Goal: Task Accomplishment & Management: Manage account settings

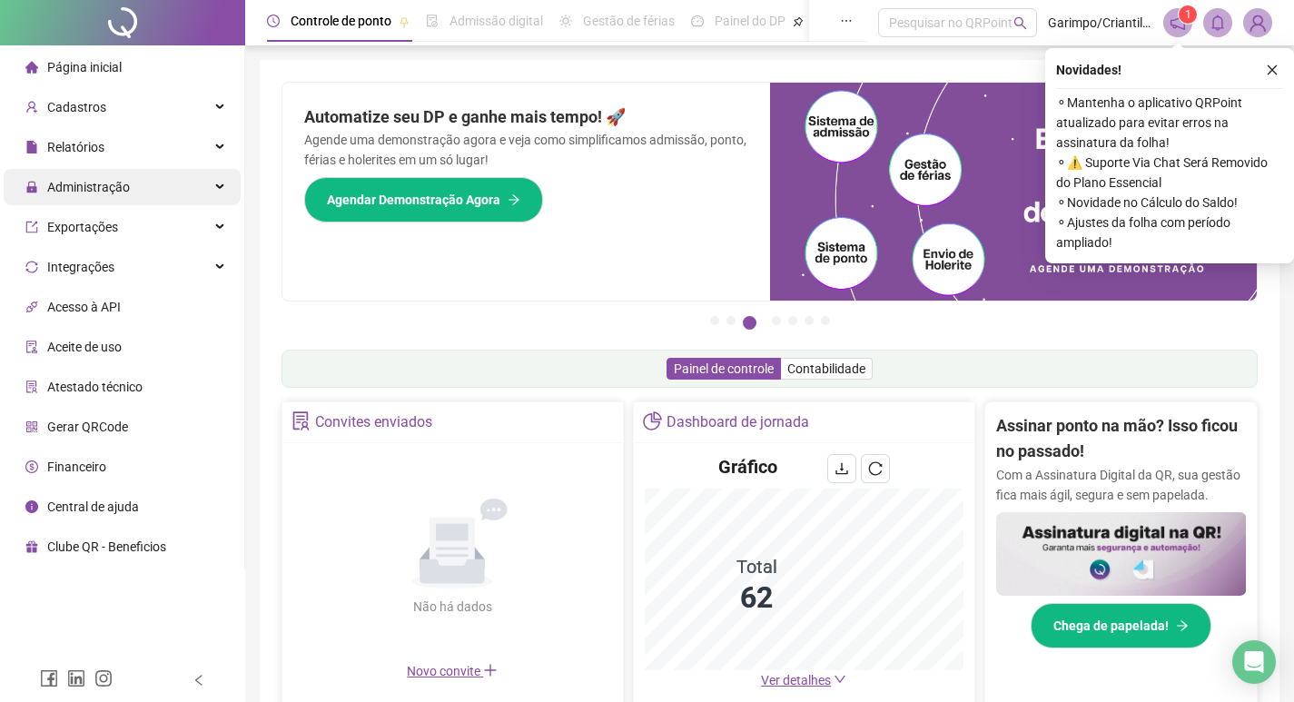
click at [104, 182] on span "Administração" at bounding box center [88, 187] width 83 height 15
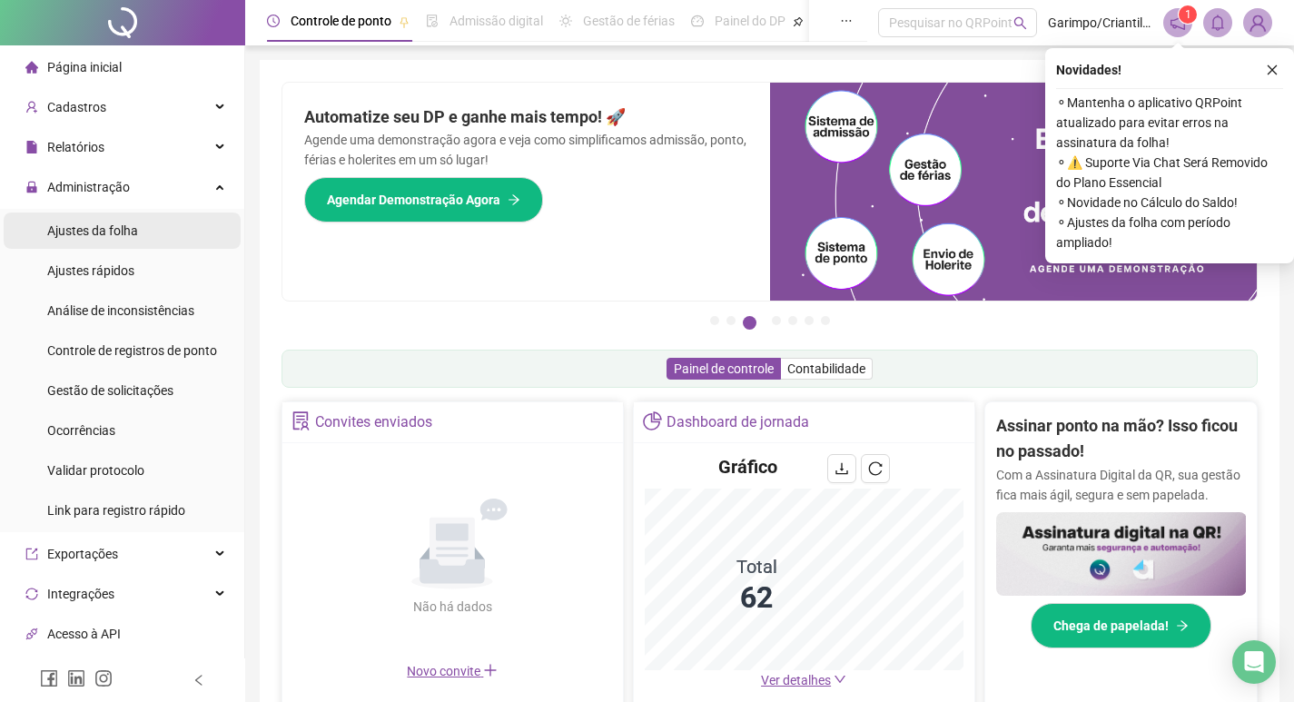
click at [102, 237] on span "Ajustes da folha" at bounding box center [92, 230] width 91 height 15
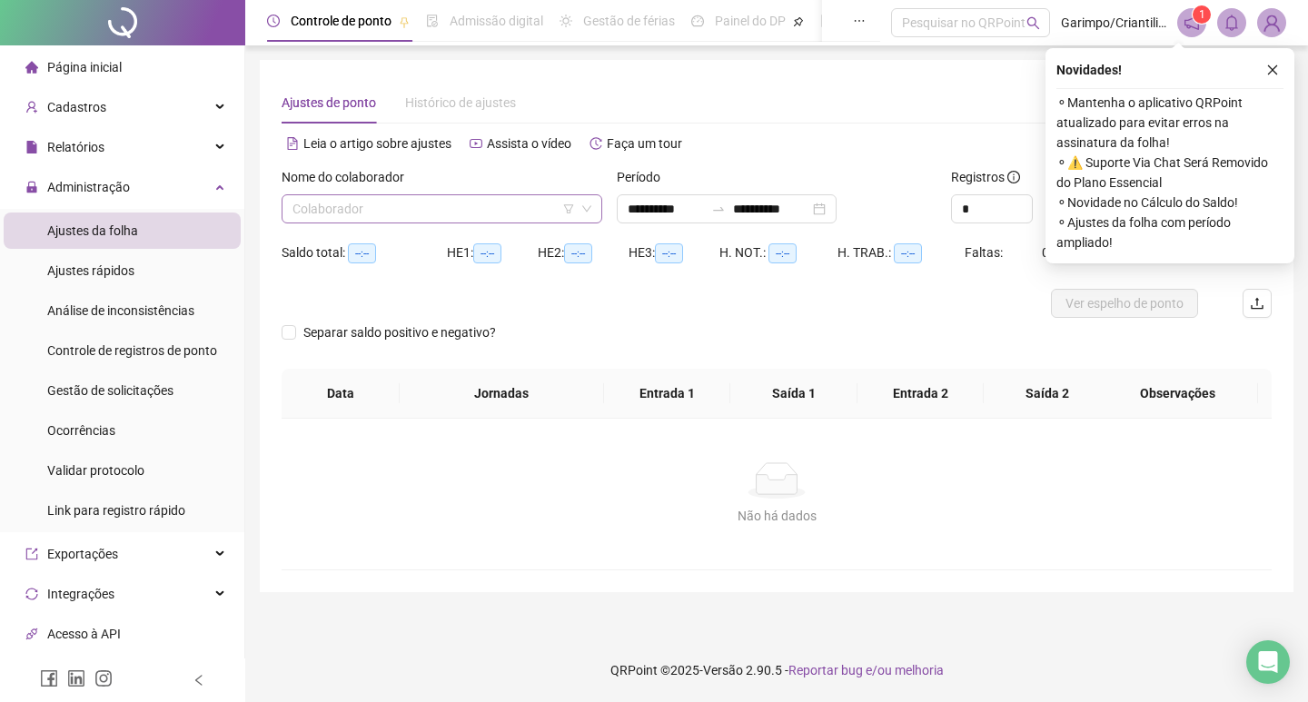
click at [337, 213] on input "search" at bounding box center [433, 208] width 282 height 27
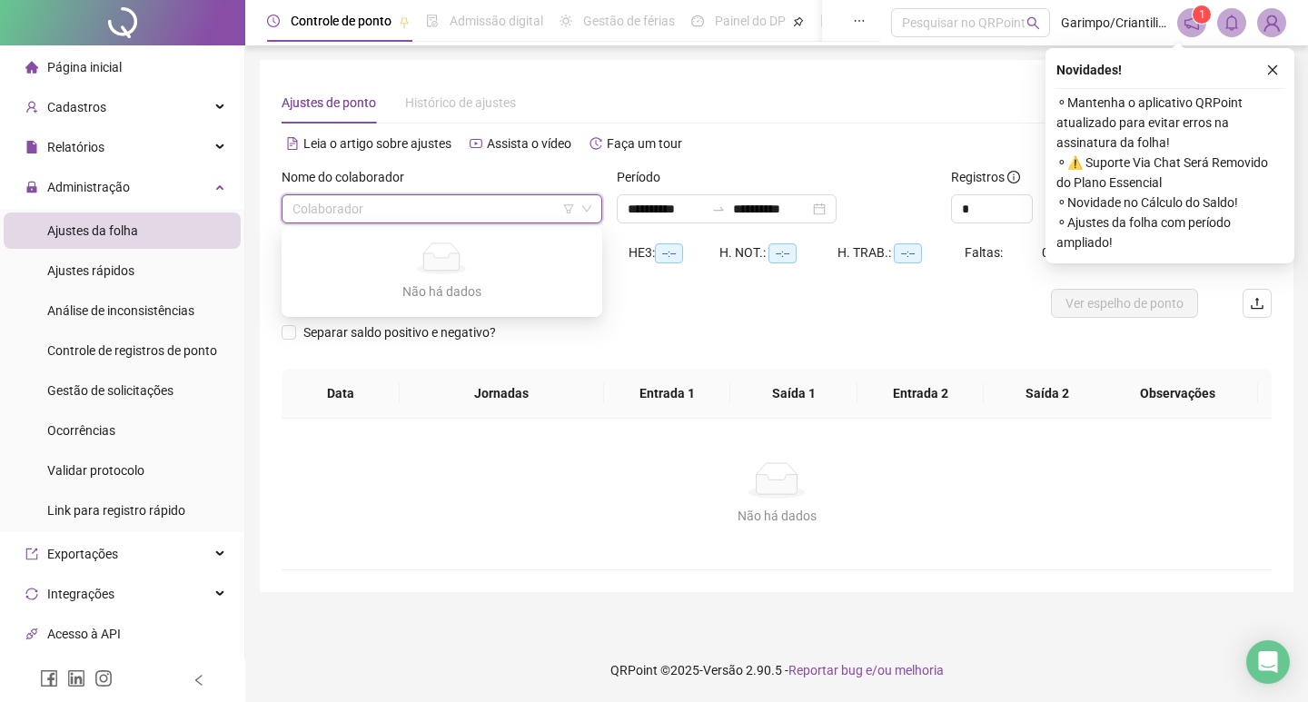
type input "**********"
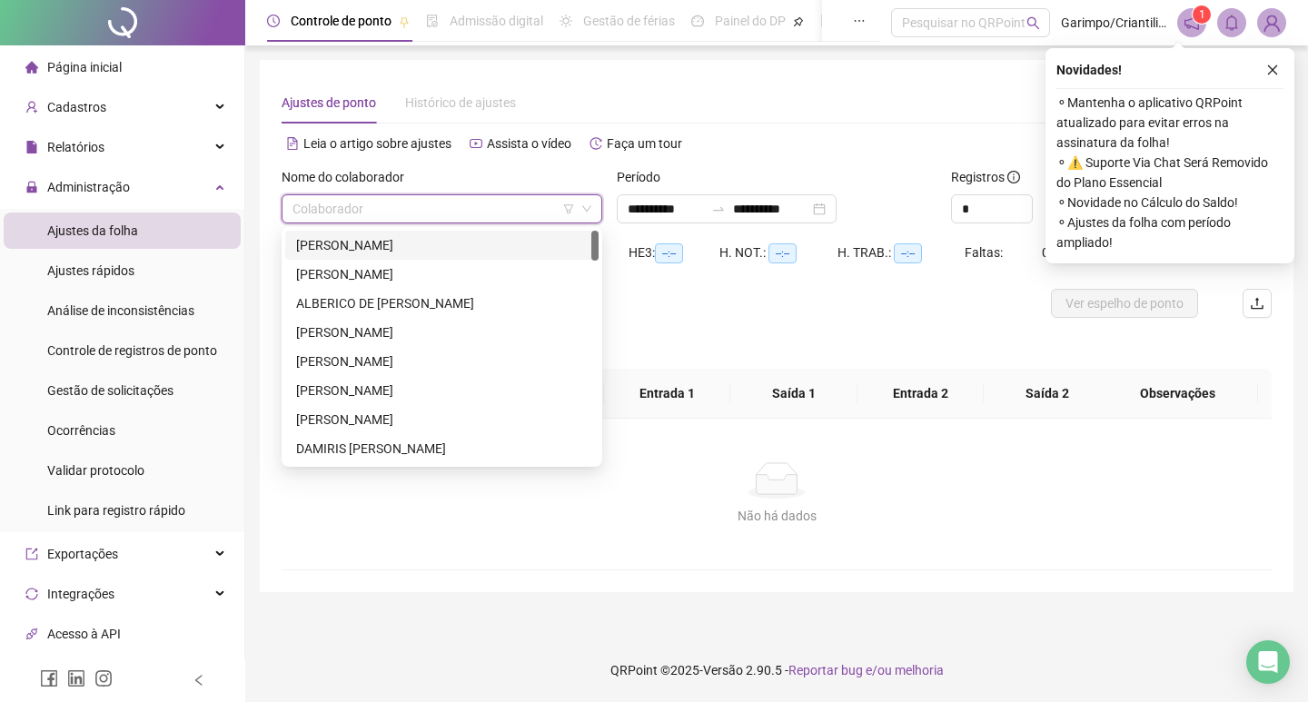
click at [570, 207] on icon "filter" at bounding box center [568, 208] width 11 height 11
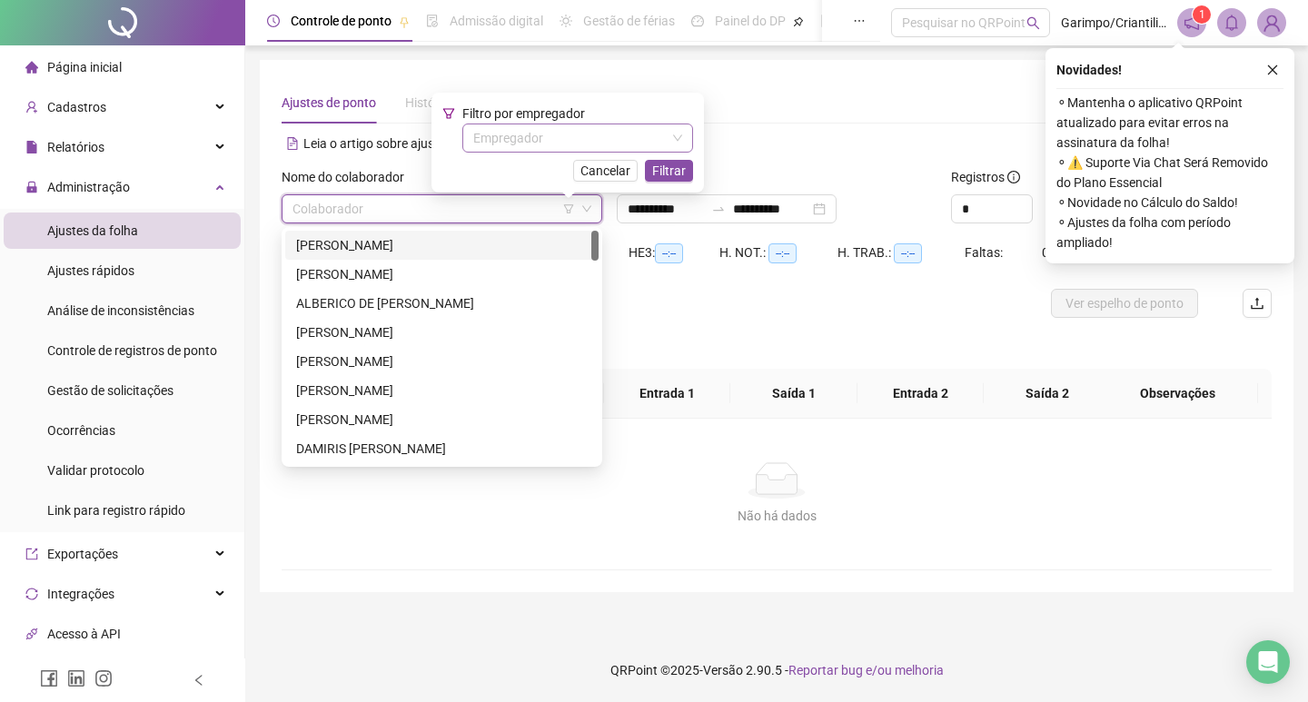
click at [589, 134] on input "search" at bounding box center [569, 137] width 193 height 27
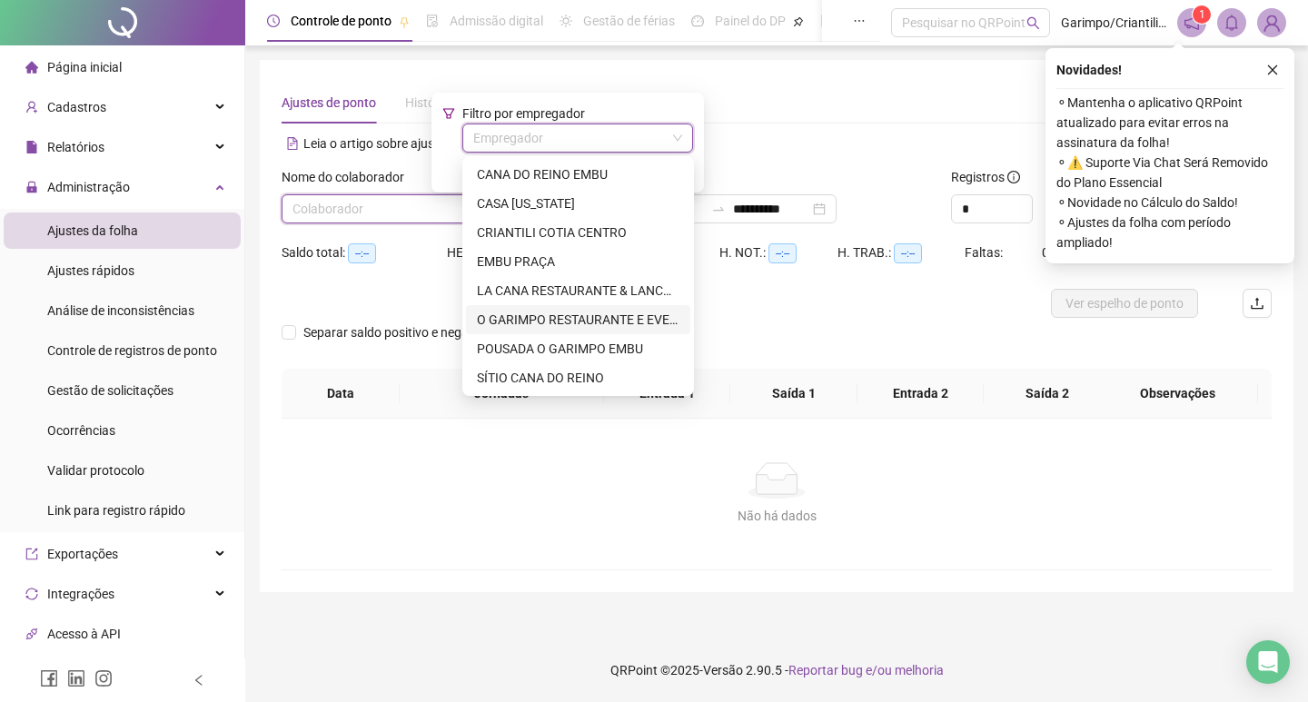
click at [529, 317] on div "O GARIMPO RESTAURANTE E EVENTOS LTDA" at bounding box center [578, 320] width 203 height 20
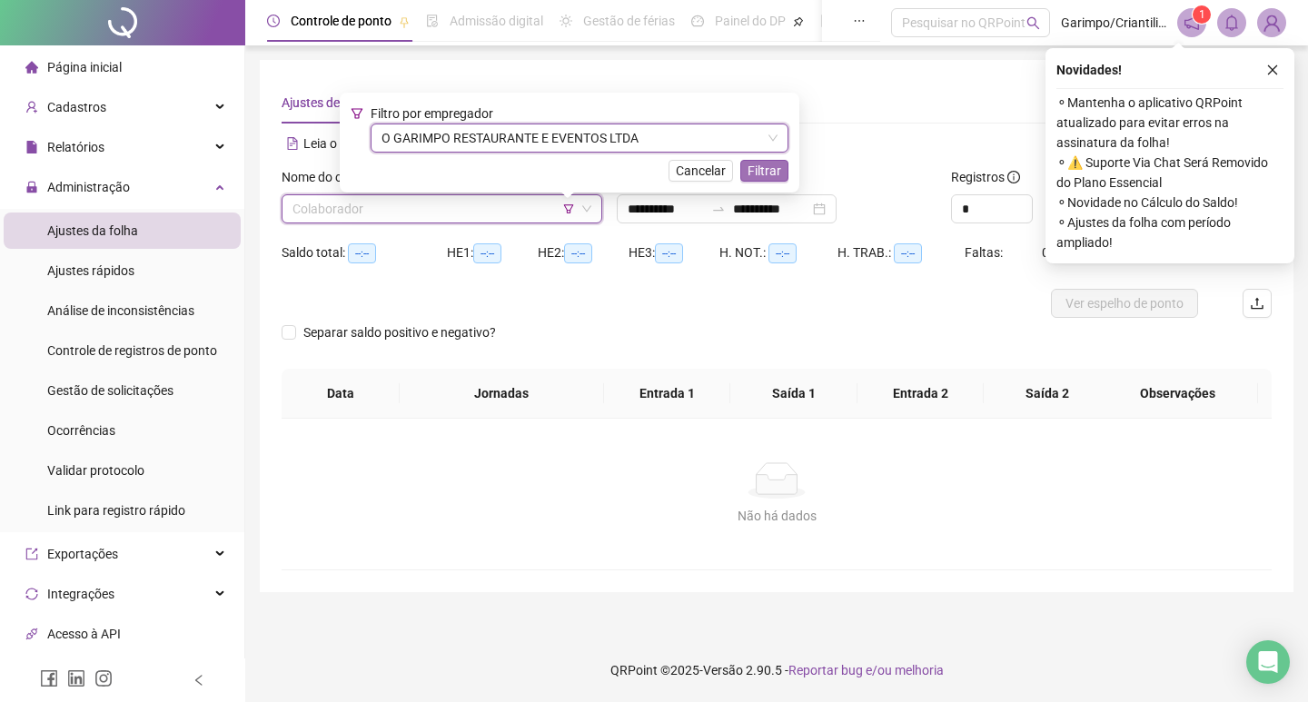
click at [769, 173] on span "Filtrar" at bounding box center [765, 171] width 34 height 20
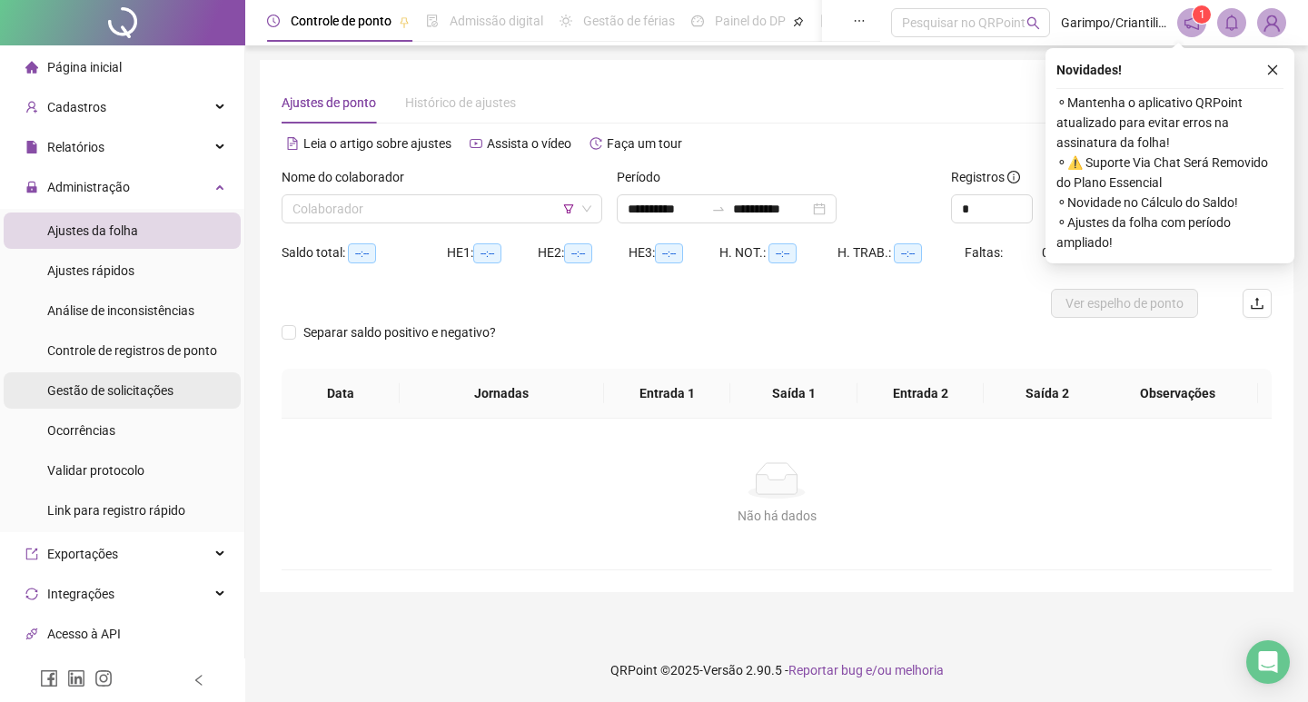
click at [140, 391] on span "Gestão de solicitações" at bounding box center [110, 390] width 126 height 15
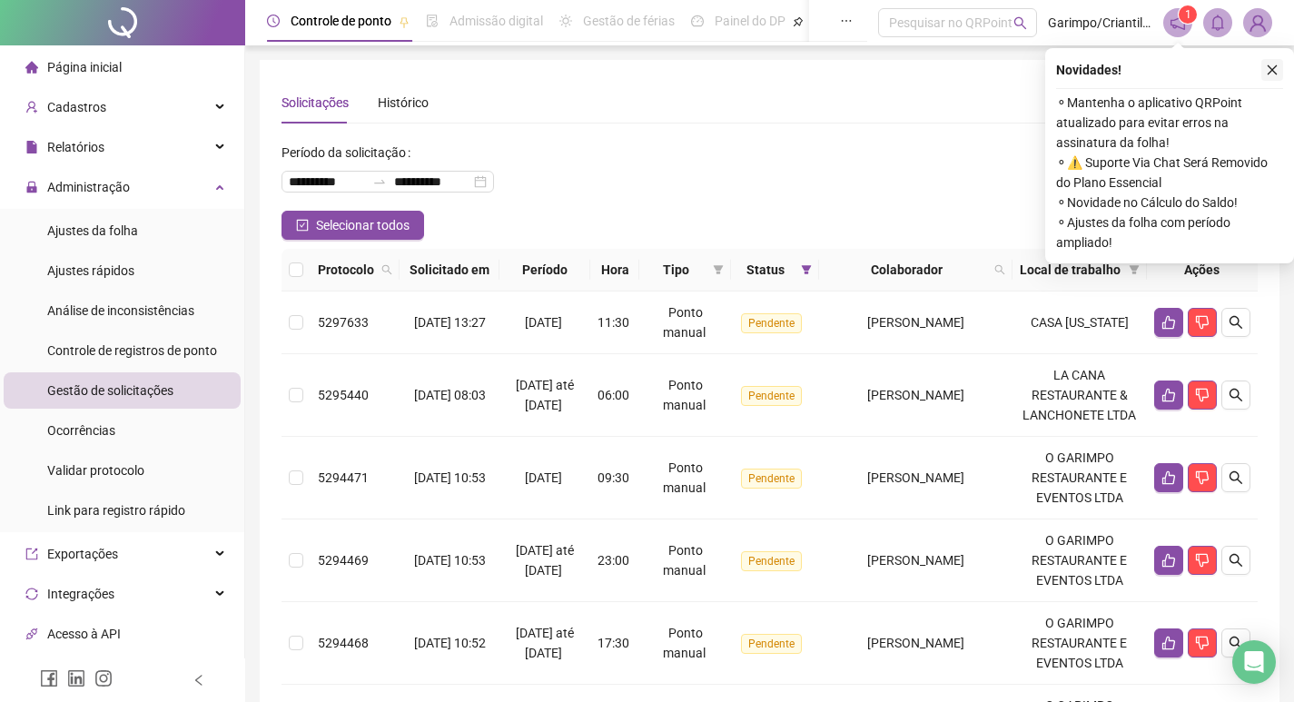
click at [1280, 68] on button "button" at bounding box center [1273, 70] width 22 height 22
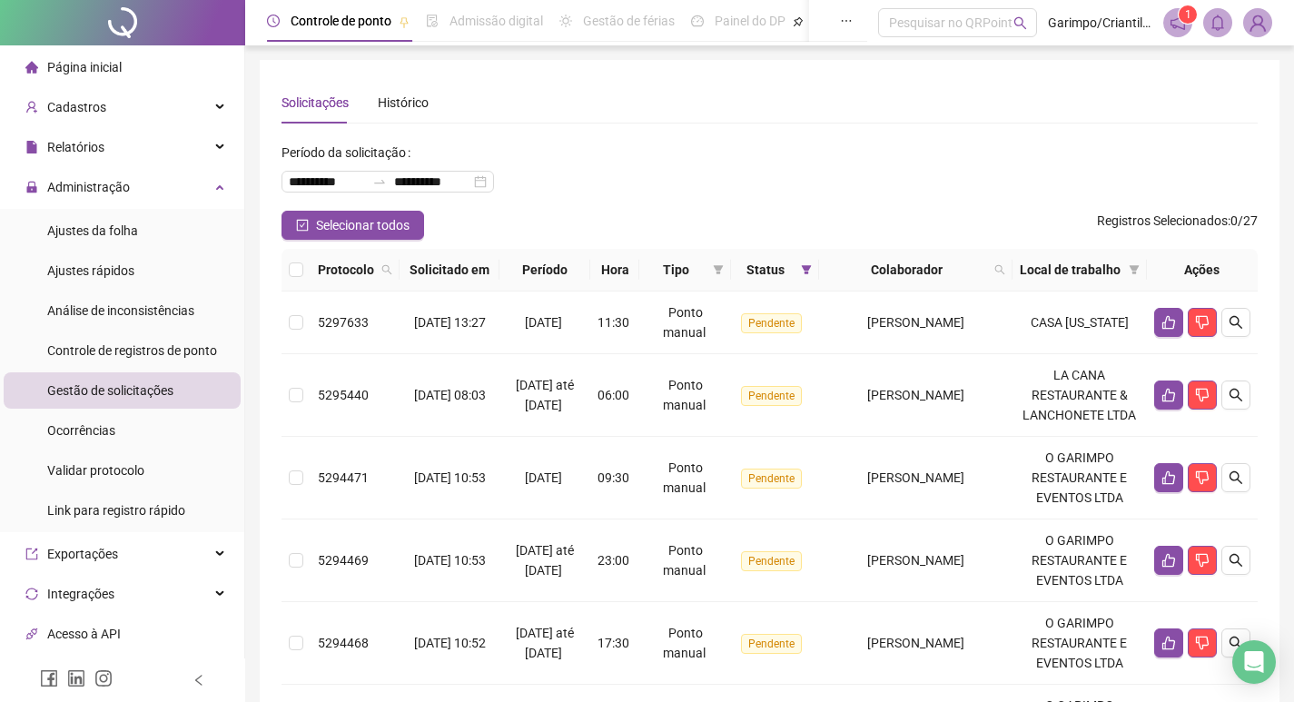
scroll to position [91, 0]
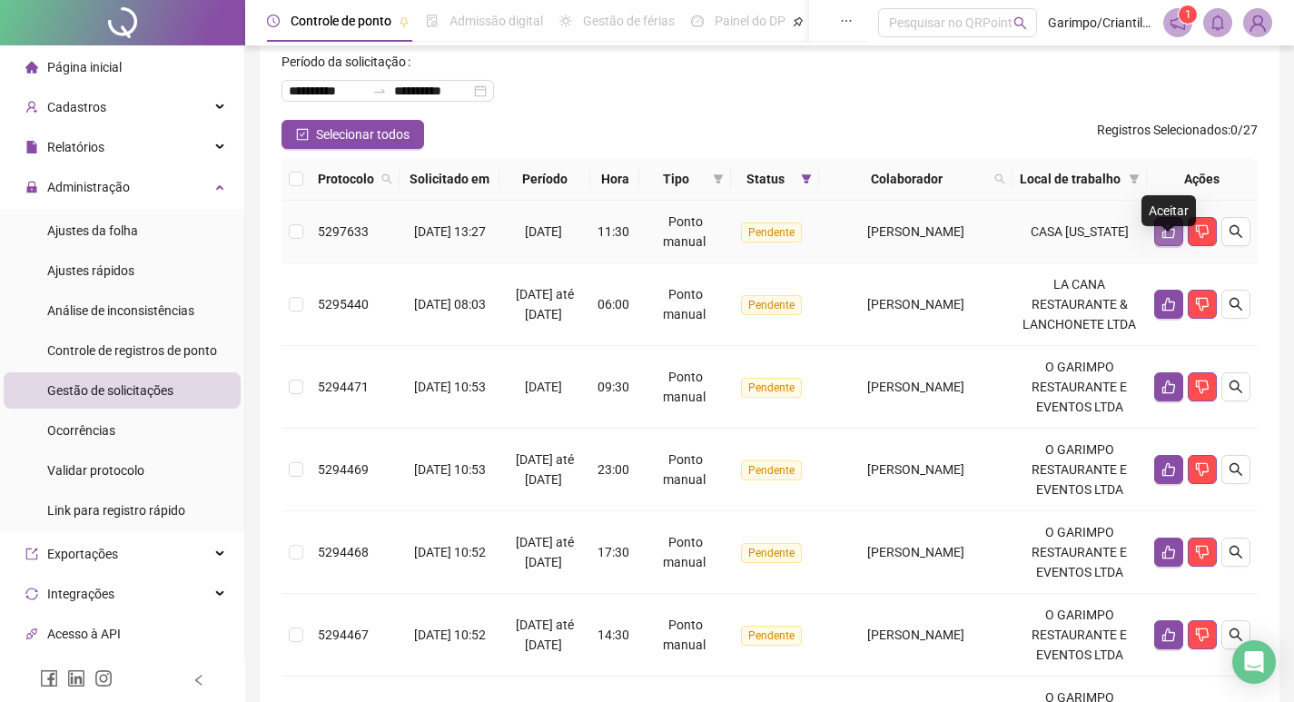
click at [1169, 239] on icon "like" at bounding box center [1169, 231] width 15 height 15
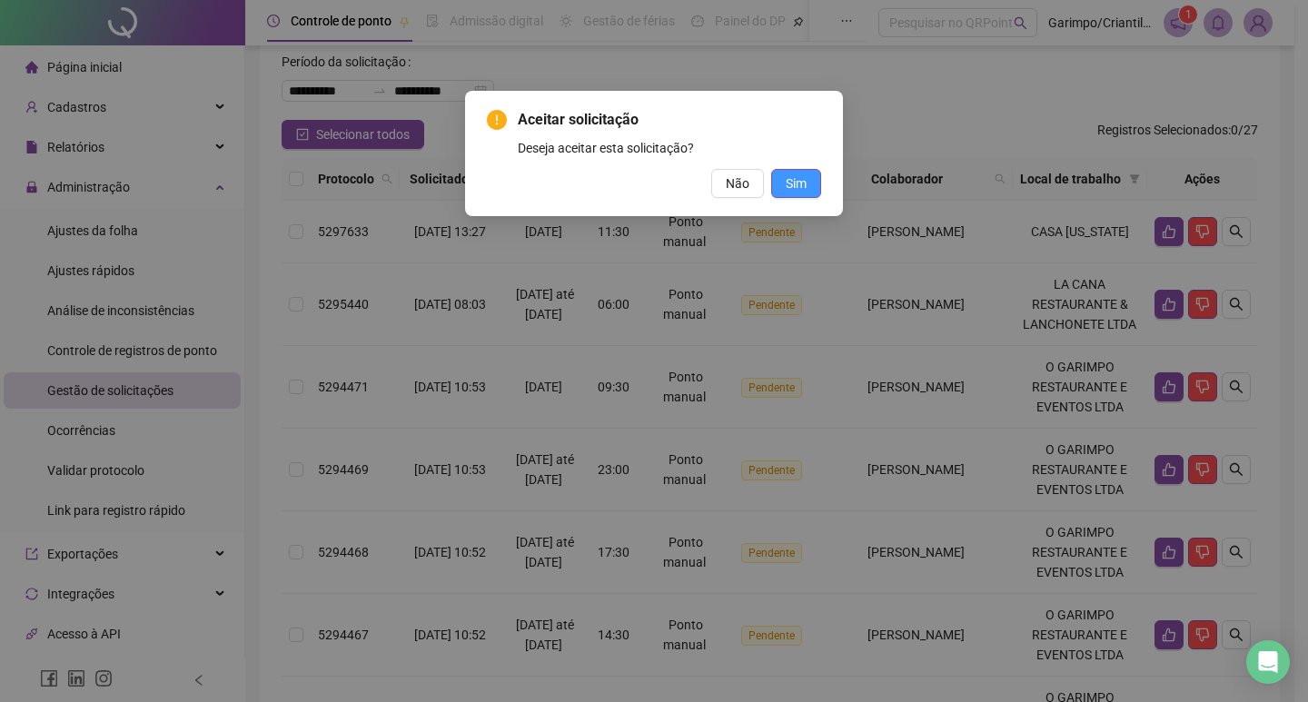
click at [808, 189] on button "Sim" at bounding box center [796, 183] width 50 height 29
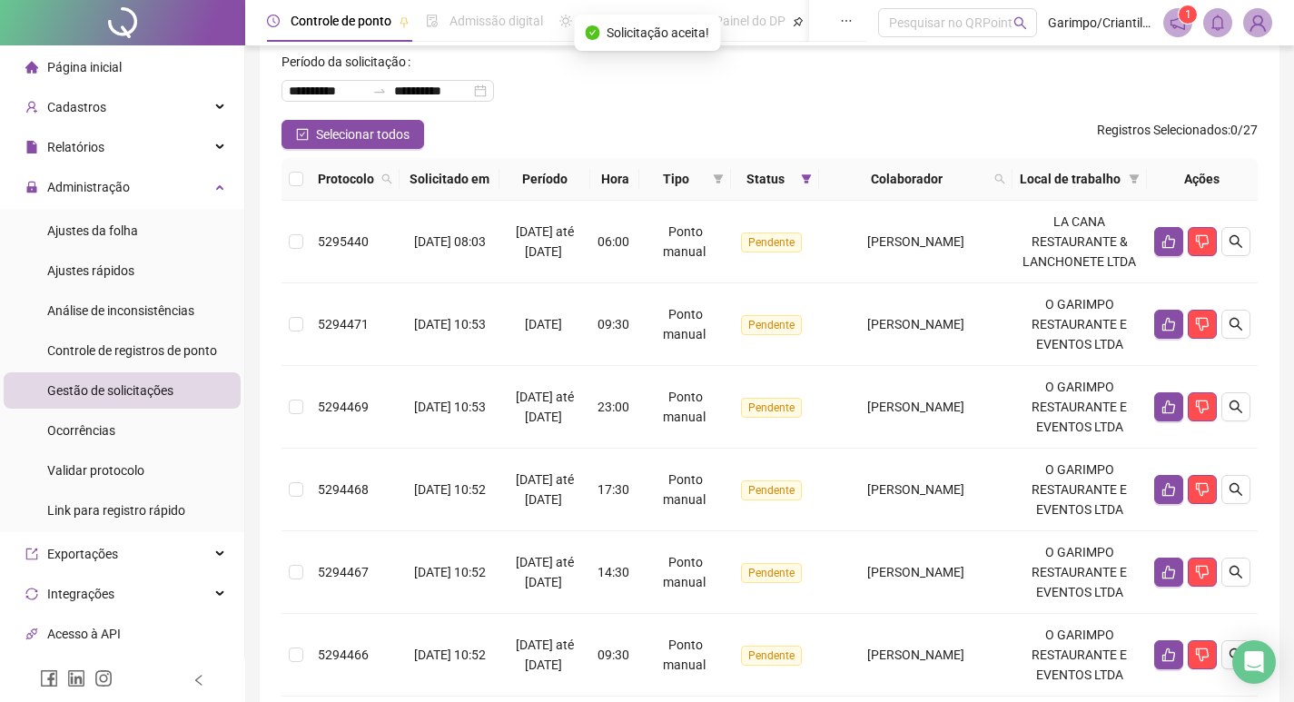
scroll to position [182, 0]
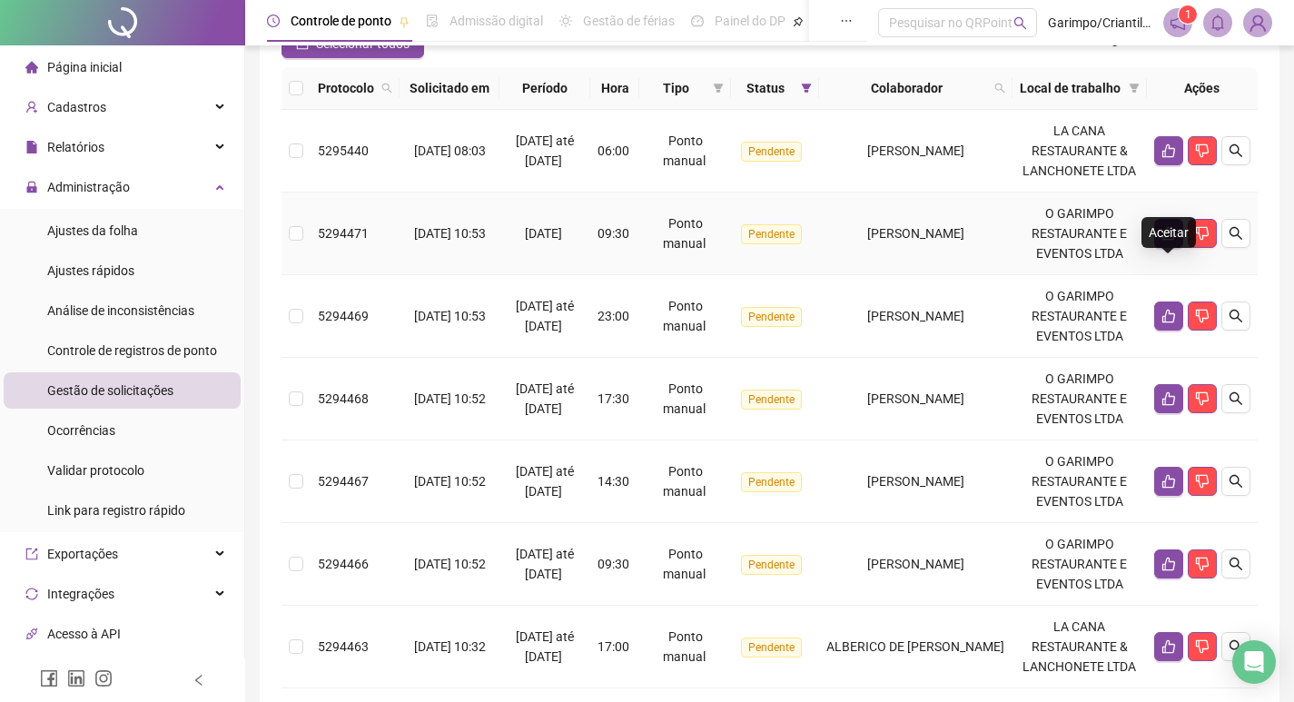
drag, startPoint x: 1172, startPoint y: 286, endPoint x: 1167, endPoint y: 297, distance: 11.8
click at [1169, 275] on td at bounding box center [1202, 234] width 111 height 83
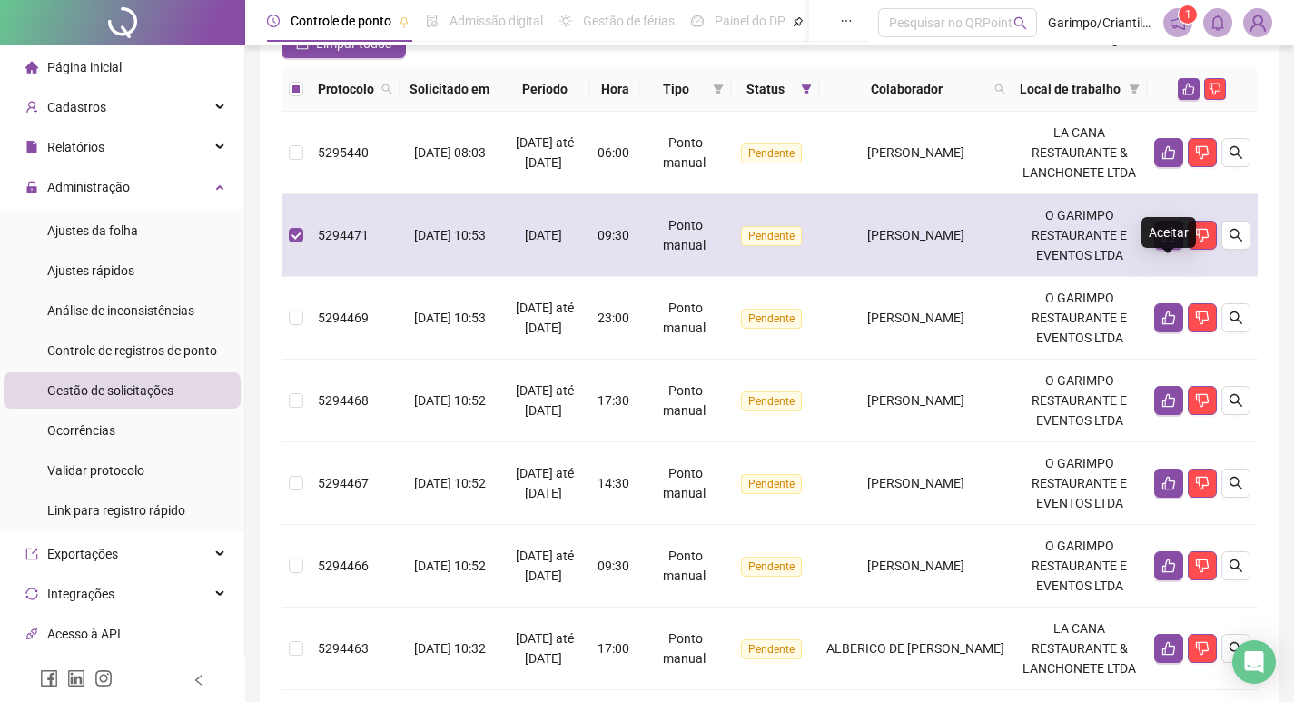
click at [1168, 243] on icon "like" at bounding box center [1169, 235] width 15 height 15
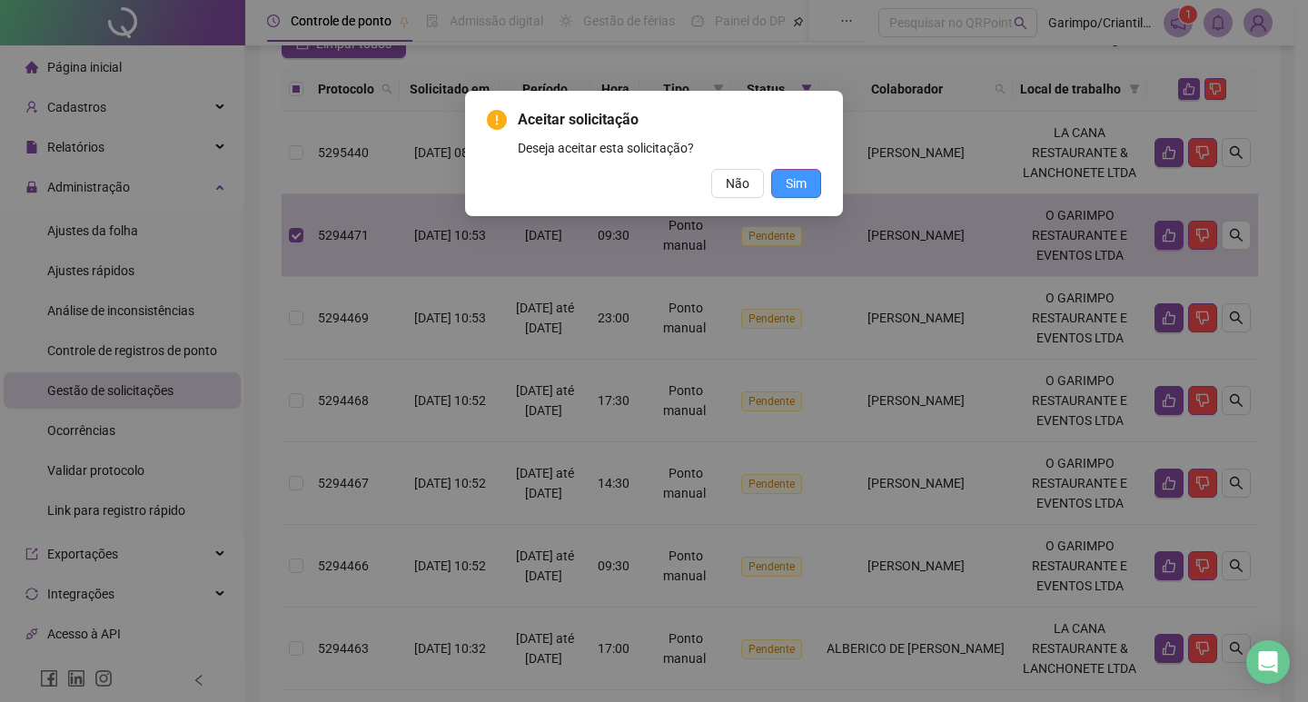
click at [798, 186] on span "Sim" at bounding box center [796, 183] width 21 height 20
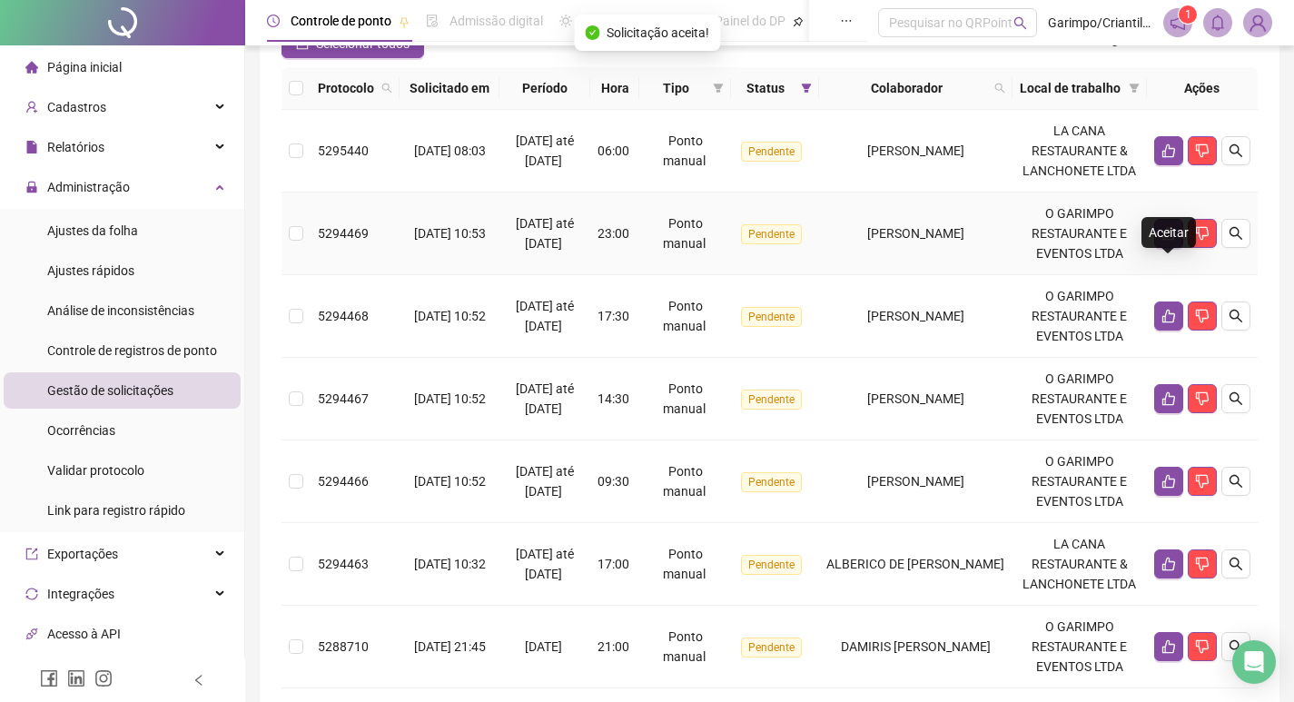
click at [1163, 248] on button "button" at bounding box center [1168, 233] width 29 height 29
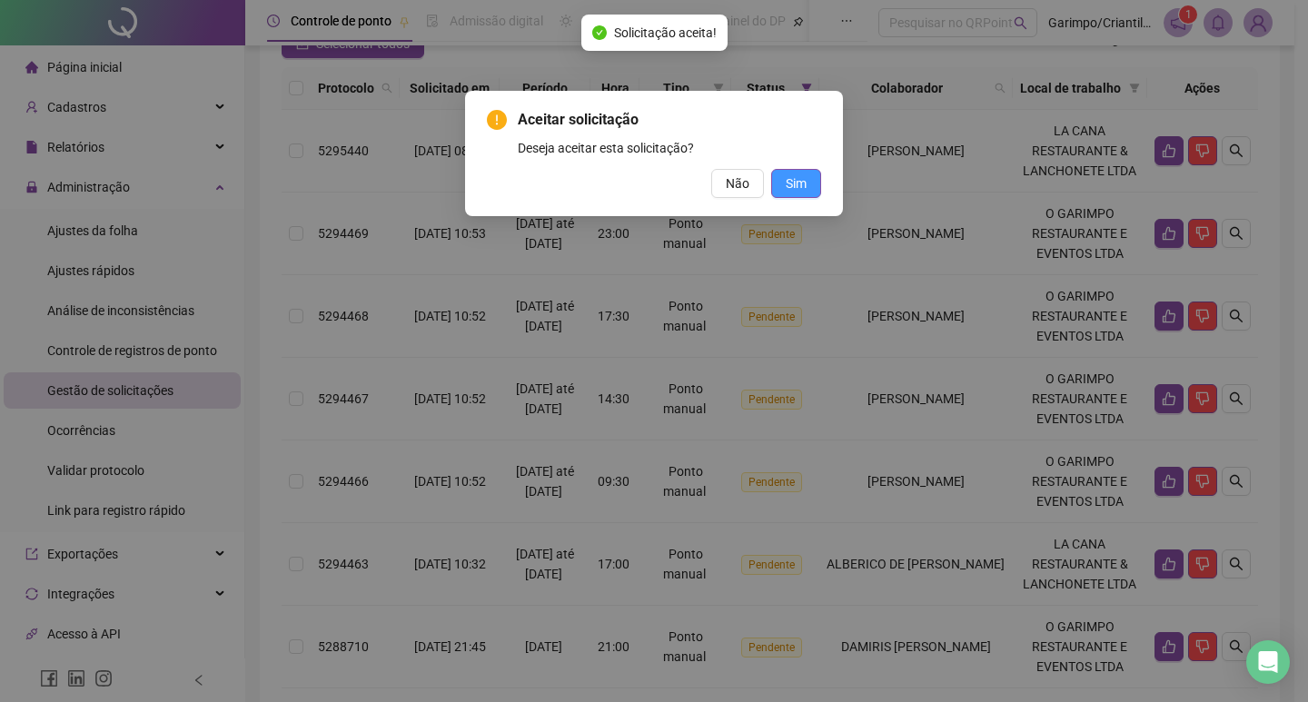
click at [796, 178] on span "Sim" at bounding box center [796, 183] width 21 height 20
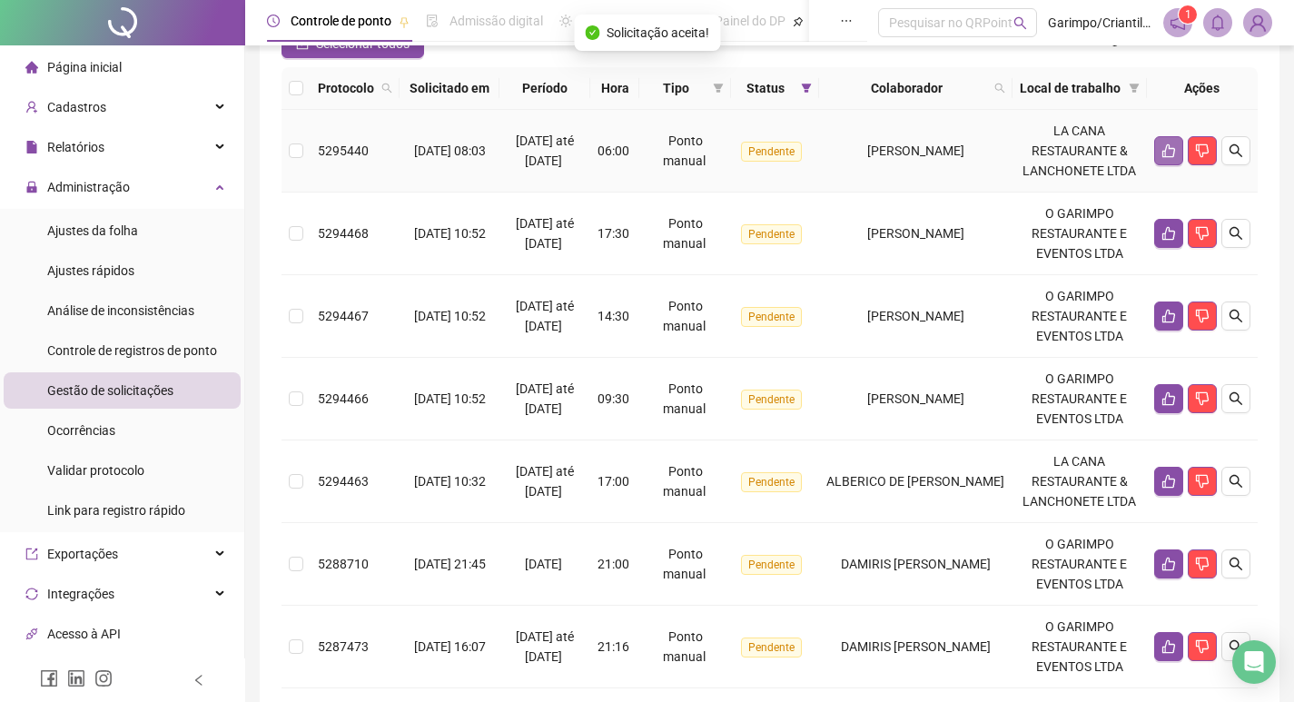
click at [1168, 158] on icon "like" at bounding box center [1169, 151] width 15 height 15
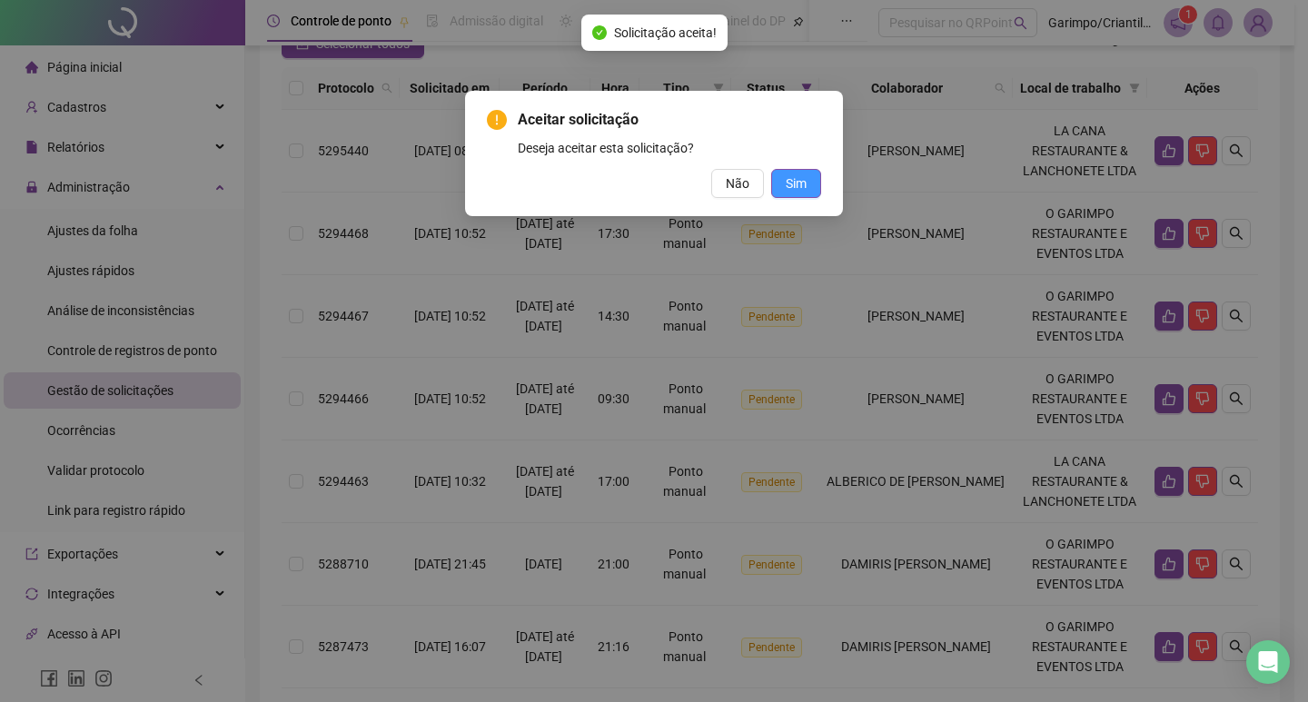
click at [789, 173] on span "Sim" at bounding box center [796, 183] width 21 height 20
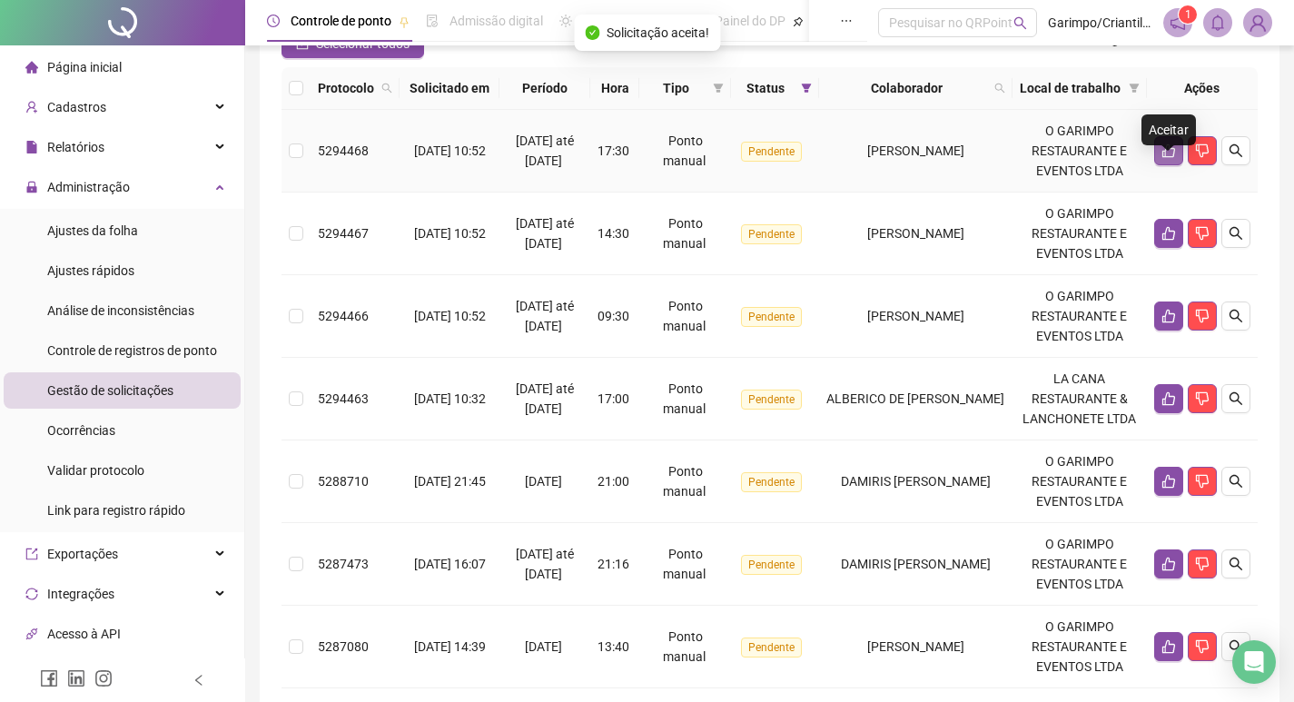
click at [1171, 158] on icon "like" at bounding box center [1169, 151] width 13 height 14
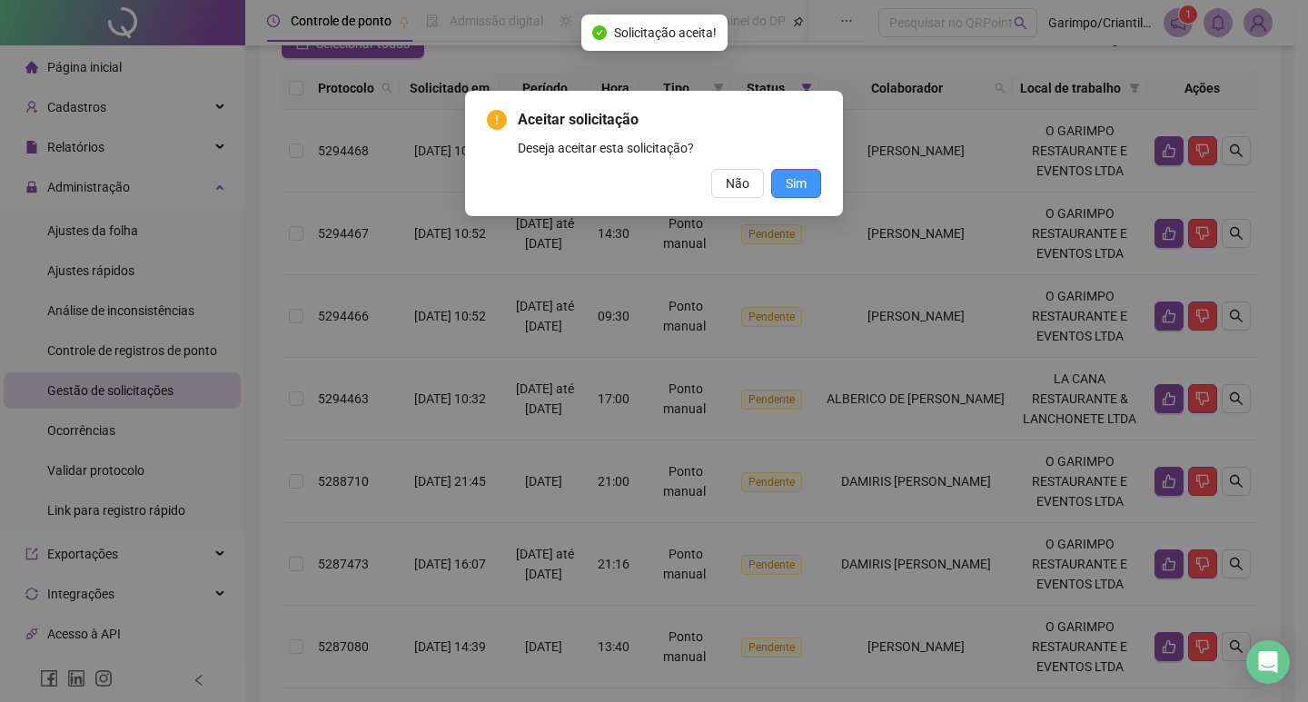
click at [808, 173] on button "Sim" at bounding box center [796, 183] width 50 height 29
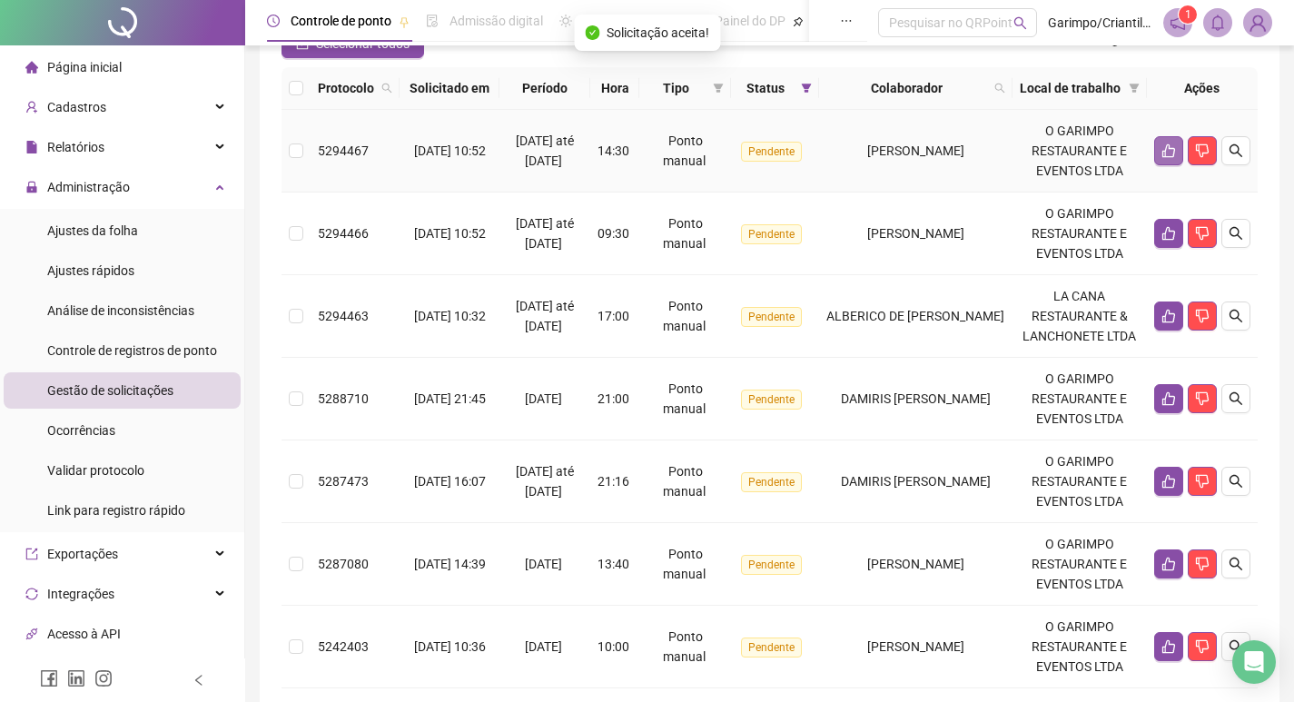
click at [1169, 158] on icon "like" at bounding box center [1169, 151] width 13 height 14
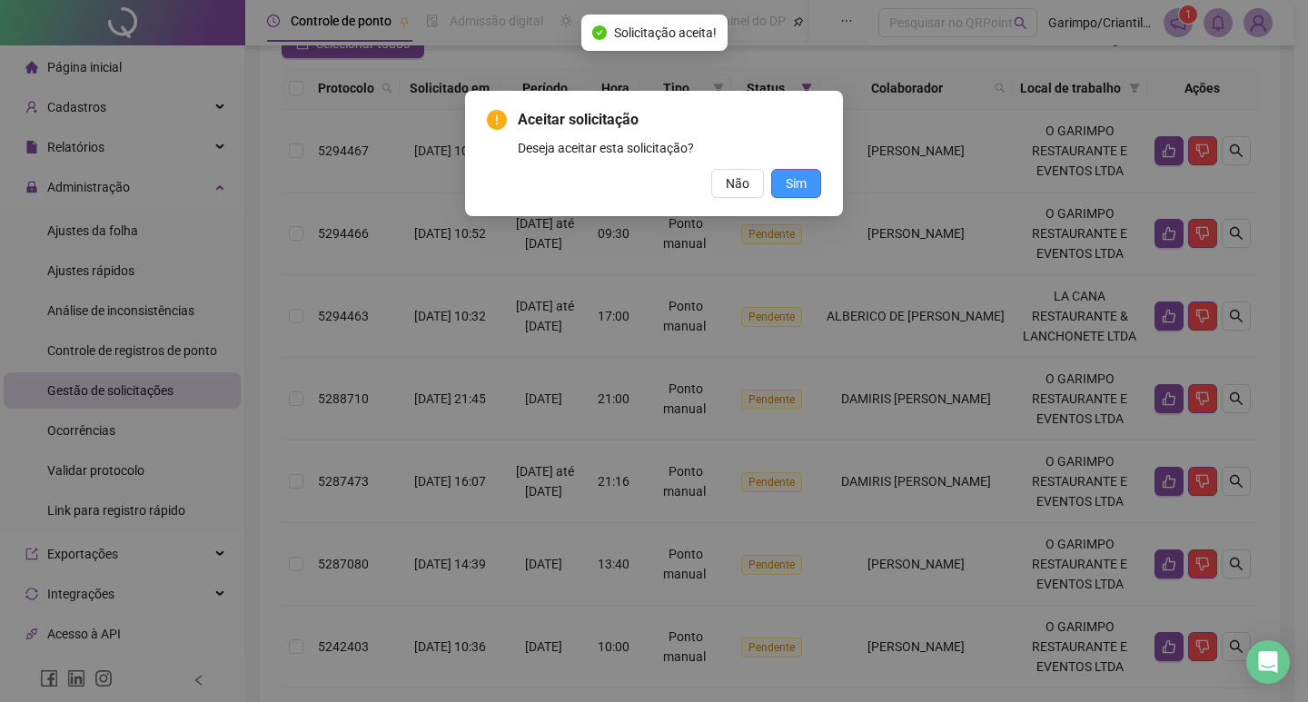
click at [803, 189] on span "Sim" at bounding box center [796, 183] width 21 height 20
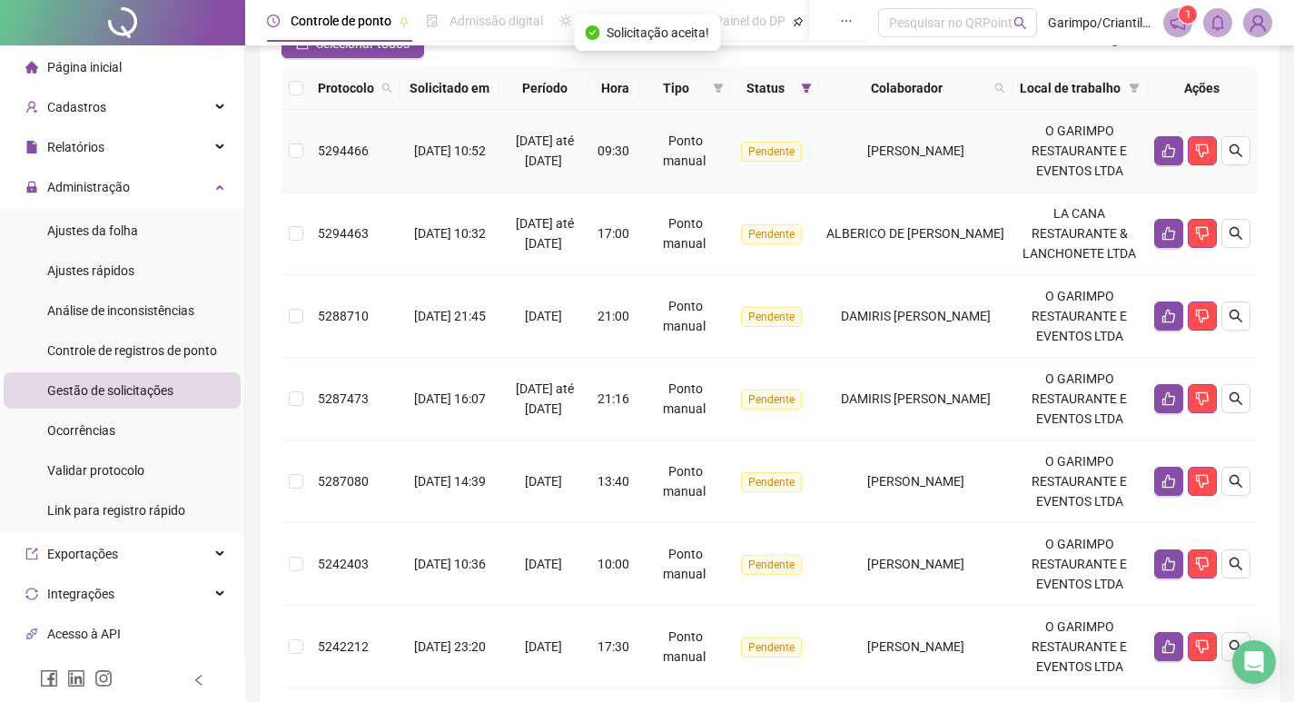
click at [1150, 169] on td at bounding box center [1202, 151] width 111 height 83
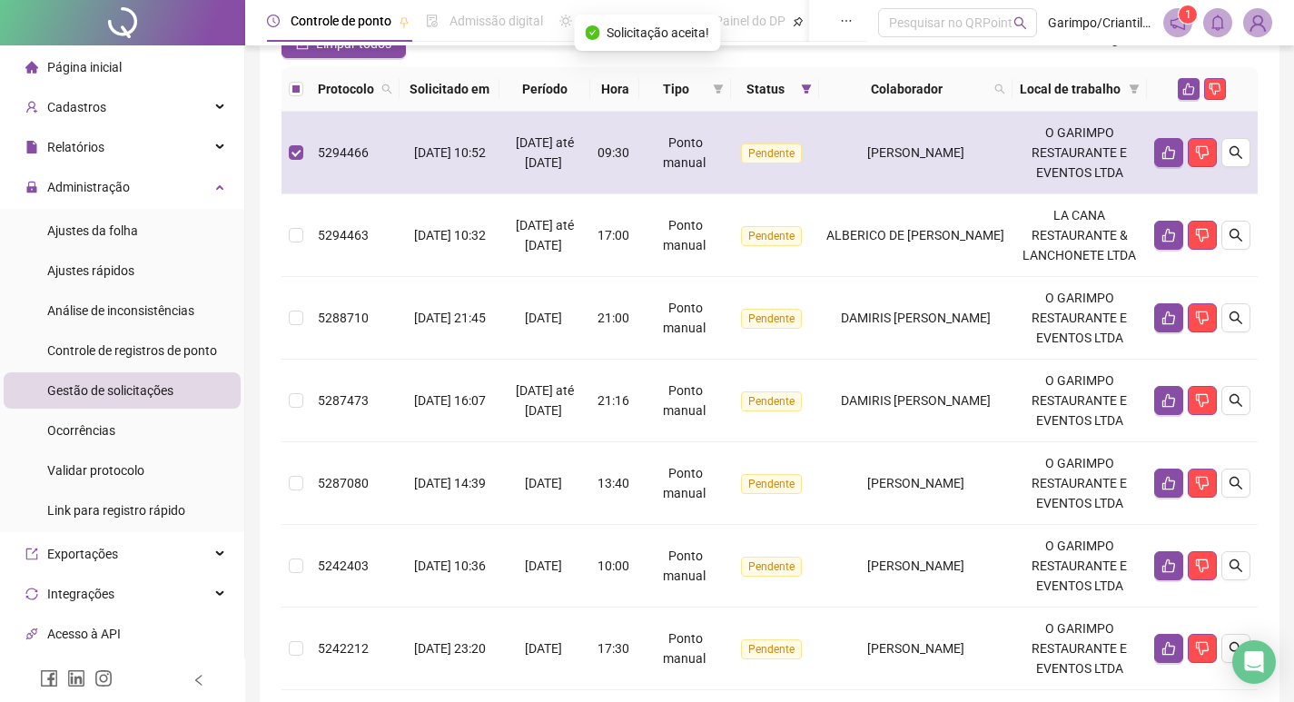
click at [1153, 166] on td at bounding box center [1202, 153] width 111 height 83
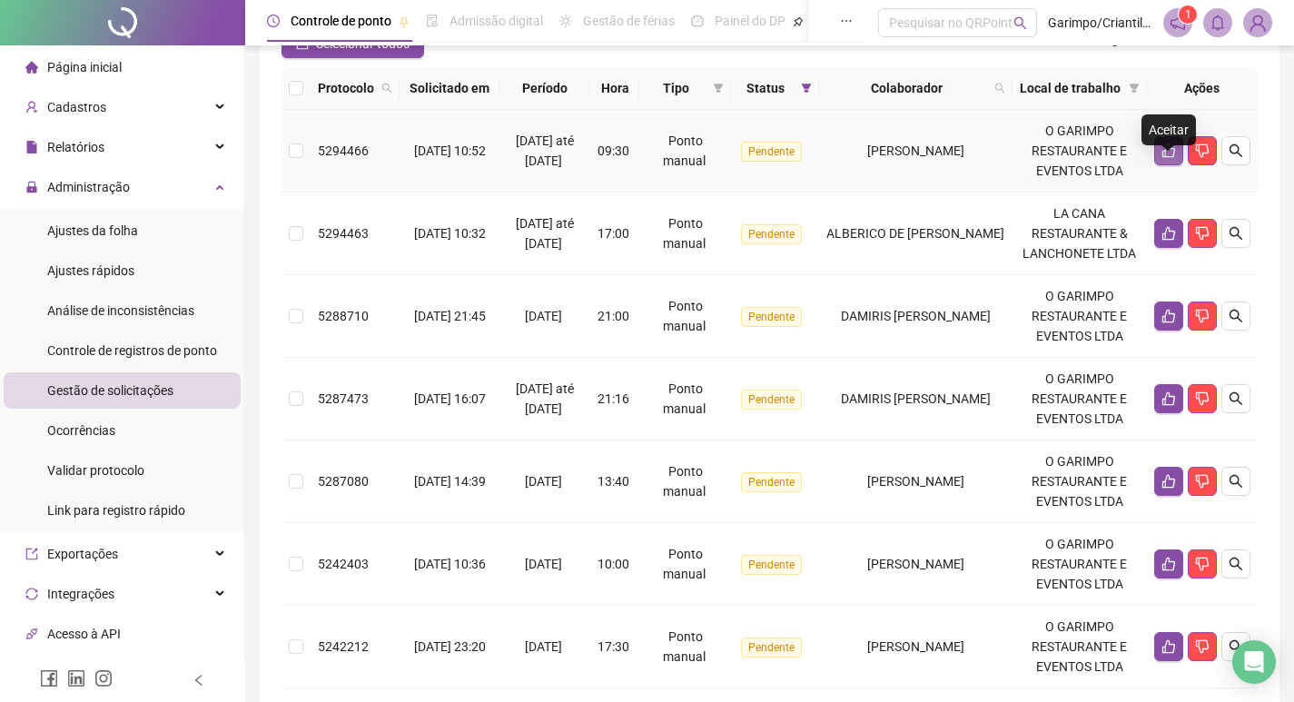
click at [1166, 158] on icon "like" at bounding box center [1169, 151] width 13 height 14
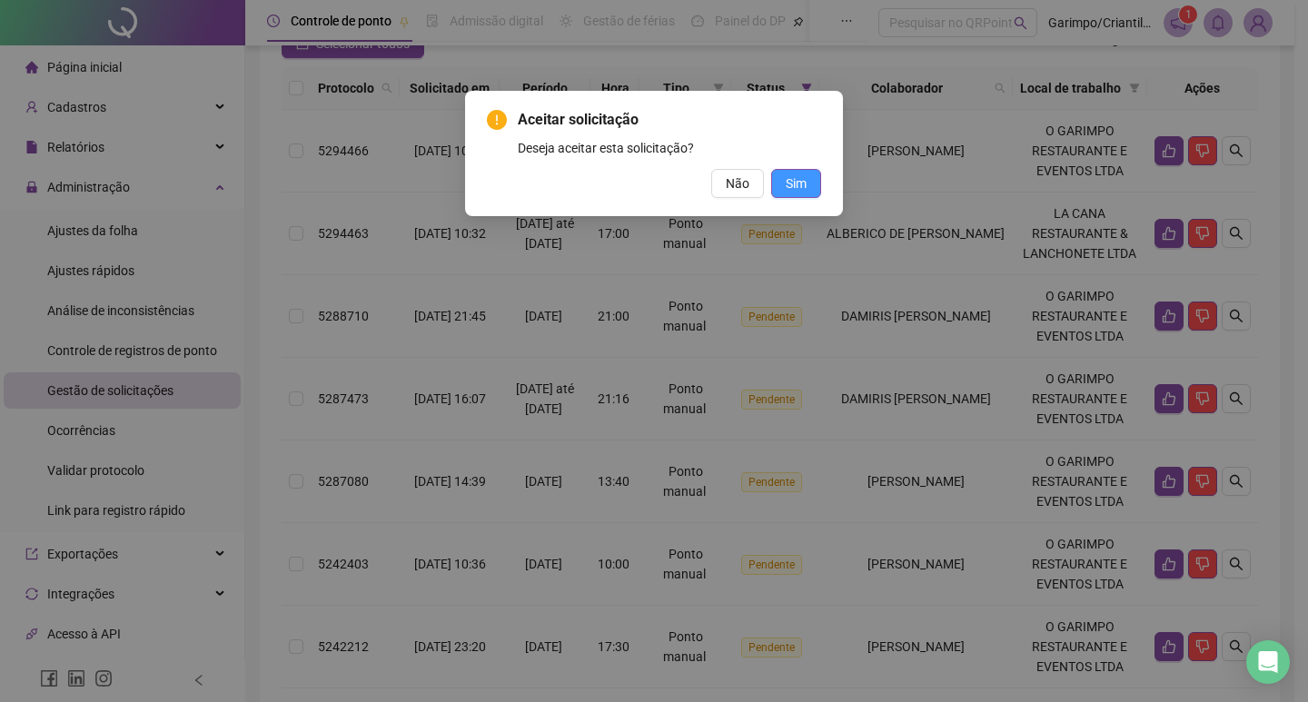
click at [797, 192] on span "Sim" at bounding box center [796, 183] width 21 height 20
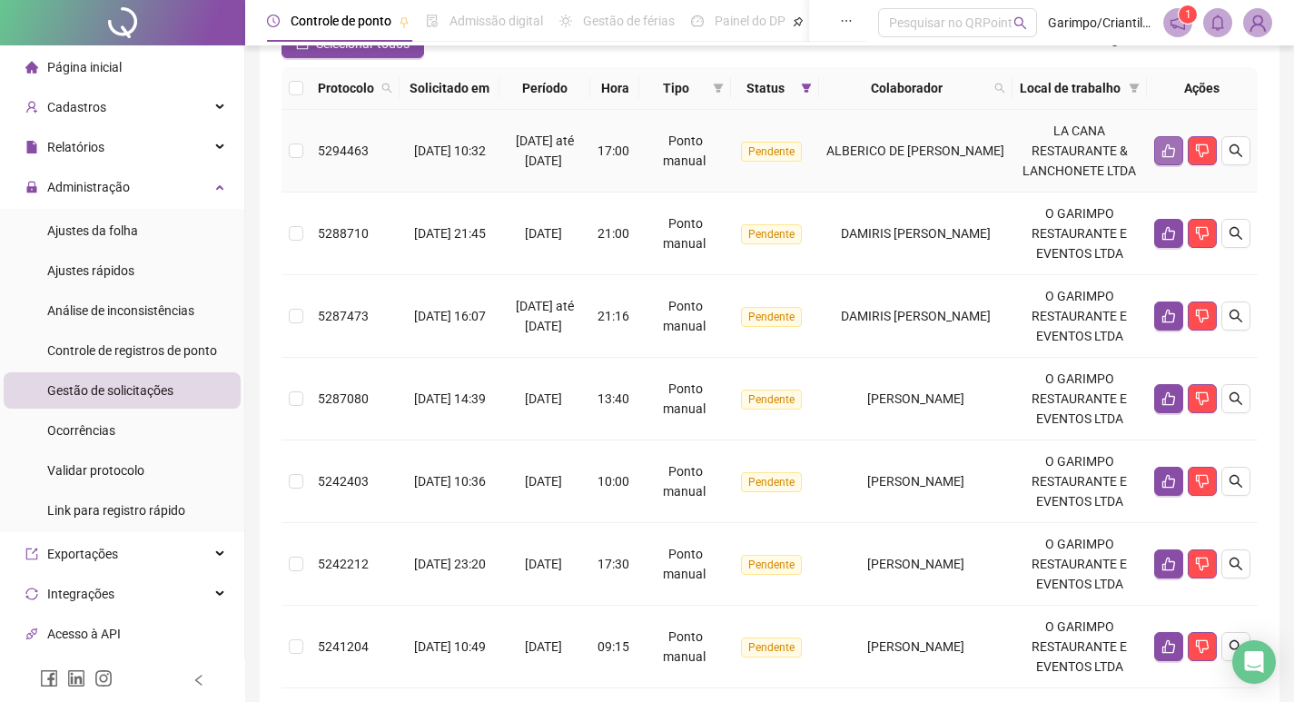
click at [1157, 165] on button "button" at bounding box center [1168, 150] width 29 height 29
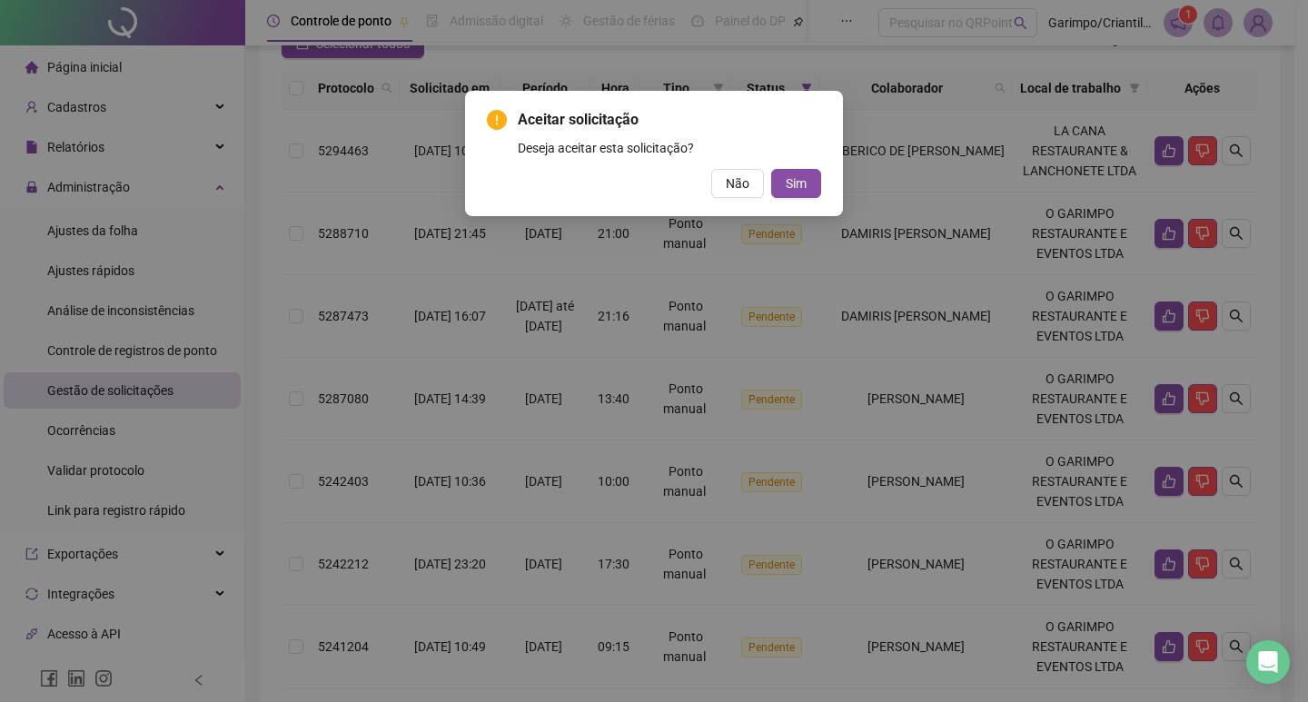
click at [821, 181] on div "Aceitar solicitação Deseja aceitar esta solicitação? Não Sim" at bounding box center [654, 153] width 378 height 125
click at [820, 178] on button "Sim" at bounding box center [796, 183] width 50 height 29
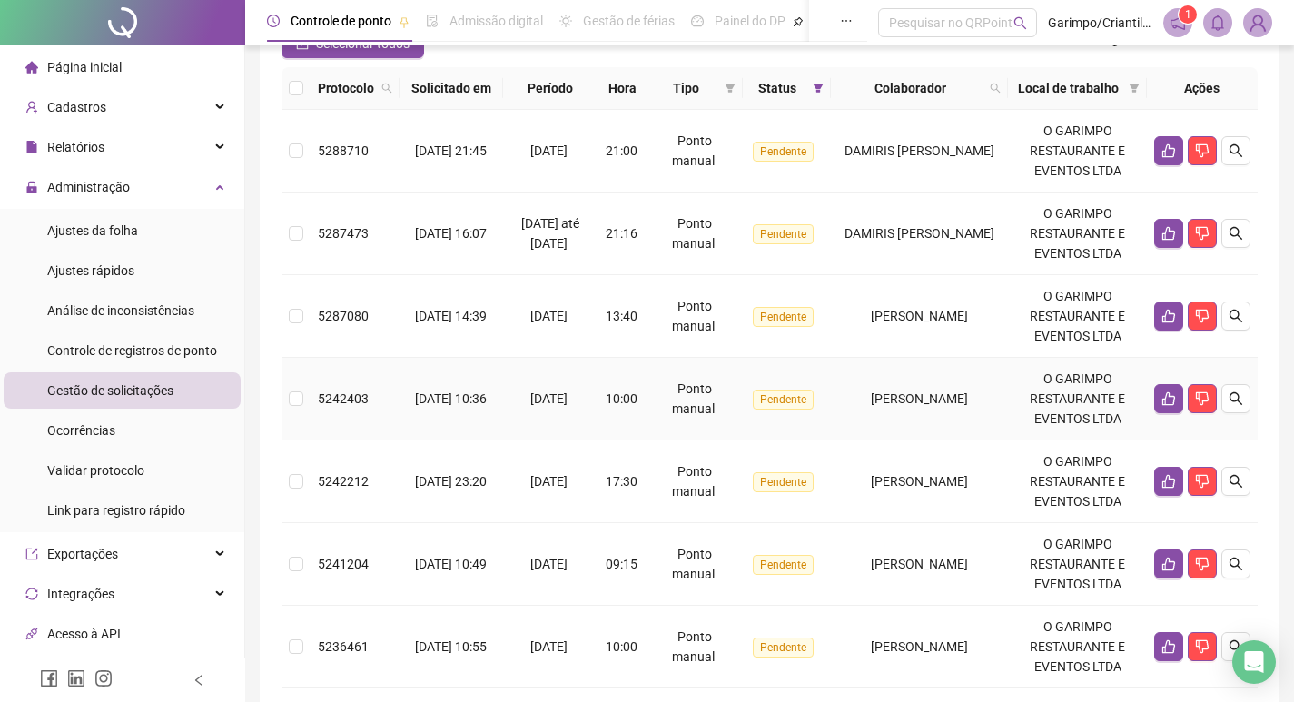
click at [837, 381] on td "[PERSON_NAME]" at bounding box center [919, 399] width 177 height 83
click at [1166, 323] on icon "like" at bounding box center [1169, 317] width 13 height 14
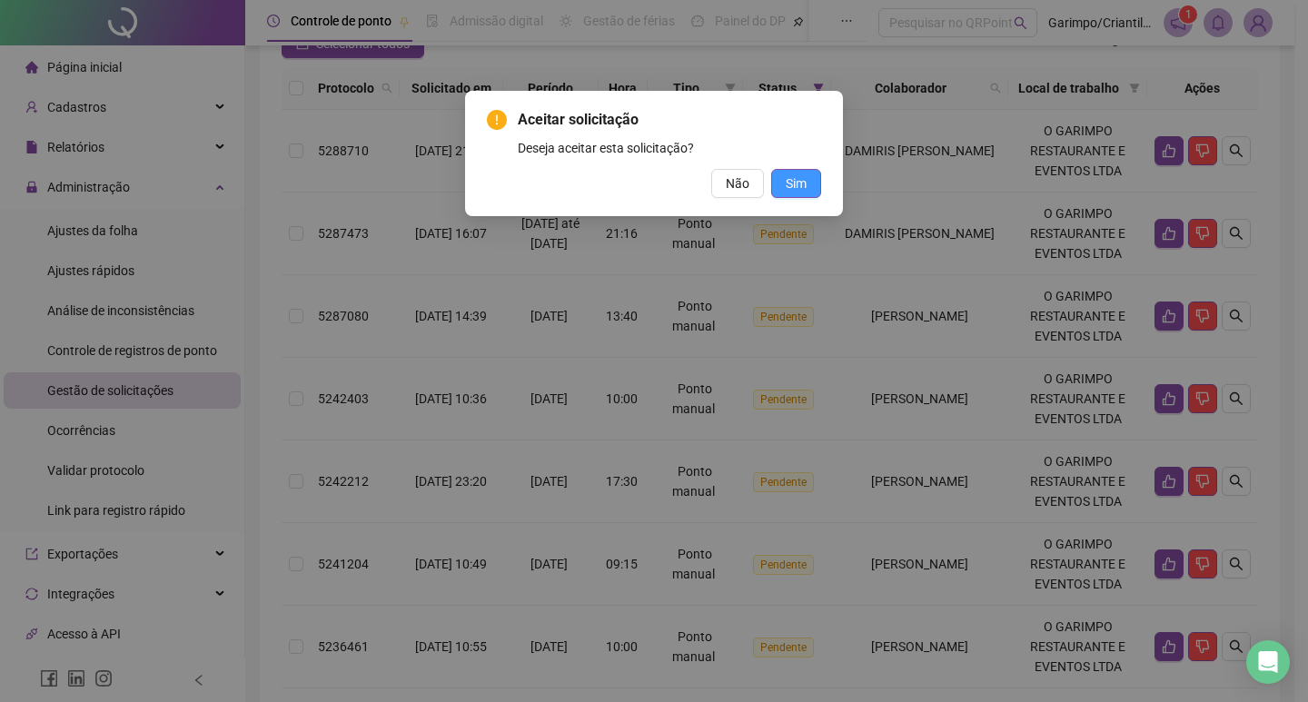
click at [805, 173] on span "Sim" at bounding box center [796, 183] width 21 height 20
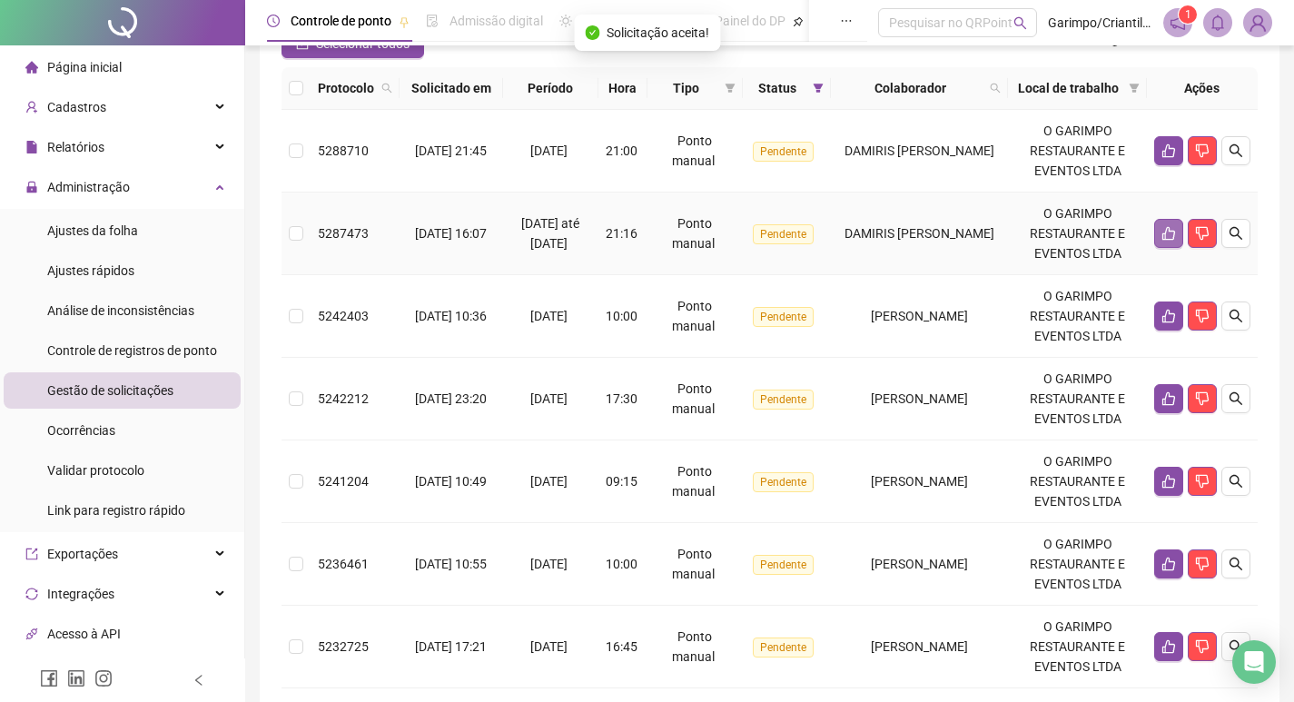
click at [1154, 248] on button "button" at bounding box center [1168, 233] width 29 height 29
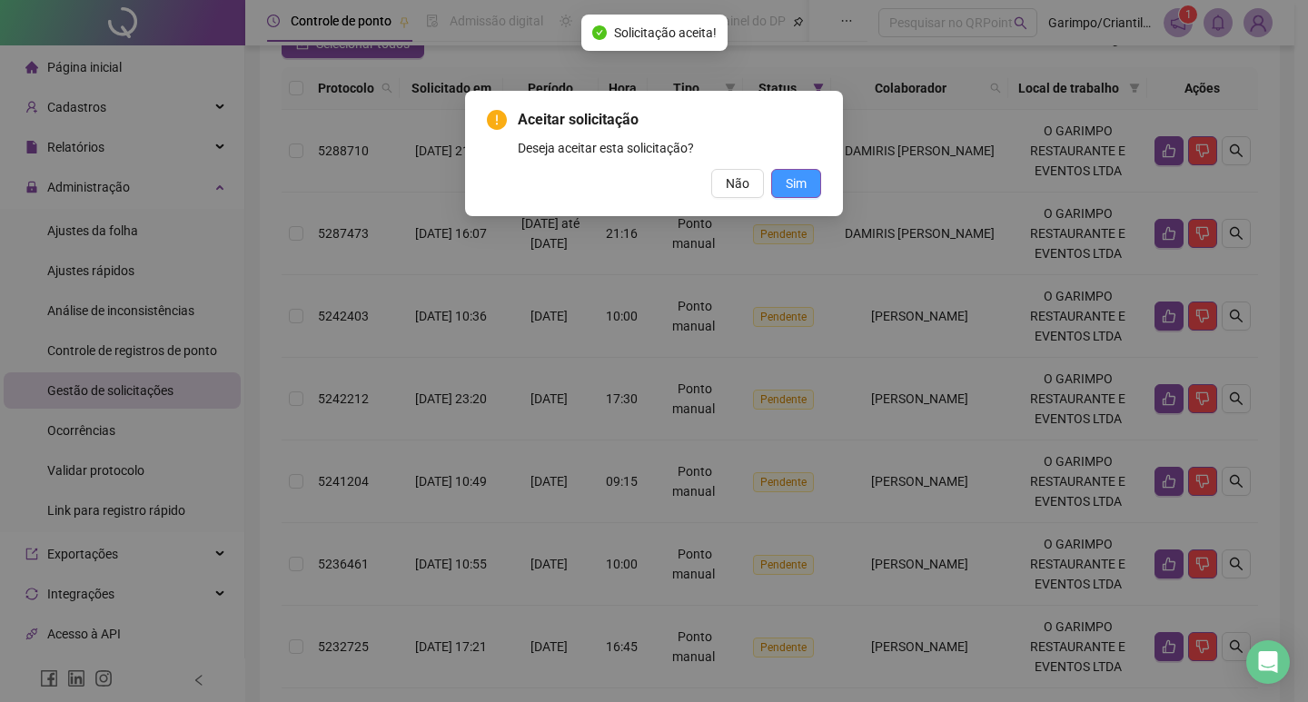
click at [792, 173] on button "Sim" at bounding box center [796, 183] width 50 height 29
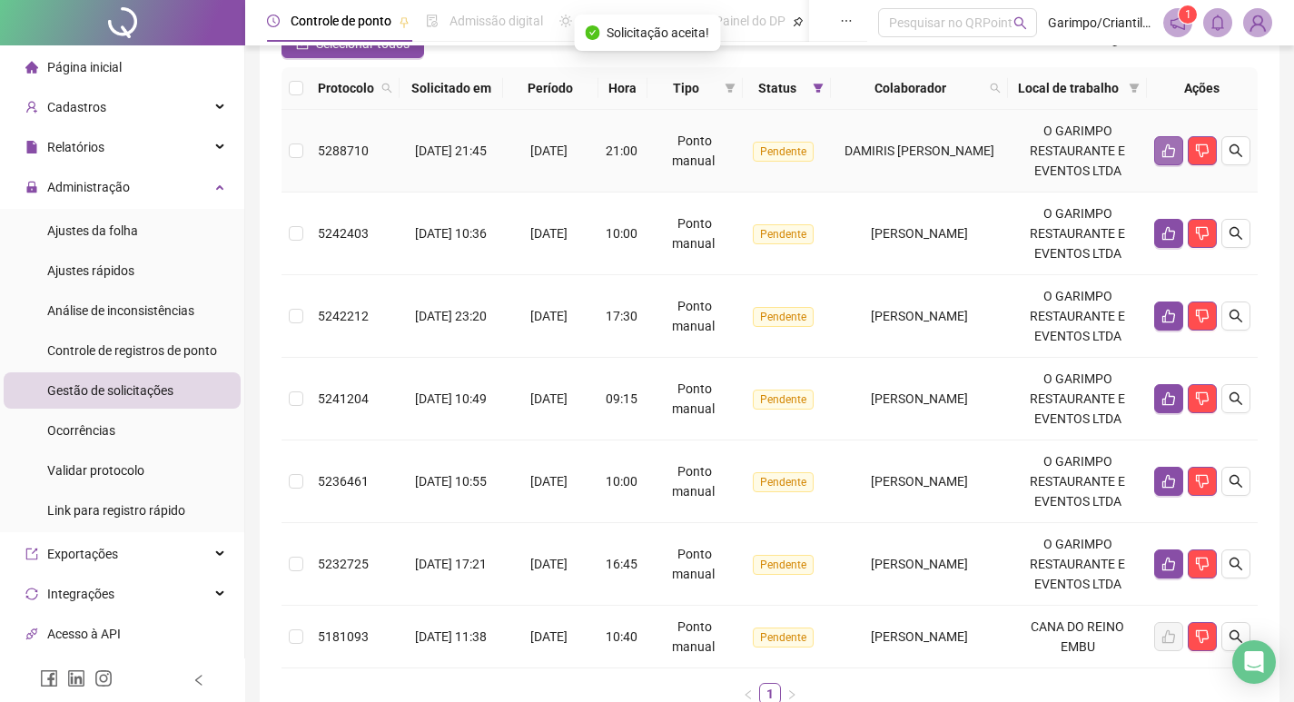
click at [1162, 158] on icon "like" at bounding box center [1169, 151] width 15 height 15
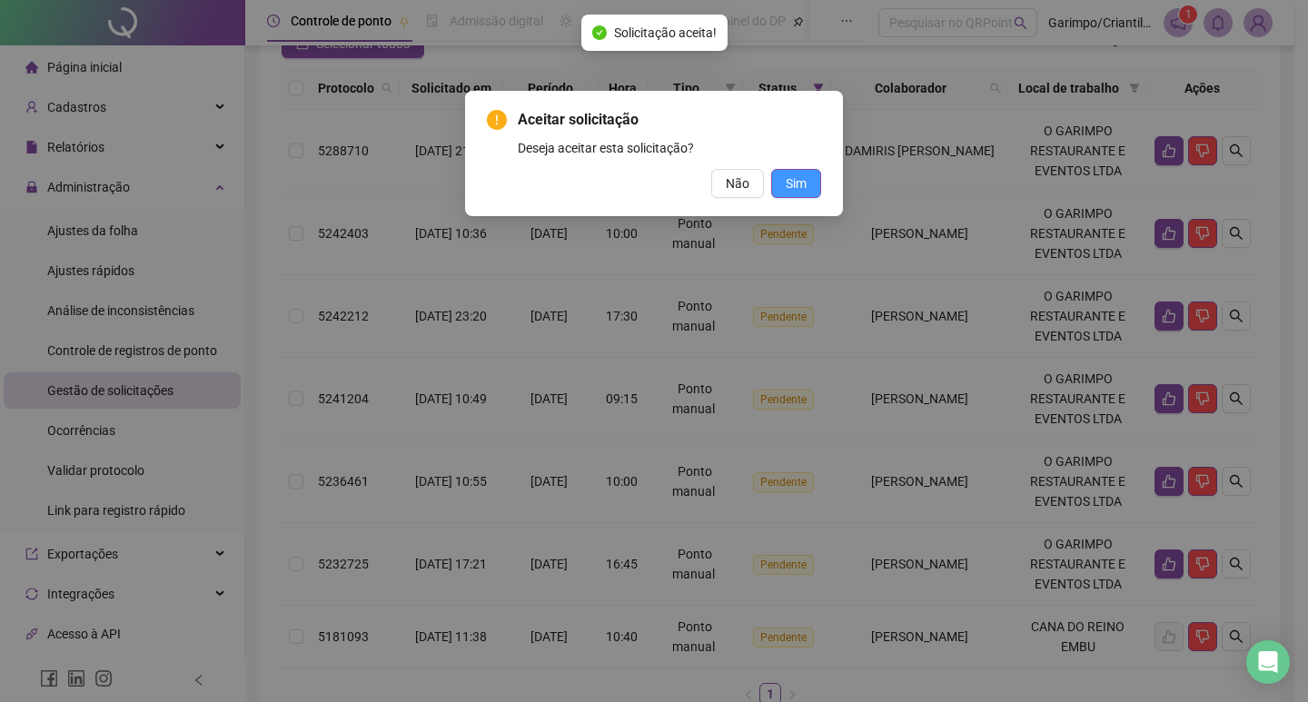
click at [818, 187] on button "Sim" at bounding box center [796, 183] width 50 height 29
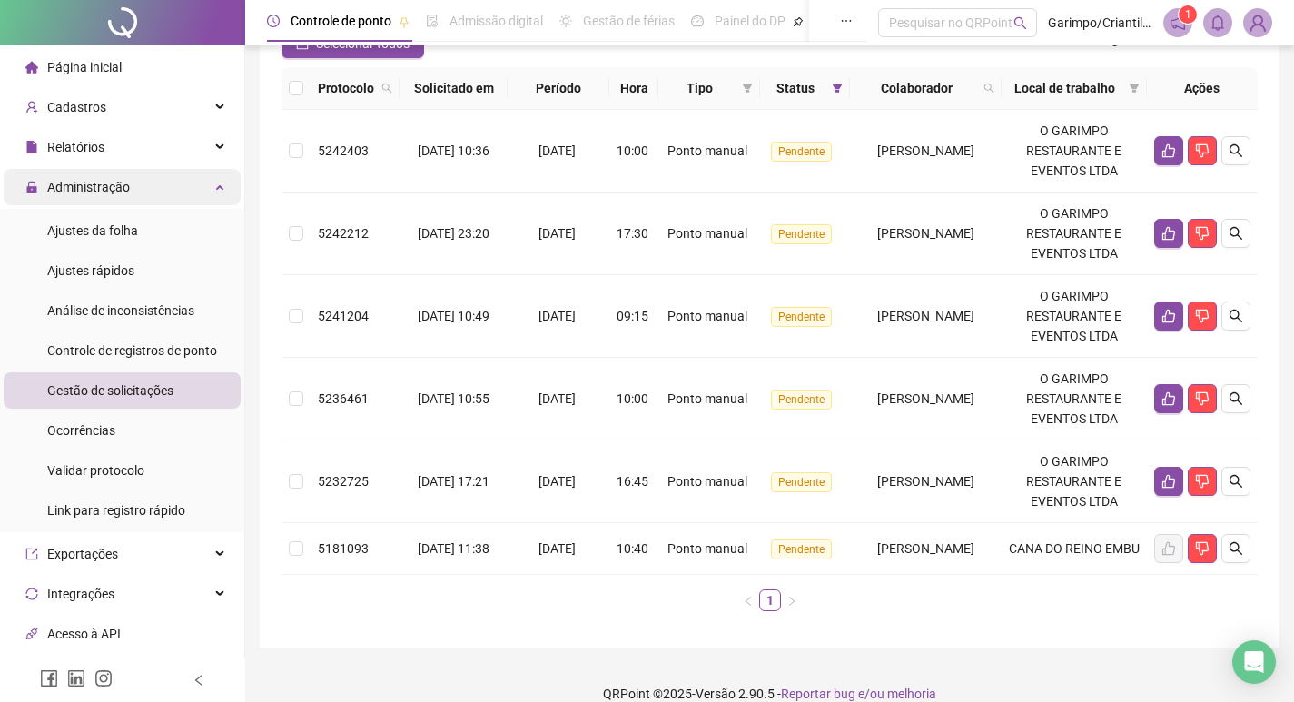
click at [127, 173] on span "Administração" at bounding box center [77, 187] width 104 height 36
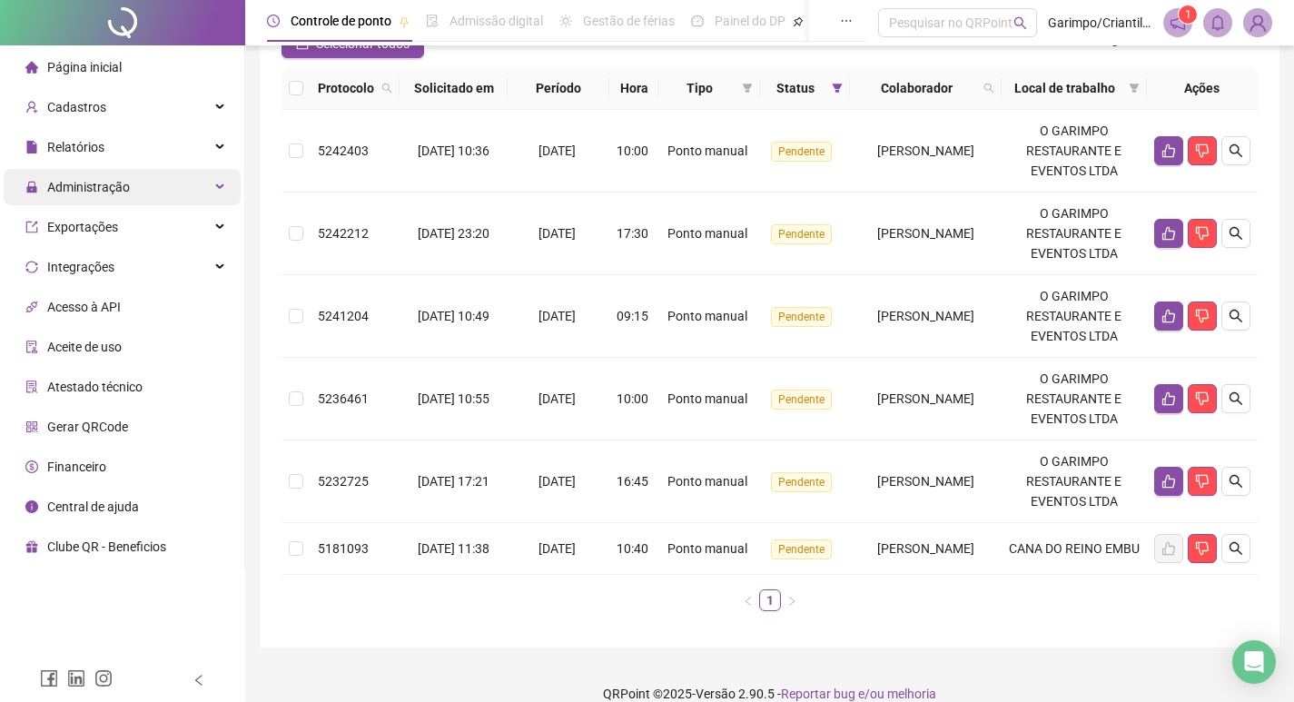
click at [127, 173] on span "Administração" at bounding box center [77, 187] width 104 height 36
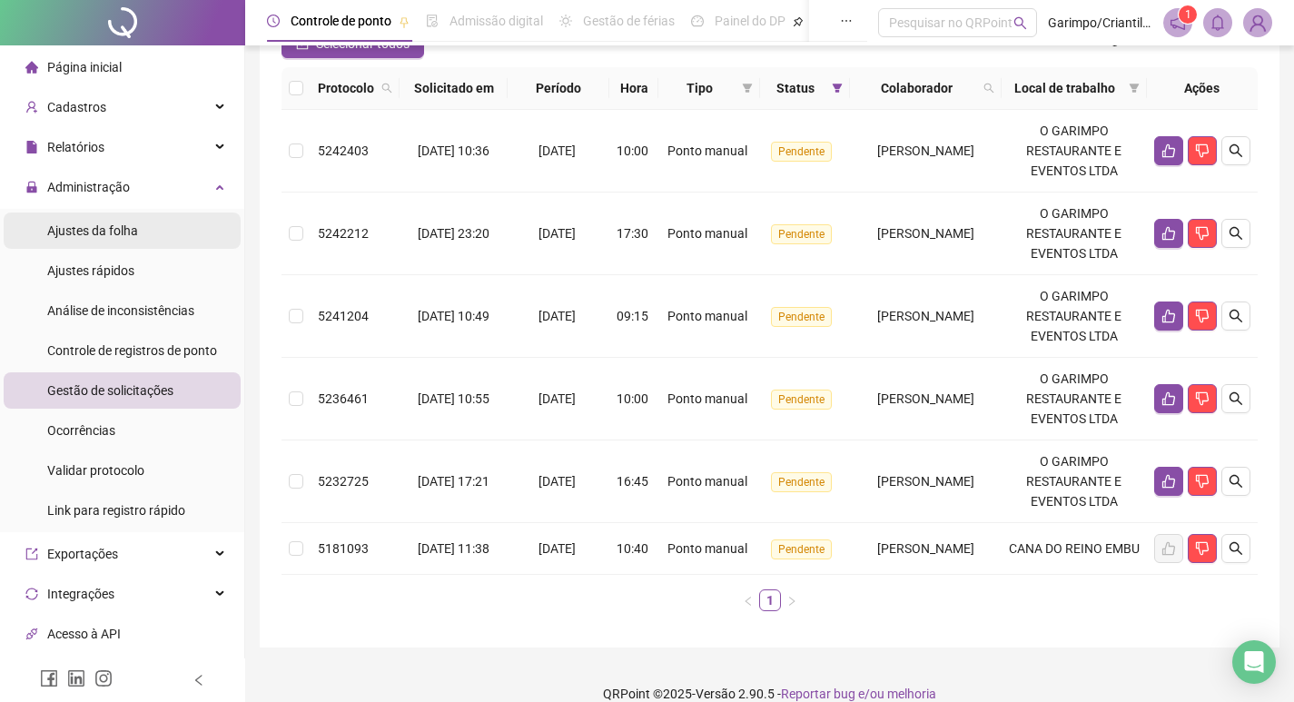
click at [123, 223] on span "Ajustes da folha" at bounding box center [92, 230] width 91 height 15
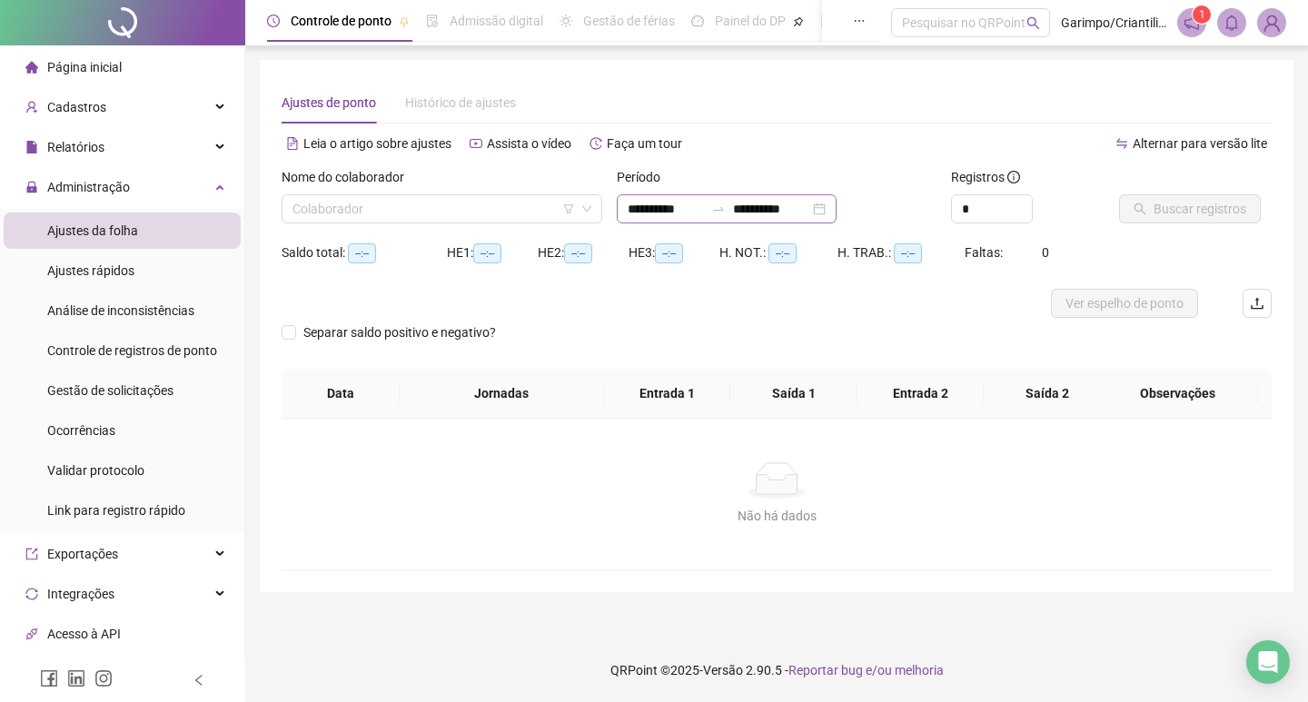
type input "**********"
click at [569, 213] on icon "filter" at bounding box center [568, 208] width 10 height 9
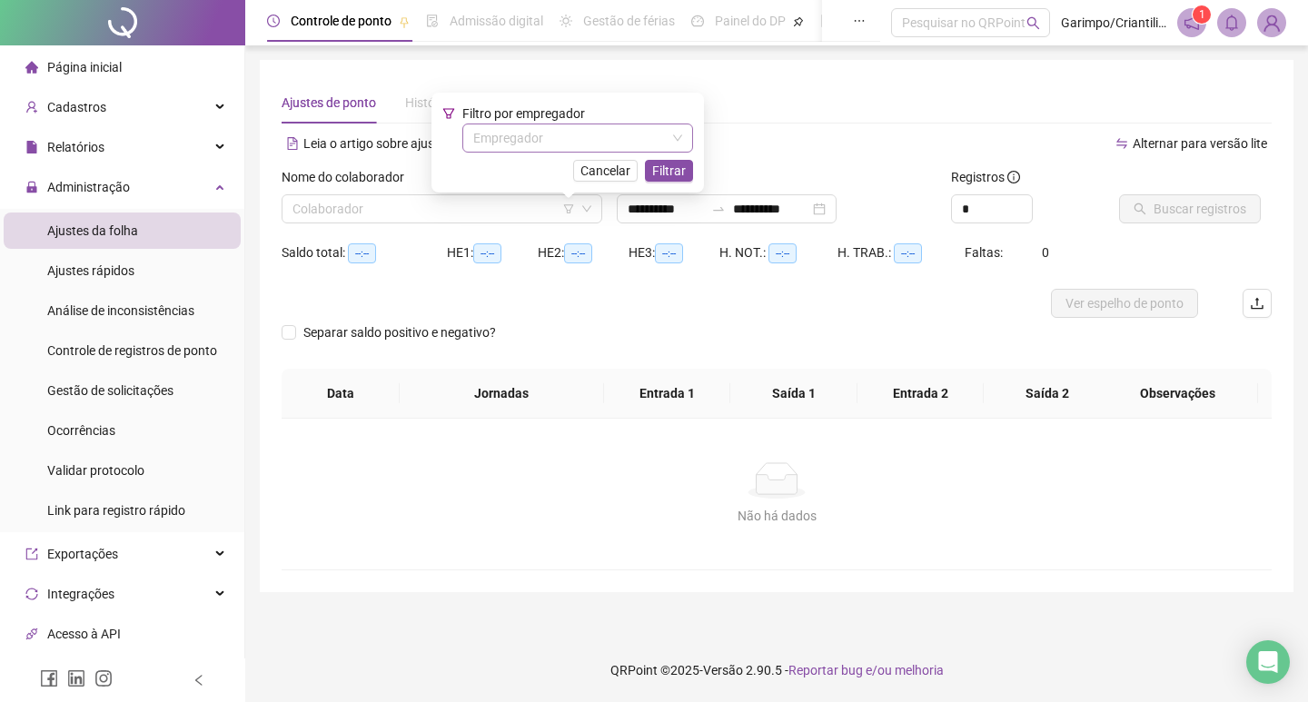
click at [566, 147] on input "search" at bounding box center [569, 137] width 193 height 27
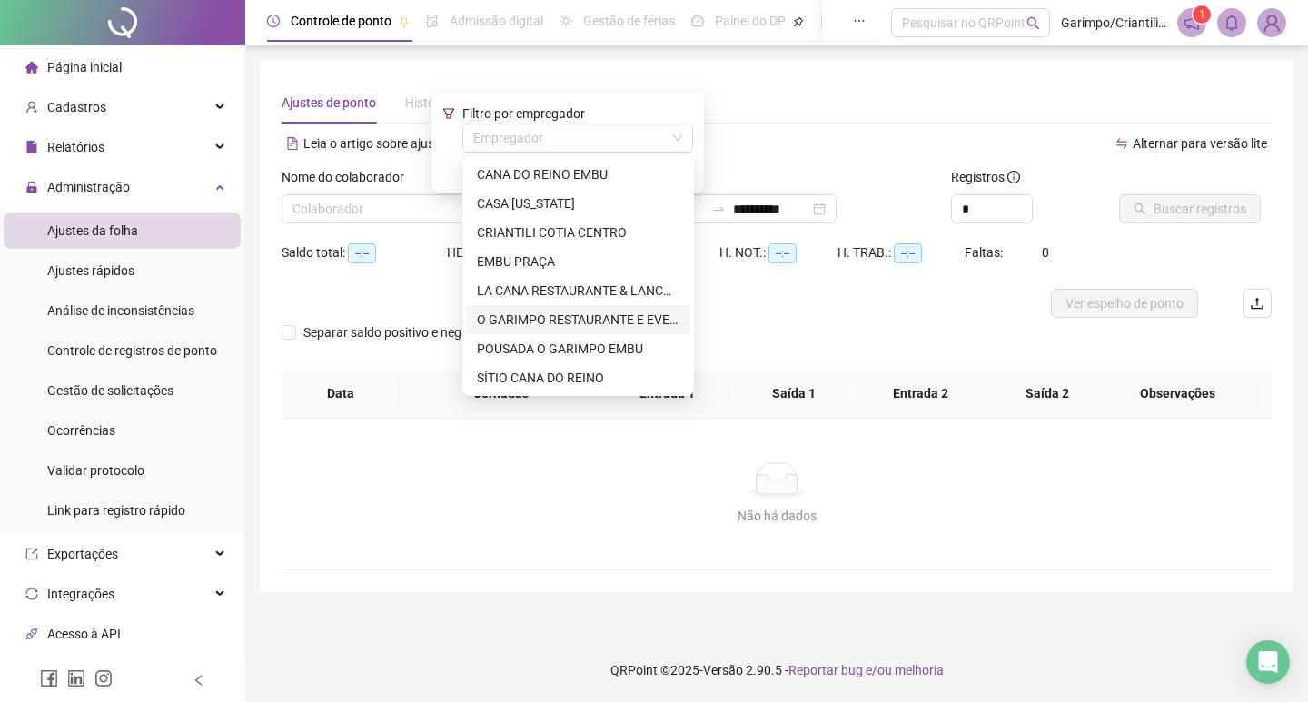
click at [554, 322] on div "O GARIMPO RESTAURANTE E EVENTOS LTDA" at bounding box center [578, 320] width 203 height 20
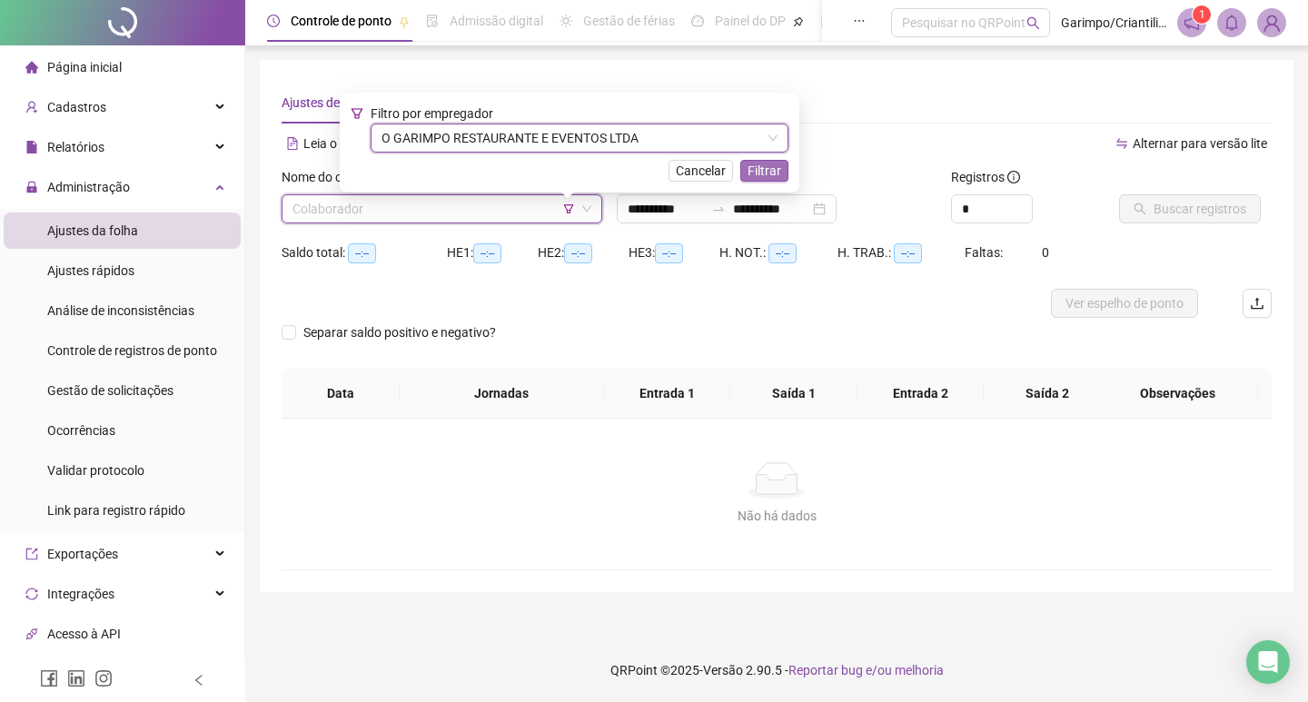
click at [765, 173] on span "Filtrar" at bounding box center [765, 171] width 34 height 20
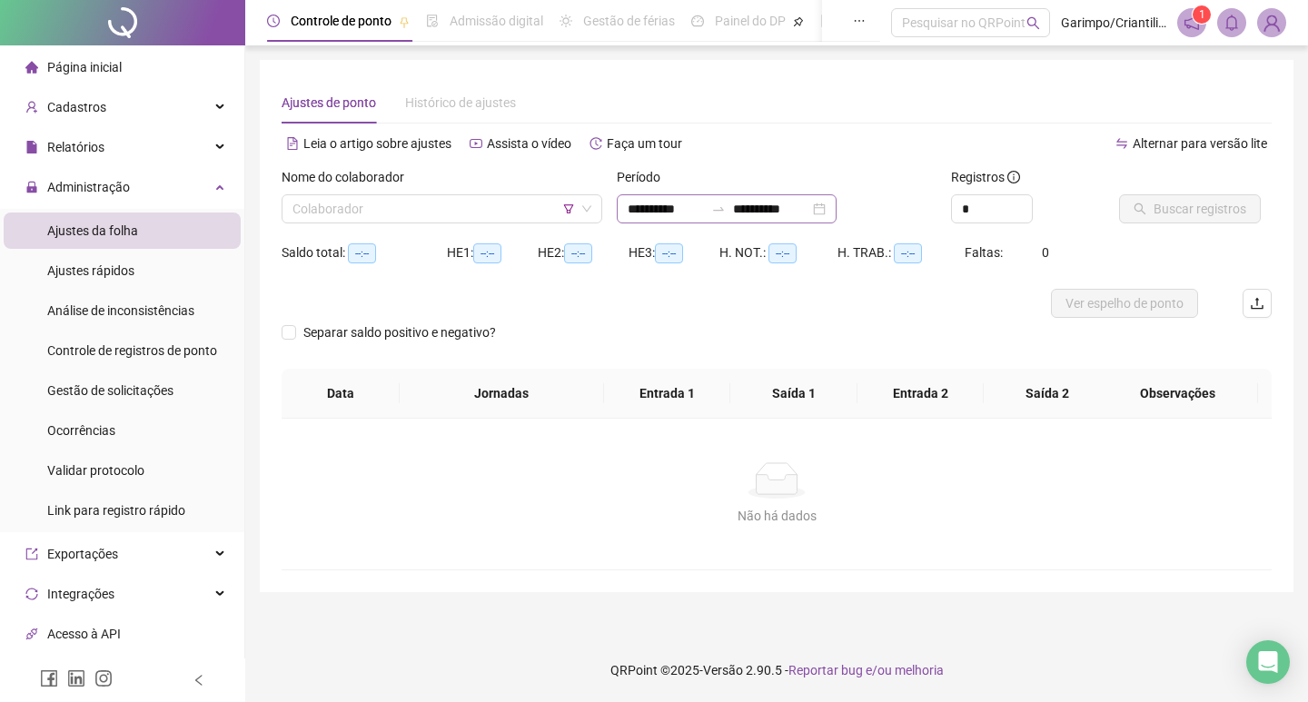
click at [837, 210] on div "**********" at bounding box center [727, 208] width 220 height 29
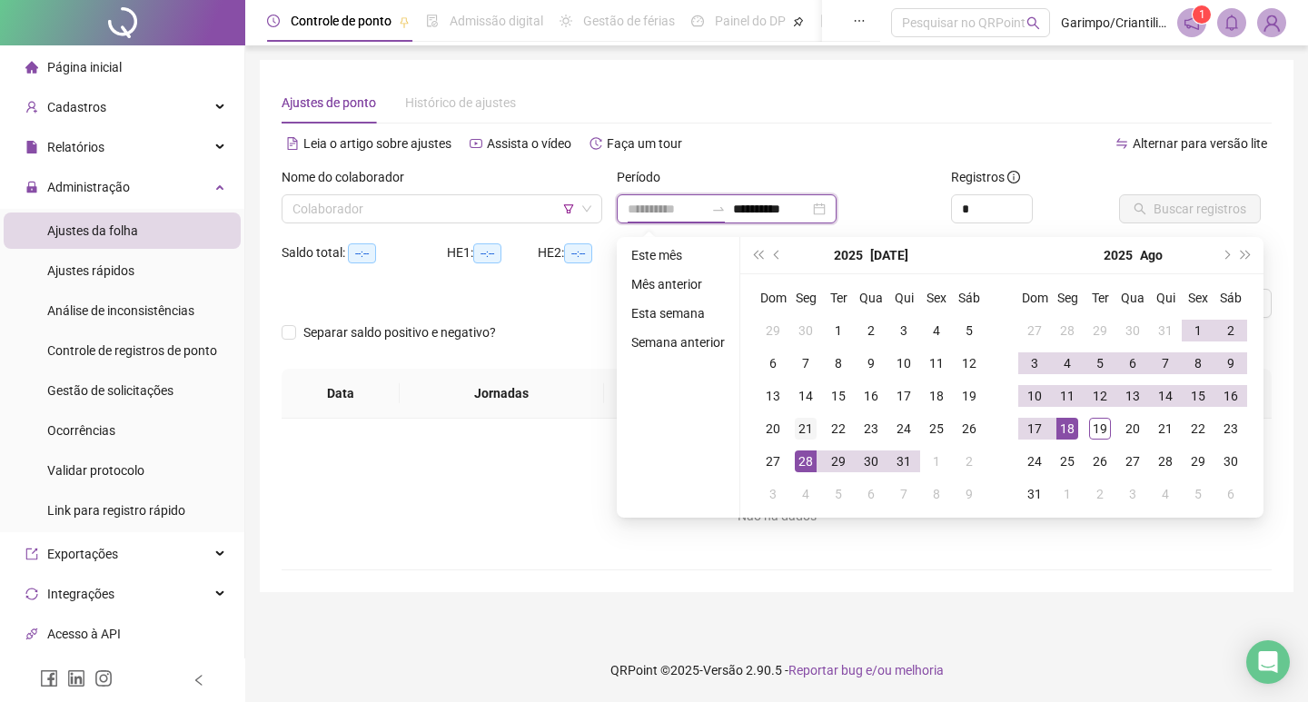
type input "**********"
click at [806, 422] on div "21" at bounding box center [806, 429] width 22 height 22
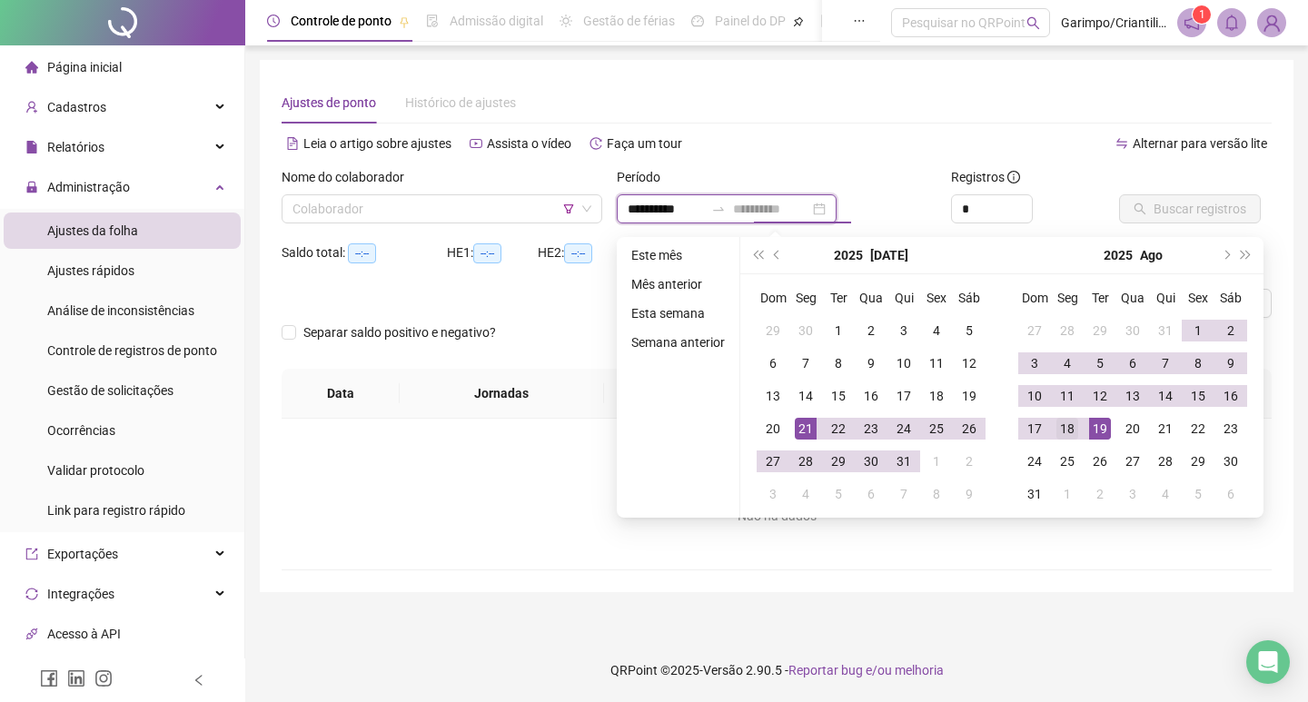
type input "**********"
click at [1063, 429] on div "18" at bounding box center [1067, 429] width 22 height 22
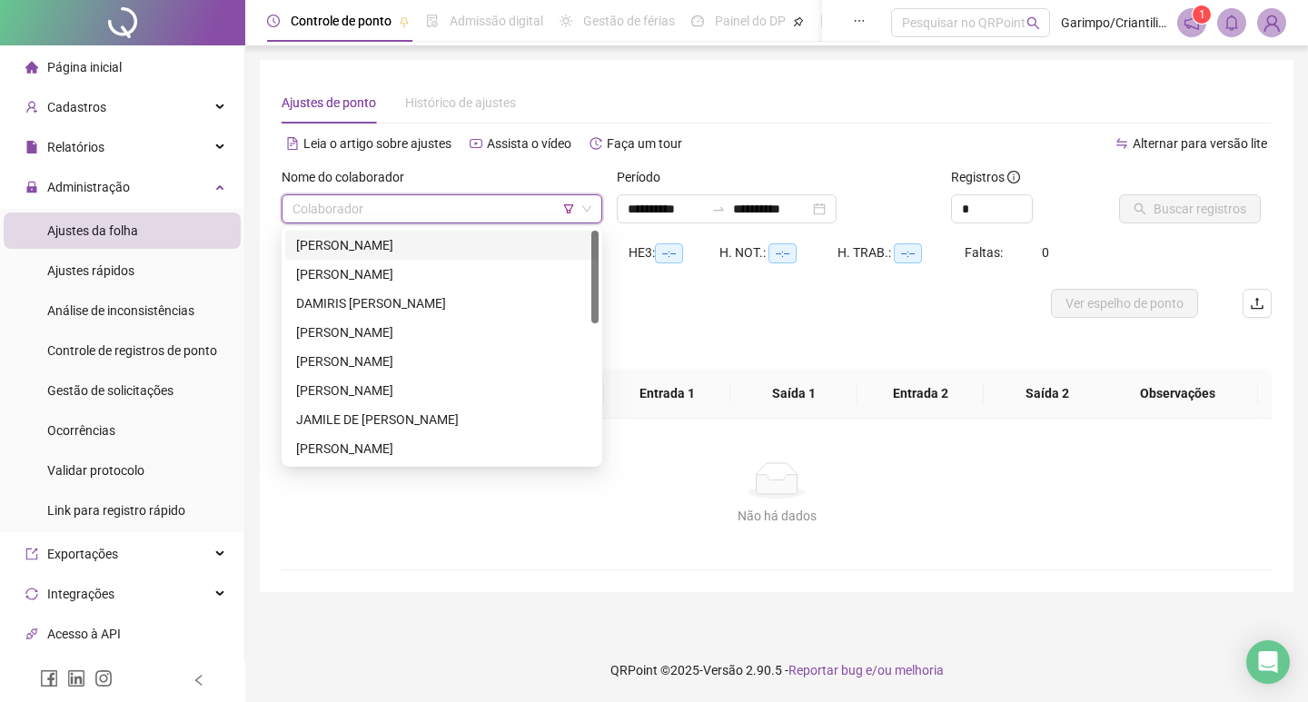
click at [340, 206] on input "search" at bounding box center [433, 208] width 282 height 27
click at [365, 249] on div "[PERSON_NAME]" at bounding box center [442, 245] width 292 height 20
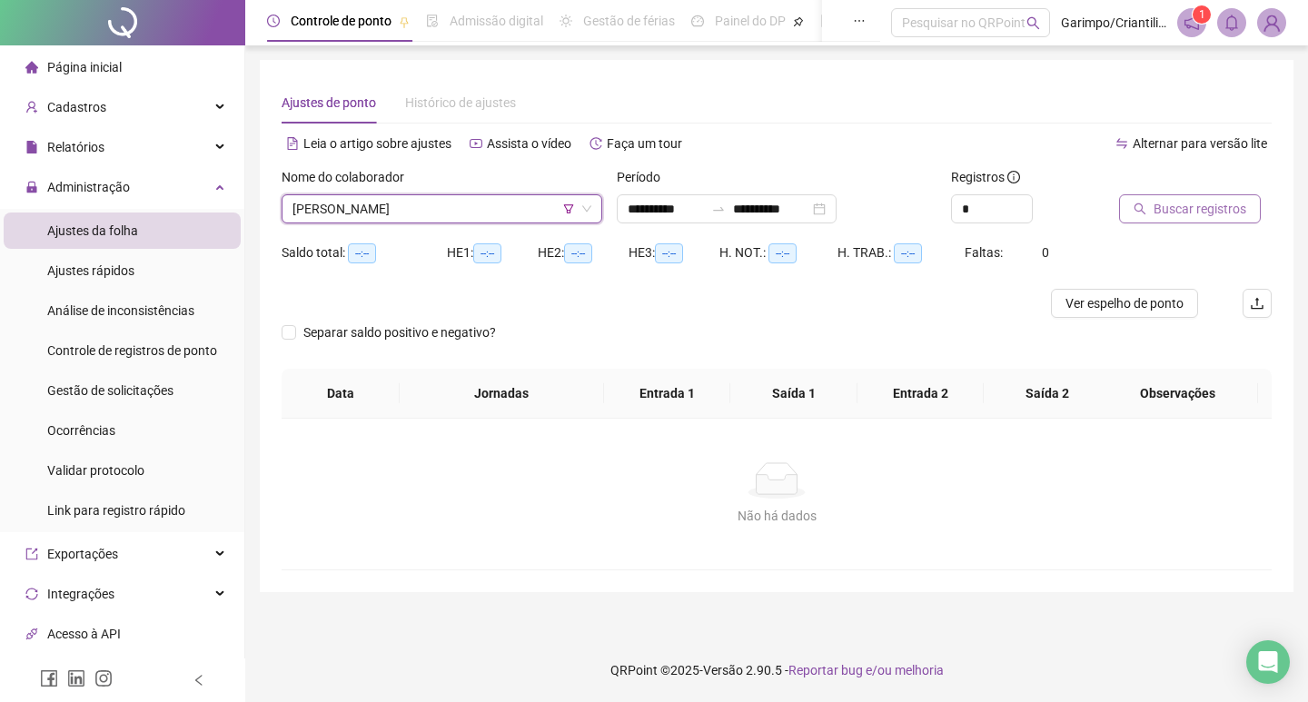
click at [1181, 210] on span "Buscar registros" at bounding box center [1200, 209] width 93 height 20
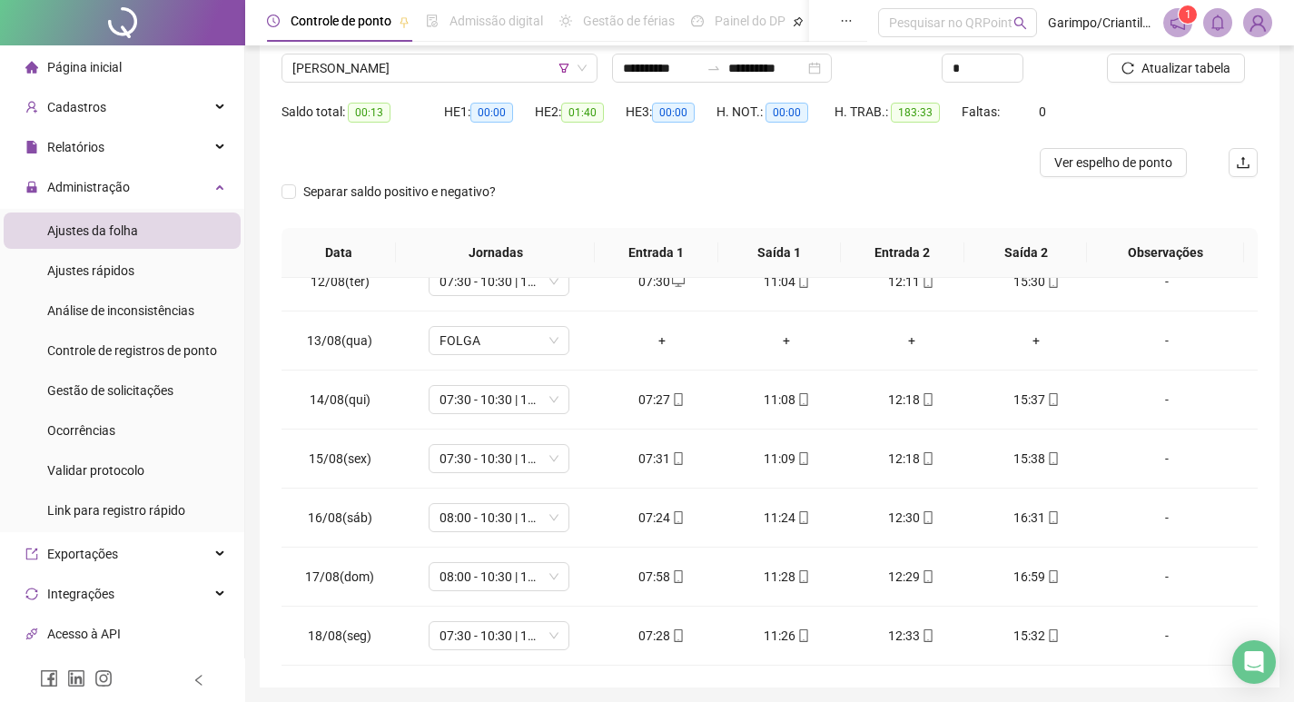
scroll to position [23, 0]
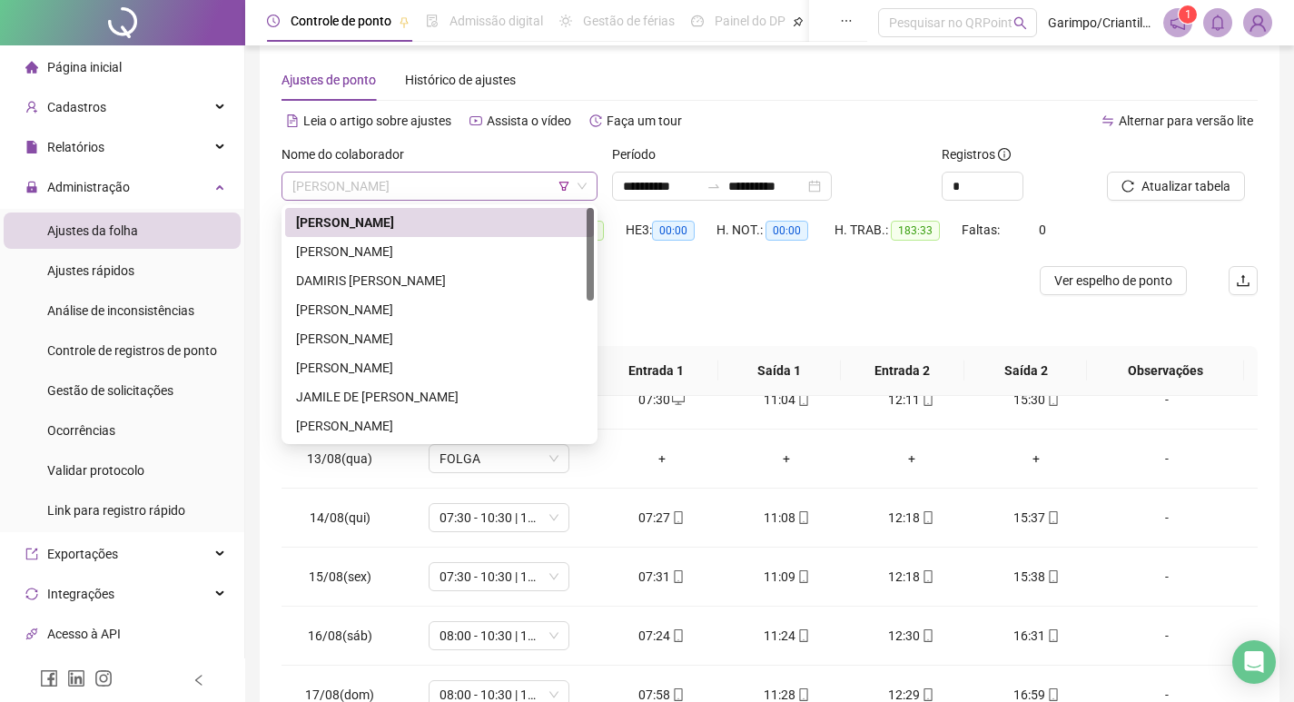
click at [413, 191] on span "[PERSON_NAME]" at bounding box center [439, 186] width 294 height 27
click at [409, 240] on div "[PERSON_NAME]" at bounding box center [439, 251] width 309 height 29
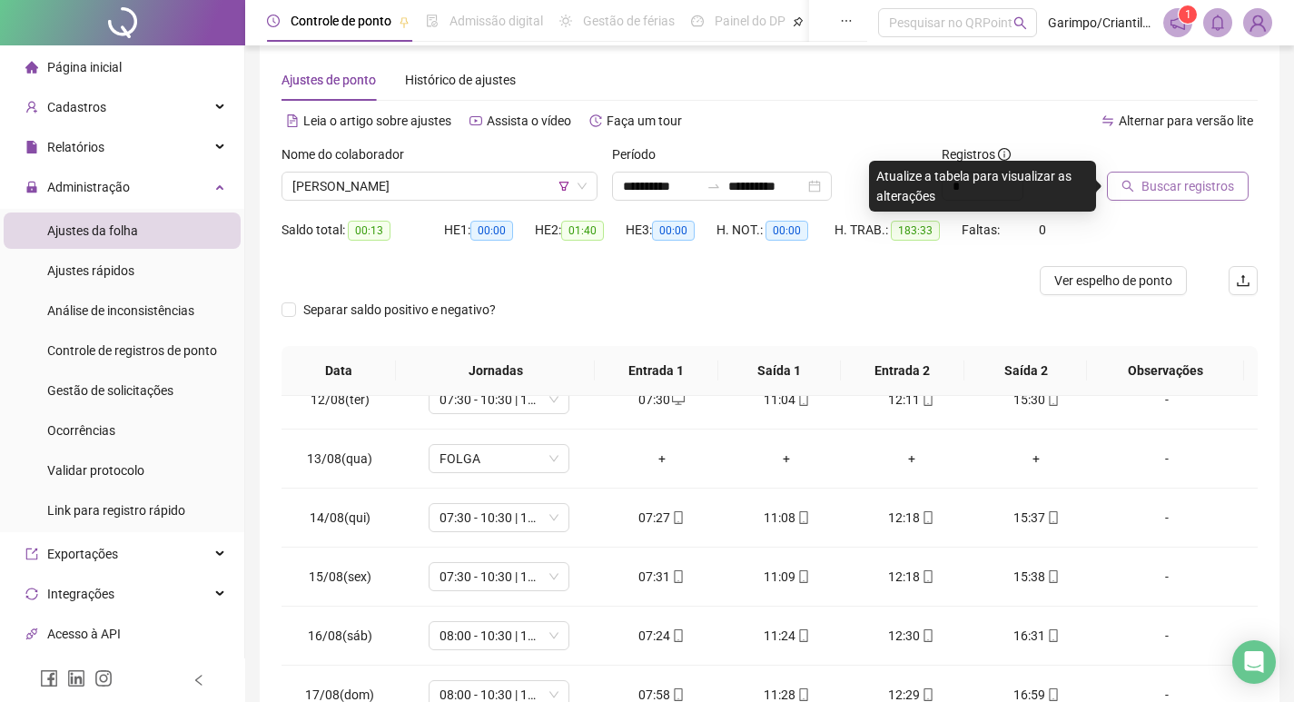
click at [1177, 185] on span "Buscar registros" at bounding box center [1188, 186] width 93 height 20
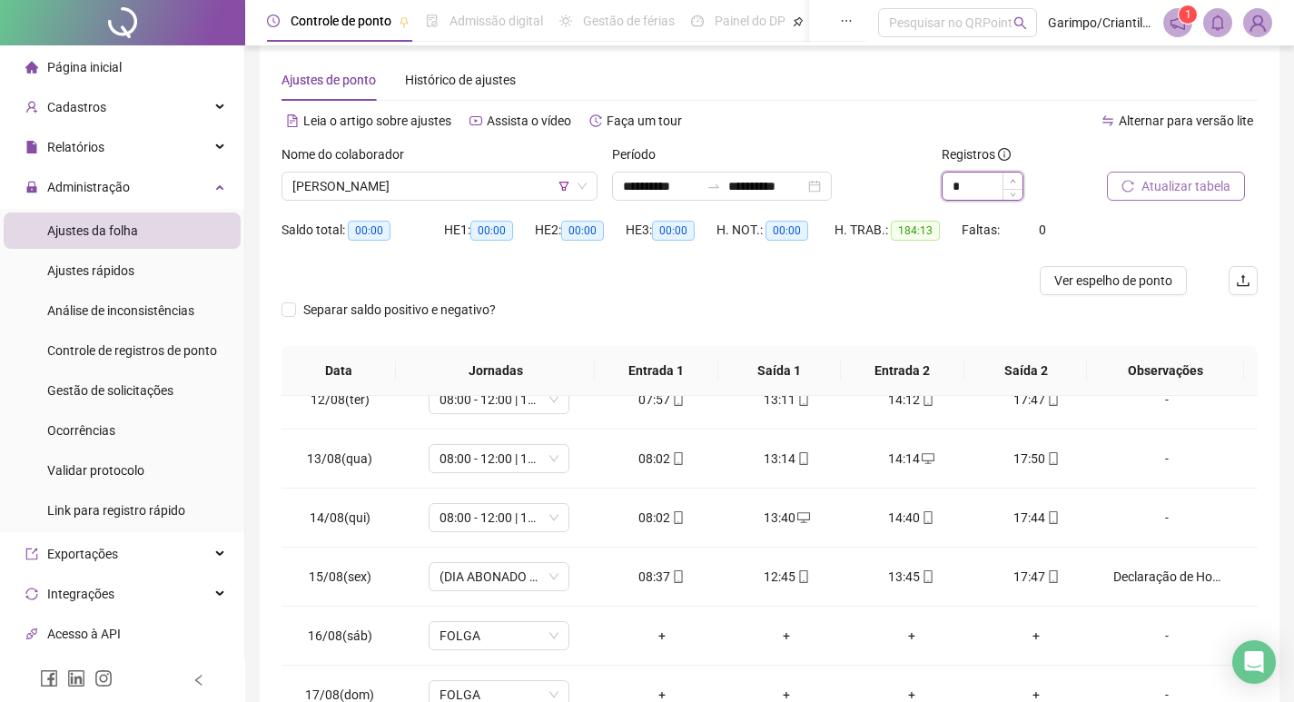
click at [1014, 182] on icon "up" at bounding box center [1013, 181] width 6 height 6
type input "*"
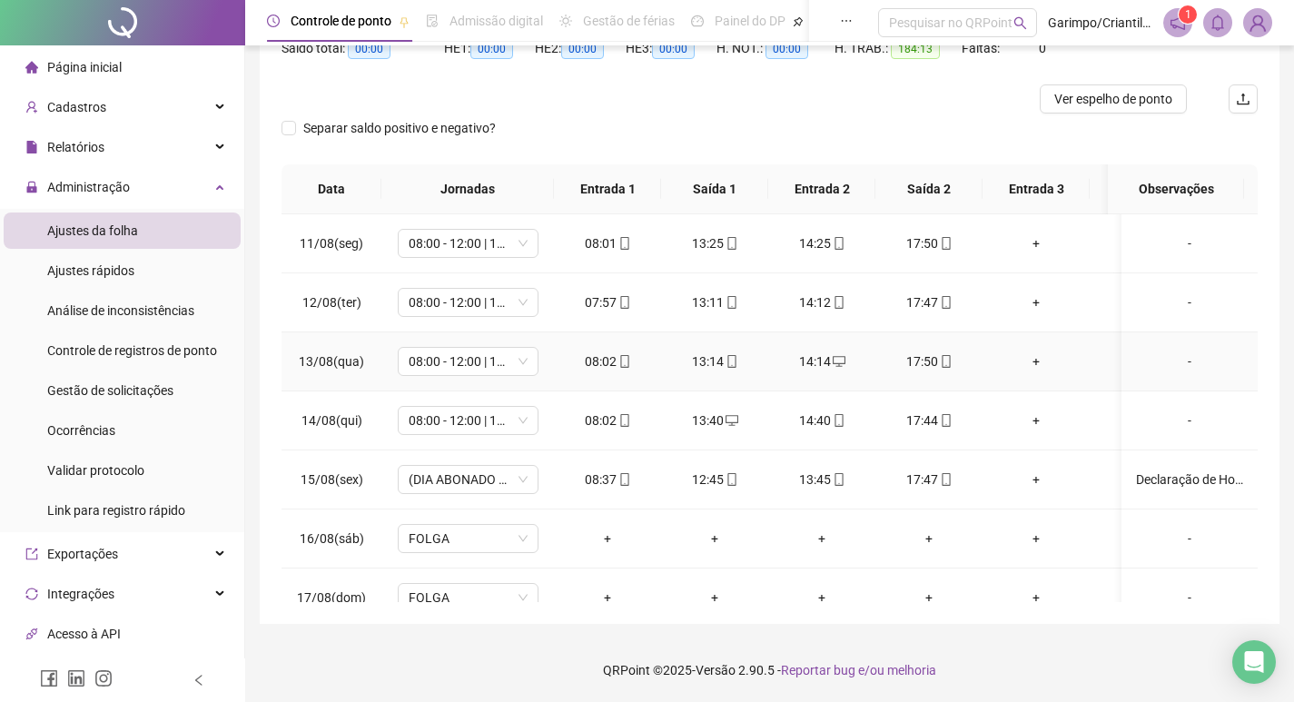
scroll to position [1247, 0]
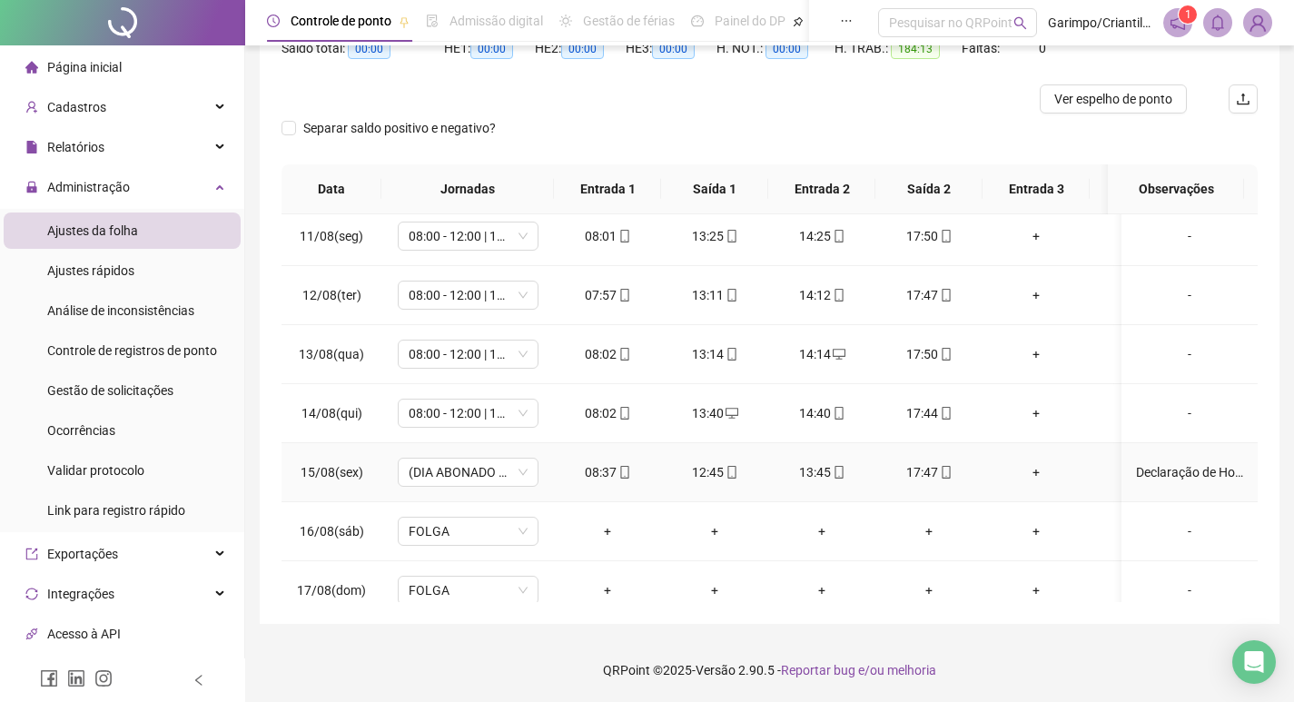
click at [1189, 470] on div "Declaração de Horas" at bounding box center [1189, 472] width 107 height 20
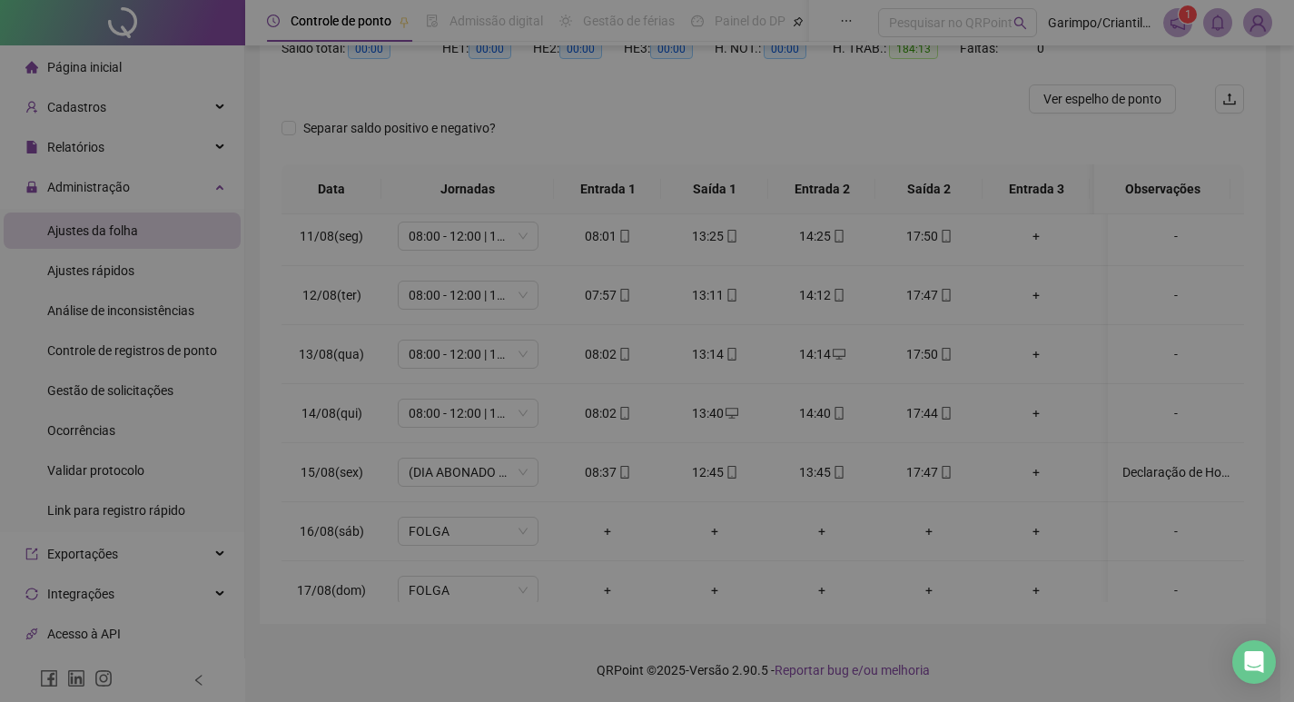
type textarea "**********"
type input "*****"
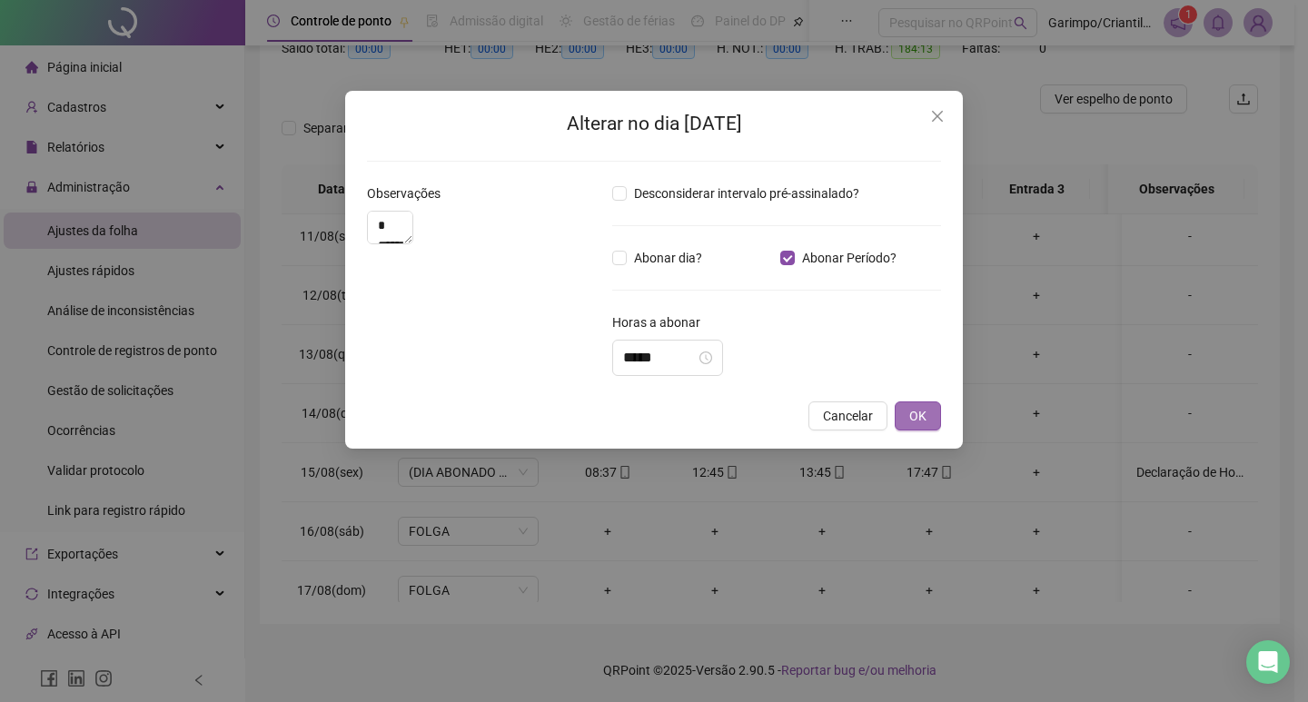
click at [936, 428] on button "OK" at bounding box center [918, 415] width 46 height 29
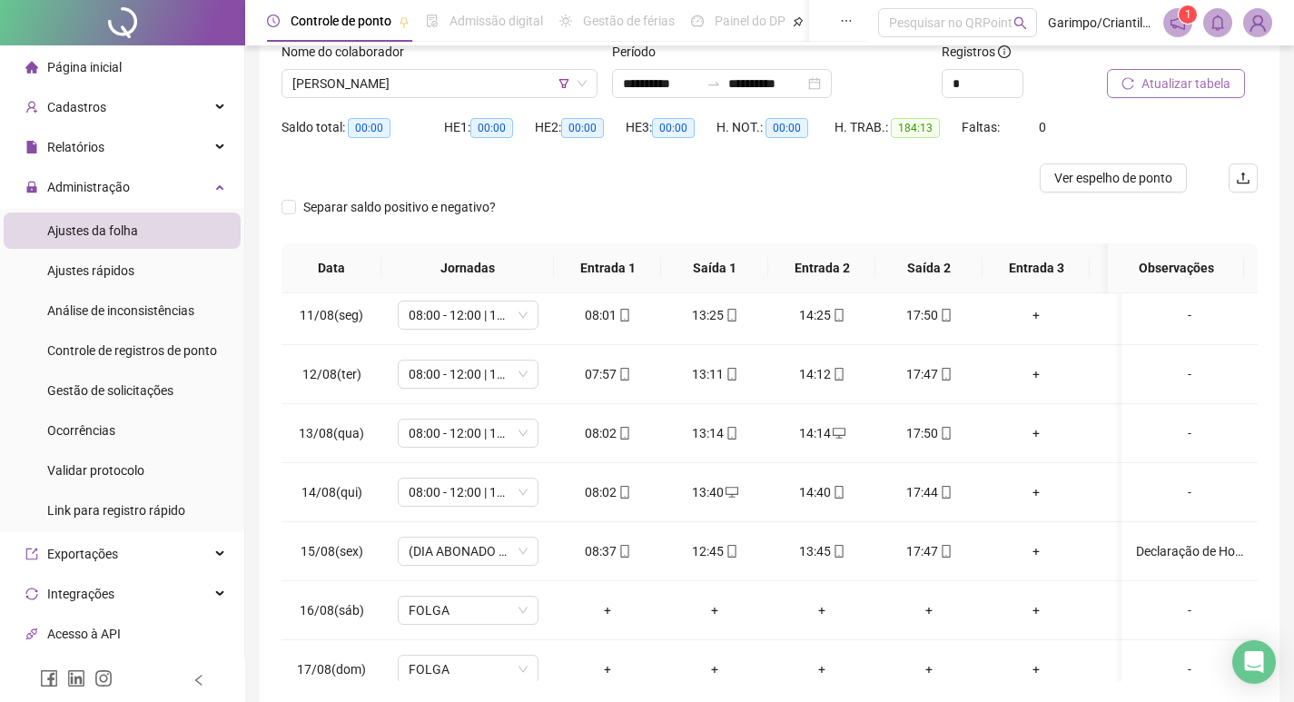
scroll to position [23, 0]
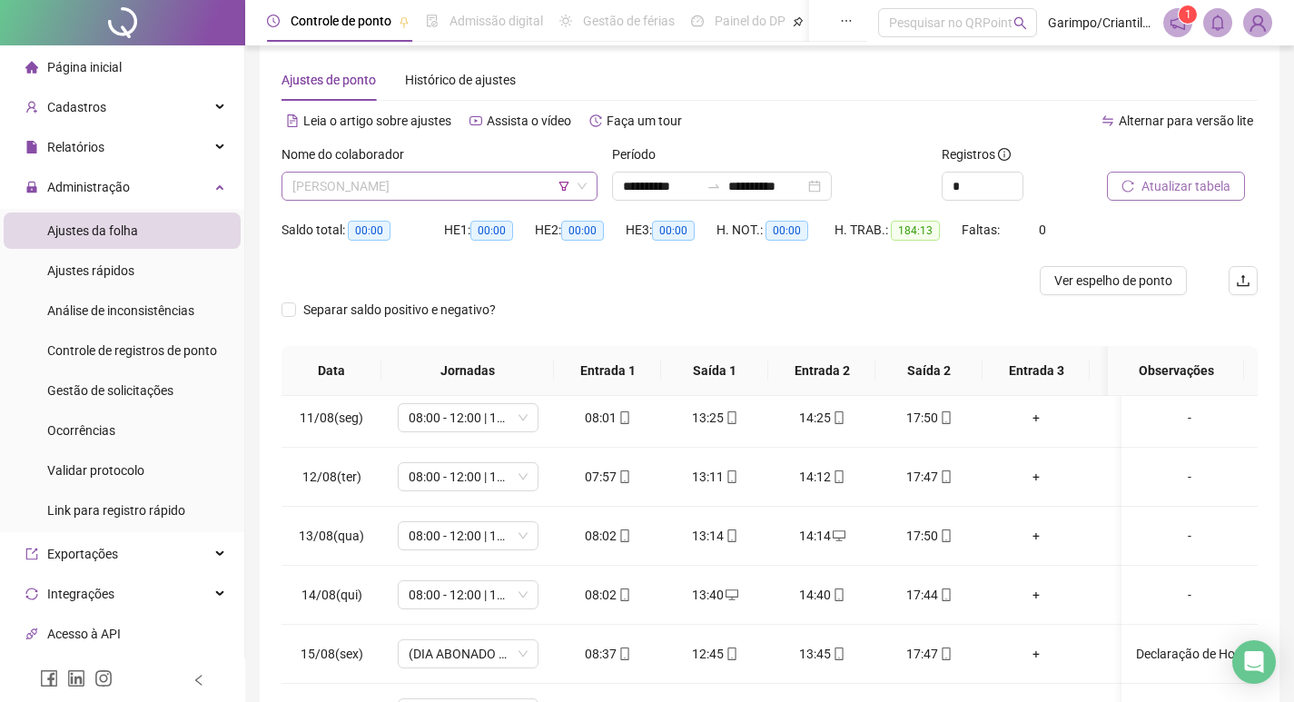
click at [351, 183] on span "[PERSON_NAME]" at bounding box center [439, 186] width 294 height 27
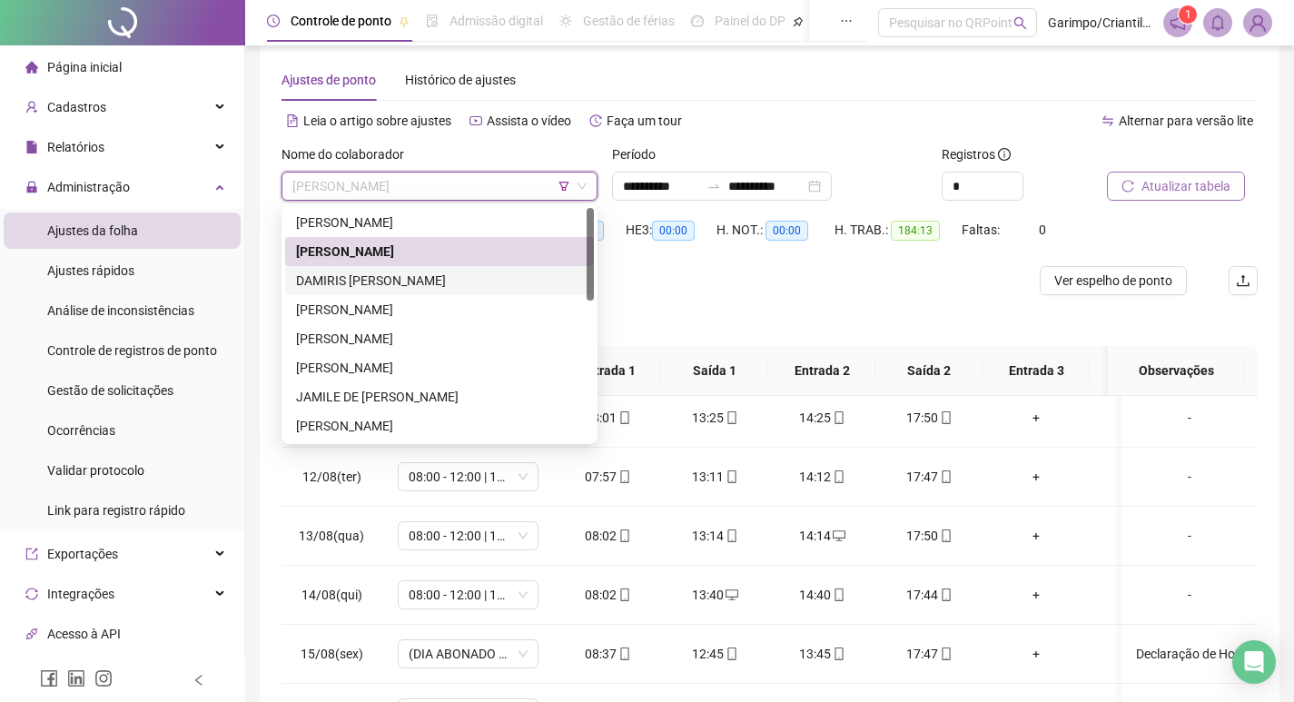
click at [403, 277] on div "DAMIRIS [PERSON_NAME]" at bounding box center [439, 281] width 287 height 20
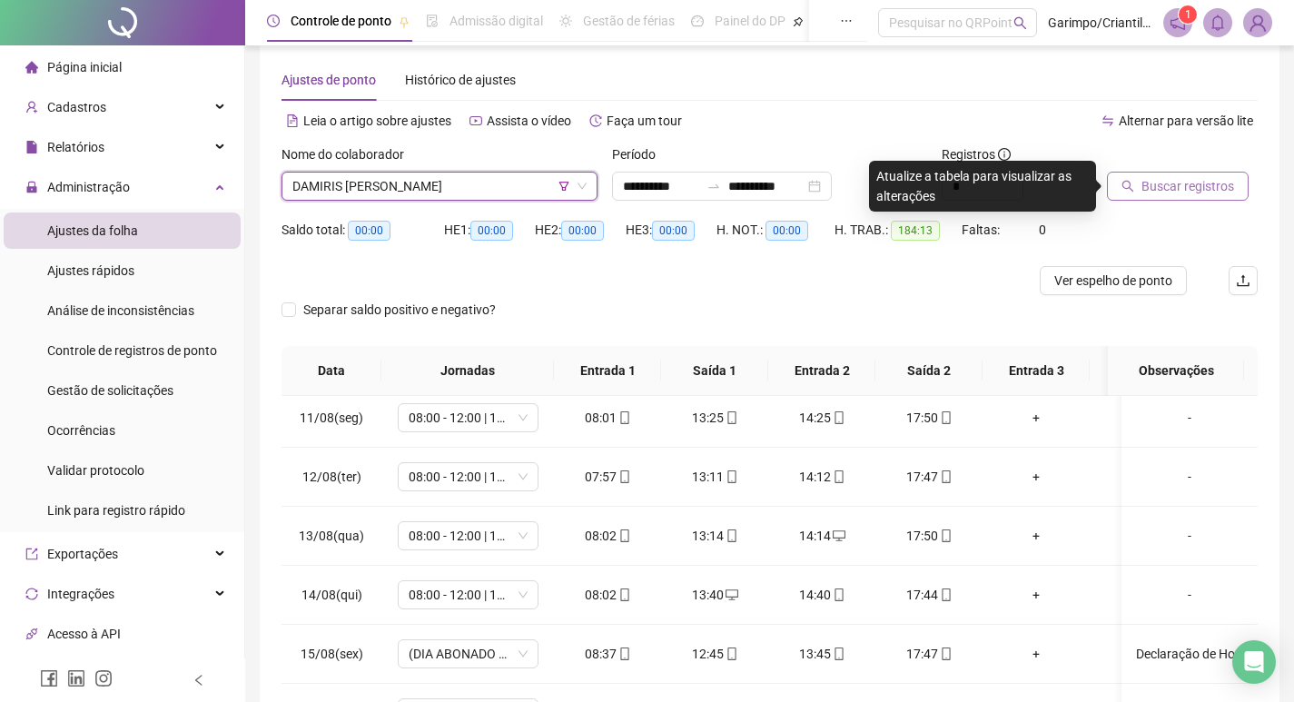
click at [1191, 178] on span "Buscar registros" at bounding box center [1188, 186] width 93 height 20
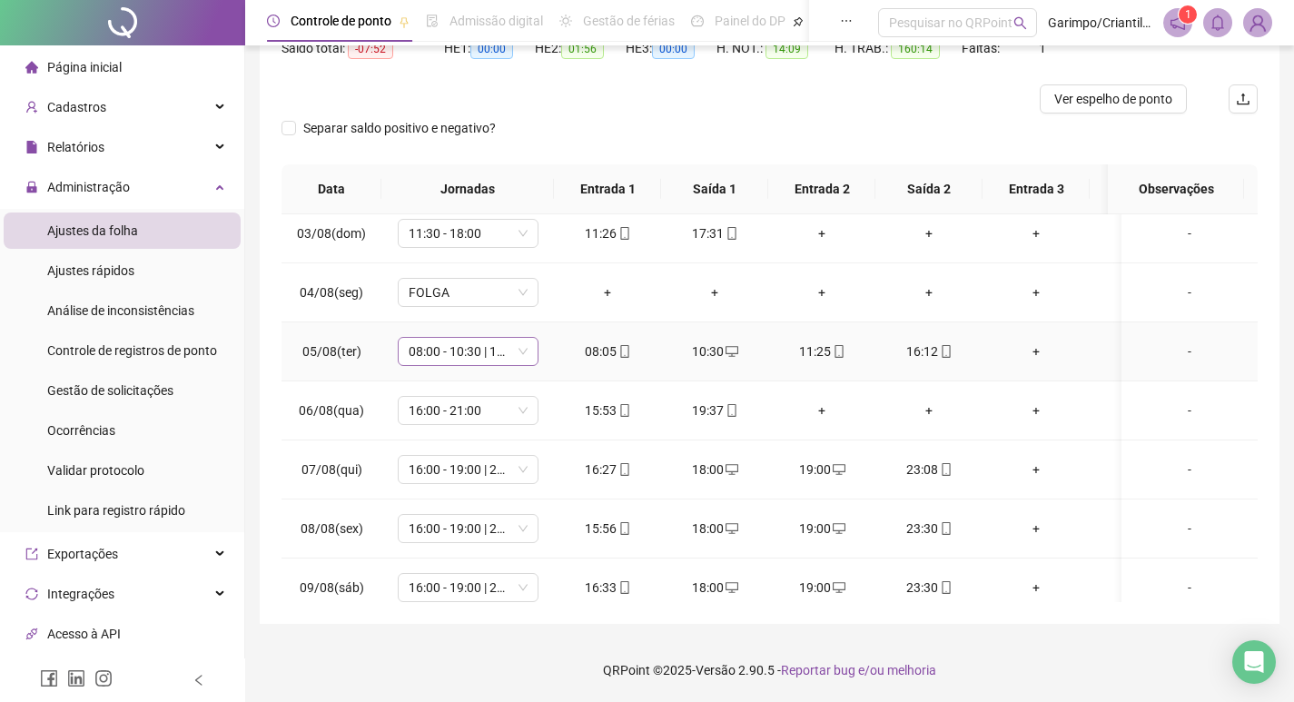
scroll to position [817, 0]
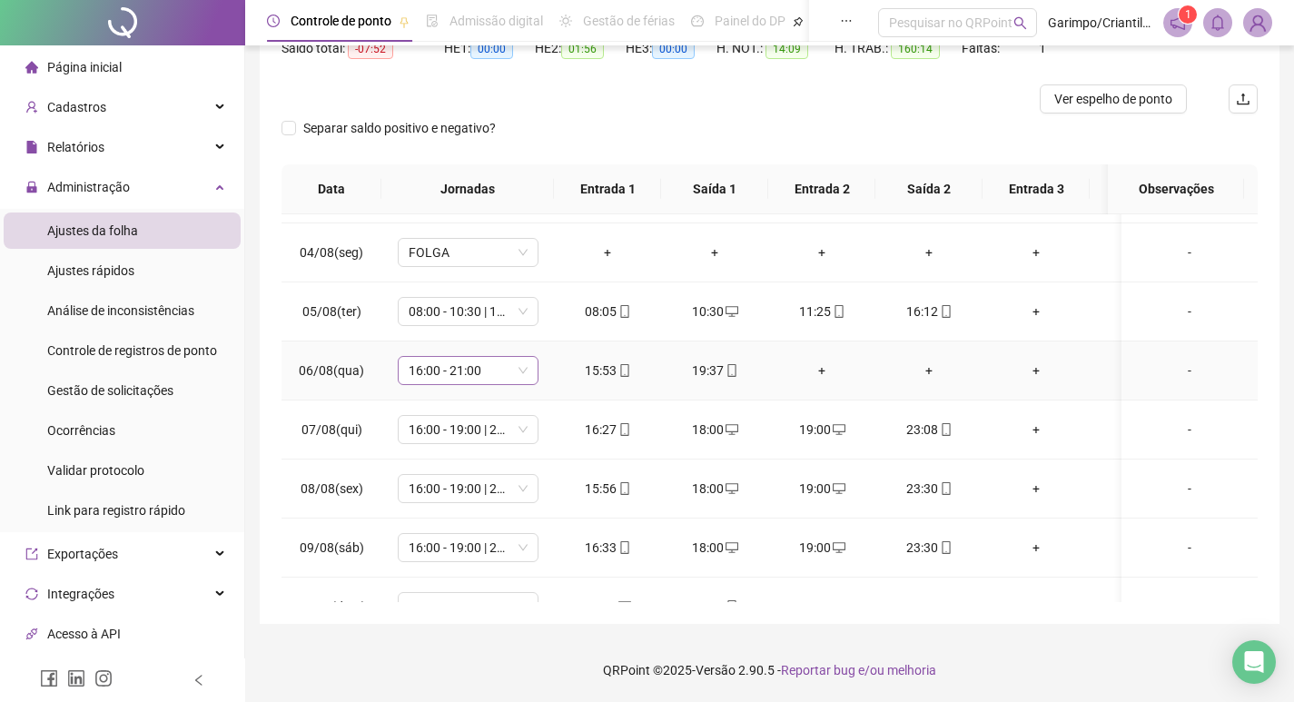
click at [461, 376] on span "16:00 - 21:00" at bounding box center [468, 370] width 119 height 27
type input "*"
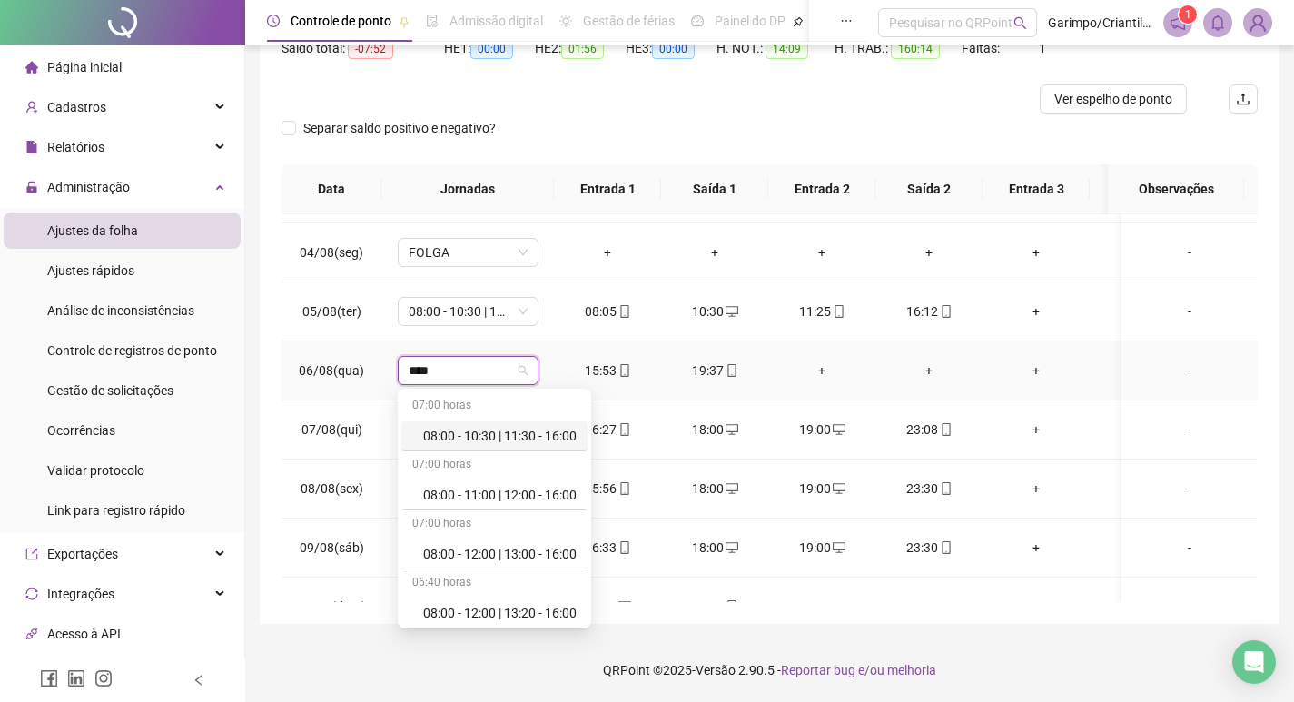
type input "*****"
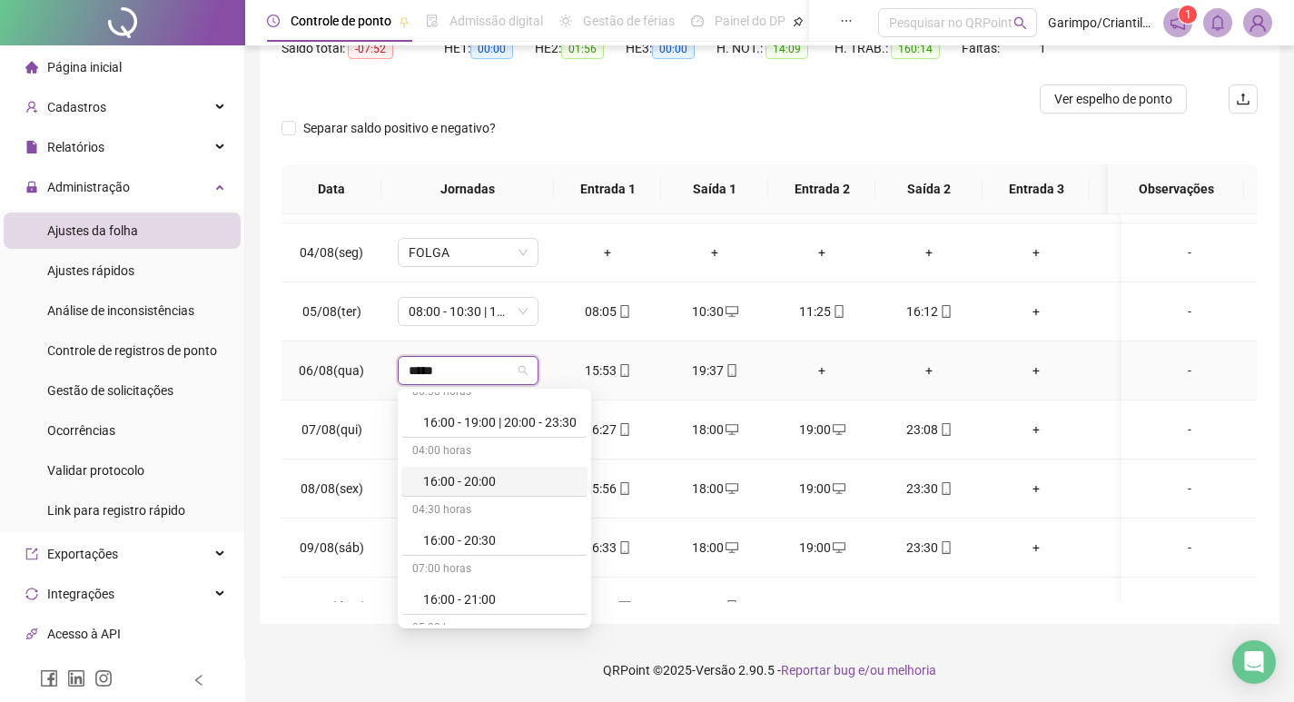
click at [520, 475] on div "16:00 - 20:00" at bounding box center [499, 481] width 153 height 20
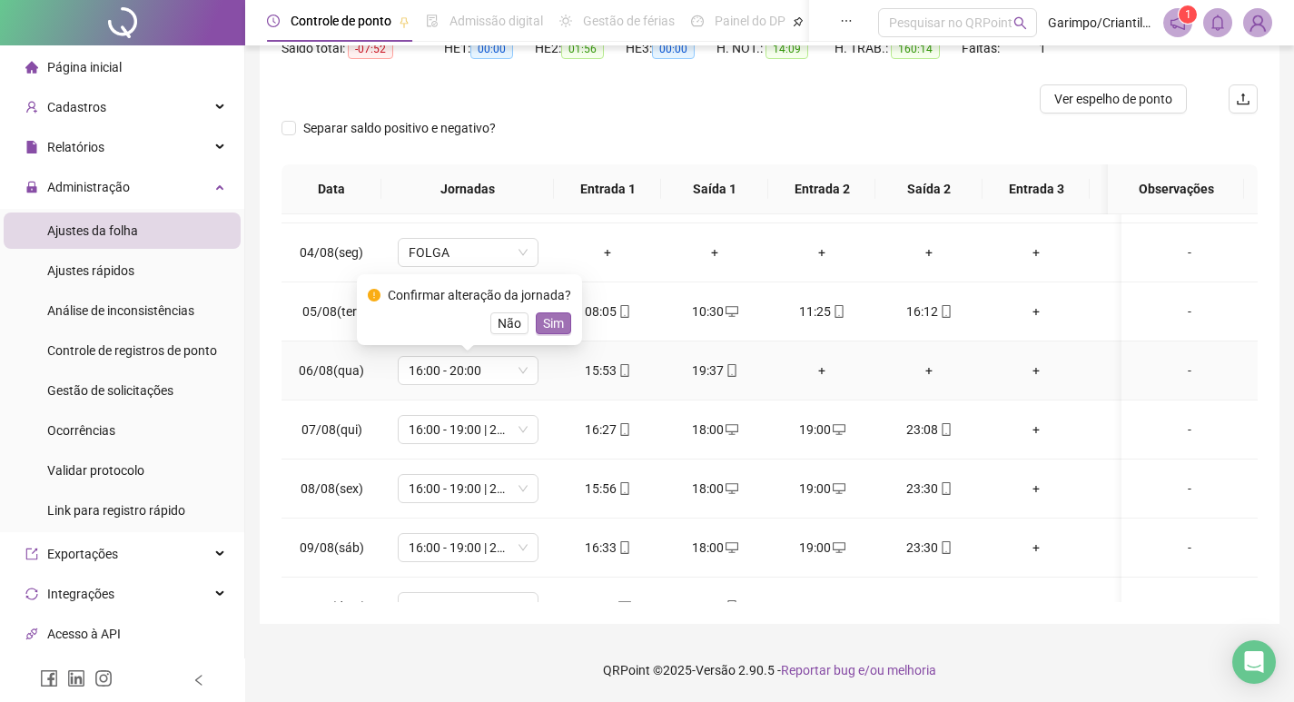
click at [556, 323] on span "Sim" at bounding box center [553, 323] width 21 height 20
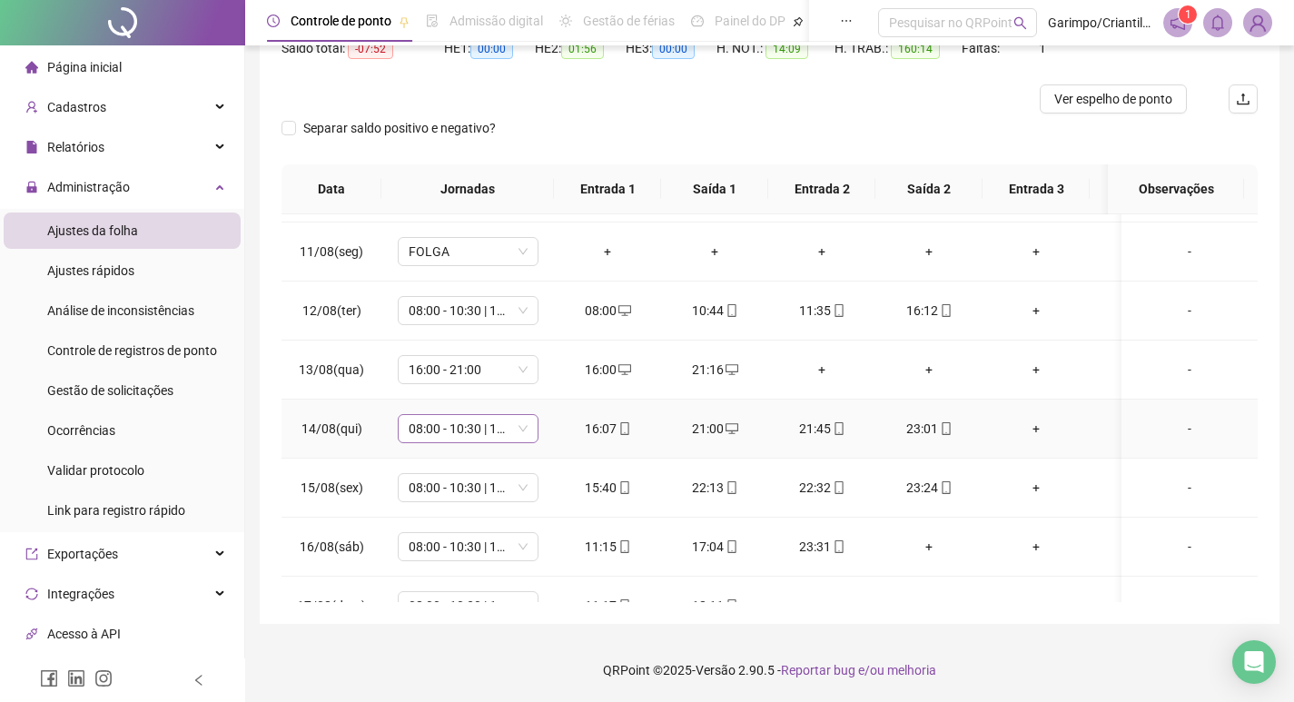
scroll to position [1272, 0]
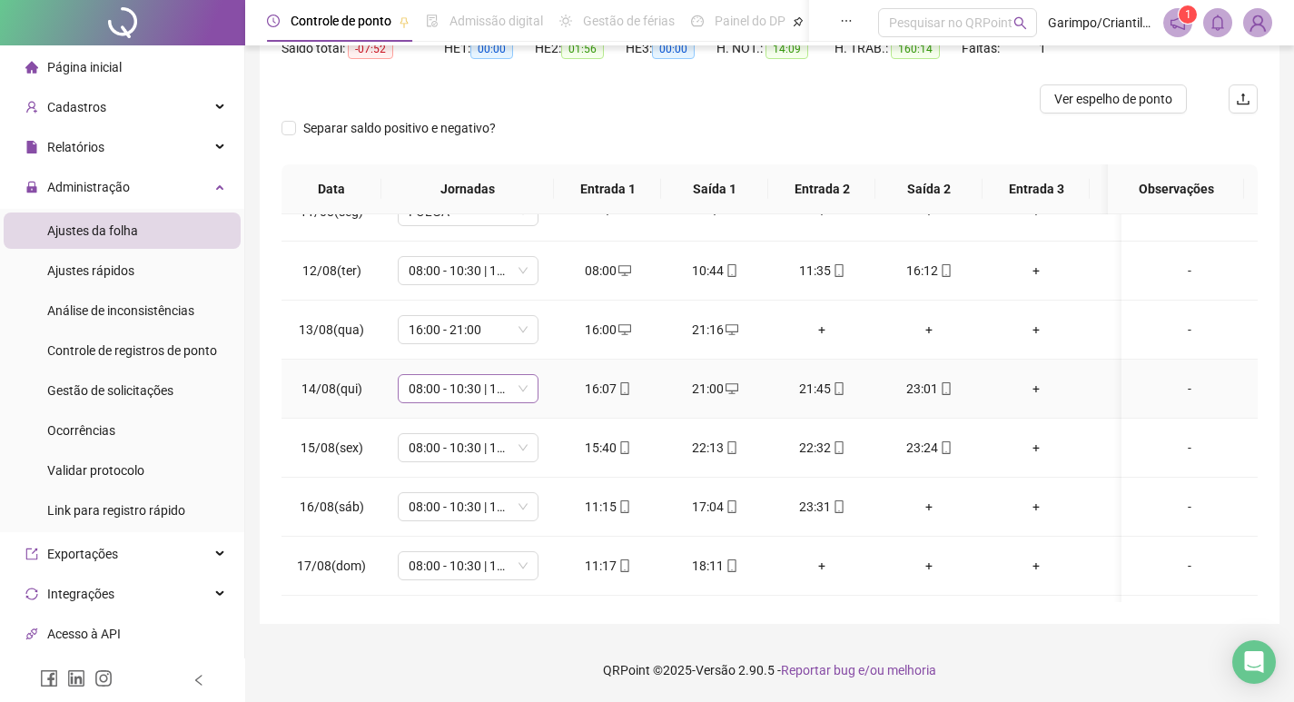
click at [460, 385] on span "08:00 - 10:30 | 11:30 - 16:00" at bounding box center [468, 388] width 119 height 27
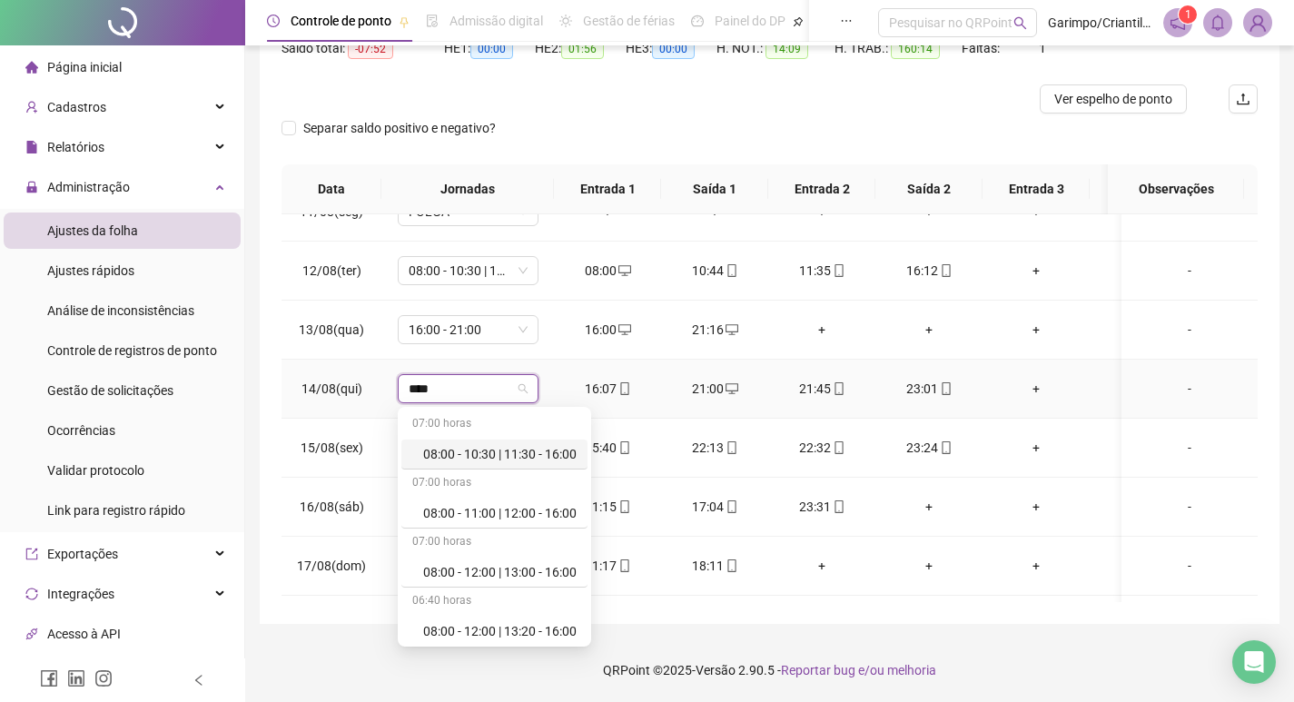
type input "*****"
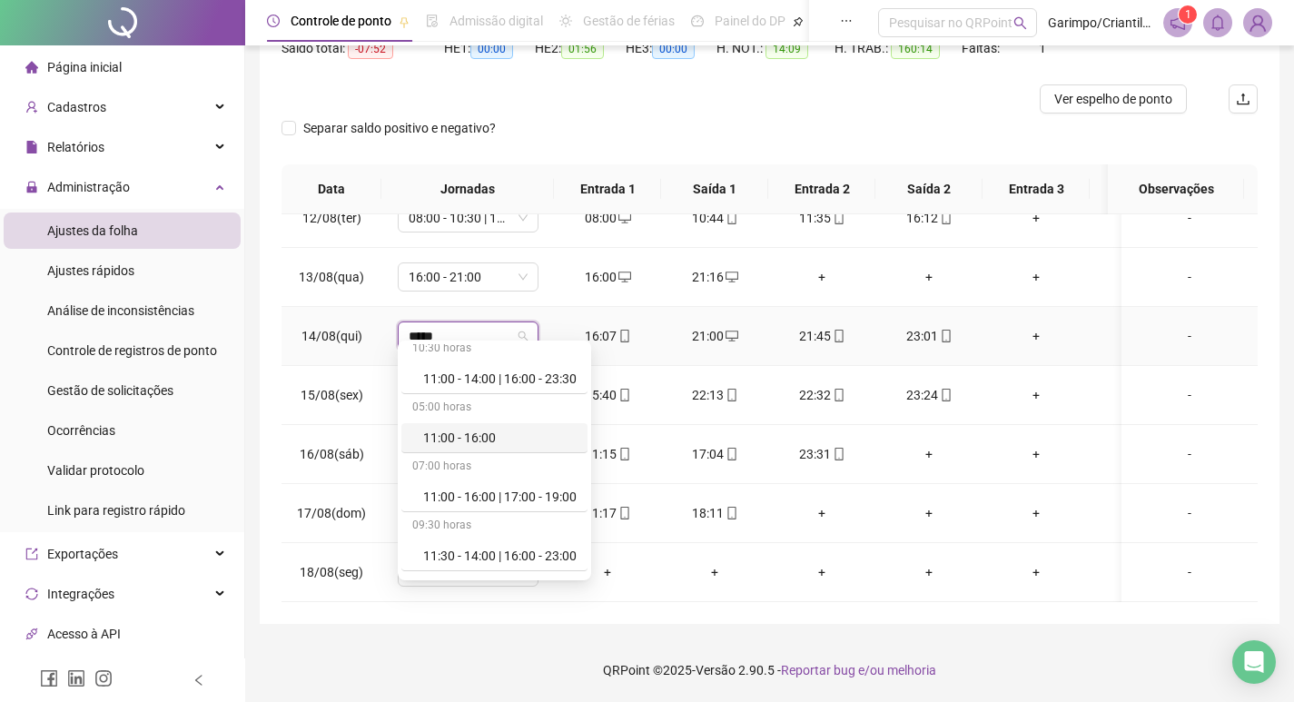
scroll to position [1635, 0]
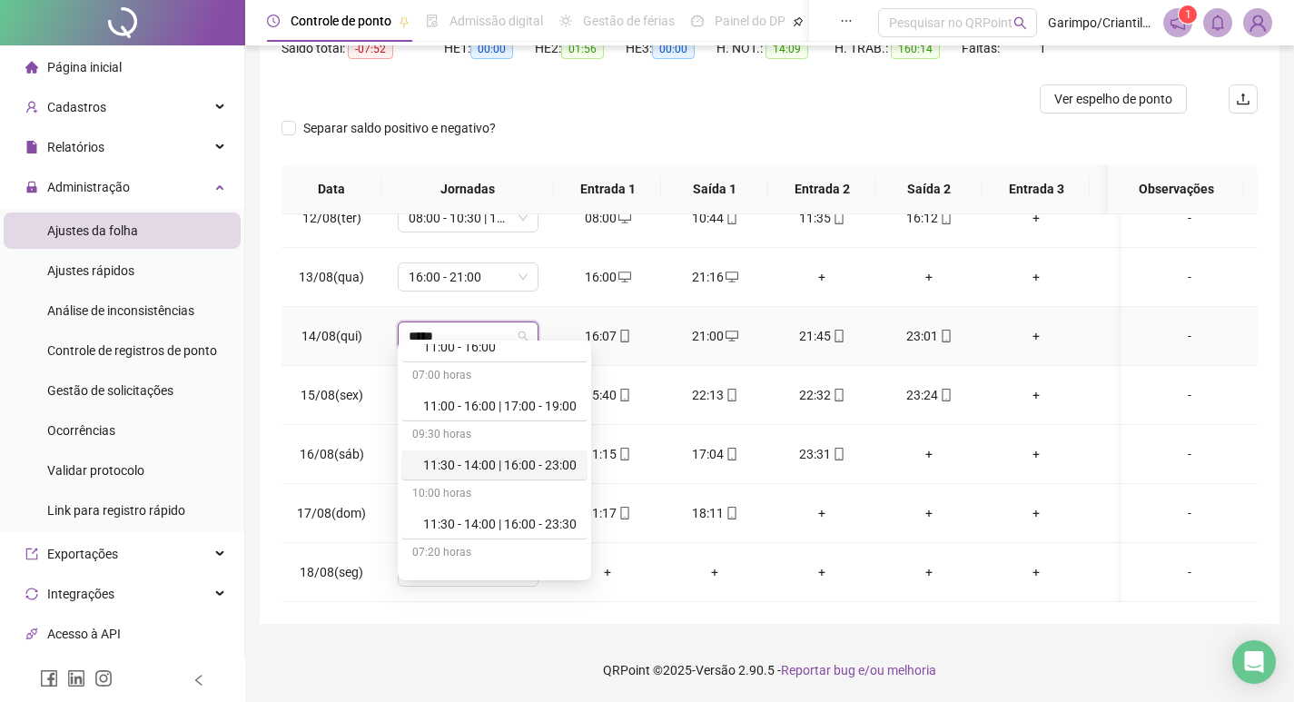
click at [555, 459] on div "11:30 - 14:00 | 16:00 - 23:00" at bounding box center [499, 465] width 153 height 20
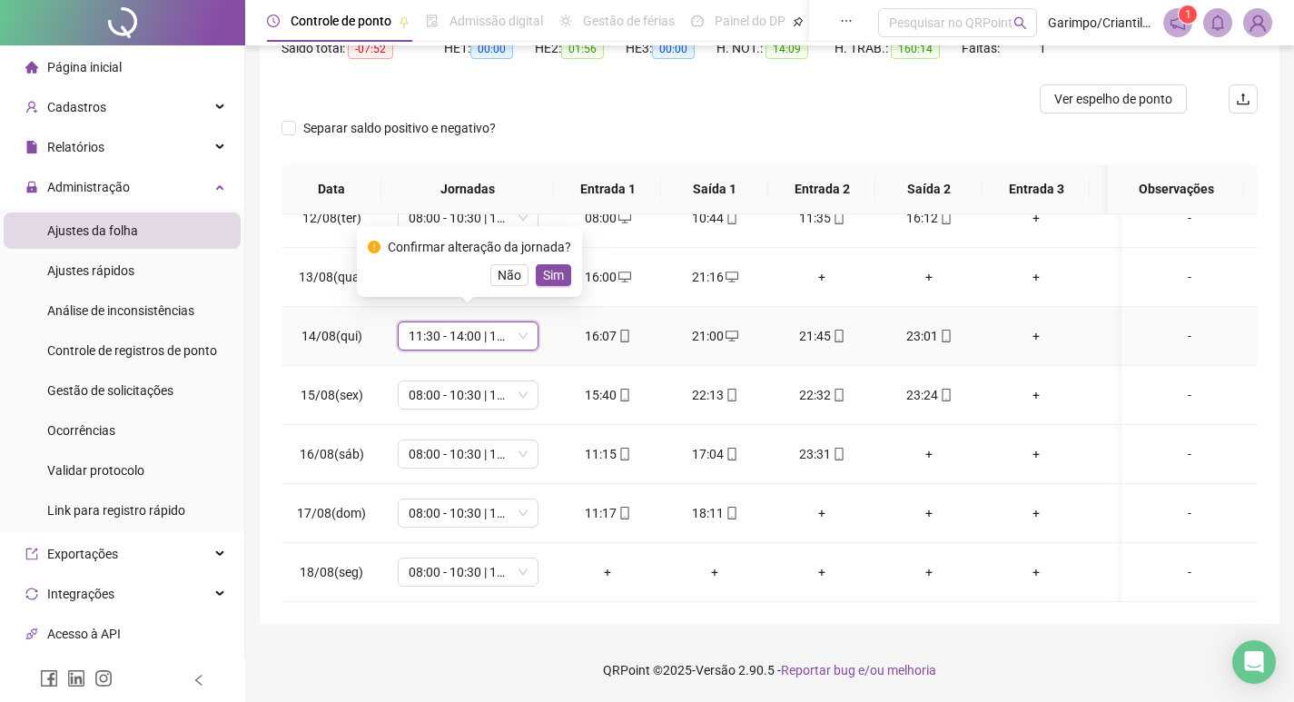
click at [492, 326] on span "11:30 - 14:00 | 16:00 - 23:00" at bounding box center [468, 335] width 119 height 27
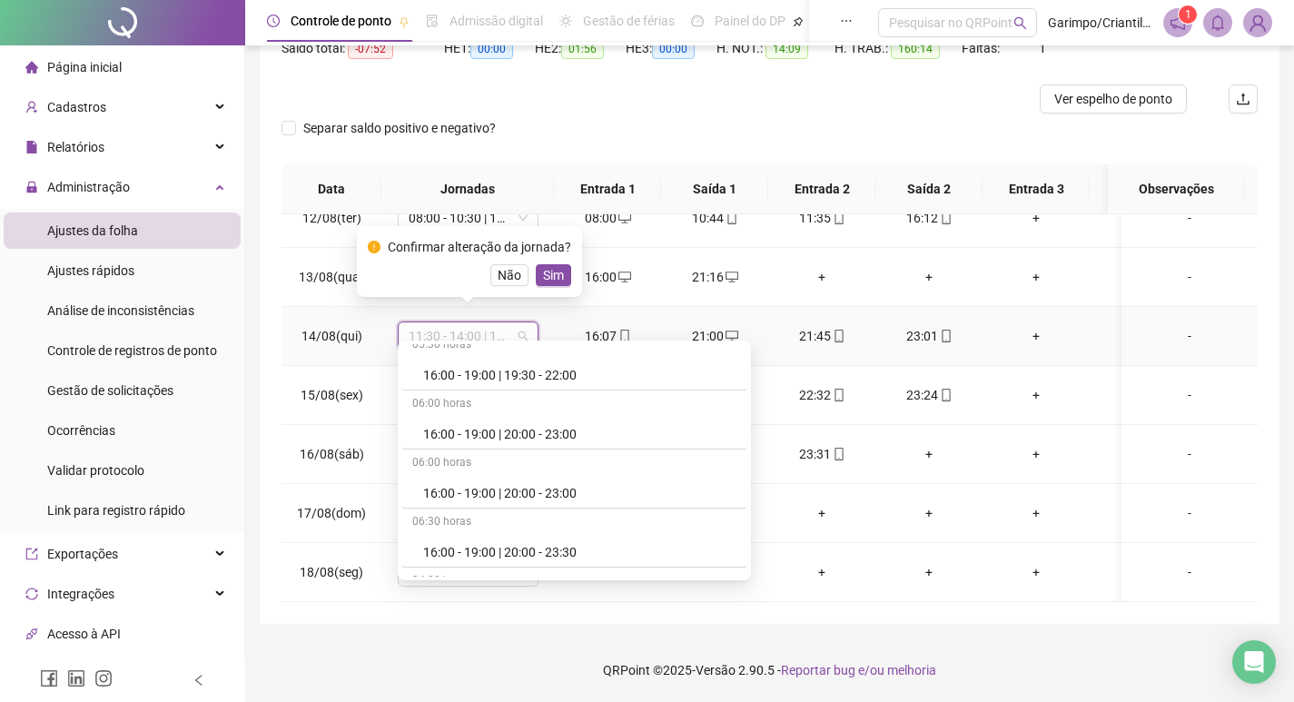
scroll to position [15662, 0]
click at [525, 489] on div "16:00 - 19:00 | 20:00 - 23:00" at bounding box center [579, 489] width 313 height 20
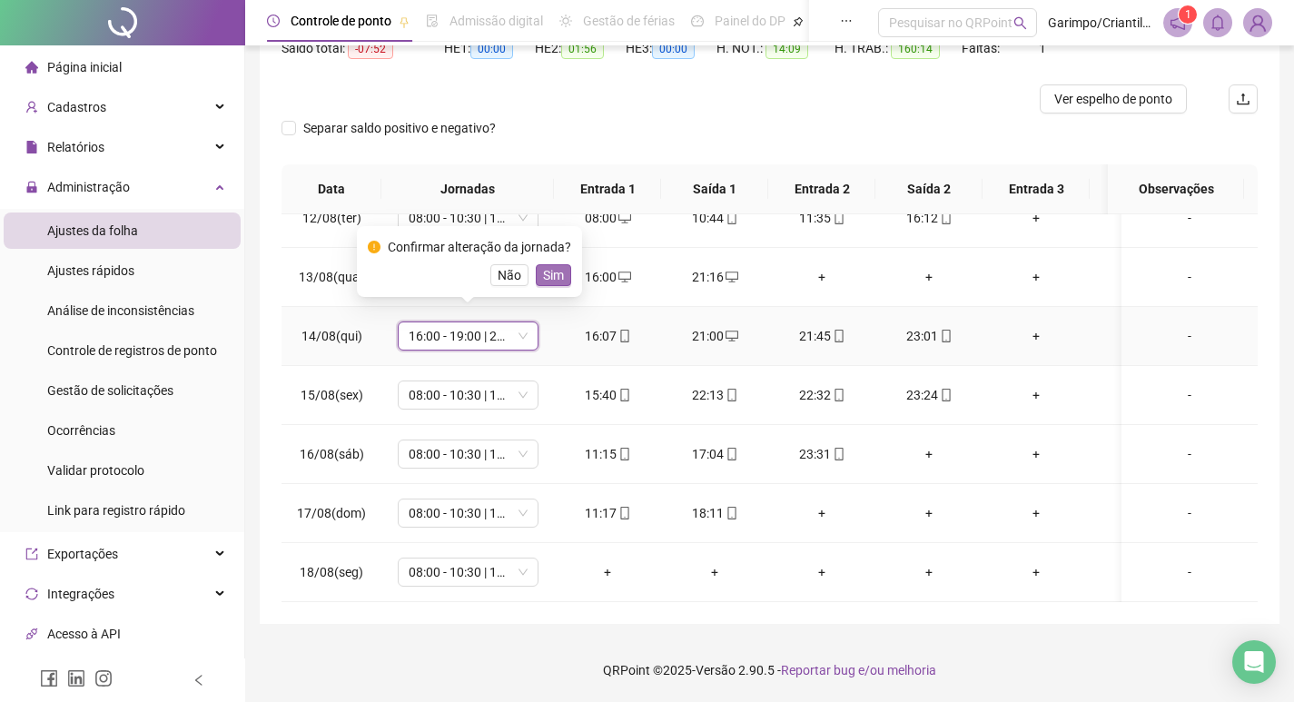
click at [554, 285] on button "Sim" at bounding box center [553, 275] width 35 height 22
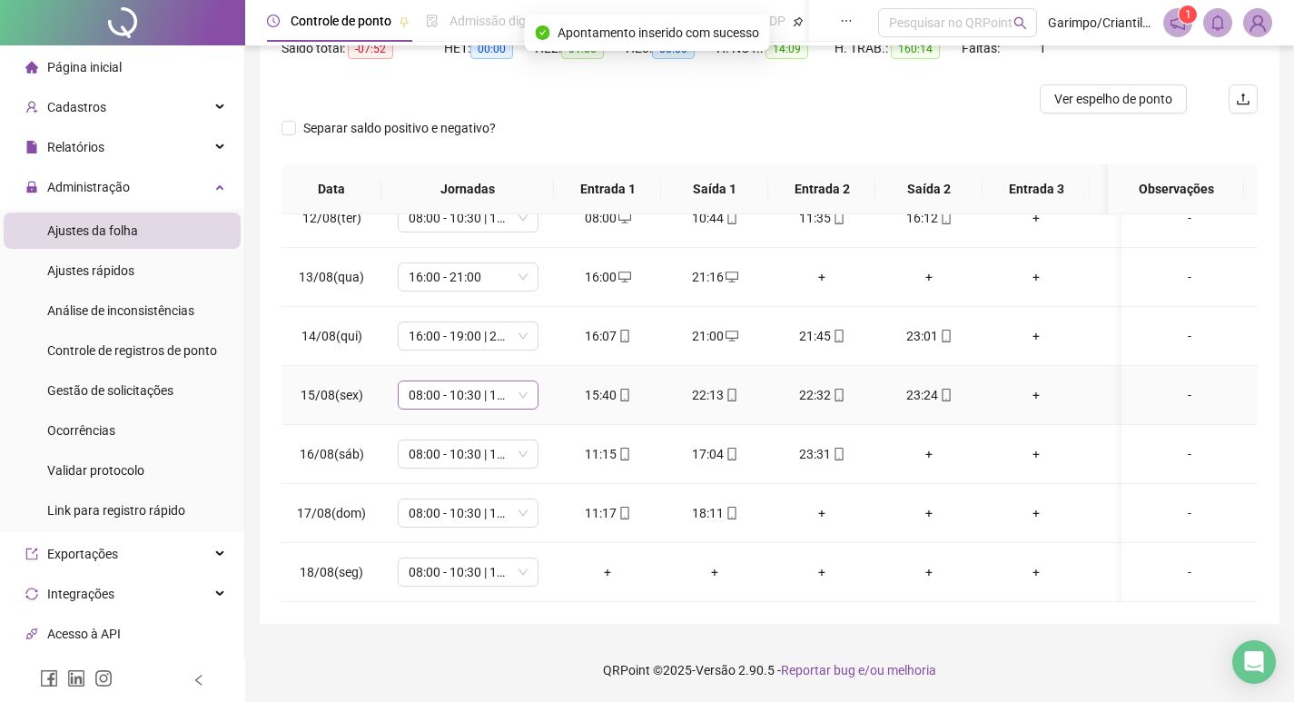
click at [483, 388] on span "08:00 - 10:30 | 11:30 - 16:00" at bounding box center [468, 394] width 119 height 27
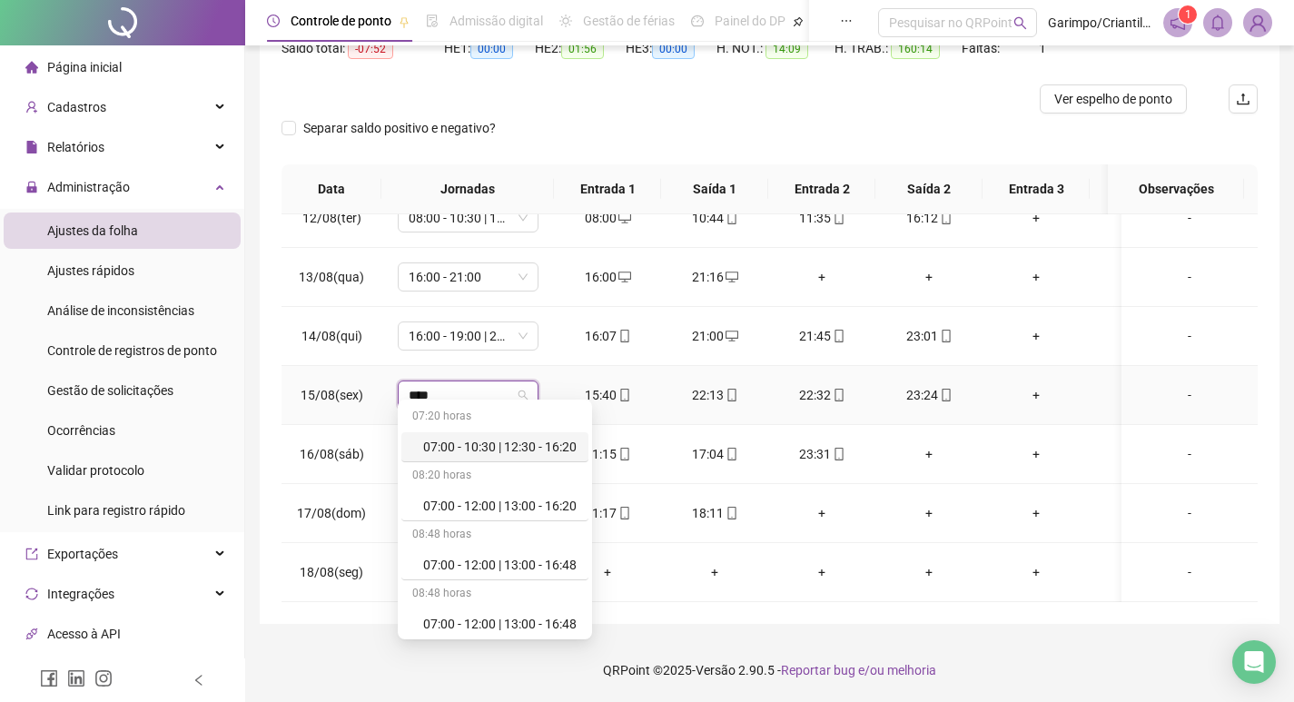
type input "*****"
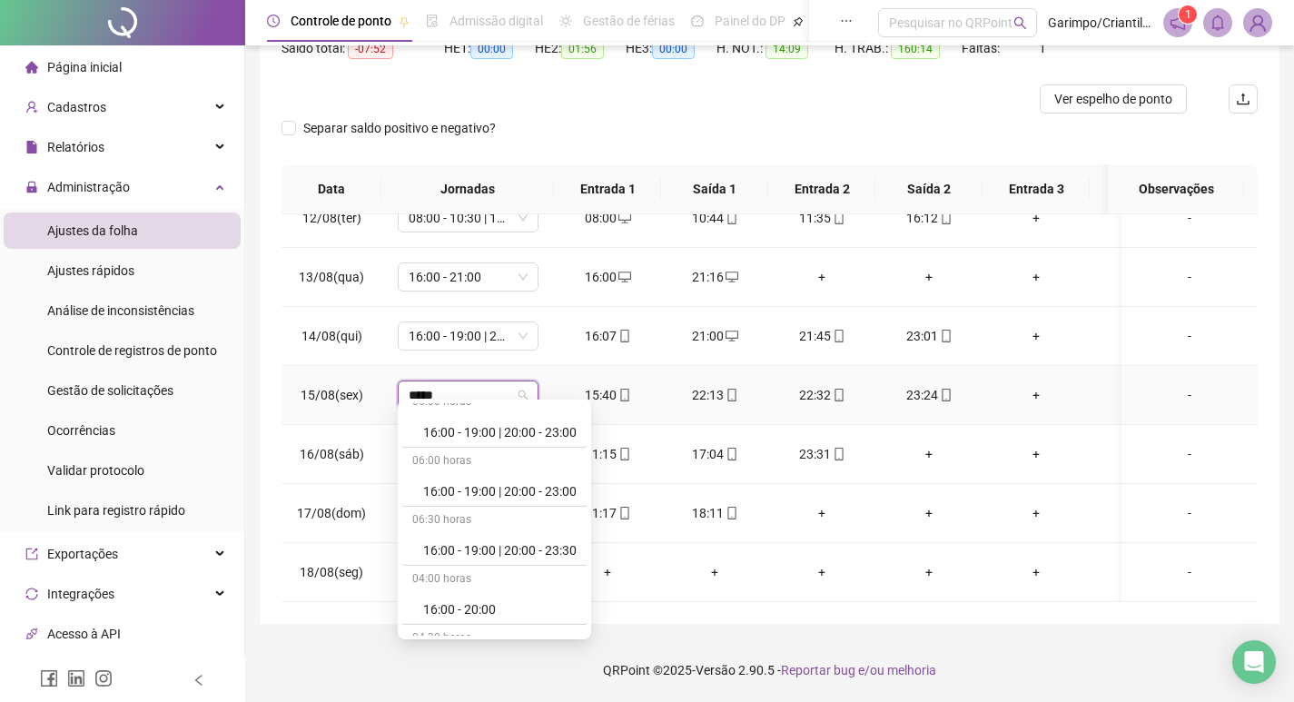
scroll to position [2816, 0]
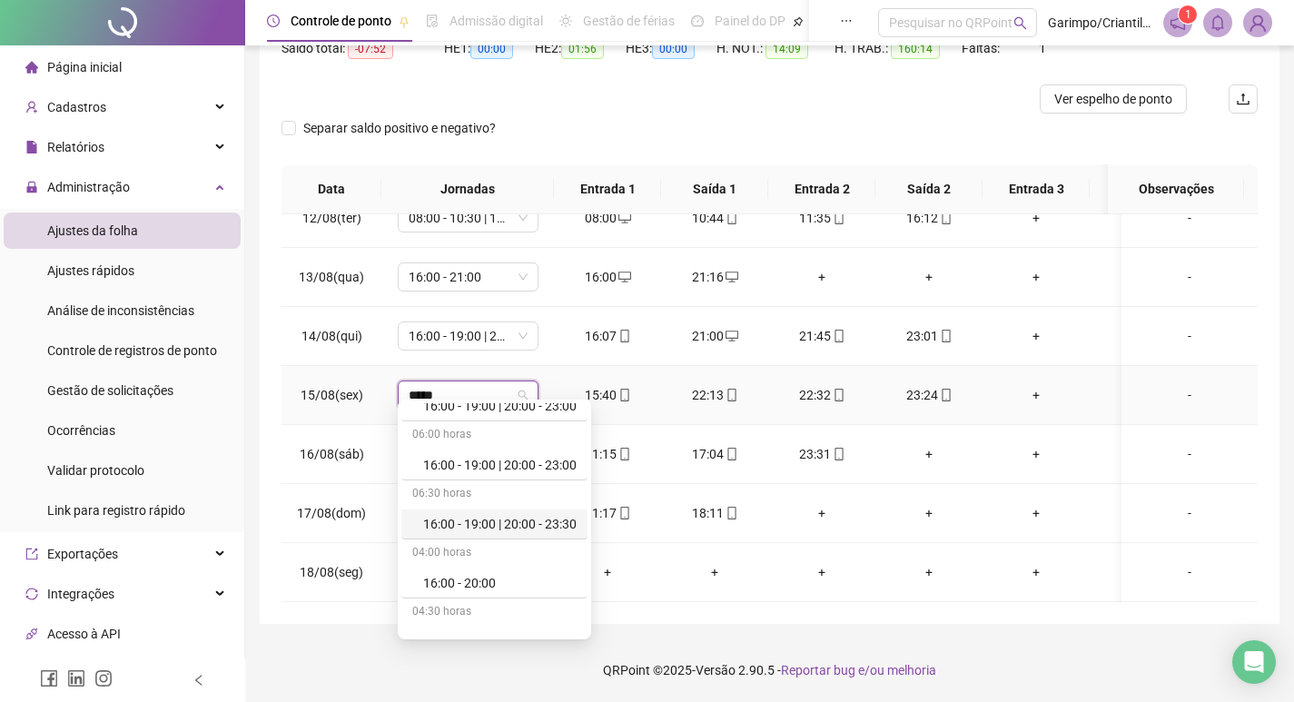
click at [553, 530] on div "16:00 - 19:00 | 20:00 - 23:30" at bounding box center [499, 524] width 153 height 20
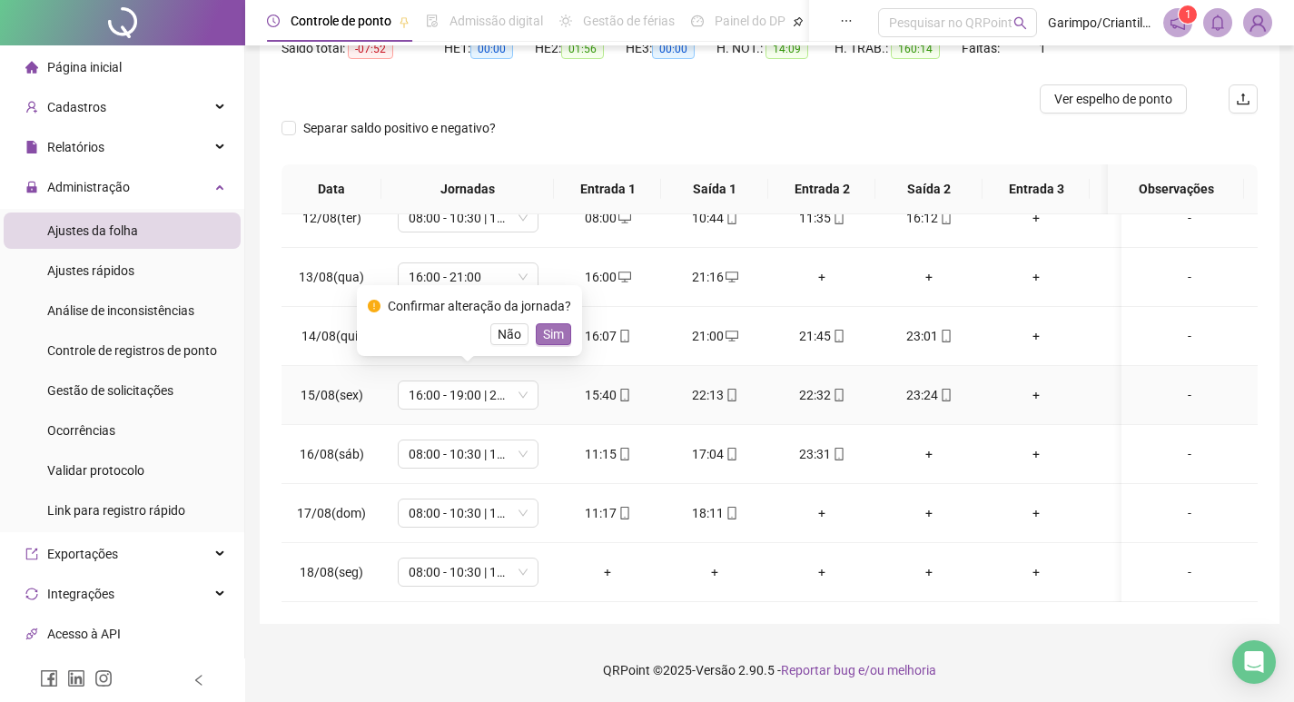
click at [548, 331] on span "Sim" at bounding box center [553, 334] width 21 height 20
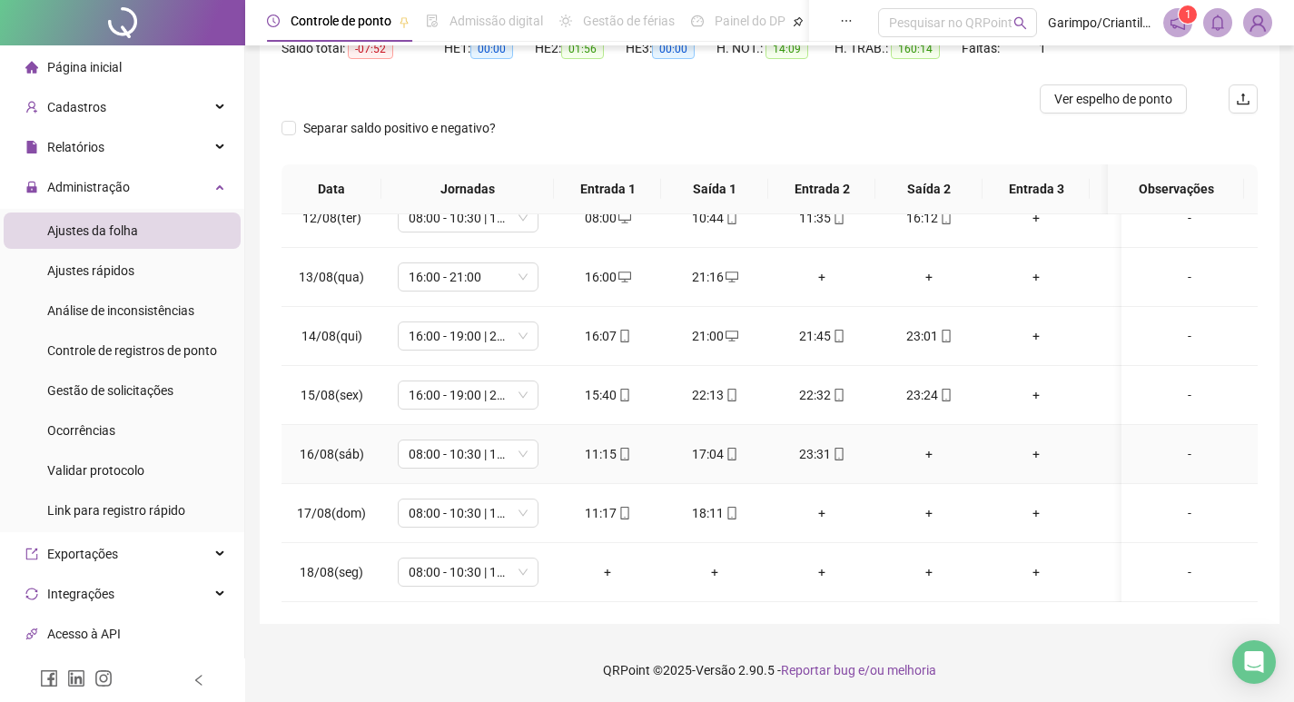
click at [936, 444] on div "+" at bounding box center [929, 454] width 78 height 20
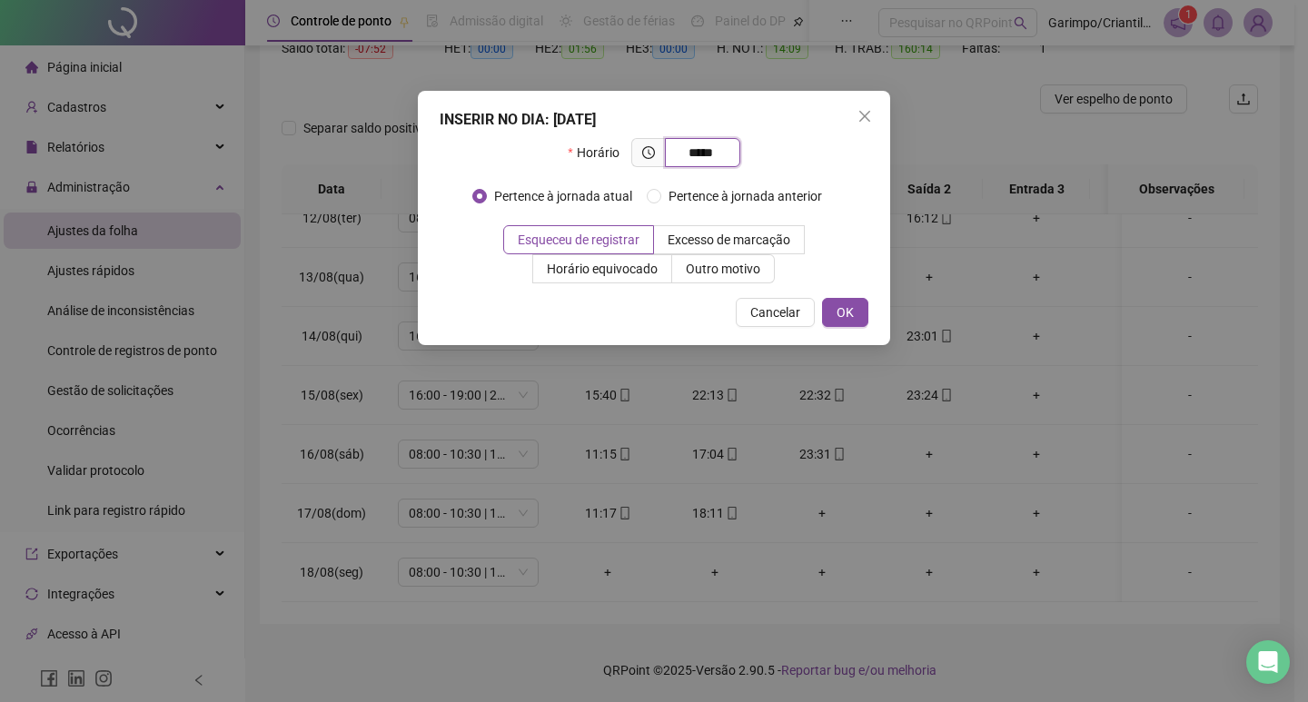
type input "*****"
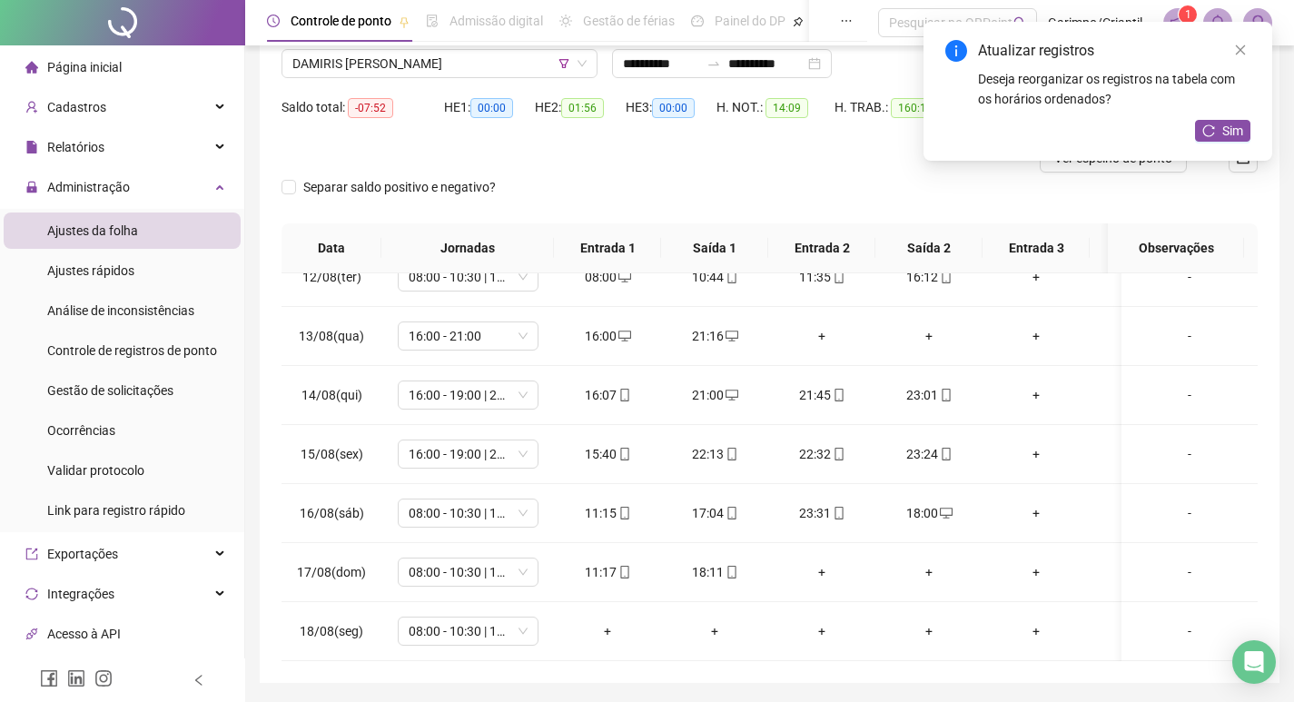
scroll to position [114, 0]
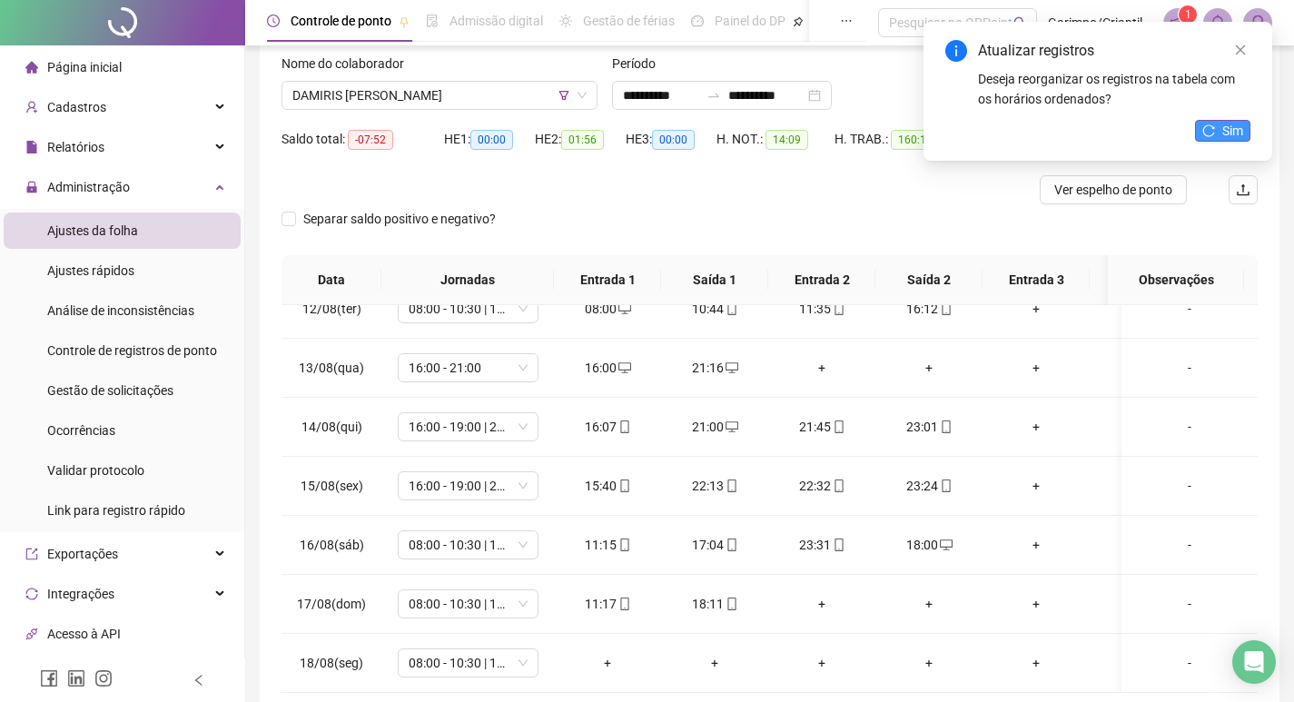
click at [1236, 130] on span "Sim" at bounding box center [1233, 131] width 21 height 20
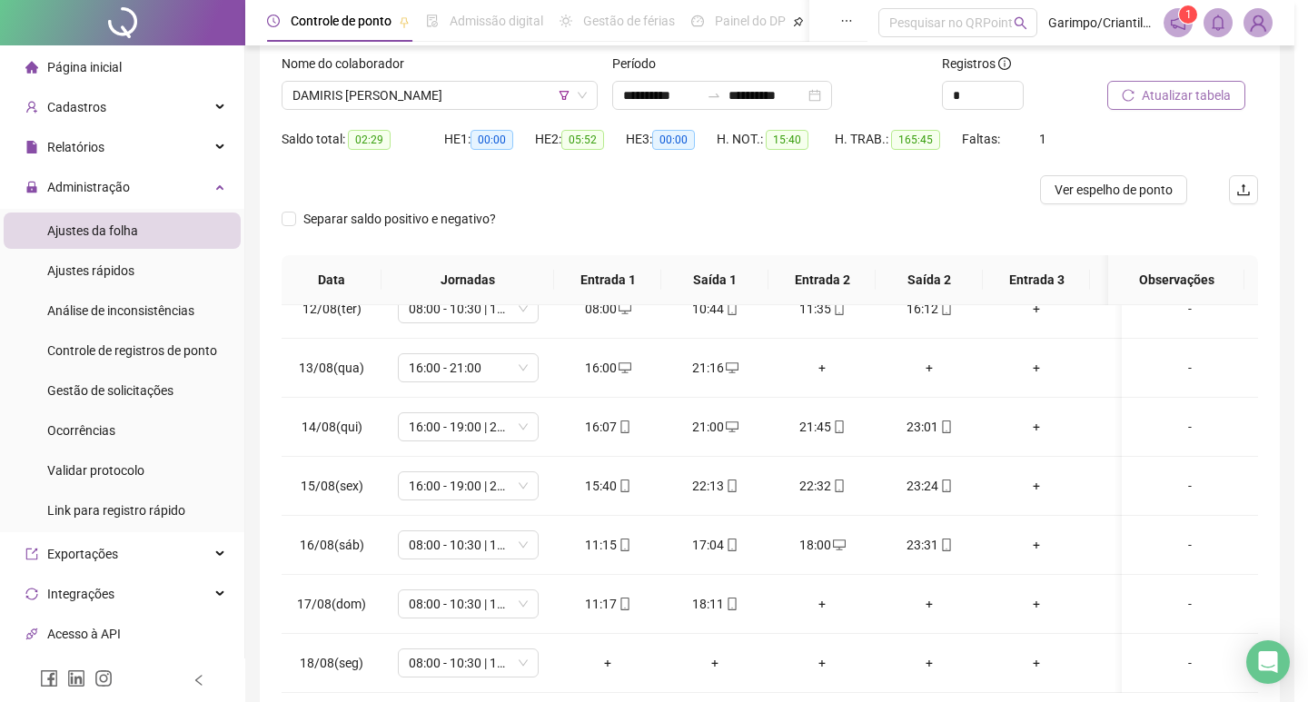
click at [460, 532] on span "08:00 - 10:30 | 11:30 - 17:00" at bounding box center [468, 544] width 119 height 27
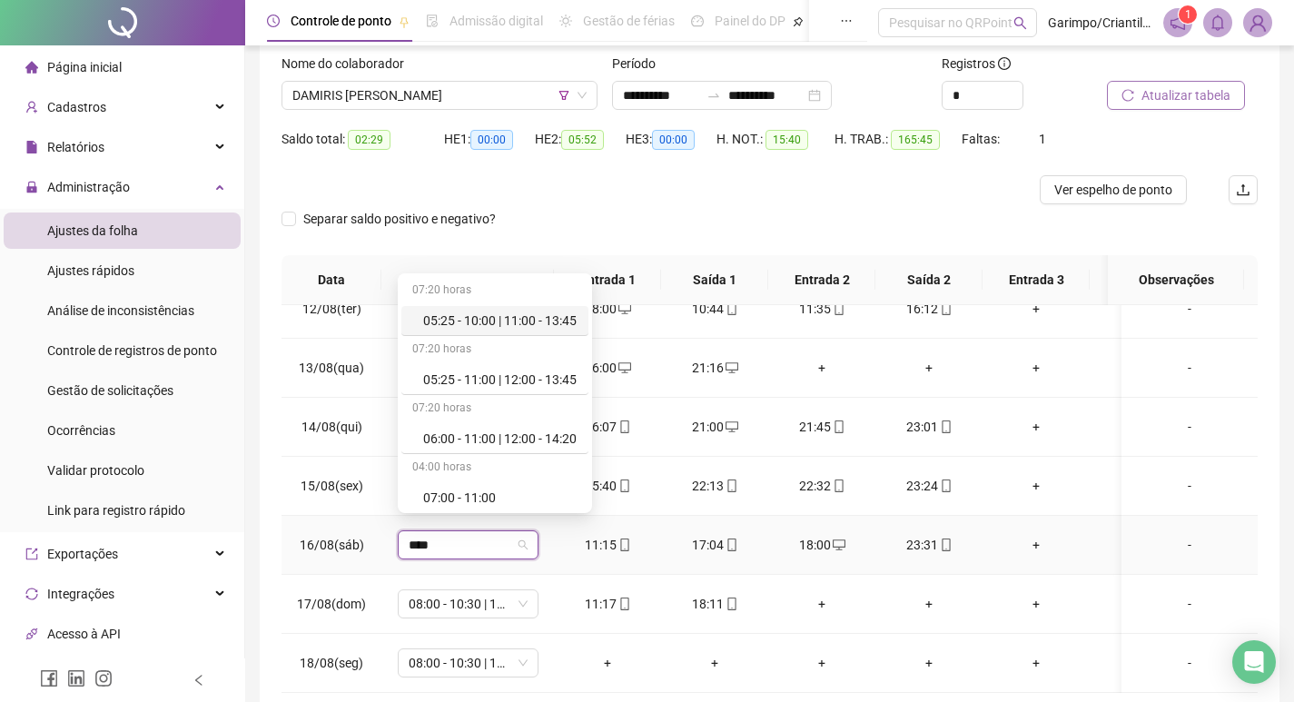
type input "*****"
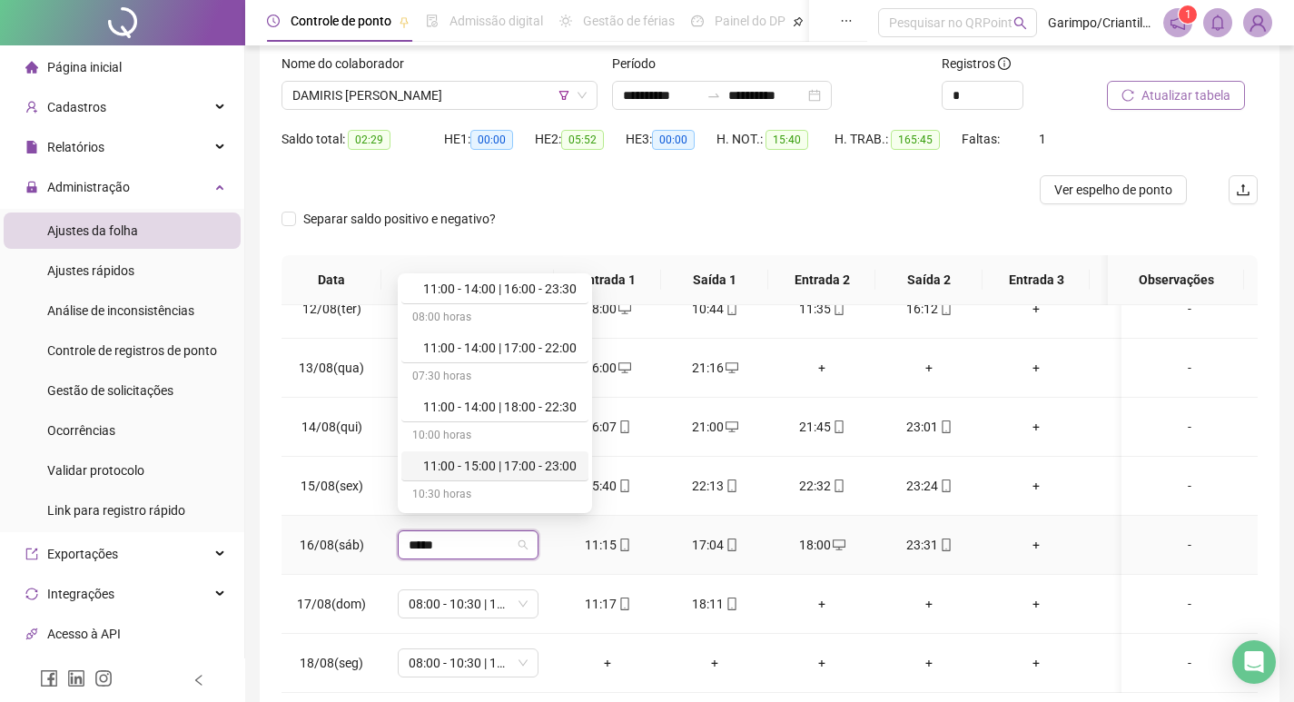
scroll to position [1362, 0]
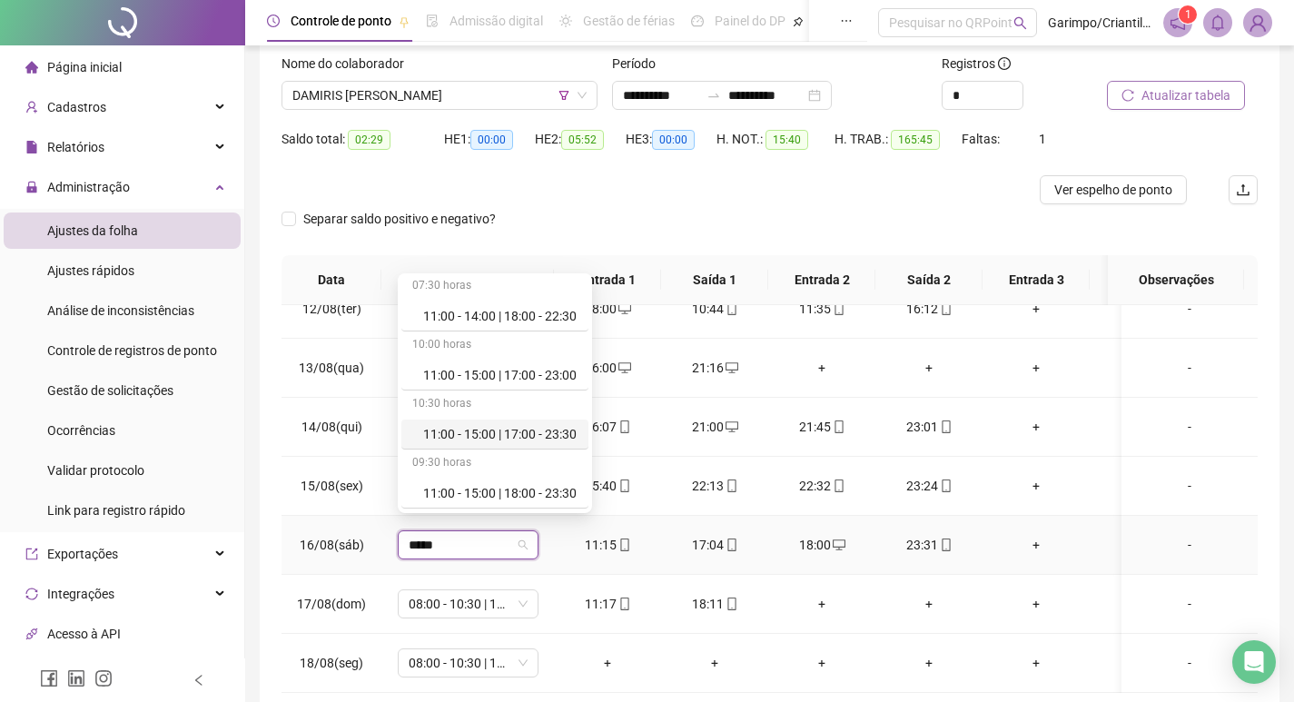
click at [562, 437] on div "11:00 - 15:00 | 17:00 - 23:30" at bounding box center [500, 434] width 154 height 20
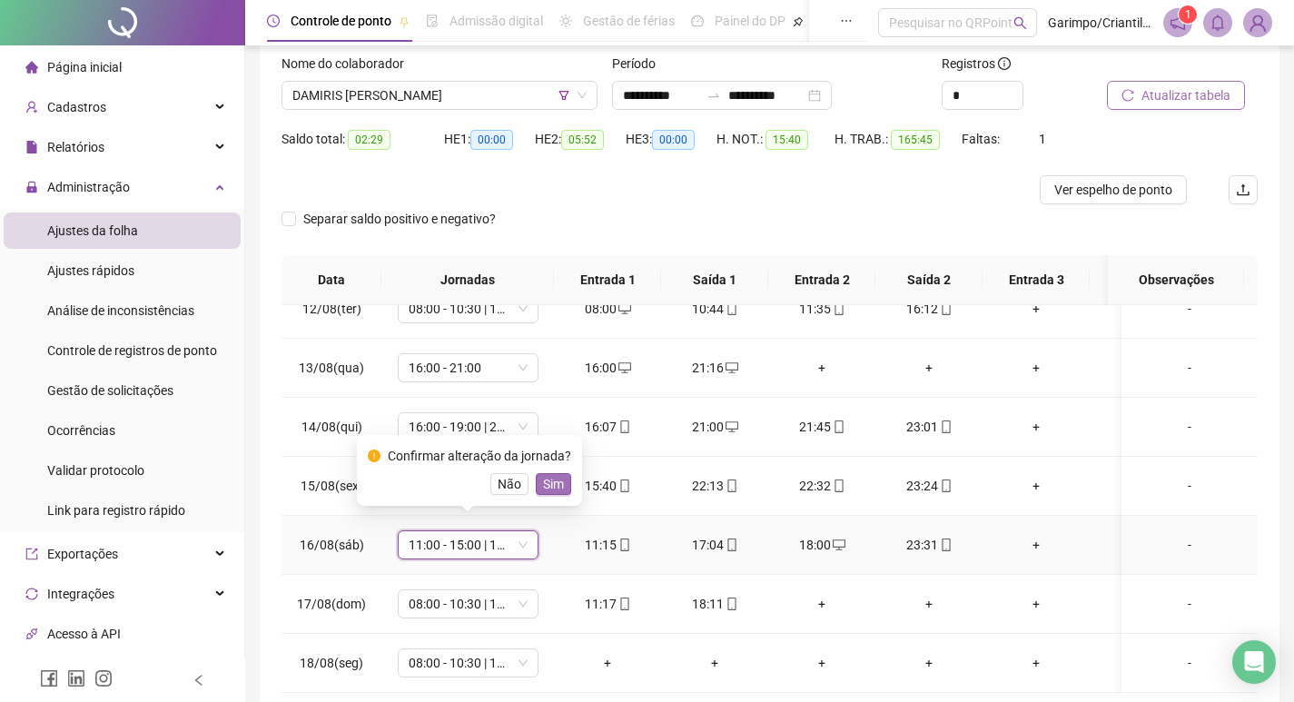
click at [549, 485] on span "Sim" at bounding box center [553, 484] width 21 height 20
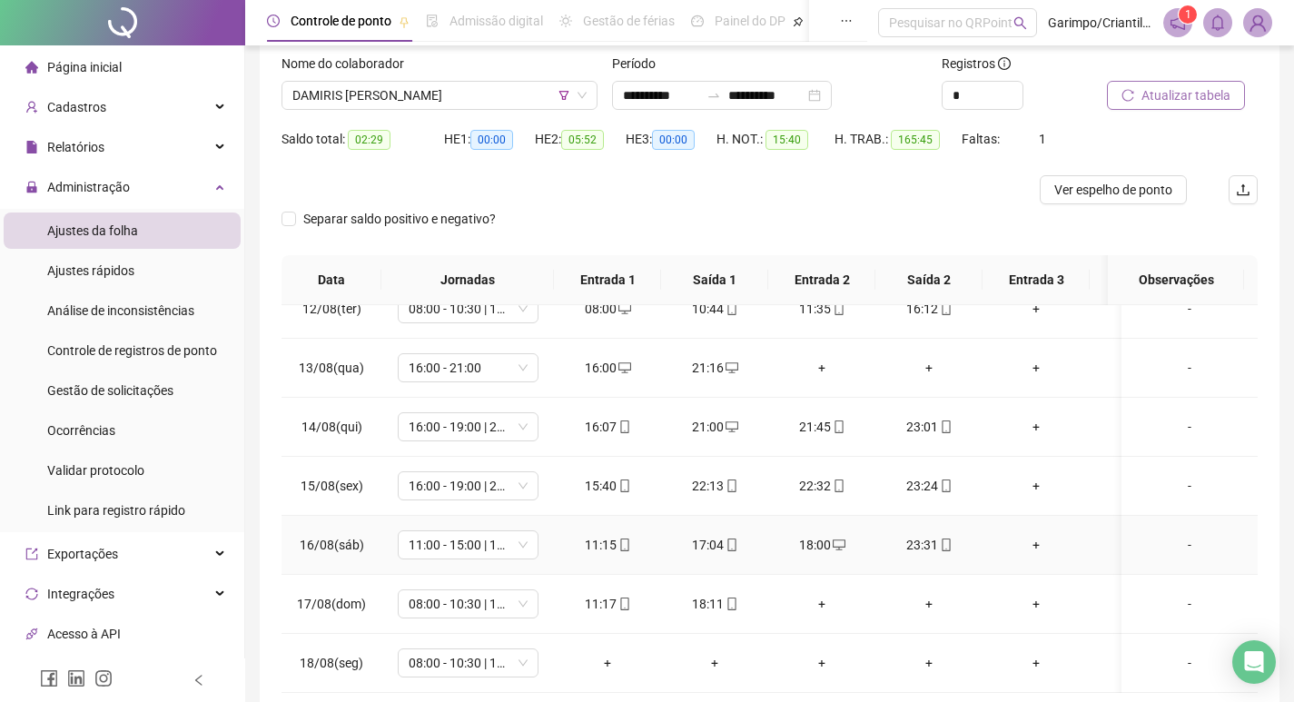
click at [843, 540] on icon "desktop" at bounding box center [839, 545] width 13 height 11
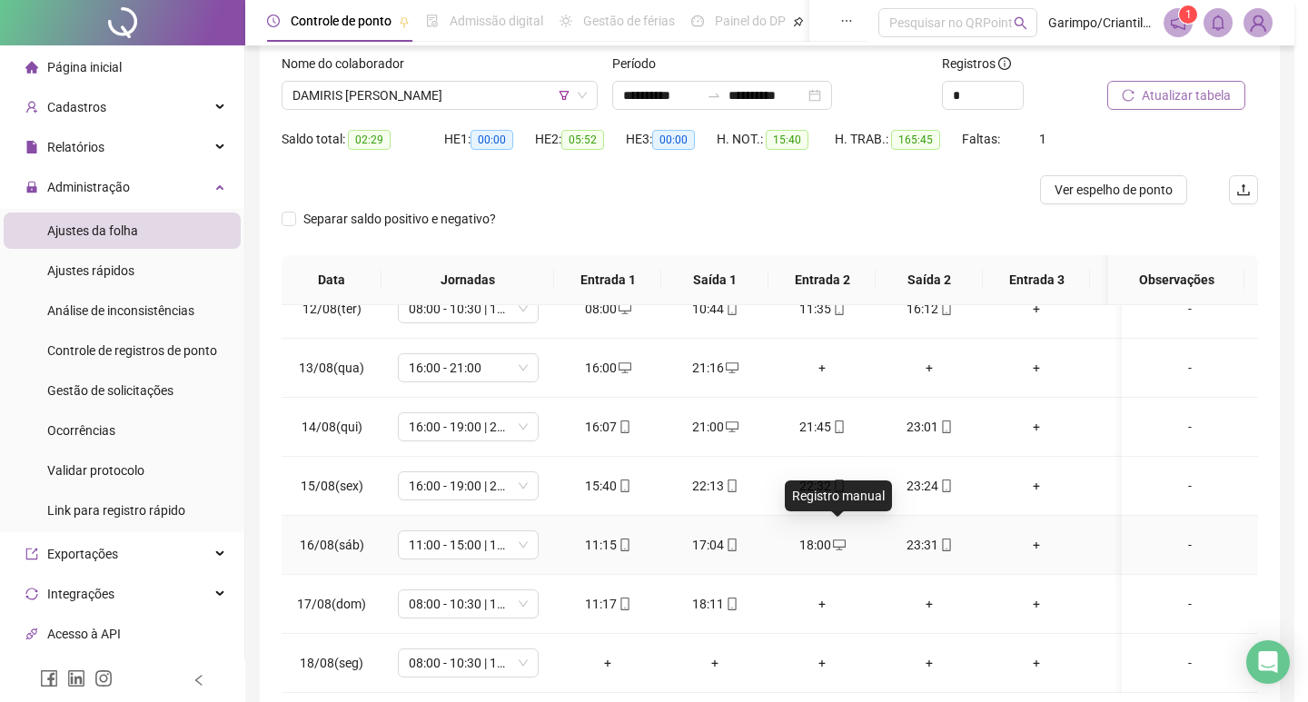
type input "**********"
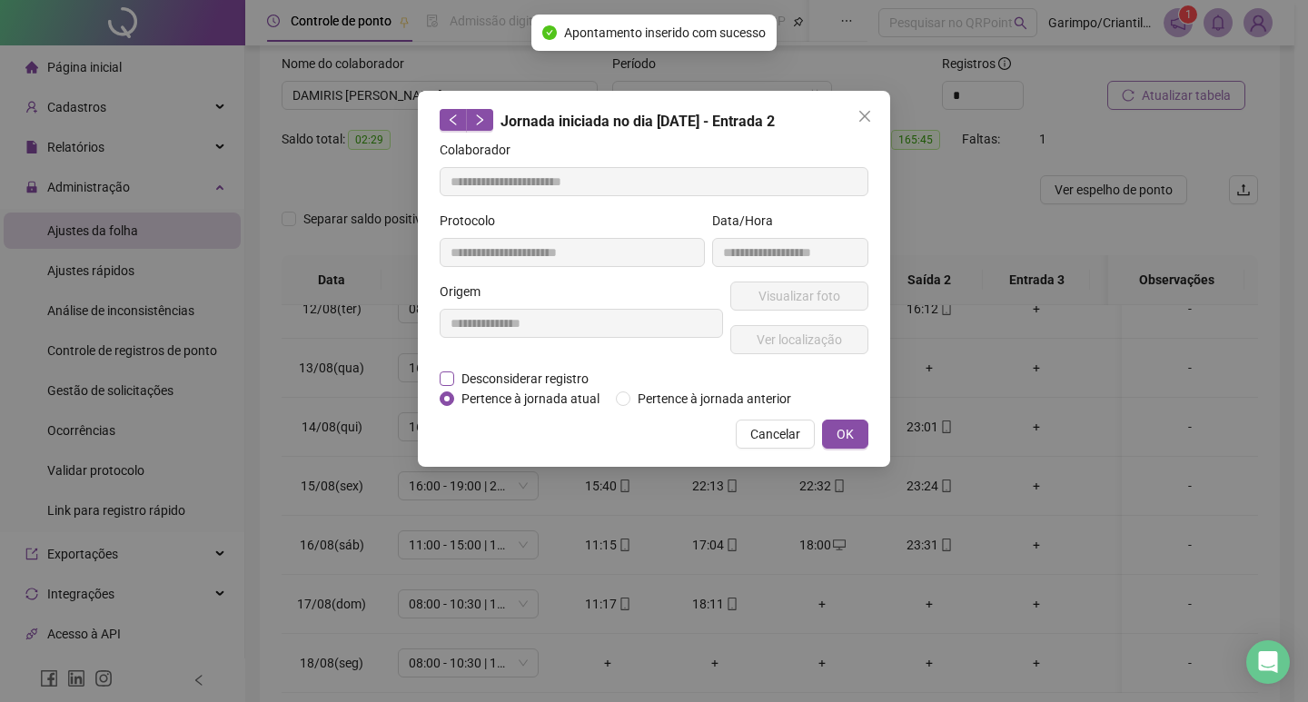
click at [552, 382] on span "Desconsiderar registro" at bounding box center [525, 379] width 142 height 20
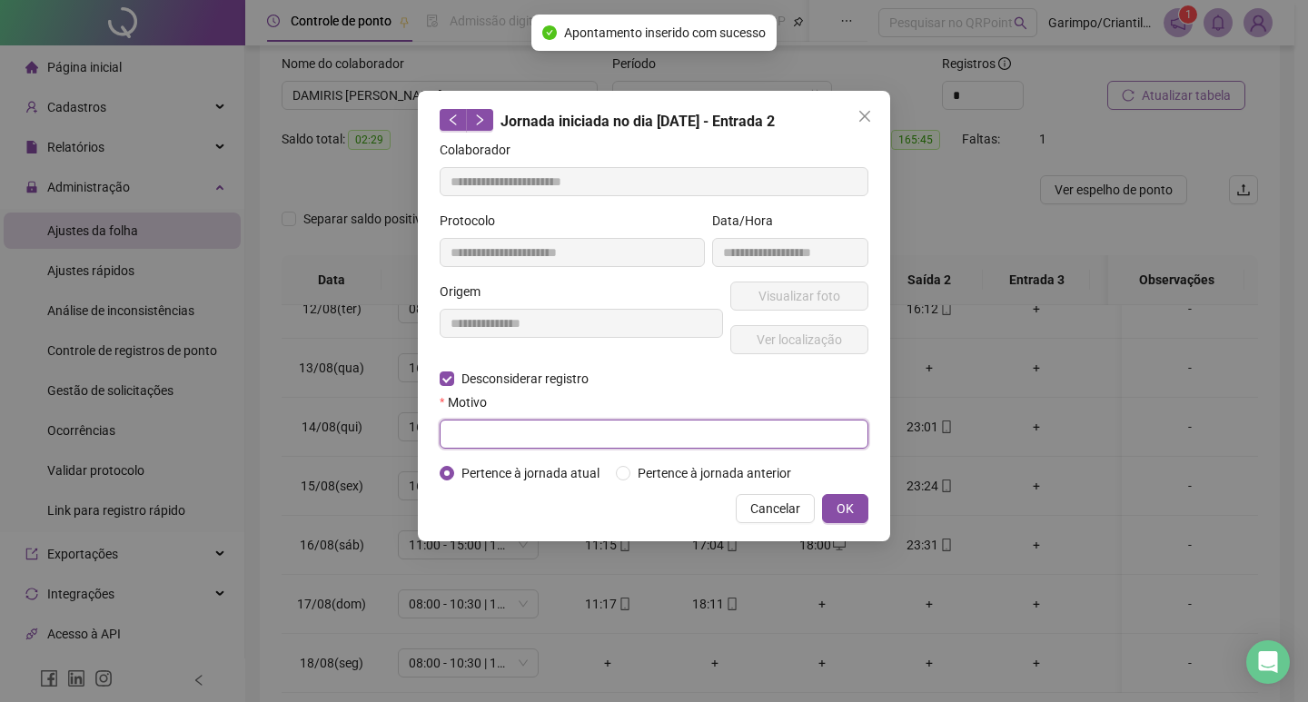
click at [555, 422] on input "text" at bounding box center [654, 434] width 429 height 29
click at [822, 494] on button "OK" at bounding box center [845, 508] width 46 height 29
click at [837, 524] on div "**********" at bounding box center [654, 316] width 472 height 451
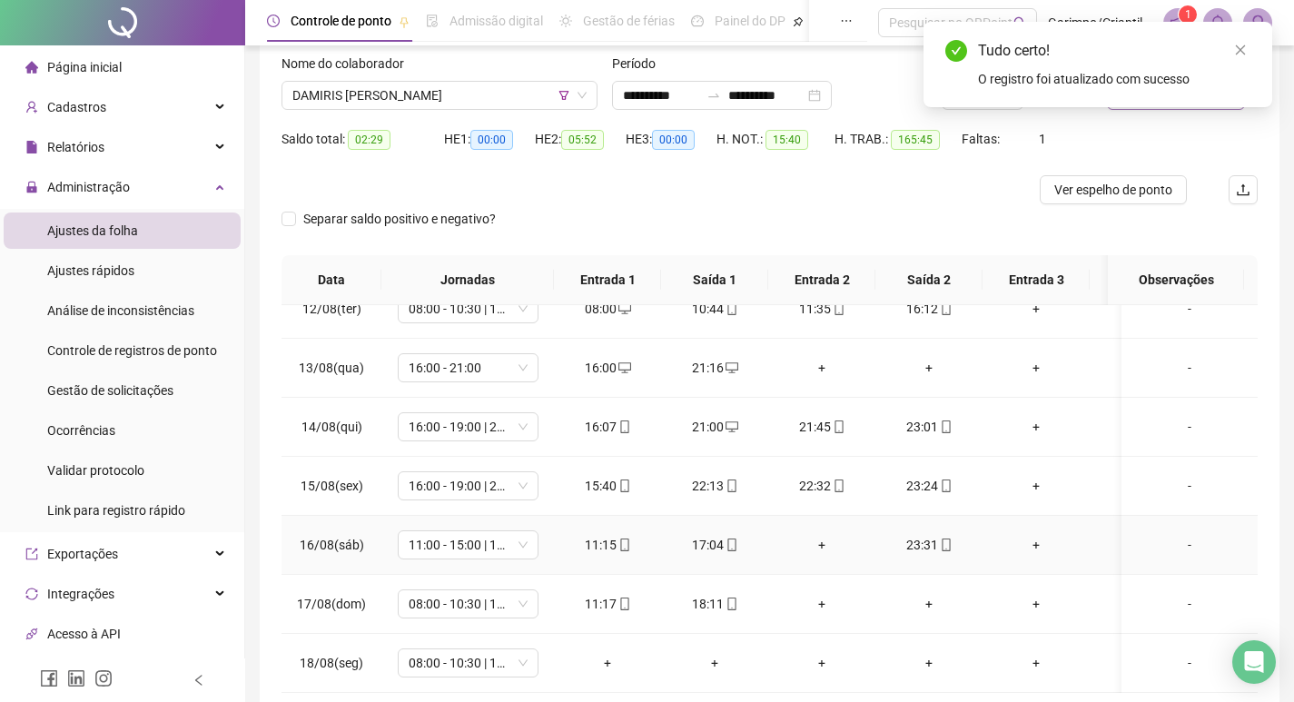
click at [813, 540] on div "+" at bounding box center [822, 545] width 78 height 20
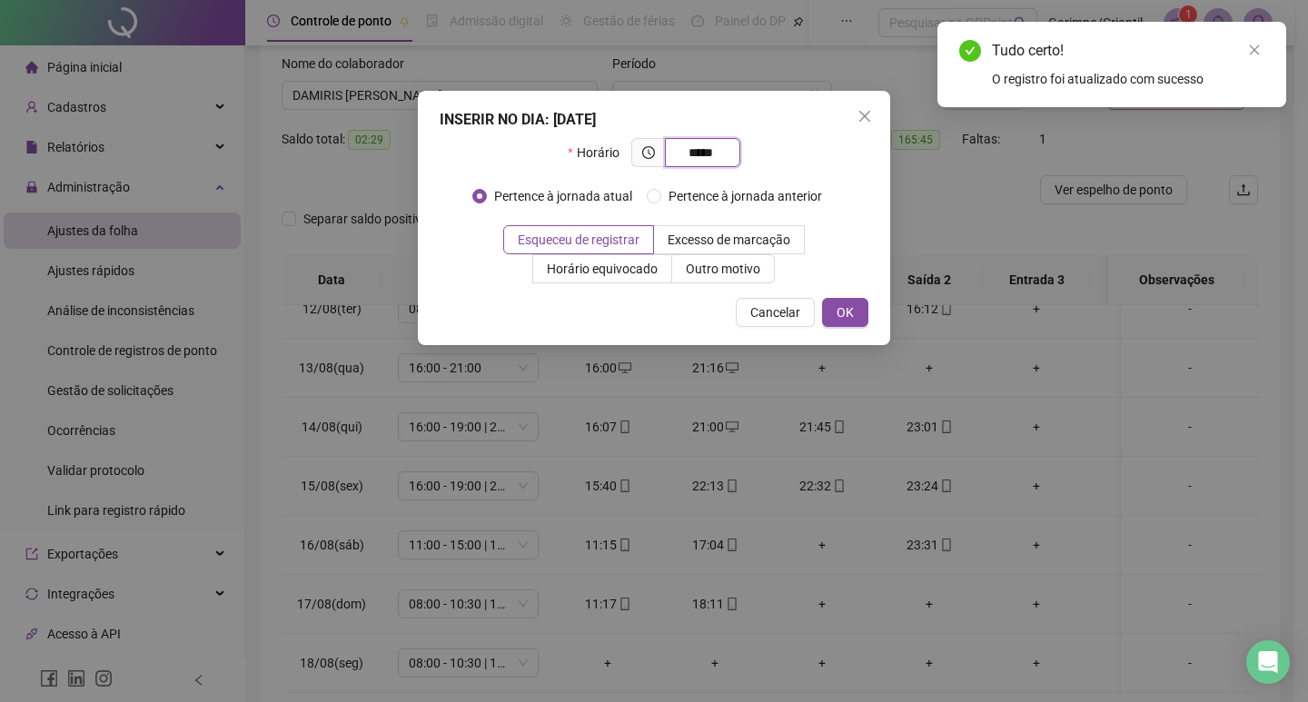
type input "*****"
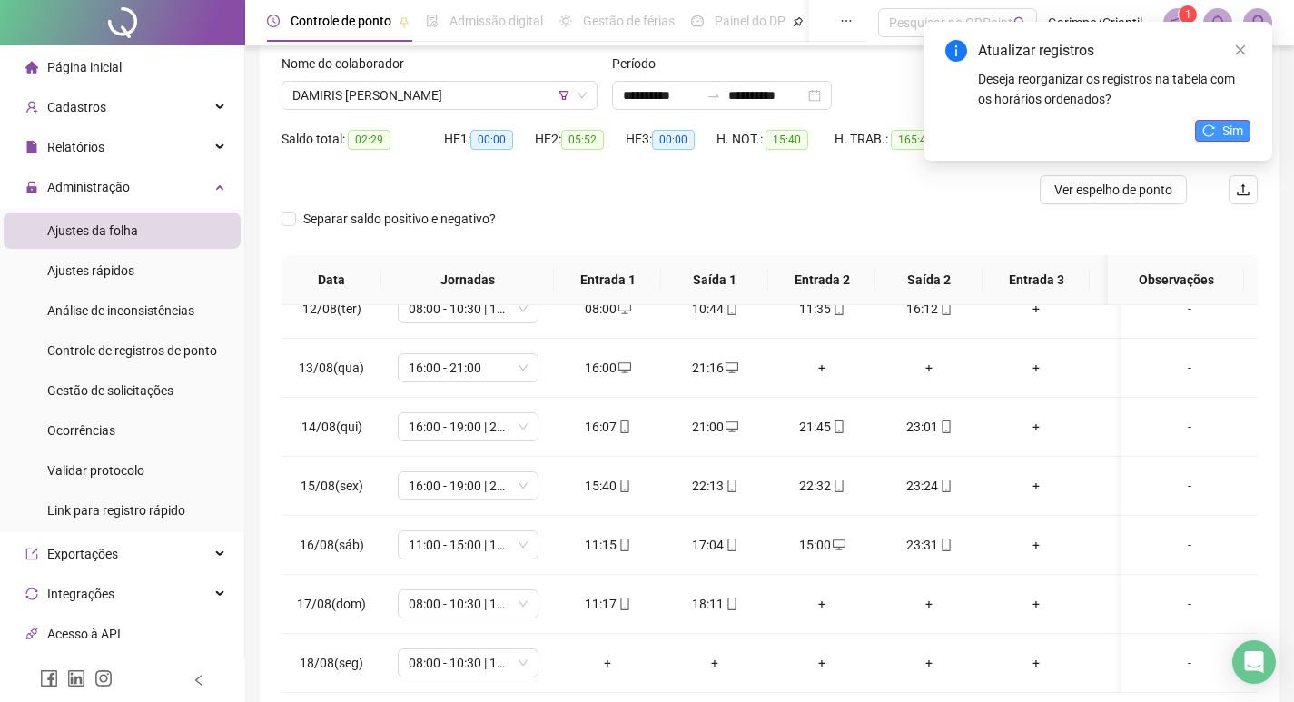
click at [1239, 130] on span "Sim" at bounding box center [1233, 131] width 21 height 20
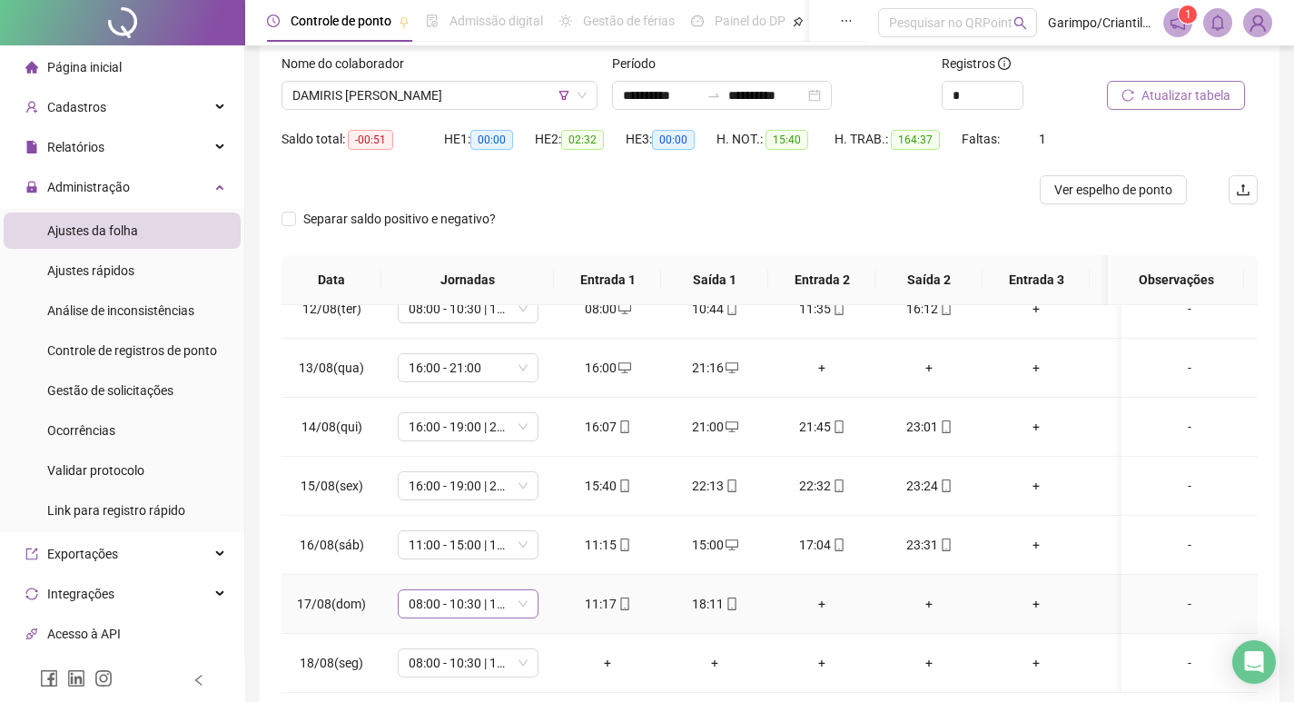
click at [442, 590] on span "08:00 - 10:30 | 11:30 - 17:00" at bounding box center [468, 603] width 119 height 27
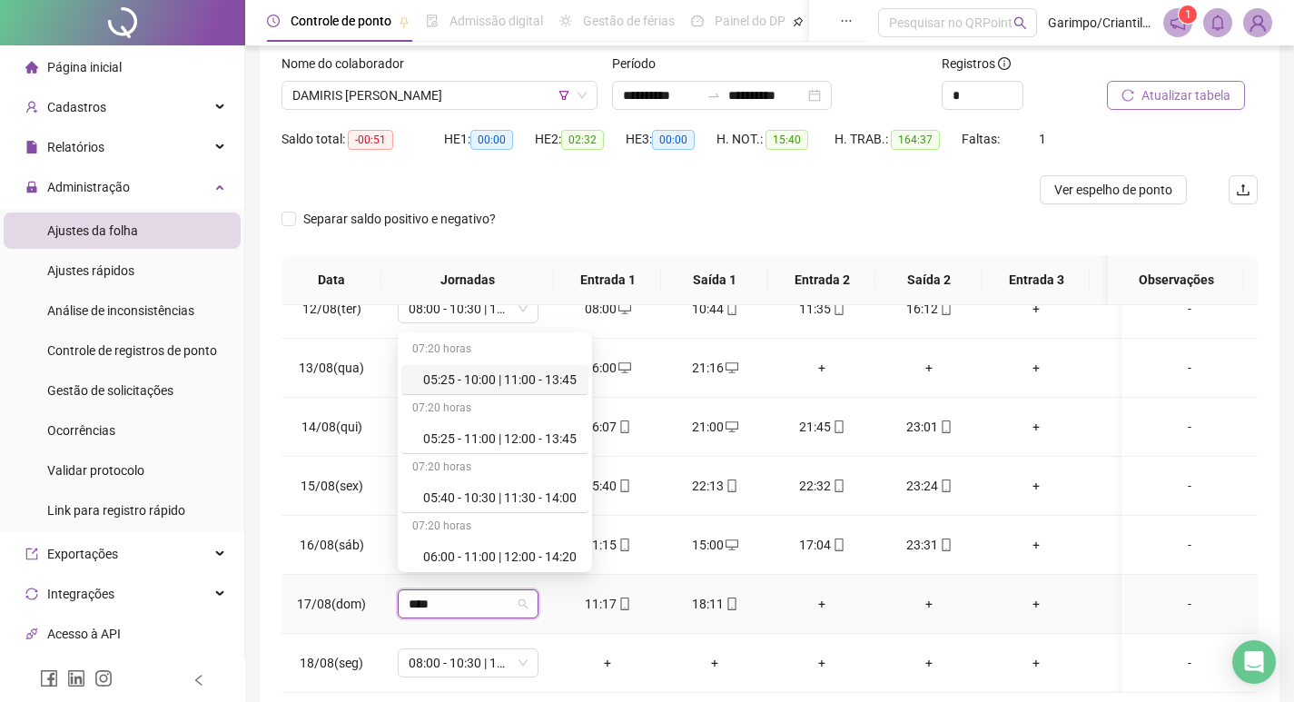
type input "*****"
click at [510, 428] on div "11:00 - 18:00" at bounding box center [500, 435] width 154 height 20
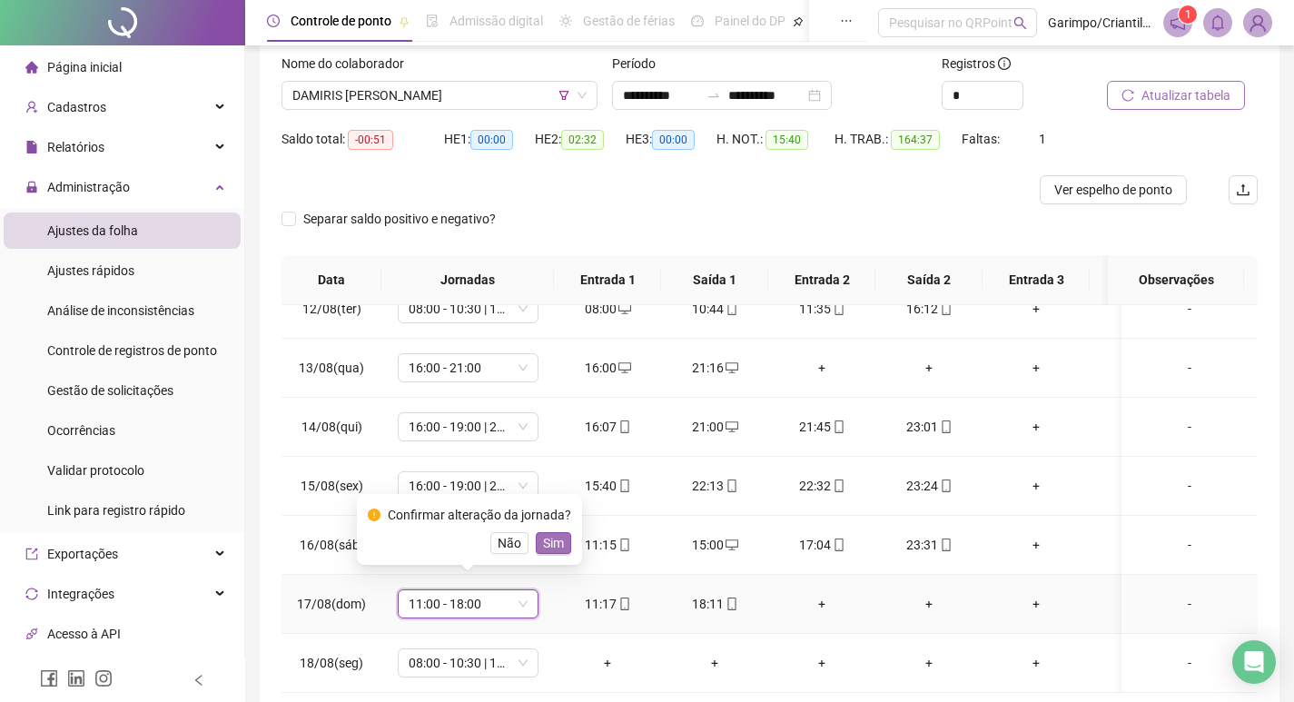
click at [550, 542] on span "Sim" at bounding box center [553, 543] width 21 height 20
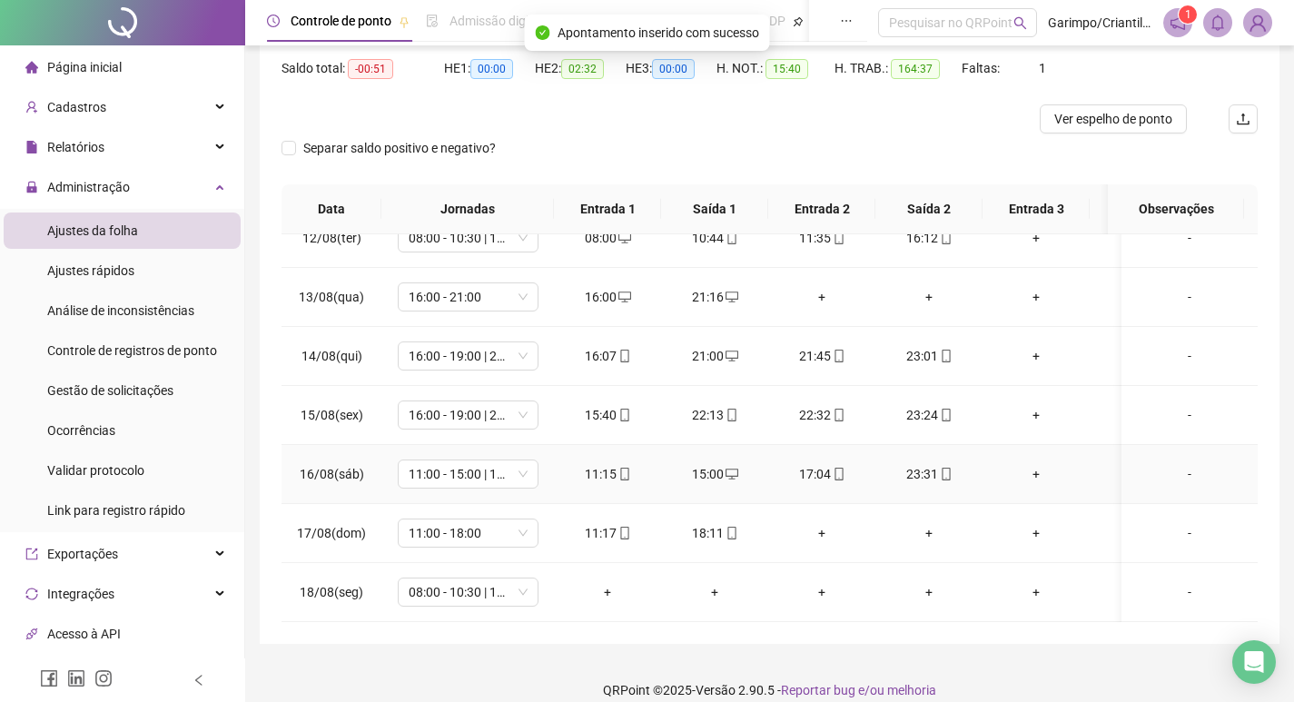
scroll to position [204, 0]
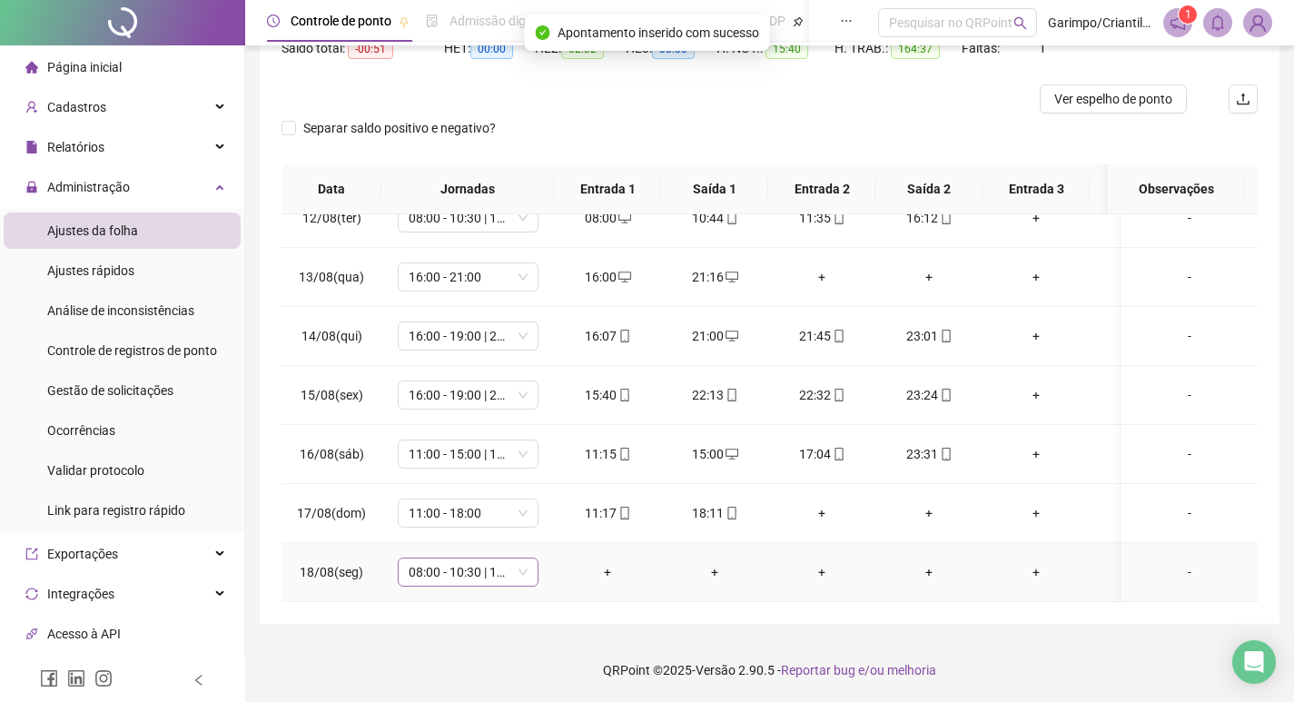
click at [461, 559] on span "08:00 - 10:30 | 11:30 - 16:00" at bounding box center [468, 572] width 119 height 27
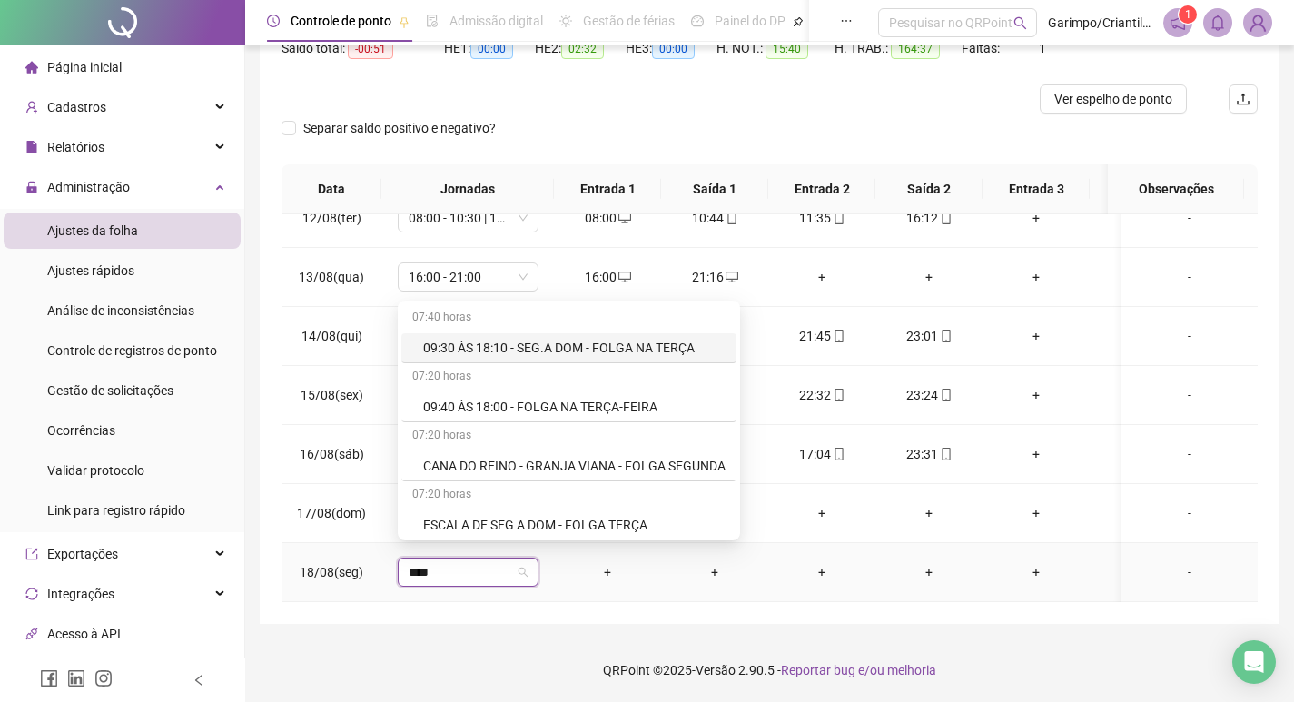
type input "*****"
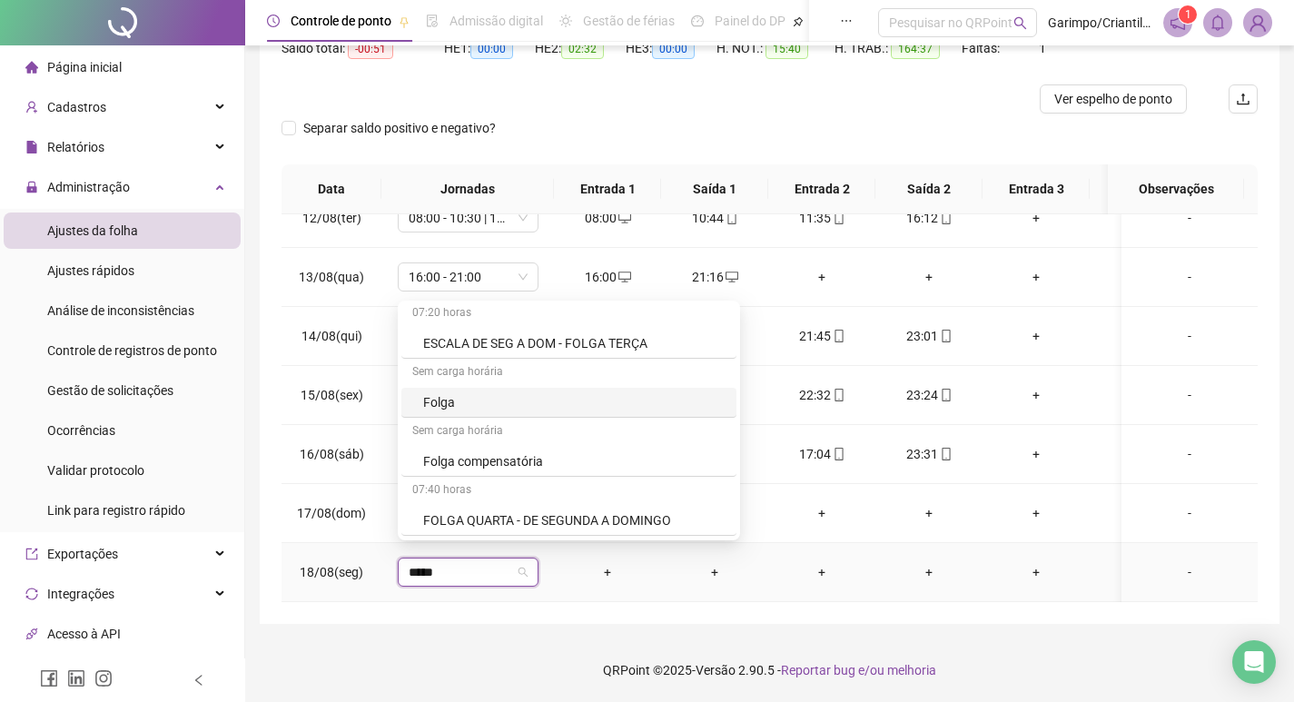
click at [506, 409] on div "Folga" at bounding box center [574, 402] width 302 height 20
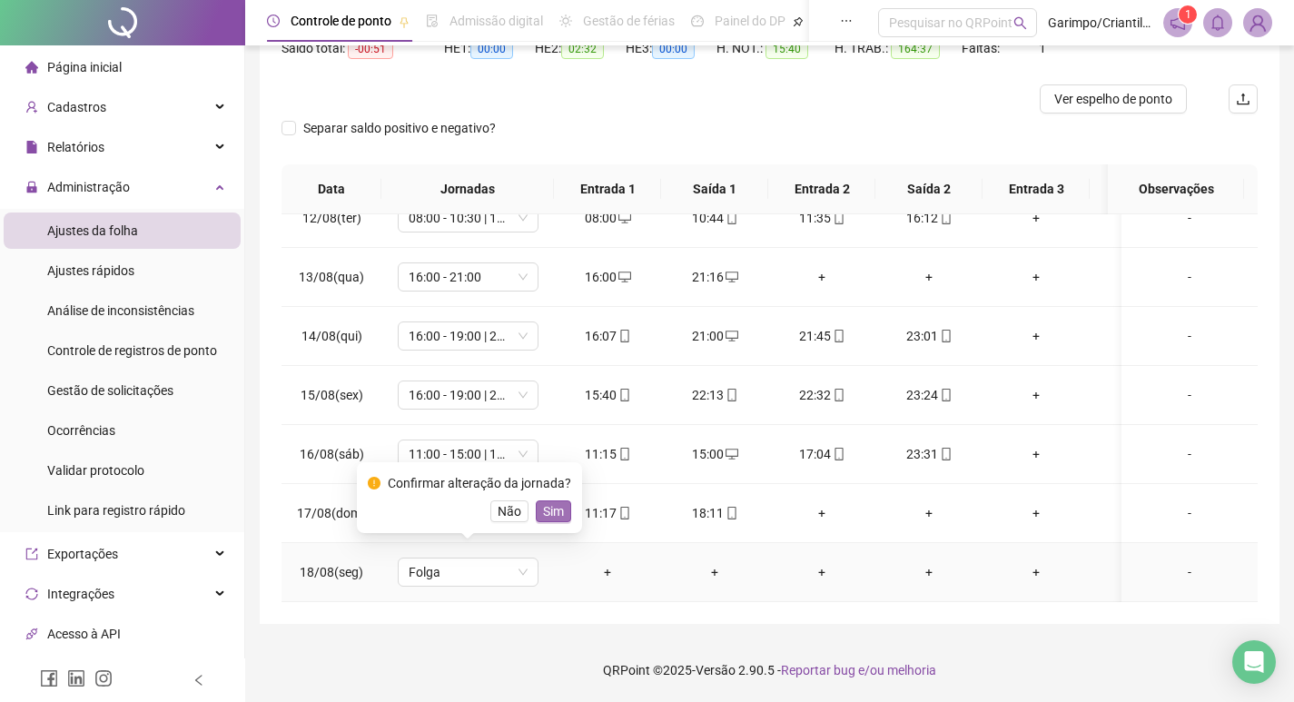
click at [551, 510] on span "Sim" at bounding box center [553, 511] width 21 height 20
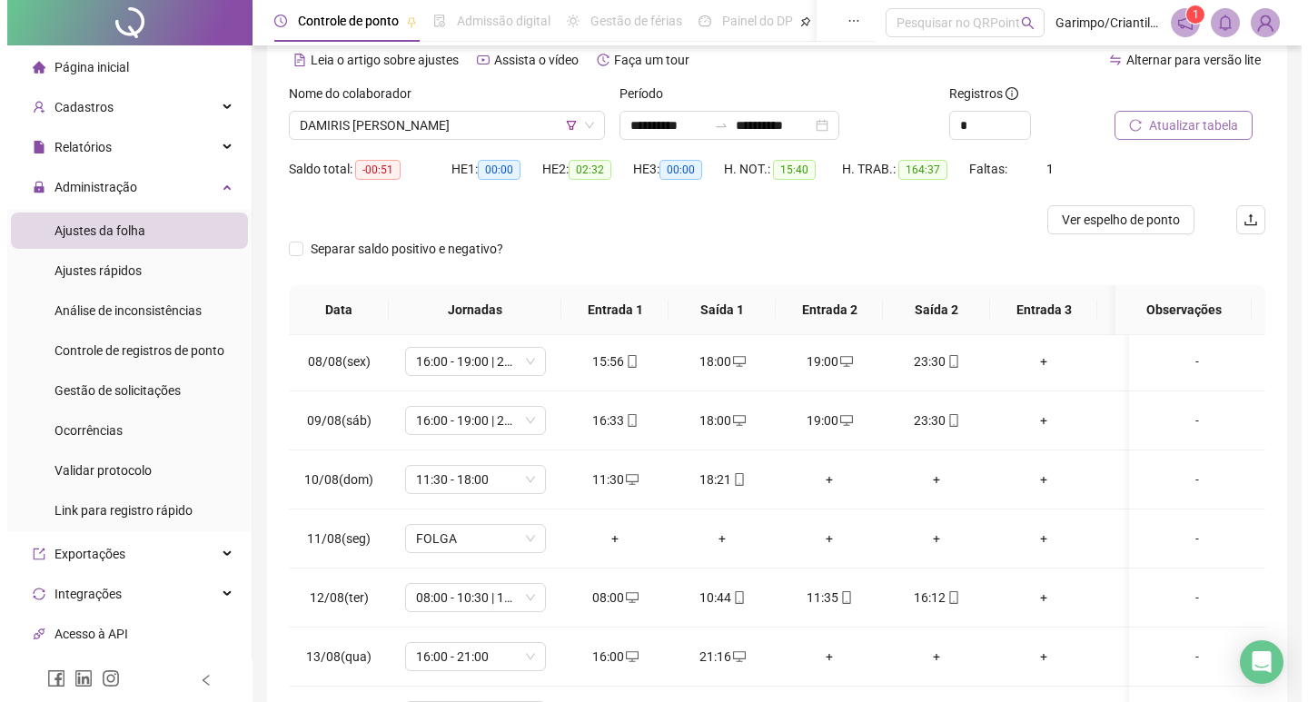
scroll to position [0, 0]
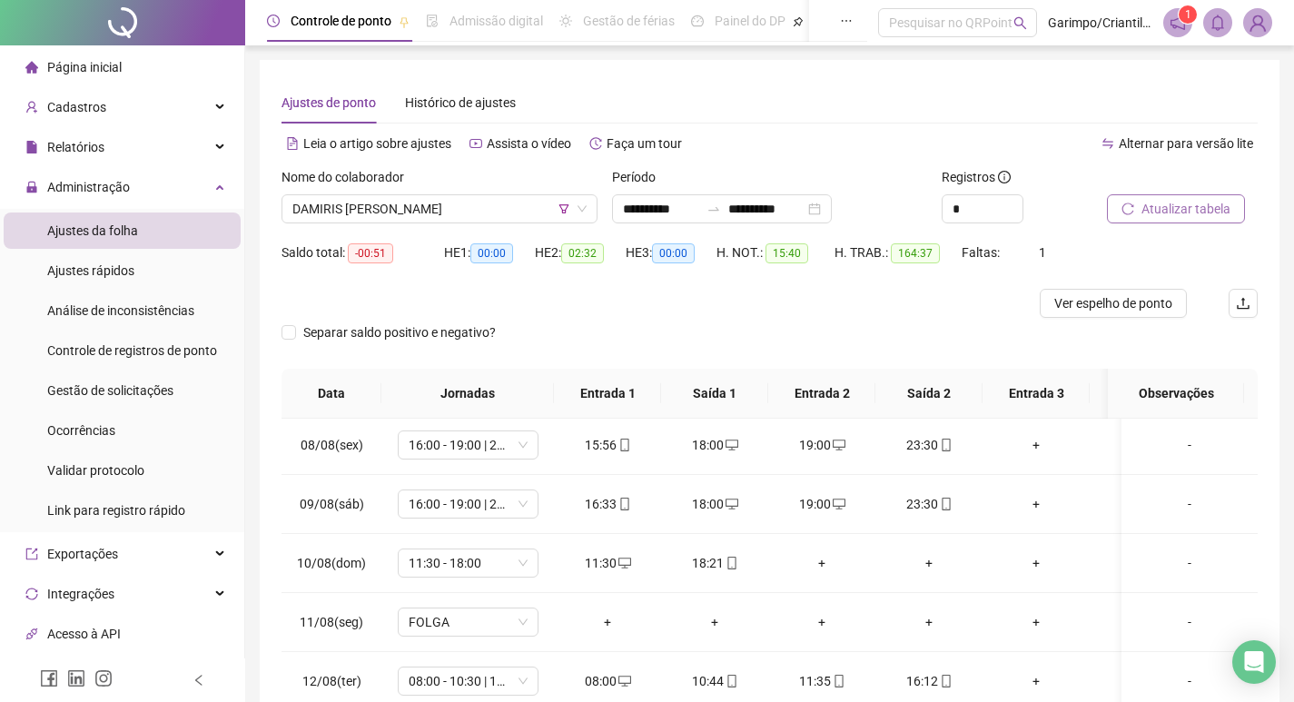
click at [1133, 198] on button "Atualizar tabela" at bounding box center [1176, 208] width 138 height 29
click at [832, 205] on div "**********" at bounding box center [722, 208] width 220 height 29
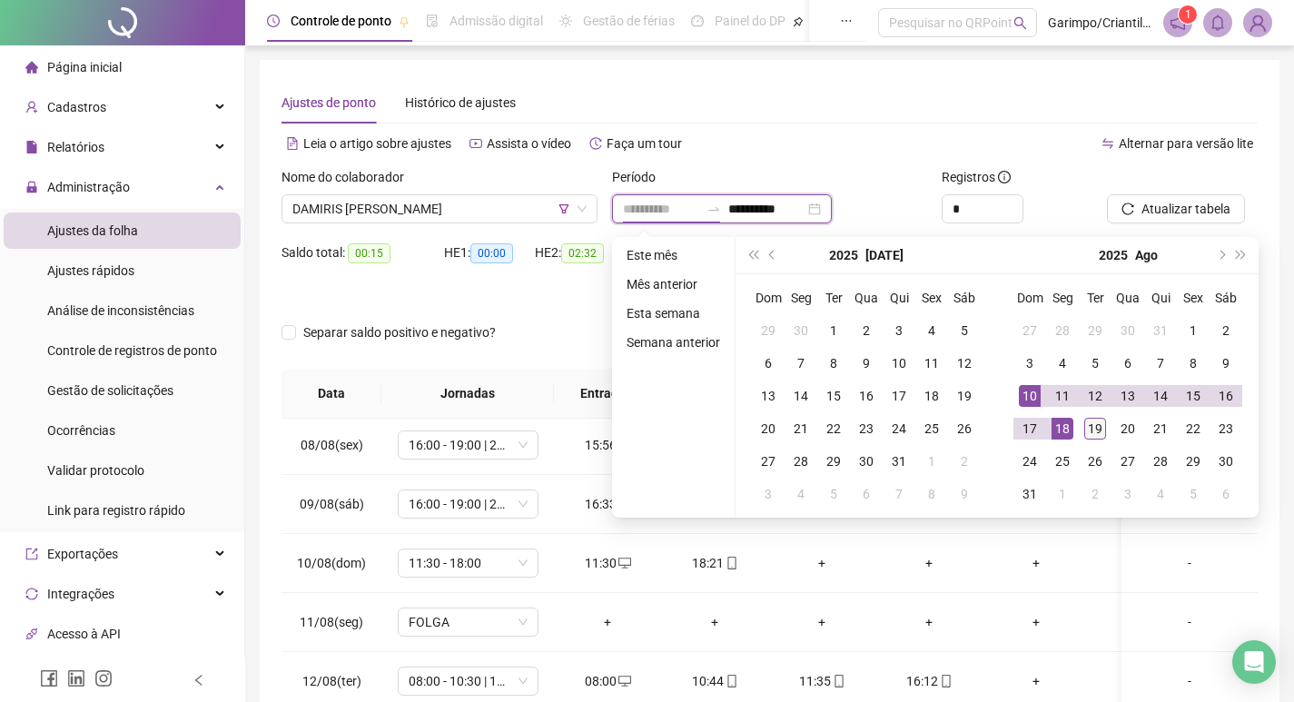
type input "**********"
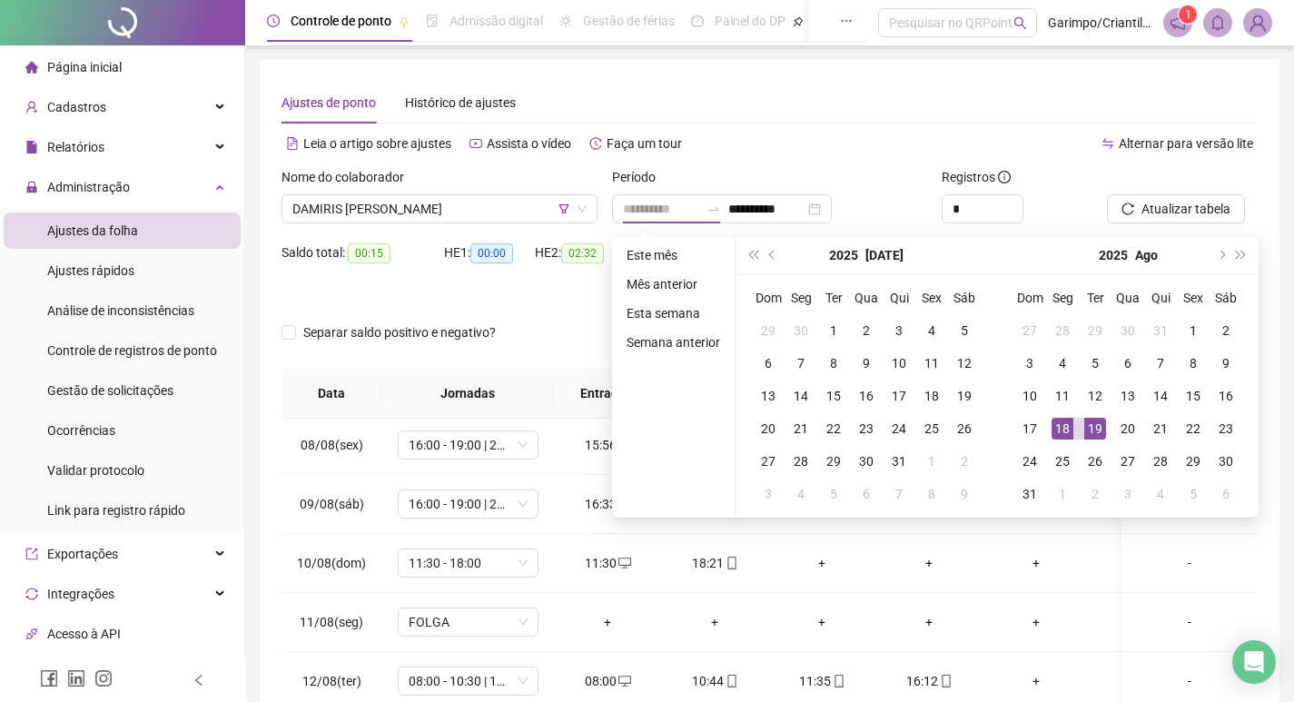
click at [1092, 423] on div "19" at bounding box center [1095, 429] width 22 height 22
type input "**********"
click at [1183, 196] on button "Atualizar tabela" at bounding box center [1176, 208] width 138 height 29
type input "**********"
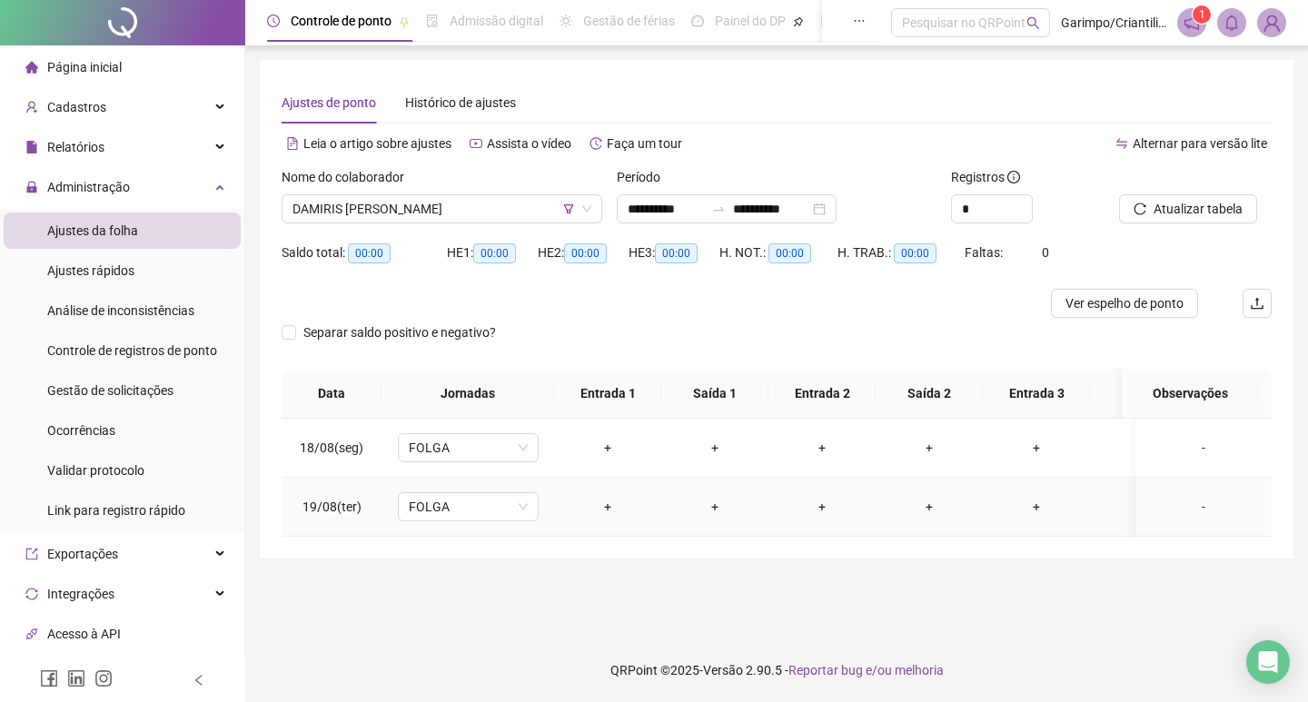
click at [606, 505] on div "+" at bounding box center [608, 507] width 78 height 20
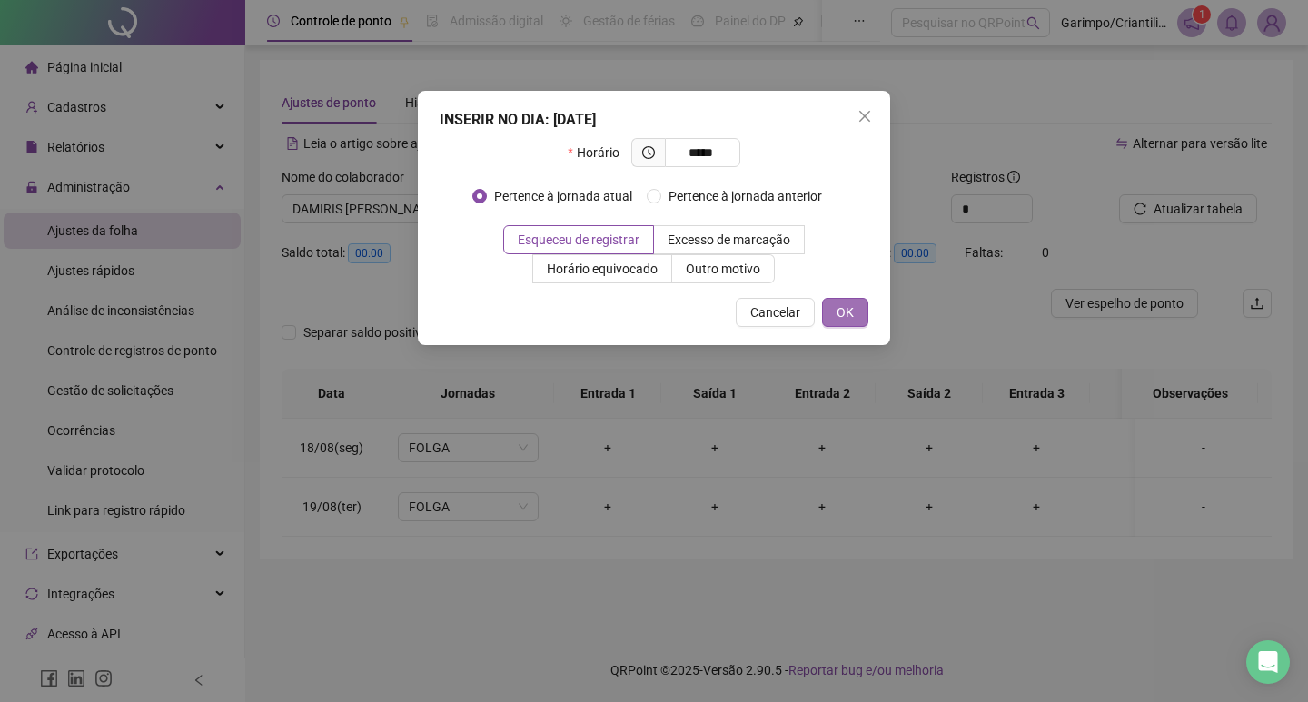
type input "*****"
click at [852, 305] on span "OK" at bounding box center [845, 312] width 17 height 20
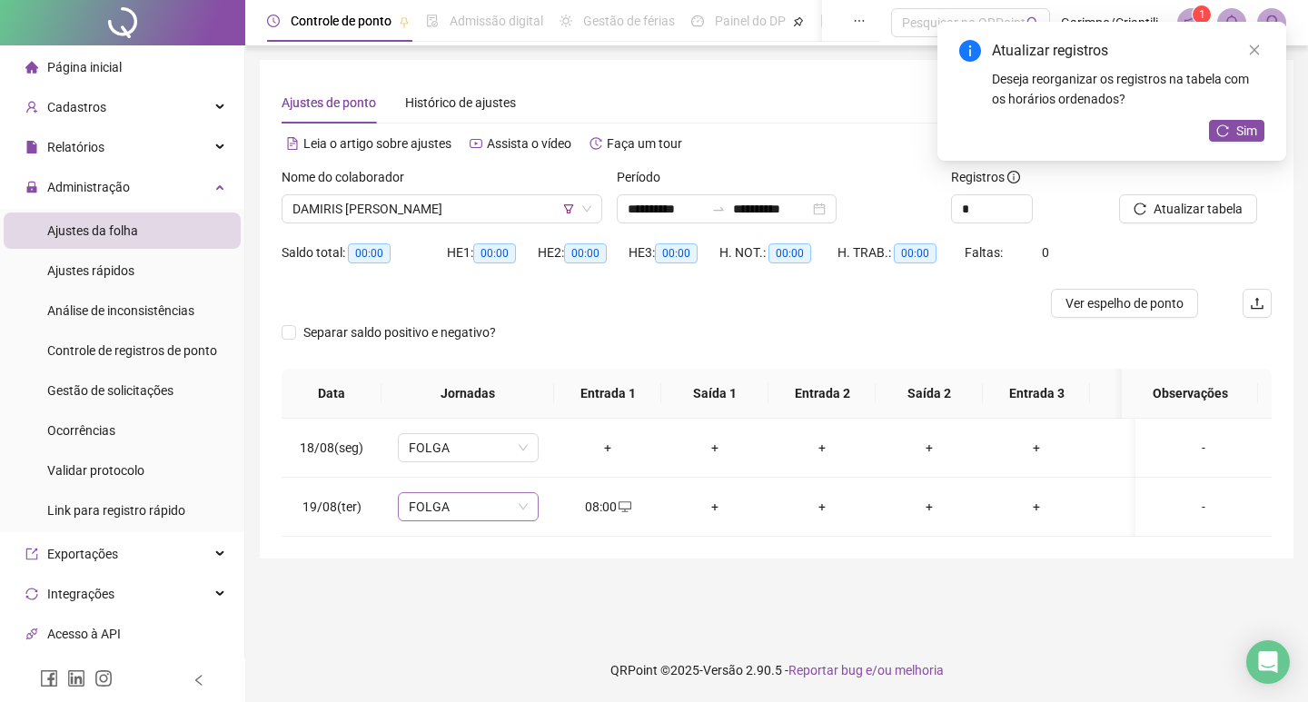
click at [463, 503] on span "FOLGA" at bounding box center [468, 506] width 119 height 27
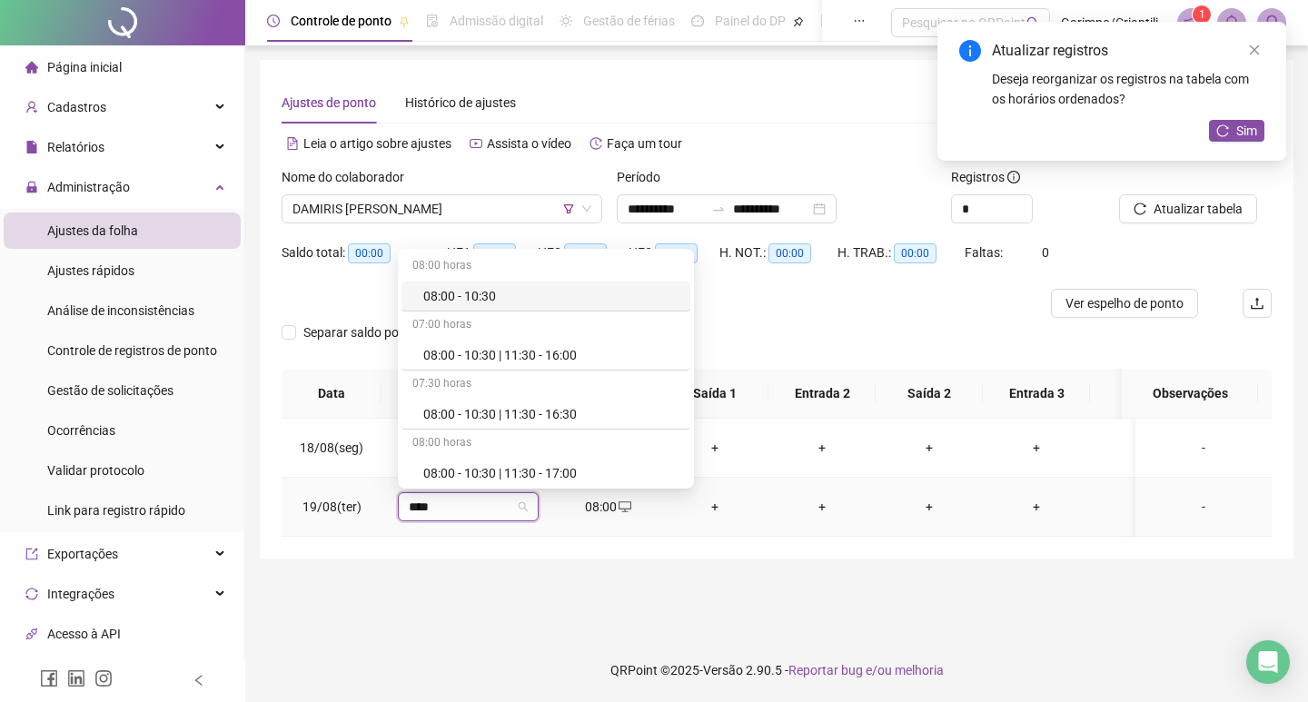
type input "*****"
click at [544, 359] on div "08:00 - 10:30 | 11:30 - 16:00" at bounding box center [551, 355] width 256 height 20
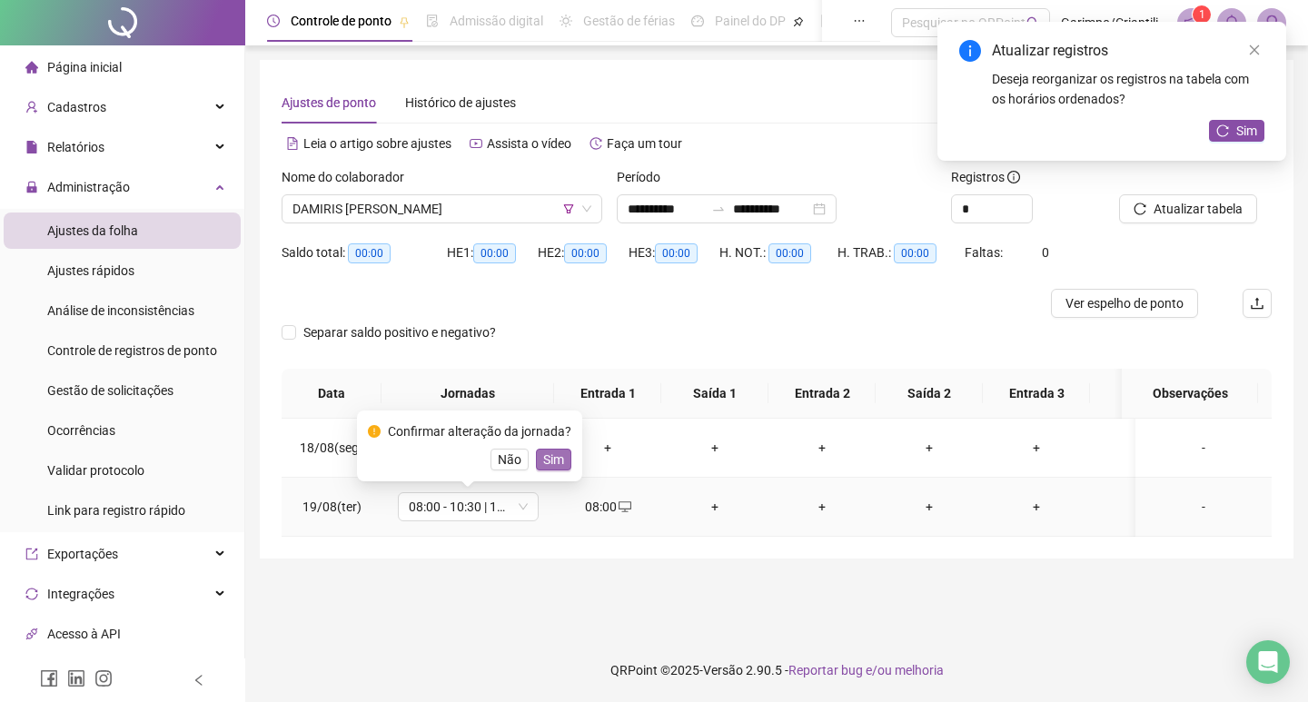
click at [562, 461] on button "Sim" at bounding box center [553, 460] width 35 height 22
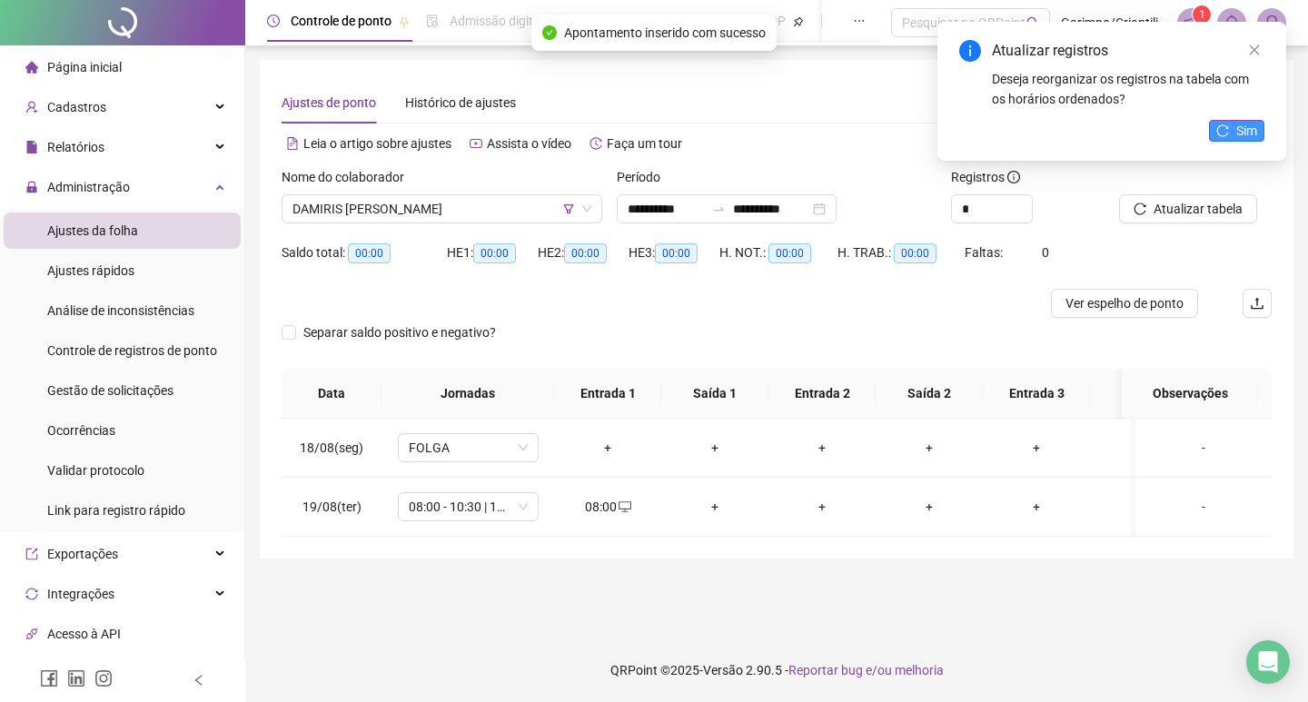
click at [1216, 128] on icon "reload" at bounding box center [1222, 130] width 13 height 13
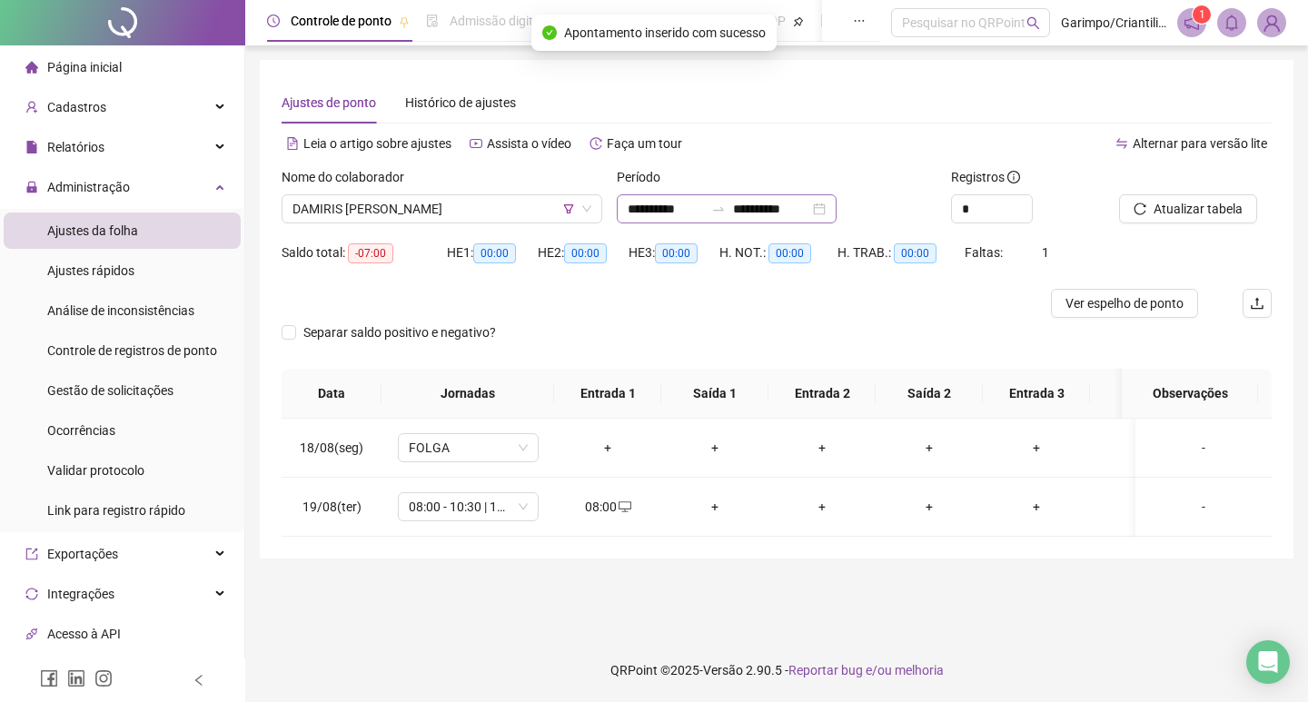
click at [837, 208] on div "**********" at bounding box center [727, 208] width 220 height 29
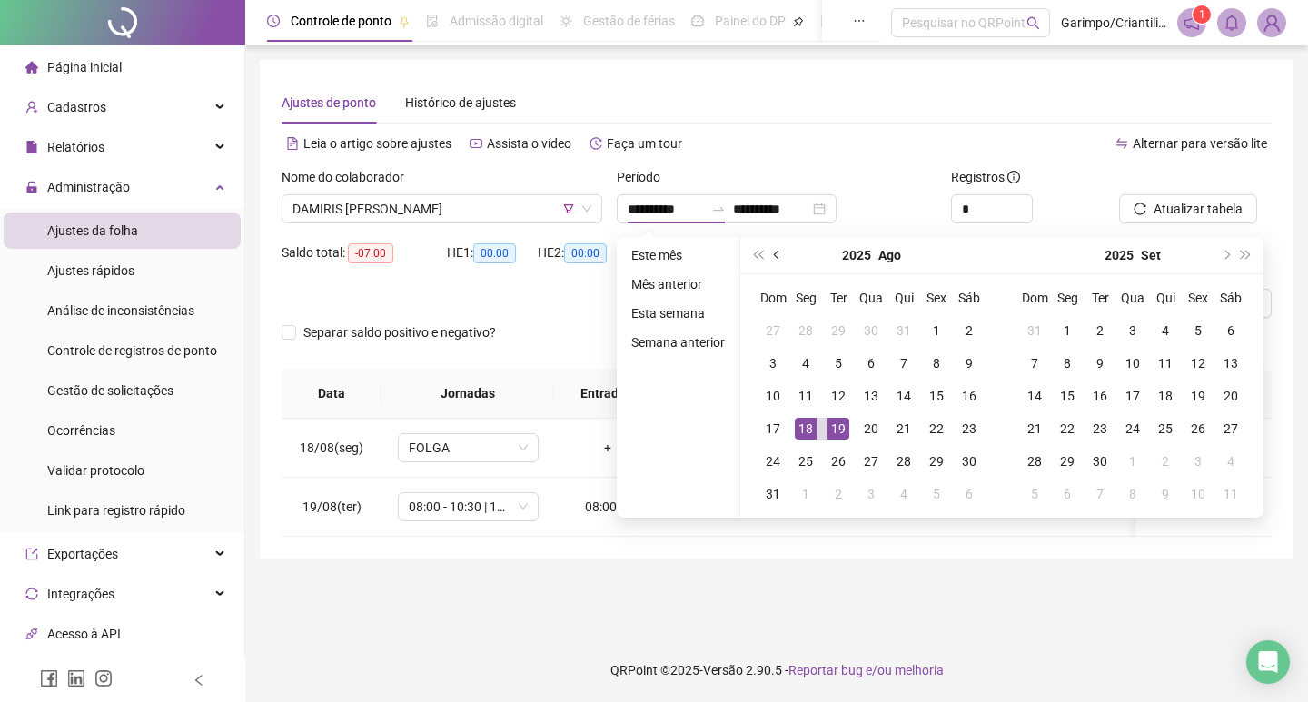
click at [771, 246] on button "prev-year" at bounding box center [777, 255] width 20 height 36
type input "**********"
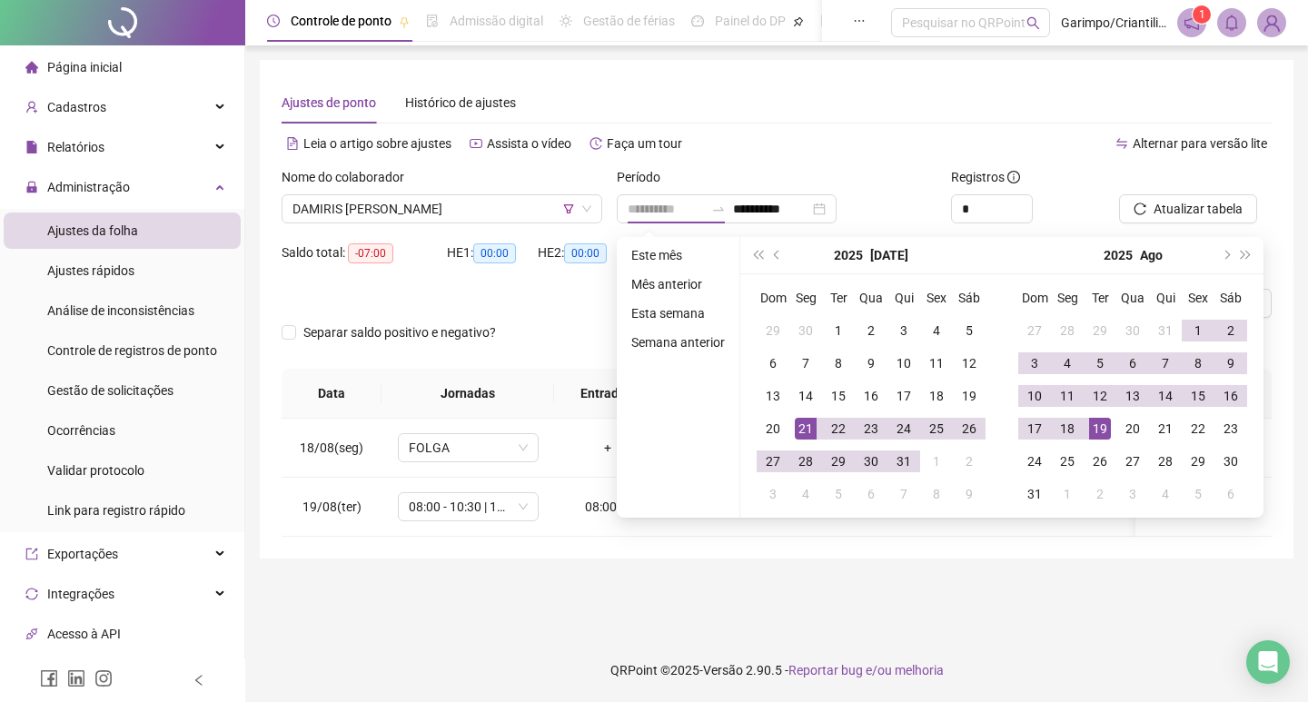
click at [805, 421] on div "21" at bounding box center [806, 429] width 22 height 22
type input "**********"
click at [1102, 419] on div "19" at bounding box center [1100, 429] width 22 height 22
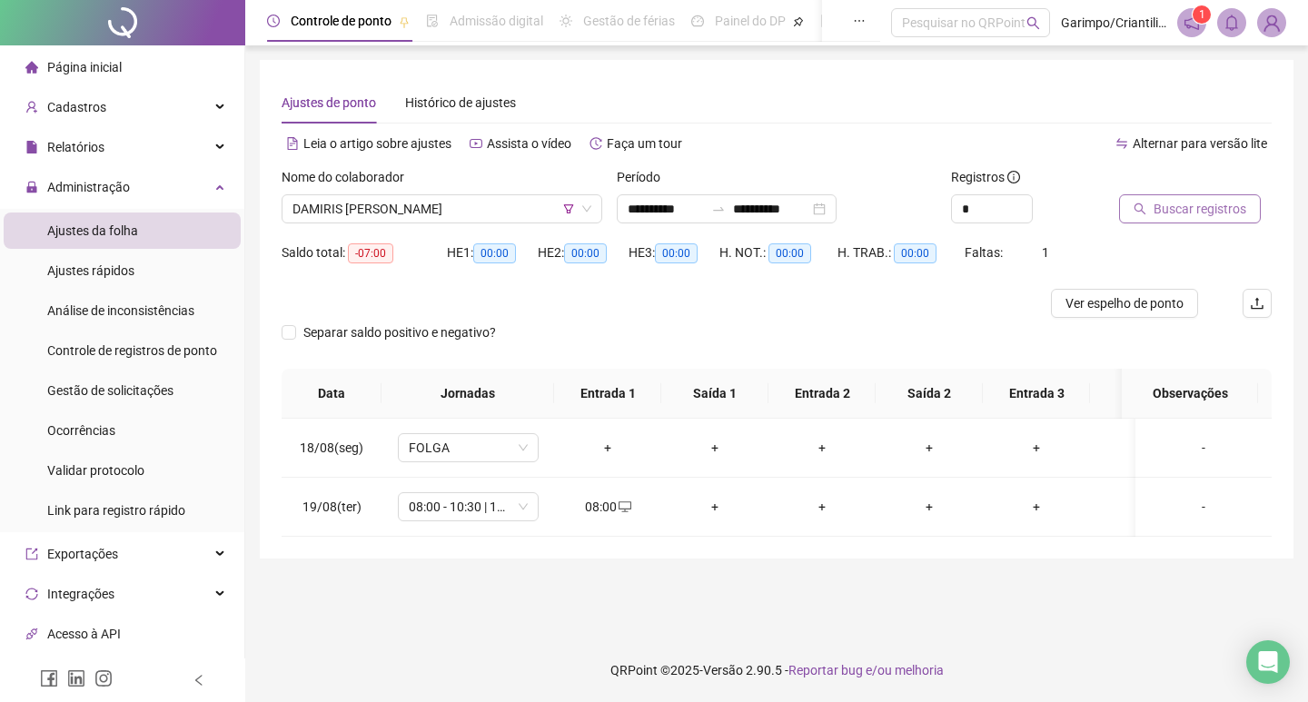
click at [1158, 218] on span "Buscar registros" at bounding box center [1200, 209] width 93 height 20
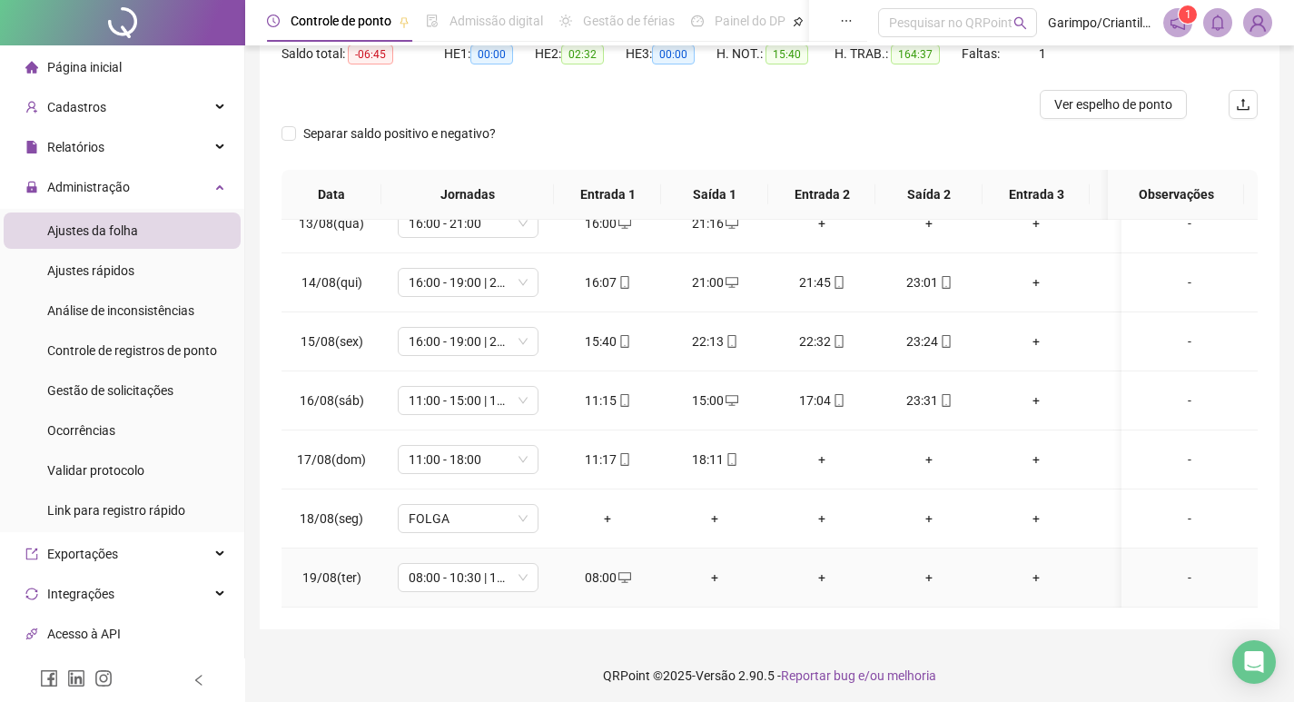
scroll to position [204, 0]
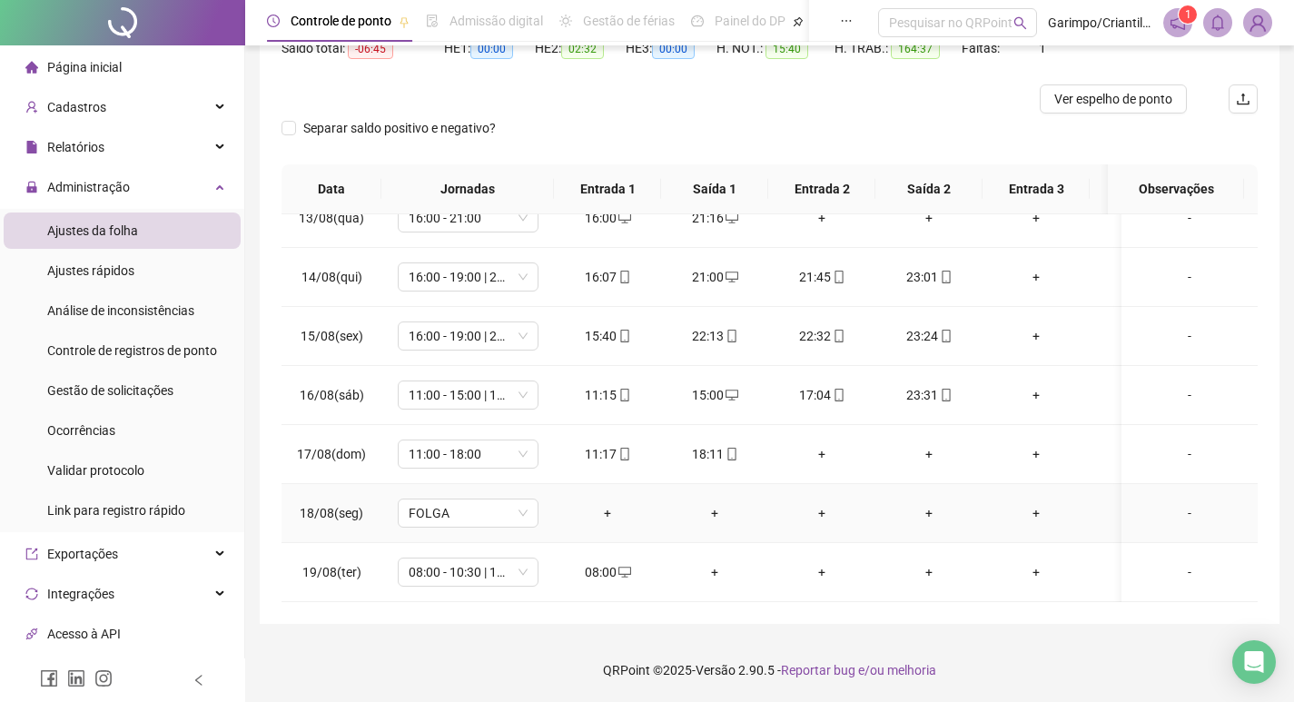
click at [807, 484] on td "+" at bounding box center [821, 513] width 107 height 59
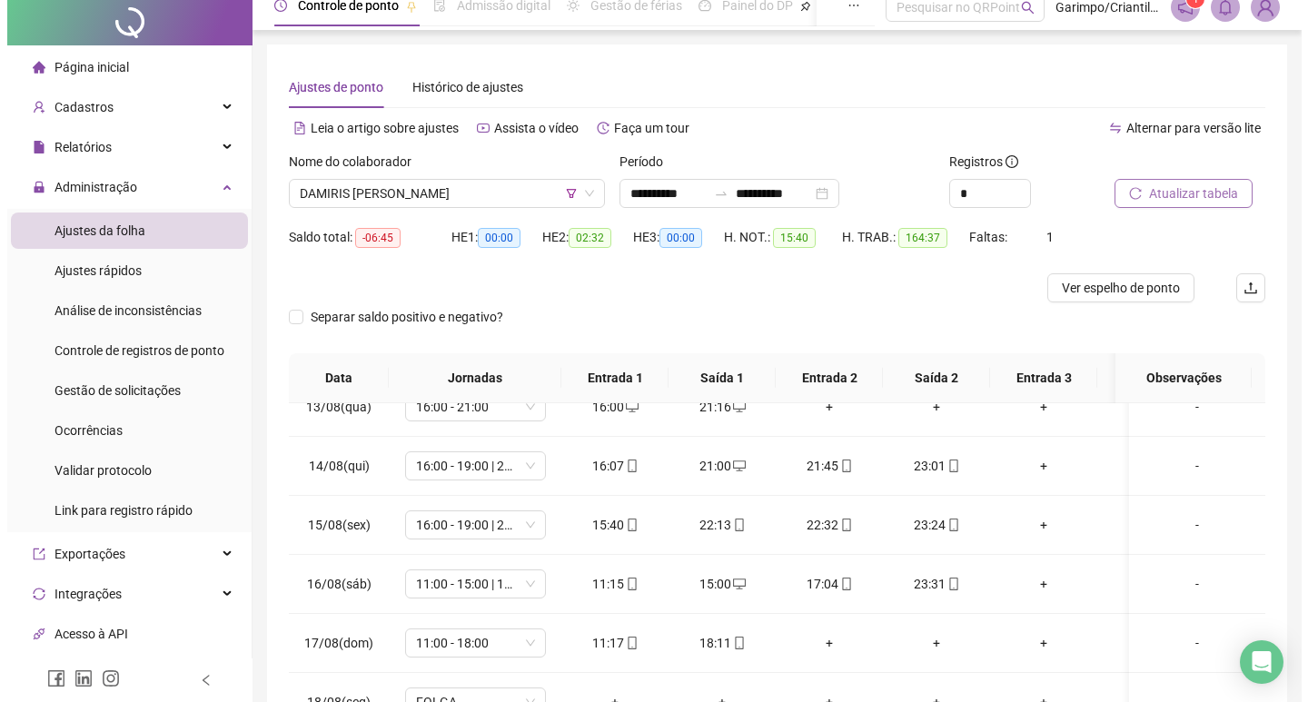
scroll to position [0, 0]
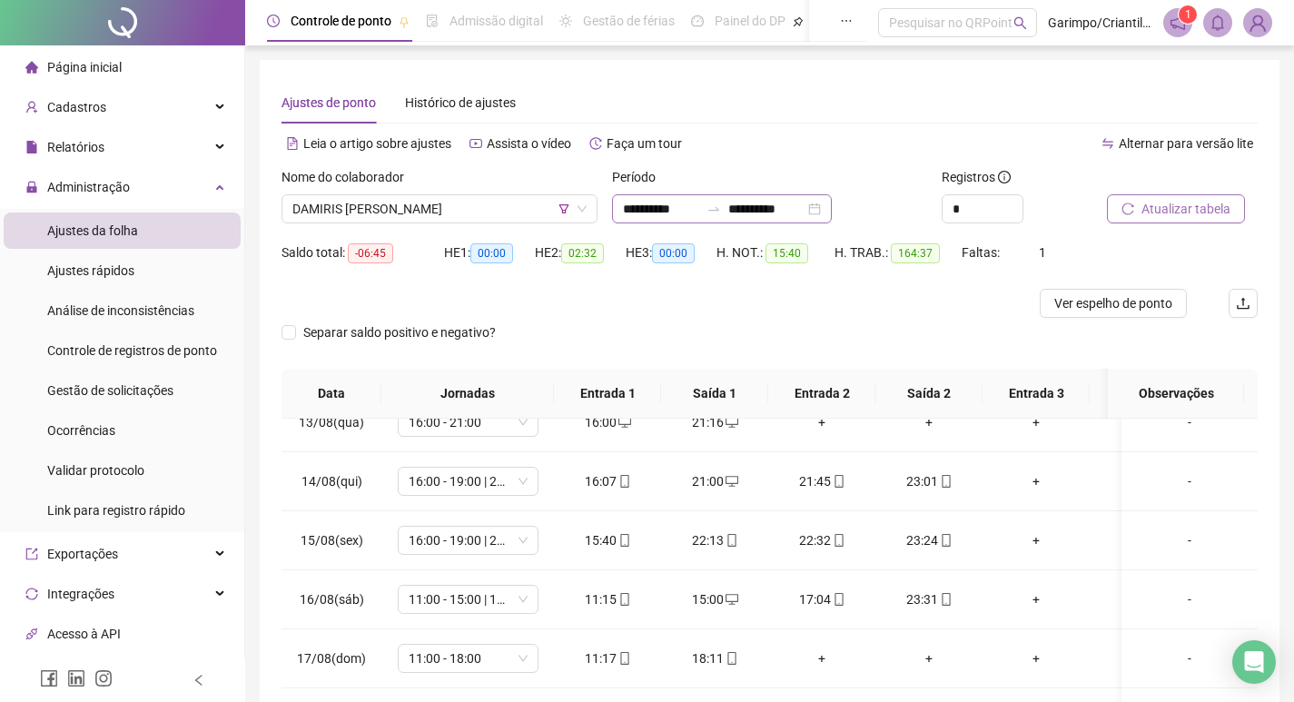
click at [832, 205] on div "**********" at bounding box center [722, 208] width 220 height 29
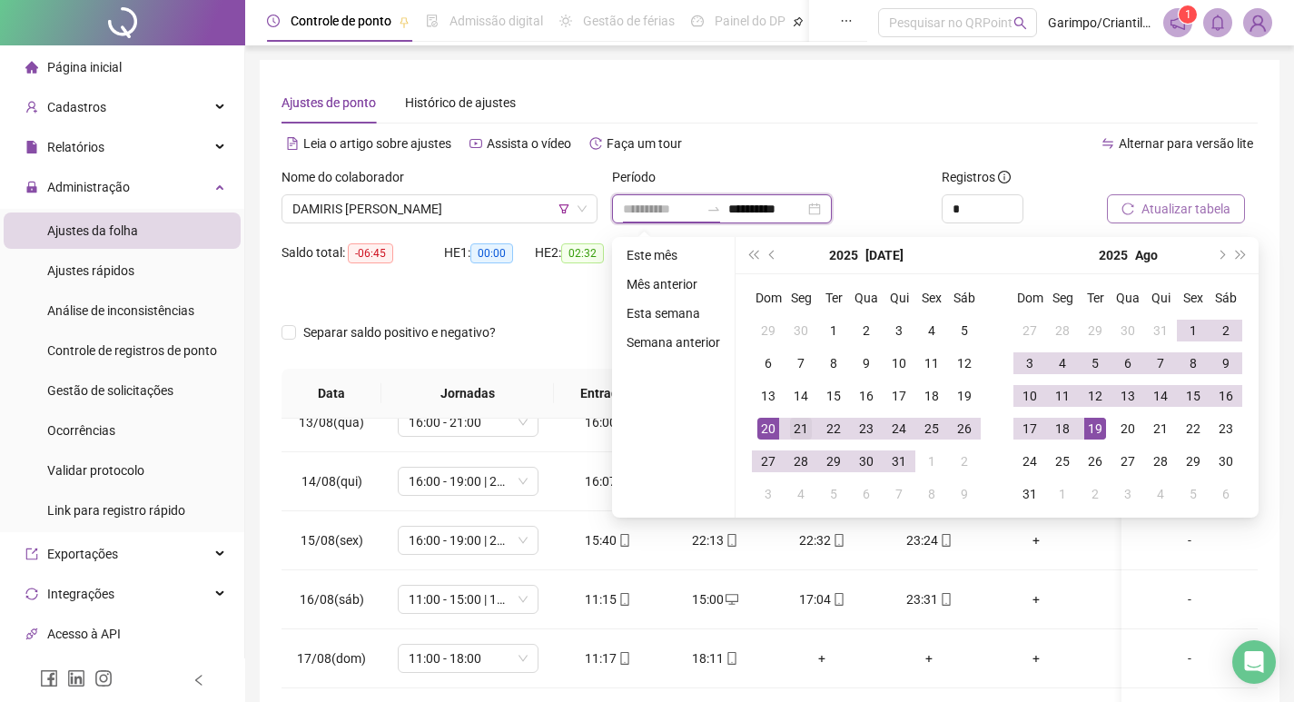
type input "**********"
click at [796, 421] on div "21" at bounding box center [801, 429] width 22 height 22
type input "**********"
click at [1064, 424] on div "18" at bounding box center [1063, 429] width 22 height 22
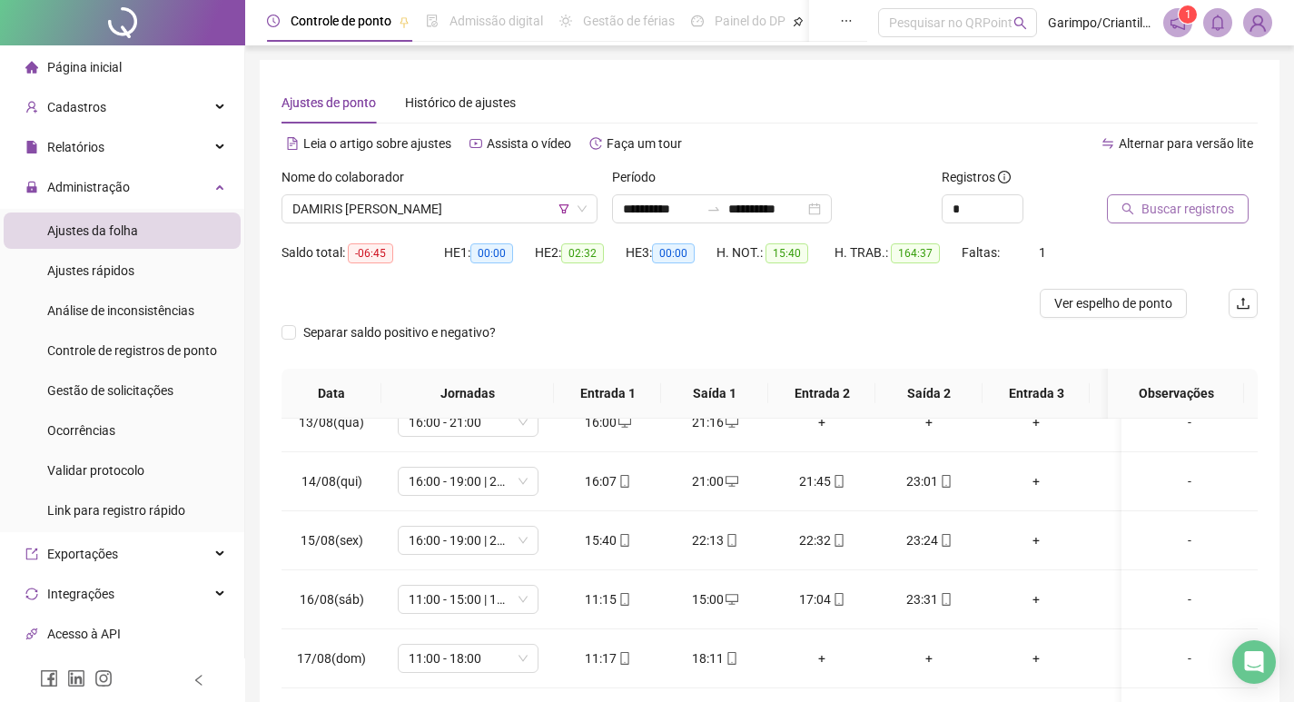
click at [1165, 222] on button "Buscar registros" at bounding box center [1178, 208] width 142 height 29
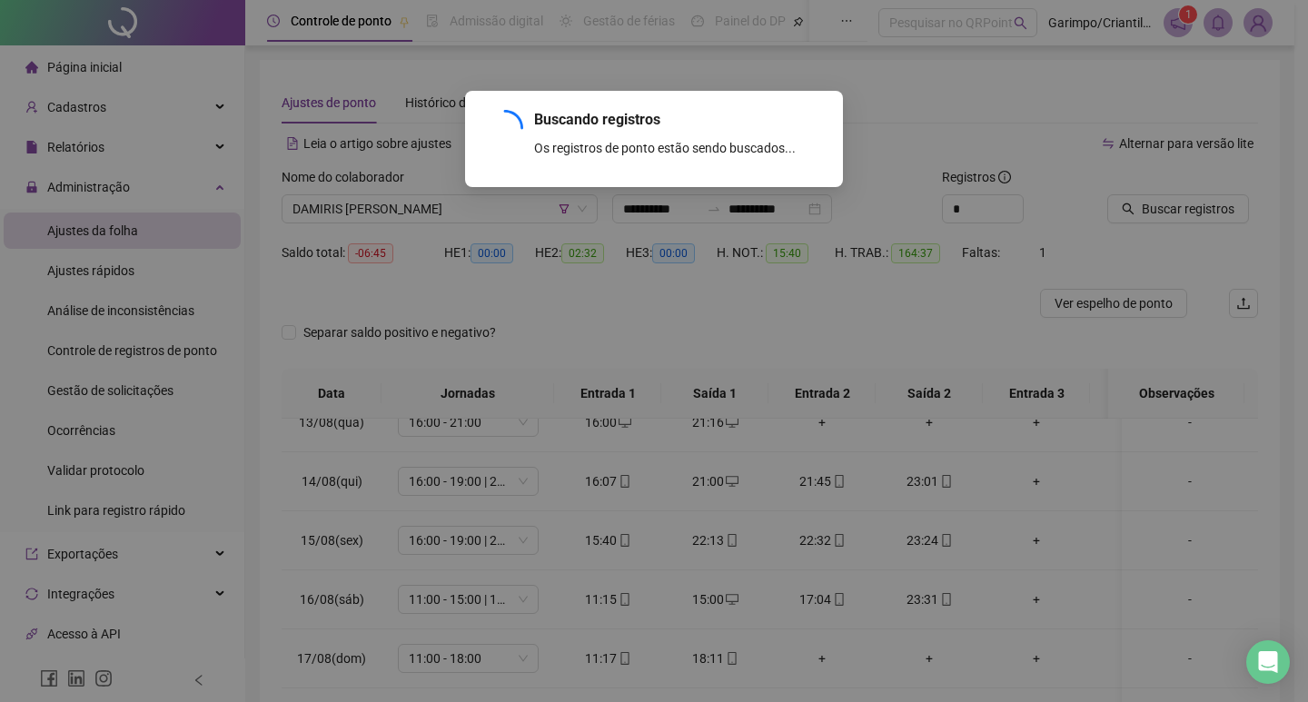
click at [1168, 213] on div "Buscando registros Os registros de ponto estão sendo buscados... OK" at bounding box center [654, 351] width 1308 height 702
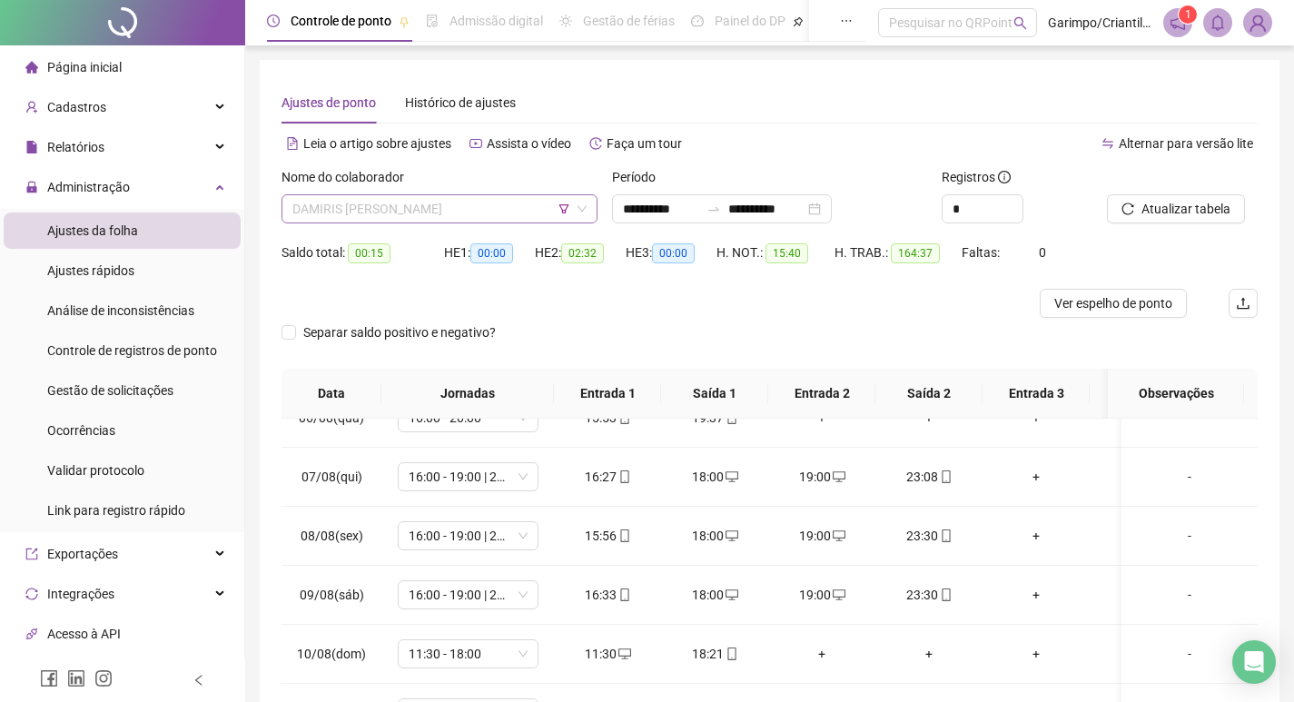
click at [444, 208] on span "DAMIRIS [PERSON_NAME]" at bounding box center [439, 208] width 294 height 27
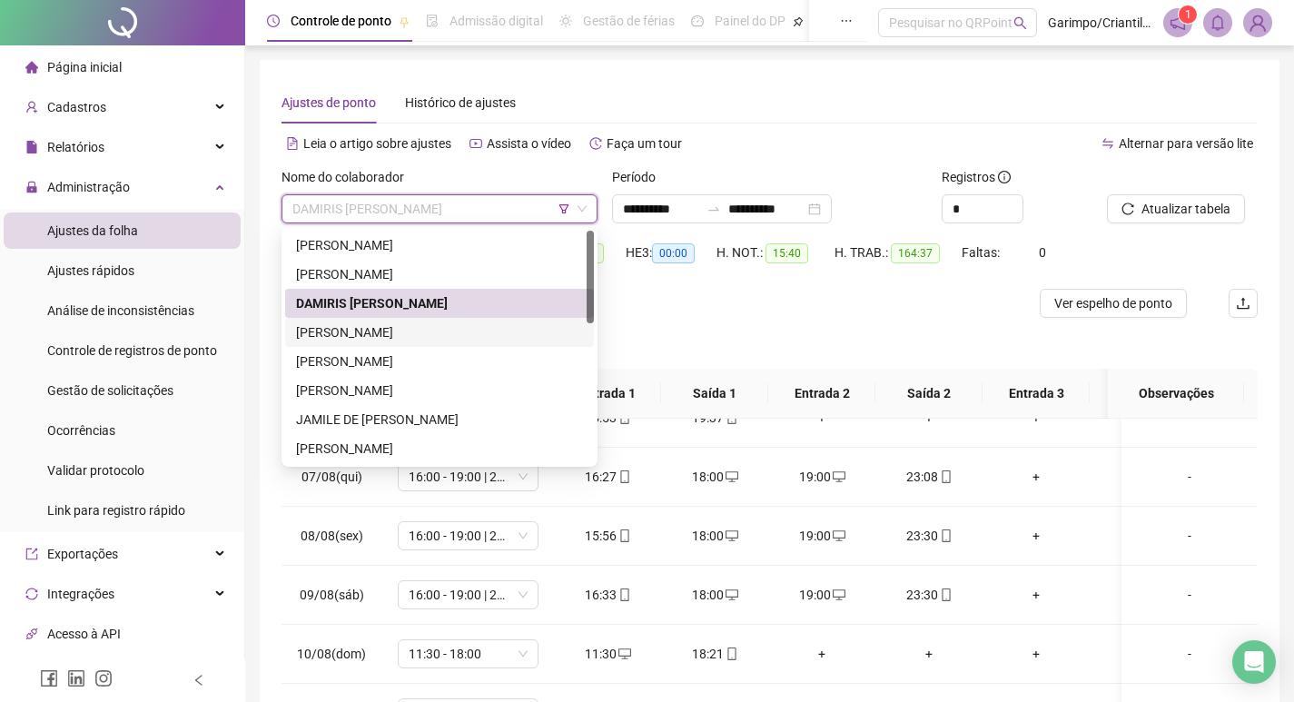
click at [405, 334] on div "[PERSON_NAME]" at bounding box center [439, 332] width 287 height 20
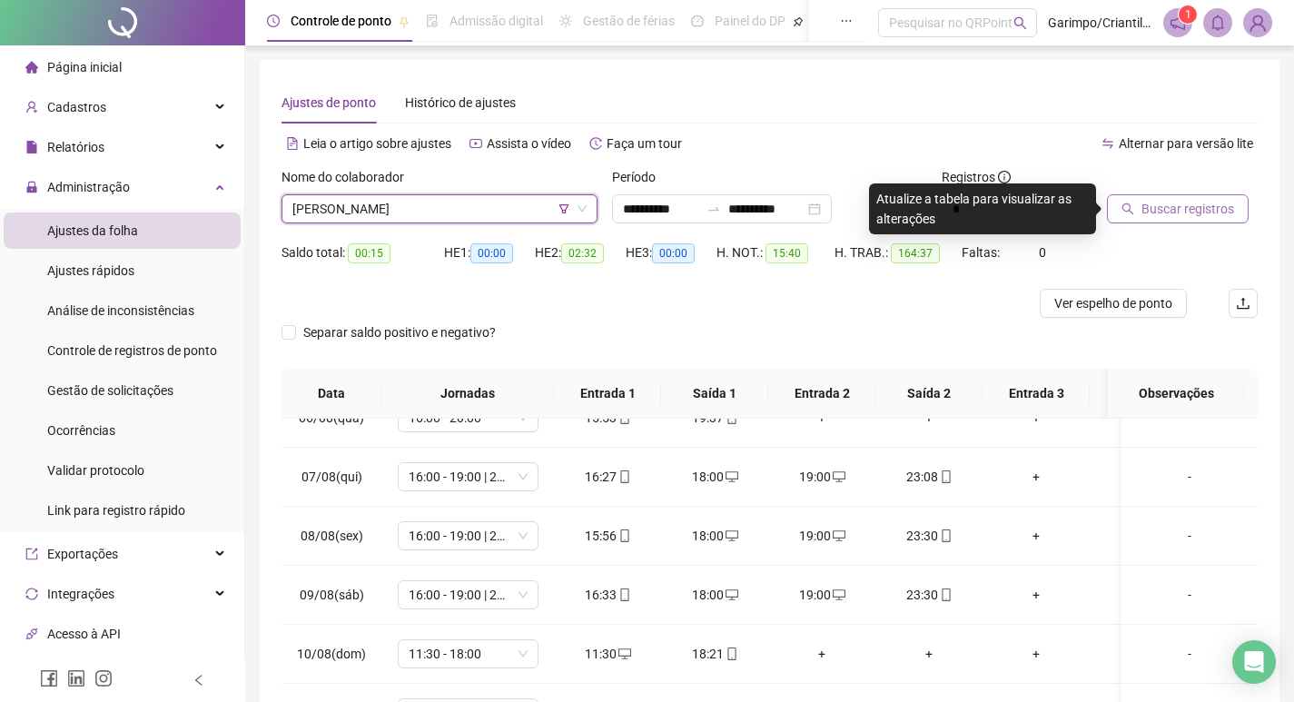
click at [1161, 203] on span "Buscar registros" at bounding box center [1188, 209] width 93 height 20
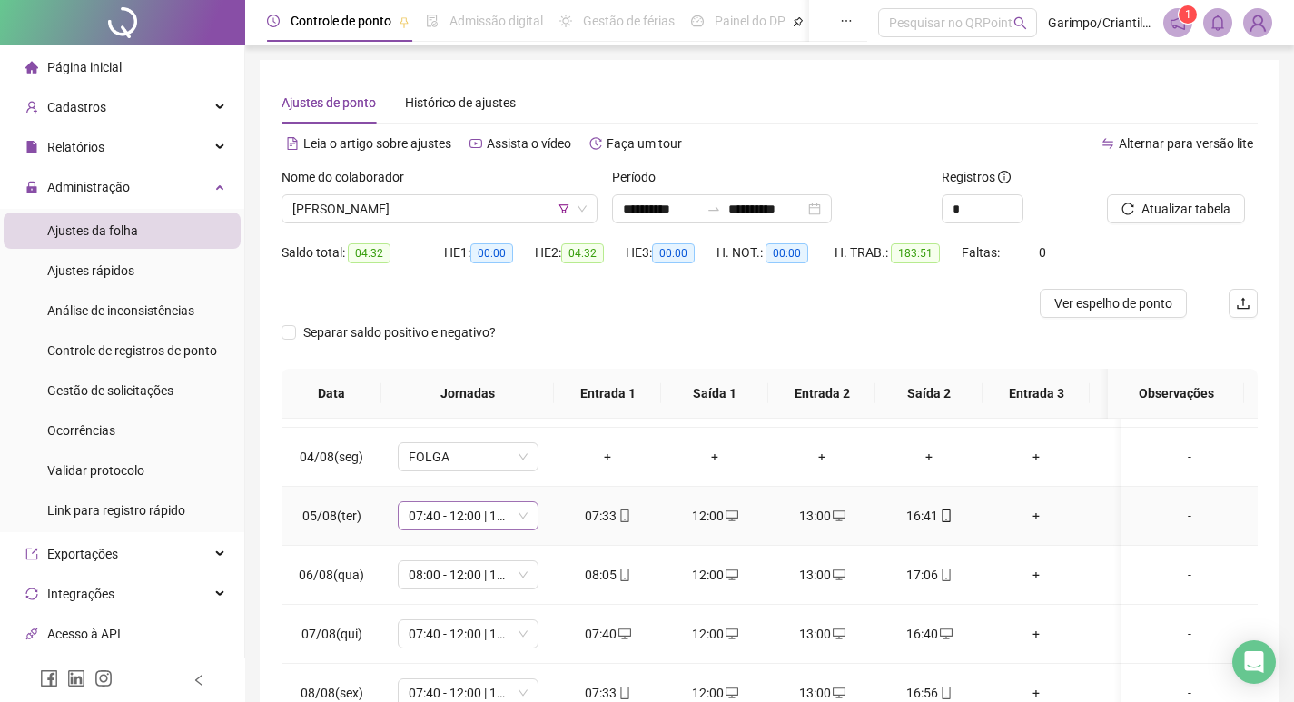
scroll to position [908, 0]
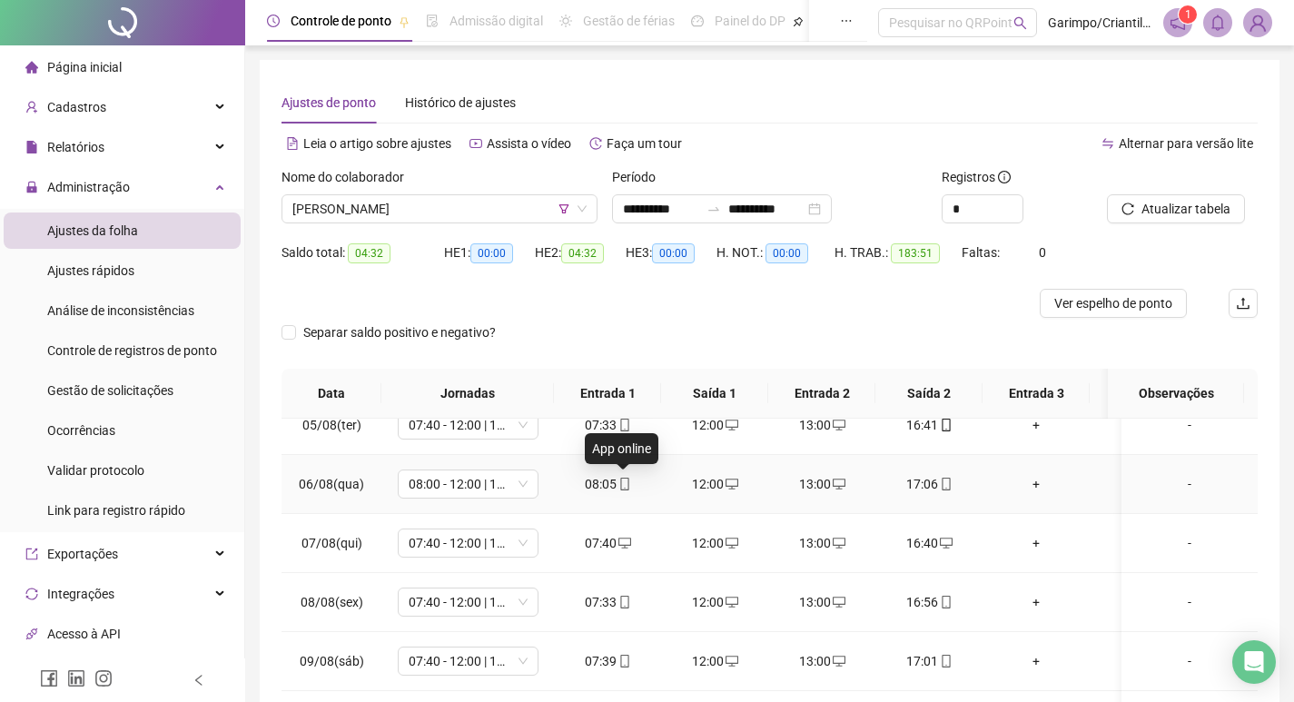
click at [619, 482] on icon "mobile" at bounding box center [625, 484] width 13 height 13
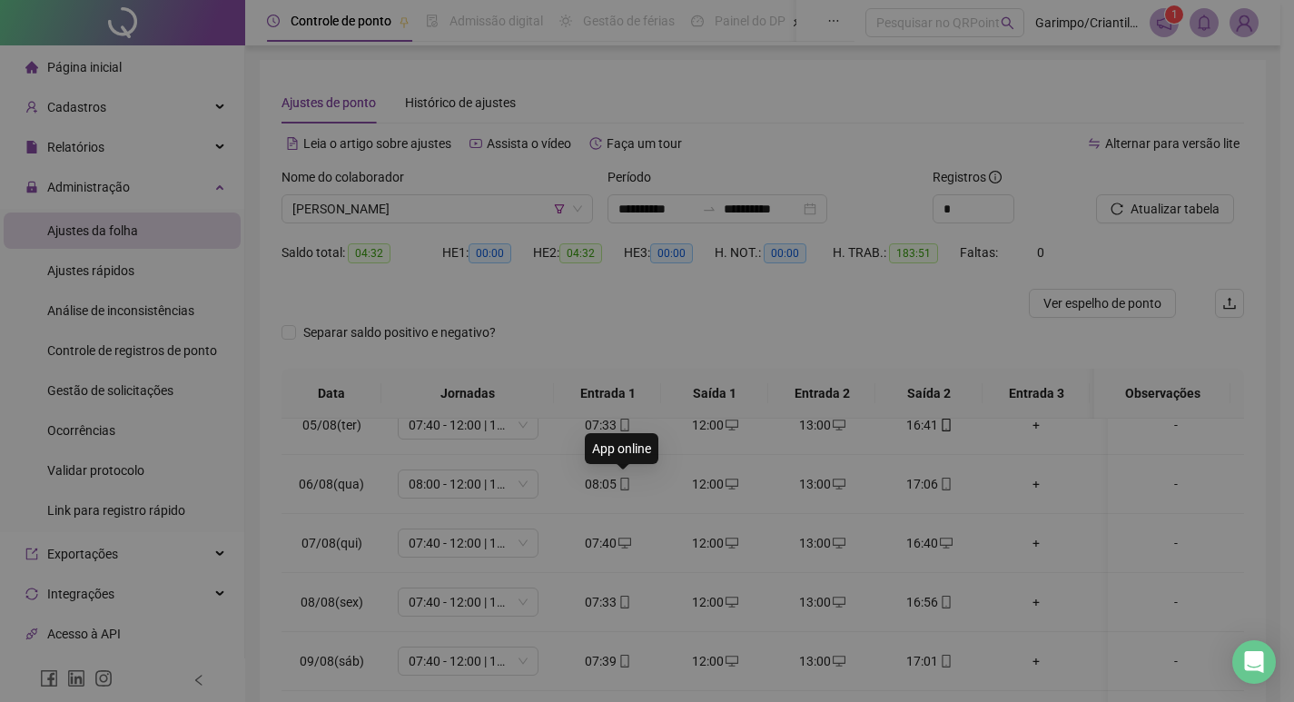
type input "**********"
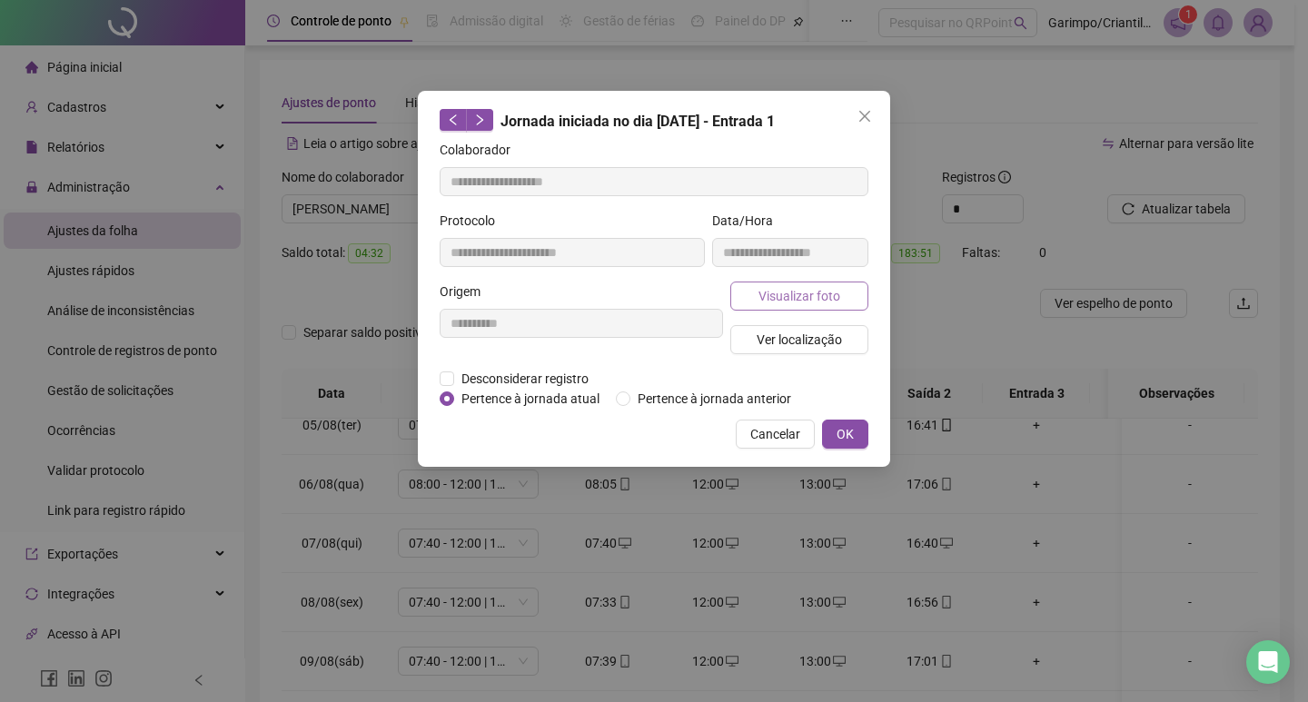
click at [815, 302] on span "Visualizar foto" at bounding box center [799, 296] width 82 height 20
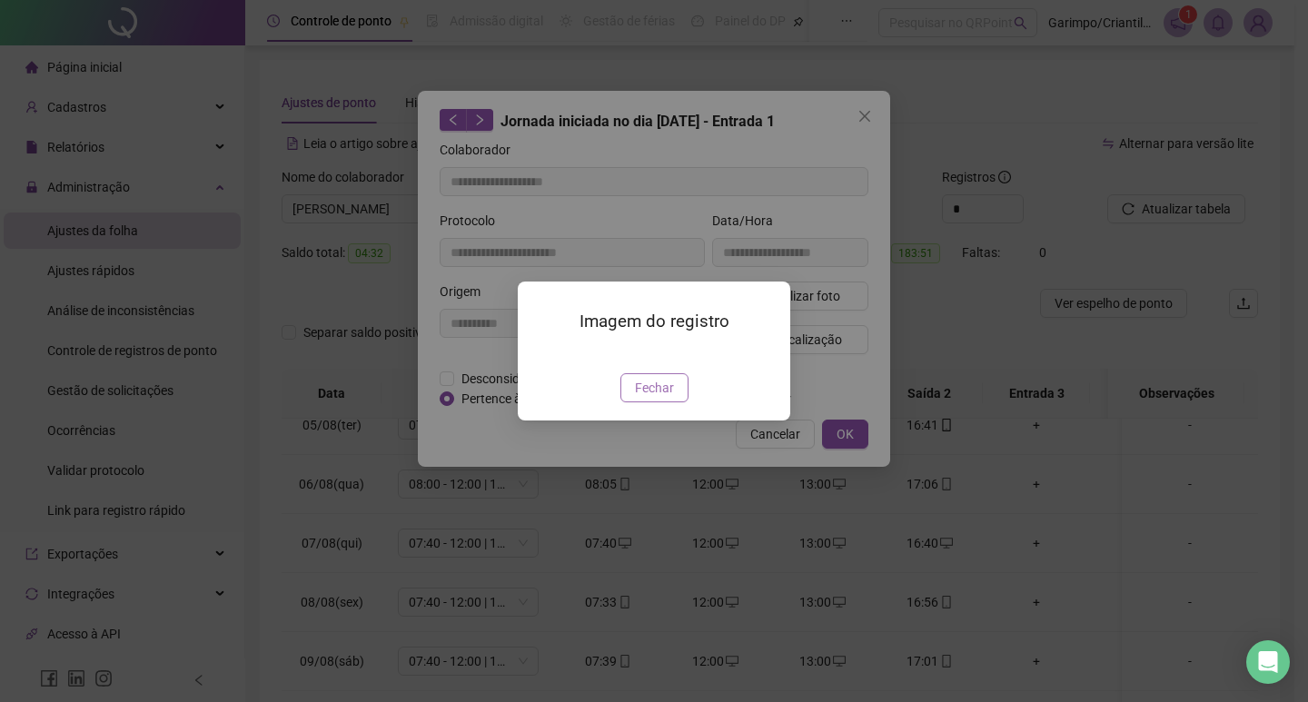
click at [649, 398] on span "Fechar" at bounding box center [654, 388] width 39 height 20
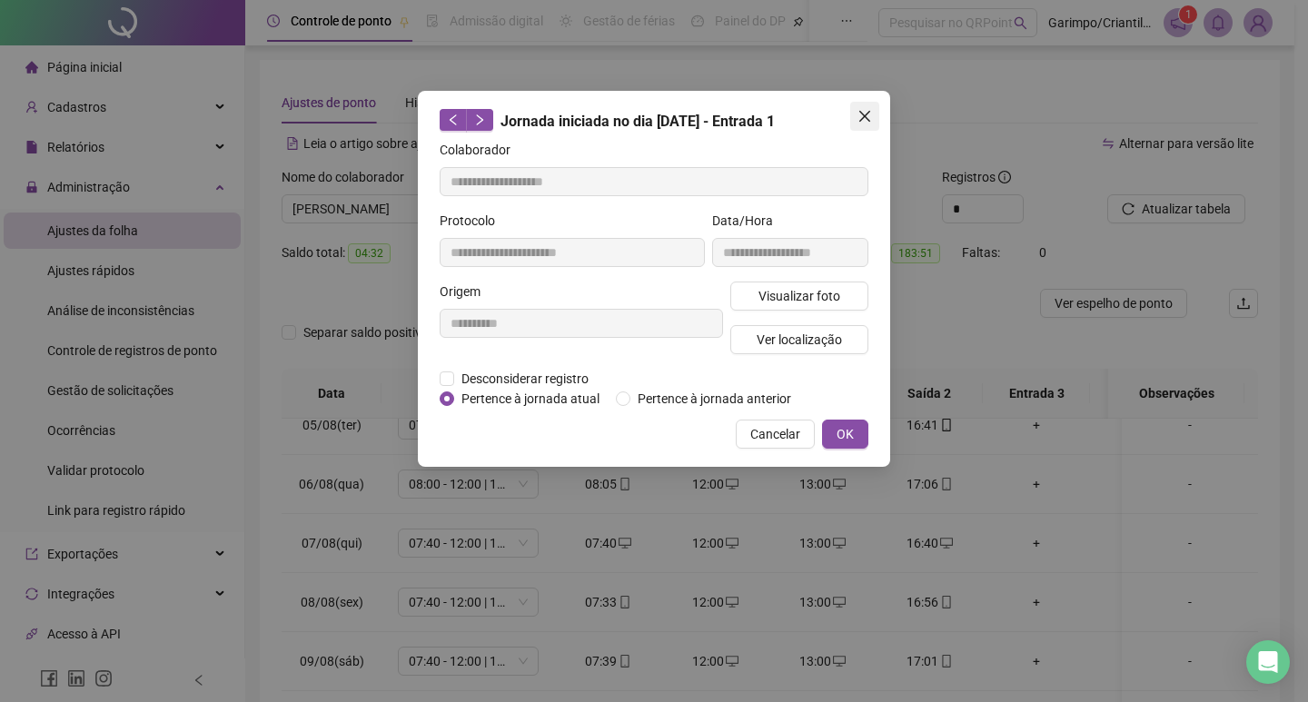
click at [863, 114] on icon "close" at bounding box center [864, 116] width 11 height 11
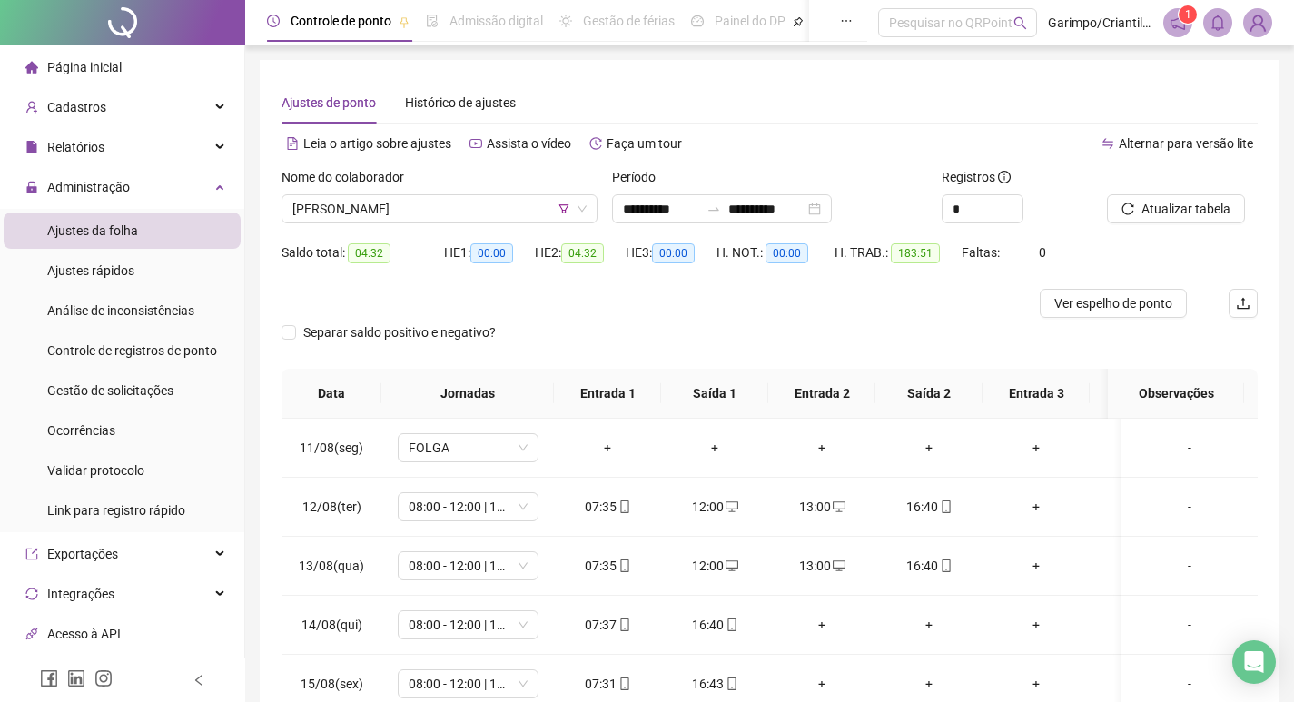
scroll to position [1272, 0]
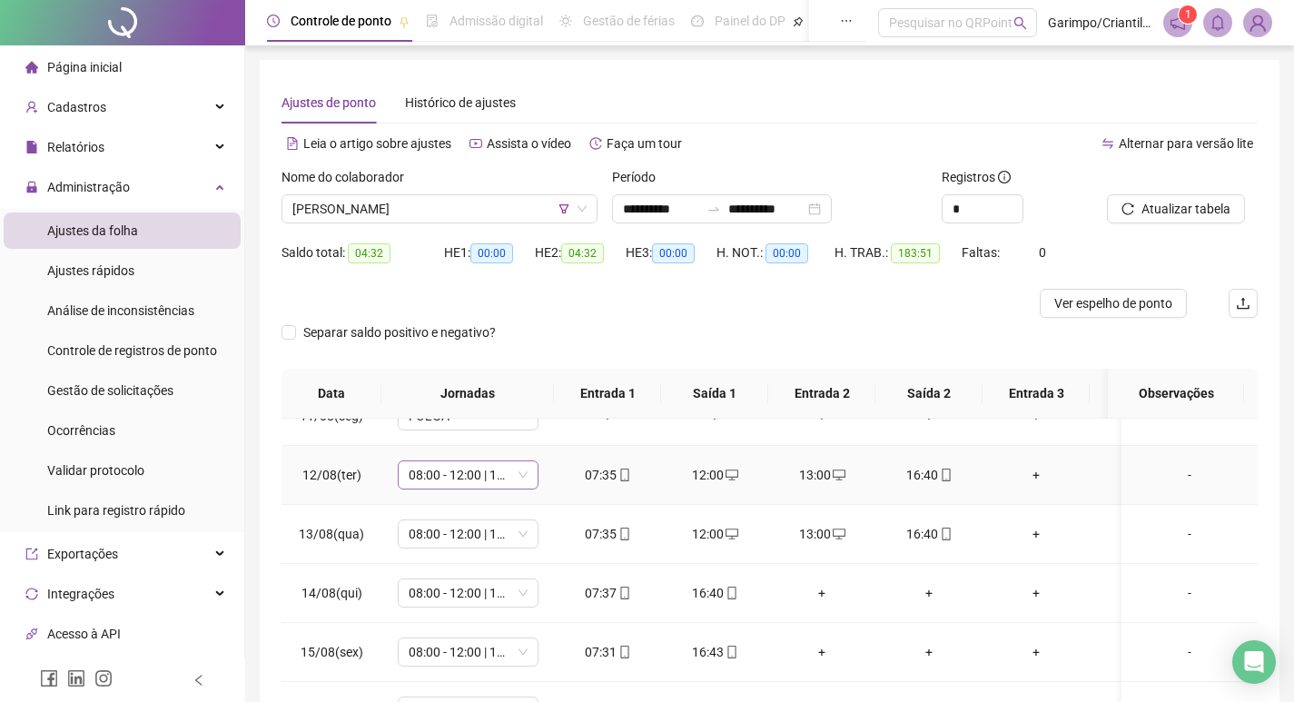
click at [455, 480] on span "08:00 - 12:00 | 13:00 - 17:00" at bounding box center [468, 474] width 119 height 27
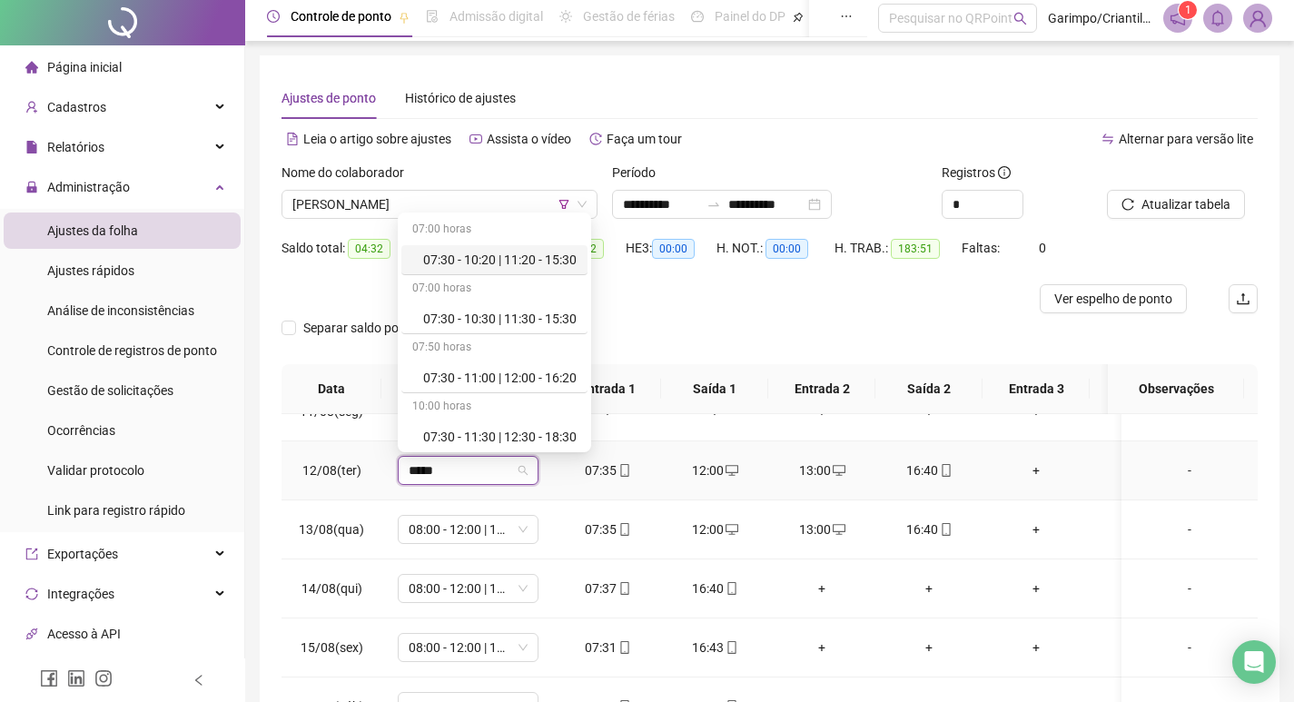
scroll to position [0, 0]
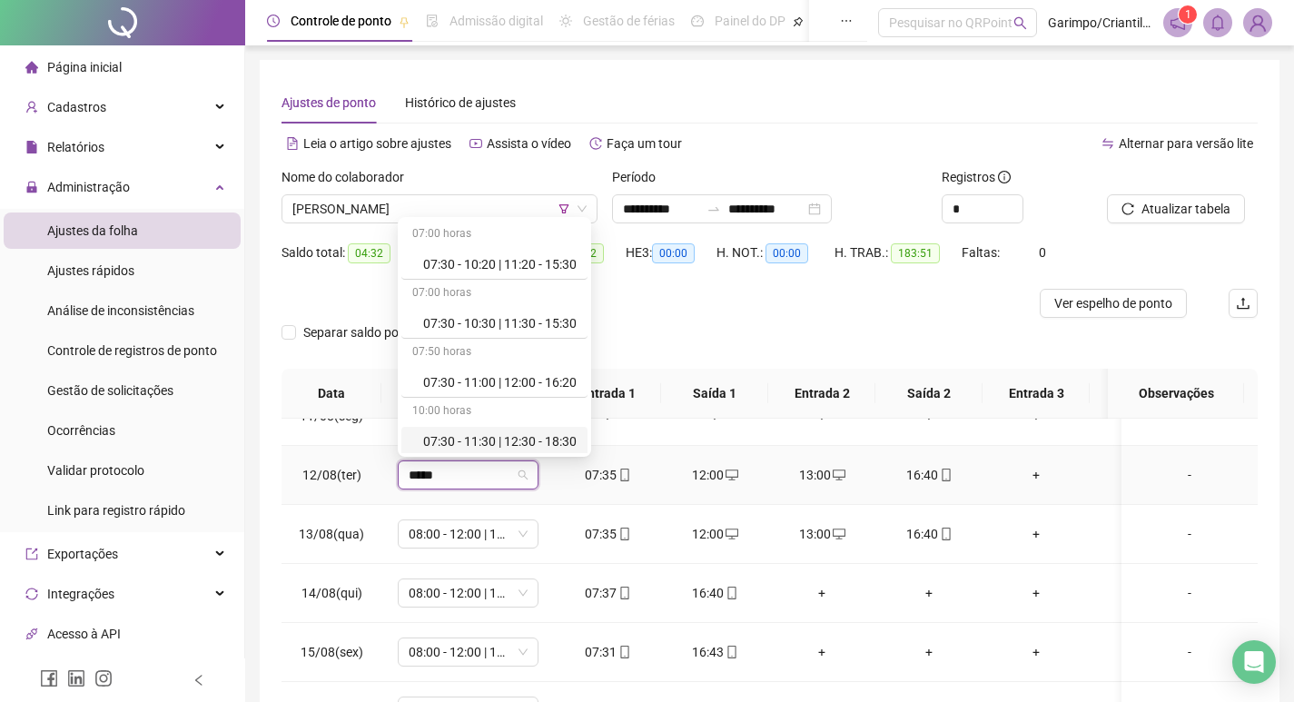
type input "*****"
click at [542, 485] on td "08:00 - 12:00 | 13:00 - 17:00" at bounding box center [467, 475] width 173 height 59
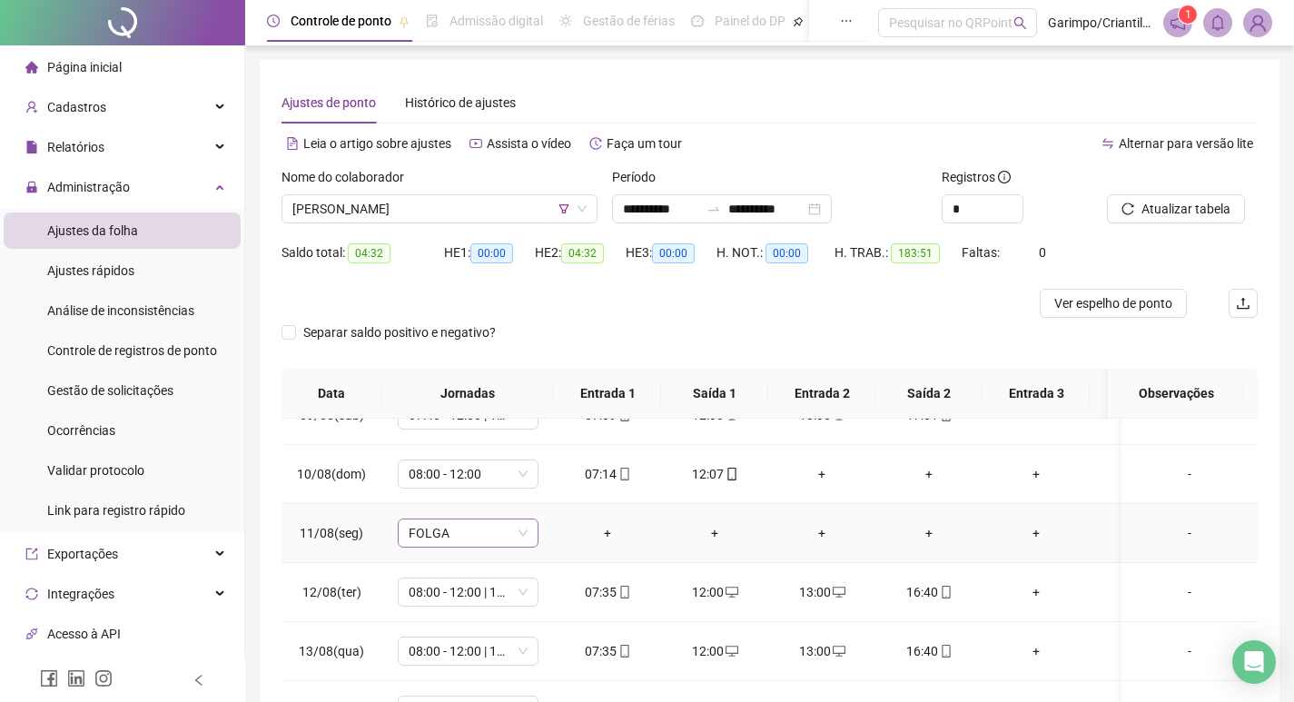
scroll to position [1181, 0]
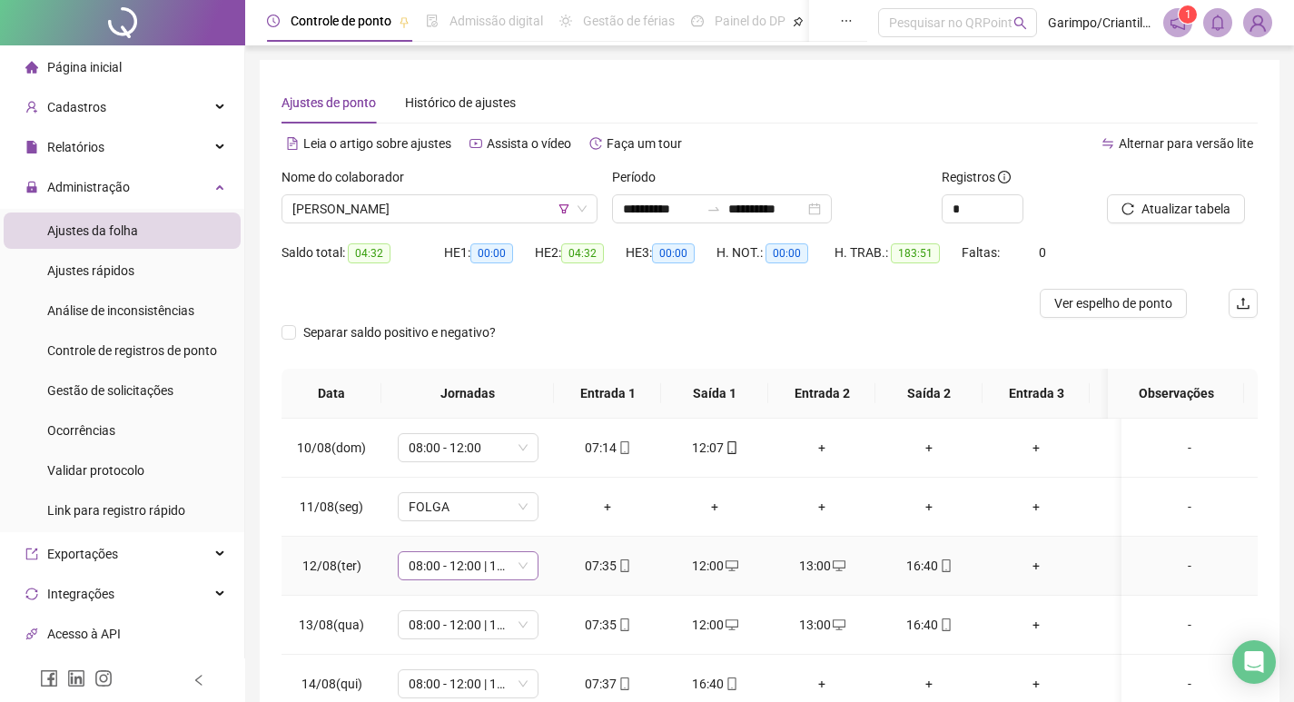
click at [472, 559] on span "08:00 - 12:00 | 13:00 - 17:00" at bounding box center [468, 565] width 119 height 27
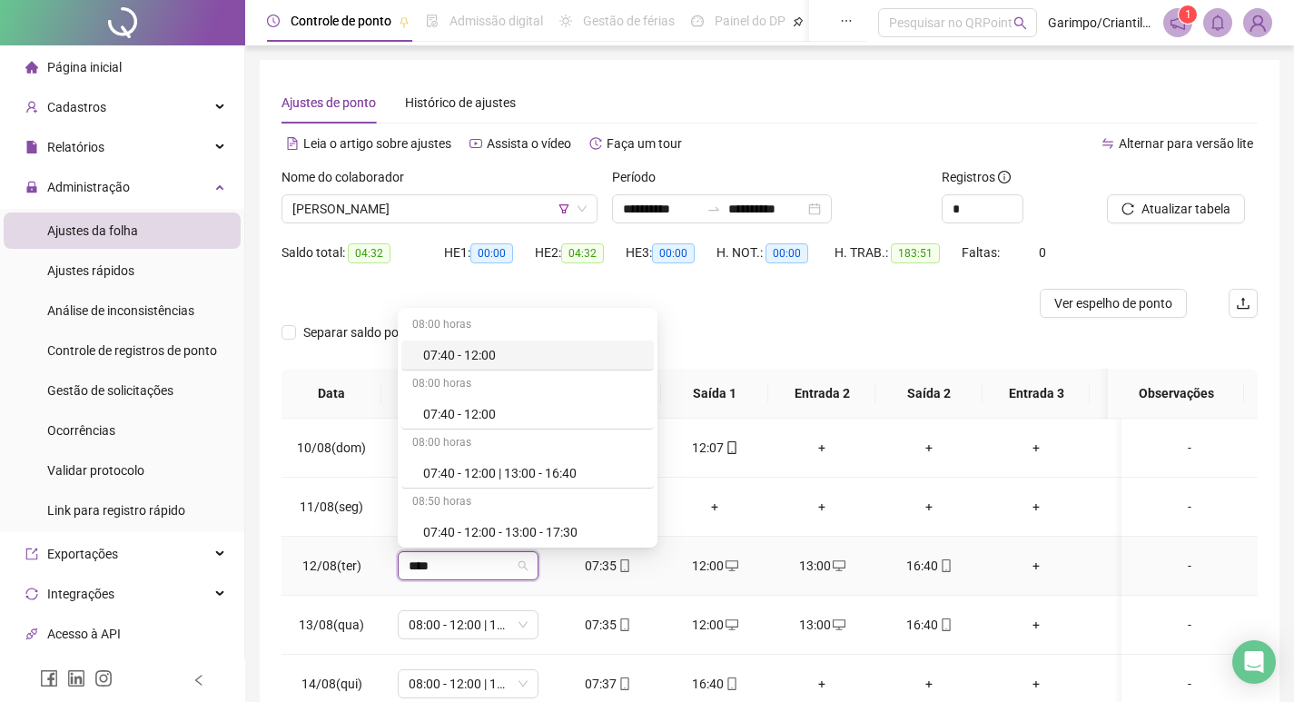
type input "*****"
click at [553, 478] on div "07:40 - 12:00 | 13:00 - 16:40" at bounding box center [533, 473] width 220 height 20
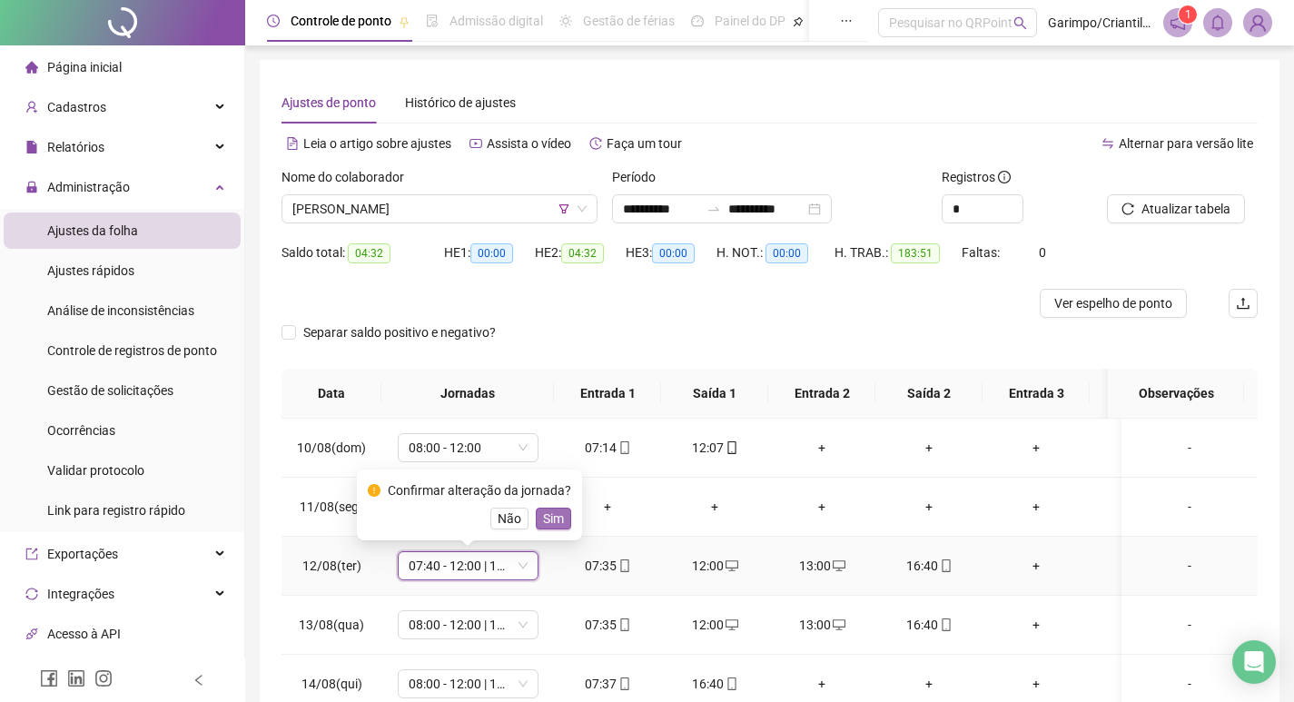
click at [556, 527] on span "Sim" at bounding box center [553, 519] width 21 height 20
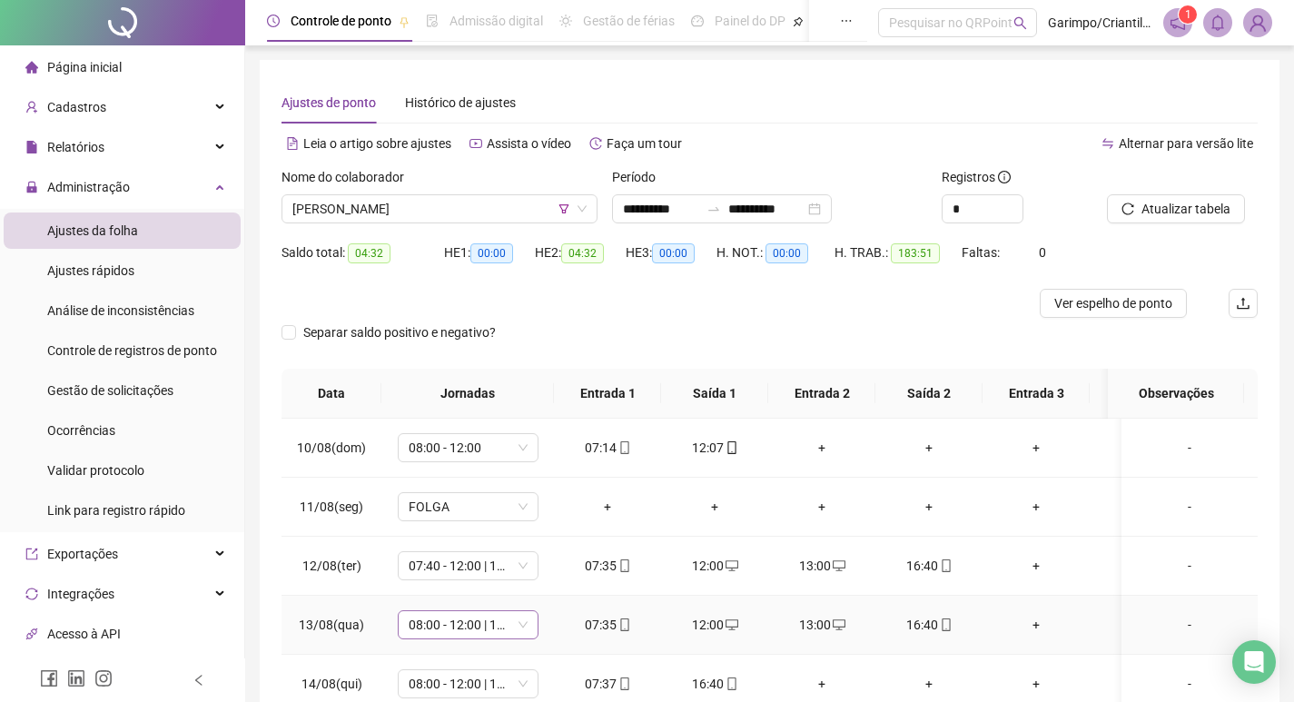
click at [465, 622] on span "08:00 - 12:00 | 13:00 - 17:00" at bounding box center [468, 624] width 119 height 27
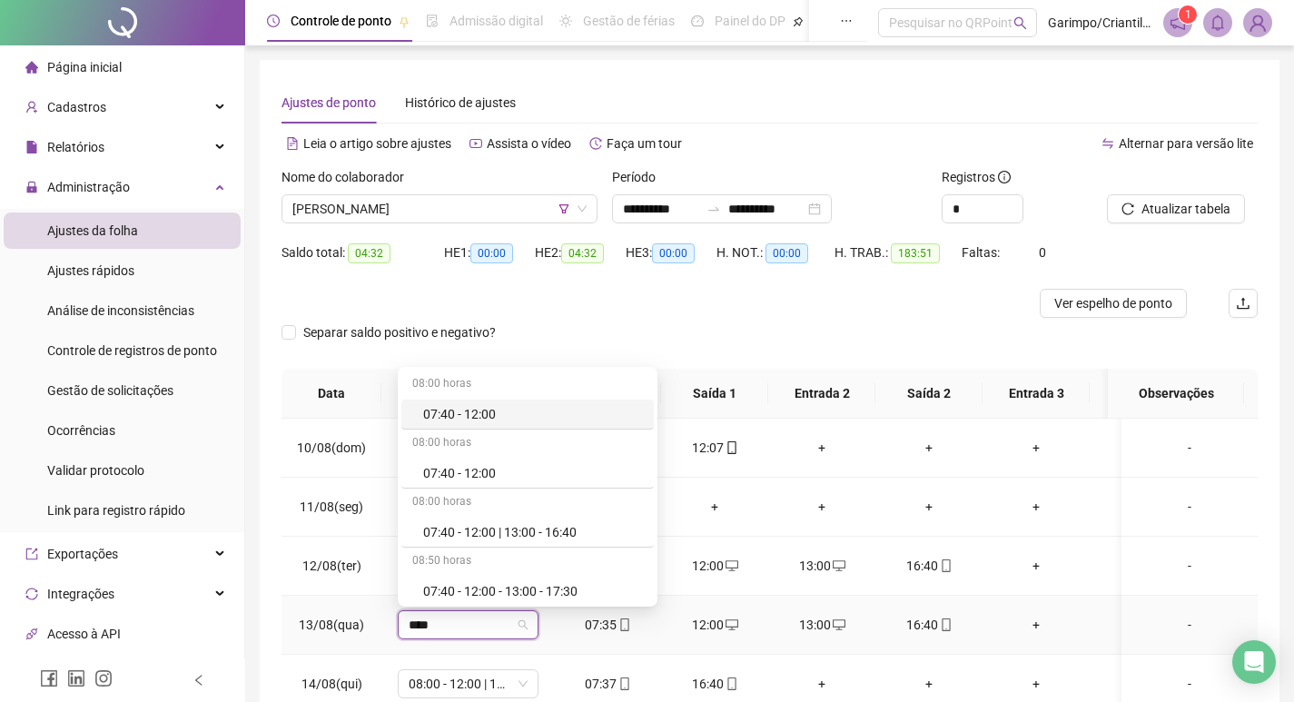
type input "*****"
click at [470, 530] on div "07:40 - 12:00 | 13:00 - 16:40" at bounding box center [533, 532] width 220 height 20
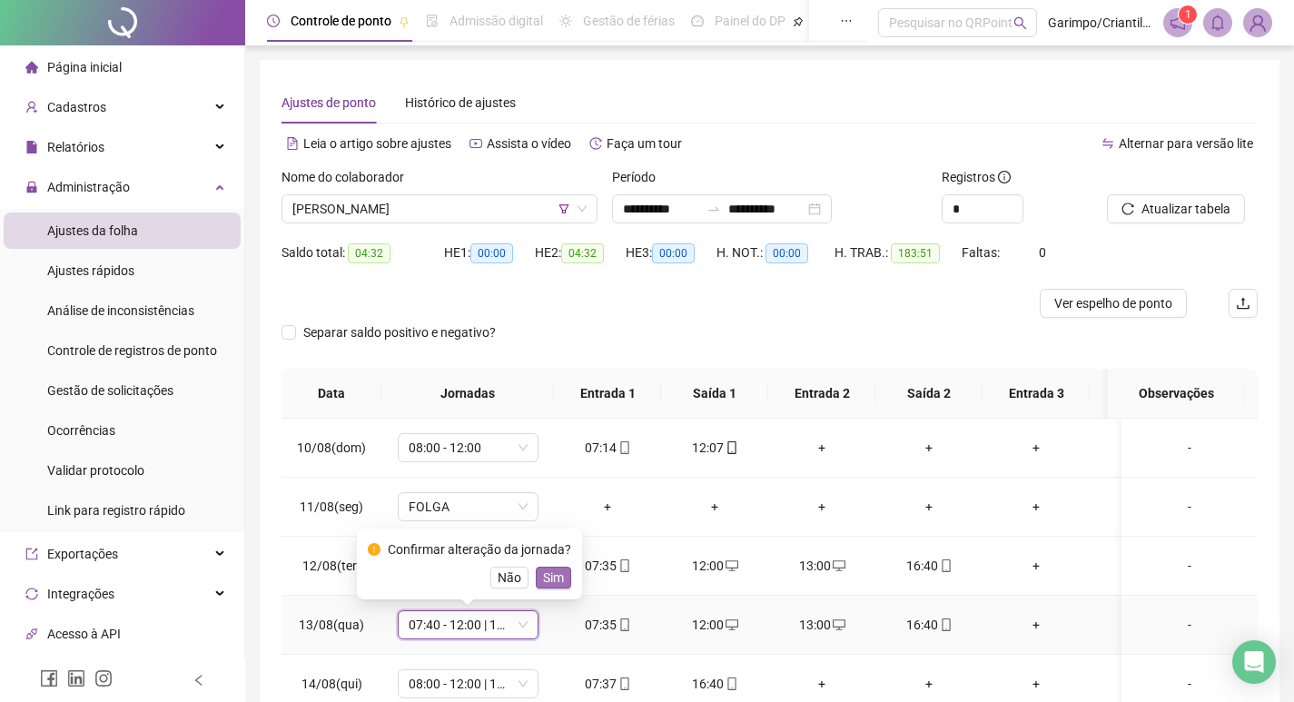
click at [567, 583] on button "Sim" at bounding box center [553, 578] width 35 height 22
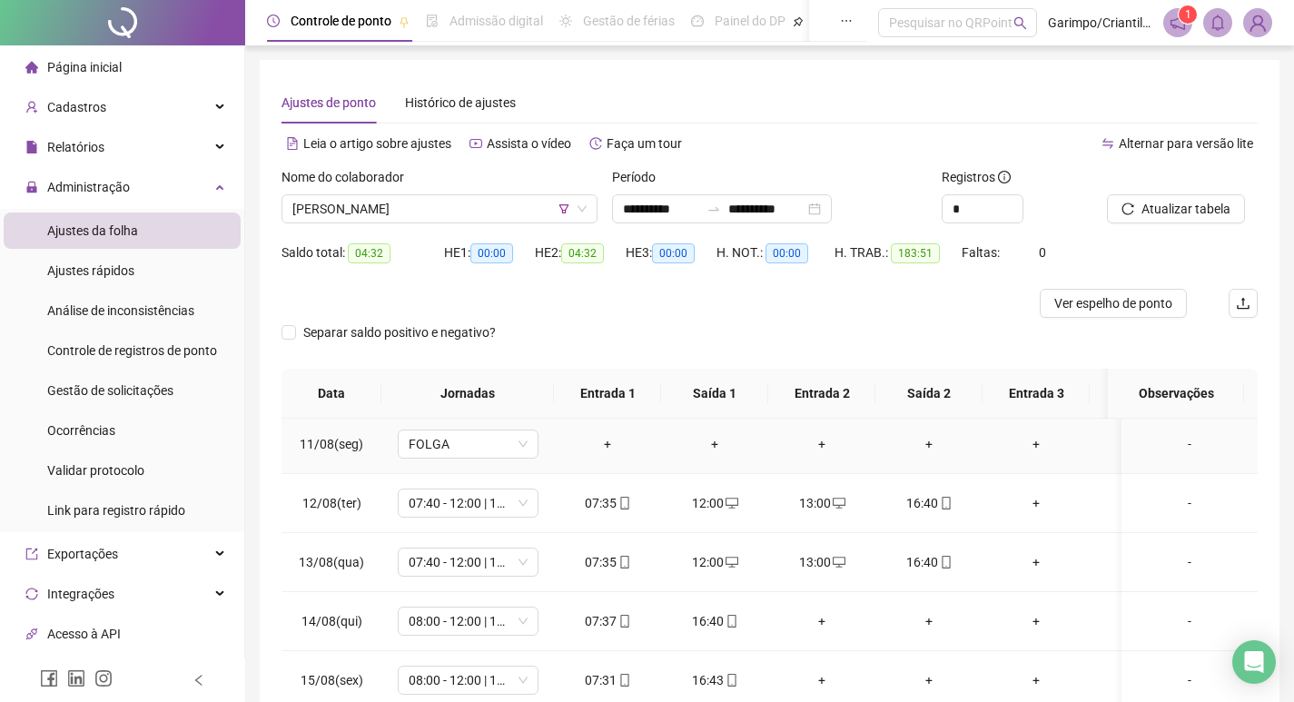
scroll to position [1338, 0]
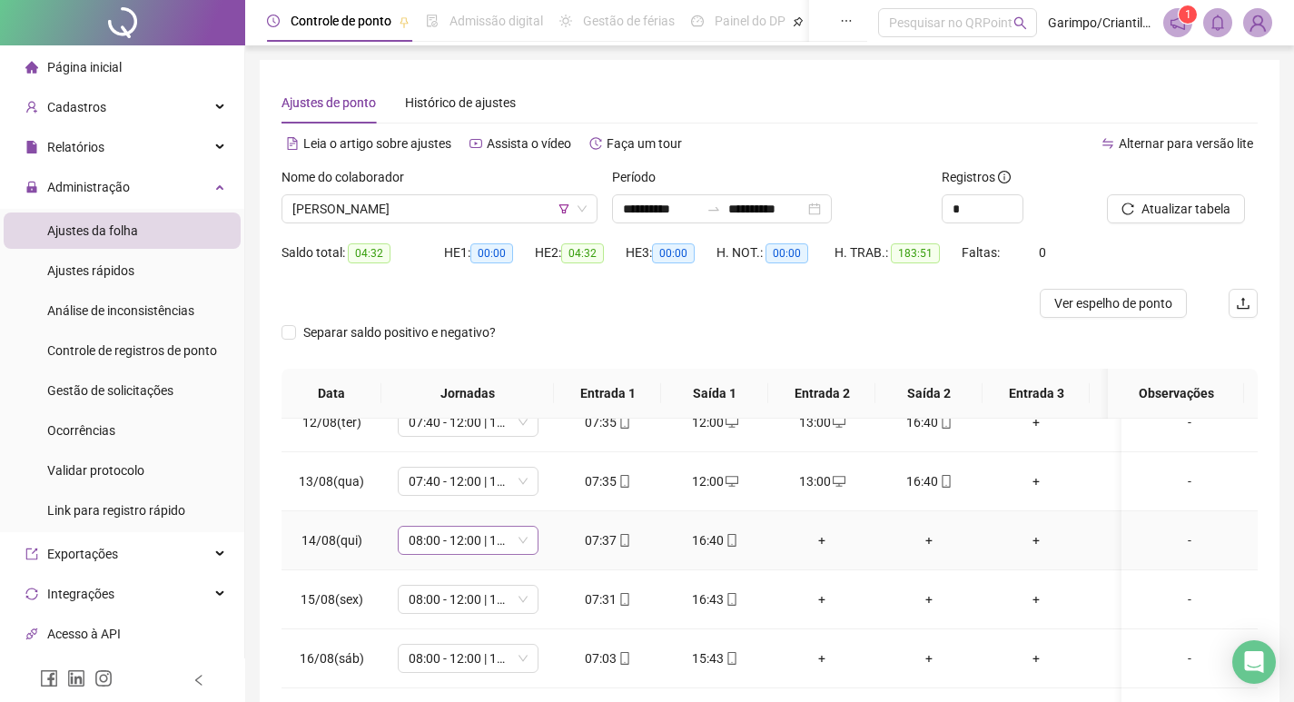
click at [473, 529] on span "08:00 - 12:00 | 13:00 - 17:00" at bounding box center [468, 540] width 119 height 27
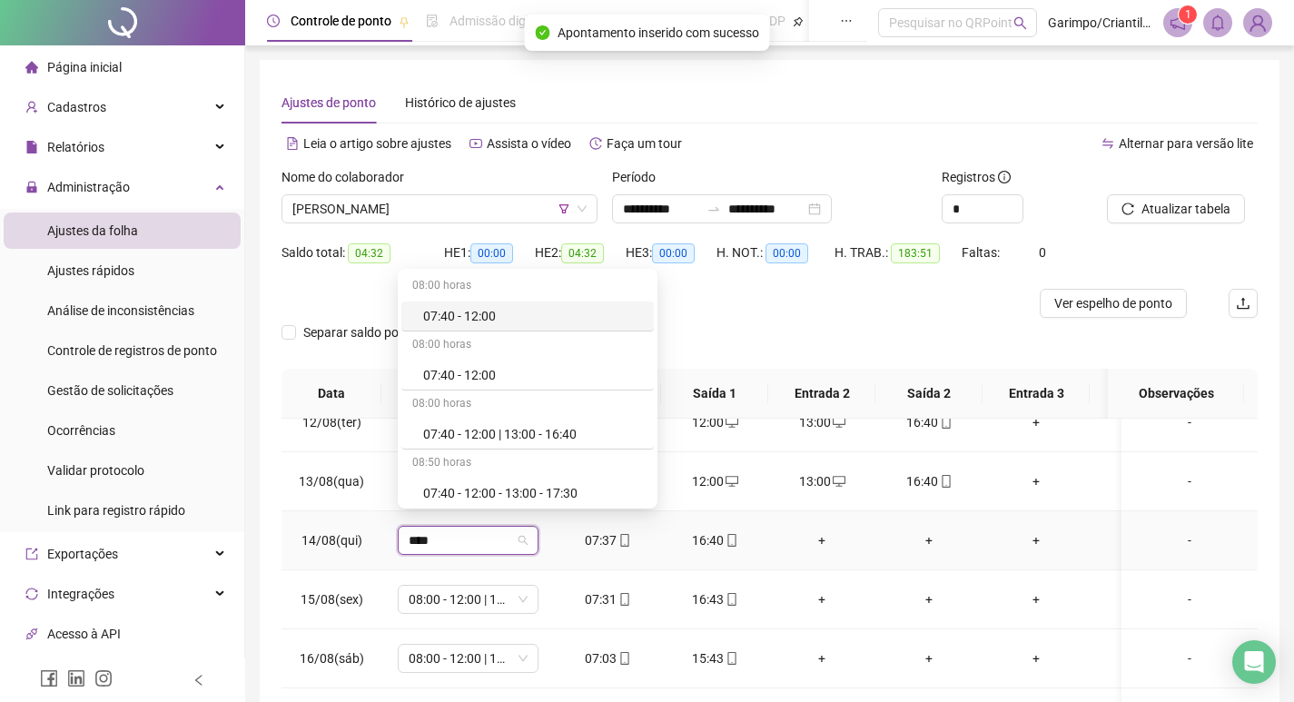
type input "*****"
click at [510, 436] on div "07:40 - 12:00 | 13:00 - 16:40" at bounding box center [533, 434] width 220 height 20
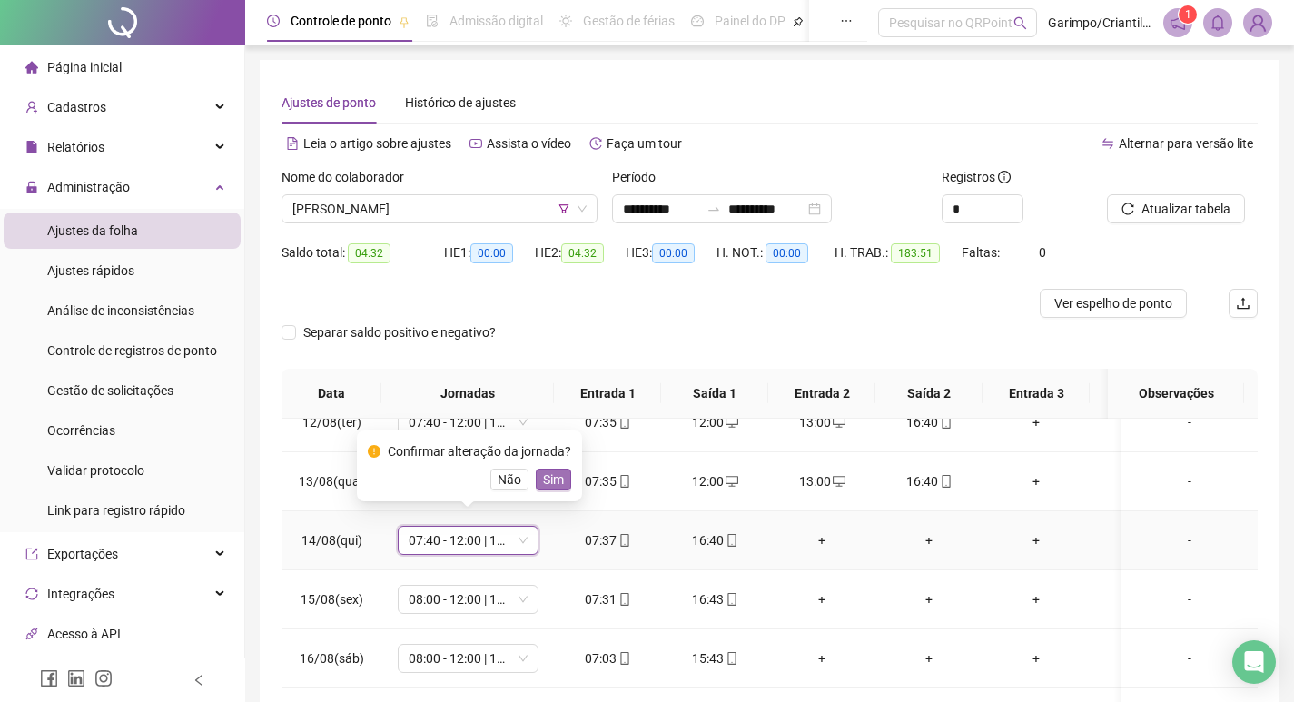
click at [552, 481] on span "Sim" at bounding box center [553, 480] width 21 height 20
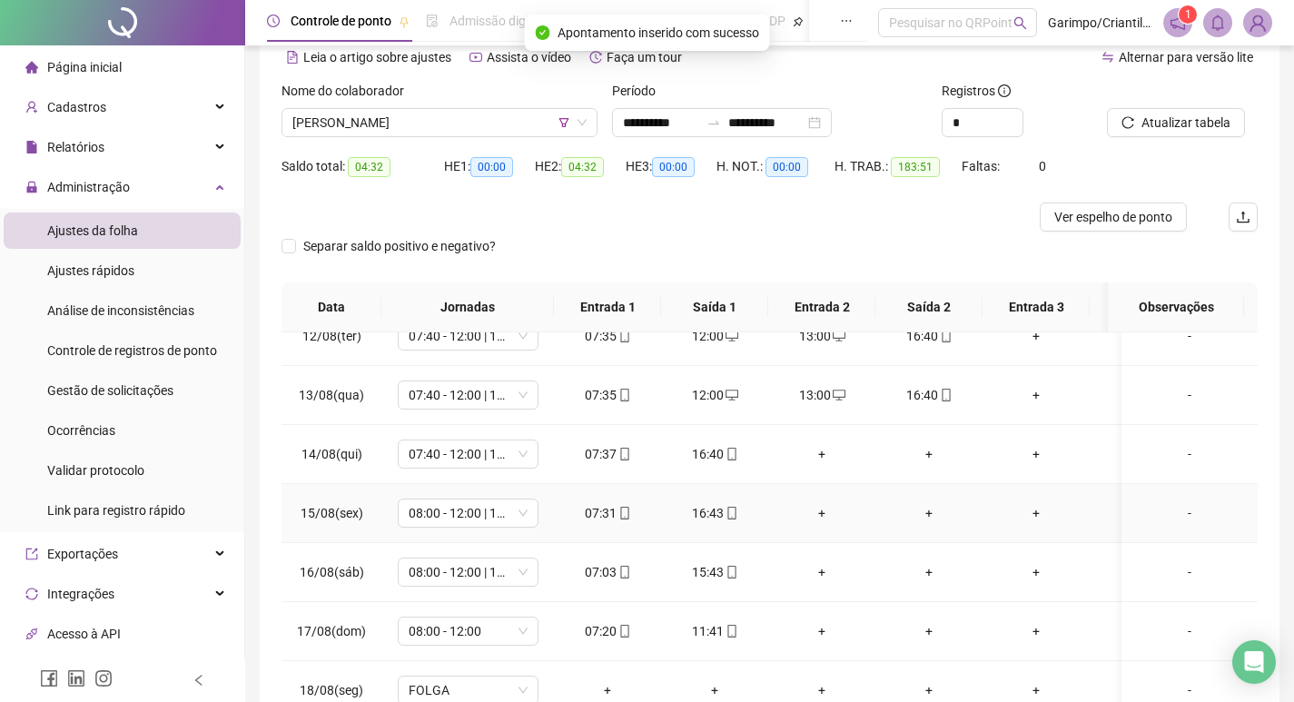
scroll to position [91, 0]
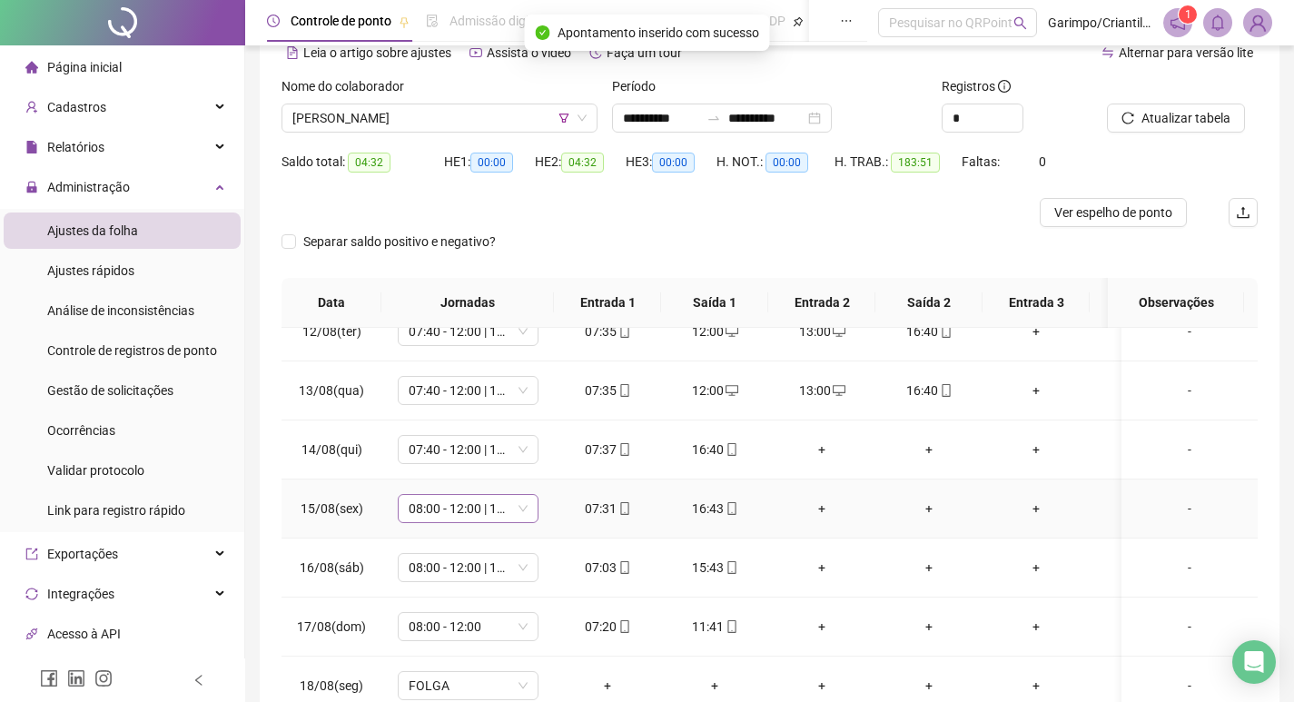
click at [457, 502] on span "08:00 - 12:00 | 13:00 - 17:40" at bounding box center [468, 508] width 119 height 27
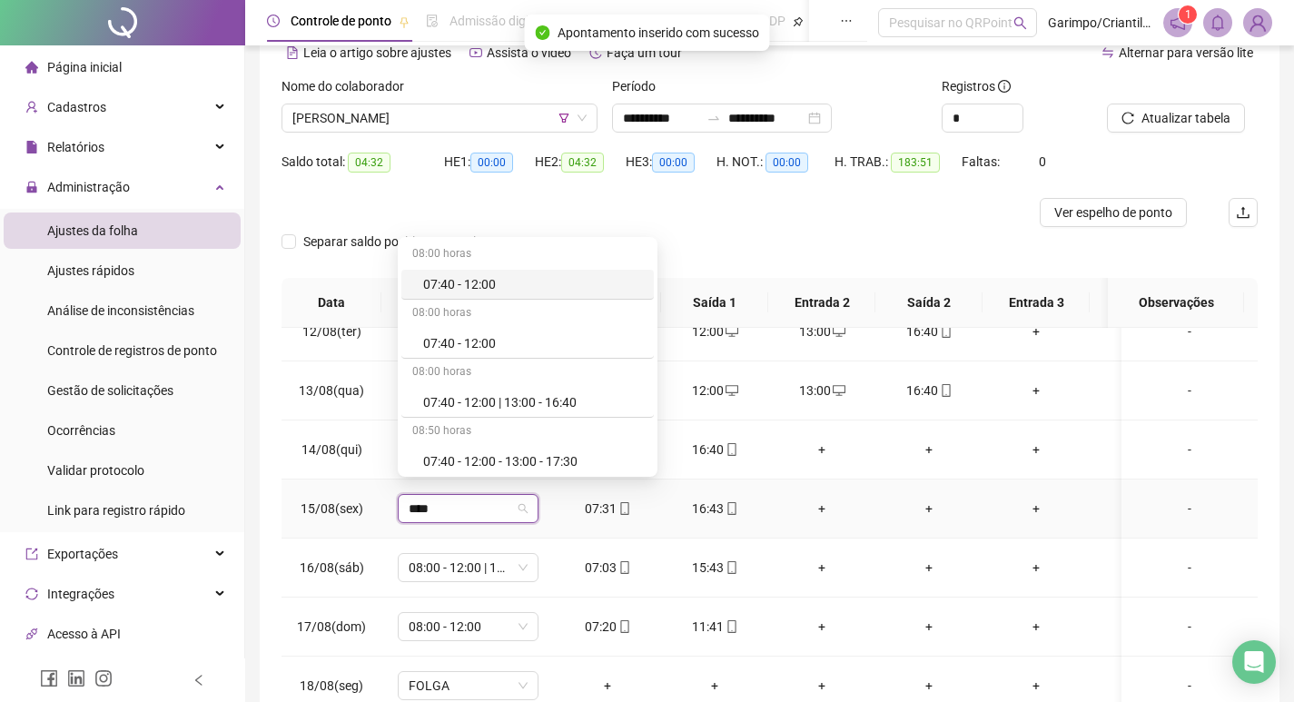
type input "*****"
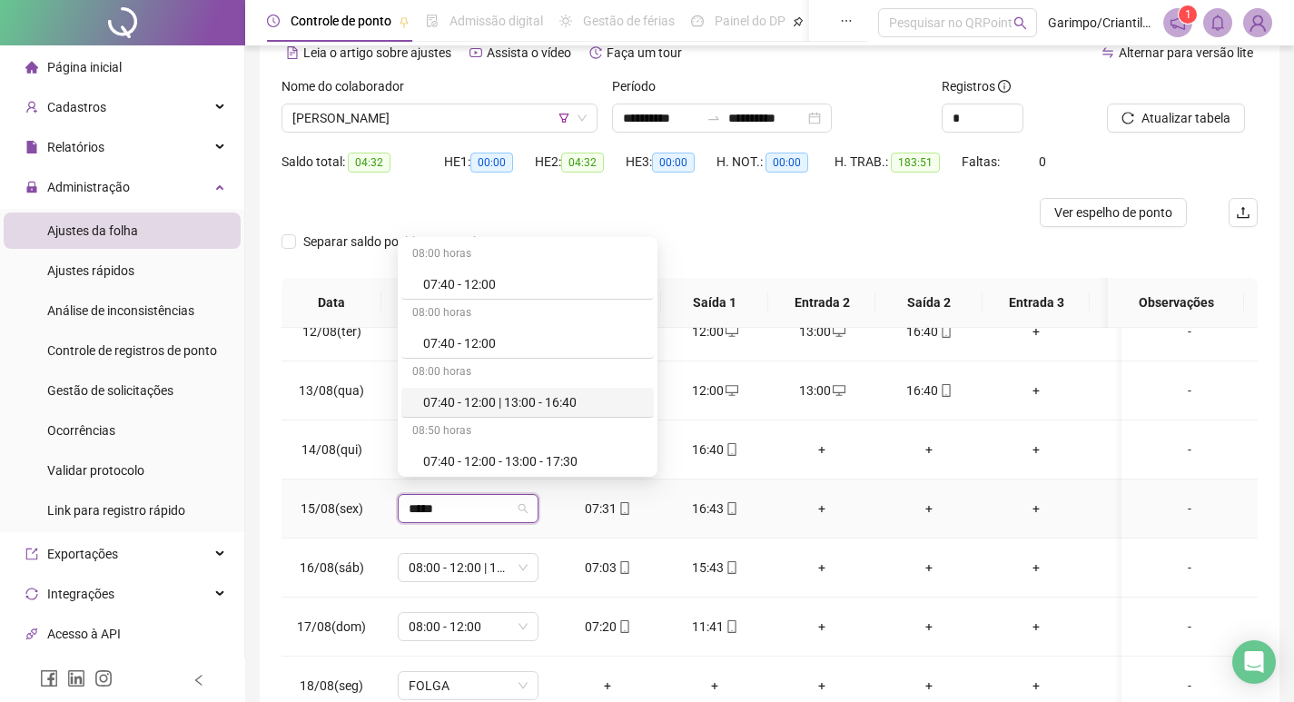
click at [574, 392] on div "07:40 - 12:00 | 13:00 - 16:40" at bounding box center [533, 402] width 220 height 20
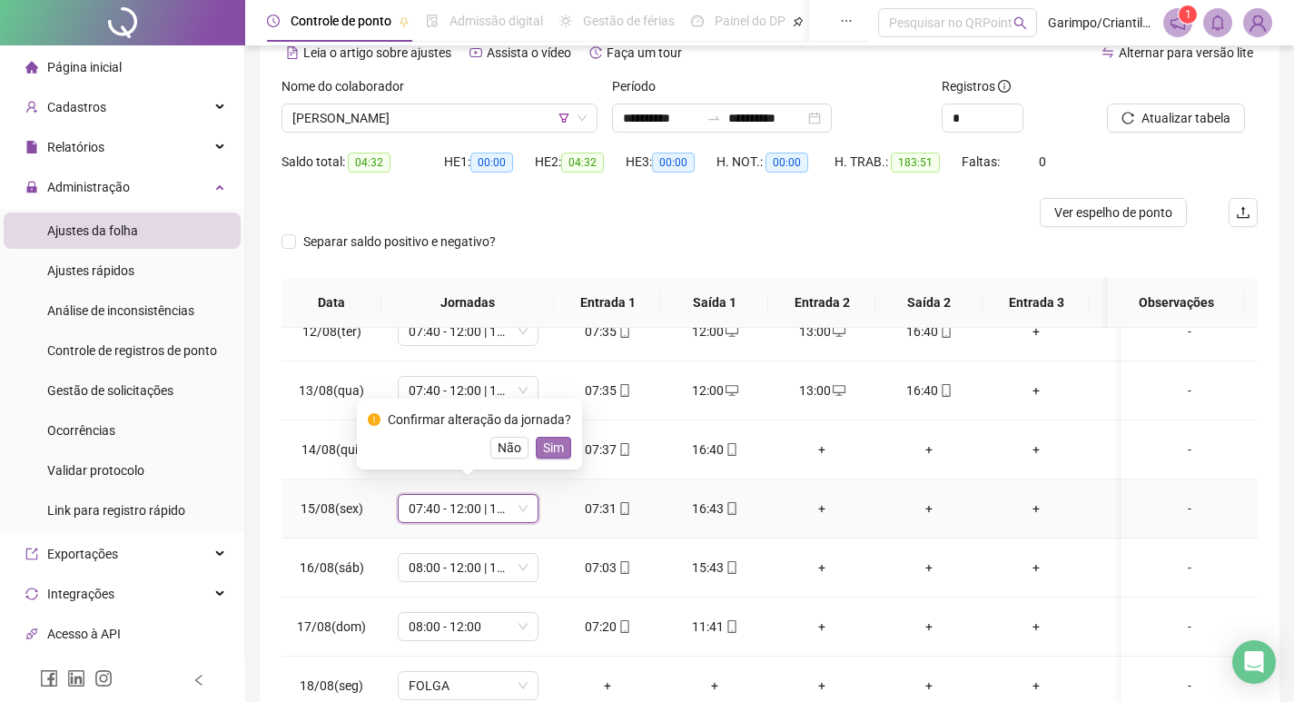
click at [553, 447] on span "Sim" at bounding box center [553, 448] width 21 height 20
click at [482, 554] on span "08:00 - 12:00 | 13:00 - 17:00" at bounding box center [468, 567] width 119 height 27
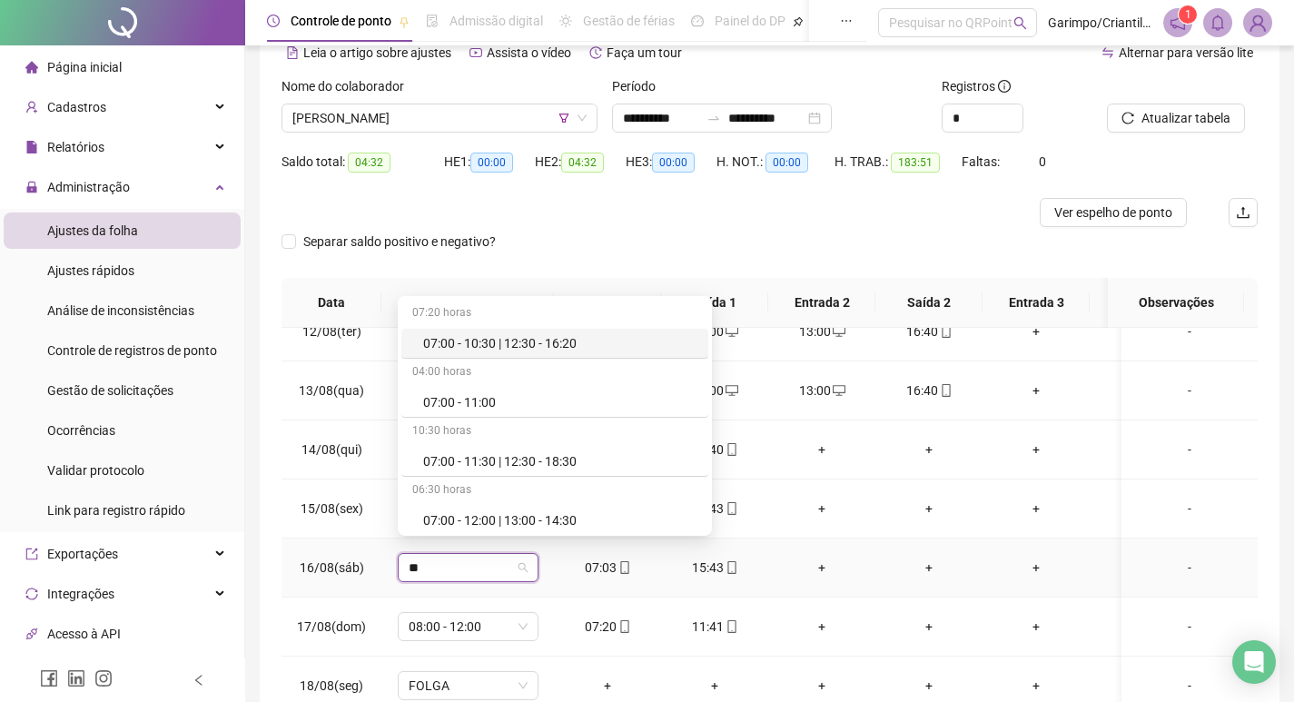
type input "*"
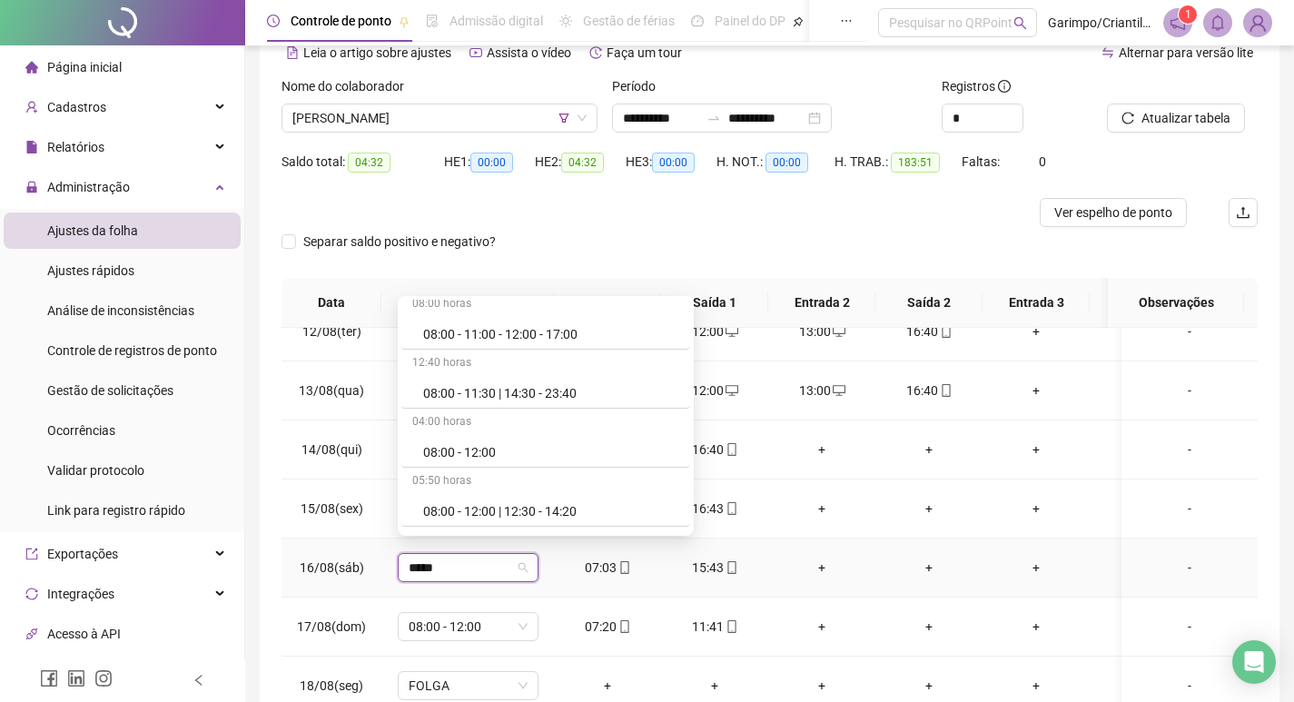
scroll to position [454, 0]
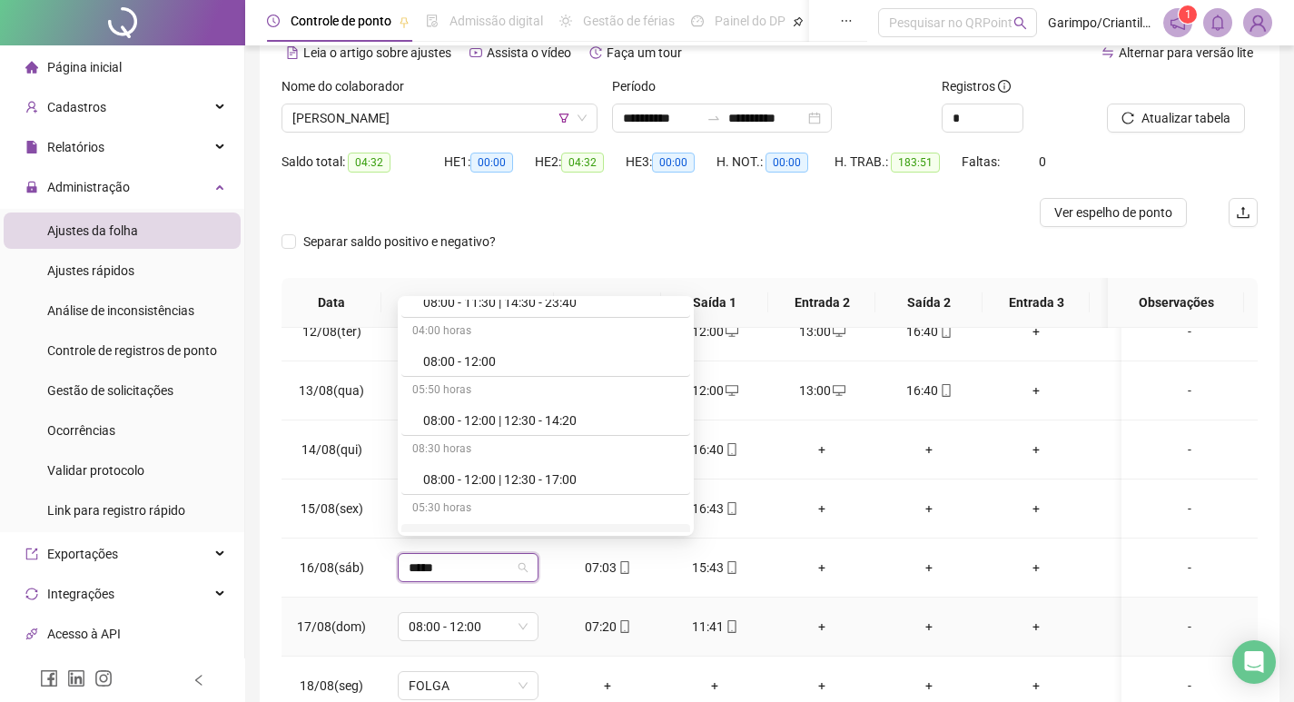
type input "*****"
click at [570, 642] on td "07:20" at bounding box center [607, 627] width 107 height 59
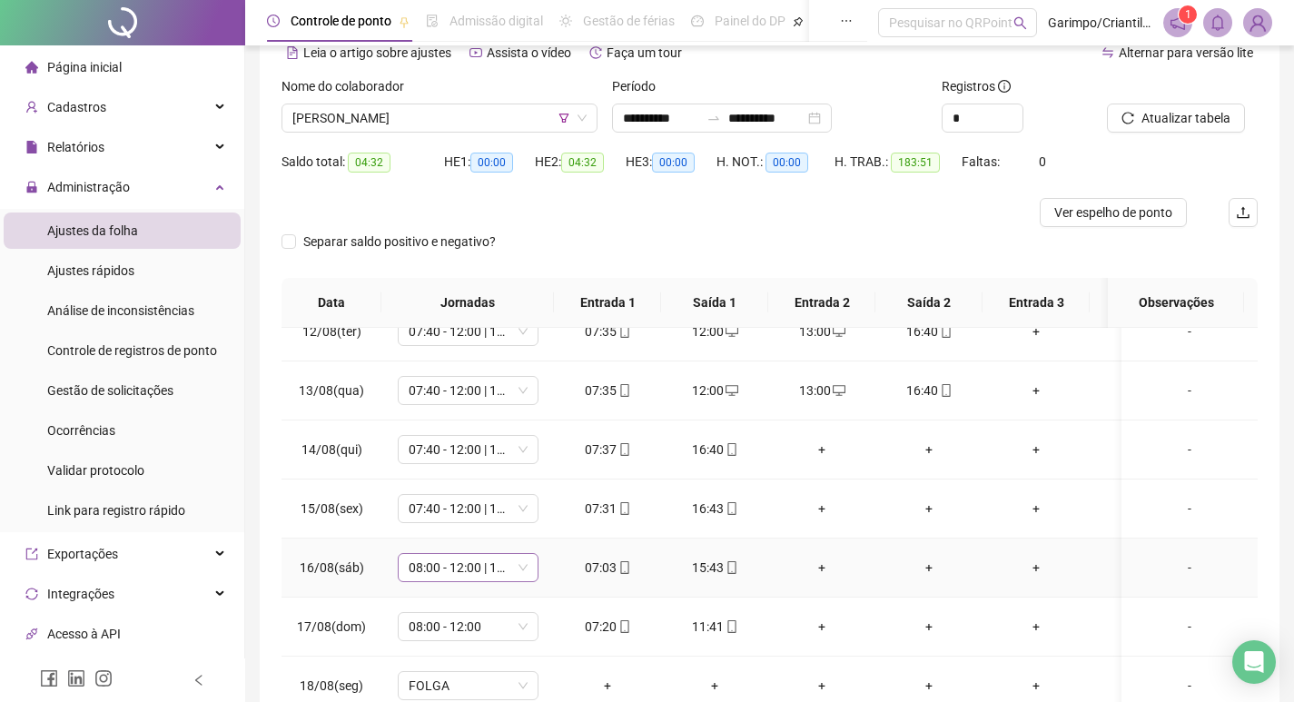
click at [448, 555] on span "08:00 - 12:00 | 13:00 - 17:00" at bounding box center [468, 567] width 119 height 27
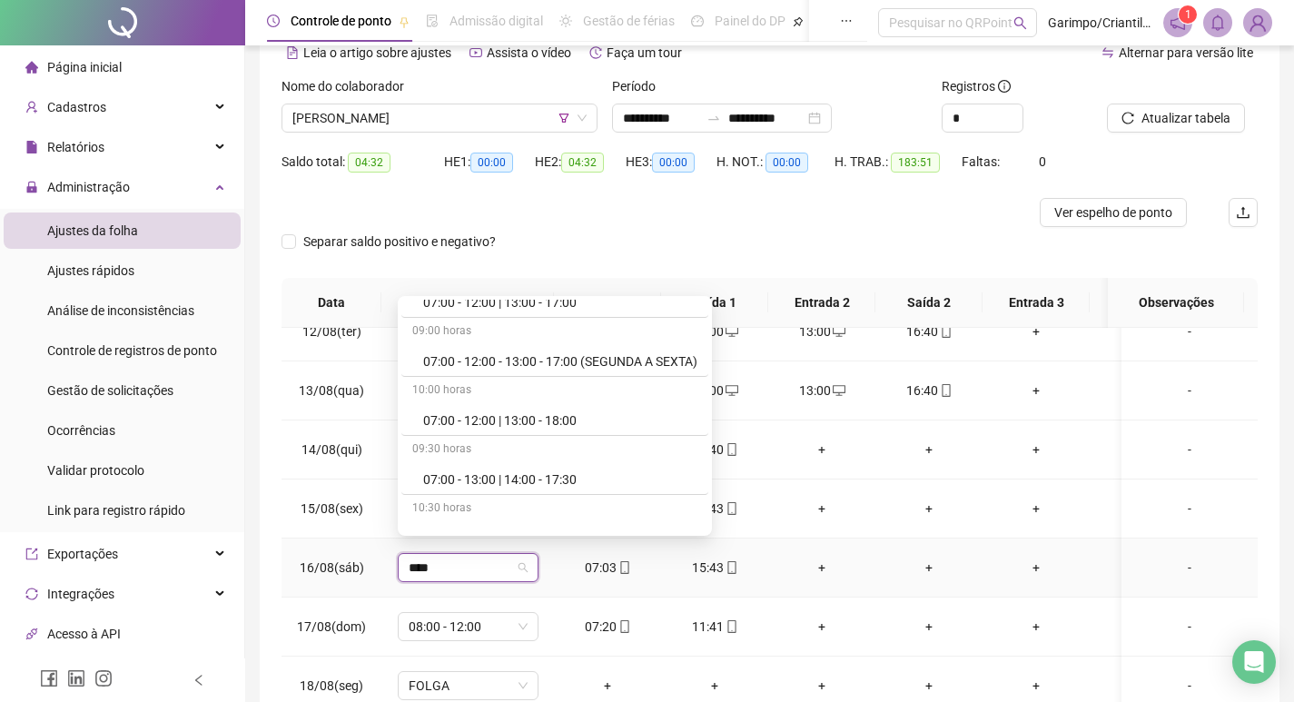
scroll to position [122, 0]
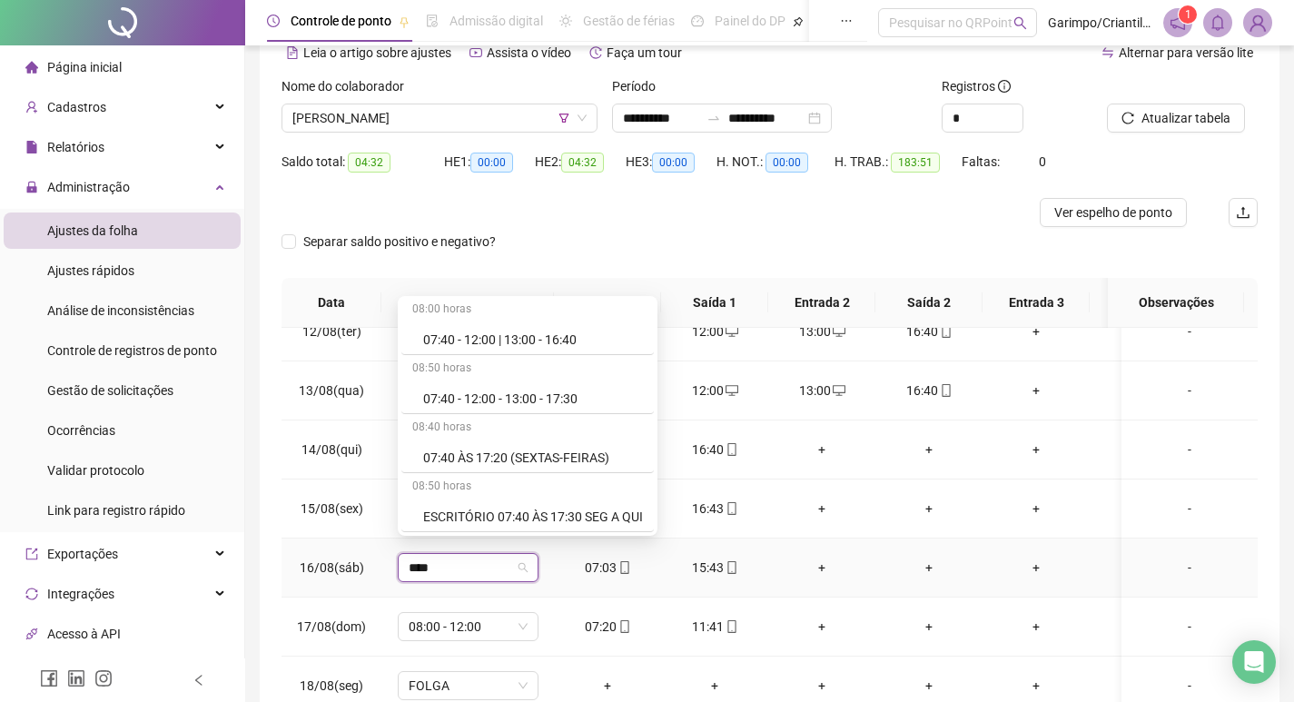
type input "*****"
click at [540, 343] on div "07:40 - 12:00 | 13:00 - 16:40" at bounding box center [533, 340] width 220 height 20
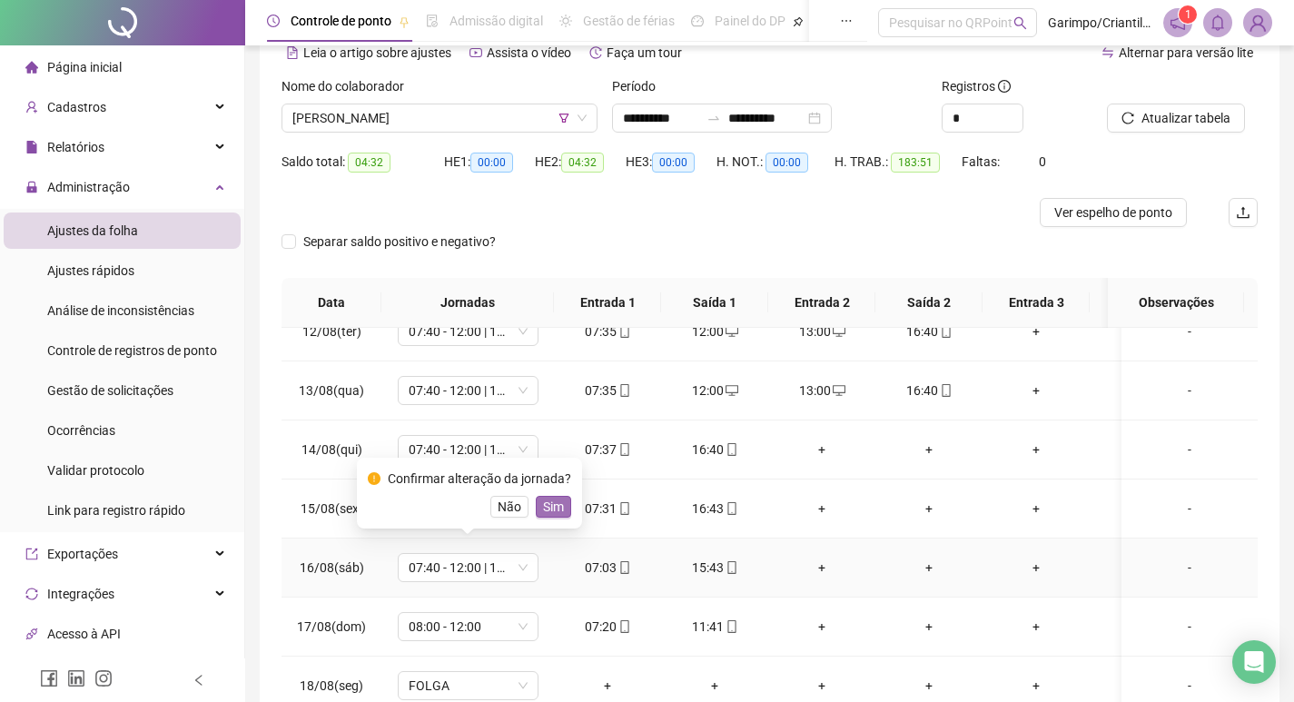
click at [536, 504] on button "Sim" at bounding box center [553, 507] width 35 height 22
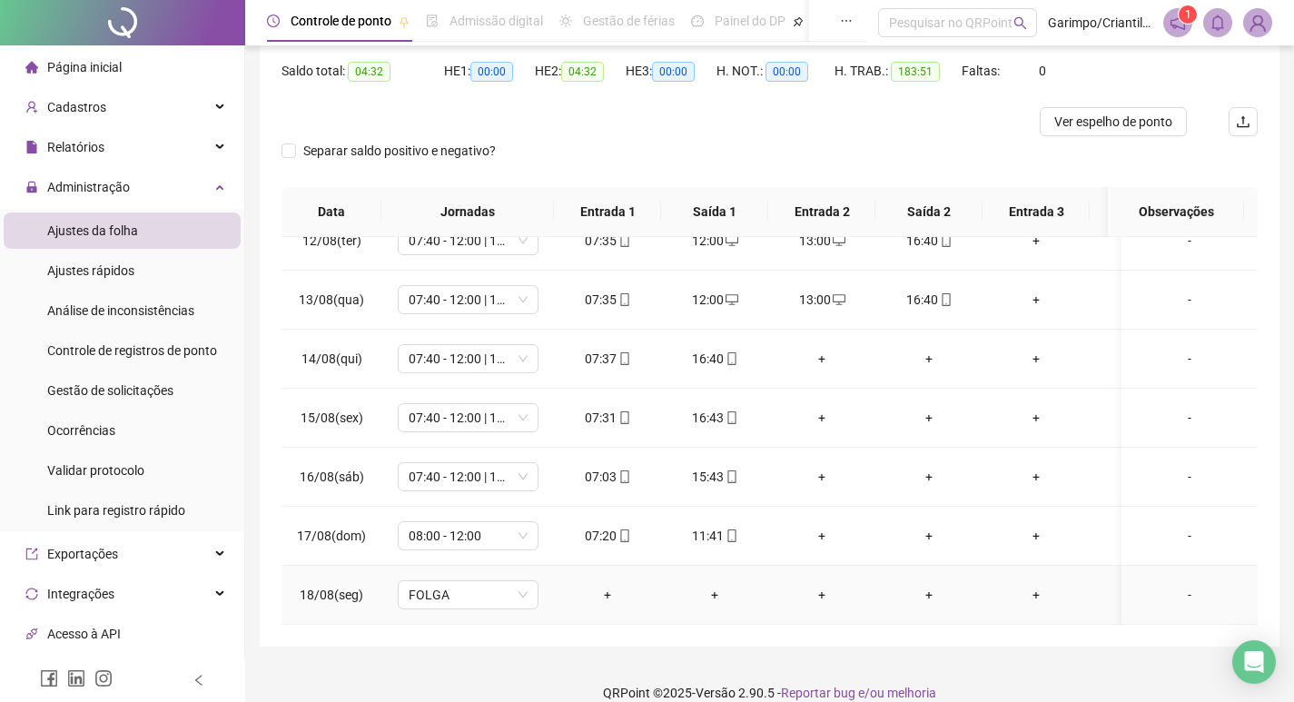
scroll to position [204, 0]
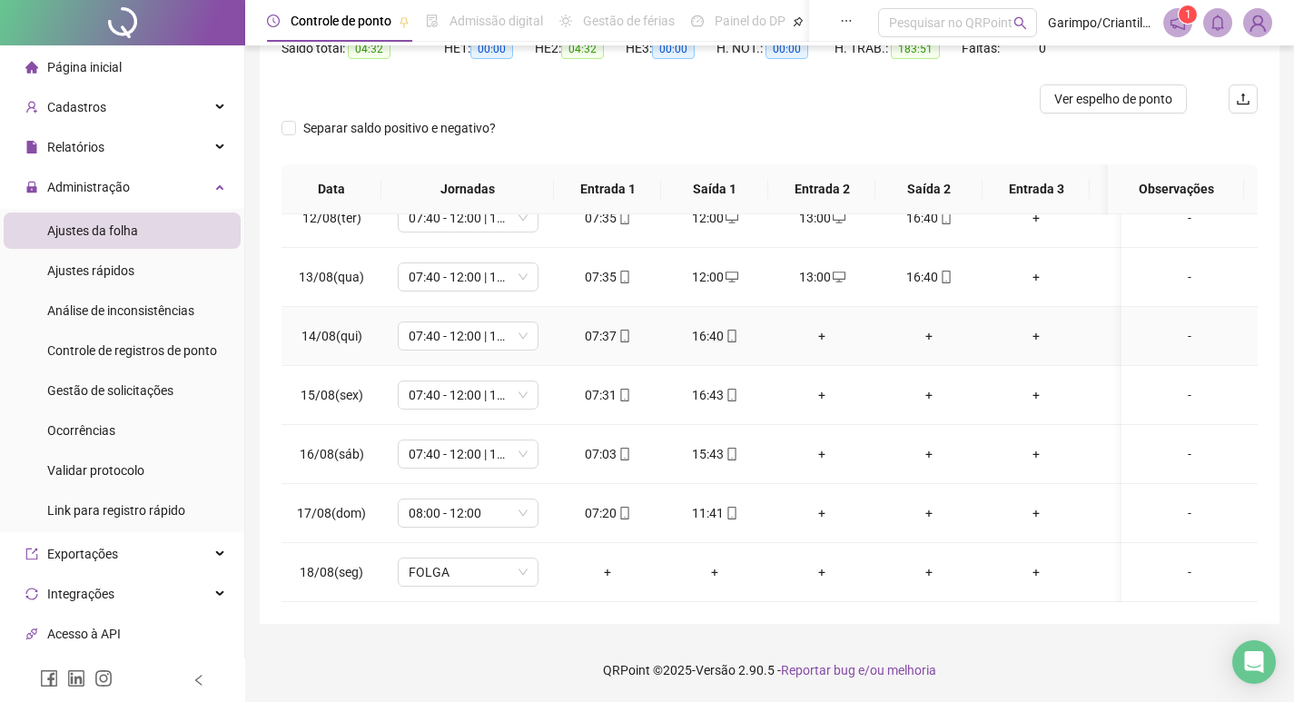
click at [825, 326] on div "+" at bounding box center [822, 336] width 78 height 20
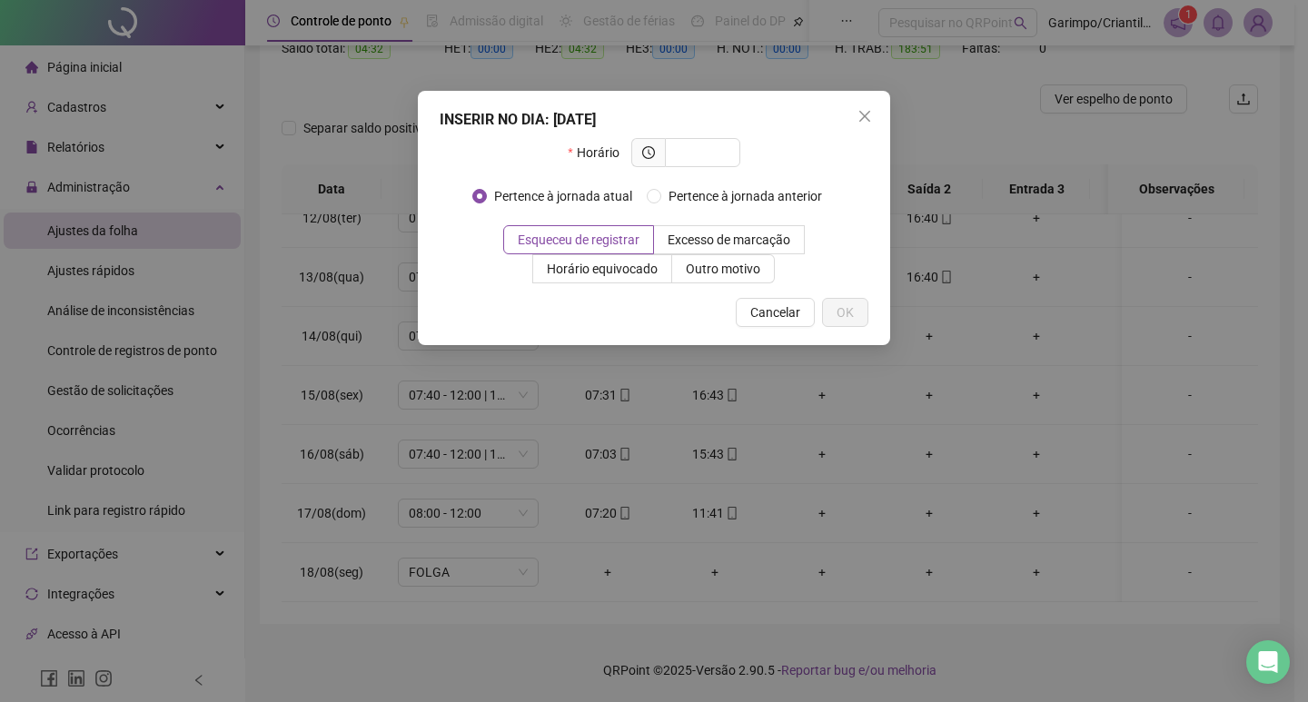
click at [774, 441] on div "INSERIR NO DIA : 14/08/2025 Horário Pertence à jornada atual Pertence à jornada…" at bounding box center [654, 351] width 1308 height 702
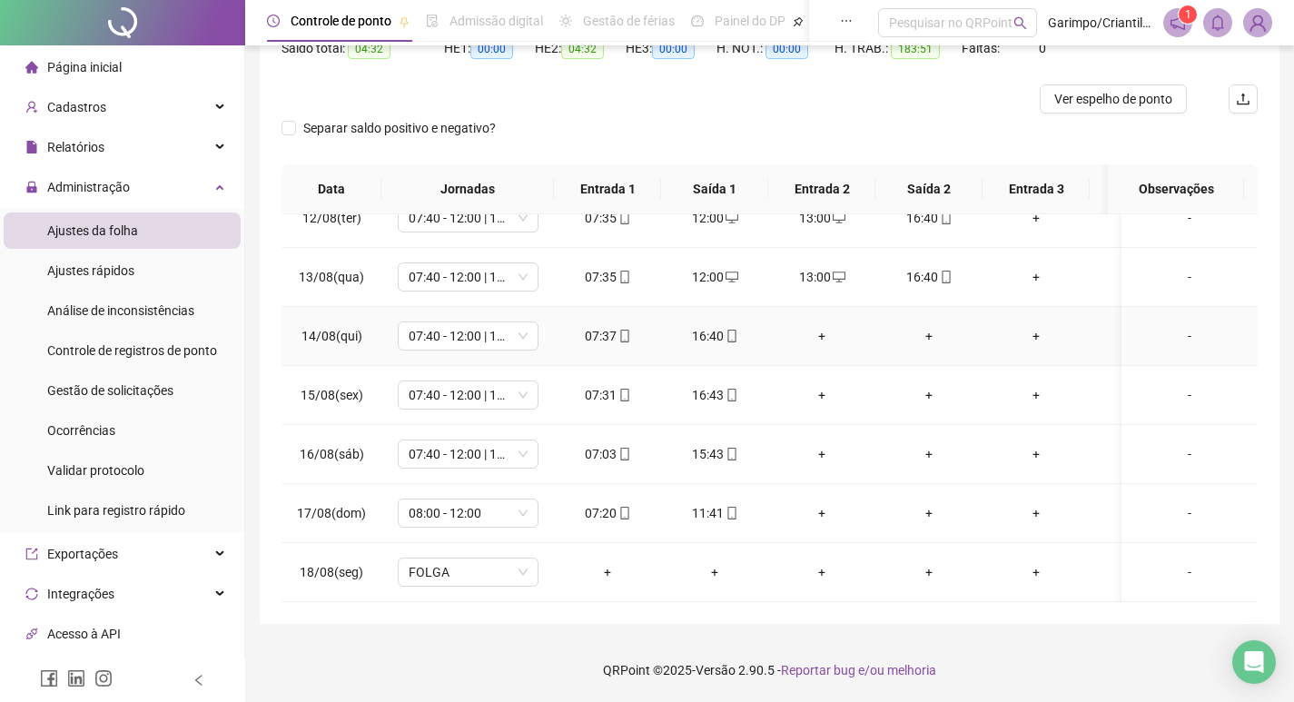
click at [814, 326] on div "+" at bounding box center [822, 336] width 78 height 20
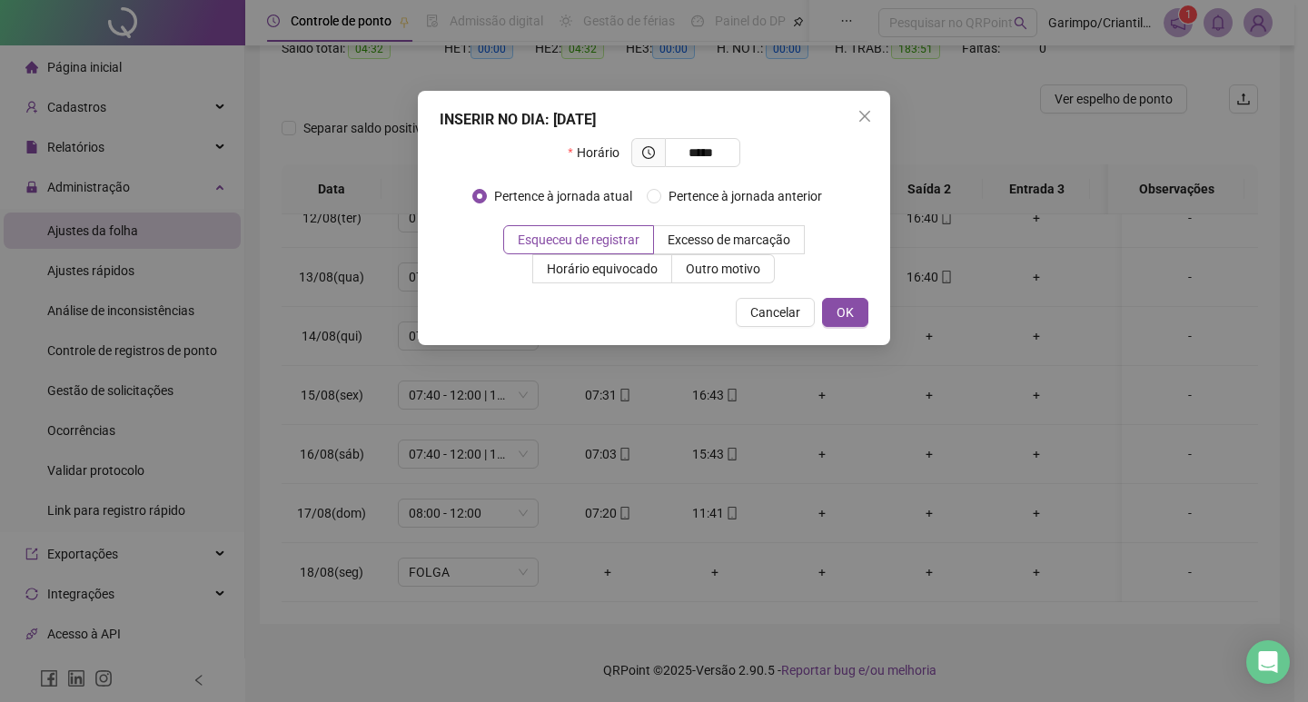
type input "*****"
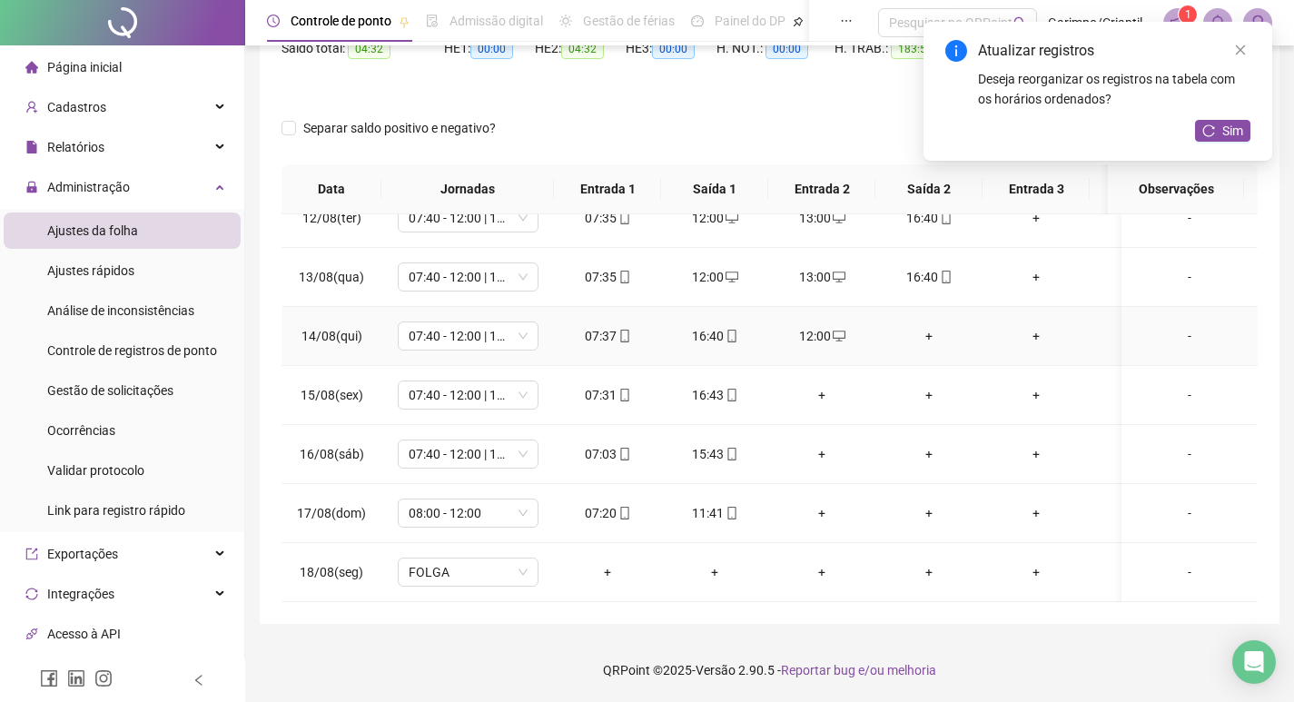
click at [927, 326] on div "+" at bounding box center [929, 336] width 78 height 20
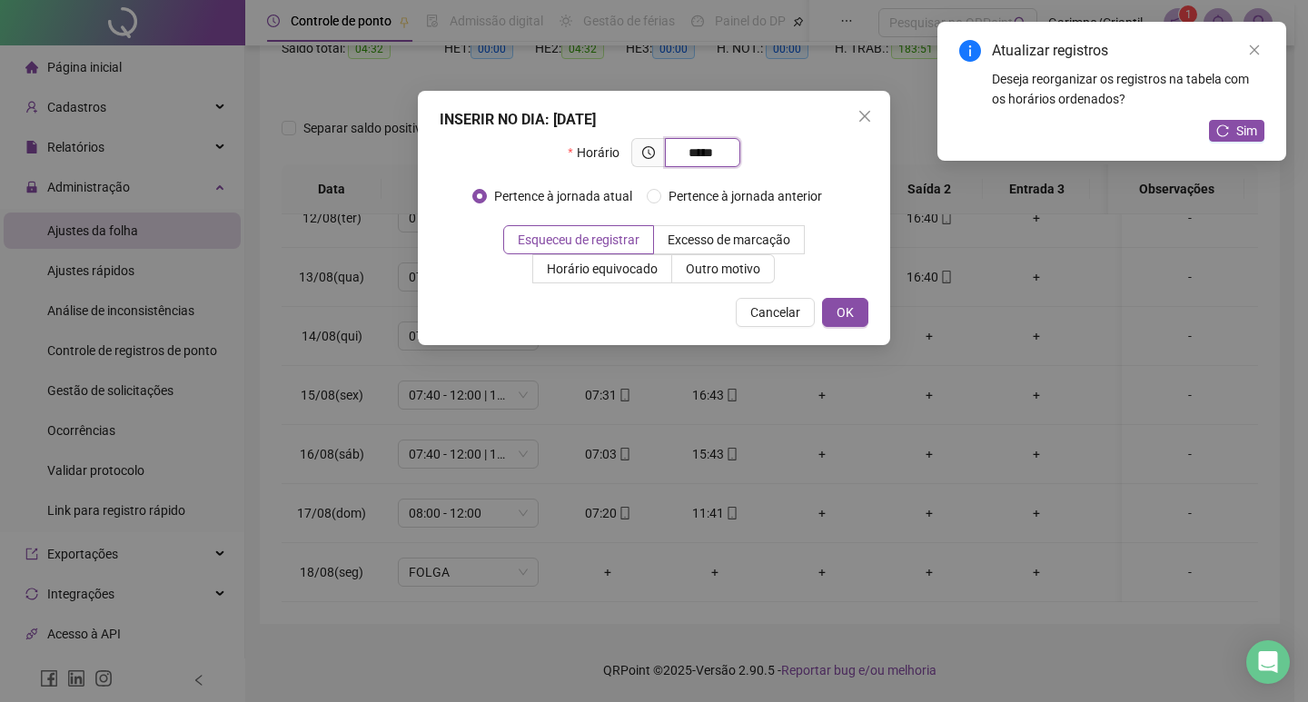
type input "*****"
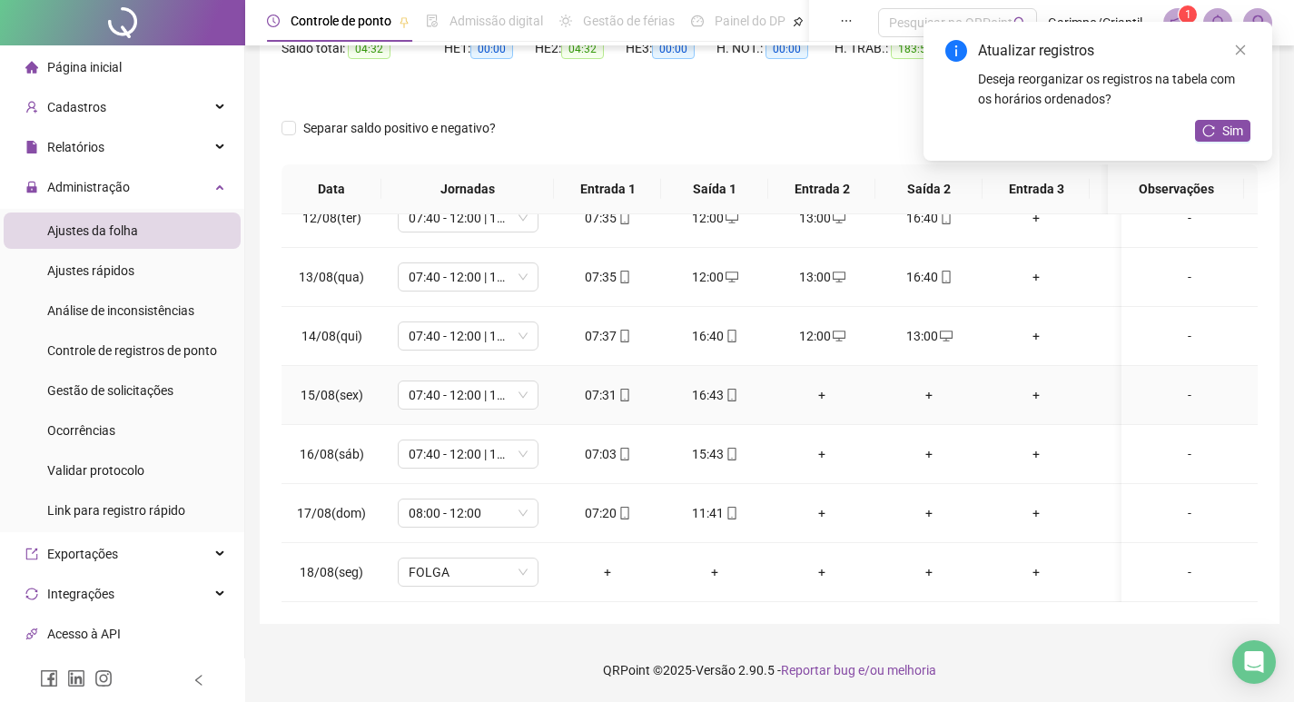
click at [827, 385] on div "+" at bounding box center [822, 395] width 78 height 20
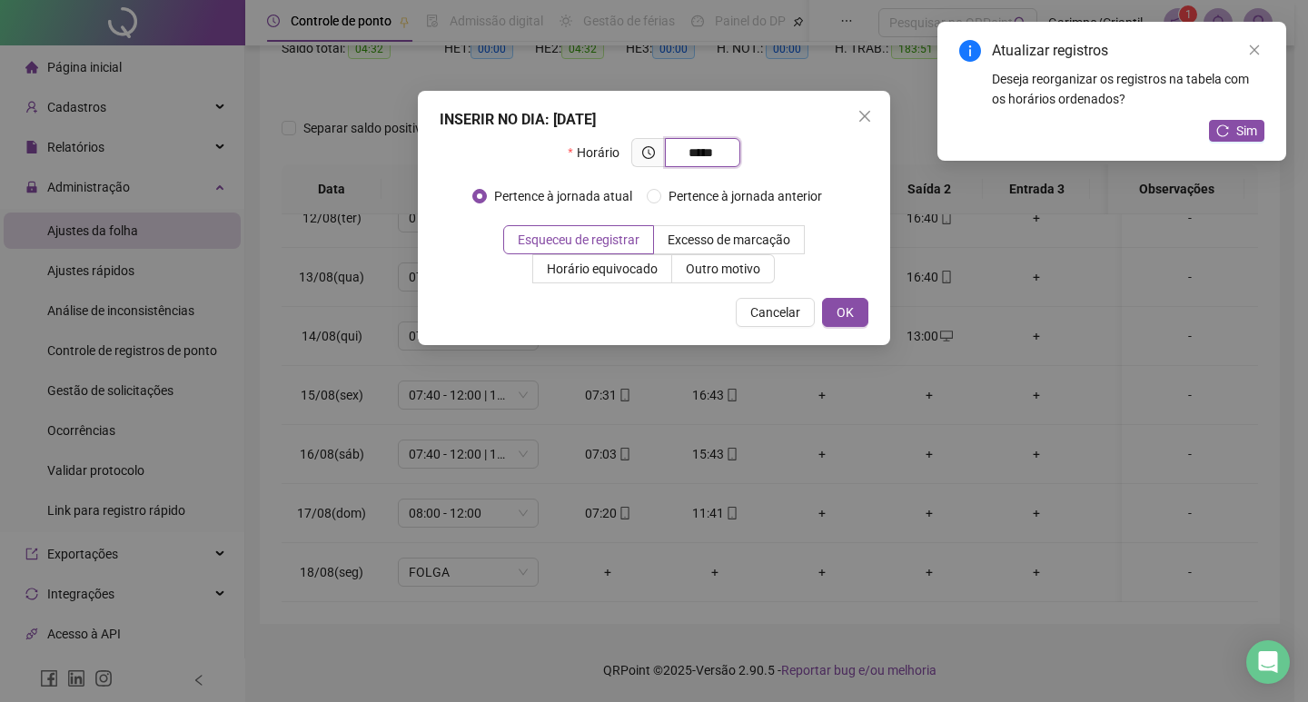
type input "*****"
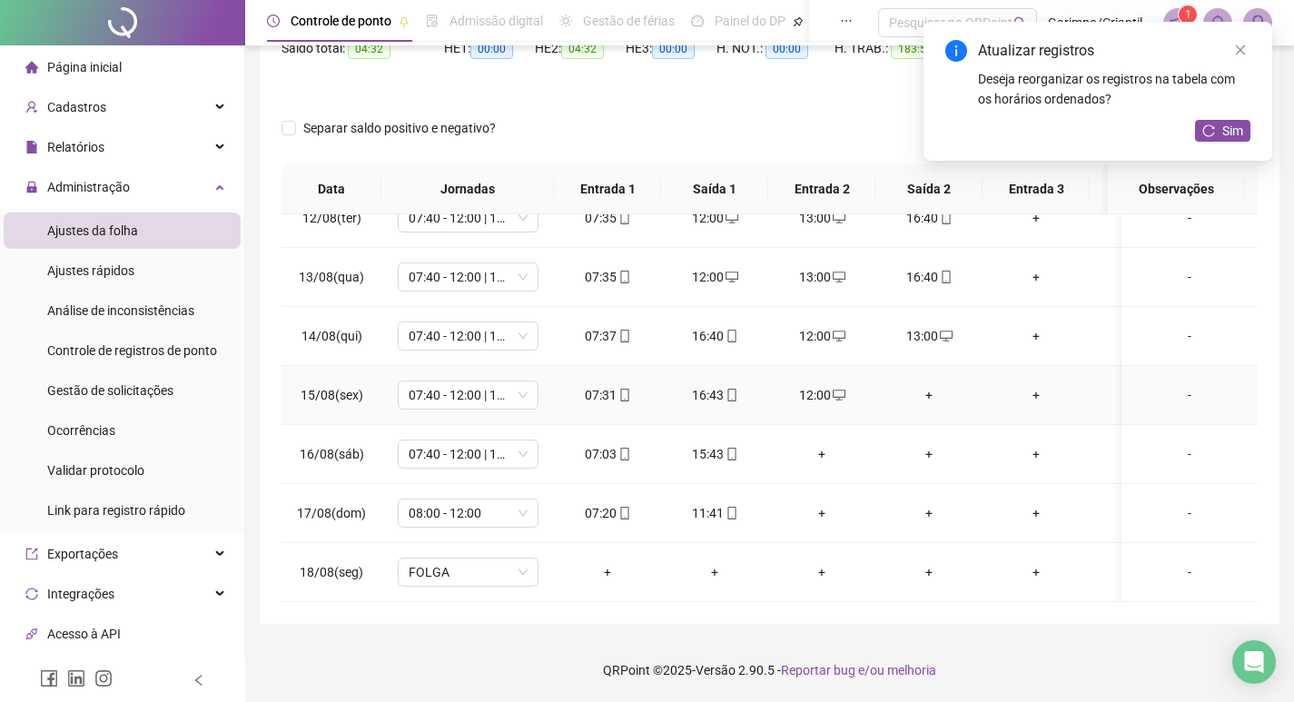
click at [934, 385] on div "+" at bounding box center [929, 395] width 78 height 20
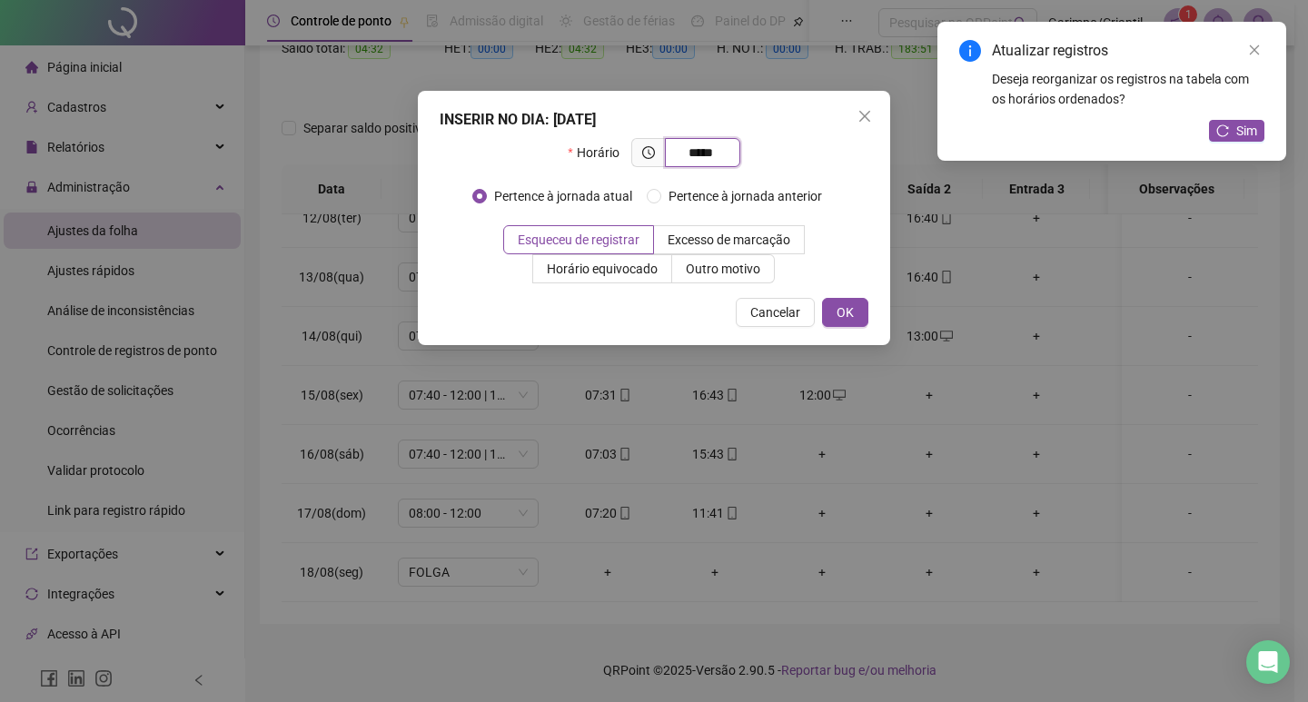
type input "*****"
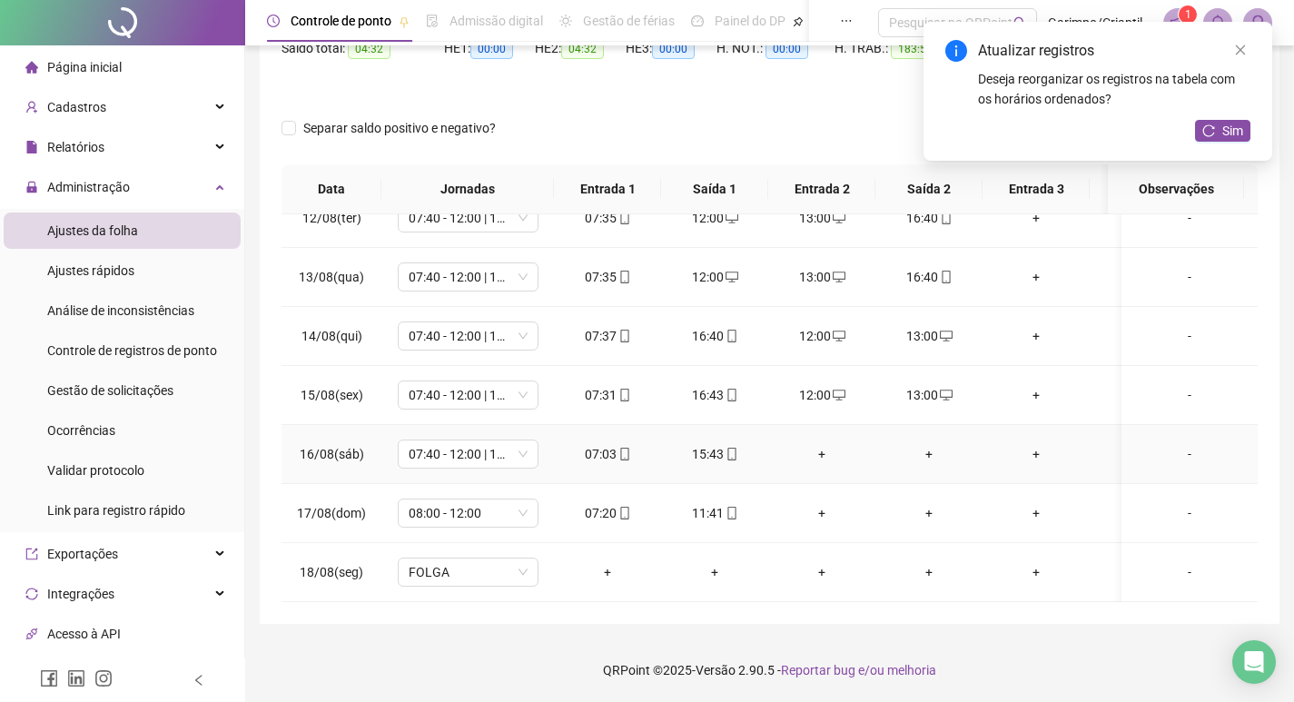
click at [819, 444] on div "+" at bounding box center [822, 454] width 78 height 20
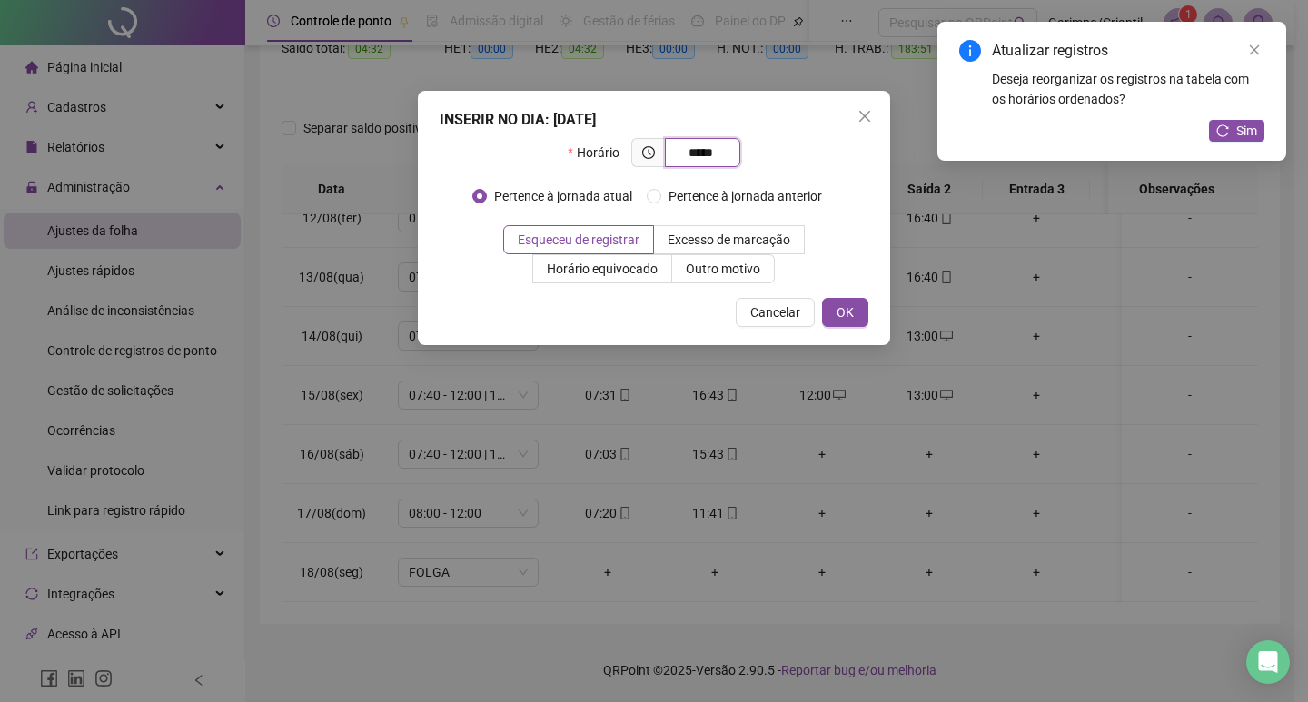
type input "*****"
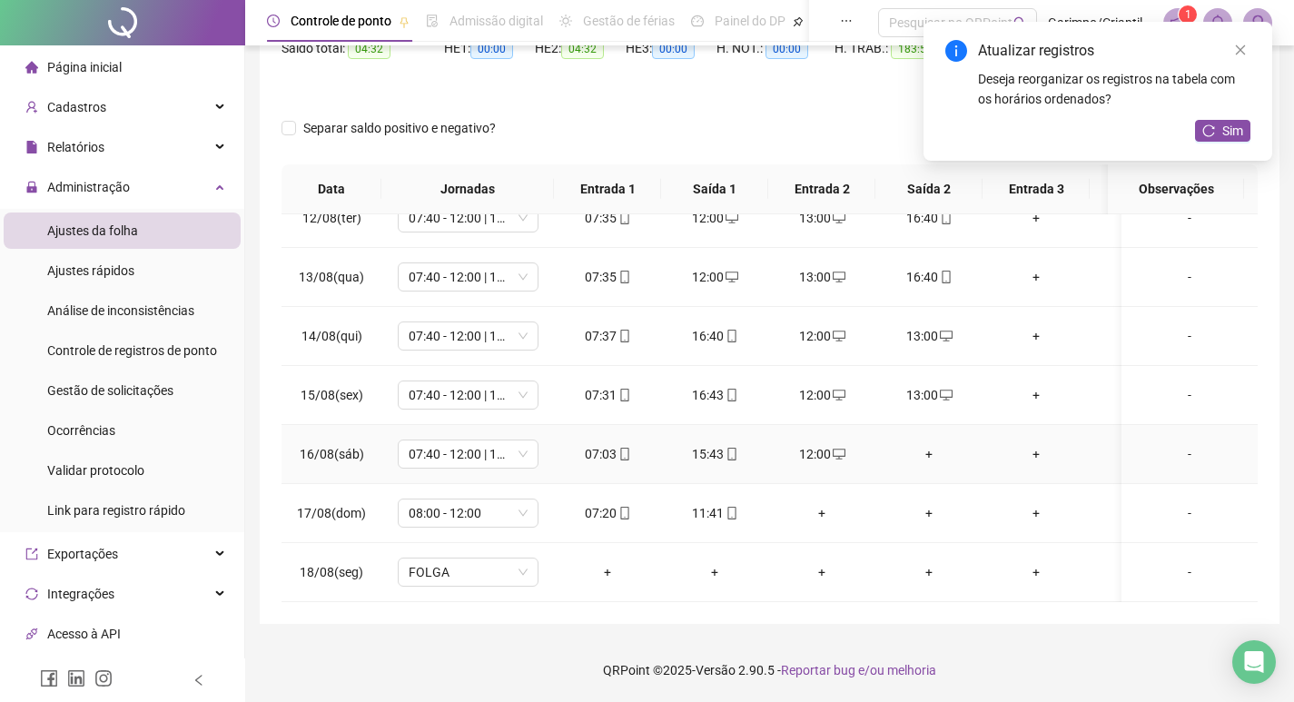
click at [930, 444] on div "+" at bounding box center [929, 454] width 78 height 20
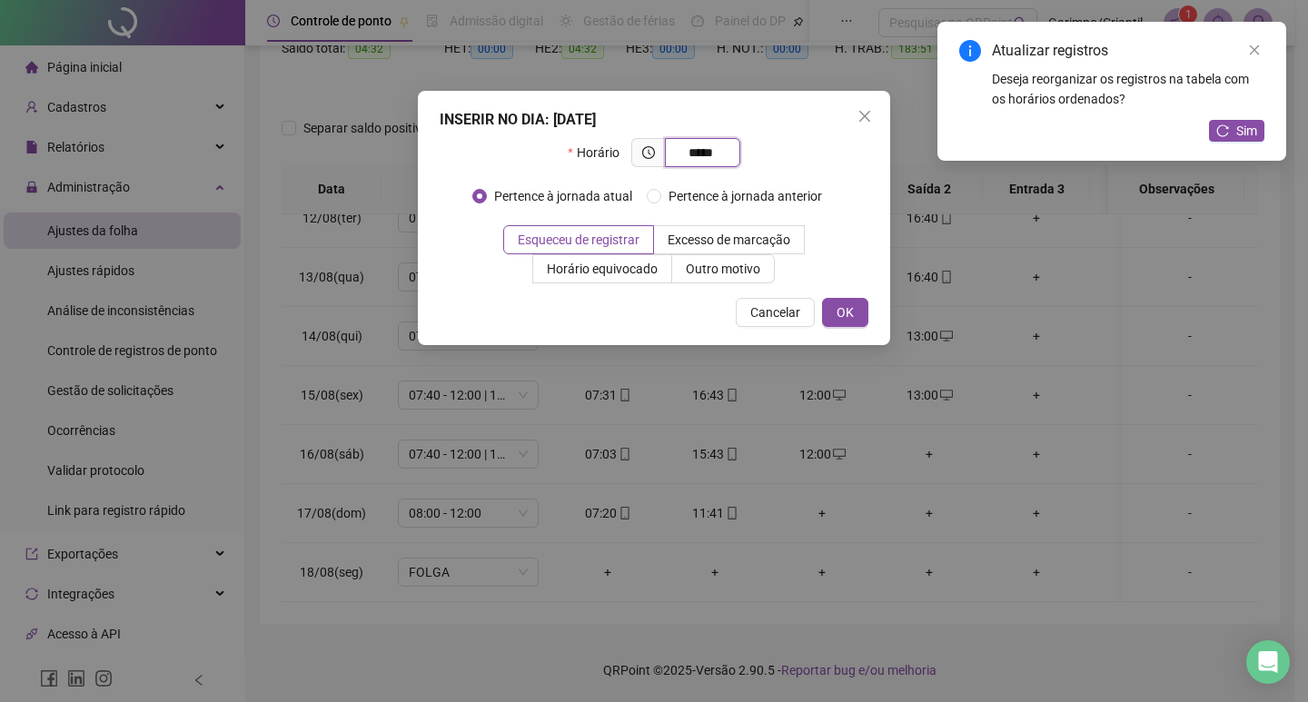
type input "*****"
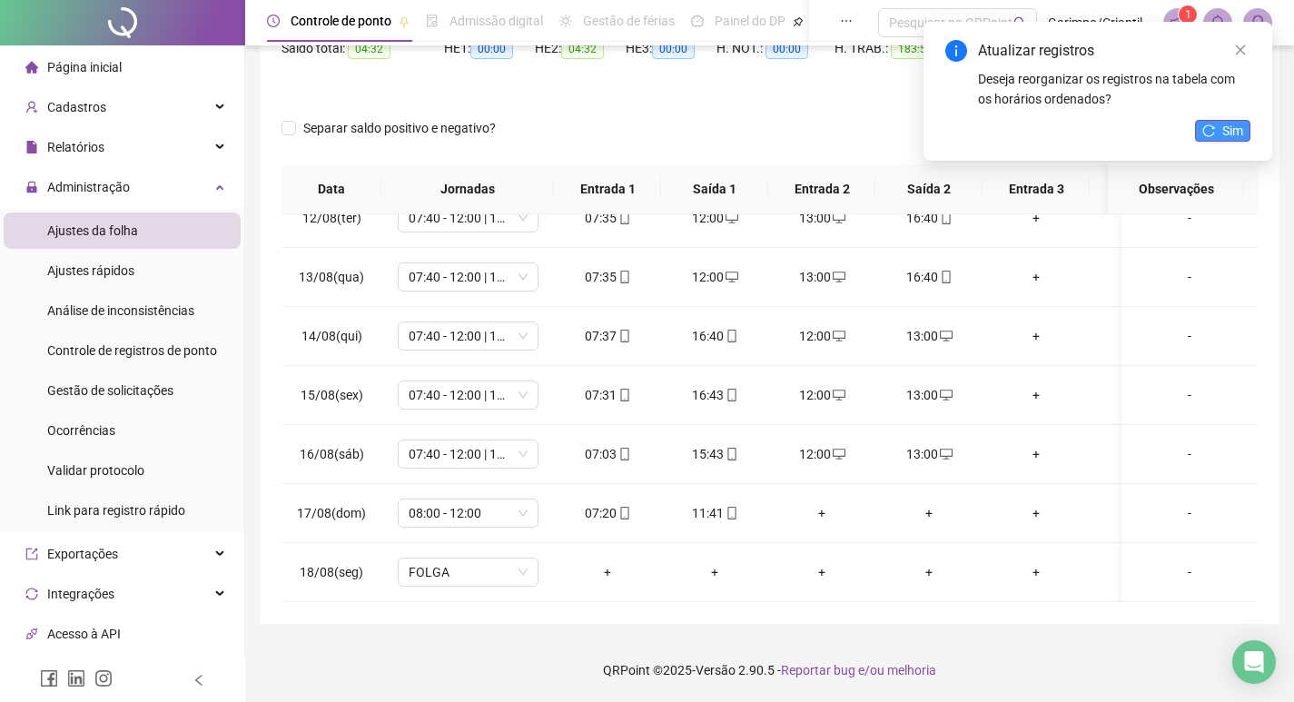
click at [1217, 136] on button "Sim" at bounding box center [1222, 131] width 55 height 22
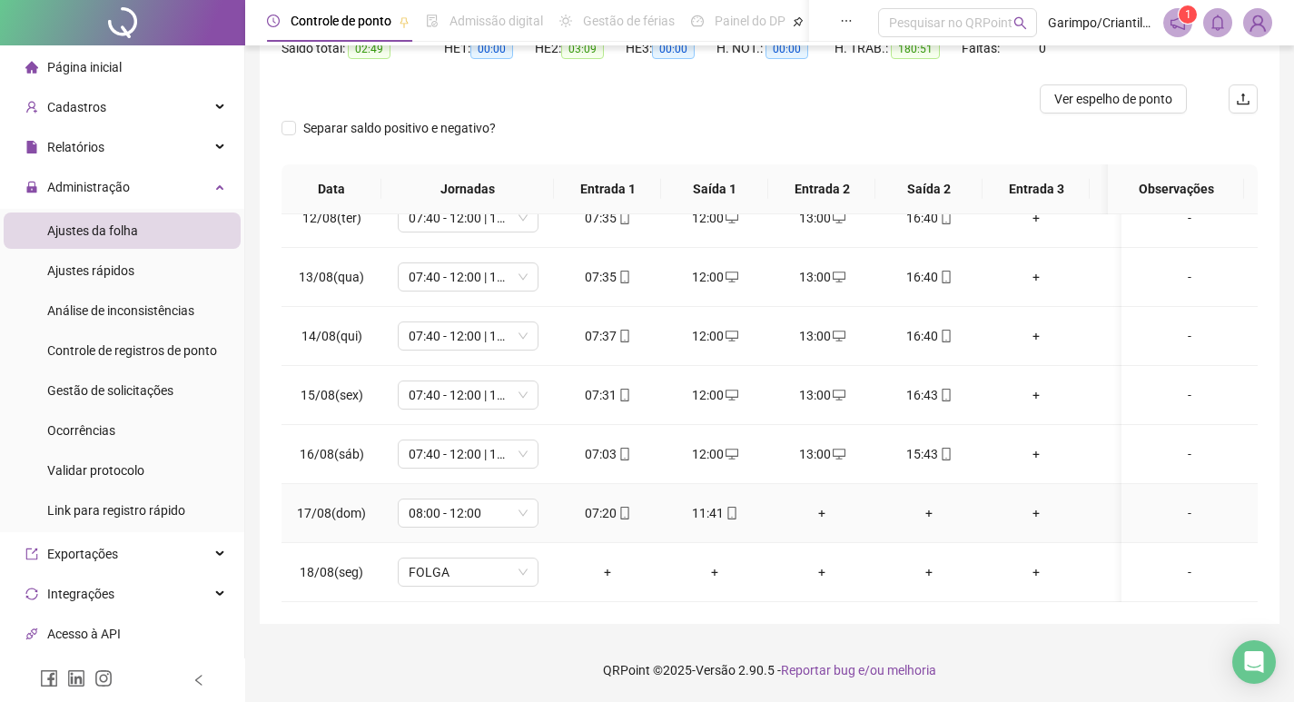
click at [825, 503] on div "+" at bounding box center [822, 513] width 78 height 20
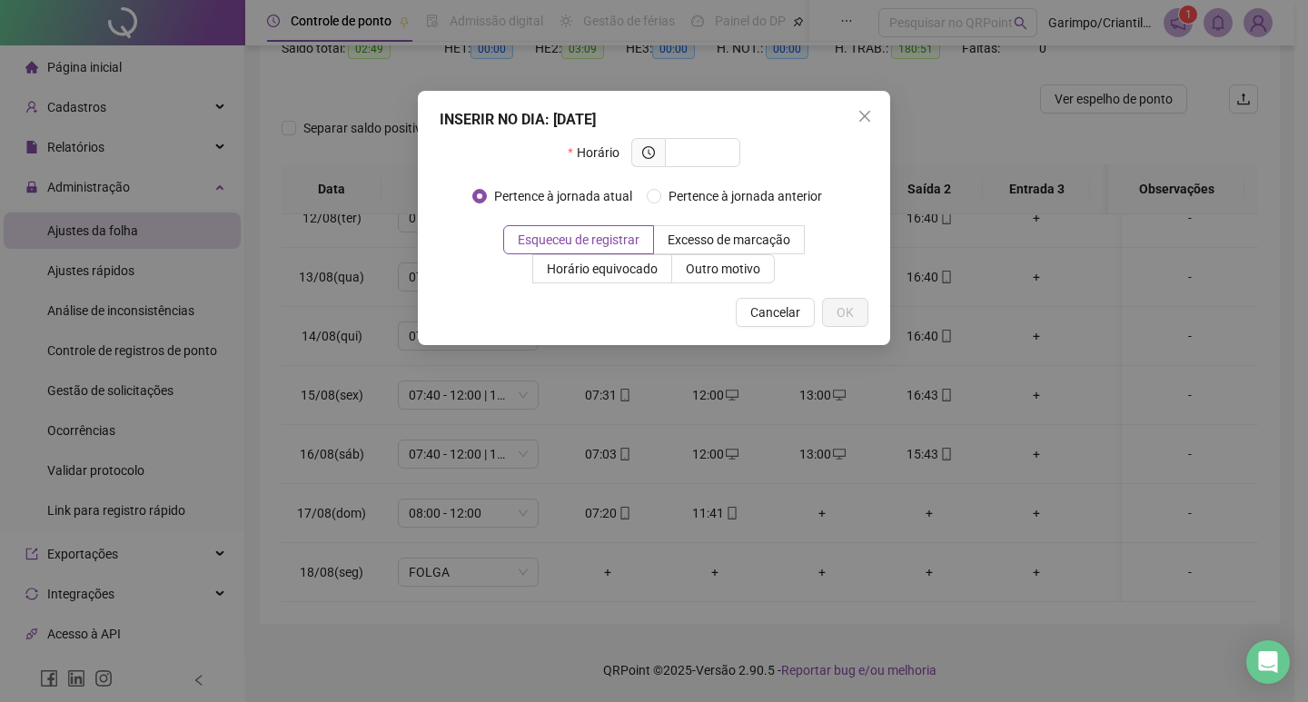
click at [794, 466] on div "INSERIR NO DIA : 17/08/2025 Horário Pertence à jornada atual Pertence à jornada…" at bounding box center [654, 351] width 1308 height 702
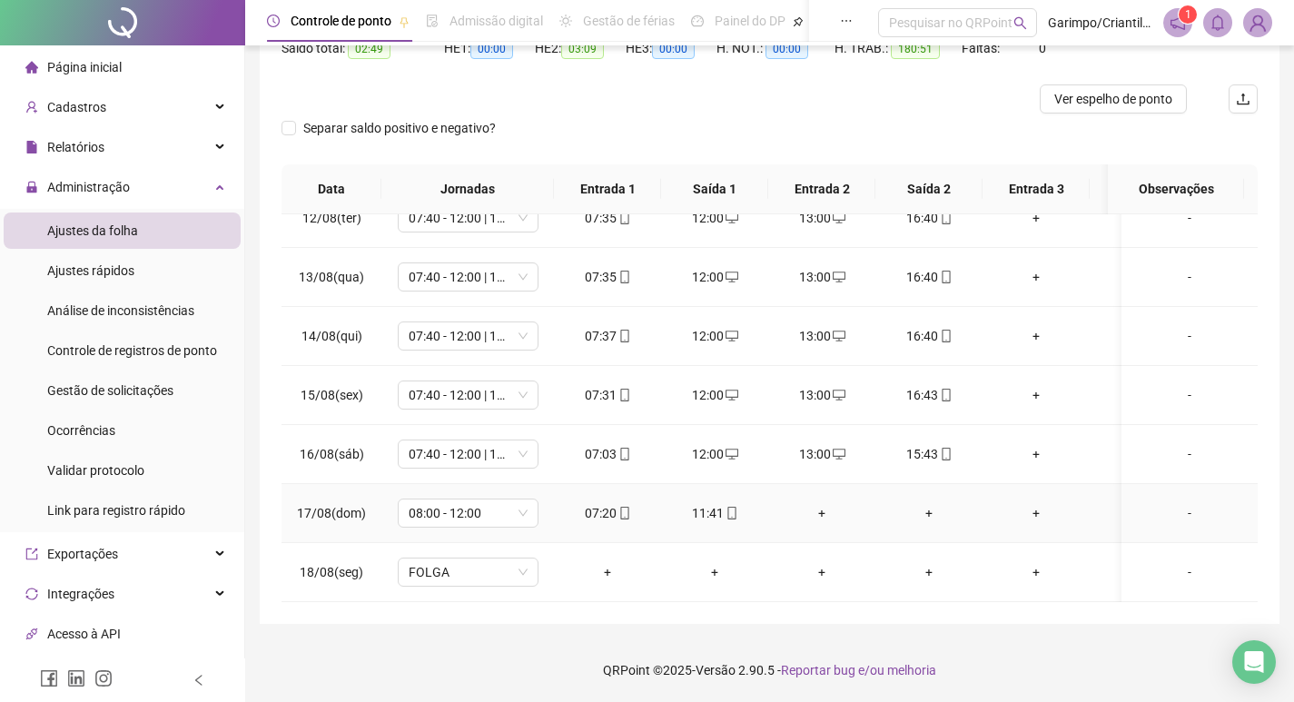
click at [827, 503] on div "+" at bounding box center [822, 513] width 78 height 20
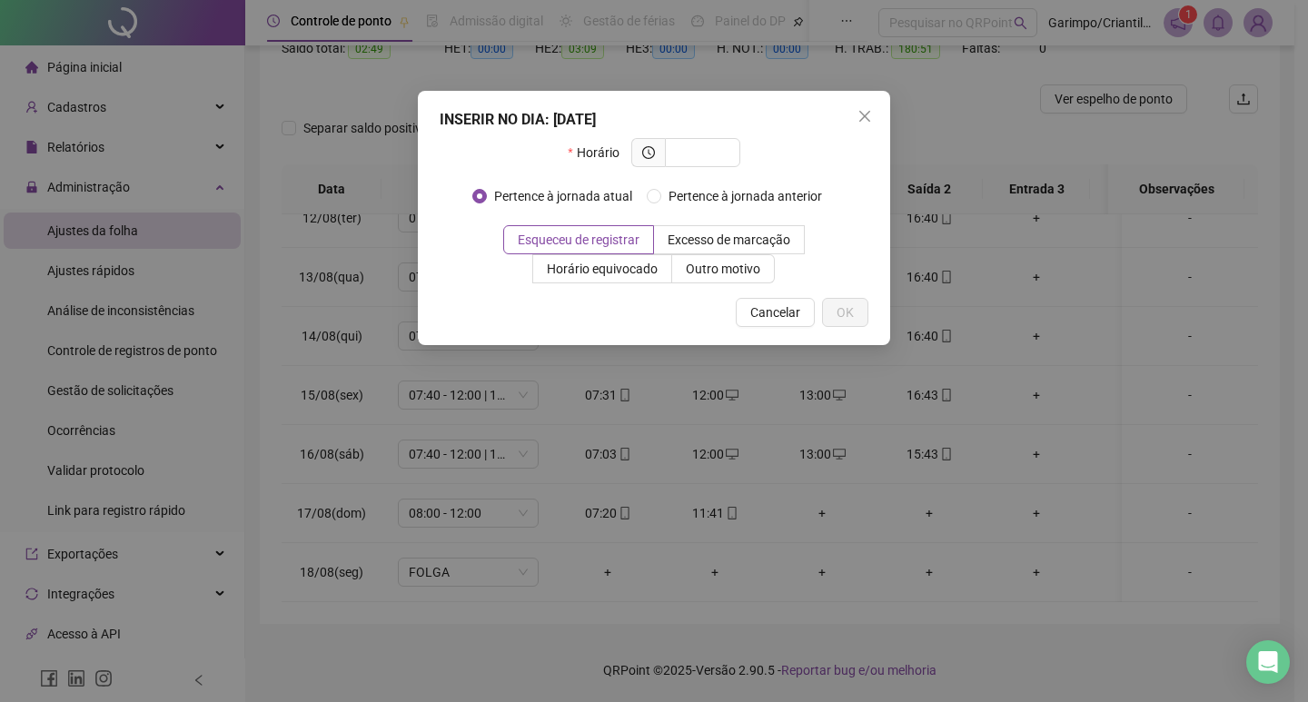
click at [772, 522] on div "INSERIR NO DIA : 17/08/2025 Horário Pertence à jornada atual Pertence à jornada…" at bounding box center [654, 351] width 1308 height 702
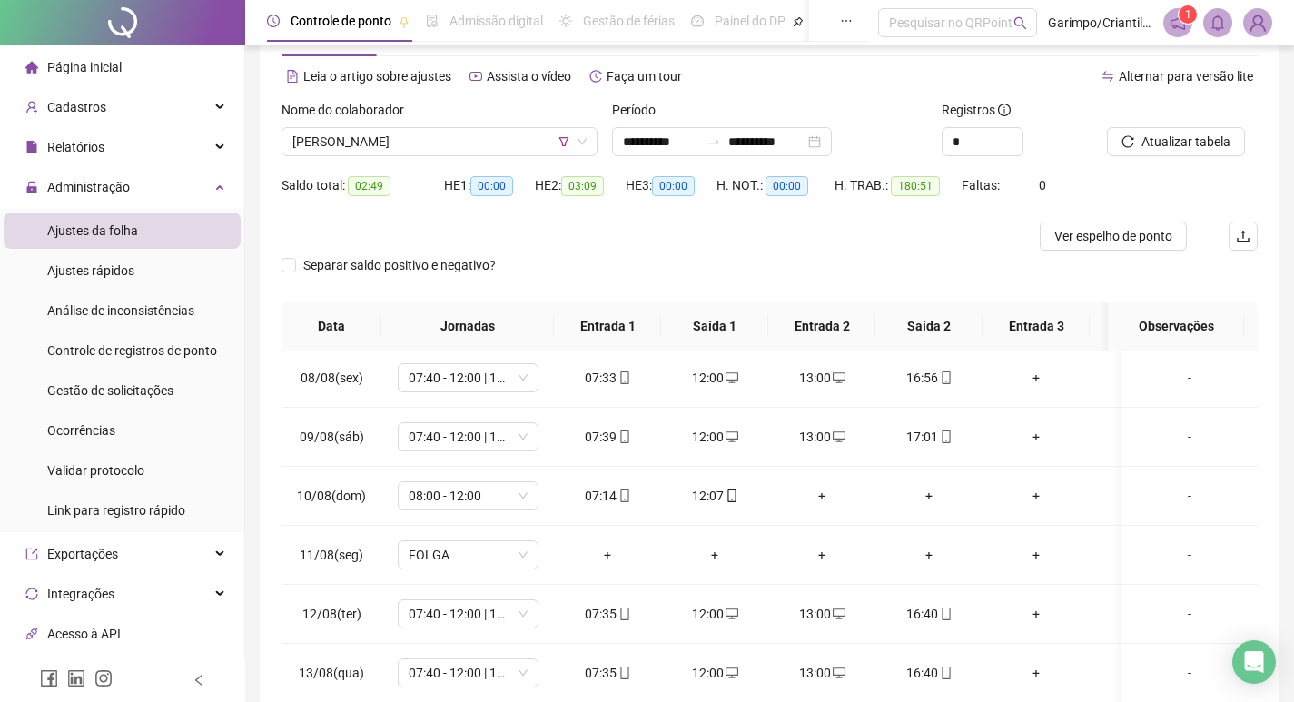
scroll to position [23, 0]
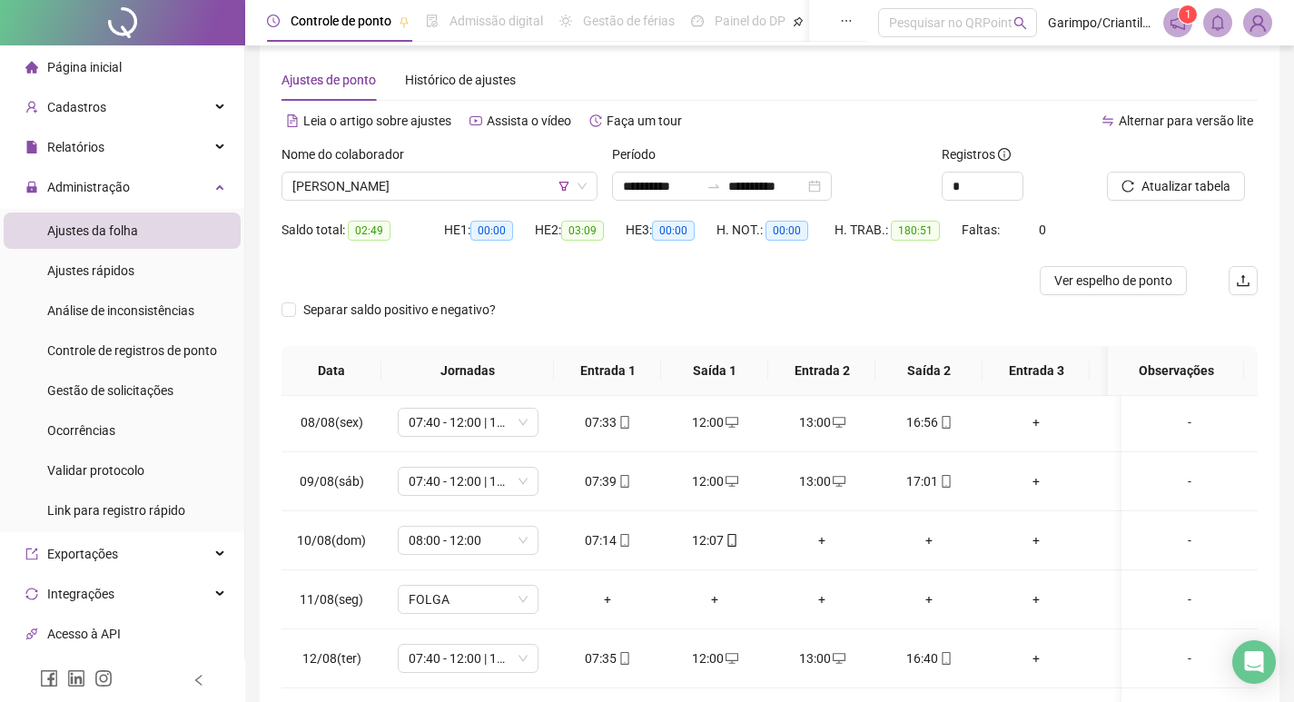
click at [1157, 190] on span "Atualizar tabela" at bounding box center [1186, 186] width 89 height 20
click at [431, 185] on span "[PERSON_NAME]" at bounding box center [439, 186] width 294 height 27
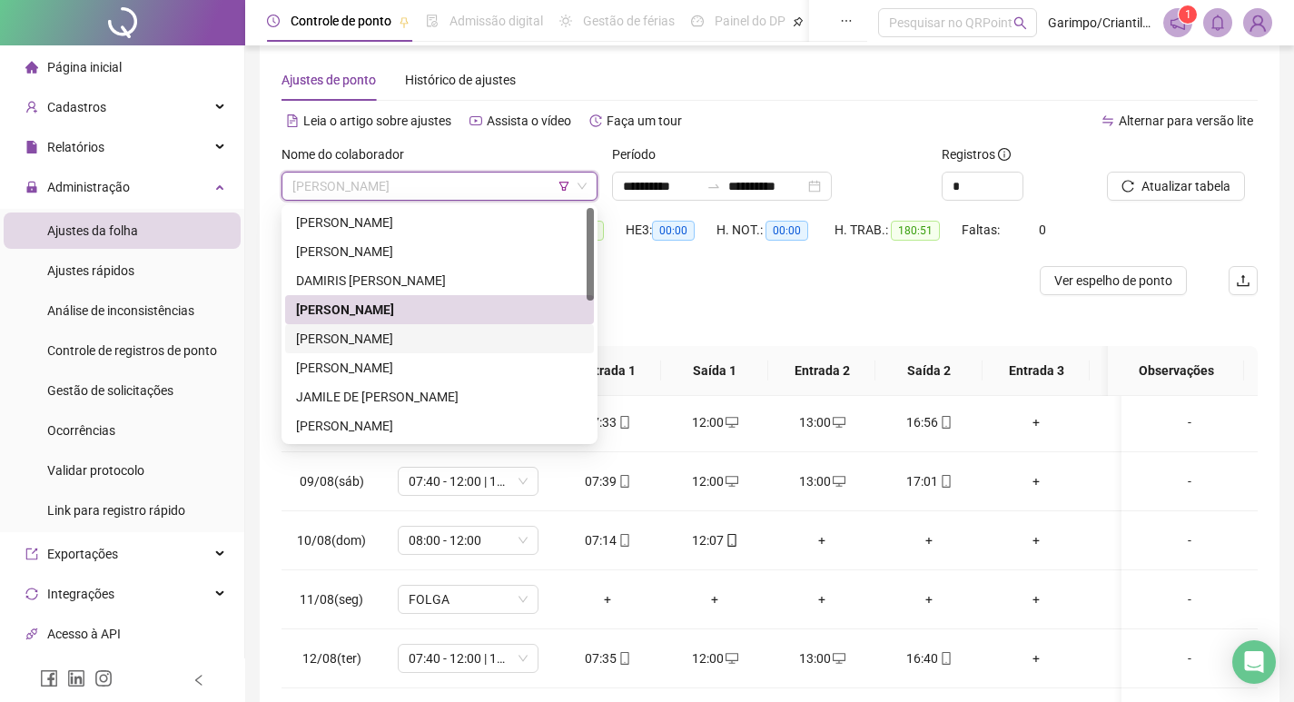
click at [418, 327] on div "[PERSON_NAME]" at bounding box center [439, 338] width 309 height 29
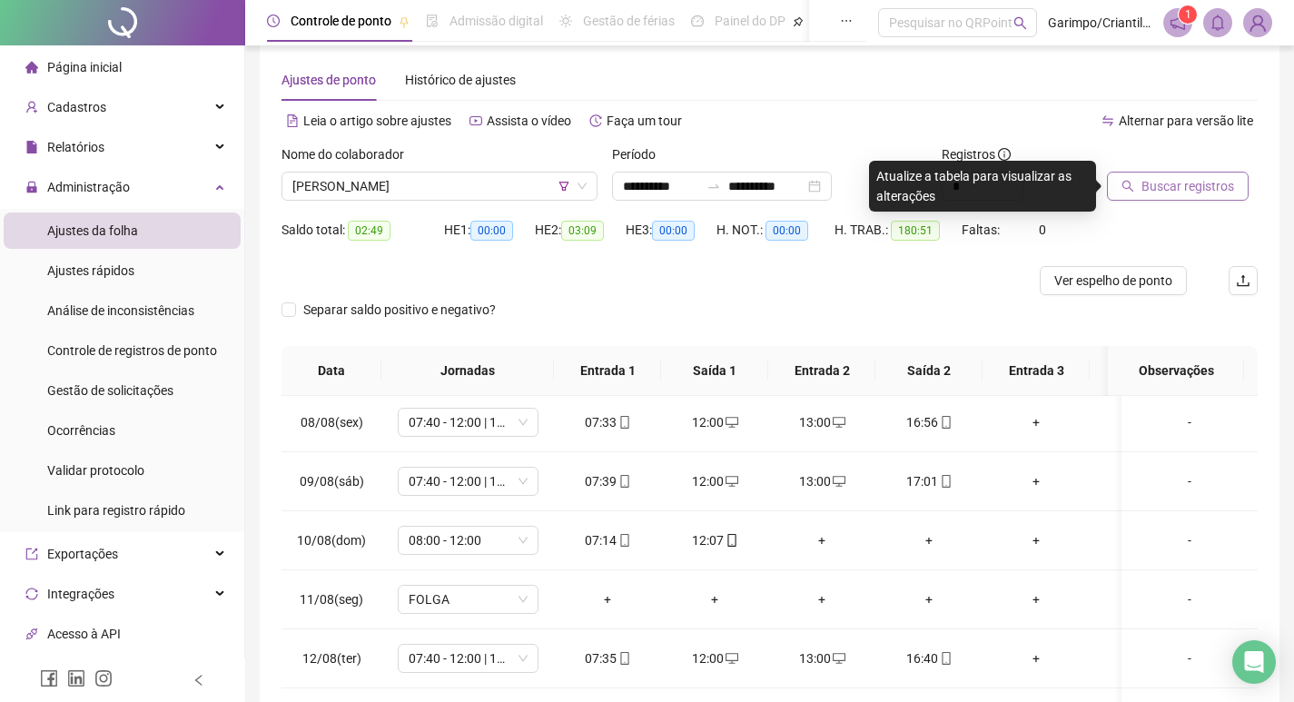
click at [1112, 182] on button "Buscar registros" at bounding box center [1178, 186] width 142 height 29
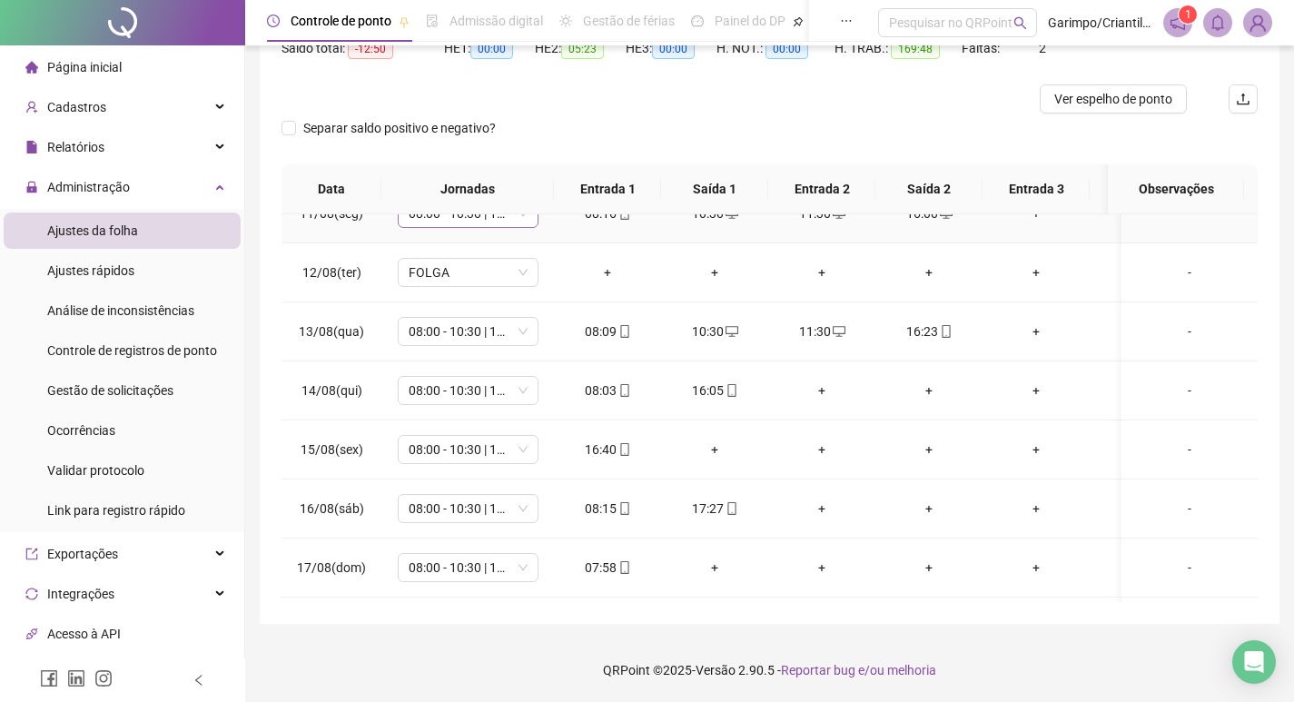
scroll to position [1272, 0]
click at [820, 382] on div "+" at bounding box center [822, 389] width 78 height 20
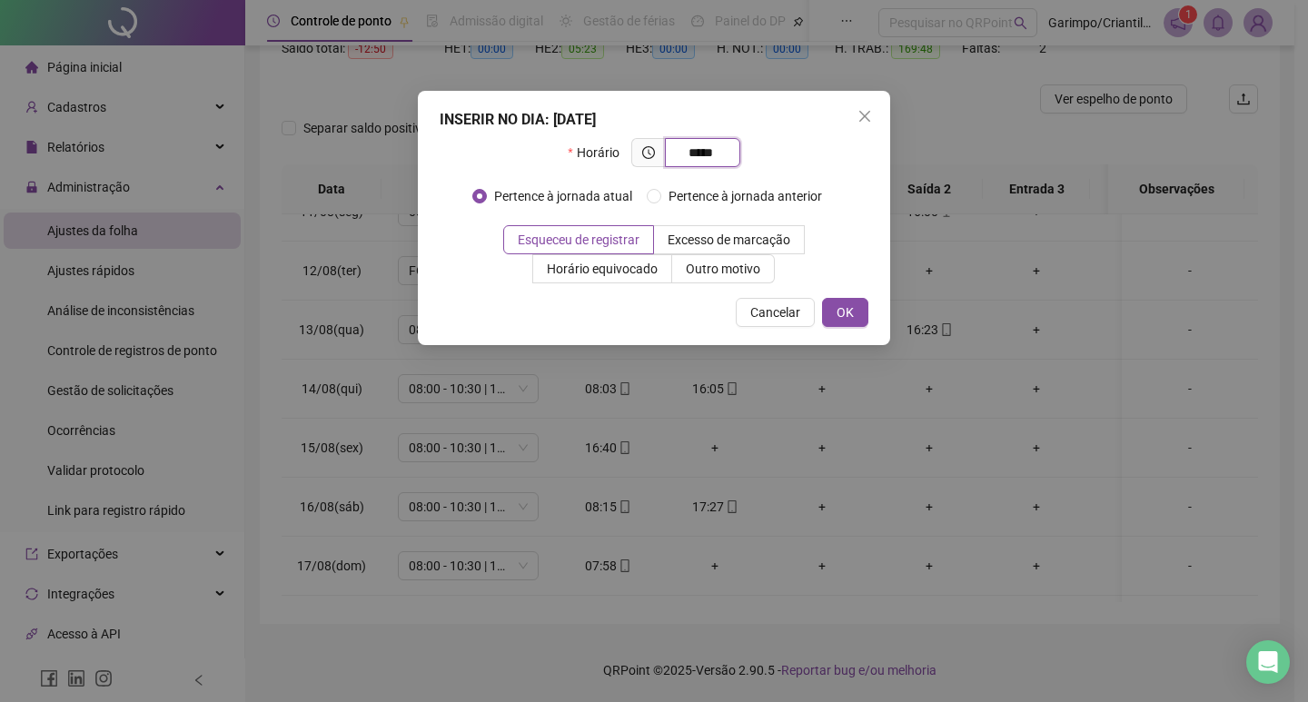
type input "*****"
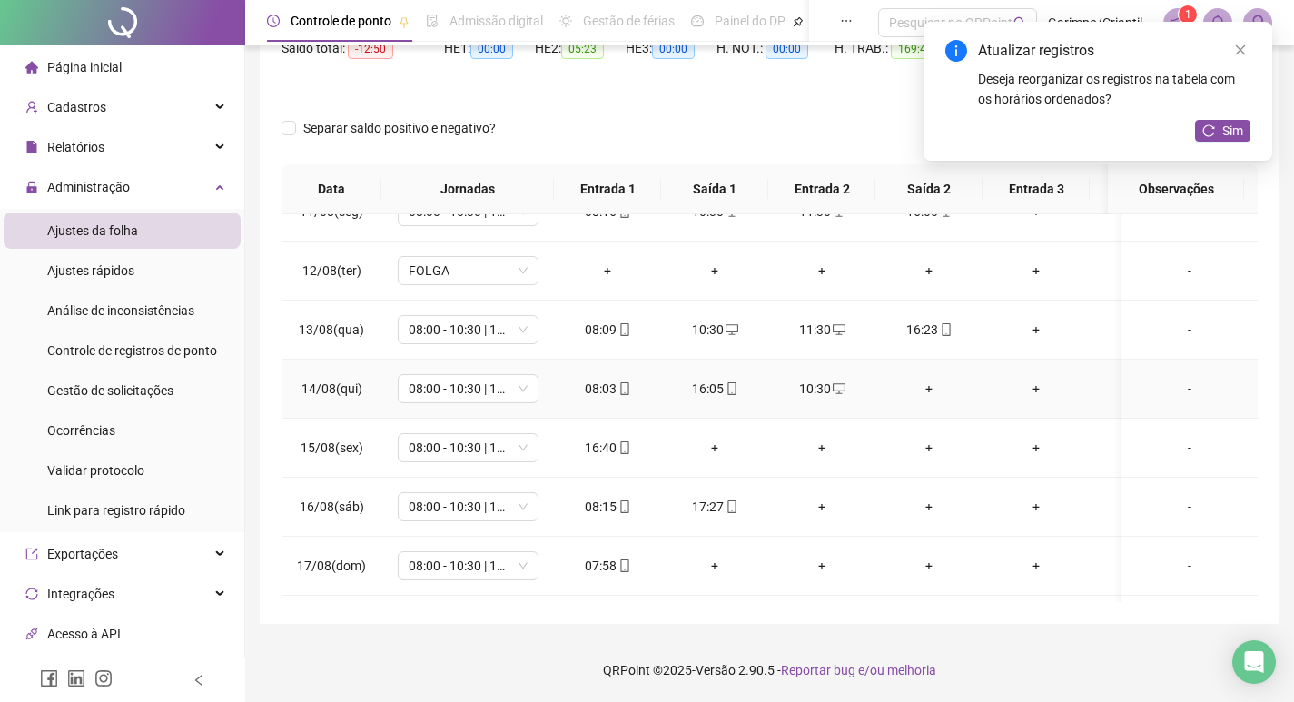
click at [933, 385] on div "+" at bounding box center [929, 389] width 78 height 20
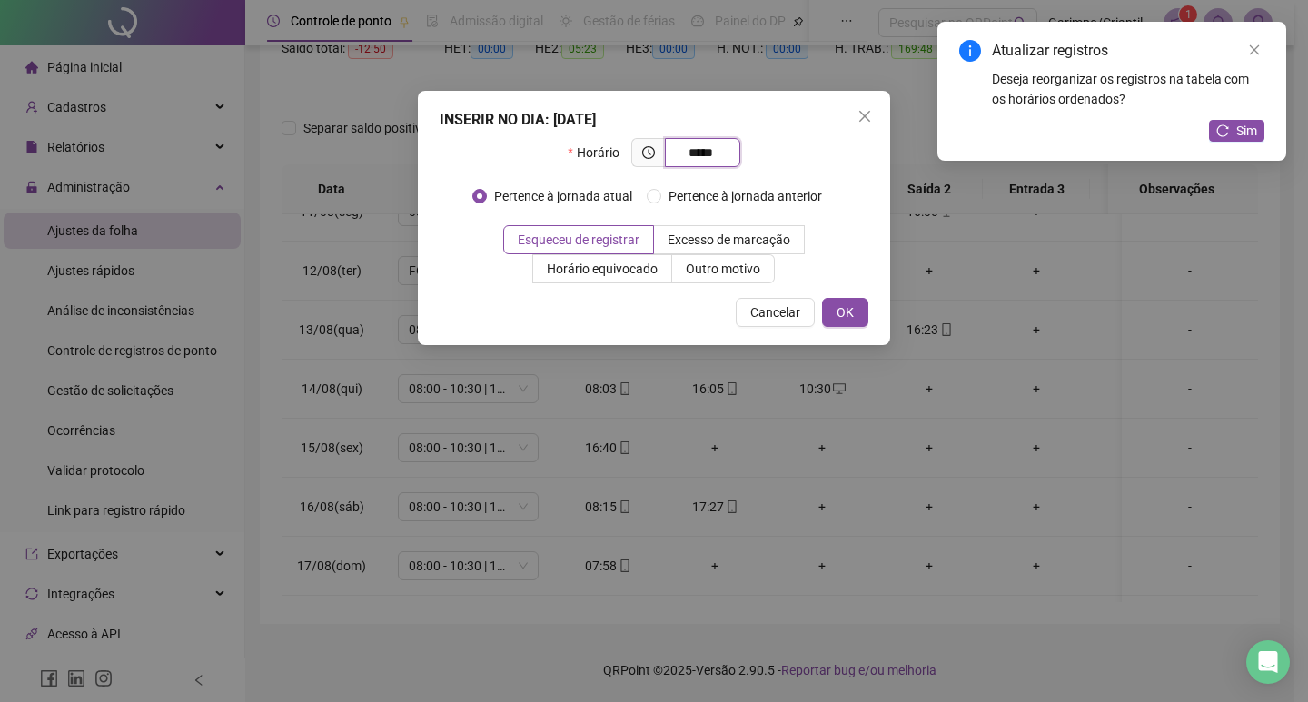
type input "*****"
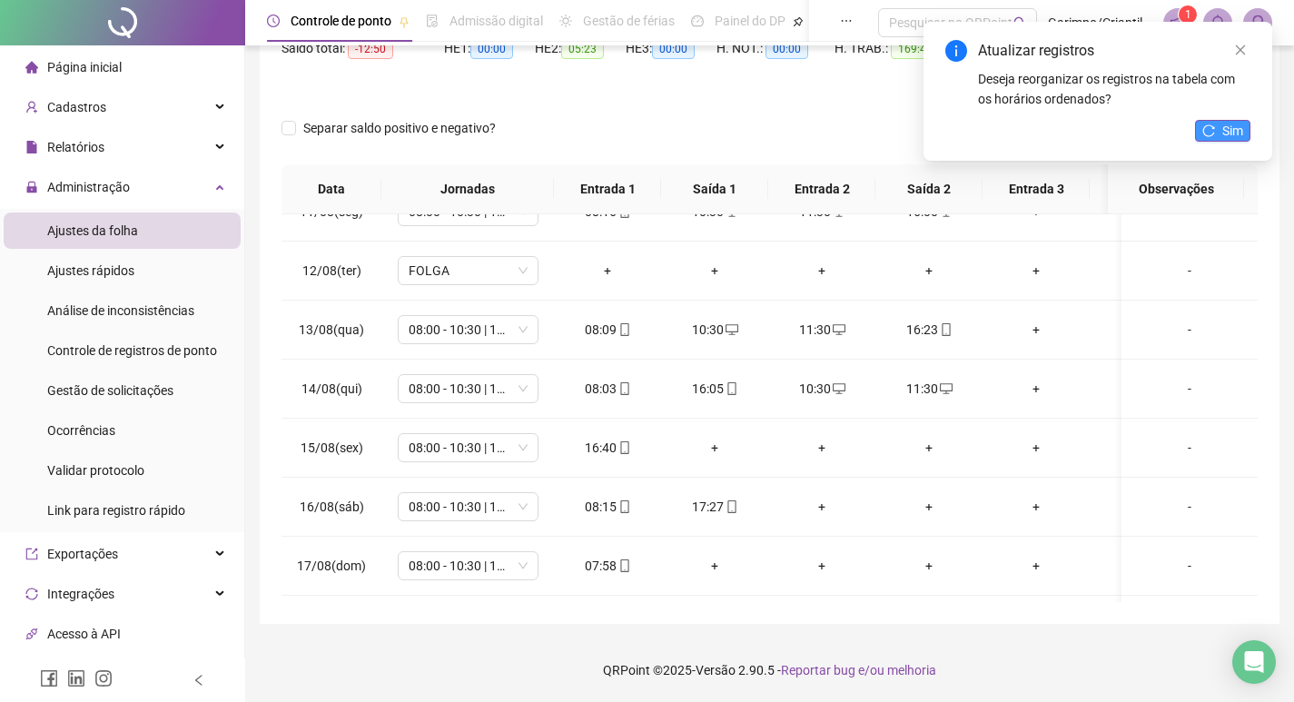
click at [1238, 139] on span "Sim" at bounding box center [1233, 131] width 21 height 20
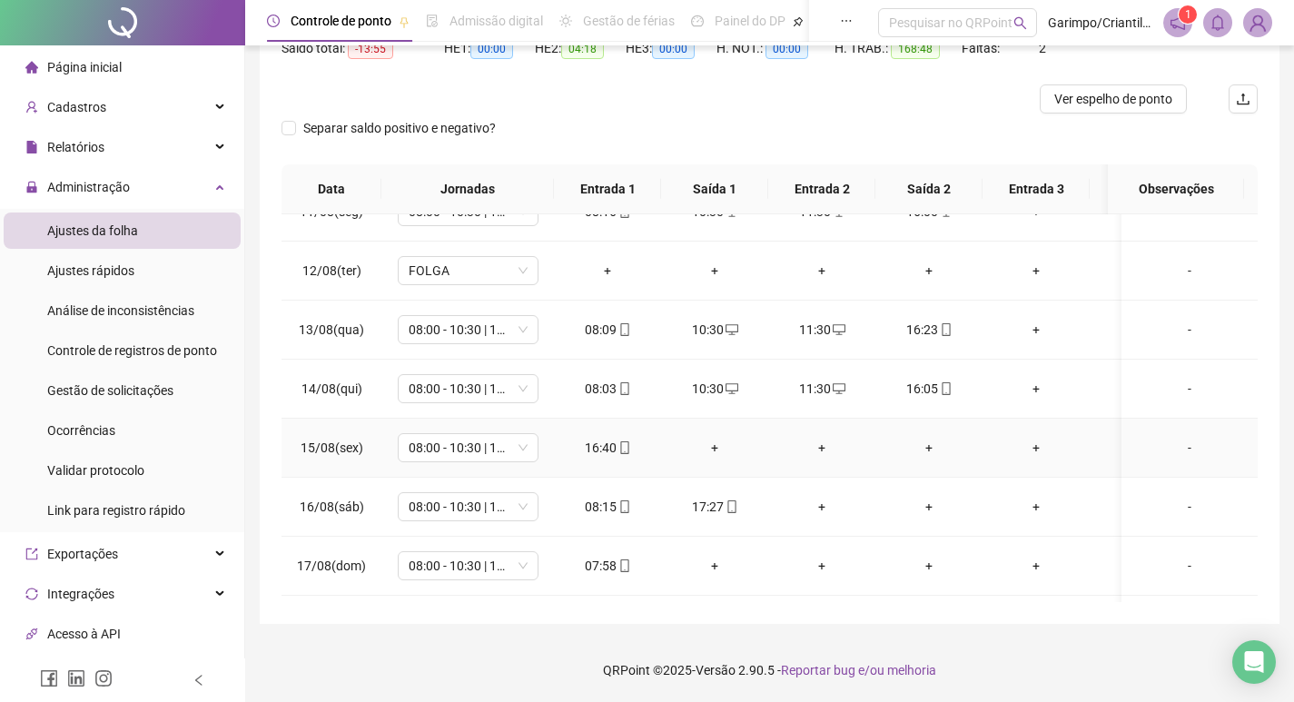
click at [715, 444] on div "+" at bounding box center [715, 448] width 78 height 20
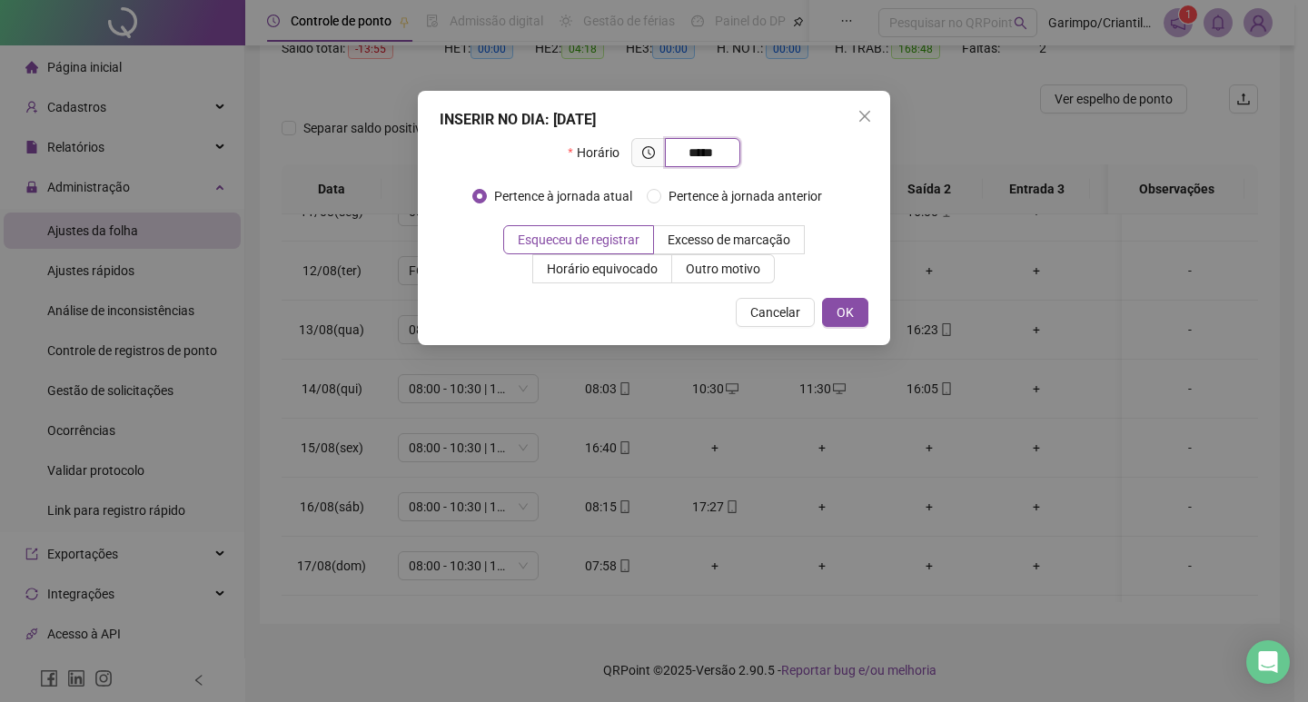
type input "*****"
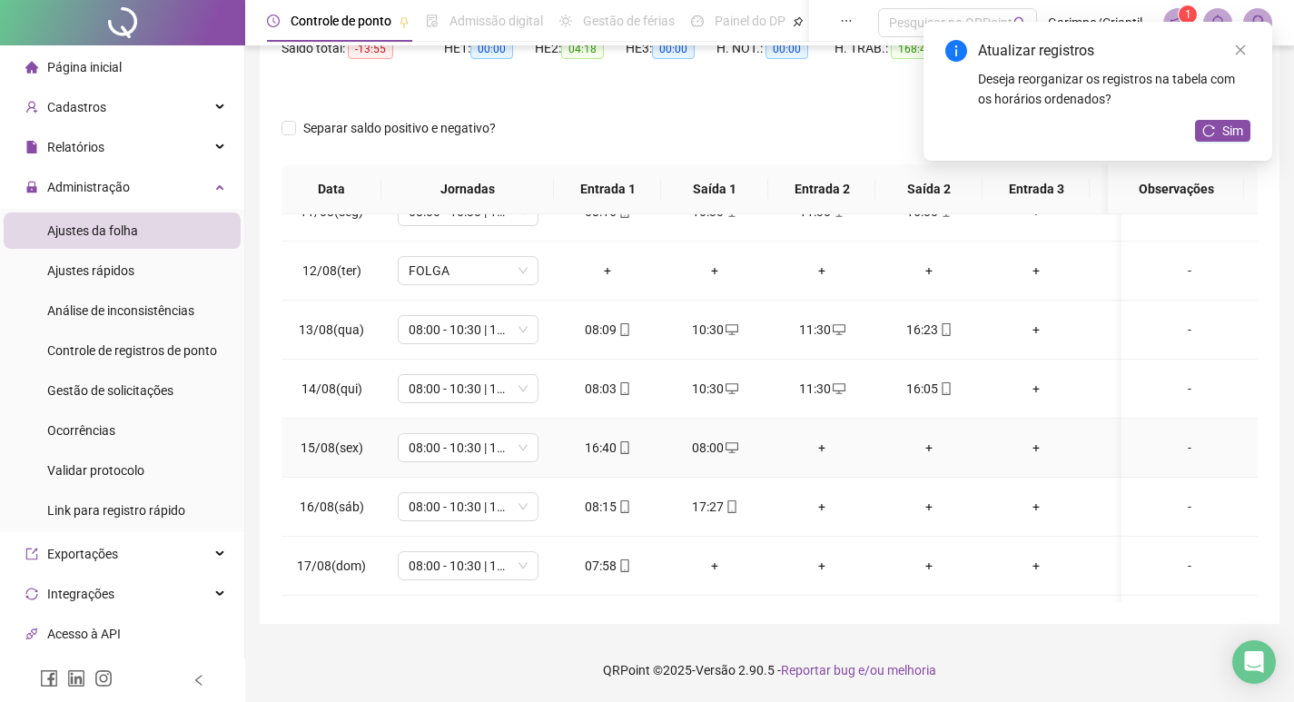
click at [818, 442] on div "+" at bounding box center [822, 448] width 78 height 20
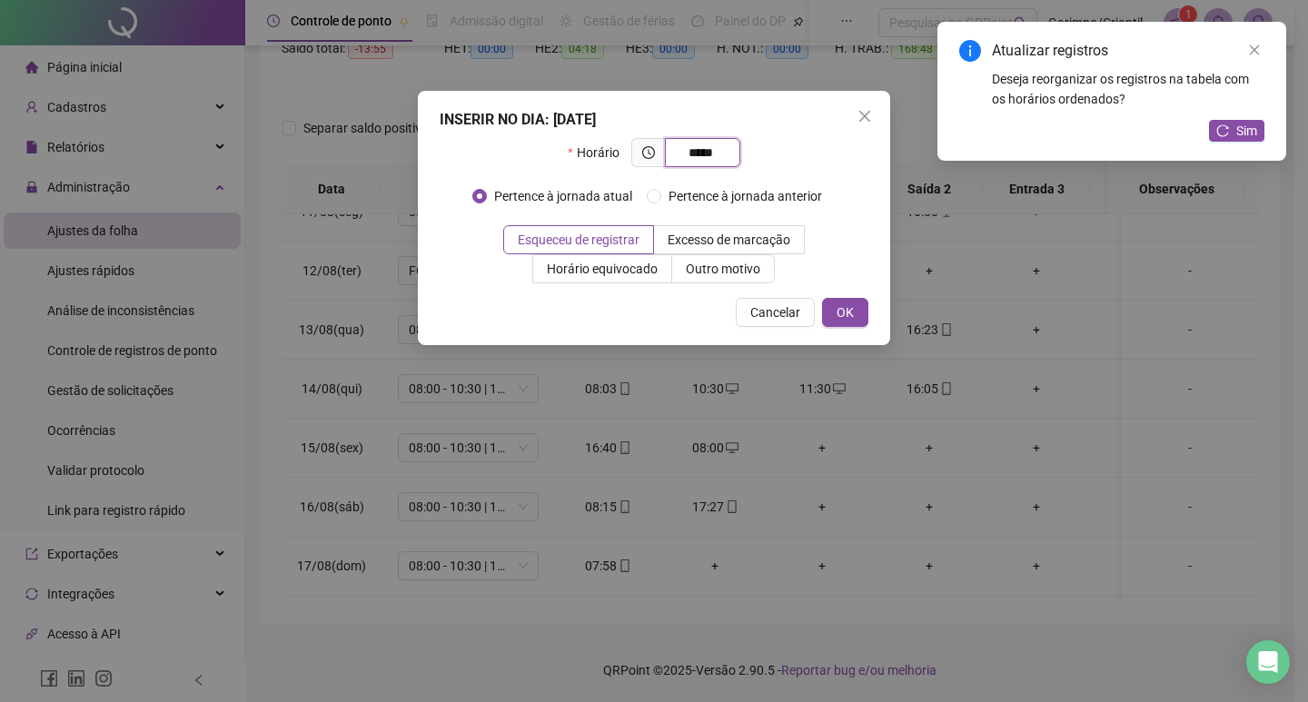
type input "*****"
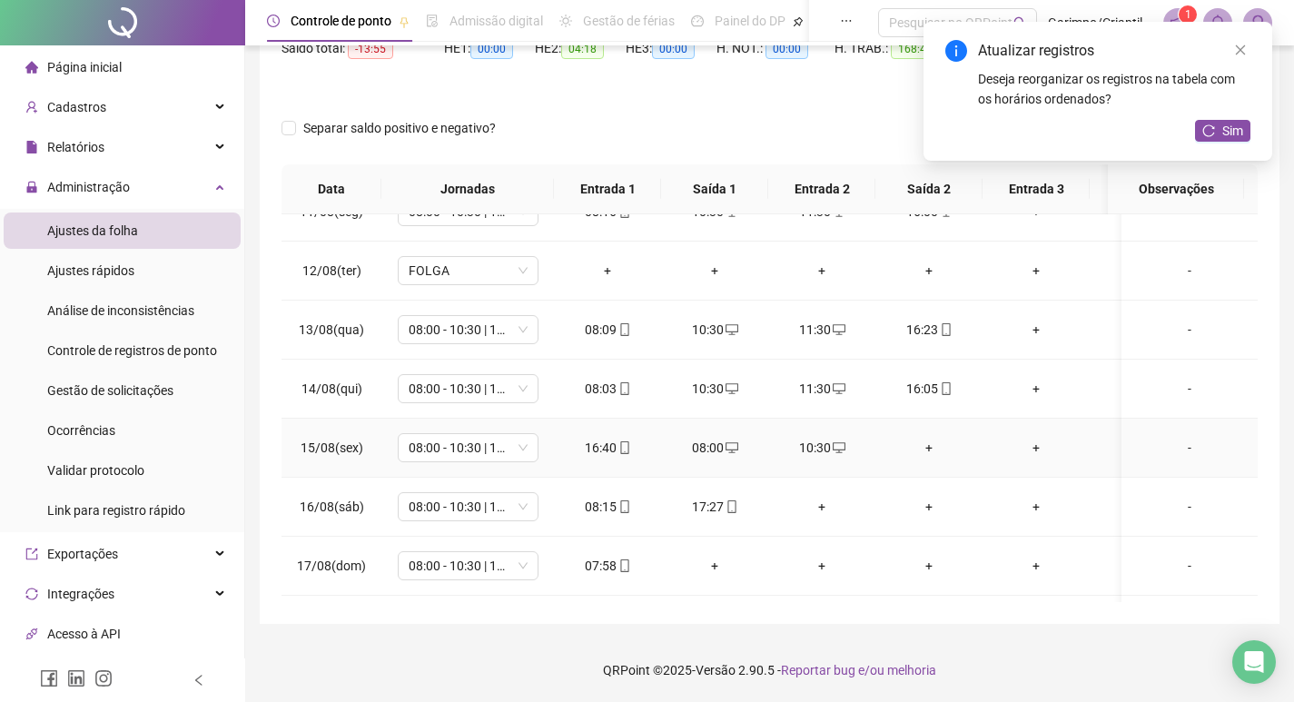
click at [926, 441] on div "+" at bounding box center [929, 448] width 78 height 20
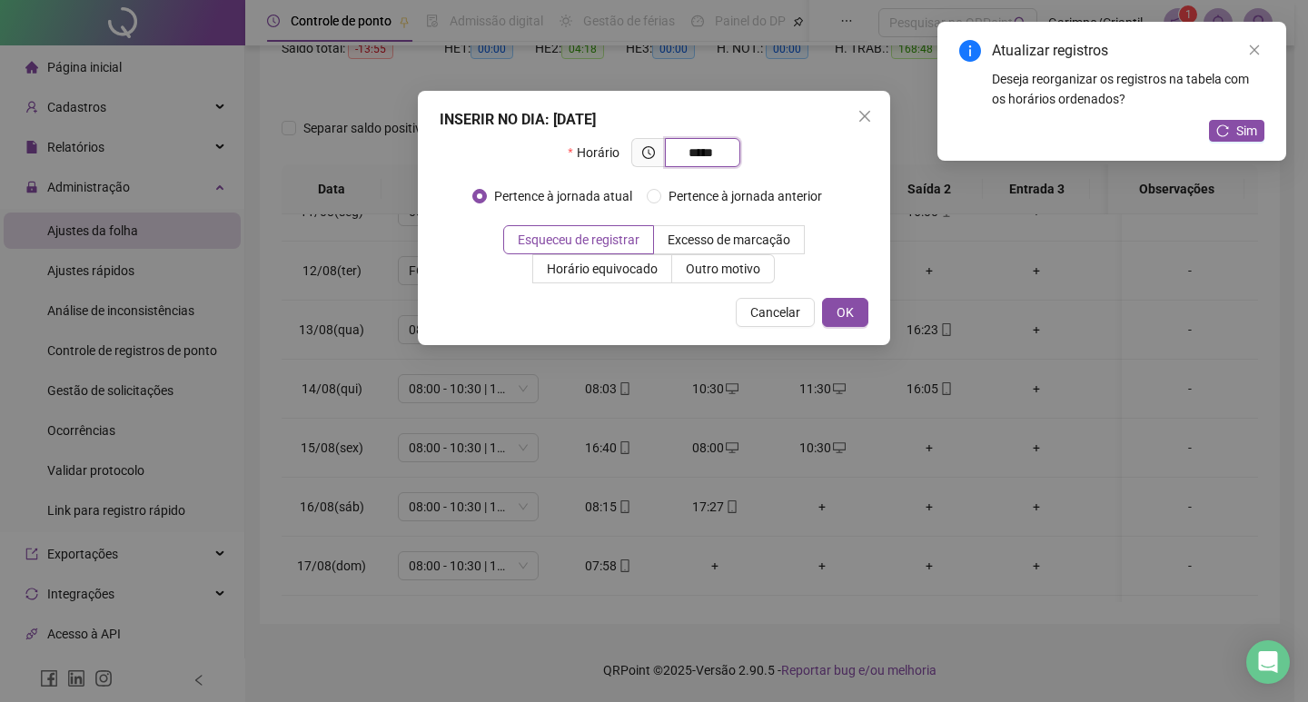
type input "*****"
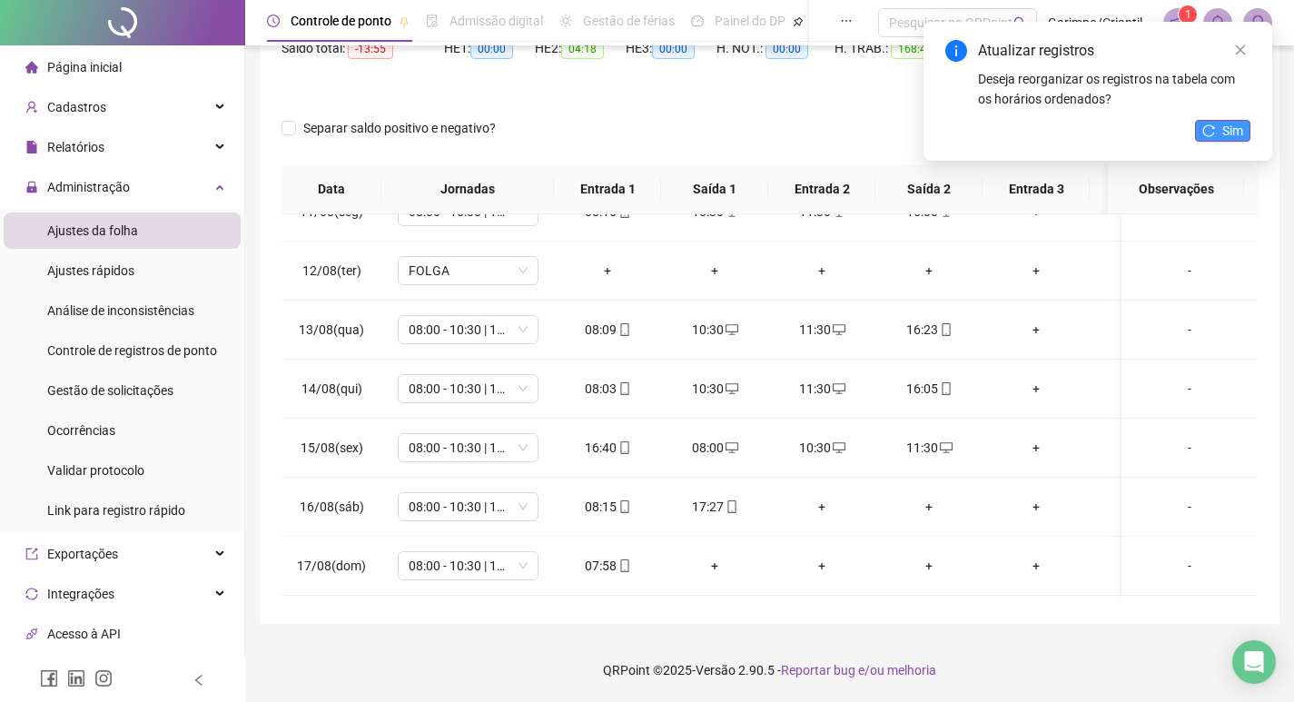
click at [1244, 124] on button "Sim" at bounding box center [1222, 131] width 55 height 22
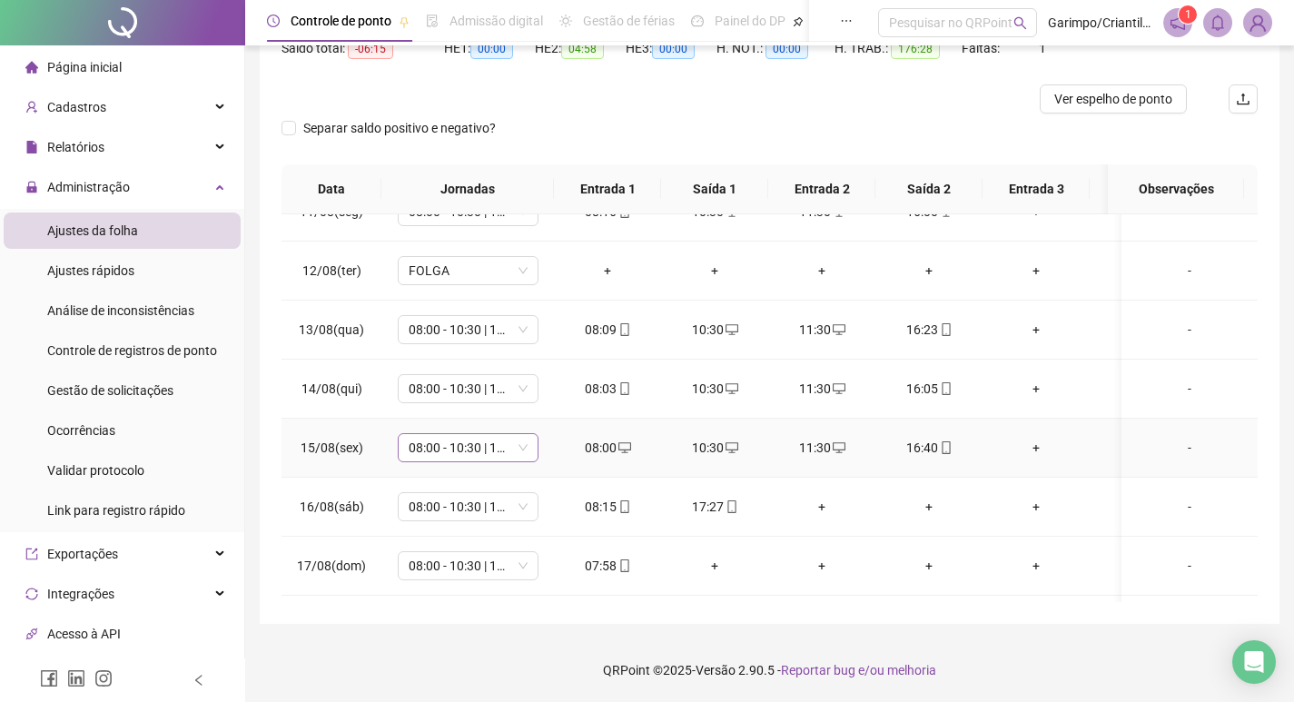
scroll to position [1338, 0]
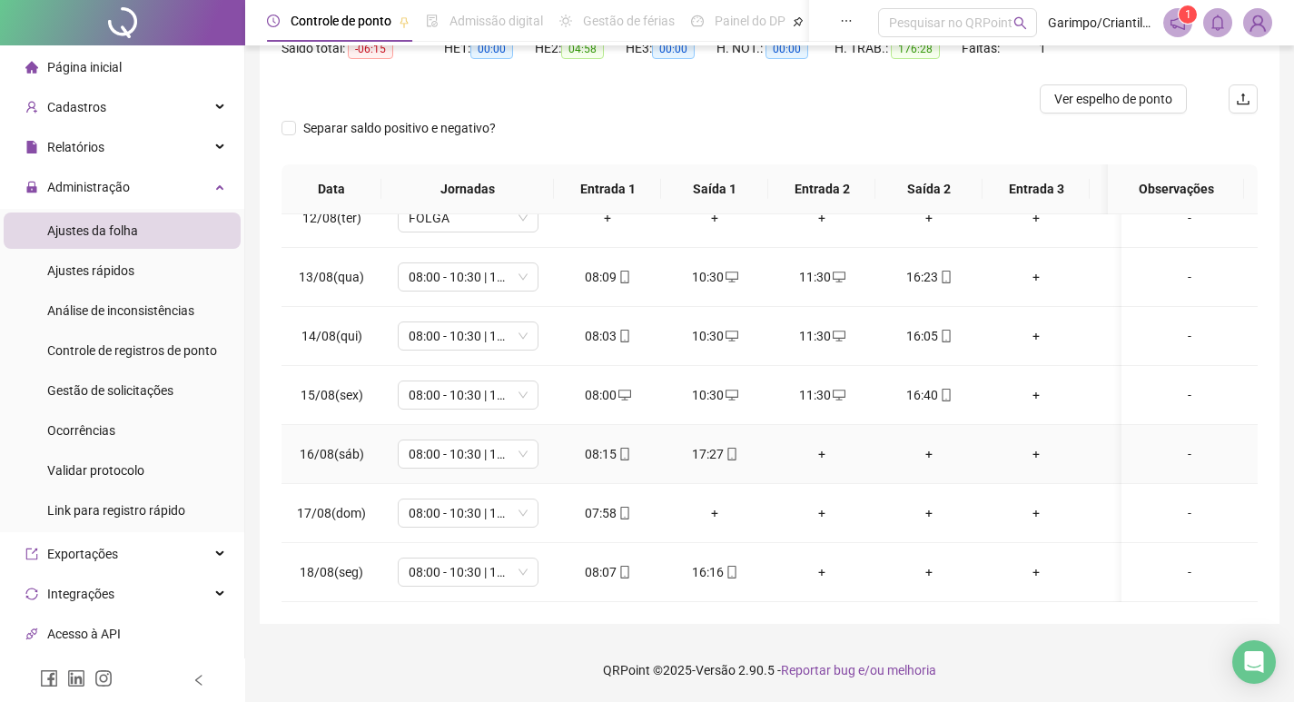
click at [822, 446] on div "+" at bounding box center [822, 454] width 78 height 20
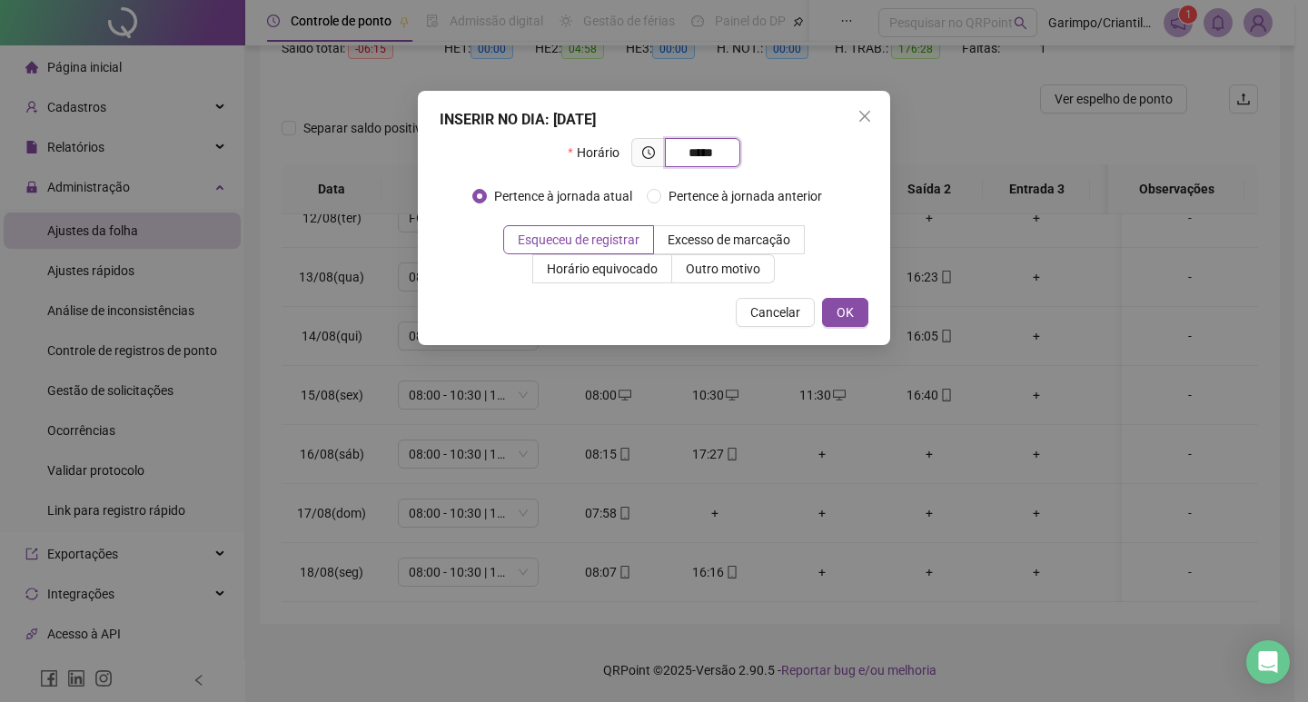
type input "*****"
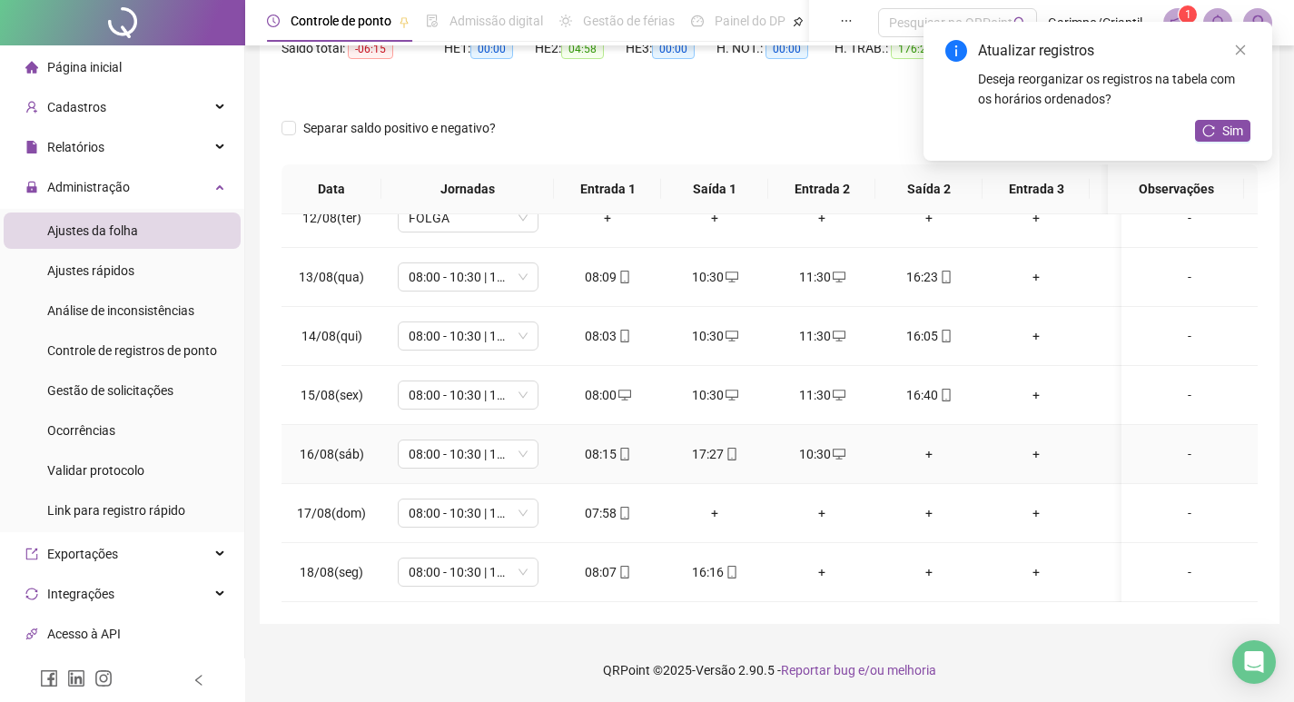
click at [926, 444] on div "+" at bounding box center [929, 454] width 78 height 20
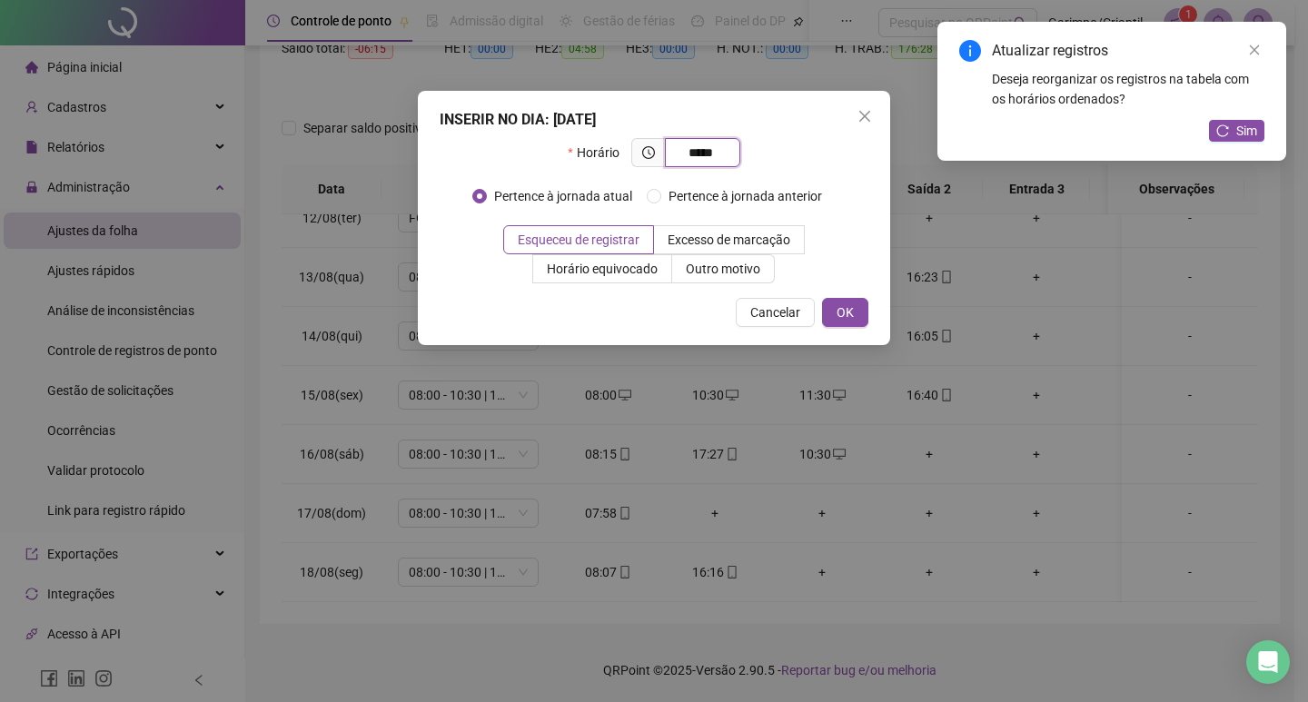
type input "*****"
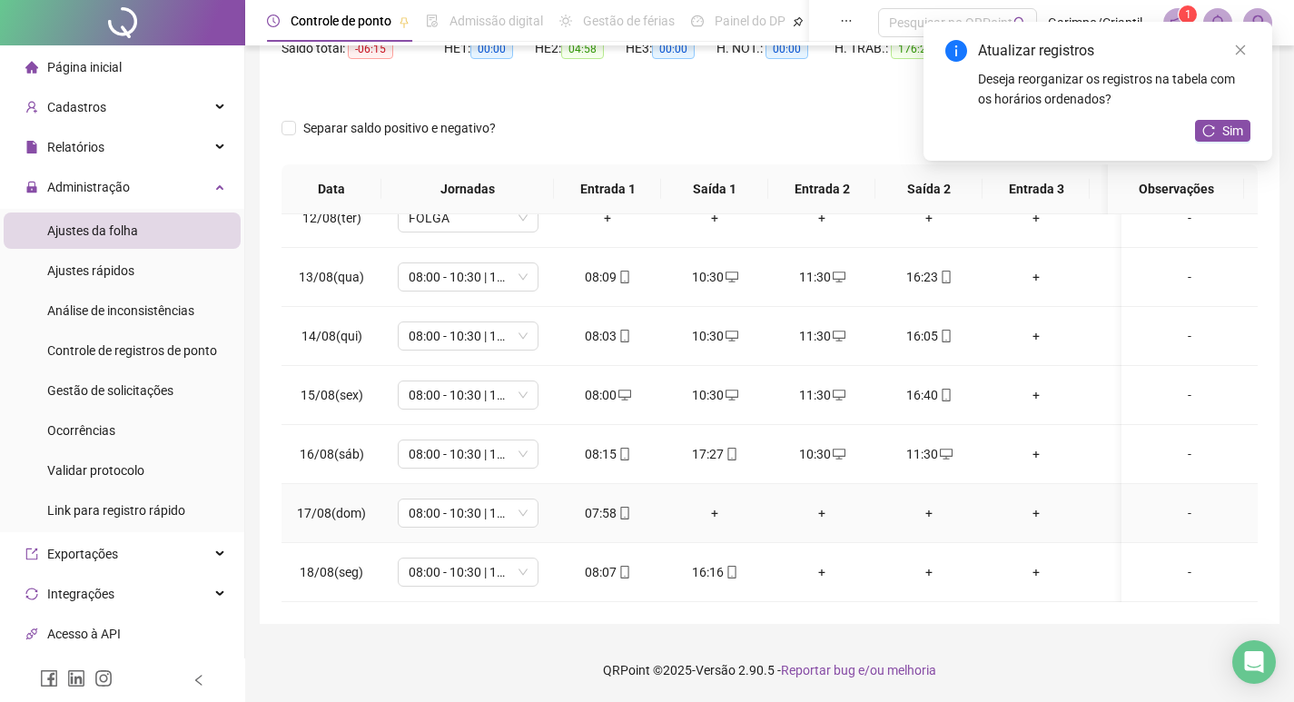
click at [717, 503] on div "+" at bounding box center [715, 513] width 78 height 20
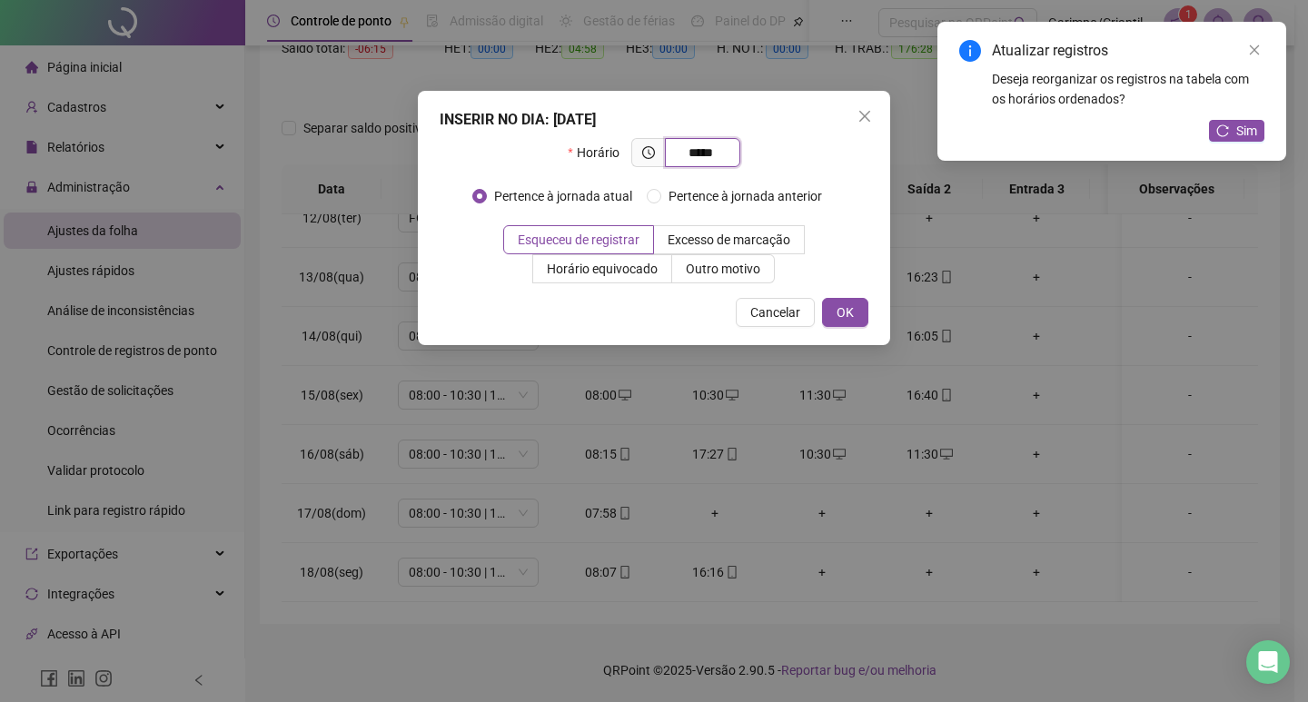
type input "*****"
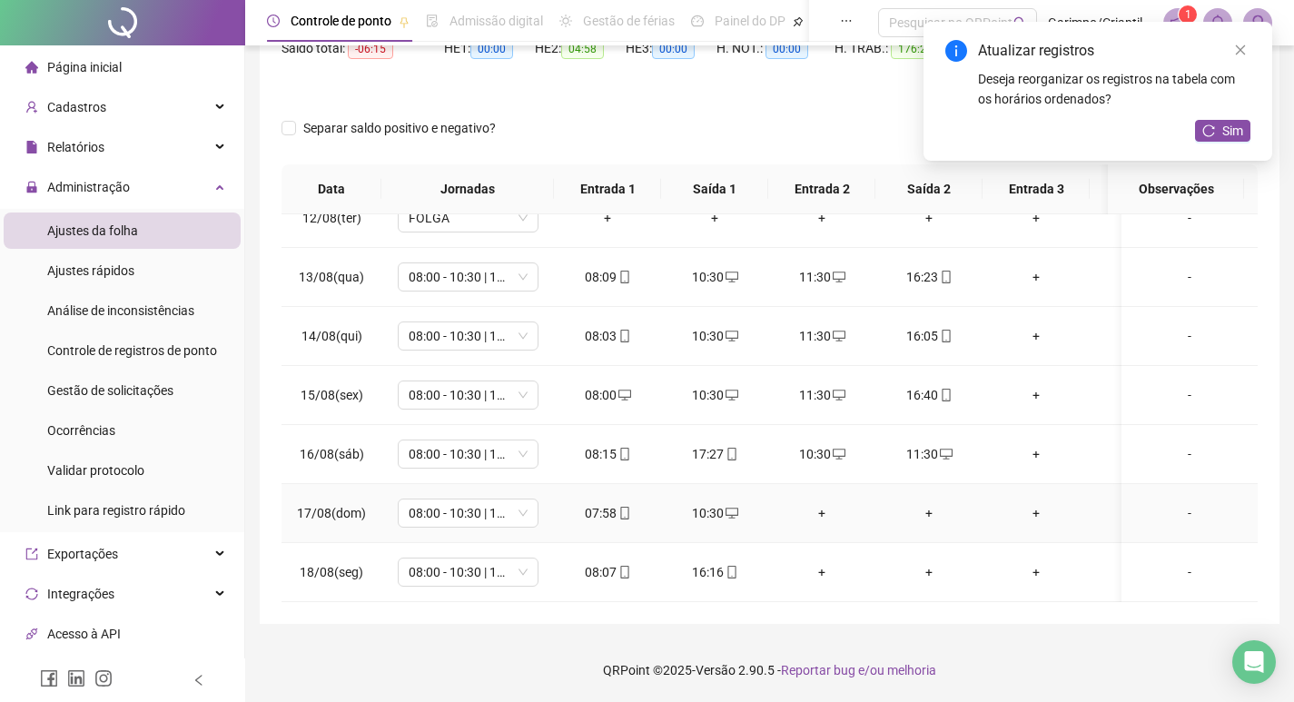
click at [814, 503] on div "+" at bounding box center [822, 513] width 78 height 20
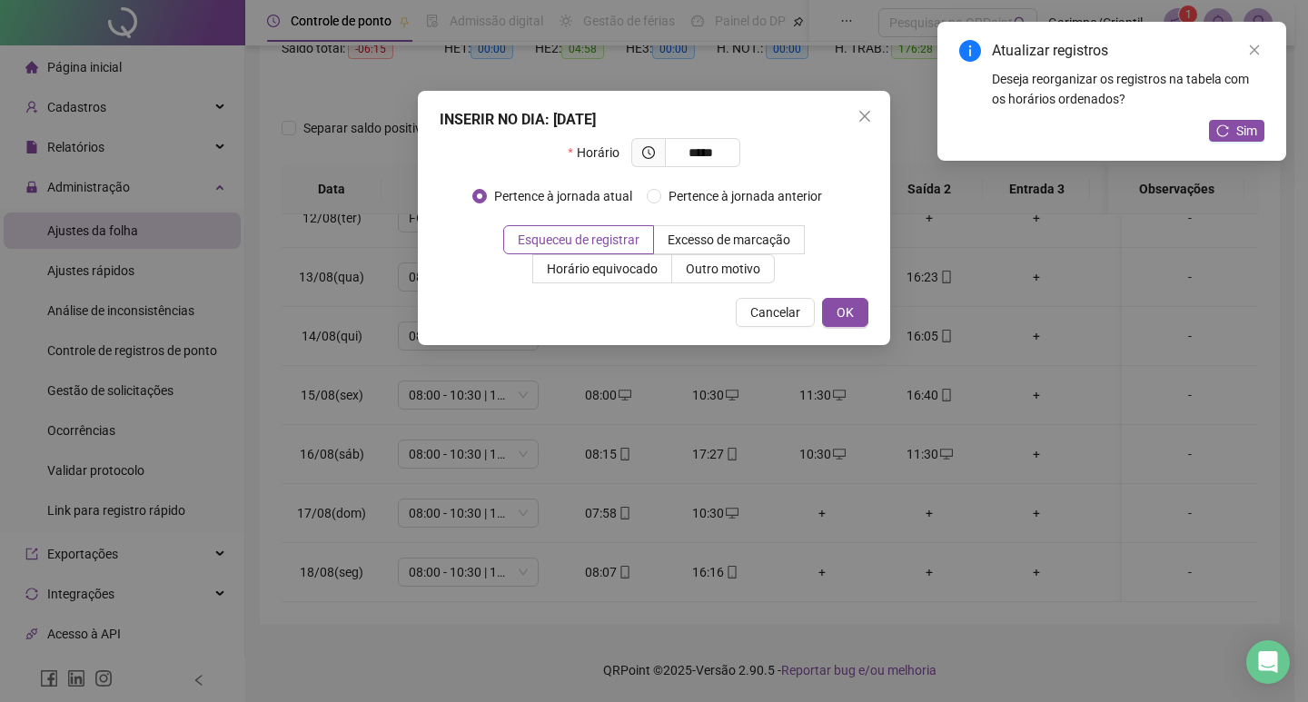
type input "*****"
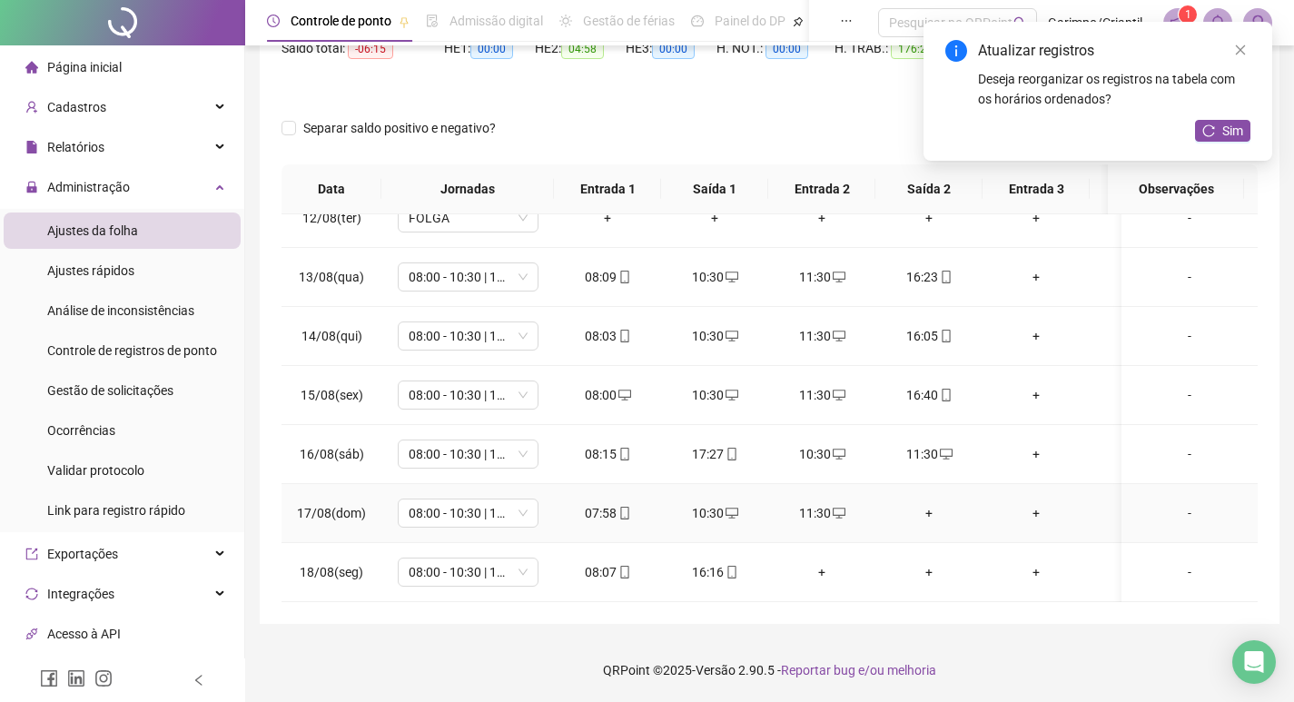
click at [933, 505] on div "+" at bounding box center [929, 513] width 78 height 20
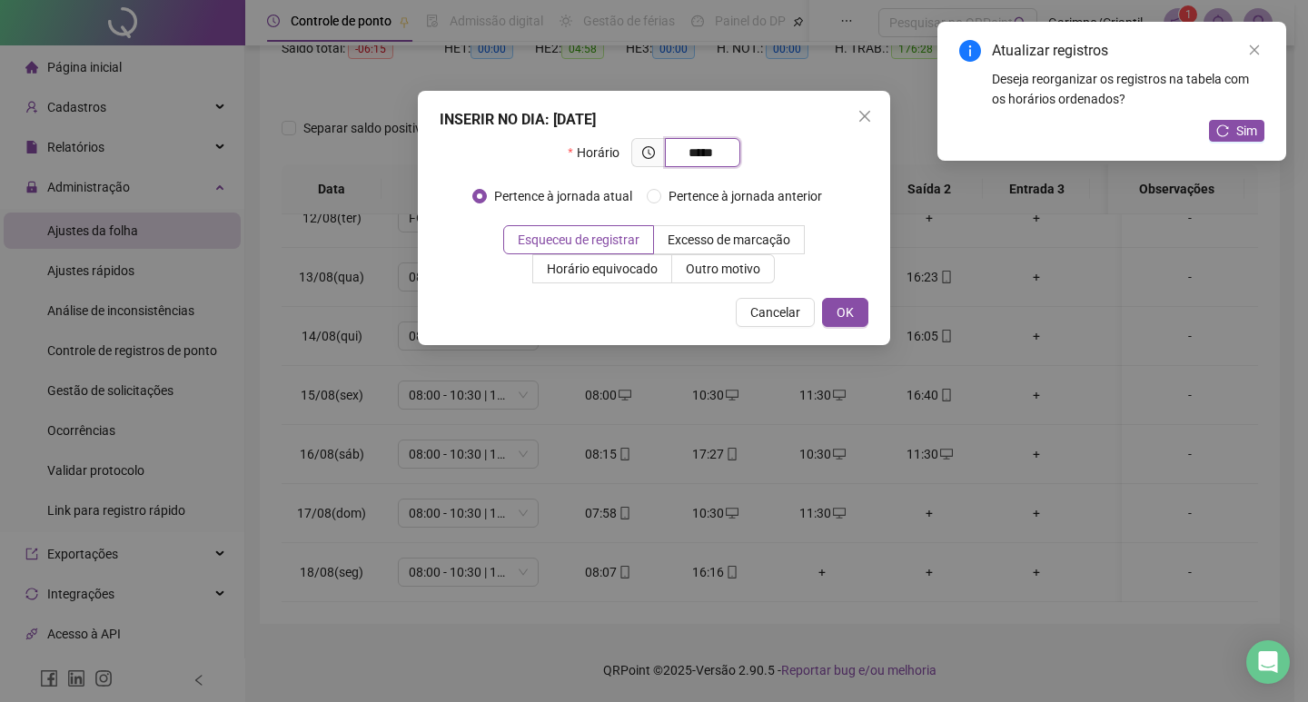
type input "*****"
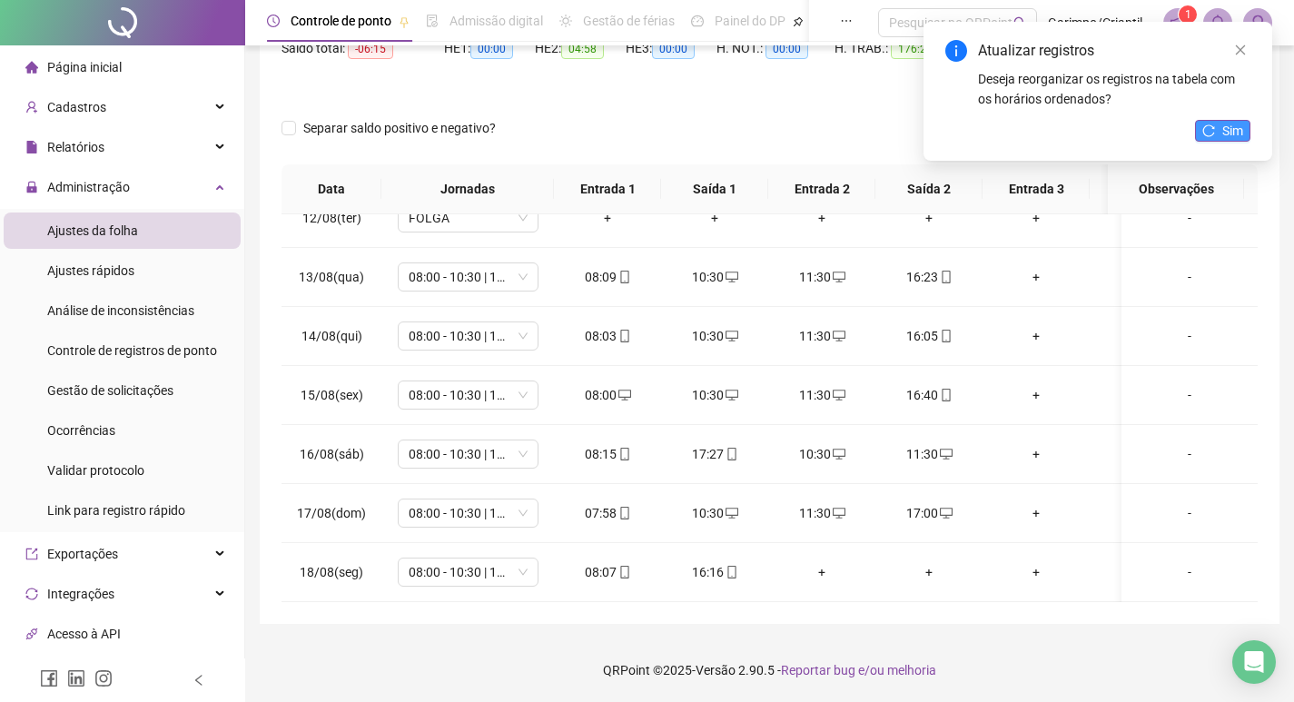
click at [1223, 134] on span "Sim" at bounding box center [1233, 131] width 21 height 20
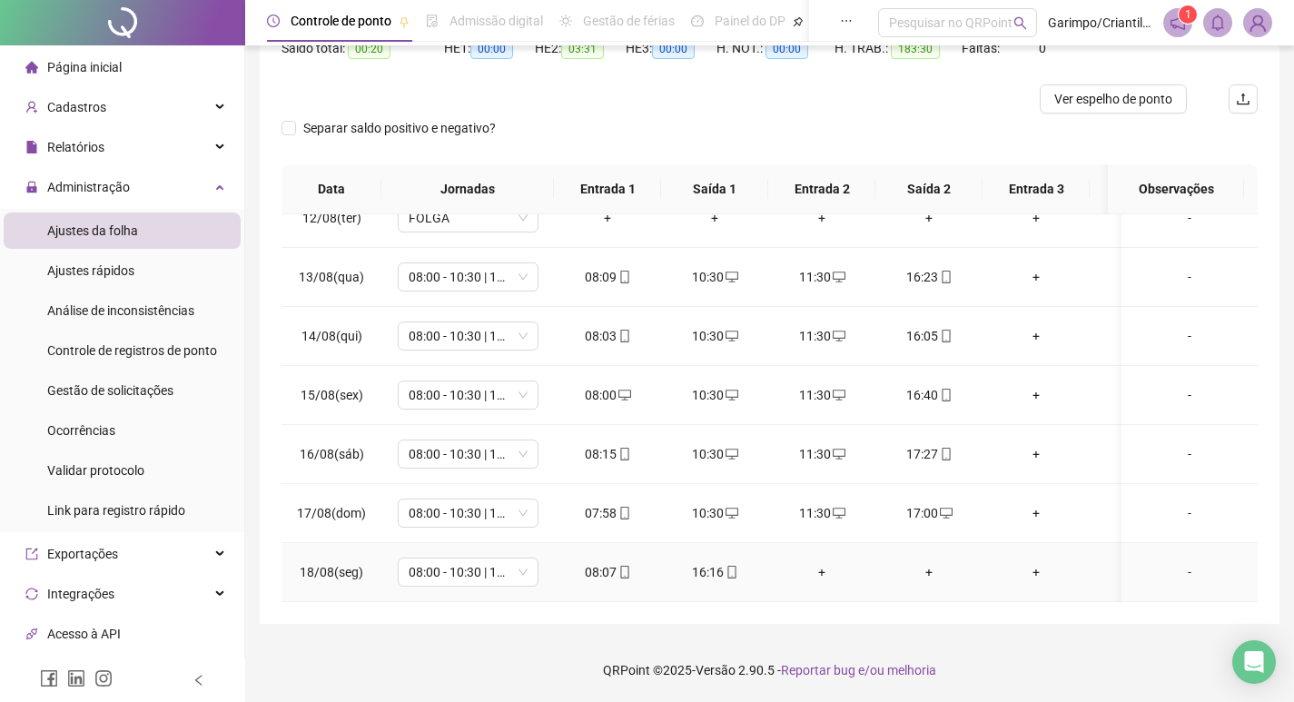
click at [814, 562] on div "+" at bounding box center [822, 572] width 78 height 20
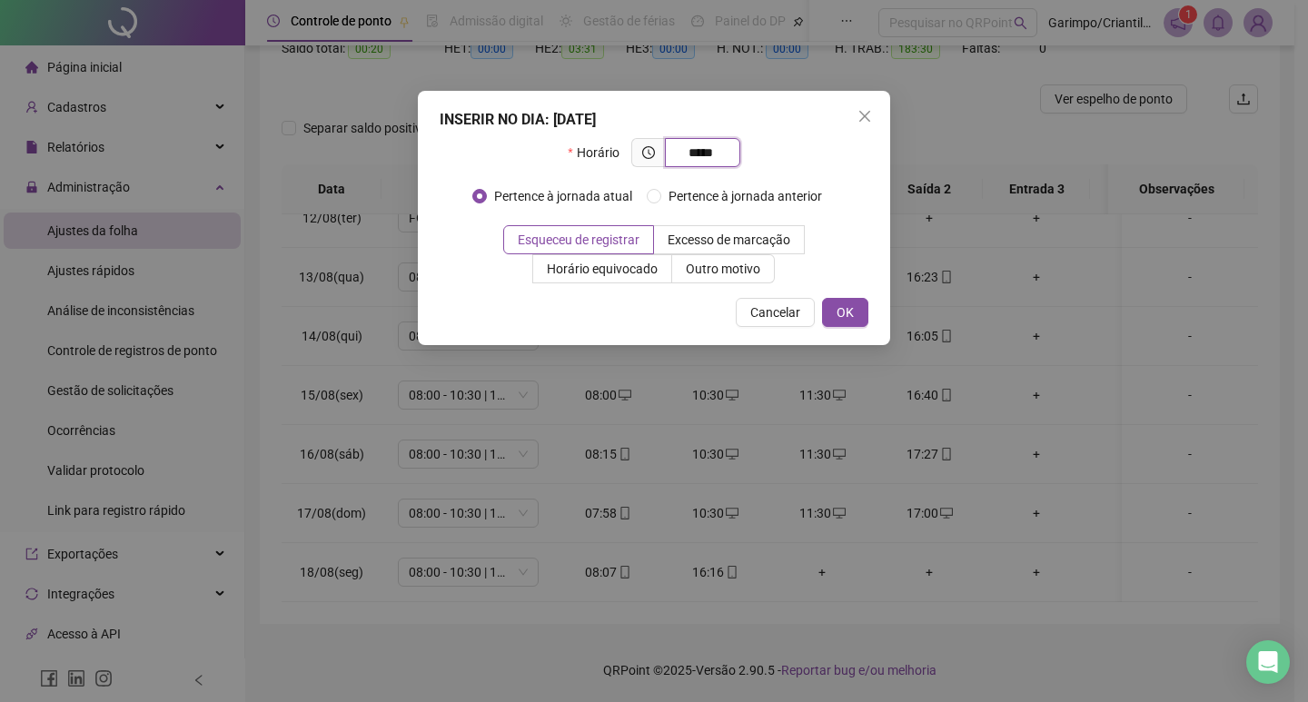
type input "*****"
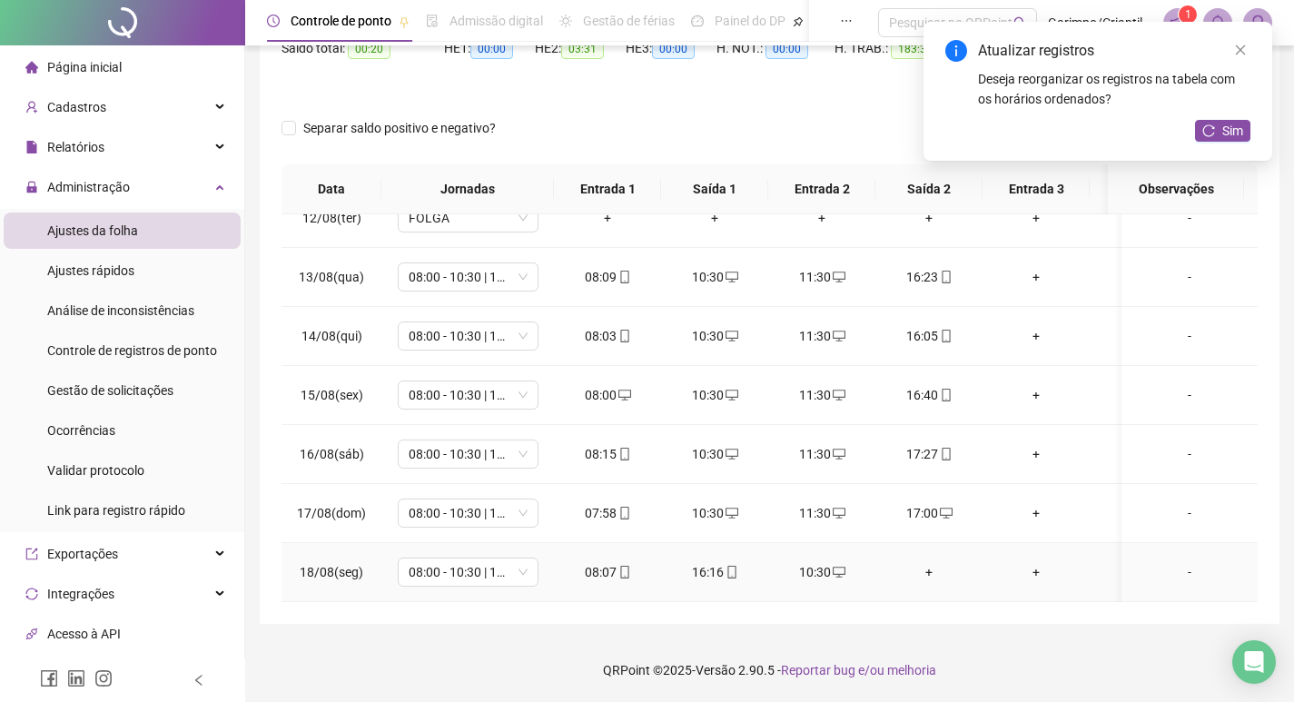
click at [923, 562] on div "+" at bounding box center [929, 572] width 78 height 20
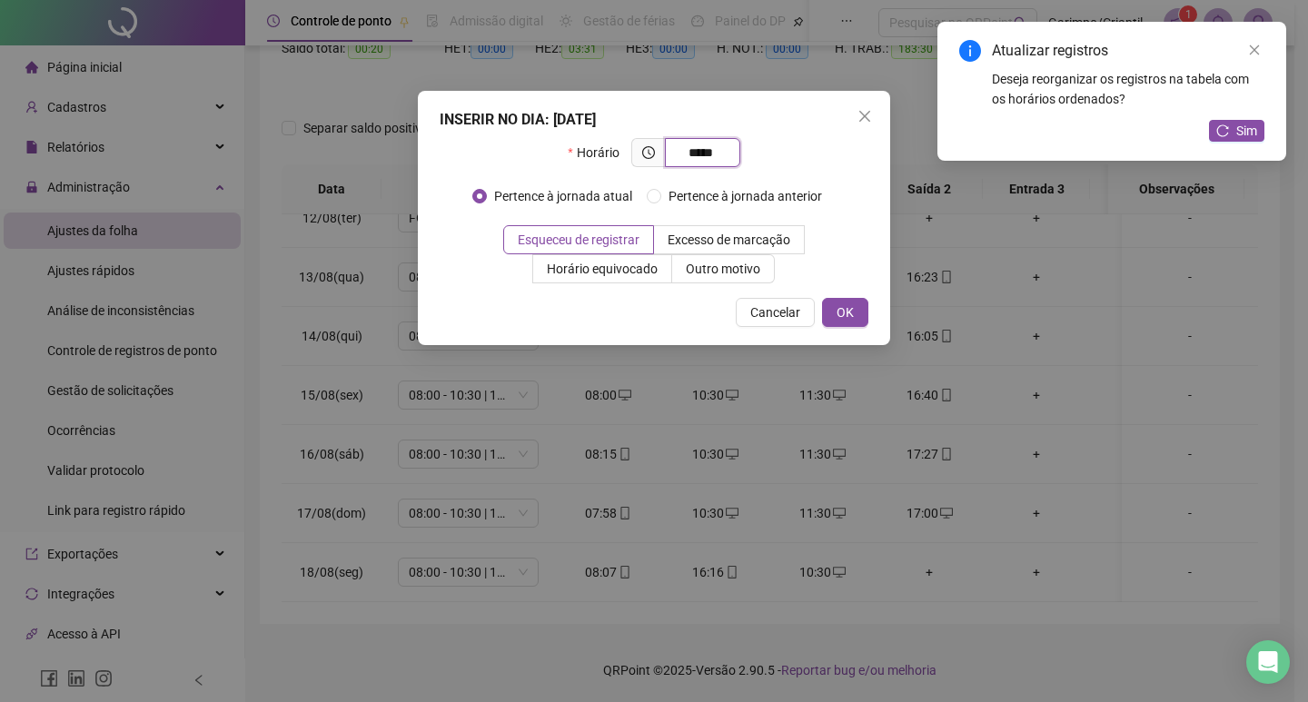
type input "*****"
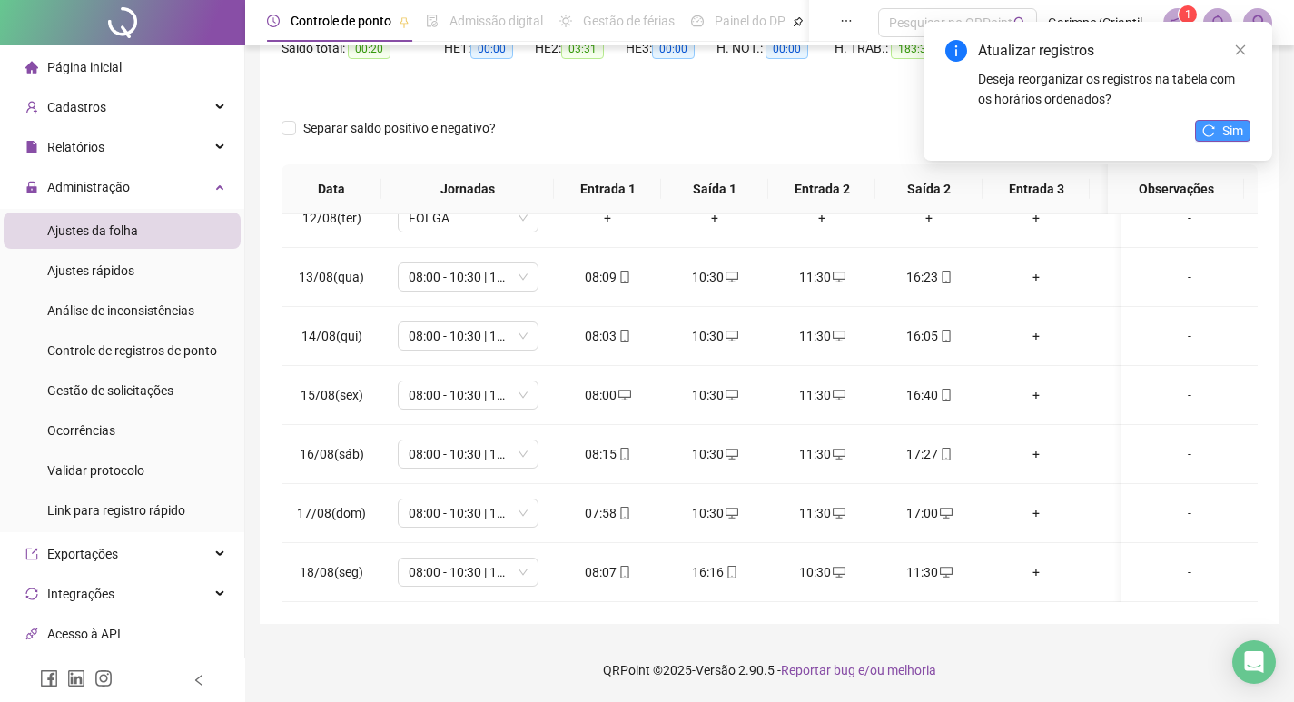
click at [1209, 124] on icon "reload" at bounding box center [1209, 130] width 13 height 13
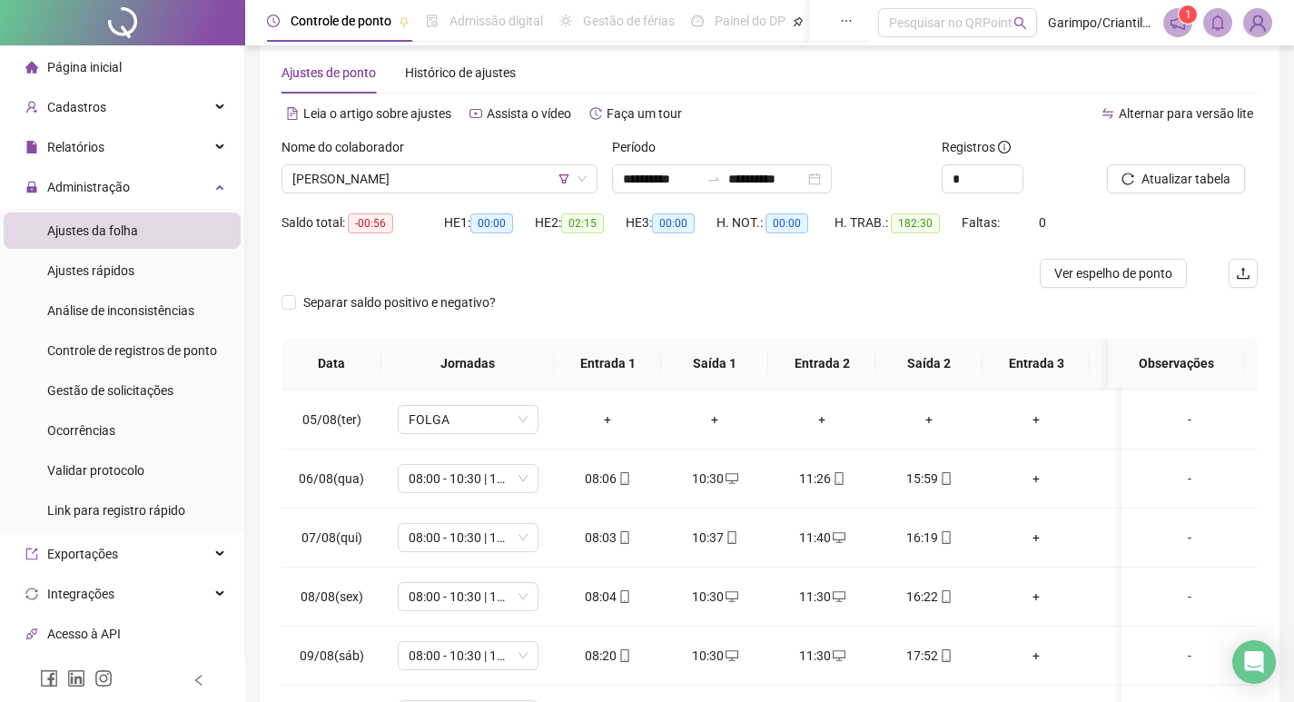
scroll to position [23, 0]
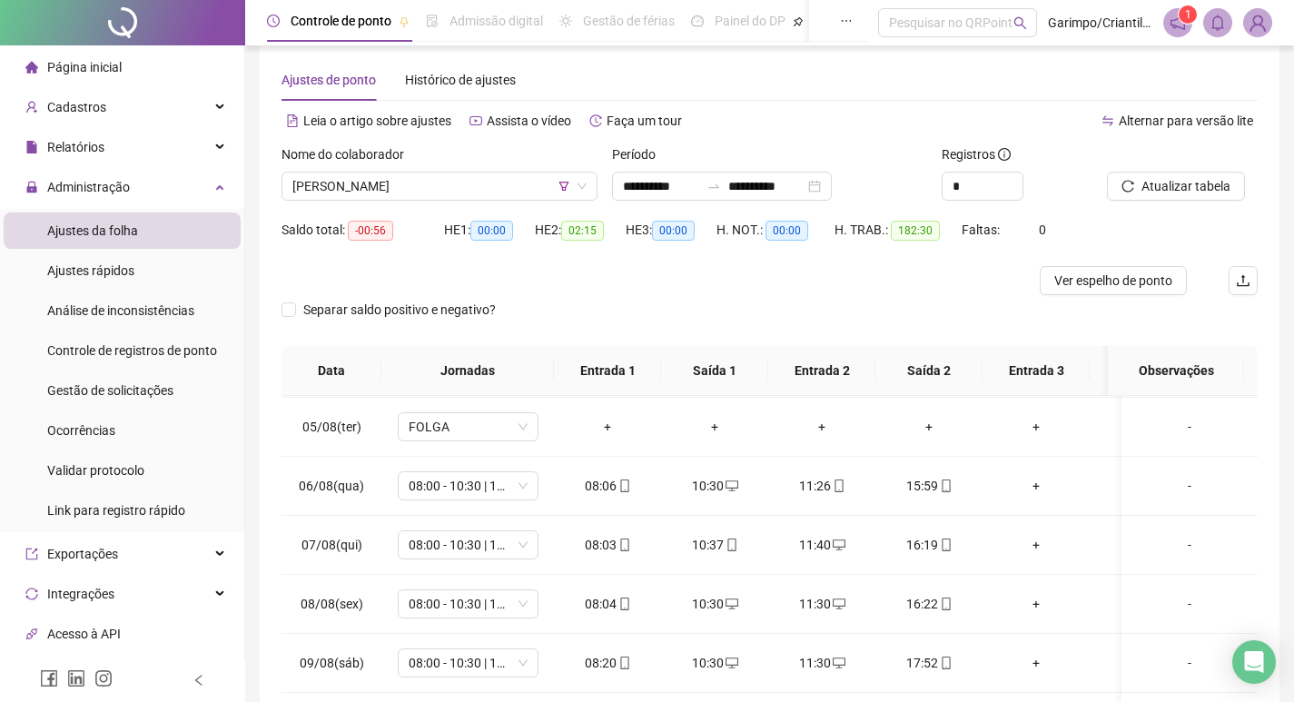
click at [492, 160] on div "Nome do colaborador" at bounding box center [440, 157] width 316 height 27
click at [470, 199] on span "[PERSON_NAME]" at bounding box center [439, 186] width 294 height 27
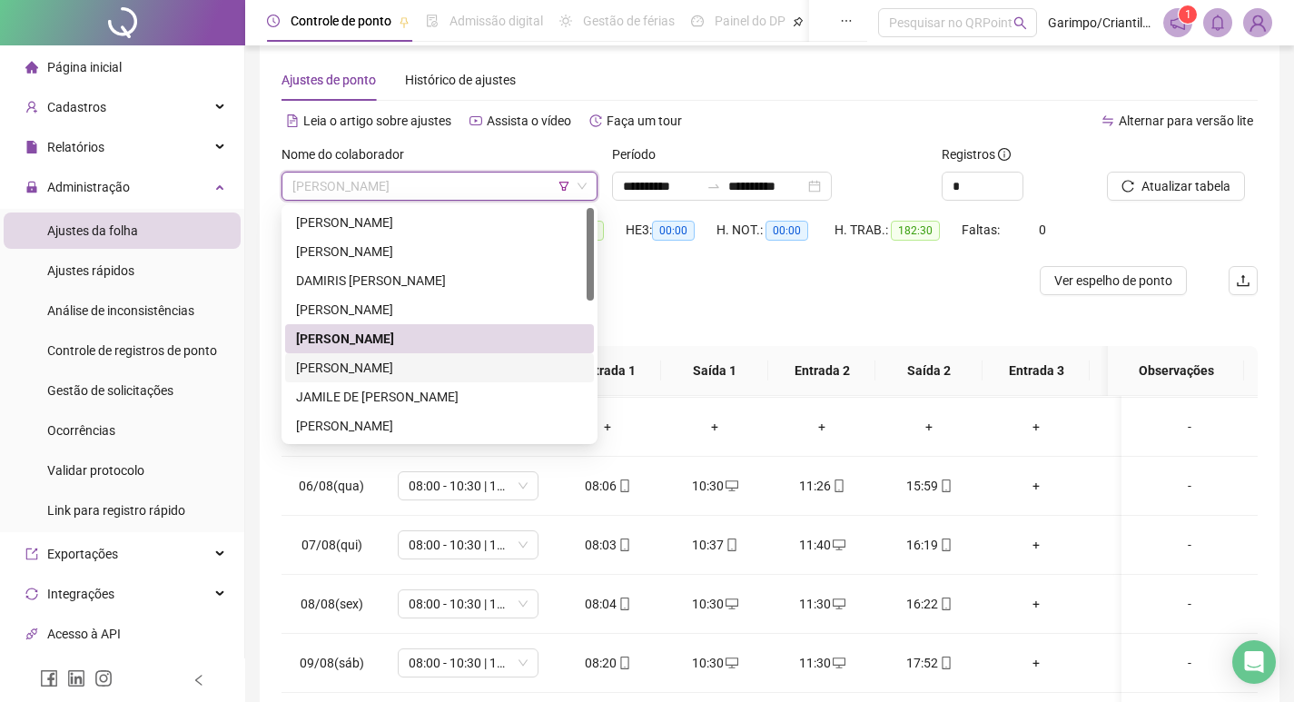
click at [427, 364] on div "[PERSON_NAME]" at bounding box center [439, 368] width 287 height 20
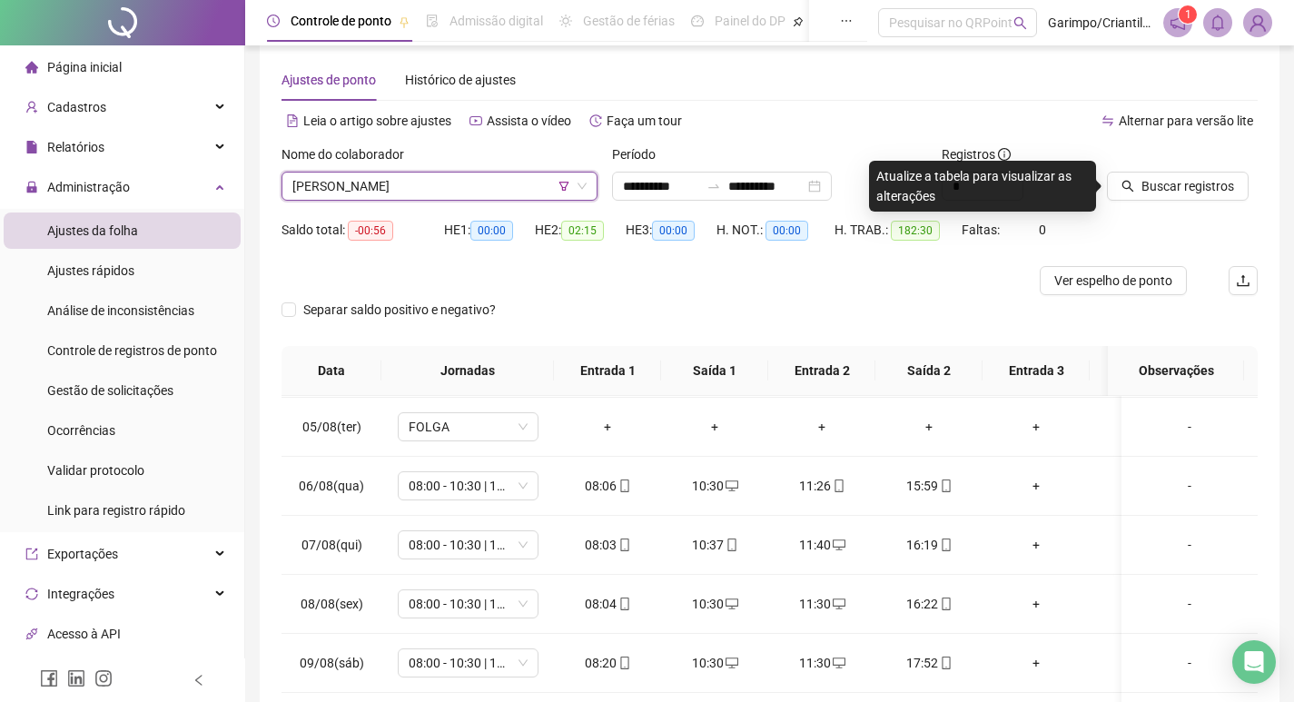
click at [1171, 203] on div "Buscar registros" at bounding box center [1182, 179] width 165 height 71
click at [1171, 191] on span "Buscar registros" at bounding box center [1188, 186] width 93 height 20
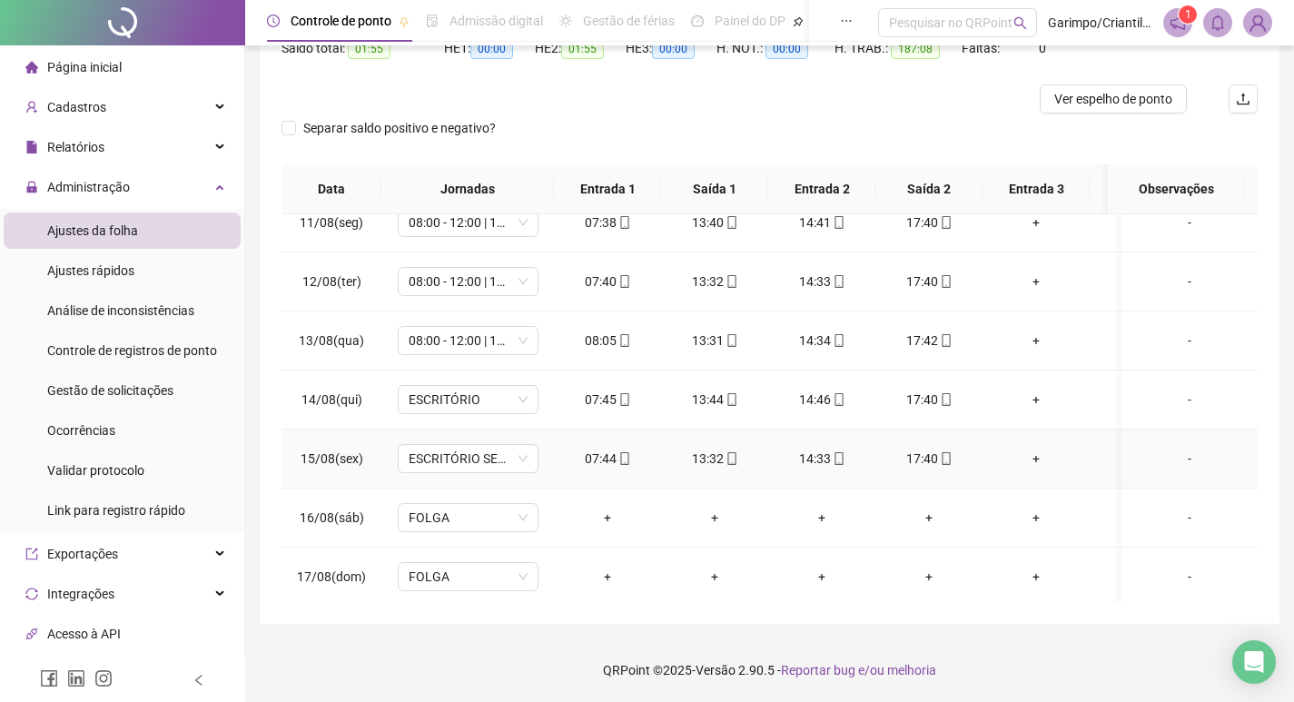
scroll to position [1338, 0]
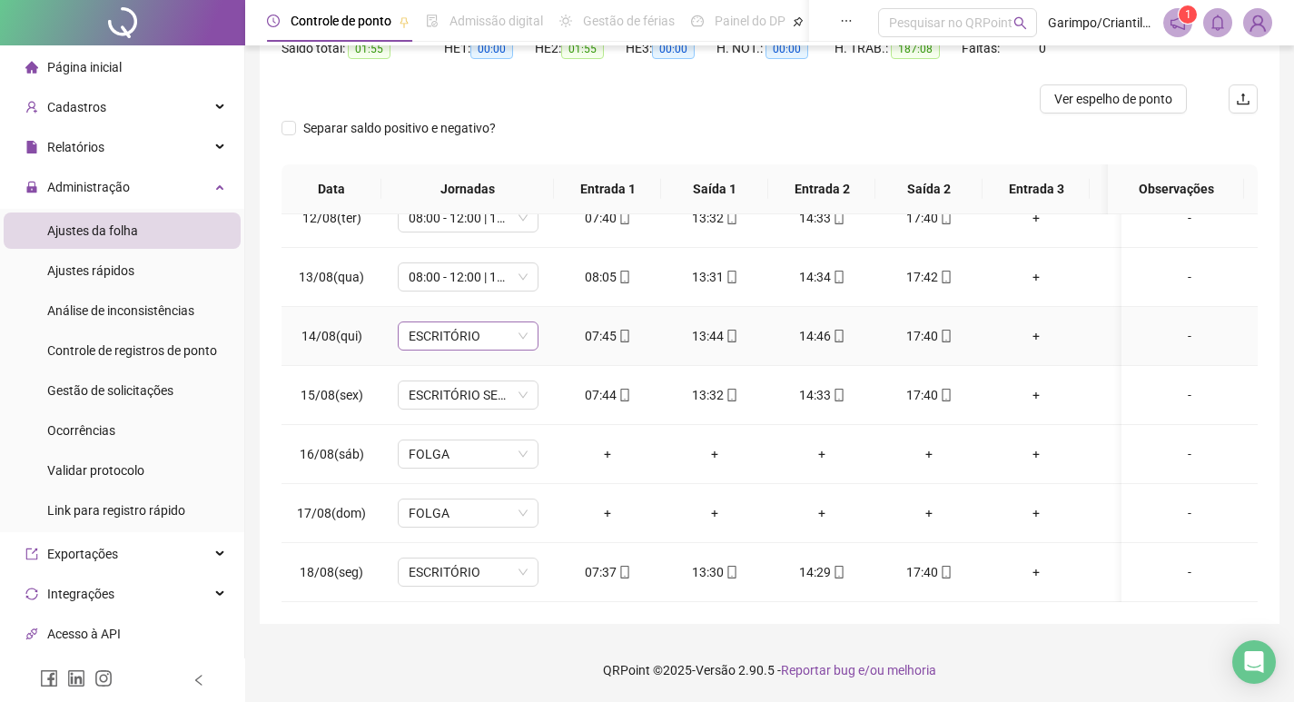
click at [423, 325] on span "ESCRITÓRIO" at bounding box center [468, 335] width 119 height 27
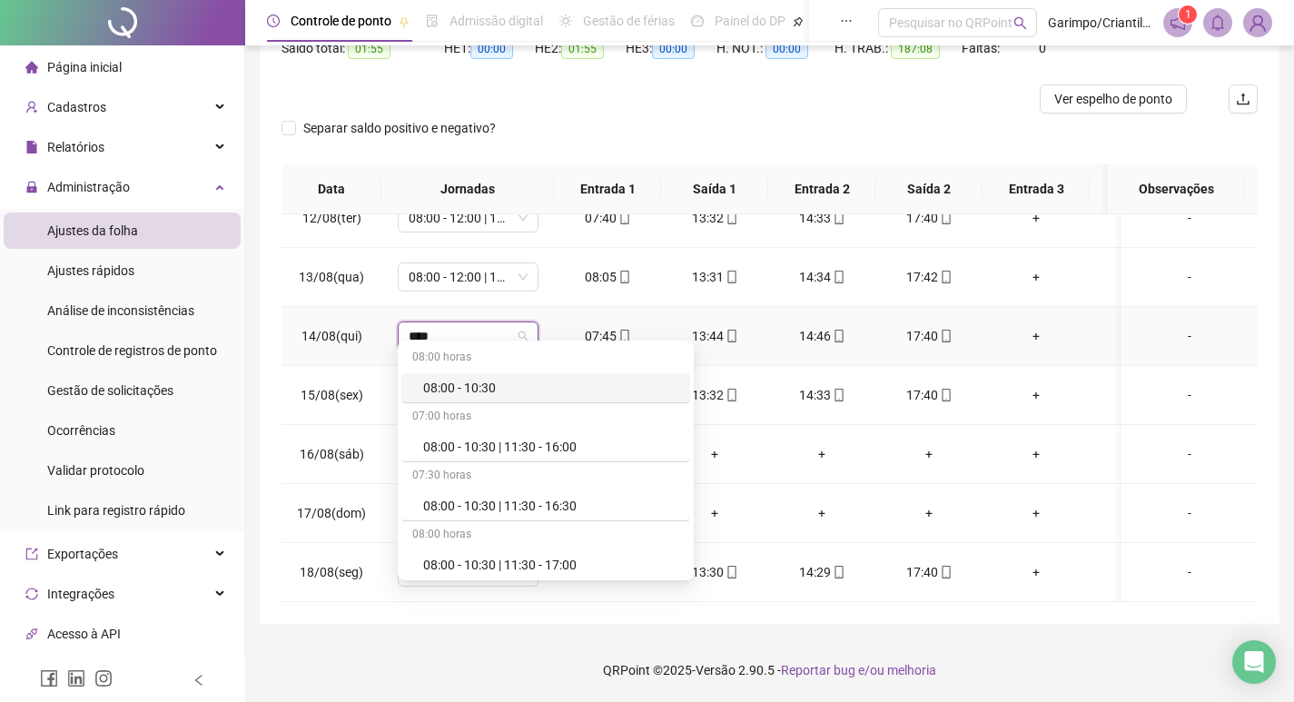
type input "*****"
click at [539, 550] on div "08:00 - 10:30 | 11:30 - 17:00" at bounding box center [545, 565] width 289 height 30
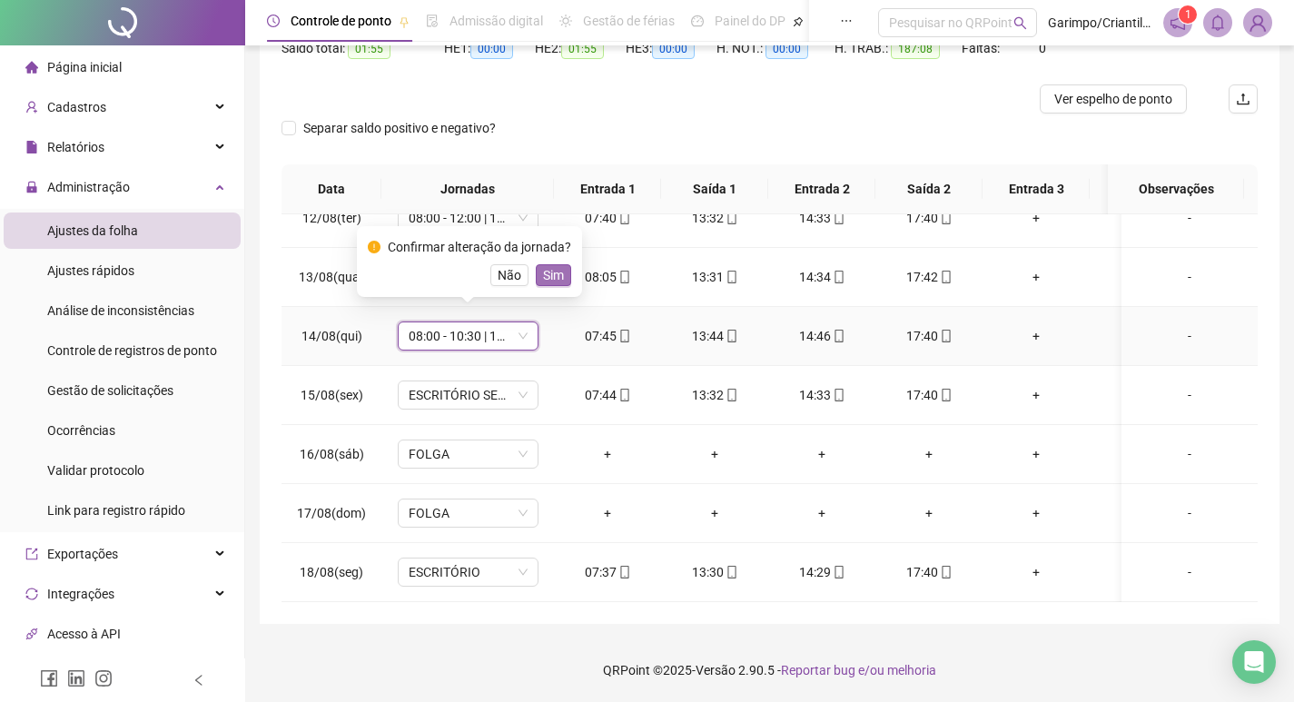
click at [543, 271] on span "Sim" at bounding box center [553, 275] width 21 height 20
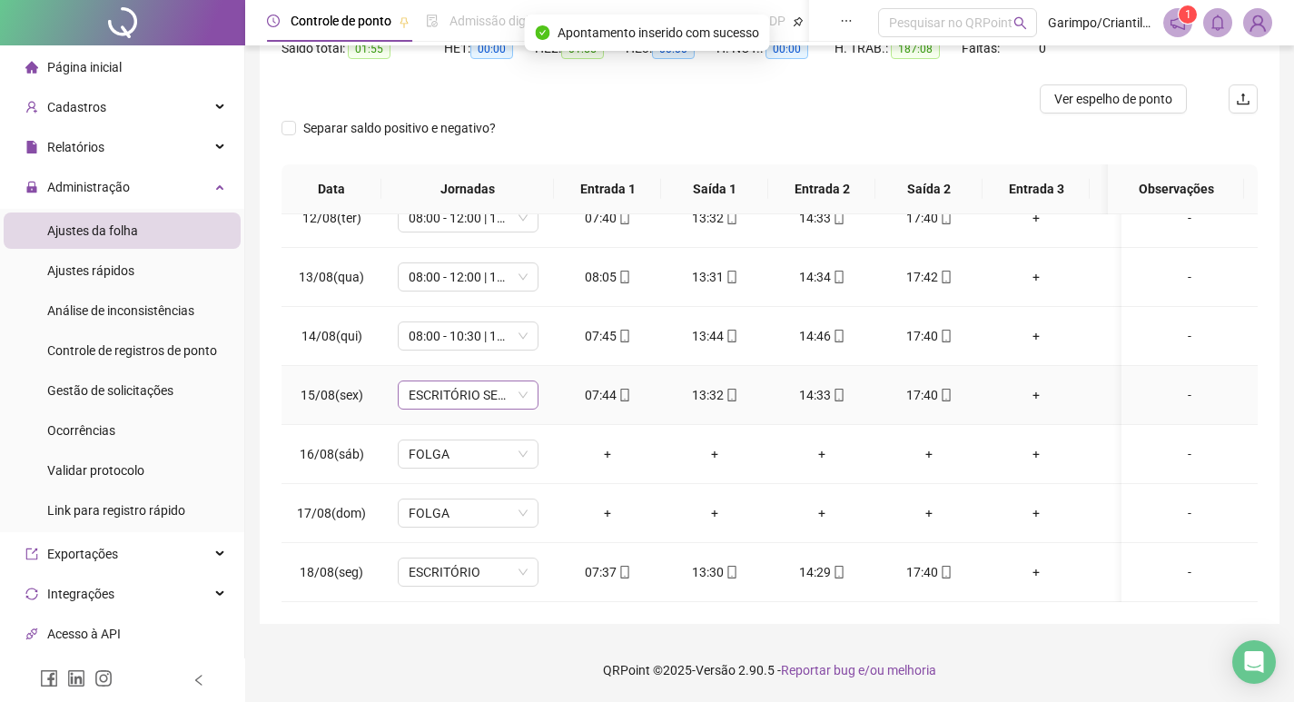
click at [468, 387] on span "ESCRITÓRIO SEXTA" at bounding box center [468, 394] width 119 height 27
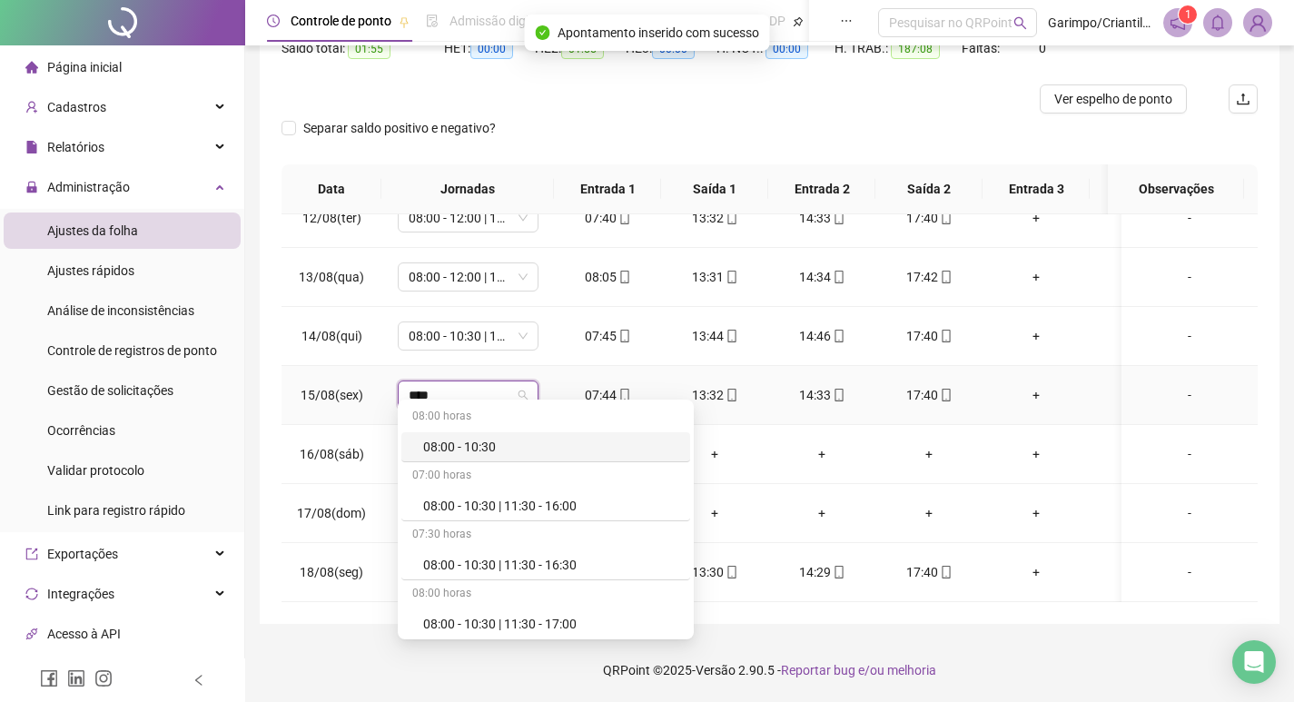
type input "*****"
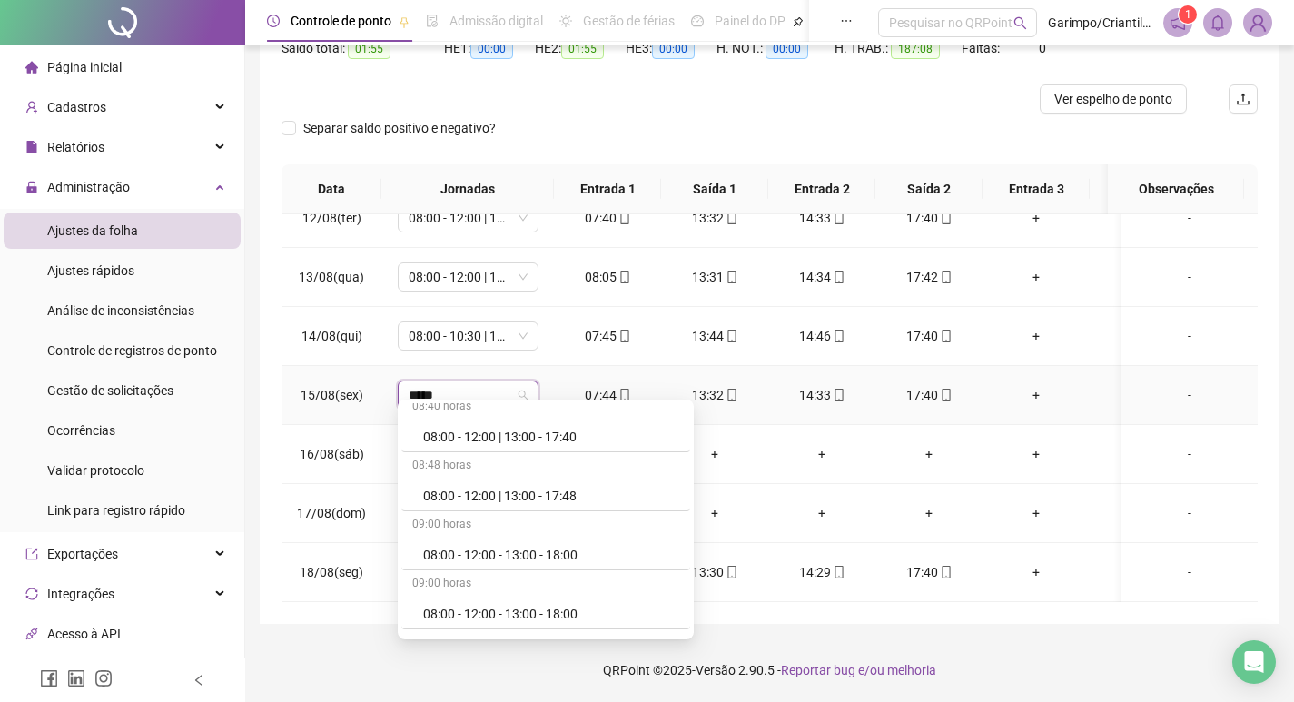
scroll to position [1090, 0]
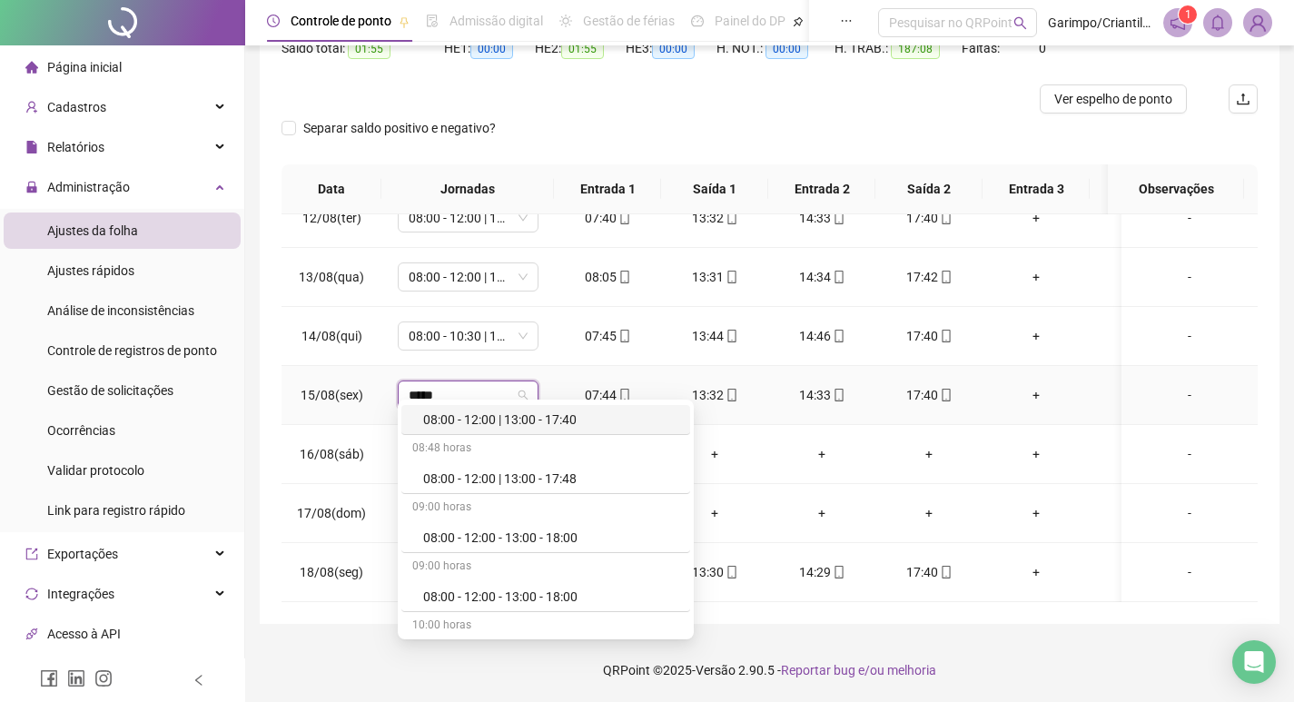
click at [578, 422] on div "08:00 - 12:00 | 13:00 - 17:40" at bounding box center [551, 420] width 256 height 20
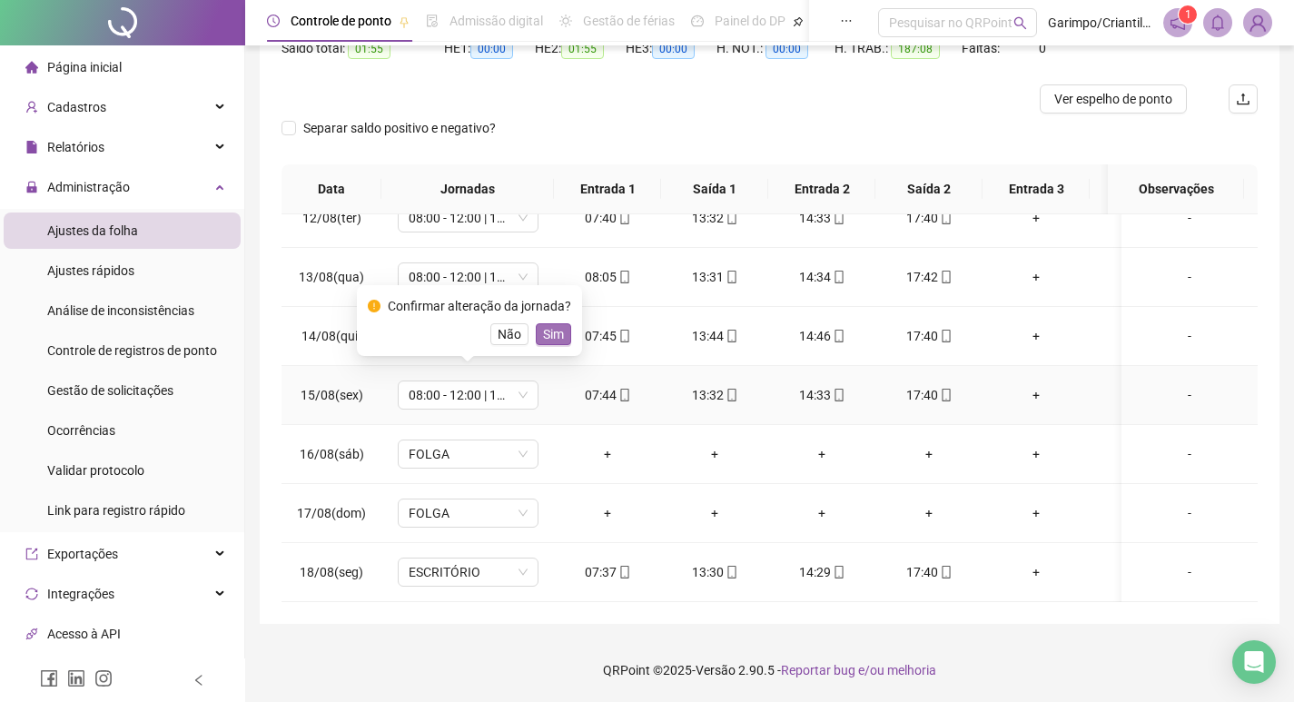
click at [550, 332] on span "Sim" at bounding box center [553, 334] width 21 height 20
click at [455, 322] on span "08:00 - 10:30 | 11:30 - 17:00" at bounding box center [468, 335] width 119 height 27
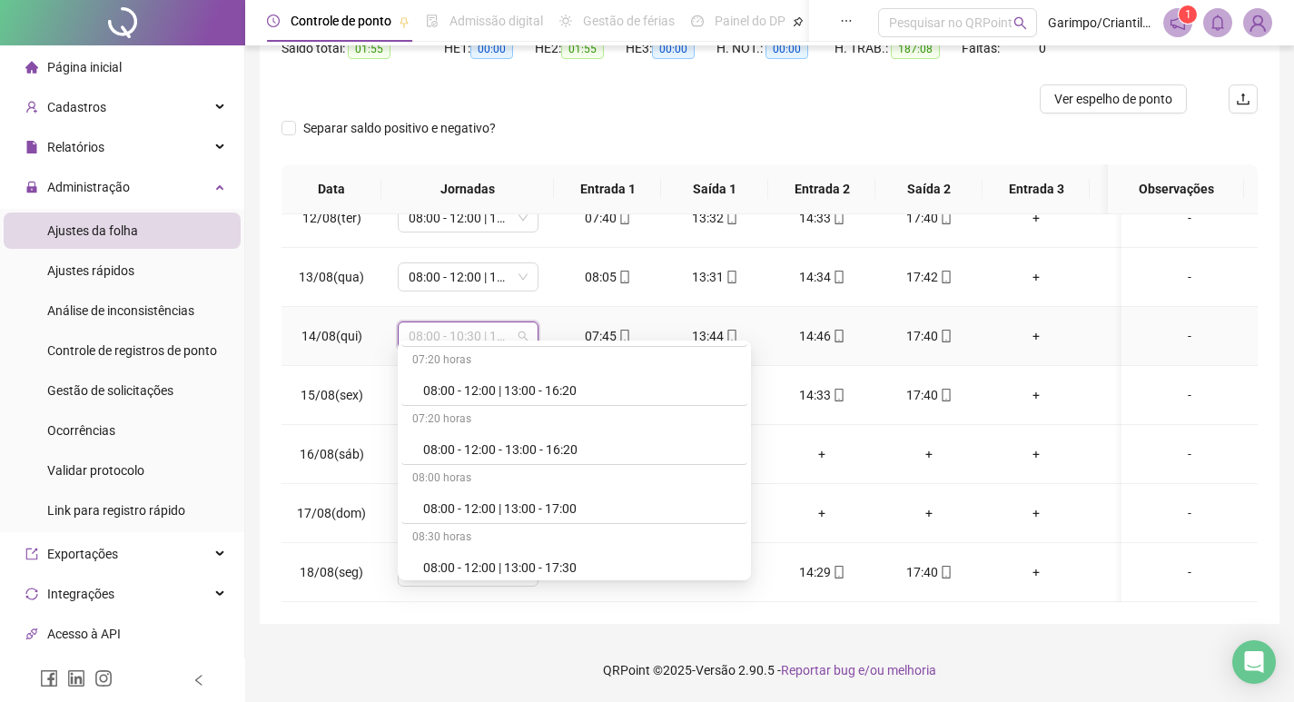
scroll to position [2860, 0]
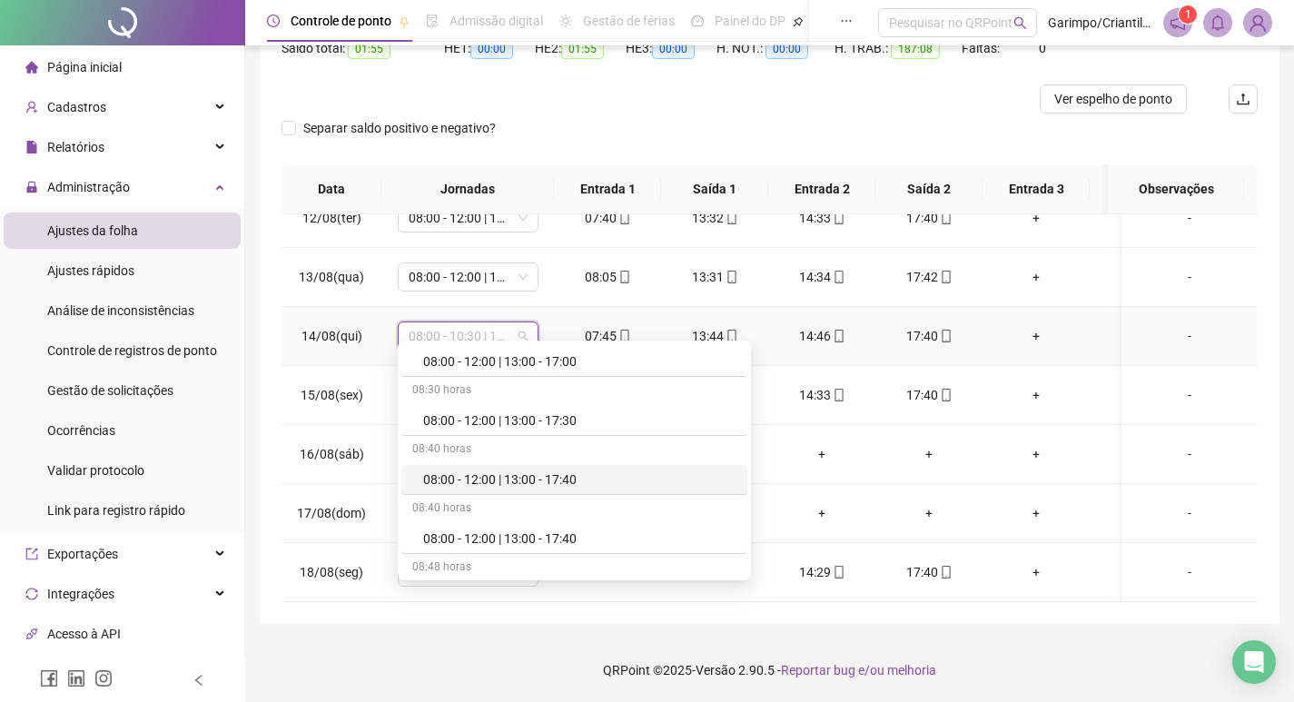
click at [551, 475] on div "08:00 - 12:00 | 13:00 - 17:40" at bounding box center [579, 480] width 313 height 20
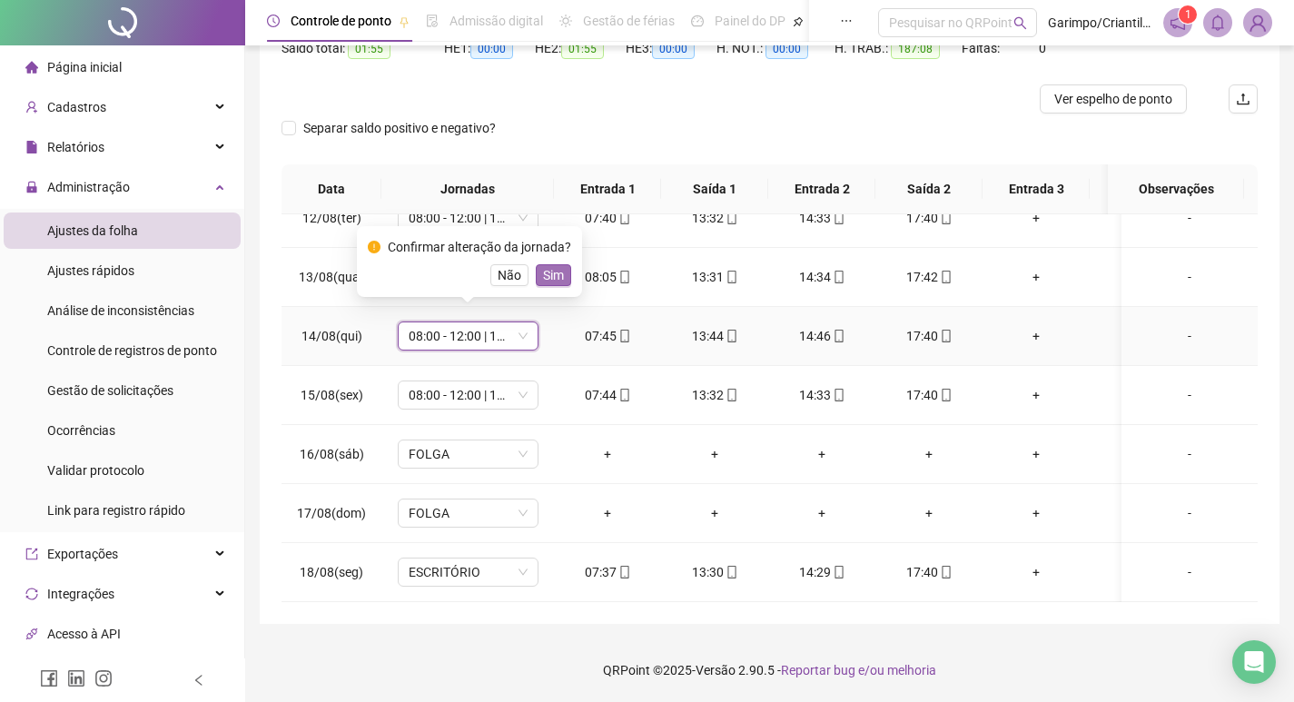
click at [554, 281] on span "Sim" at bounding box center [553, 275] width 21 height 20
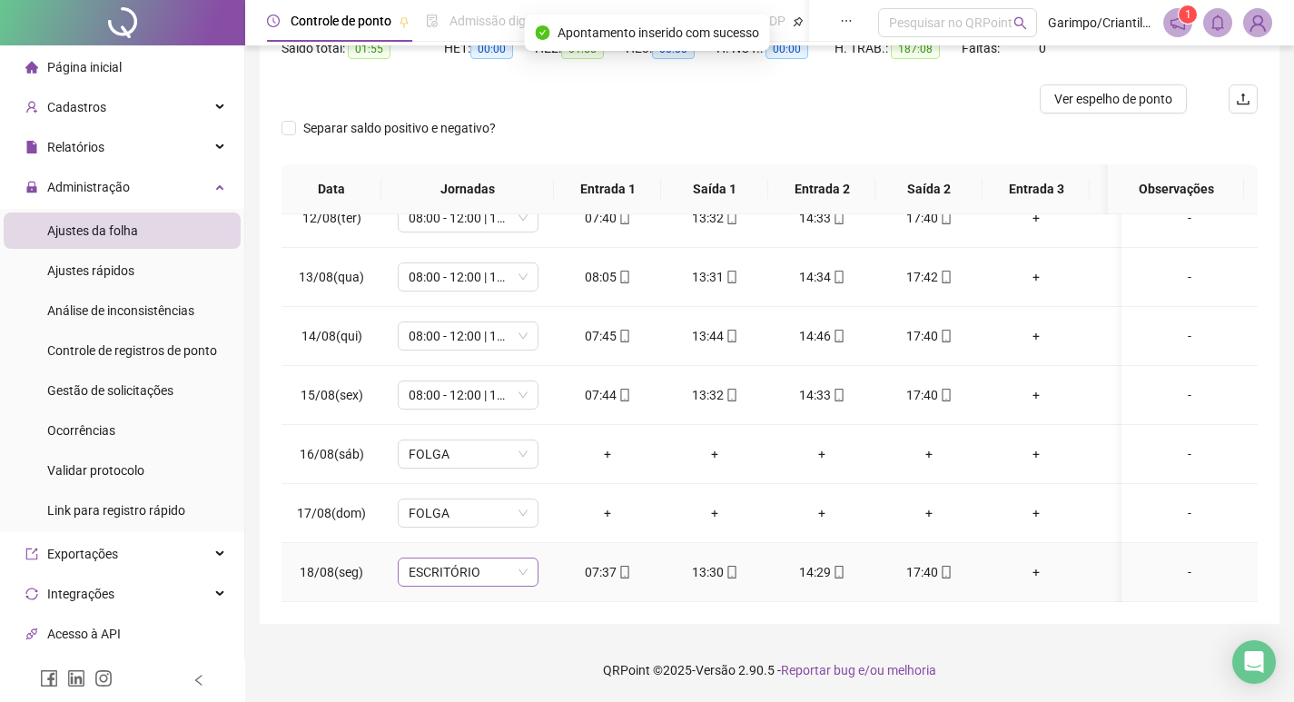
click at [420, 561] on span "ESCRITÓRIO" at bounding box center [468, 572] width 119 height 27
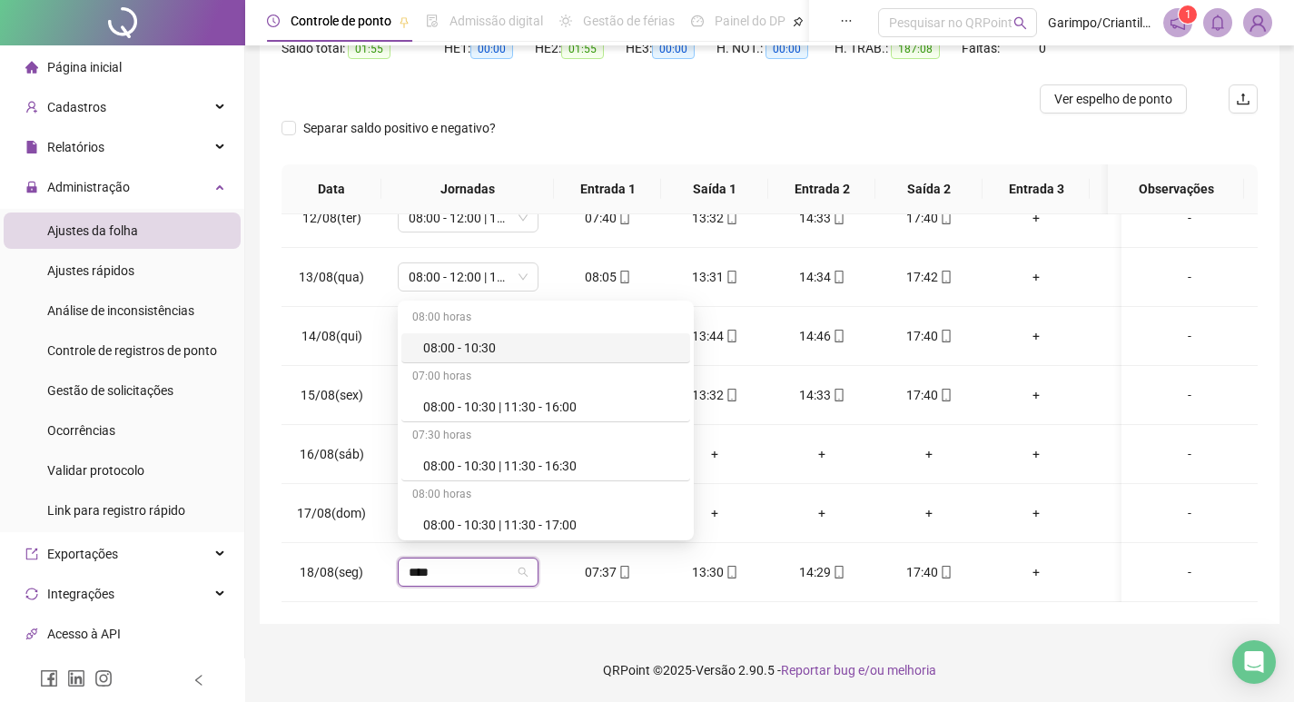
type input "*****"
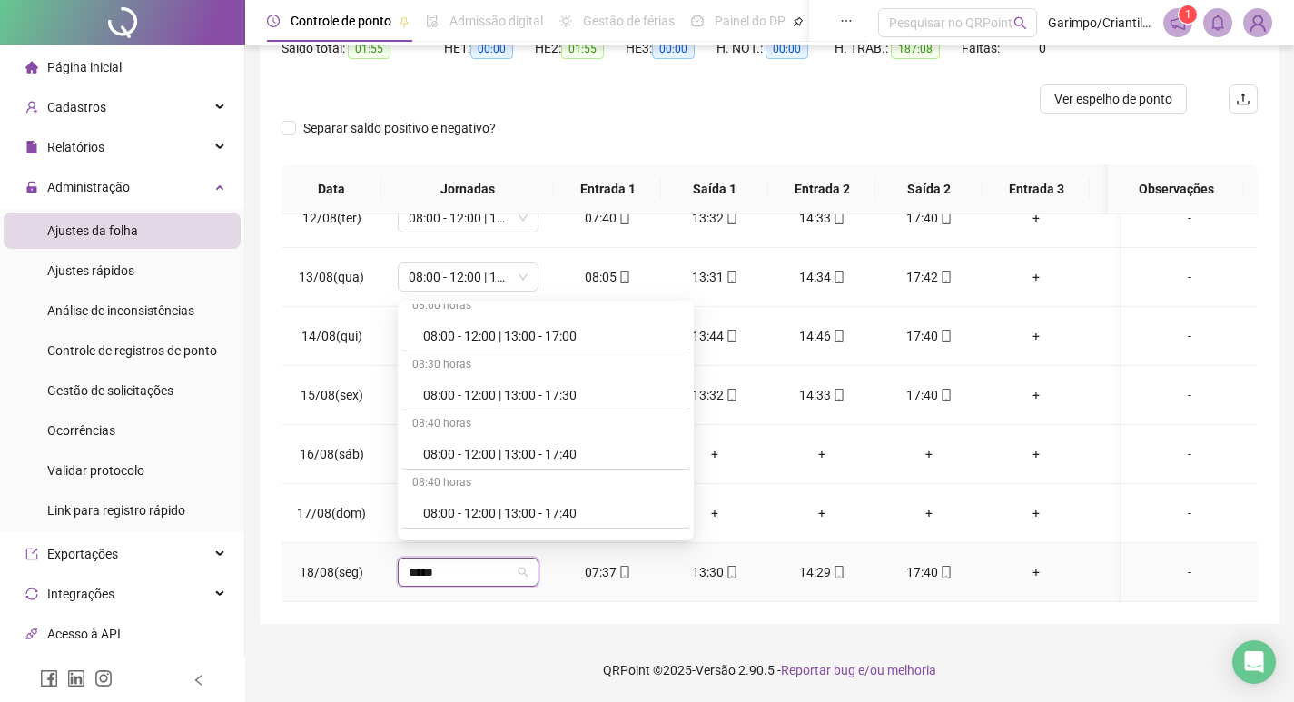
scroll to position [999, 0]
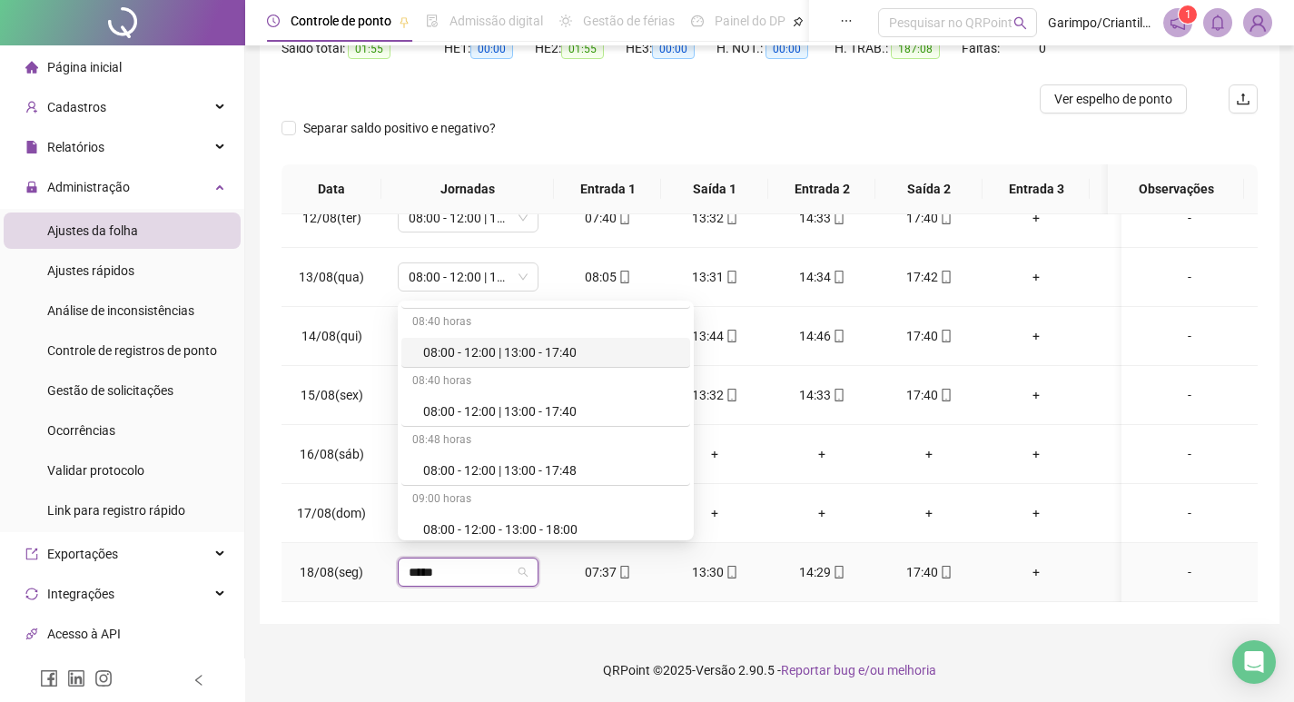
click at [521, 359] on div "08:00 - 12:00 | 13:00 - 17:40" at bounding box center [551, 352] width 256 height 20
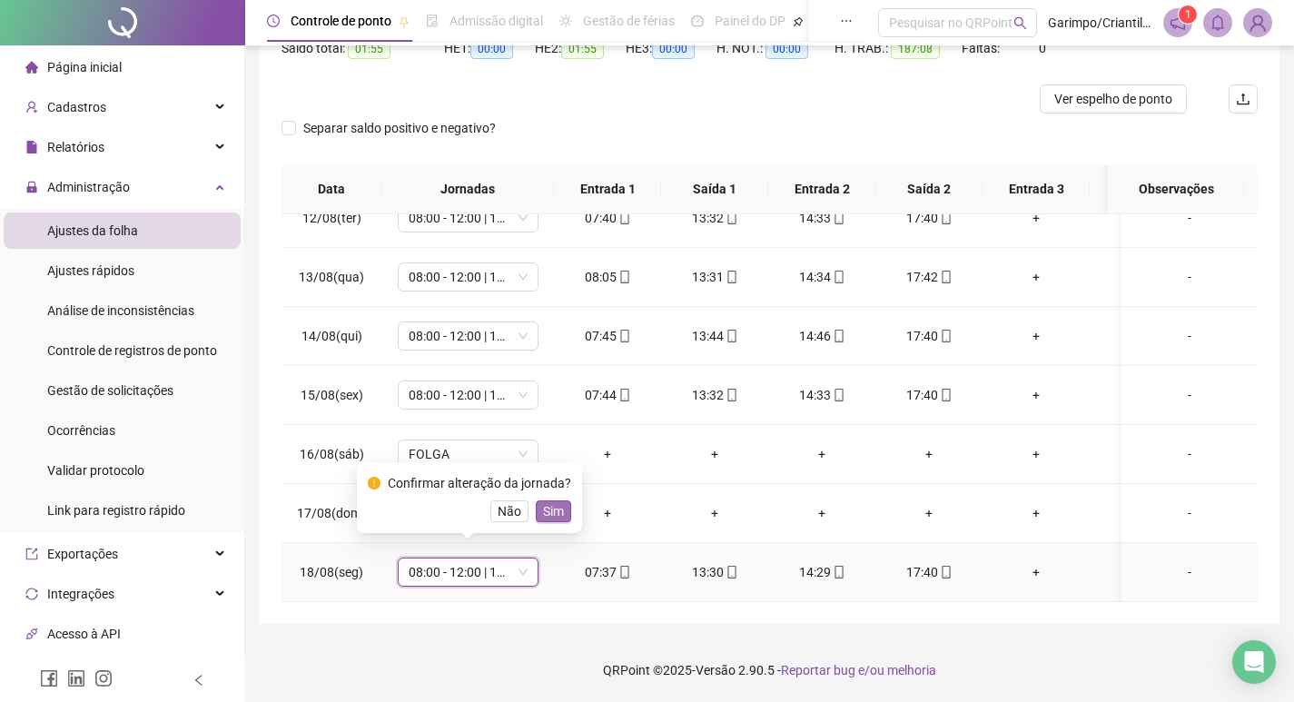
click at [563, 511] on button "Sim" at bounding box center [553, 511] width 35 height 22
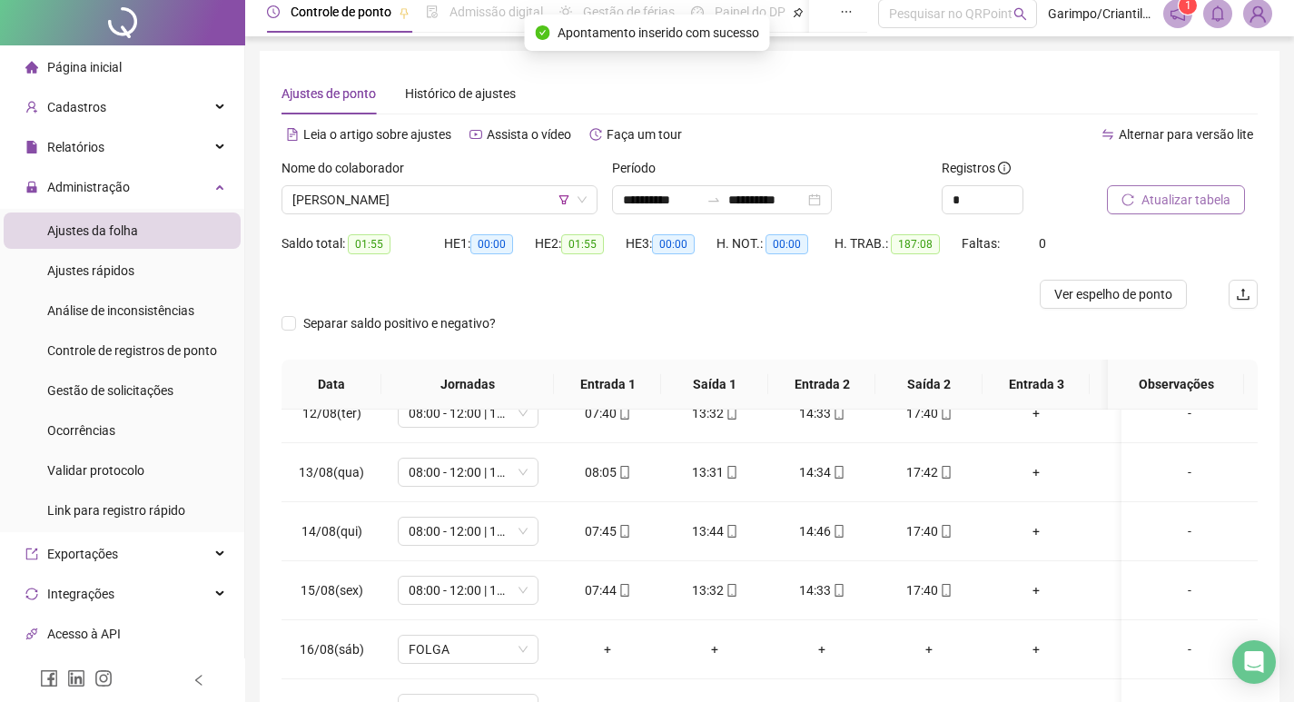
scroll to position [0, 0]
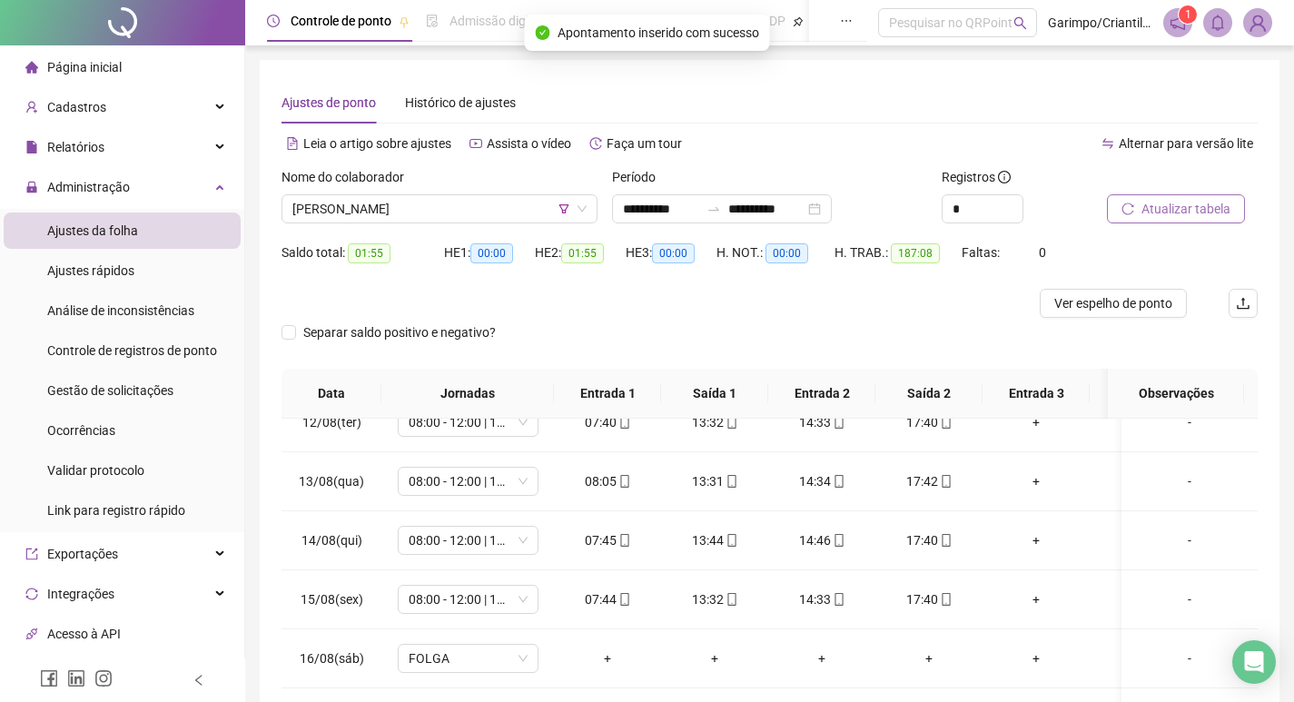
click at [1149, 202] on span "Atualizar tabela" at bounding box center [1186, 209] width 89 height 20
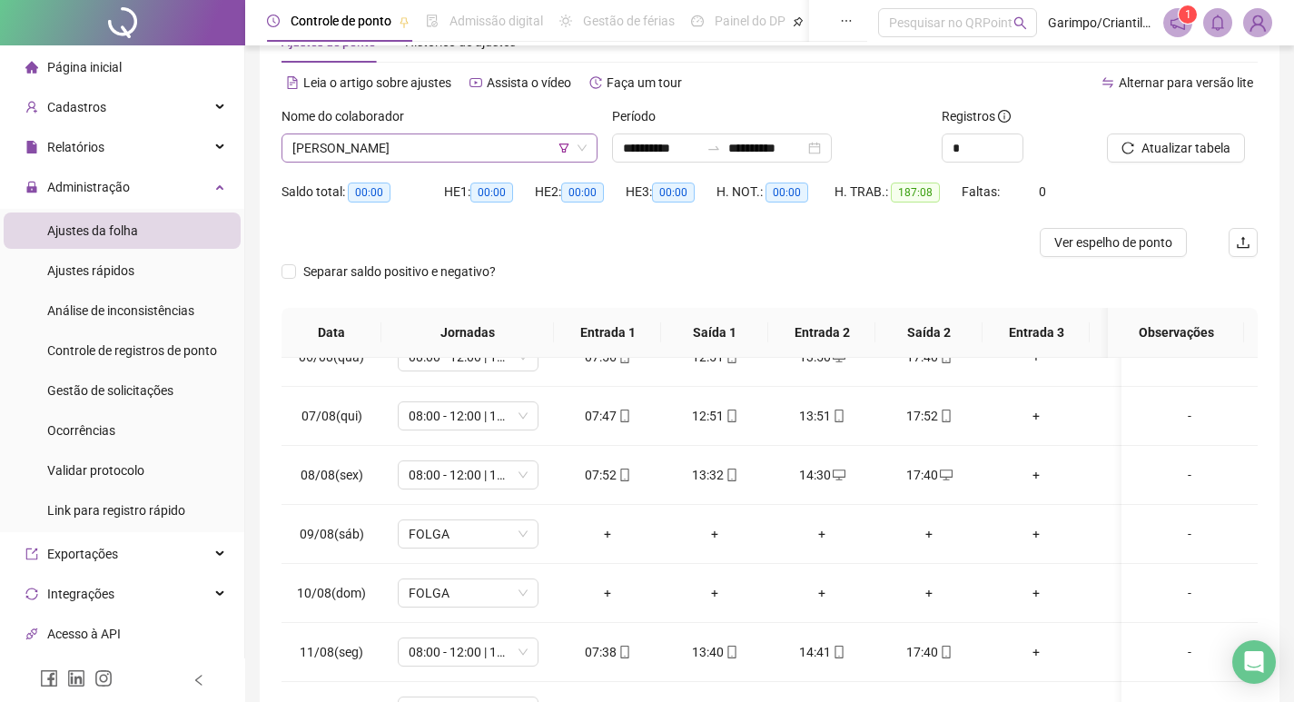
scroll to position [23, 0]
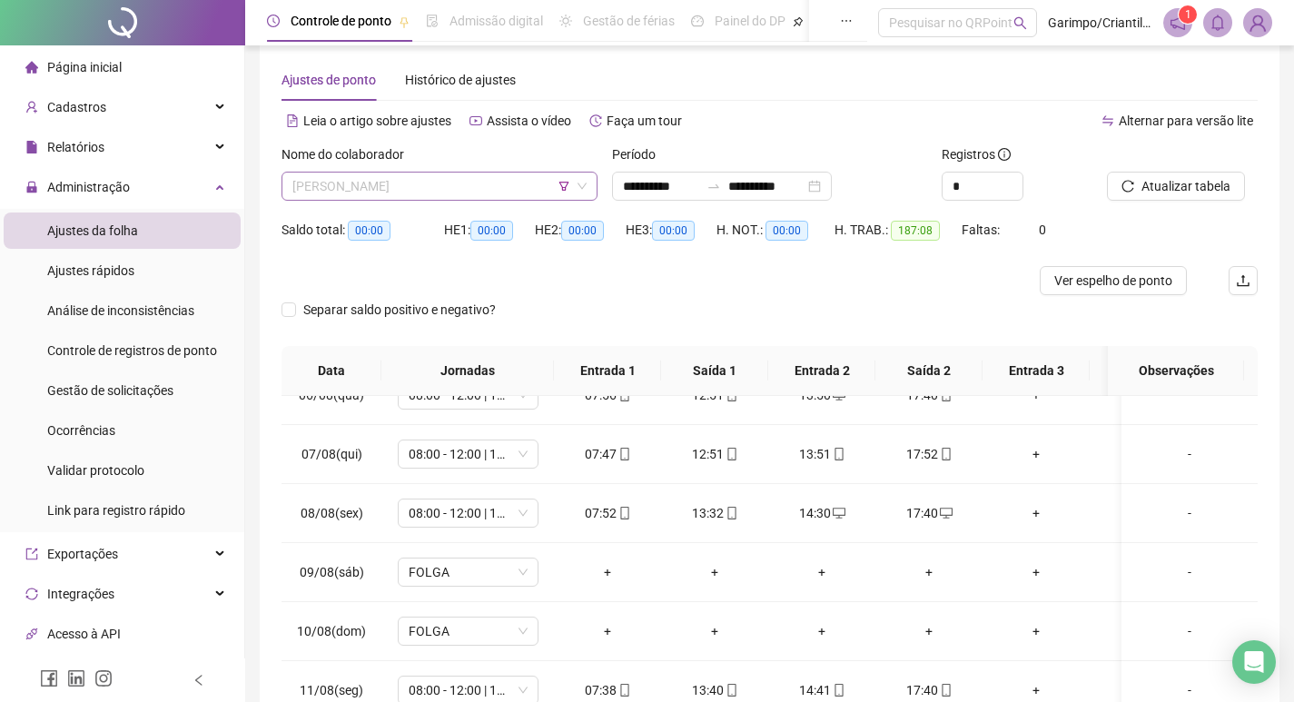
click at [354, 194] on span "[PERSON_NAME]" at bounding box center [439, 186] width 294 height 27
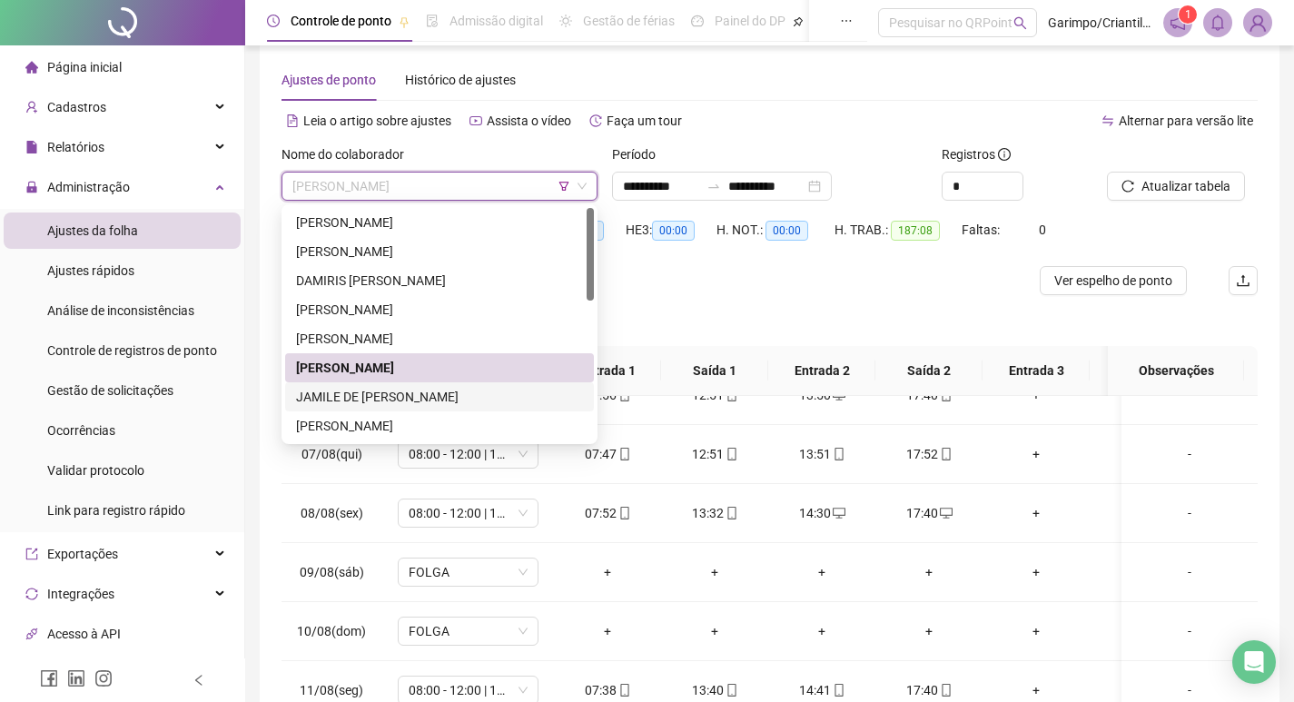
click at [356, 392] on div "JAMILE DE [PERSON_NAME]" at bounding box center [439, 397] width 287 height 20
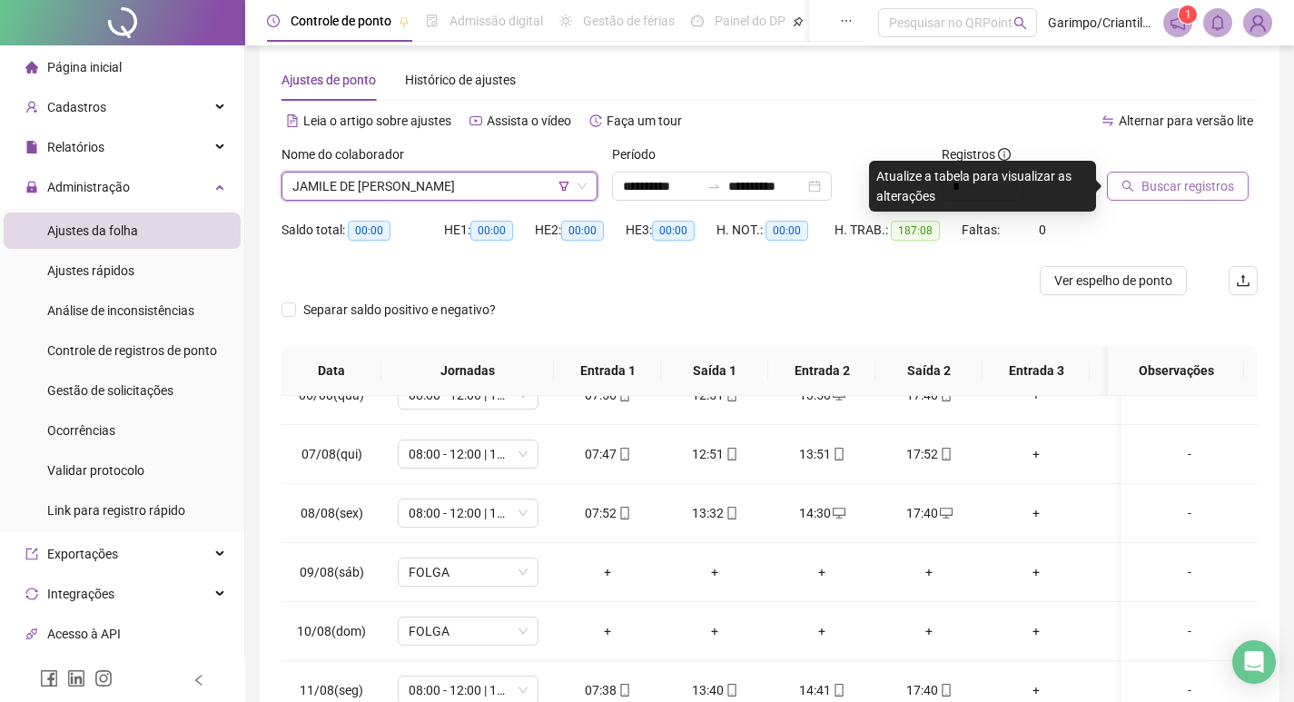
click at [1185, 173] on button "Buscar registros" at bounding box center [1178, 186] width 142 height 29
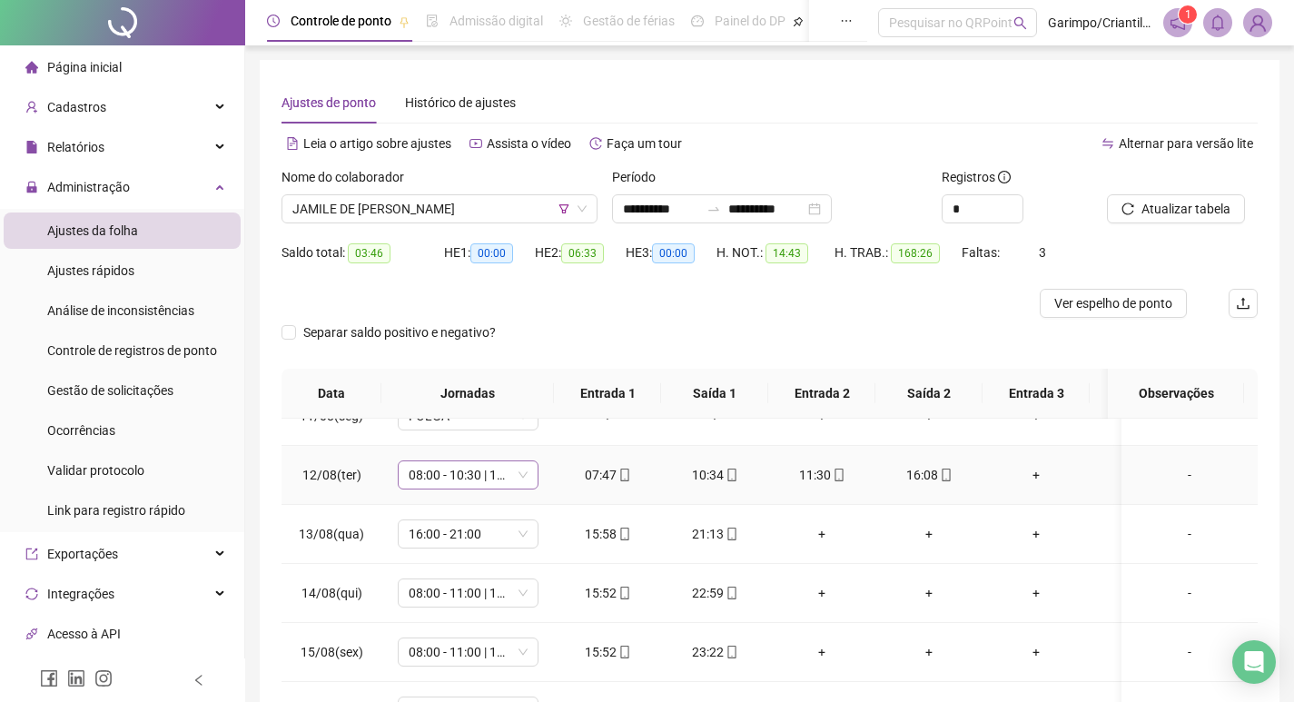
scroll to position [1338, 0]
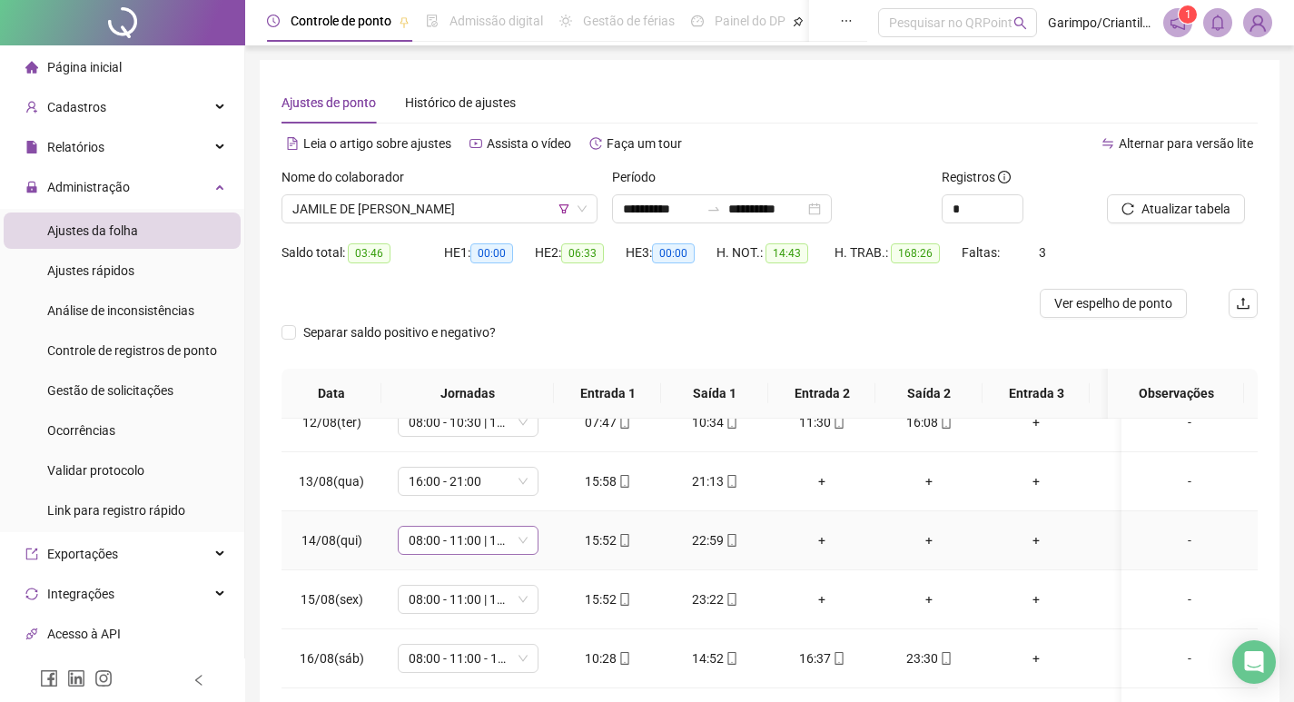
click at [468, 528] on span "08:00 - 11:00 | 12:00 - 16:00" at bounding box center [468, 540] width 119 height 27
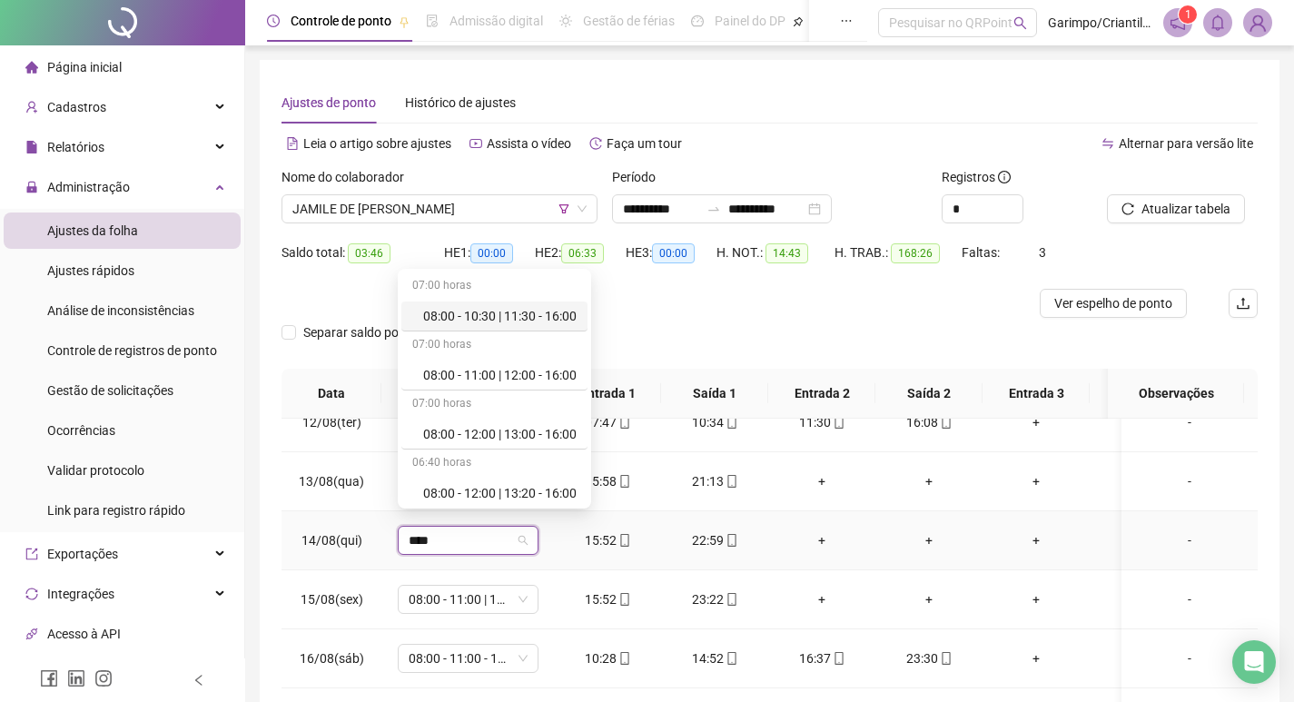
type input "*****"
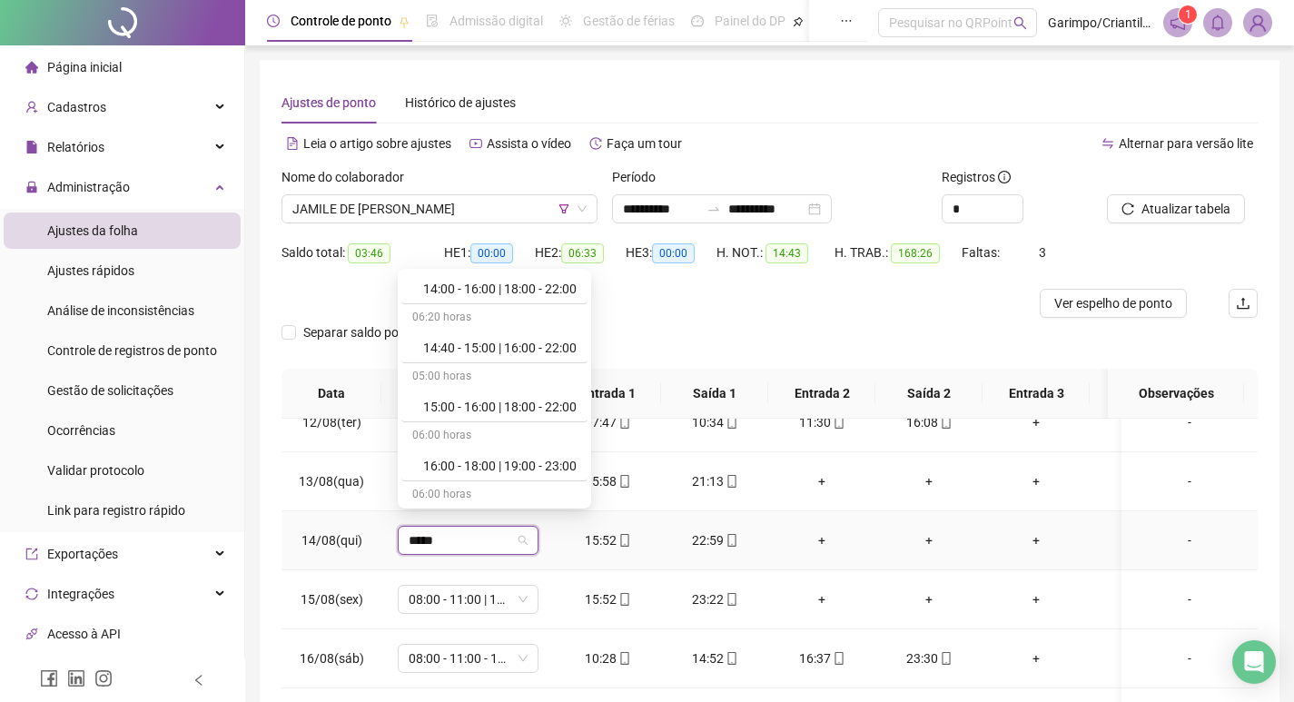
scroll to position [2433, 0]
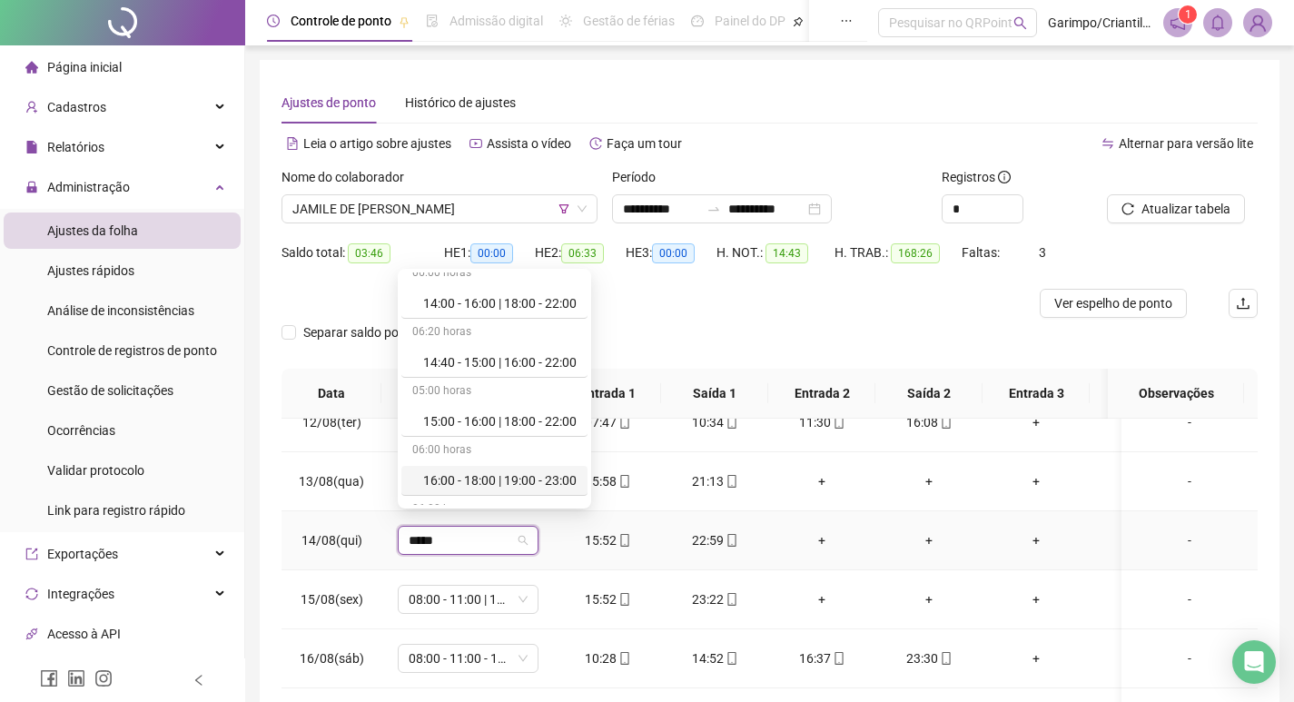
click at [440, 486] on div "16:00 - 18:00 | 19:00 - 23:00" at bounding box center [499, 480] width 153 height 20
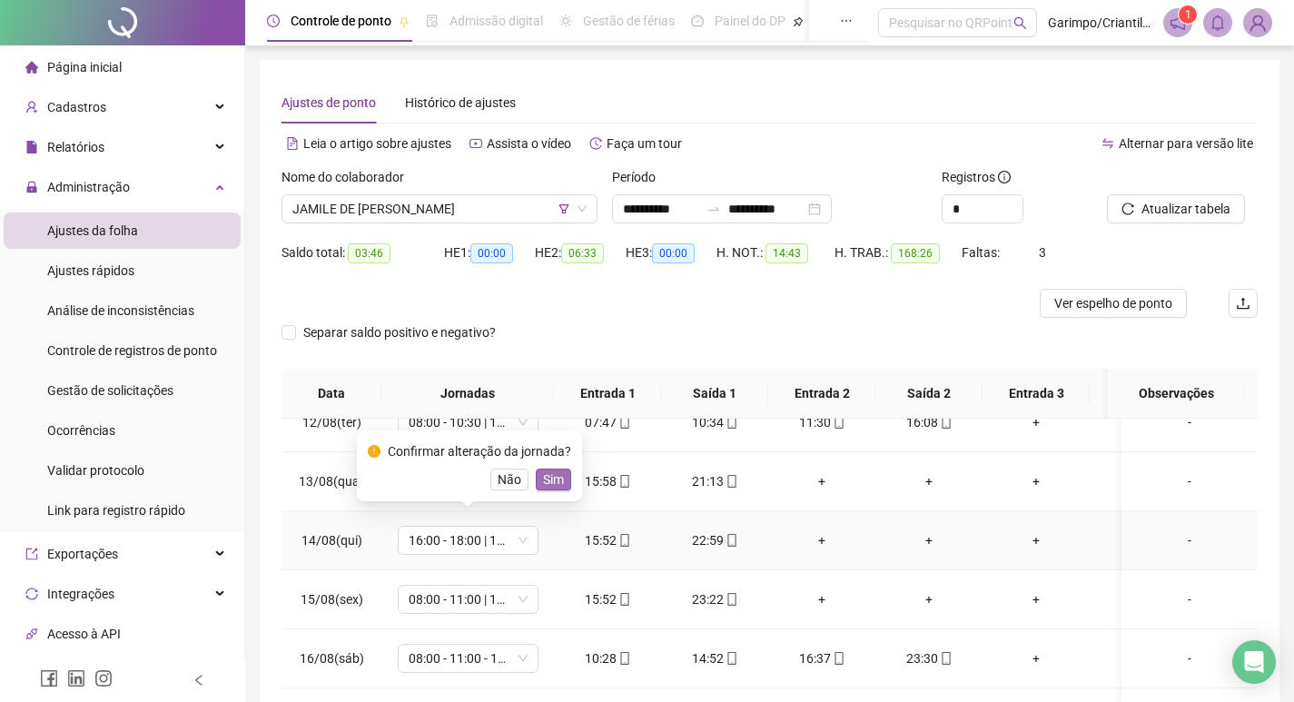
click at [543, 483] on span "Sim" at bounding box center [553, 480] width 21 height 20
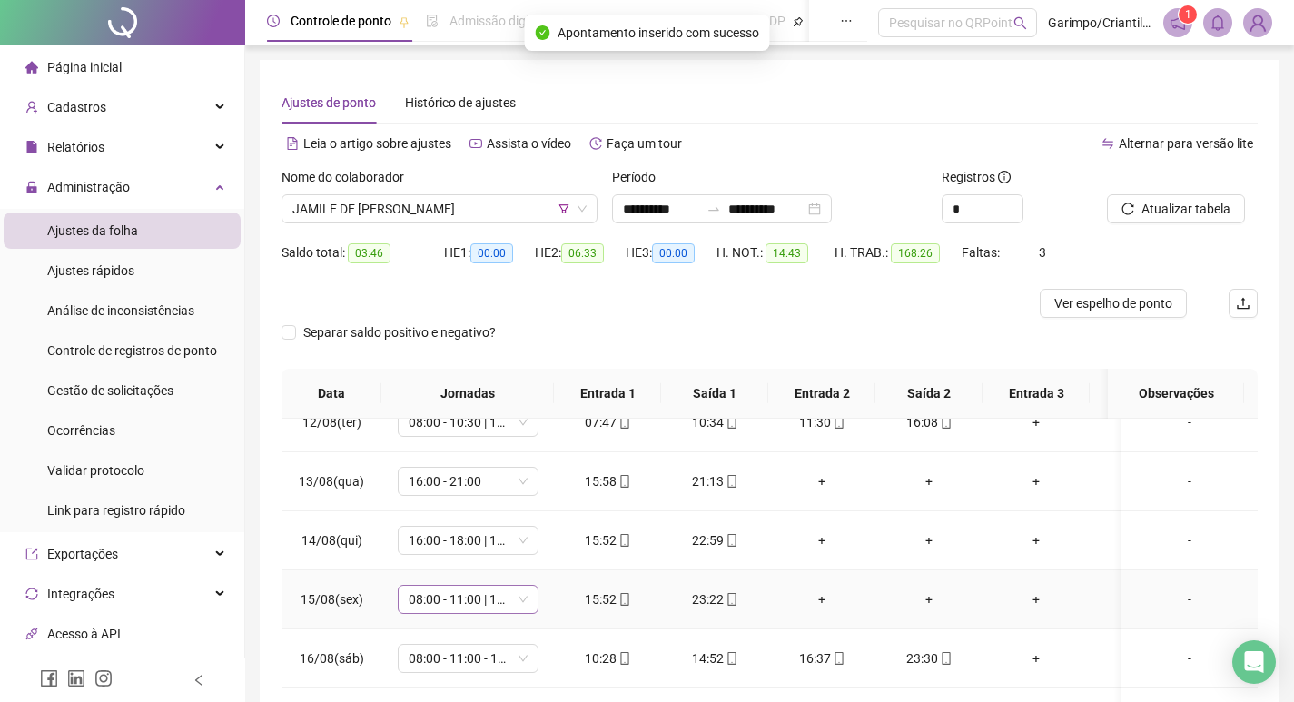
click at [453, 588] on span "08:00 - 11:00 | 12:00 - 16:00" at bounding box center [468, 599] width 119 height 27
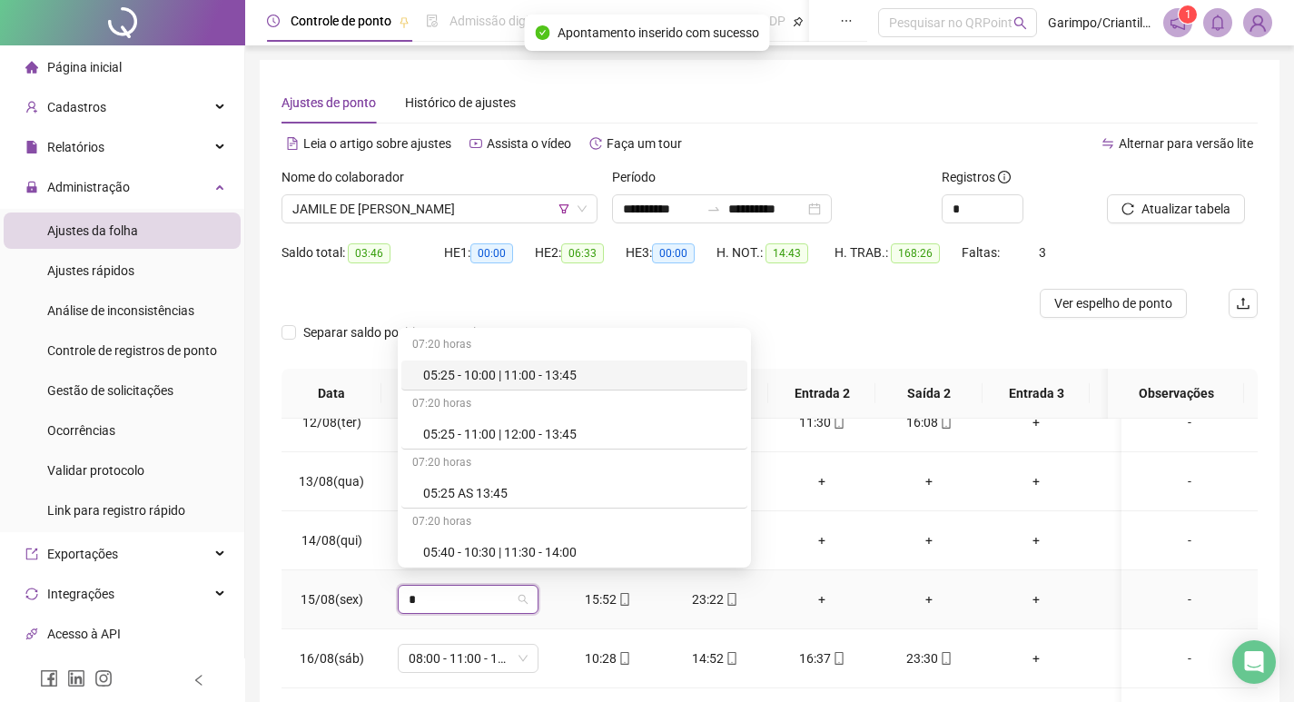
type input "**"
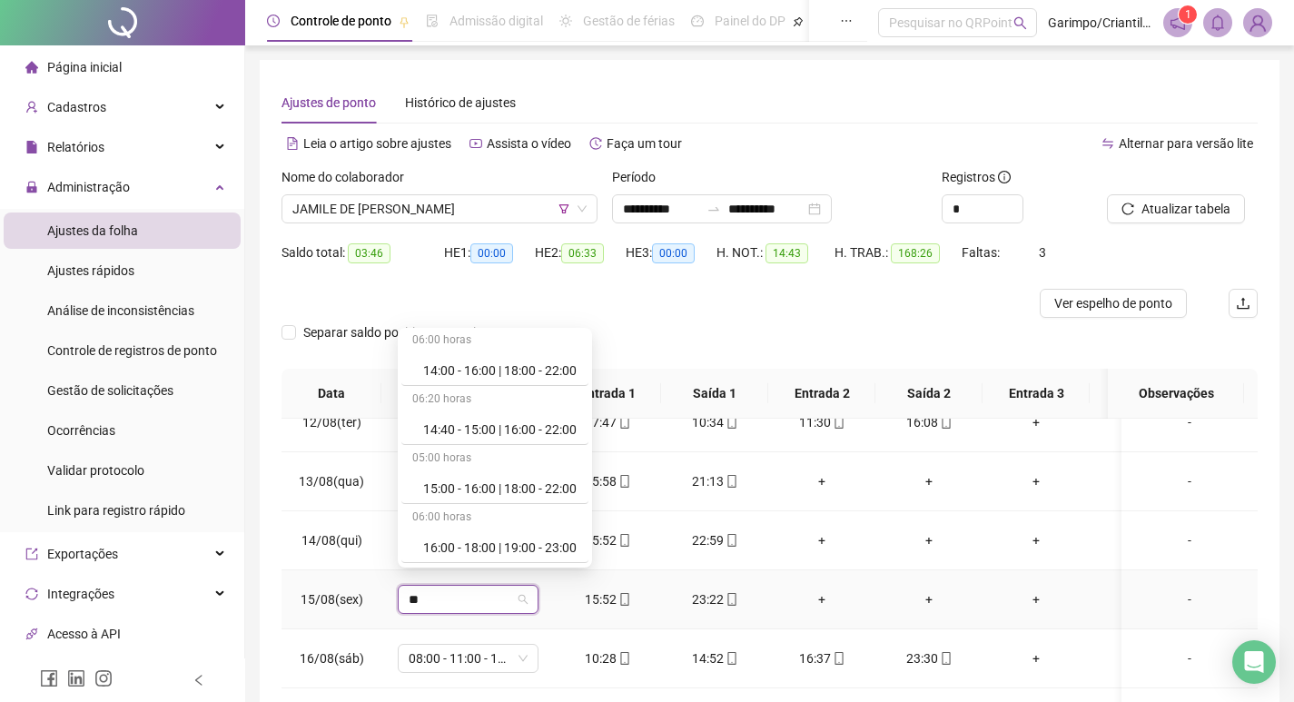
scroll to position [3815, 0]
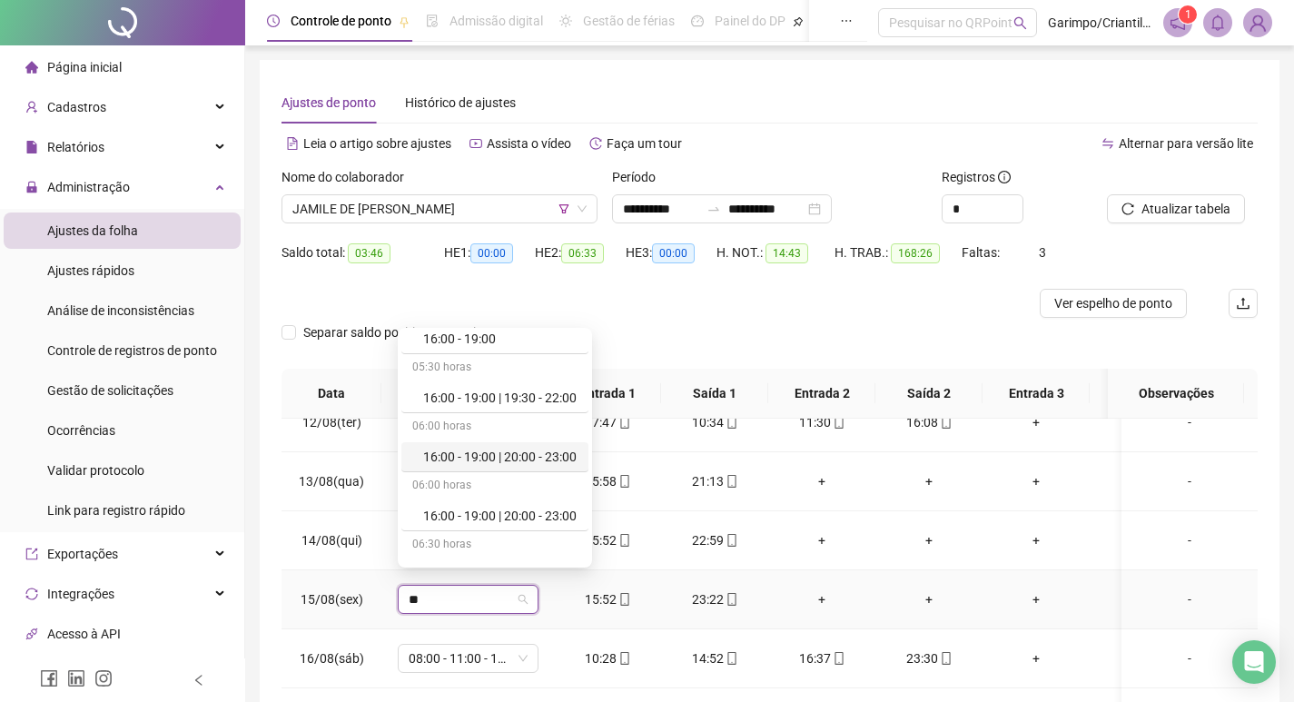
click at [528, 462] on div "16:00 - 19:00 | 20:00 - 23:00" at bounding box center [500, 457] width 154 height 20
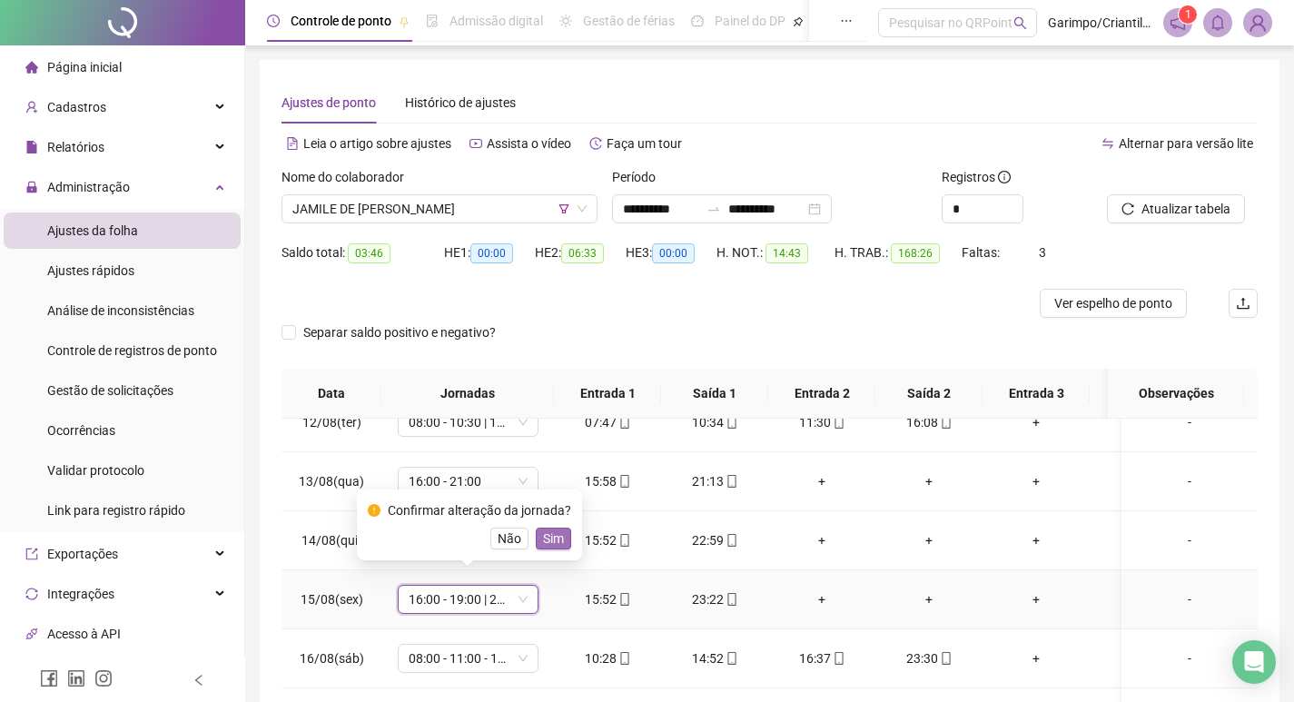
click at [548, 531] on span "Sim" at bounding box center [553, 539] width 21 height 20
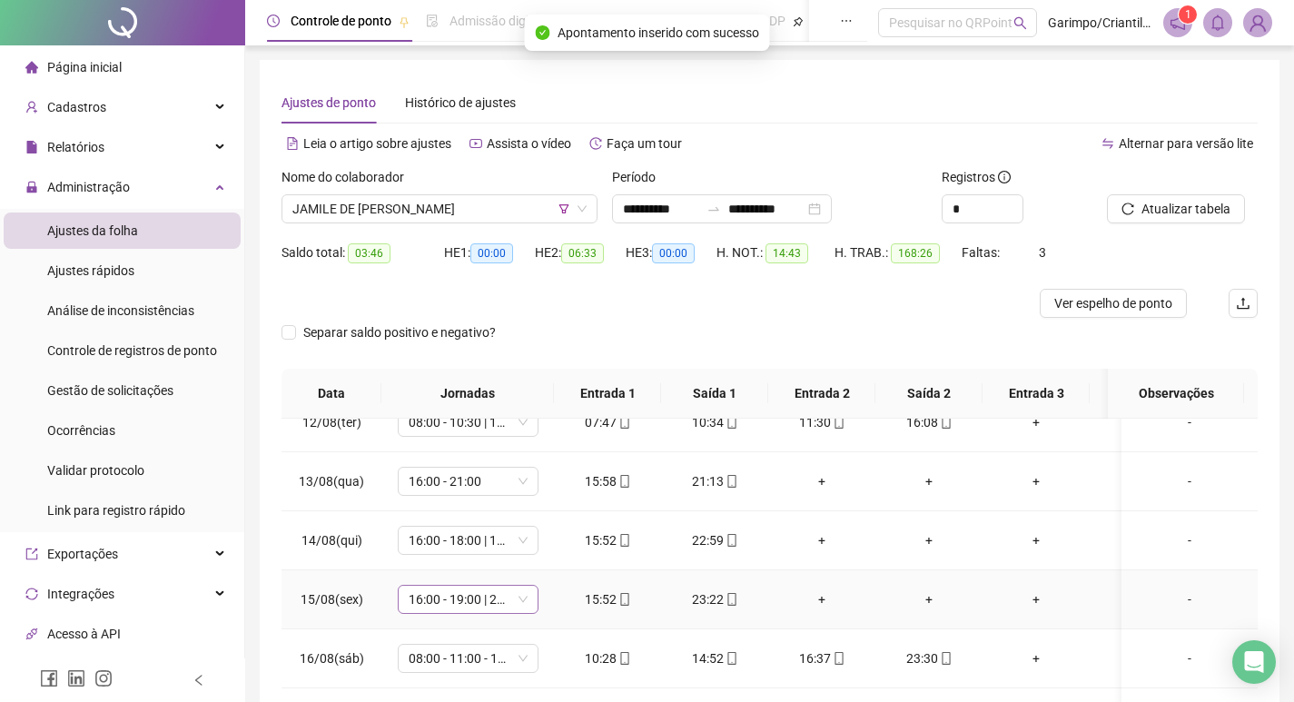
click at [486, 589] on span "16:00 - 19:00 | 20:00 - 23:00" at bounding box center [468, 599] width 119 height 27
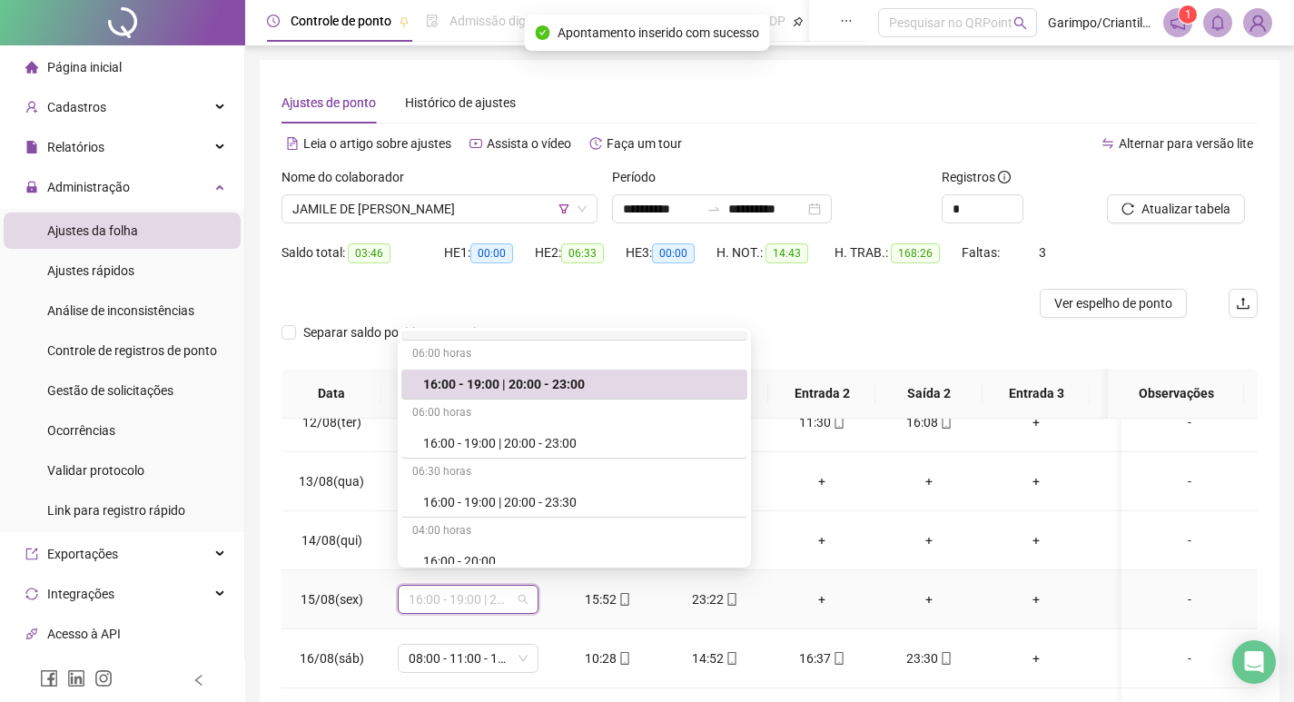
scroll to position [15712, 0]
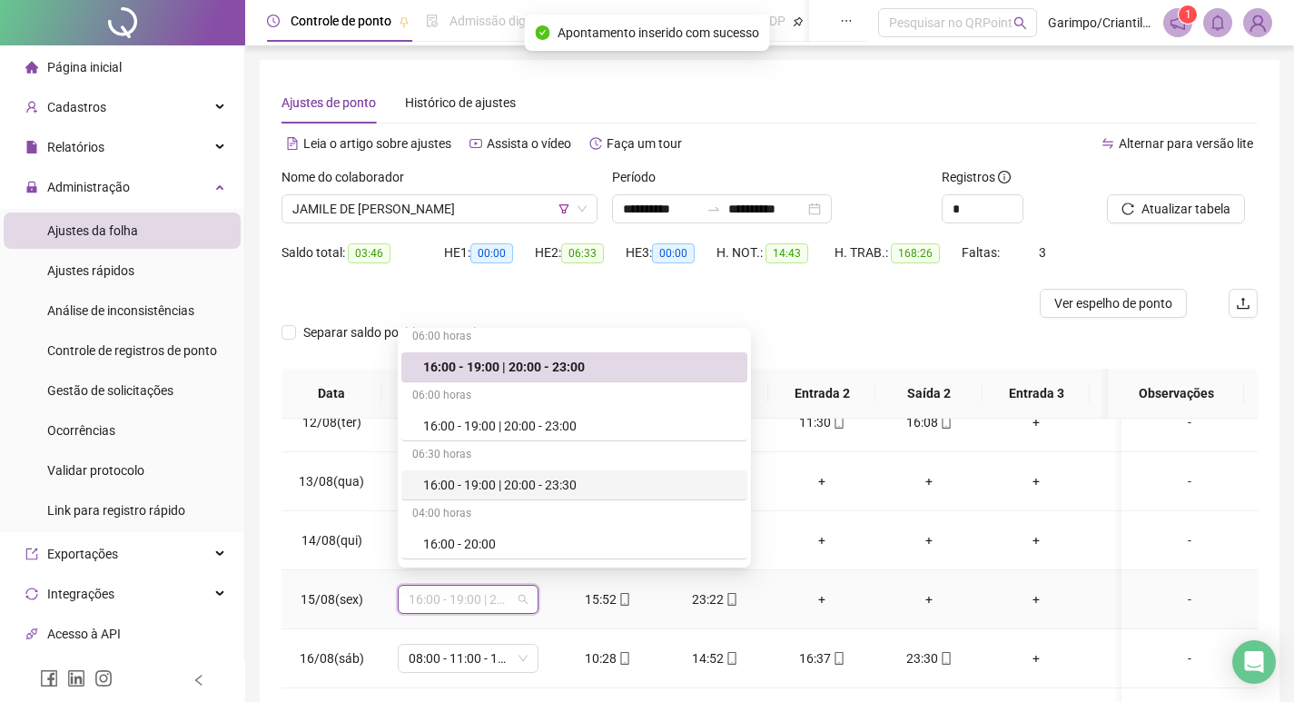
click at [569, 484] on div "16:00 - 19:00 | 20:00 - 23:30" at bounding box center [579, 485] width 313 height 20
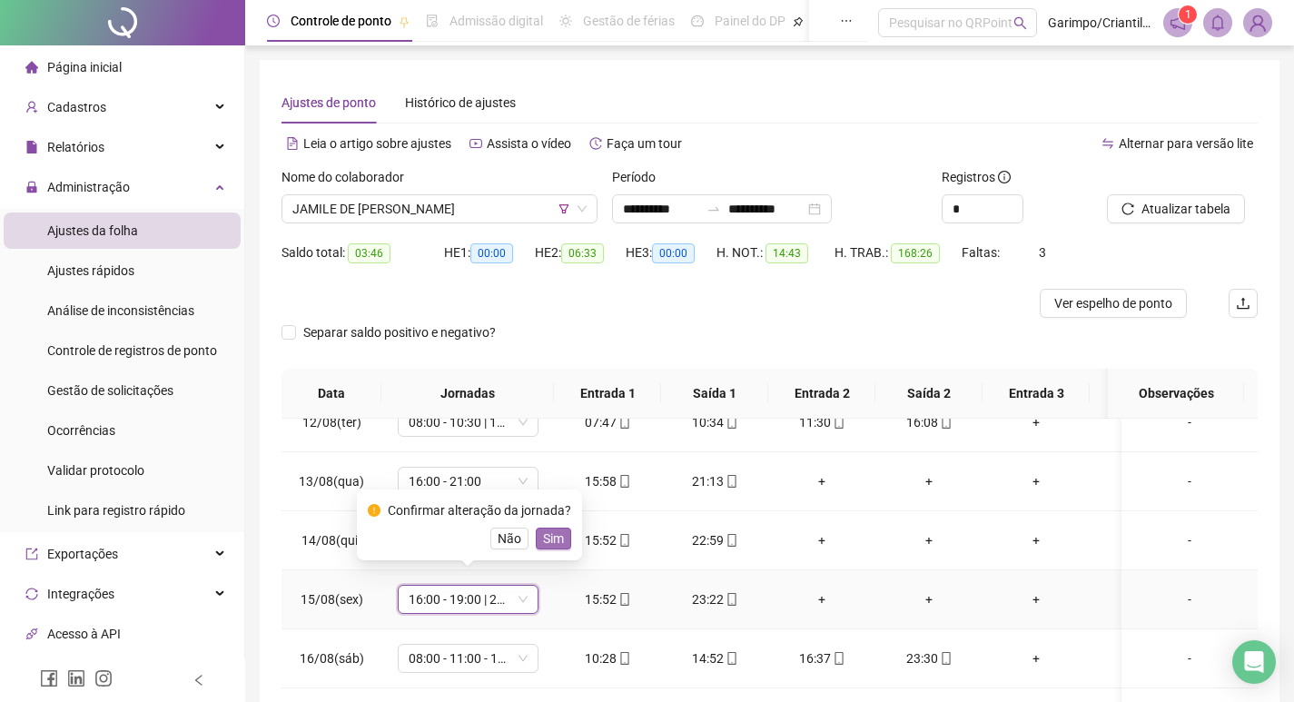
click at [560, 540] on button "Sim" at bounding box center [553, 539] width 35 height 22
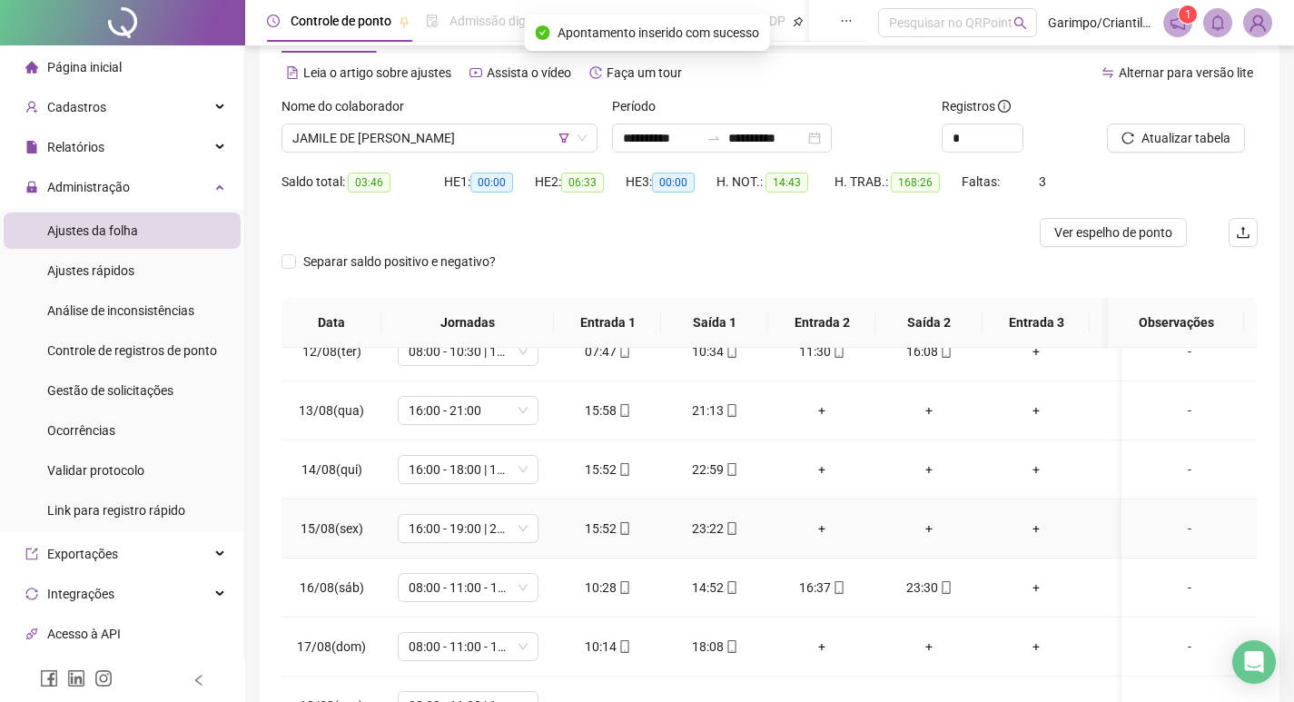
scroll to position [91, 0]
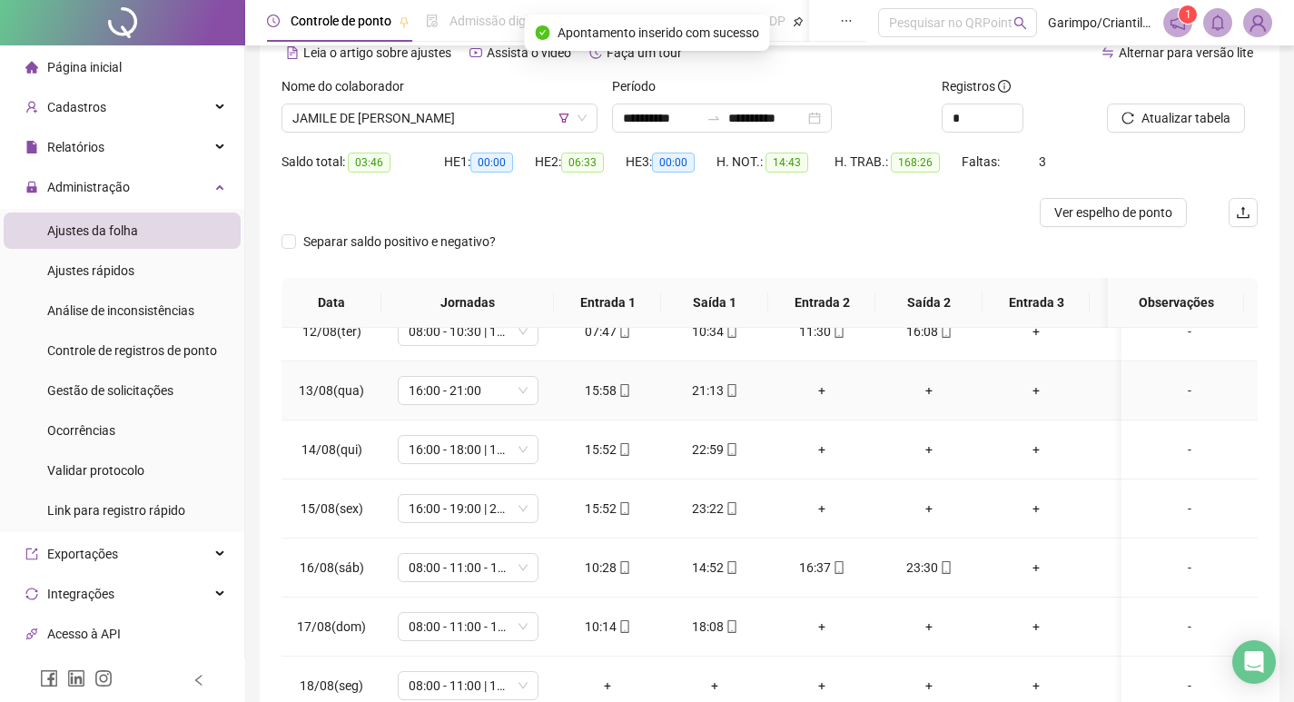
click at [816, 381] on div "+" at bounding box center [822, 391] width 78 height 20
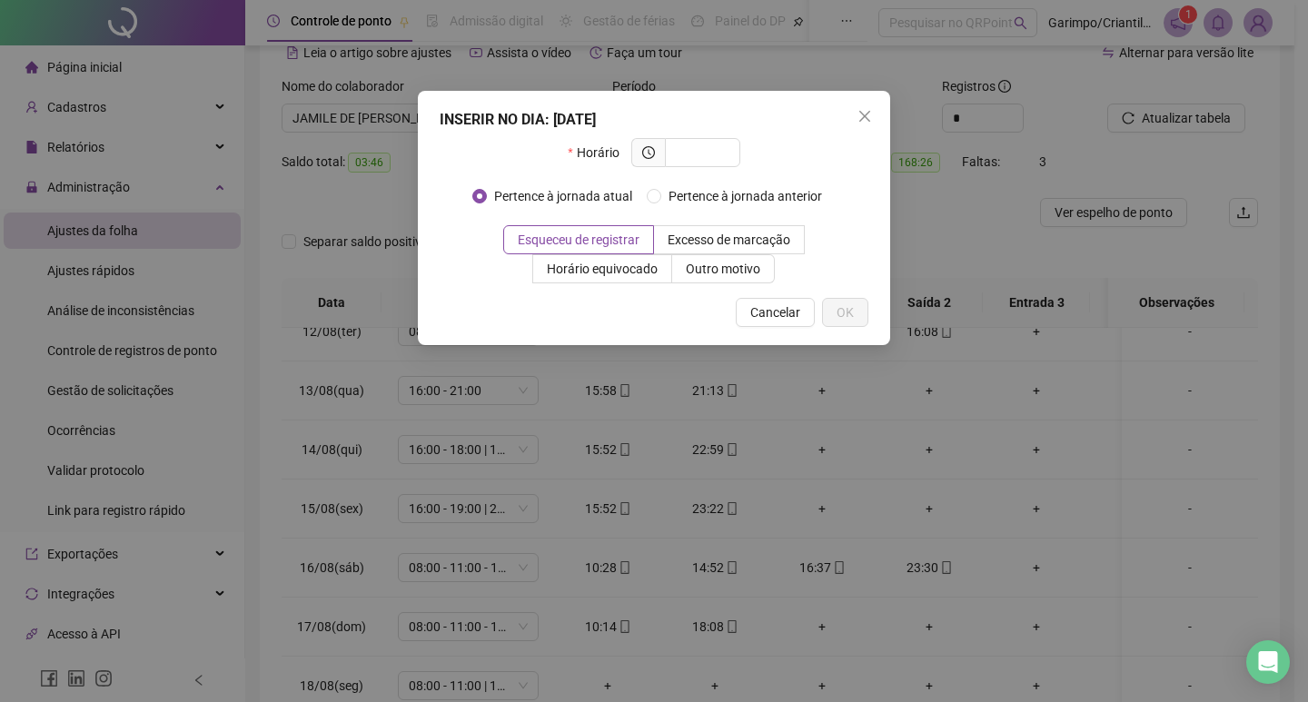
click at [817, 417] on div "INSERIR NO DIA : 13/08/2025 Horário Pertence à jornada atual Pertence à jornada…" at bounding box center [654, 351] width 1308 height 702
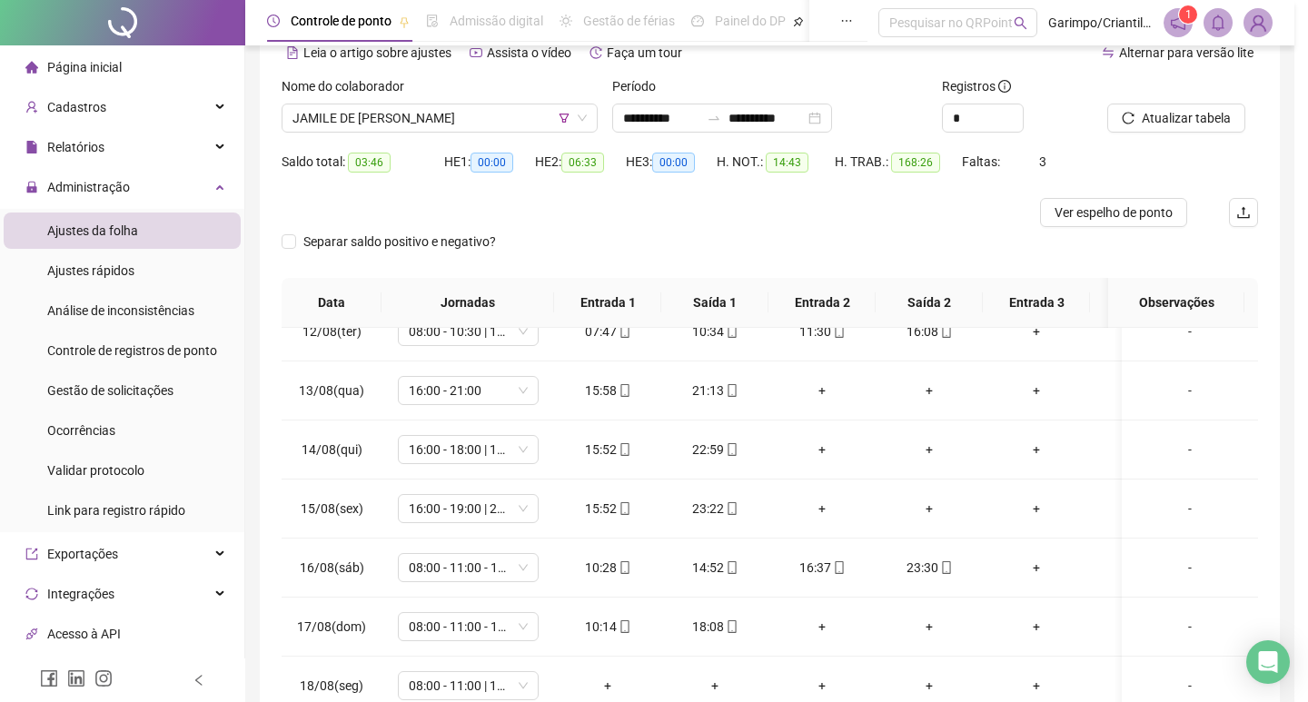
click at [817, 430] on div "INSERIR NO DIA : 13/08/2025 Horário Pertence à jornada atual Pertence à jornada…" at bounding box center [654, 351] width 1308 height 702
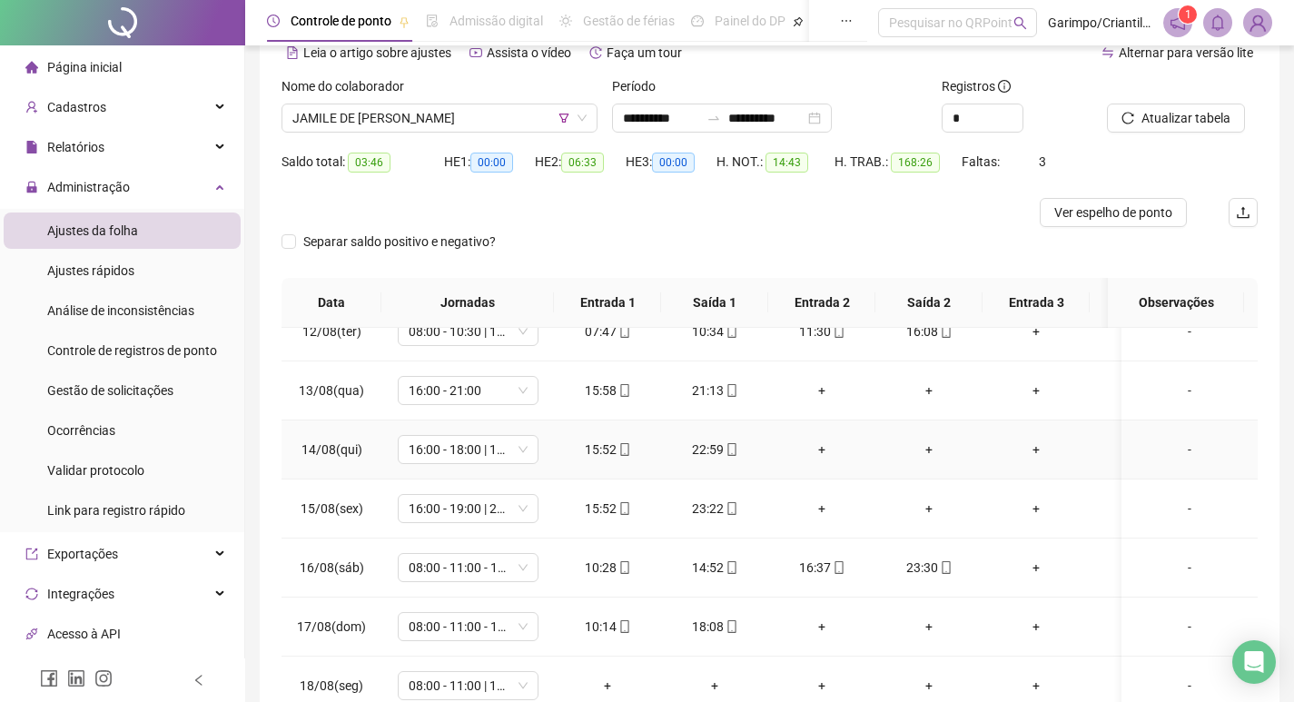
click at [824, 440] on div "+" at bounding box center [822, 450] width 78 height 20
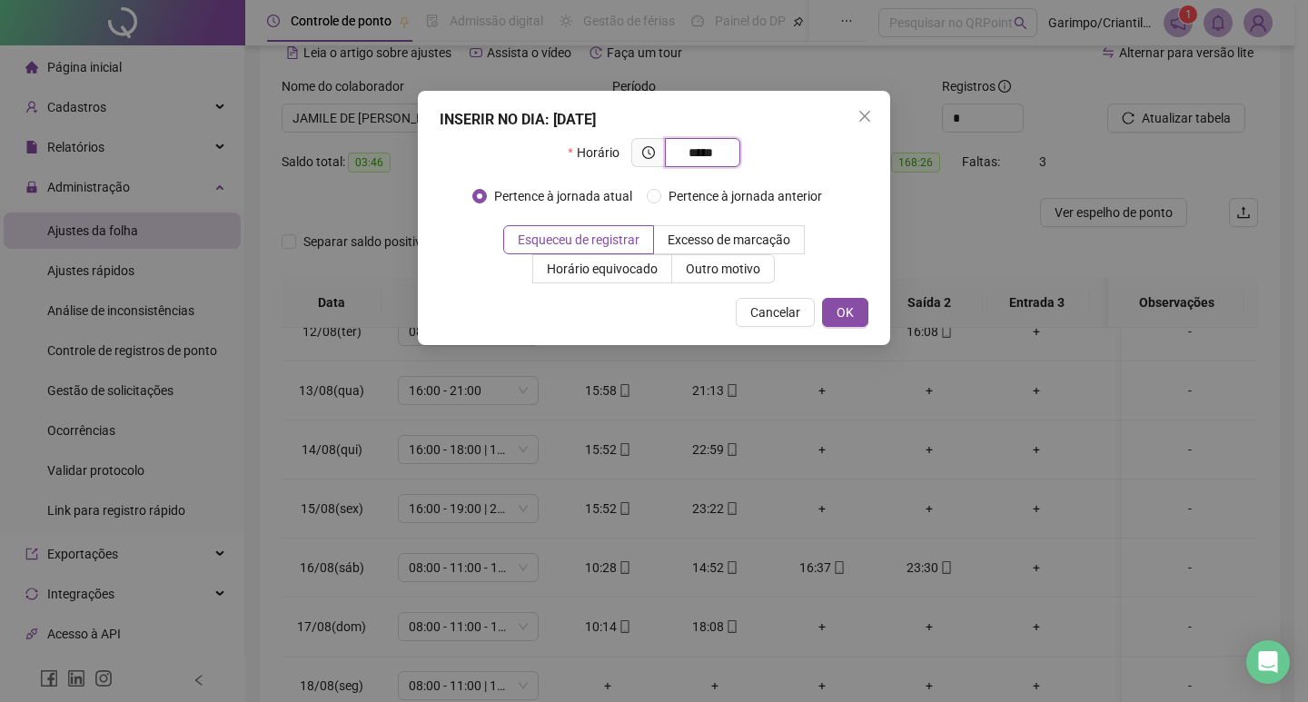
type input "*****"
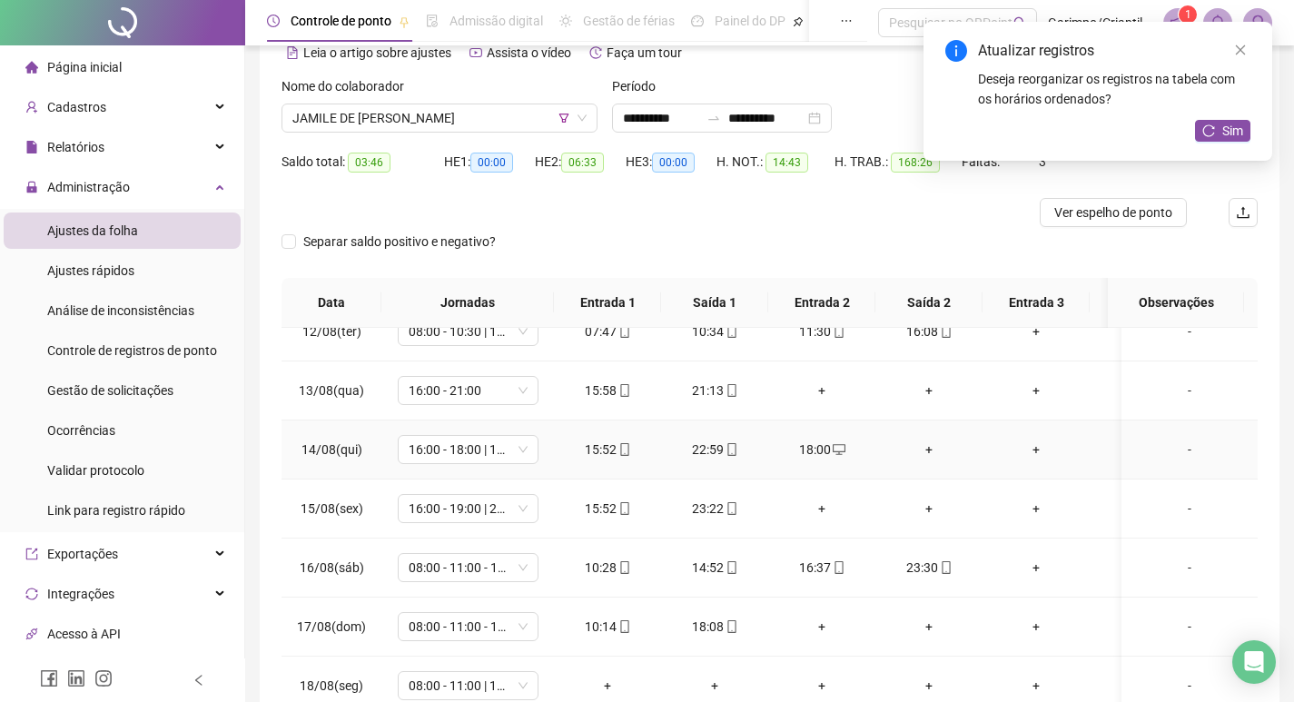
click at [933, 440] on div "+" at bounding box center [929, 450] width 78 height 20
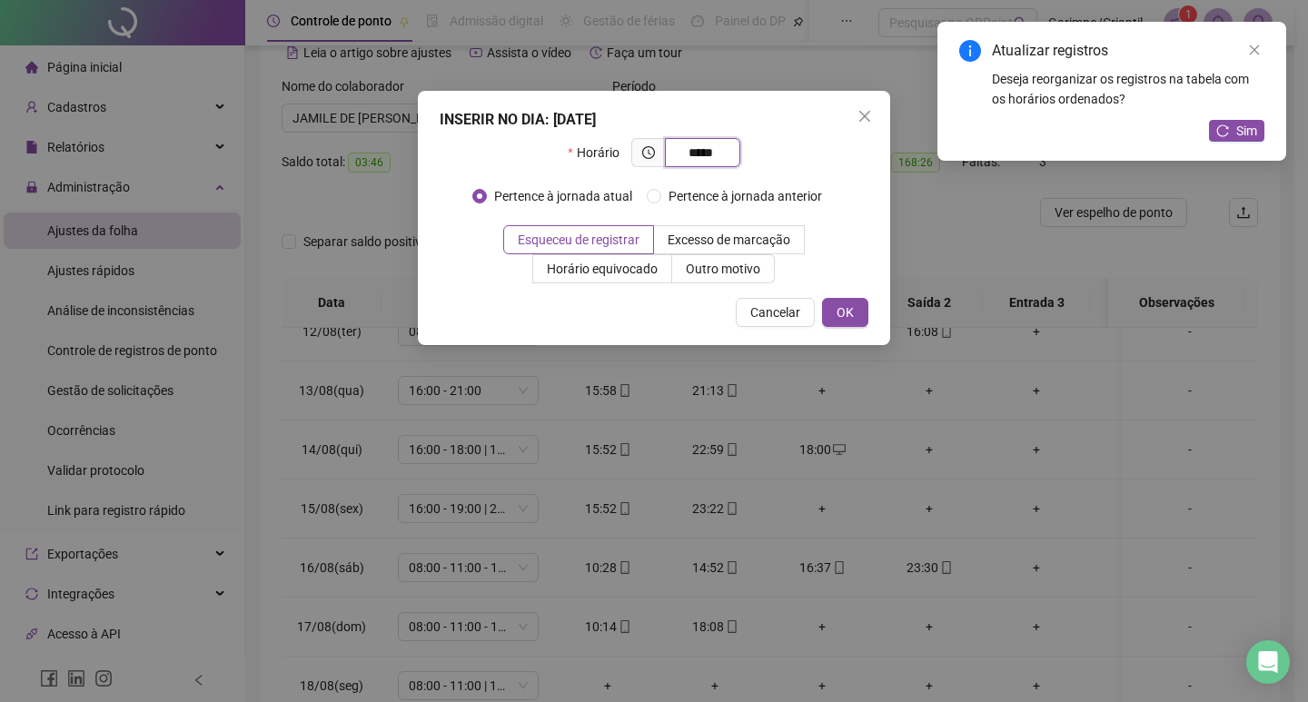
type input "*****"
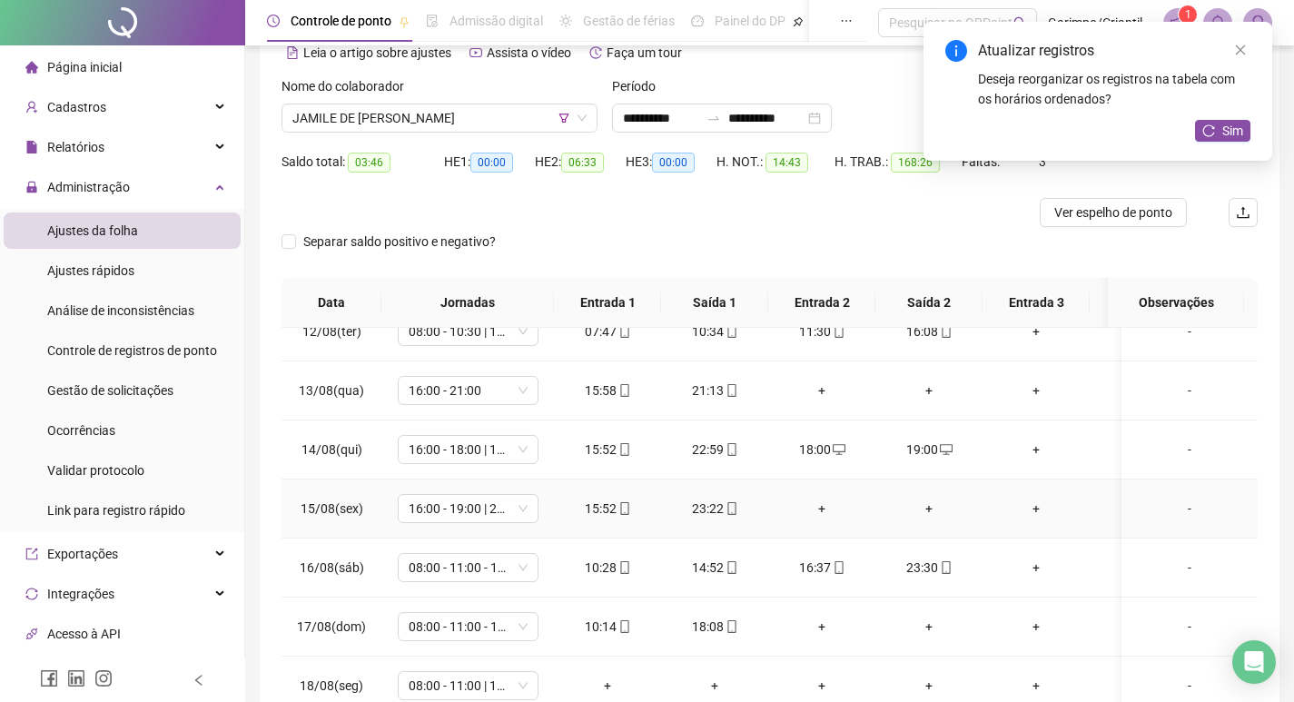
click at [817, 499] on div "+" at bounding box center [822, 509] width 78 height 20
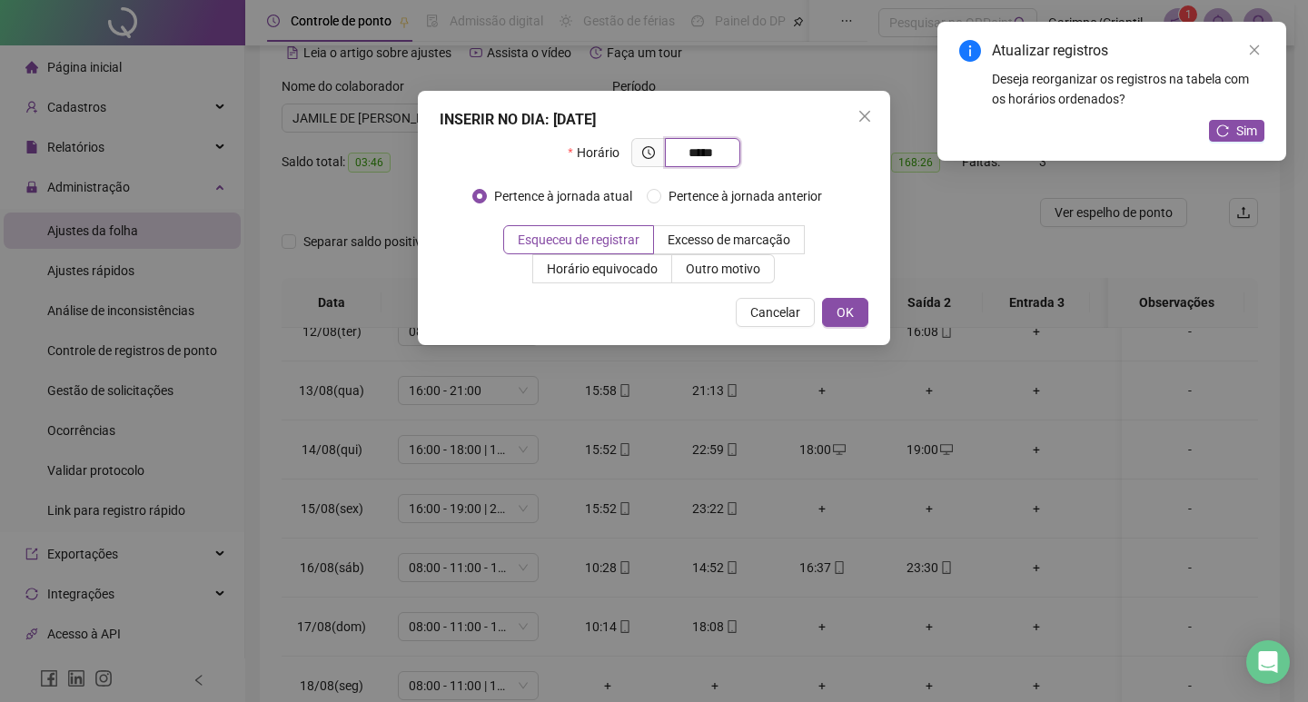
type input "*****"
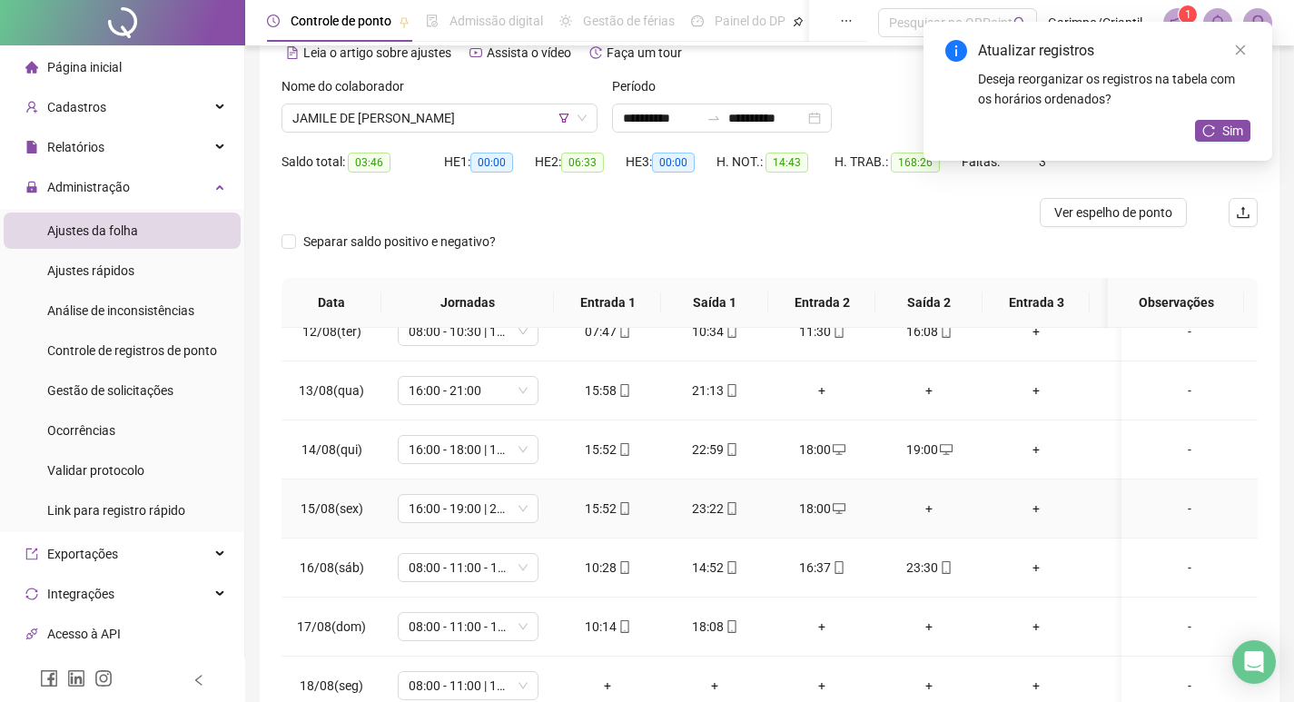
click at [931, 499] on div "+" at bounding box center [929, 509] width 78 height 20
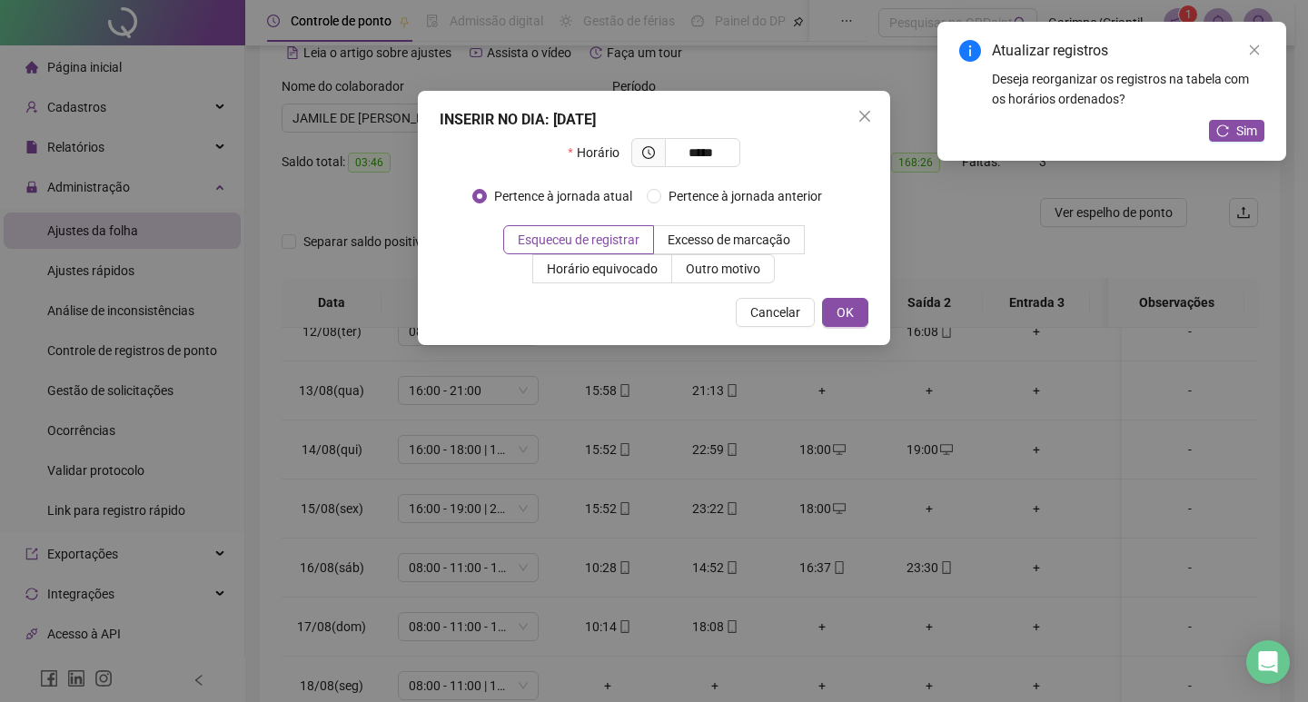
type input "*****"
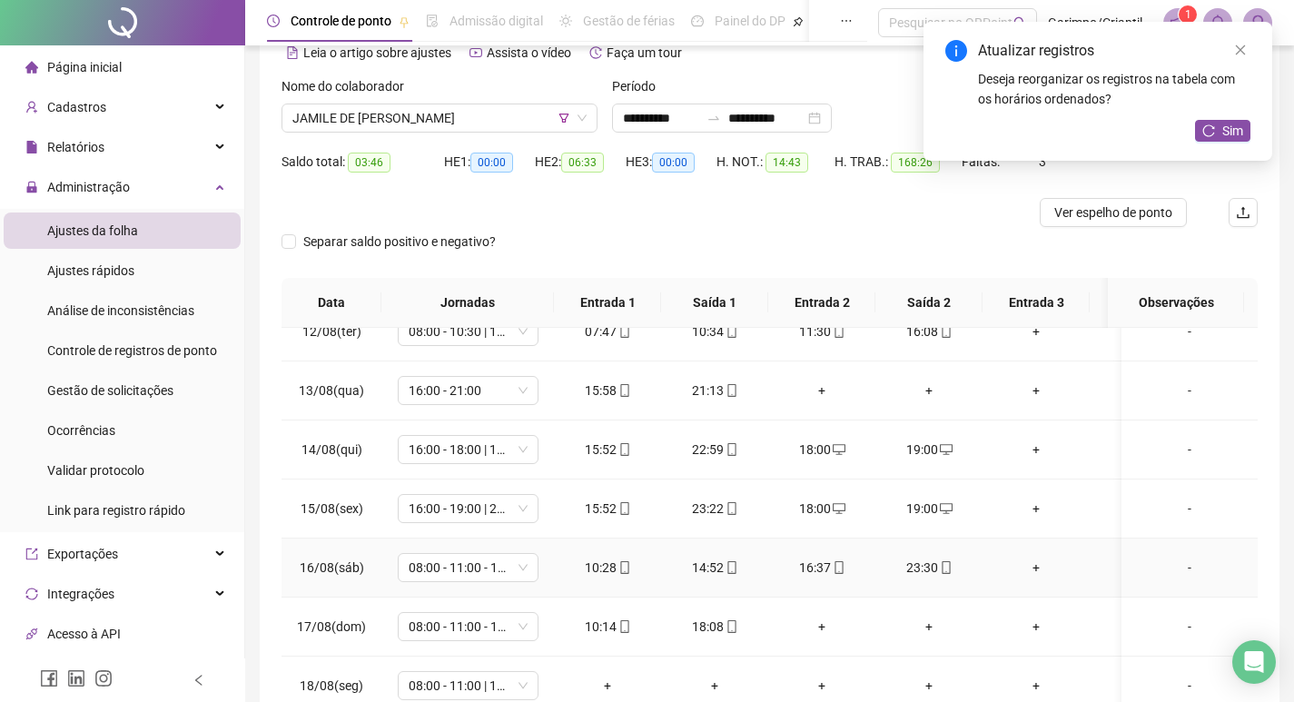
scroll to position [182, 0]
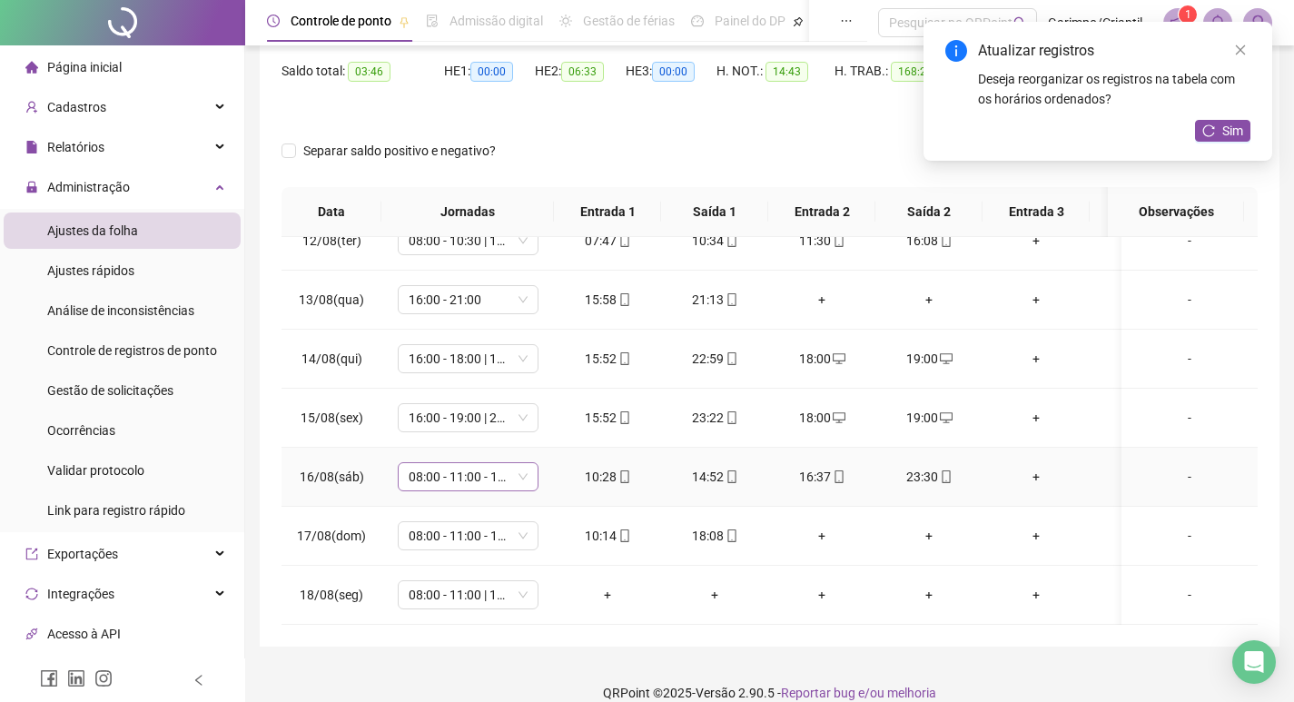
click at [500, 471] on span "08:00 - 11:00 - 12:00 - 17:00" at bounding box center [468, 476] width 119 height 27
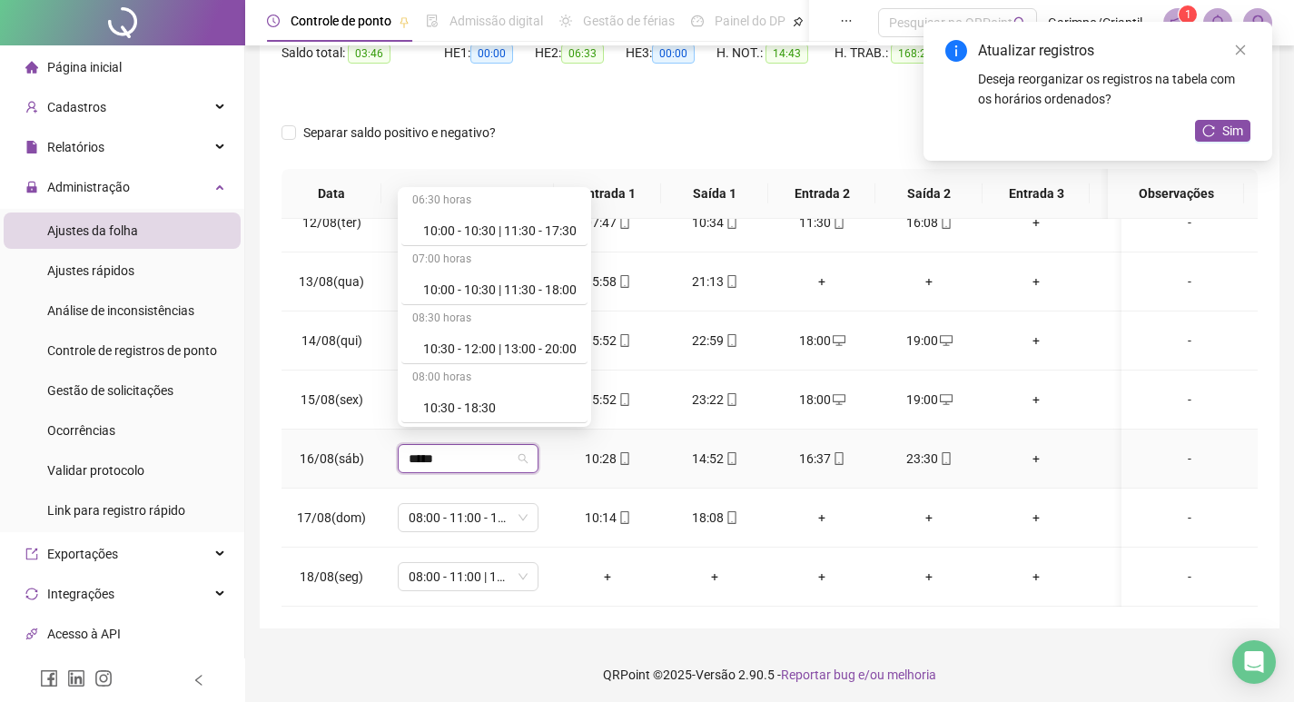
scroll to position [204, 0]
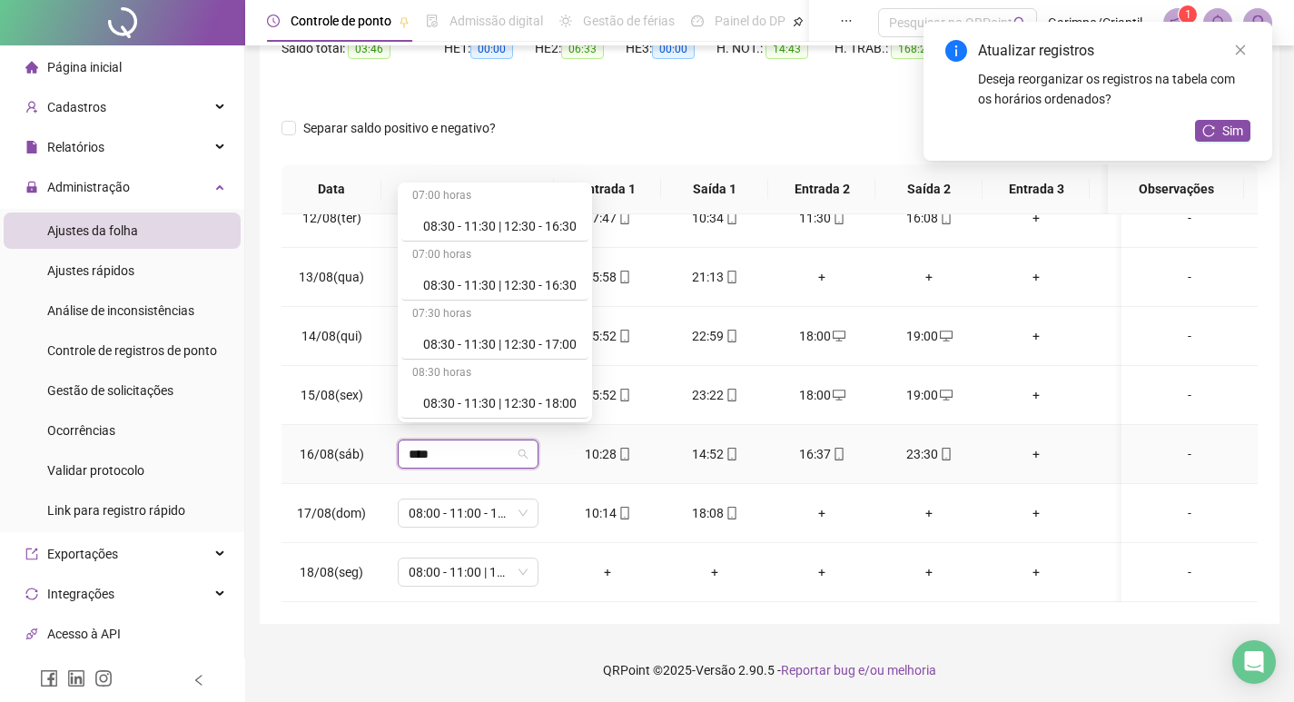
type input "*****"
click at [491, 342] on div "11:00 - 14:00 | 16:00 - 23:30" at bounding box center [500, 344] width 154 height 20
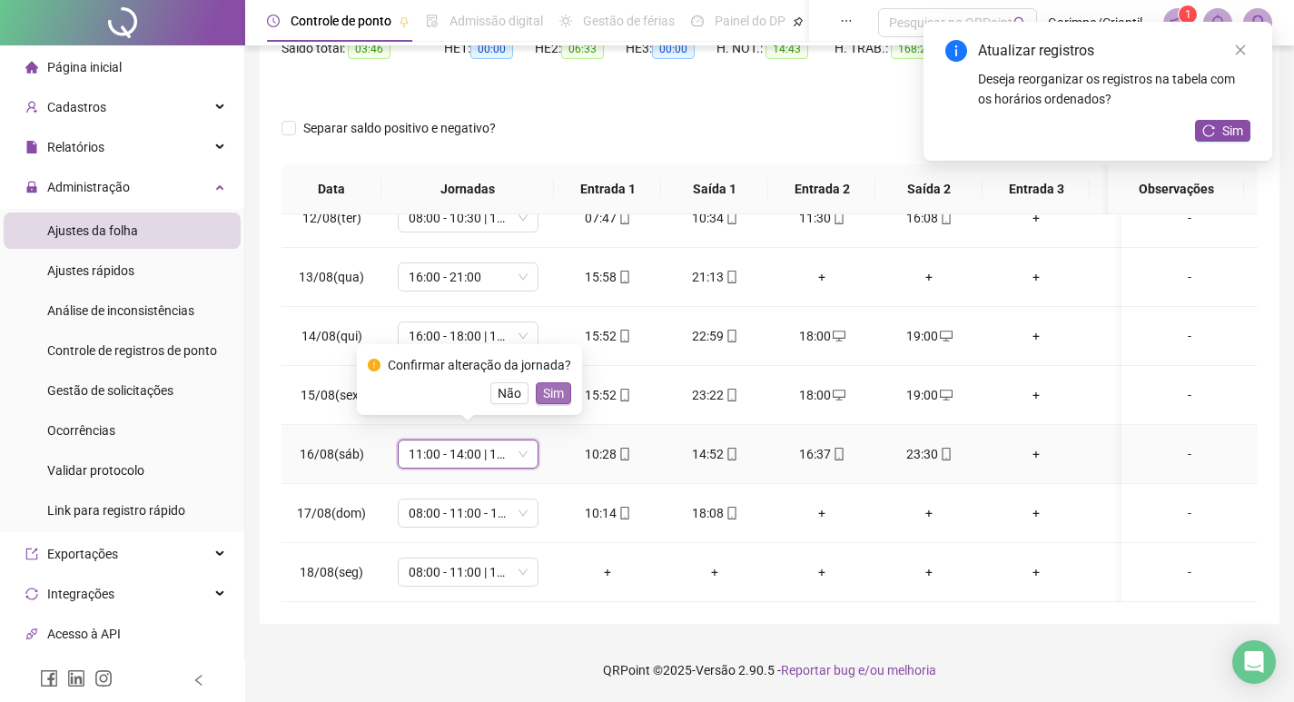
click at [559, 394] on span "Sim" at bounding box center [553, 393] width 21 height 20
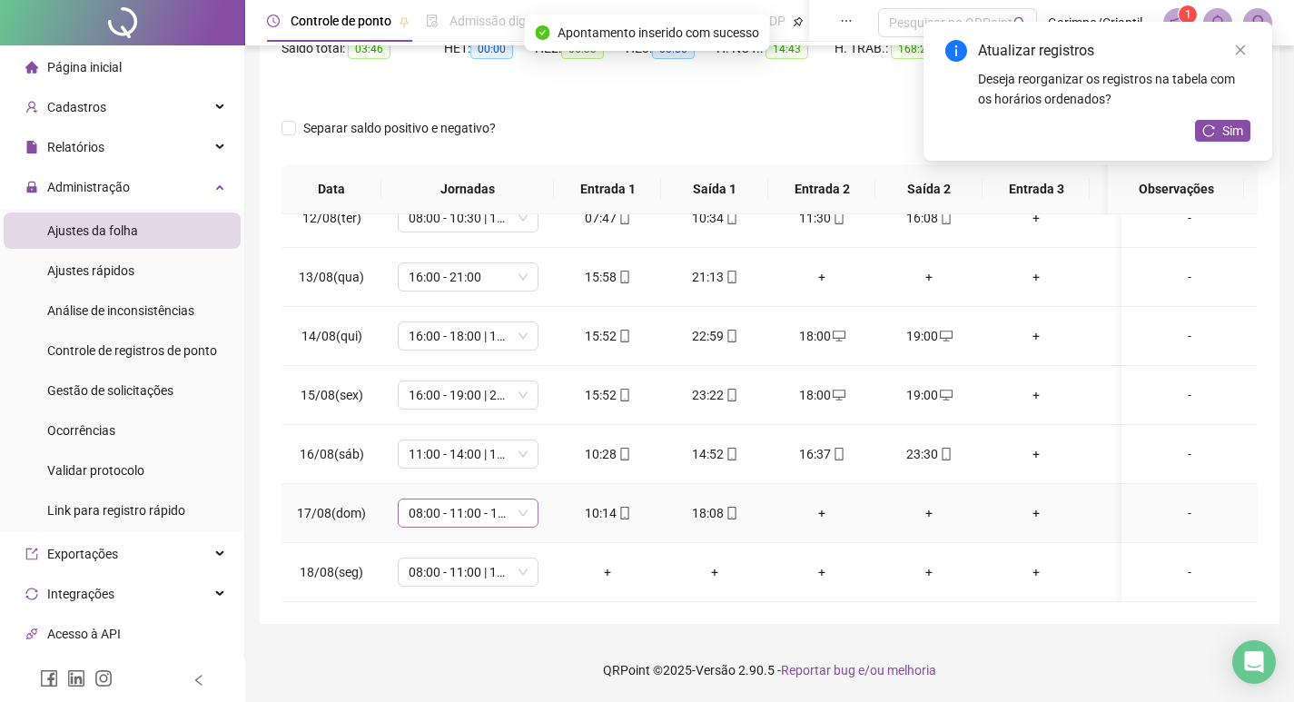
click at [451, 507] on span "08:00 - 11:00 - 12:00 - 17:00" at bounding box center [468, 513] width 119 height 27
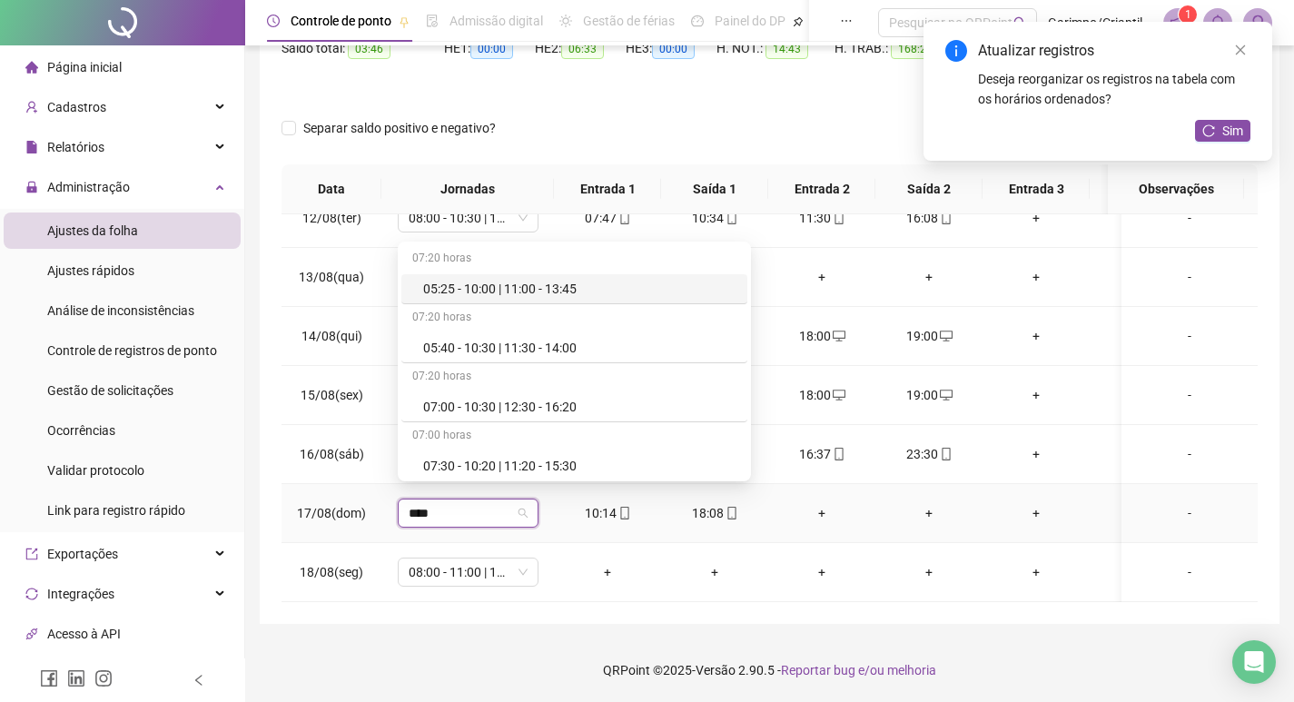
type input "*****"
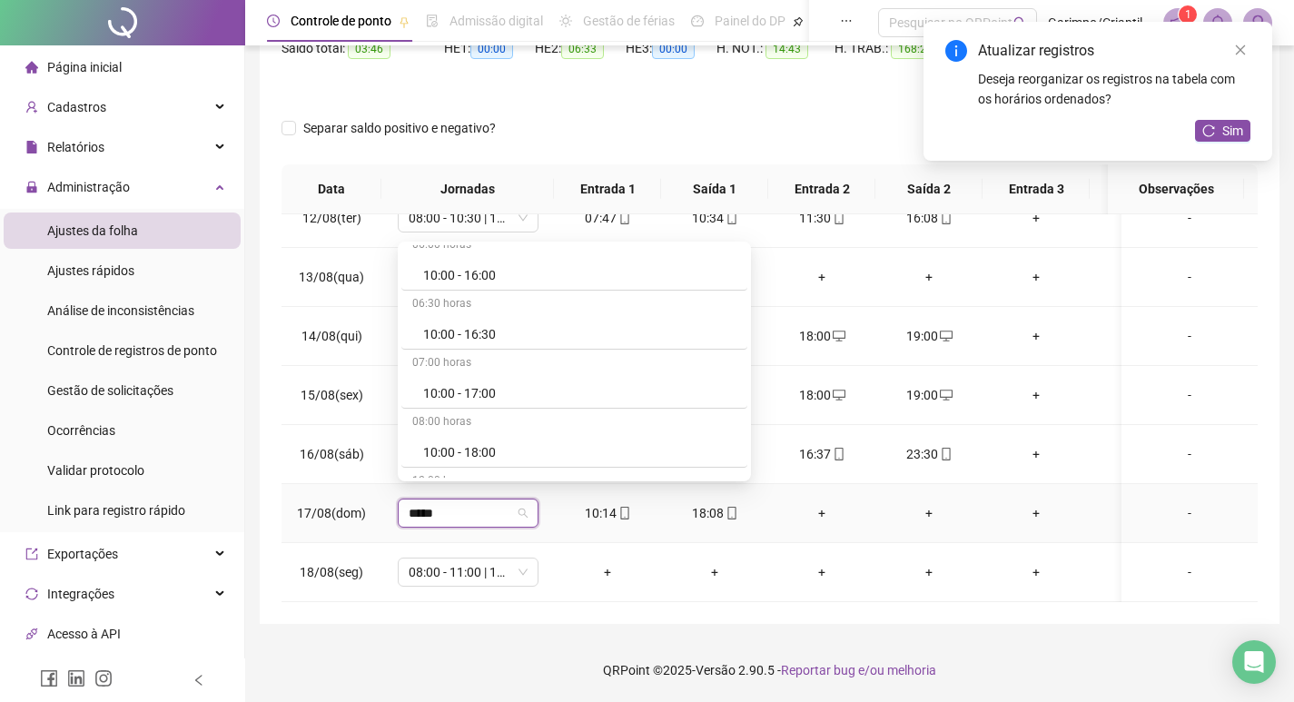
scroll to position [1817, 0]
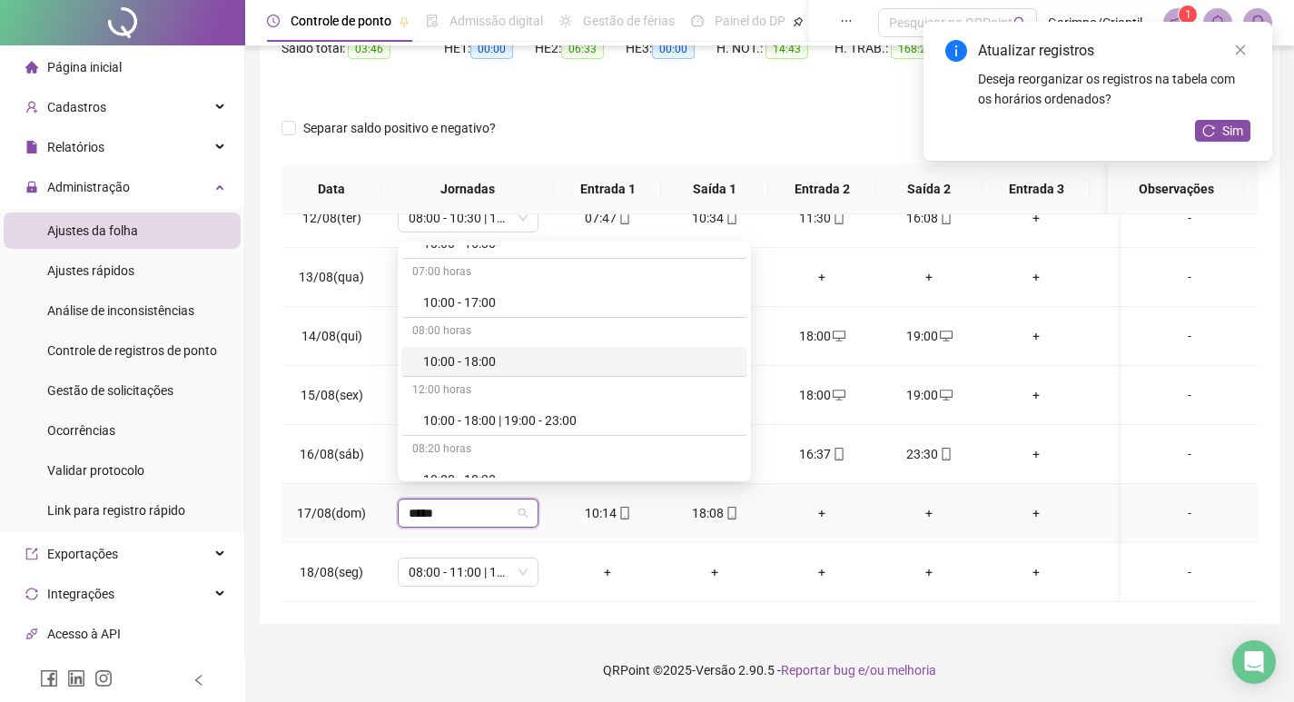
click at [454, 361] on div "10:00 - 18:00" at bounding box center [579, 362] width 313 height 20
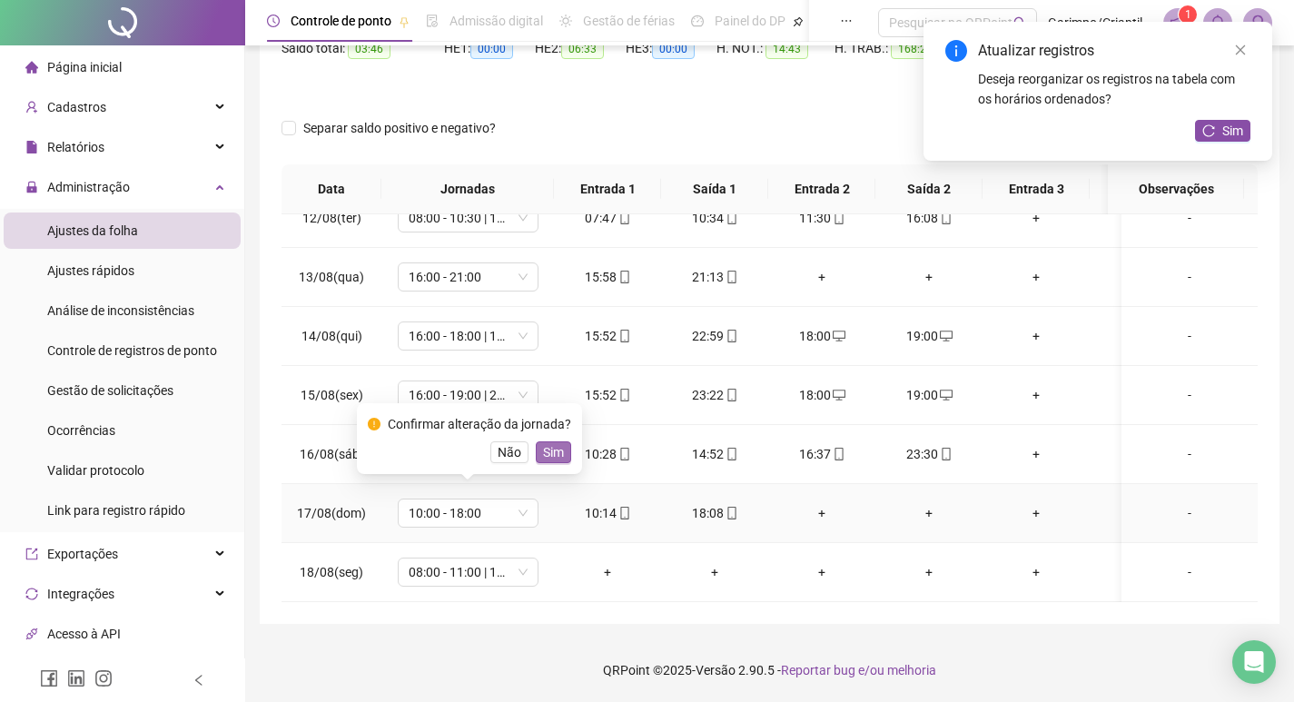
click at [543, 453] on span "Sim" at bounding box center [553, 452] width 21 height 20
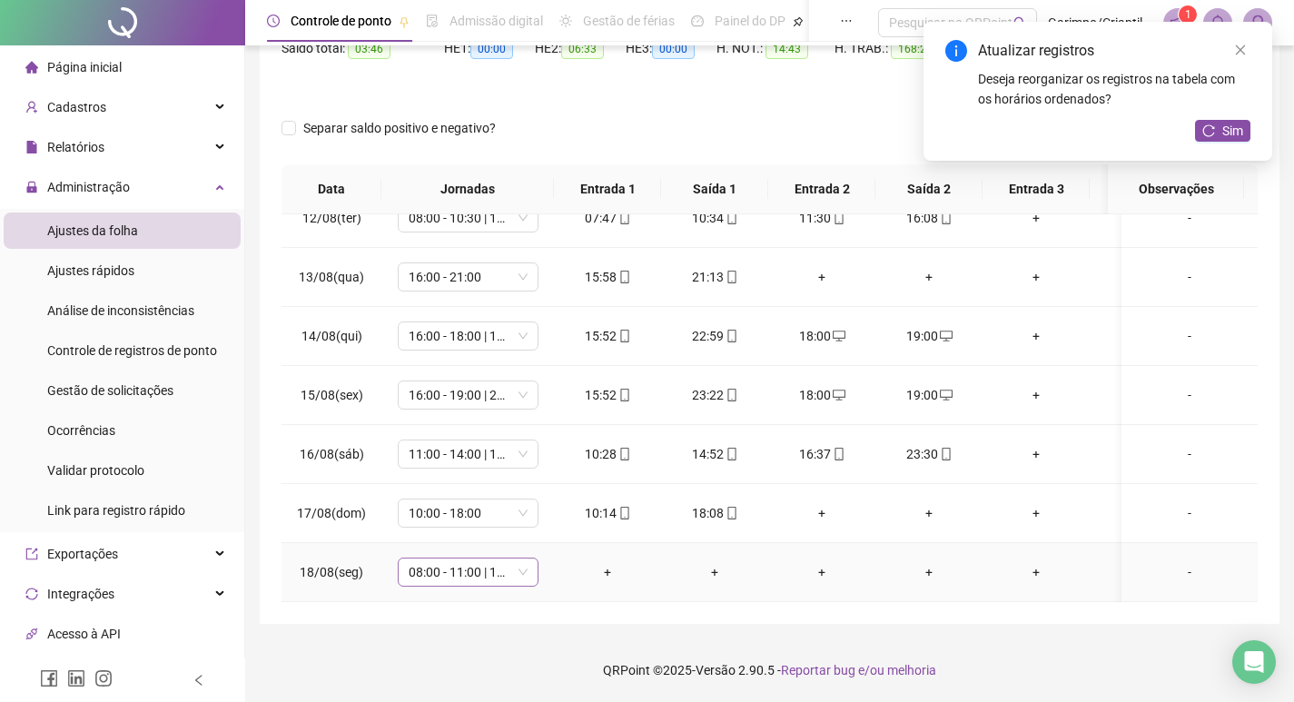
click at [456, 561] on span "08:00 - 11:00 | 12:00 - 16:00" at bounding box center [468, 572] width 119 height 27
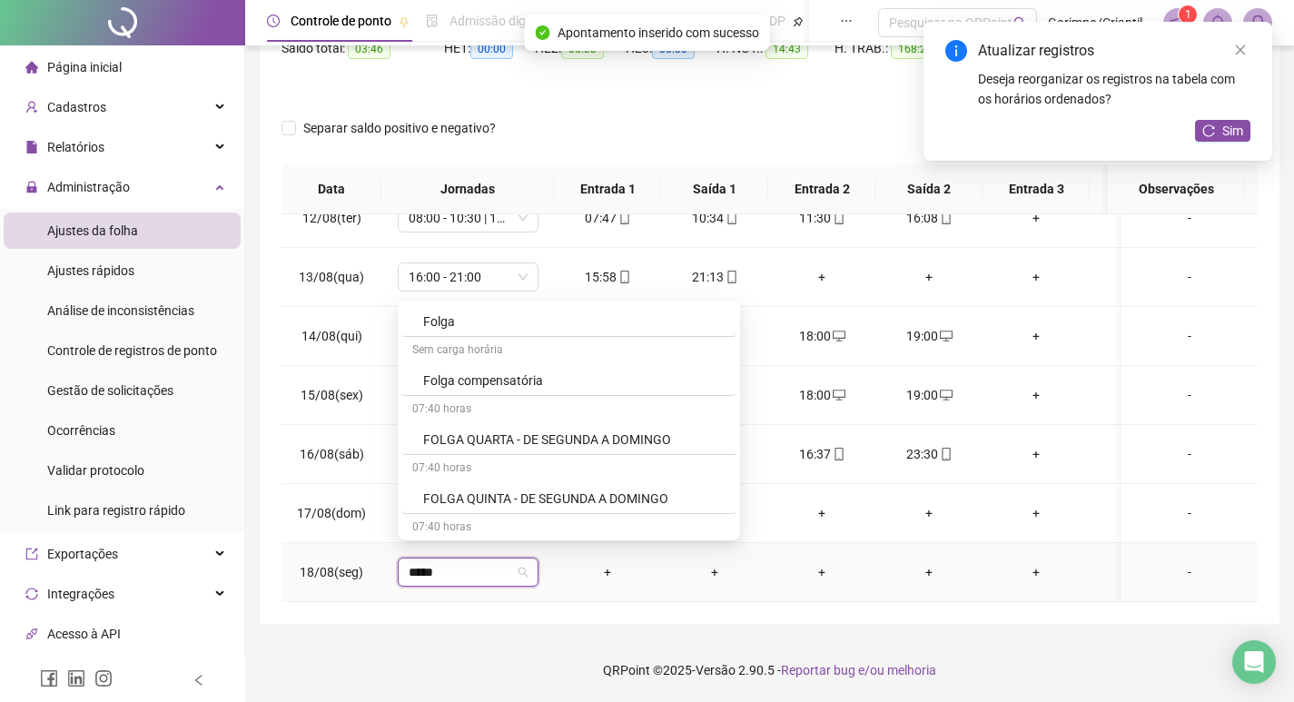
scroll to position [272, 0]
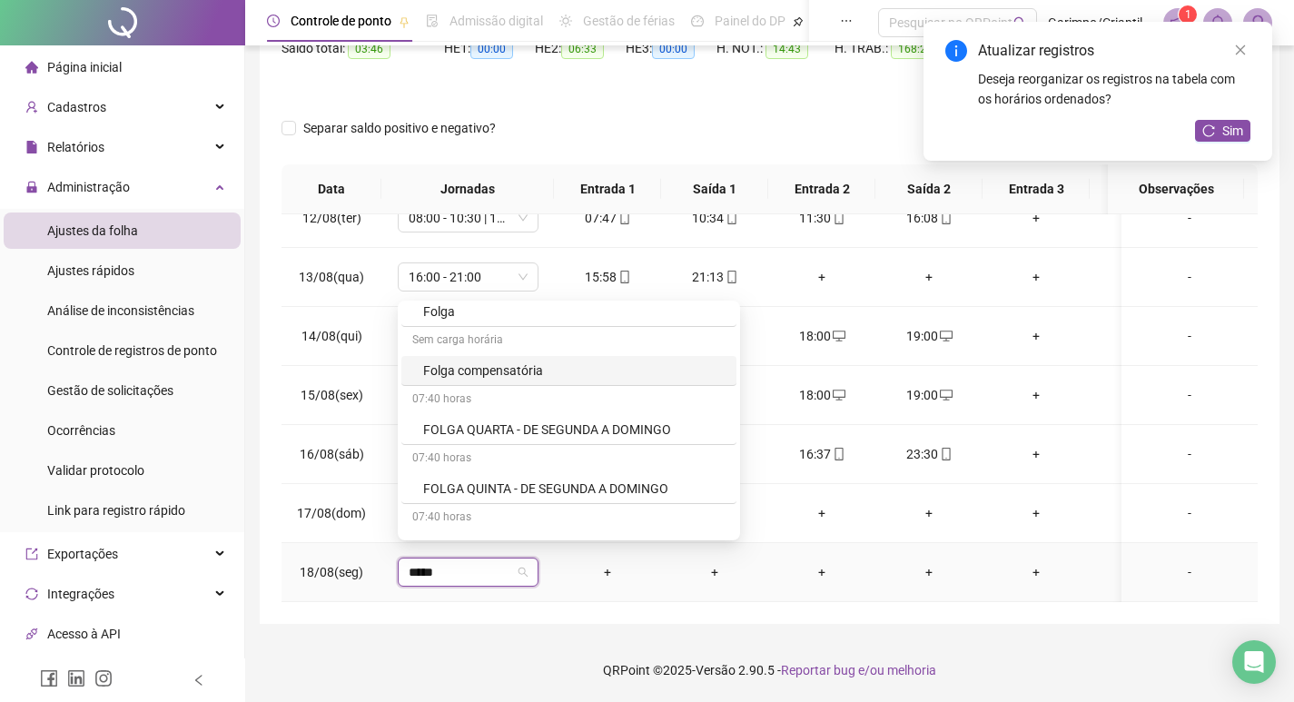
type input "*****"
click at [509, 302] on div "07:40 horas 09:30 ÀS 18:10 - SEG.A DOM - FOLGA NA TERÇA 07:20 horas 09:40 ÀS 18…" at bounding box center [569, 421] width 342 height 240
click at [512, 321] on div "Folga" at bounding box center [574, 312] width 302 height 20
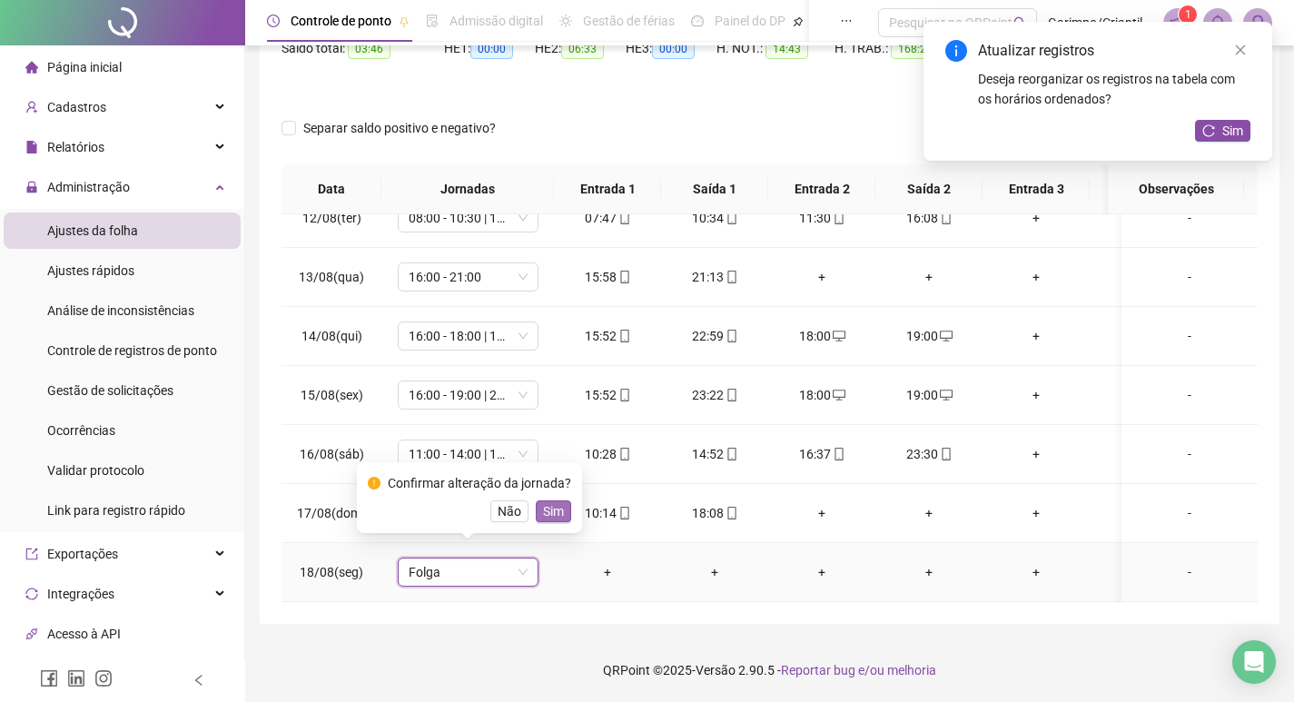
click at [560, 520] on button "Sim" at bounding box center [553, 511] width 35 height 22
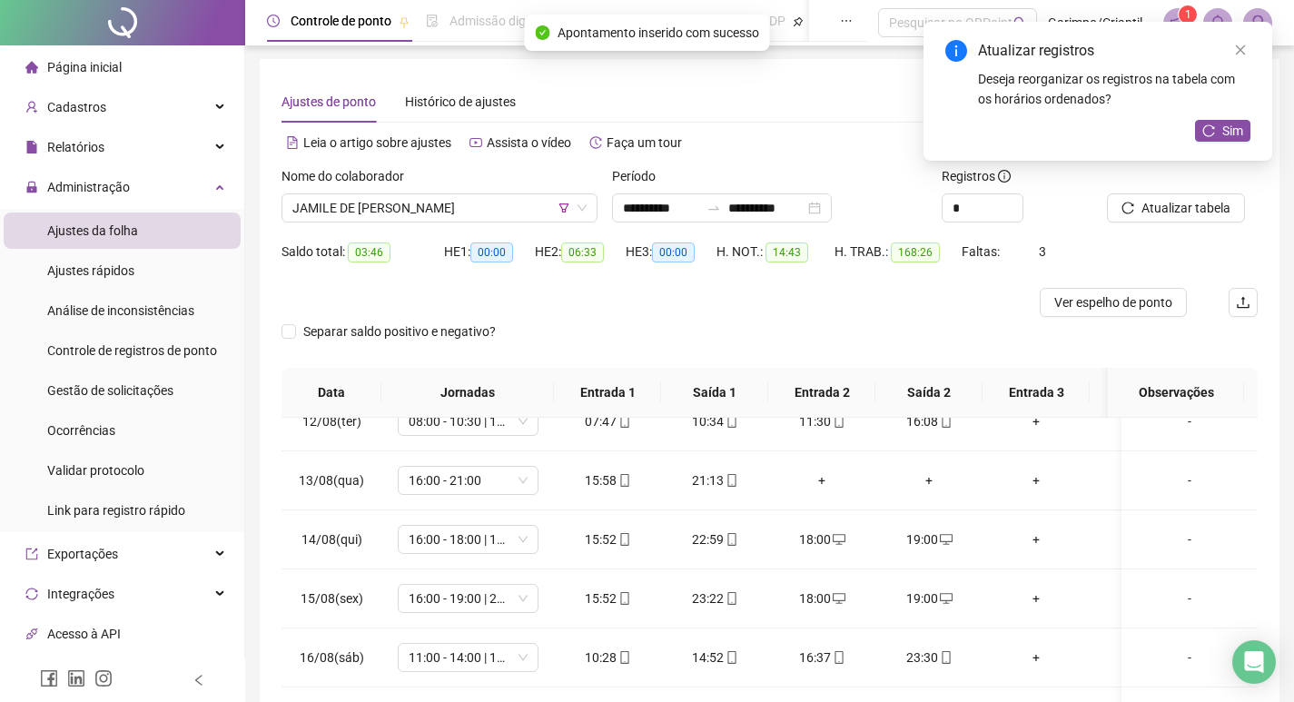
scroll to position [0, 0]
click at [1240, 126] on span "Sim" at bounding box center [1233, 131] width 21 height 20
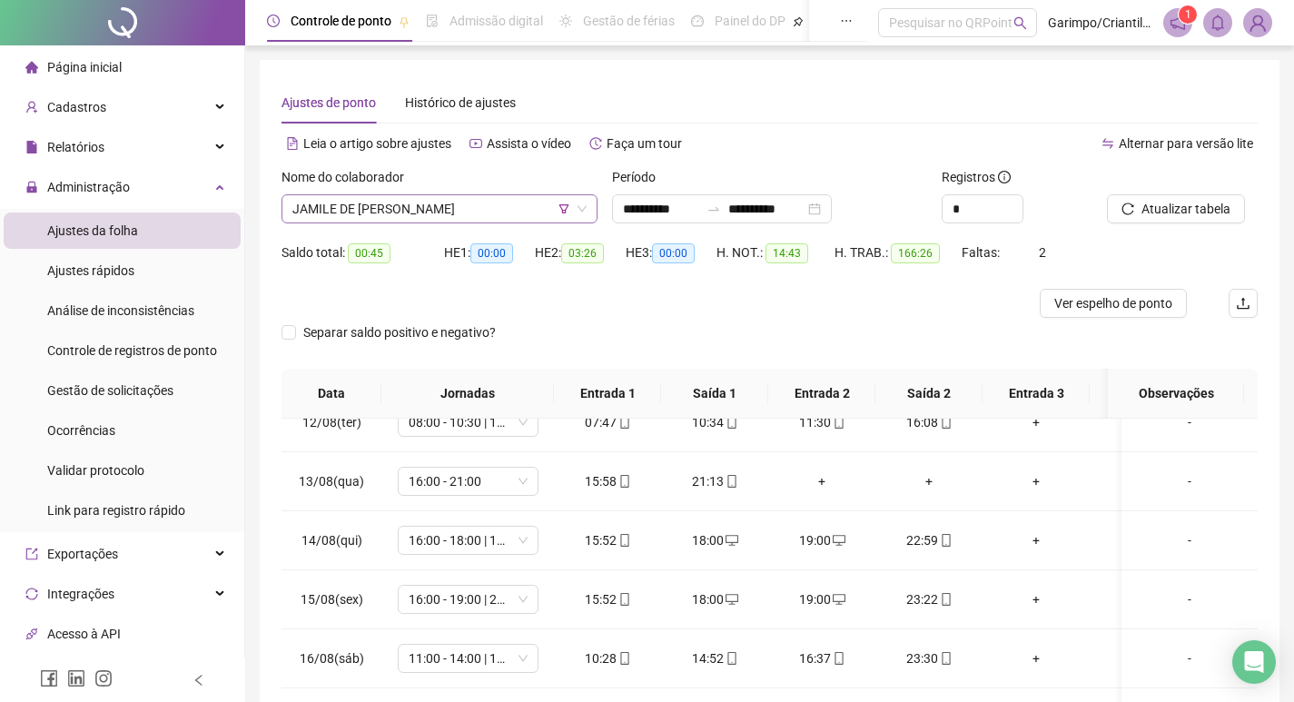
click at [466, 203] on span "JAMILE DE [PERSON_NAME]" at bounding box center [439, 208] width 294 height 27
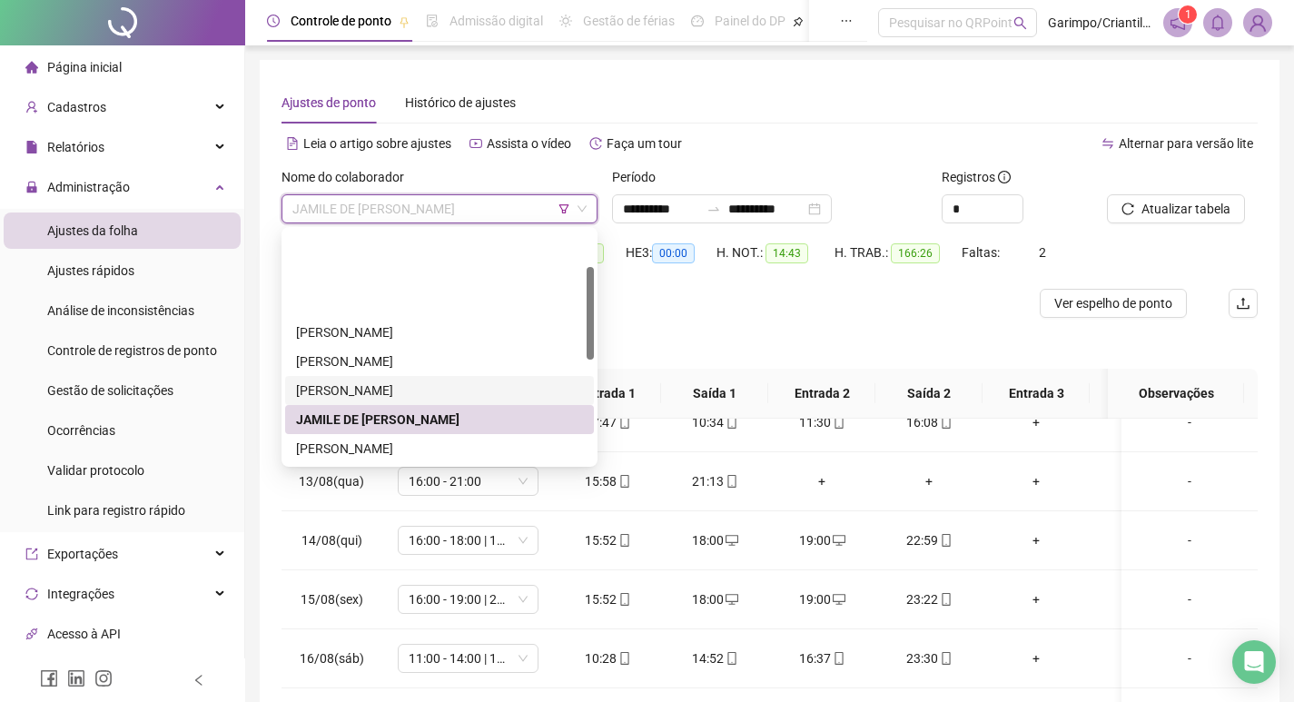
scroll to position [91, 0]
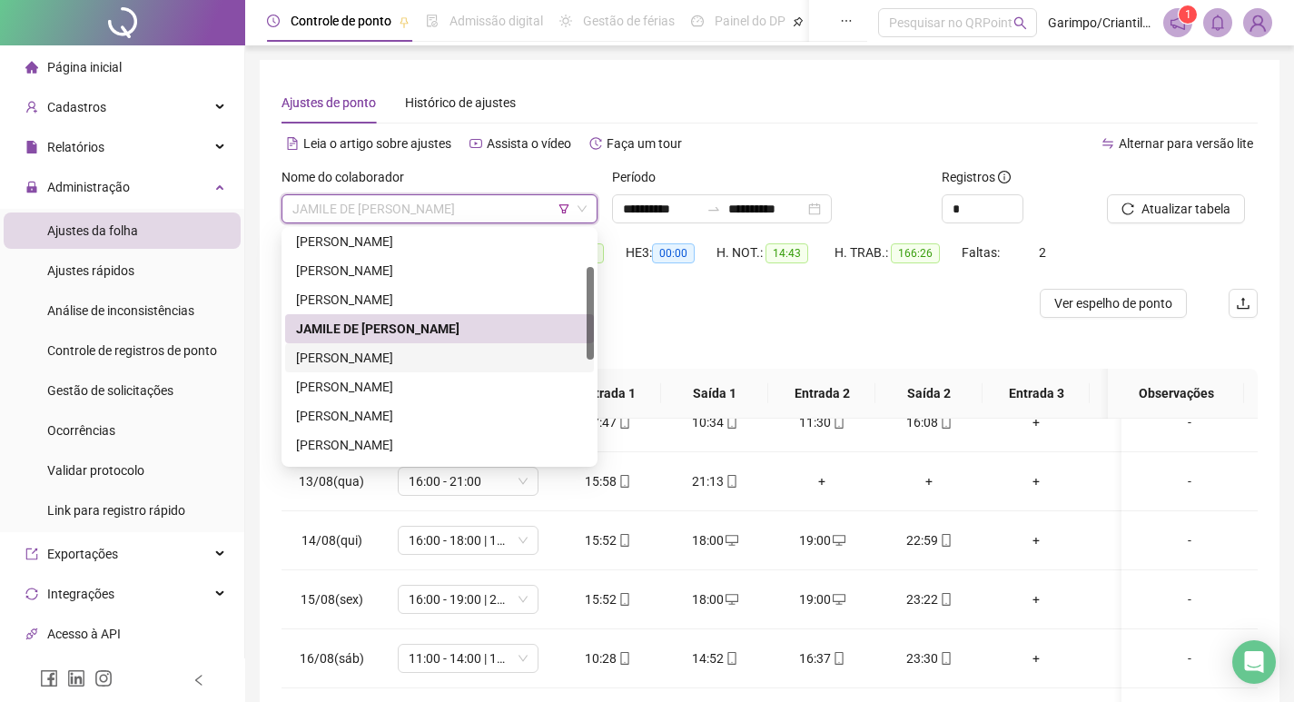
click at [379, 350] on div "[PERSON_NAME]" at bounding box center [439, 358] width 287 height 20
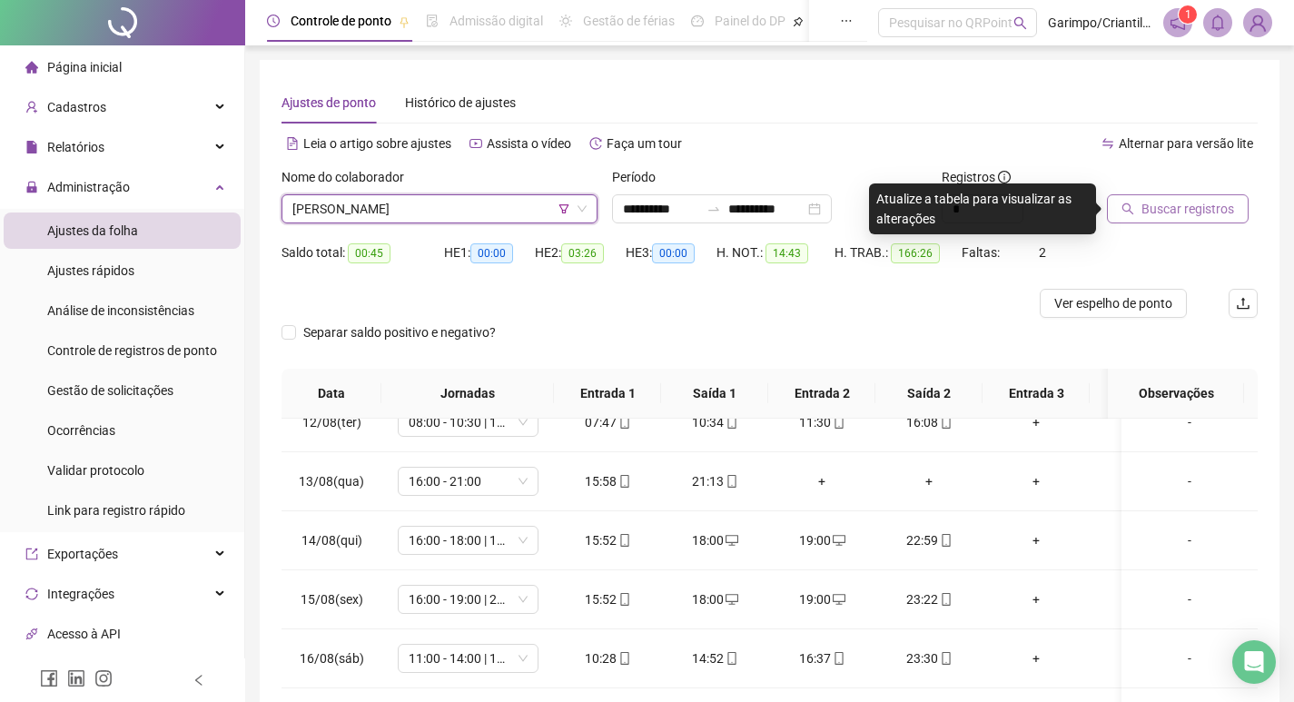
click at [1165, 202] on span "Buscar registros" at bounding box center [1188, 209] width 93 height 20
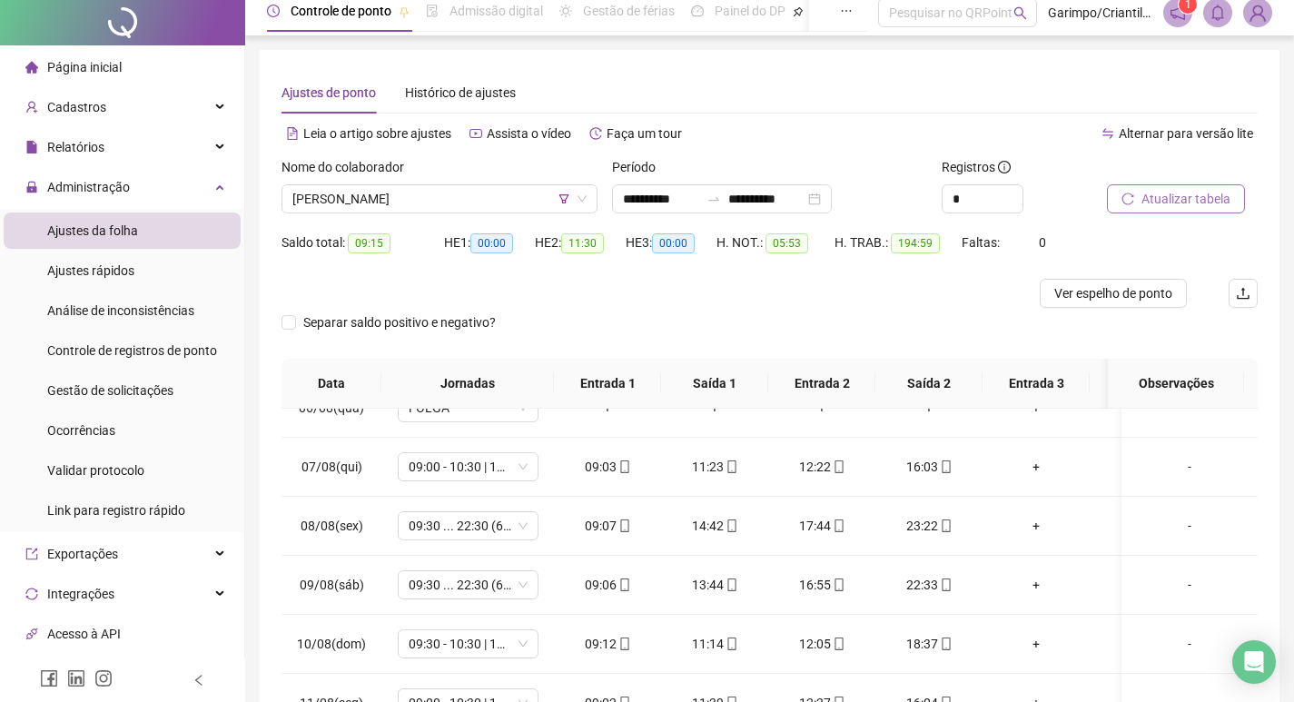
scroll to position [0, 0]
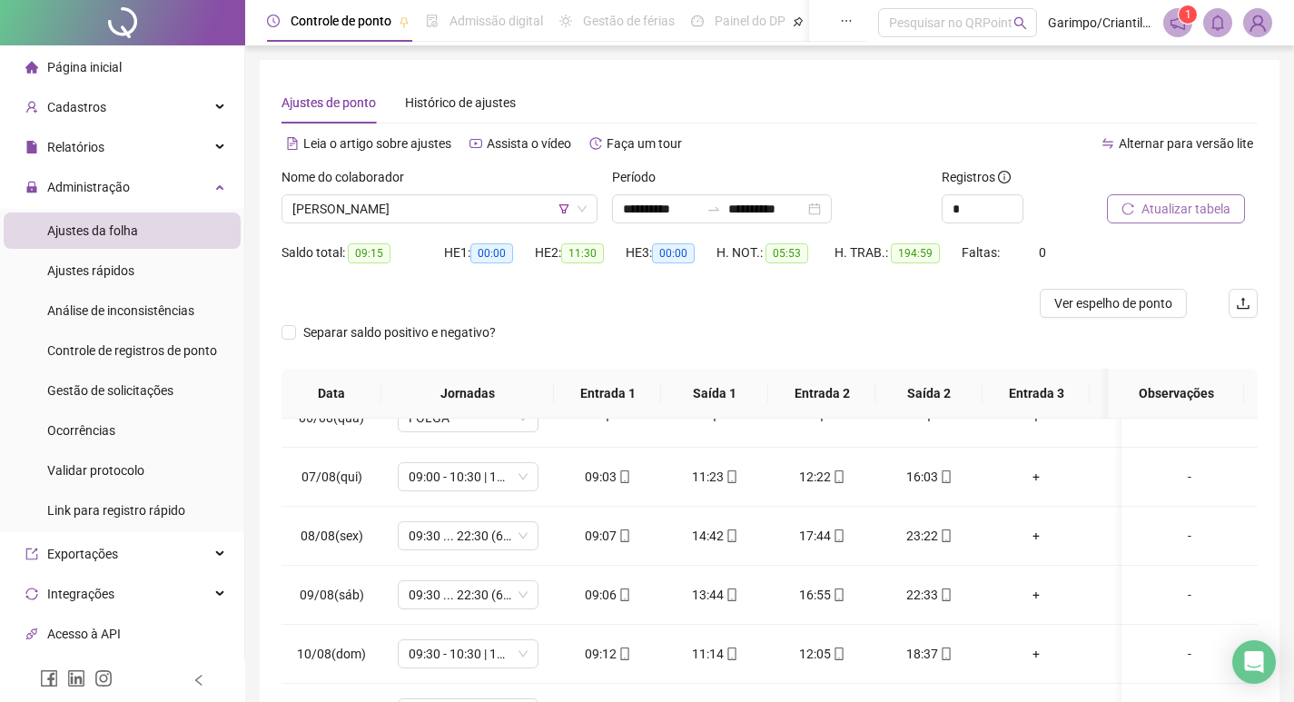
click at [1173, 195] on button "Atualizar tabela" at bounding box center [1176, 208] width 138 height 29
click at [470, 203] on span "[PERSON_NAME]" at bounding box center [439, 208] width 294 height 27
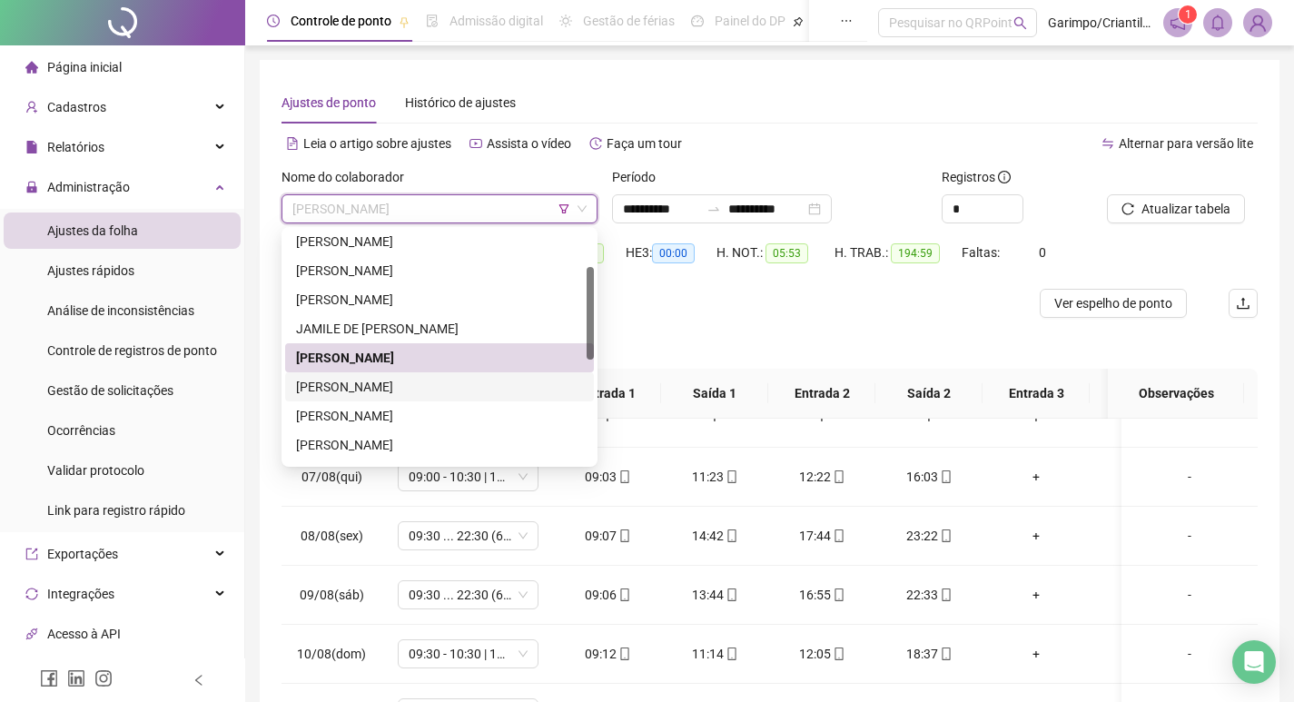
click at [332, 393] on div "[PERSON_NAME]" at bounding box center [439, 387] width 287 height 20
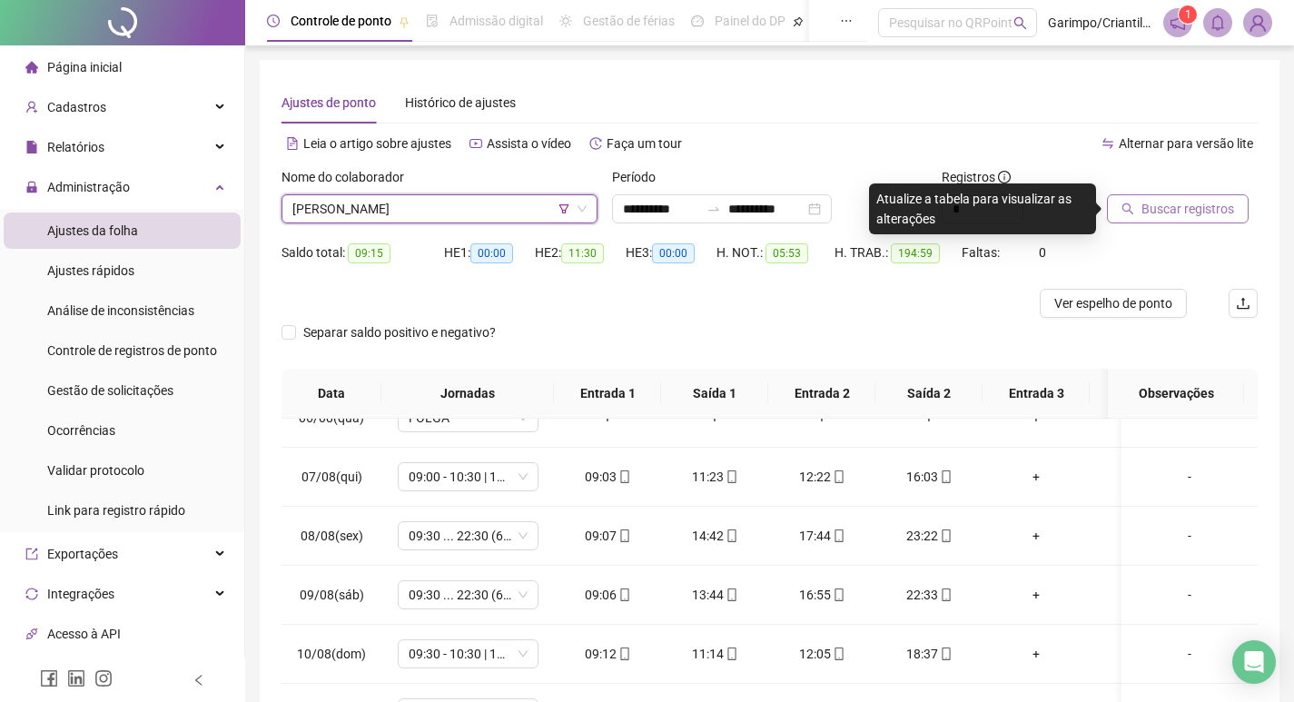
click at [1134, 207] on icon "search" at bounding box center [1128, 209] width 13 height 13
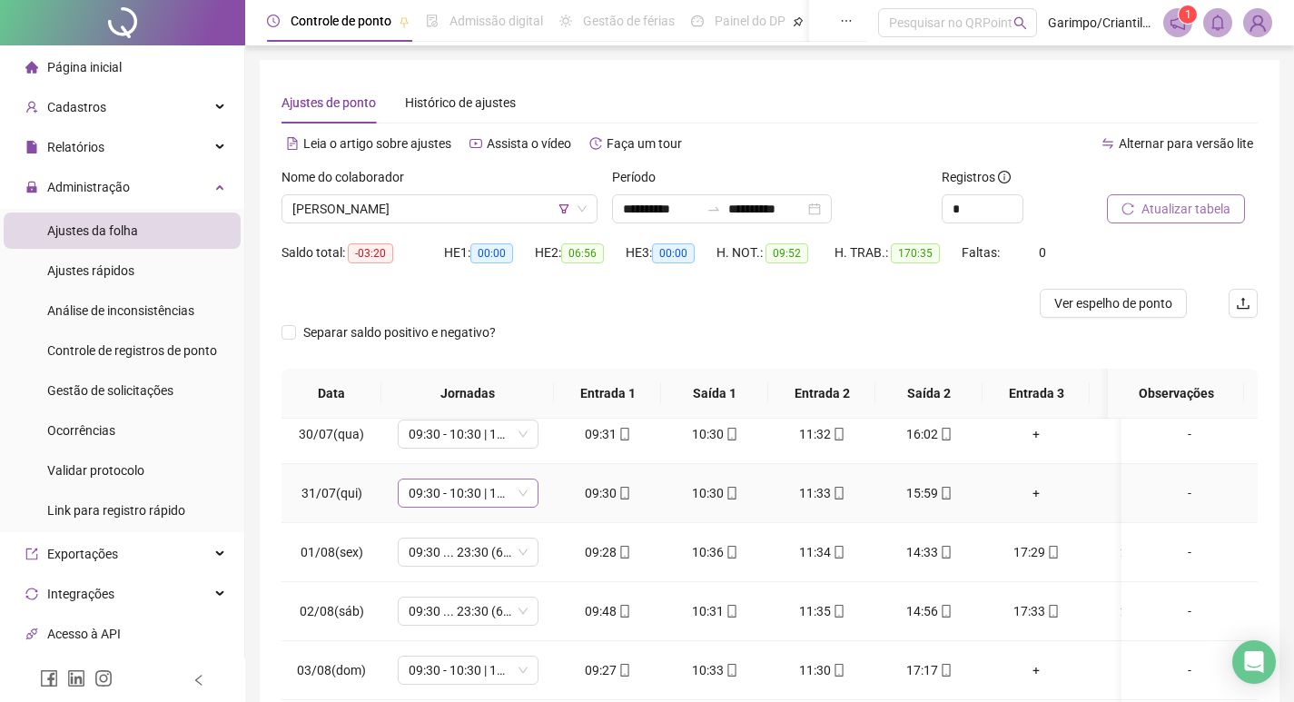
scroll to position [636, 0]
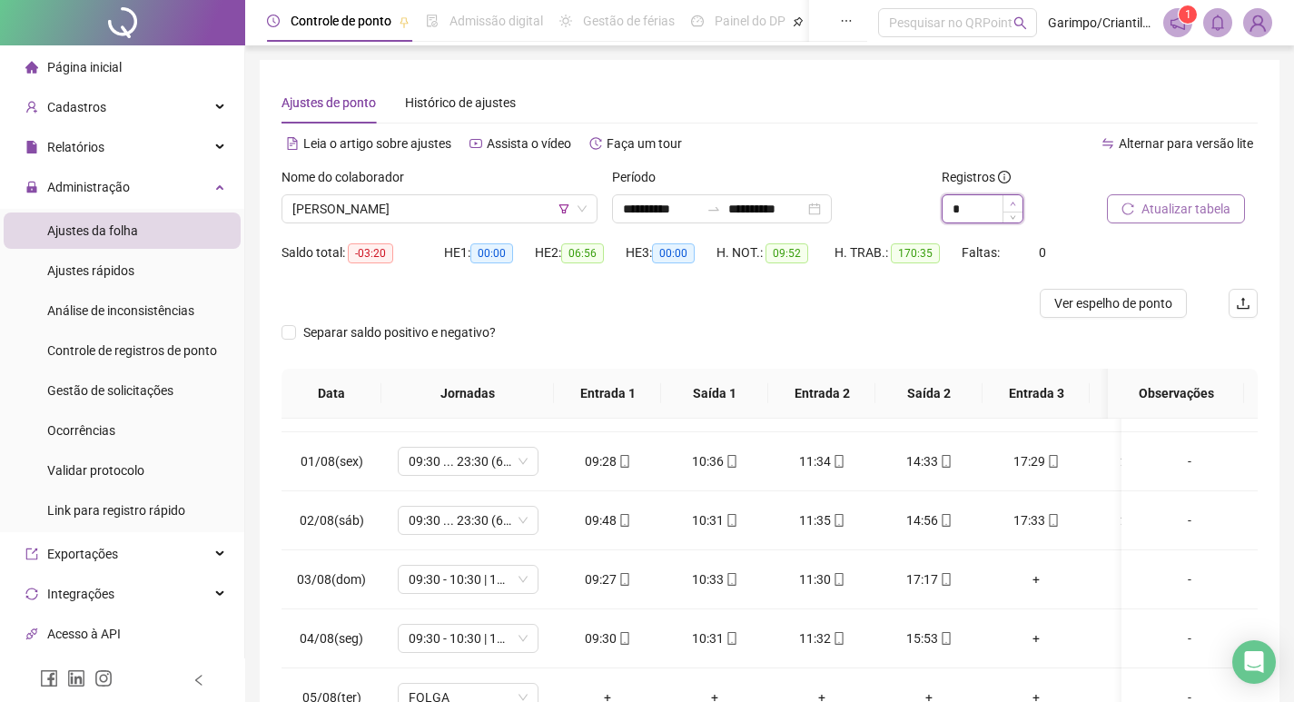
click at [1020, 203] on span "Increase Value" at bounding box center [1013, 203] width 20 height 16
type input "*"
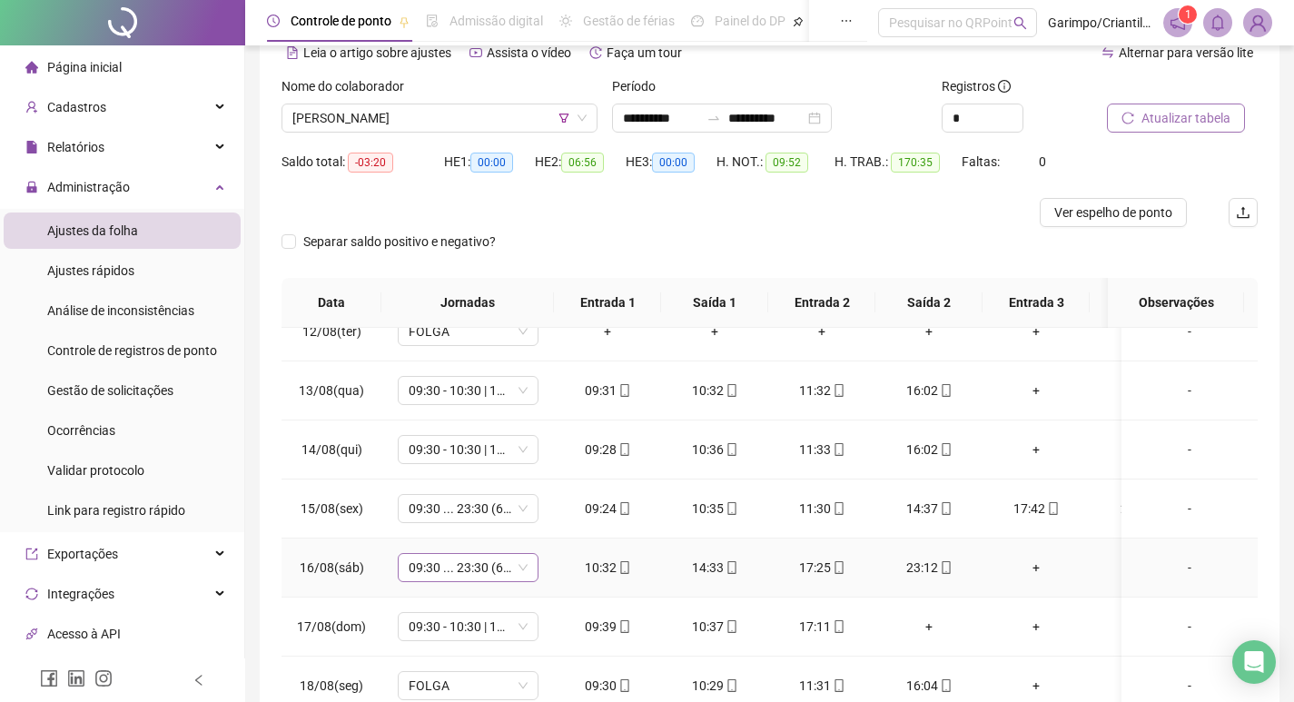
scroll to position [182, 0]
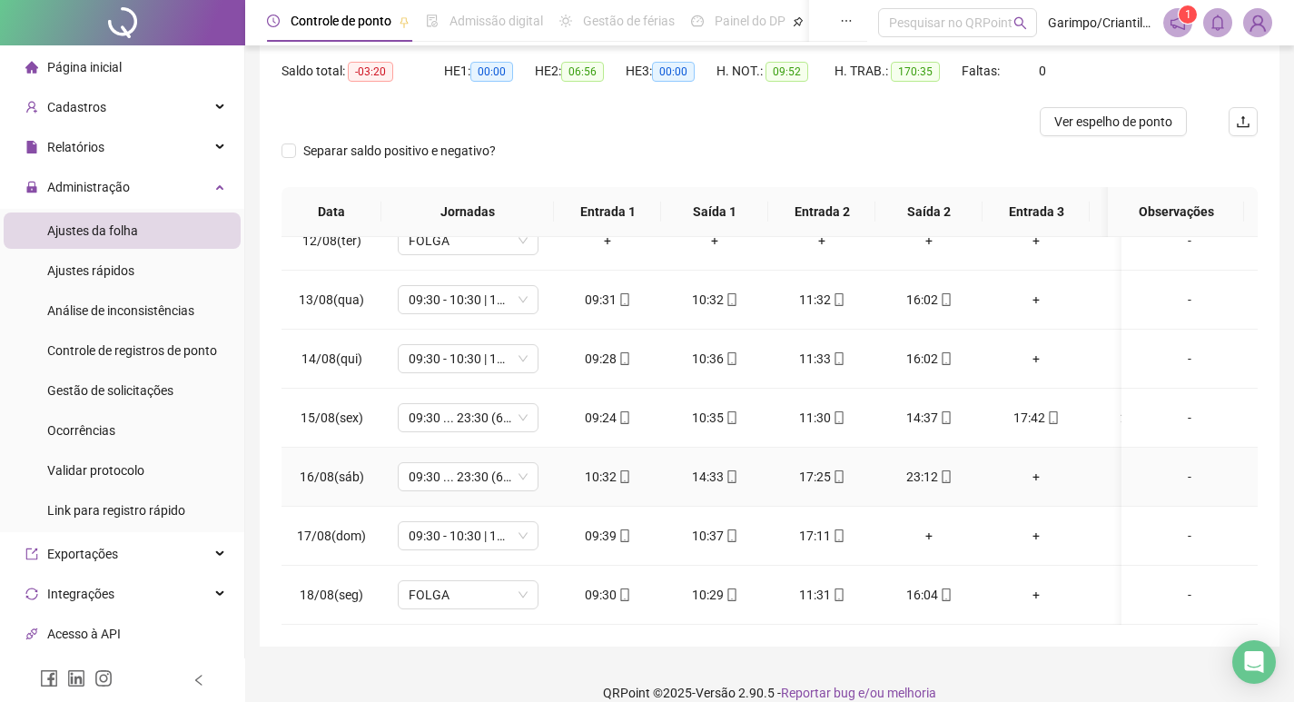
click at [630, 467] on div "10:32" at bounding box center [608, 477] width 78 height 20
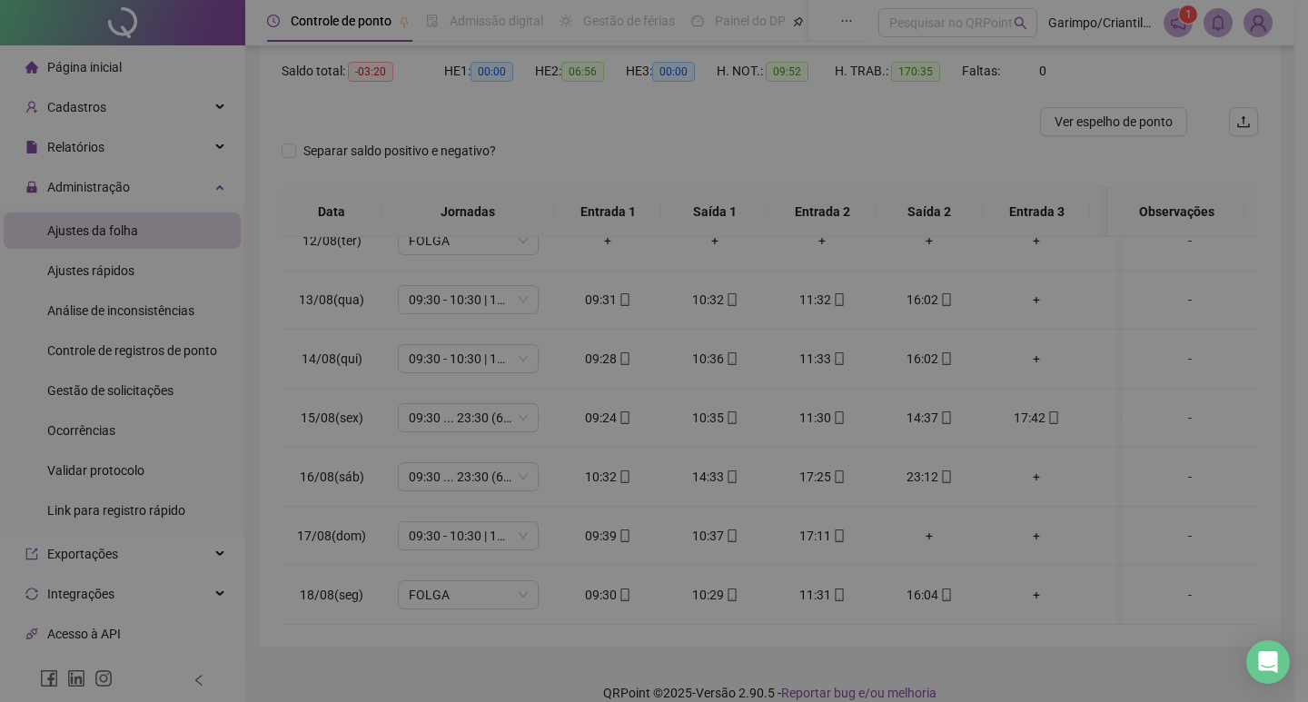
type input "**********"
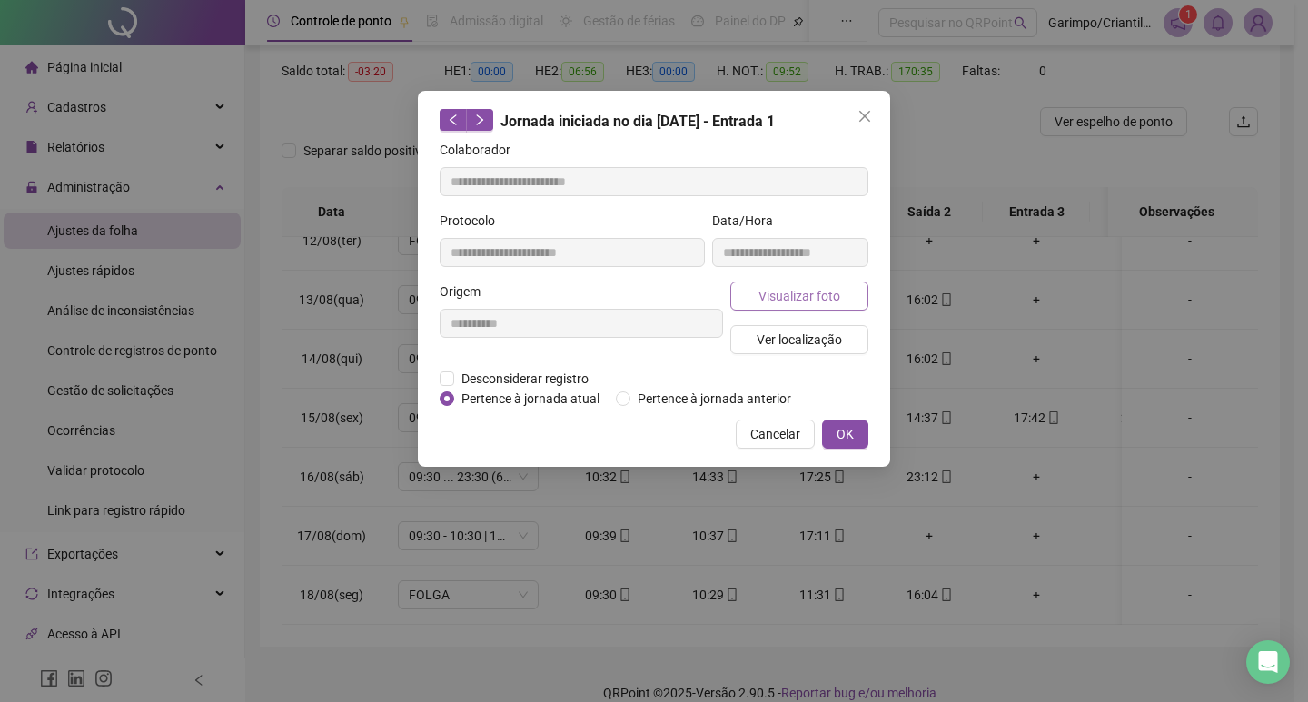
click at [769, 307] on button "Visualizar foto" at bounding box center [799, 296] width 138 height 29
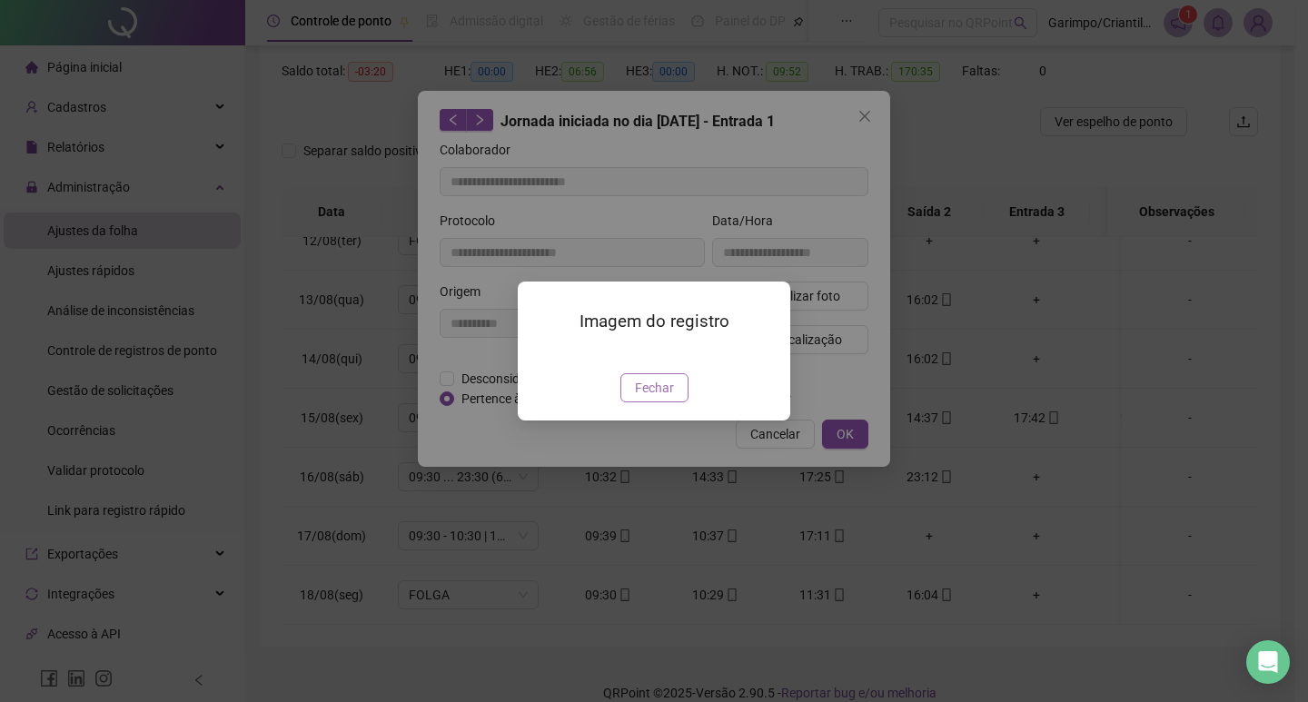
click at [639, 398] on span "Fechar" at bounding box center [654, 388] width 39 height 20
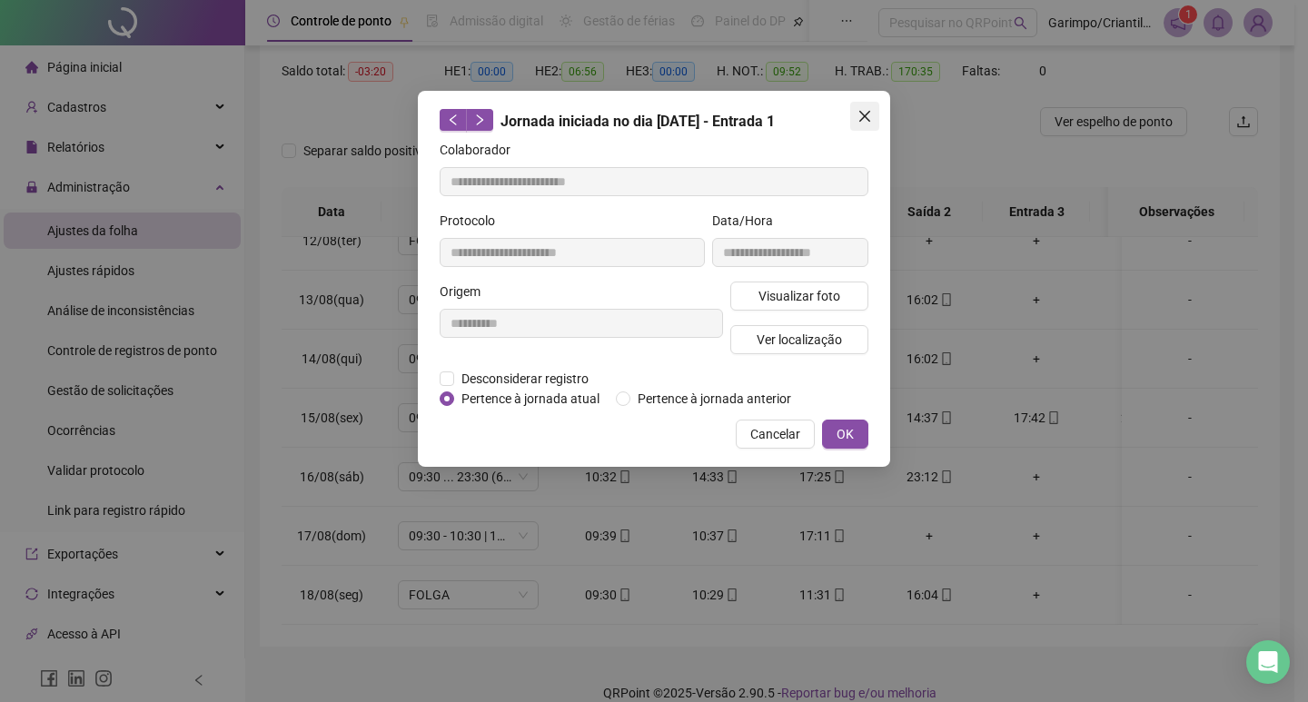
click at [866, 114] on icon "close" at bounding box center [864, 116] width 11 height 11
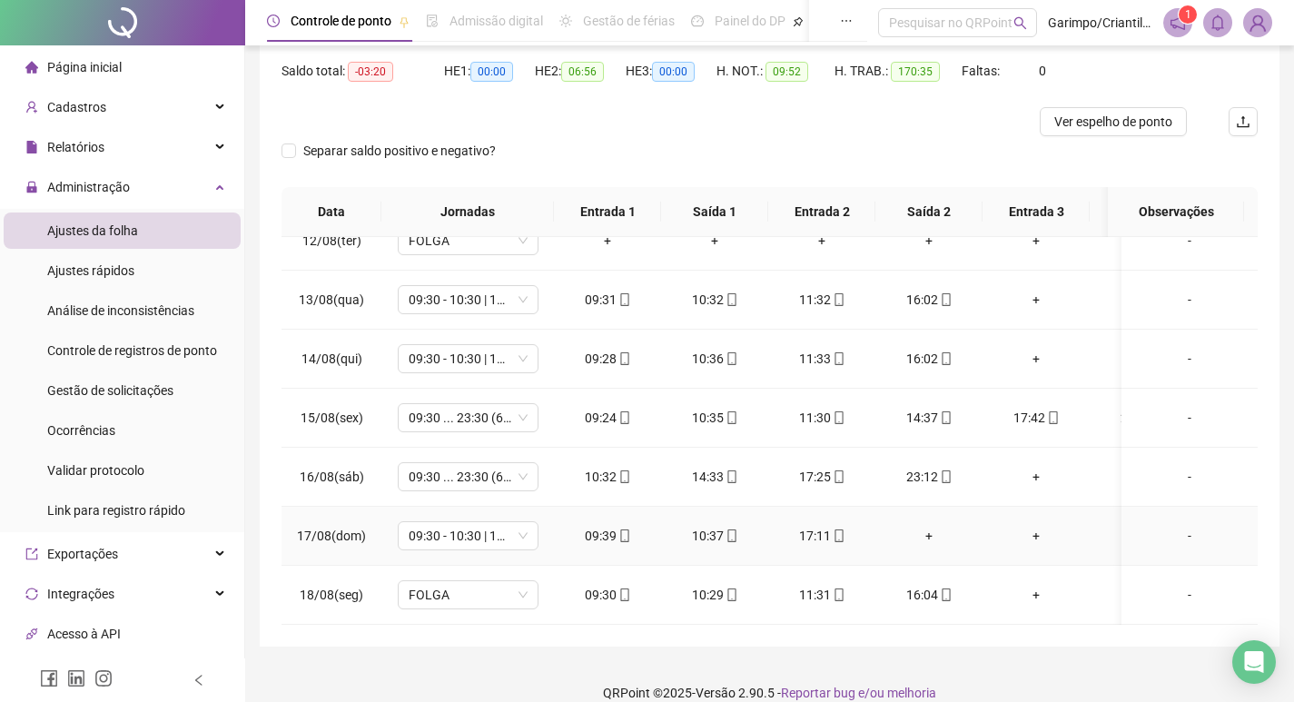
click at [939, 526] on div "+" at bounding box center [929, 536] width 78 height 20
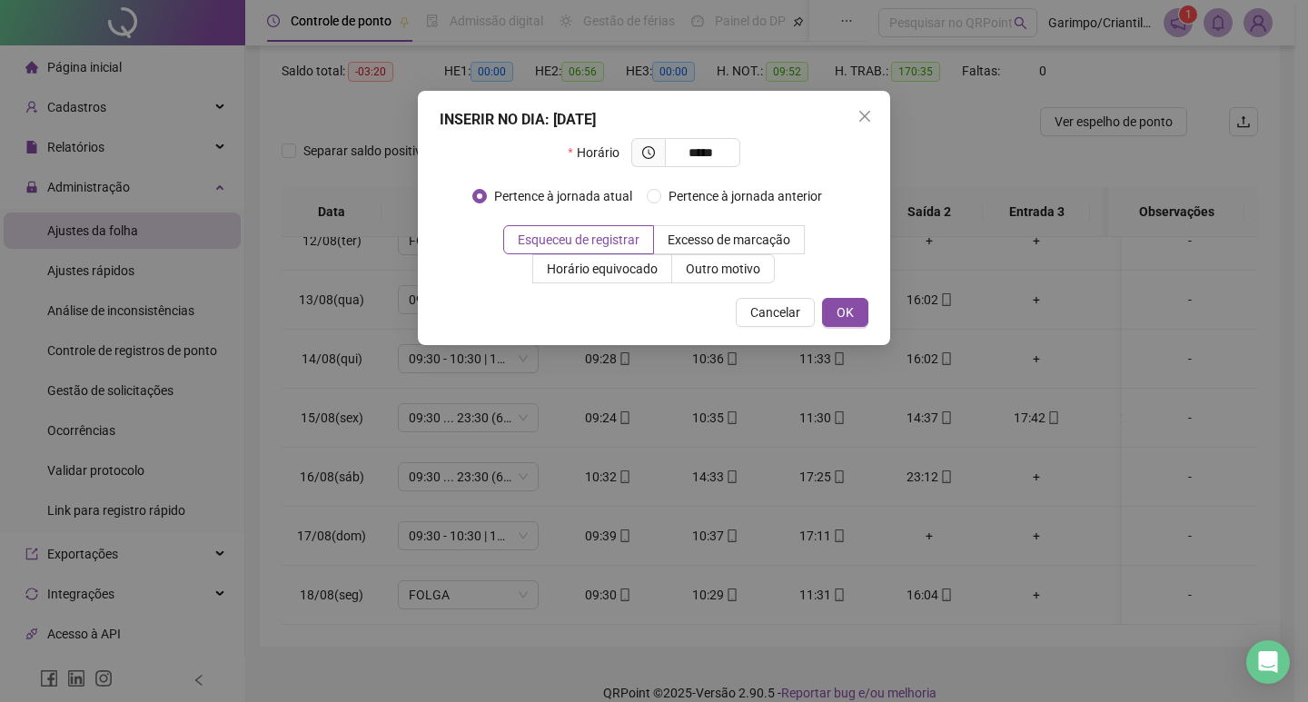
type input "*****"
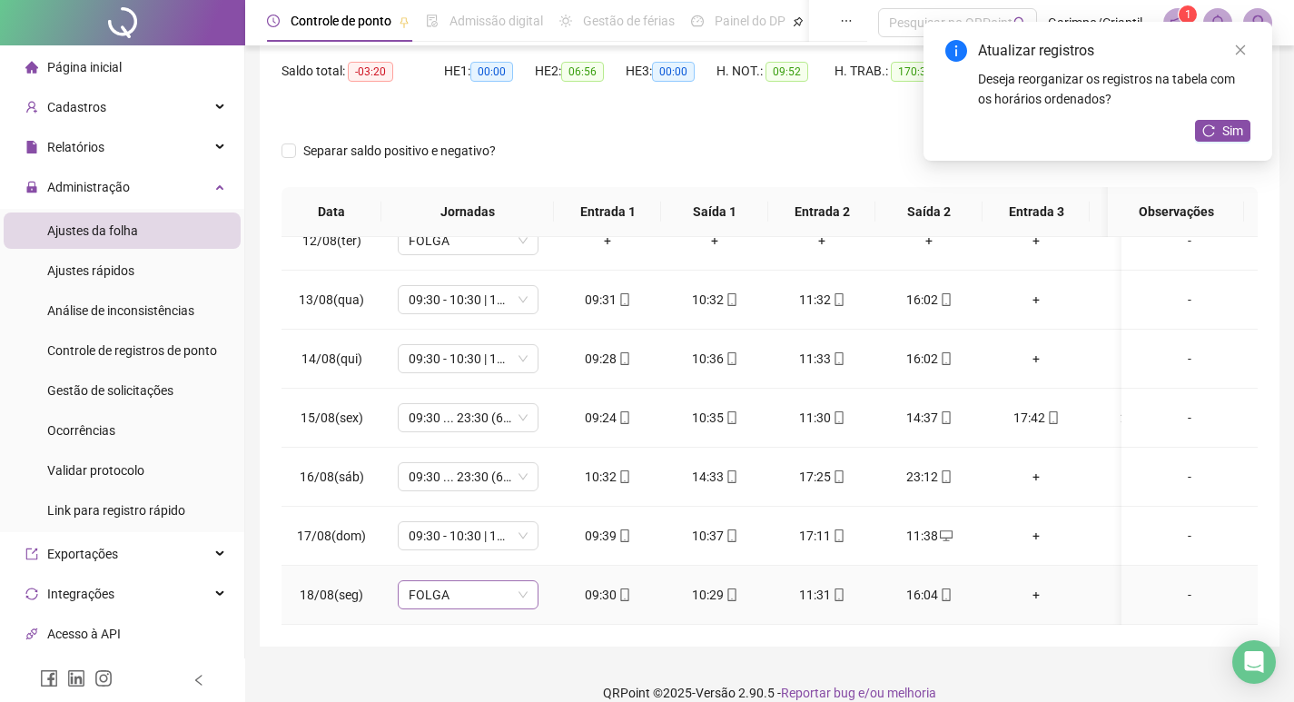
click at [445, 581] on span "FOLGA" at bounding box center [468, 594] width 119 height 27
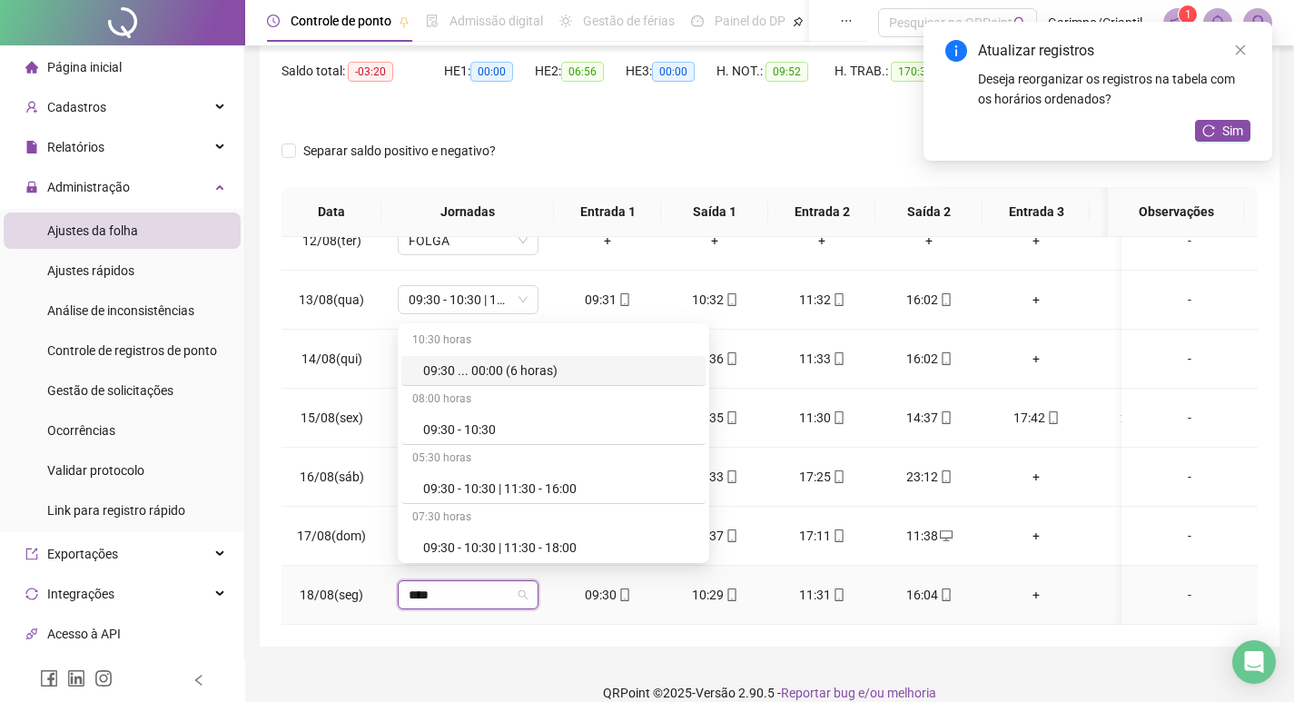
type input "*****"
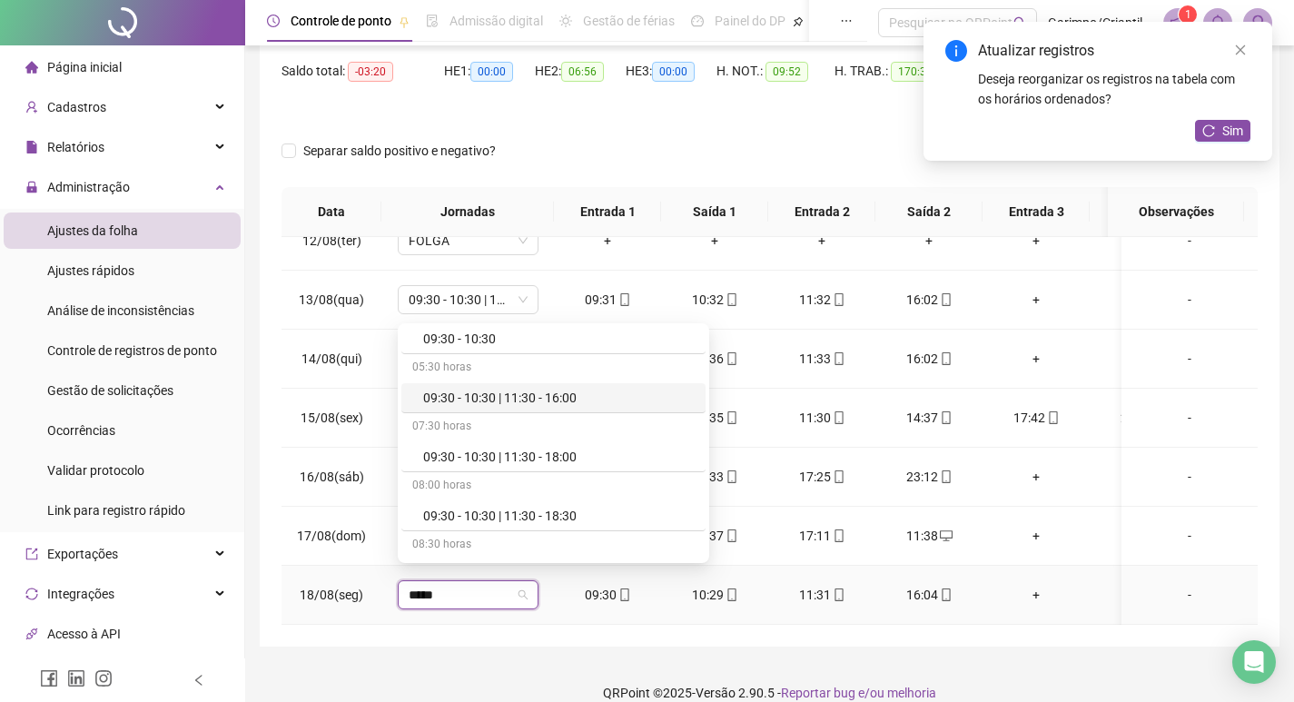
click at [566, 405] on div "09:30 - 10:30 | 11:30 - 16:00" at bounding box center [559, 398] width 272 height 20
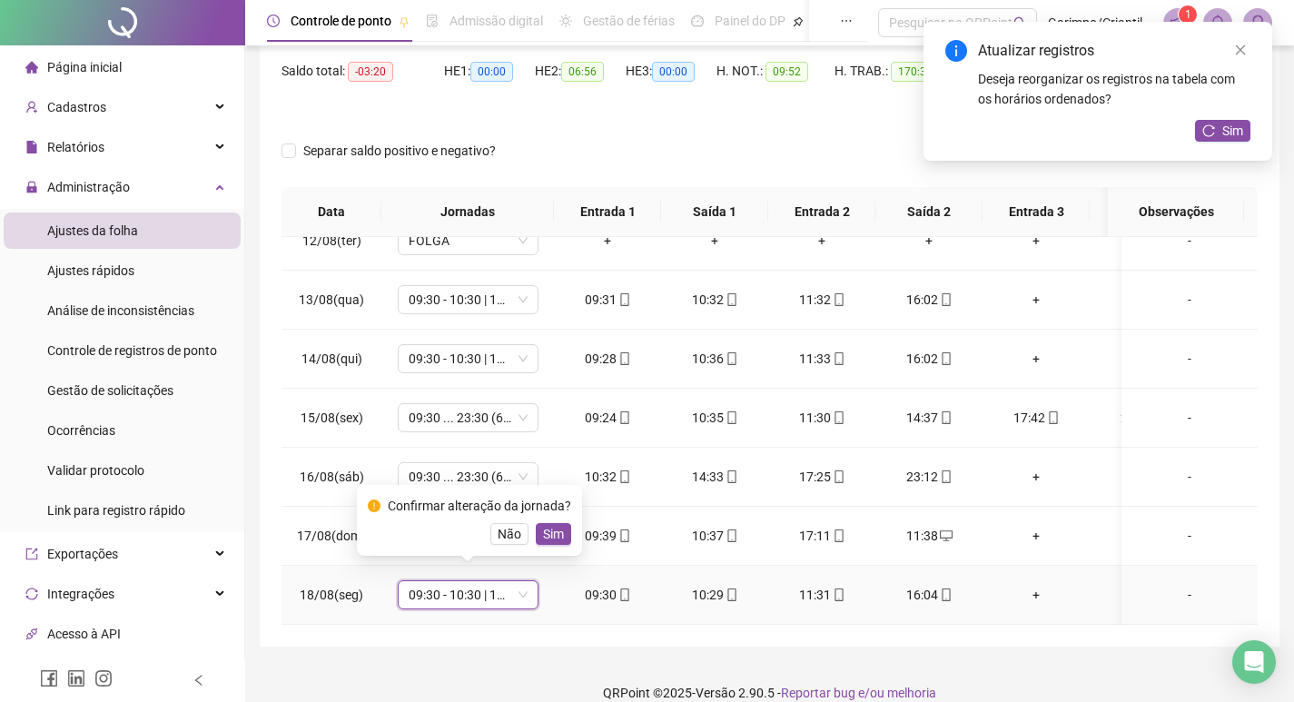
click at [558, 533] on span "Sim" at bounding box center [553, 534] width 21 height 20
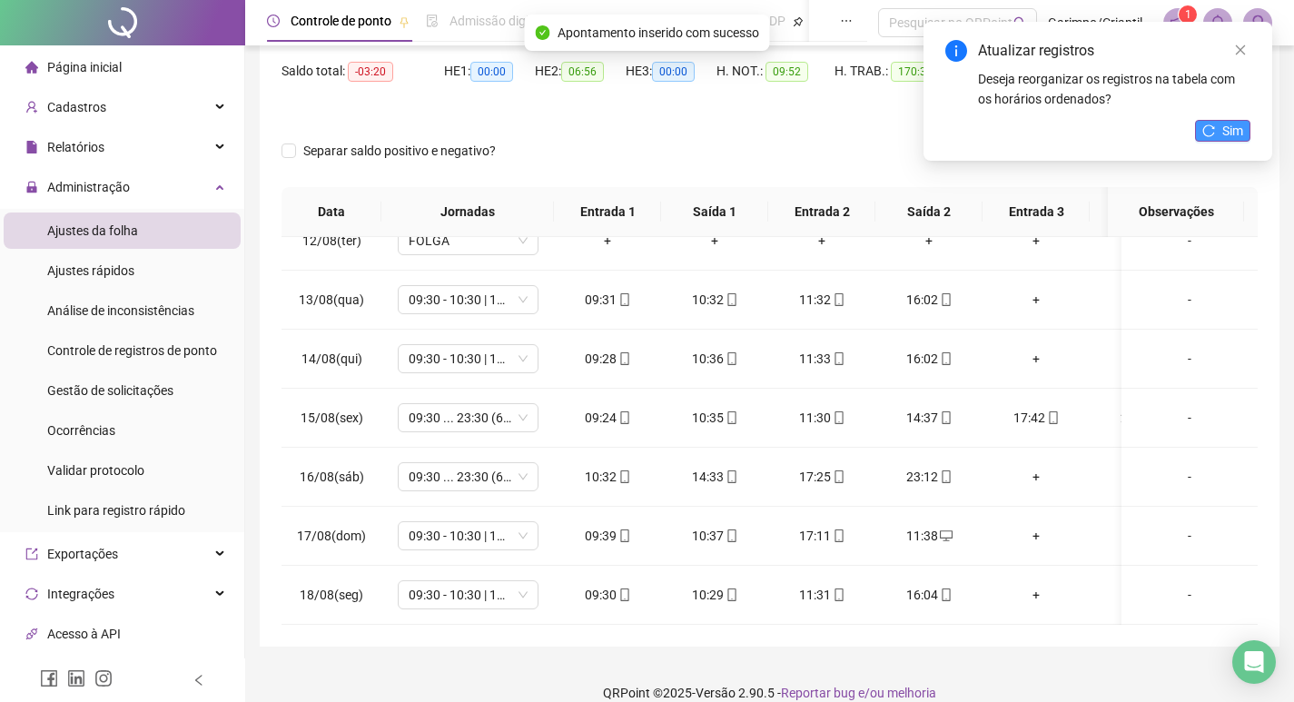
click at [1239, 136] on span "Sim" at bounding box center [1233, 131] width 21 height 20
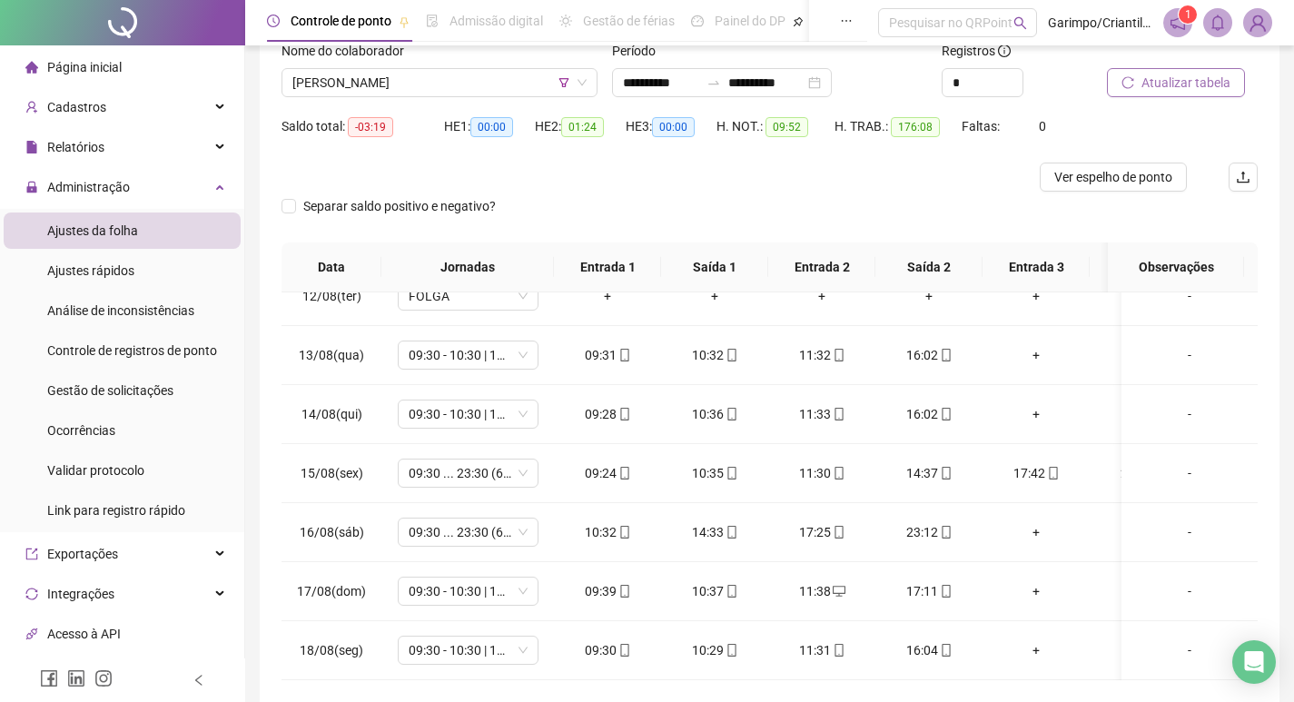
scroll to position [23, 0]
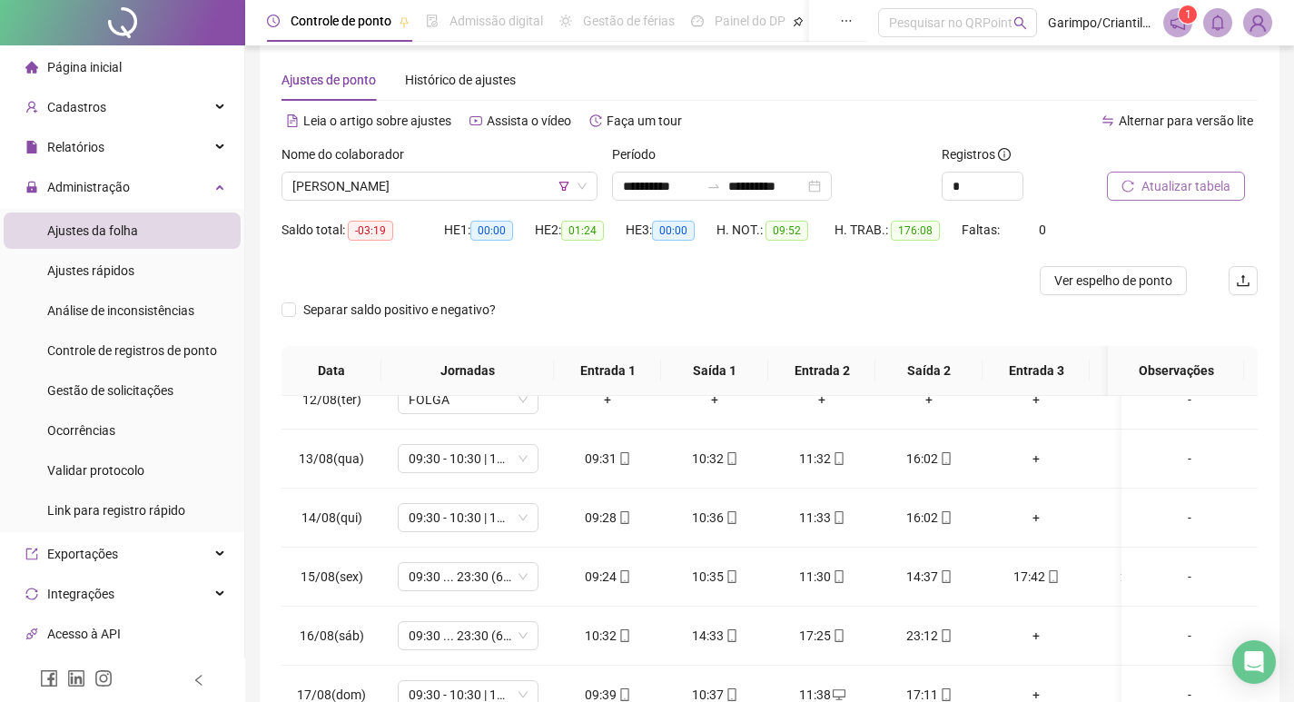
click at [430, 171] on div "Nome do colaborador" at bounding box center [440, 157] width 316 height 27
click at [467, 202] on div "Nome do colaborador LEANDRO DA SILVA FERREIRA" at bounding box center [439, 179] width 331 height 71
click at [467, 193] on span "[PERSON_NAME]" at bounding box center [439, 186] width 294 height 27
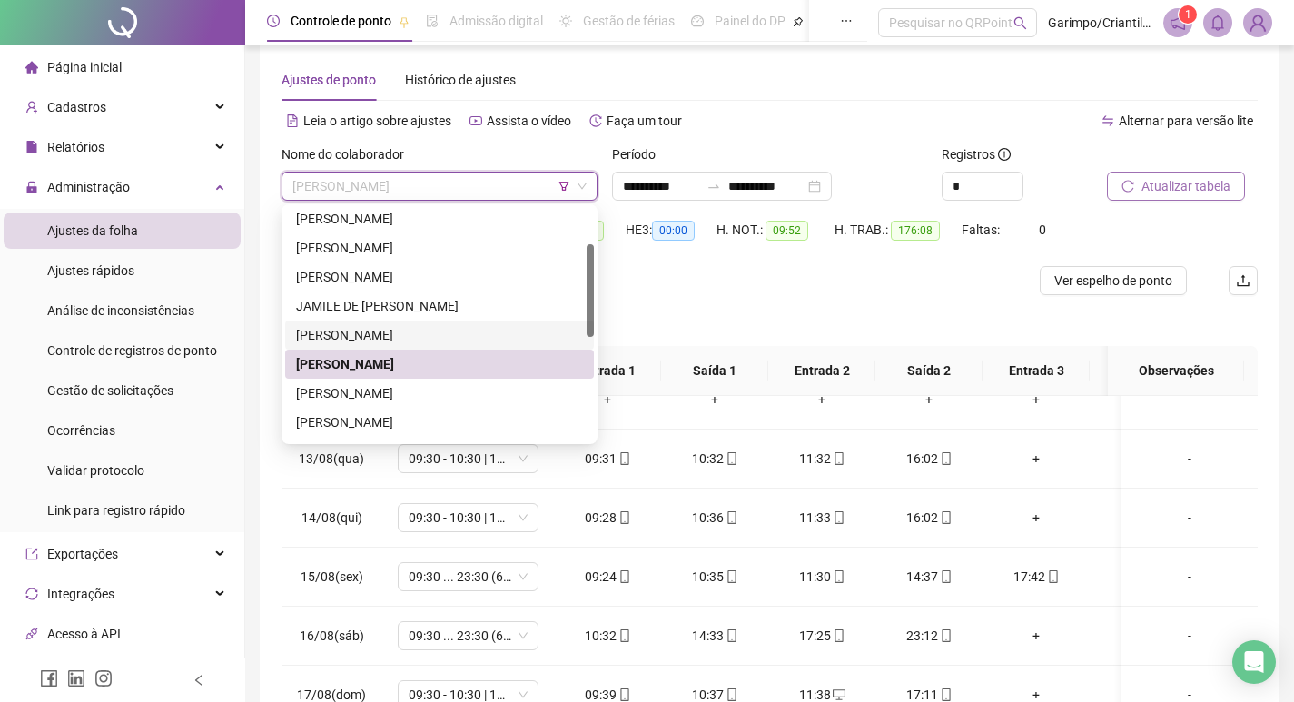
click at [701, 219] on div "HE 3: 00:00" at bounding box center [671, 229] width 91 height 29
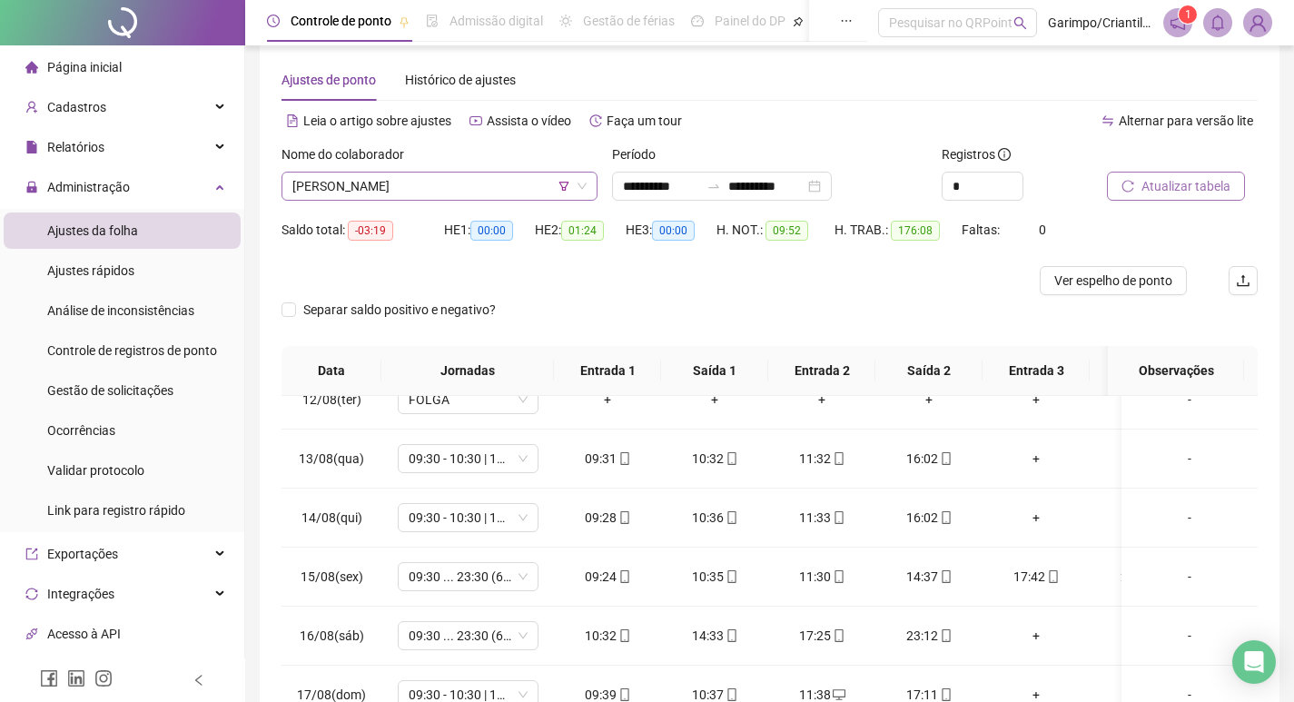
click at [456, 180] on span "[PERSON_NAME]" at bounding box center [439, 186] width 294 height 27
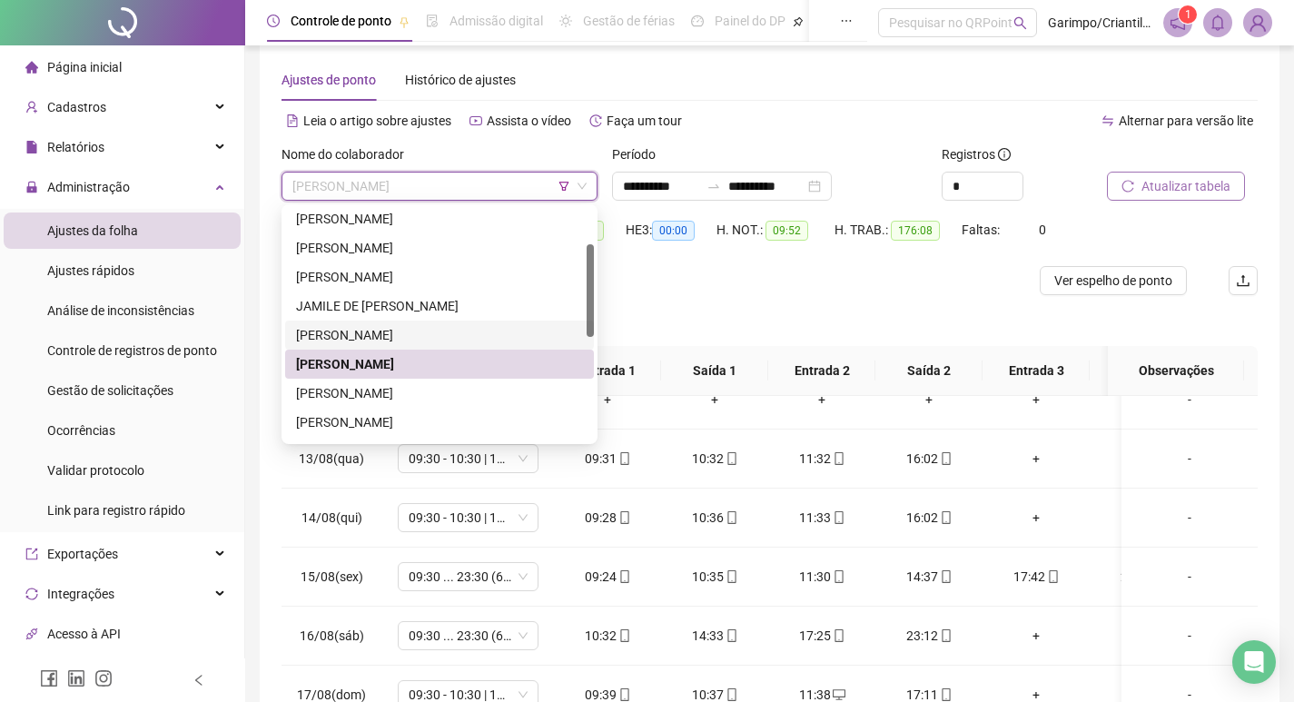
click at [735, 268] on div at bounding box center [648, 280] width 732 height 29
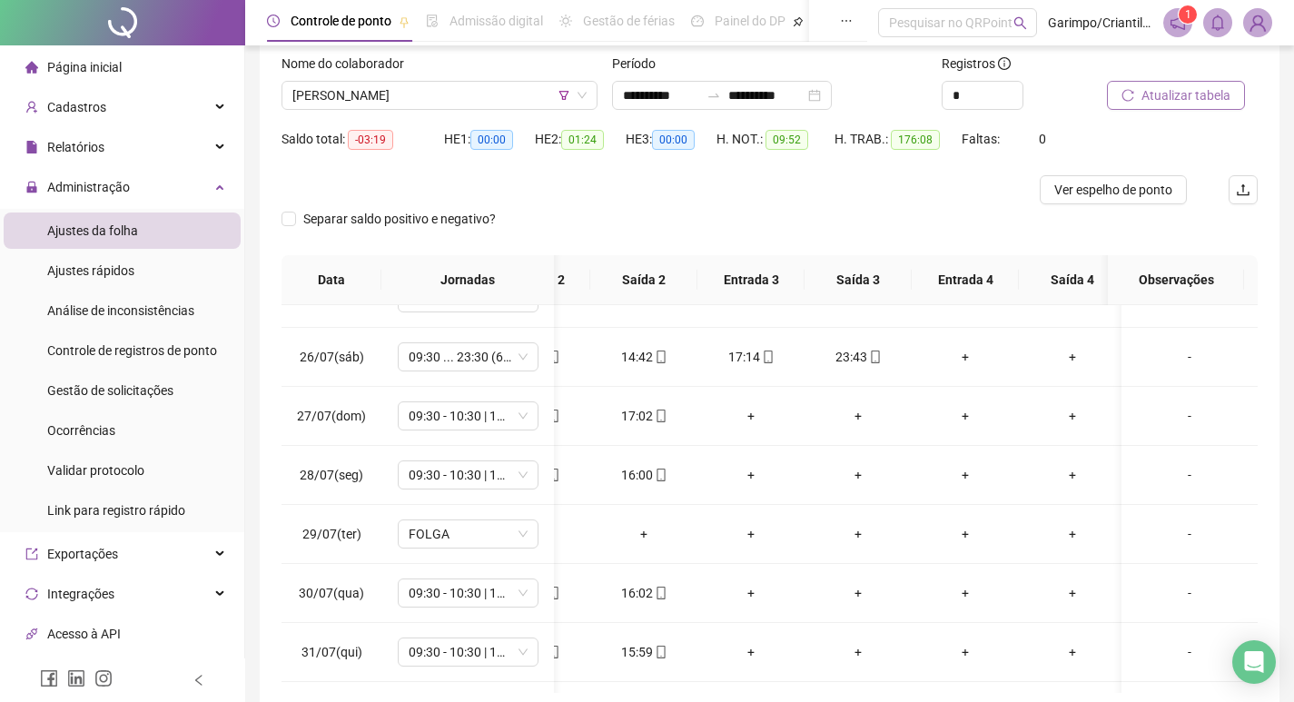
scroll to position [0, 0]
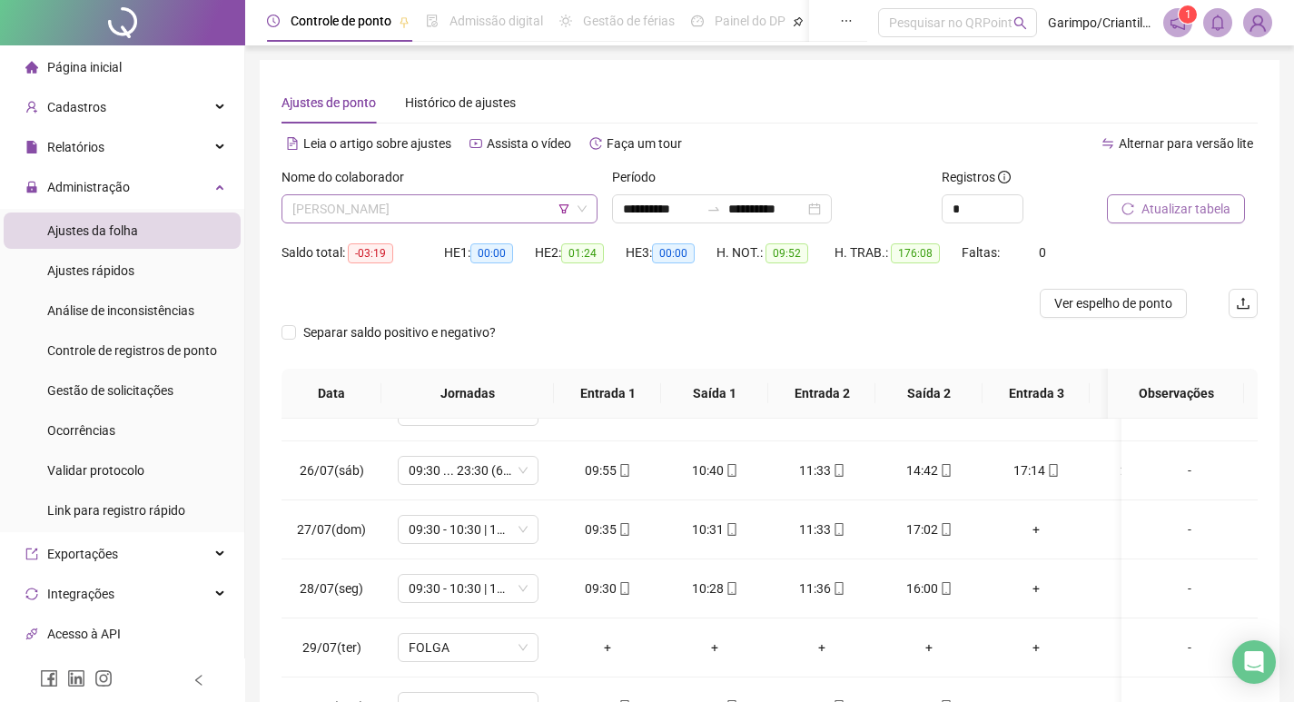
click at [485, 212] on span "[PERSON_NAME]" at bounding box center [439, 208] width 294 height 27
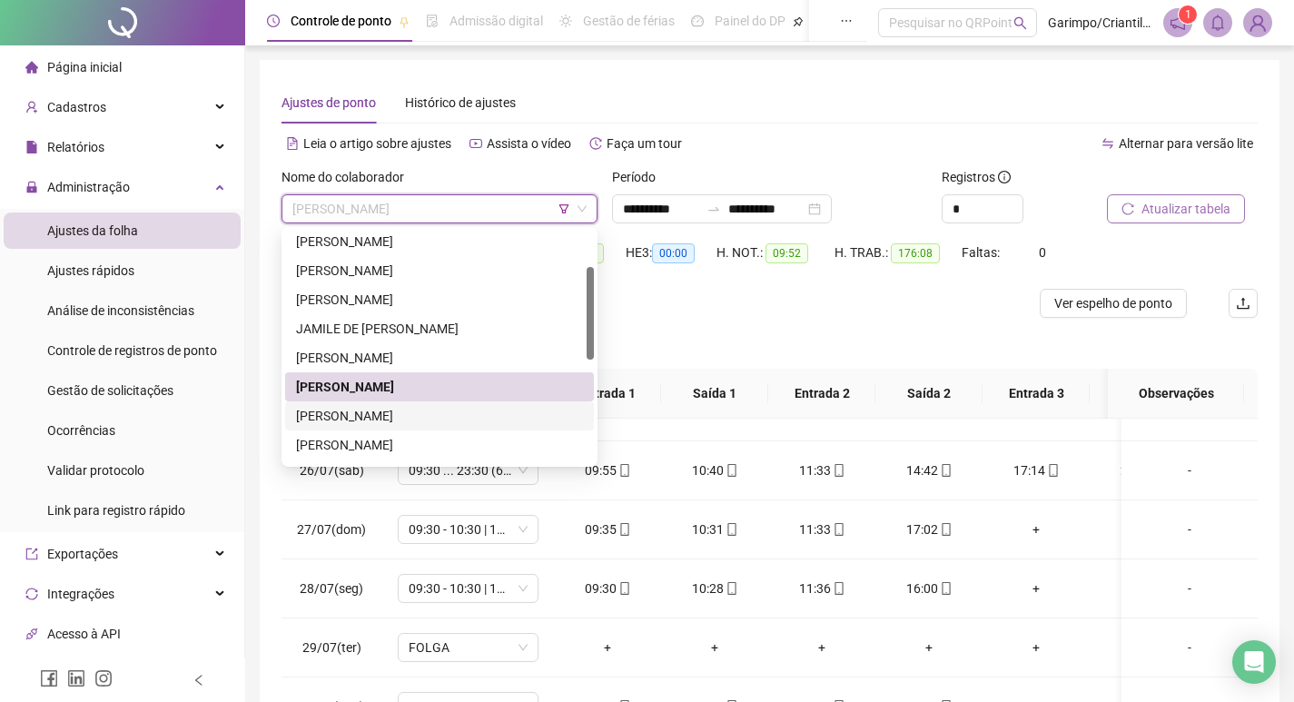
click at [452, 418] on div "[PERSON_NAME]" at bounding box center [439, 416] width 287 height 20
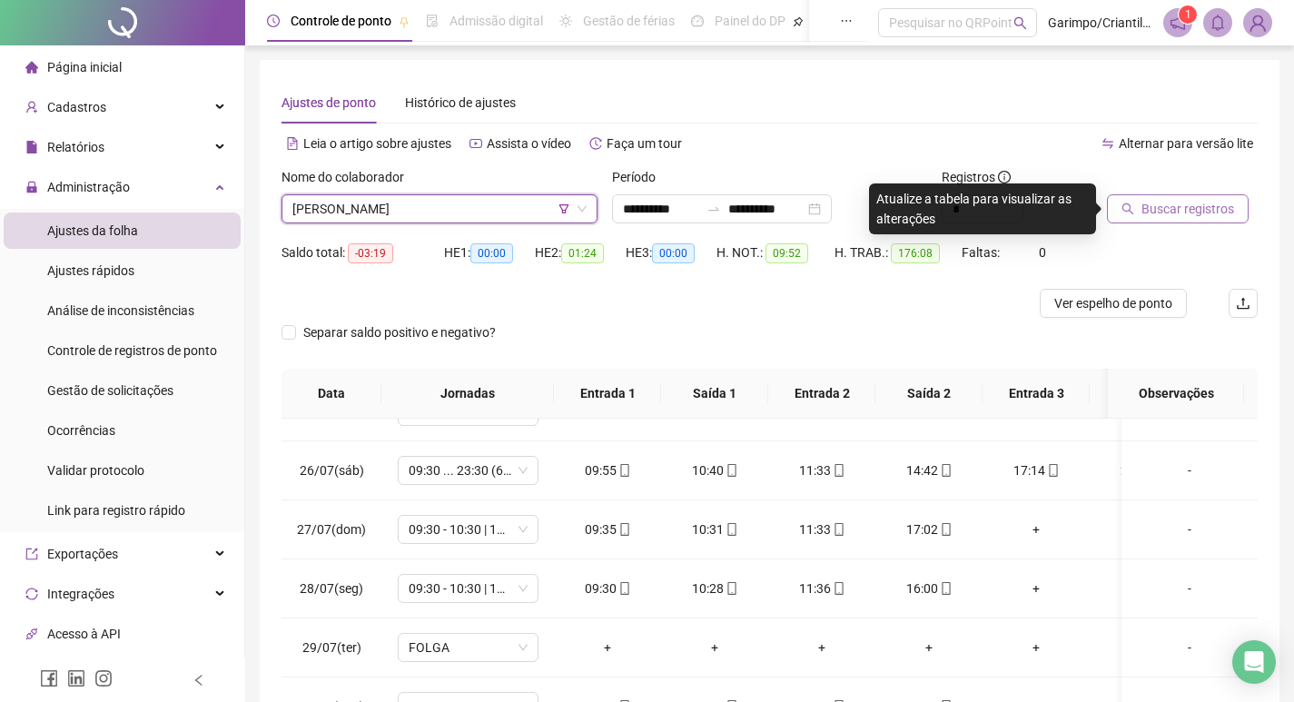
click at [1212, 208] on span "Buscar registros" at bounding box center [1188, 209] width 93 height 20
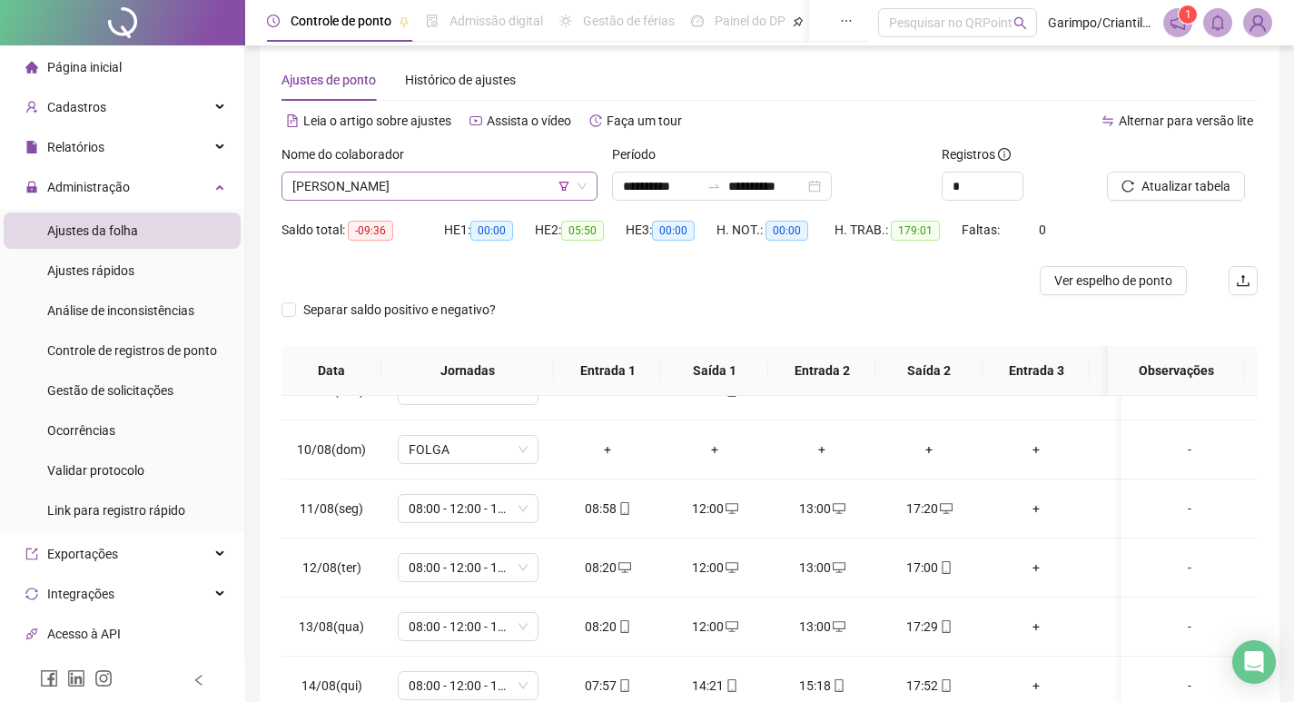
click at [460, 179] on span "[PERSON_NAME]" at bounding box center [439, 186] width 294 height 27
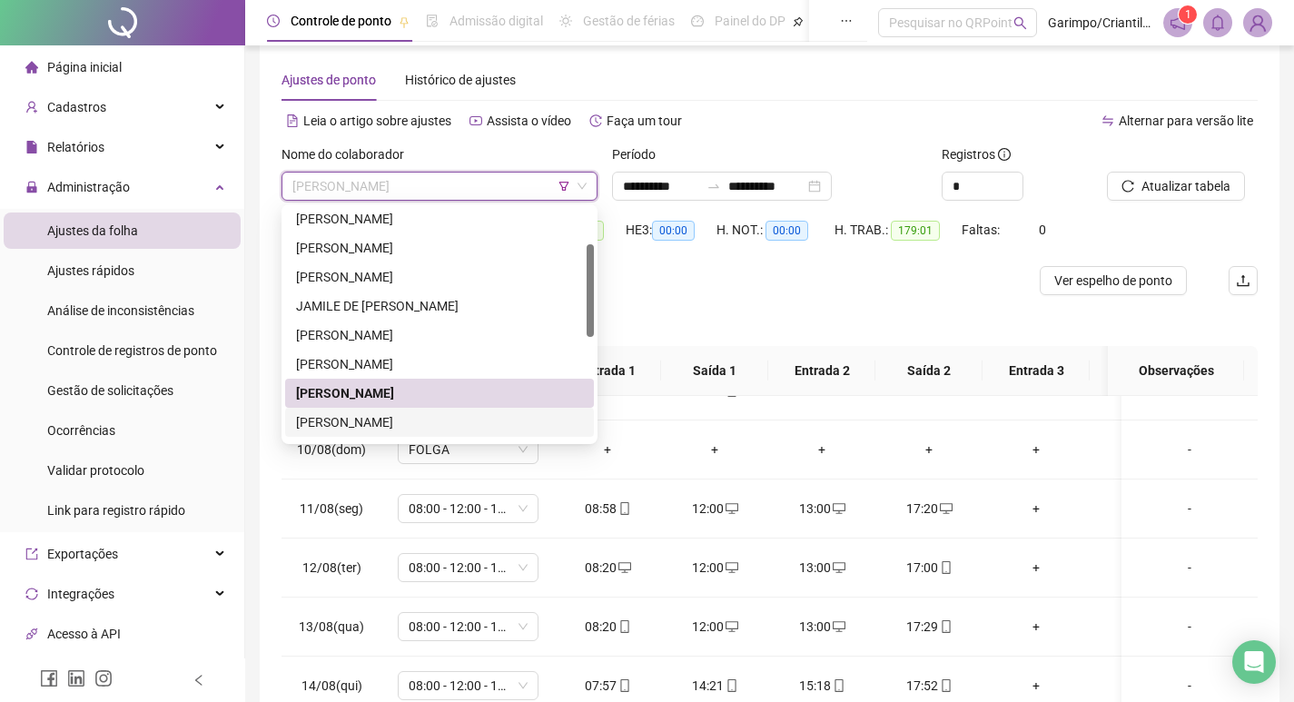
click at [383, 421] on div "[PERSON_NAME]" at bounding box center [439, 422] width 287 height 20
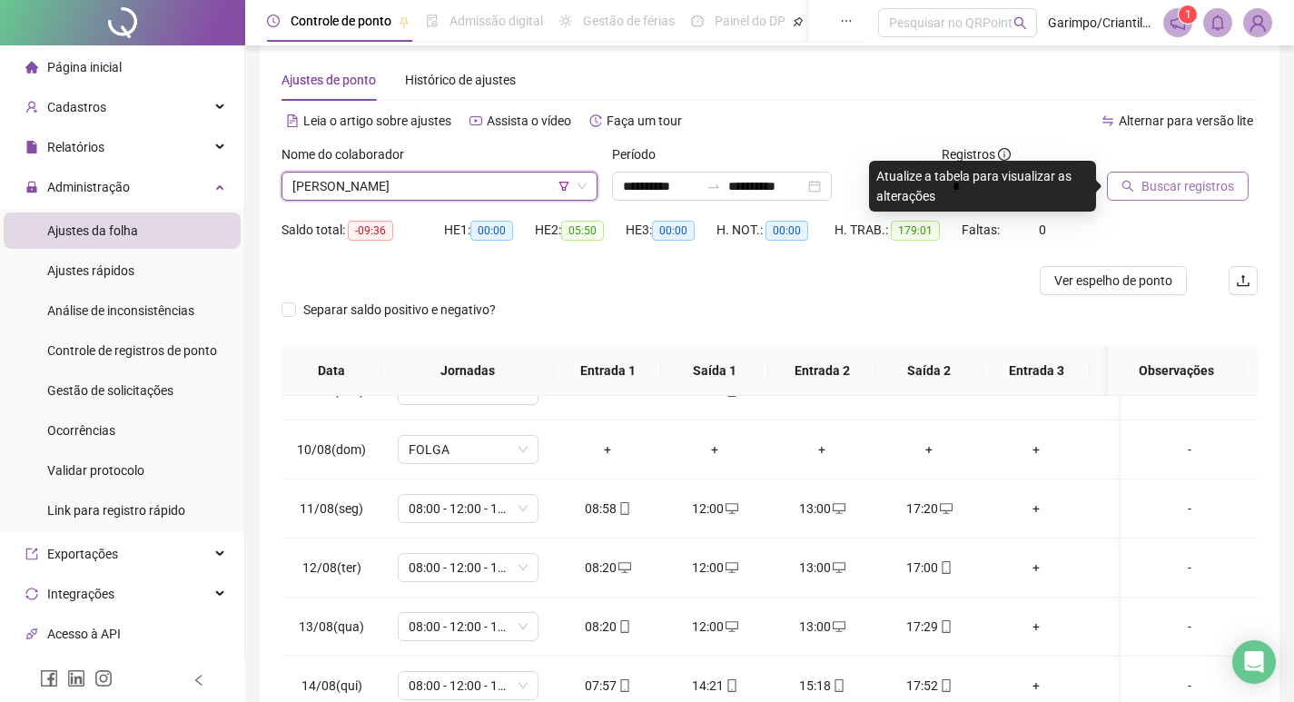
click at [1189, 188] on span "Buscar registros" at bounding box center [1188, 186] width 93 height 20
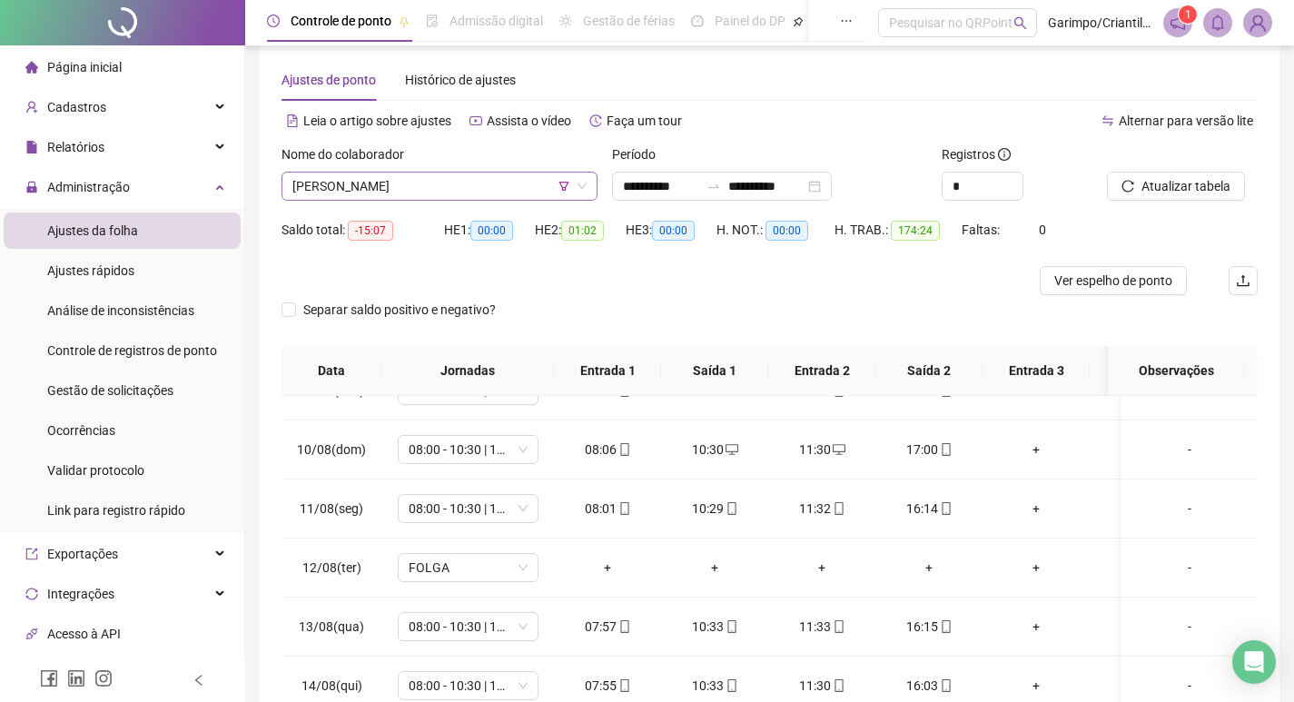
click at [460, 177] on span "[PERSON_NAME]" at bounding box center [439, 186] width 294 height 27
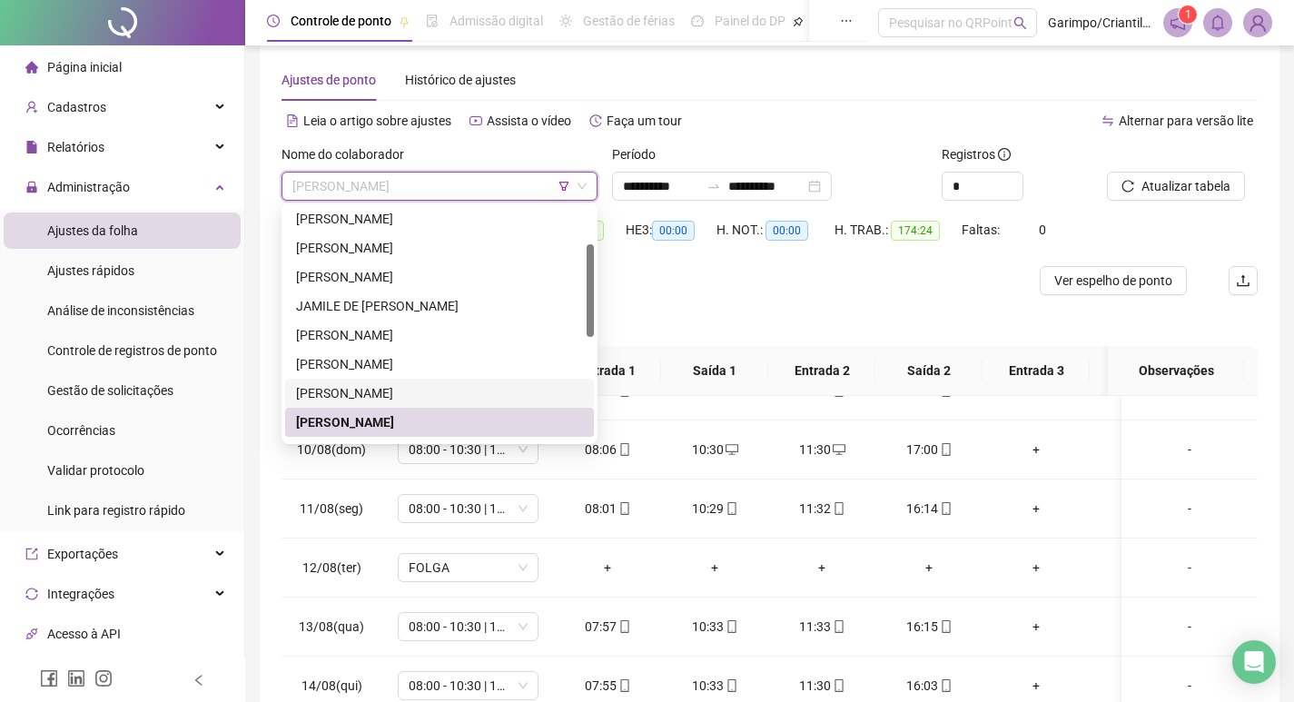
click at [419, 388] on div "[PERSON_NAME]" at bounding box center [439, 393] width 287 height 20
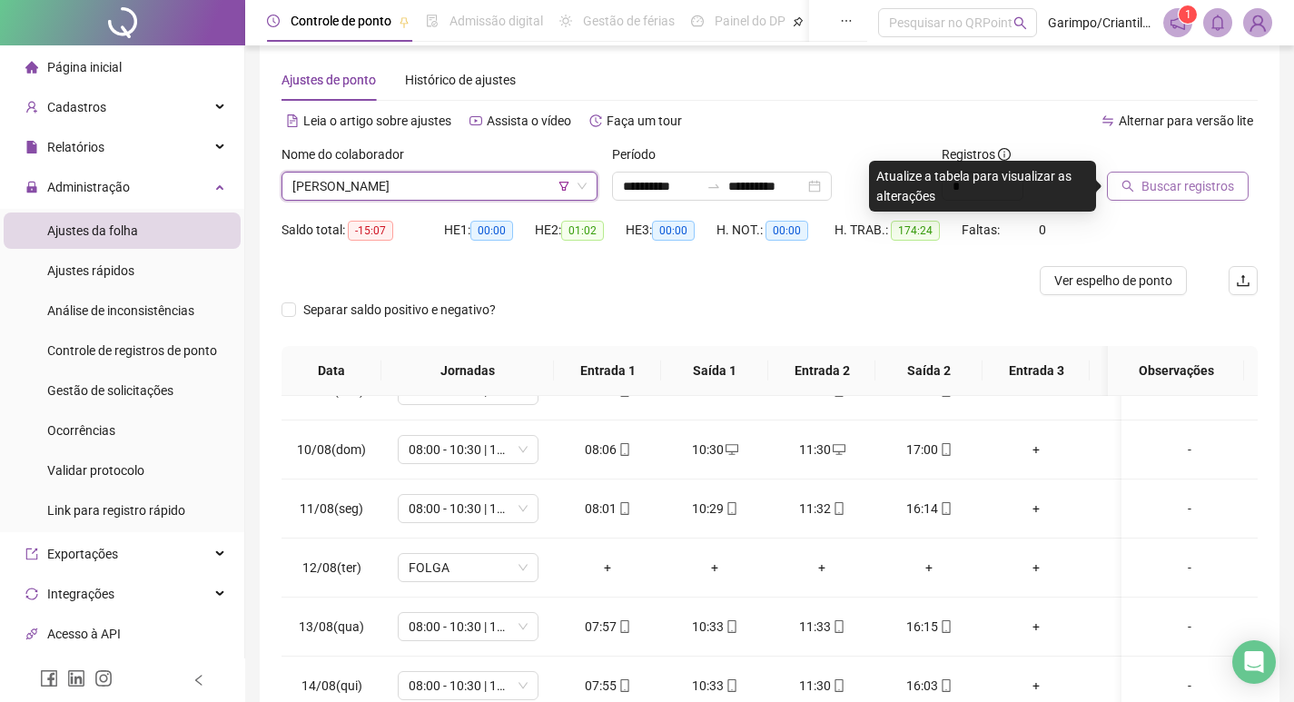
click at [1211, 178] on span "Buscar registros" at bounding box center [1188, 186] width 93 height 20
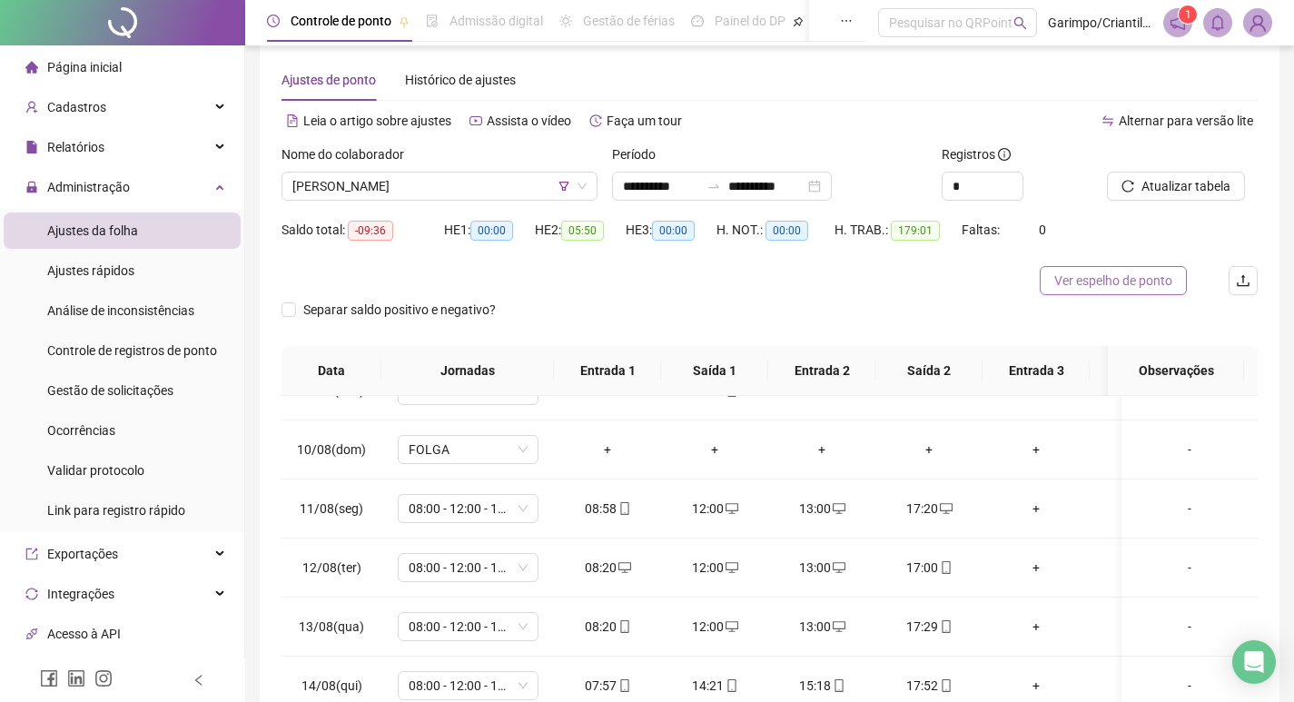
click at [1133, 278] on span "Ver espelho de ponto" at bounding box center [1114, 281] width 118 height 20
click at [443, 158] on div "Nome do colaborador" at bounding box center [440, 157] width 316 height 27
click at [427, 184] on span "[PERSON_NAME]" at bounding box center [439, 186] width 294 height 27
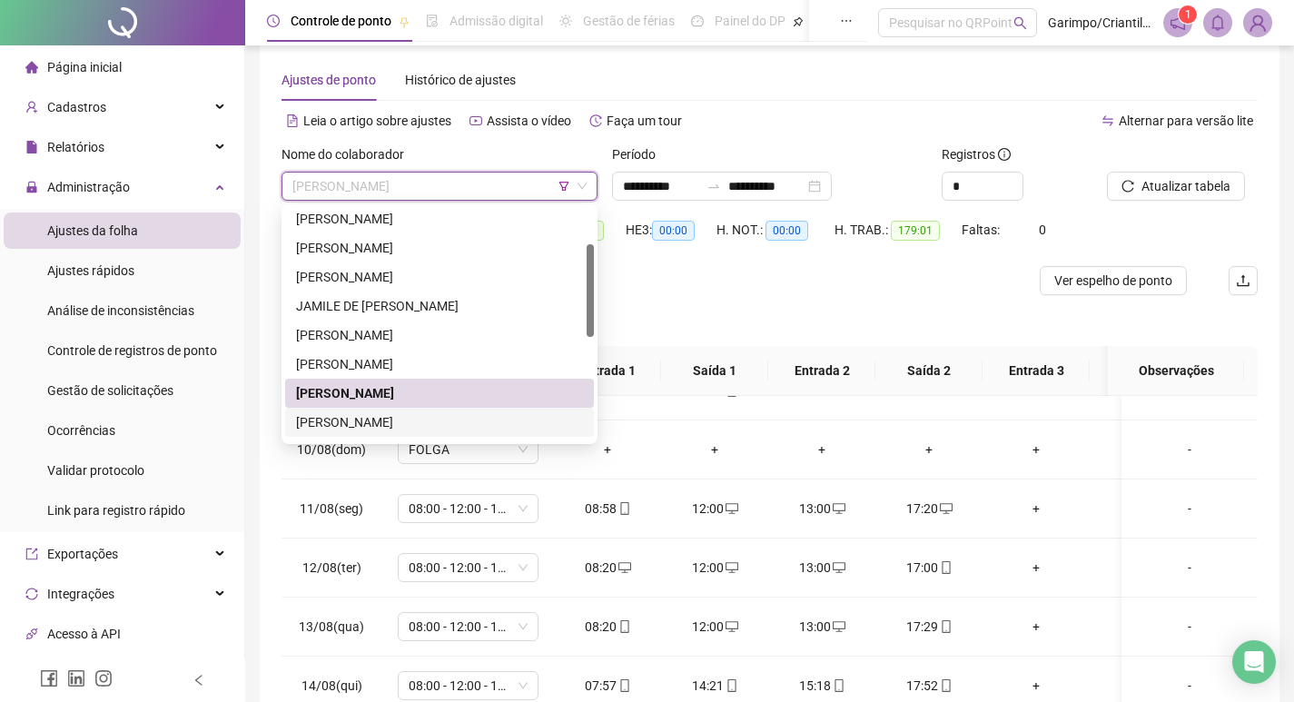
click at [451, 418] on div "[PERSON_NAME]" at bounding box center [439, 422] width 287 height 20
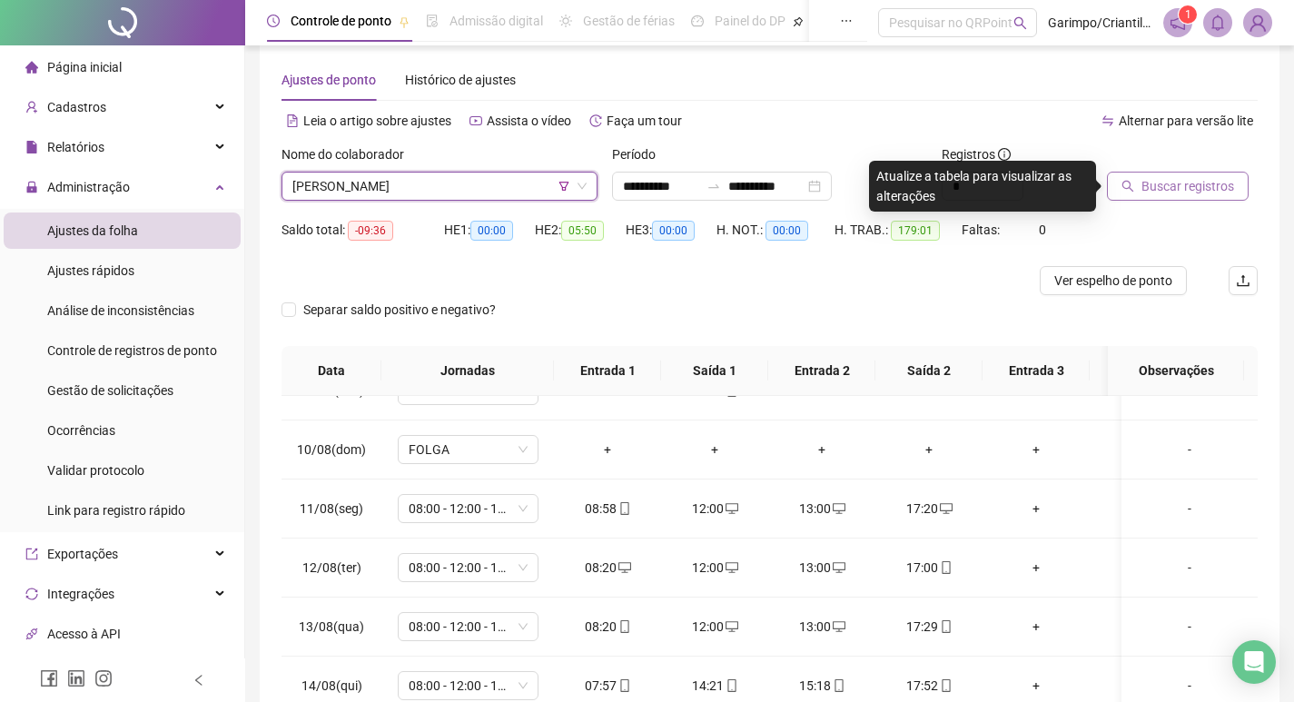
click at [1137, 191] on button "Buscar registros" at bounding box center [1178, 186] width 142 height 29
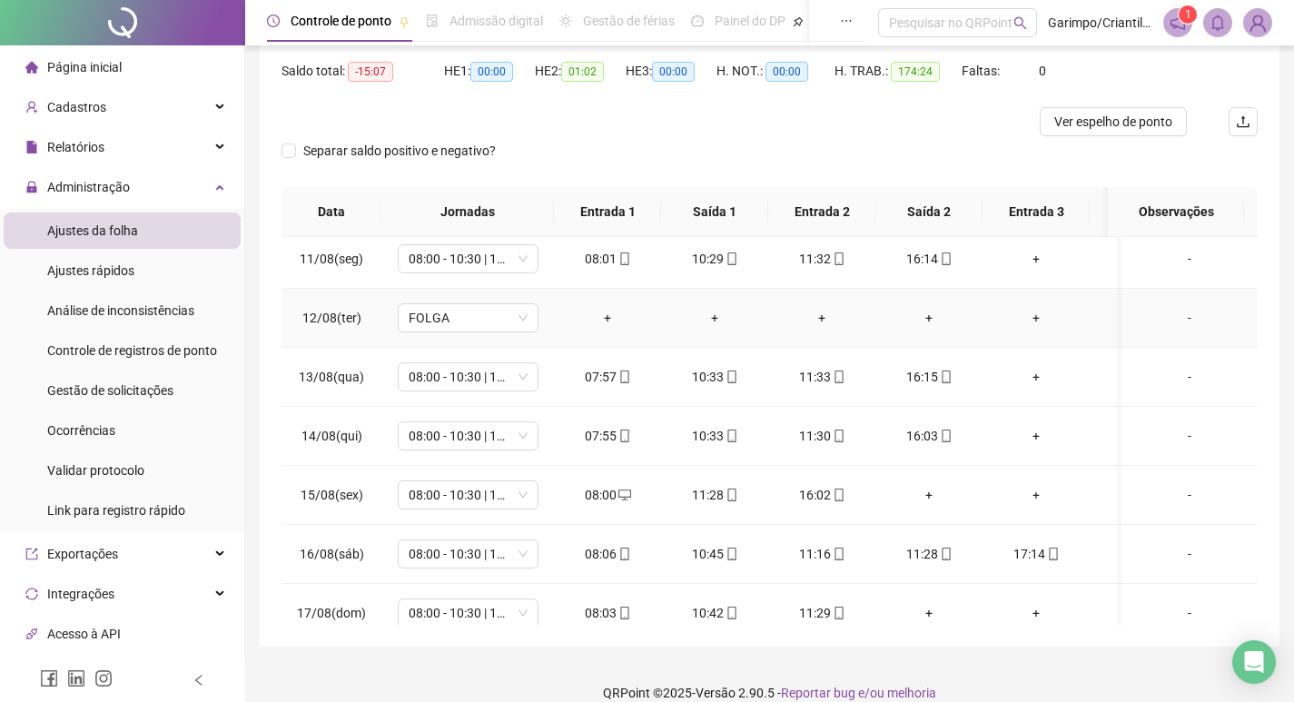
scroll to position [1338, 0]
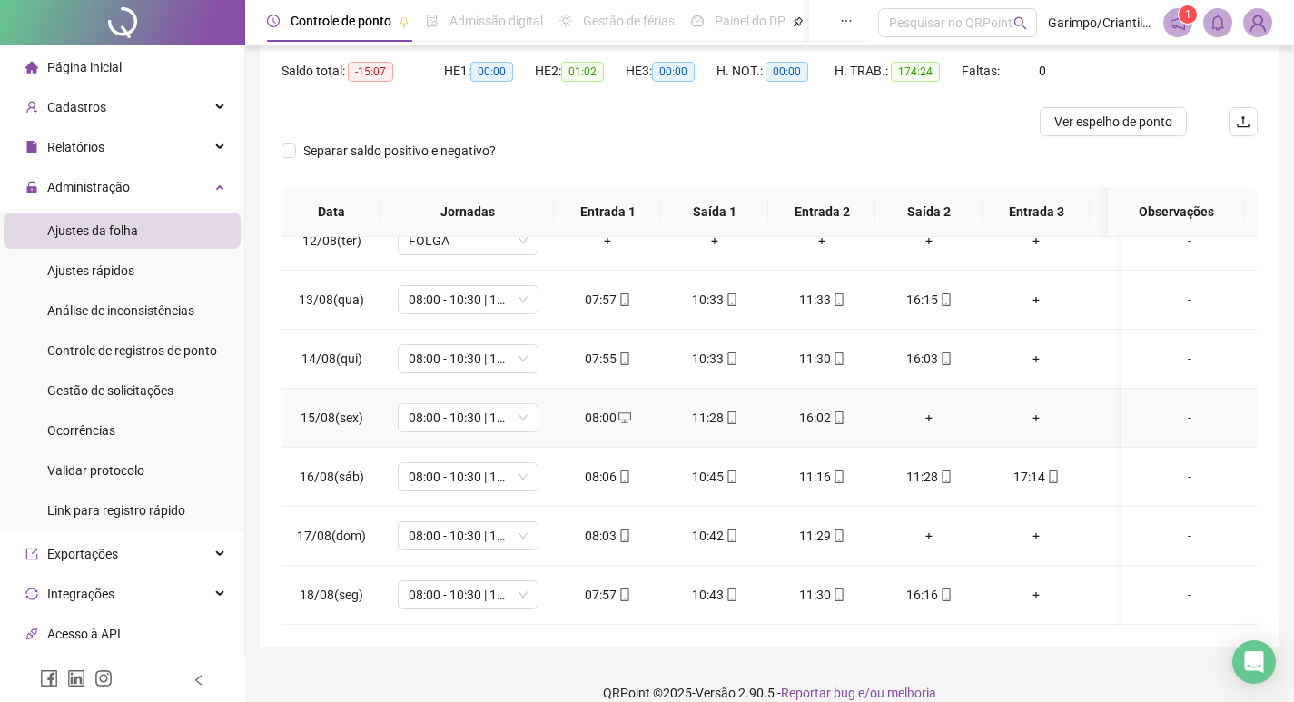
click at [916, 408] on div "+" at bounding box center [929, 418] width 78 height 20
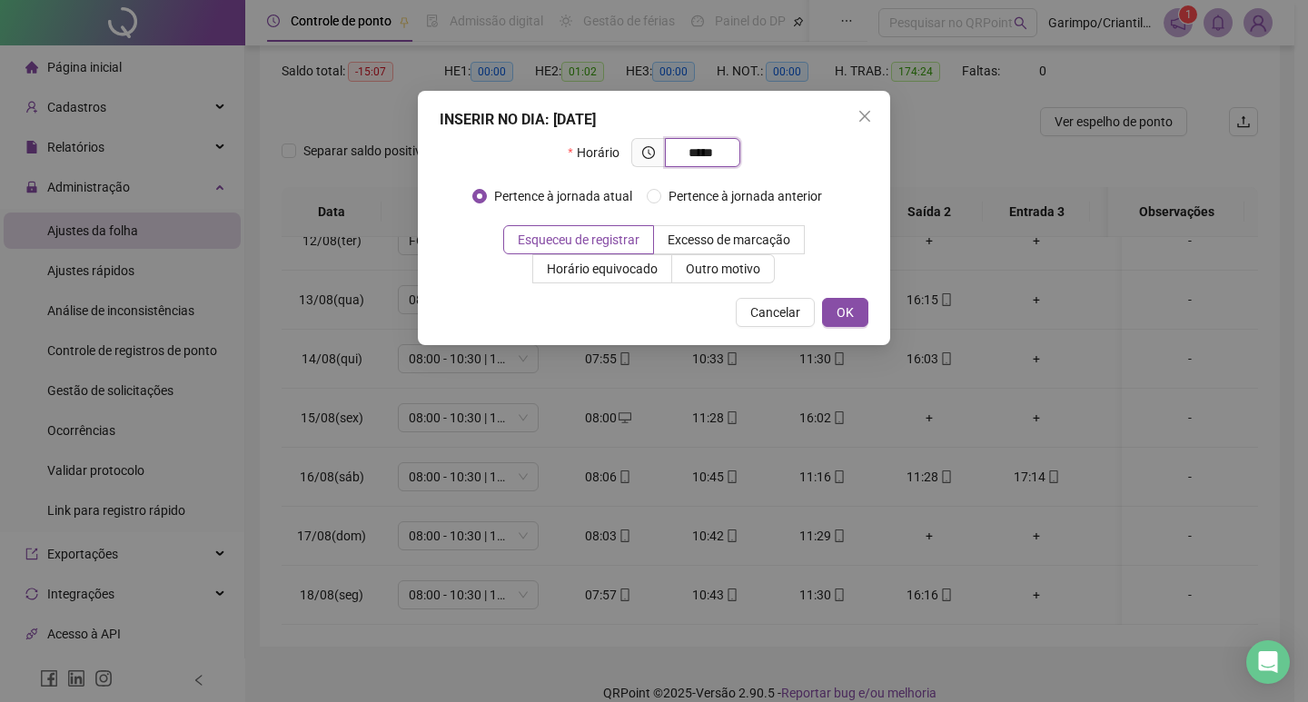
type input "*****"
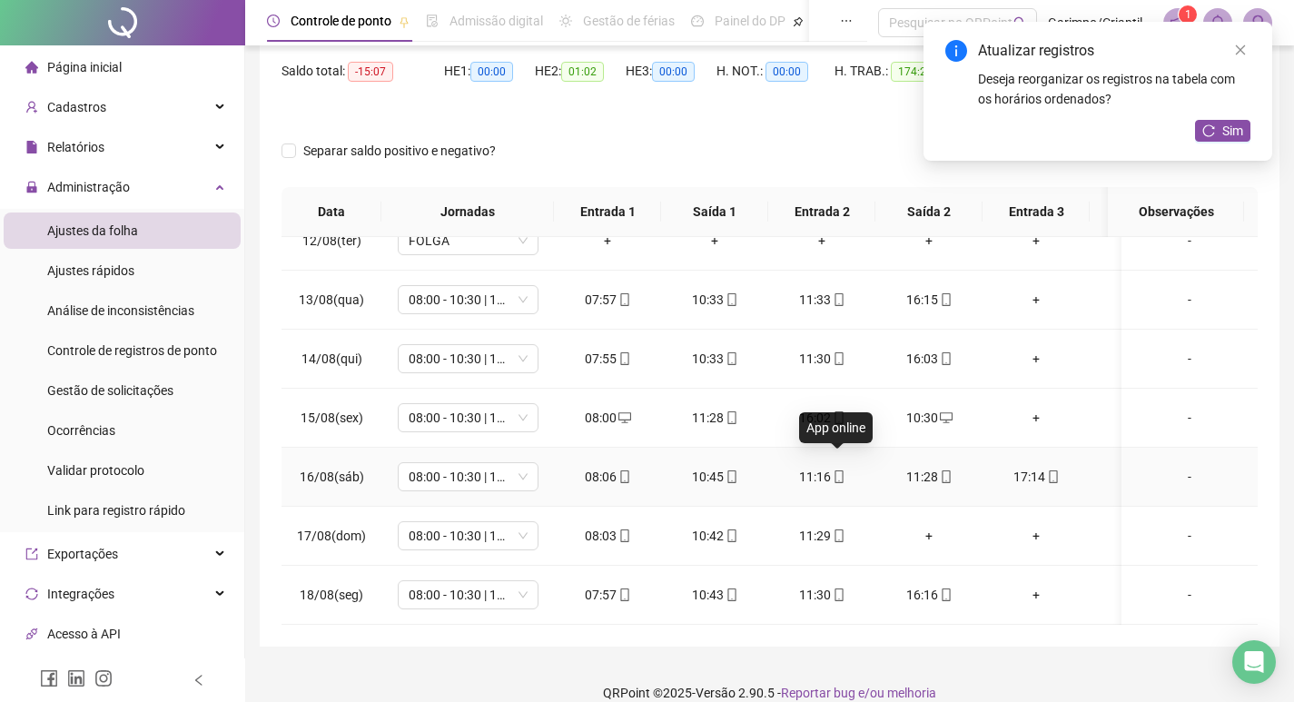
click at [835, 470] on icon "mobile" at bounding box center [839, 476] width 8 height 13
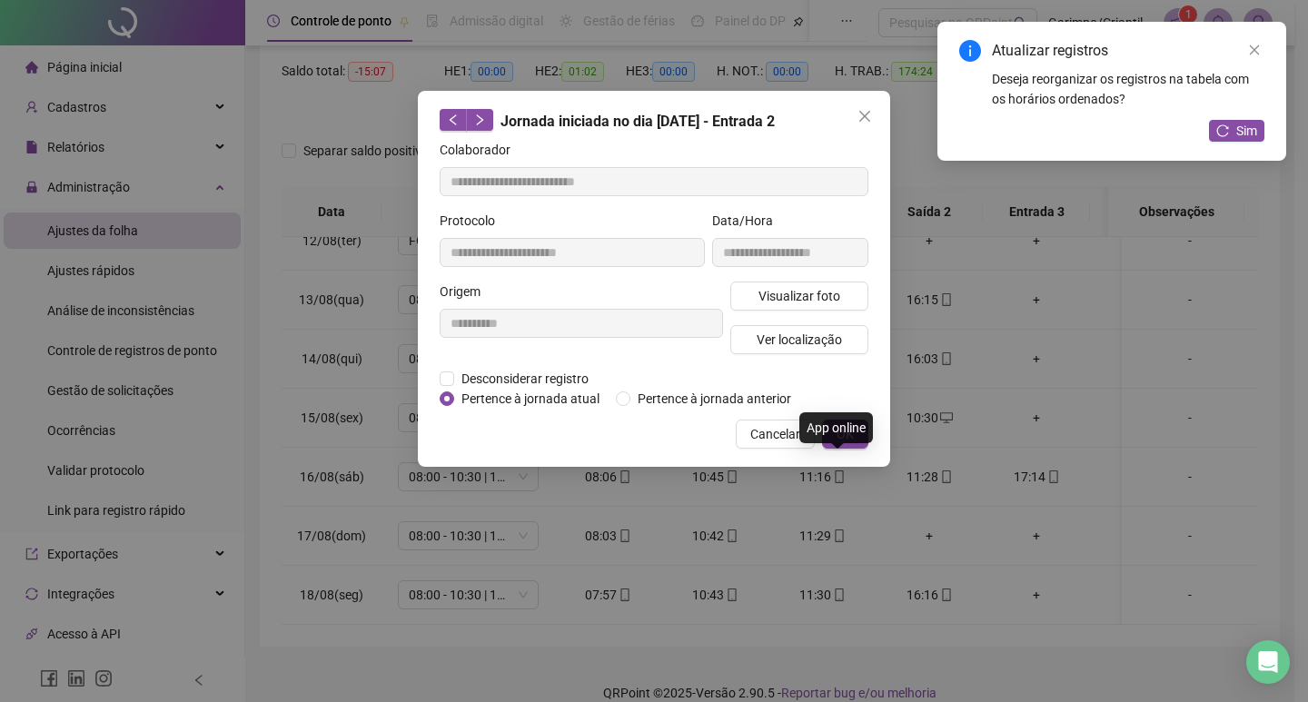
type input "**********"
click at [813, 303] on span "Visualizar foto" at bounding box center [799, 296] width 82 height 20
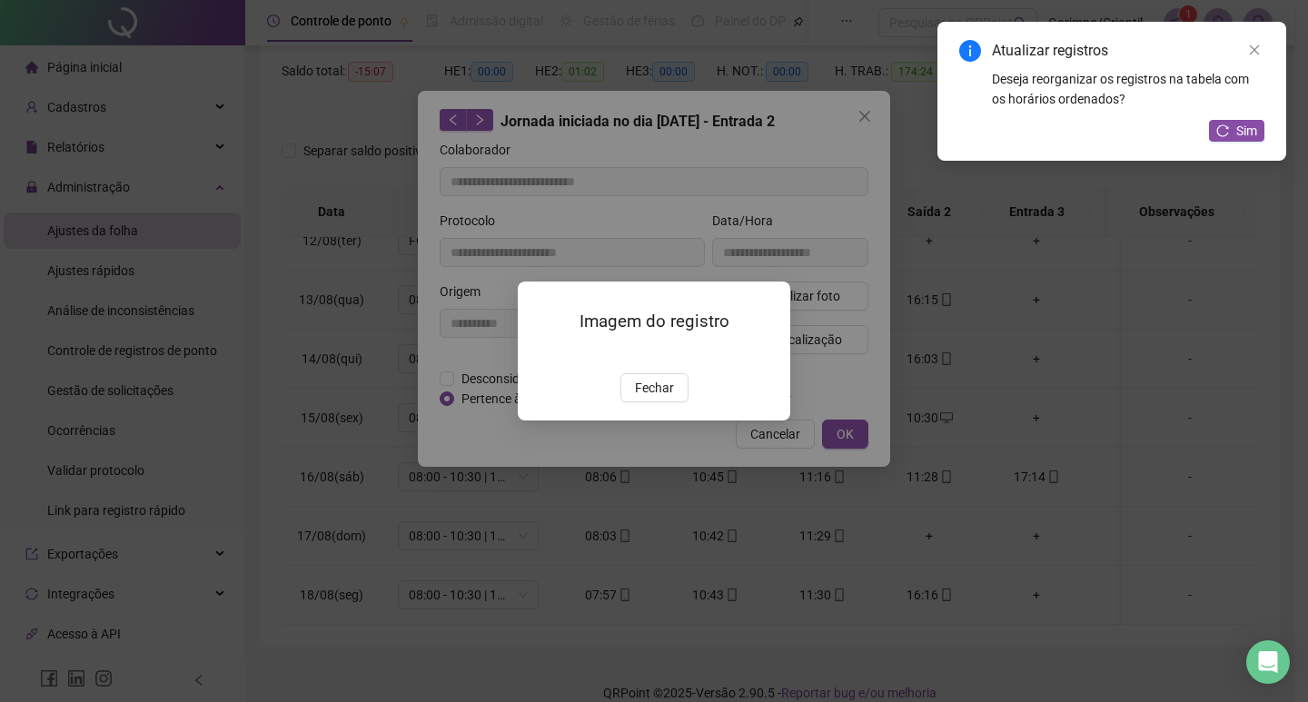
drag, startPoint x: 656, startPoint y: 480, endPoint x: 642, endPoint y: 466, distance: 19.3
click at [657, 402] on button "Fechar" at bounding box center [654, 387] width 68 height 29
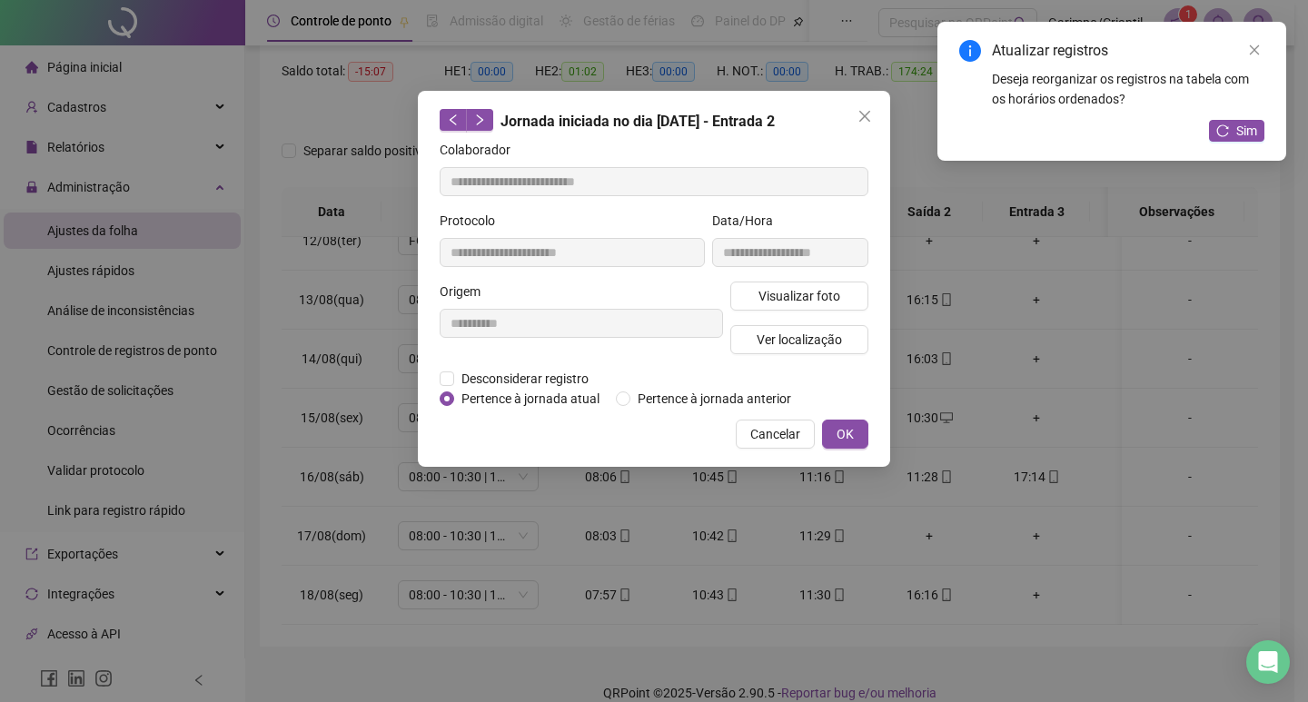
click at [510, 363] on div "**********" at bounding box center [581, 325] width 291 height 87
click at [520, 383] on span "Desconsiderar registro" at bounding box center [525, 379] width 142 height 20
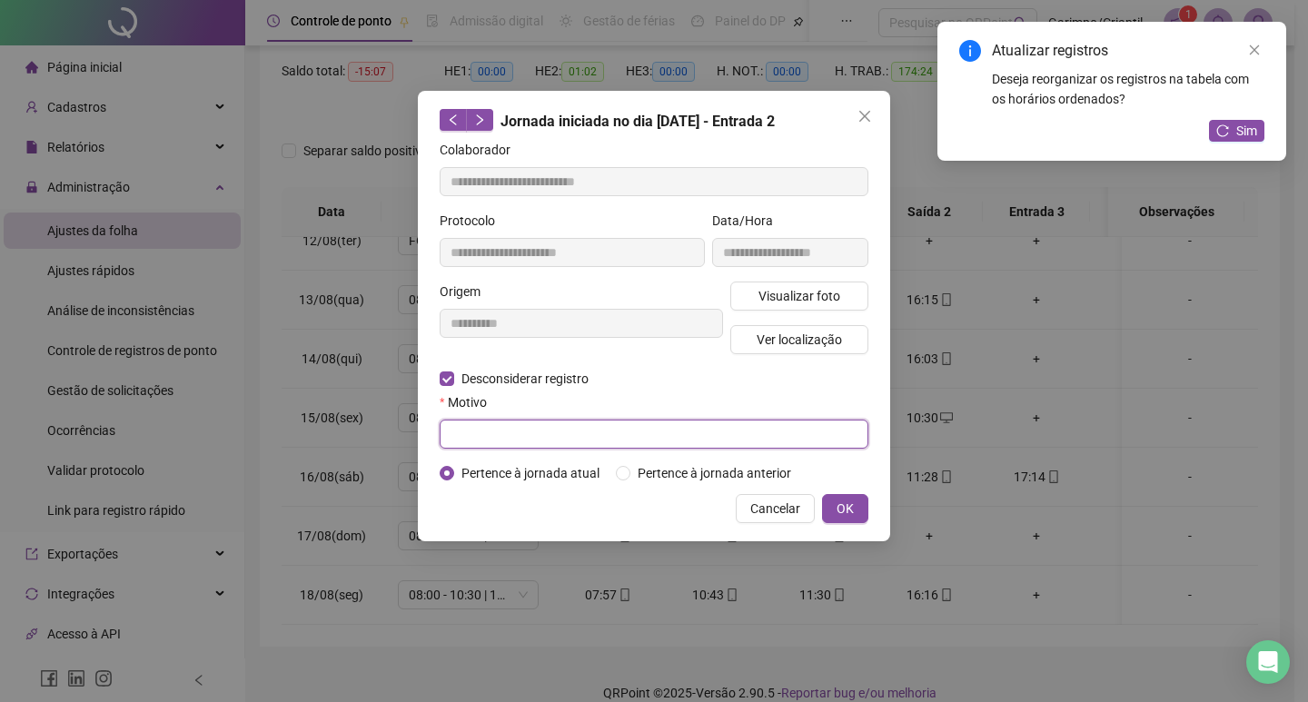
drag, startPoint x: 557, startPoint y: 439, endPoint x: 793, endPoint y: 480, distance: 239.8
click at [559, 439] on input "text" at bounding box center [654, 434] width 429 height 29
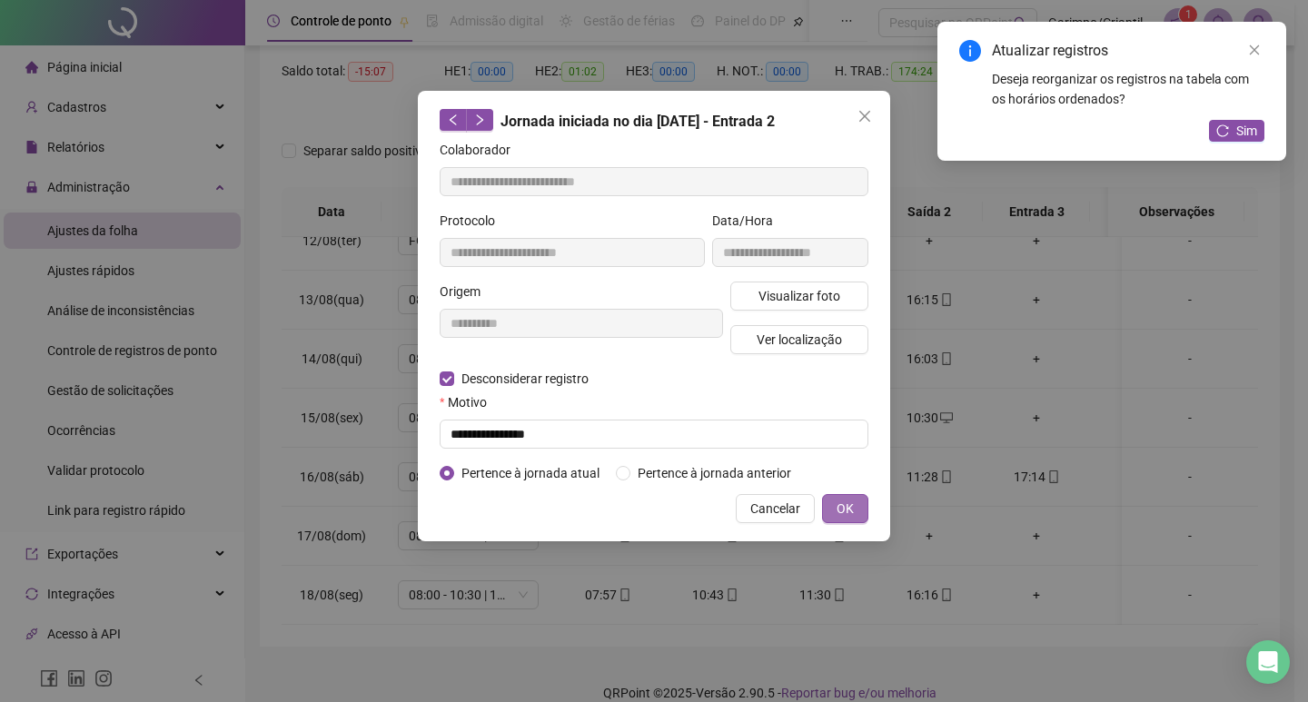
click at [822, 494] on button "OK" at bounding box center [845, 508] width 46 height 29
click at [845, 502] on span "OK" at bounding box center [845, 509] width 17 height 20
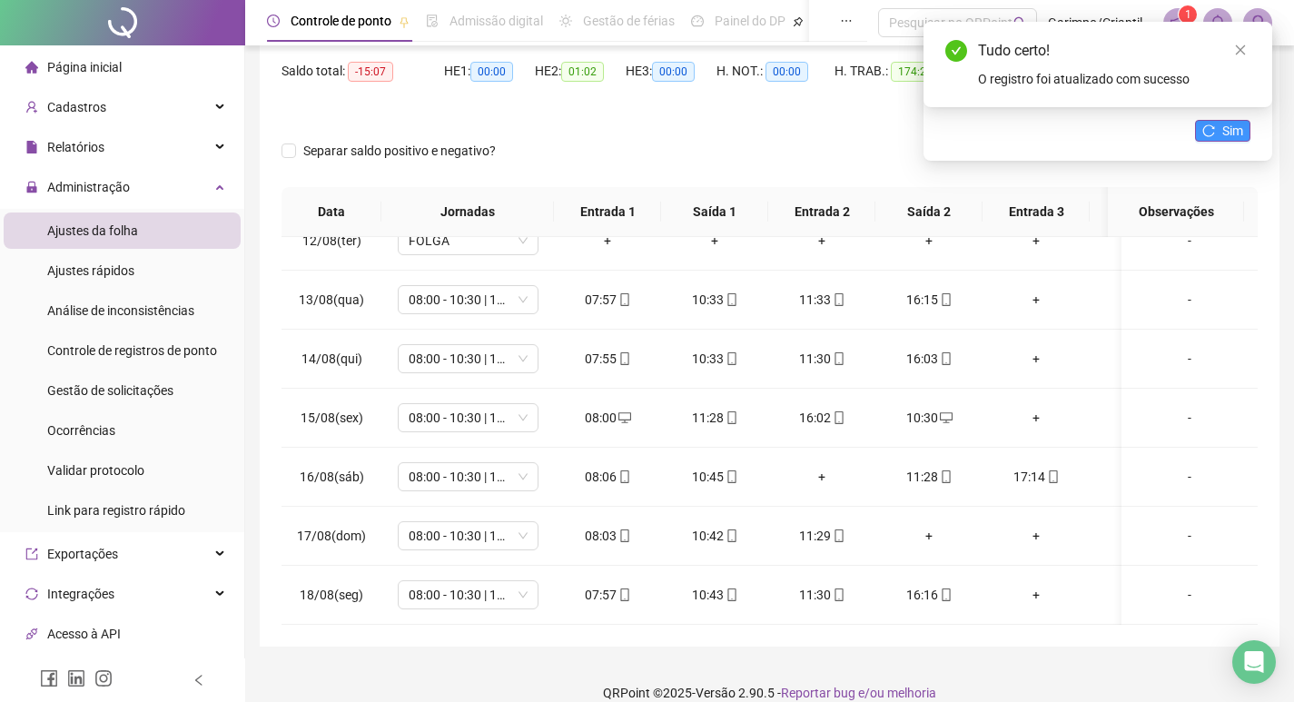
click at [1203, 137] on button "Sim" at bounding box center [1222, 131] width 55 height 22
click at [827, 467] on div "11:28" at bounding box center [822, 477] width 78 height 20
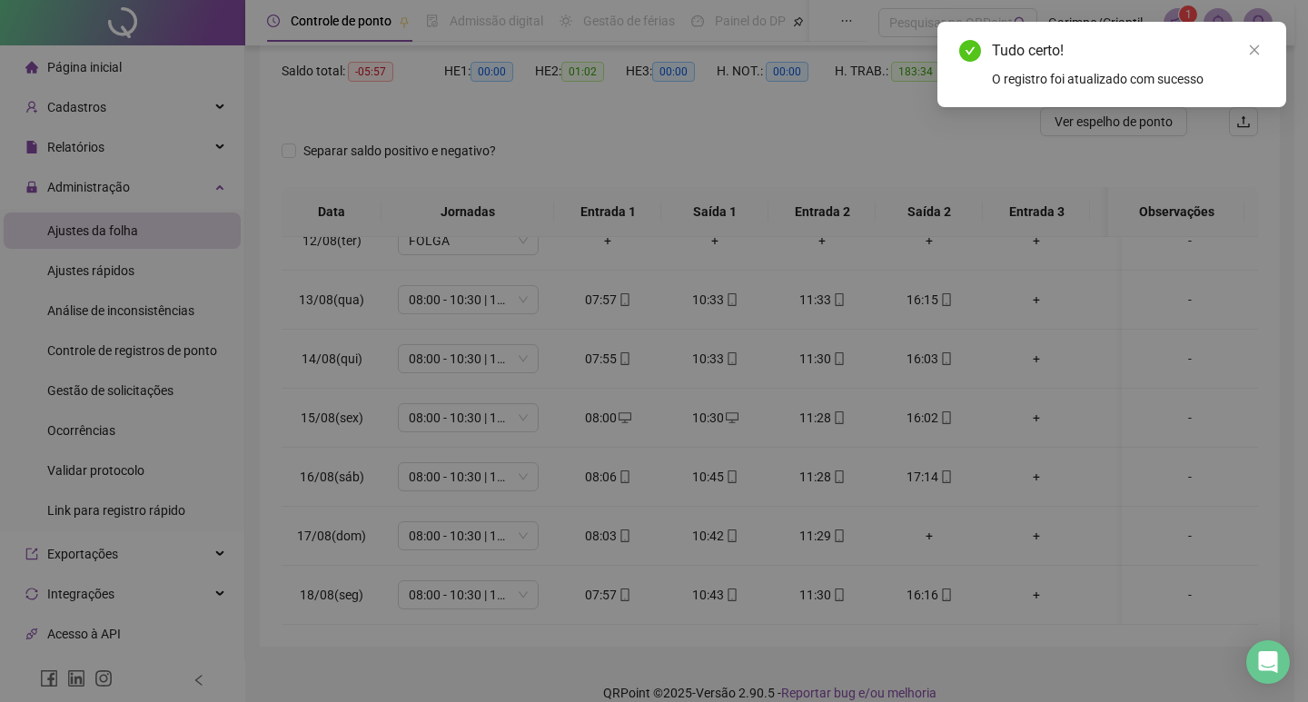
type input "**********"
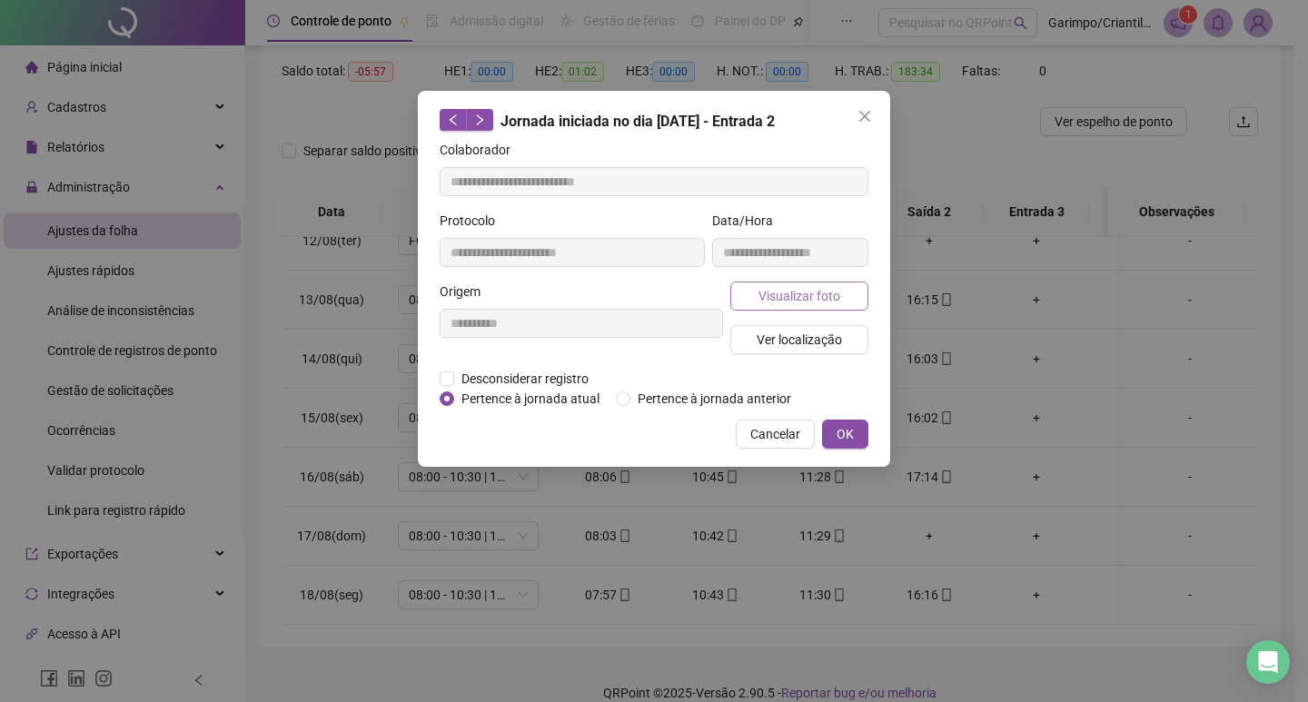
click at [797, 293] on span "Visualizar foto" at bounding box center [799, 296] width 82 height 20
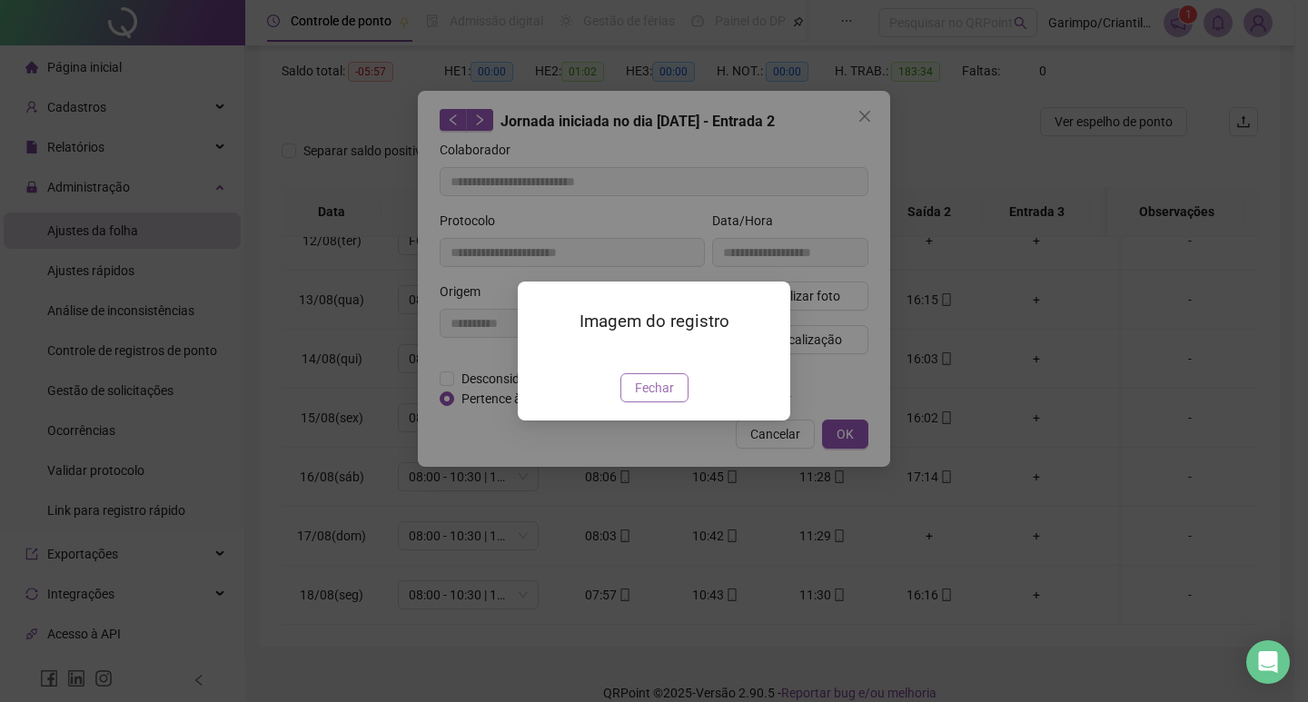
click at [658, 398] on span "Fechar" at bounding box center [654, 388] width 39 height 20
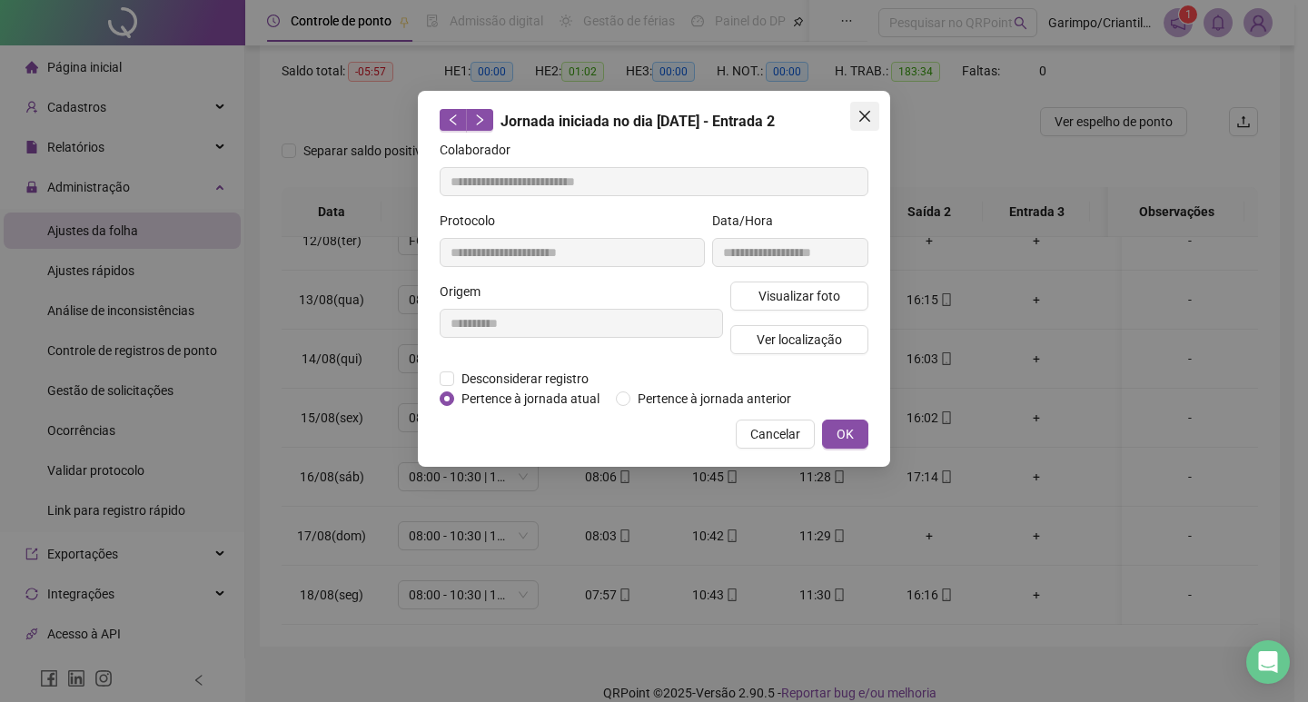
click at [874, 122] on span "Close" at bounding box center [864, 116] width 29 height 15
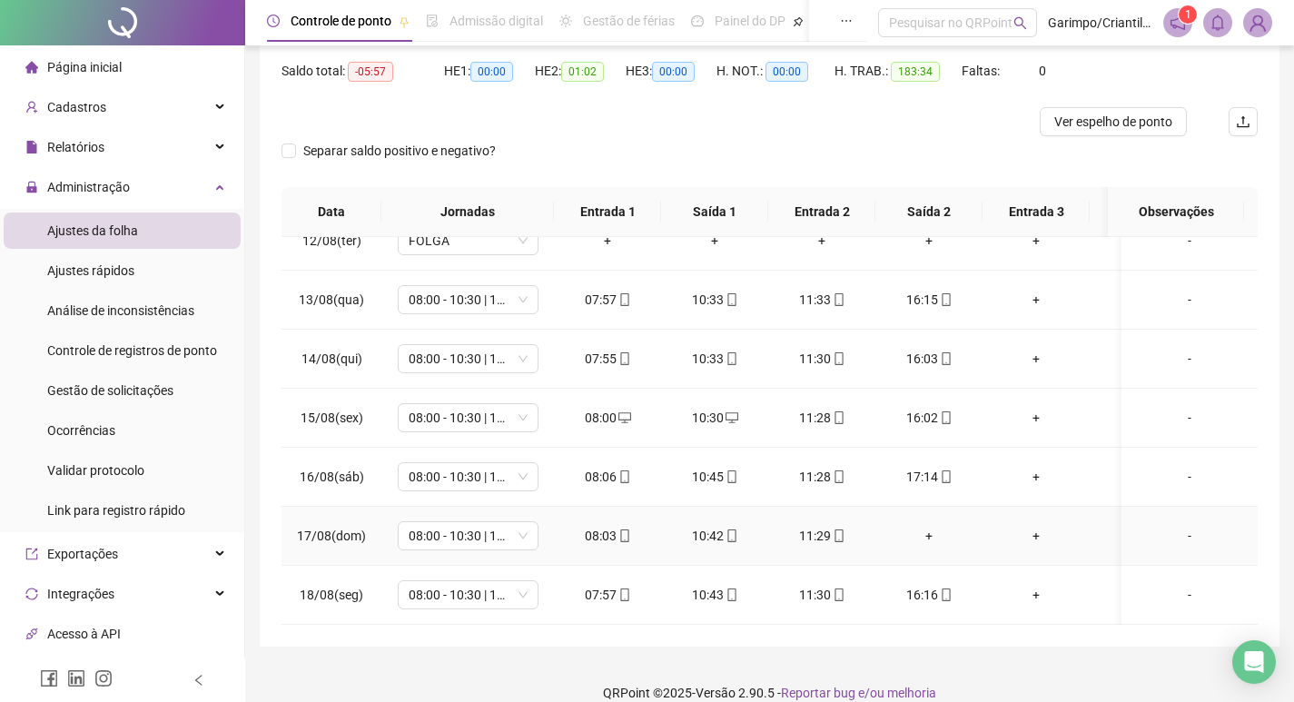
click at [931, 526] on div "+" at bounding box center [929, 536] width 78 height 20
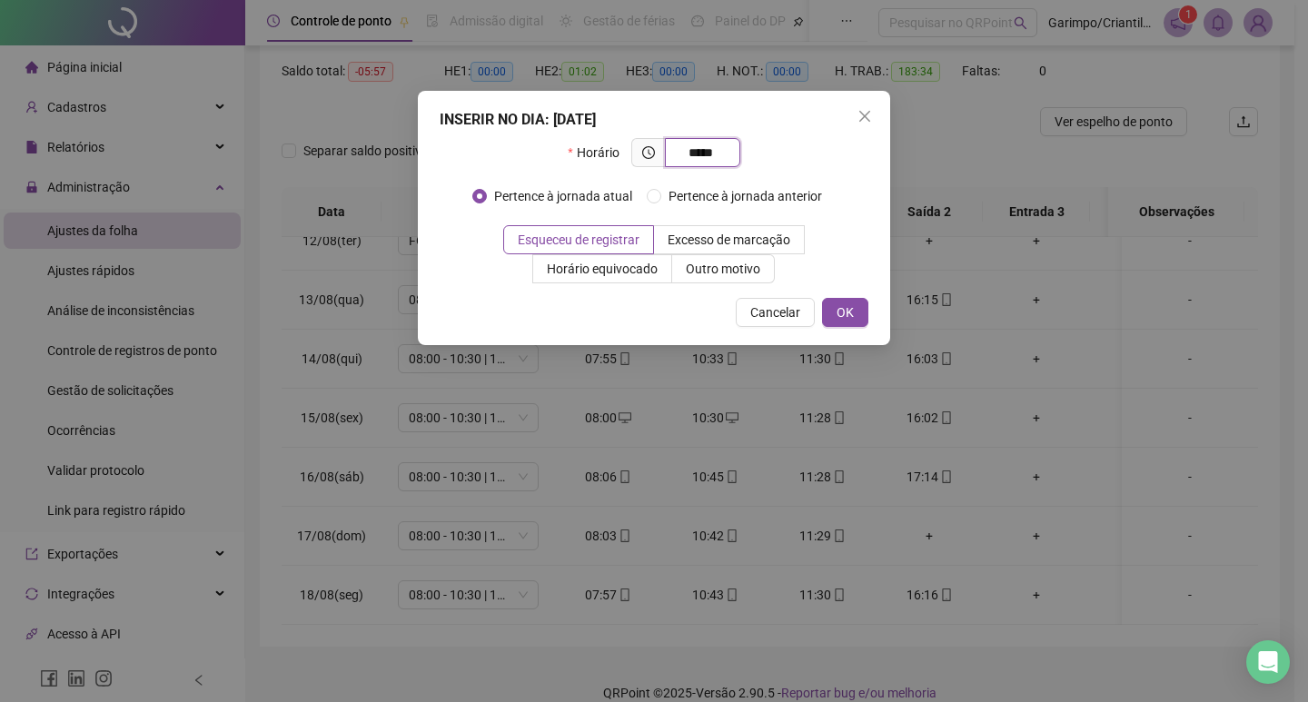
type input "*****"
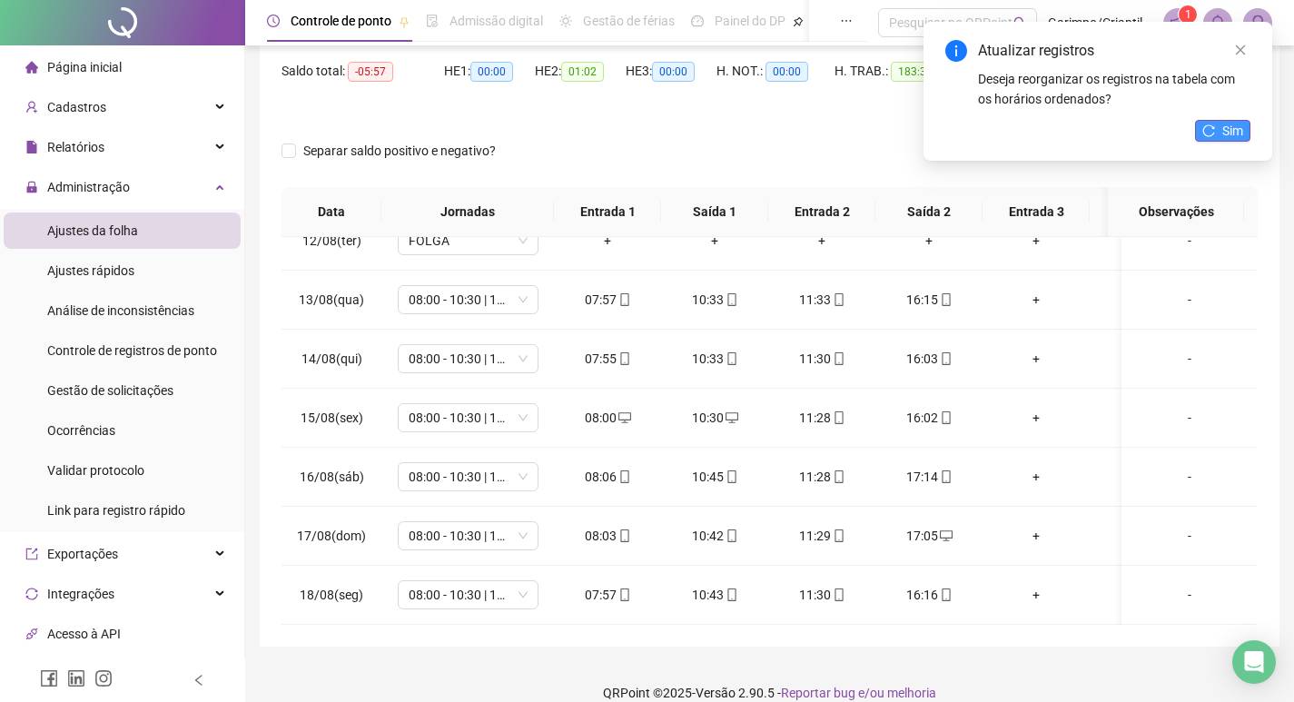
click at [1217, 131] on button "Sim" at bounding box center [1222, 131] width 55 height 22
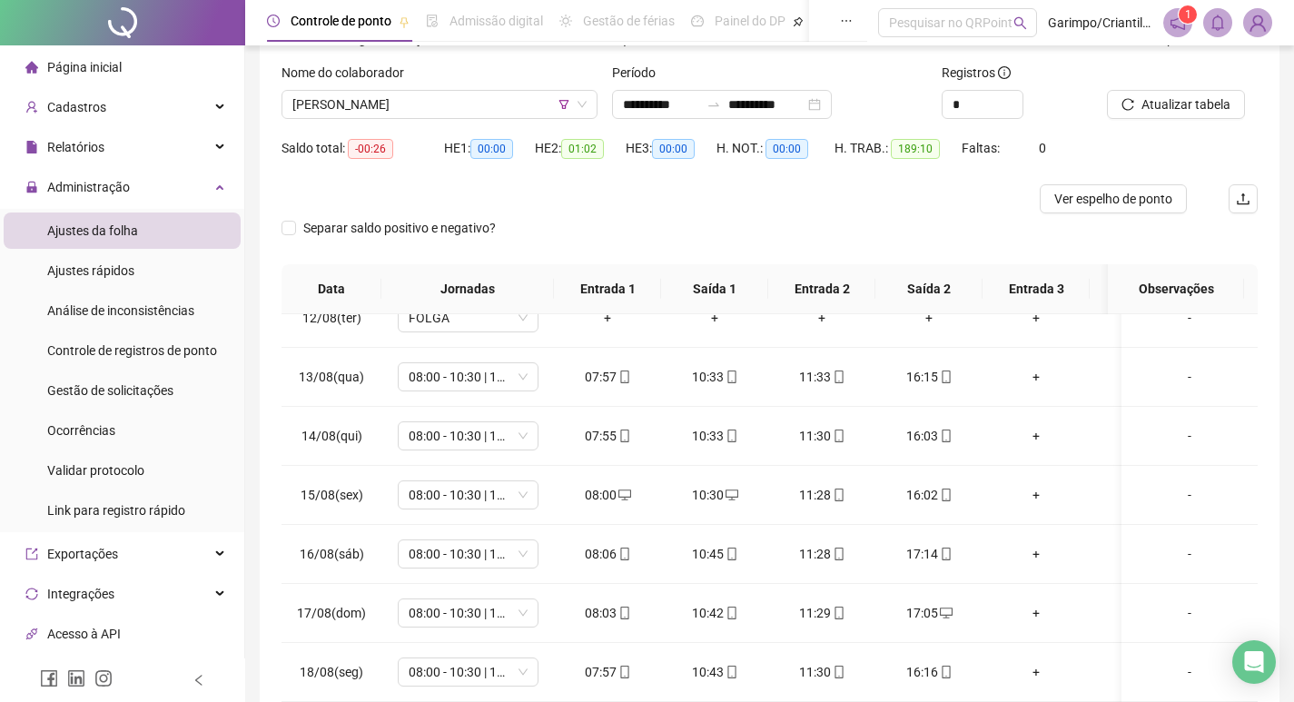
scroll to position [0, 0]
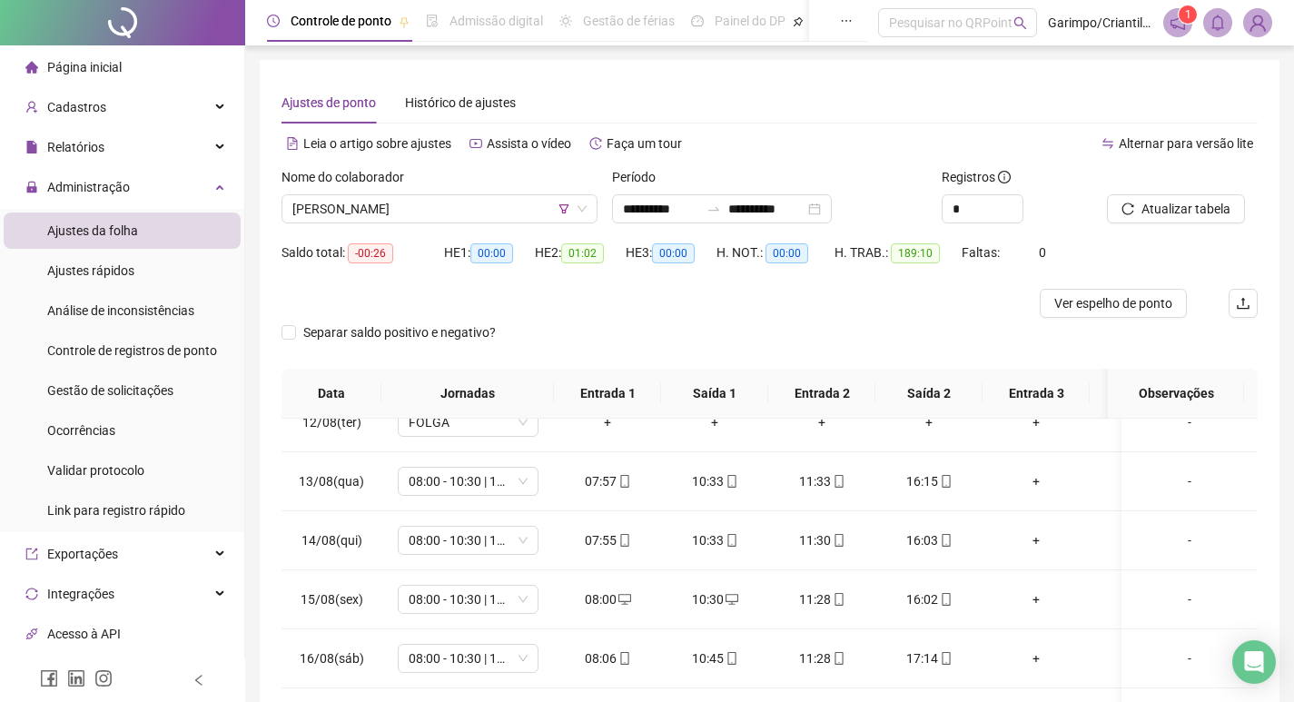
click at [427, 191] on div "Nome do colaborador" at bounding box center [440, 180] width 316 height 27
click at [461, 213] on span "[PERSON_NAME]" at bounding box center [439, 208] width 294 height 27
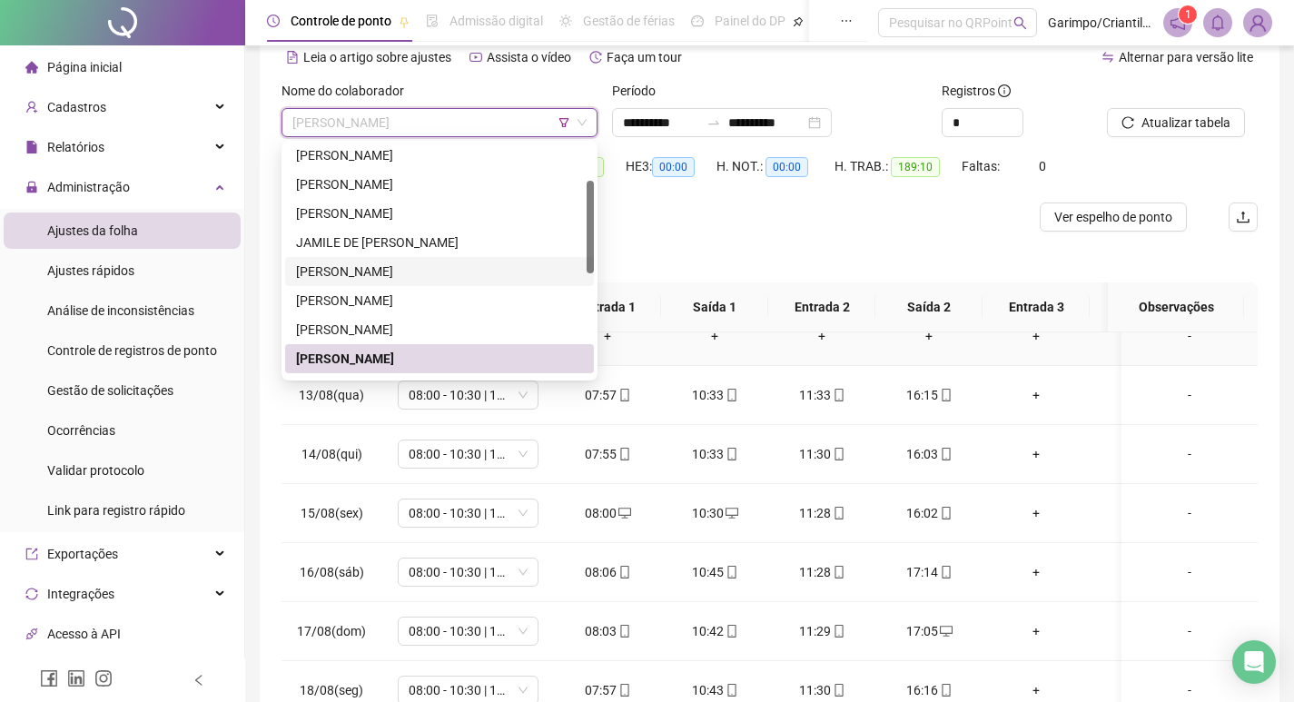
scroll to position [91, 0]
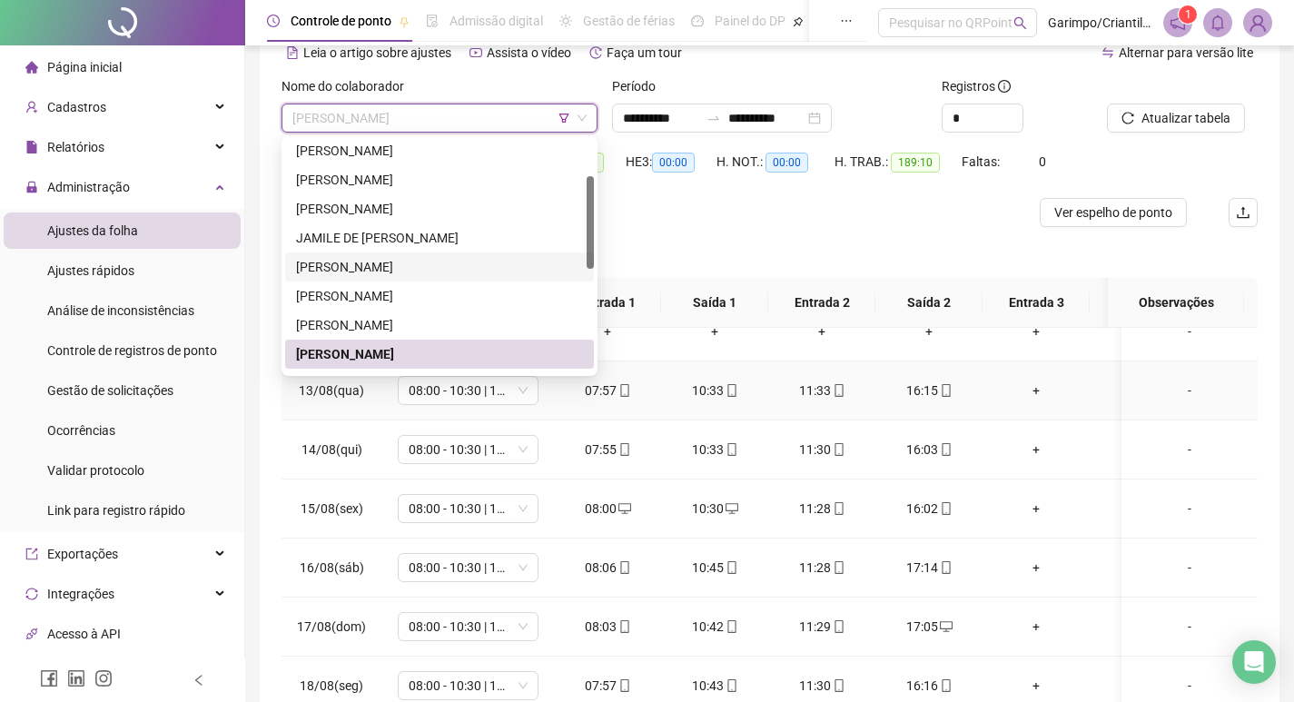
click at [744, 389] on td "10:33" at bounding box center [714, 390] width 107 height 59
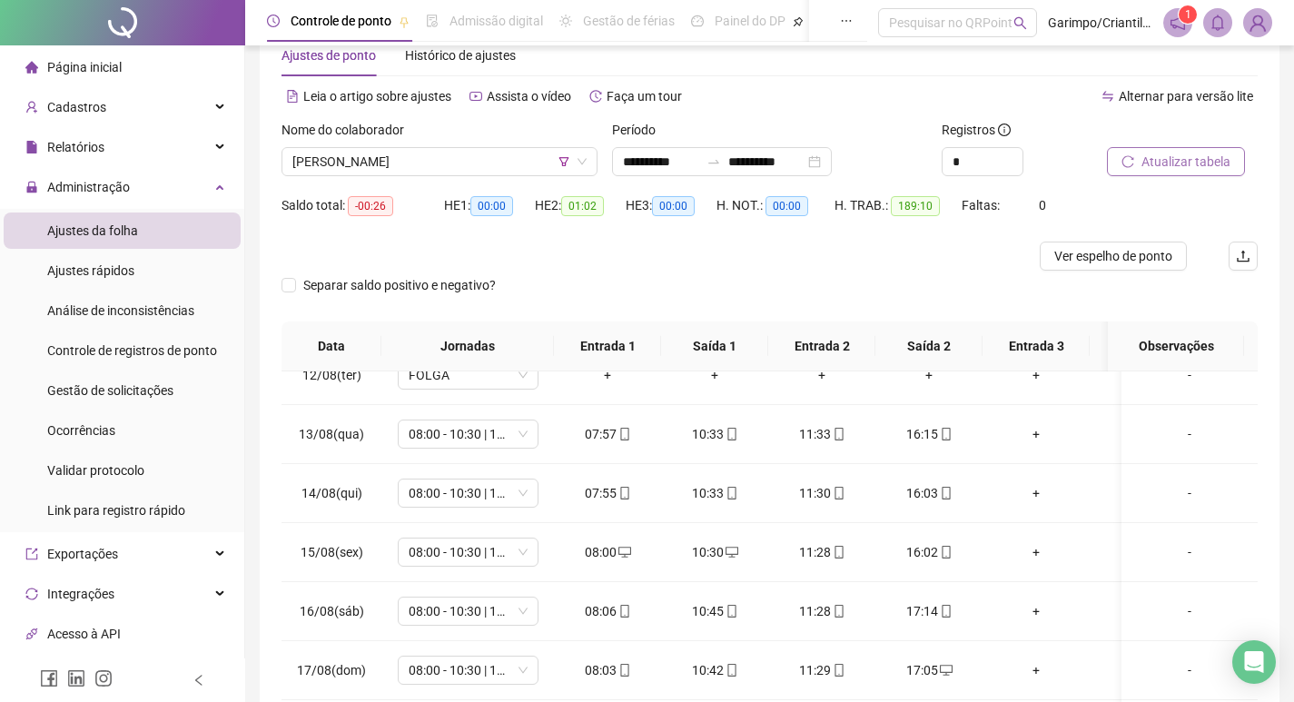
scroll to position [23, 0]
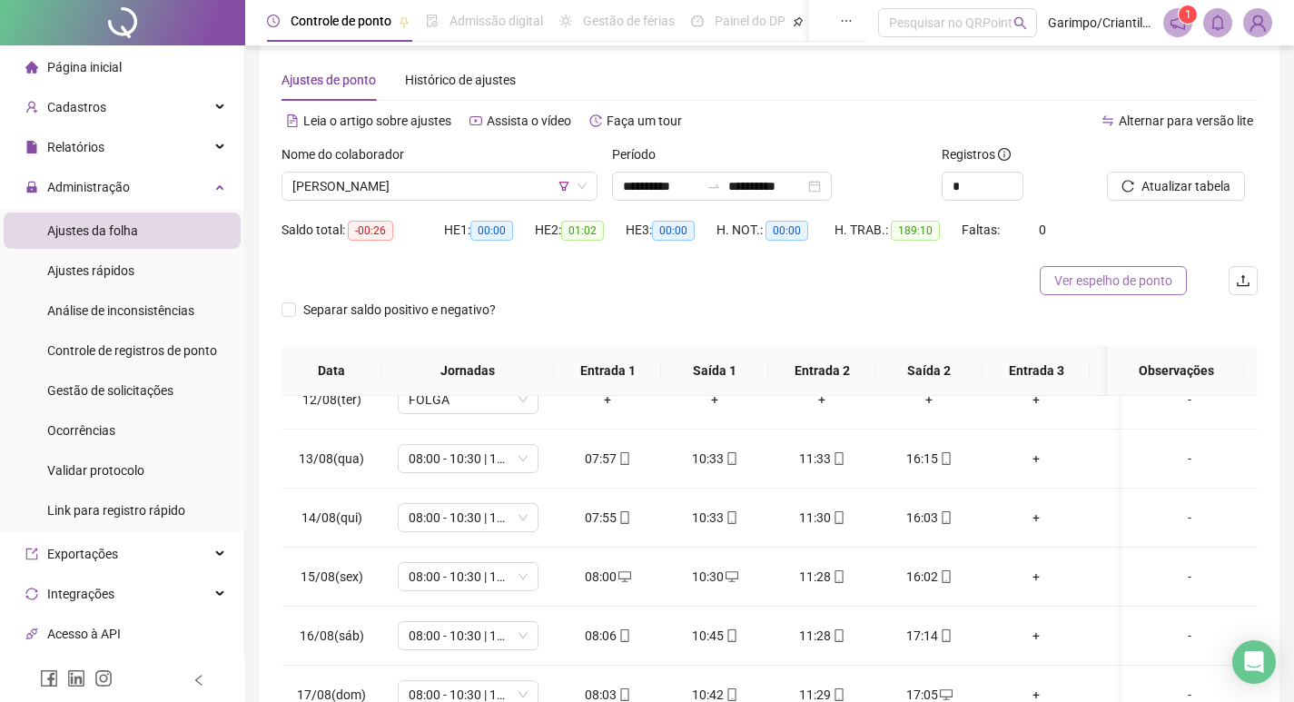
click at [1114, 289] on span "Ver espelho de ponto" at bounding box center [1114, 281] width 118 height 20
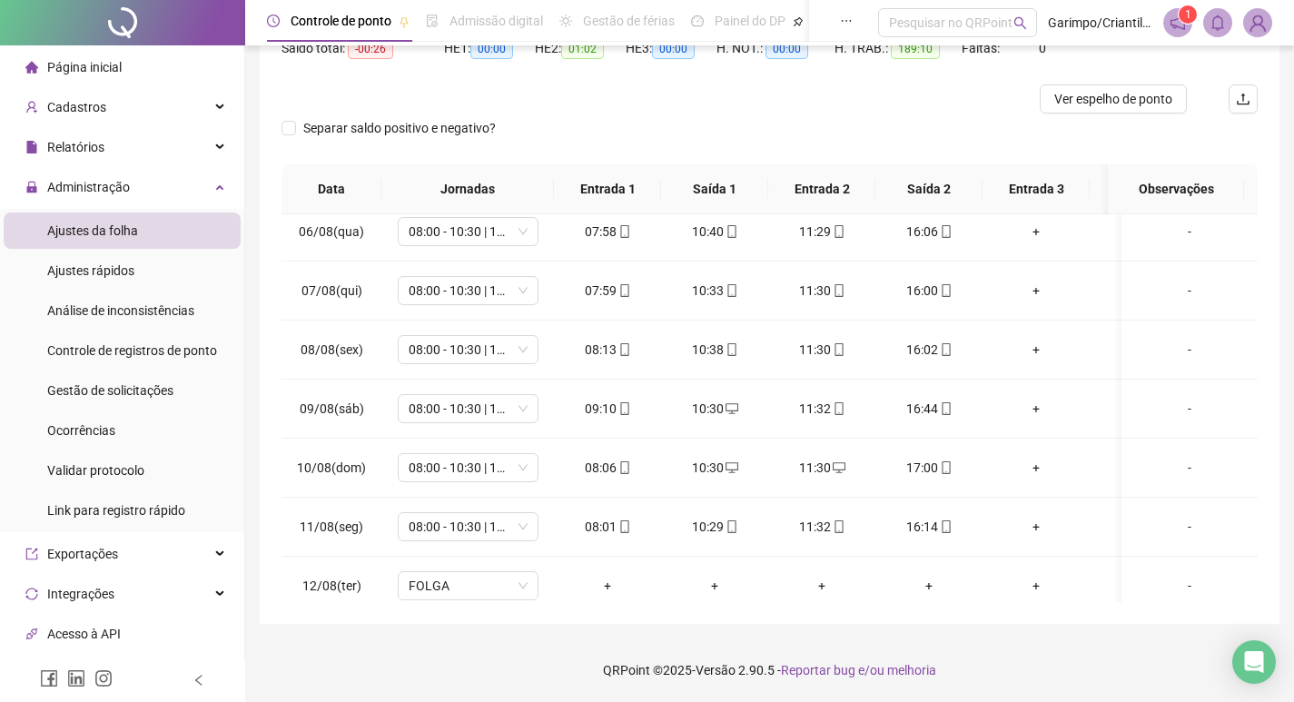
scroll to position [999, 0]
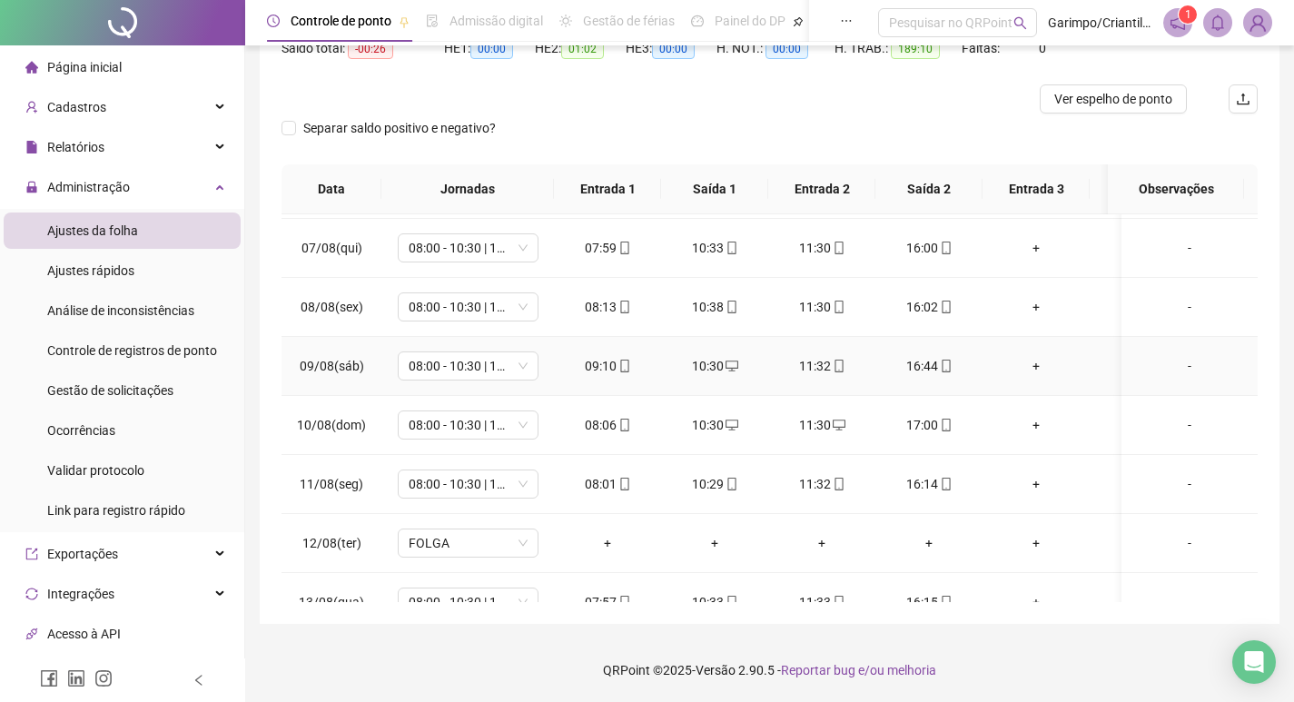
click at [626, 360] on icon "mobile" at bounding box center [625, 366] width 13 height 13
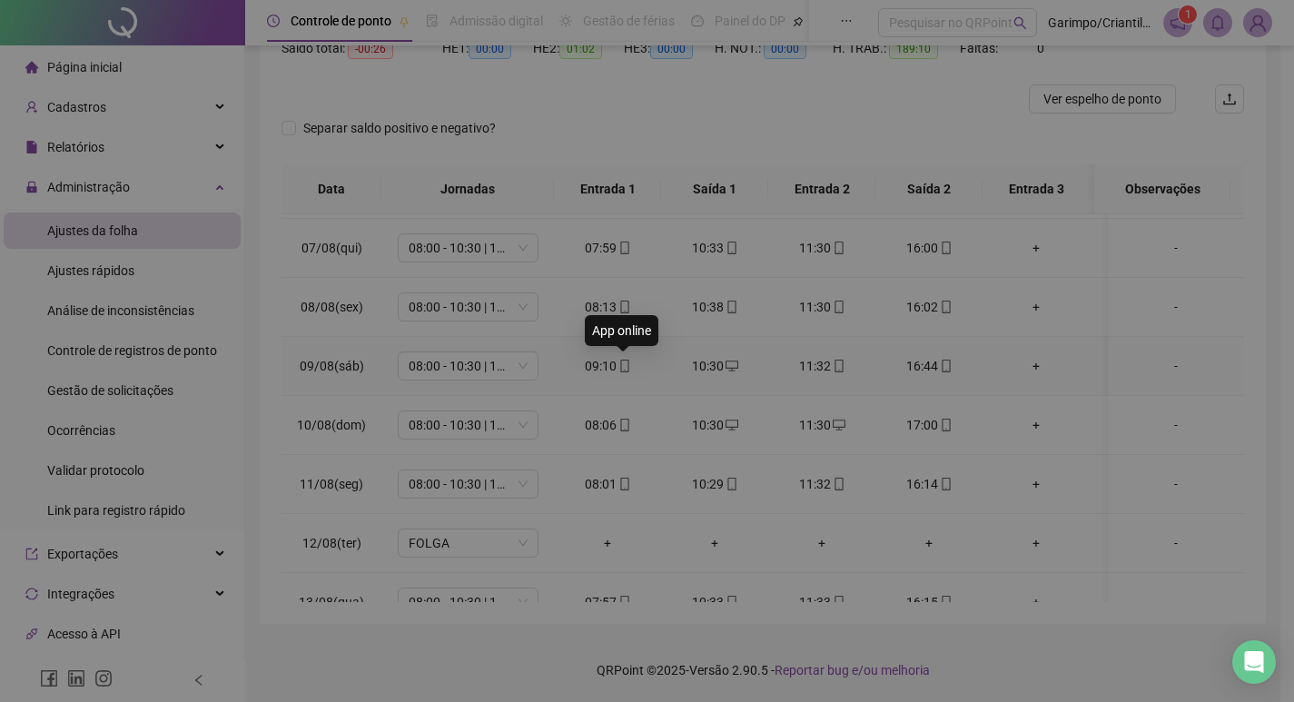
type input "**********"
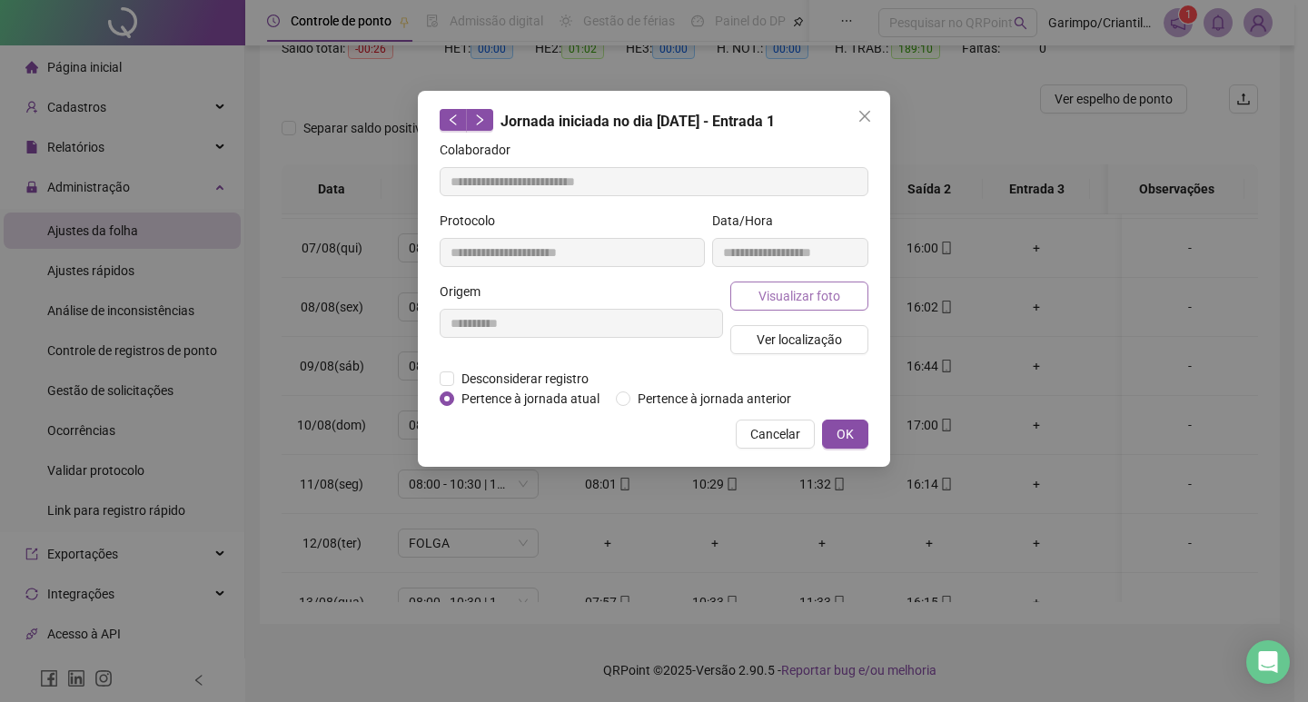
click at [790, 299] on span "Visualizar foto" at bounding box center [799, 296] width 82 height 20
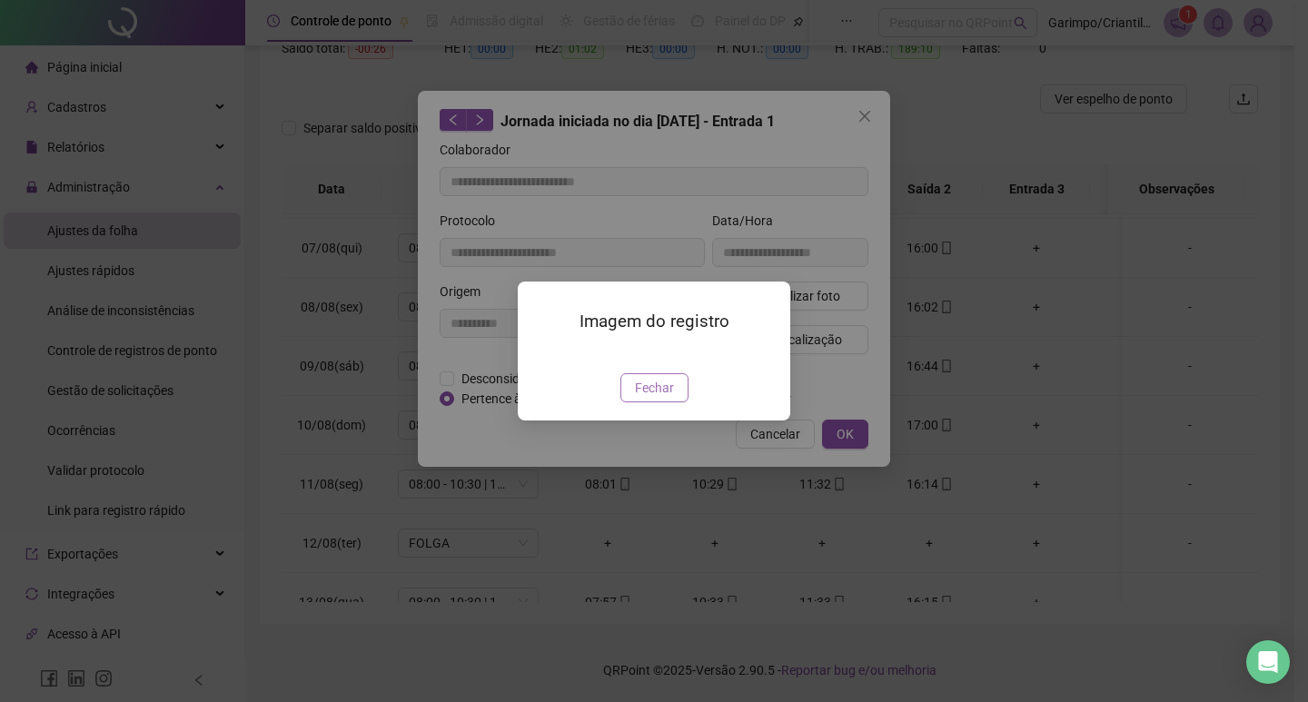
click at [540, 354] on img at bounding box center [540, 354] width 0 height 0
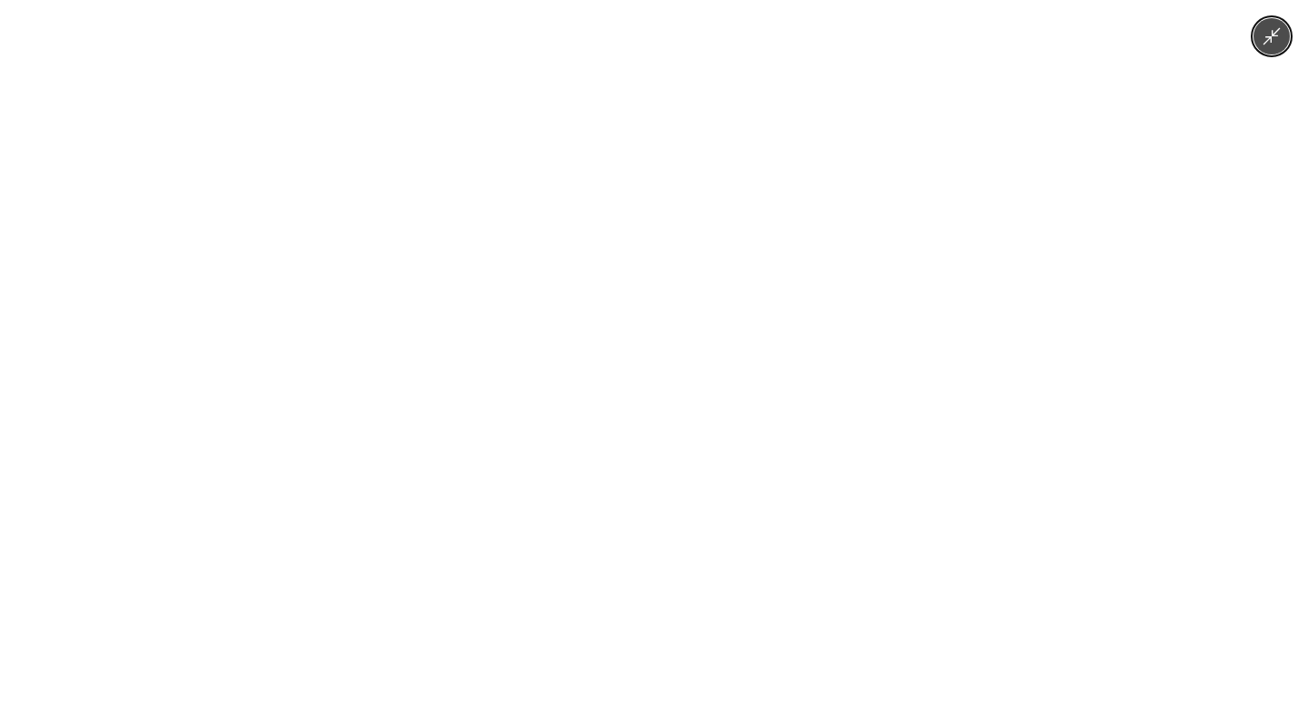
click at [770, 235] on img at bounding box center [654, 351] width 527 height 702
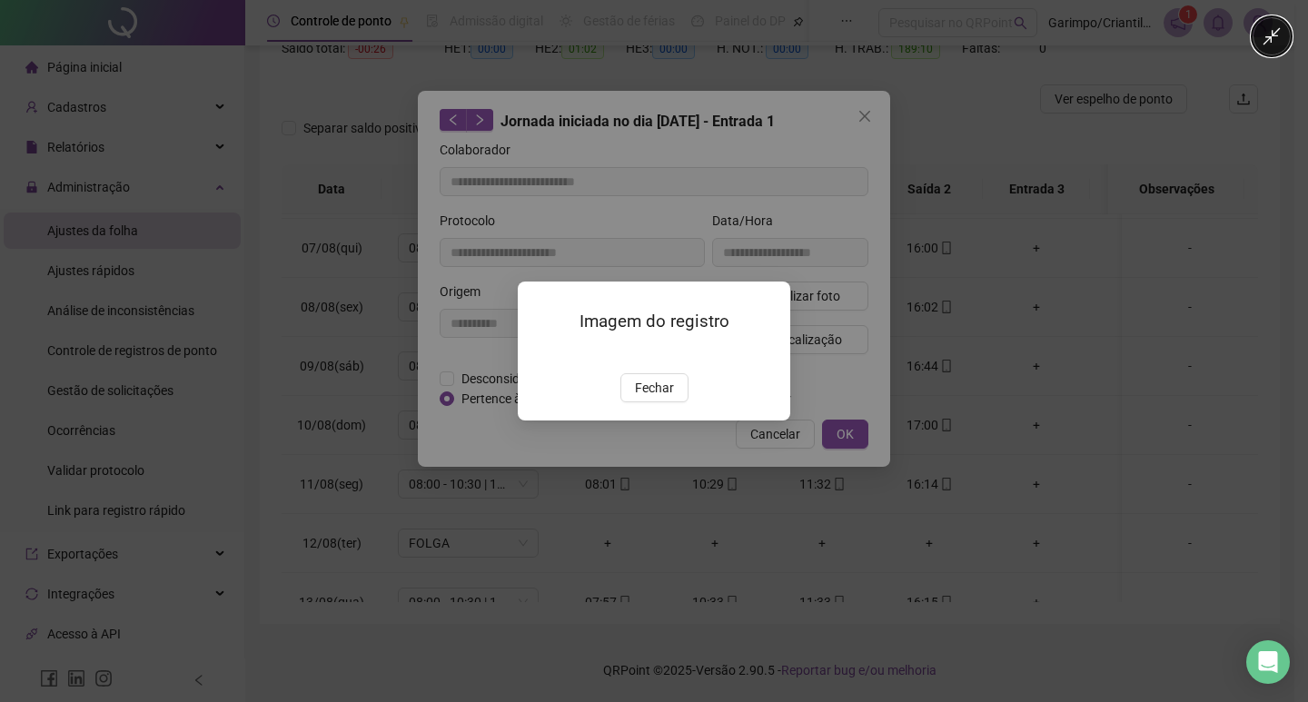
click at [770, 233] on div at bounding box center [654, 351] width 1308 height 702
click at [656, 398] on span "Fechar" at bounding box center [654, 388] width 39 height 20
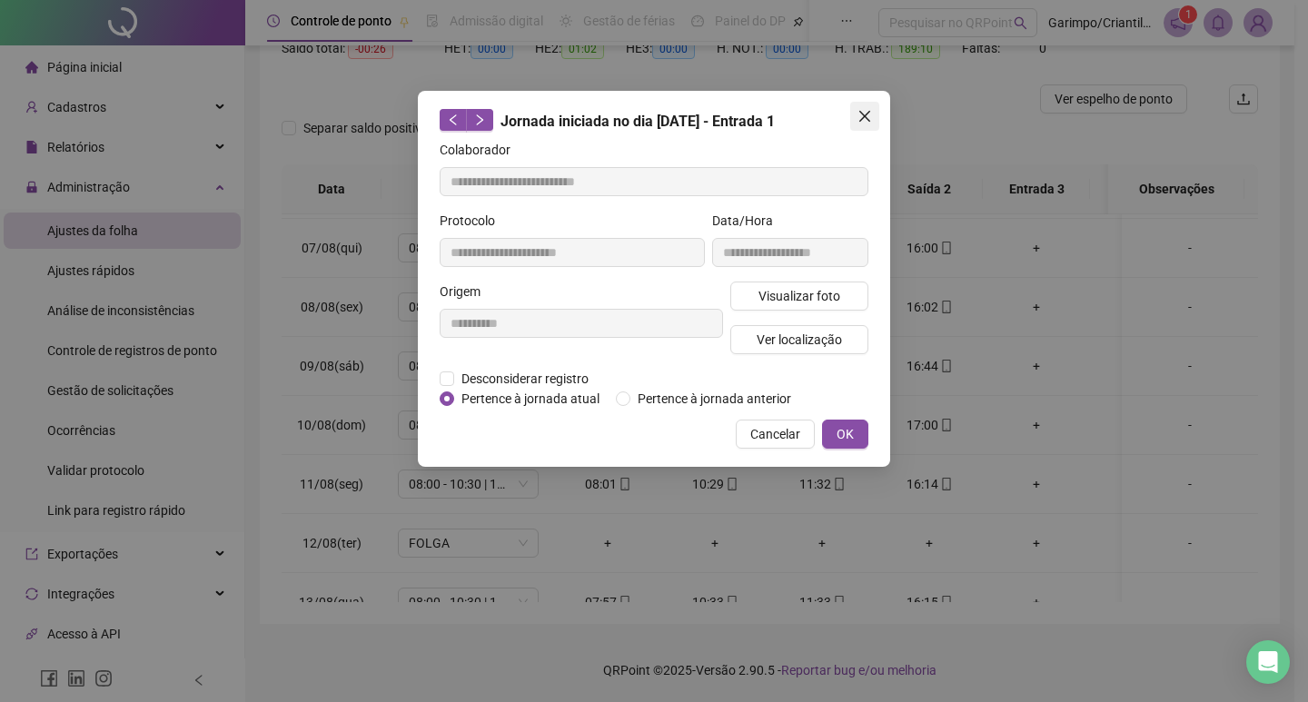
click at [855, 124] on button "Close" at bounding box center [864, 116] width 29 height 29
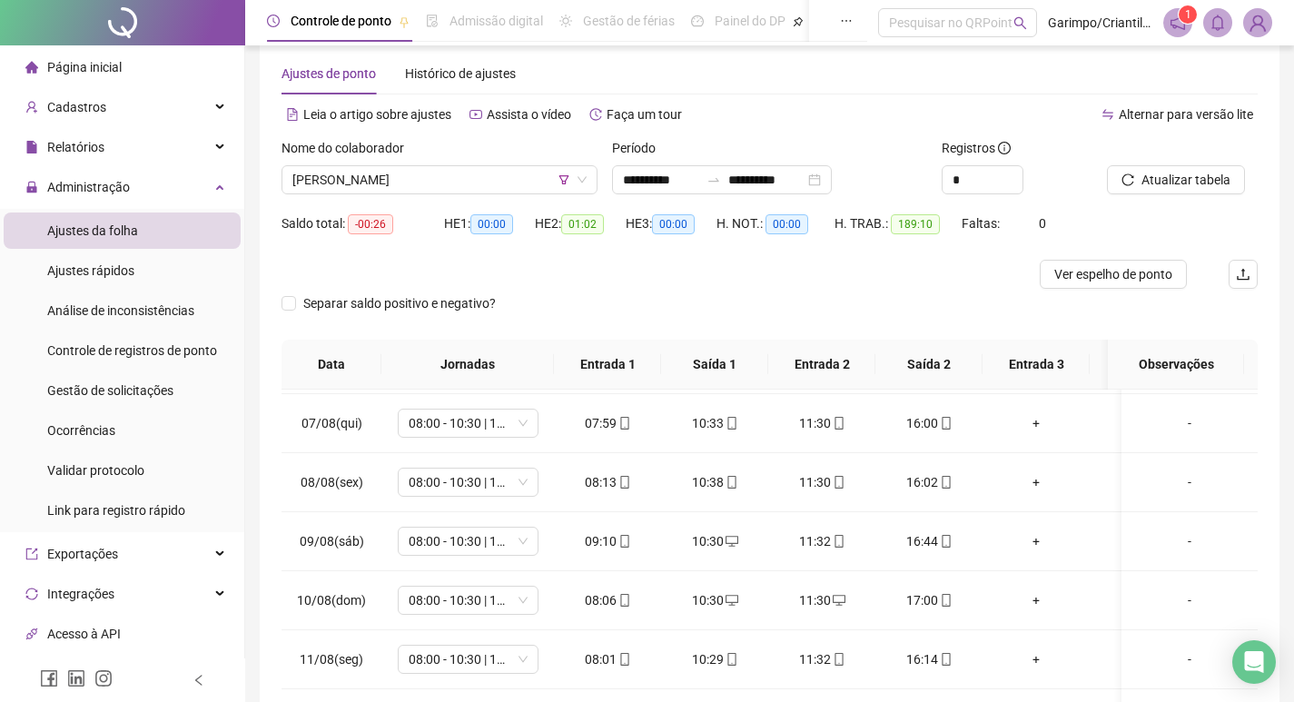
scroll to position [23, 0]
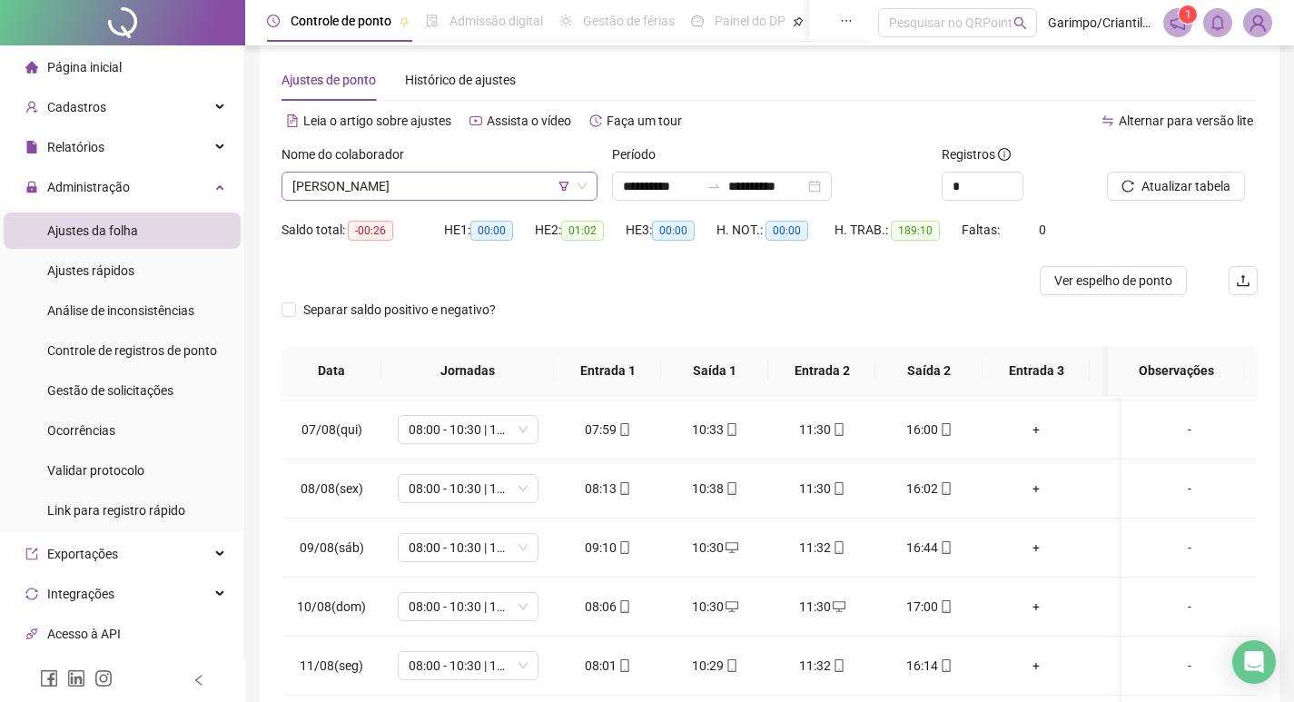
click at [369, 190] on span "[PERSON_NAME]" at bounding box center [439, 186] width 294 height 27
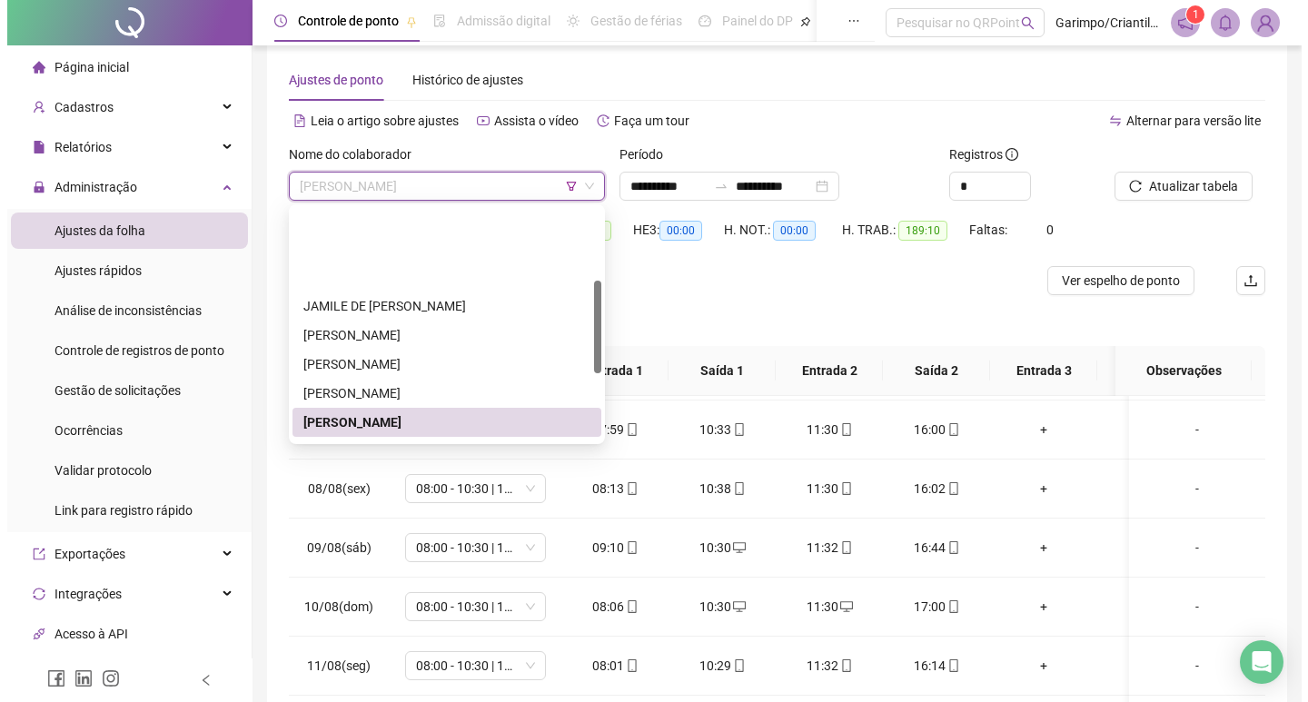
scroll to position [182, 0]
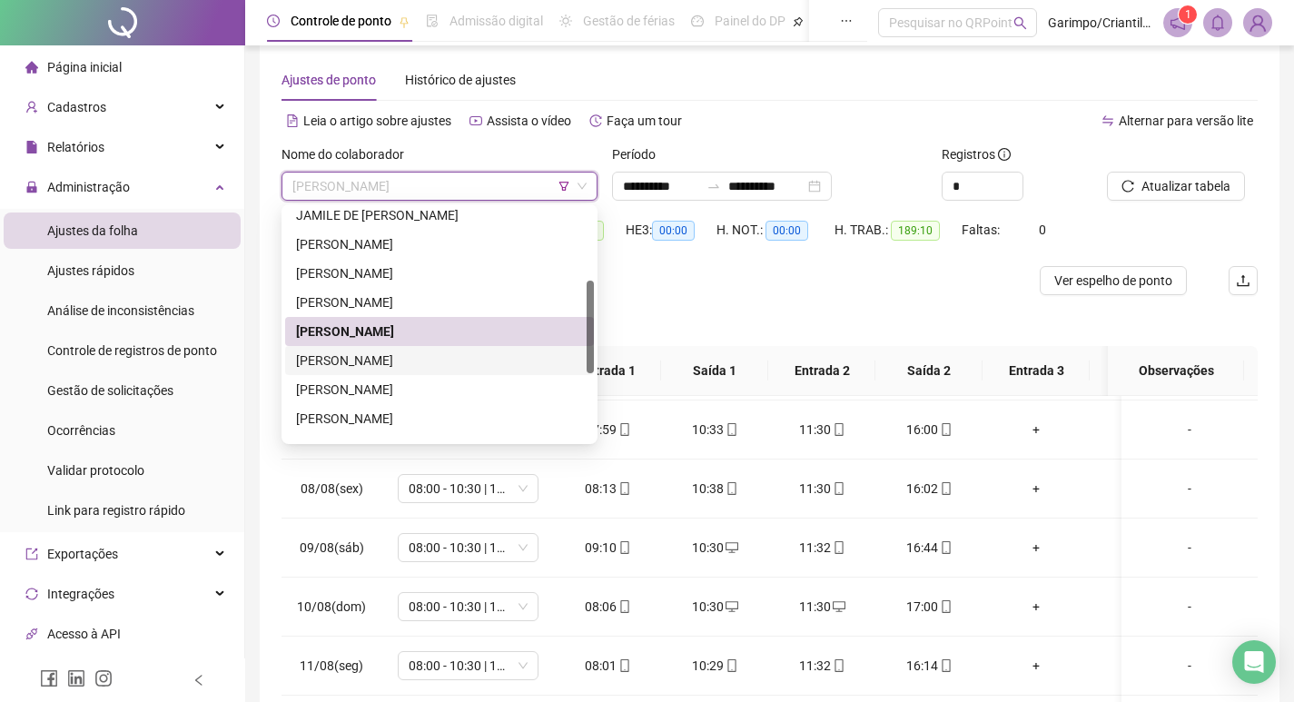
click at [352, 353] on div "[PERSON_NAME]" at bounding box center [439, 361] width 287 height 20
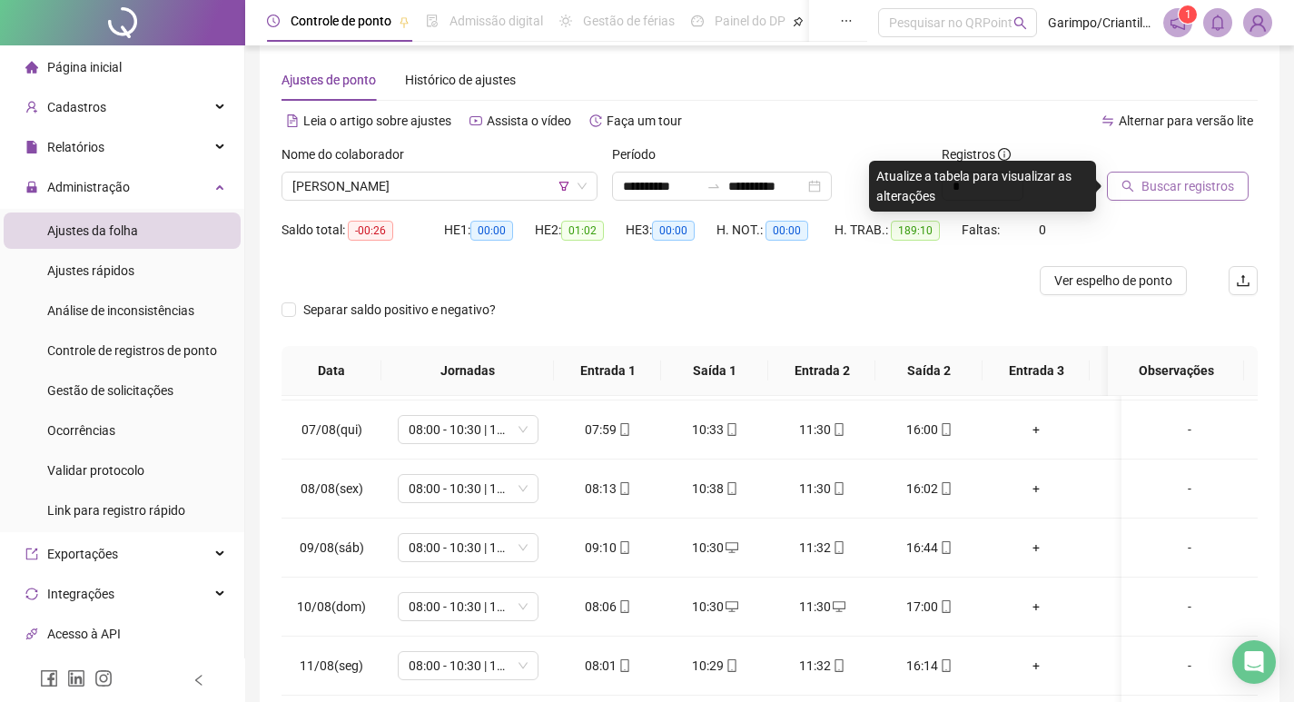
click at [1138, 179] on button "Buscar registros" at bounding box center [1178, 186] width 142 height 29
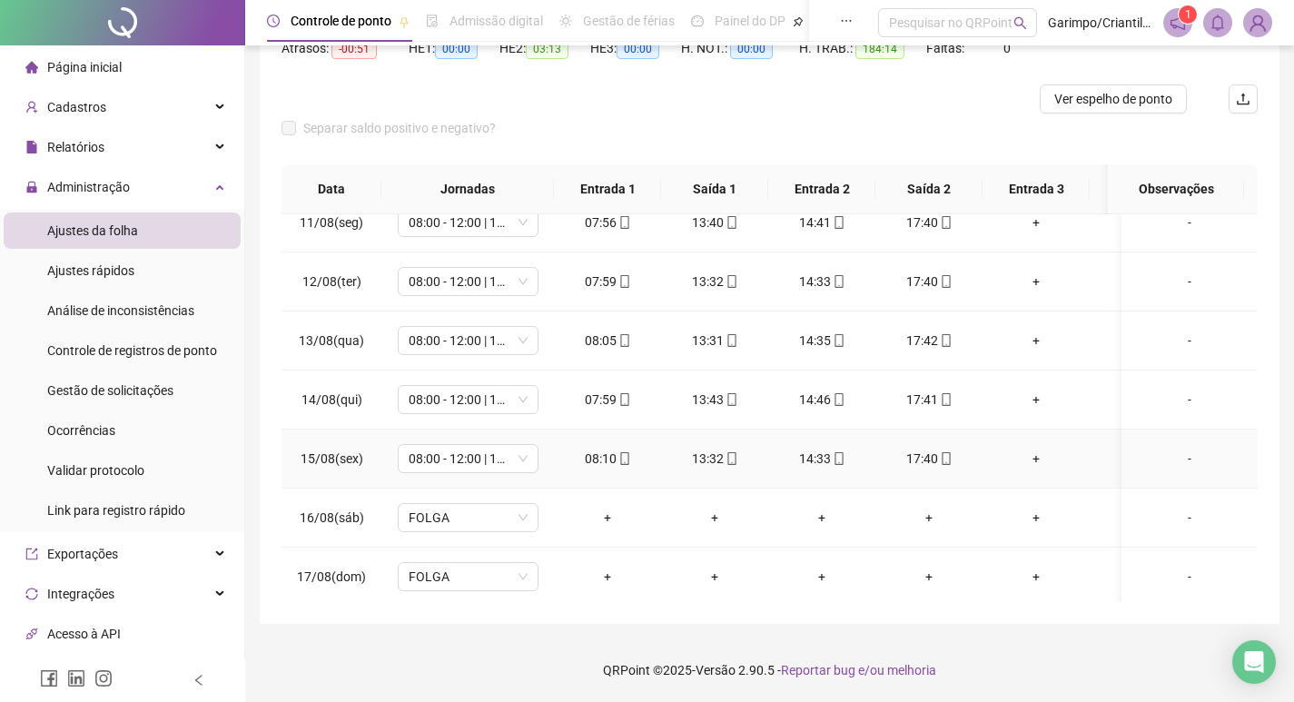
scroll to position [1338, 0]
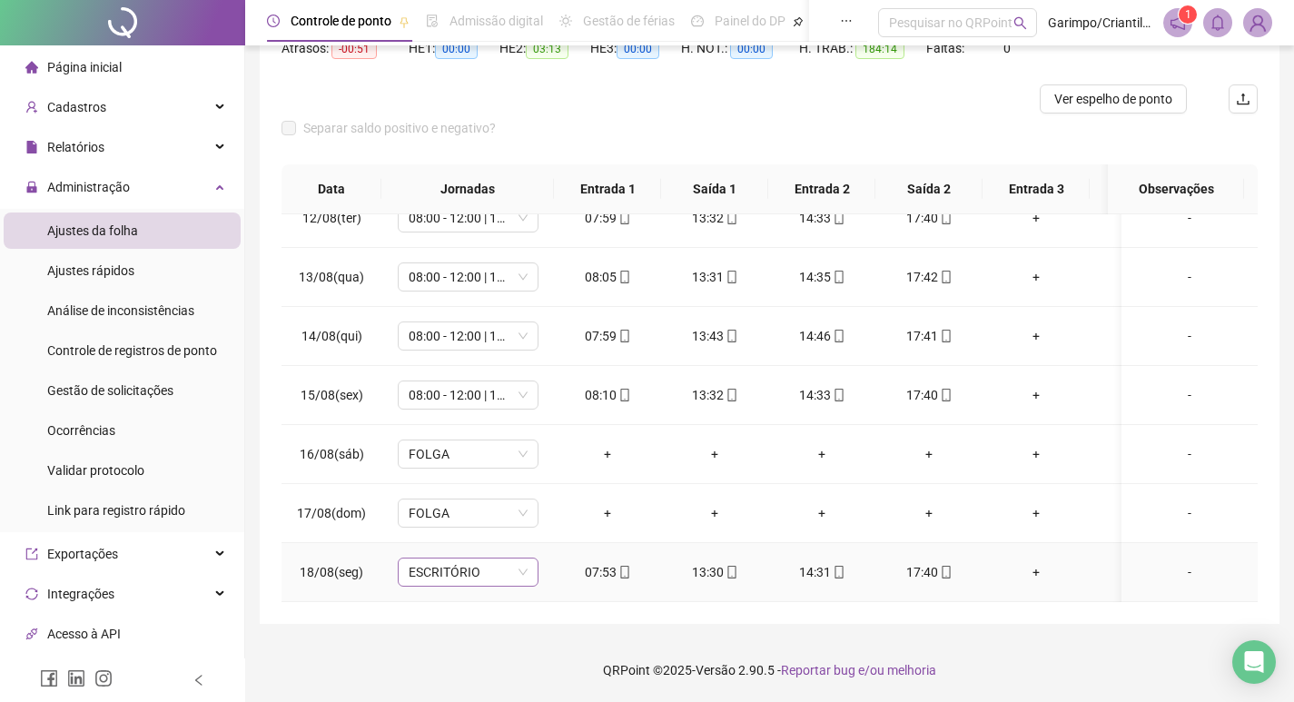
click at [517, 559] on span "ESCRITÓRIO" at bounding box center [468, 572] width 119 height 27
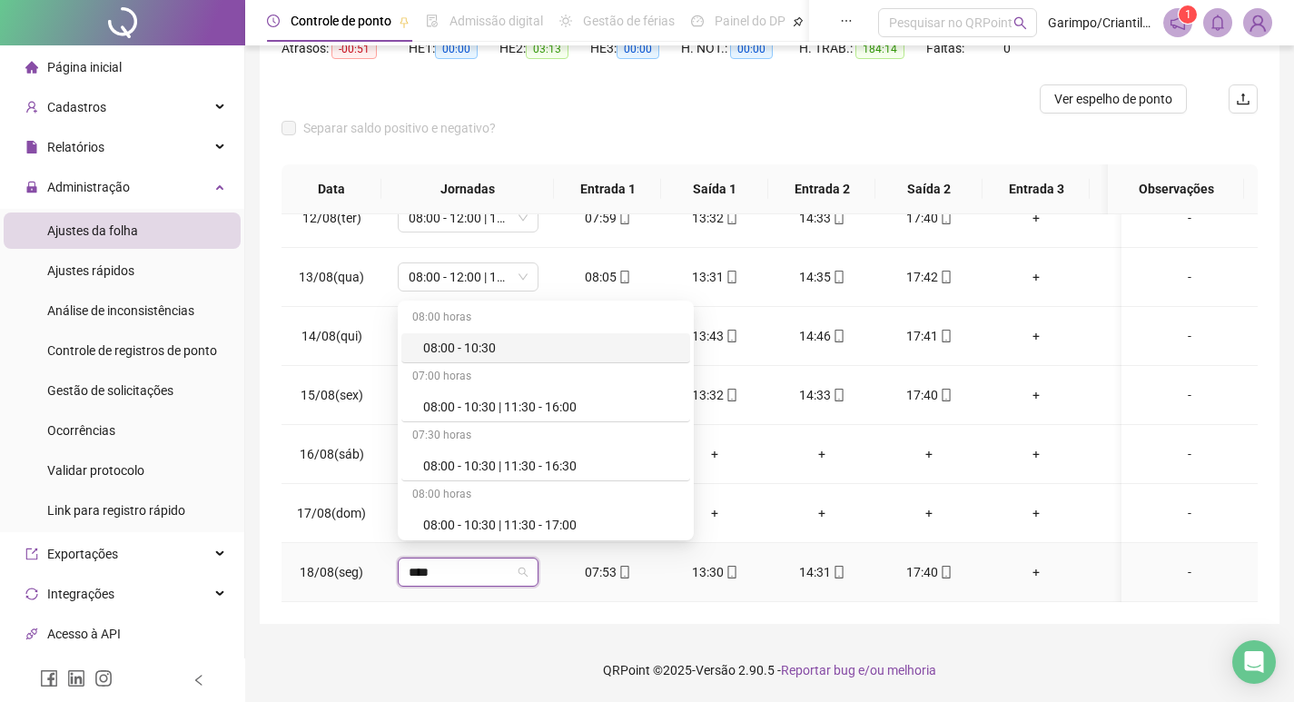
type input "*****"
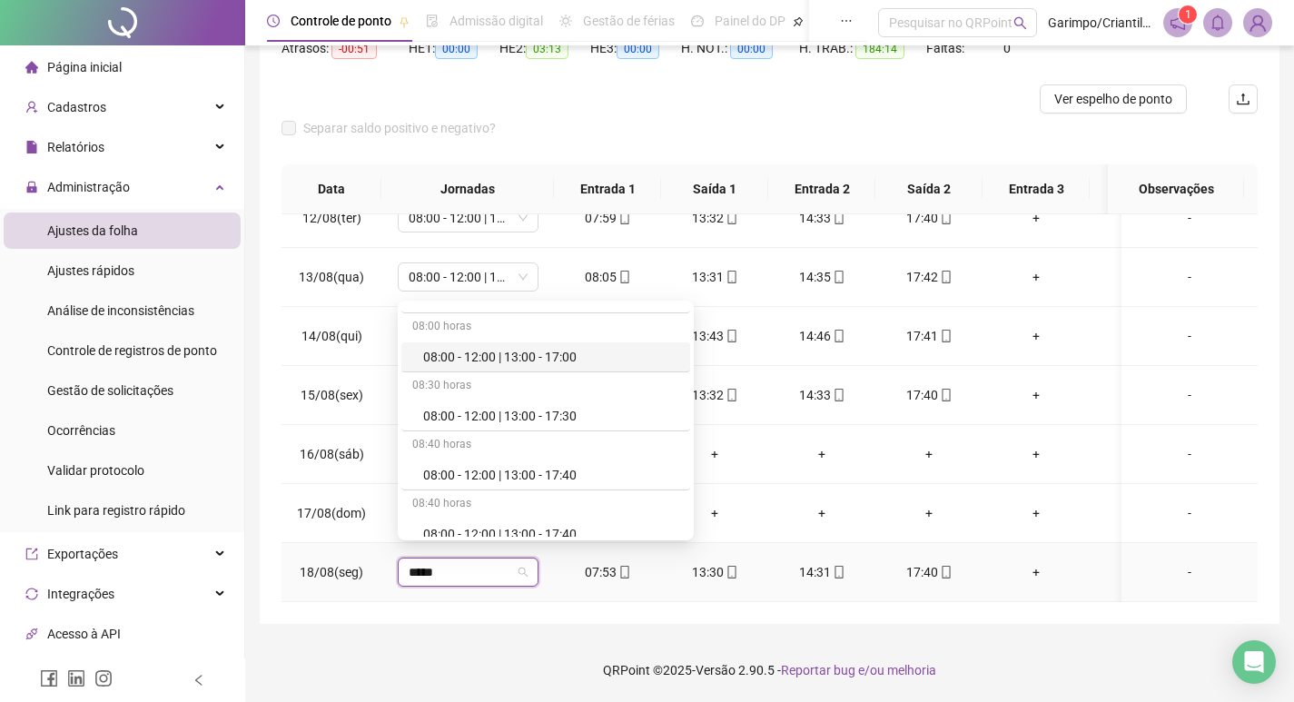
scroll to position [908, 0]
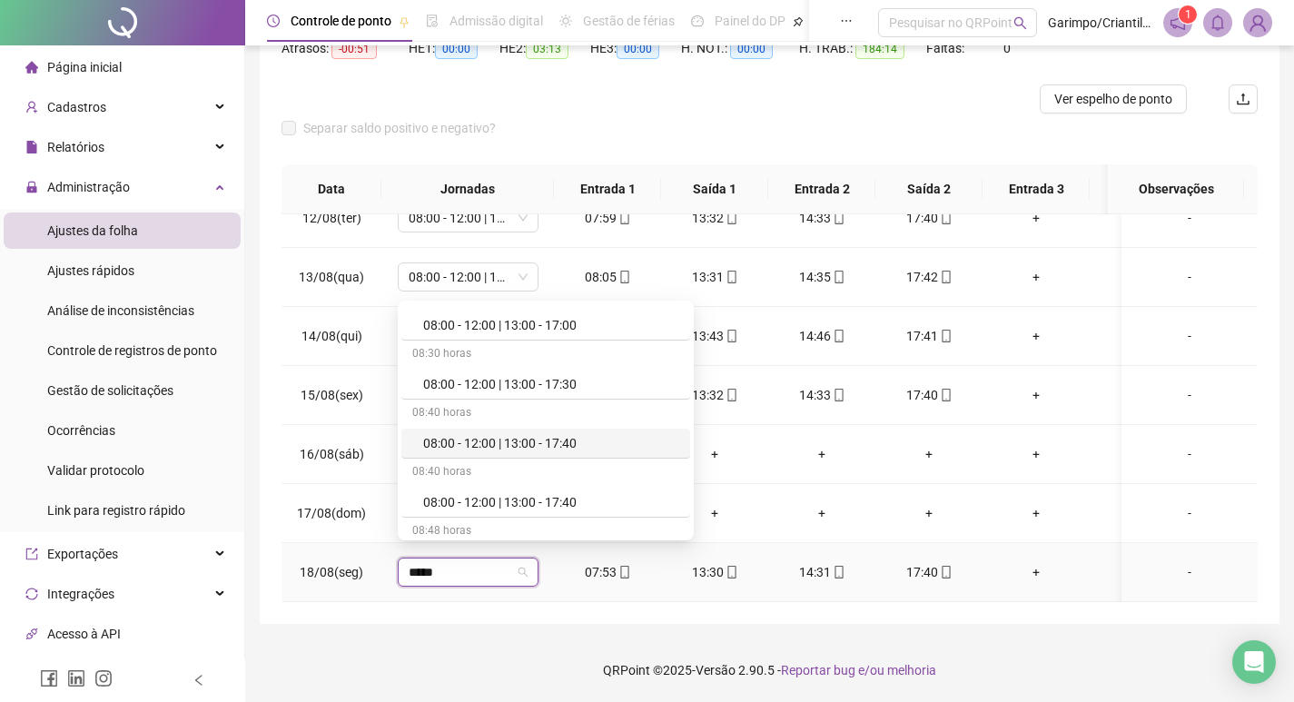
click at [550, 447] on div "08:00 - 12:00 | 13:00 - 17:40" at bounding box center [551, 443] width 256 height 20
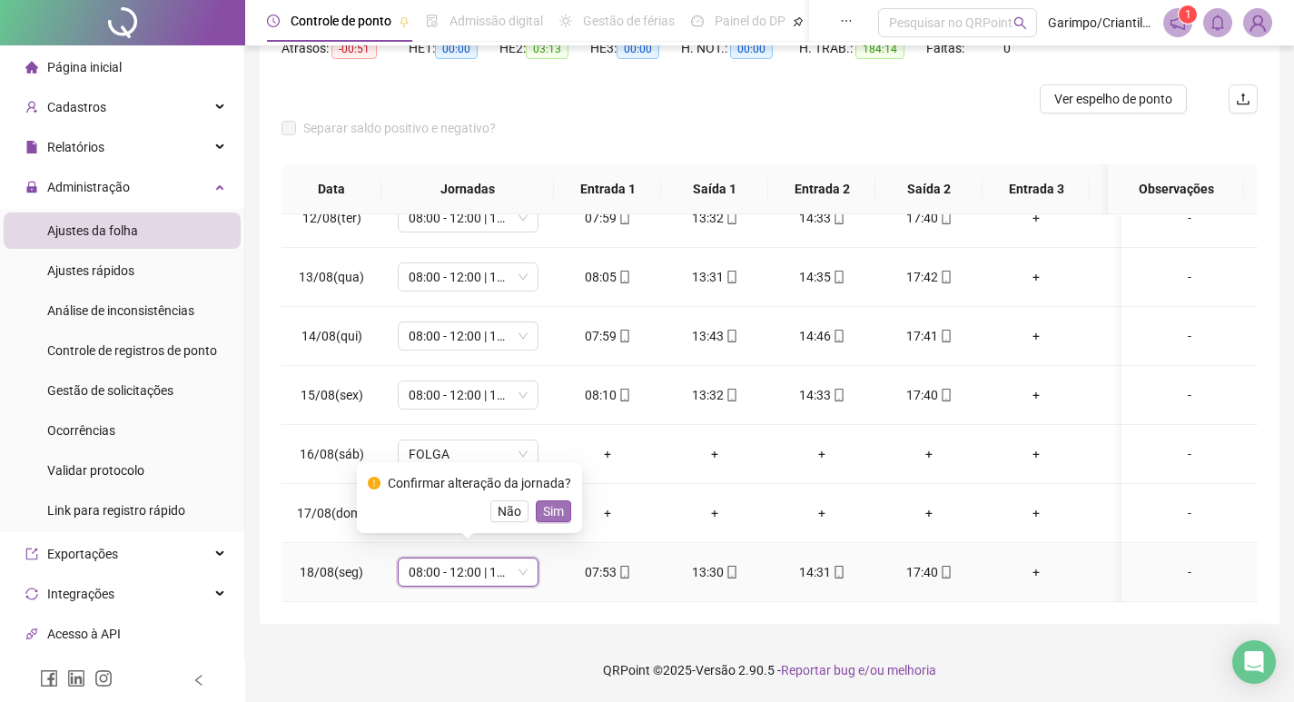
click at [549, 505] on span "Sim" at bounding box center [553, 511] width 21 height 20
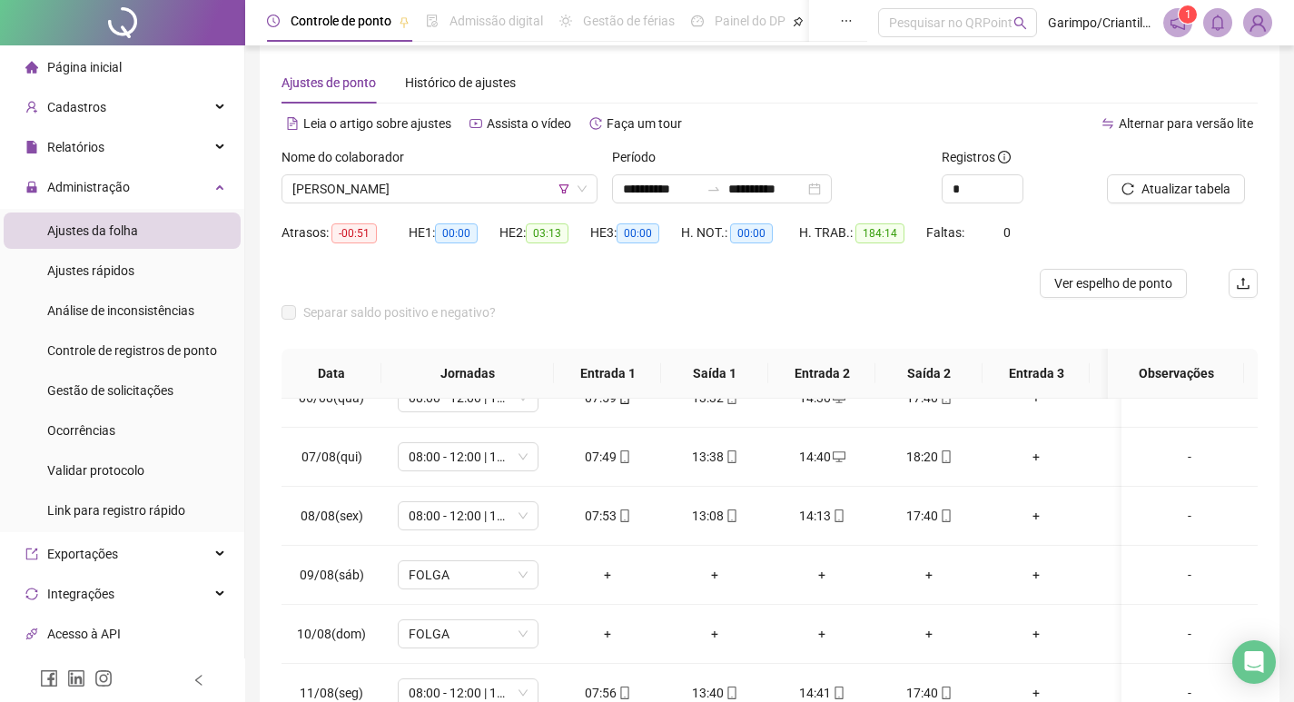
scroll to position [0, 0]
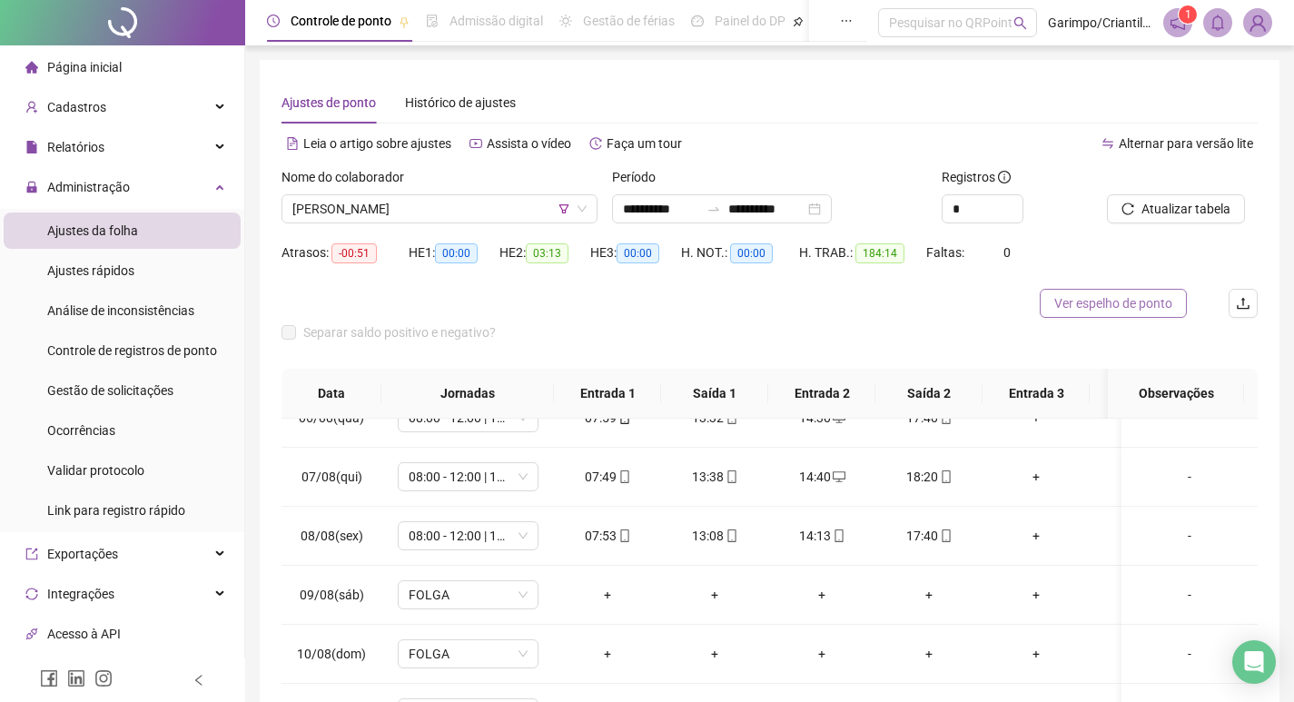
click at [1097, 306] on span "Ver espelho de ponto" at bounding box center [1114, 303] width 118 height 20
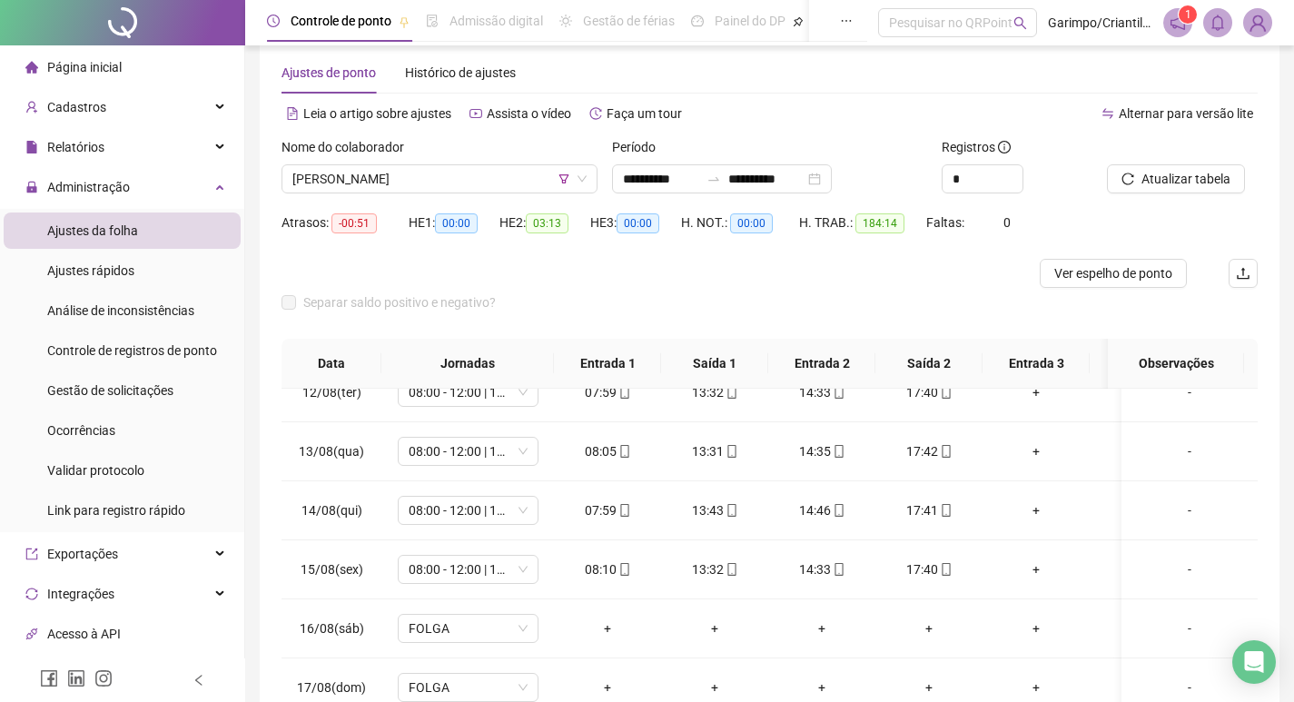
scroll to position [23, 0]
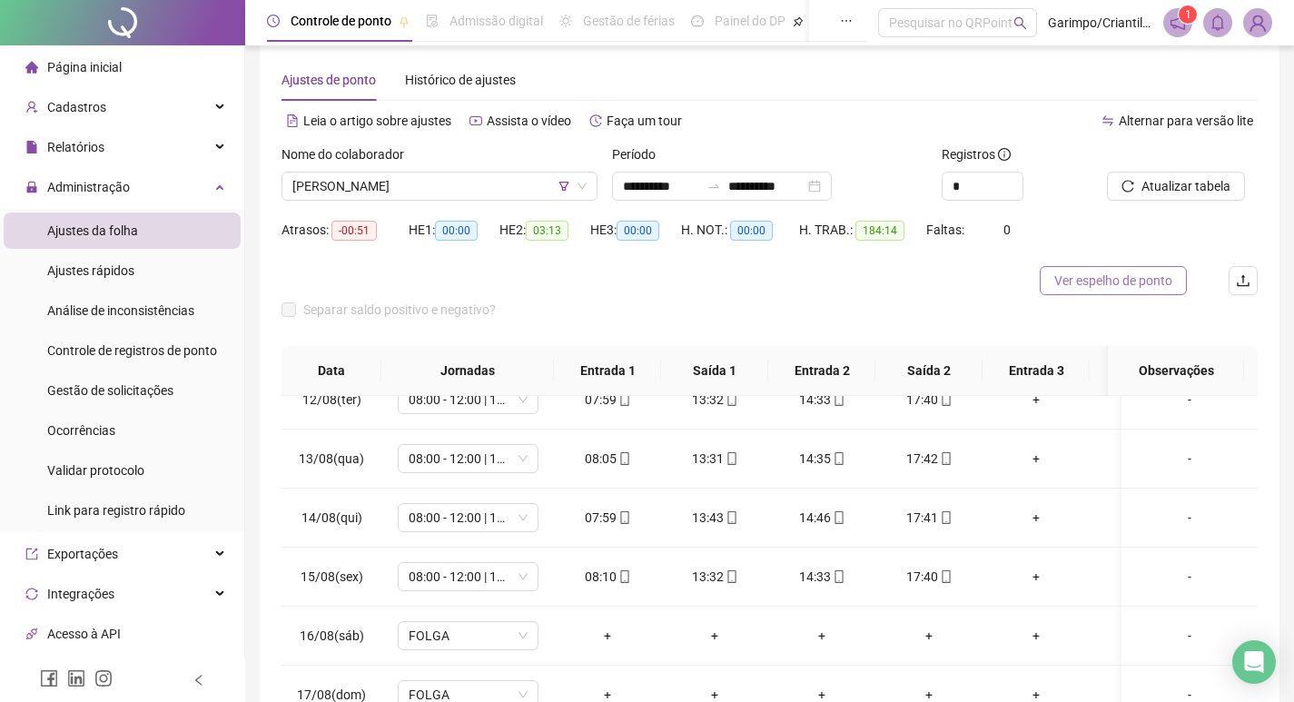
click at [1124, 286] on span "Ver espelho de ponto" at bounding box center [1114, 281] width 118 height 20
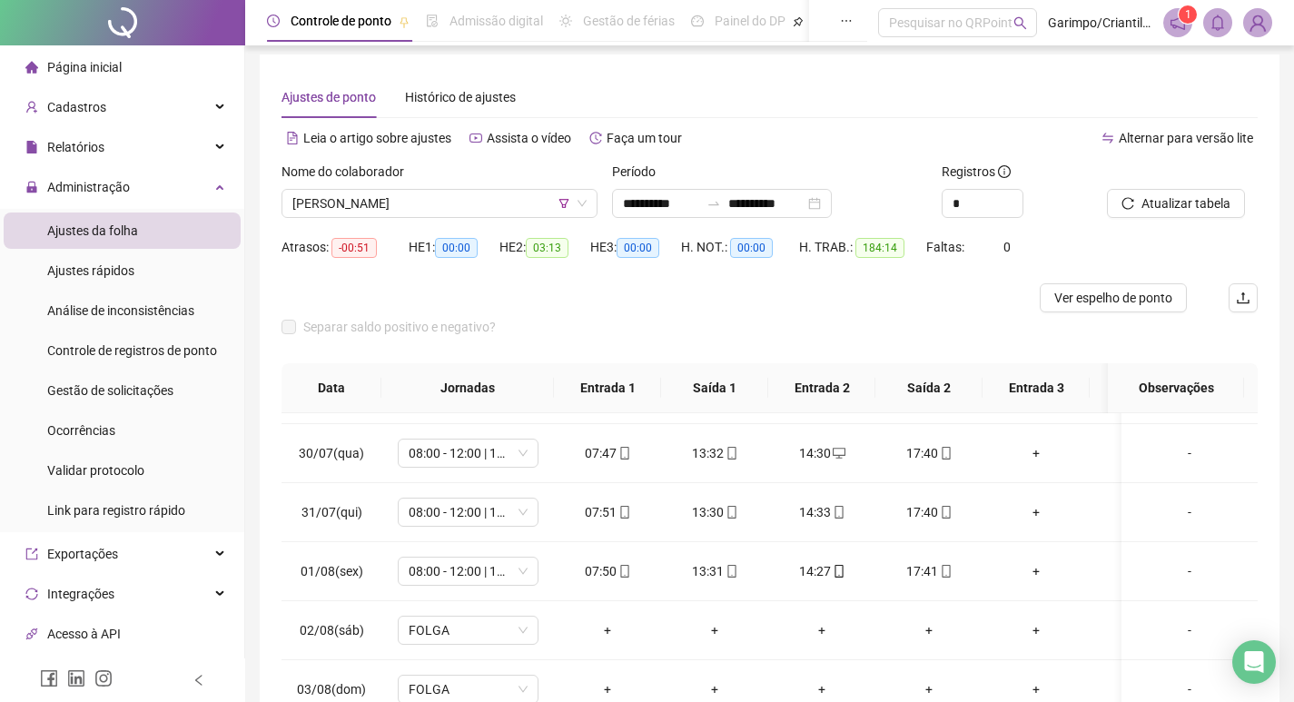
scroll to position [0, 0]
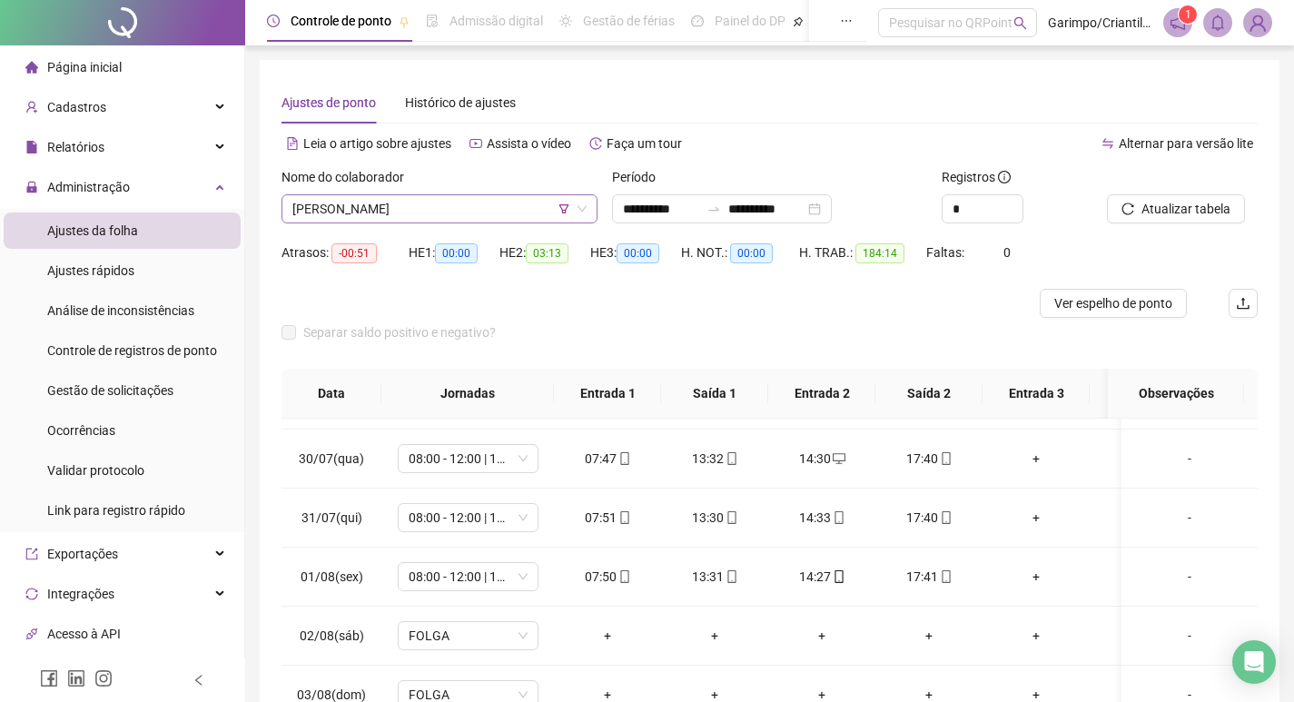
click at [459, 215] on span "[PERSON_NAME]" at bounding box center [439, 208] width 294 height 27
click at [720, 285] on div "H. NOT.: 00:00" at bounding box center [740, 263] width 118 height 51
click at [470, 204] on span "[PERSON_NAME]" at bounding box center [439, 208] width 294 height 27
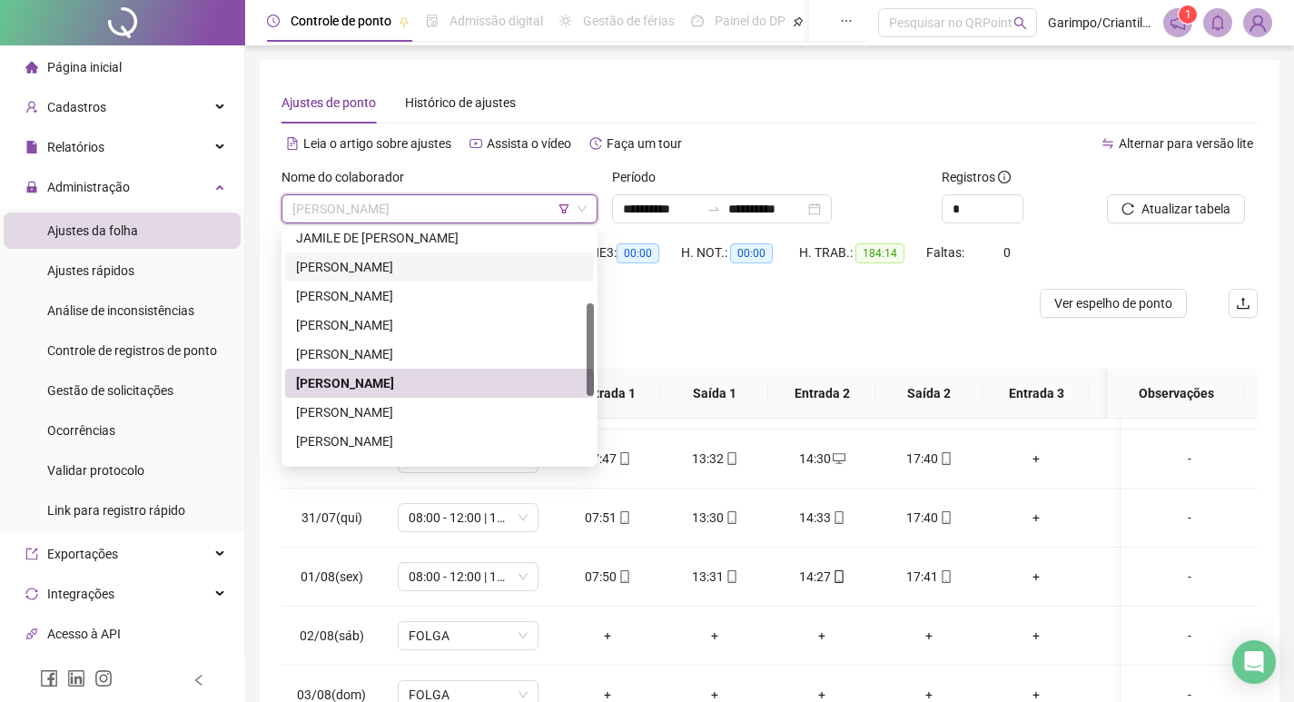
scroll to position [272, 0]
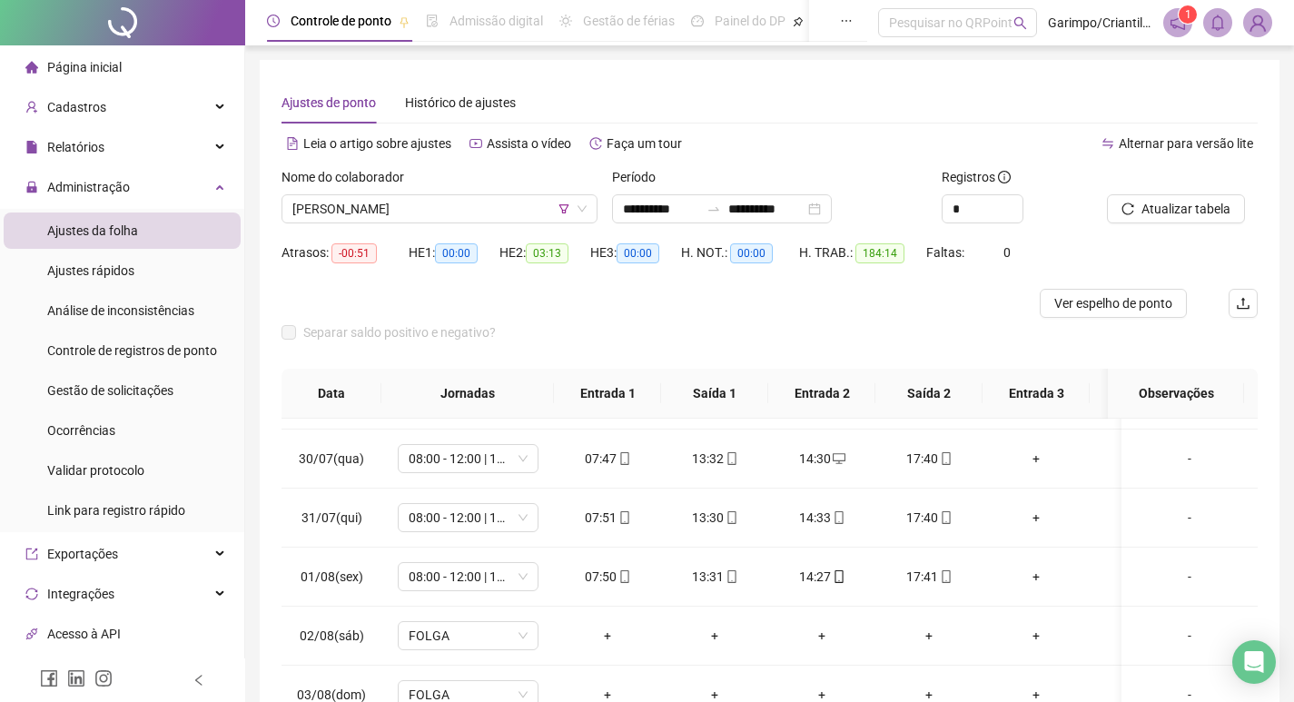
click at [631, 312] on div at bounding box center [648, 303] width 732 height 29
click at [483, 205] on span "[PERSON_NAME]" at bounding box center [439, 208] width 294 height 27
click at [734, 301] on div at bounding box center [648, 303] width 732 height 29
click at [436, 205] on span "[PERSON_NAME]" at bounding box center [439, 208] width 294 height 27
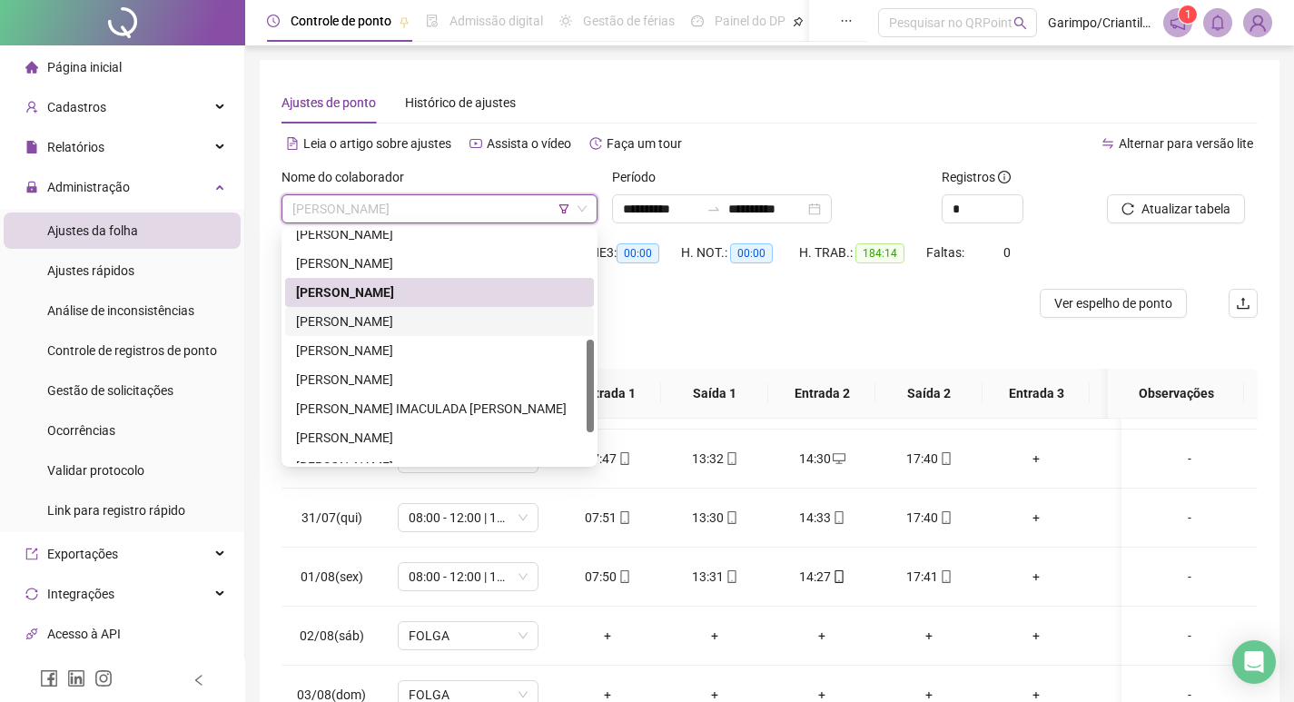
click at [425, 314] on div "[PERSON_NAME]" at bounding box center [439, 322] width 287 height 20
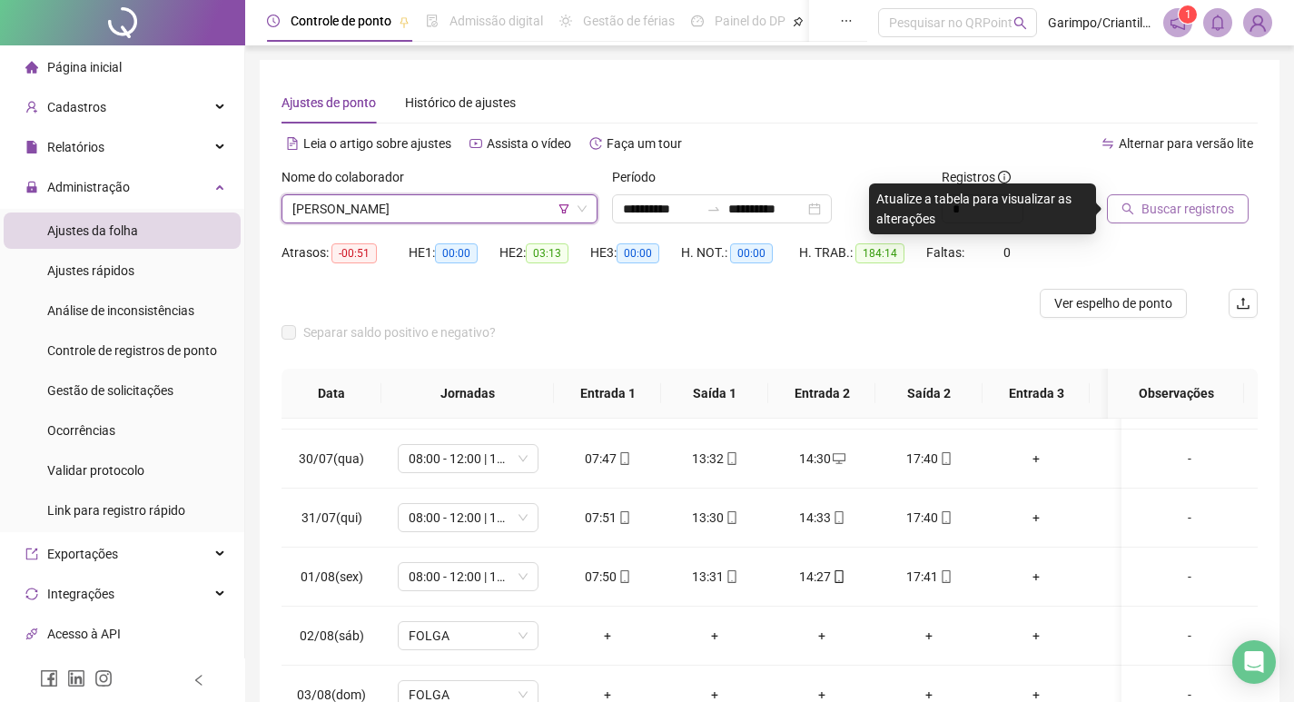
click at [1144, 215] on span "Buscar registros" at bounding box center [1188, 209] width 93 height 20
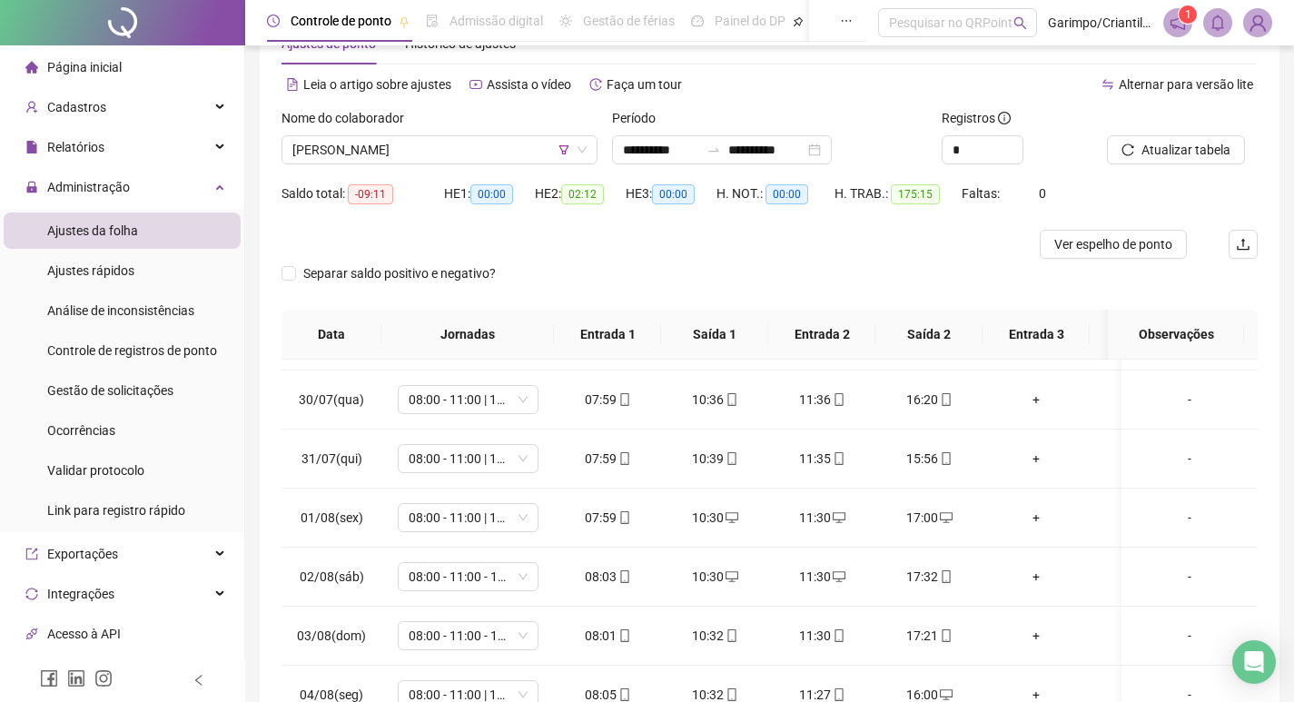
scroll to position [91, 0]
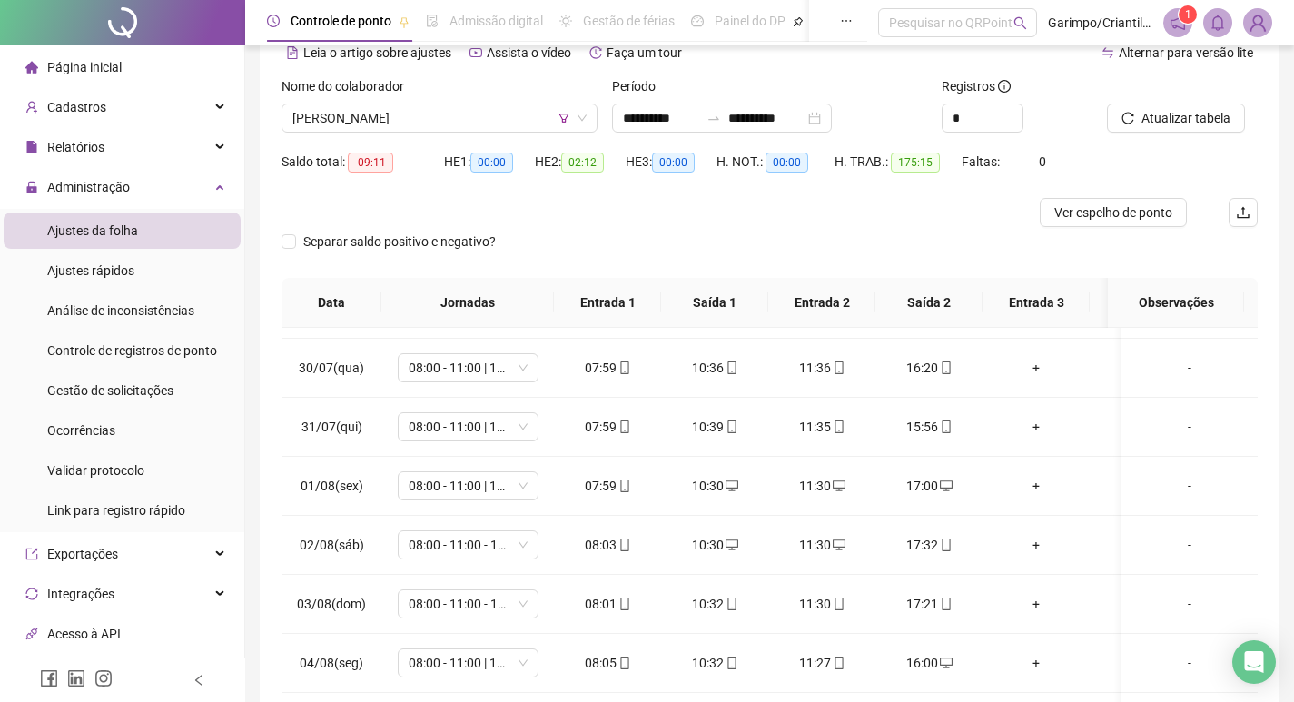
click at [466, 137] on div "Nome do colaborador MAURICEA DA SILVA" at bounding box center [439, 111] width 331 height 71
click at [451, 114] on span "[PERSON_NAME]" at bounding box center [439, 117] width 294 height 27
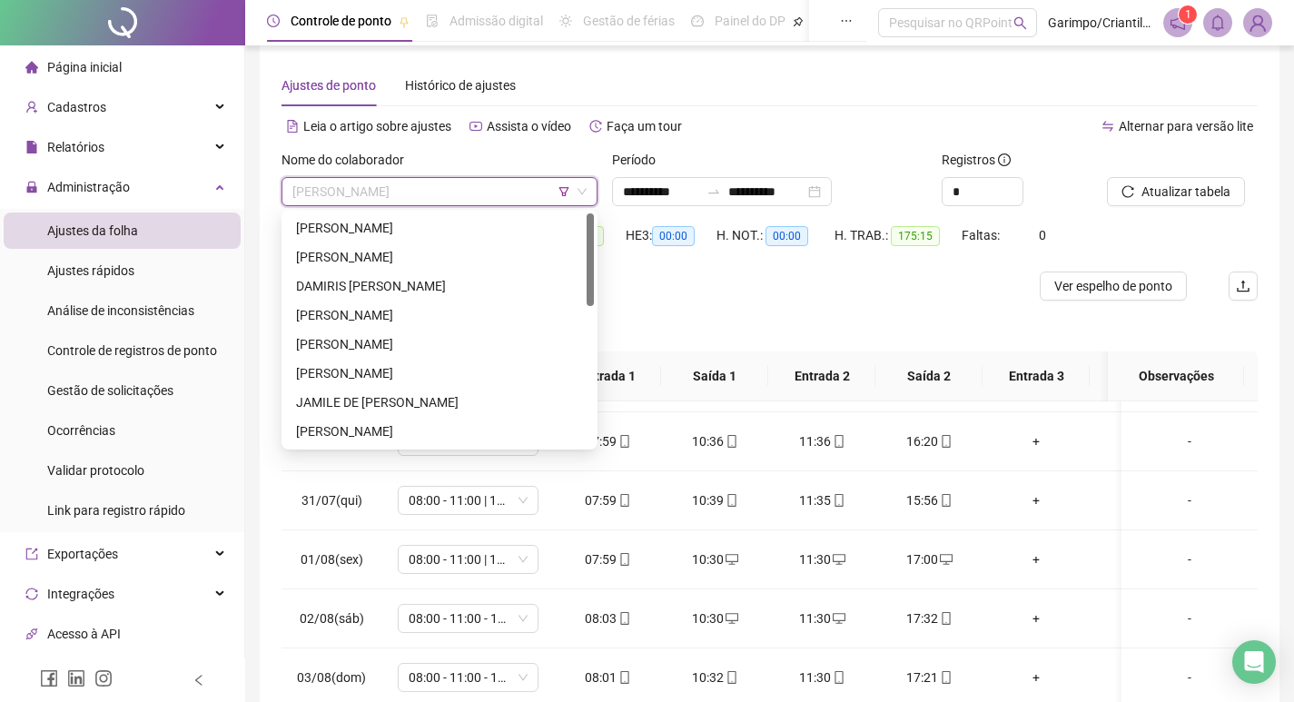
scroll to position [0, 0]
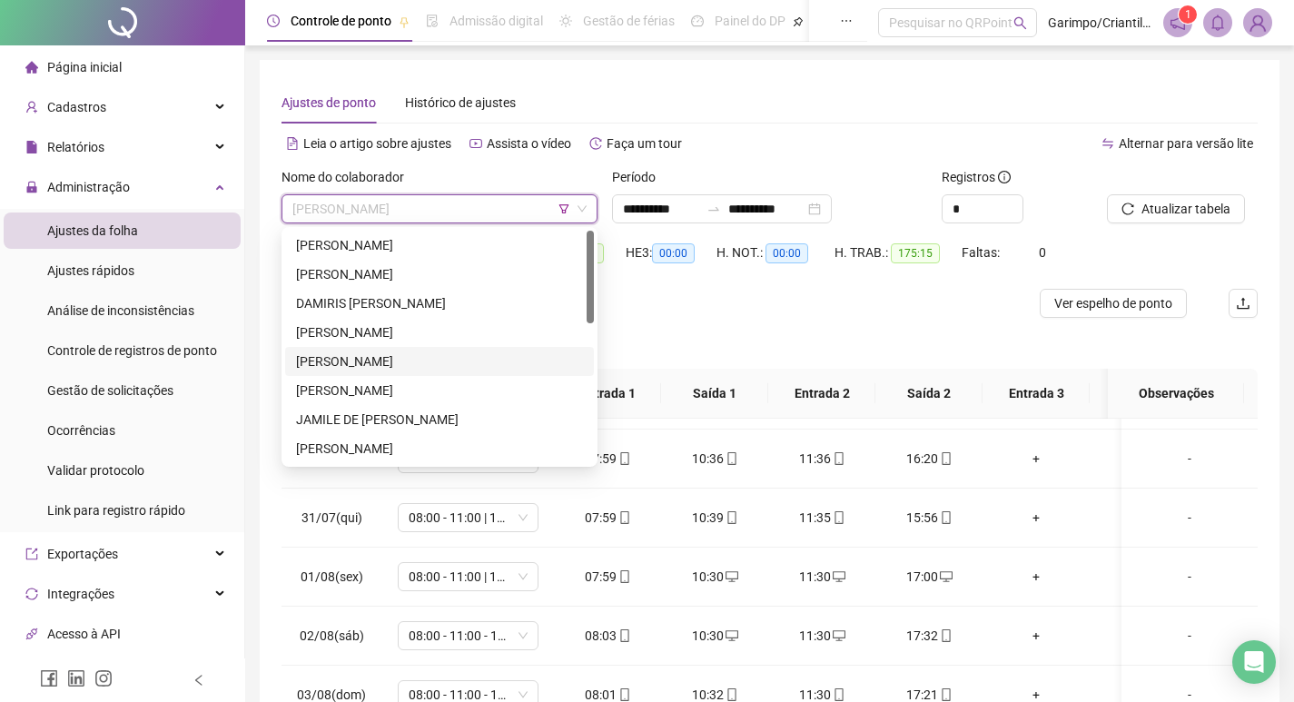
click at [368, 355] on div "[PERSON_NAME]" at bounding box center [439, 362] width 287 height 20
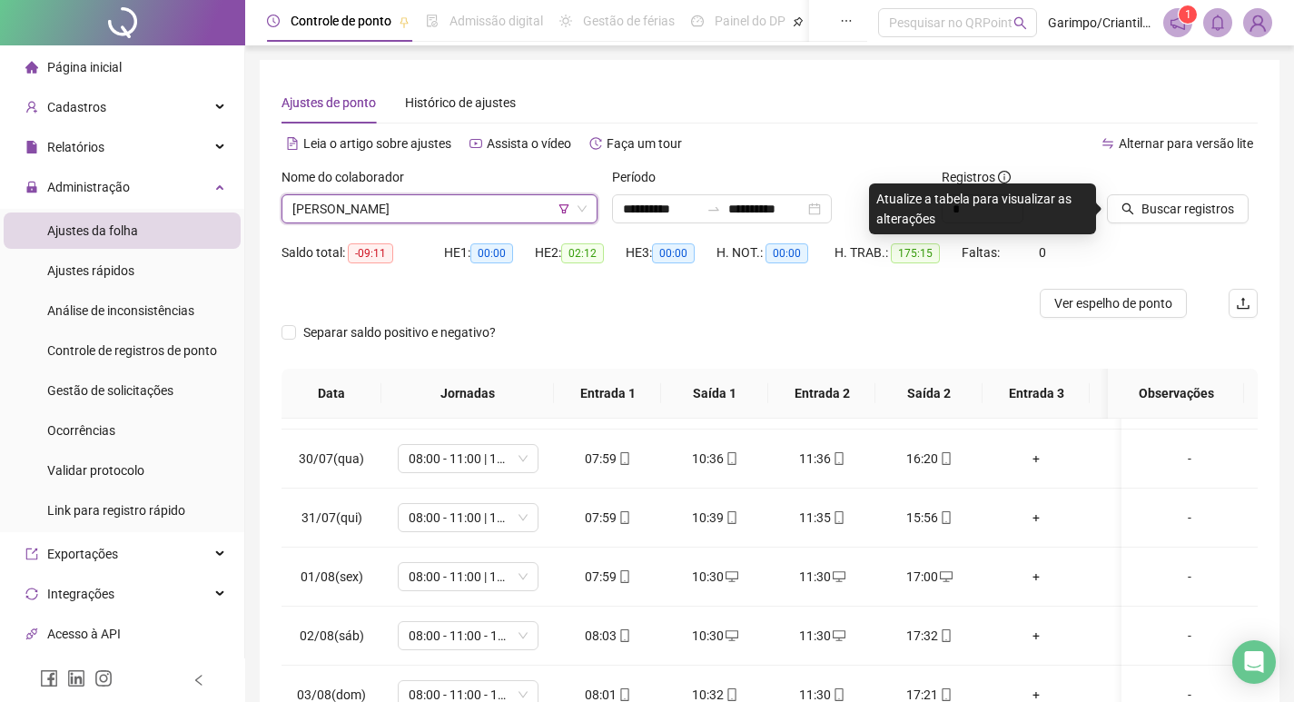
click at [1126, 193] on div at bounding box center [1159, 180] width 105 height 27
click at [1135, 207] on button "Buscar registros" at bounding box center [1178, 208] width 142 height 29
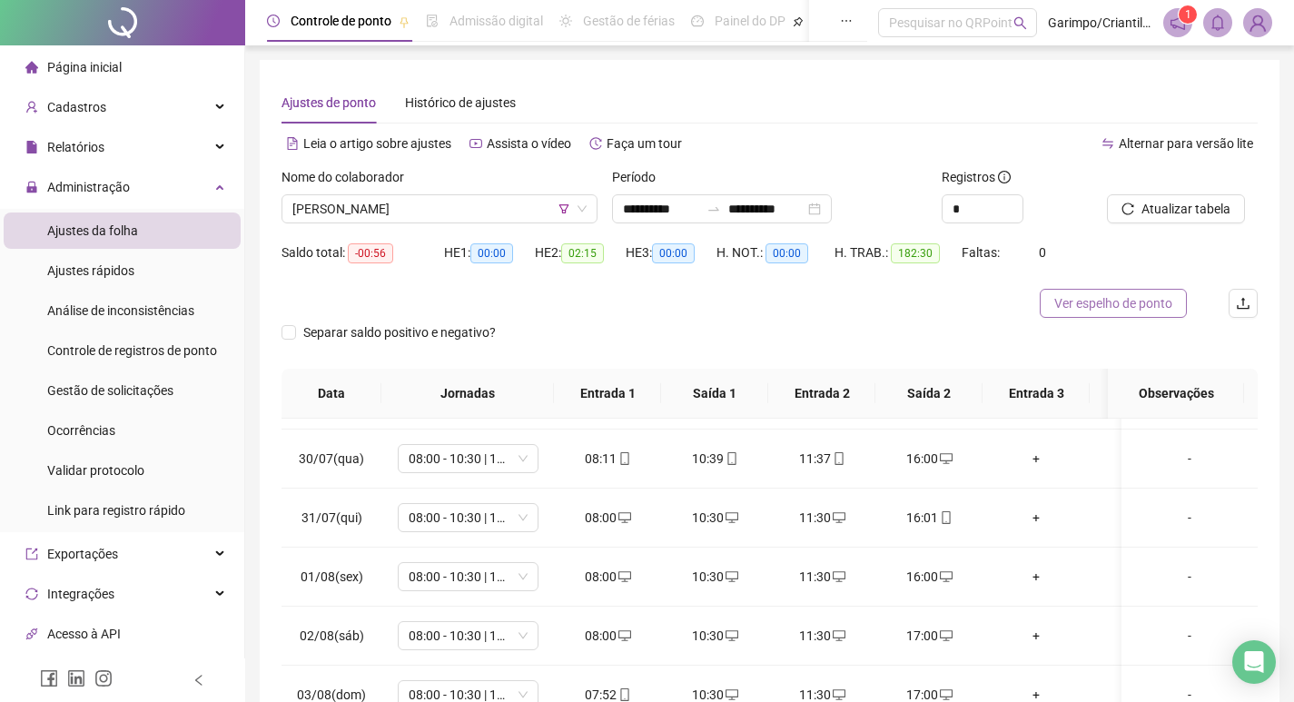
click at [1113, 306] on span "Ver espelho de ponto" at bounding box center [1114, 303] width 118 height 20
click at [481, 223] on div "Nome do colaborador EUNICE MENDES RODRIGUES" at bounding box center [439, 202] width 331 height 71
click at [490, 213] on span "[PERSON_NAME]" at bounding box center [439, 208] width 294 height 27
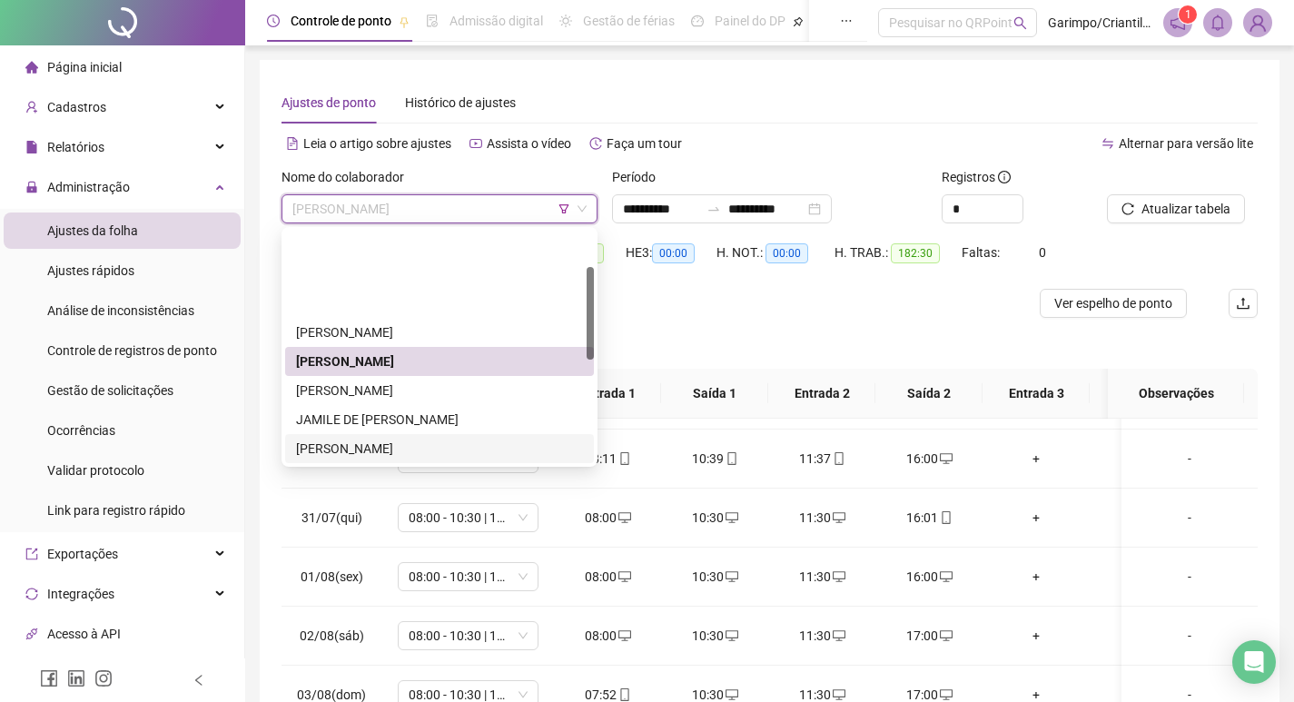
scroll to position [91, 0]
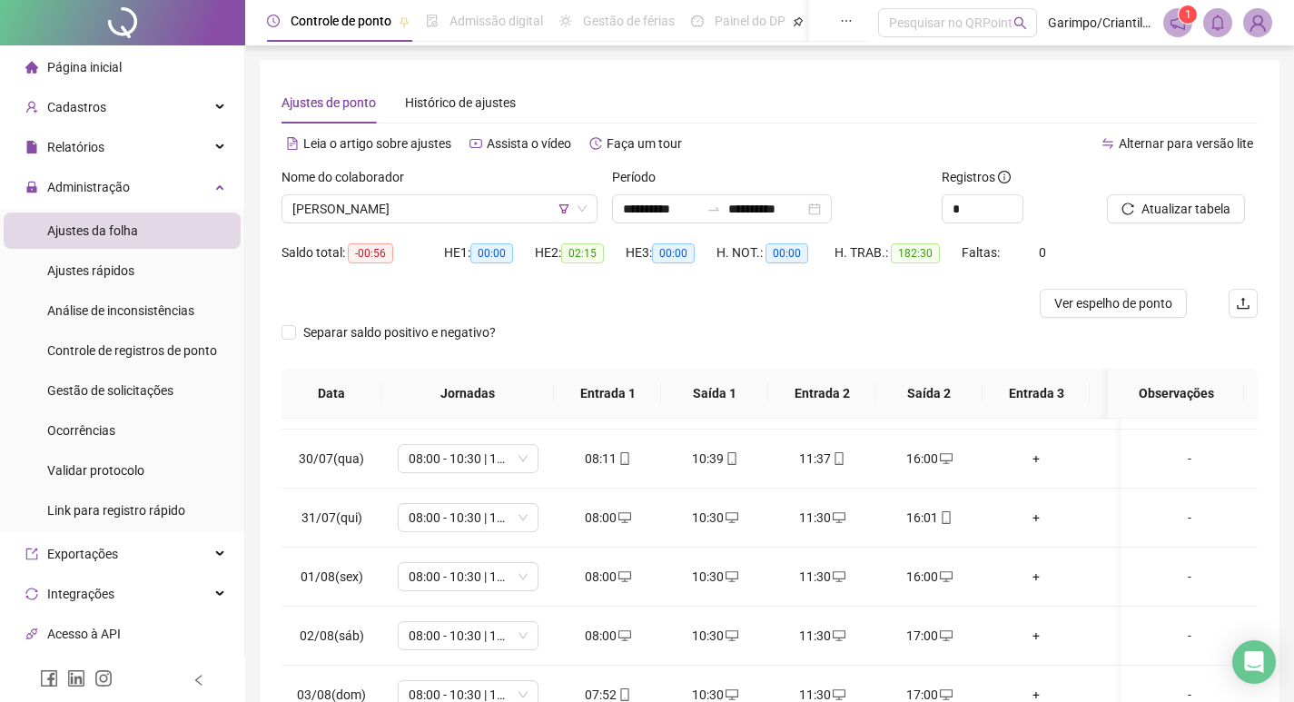
click at [738, 326] on div "Separar saldo positivo e negativo?" at bounding box center [770, 343] width 976 height 51
click at [480, 208] on span "[PERSON_NAME]" at bounding box center [439, 208] width 294 height 27
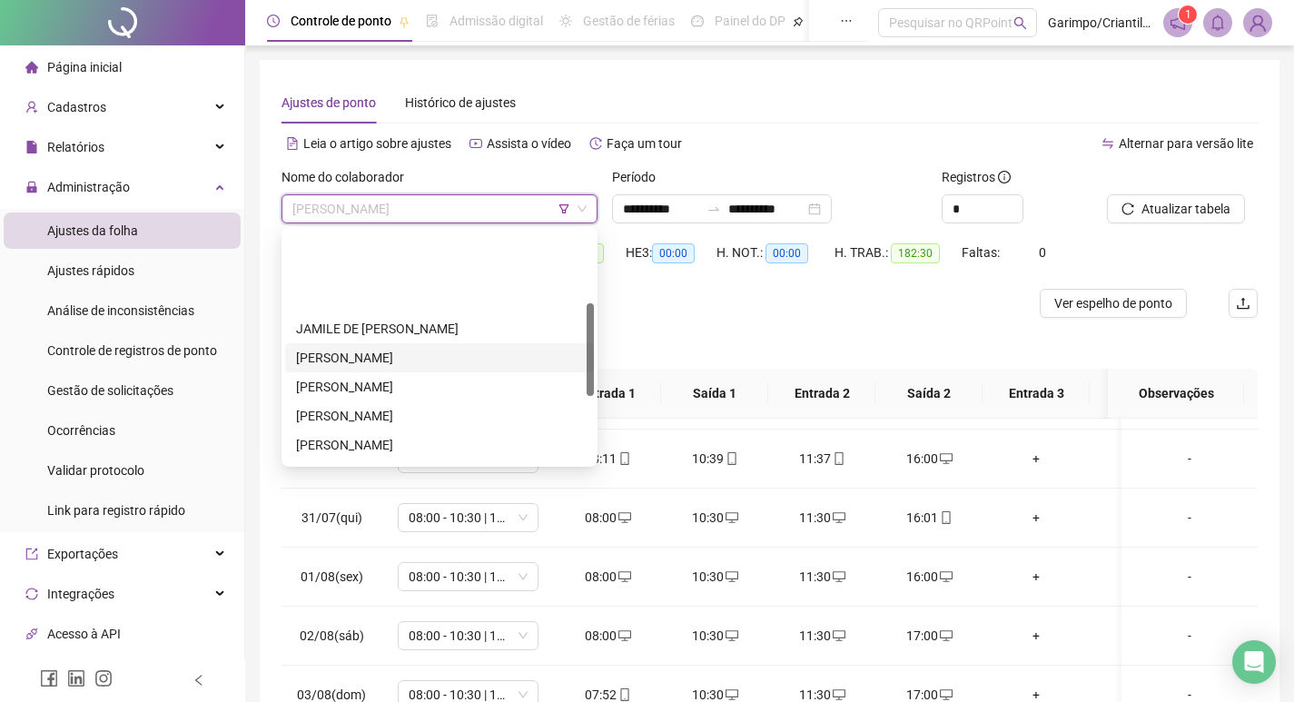
scroll to position [182, 0]
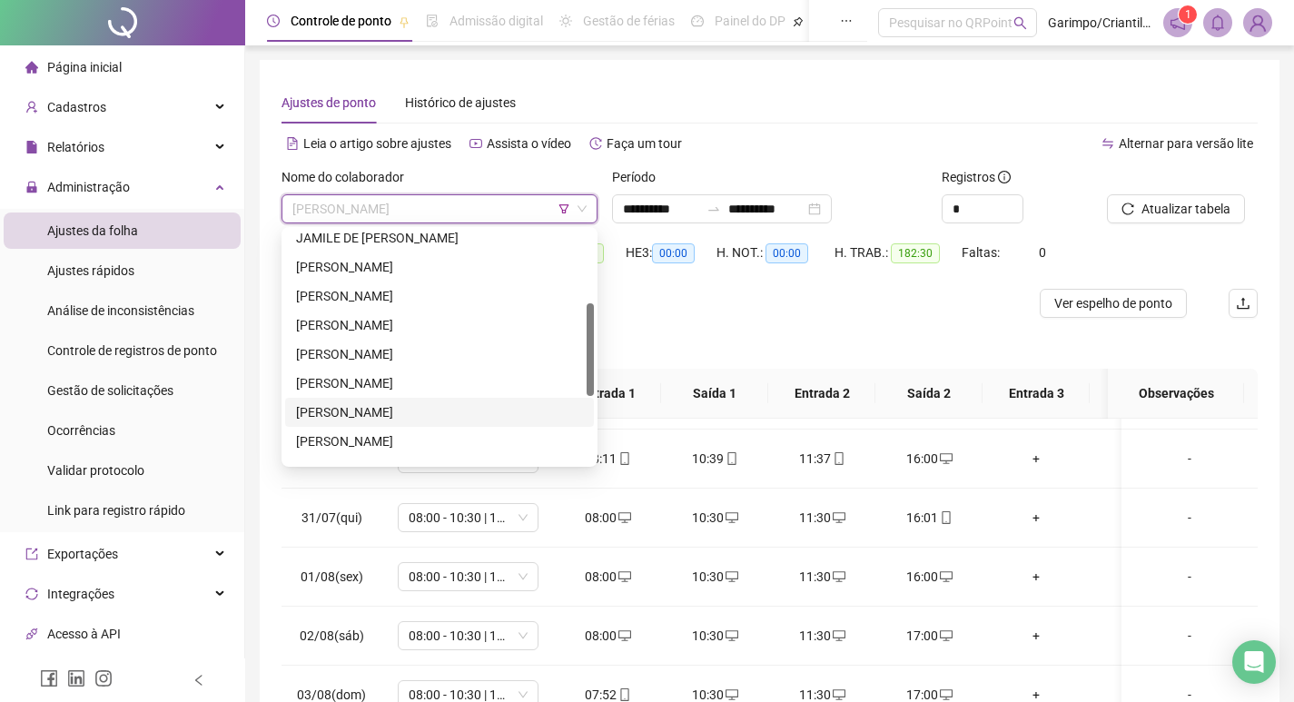
drag, startPoint x: 398, startPoint y: 409, endPoint x: 614, endPoint y: 310, distance: 237.8
click at [398, 410] on div "[PERSON_NAME]" at bounding box center [439, 412] width 287 height 20
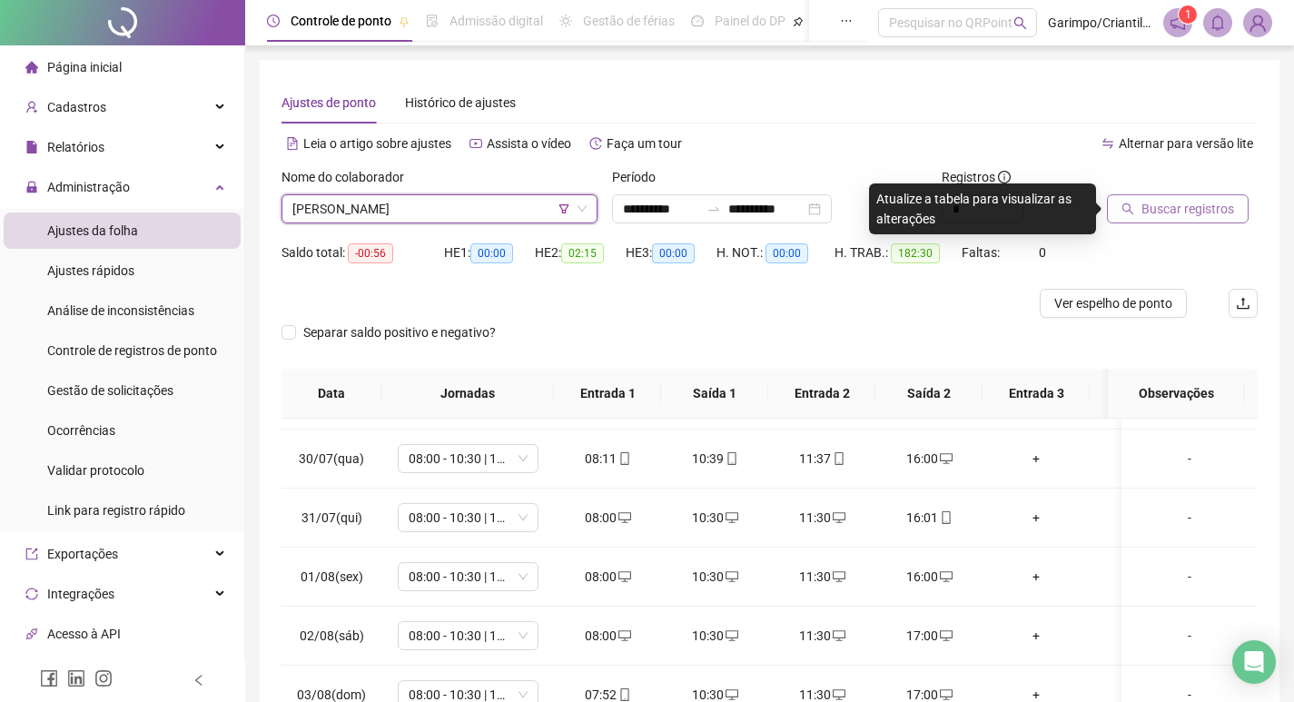
click at [1146, 205] on span "Buscar registros" at bounding box center [1188, 209] width 93 height 20
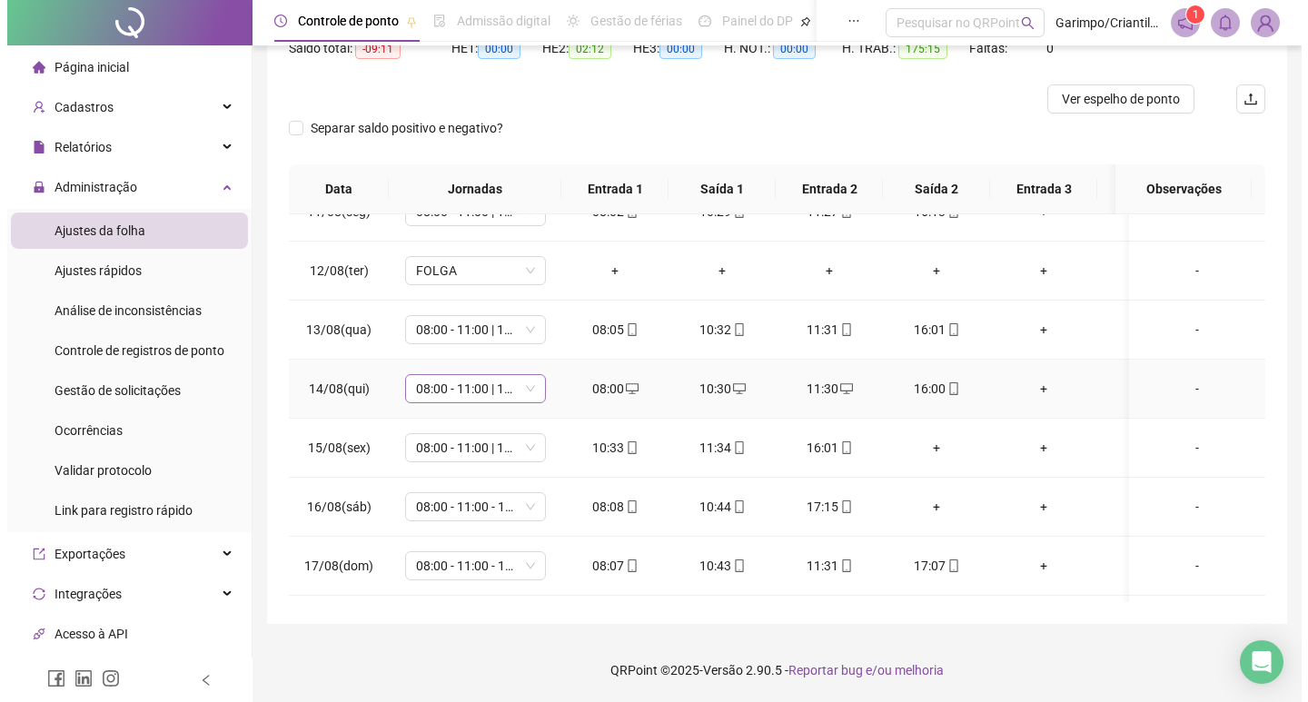
scroll to position [1338, 0]
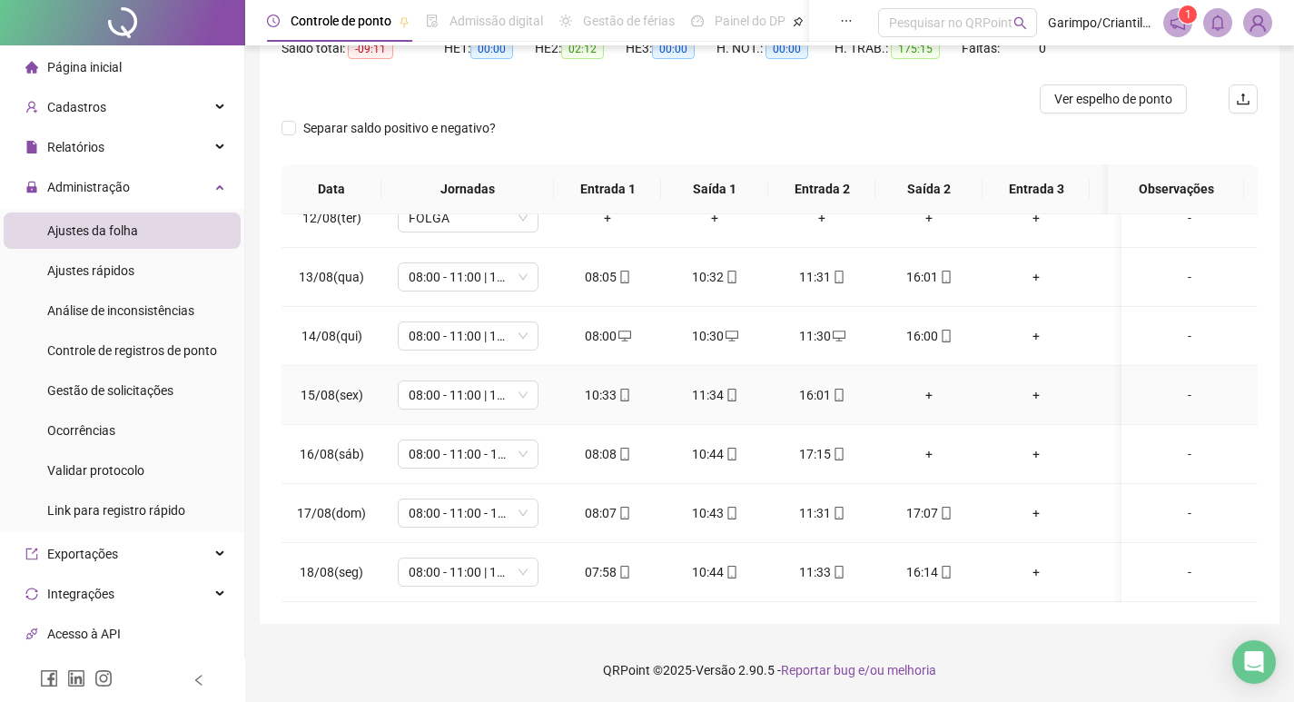
click at [938, 385] on div "+" at bounding box center [929, 395] width 78 height 20
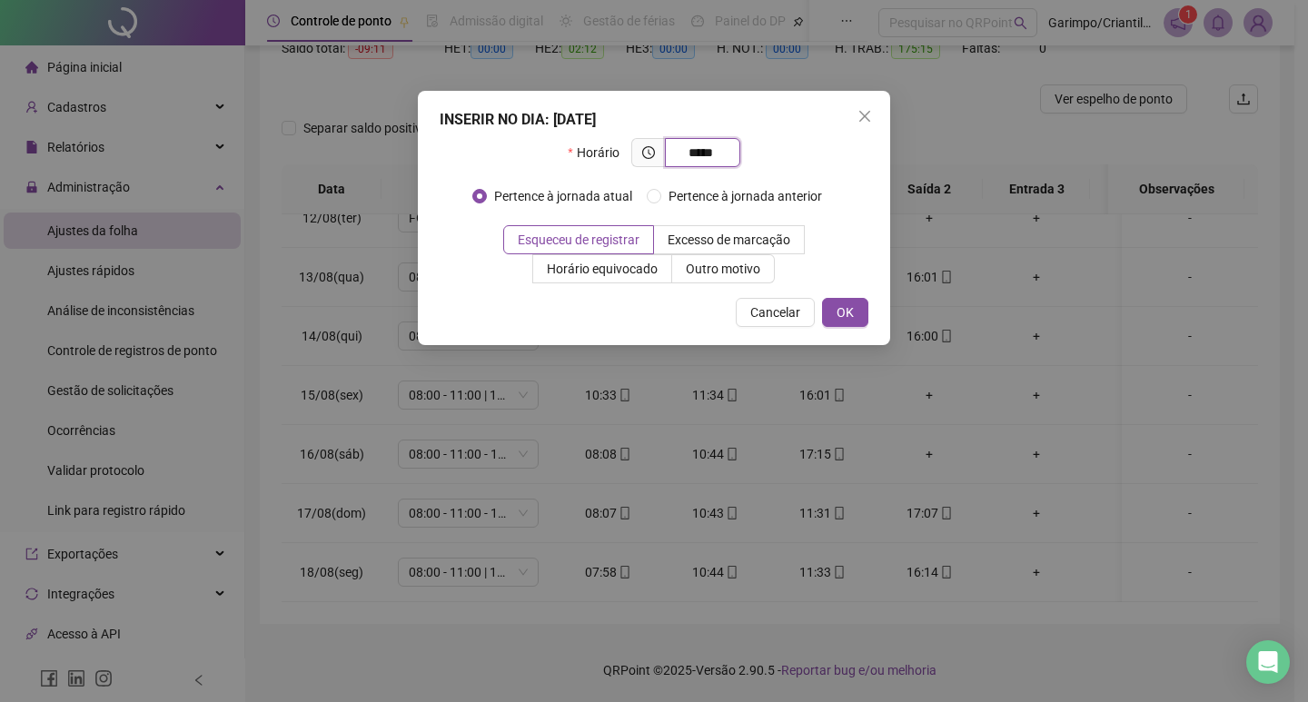
type input "*****"
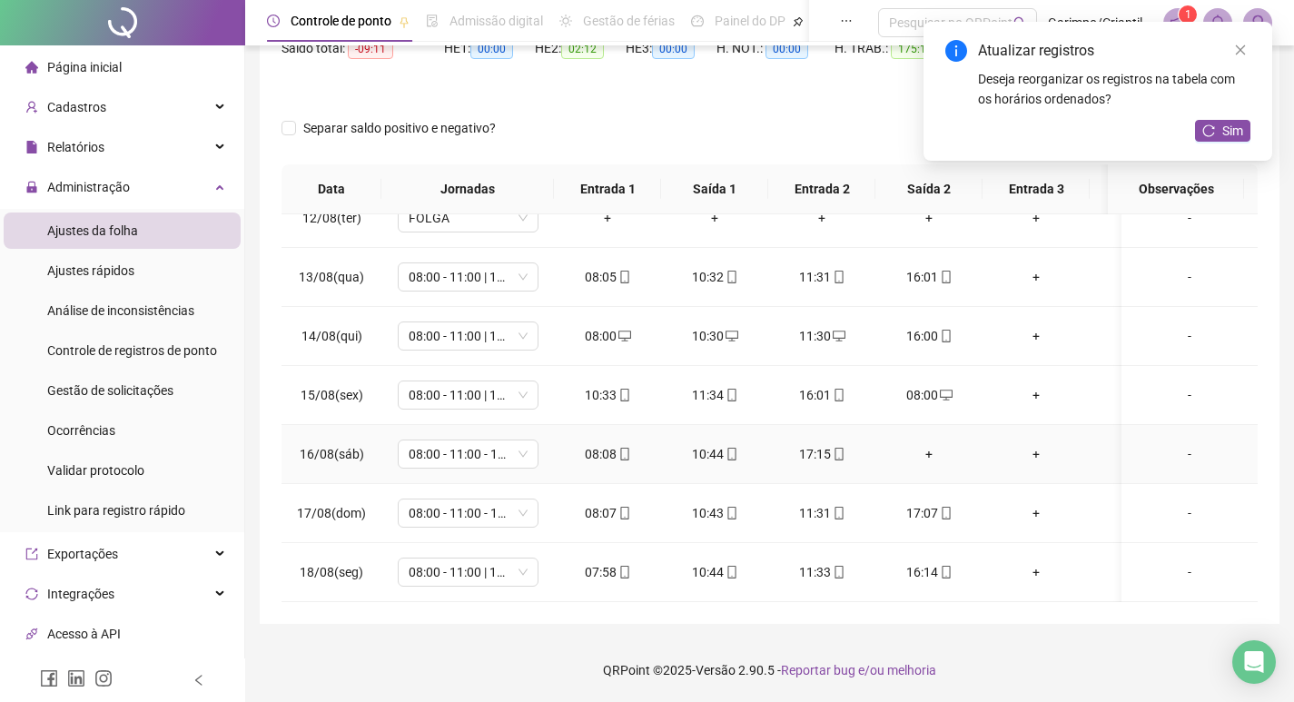
click at [928, 444] on div "+" at bounding box center [929, 454] width 78 height 20
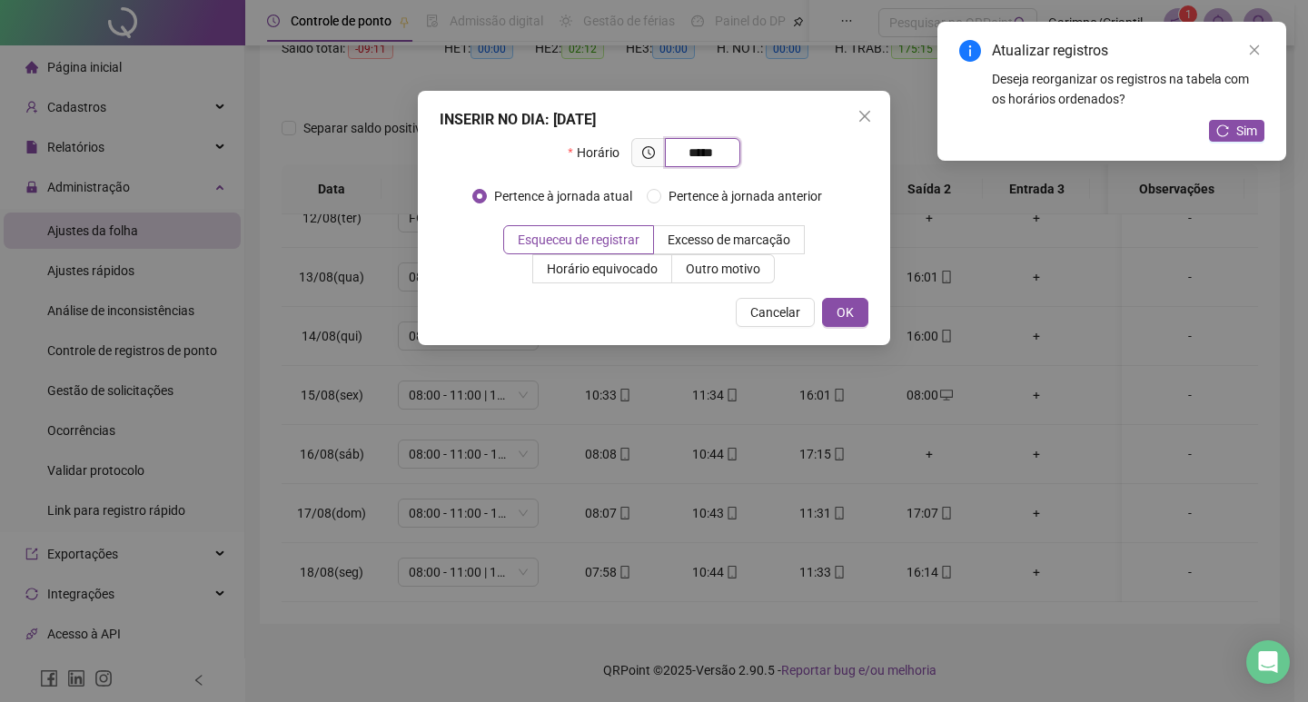
type input "*****"
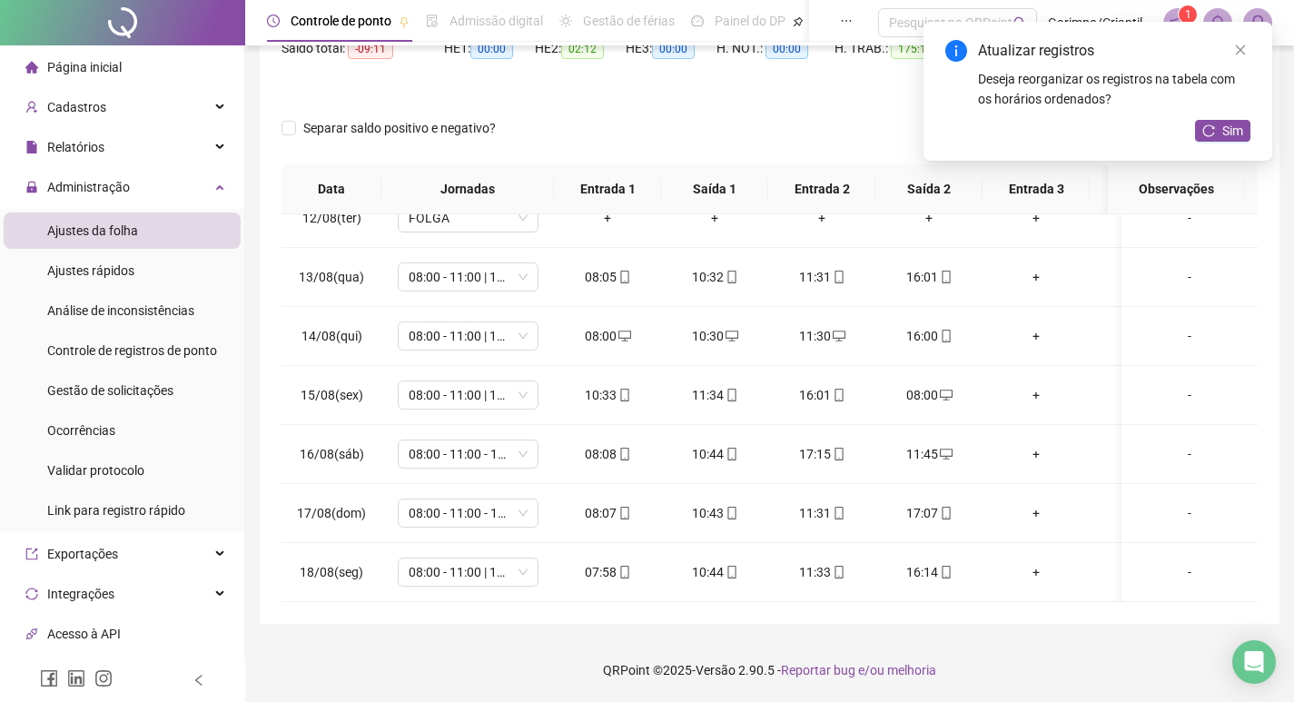
drag, startPoint x: 1176, startPoint y: 123, endPoint x: 1193, endPoint y: 121, distance: 16.4
click at [1179, 123] on div "Atualizar registros Deseja reorganizar os registros na tabela com os horários o…" at bounding box center [1098, 91] width 349 height 139
click at [1225, 121] on span "Sim" at bounding box center [1233, 131] width 21 height 20
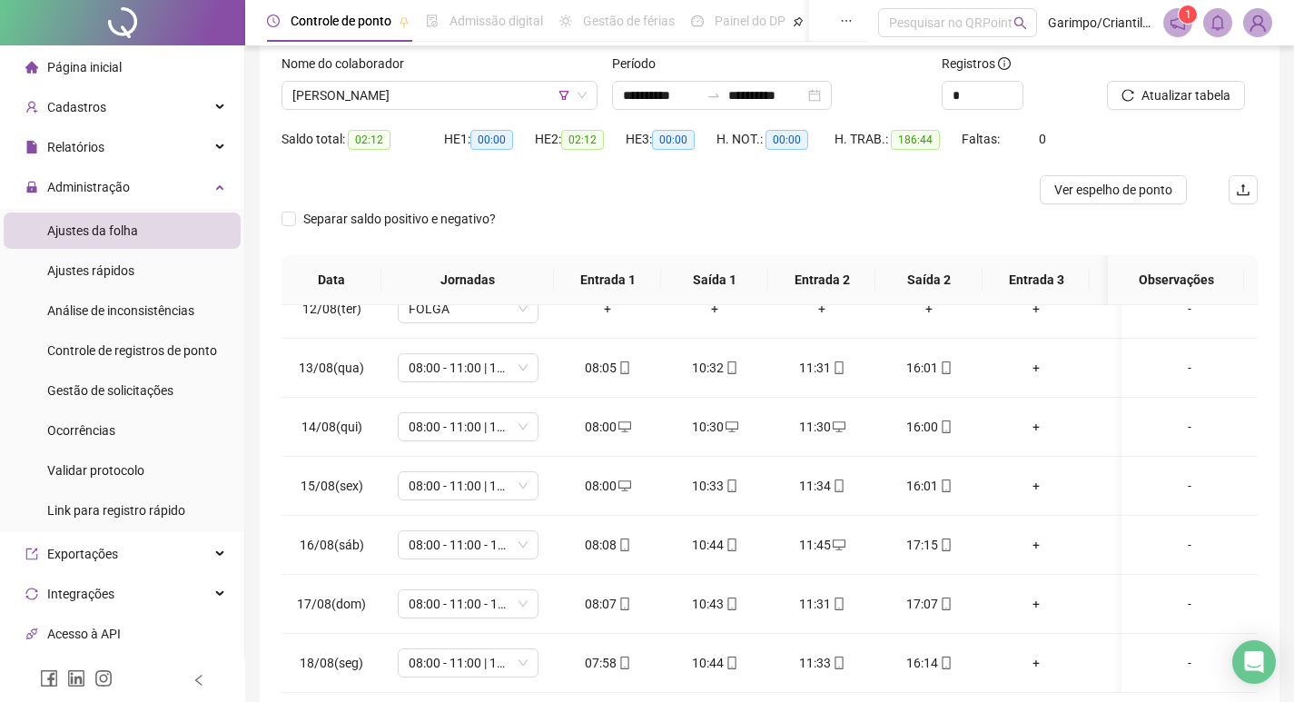
scroll to position [23, 0]
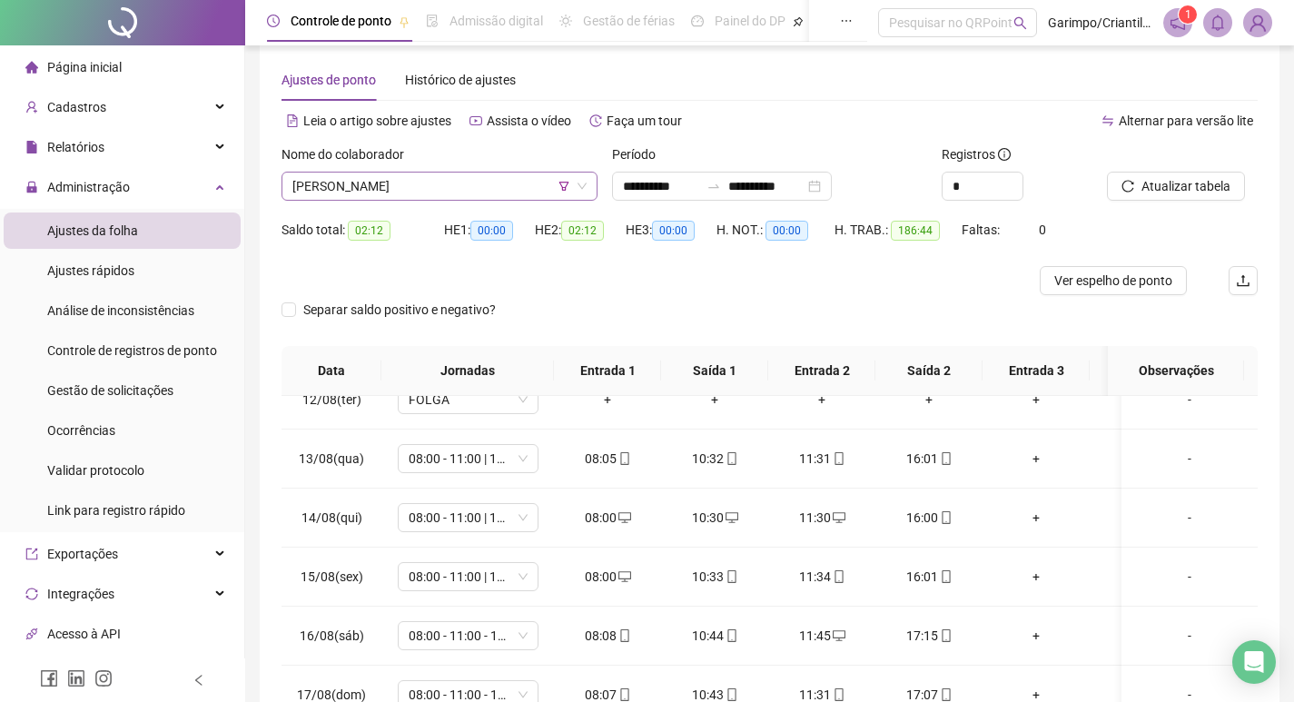
click at [470, 190] on span "[PERSON_NAME]" at bounding box center [439, 186] width 294 height 27
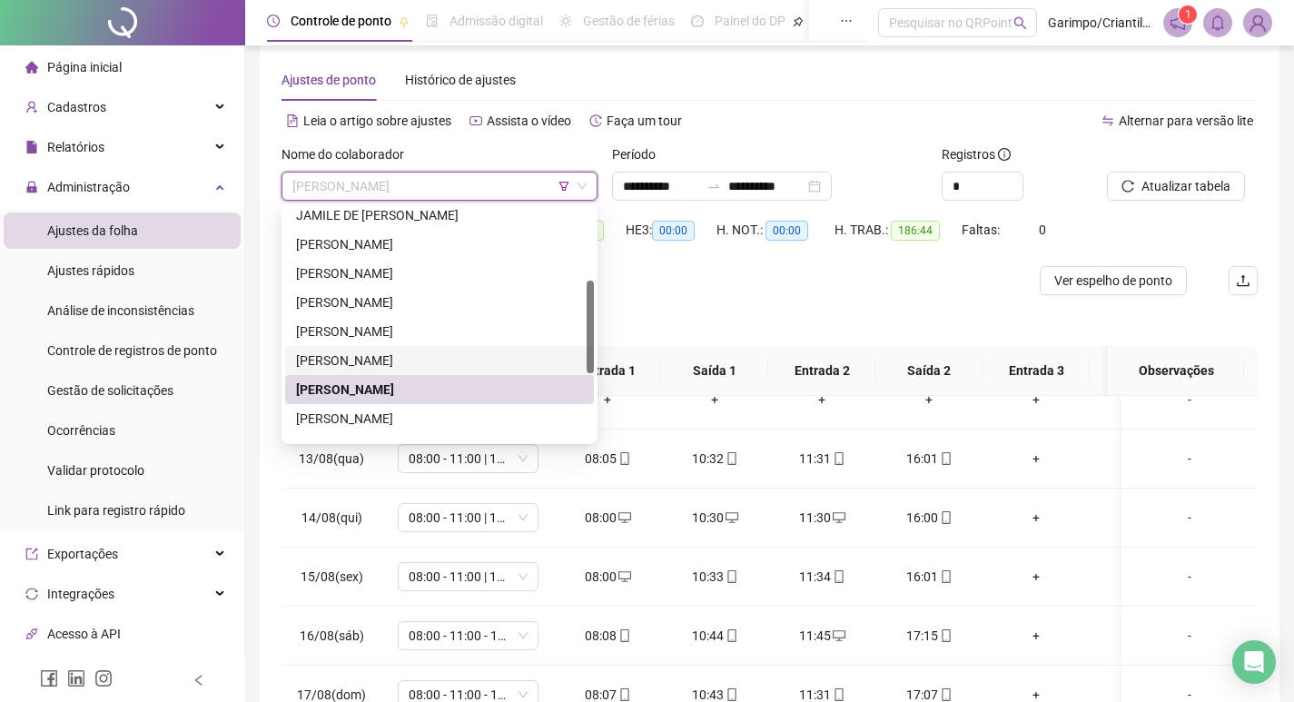
scroll to position [272, 0]
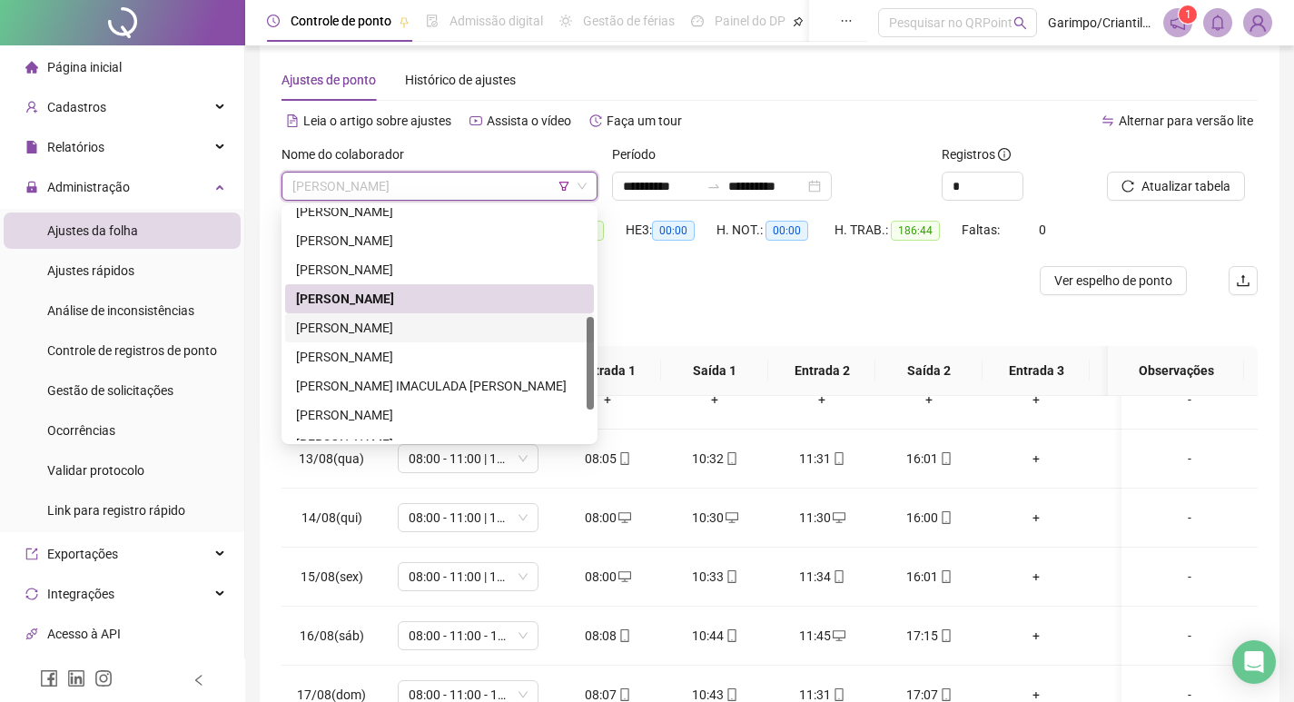
click at [412, 327] on div "[PERSON_NAME]" at bounding box center [439, 328] width 287 height 20
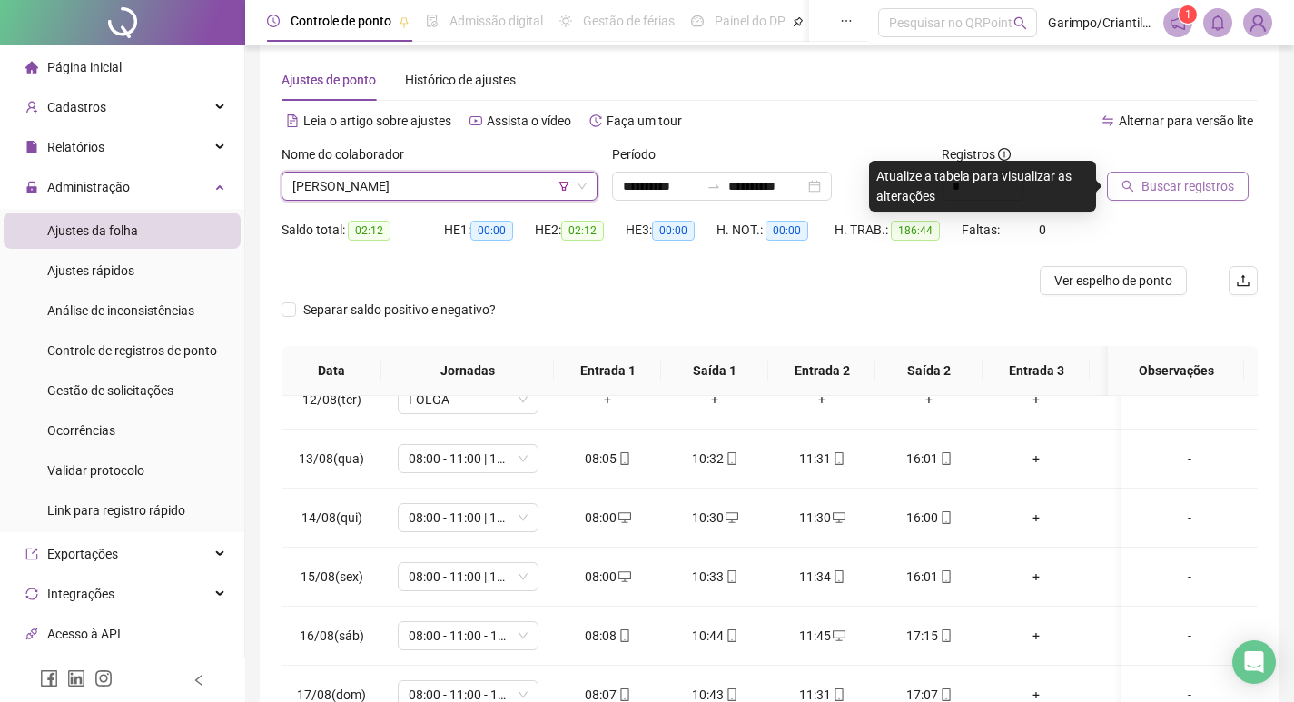
click at [1138, 183] on button "Buscar registros" at bounding box center [1178, 186] width 142 height 29
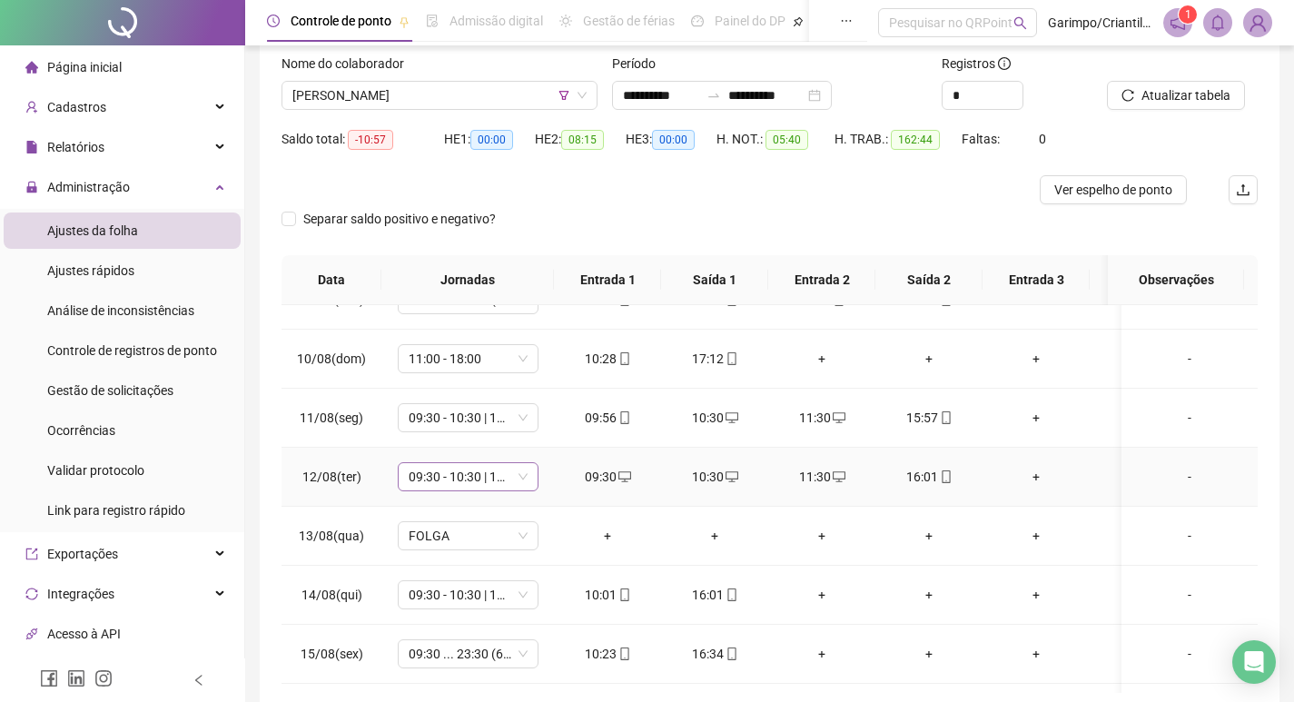
scroll to position [1247, 0]
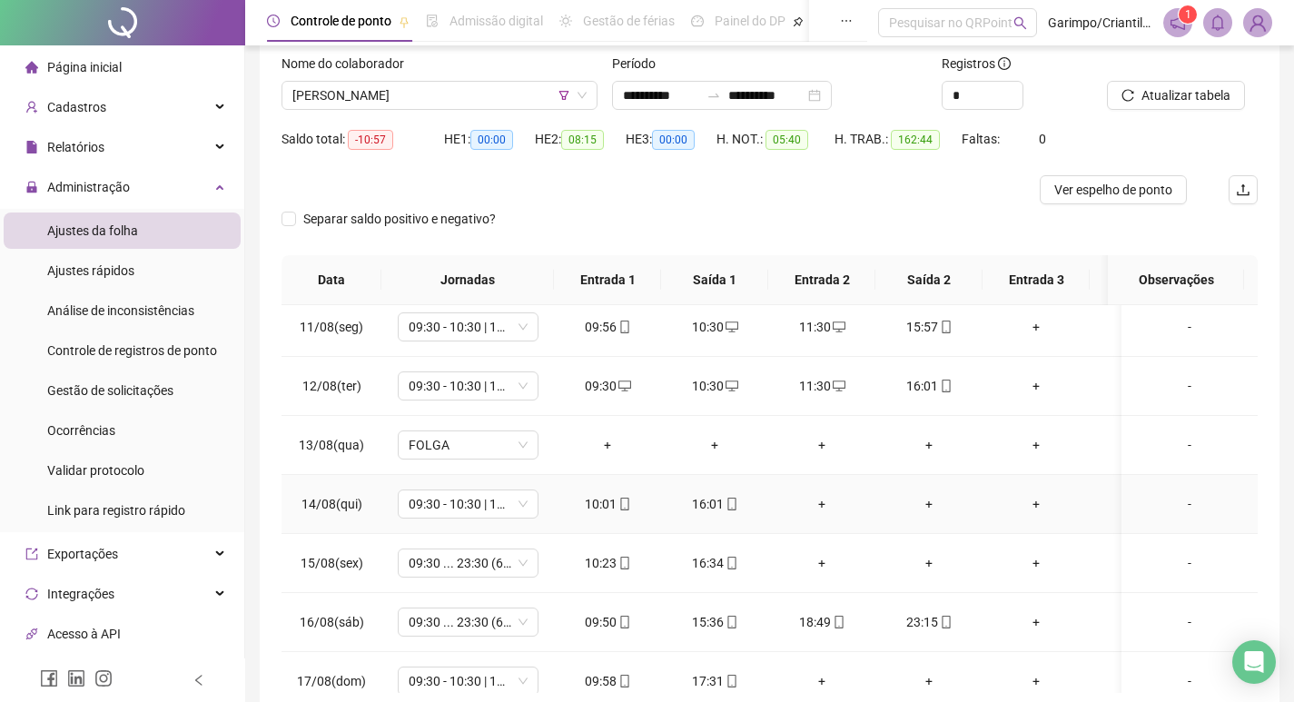
click at [827, 500] on div "+" at bounding box center [822, 504] width 78 height 20
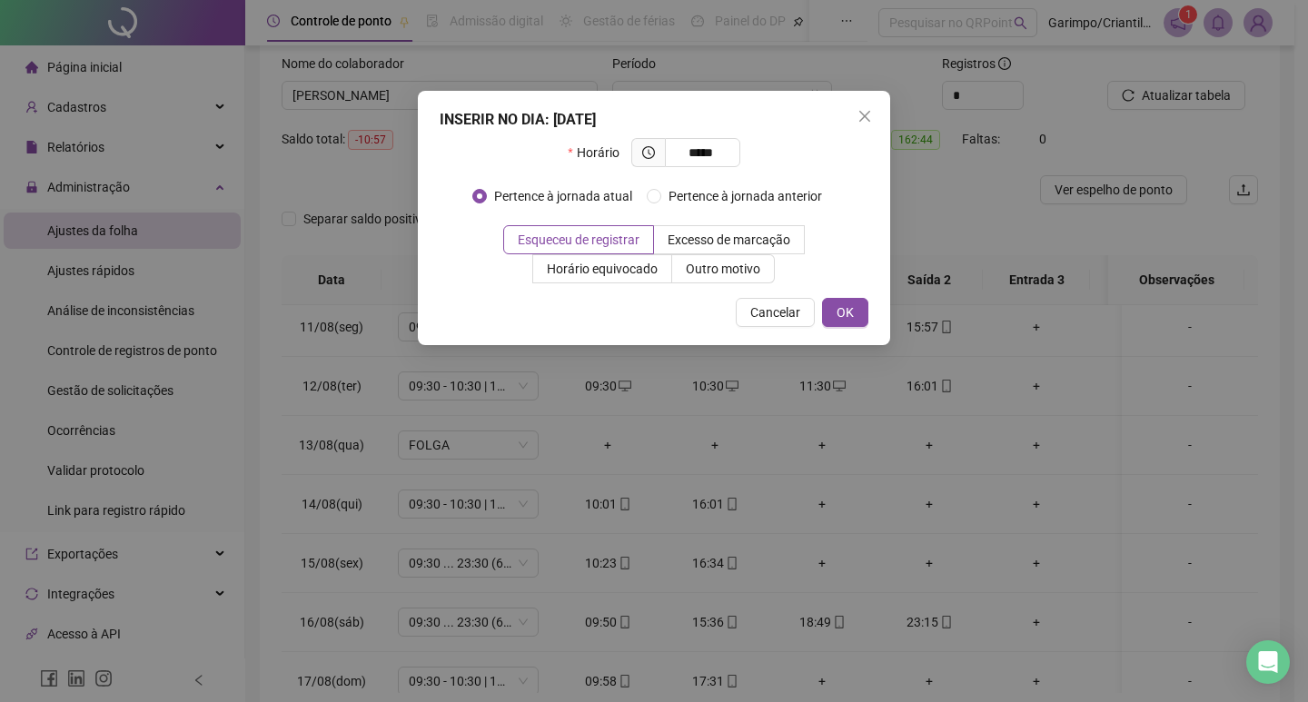
type input "*****"
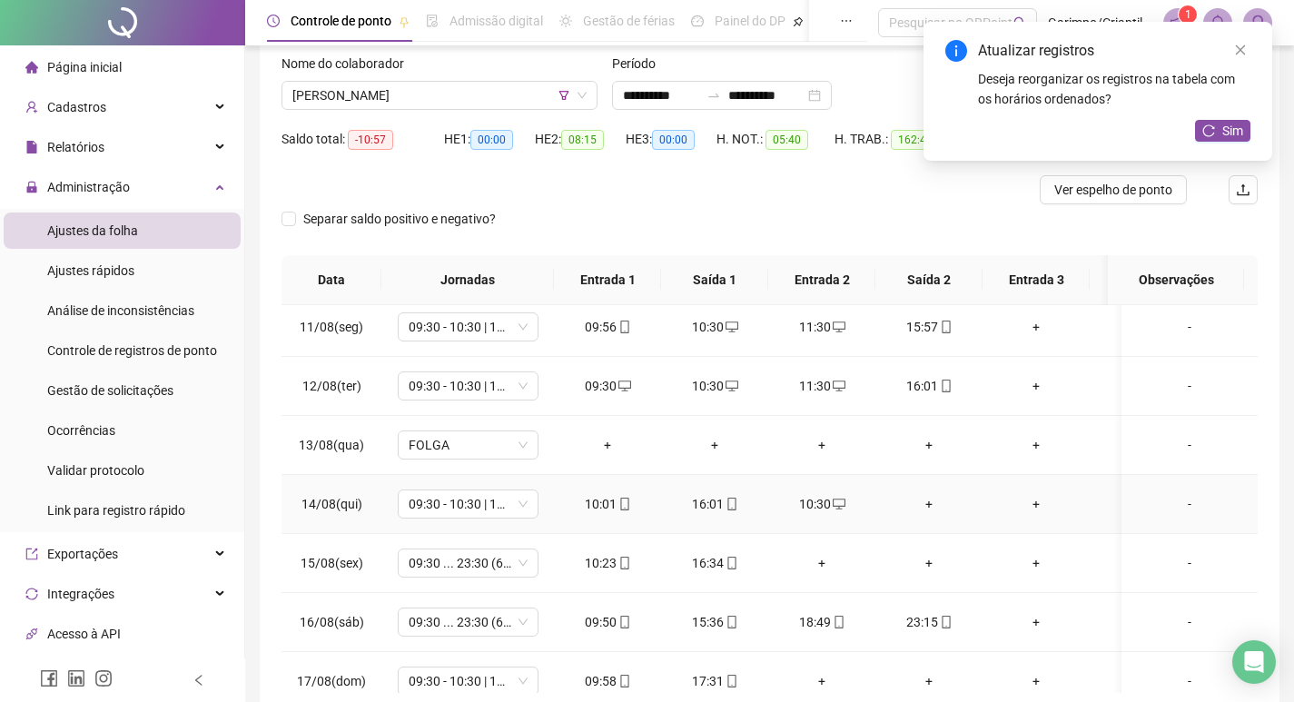
click at [931, 505] on div "+" at bounding box center [929, 504] width 78 height 20
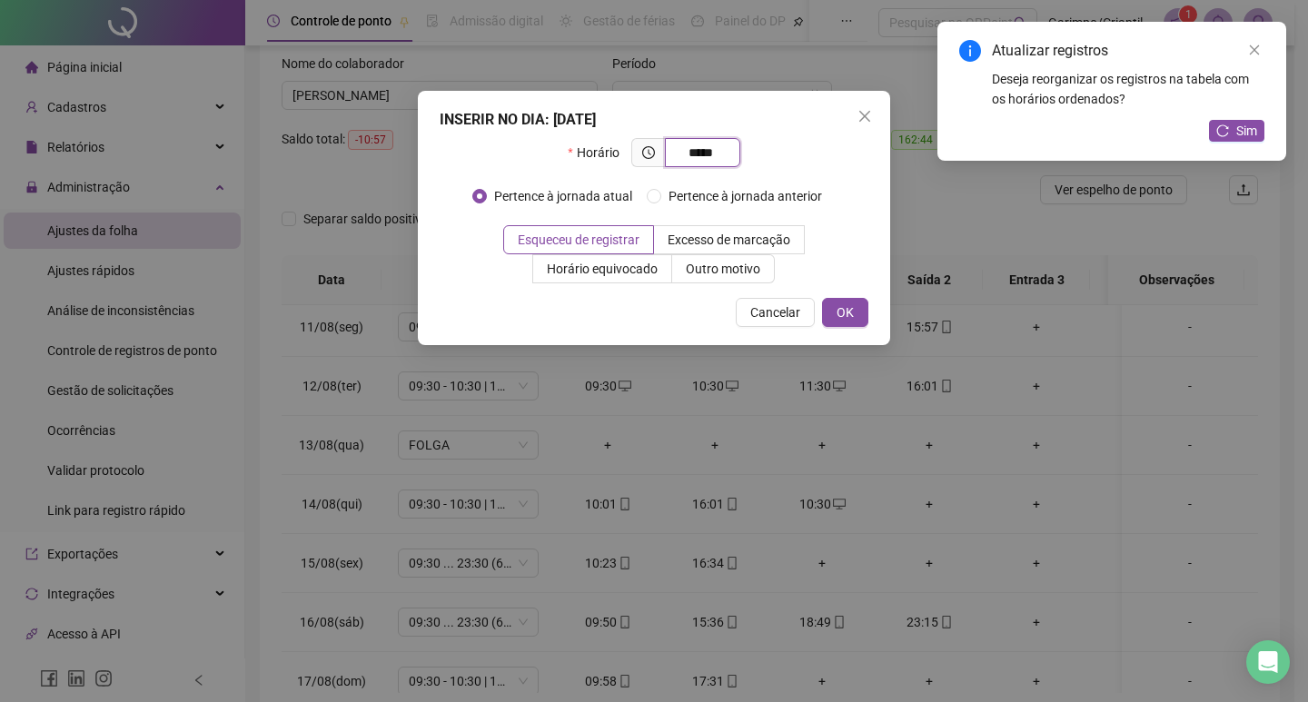
type input "*****"
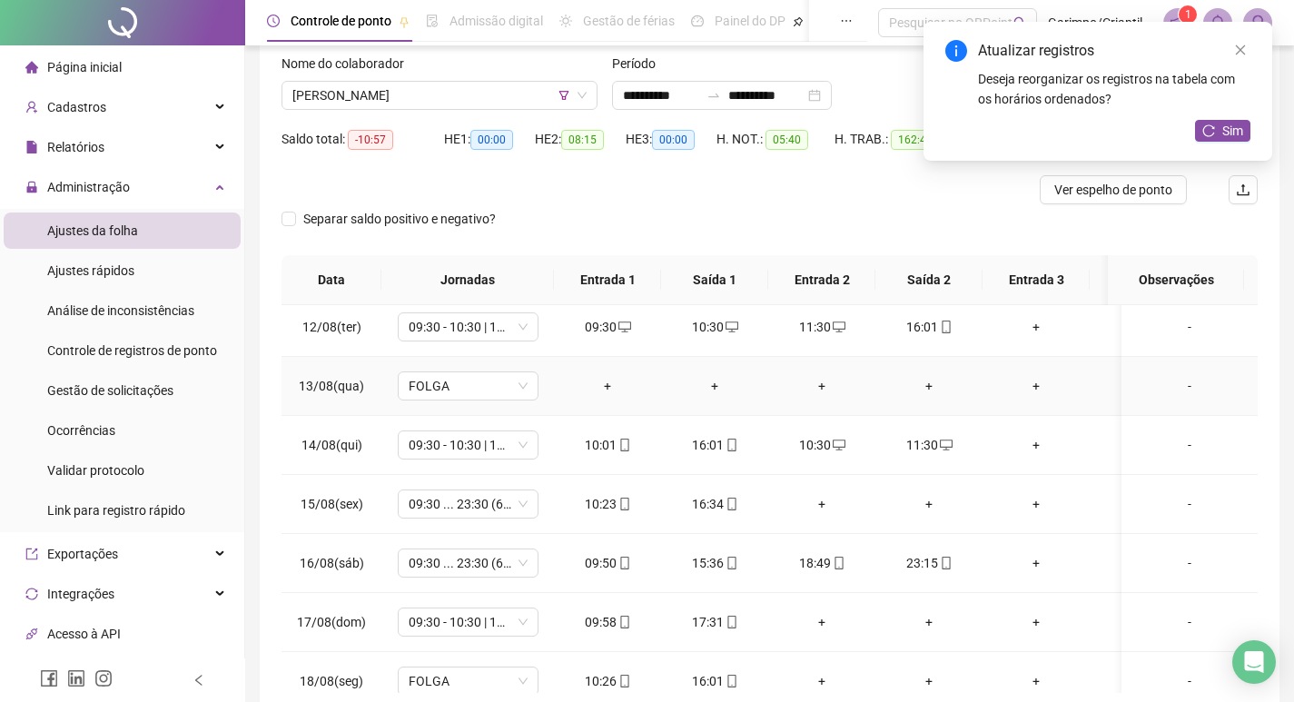
scroll to position [1338, 0]
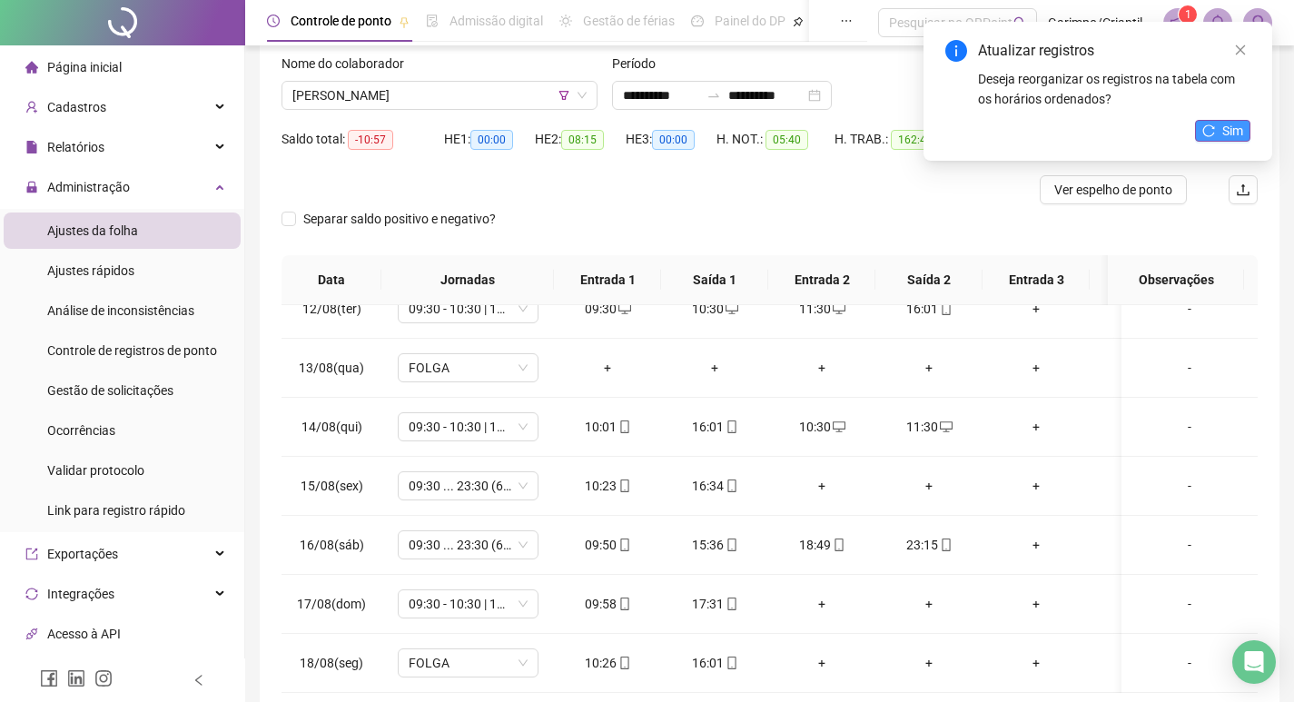
click at [1236, 131] on span "Sim" at bounding box center [1233, 131] width 21 height 20
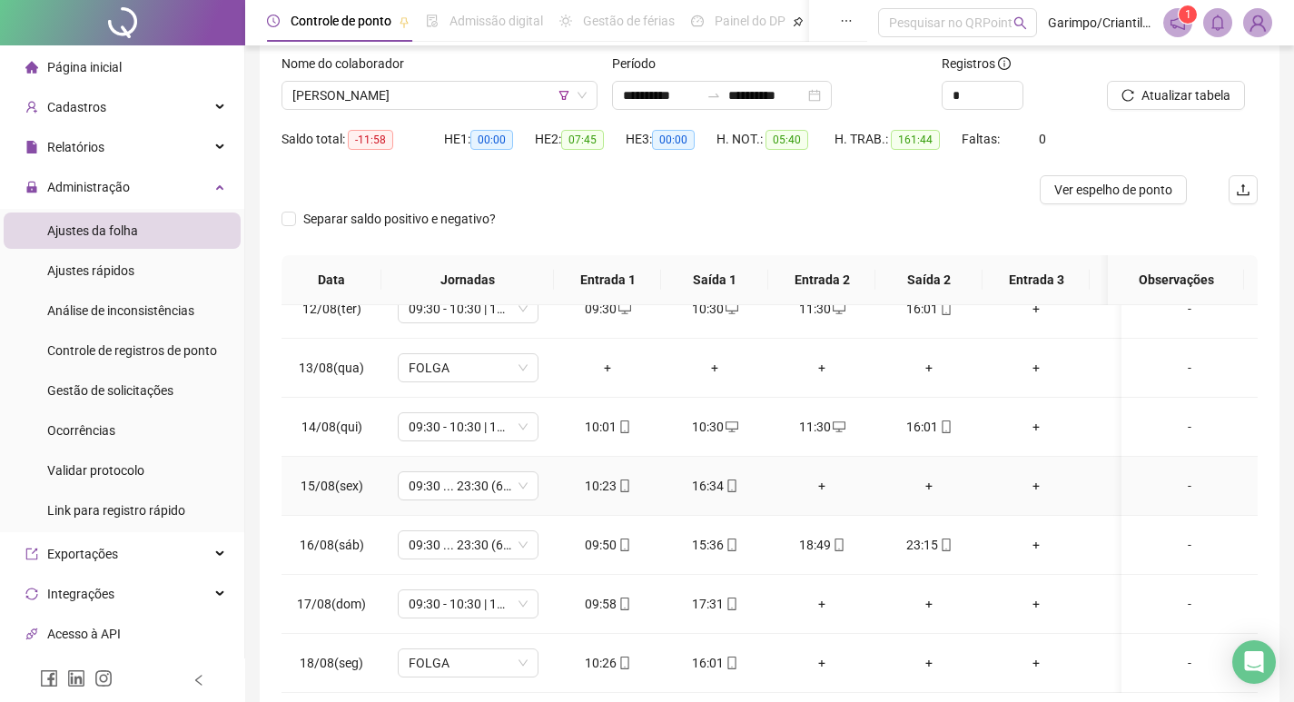
click at [819, 476] on div "+" at bounding box center [822, 486] width 78 height 20
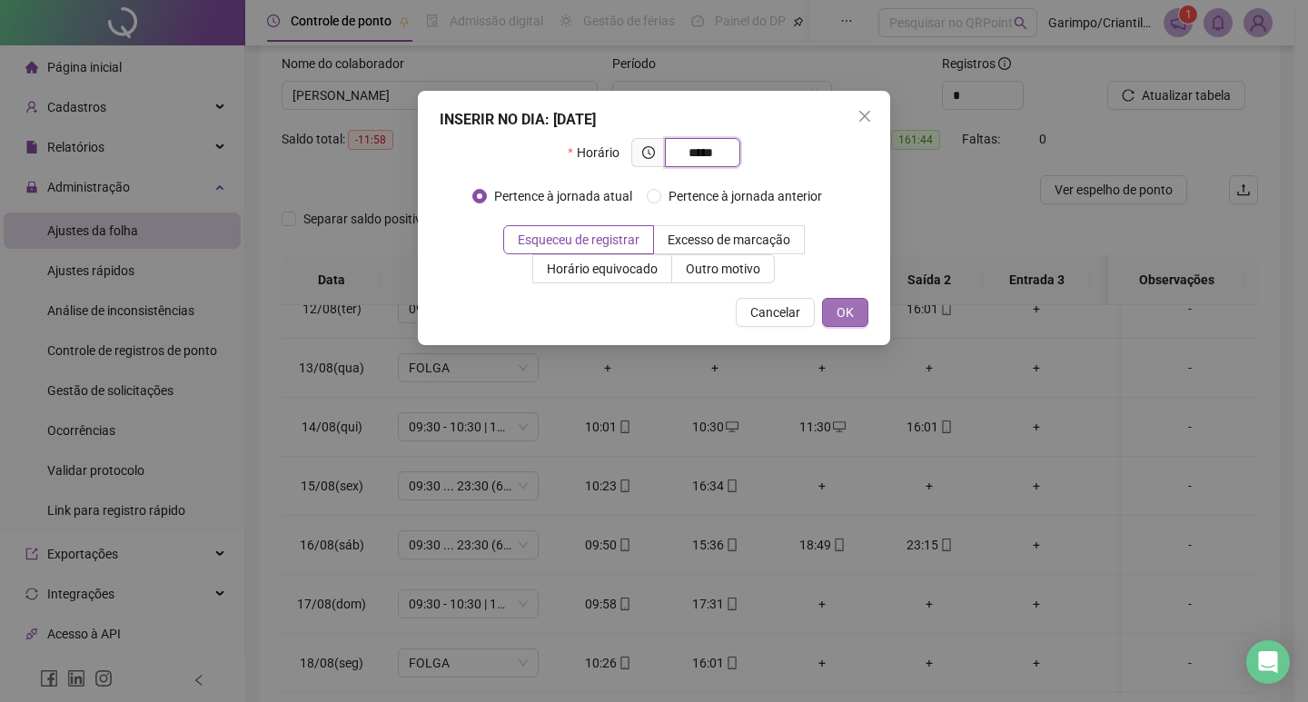
type input "*****"
click at [867, 314] on button "OK" at bounding box center [845, 312] width 46 height 29
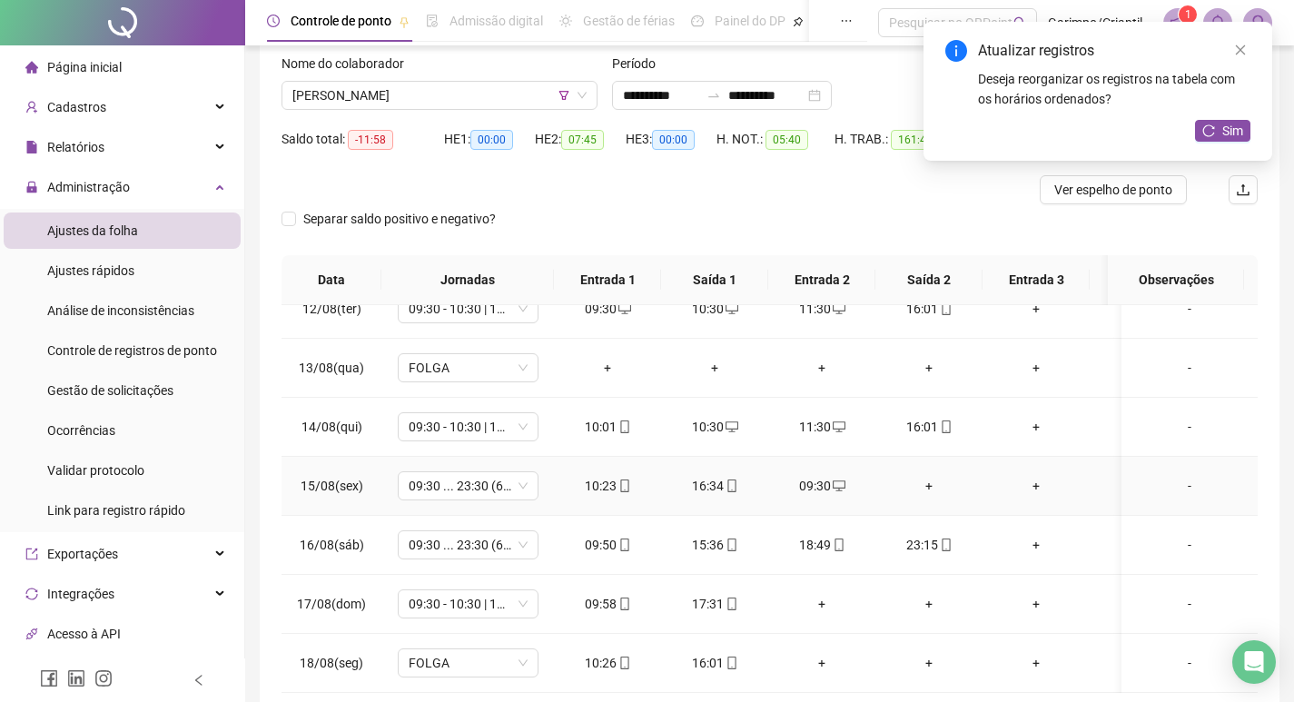
click at [927, 478] on div "+" at bounding box center [929, 486] width 78 height 20
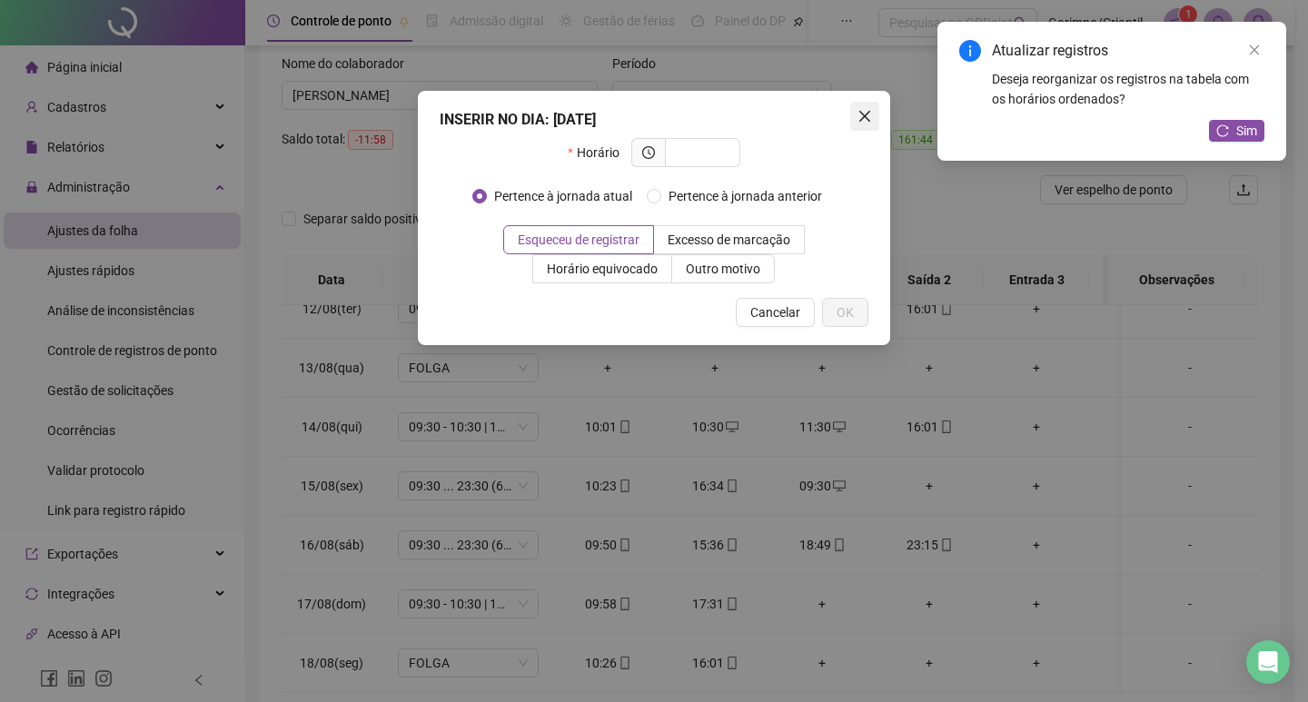
click at [868, 119] on icon "close" at bounding box center [864, 116] width 11 height 11
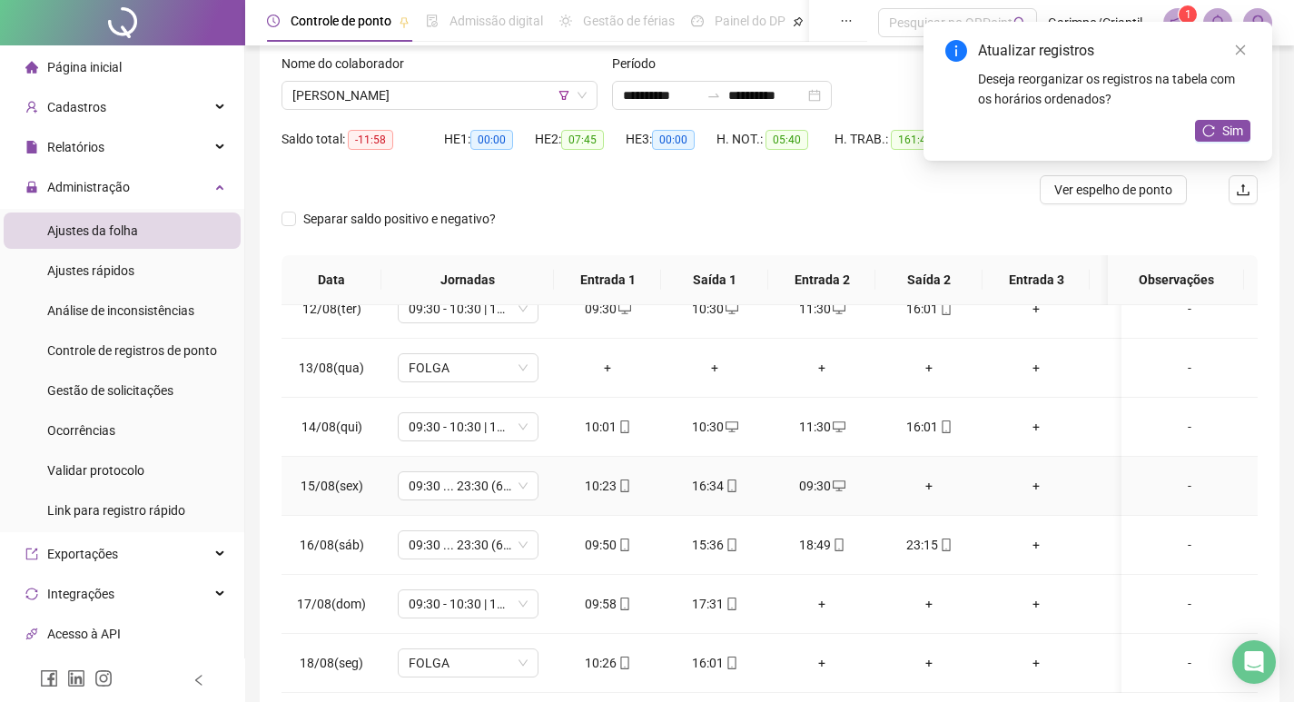
click at [620, 480] on icon "mobile" at bounding box center [624, 486] width 8 height 13
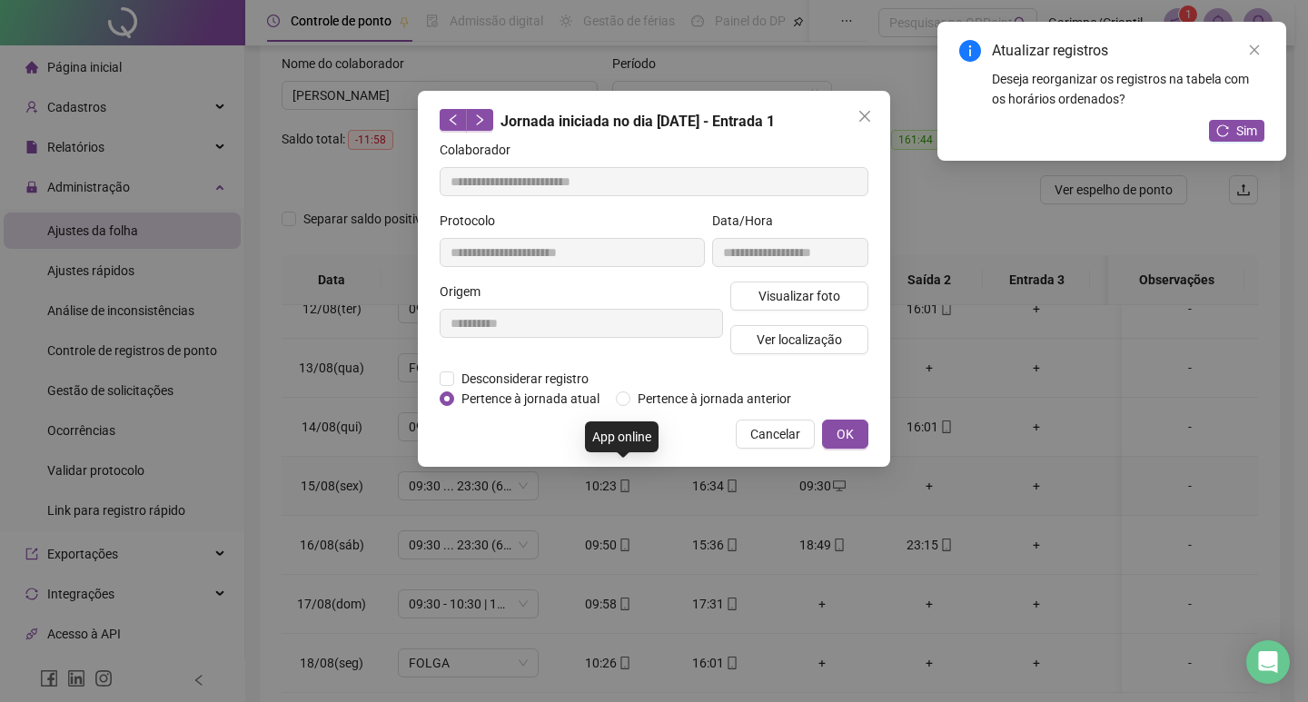
type input "**********"
click at [743, 306] on button "Visualizar foto" at bounding box center [799, 296] width 138 height 29
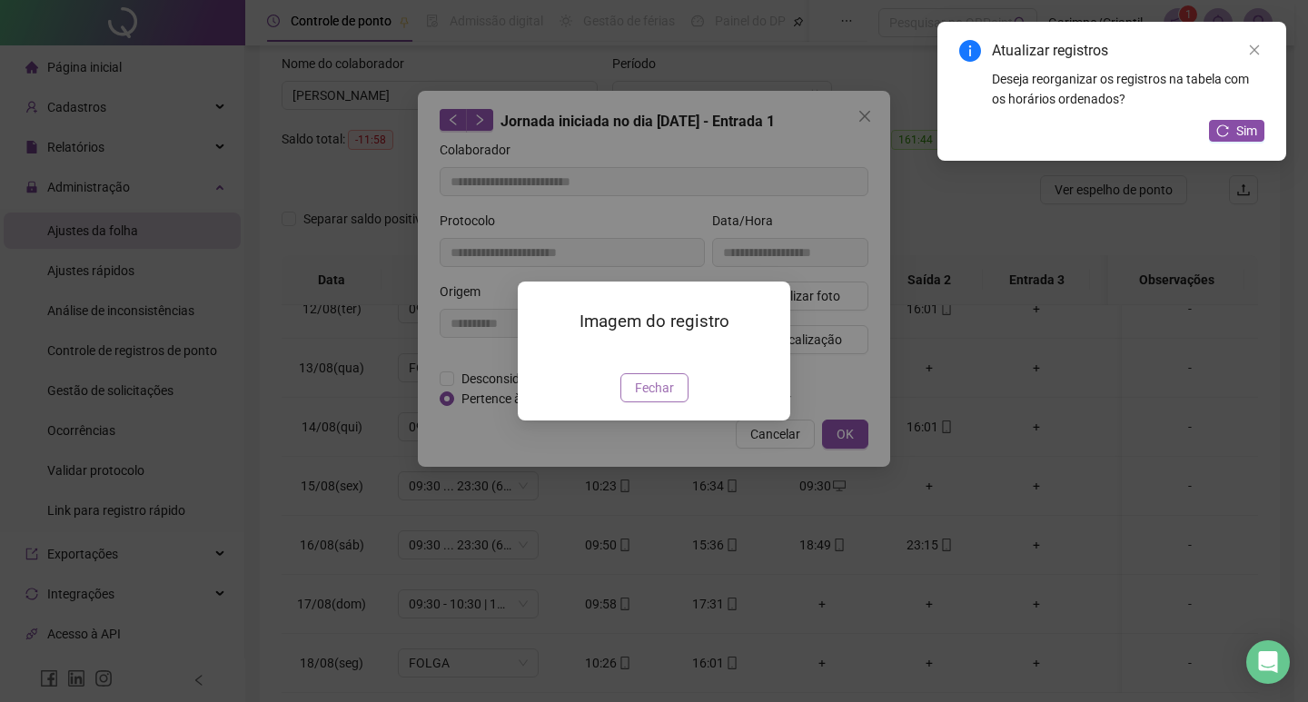
click at [664, 398] on span "Fechar" at bounding box center [654, 388] width 39 height 20
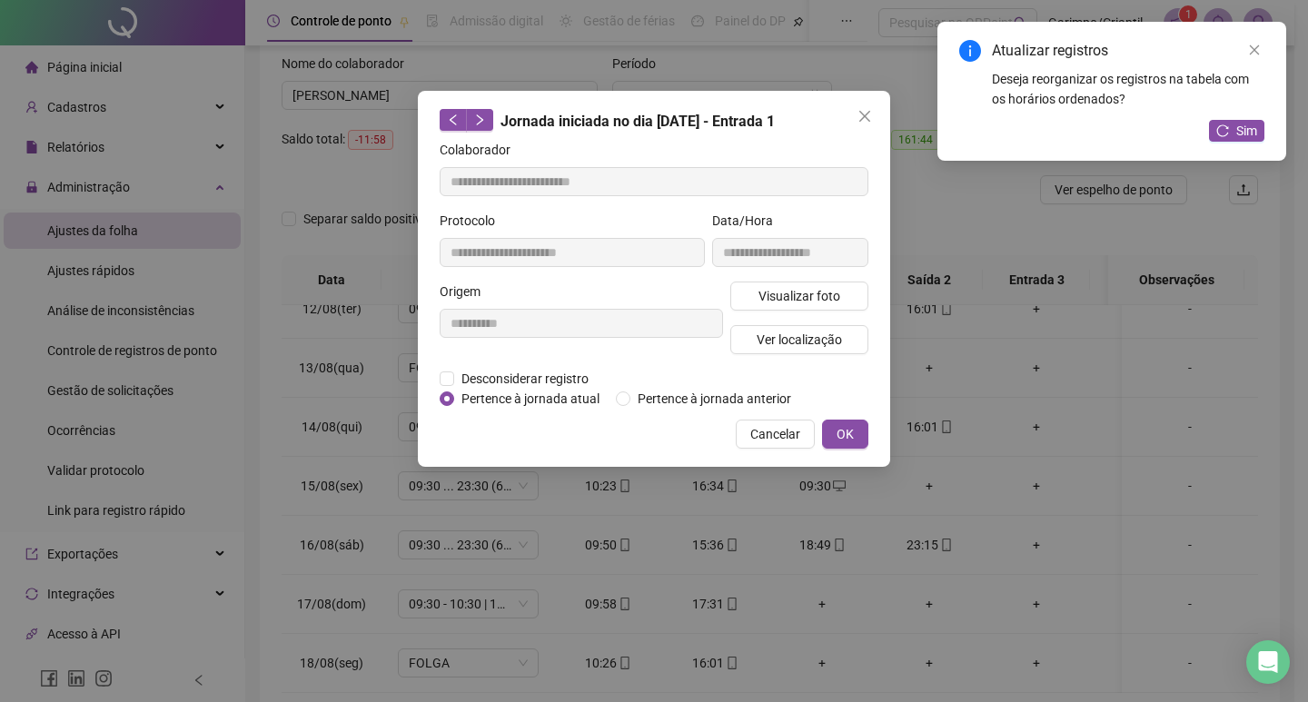
click at [865, 121] on icon "close" at bounding box center [864, 116] width 15 height 15
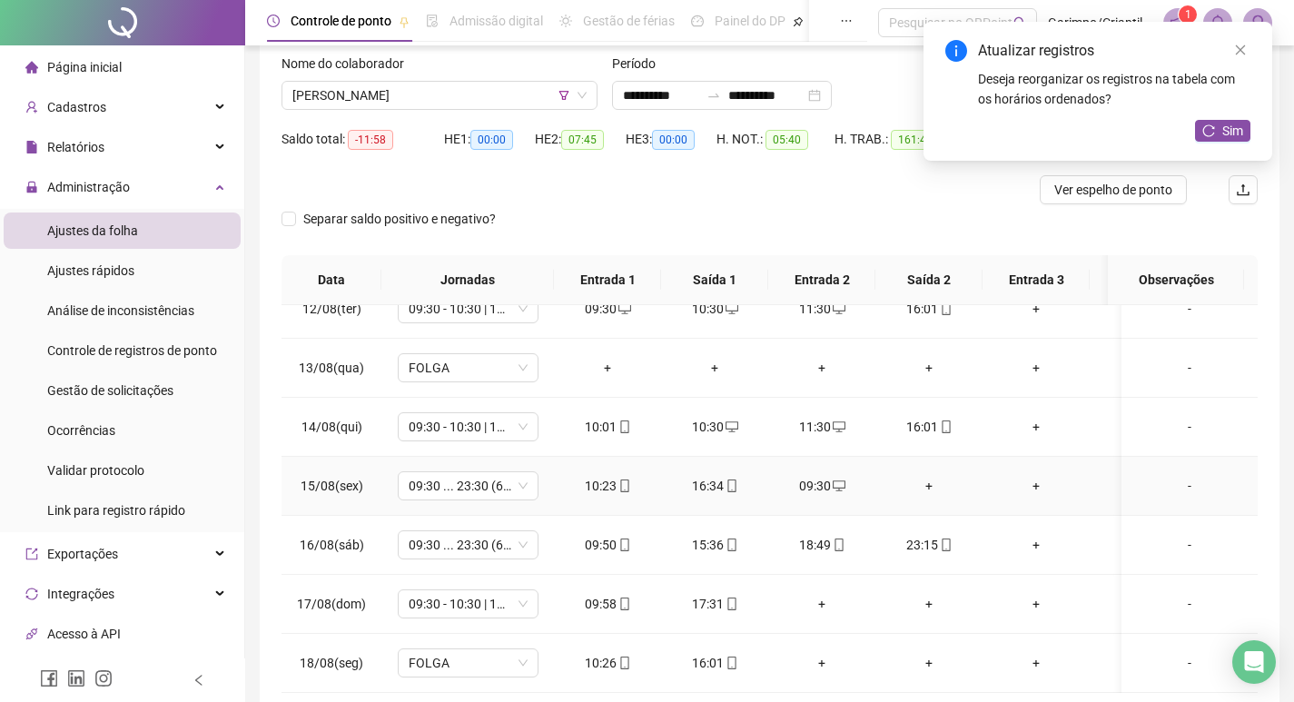
click at [925, 476] on div "+" at bounding box center [929, 486] width 78 height 20
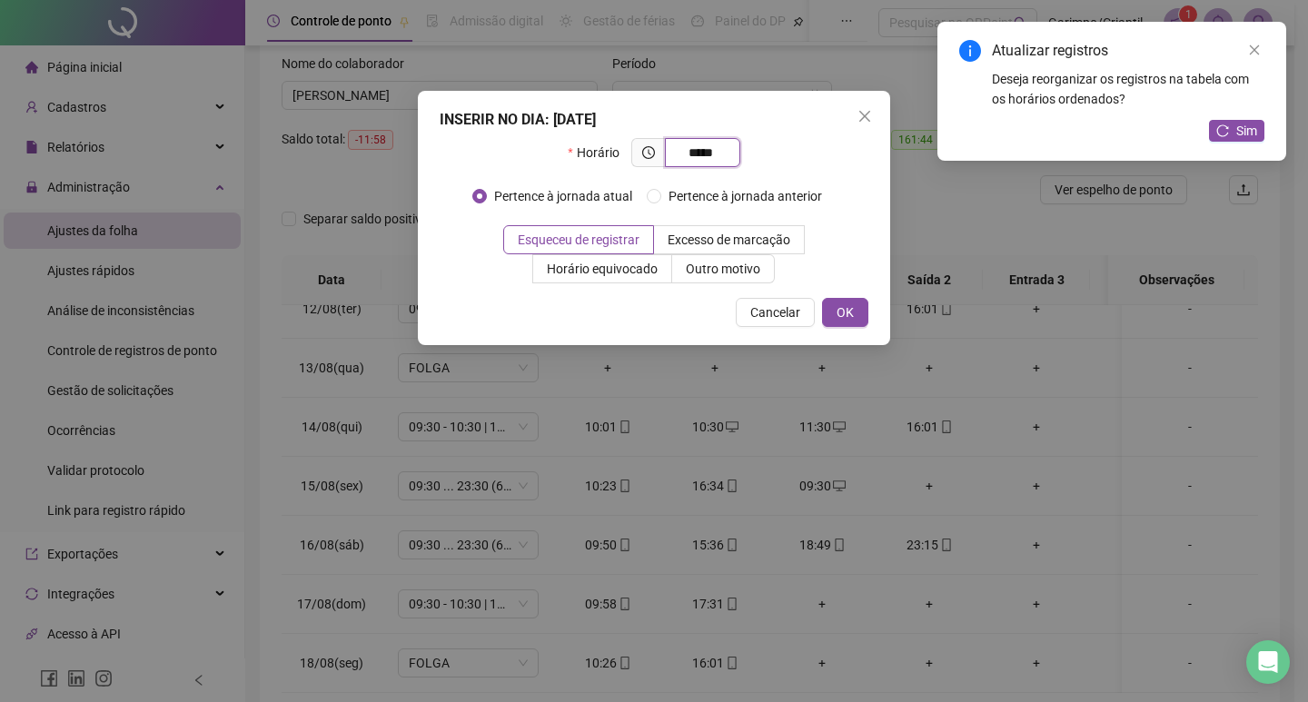
type input "*****"
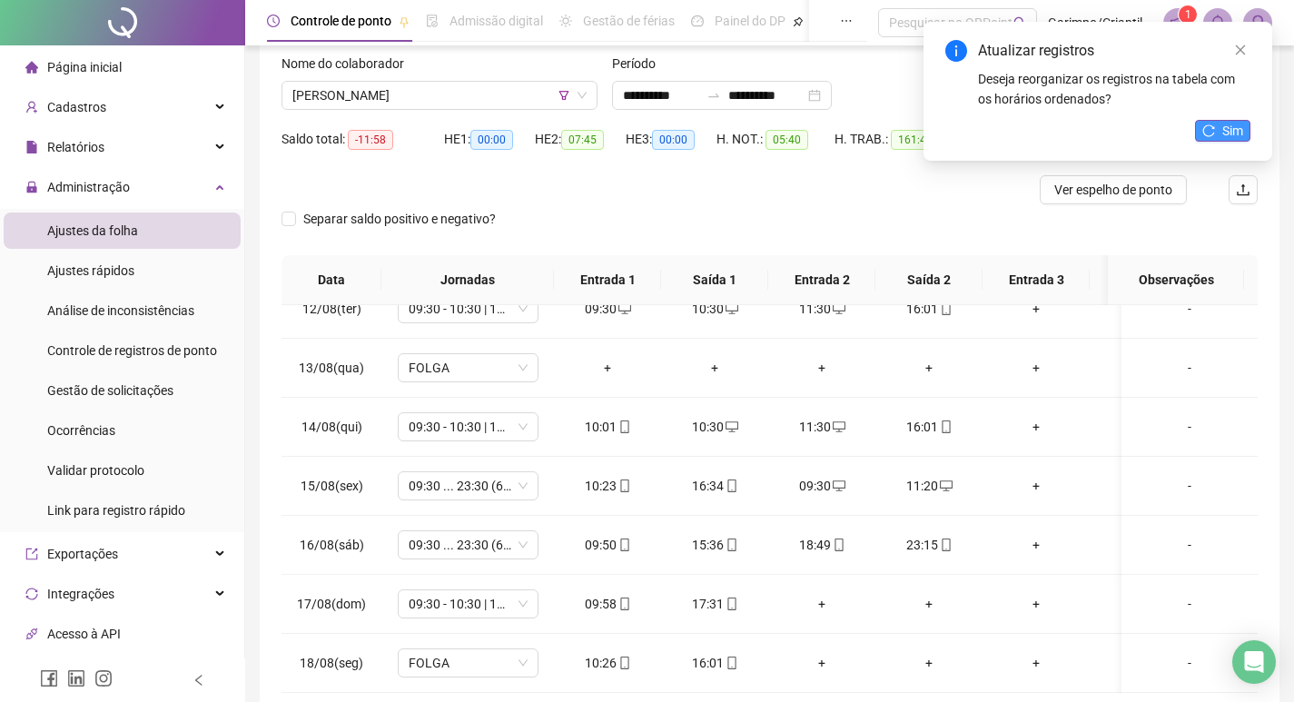
click at [1224, 125] on span "Sim" at bounding box center [1233, 131] width 21 height 20
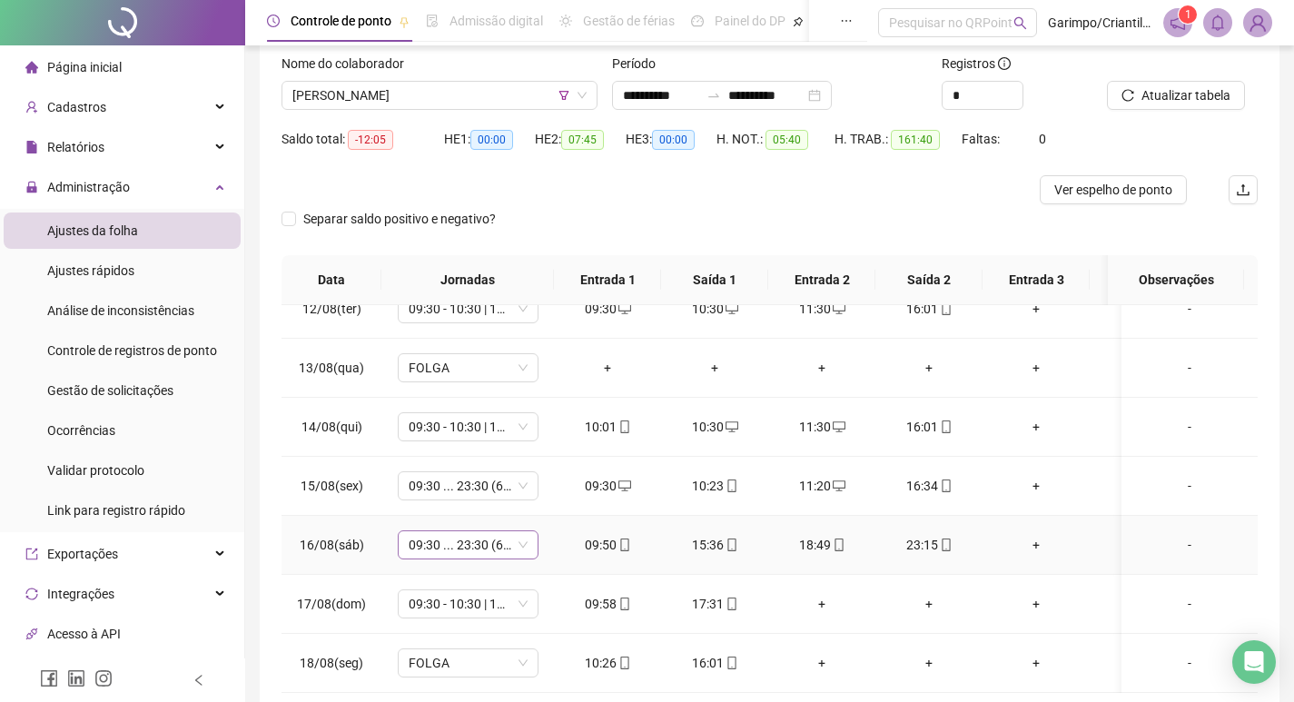
scroll to position [204, 0]
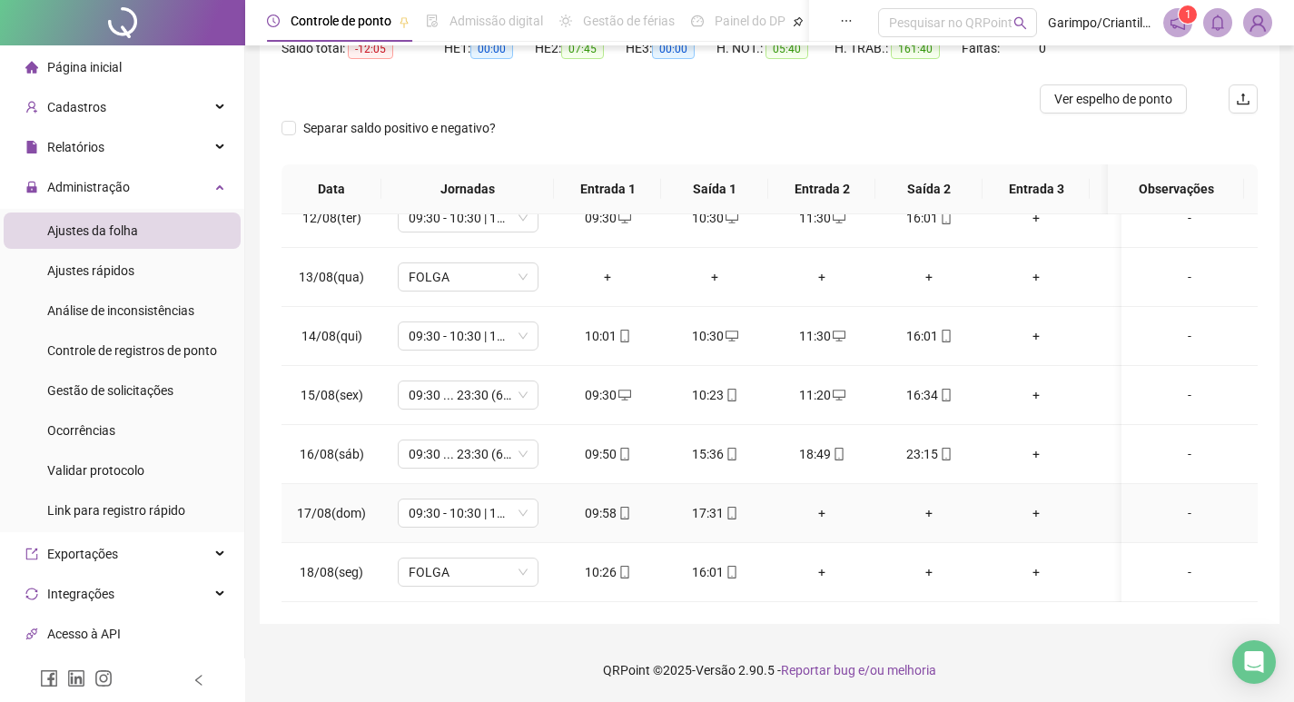
click at [831, 503] on div "+" at bounding box center [822, 513] width 78 height 20
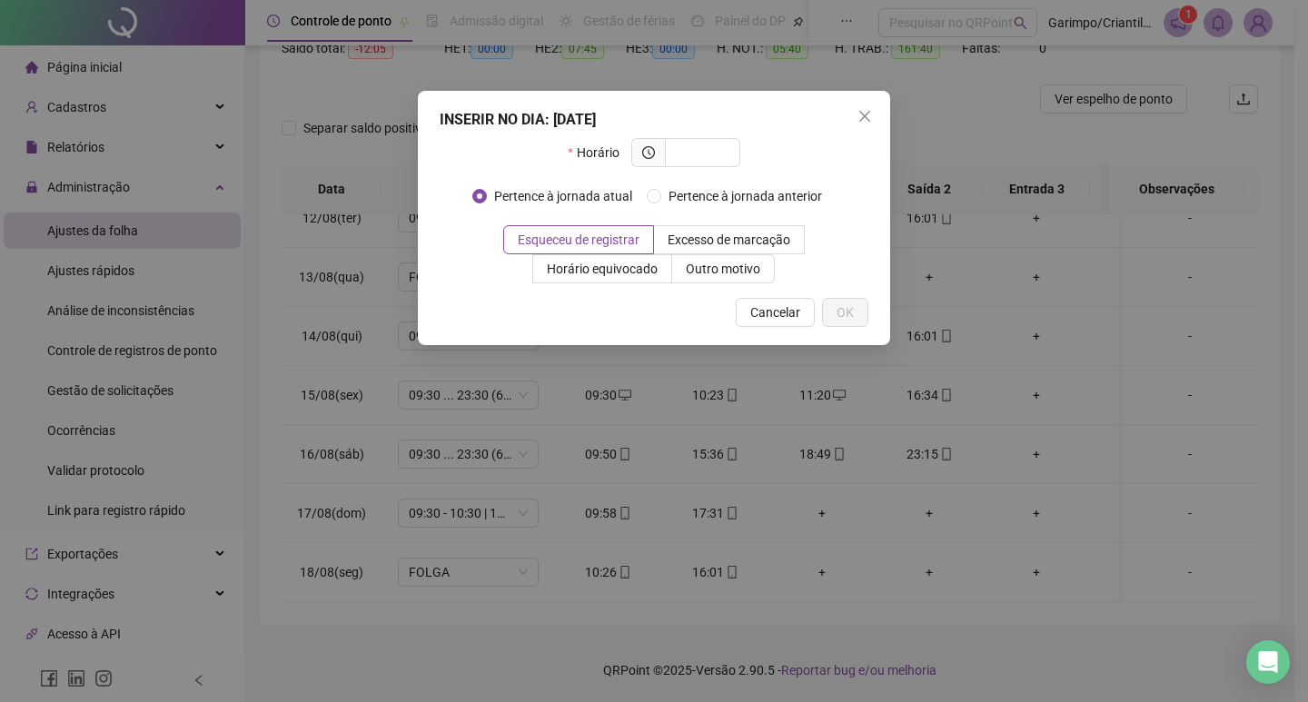
click at [580, 537] on div "INSERIR NO DIA : 17/08/2025 Horário Pertence à jornada atual Pertence à jornada…" at bounding box center [654, 351] width 1308 height 702
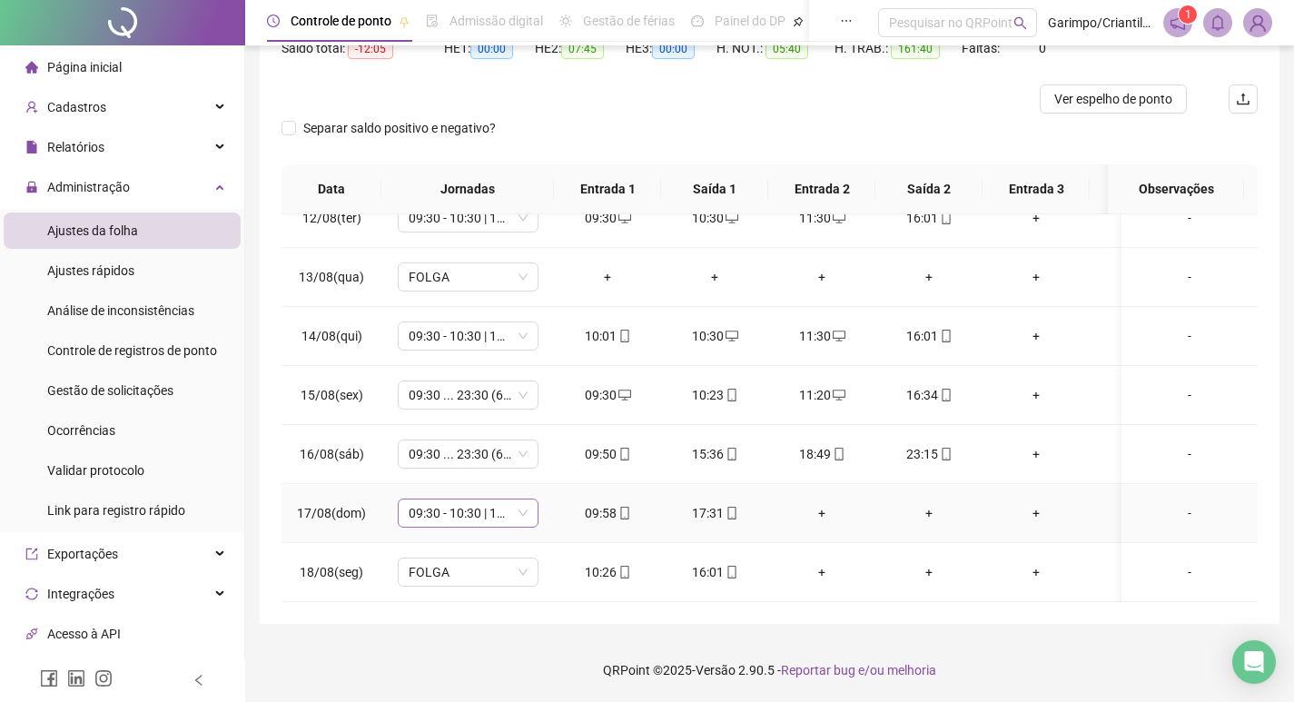
click at [441, 505] on span "09:30 - 10:30 | 11:30 - 18:00" at bounding box center [468, 513] width 119 height 27
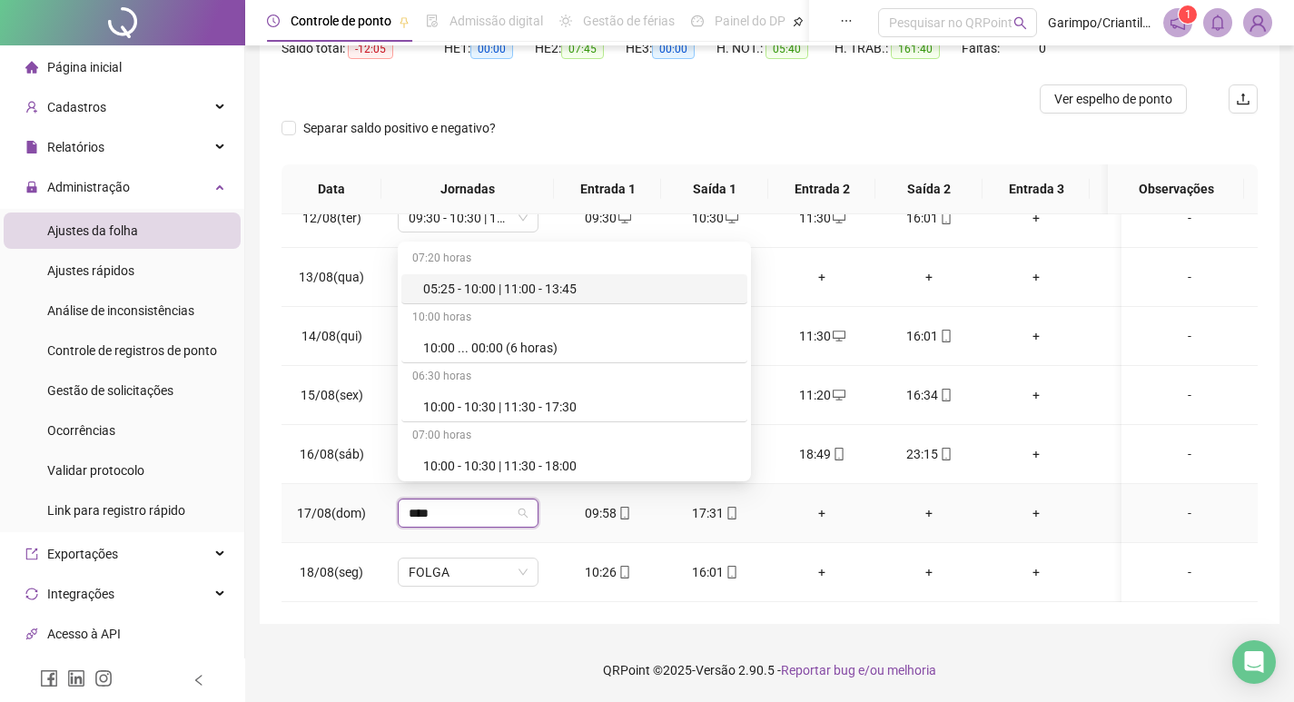
type input "*****"
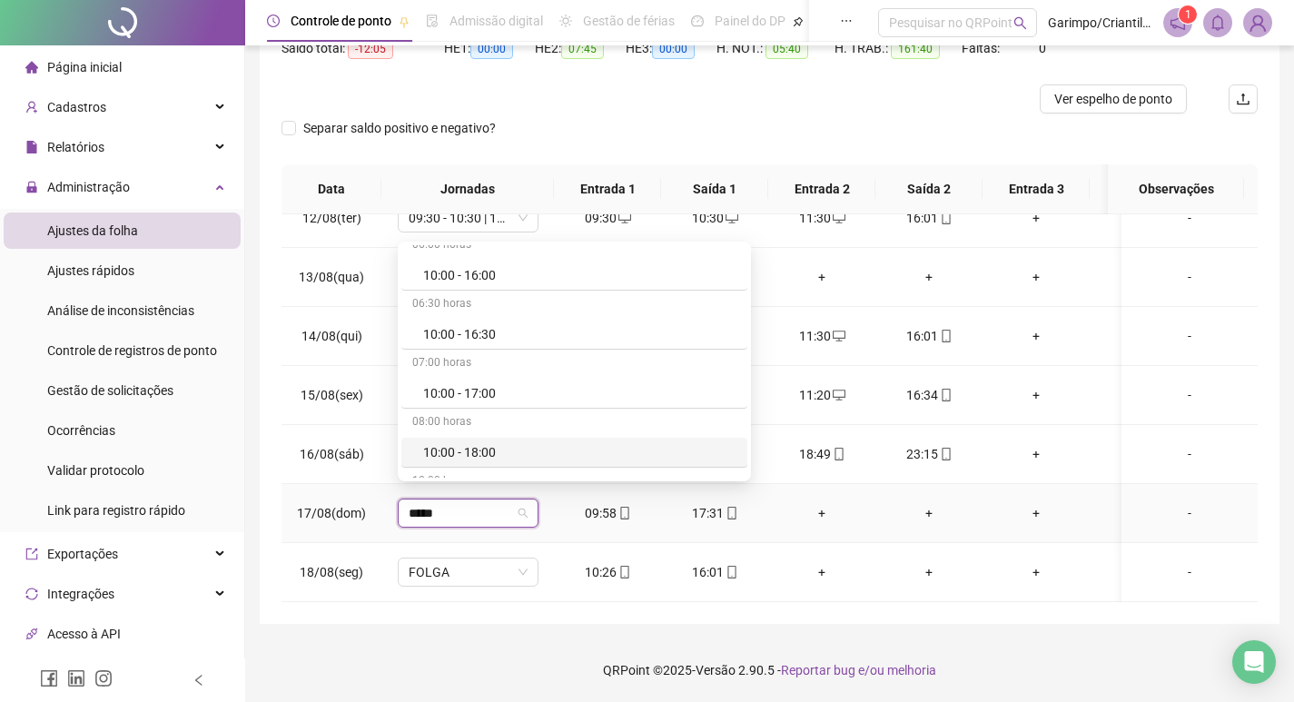
click at [445, 457] on div "10:00 - 18:00" at bounding box center [579, 452] width 313 height 20
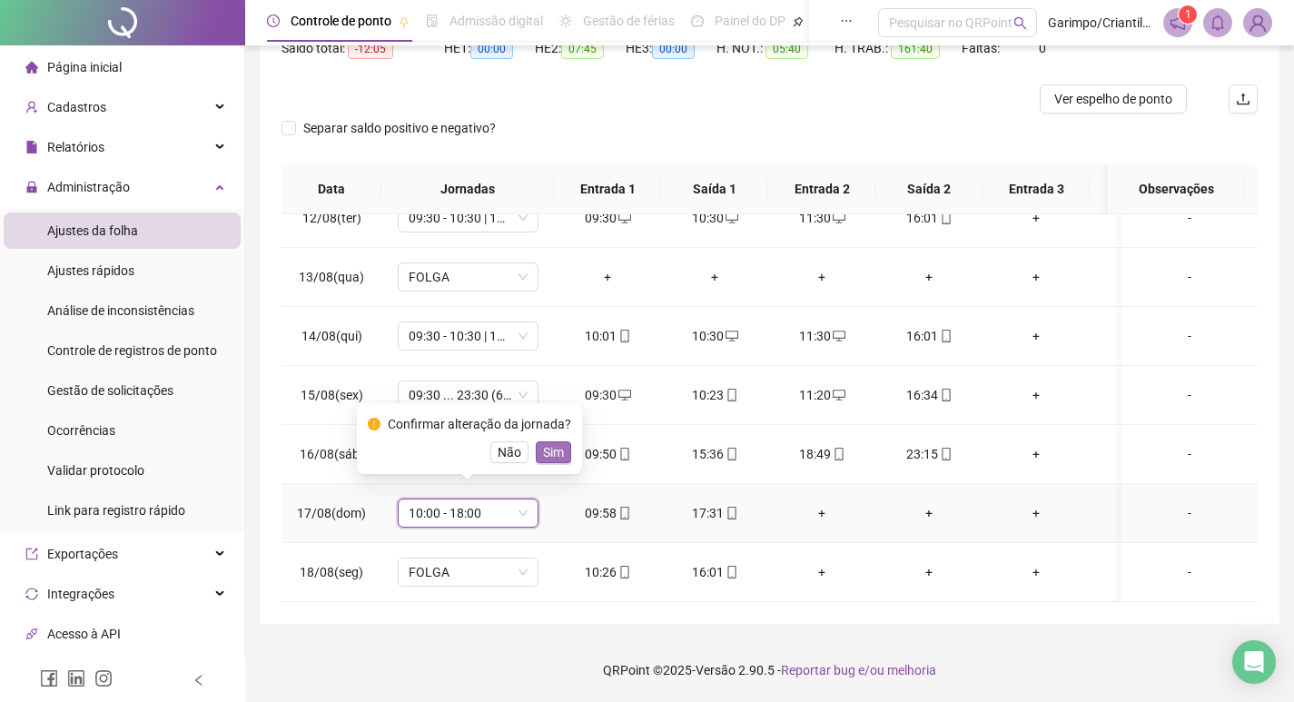
click at [559, 455] on span "Sim" at bounding box center [553, 452] width 21 height 20
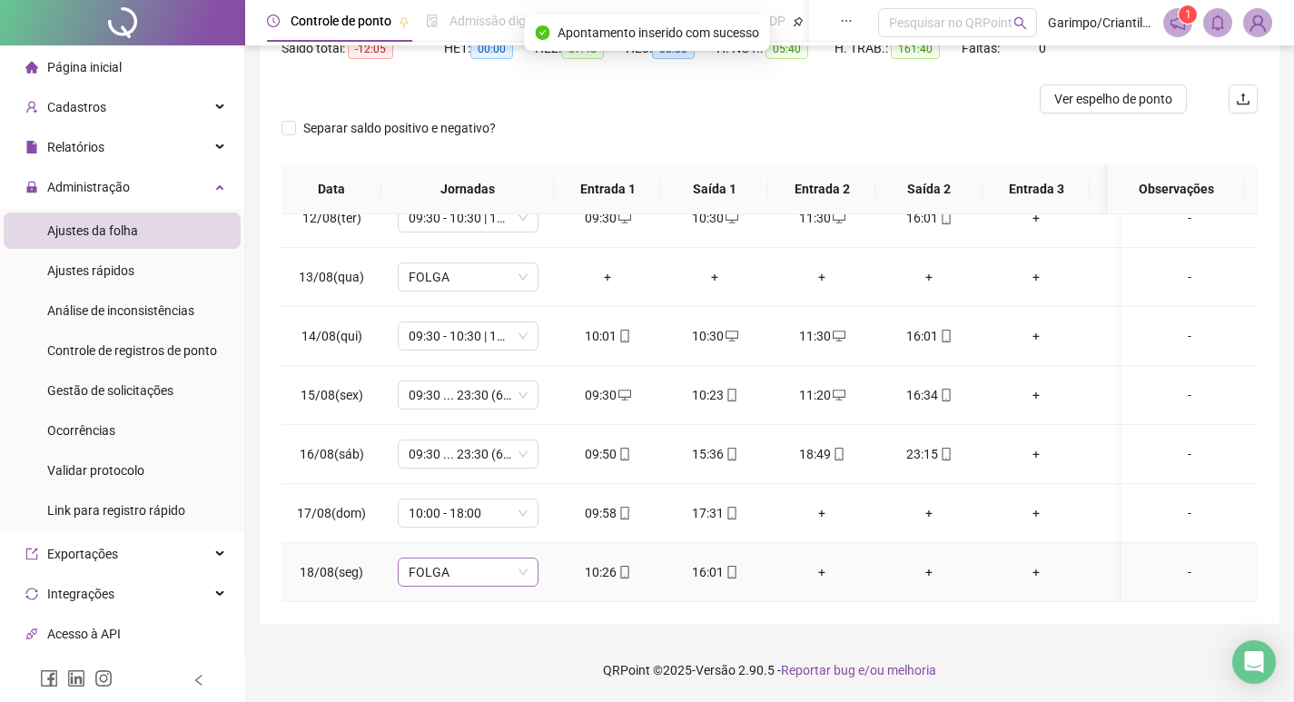
click at [490, 559] on span "FOLGA" at bounding box center [468, 572] width 119 height 27
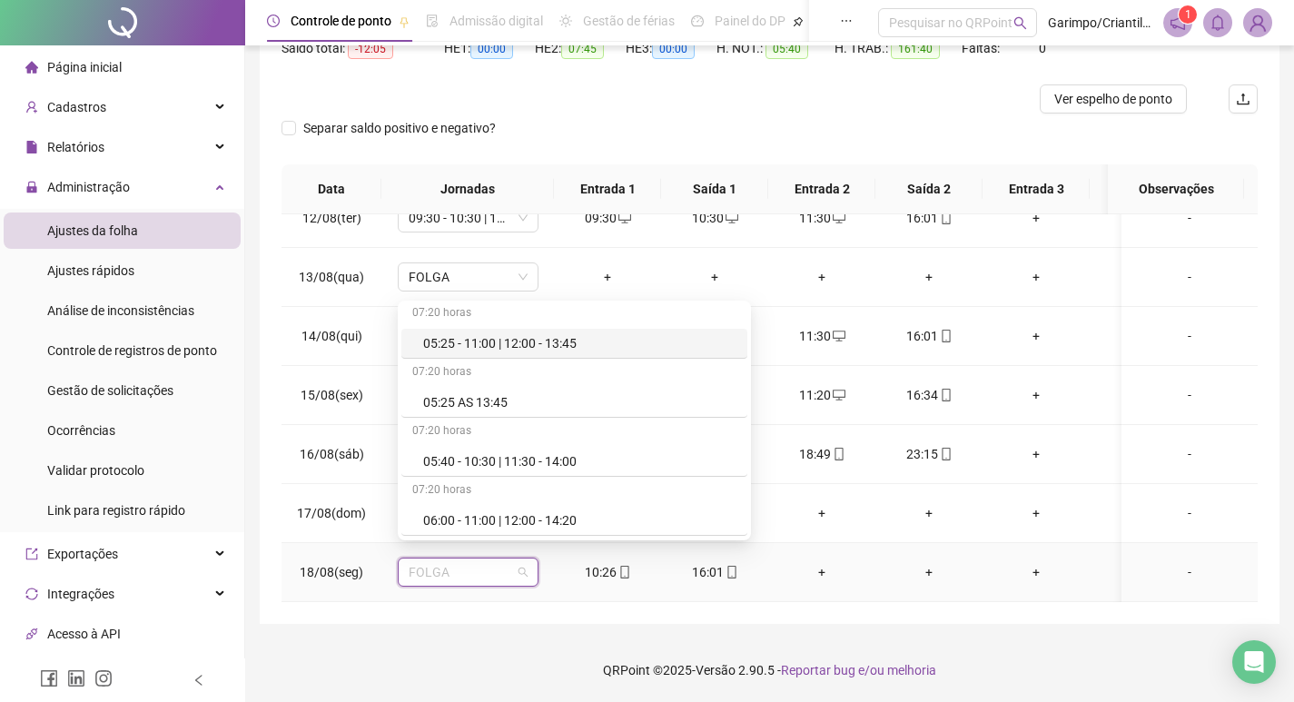
scroll to position [91, 0]
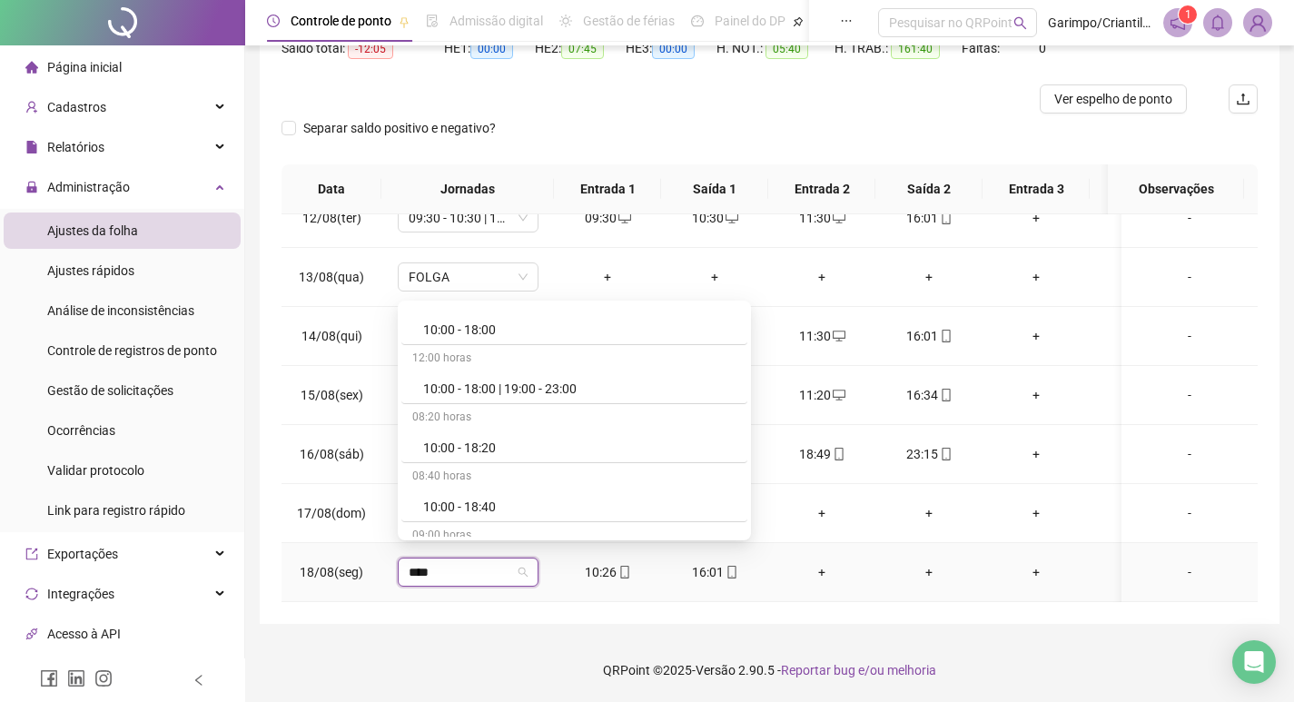
scroll to position [2365, 0]
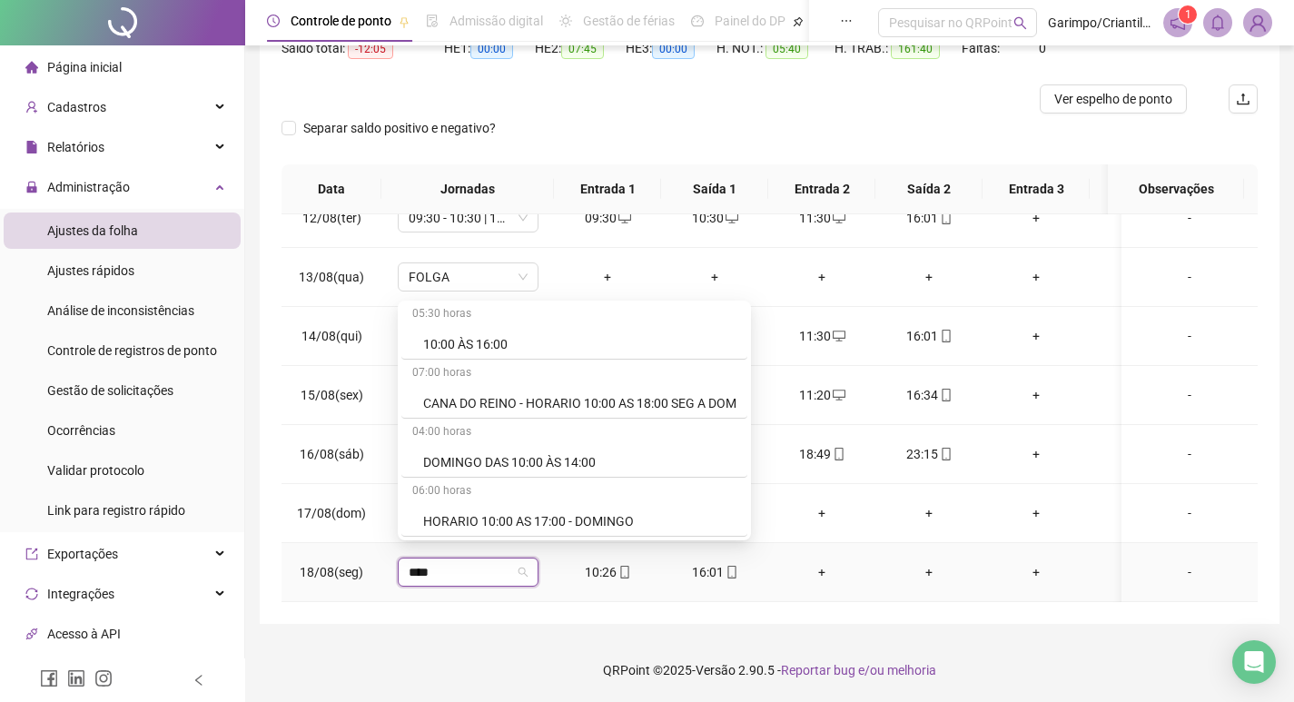
type input "*****"
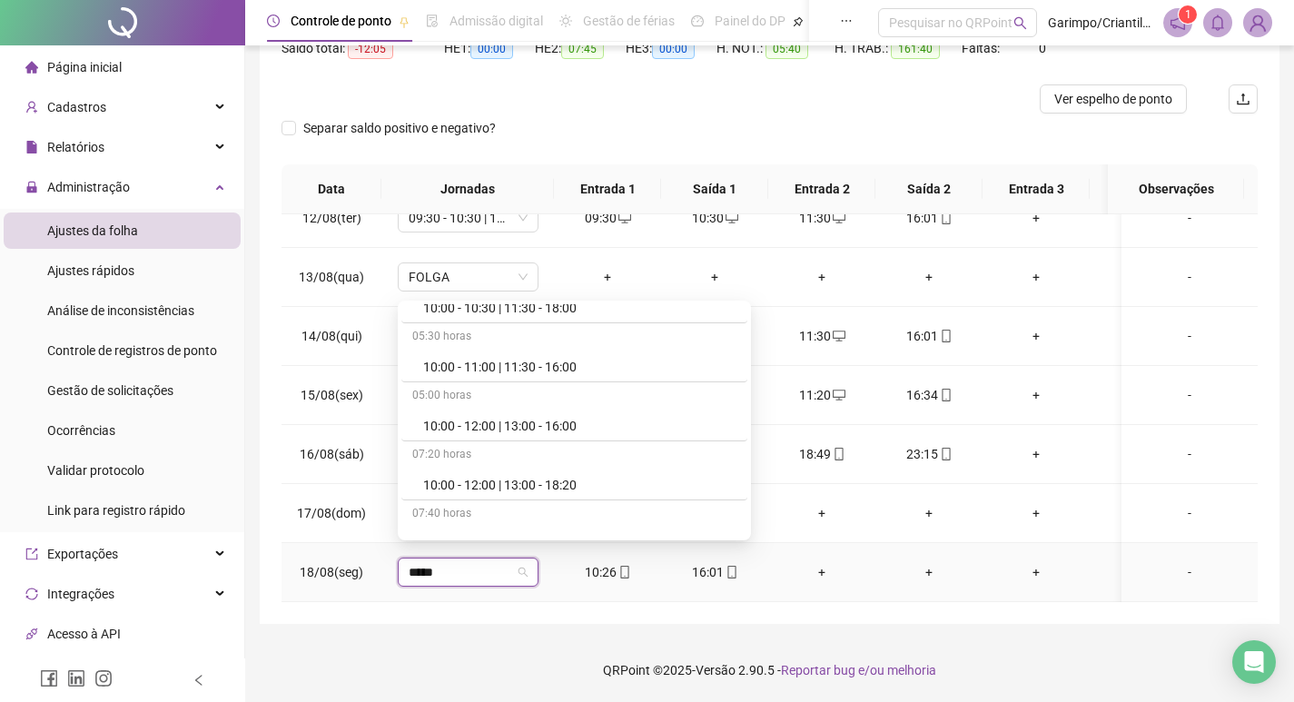
scroll to position [185, 0]
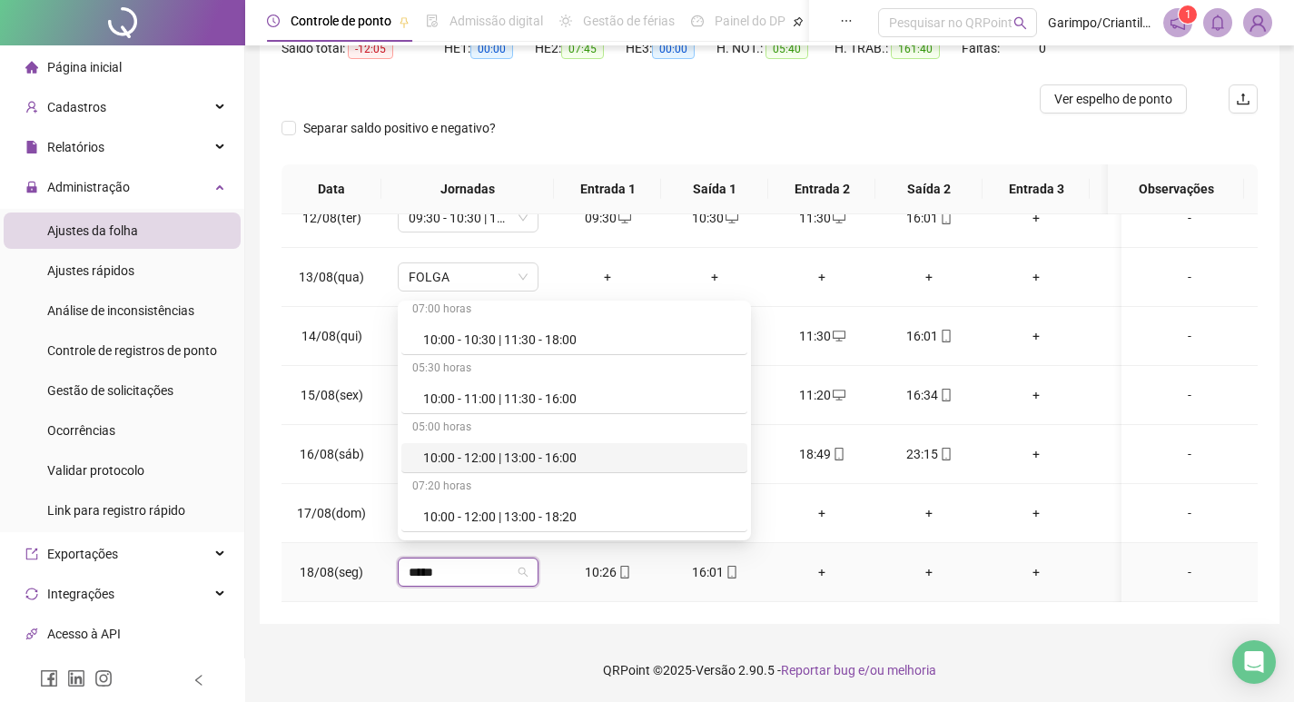
click at [542, 454] on div "10:00 - 12:00 | 13:00 - 16:00" at bounding box center [579, 458] width 313 height 20
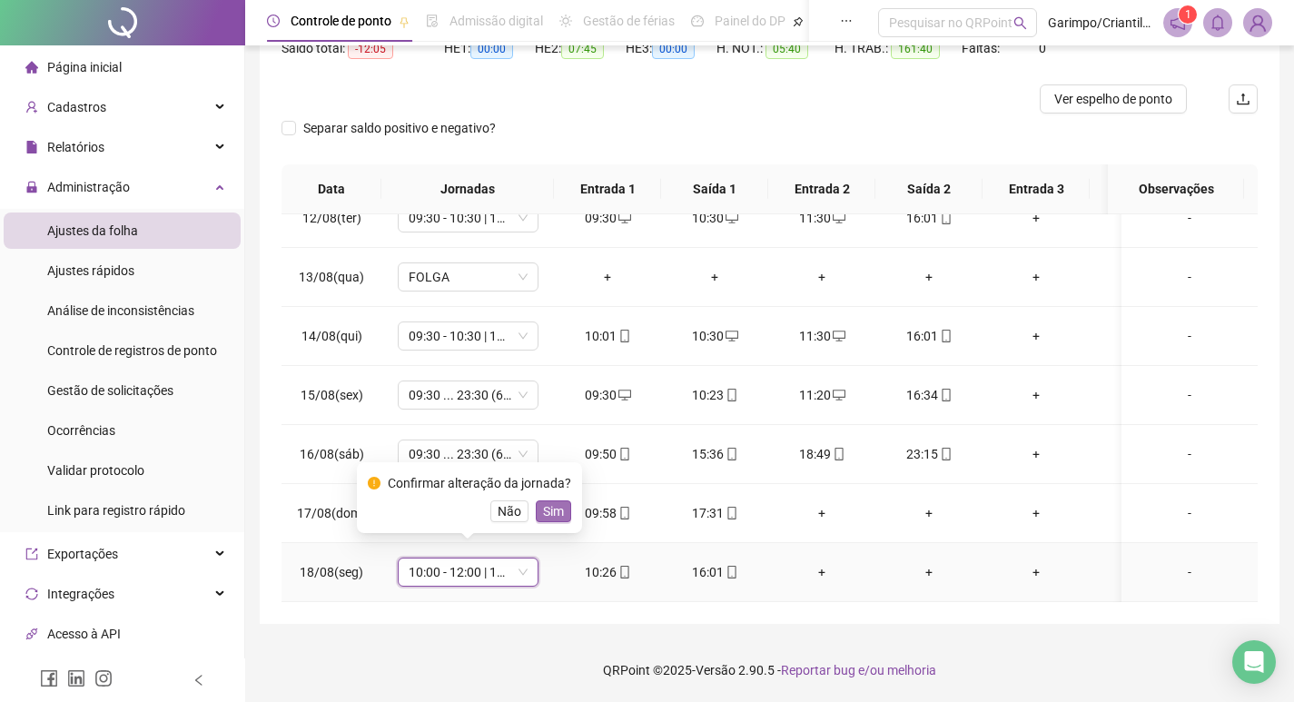
click at [557, 516] on span "Sim" at bounding box center [553, 511] width 21 height 20
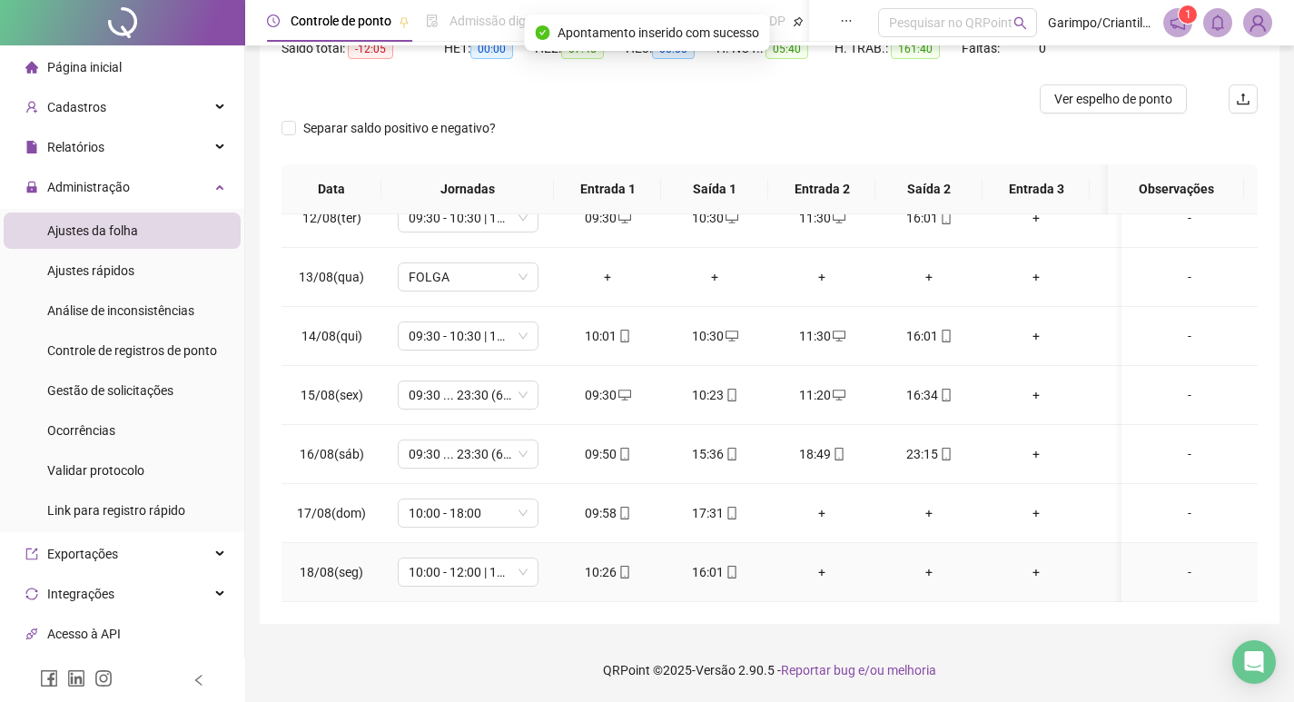
click at [811, 562] on div "+" at bounding box center [822, 572] width 78 height 20
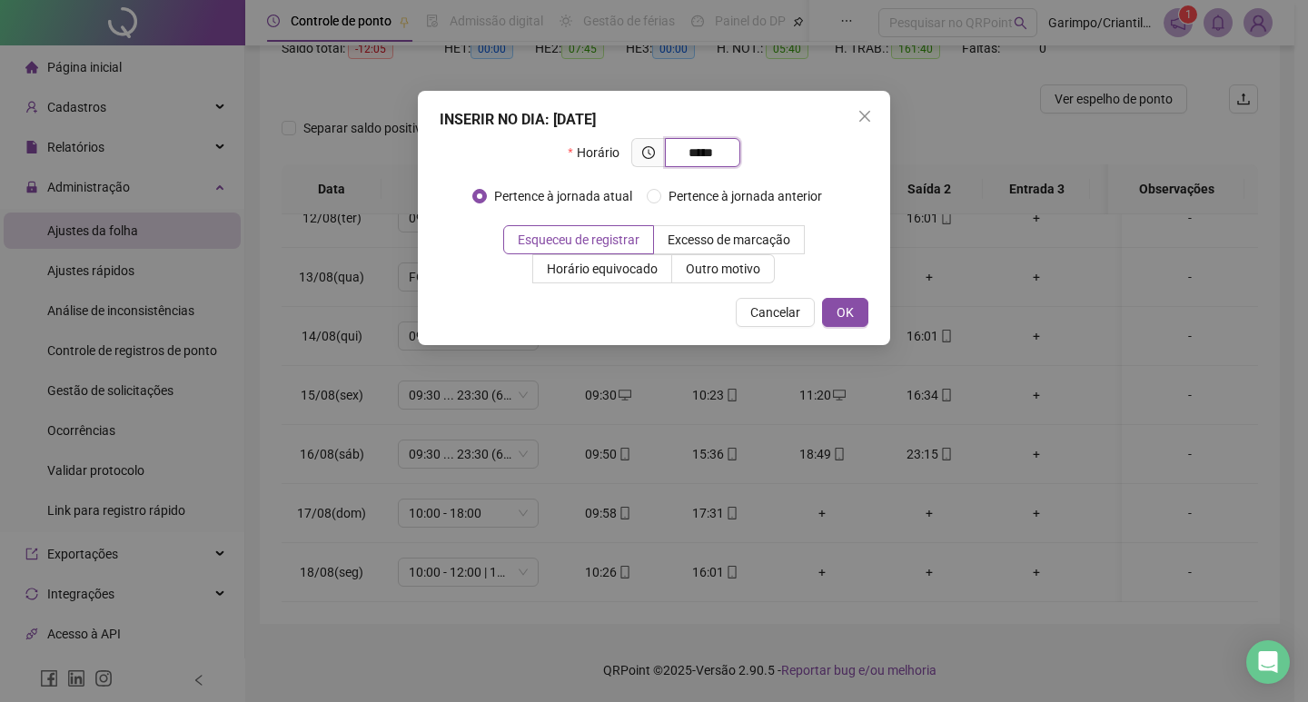
type input "*****"
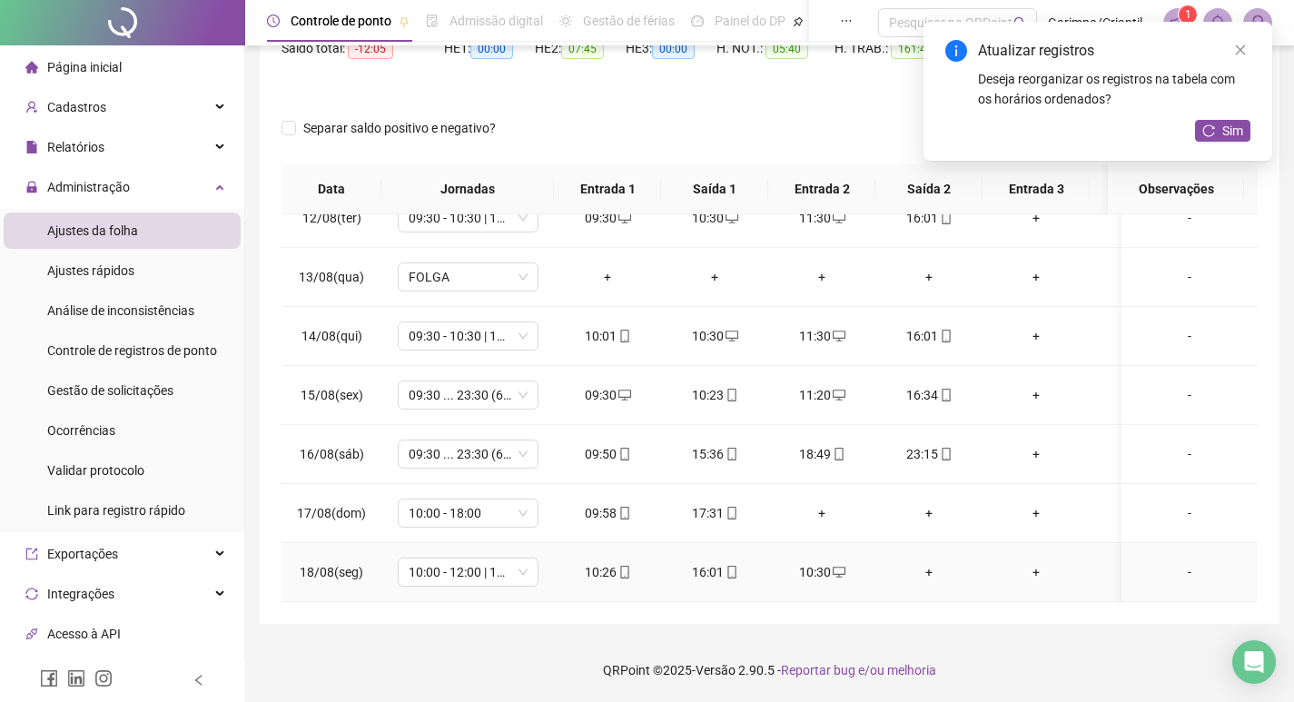
click at [921, 562] on div "+" at bounding box center [929, 572] width 78 height 20
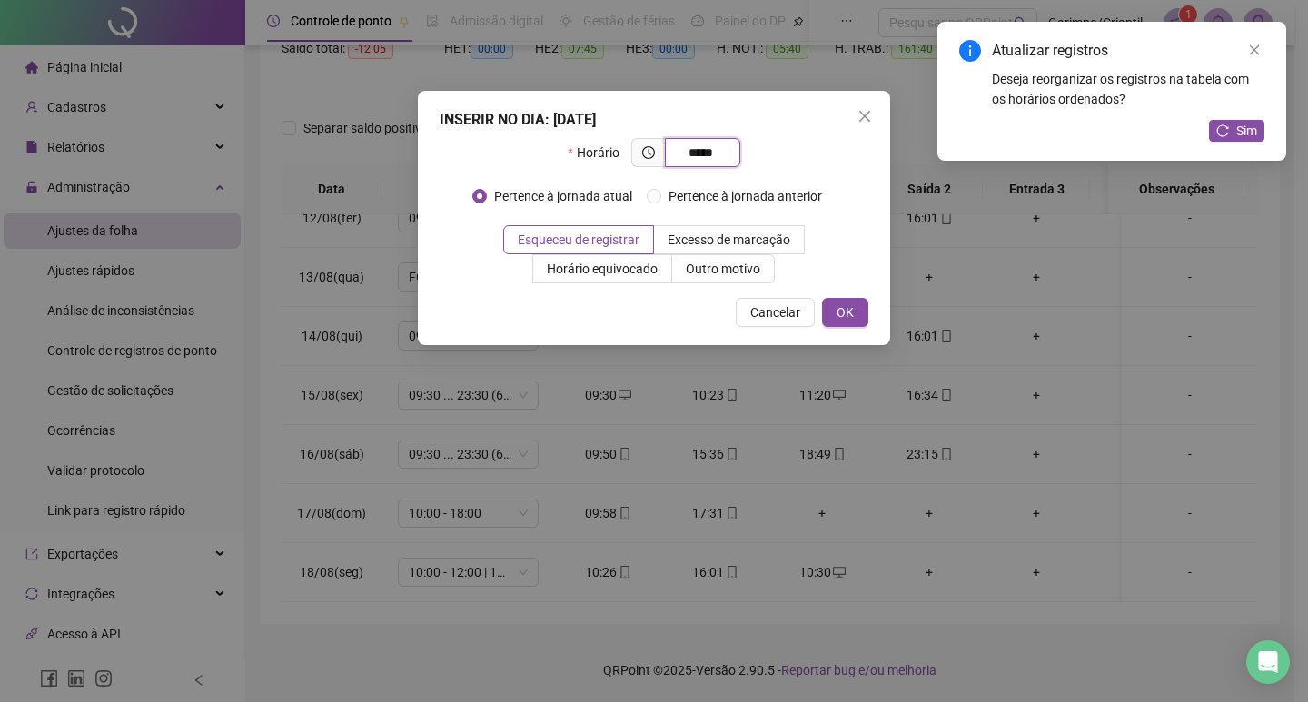
type input "*****"
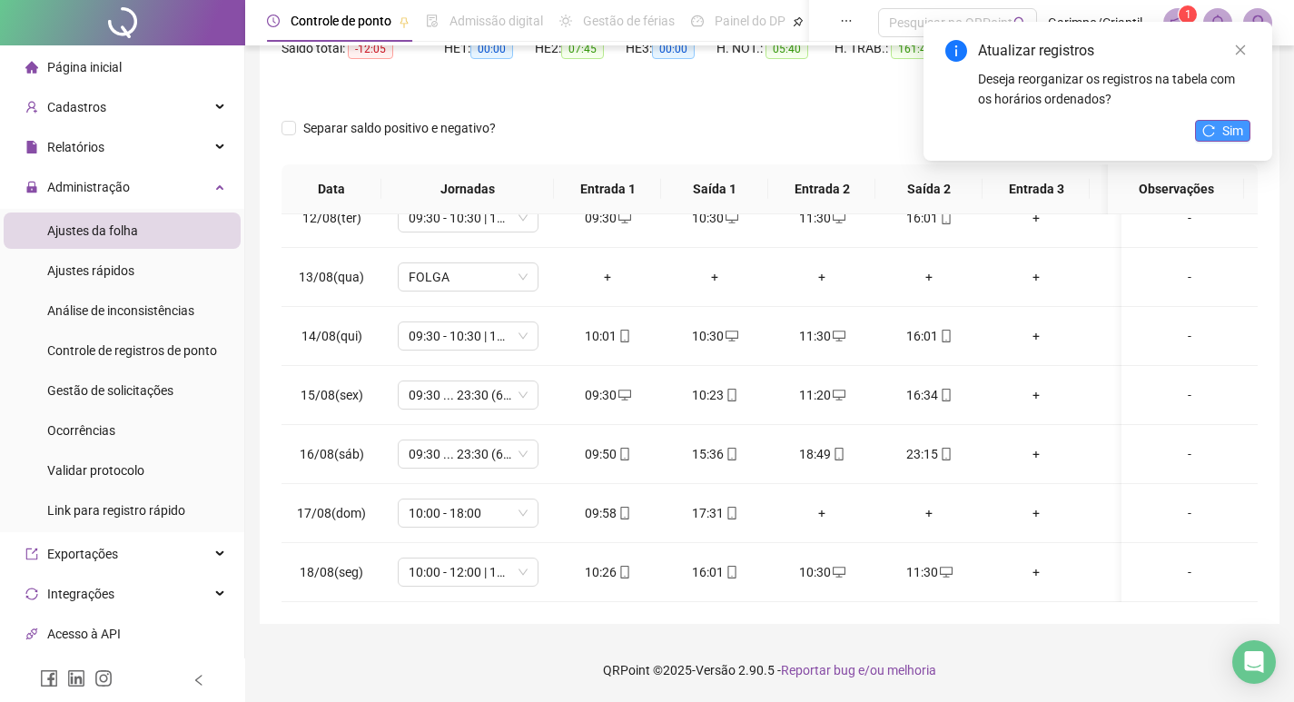
click at [1238, 134] on span "Sim" at bounding box center [1233, 131] width 21 height 20
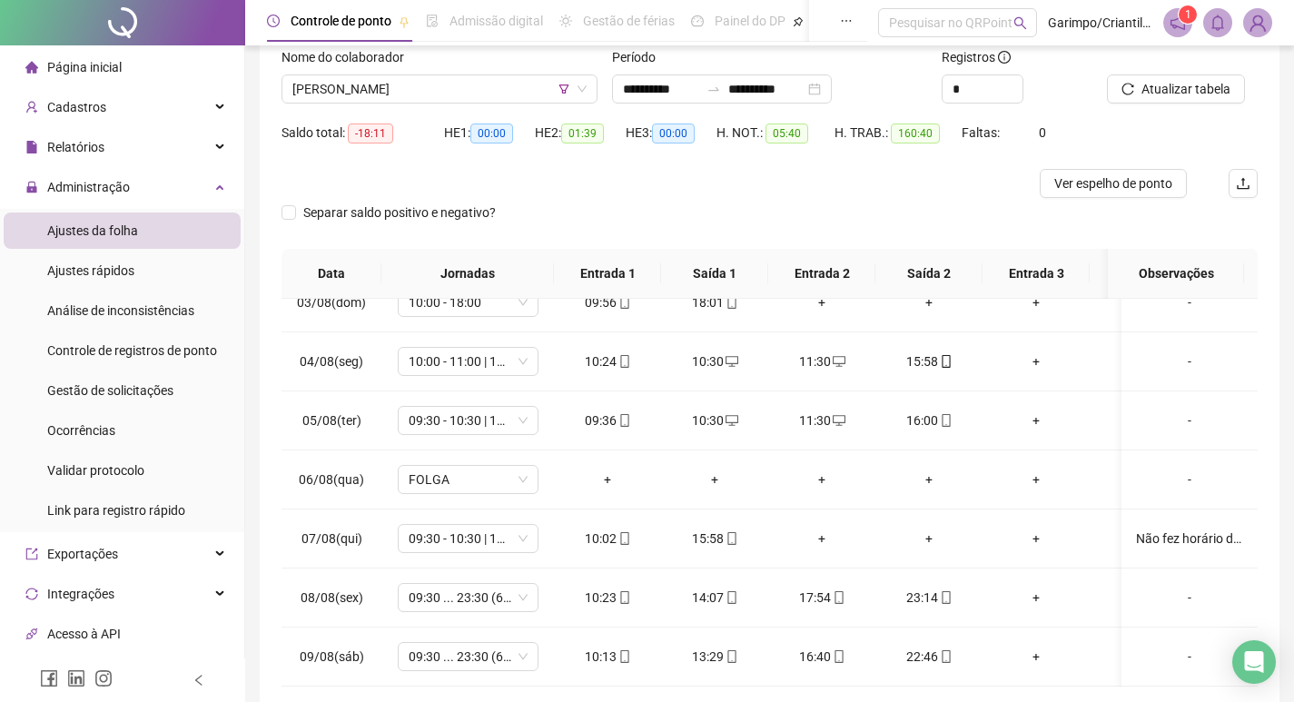
scroll to position [23, 0]
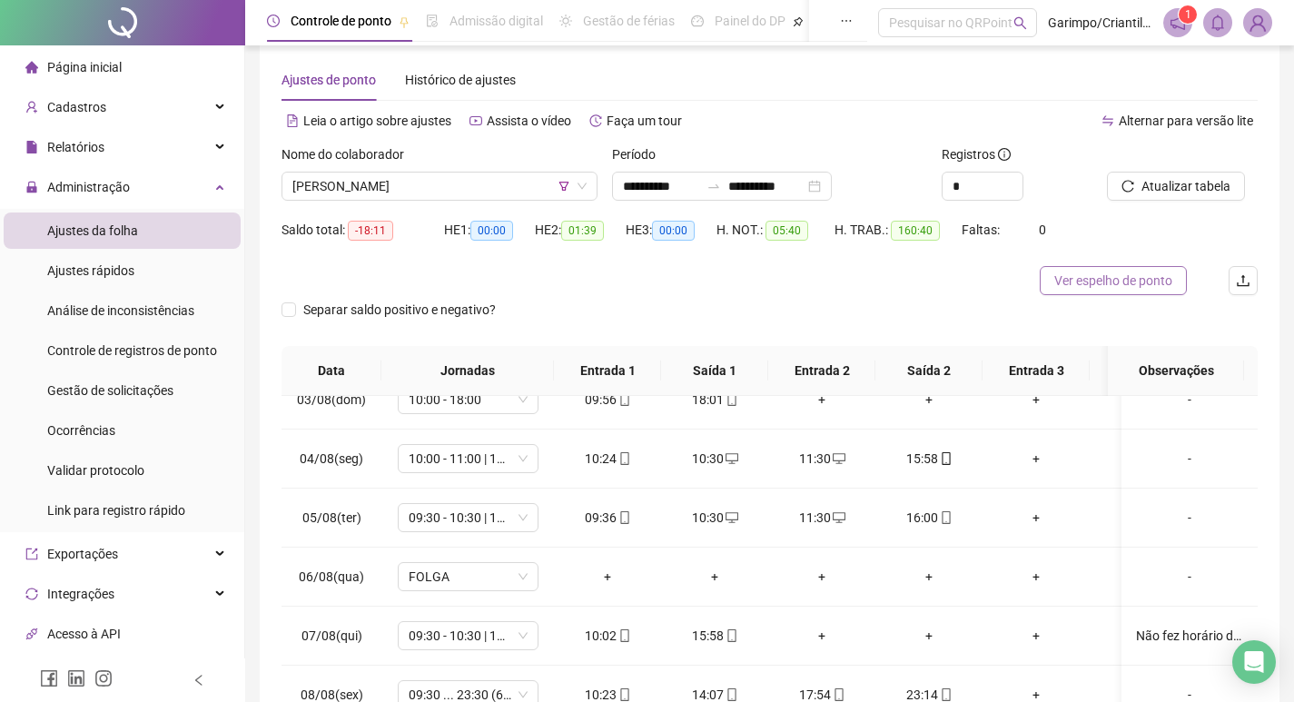
click at [1117, 276] on span "Ver espelho de ponto" at bounding box center [1114, 281] width 118 height 20
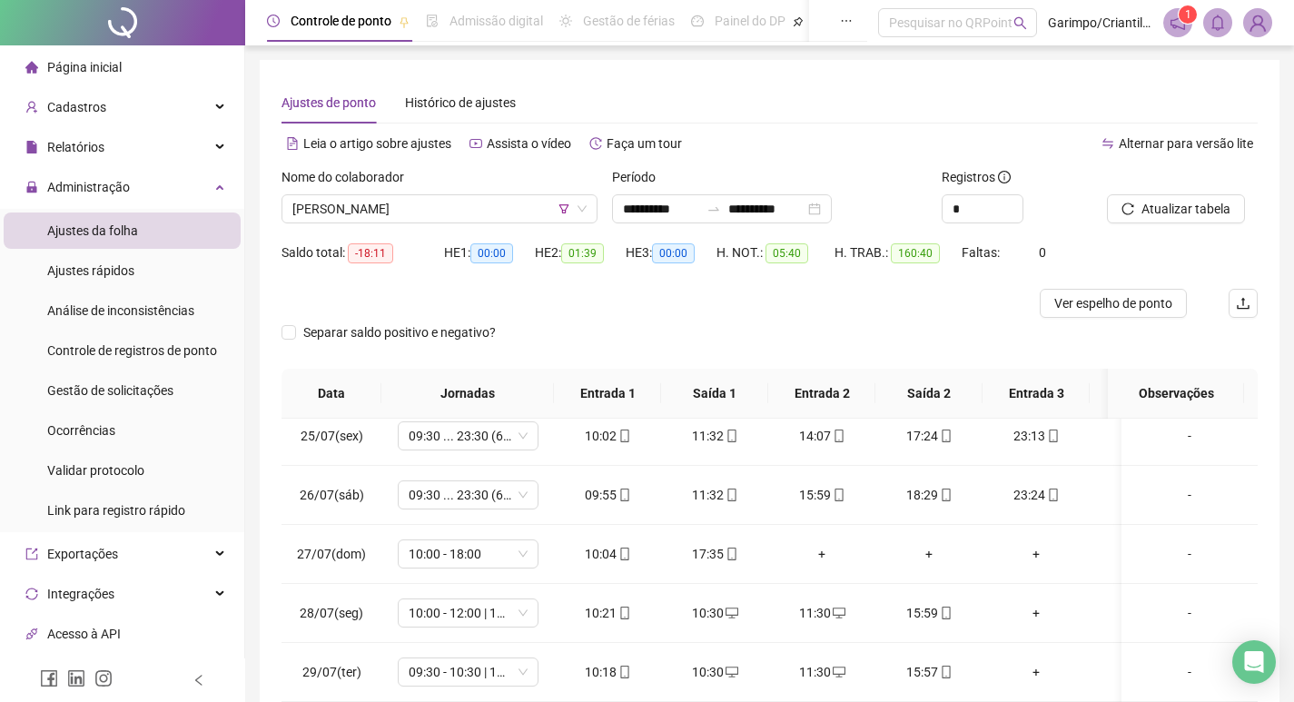
scroll to position [91, 0]
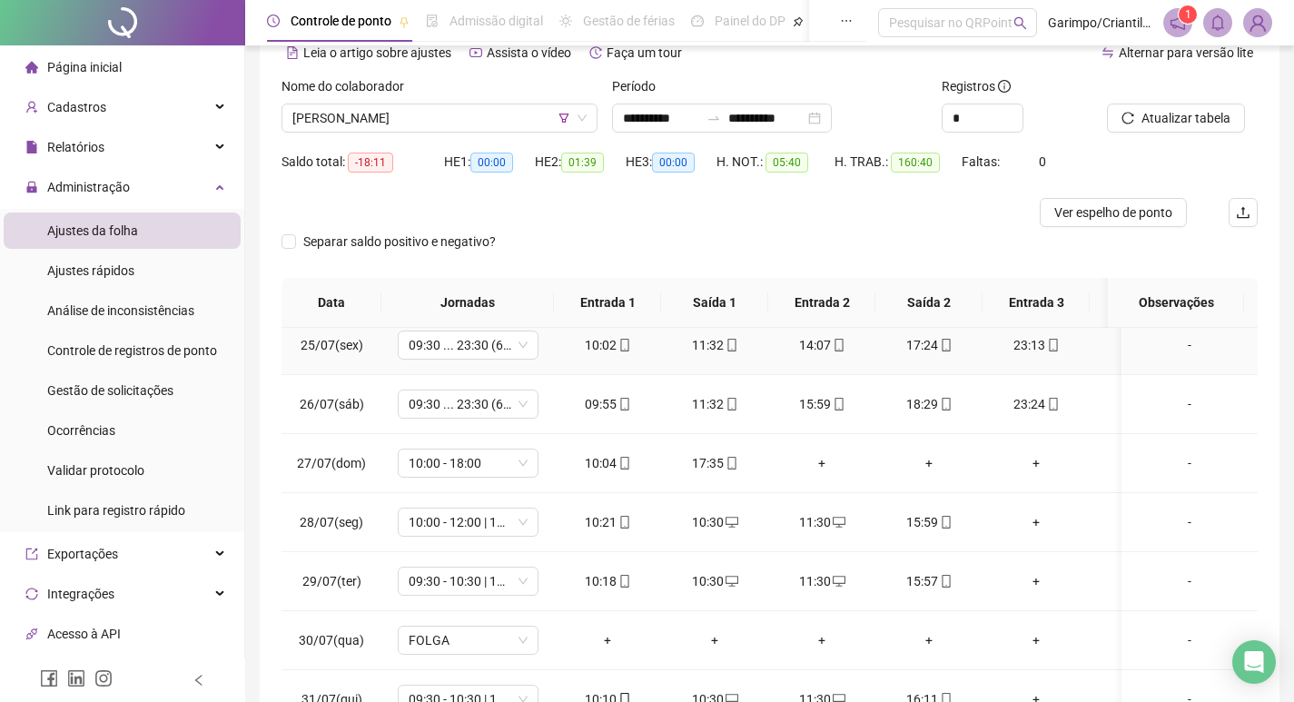
click at [620, 339] on icon "mobile" at bounding box center [625, 345] width 13 height 13
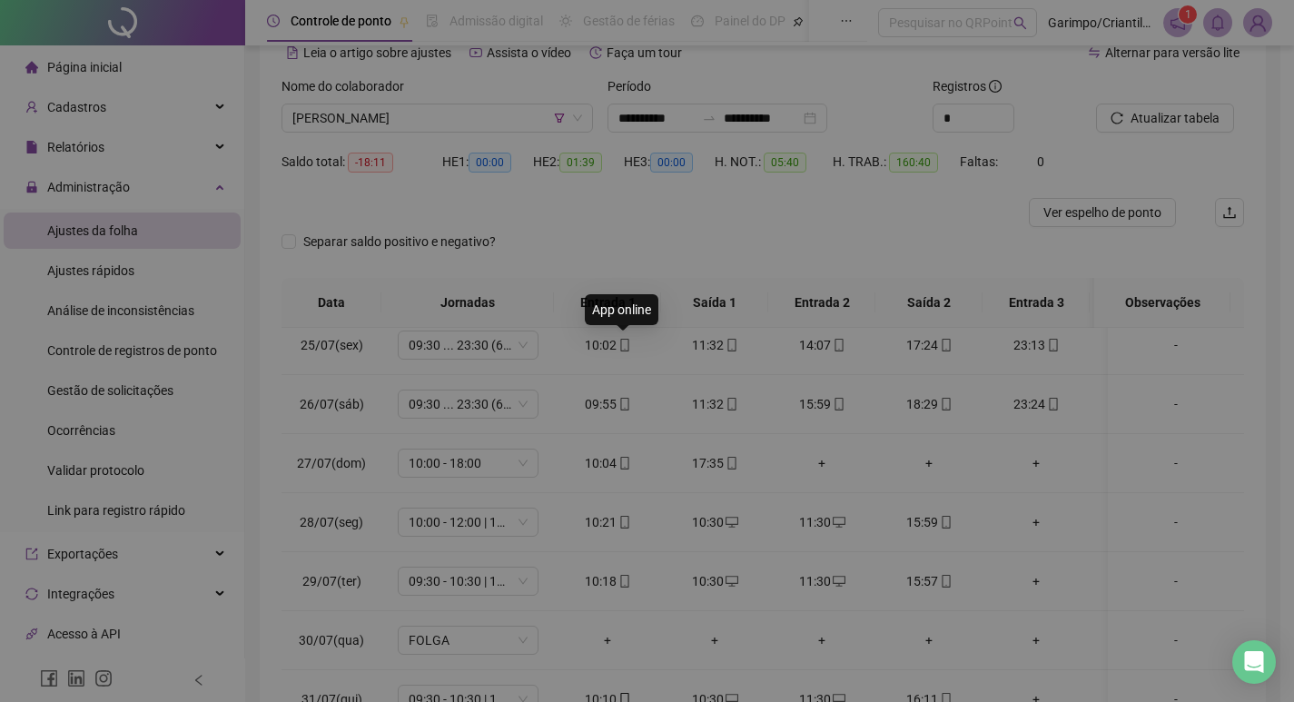
type input "**********"
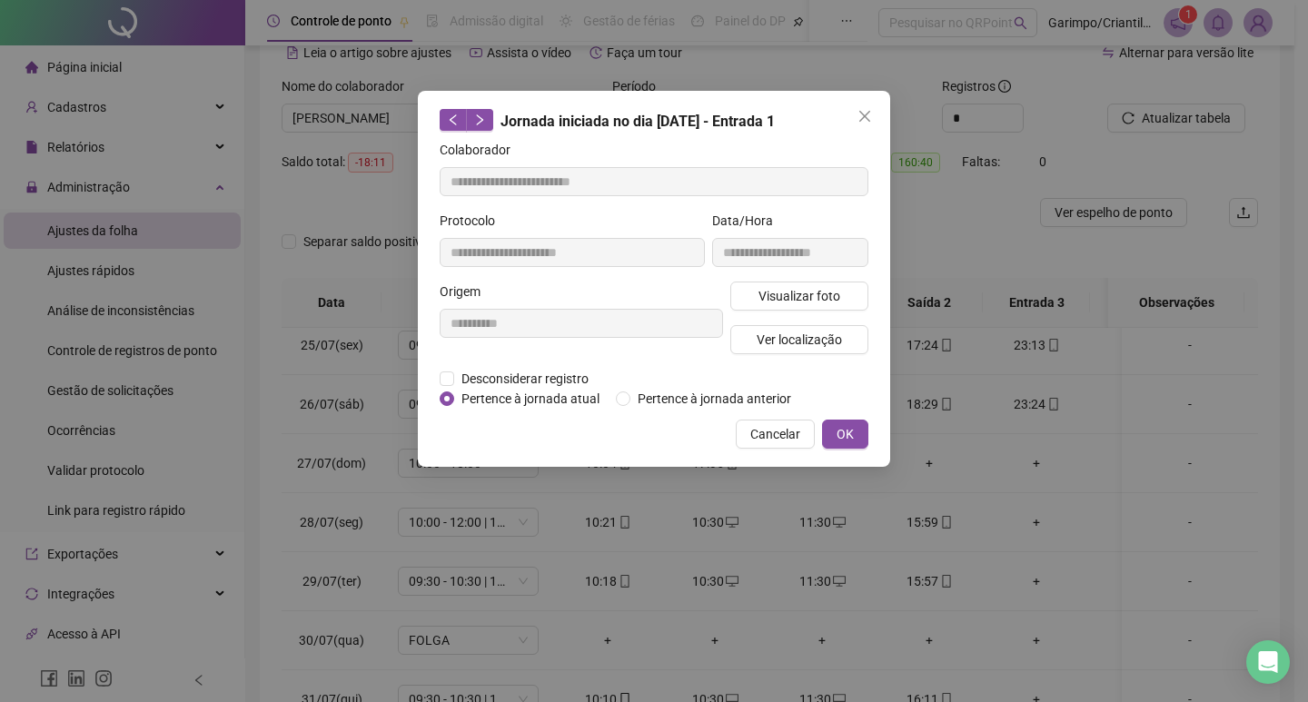
click at [620, 343] on div "**********" at bounding box center [581, 325] width 291 height 87
click at [818, 280] on div "**********" at bounding box center [789, 246] width 163 height 71
click at [809, 290] on span "Visualizar foto" at bounding box center [799, 296] width 82 height 20
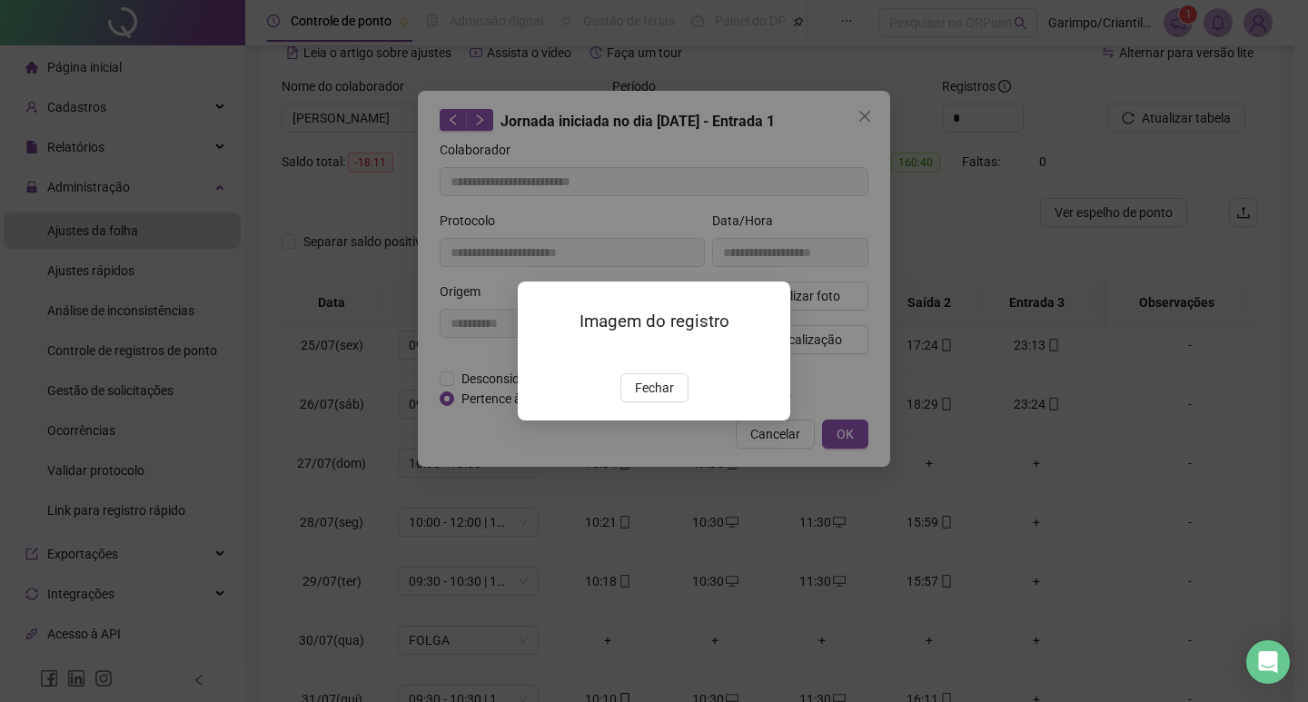
drag, startPoint x: 636, startPoint y: 492, endPoint x: 723, endPoint y: 392, distance: 132.6
click at [639, 398] on span "Fechar" at bounding box center [654, 388] width 39 height 20
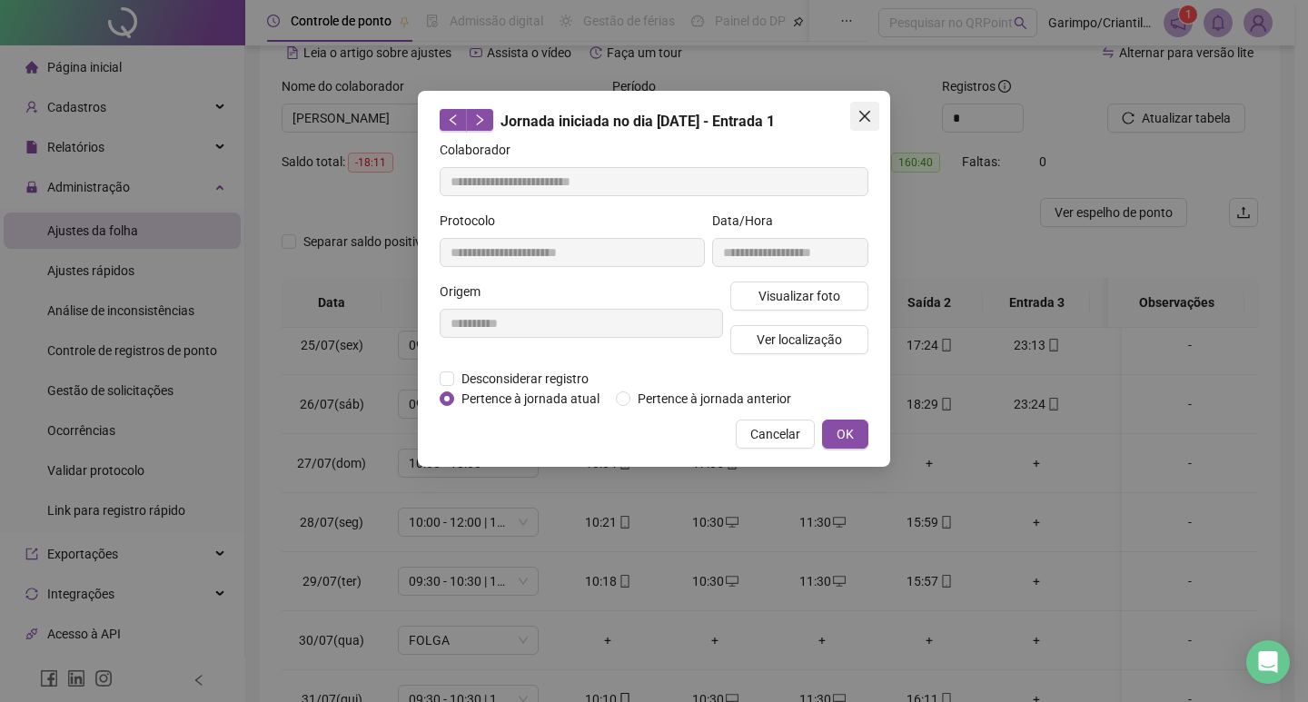
click at [872, 110] on span "Close" at bounding box center [864, 116] width 29 height 15
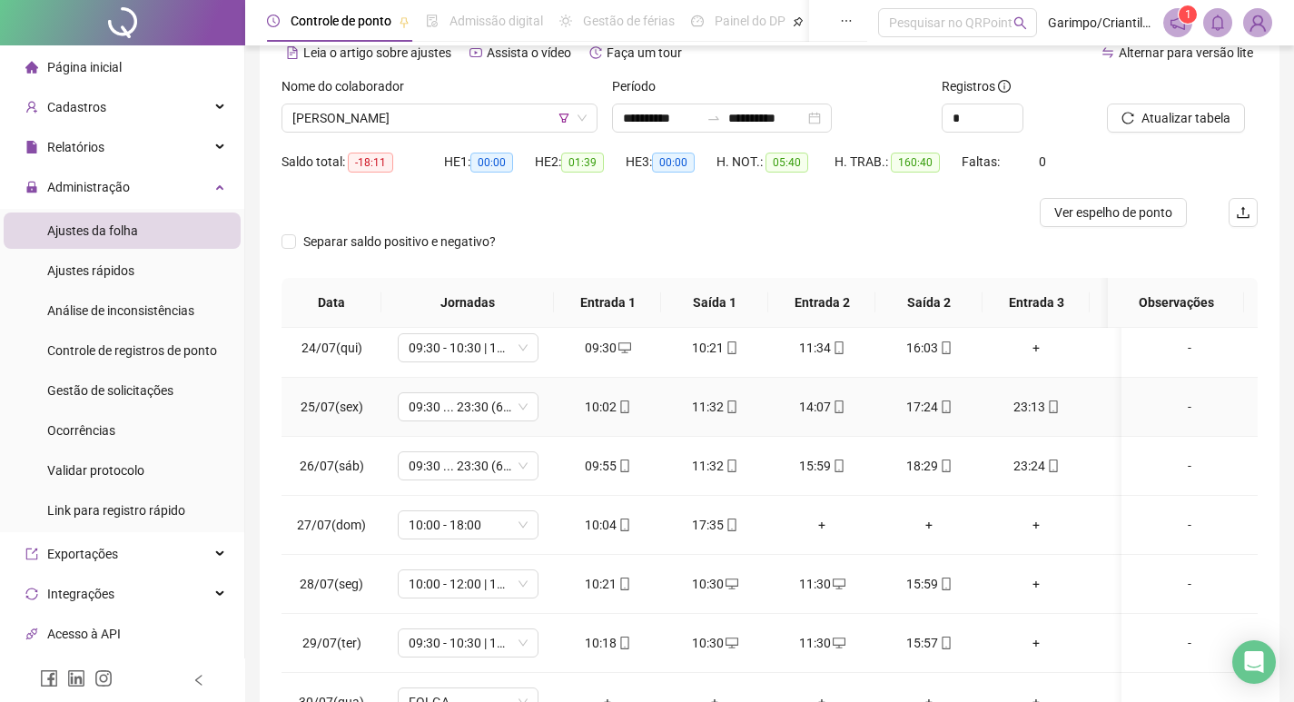
scroll to position [157, 0]
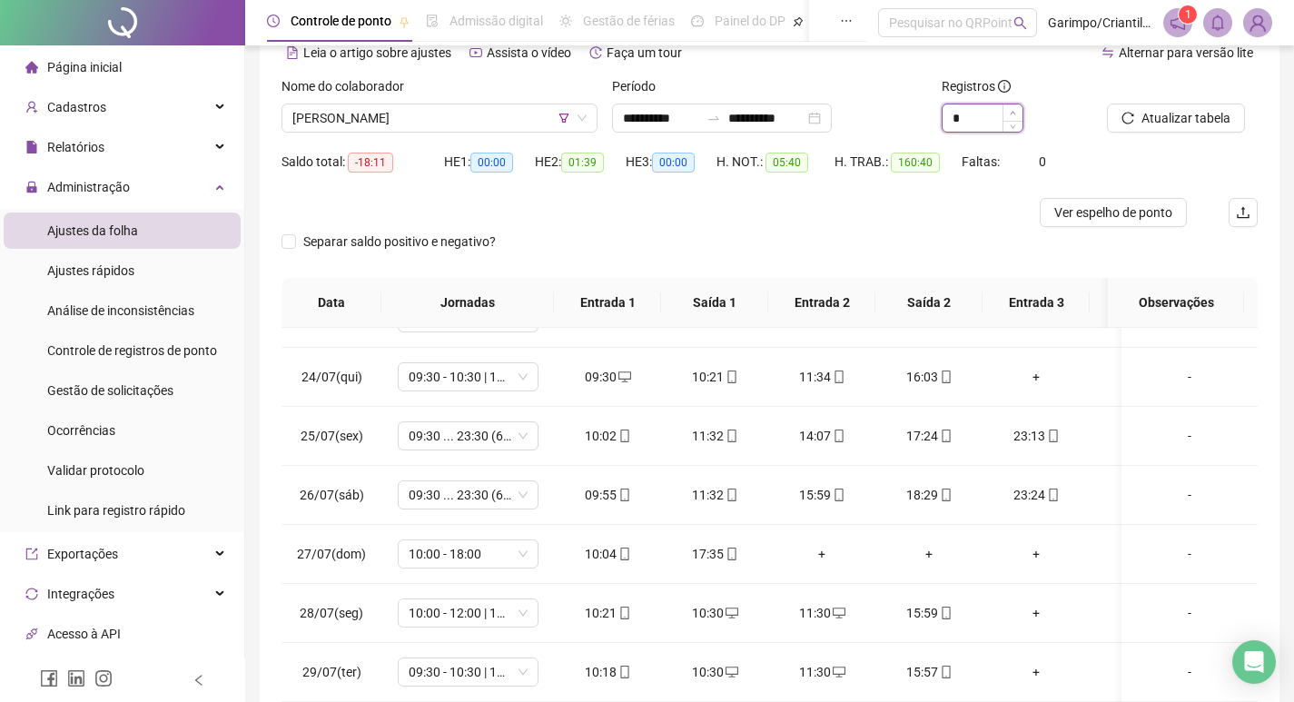
click at [1012, 107] on span "Increase Value" at bounding box center [1013, 112] width 20 height 16
type input "**"
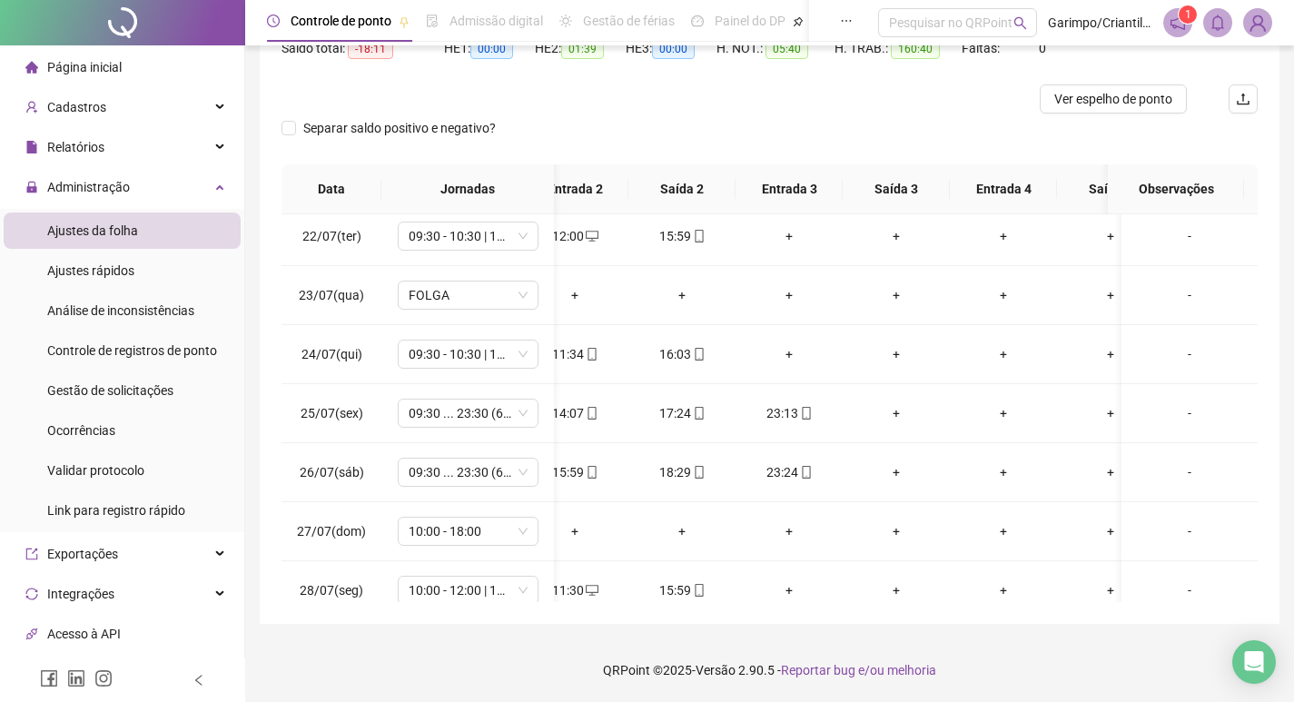
scroll to position [66, 239]
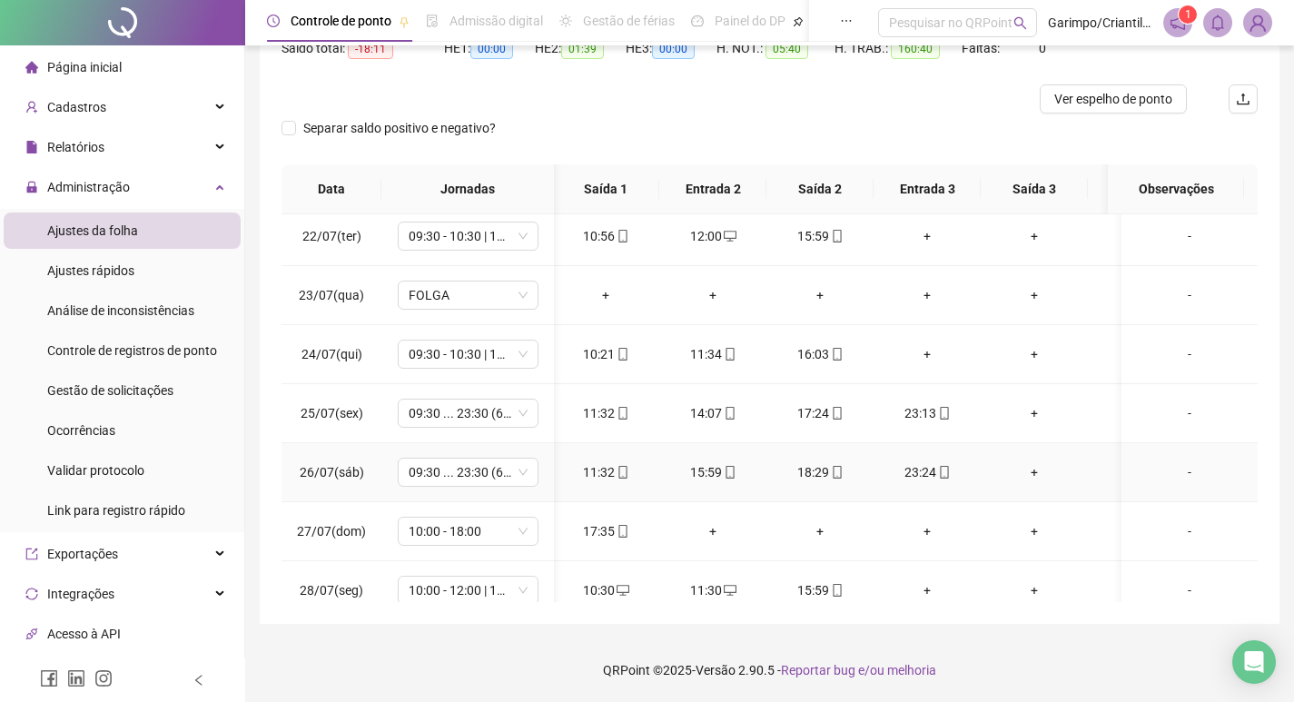
click at [1042, 478] on div "+" at bounding box center [1034, 472] width 78 height 20
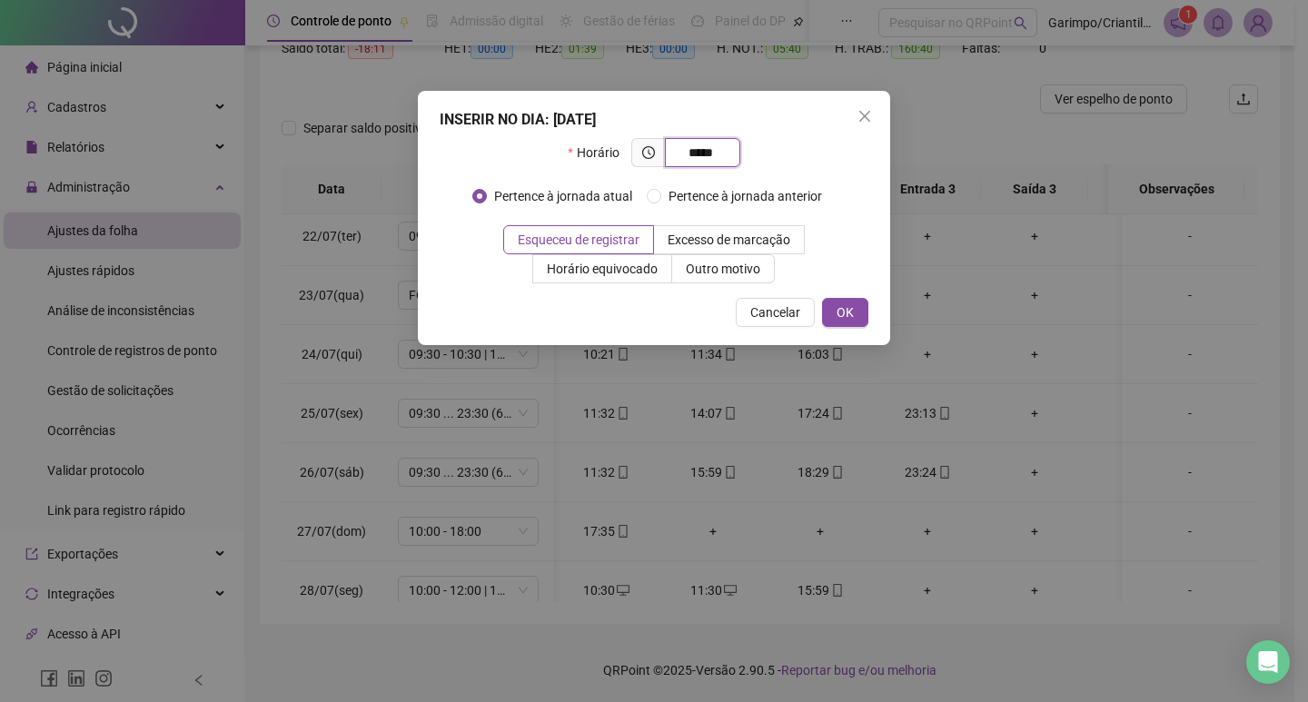
type input "*****"
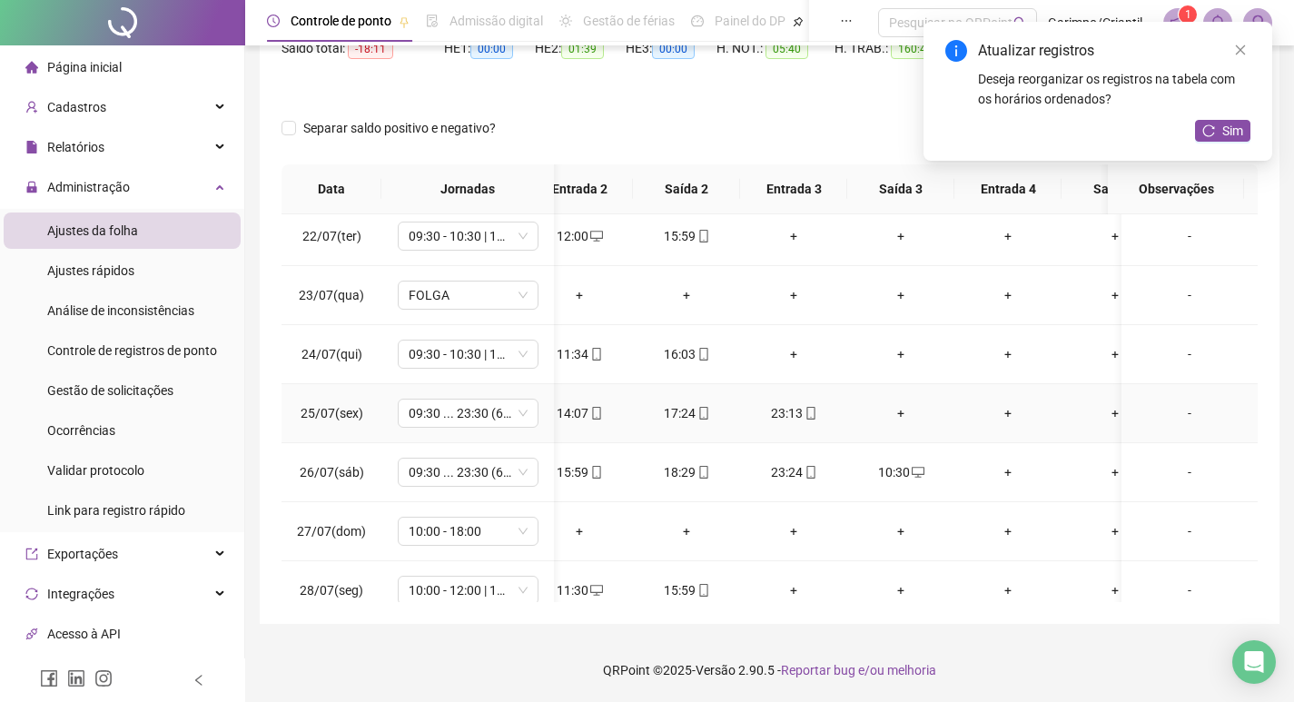
click at [896, 410] on div "+" at bounding box center [901, 413] width 78 height 20
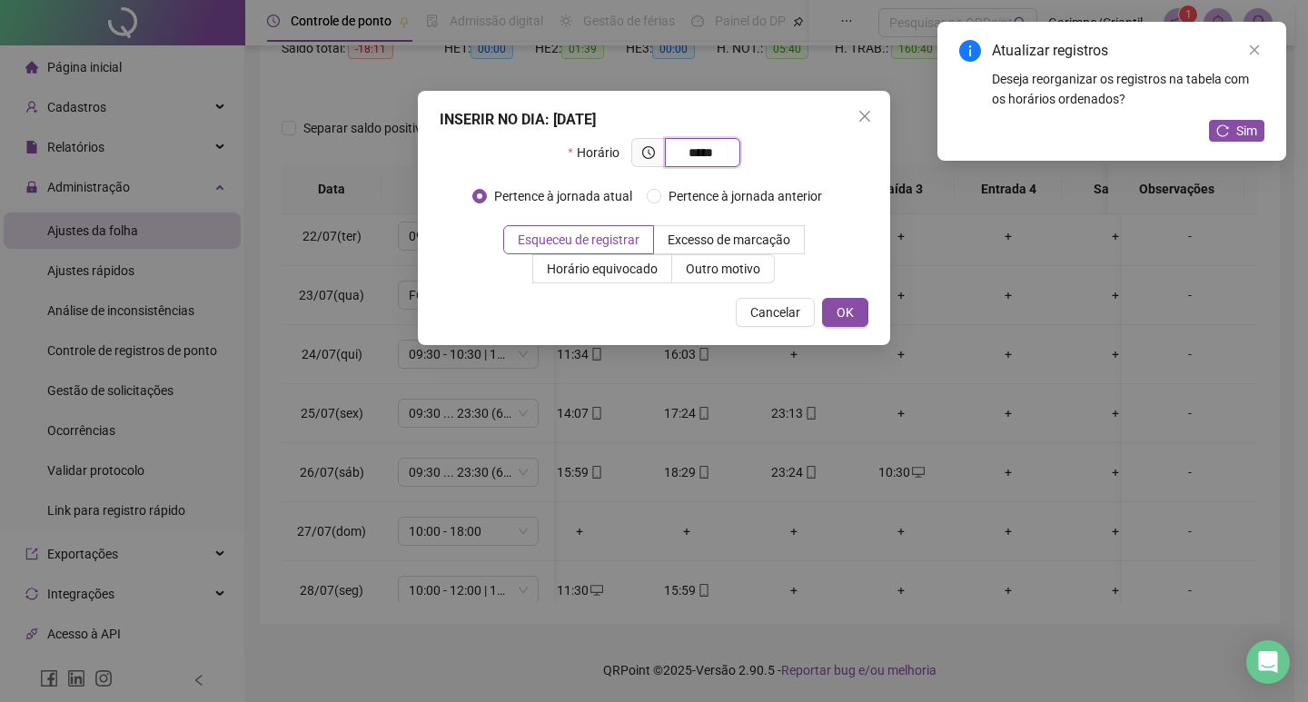
type input "*****"
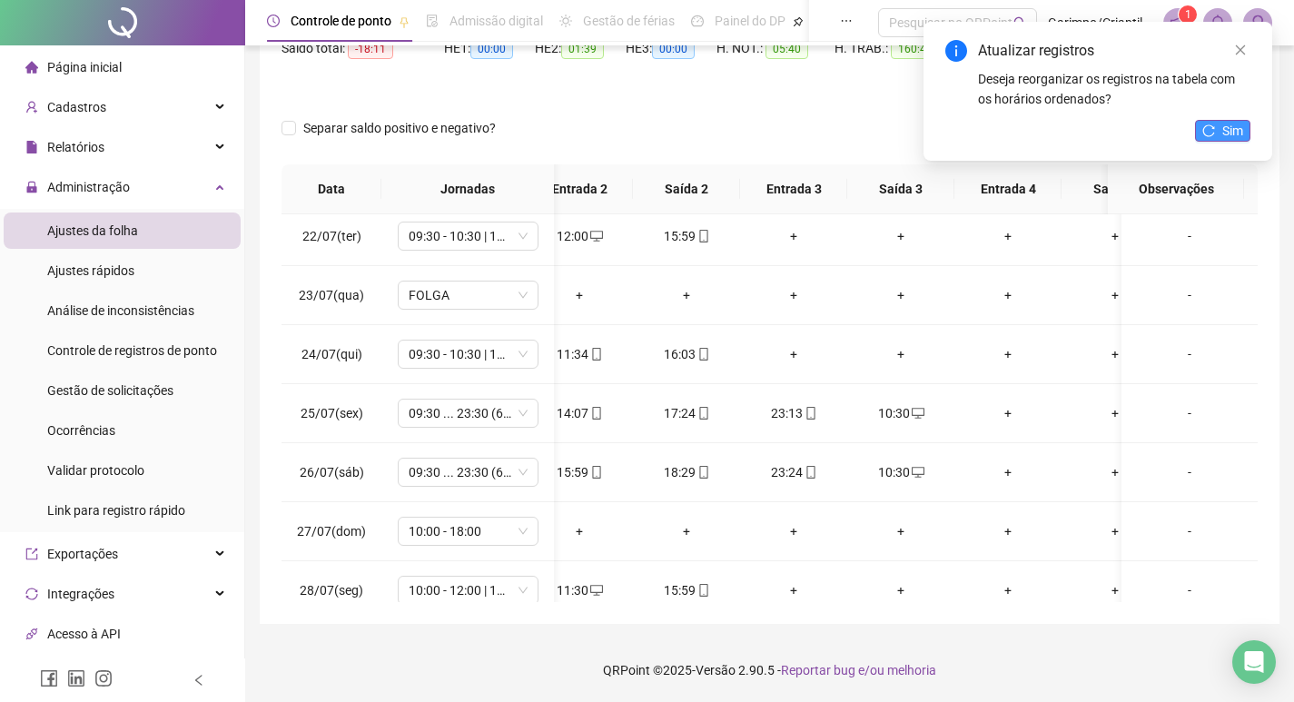
click at [1208, 127] on icon "reload" at bounding box center [1209, 130] width 13 height 13
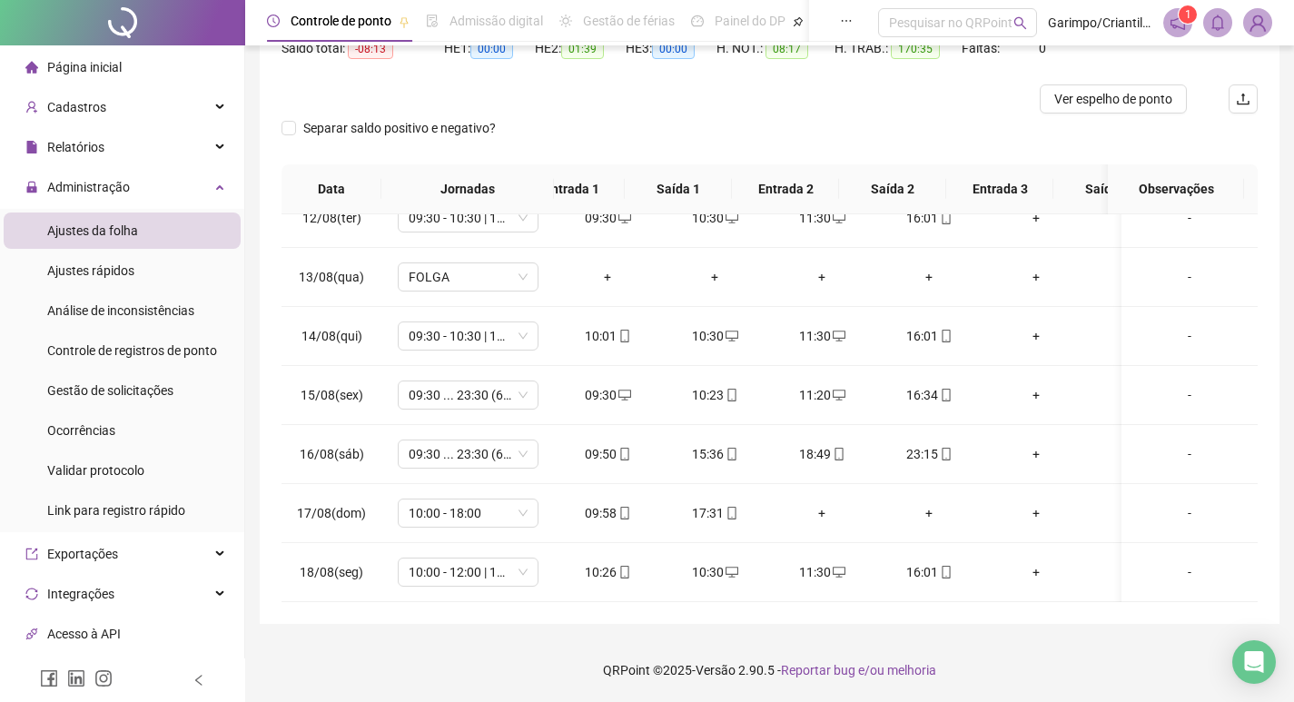
scroll to position [0, 0]
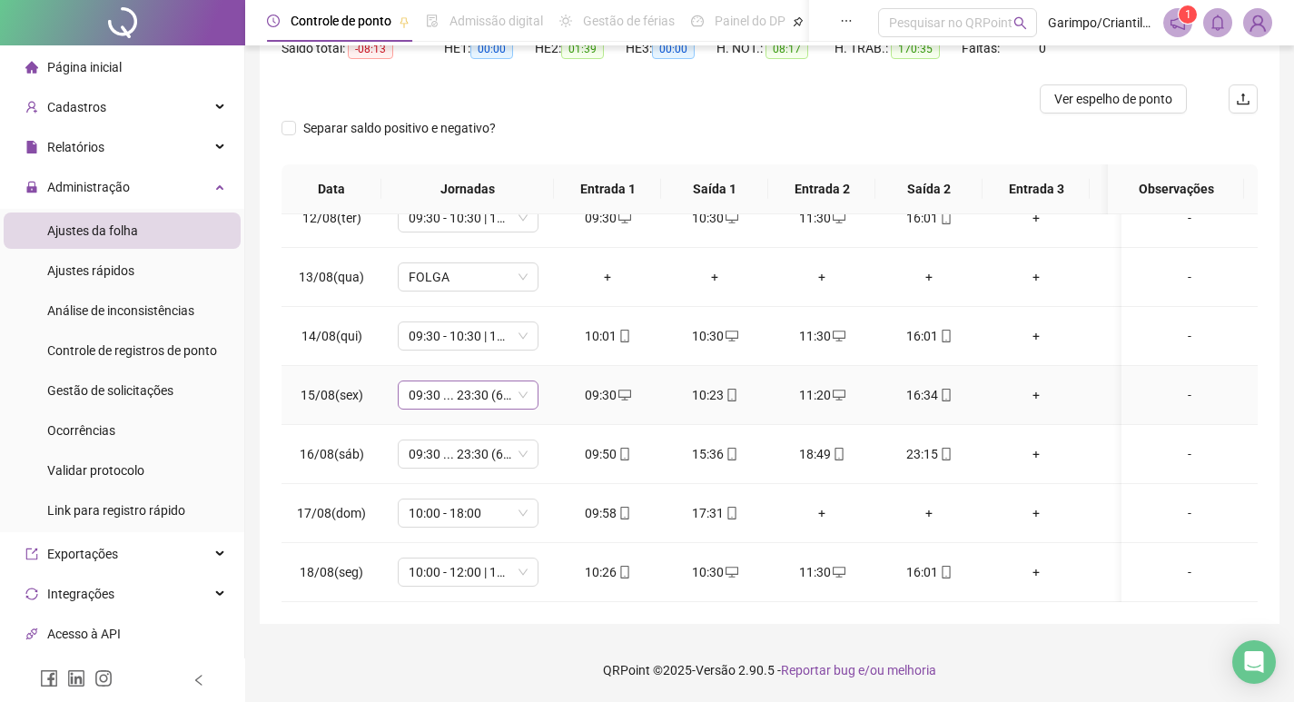
click at [449, 386] on span "09:30 ... 23:30 (6 HORAS)" at bounding box center [468, 394] width 119 height 27
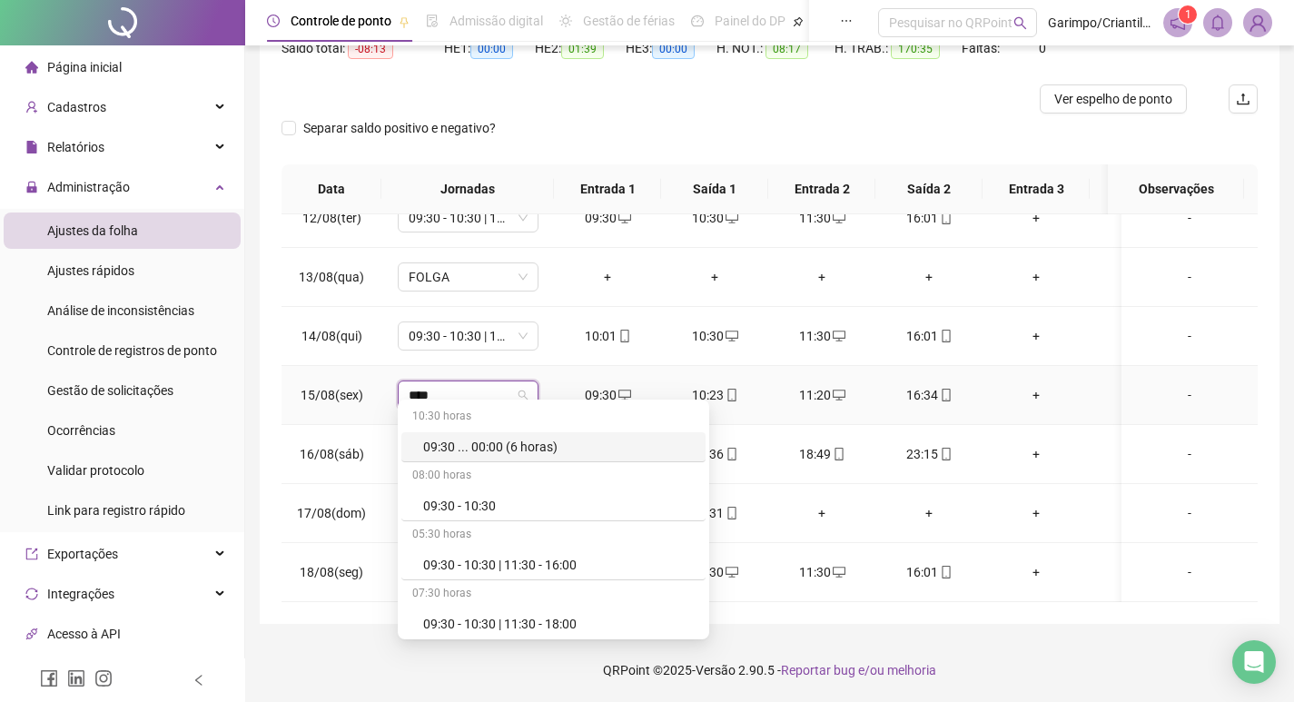
type input "*****"
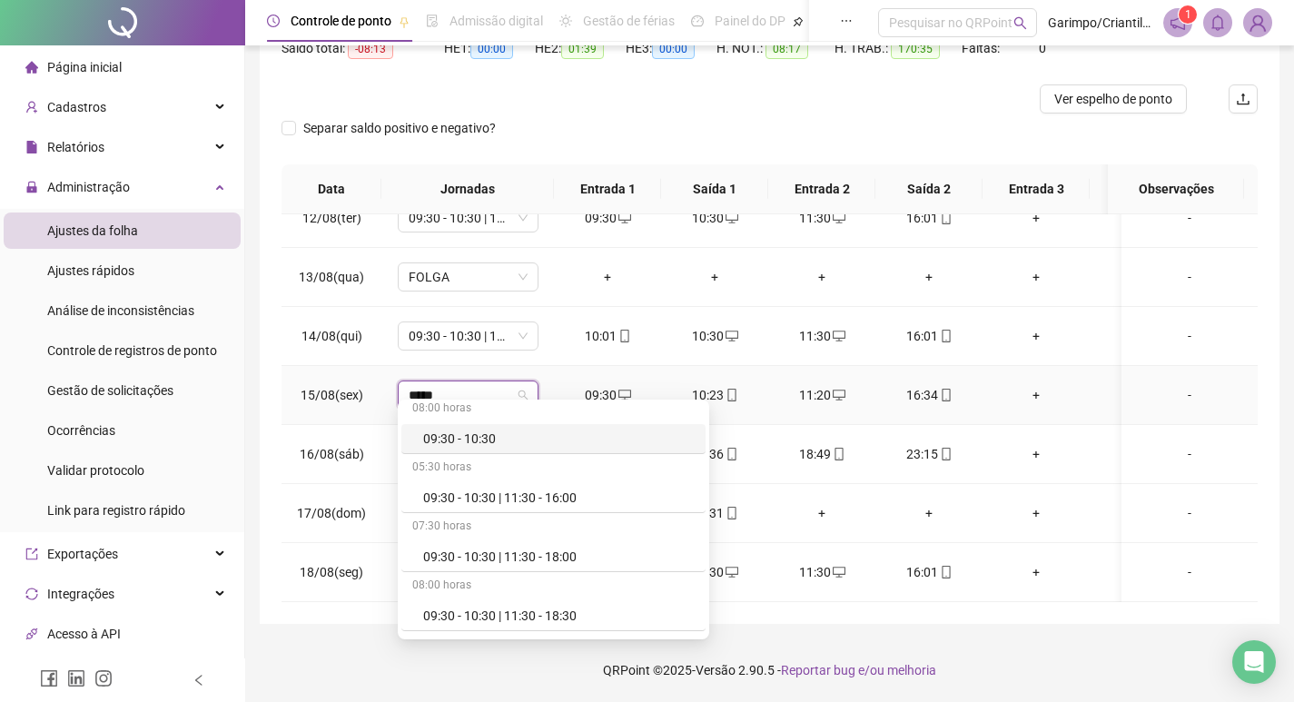
scroll to position [91, 0]
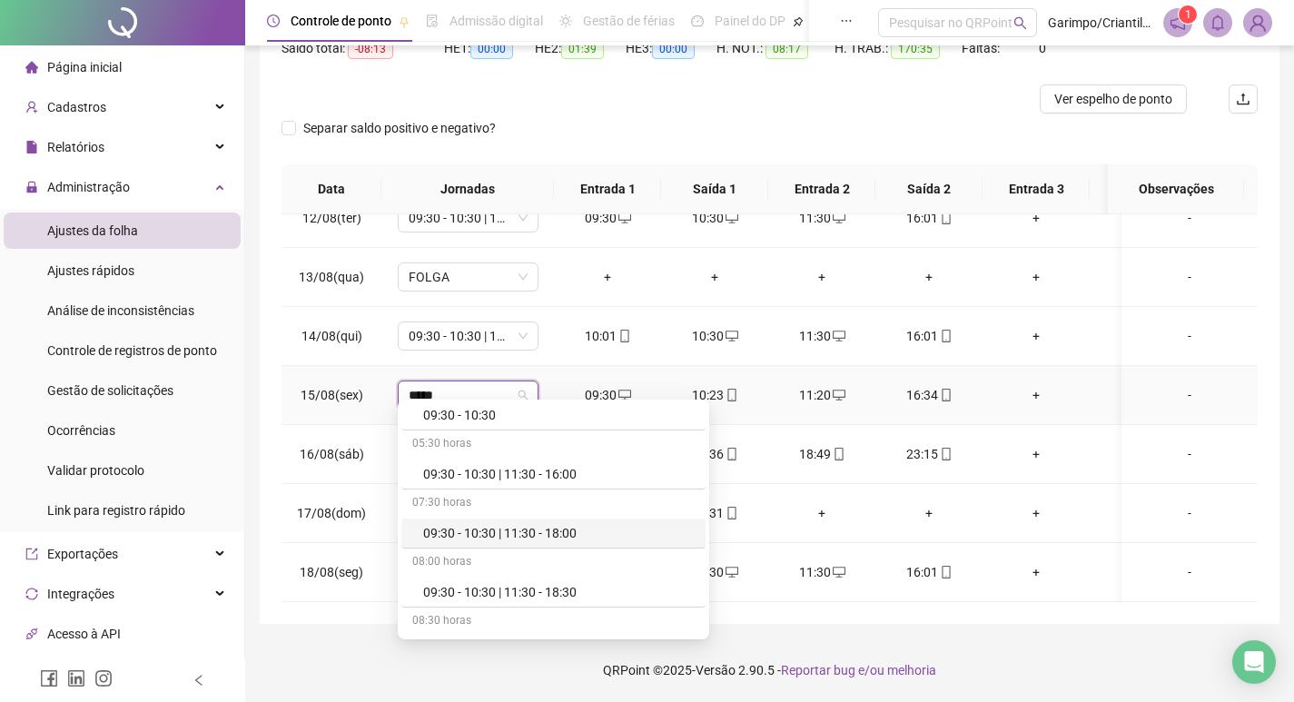
click at [566, 489] on div "09:30 - 10:30 | 11:30 - 16:00" at bounding box center [553, 475] width 304 height 30
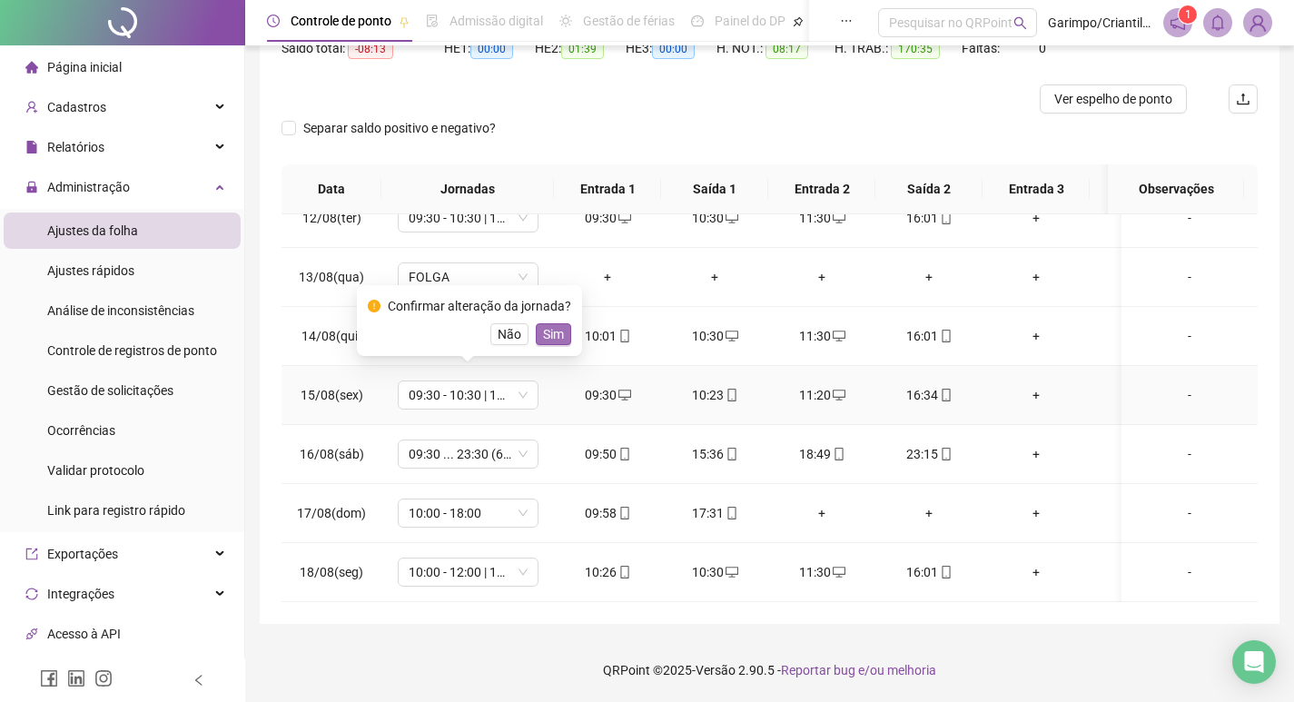
click at [564, 329] on button "Sim" at bounding box center [553, 334] width 35 height 22
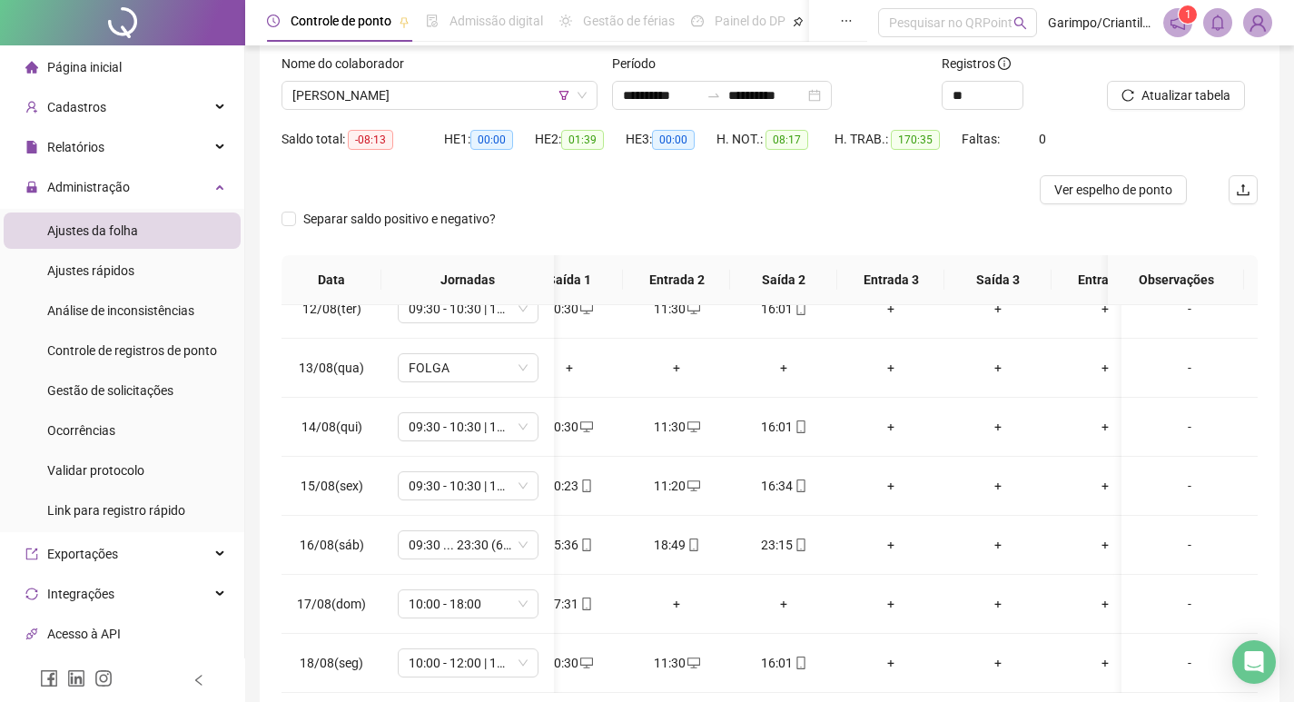
scroll to position [0, 0]
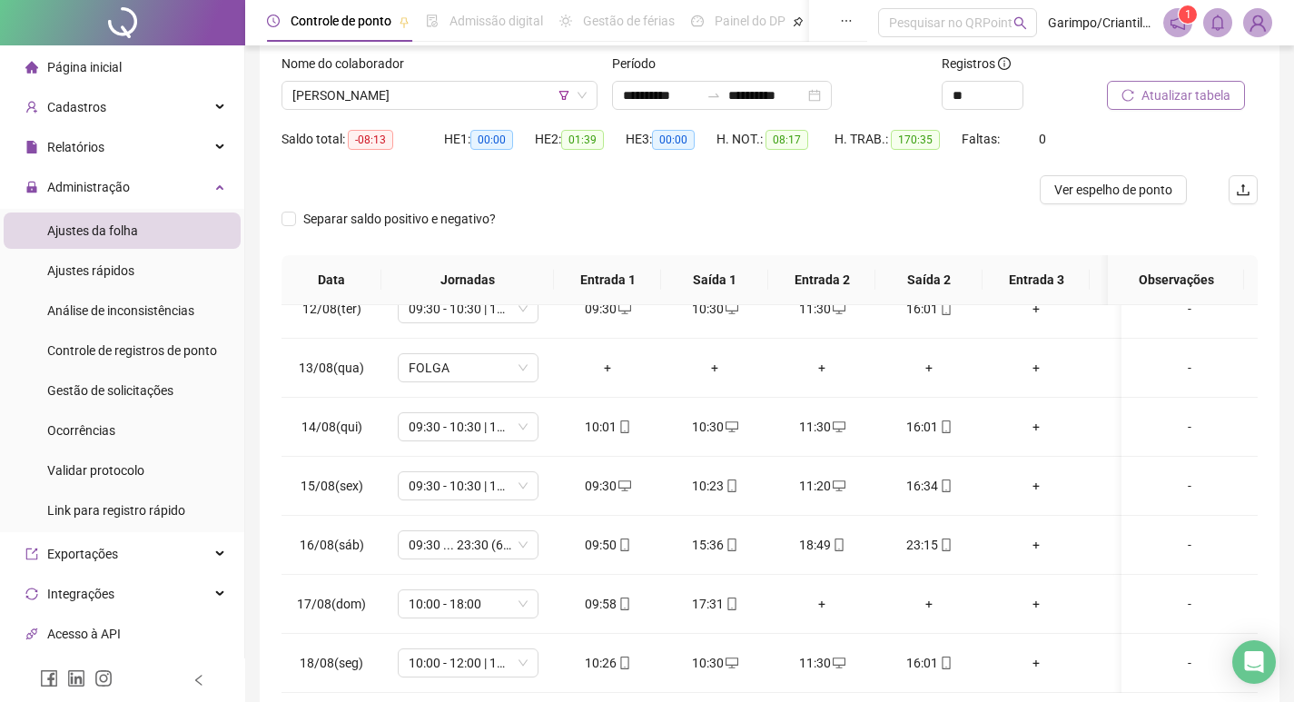
click at [1190, 104] on span "Atualizar tabela" at bounding box center [1186, 95] width 89 height 20
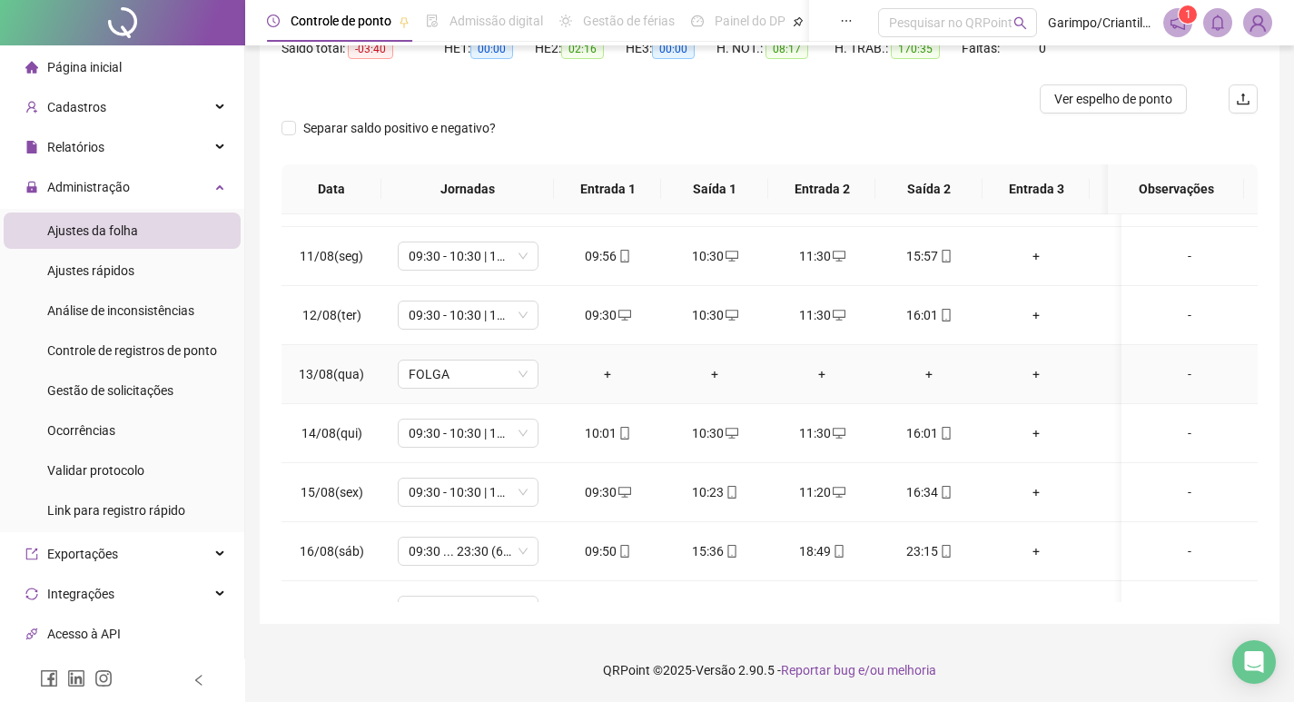
scroll to position [1338, 0]
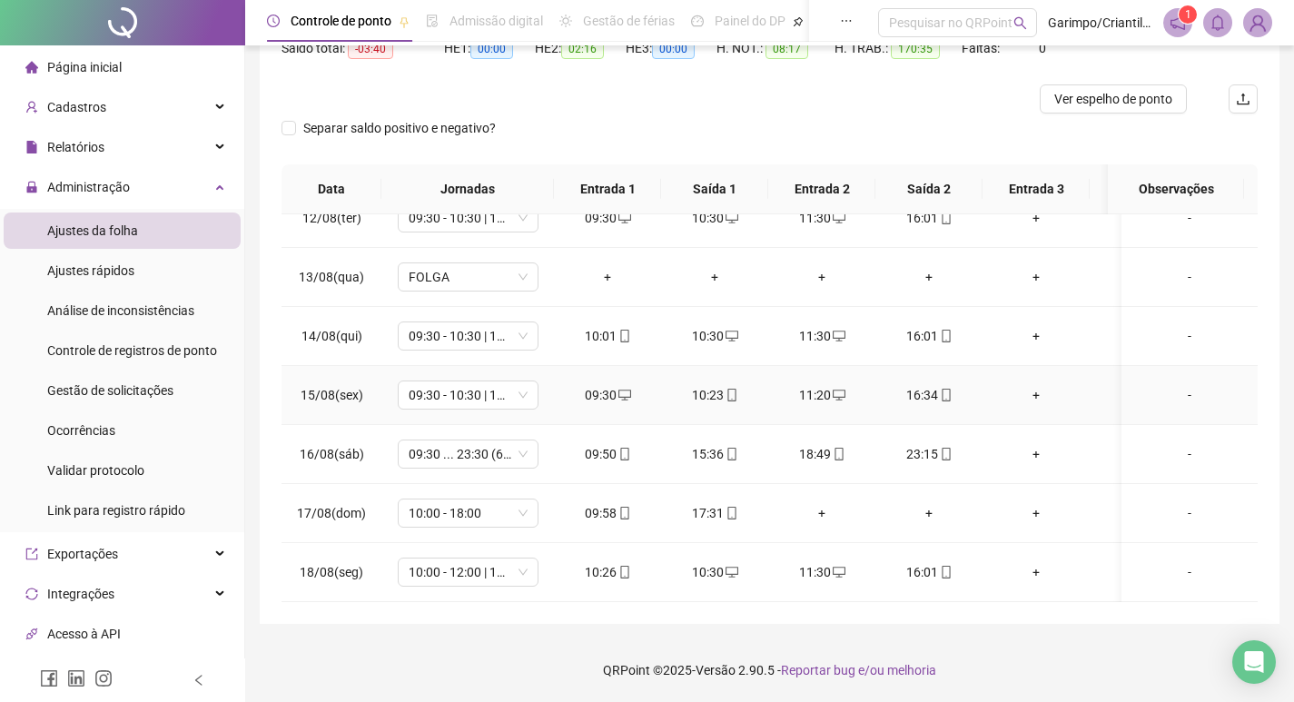
click at [1045, 385] on div "+" at bounding box center [1036, 395] width 78 height 20
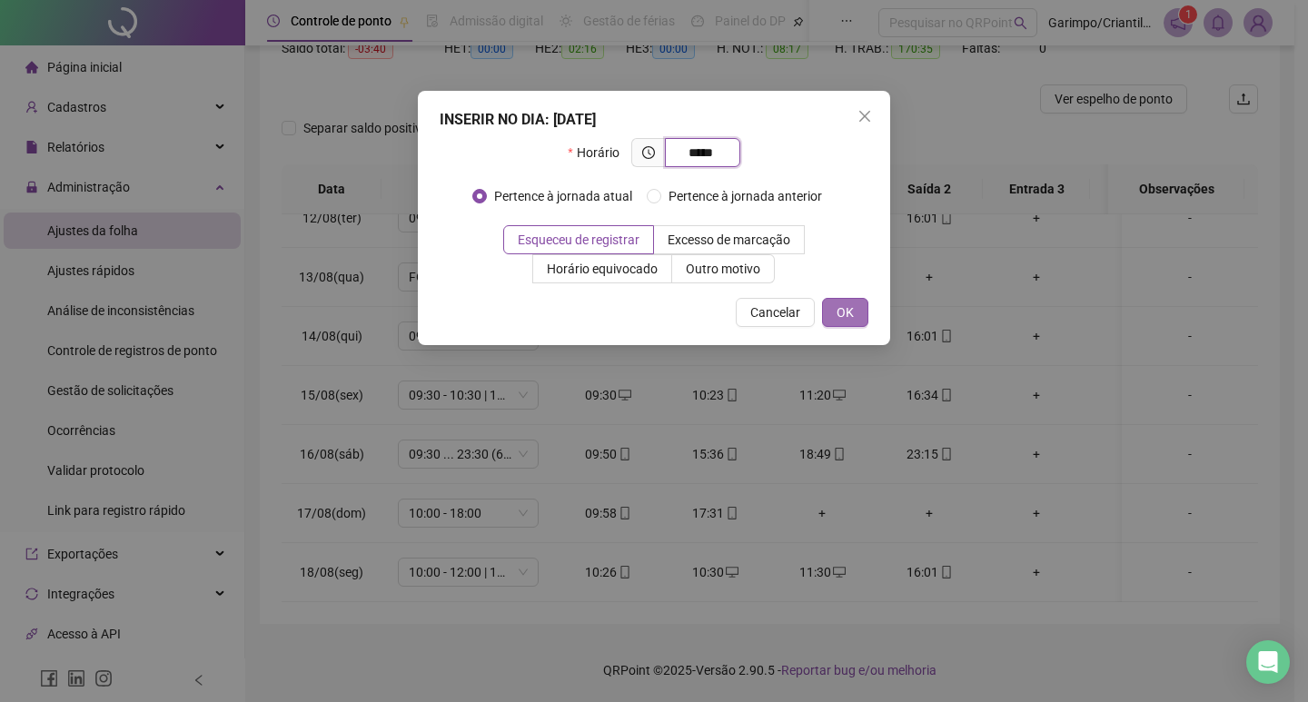
type input "*****"
click at [844, 316] on span "OK" at bounding box center [845, 312] width 17 height 20
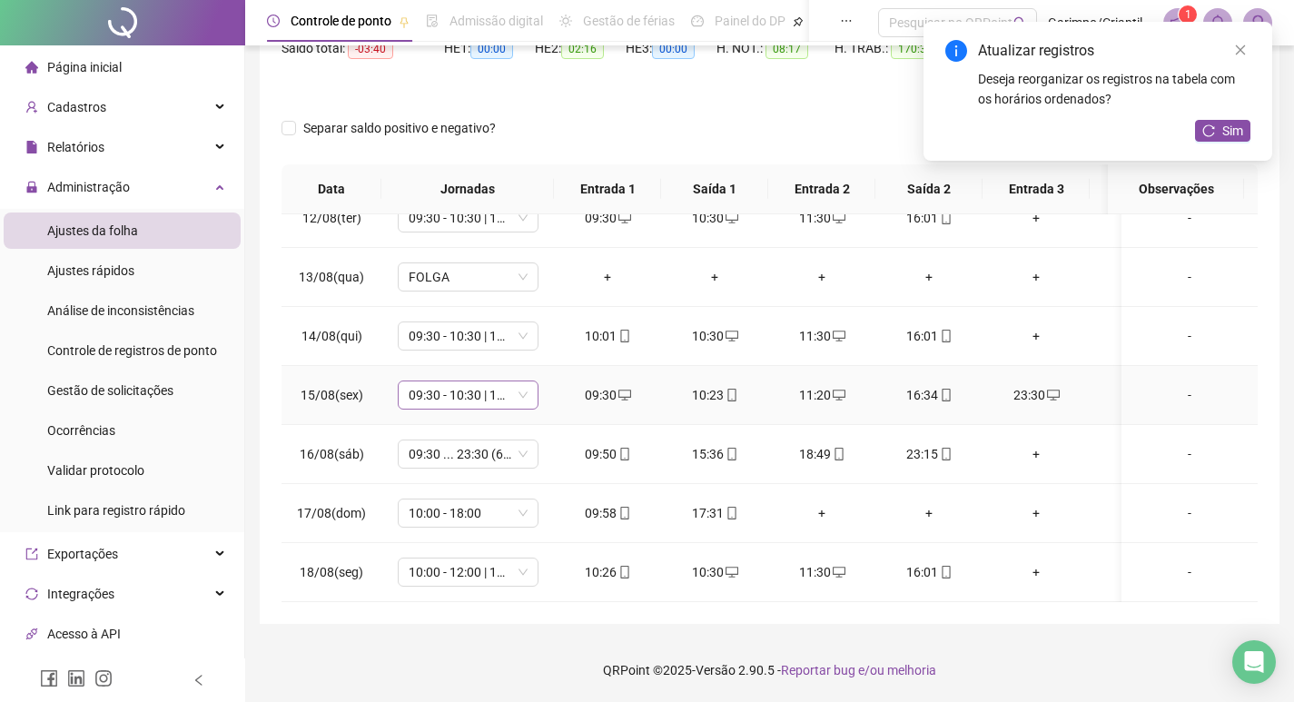
click at [498, 390] on span "09:30 - 10:30 | 11:30 - 16:00" at bounding box center [468, 394] width 119 height 27
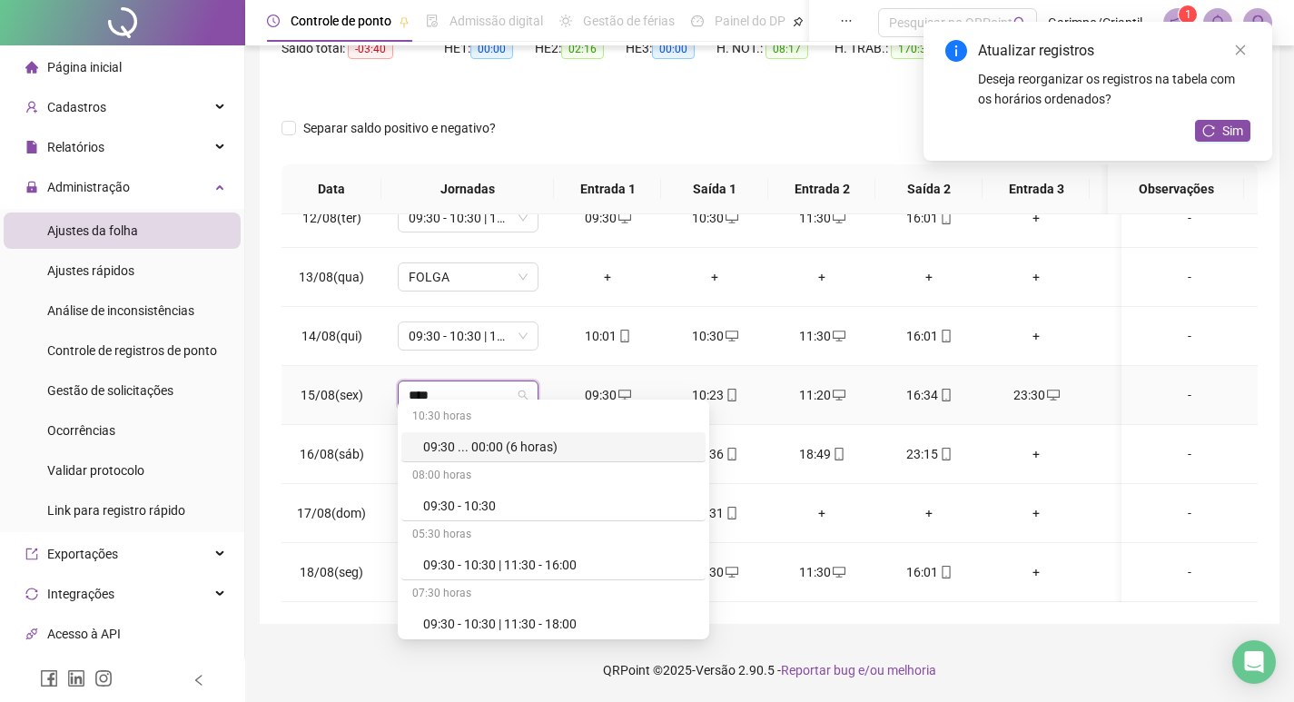
type input "*****"
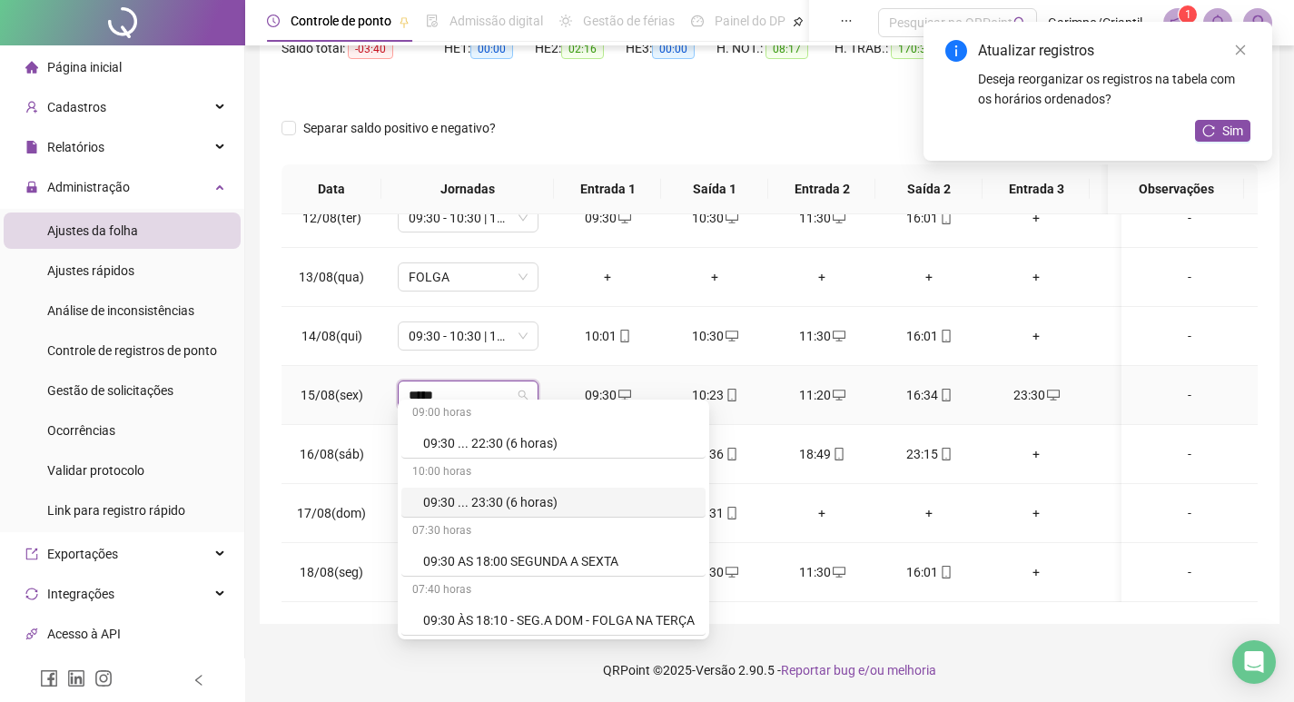
click at [480, 494] on div "09:30 ... 23:30 (6 horas)" at bounding box center [559, 502] width 272 height 20
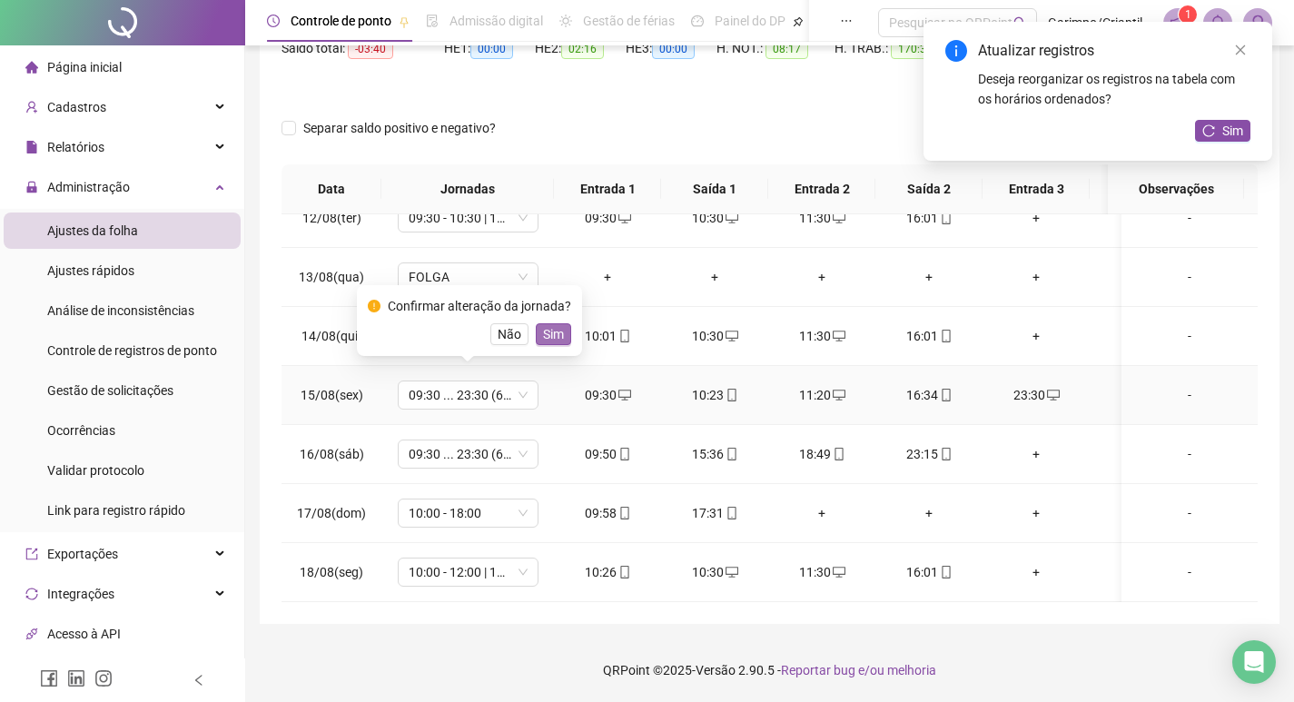
click at [543, 334] on span "Sim" at bounding box center [553, 334] width 21 height 20
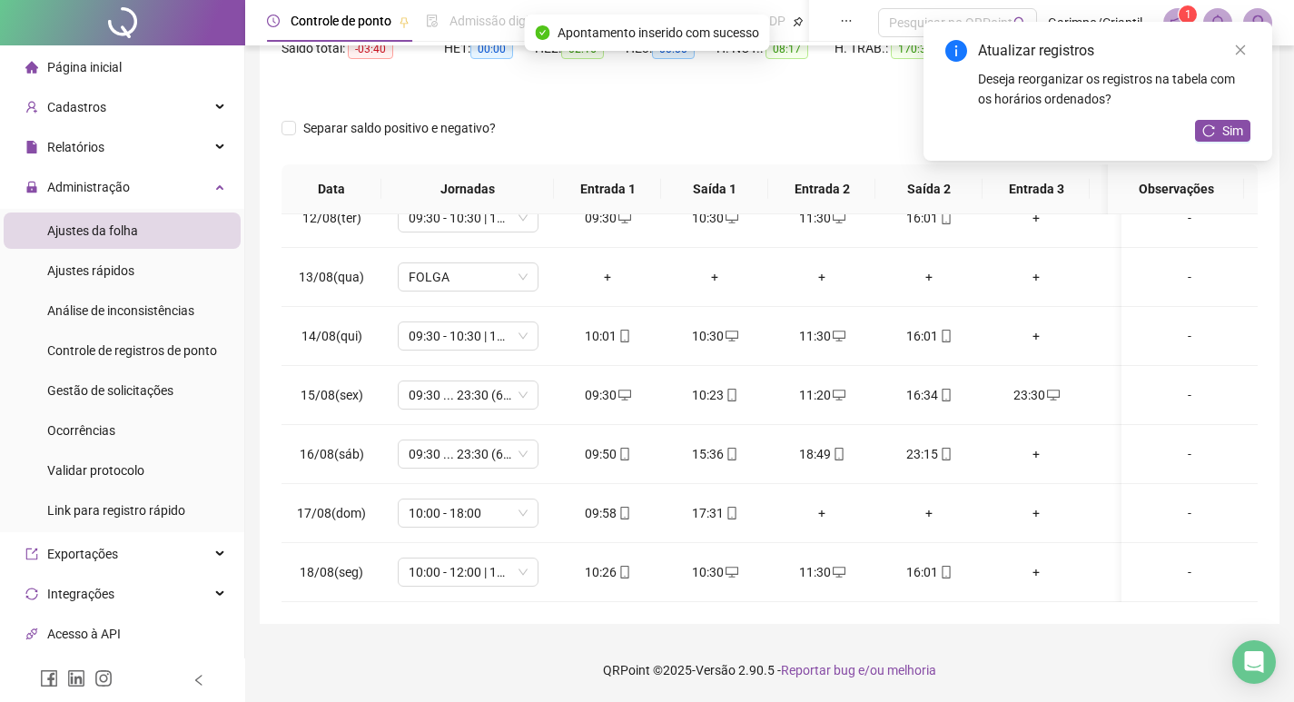
click at [1223, 117] on div "Atualizar registros Deseja reorganizar os registros na tabela com os horários o…" at bounding box center [1098, 91] width 349 height 139
click at [1217, 125] on button "Sim" at bounding box center [1222, 131] width 55 height 22
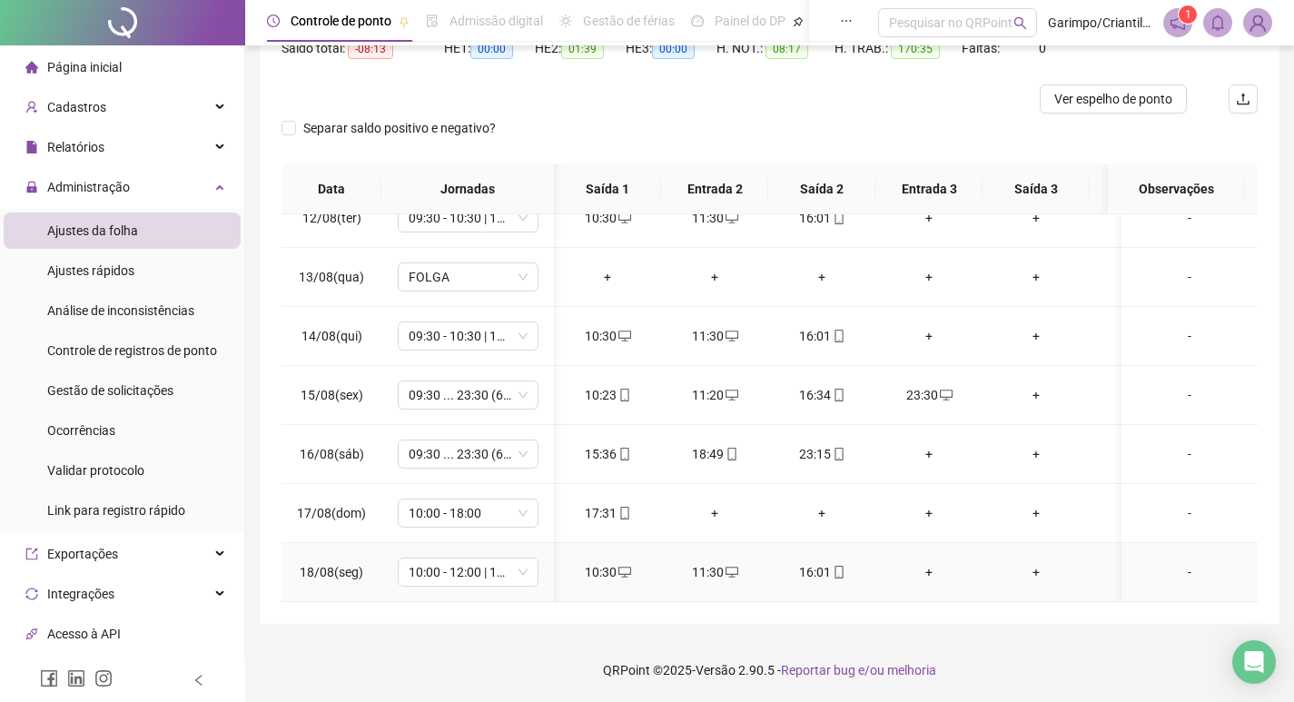
scroll to position [0, 109]
click at [1039, 385] on div "+" at bounding box center [1034, 395] width 78 height 20
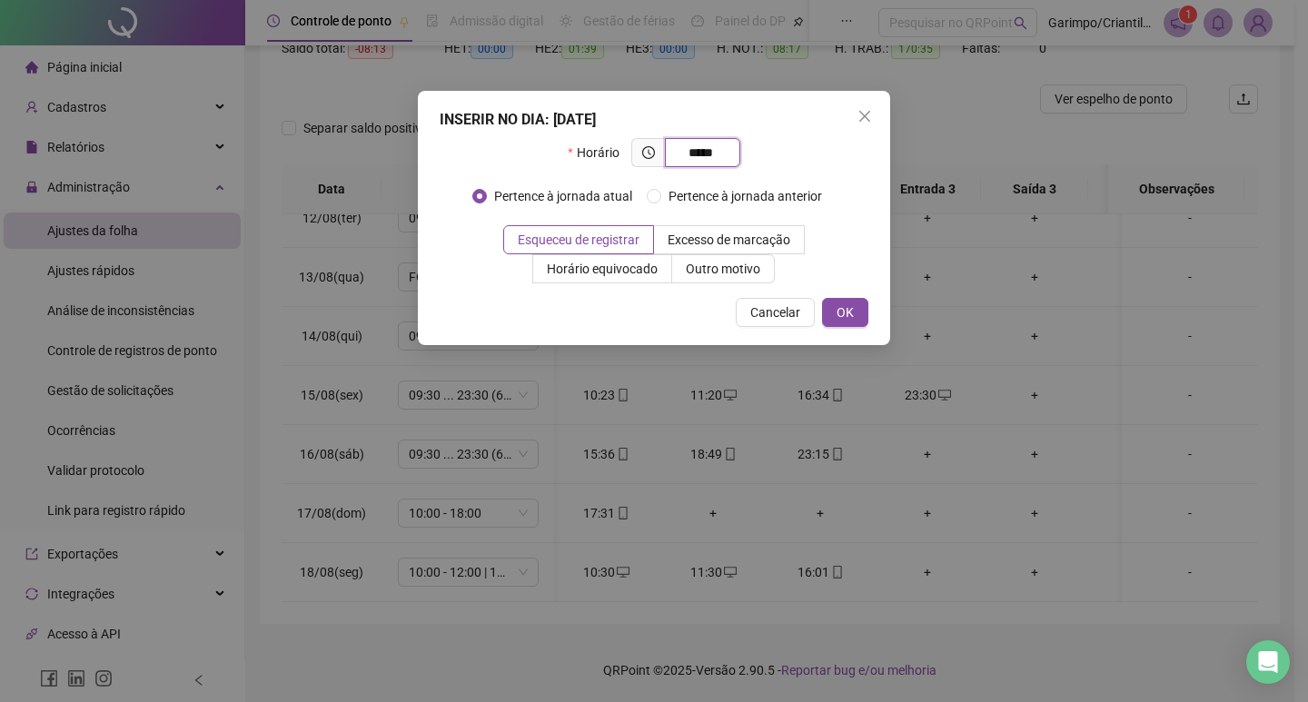
type input "*****"
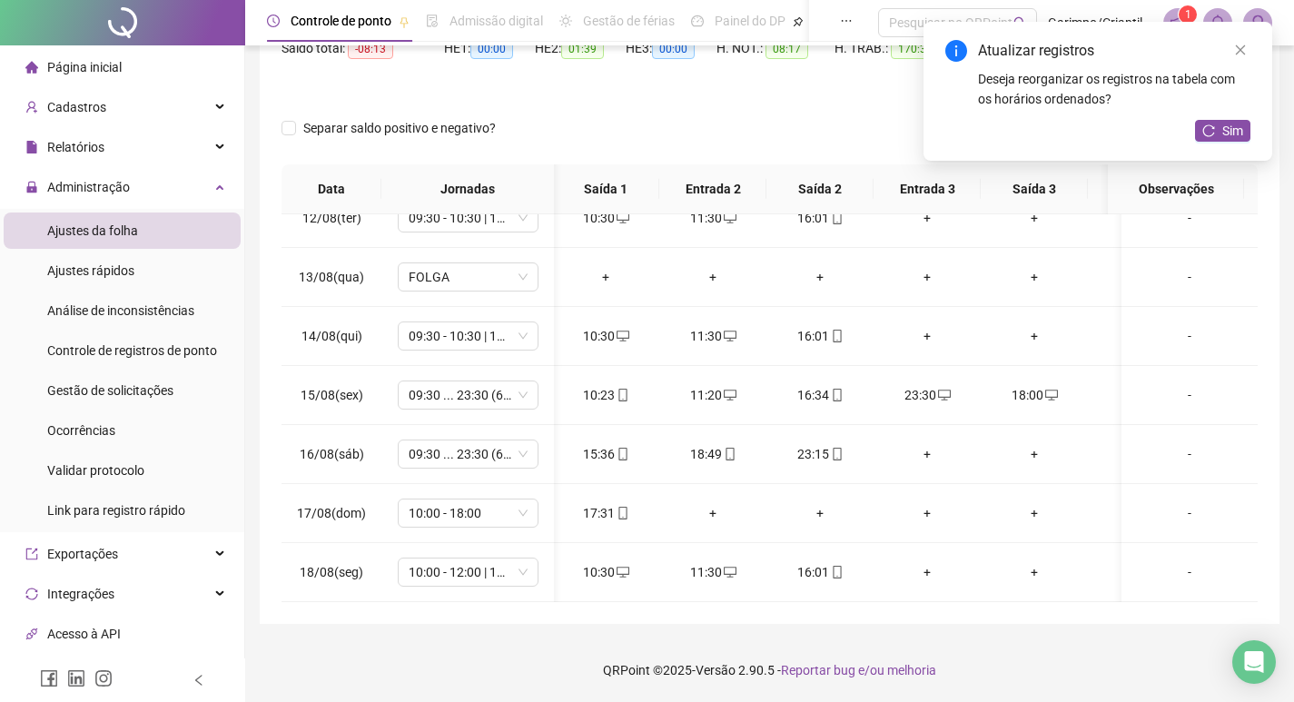
click at [1258, 124] on div "Atualizar registros Deseja reorganizar os registros na tabela com os horários o…" at bounding box center [1098, 91] width 349 height 139
click at [1222, 131] on button "Sim" at bounding box center [1222, 131] width 55 height 22
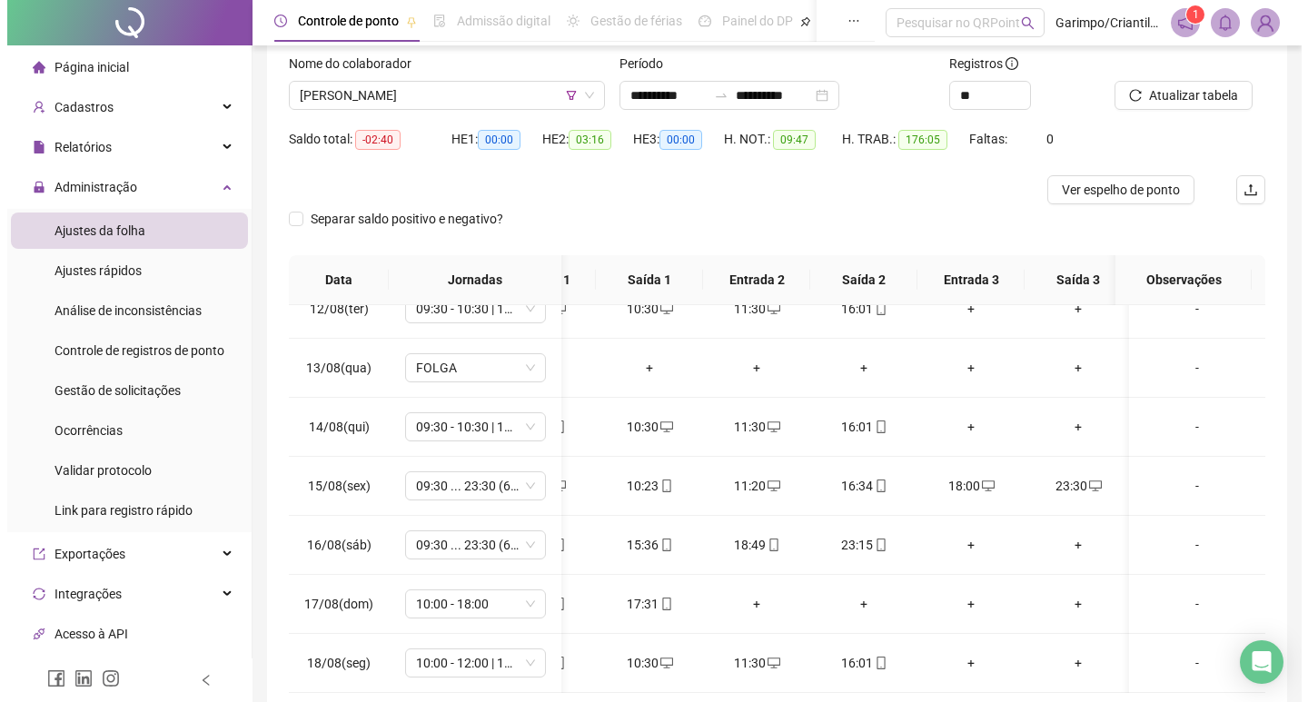
scroll to position [0, 0]
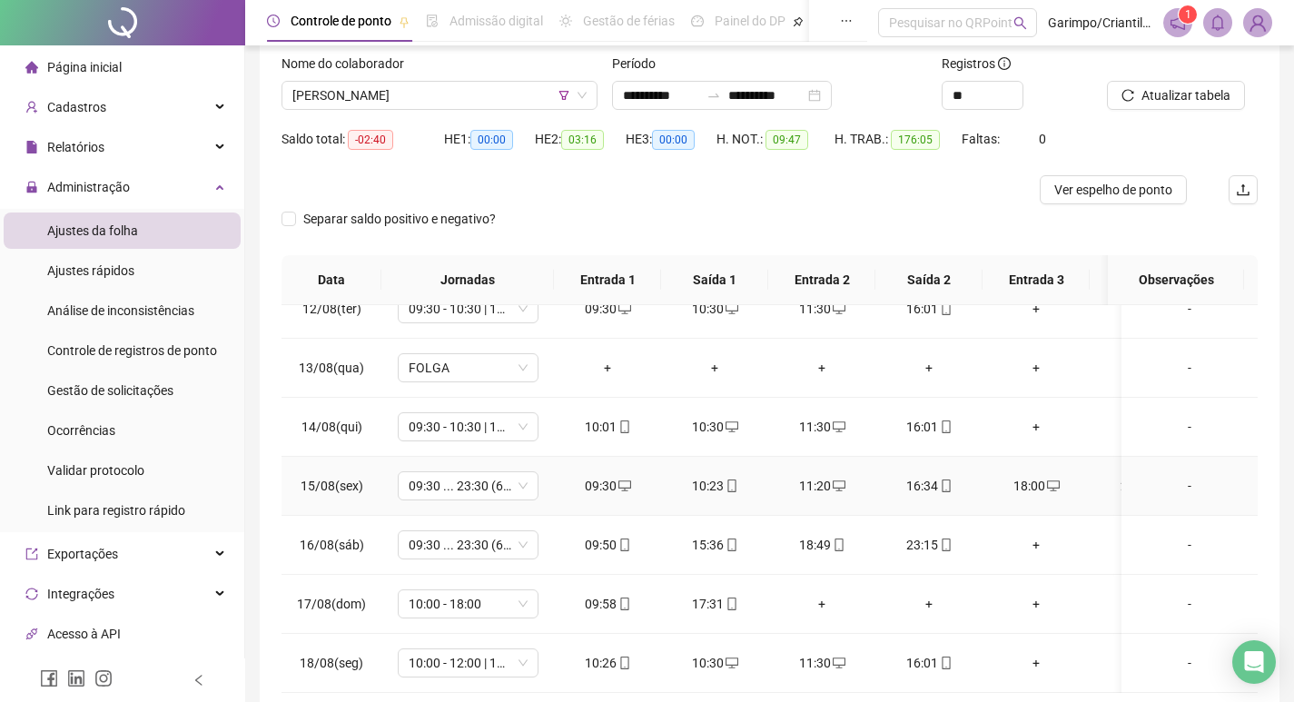
click at [631, 476] on div "09:30" at bounding box center [608, 486] width 78 height 20
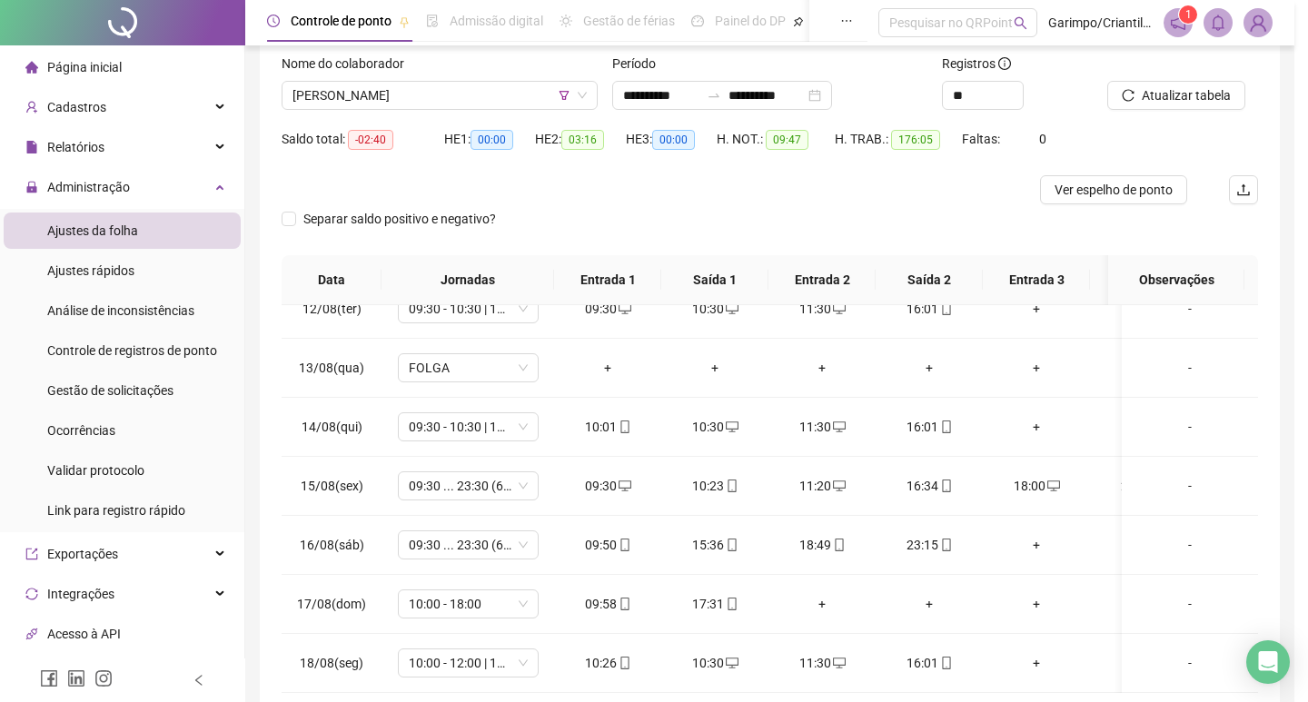
type input "**********"
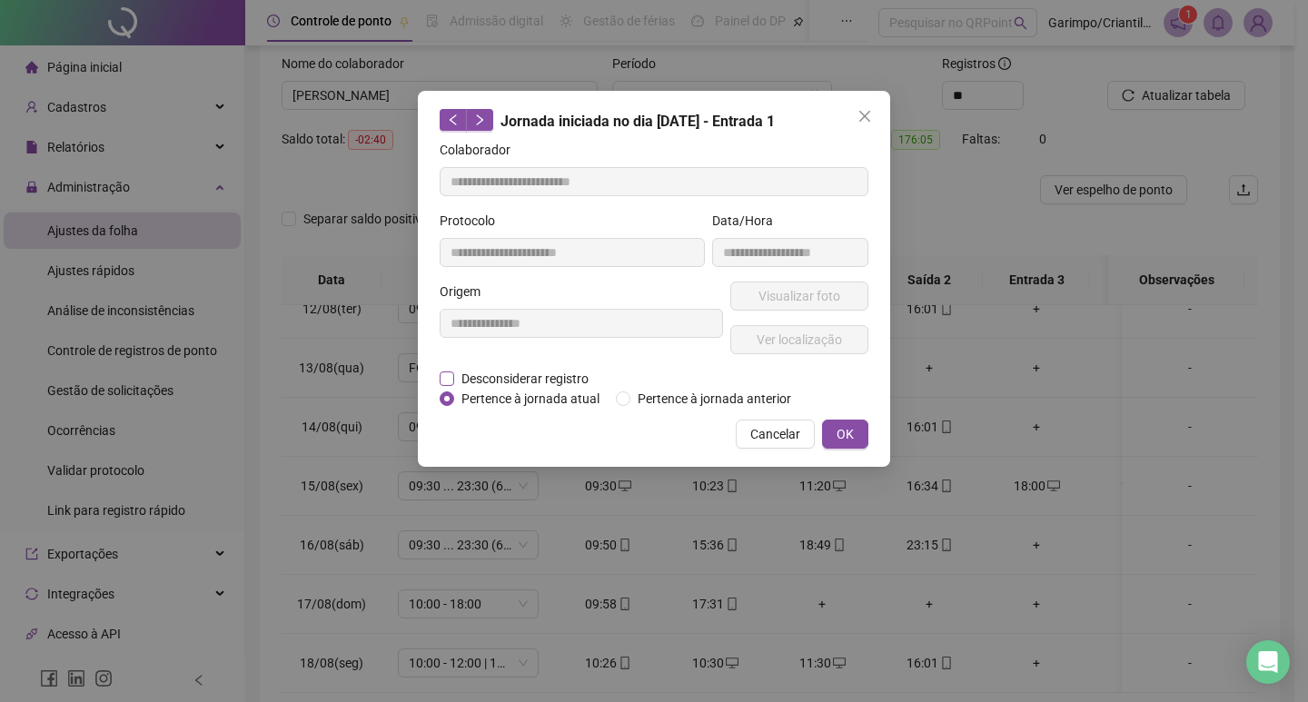
click at [519, 369] on span "Desconsiderar registro" at bounding box center [525, 379] width 142 height 20
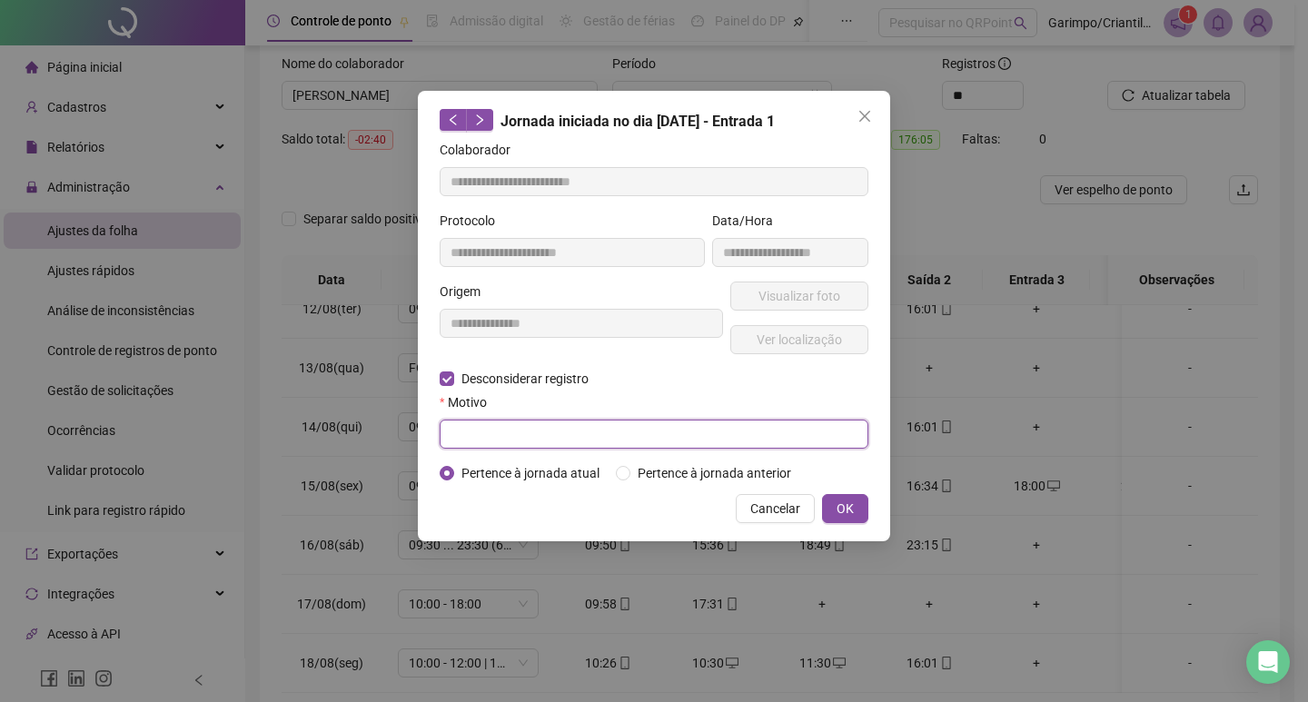
click at [611, 432] on input "text" at bounding box center [654, 434] width 429 height 29
click at [867, 122] on icon "close" at bounding box center [864, 116] width 15 height 15
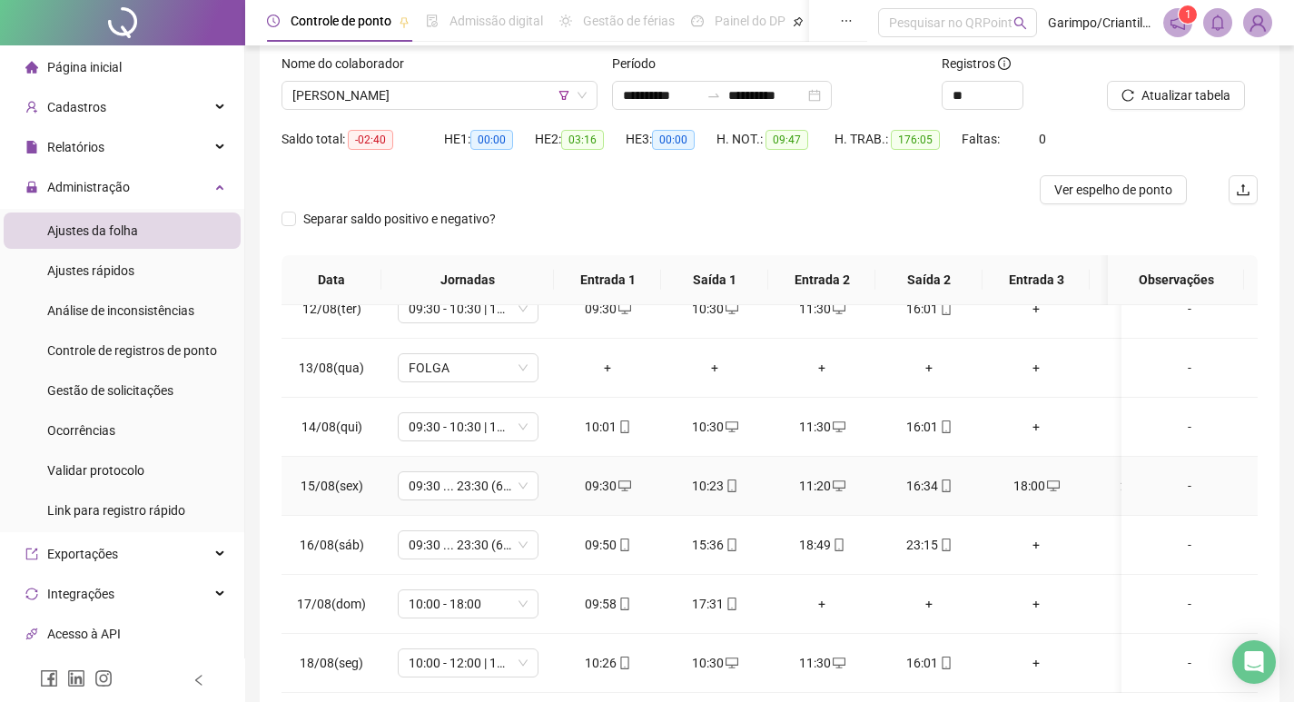
click at [611, 476] on div "09:30" at bounding box center [608, 486] width 78 height 20
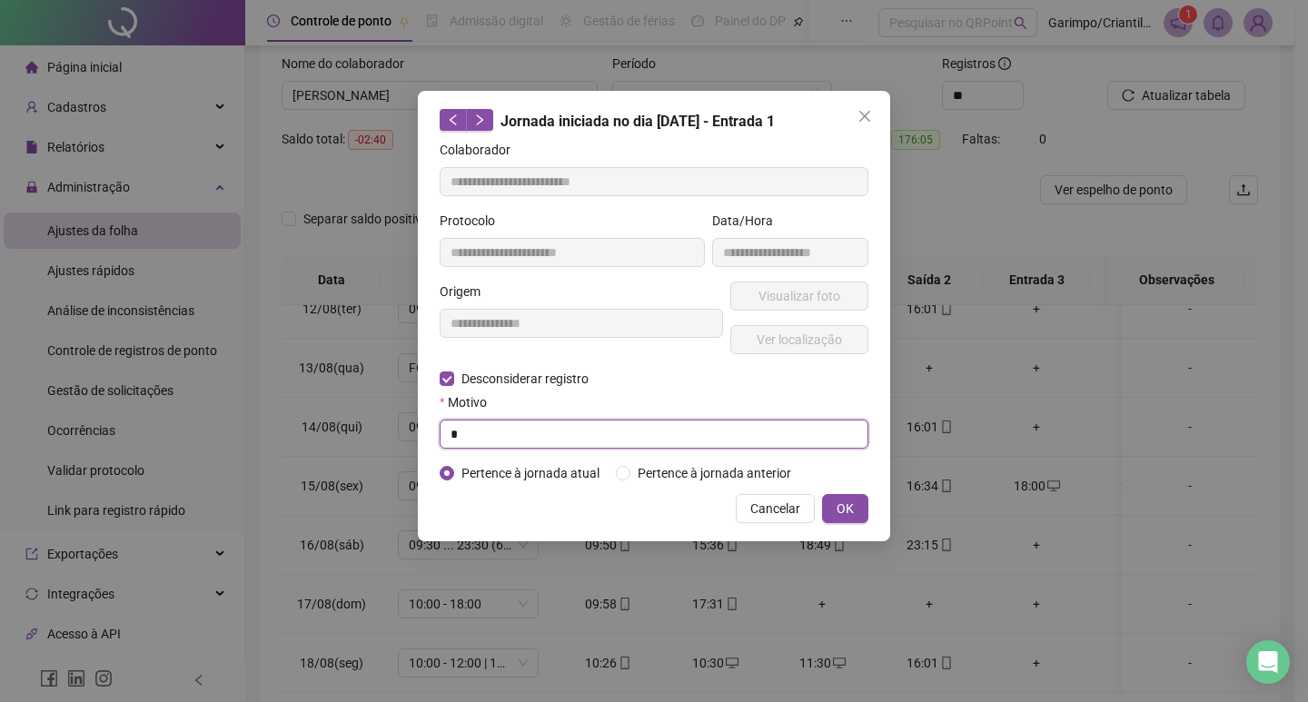
click at [534, 420] on input "text" at bounding box center [654, 434] width 429 height 29
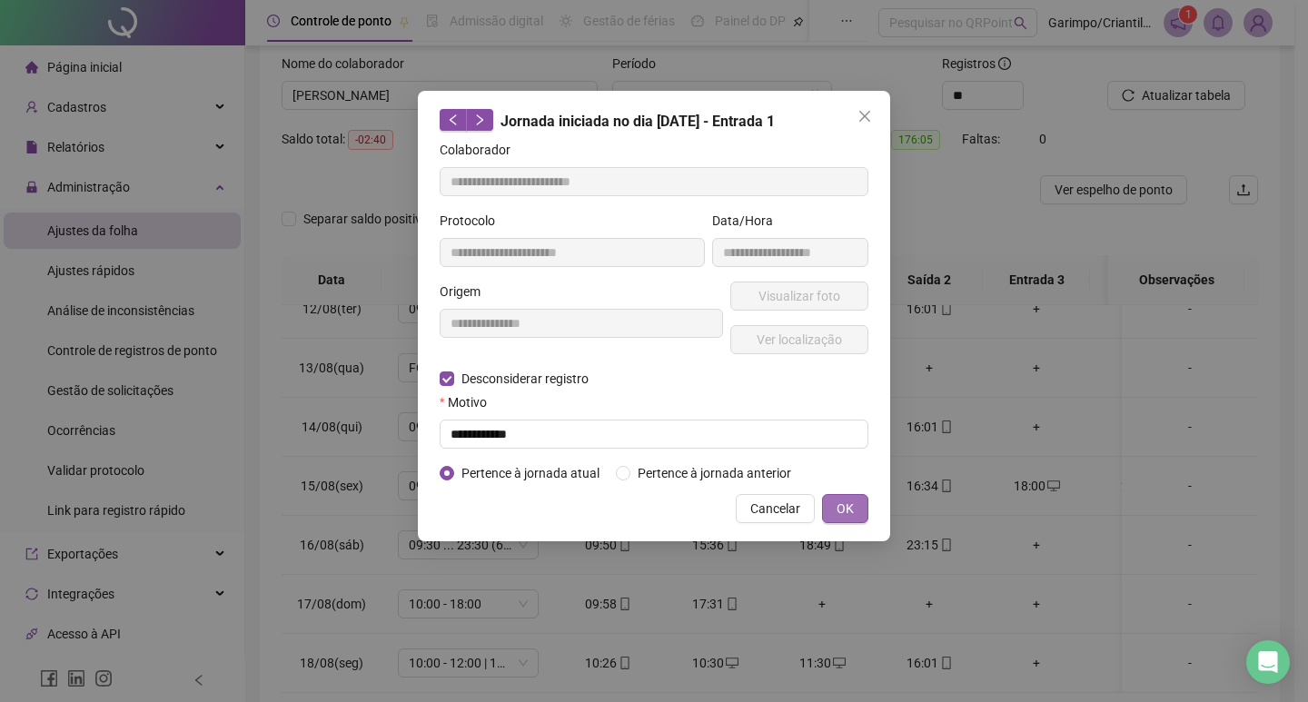
click at [822, 494] on button "OK" at bounding box center [845, 508] width 46 height 29
click at [844, 499] on span "OK" at bounding box center [845, 509] width 17 height 20
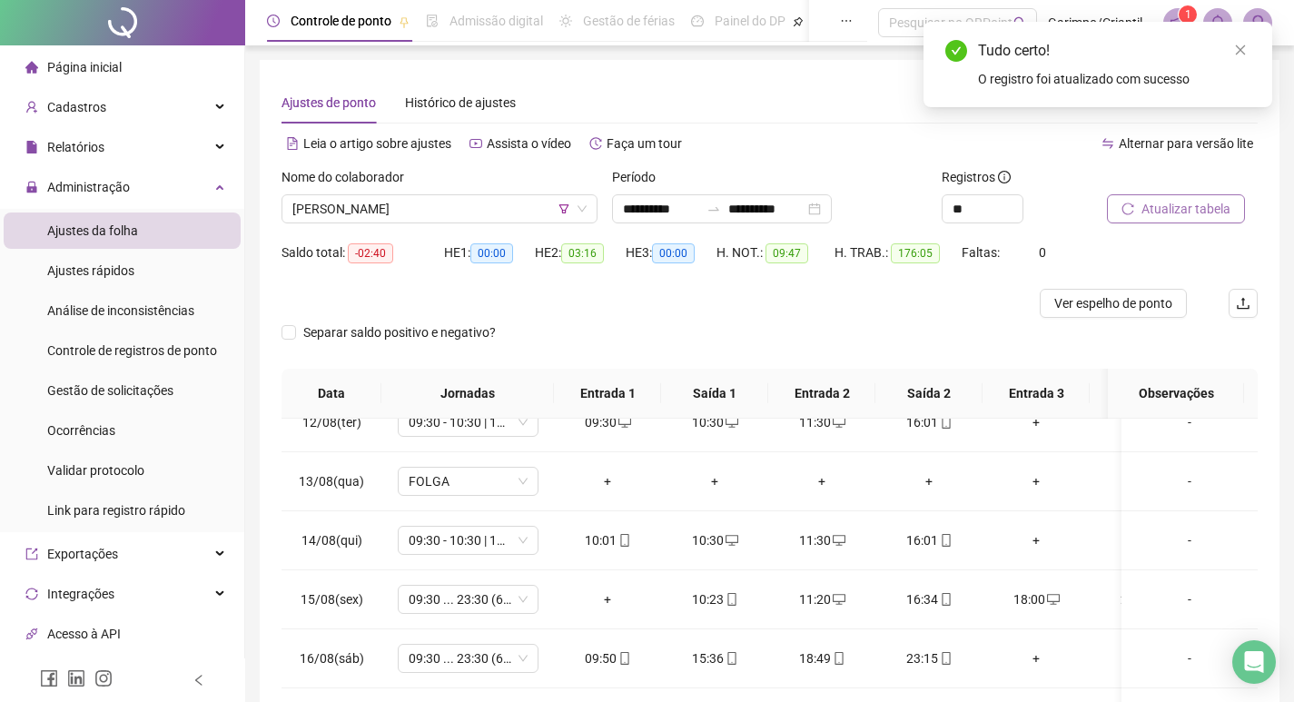
click at [1126, 213] on icon "reload" at bounding box center [1128, 209] width 13 height 13
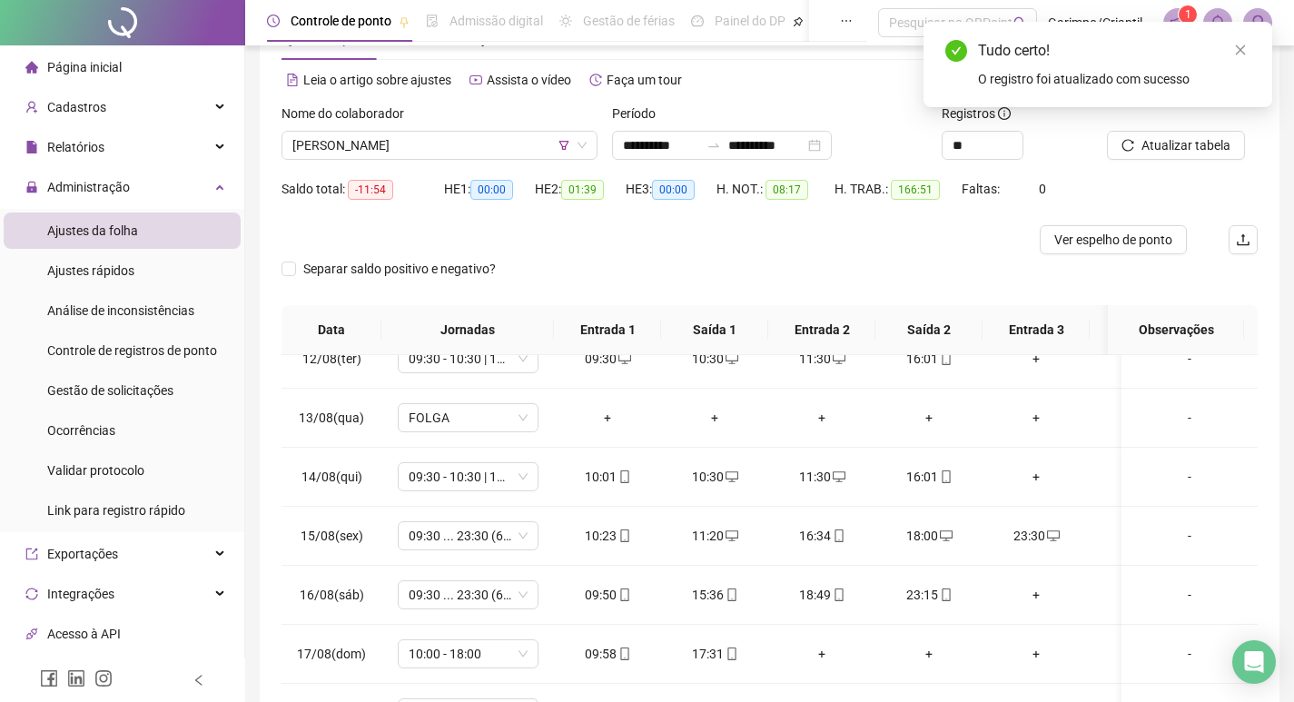
scroll to position [91, 0]
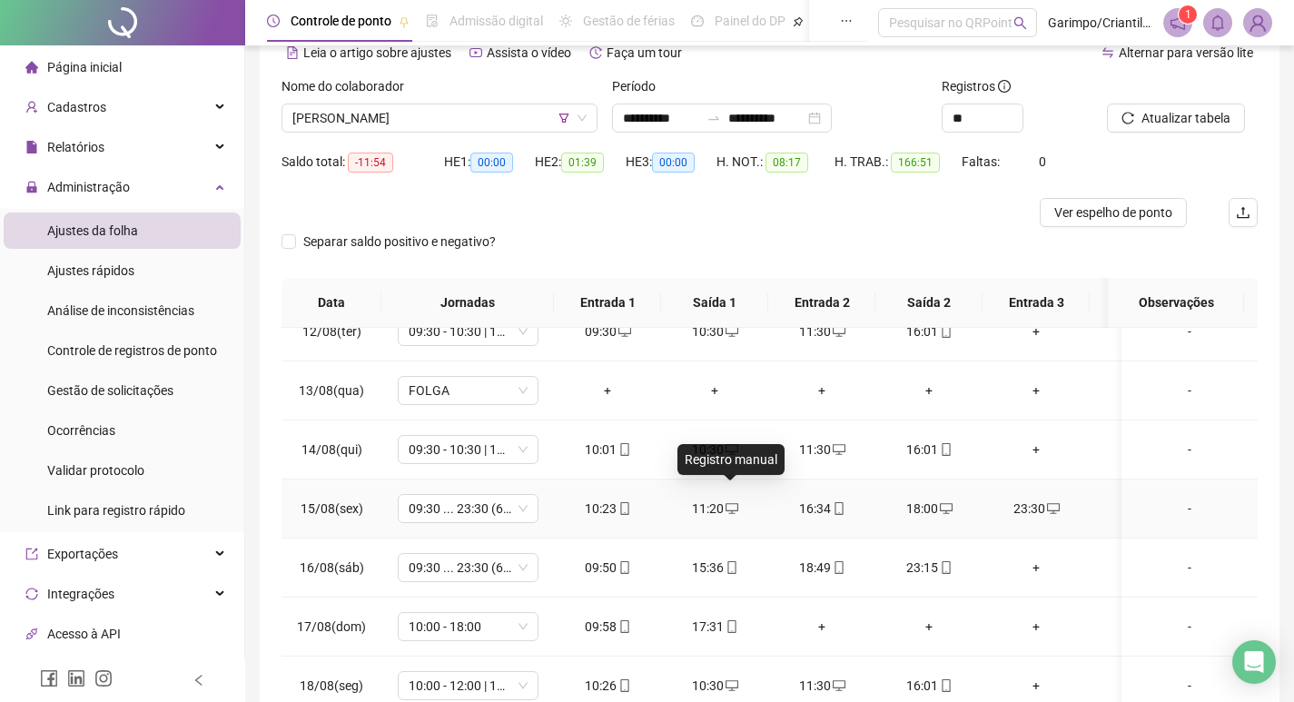
click at [728, 503] on icon "desktop" at bounding box center [732, 508] width 13 height 11
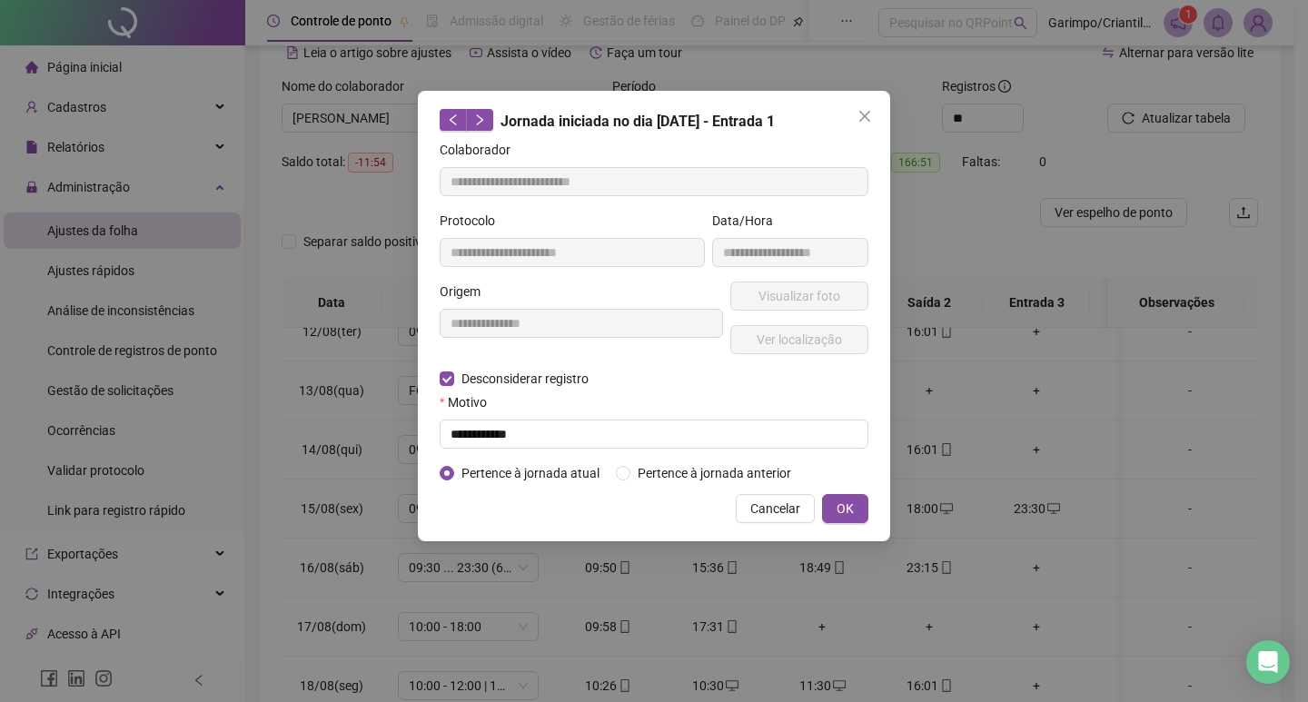
type input "**********"
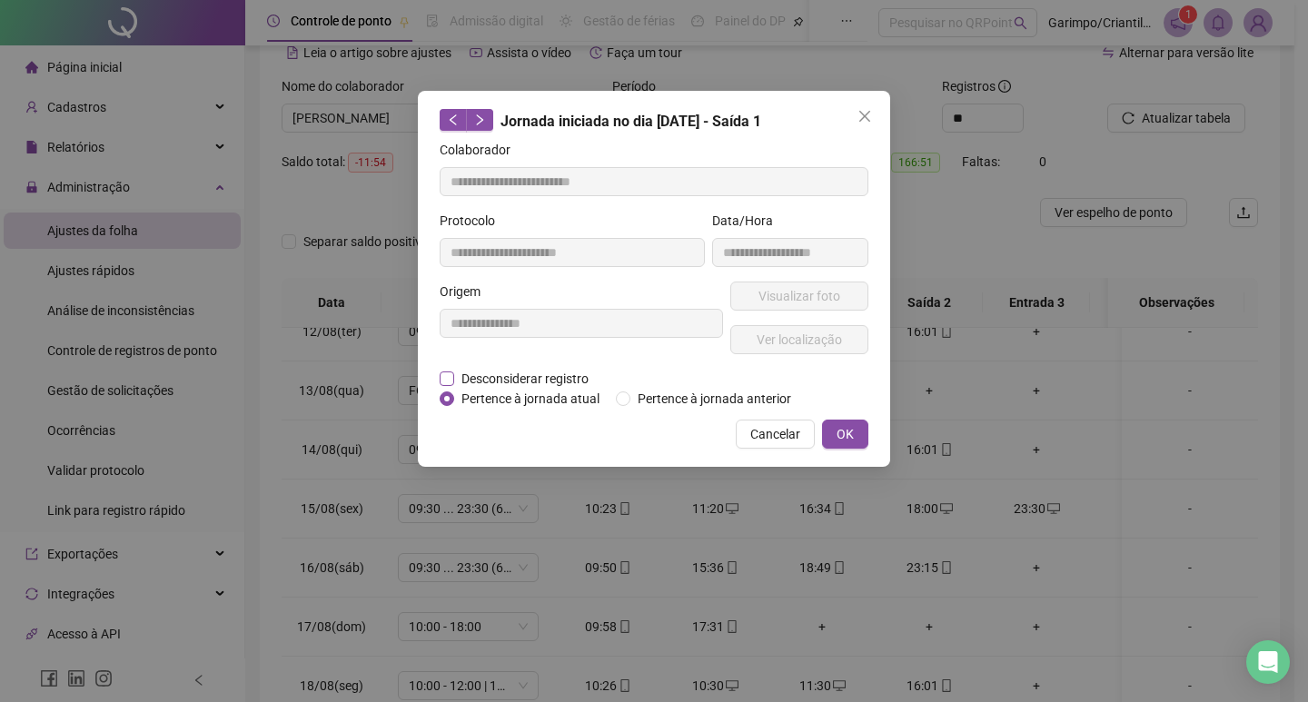
click at [553, 377] on span "Desconsiderar registro" at bounding box center [525, 379] width 142 height 20
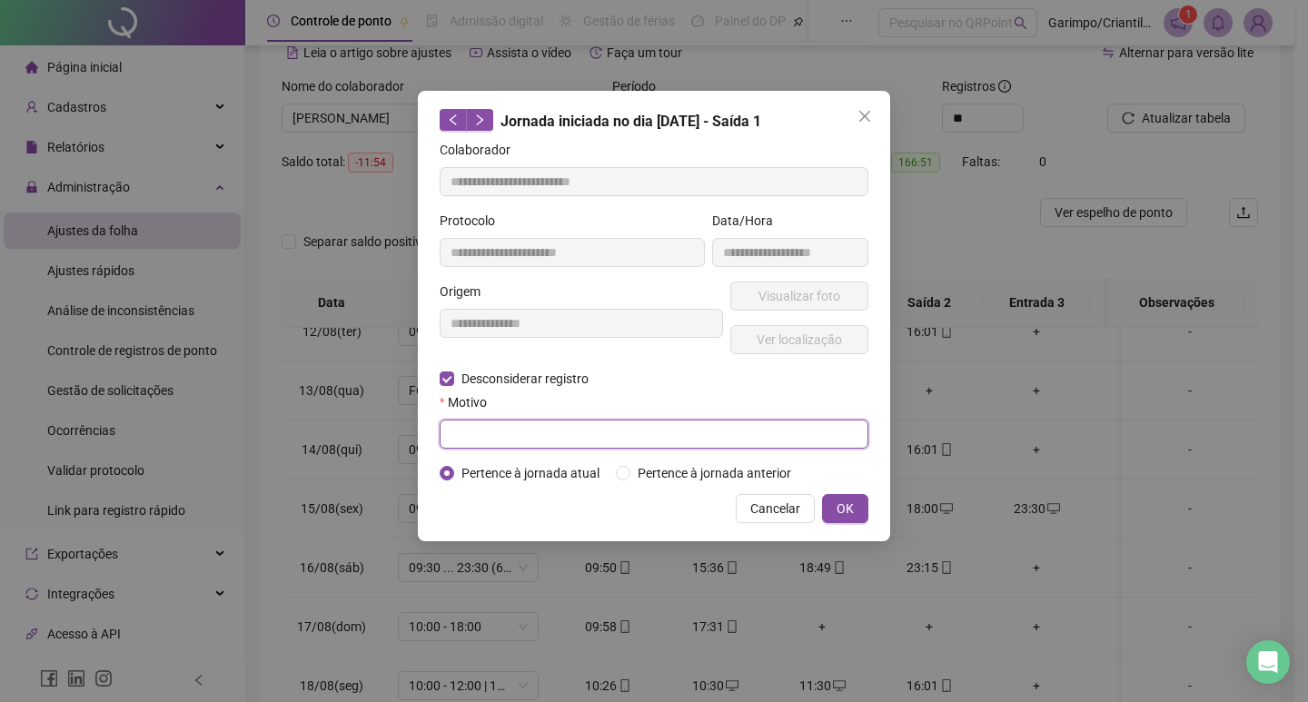
click at [539, 426] on input "text" at bounding box center [654, 434] width 429 height 29
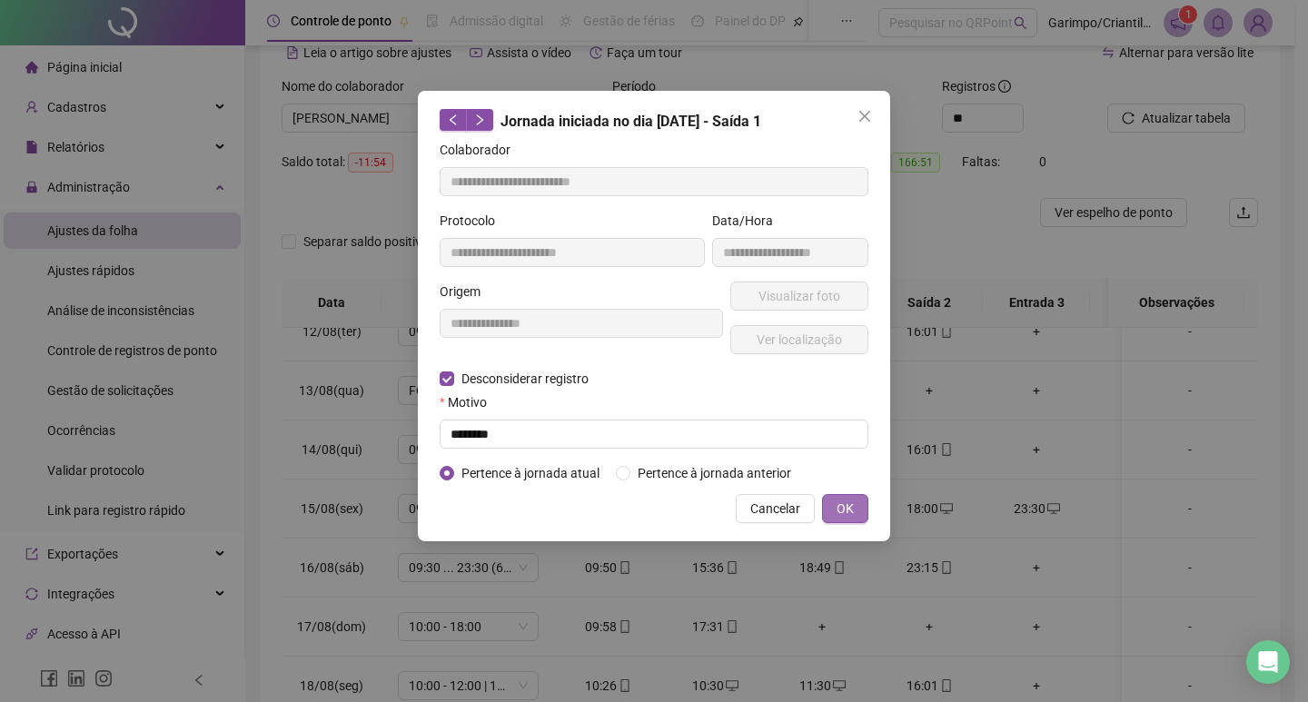
click at [822, 494] on button "OK" at bounding box center [845, 508] width 46 height 29
click at [850, 499] on span "OK" at bounding box center [845, 509] width 17 height 20
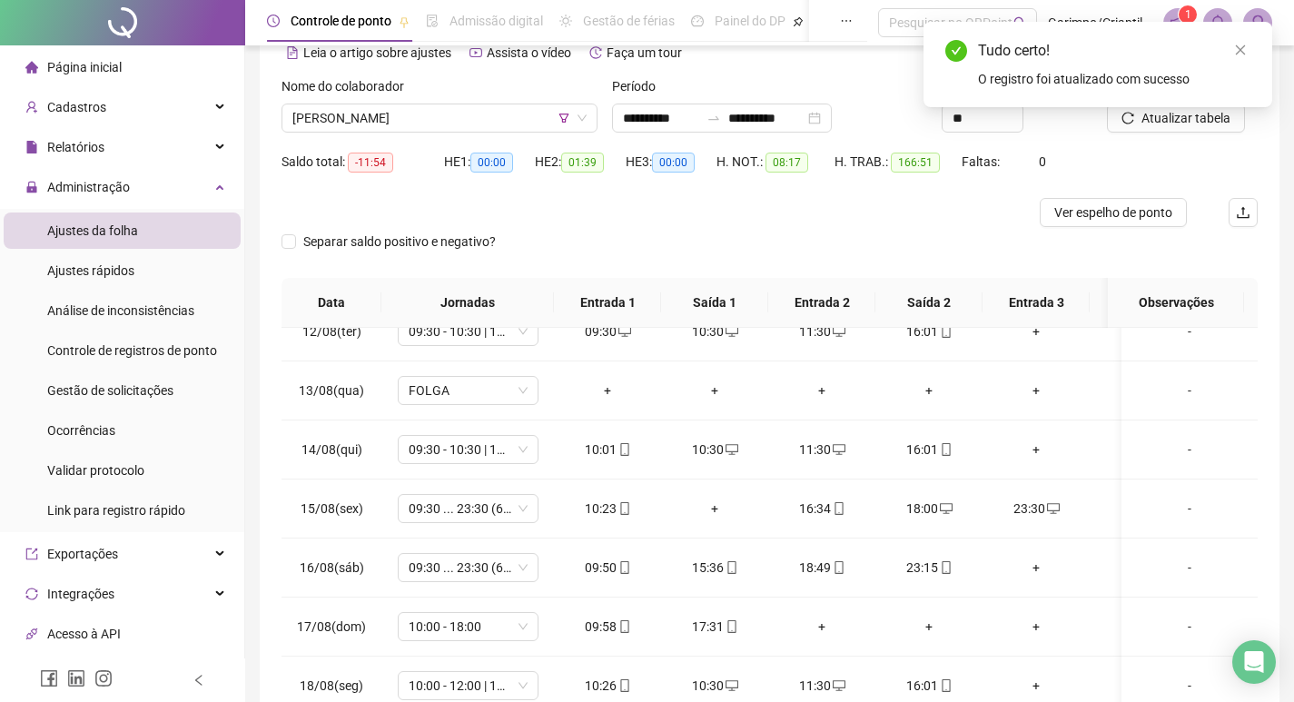
scroll to position [0, 0]
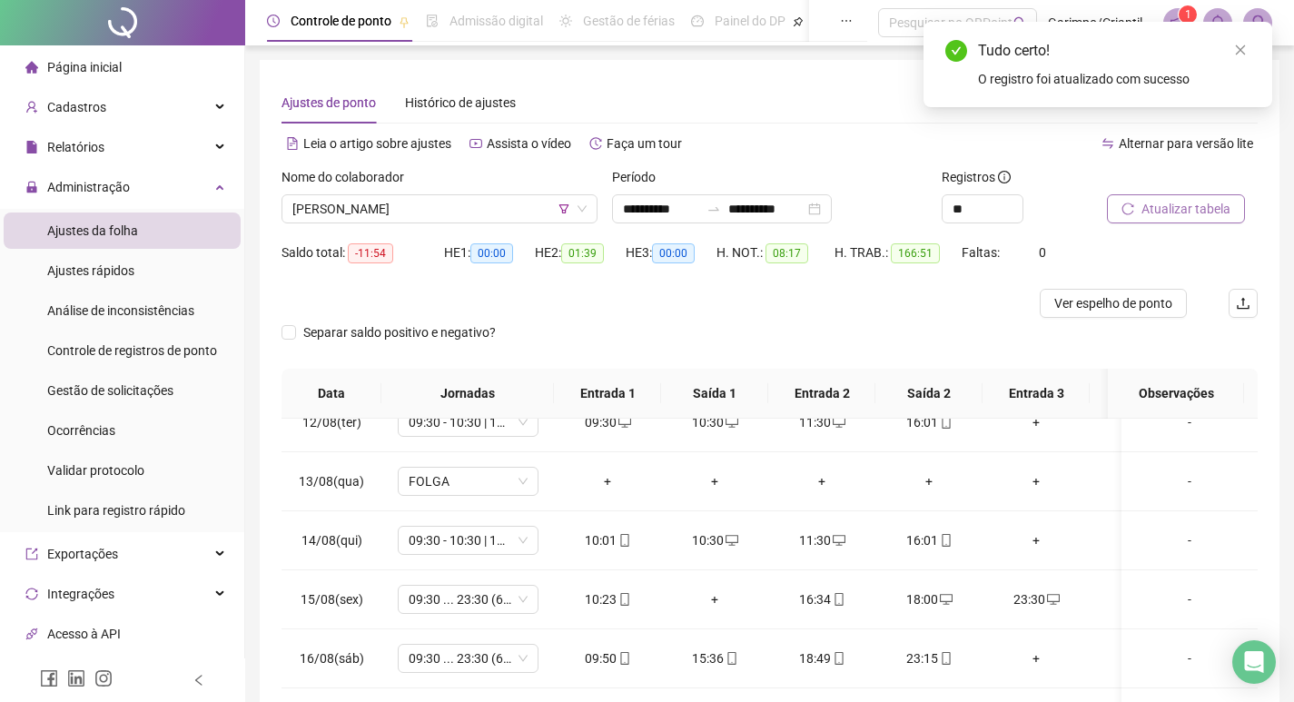
click at [1113, 216] on button "Atualizar tabela" at bounding box center [1176, 208] width 138 height 29
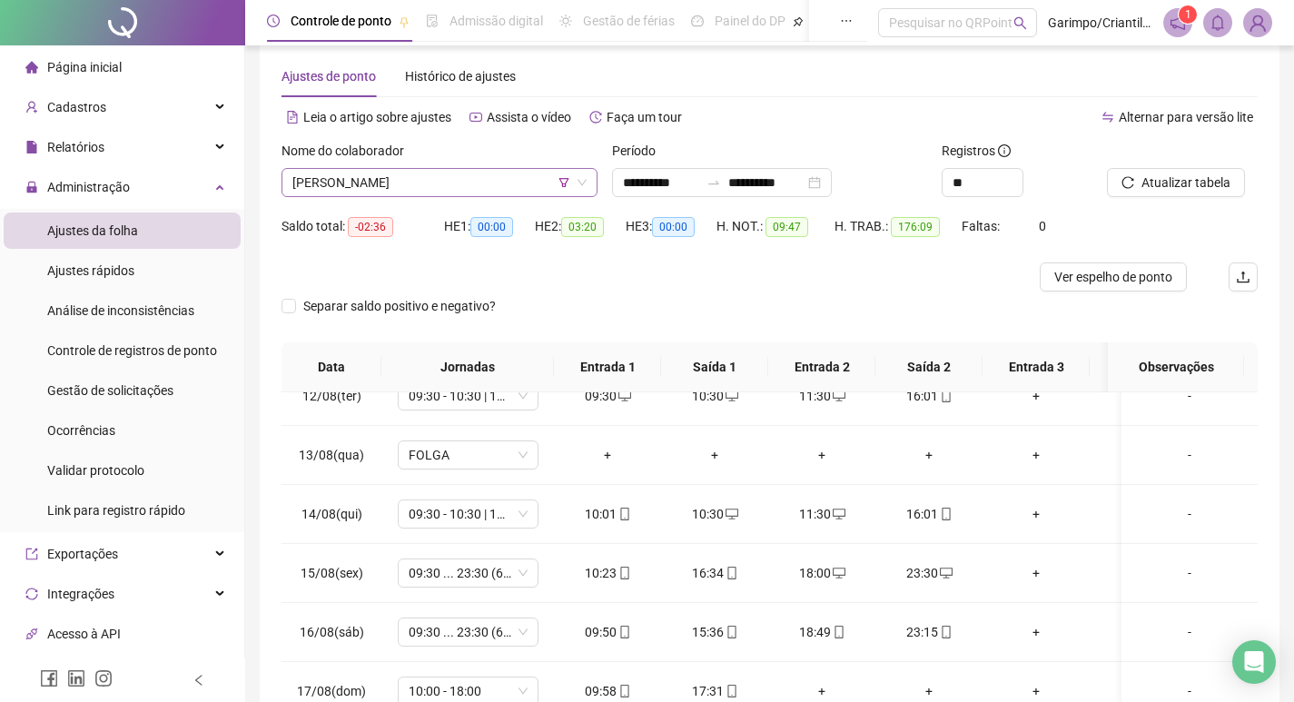
scroll to position [23, 0]
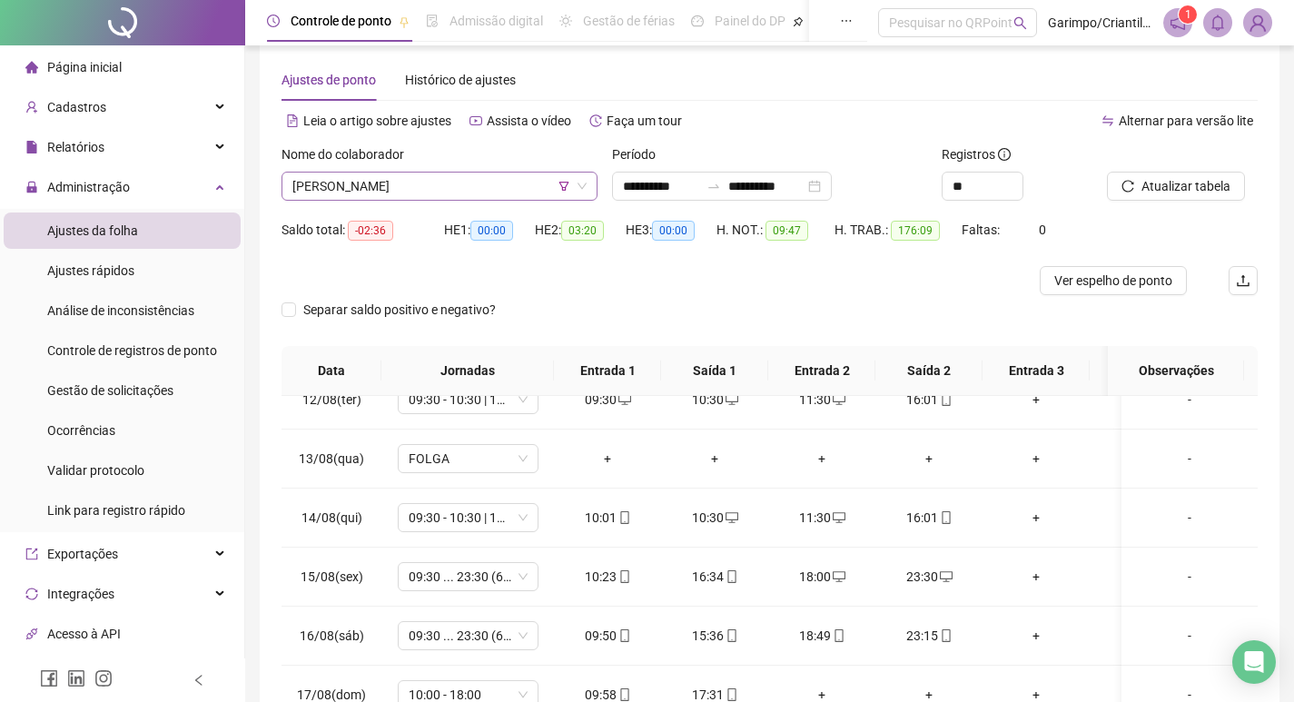
click at [350, 191] on span "[PERSON_NAME]" at bounding box center [439, 186] width 294 height 27
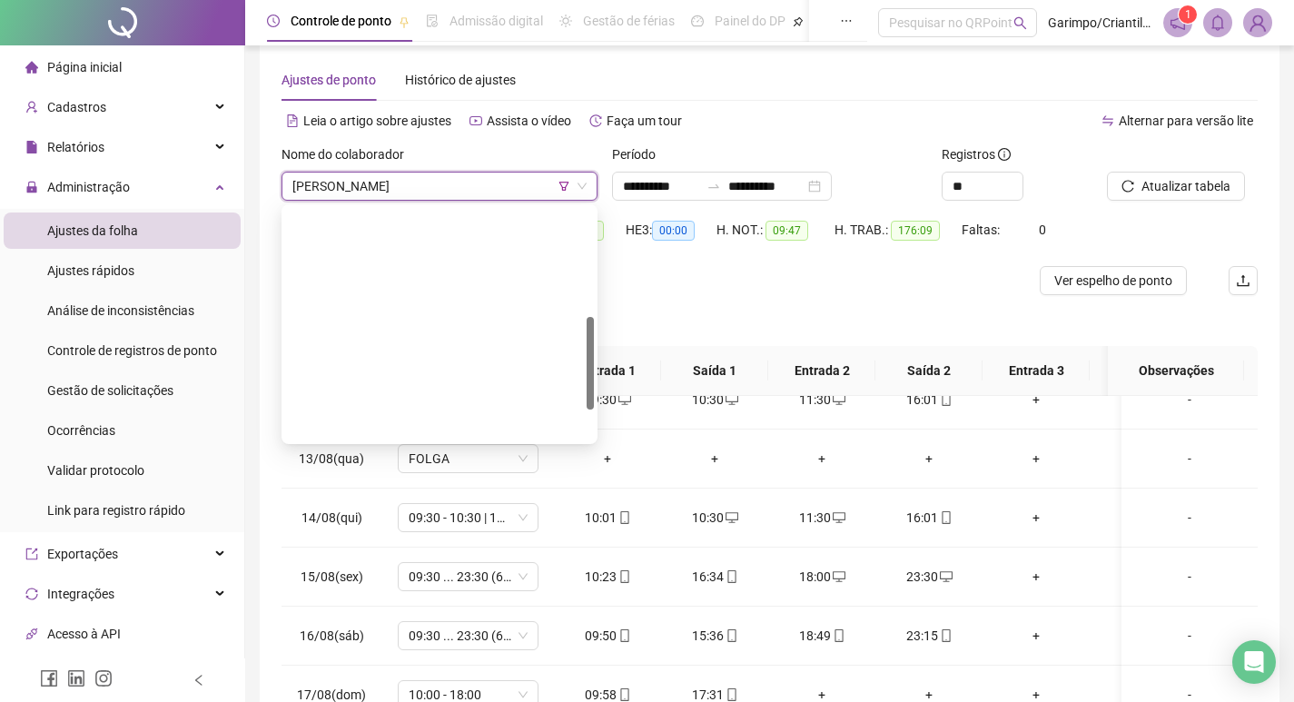
click at [747, 336] on div "Separar saldo positivo e negativo?" at bounding box center [770, 320] width 976 height 51
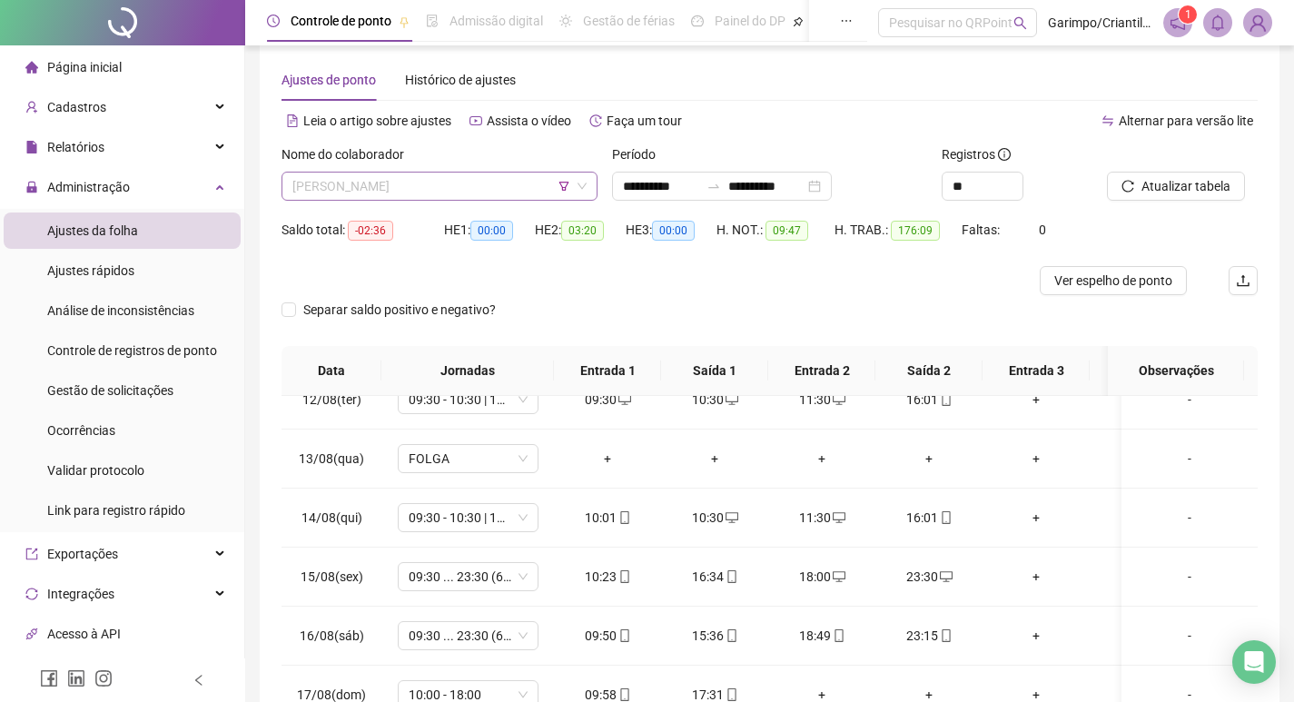
click at [434, 182] on span "[PERSON_NAME]" at bounding box center [439, 186] width 294 height 27
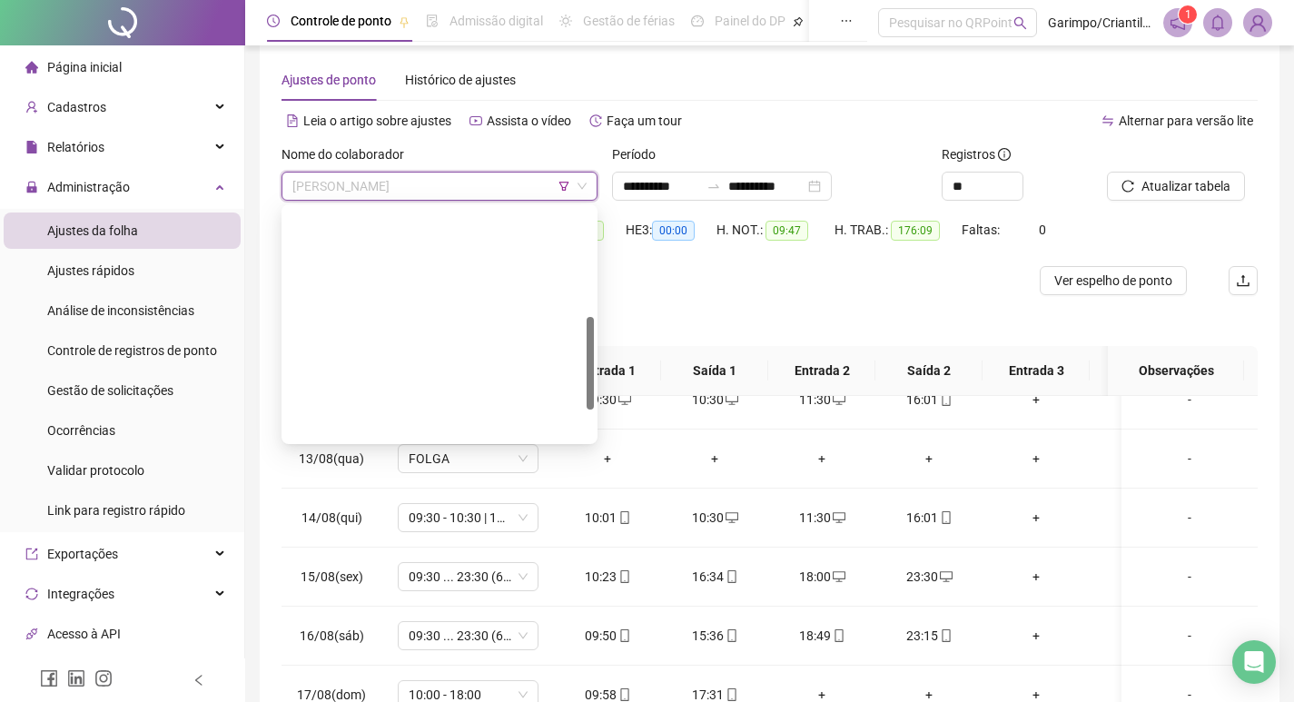
click at [388, 619] on div "[PERSON_NAME]" at bounding box center [439, 629] width 287 height 20
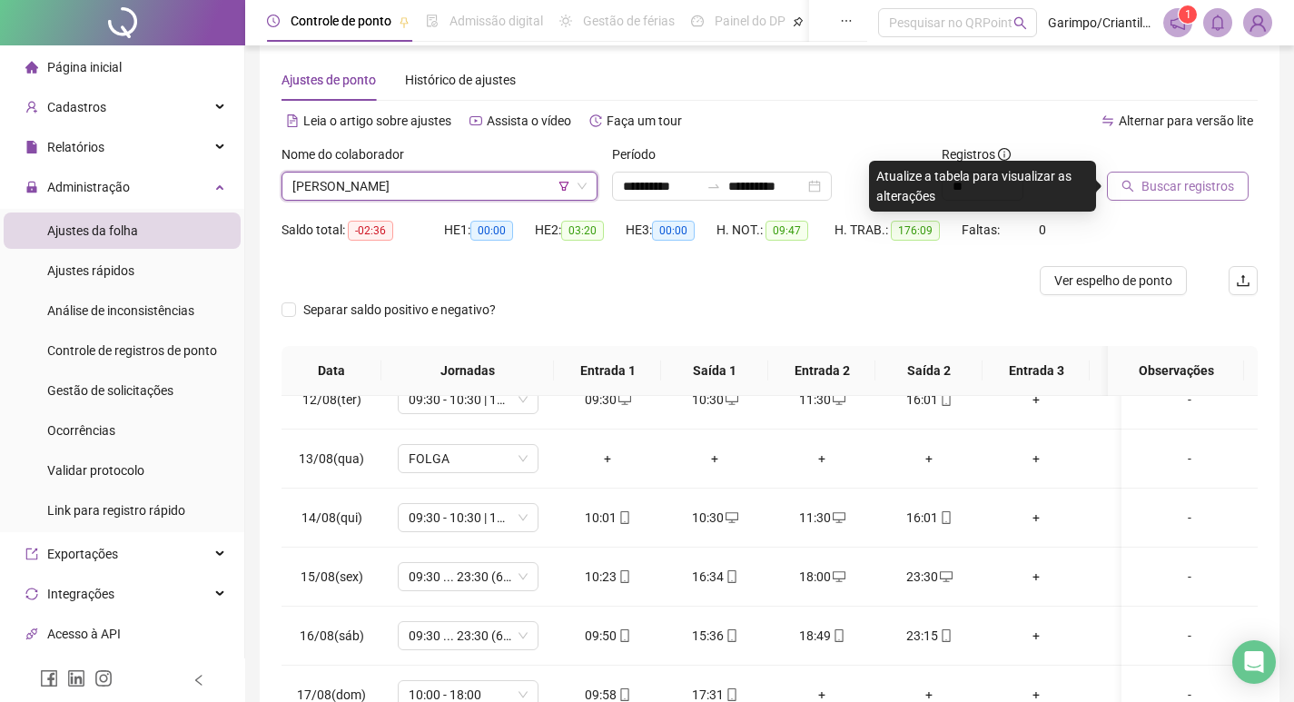
click at [1152, 182] on span "Buscar registros" at bounding box center [1188, 186] width 93 height 20
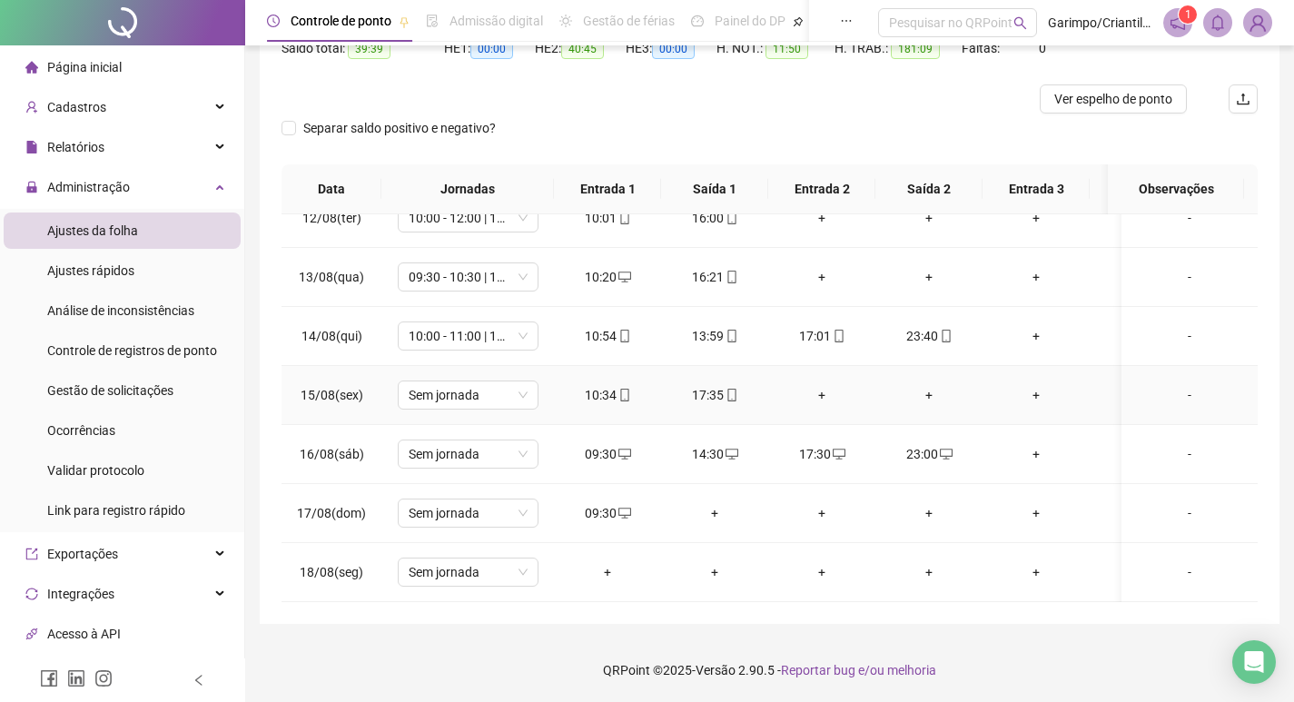
scroll to position [1247, 0]
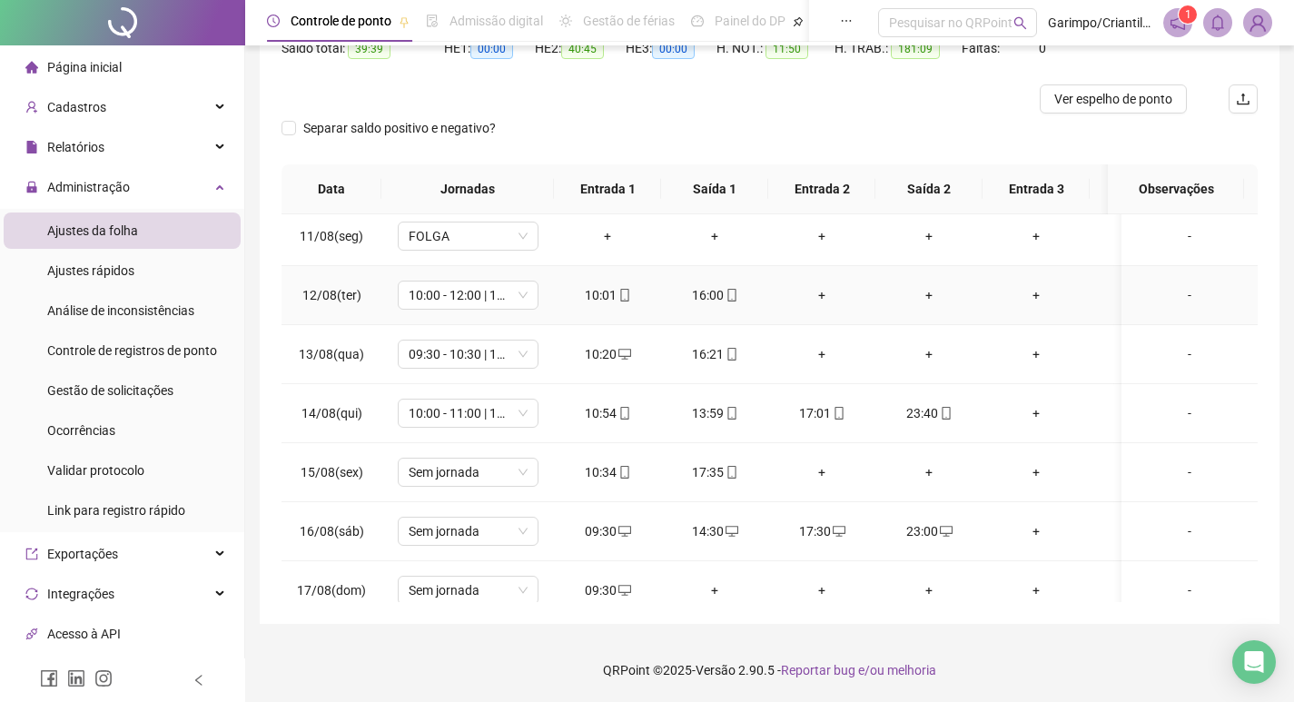
click at [822, 286] on div "+" at bounding box center [822, 295] width 78 height 20
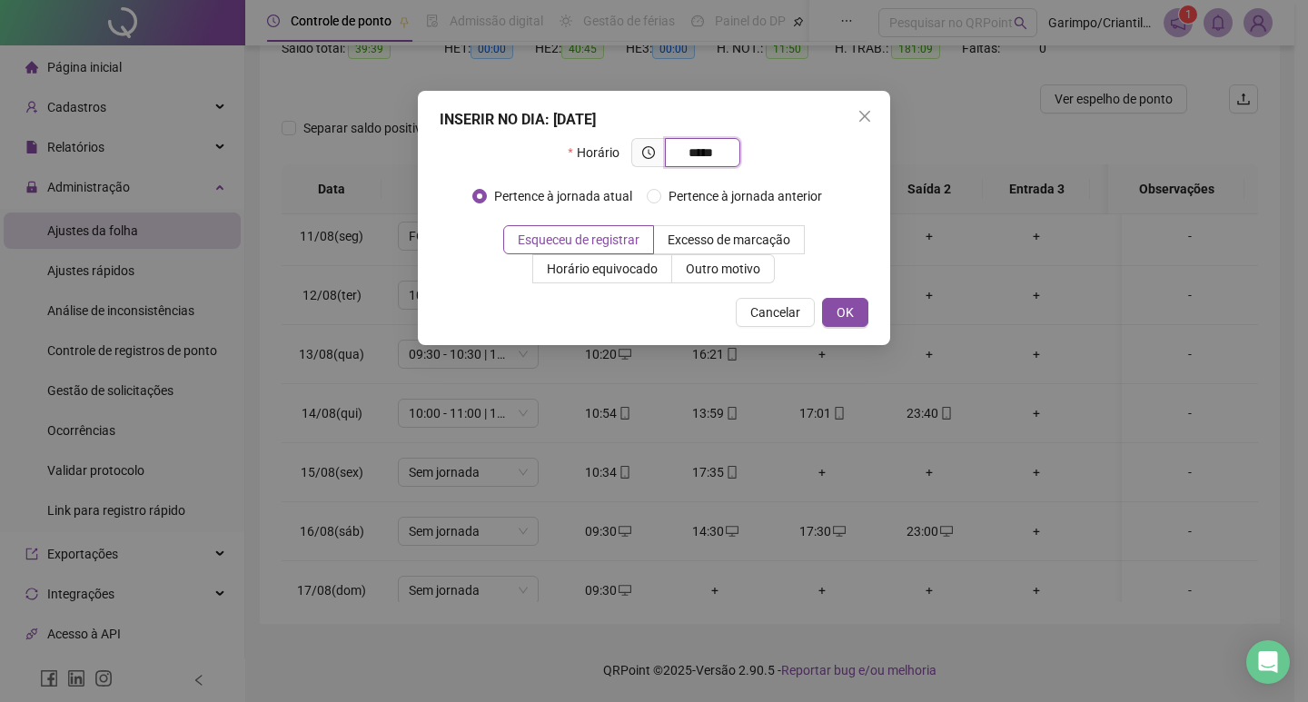
type input "*****"
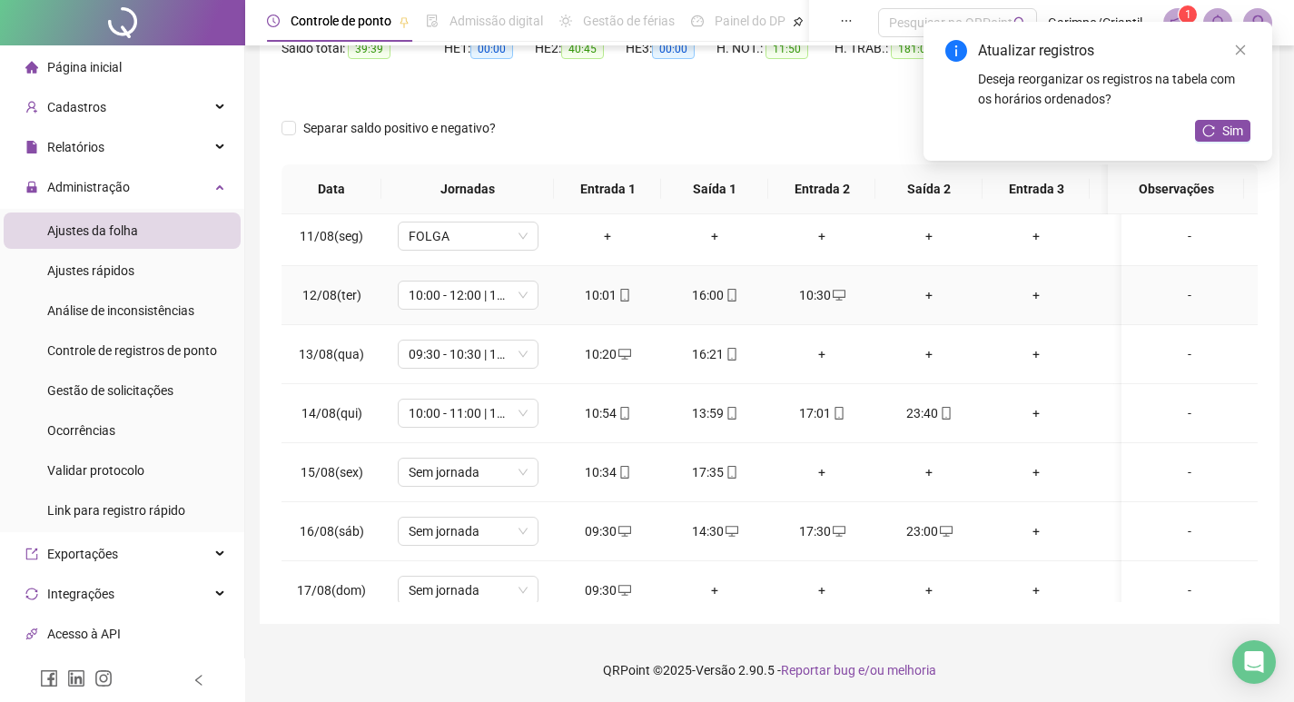
drag, startPoint x: 932, startPoint y: 287, endPoint x: 932, endPoint y: 299, distance: 11.8
click at [932, 288] on div "+" at bounding box center [929, 295] width 78 height 20
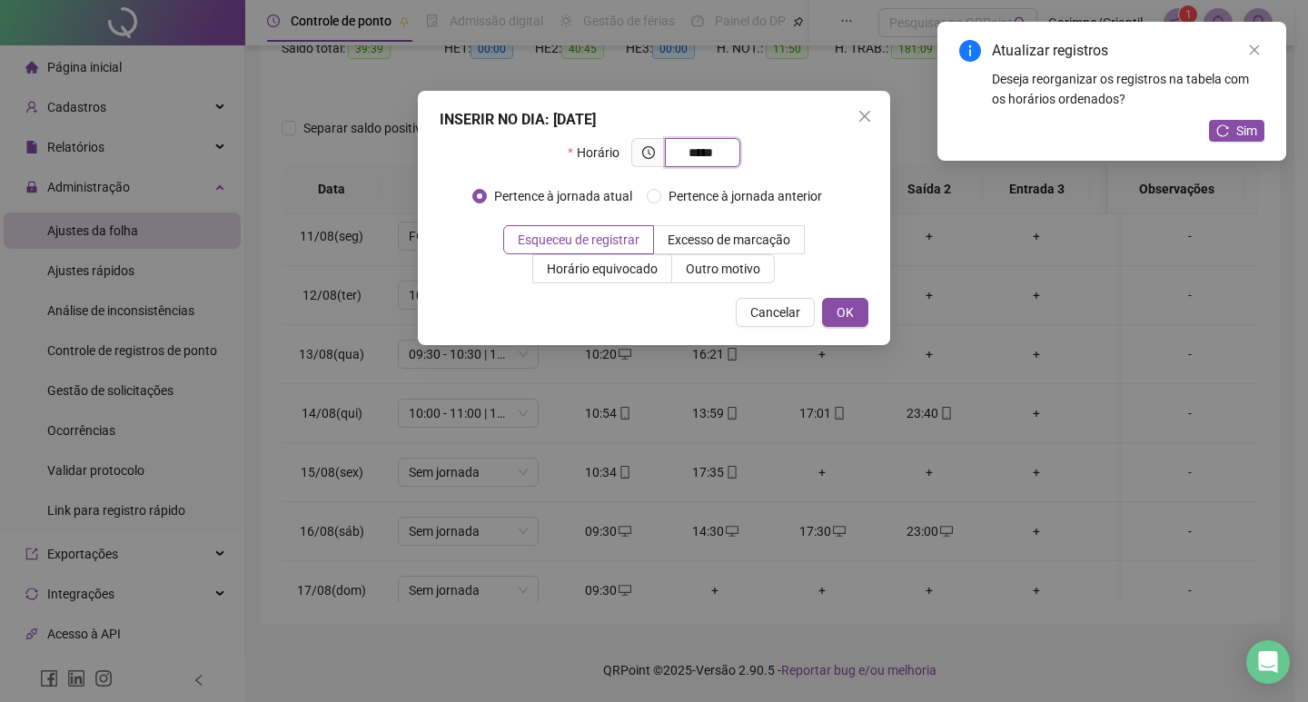
type input "*****"
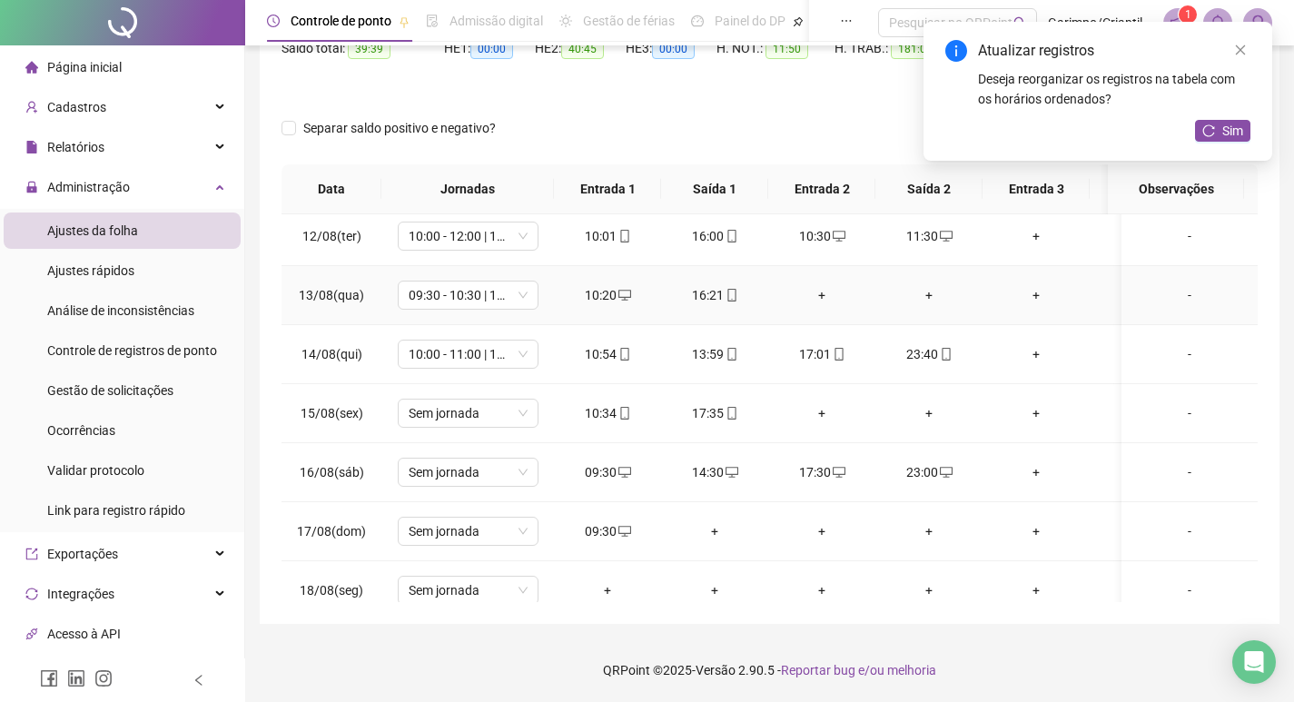
scroll to position [1338, 0]
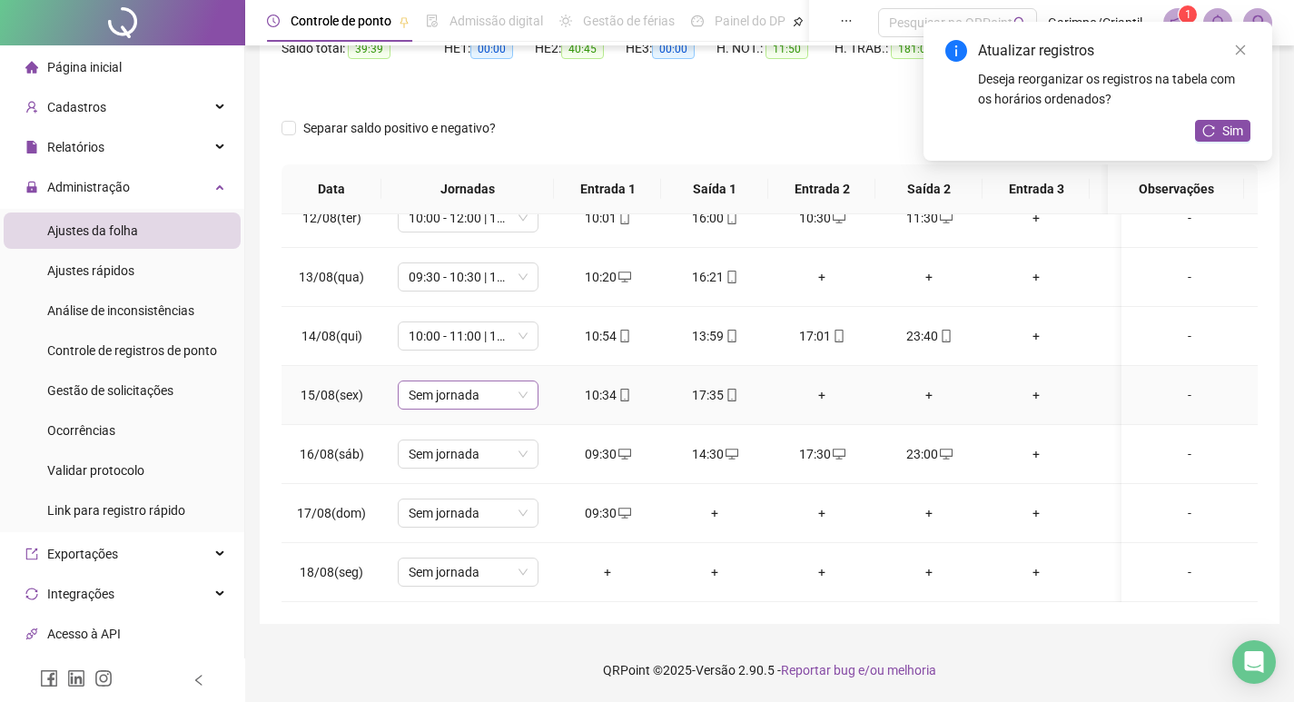
click at [460, 381] on span "Sem jornada" at bounding box center [468, 394] width 119 height 27
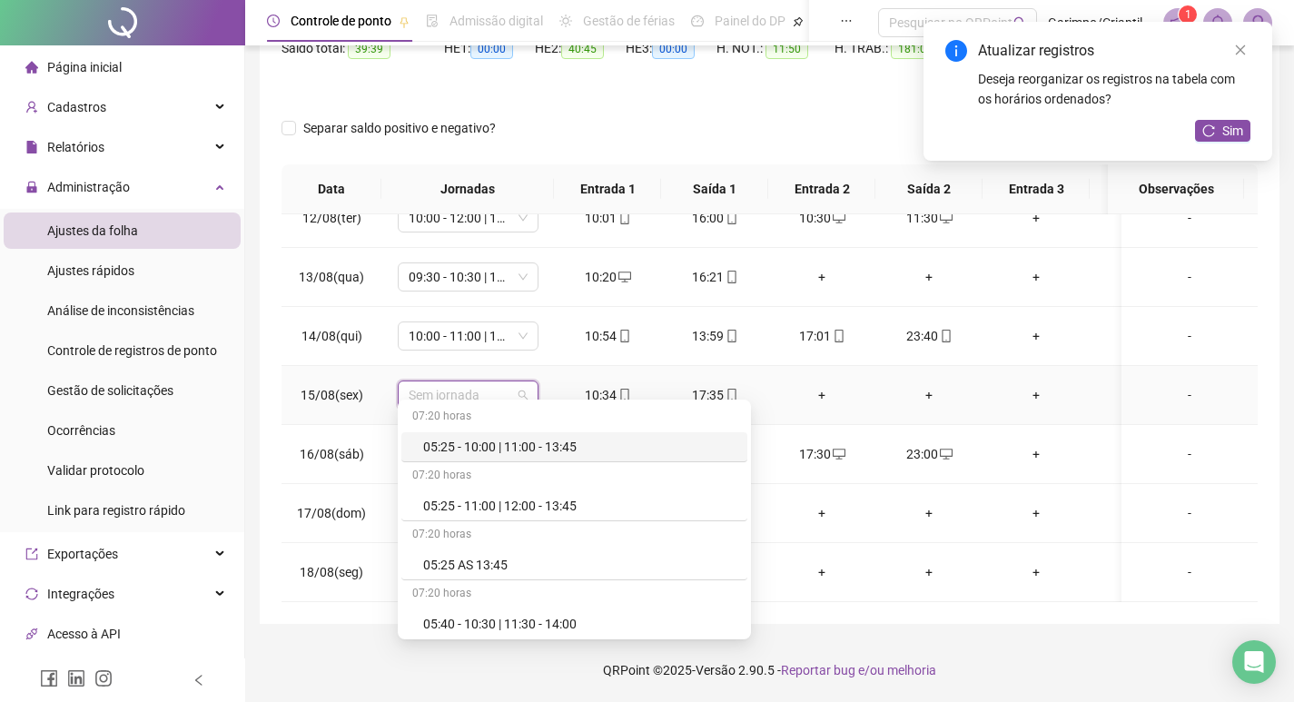
click at [651, 366] on td "10:34" at bounding box center [607, 395] width 107 height 59
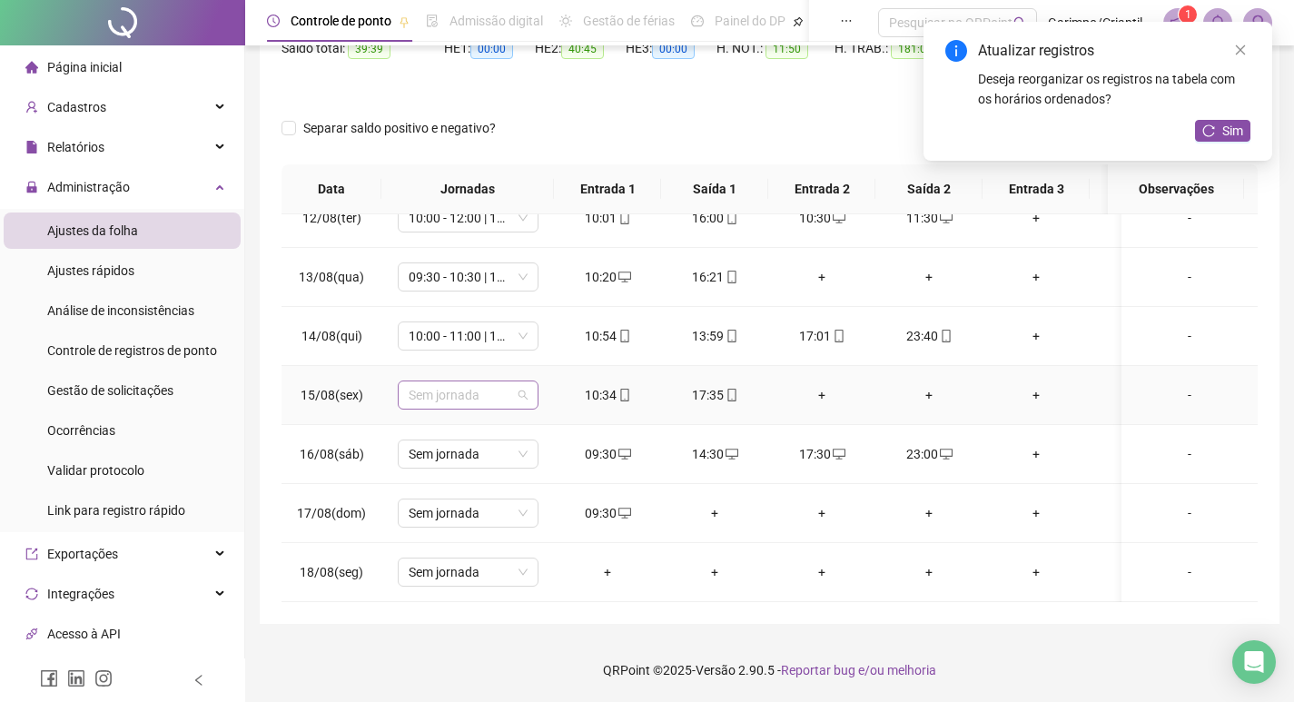
click at [487, 387] on span "Sem jornada" at bounding box center [468, 394] width 119 height 27
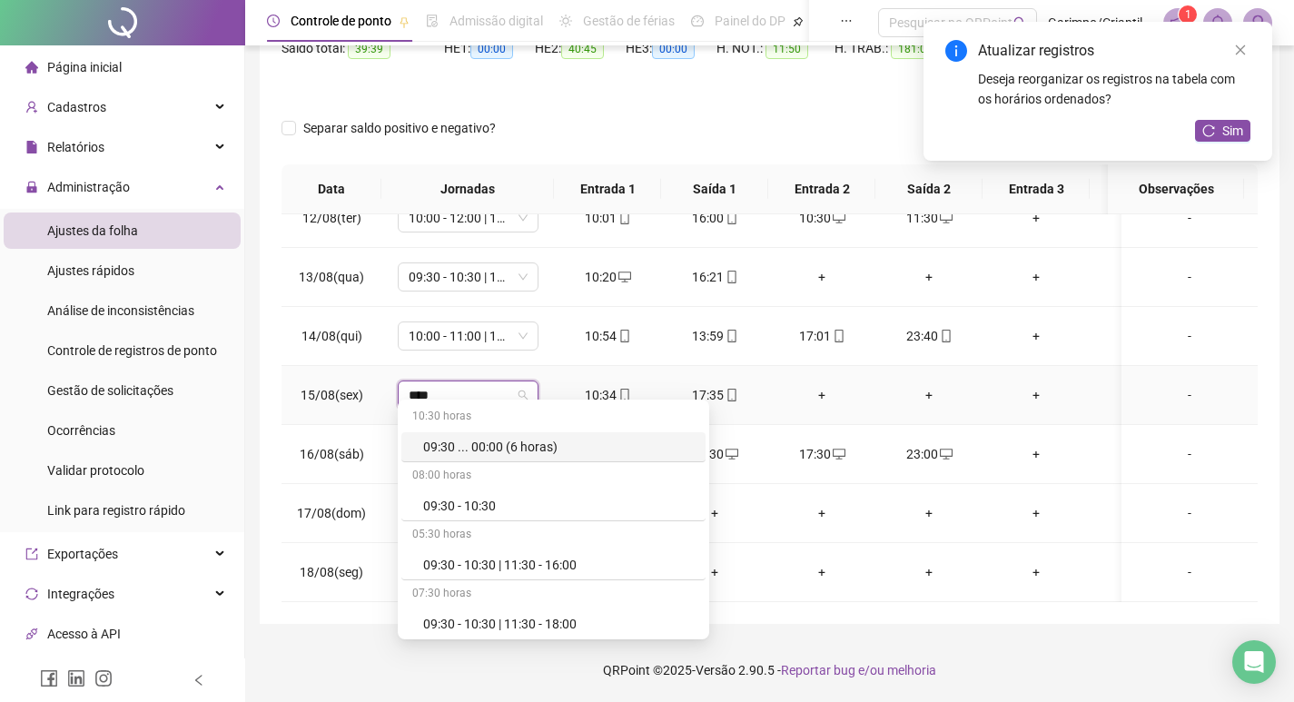
type input "*****"
click at [583, 566] on div "09:30 - 10:30 | 11:30 - 16:00" at bounding box center [559, 565] width 272 height 20
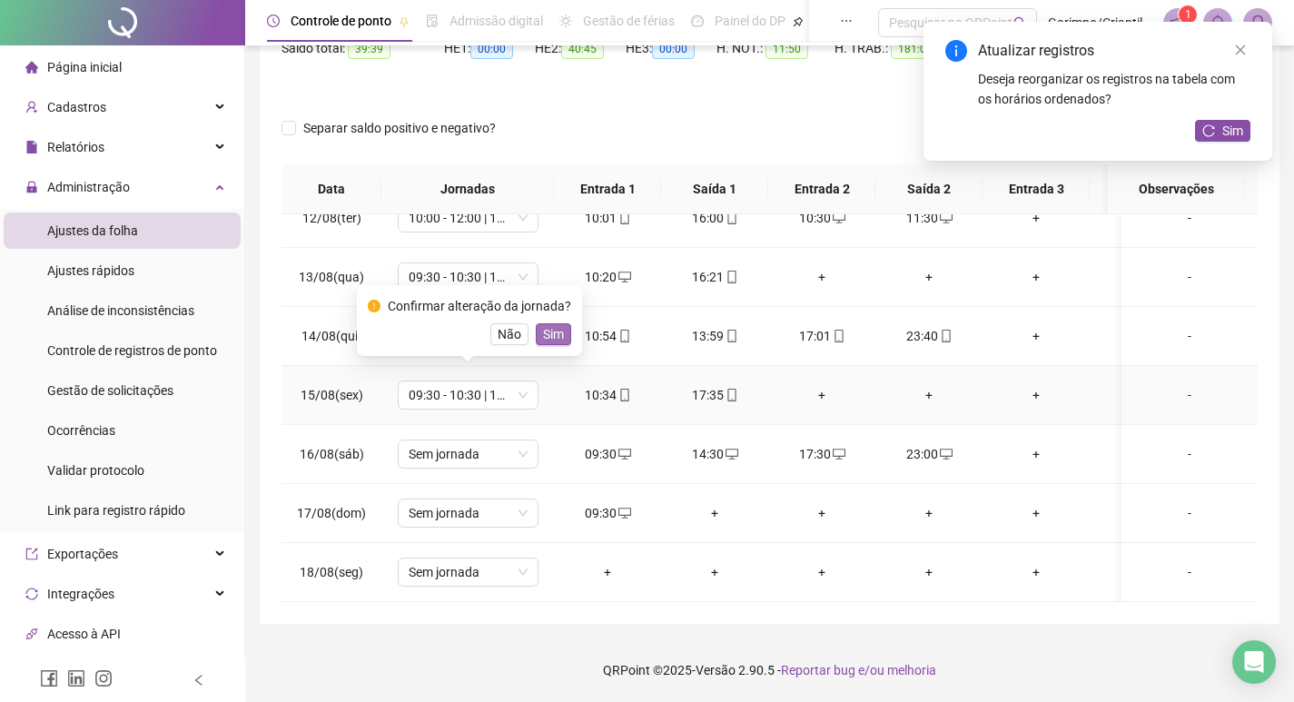
click at [551, 341] on span "Sim" at bounding box center [553, 334] width 21 height 20
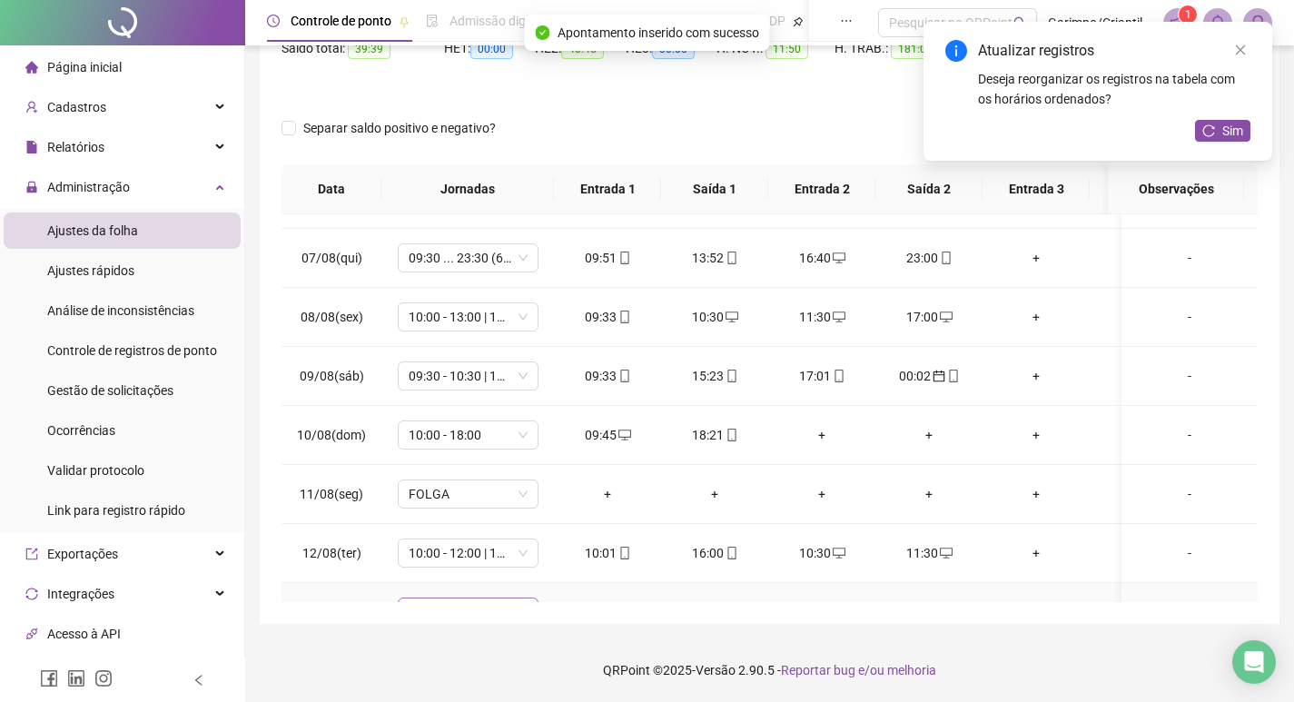
scroll to position [975, 0]
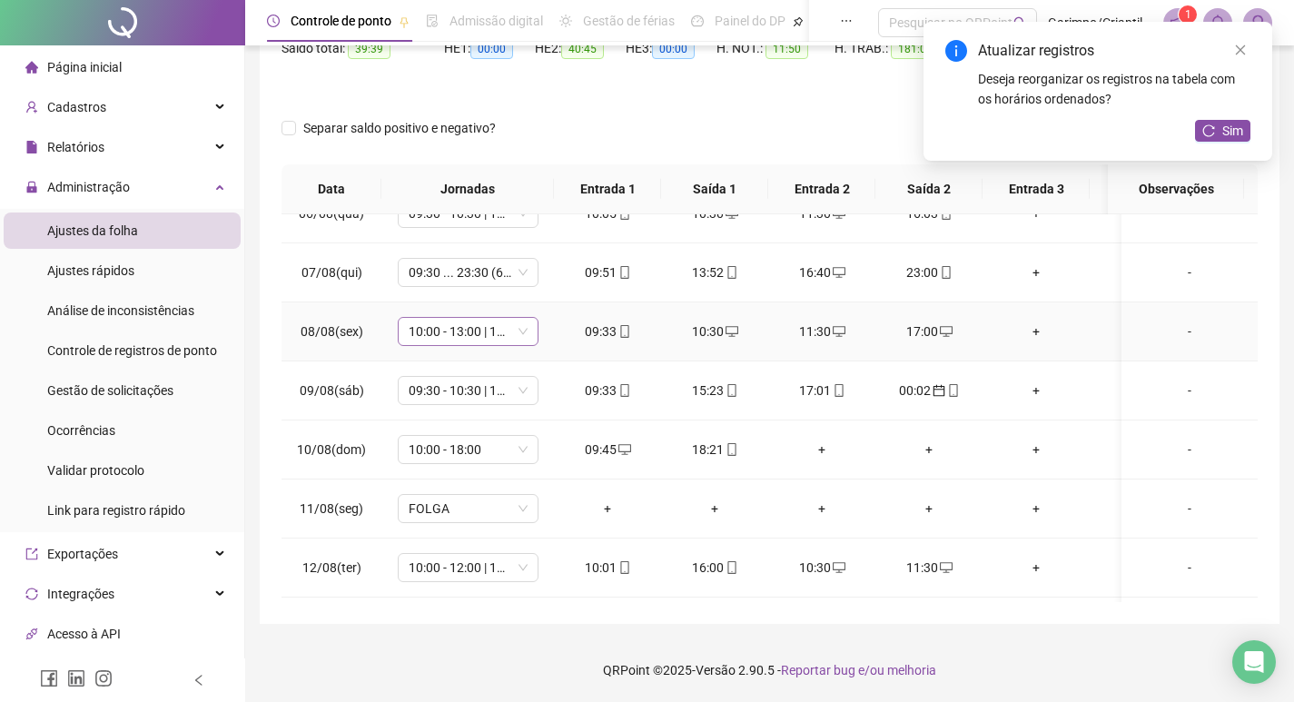
click at [460, 339] on span "10:00 - 13:00 | 14:00 - 17:00" at bounding box center [468, 331] width 119 height 27
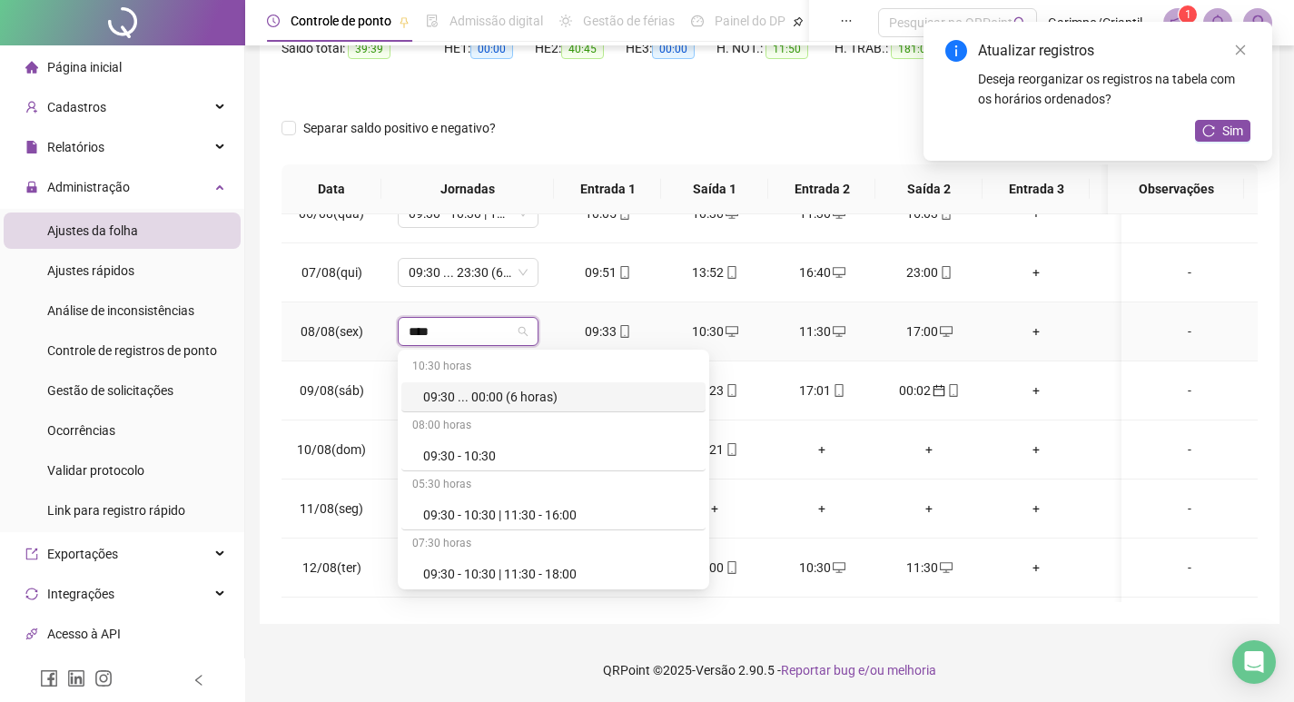
type input "*****"
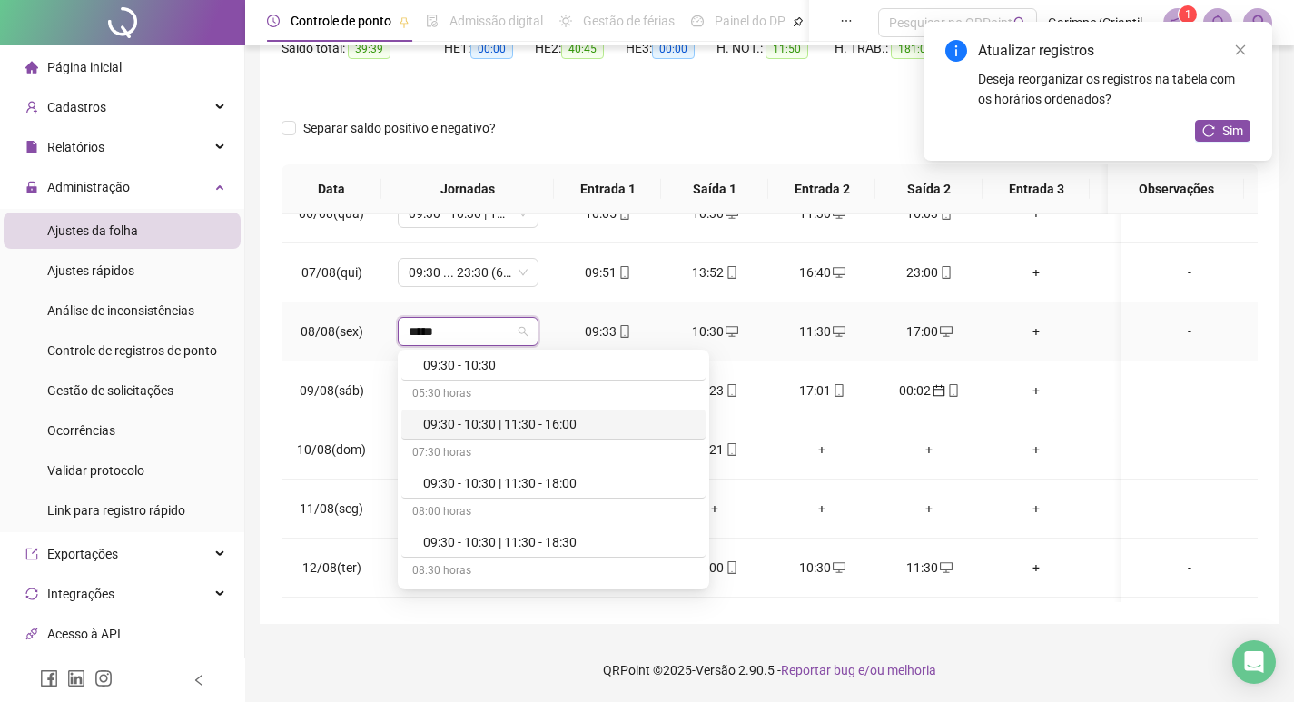
drag, startPoint x: 565, startPoint y: 418, endPoint x: 532, endPoint y: 355, distance: 70.7
click at [565, 418] on div "09:30 - 10:30 | 11:30 - 16:00" at bounding box center [559, 424] width 272 height 20
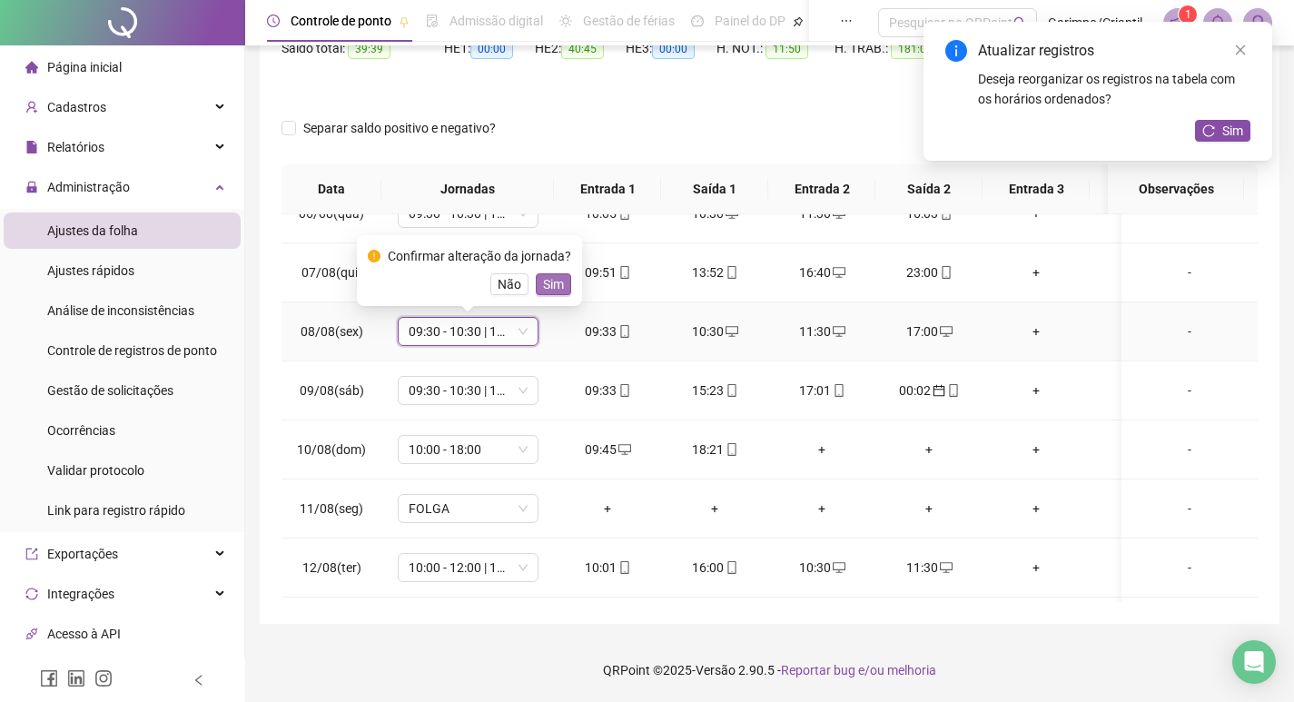
click at [548, 282] on span "Sim" at bounding box center [553, 284] width 21 height 20
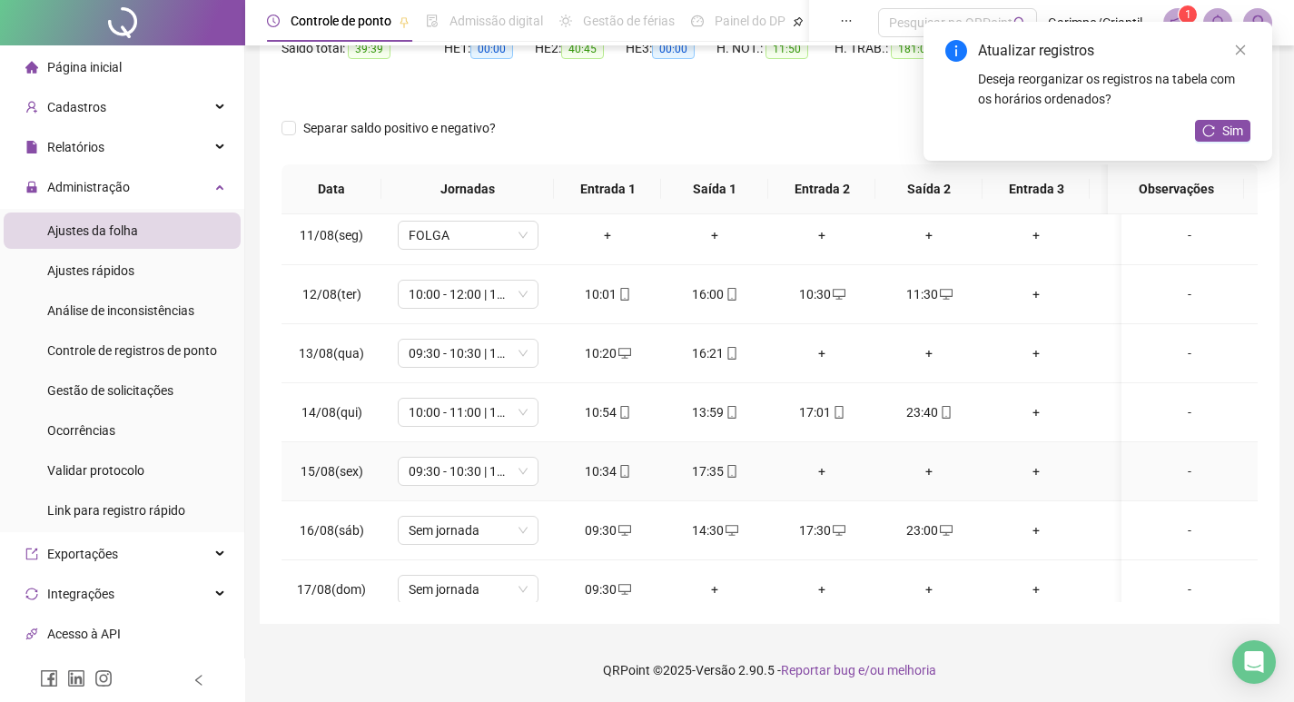
scroll to position [1247, 0]
click at [1226, 130] on span "Sim" at bounding box center [1233, 131] width 21 height 20
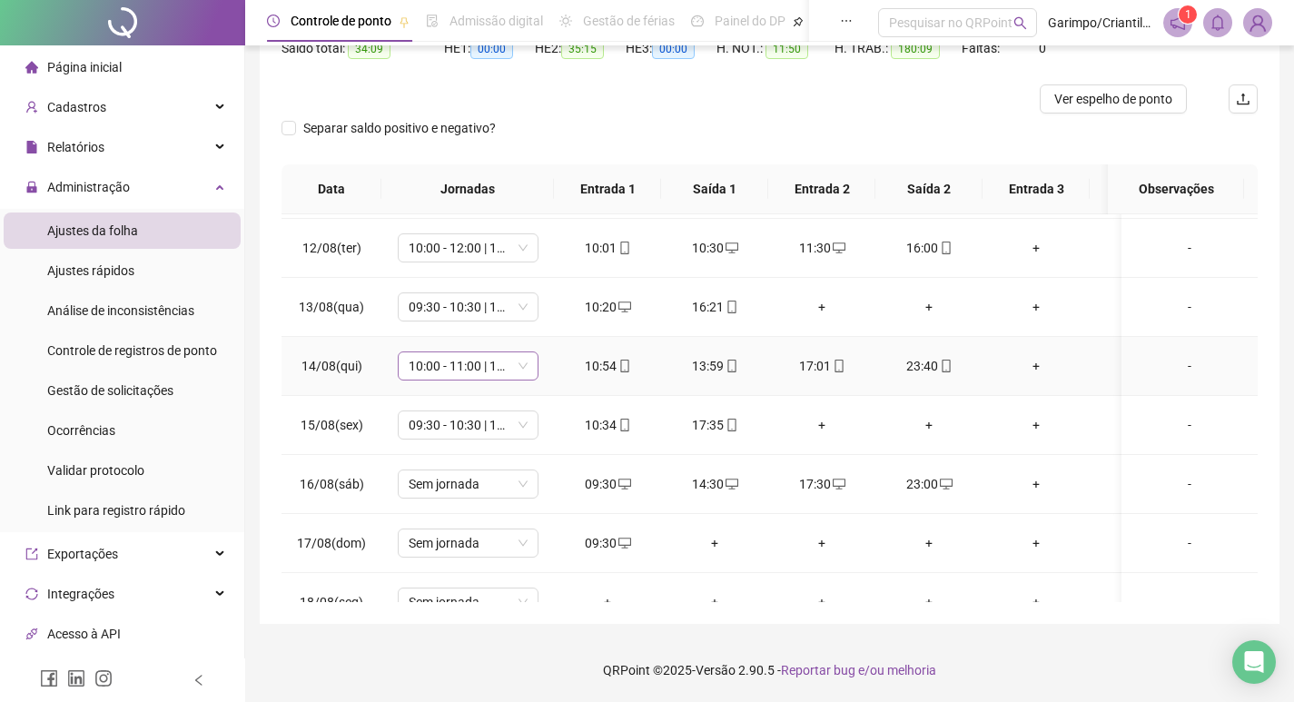
scroll to position [1338, 0]
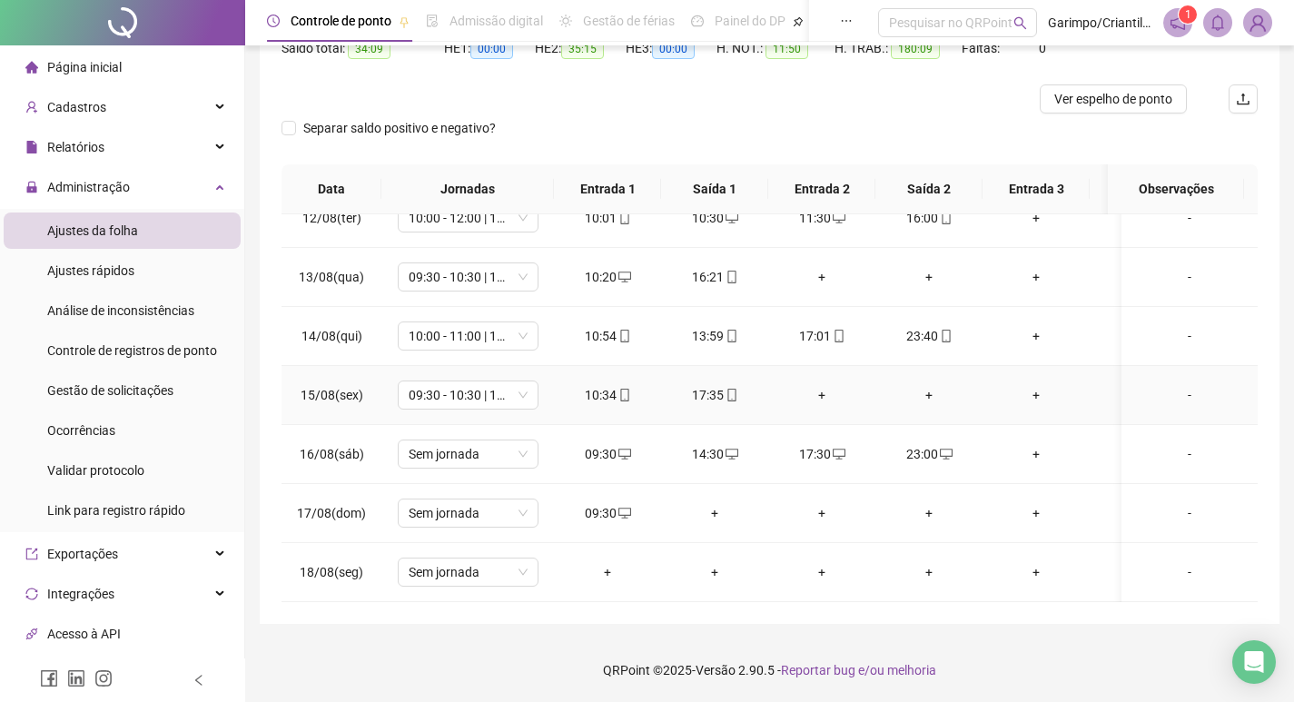
click at [817, 385] on div "+" at bounding box center [822, 395] width 78 height 20
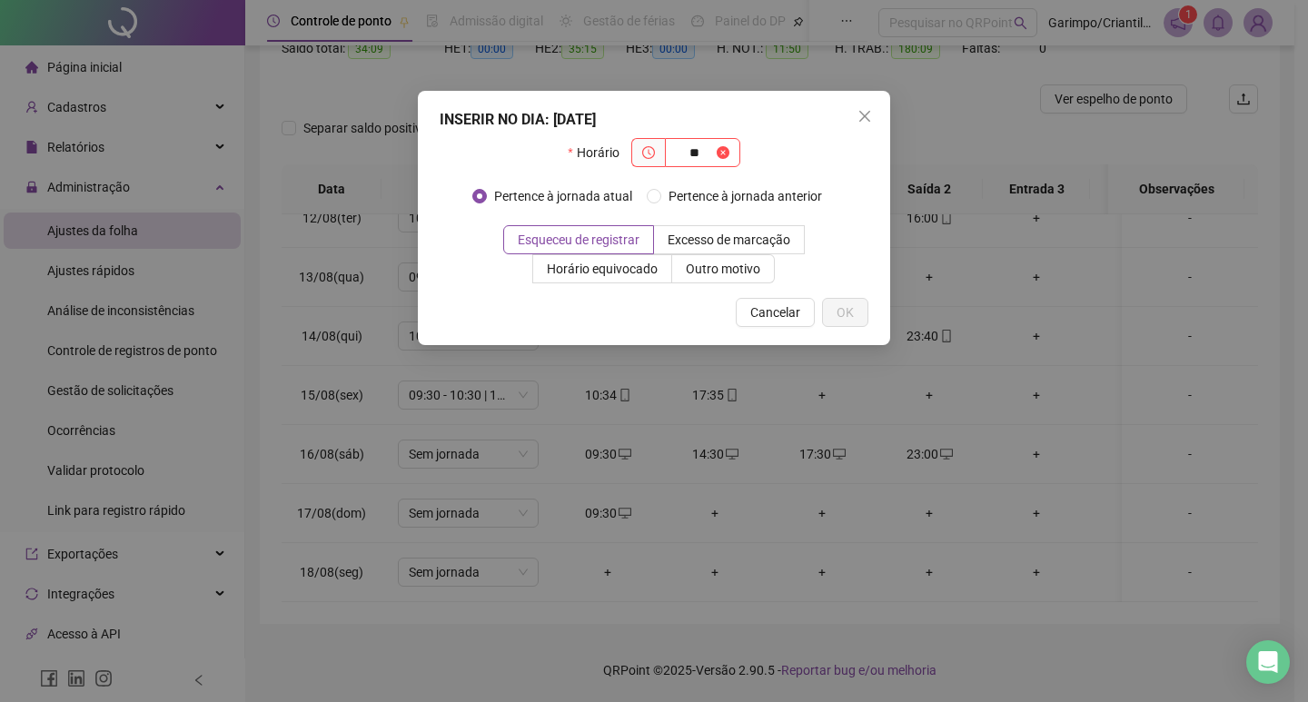
type input "*"
click at [856, 125] on button "Close" at bounding box center [864, 116] width 29 height 29
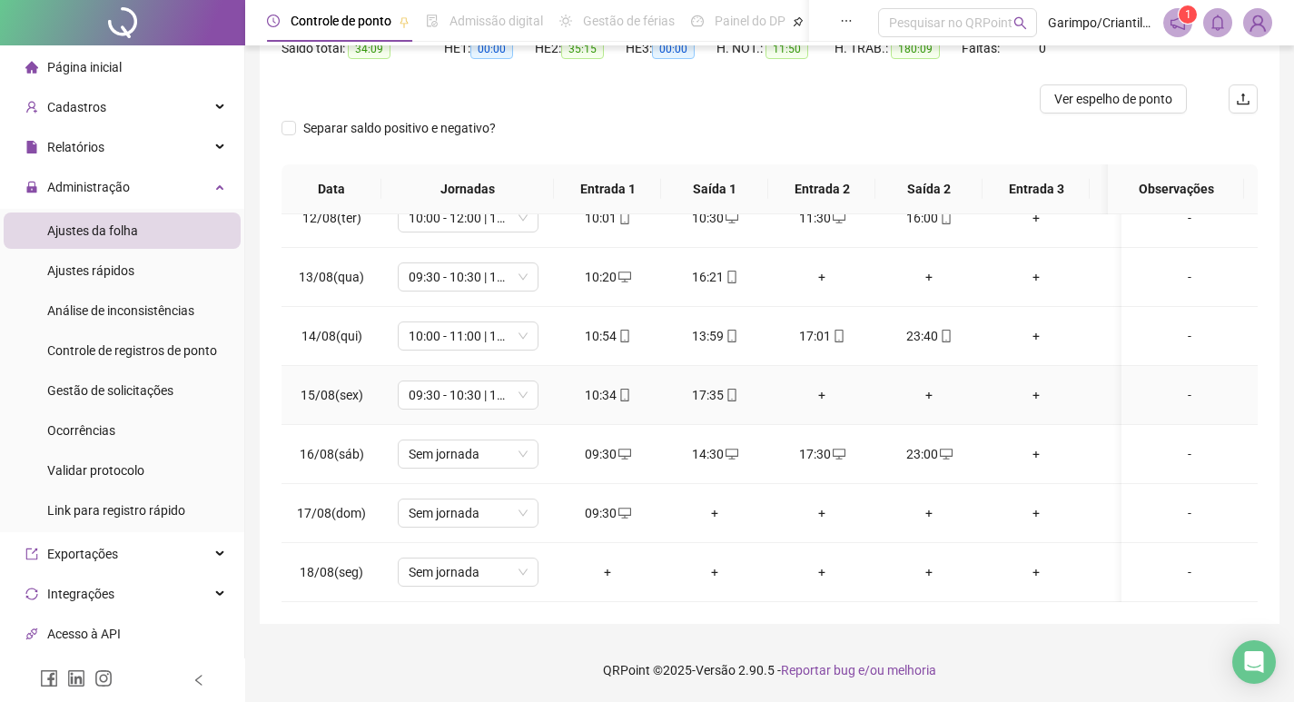
click at [819, 389] on div "+" at bounding box center [822, 395] width 78 height 20
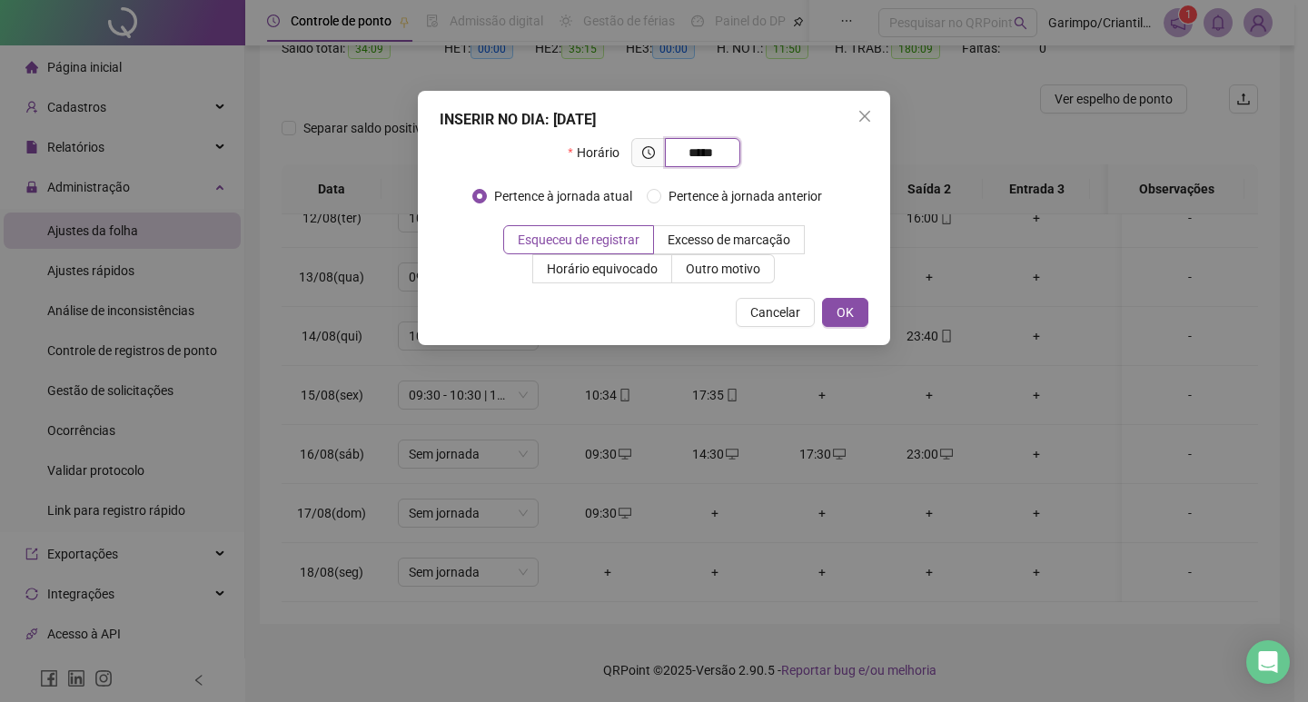
type input "*****"
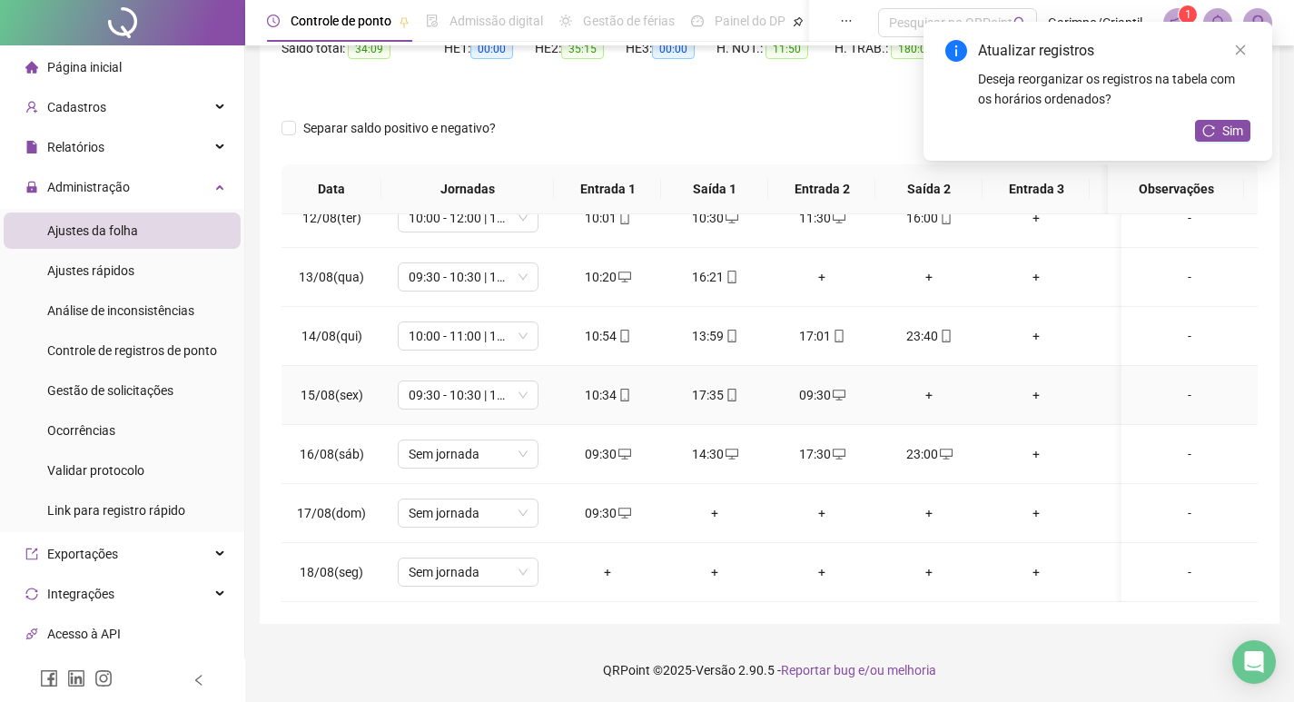
click at [933, 385] on div "+" at bounding box center [929, 395] width 78 height 20
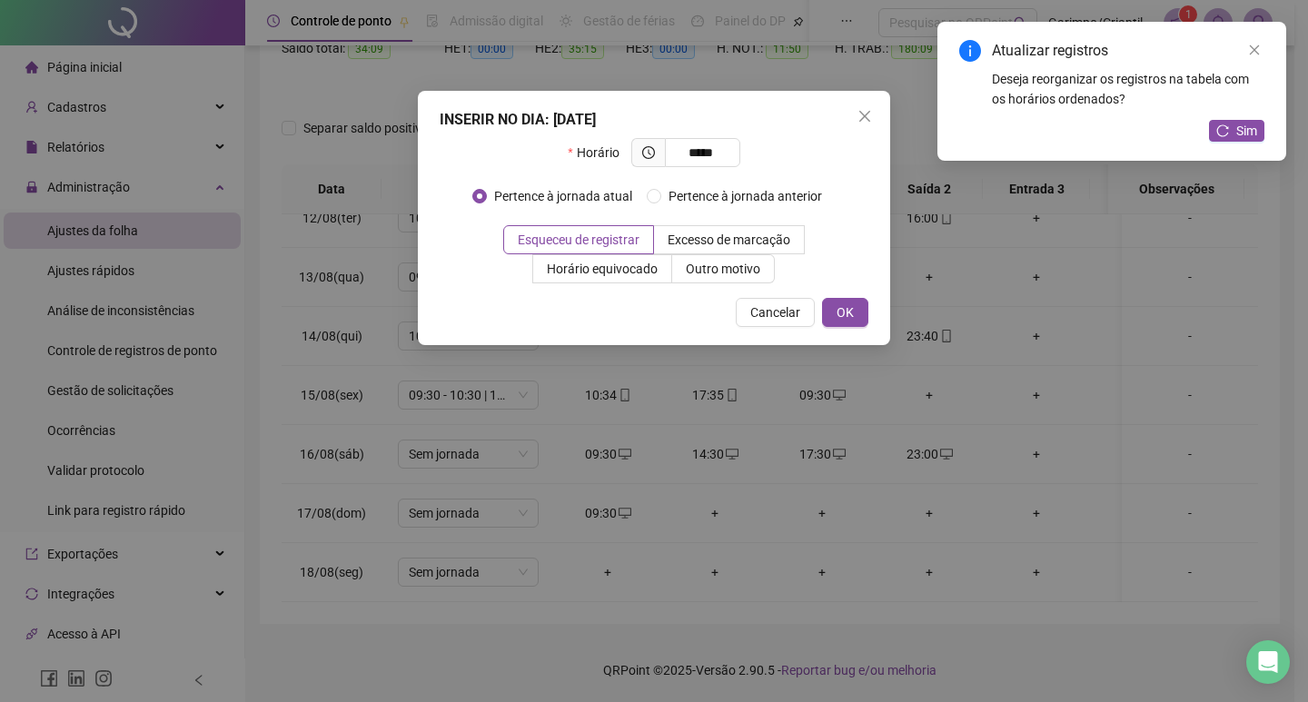
type input "*****"
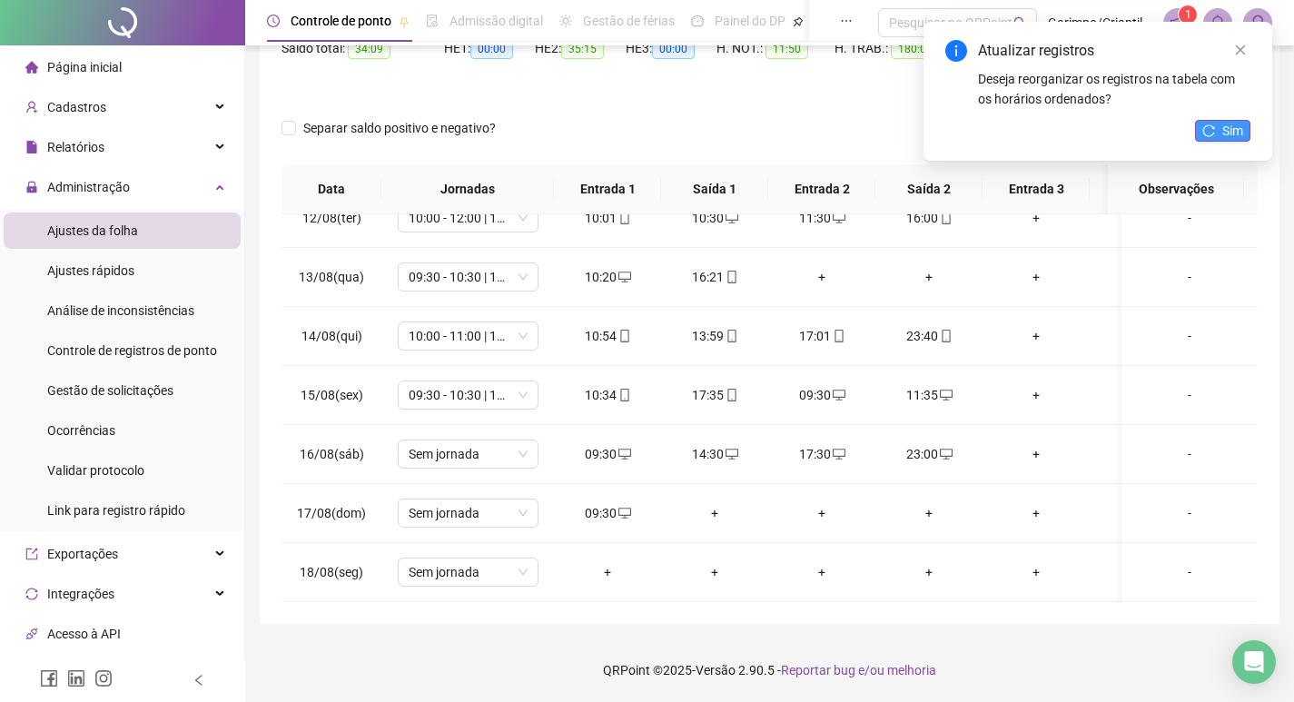
click at [1226, 133] on span "Sim" at bounding box center [1233, 131] width 21 height 20
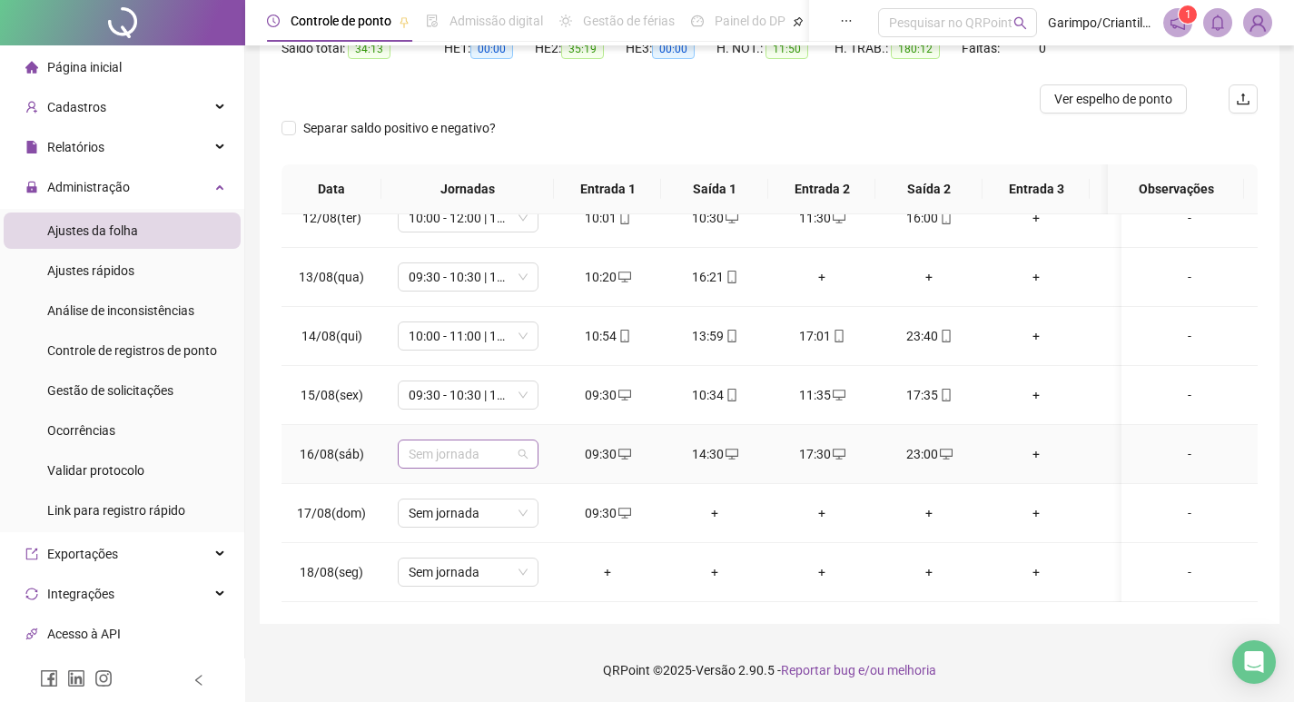
click at [490, 444] on span "Sem jornada" at bounding box center [468, 454] width 119 height 27
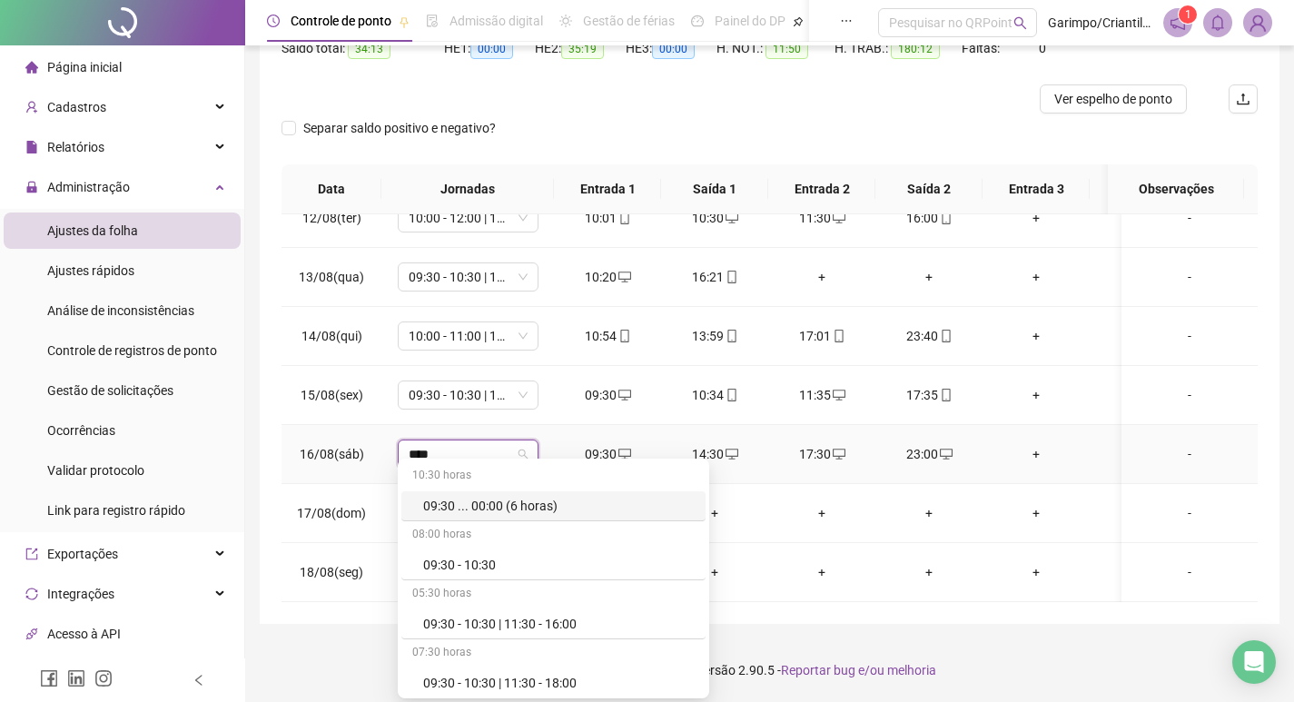
type input "*****"
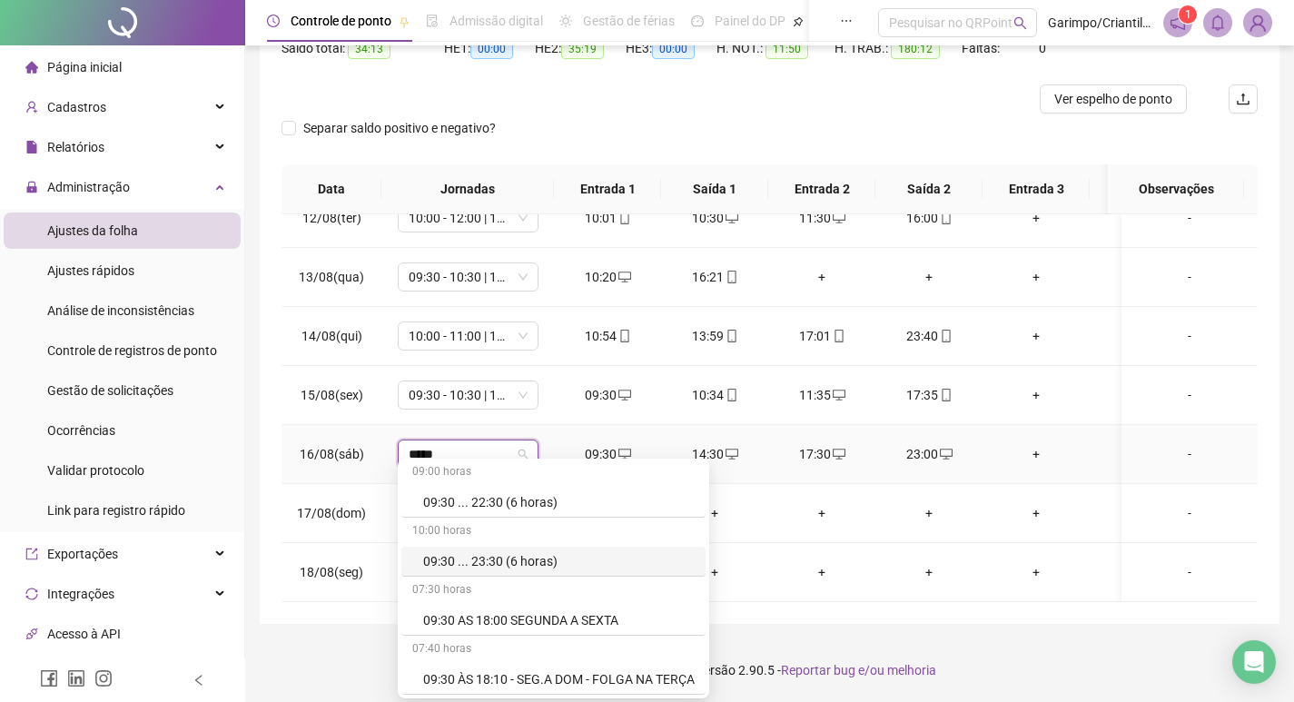
click at [485, 549] on div "09:30 ... 23:30 (6 horas)" at bounding box center [553, 562] width 304 height 30
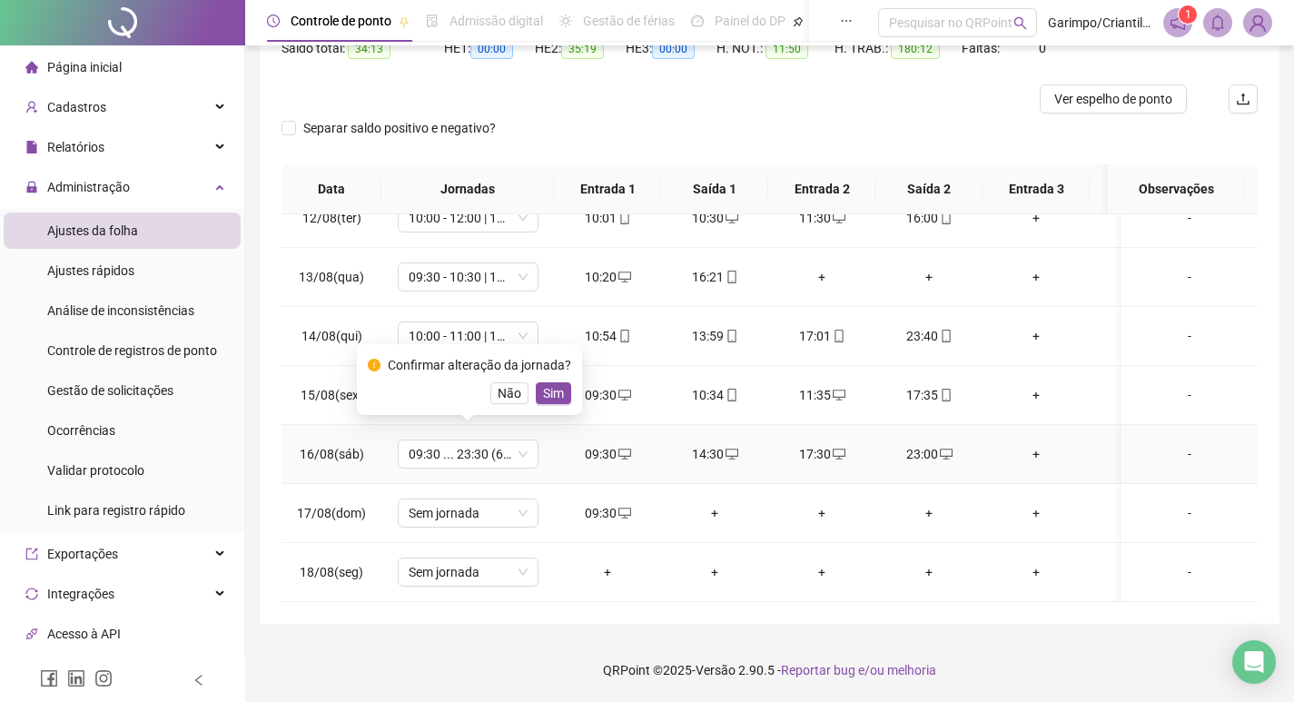
click at [563, 393] on button "Sim" at bounding box center [553, 393] width 35 height 22
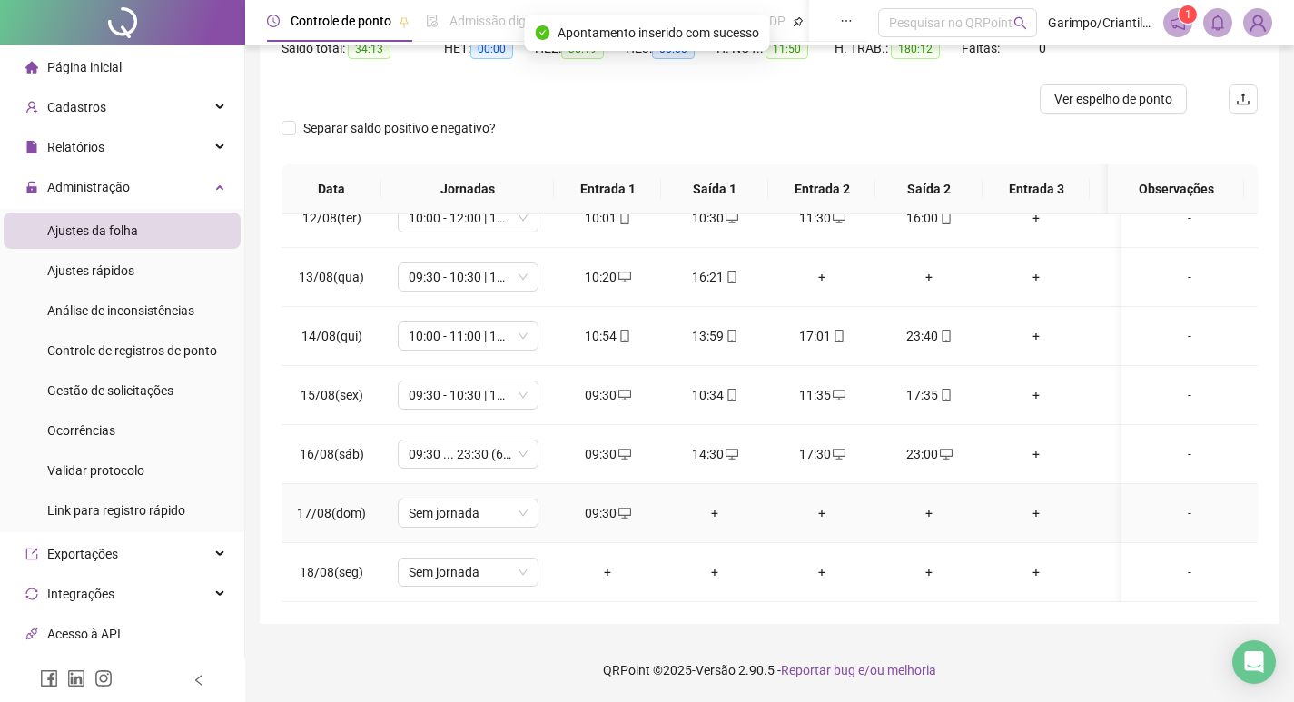
click at [716, 503] on div "+" at bounding box center [715, 513] width 78 height 20
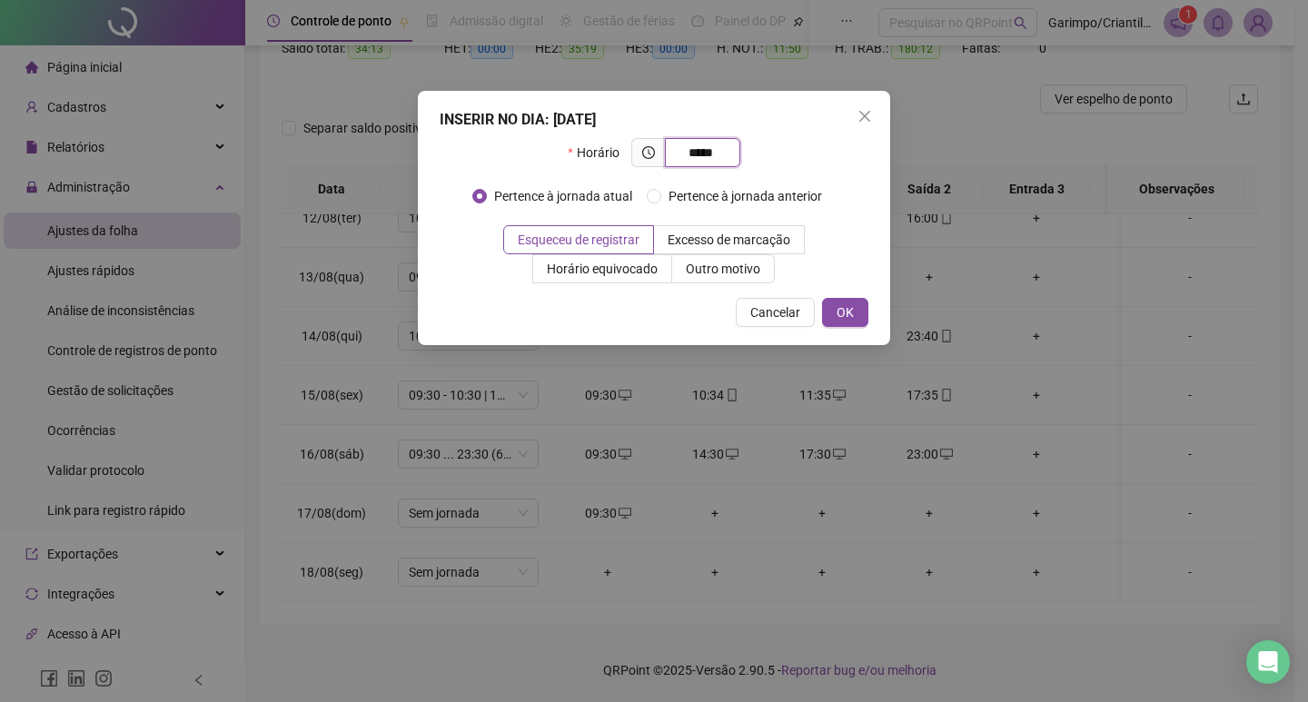
type input "*****"
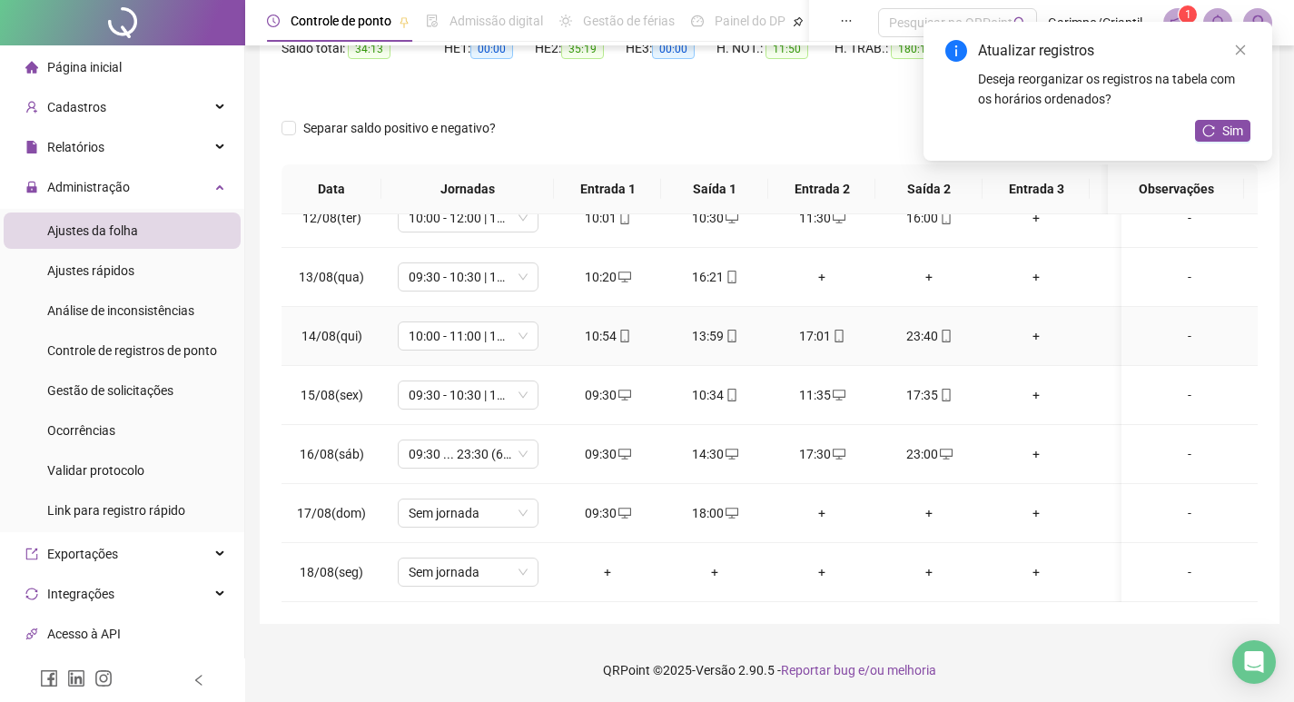
scroll to position [1338, 0]
click at [829, 503] on div "+" at bounding box center [822, 513] width 78 height 20
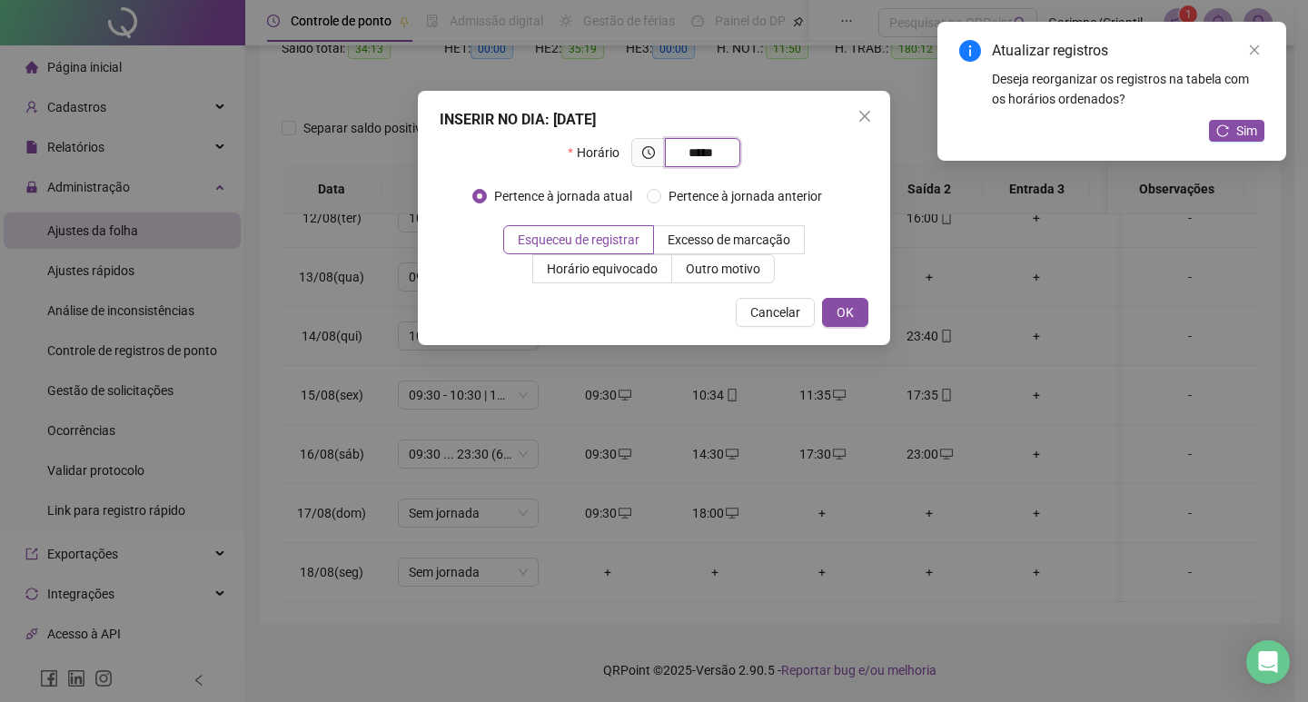
type input "*****"
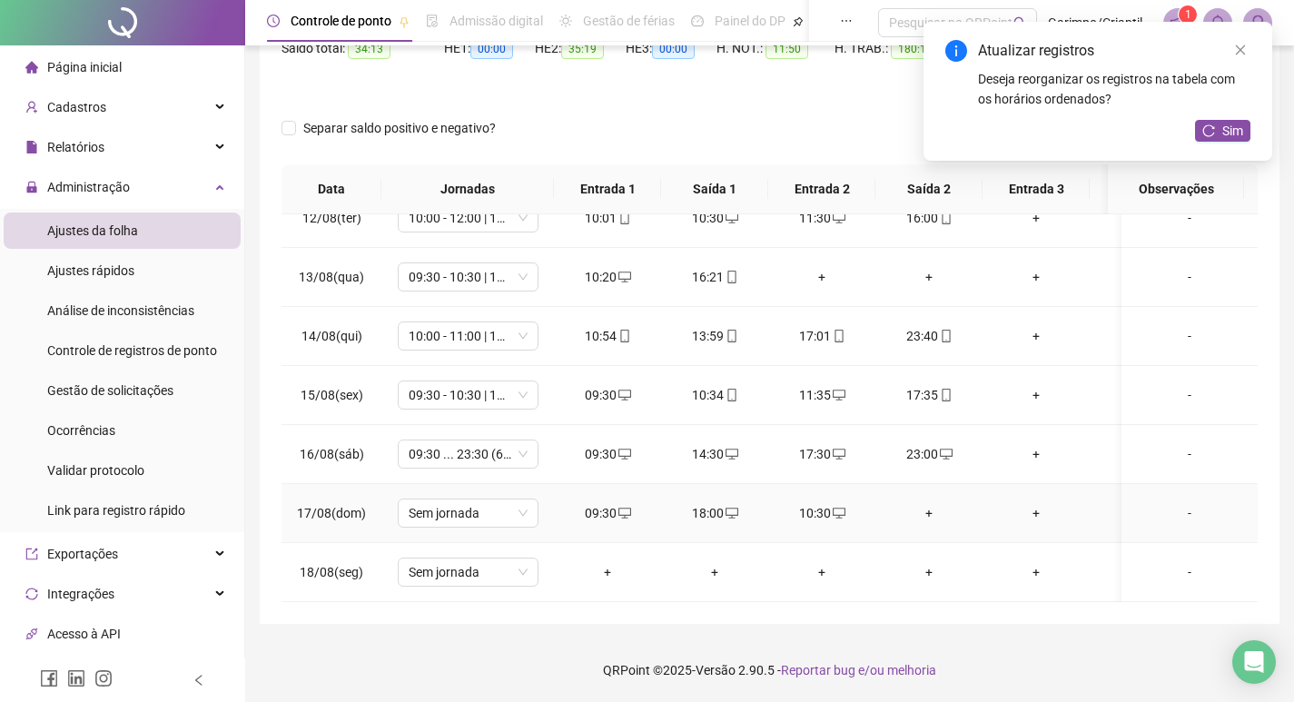
click at [929, 503] on div "+" at bounding box center [929, 513] width 78 height 20
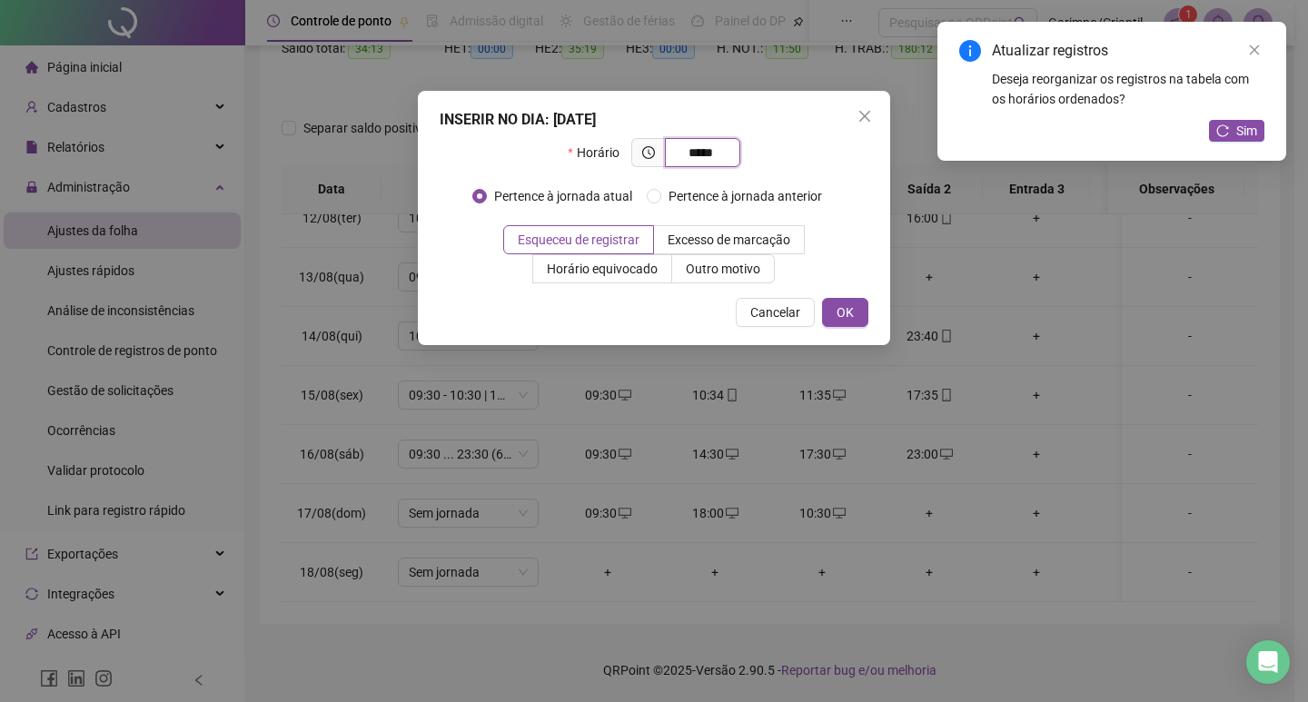
type input "*****"
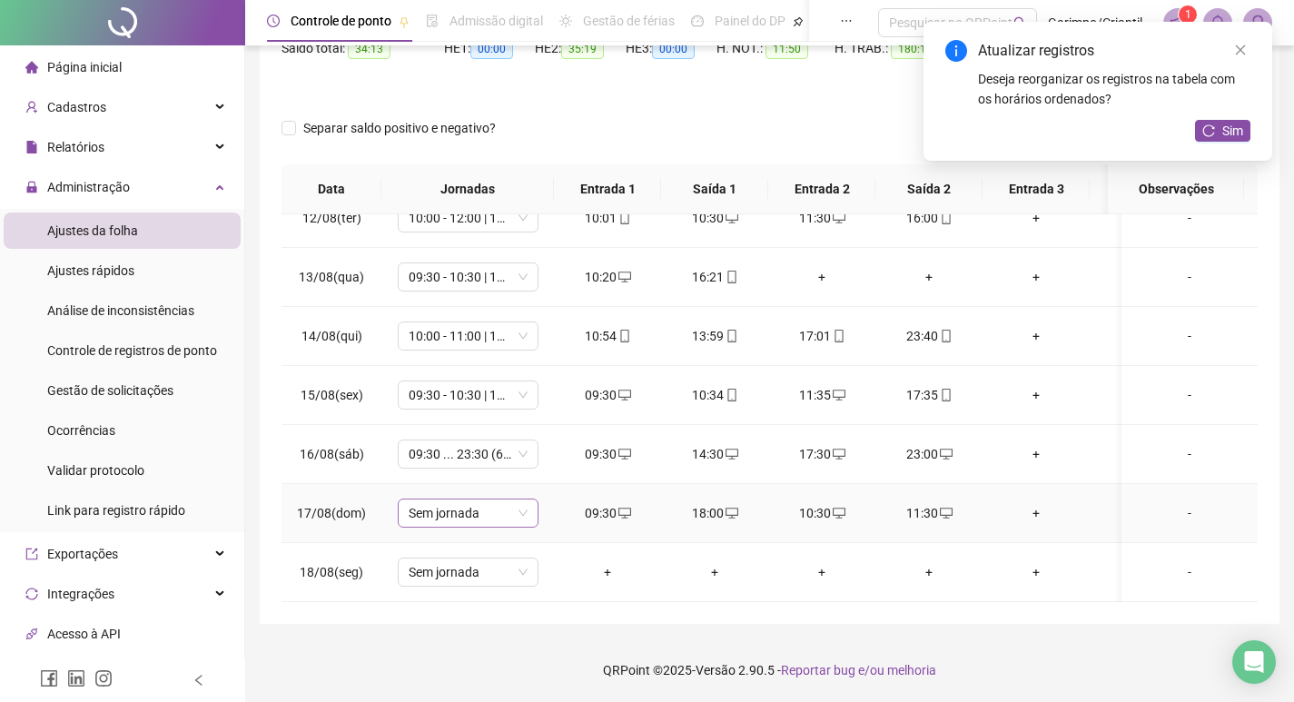
click at [472, 500] on span "Sem jornada" at bounding box center [468, 513] width 119 height 27
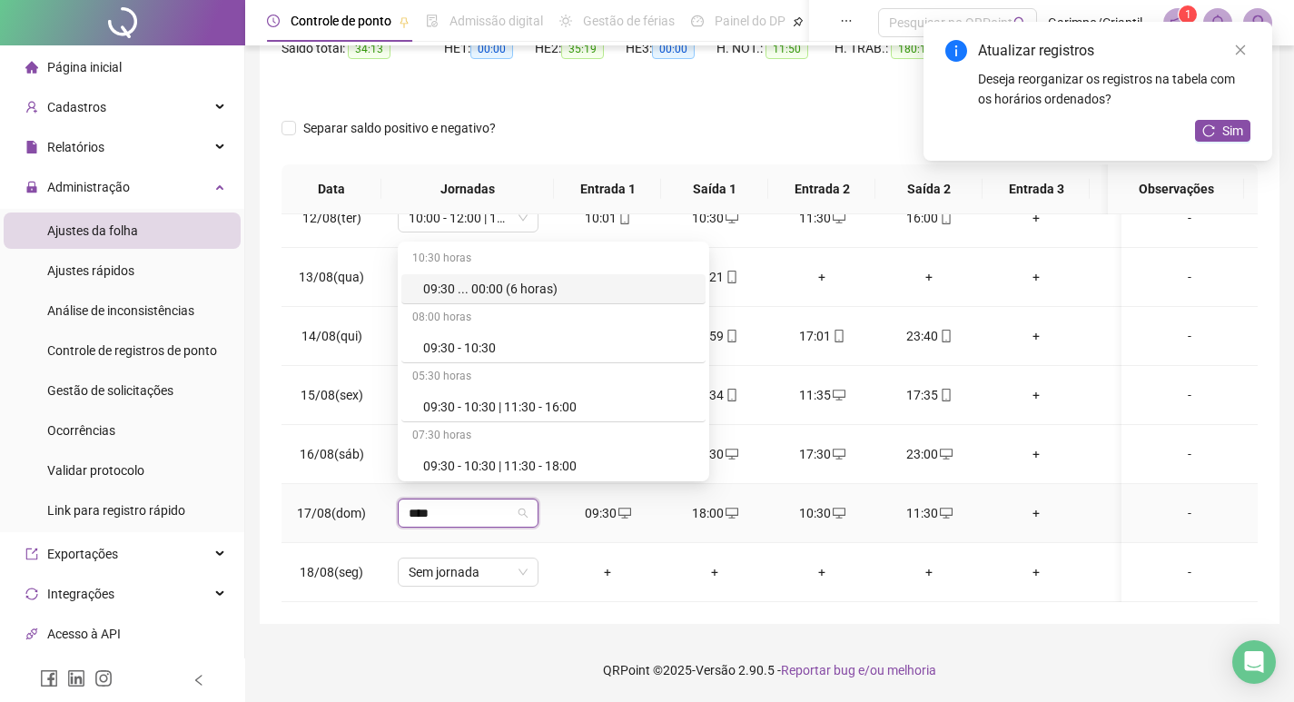
type input "*****"
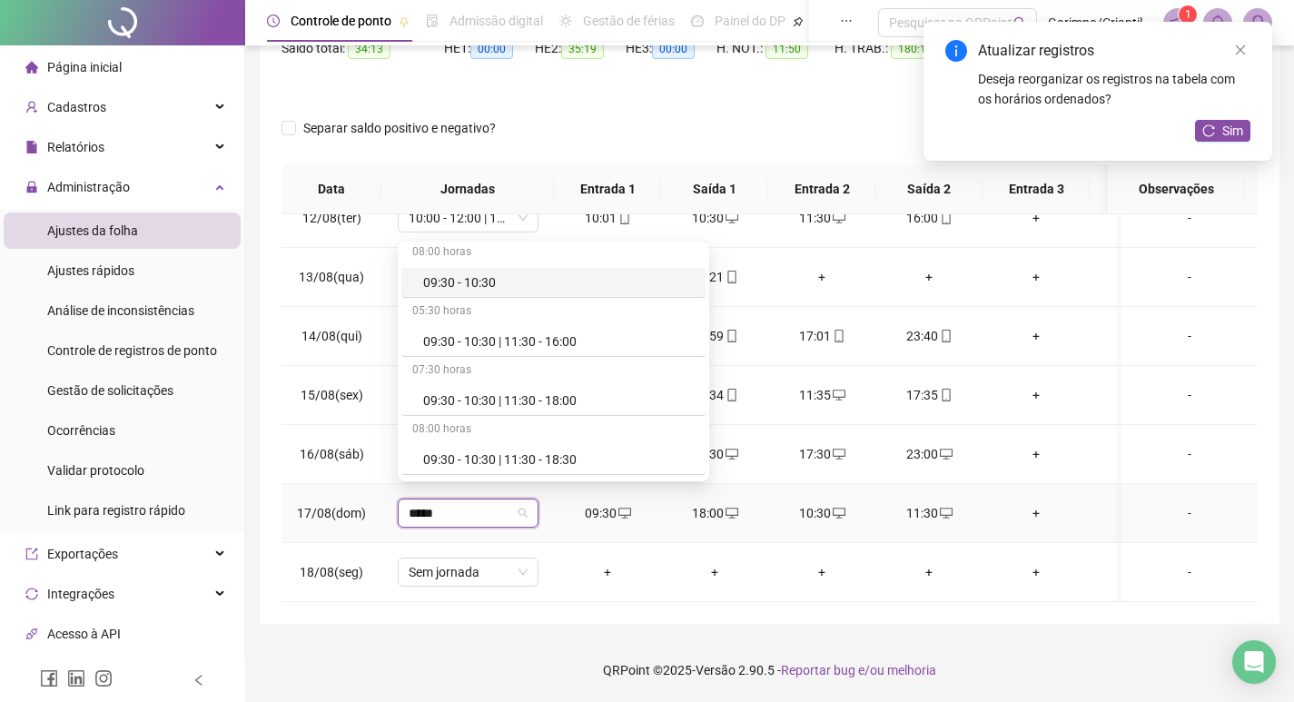
scroll to position [91, 0]
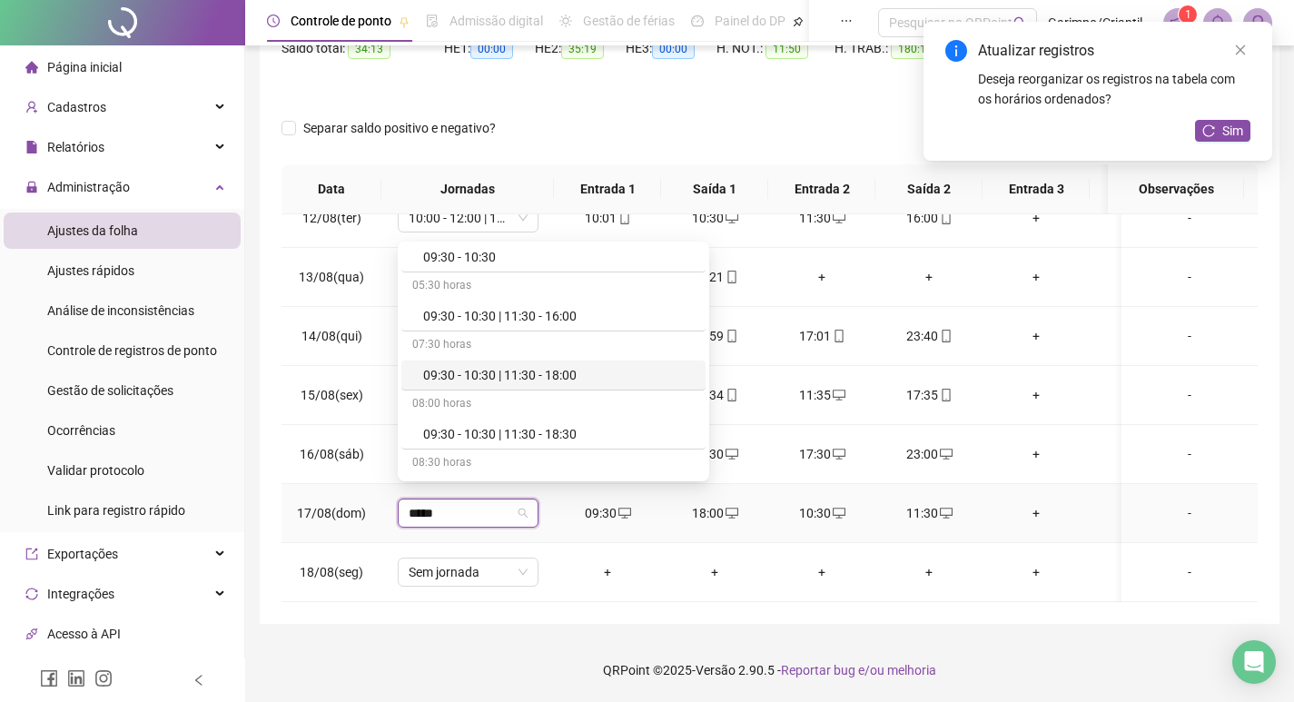
click at [550, 365] on div "09:30 - 10:30 | 11:30 - 18:00" at bounding box center [559, 375] width 272 height 20
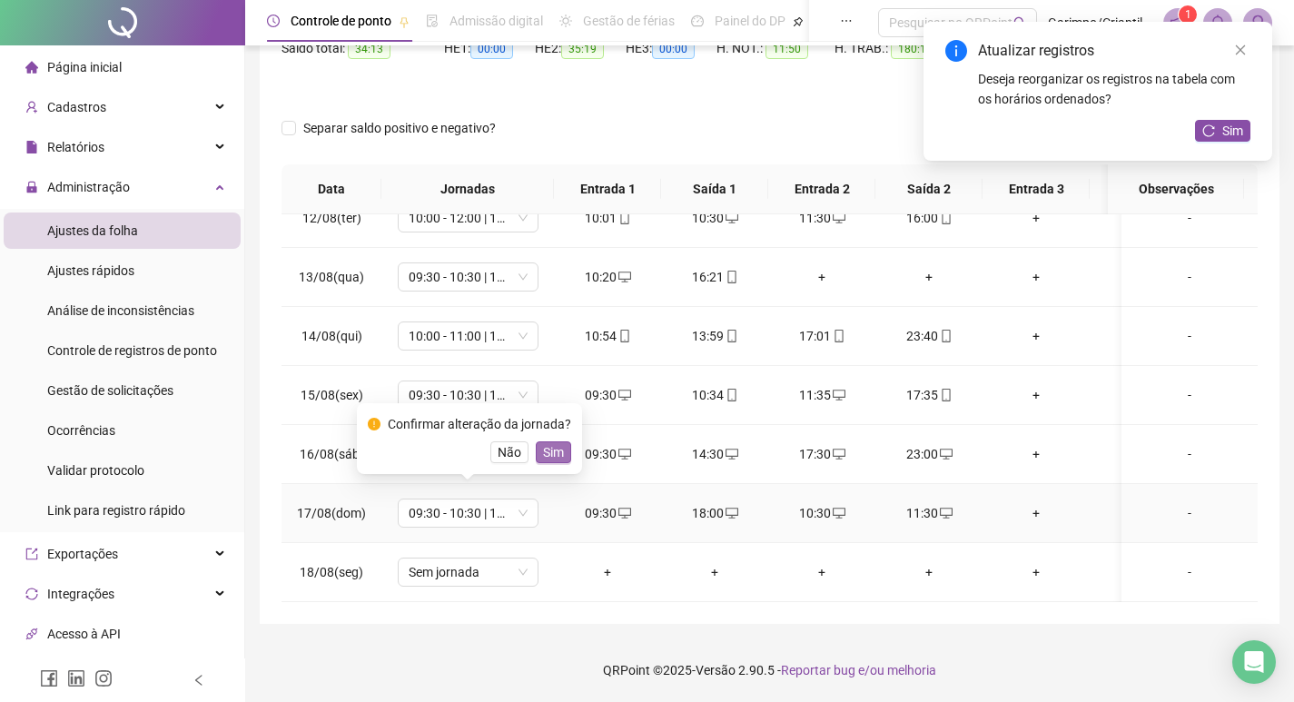
click at [551, 441] on button "Sim" at bounding box center [553, 452] width 35 height 22
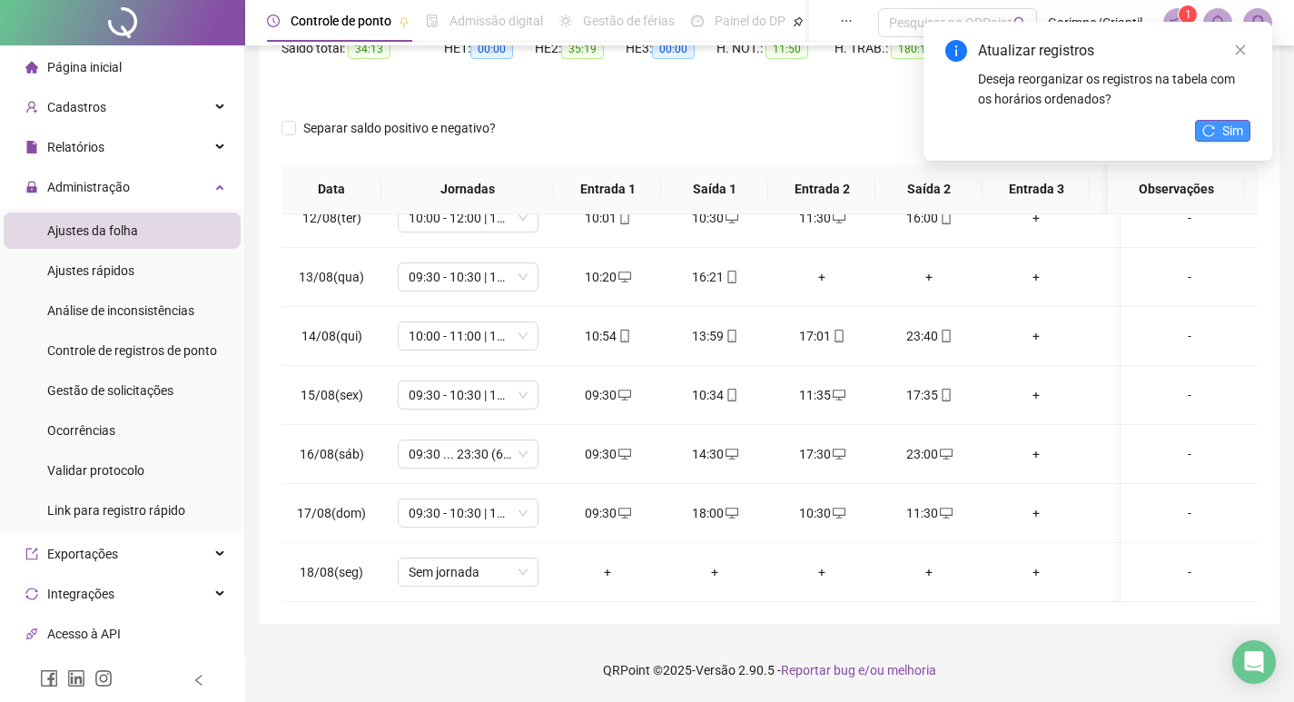
click at [1212, 124] on button "Sim" at bounding box center [1222, 131] width 55 height 22
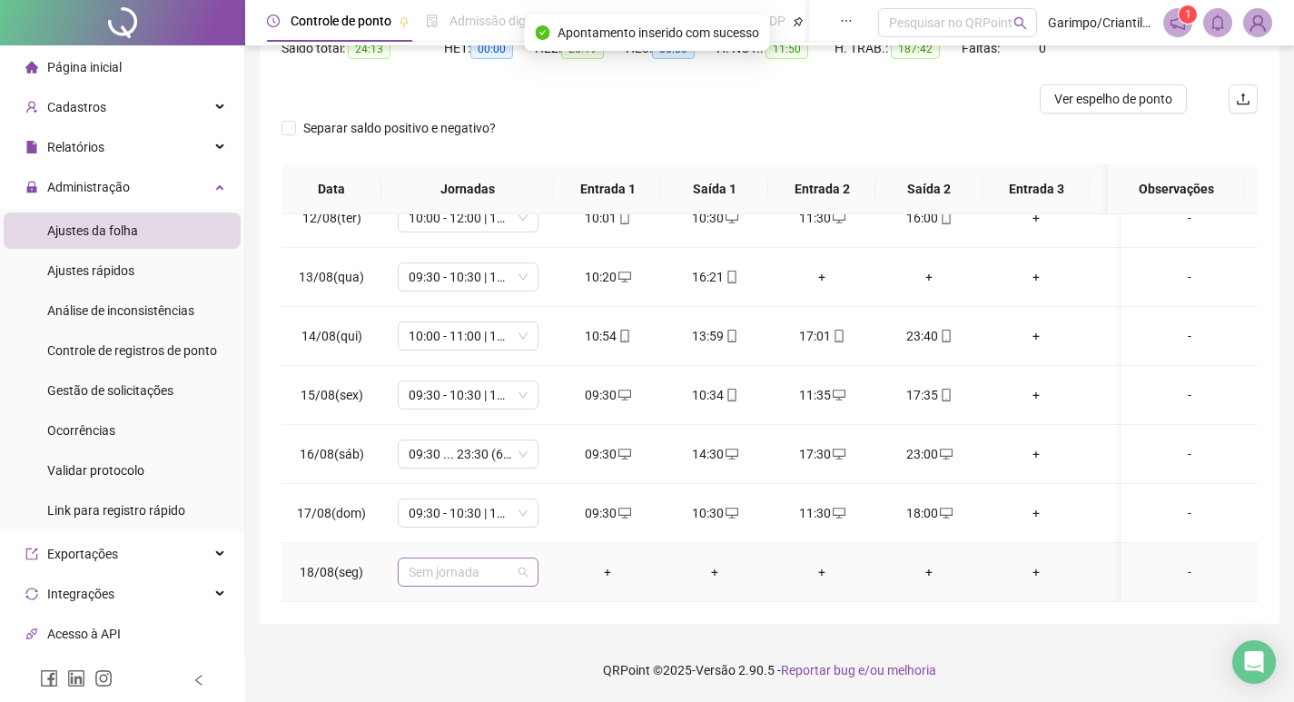
click at [451, 559] on span "Sem jornada" at bounding box center [468, 572] width 119 height 27
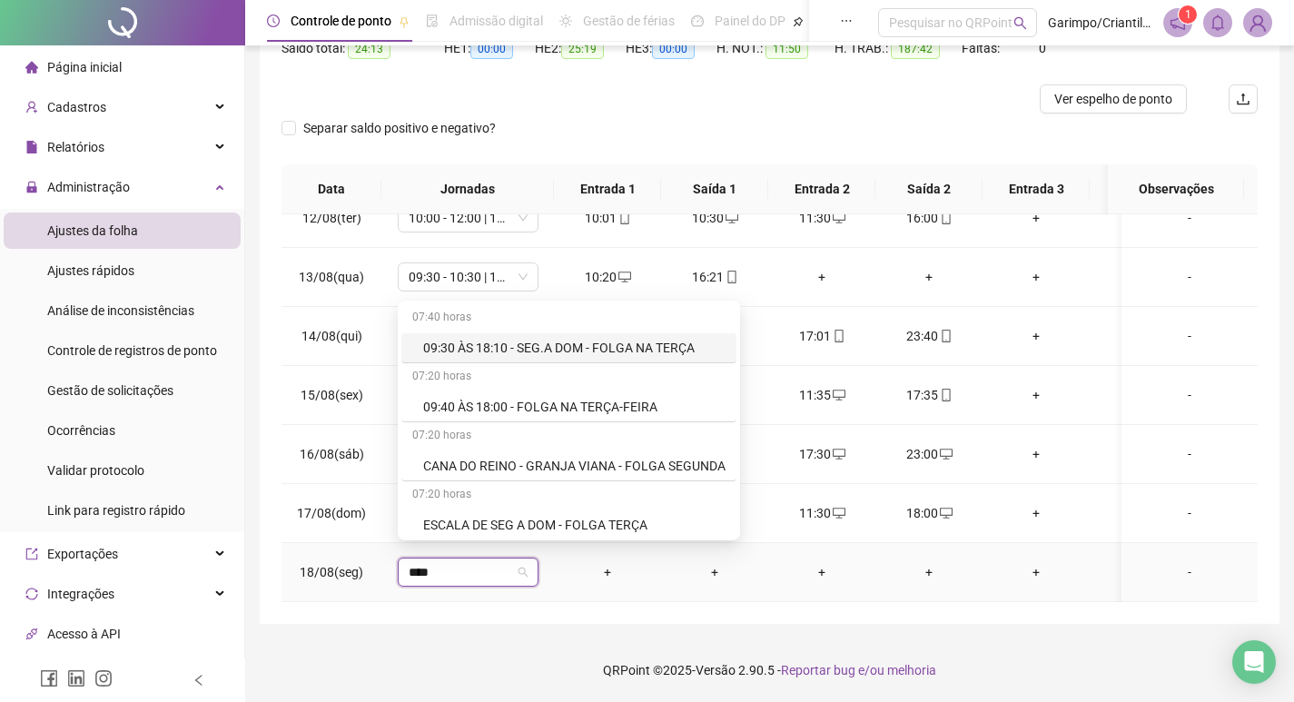
type input "*****"
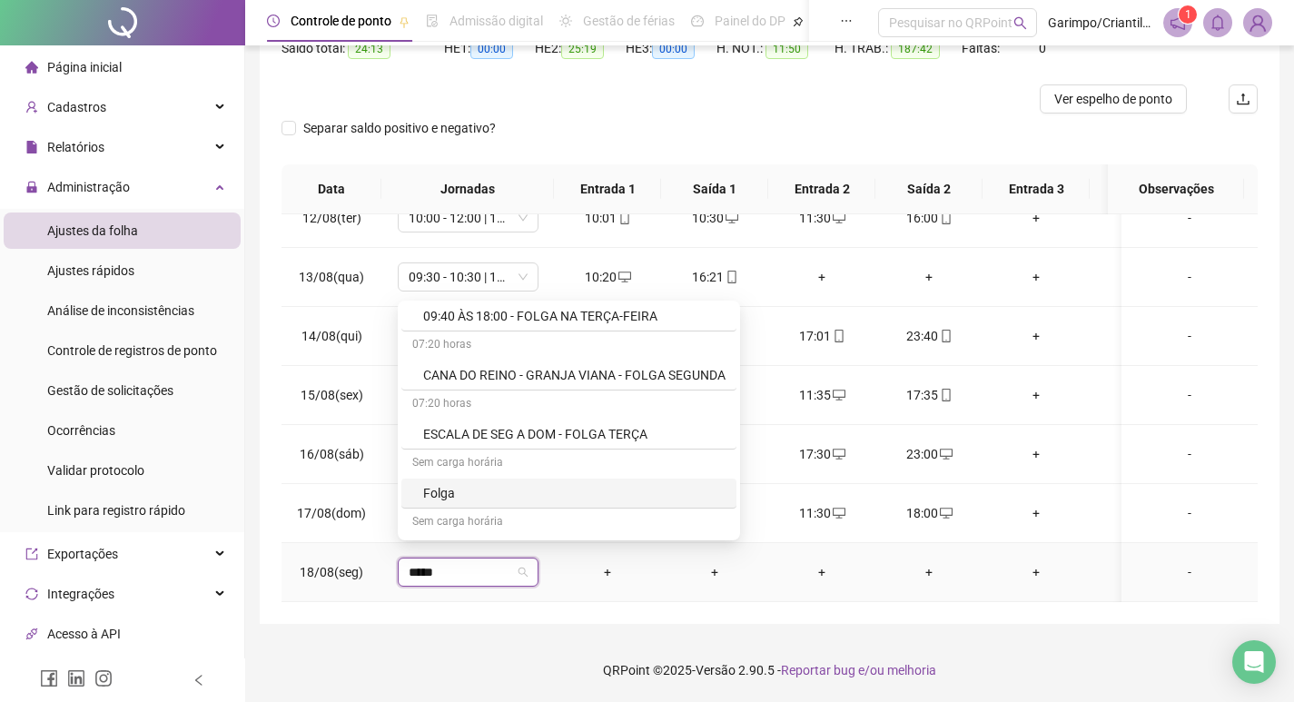
click at [506, 484] on div "Folga" at bounding box center [574, 493] width 302 height 20
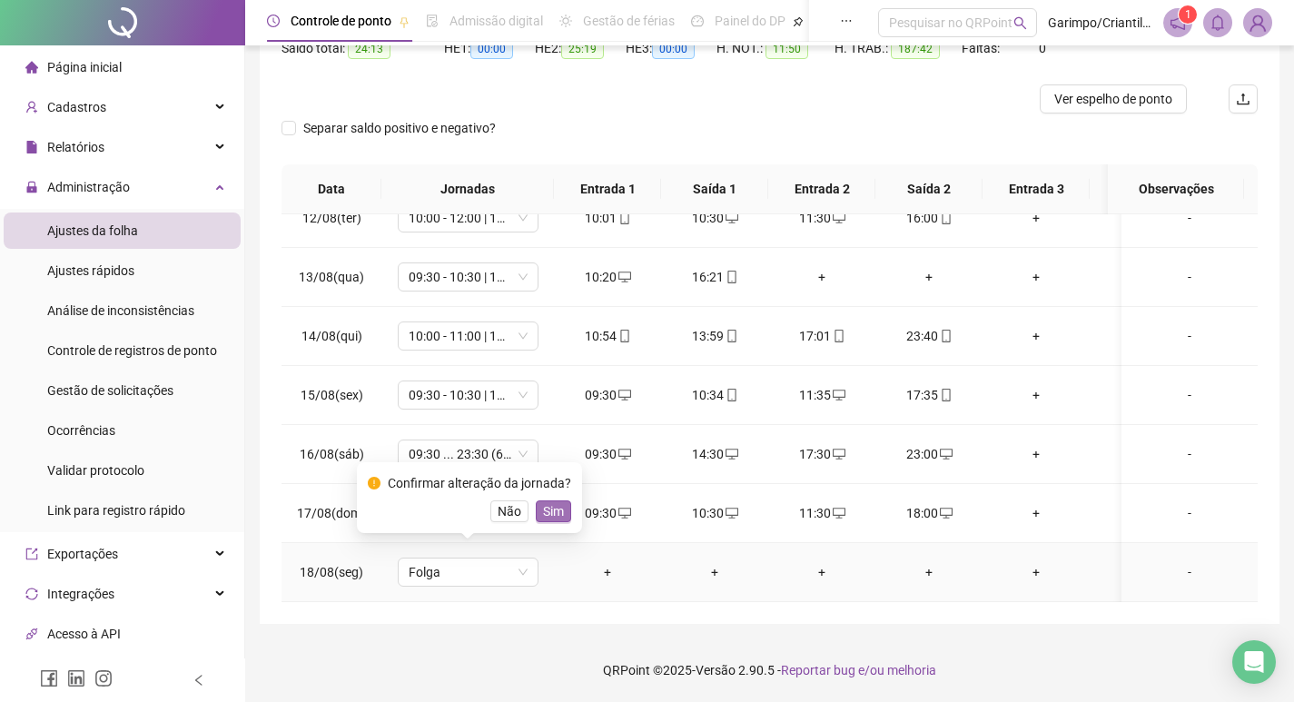
click at [549, 514] on span "Sim" at bounding box center [553, 511] width 21 height 20
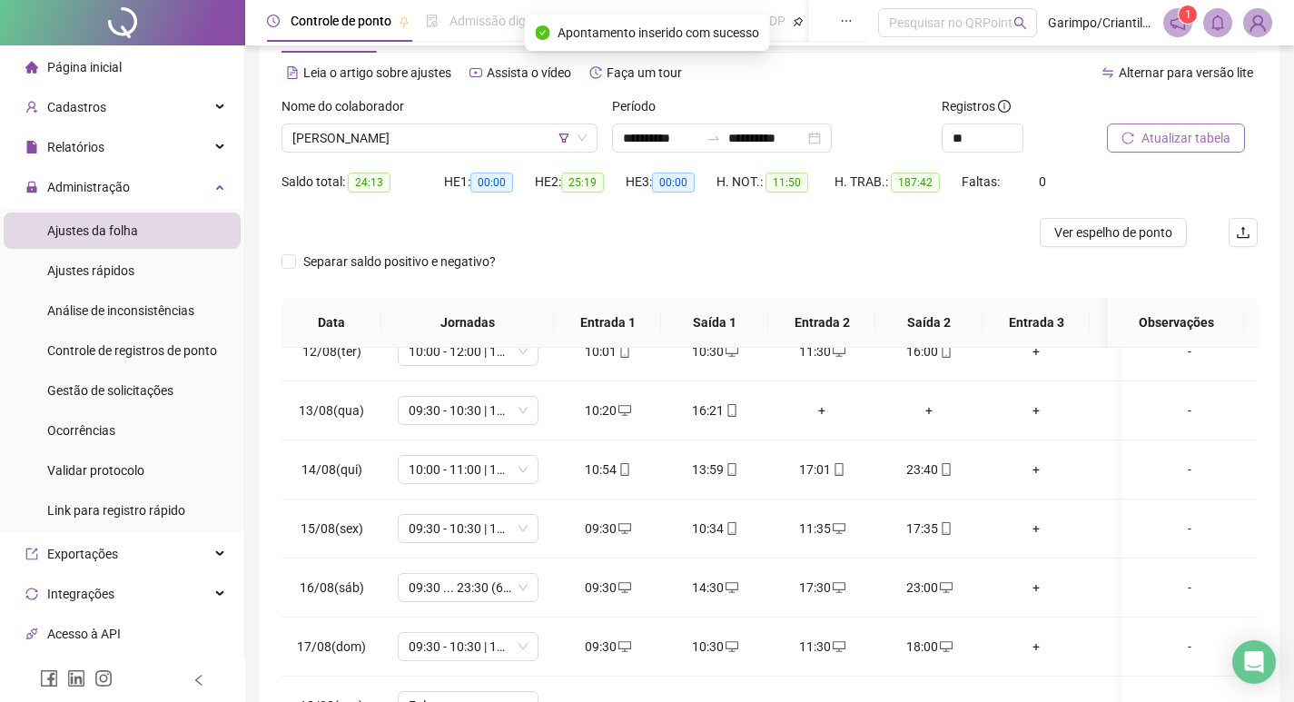
scroll to position [23, 0]
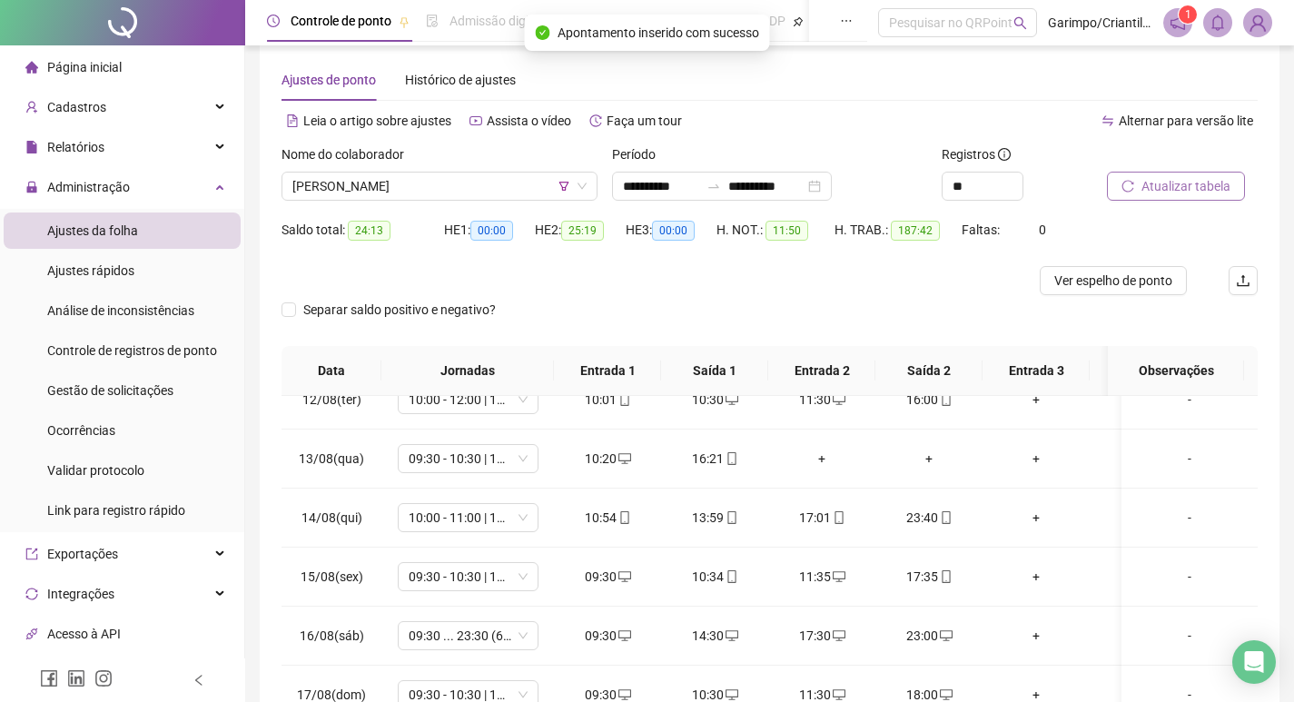
click at [1124, 178] on button "Atualizar tabela" at bounding box center [1176, 186] width 138 height 29
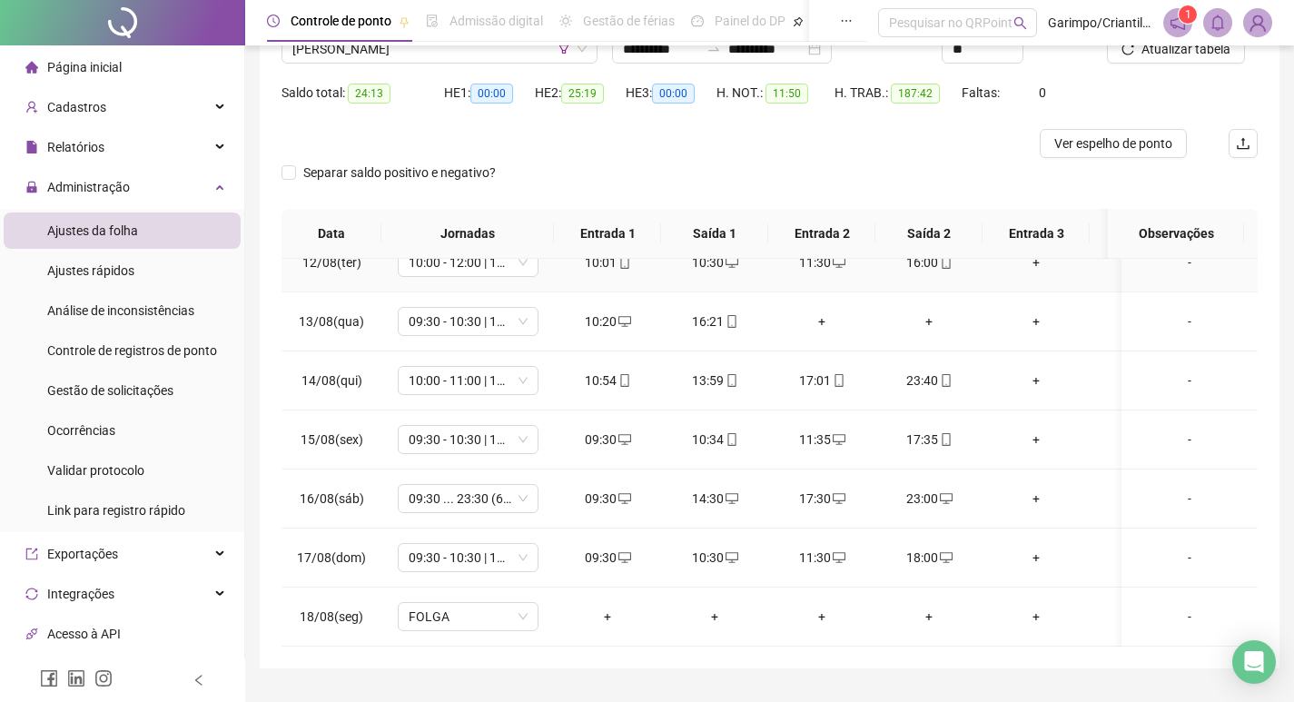
scroll to position [204, 0]
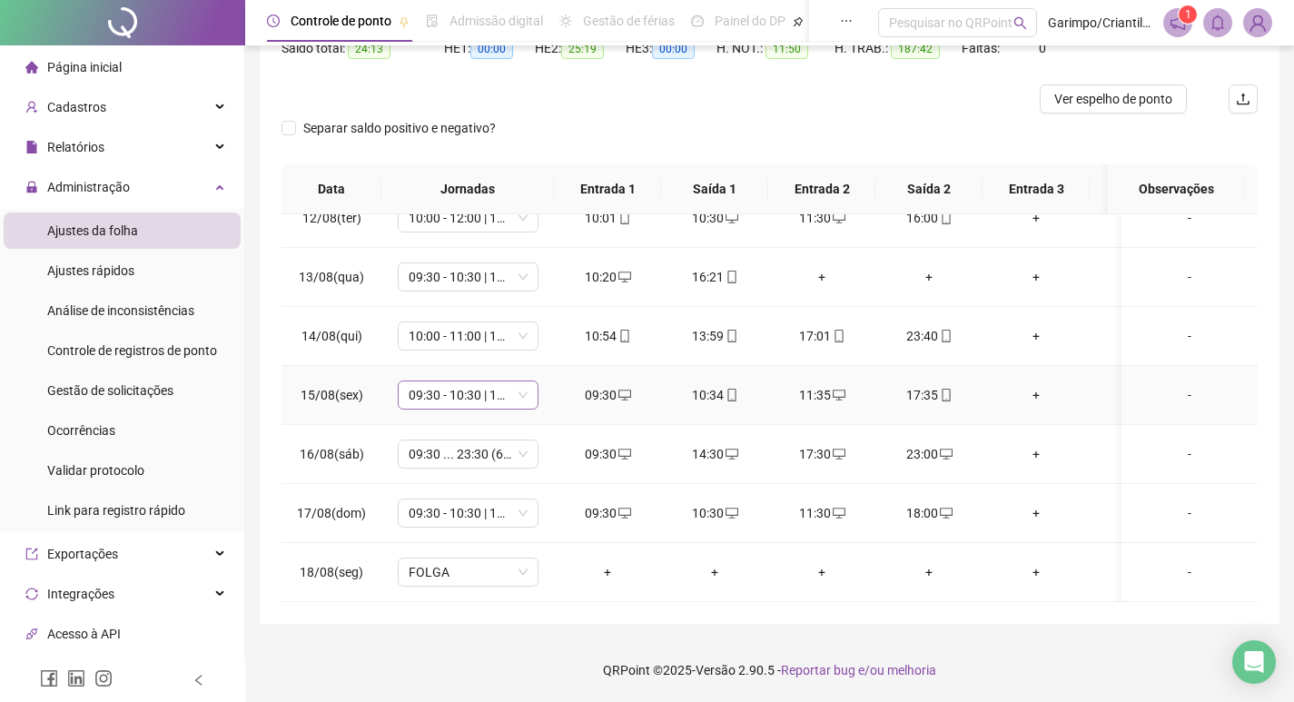
click at [485, 381] on span "09:30 - 10:30 | 11:30 - 16:00" at bounding box center [468, 394] width 119 height 27
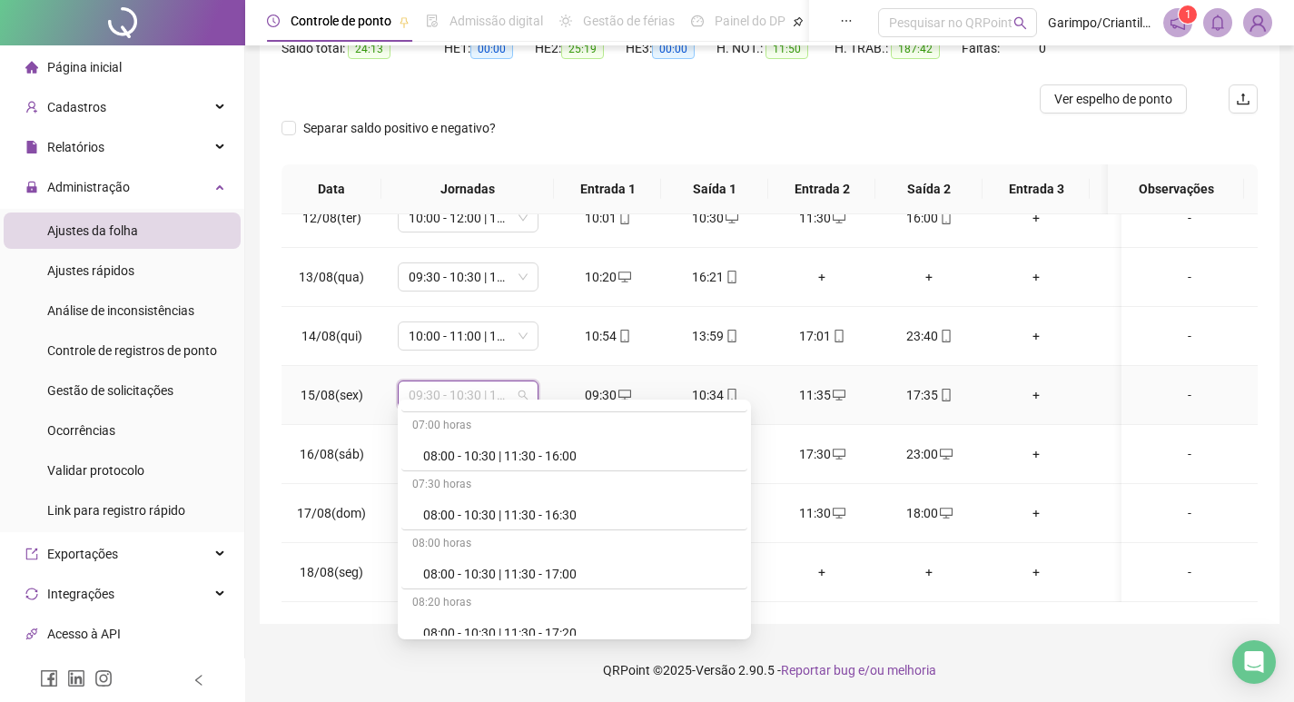
scroll to position [2180, 0]
click at [587, 366] on td "09:30" at bounding box center [607, 395] width 107 height 59
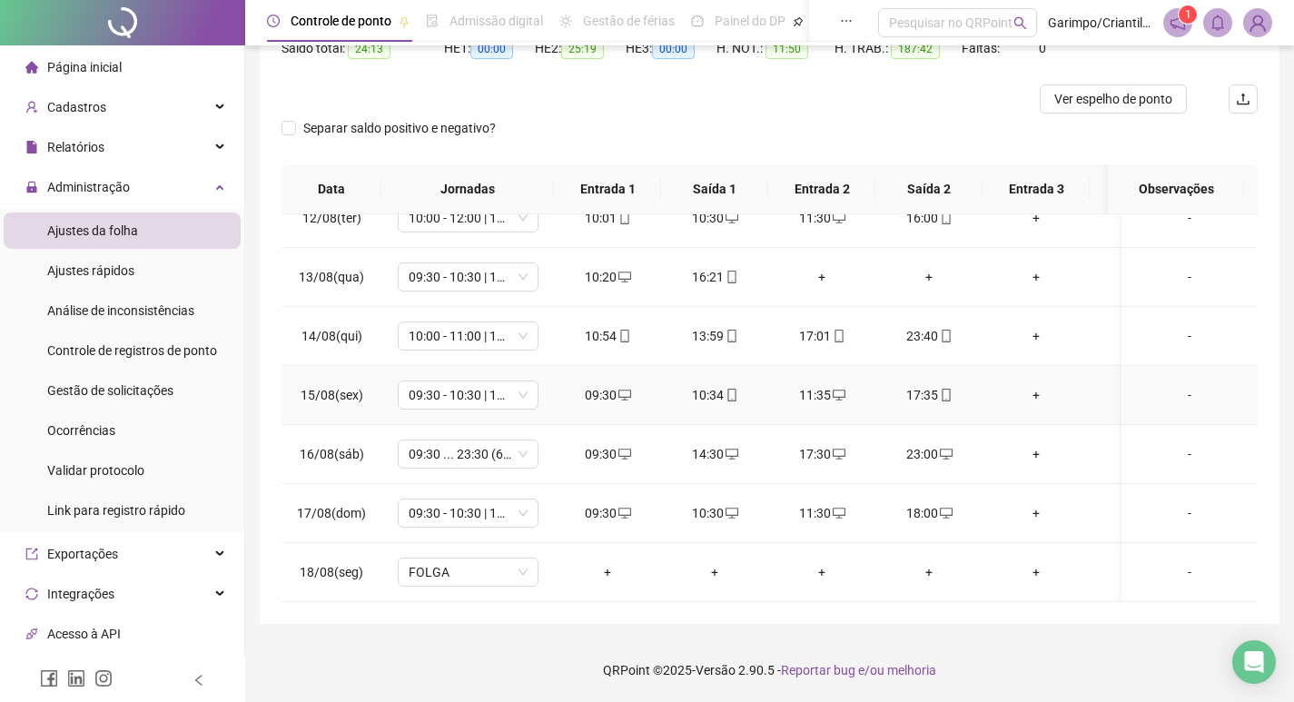
click at [617, 389] on span "desktop" at bounding box center [624, 395] width 15 height 13
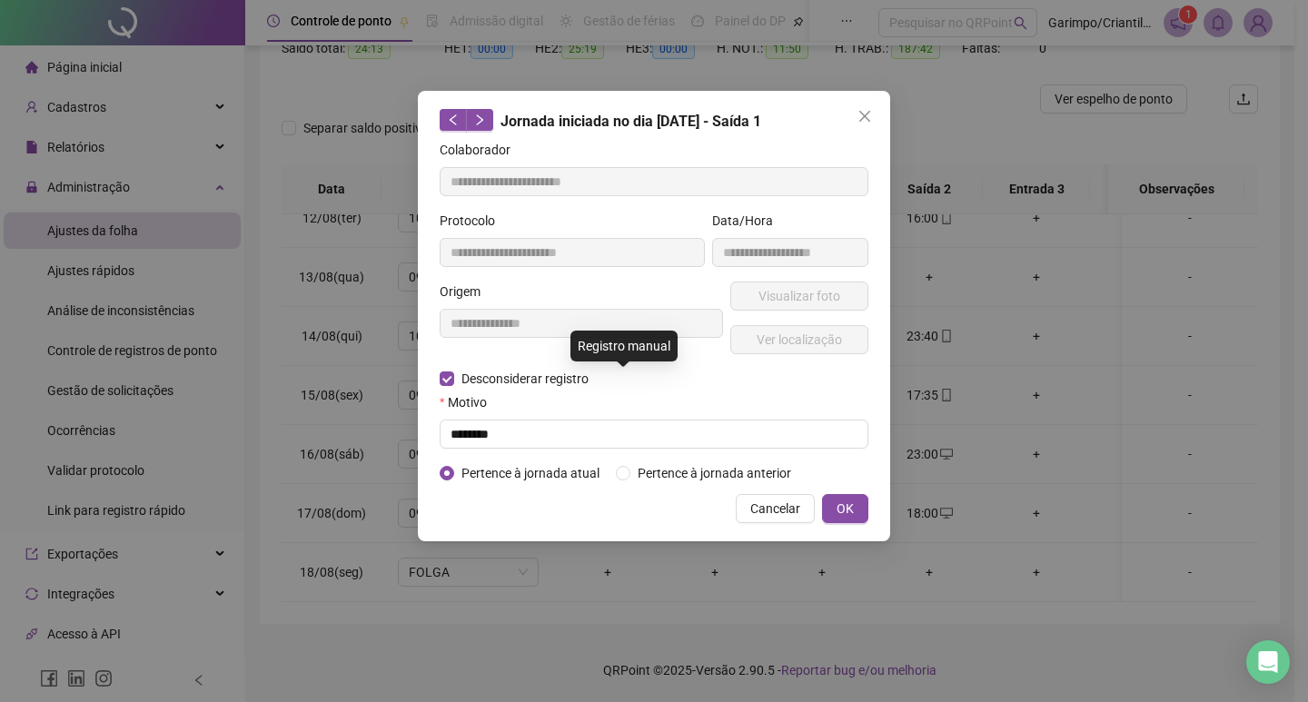
type input "**********"
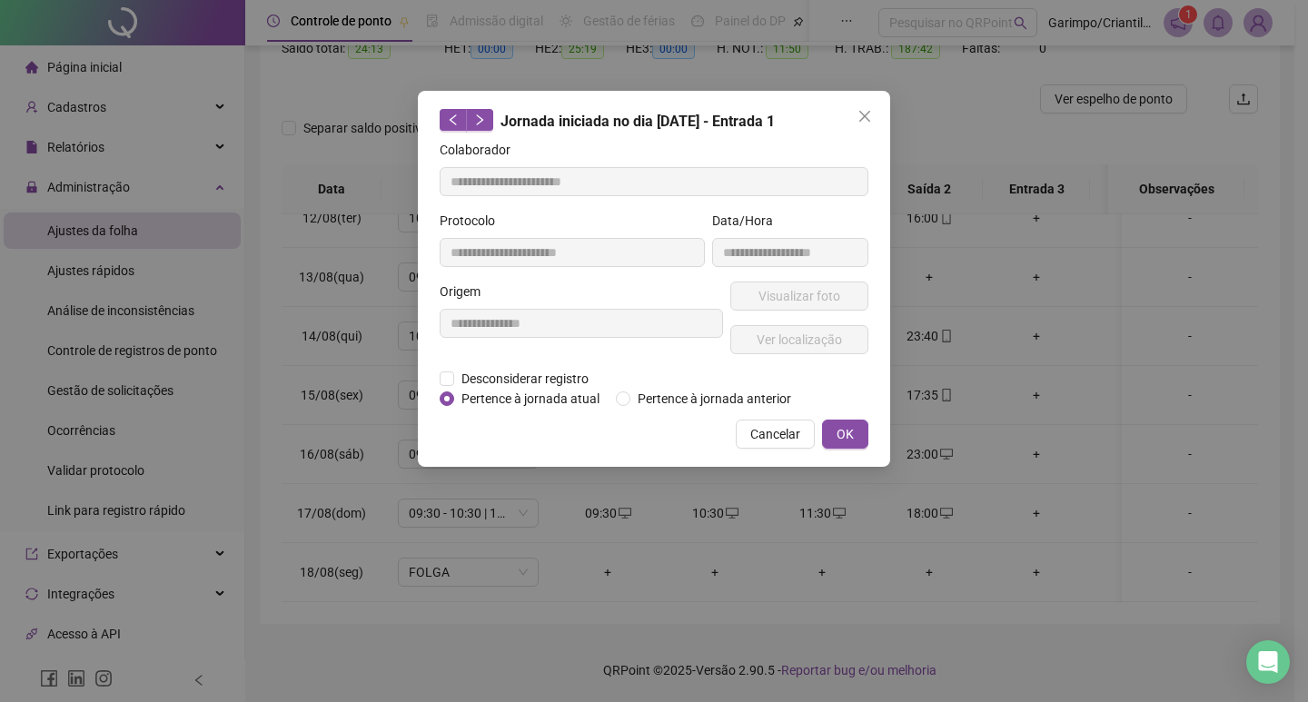
click at [522, 432] on div "Cancelar OK" at bounding box center [654, 434] width 429 height 29
click at [520, 380] on span "Desconsiderar registro" at bounding box center [525, 379] width 142 height 20
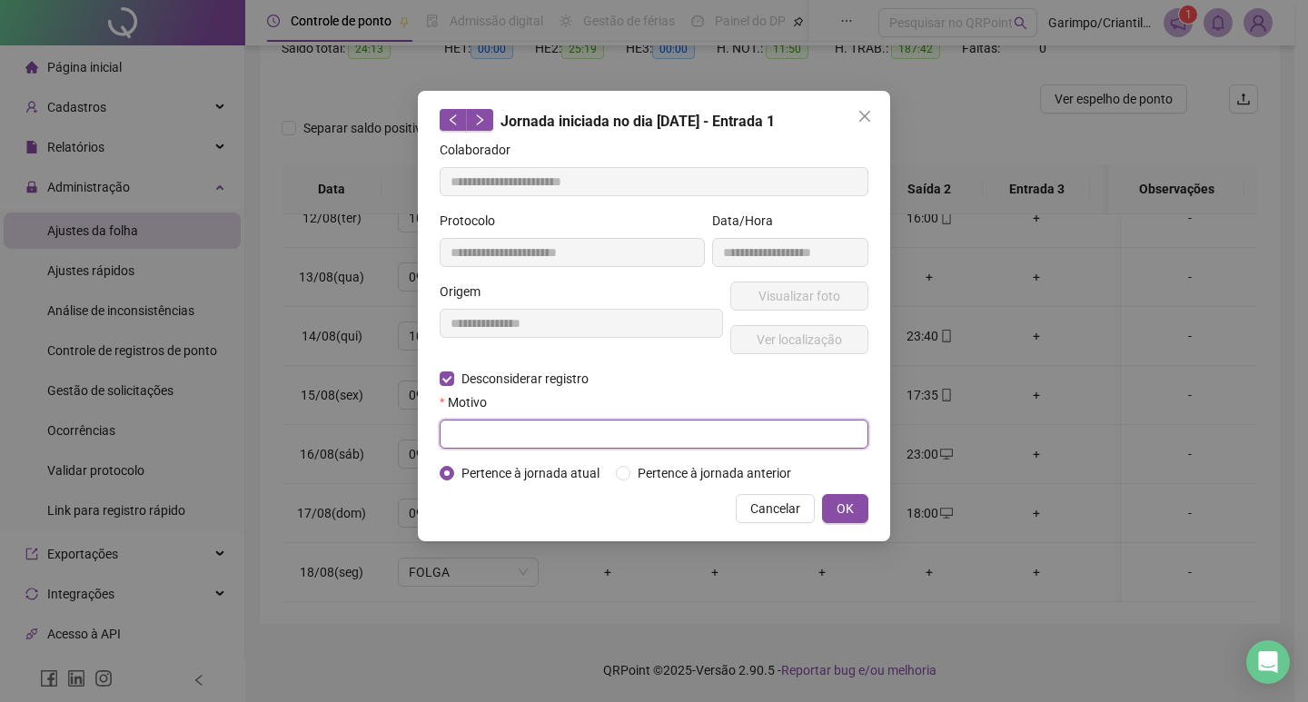
click at [521, 430] on input "text" at bounding box center [654, 434] width 429 height 29
type input "*"
drag, startPoint x: 549, startPoint y: 450, endPoint x: 474, endPoint y: 428, distance: 77.6
click at [519, 437] on form "**********" at bounding box center [654, 311] width 429 height 343
drag, startPoint x: 462, startPoint y: 428, endPoint x: 447, endPoint y: 431, distance: 15.7
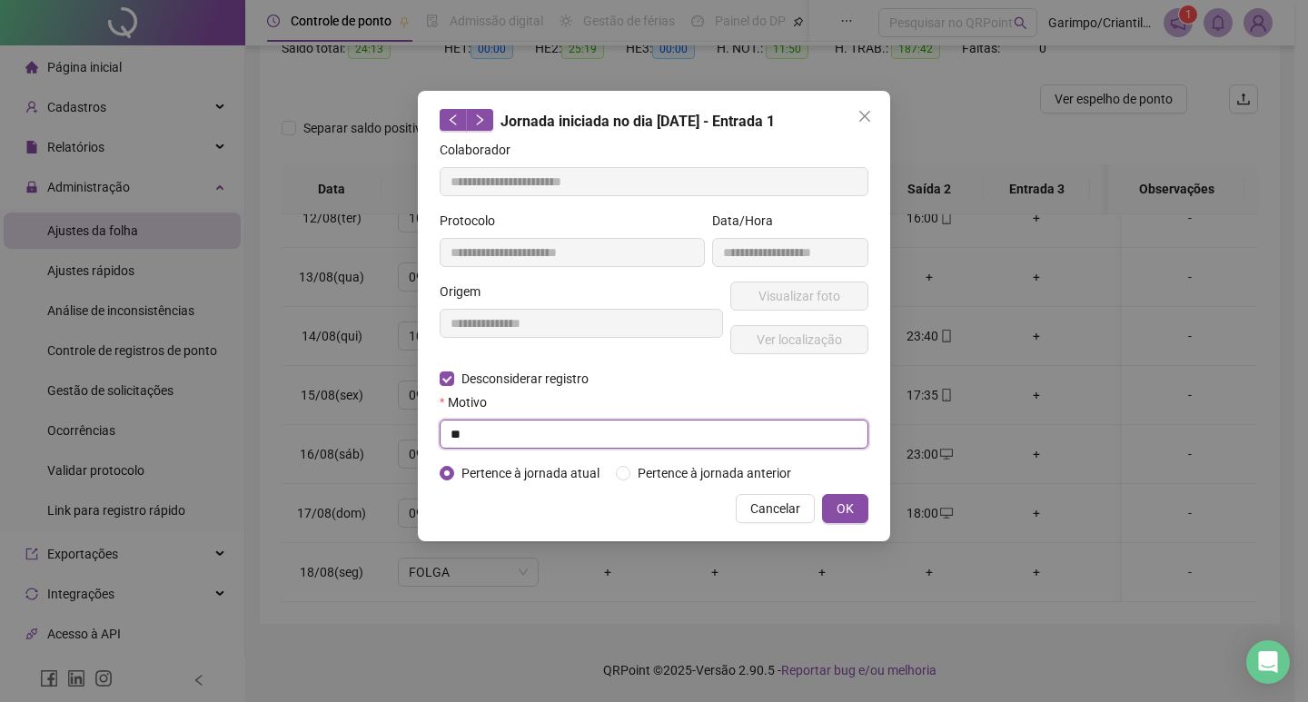
click at [447, 431] on input "*" at bounding box center [654, 434] width 429 height 29
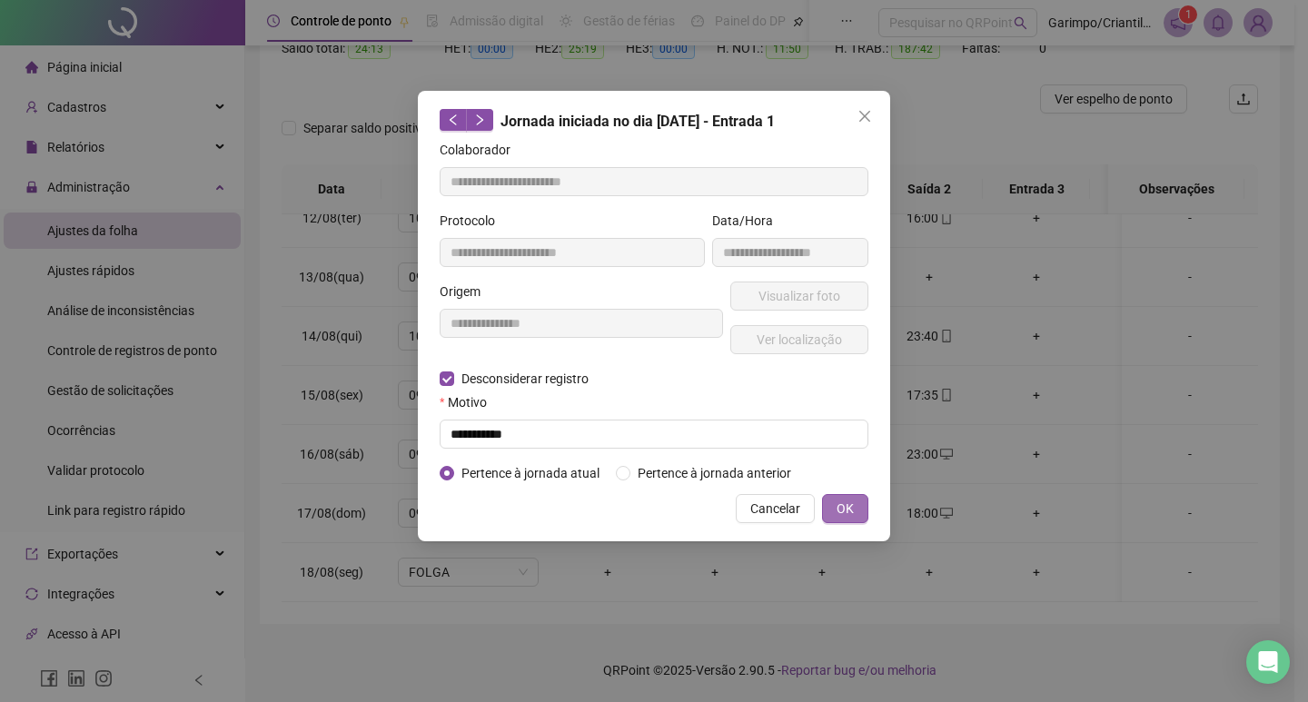
click at [848, 500] on span "OK" at bounding box center [845, 509] width 17 height 20
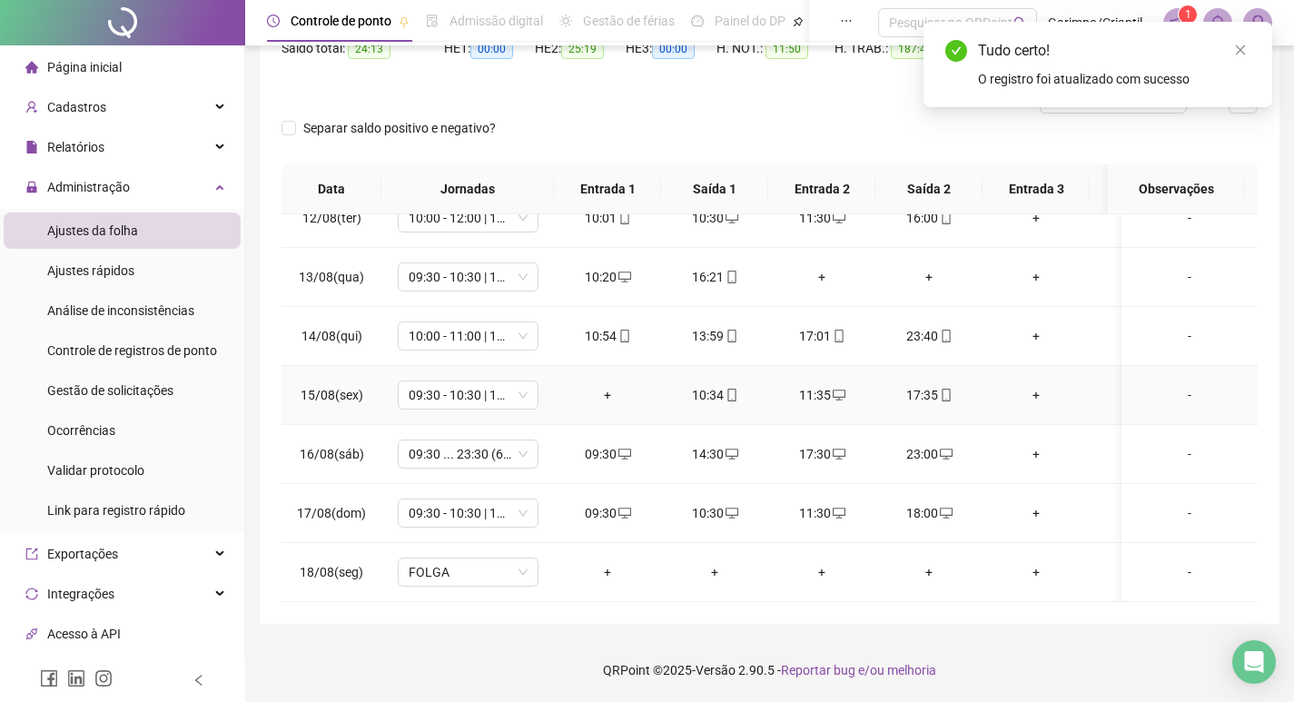
click at [620, 385] on div "+" at bounding box center [608, 395] width 78 height 20
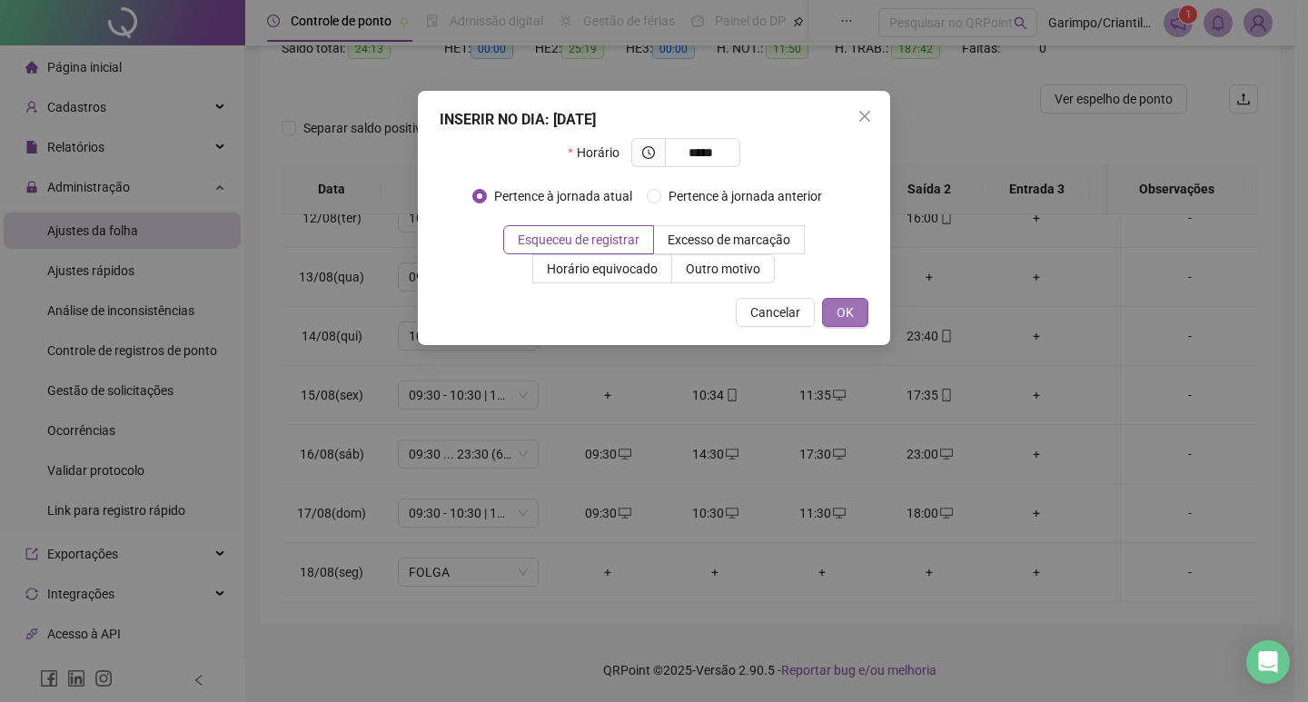
type input "*****"
click at [859, 311] on button "OK" at bounding box center [845, 312] width 46 height 29
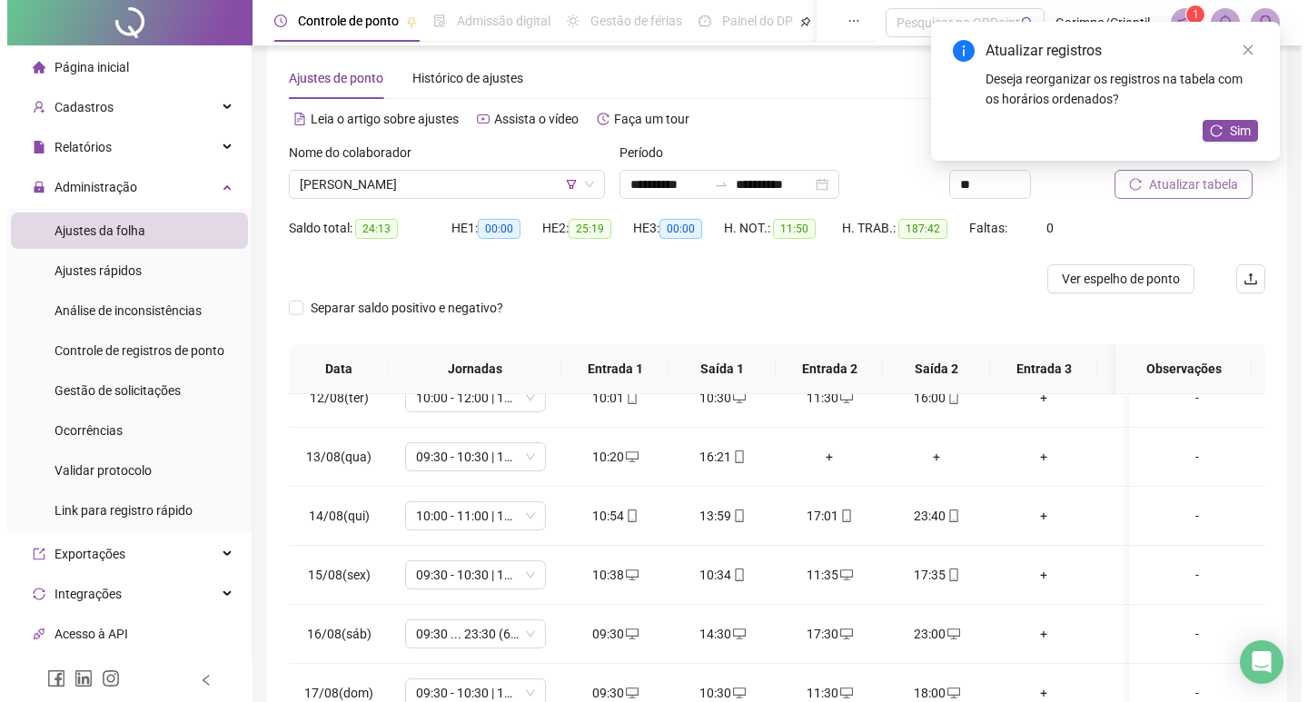
scroll to position [23, 0]
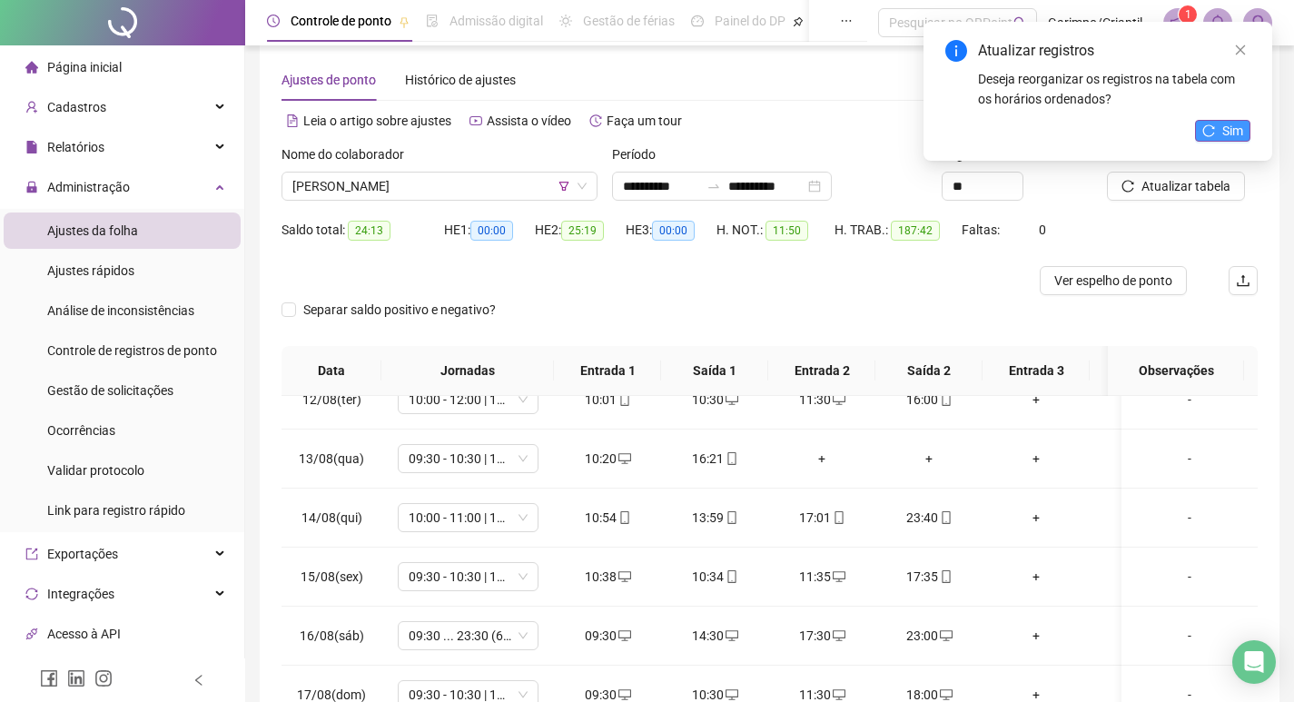
click at [1216, 124] on button "Sim" at bounding box center [1222, 131] width 55 height 22
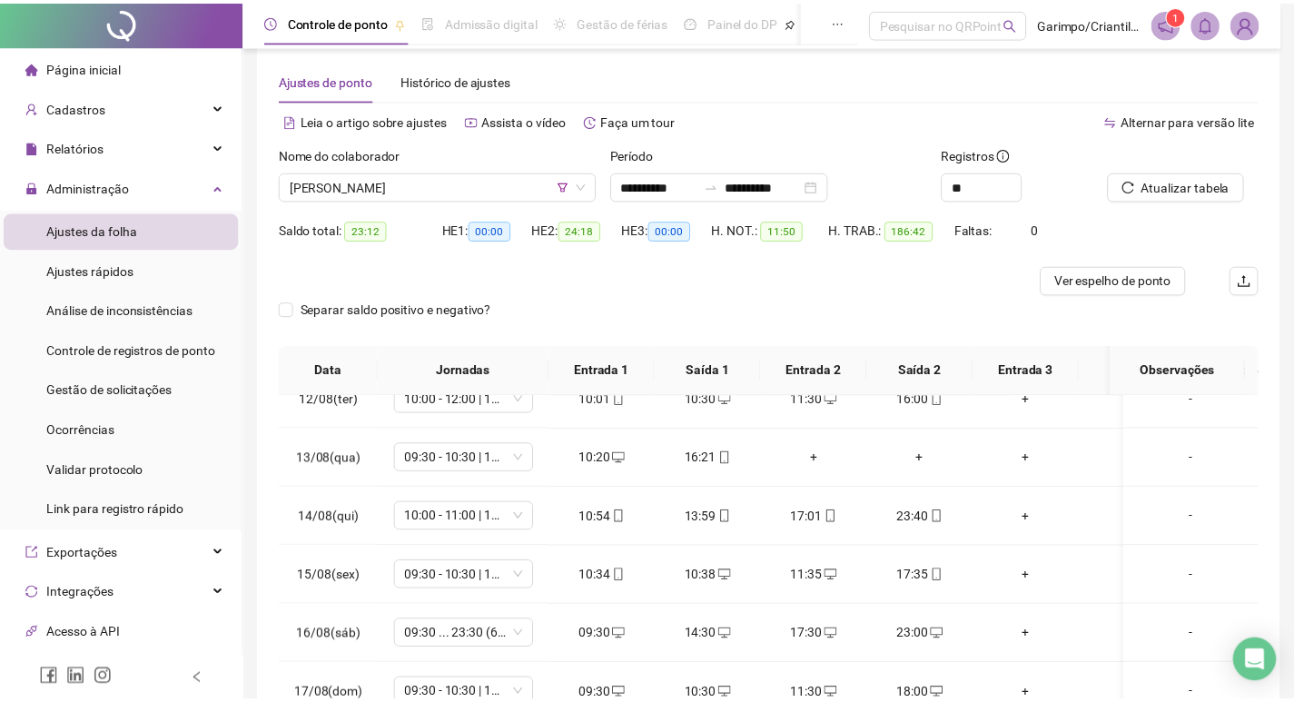
scroll to position [204, 0]
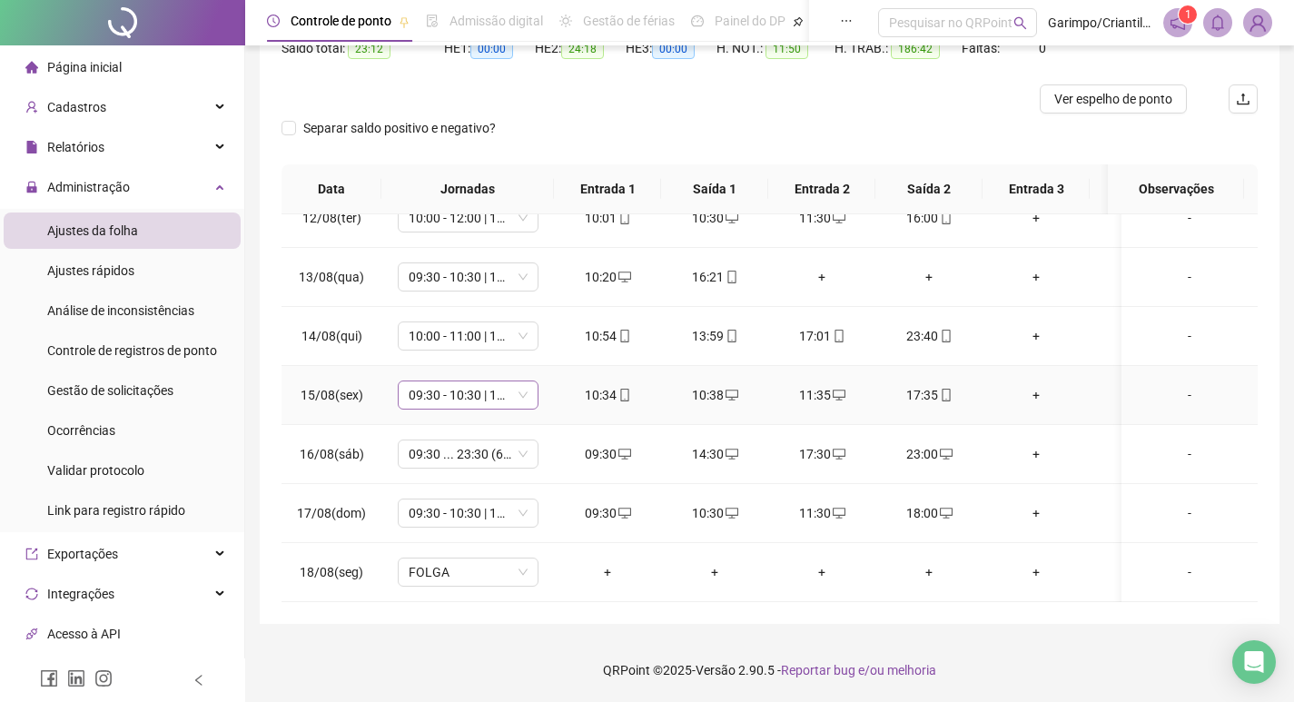
click at [454, 388] on span "09:30 - 10:30 | 11:30 - 16:00" at bounding box center [468, 394] width 119 height 27
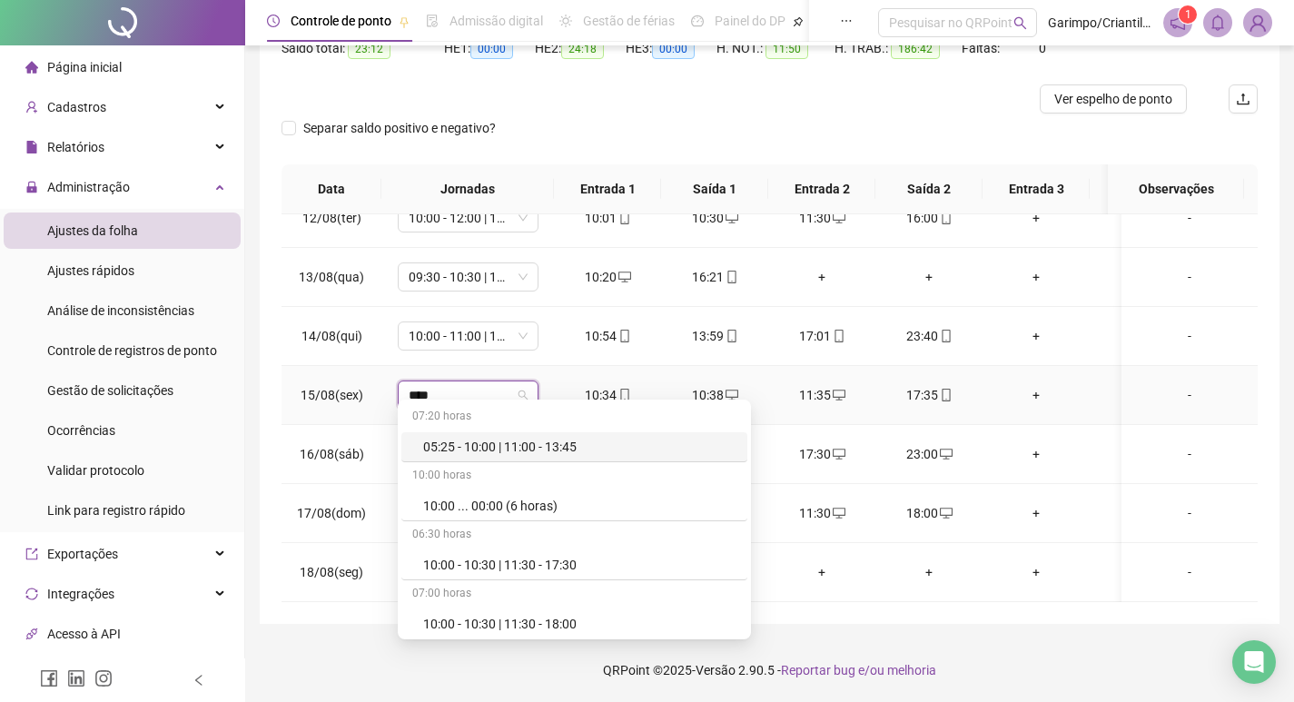
type input "*****"
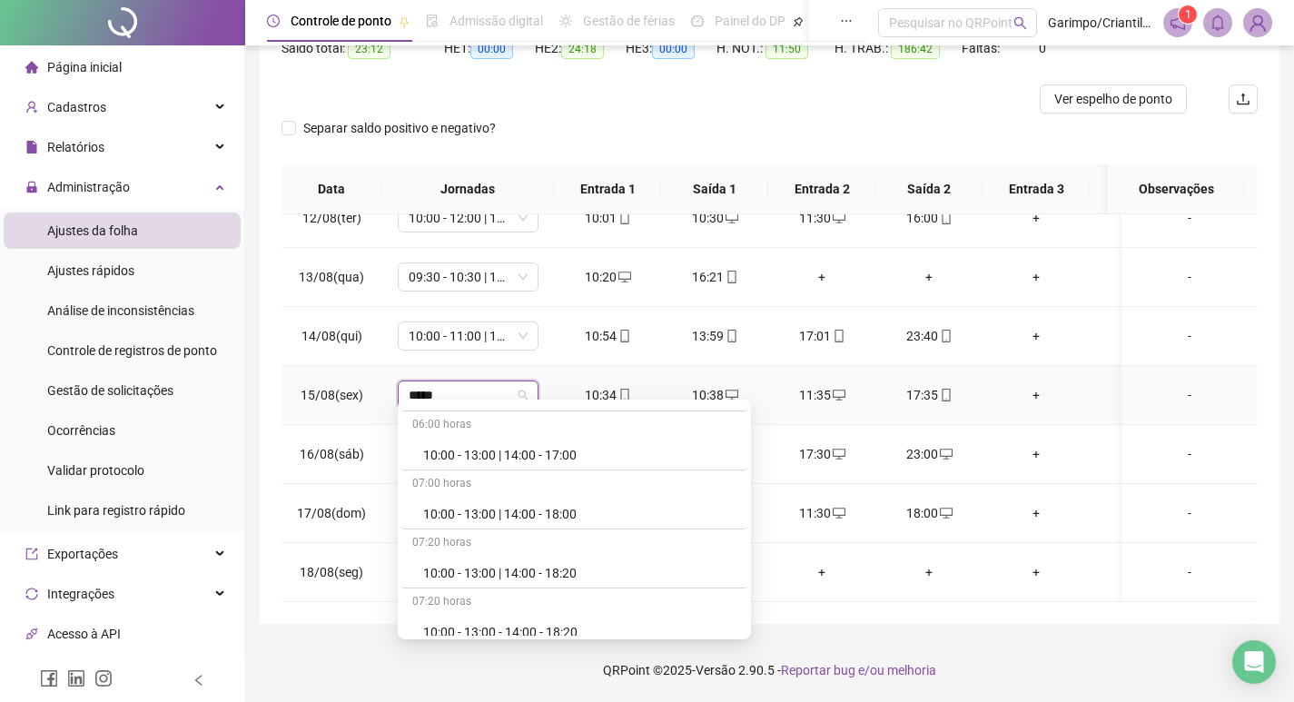
scroll to position [545, 0]
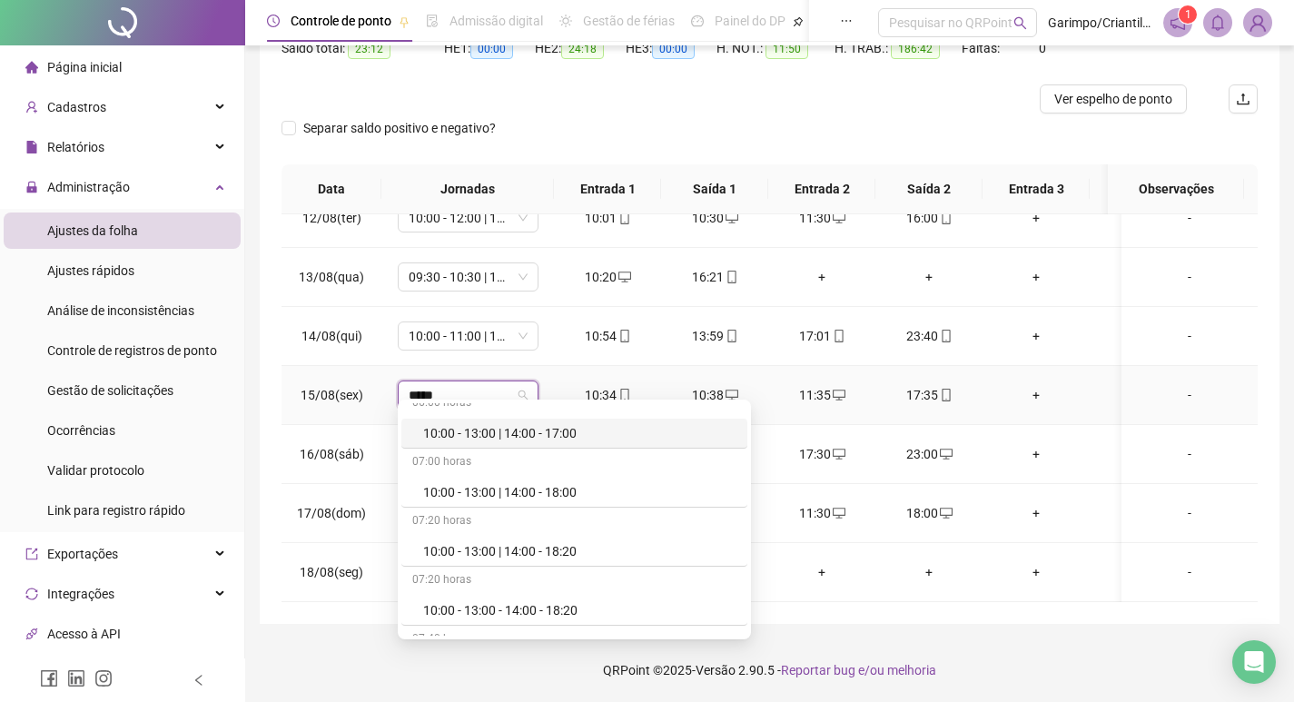
click at [562, 442] on div "10:00 - 13:00 | 14:00 - 17:00" at bounding box center [579, 433] width 313 height 20
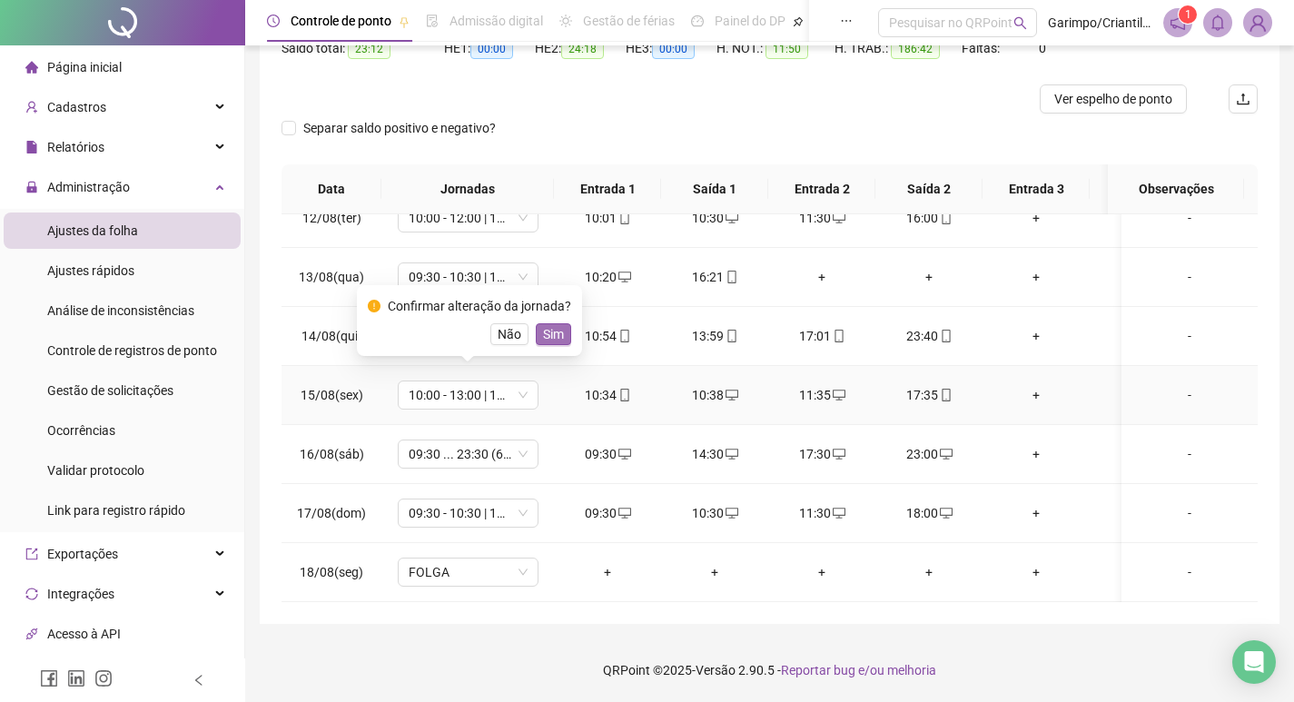
click at [550, 339] on span "Sim" at bounding box center [553, 334] width 21 height 20
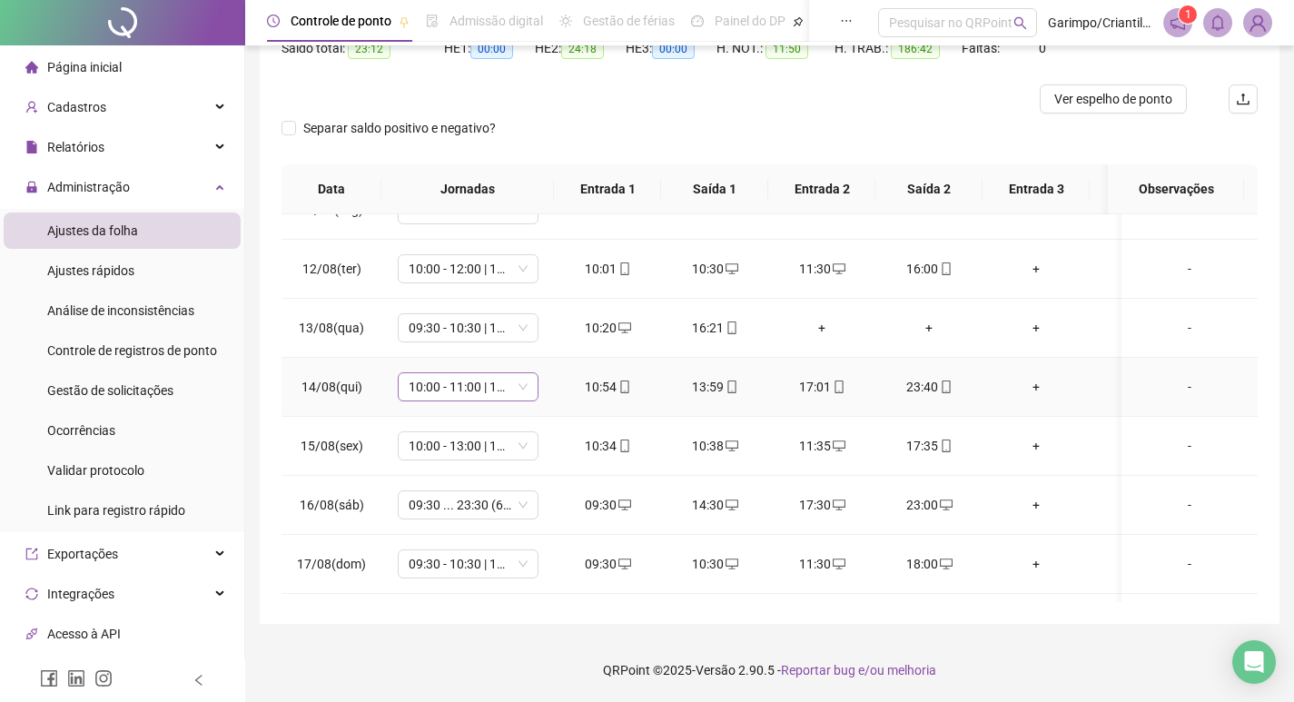
scroll to position [1247, 0]
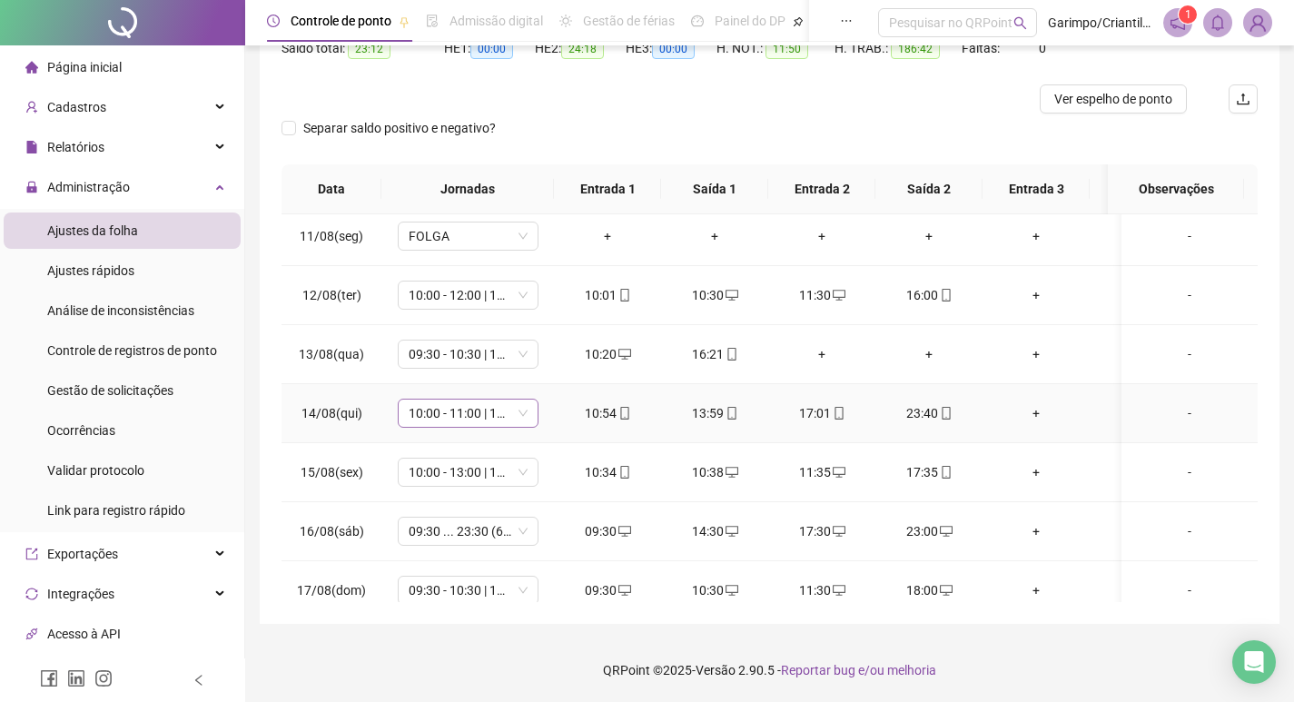
click at [466, 416] on span "10:00 - 11:00 | 11:30 - 16:00" at bounding box center [468, 413] width 119 height 27
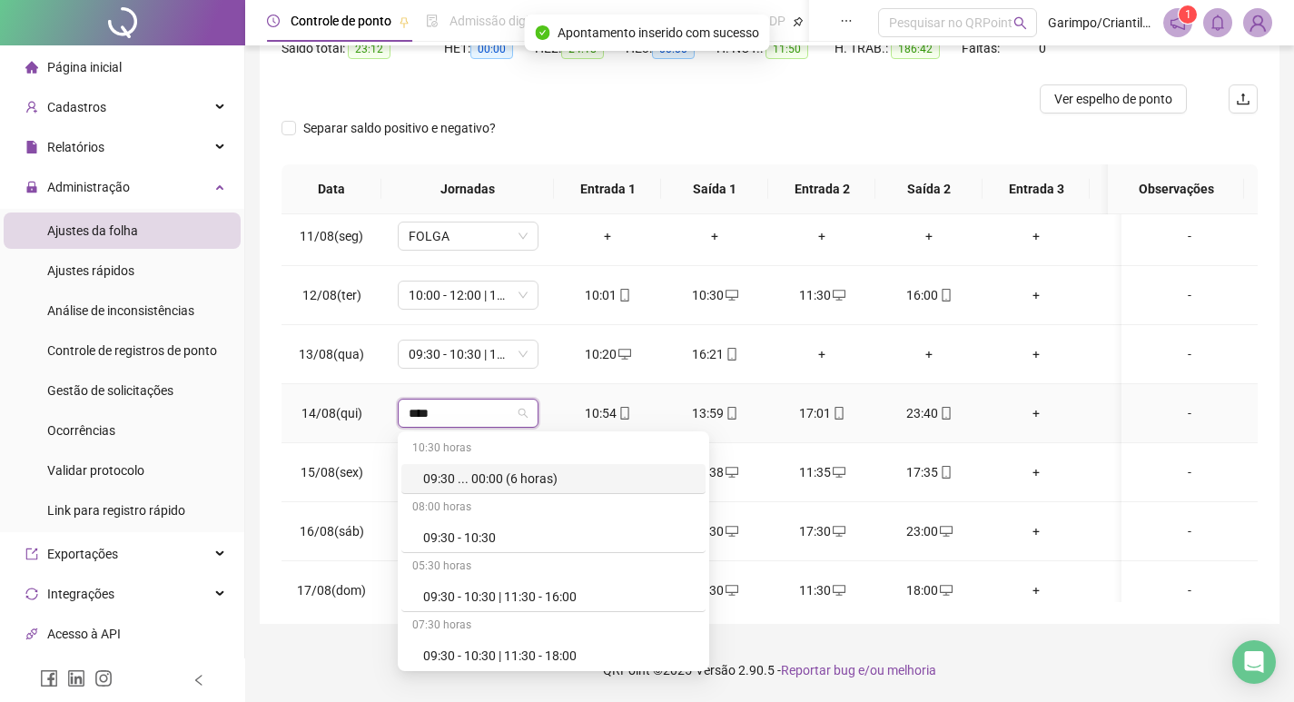
type input "*****"
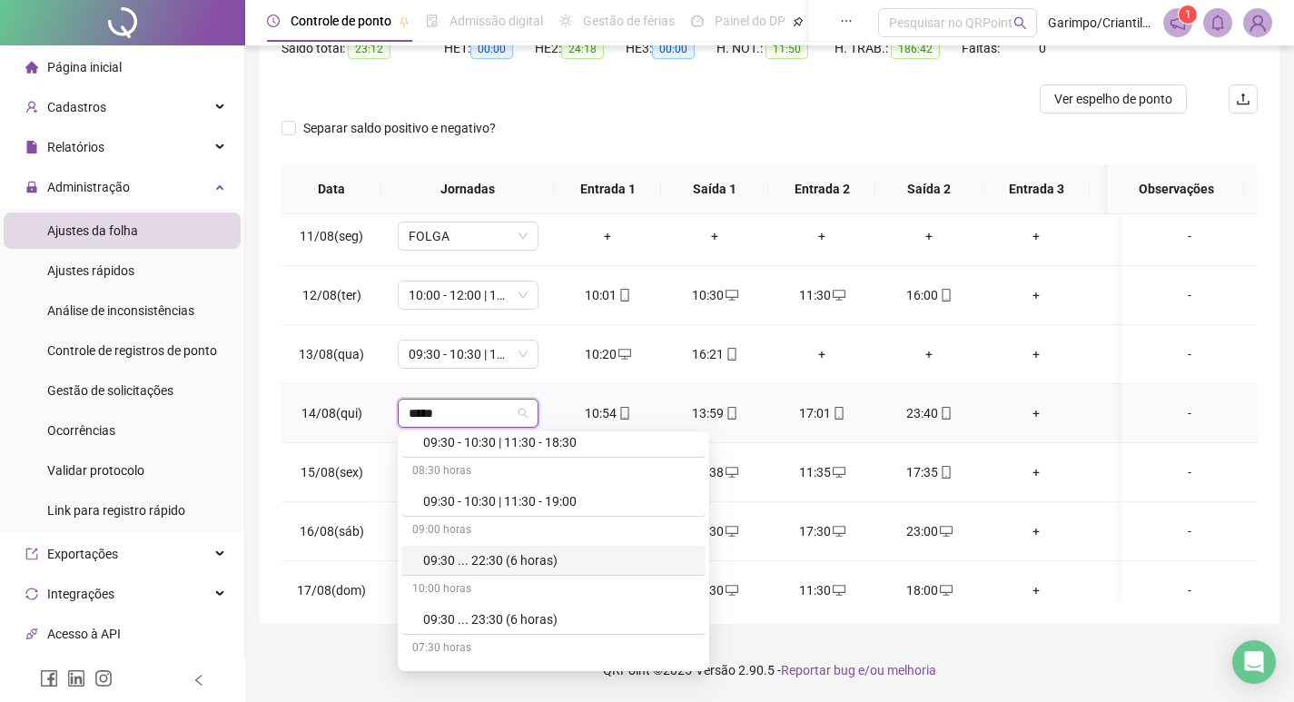
scroll to position [358, 0]
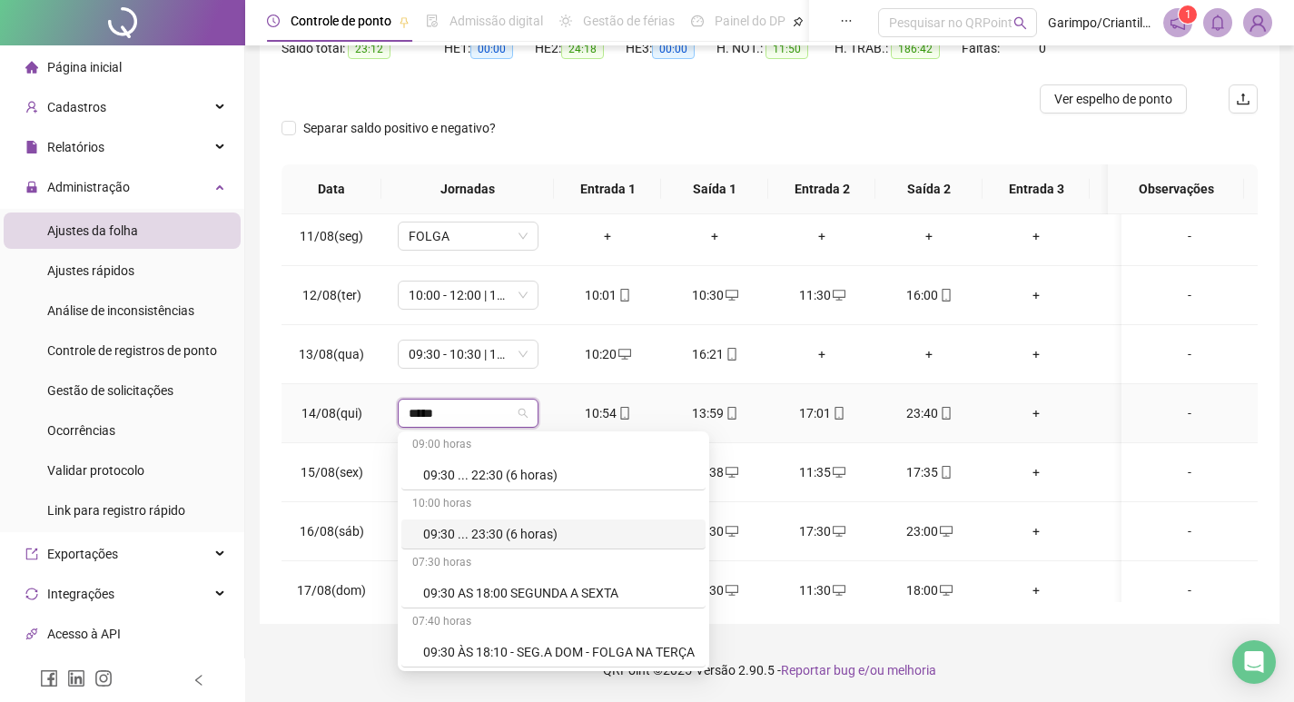
click at [512, 537] on div "09:30 ... 23:30 (6 horas)" at bounding box center [559, 534] width 272 height 20
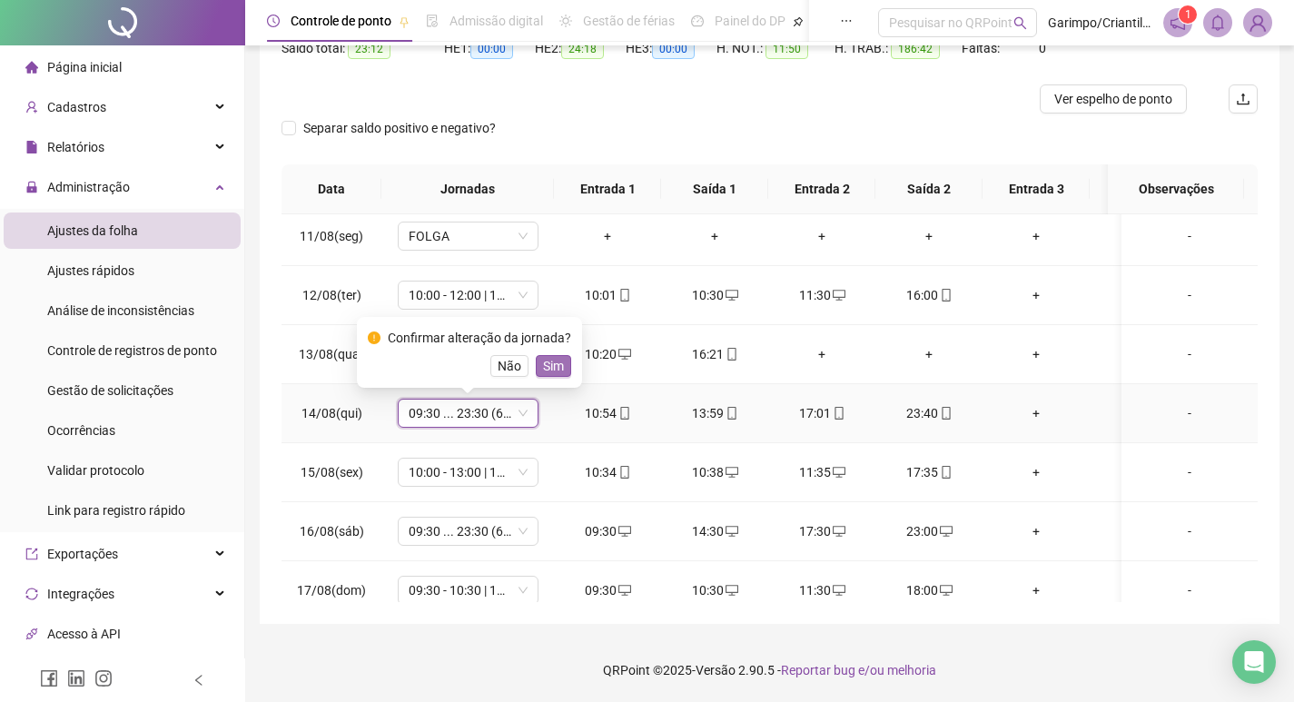
click at [551, 374] on span "Sim" at bounding box center [553, 366] width 21 height 20
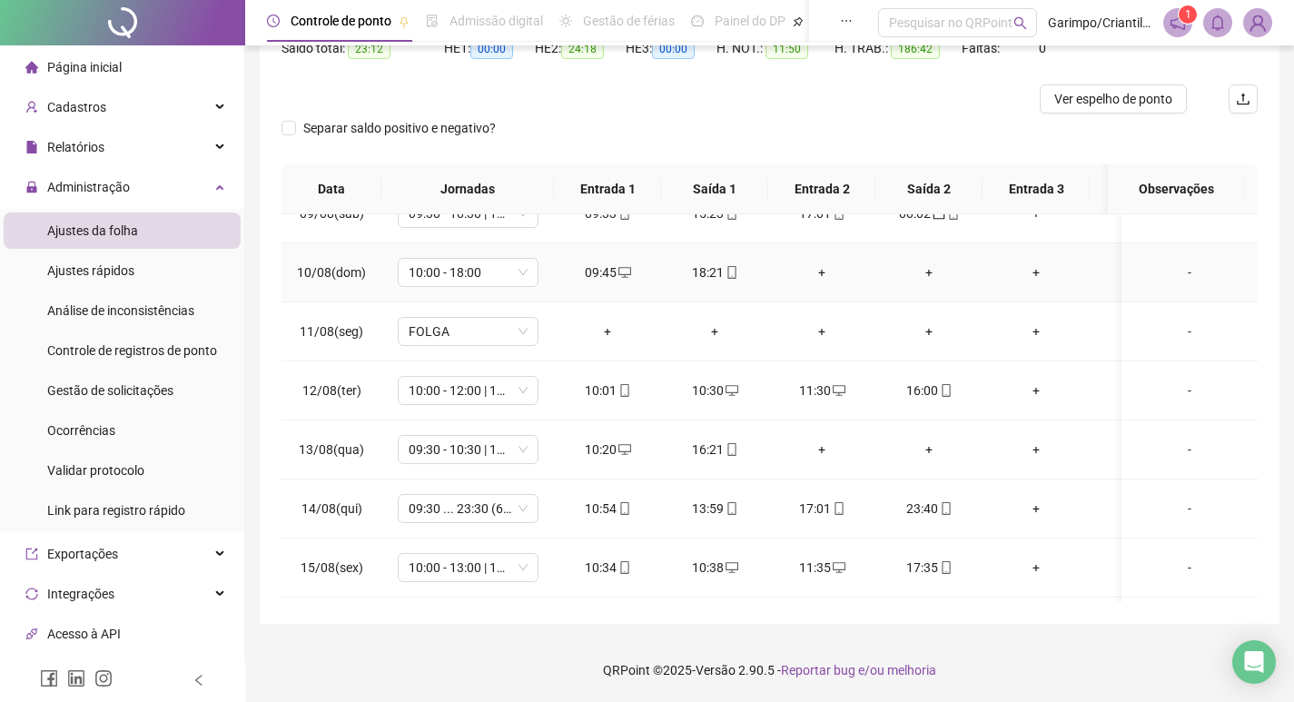
scroll to position [1156, 0]
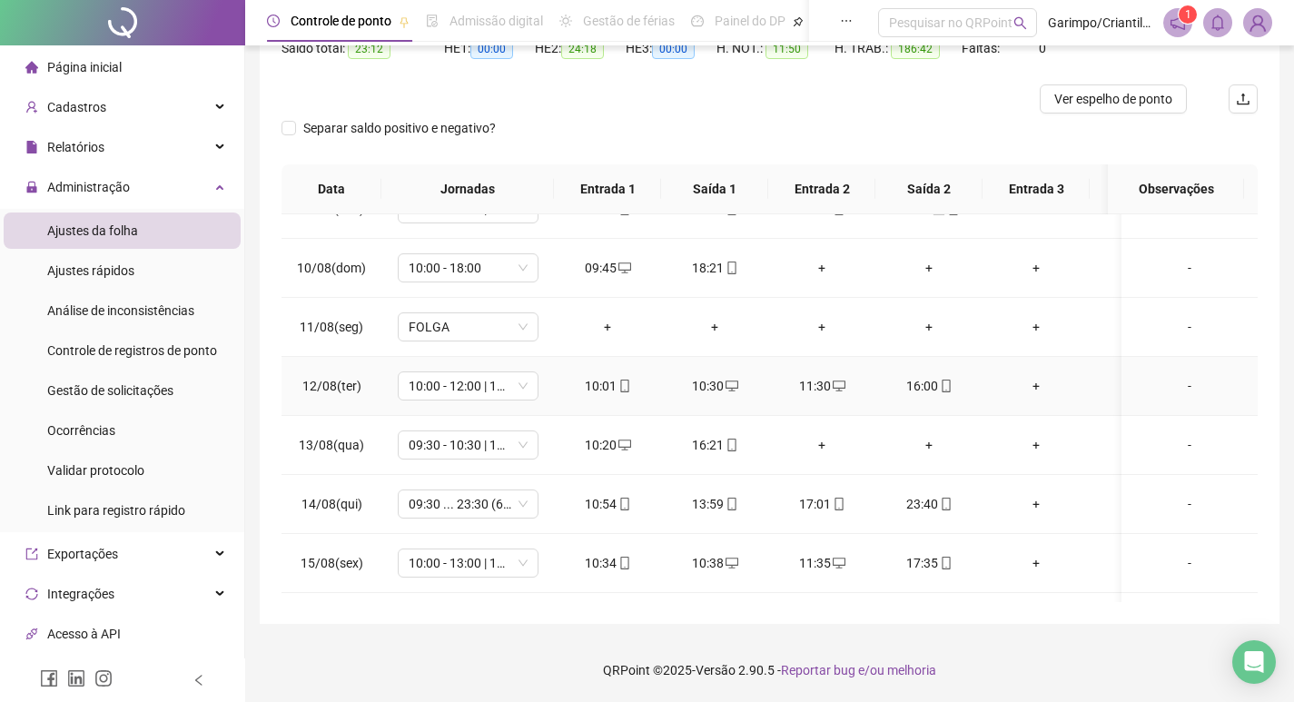
drag, startPoint x: 792, startPoint y: 376, endPoint x: 616, endPoint y: 361, distance: 176.8
click at [616, 361] on td "10:01" at bounding box center [607, 386] width 107 height 59
click at [817, 439] on div "+" at bounding box center [822, 445] width 78 height 20
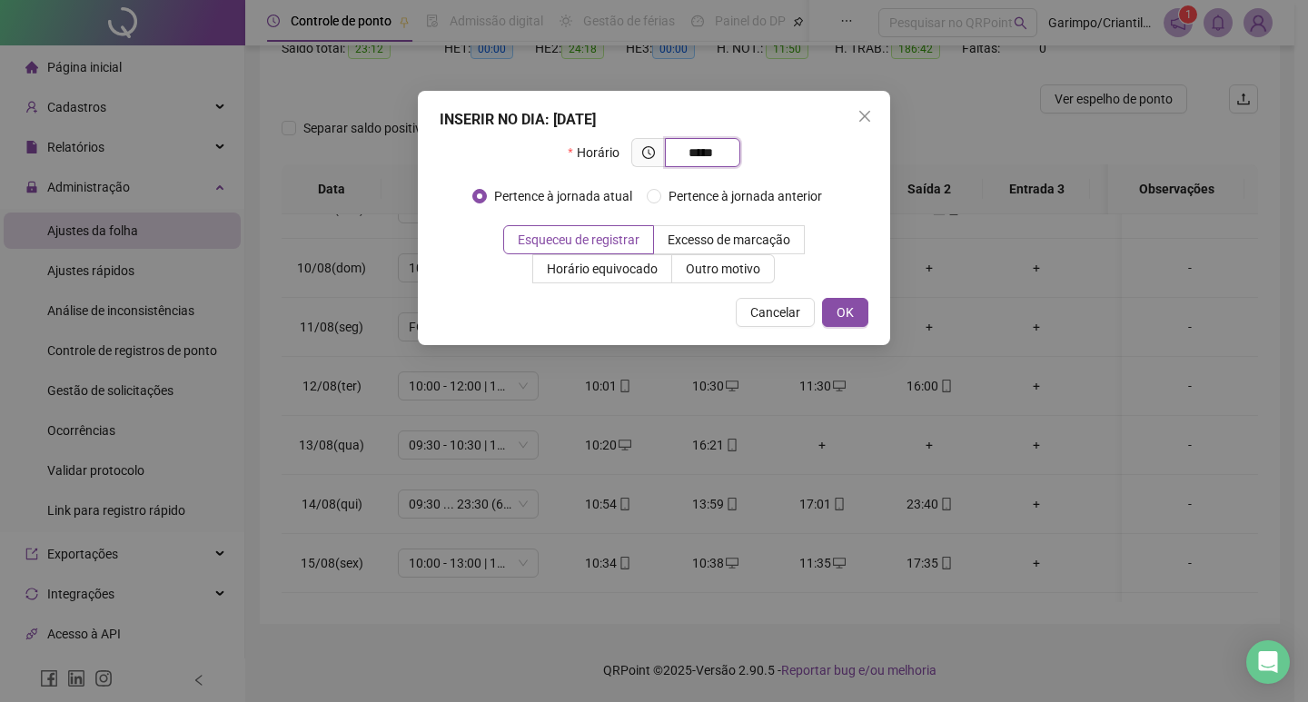
type input "*****"
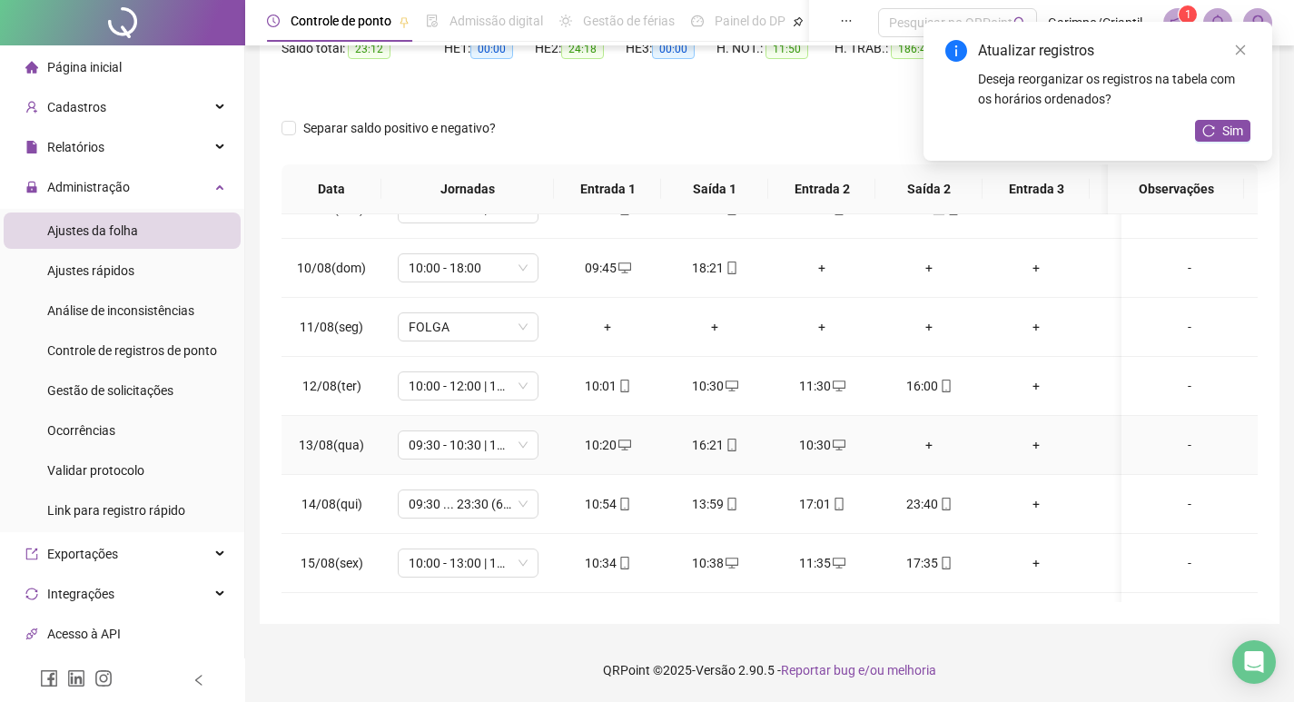
click at [928, 444] on div "+" at bounding box center [929, 445] width 78 height 20
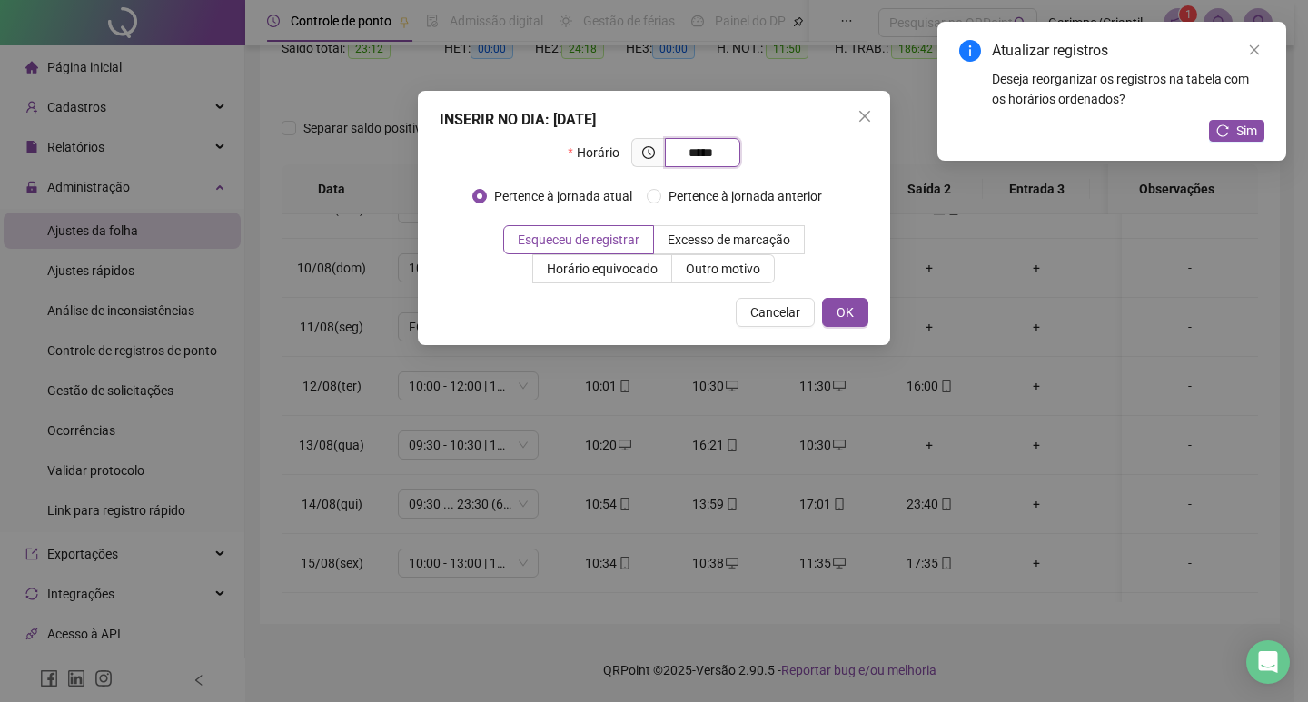
type input "*****"
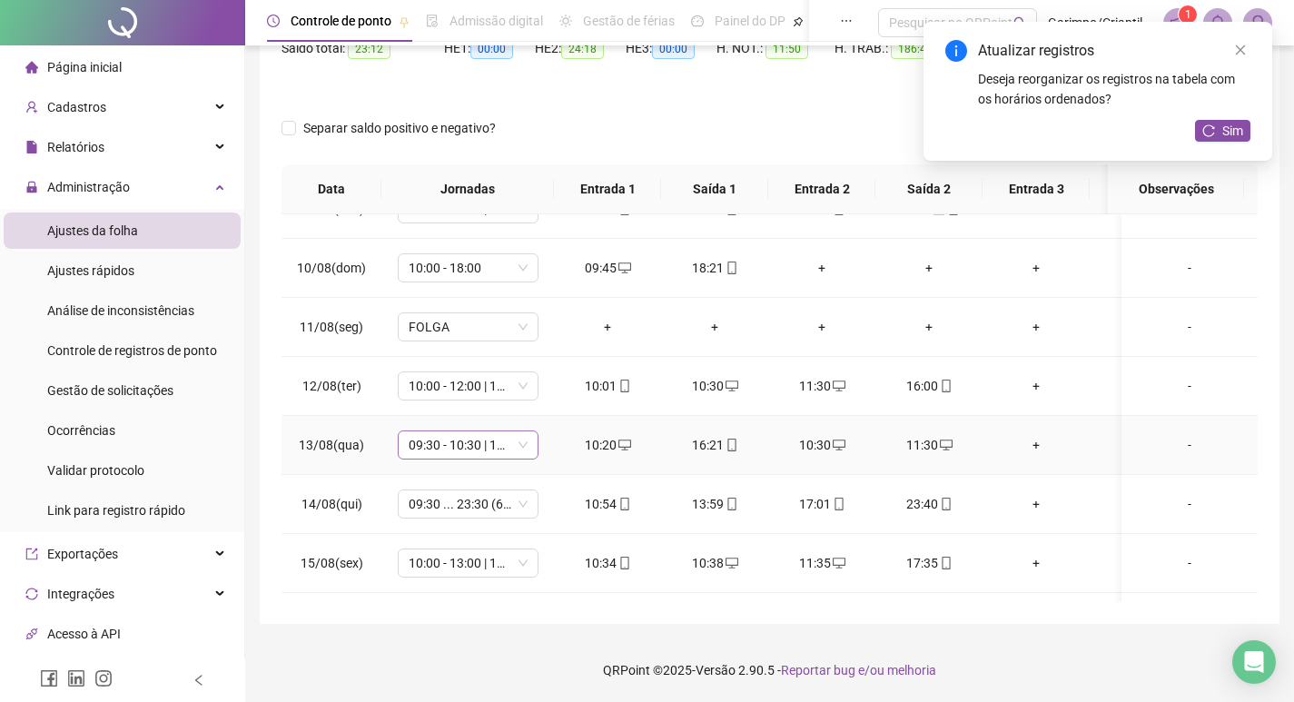
click at [420, 441] on span "09:30 - 10:30 | 11:30 - 16:00" at bounding box center [468, 444] width 119 height 27
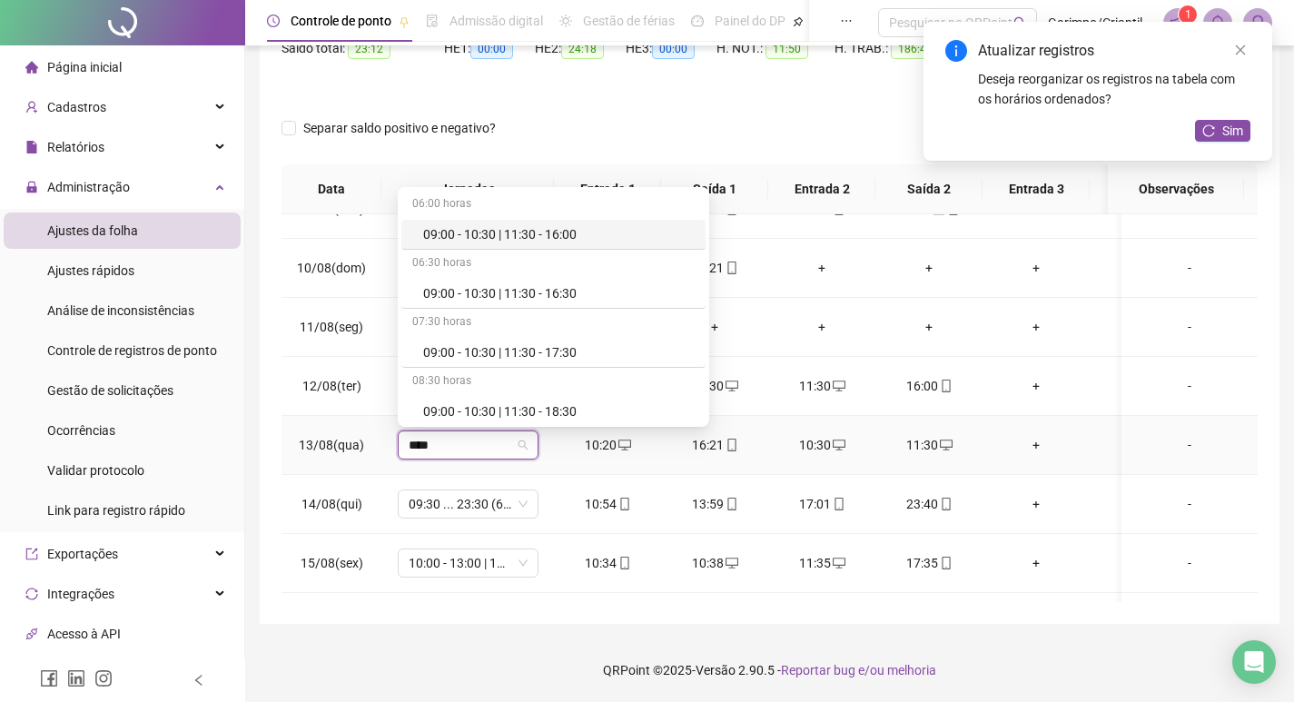
type input "*****"
click at [589, 342] on div "09:30 - 10:30 | 11:30 - 16:00" at bounding box center [559, 352] width 272 height 20
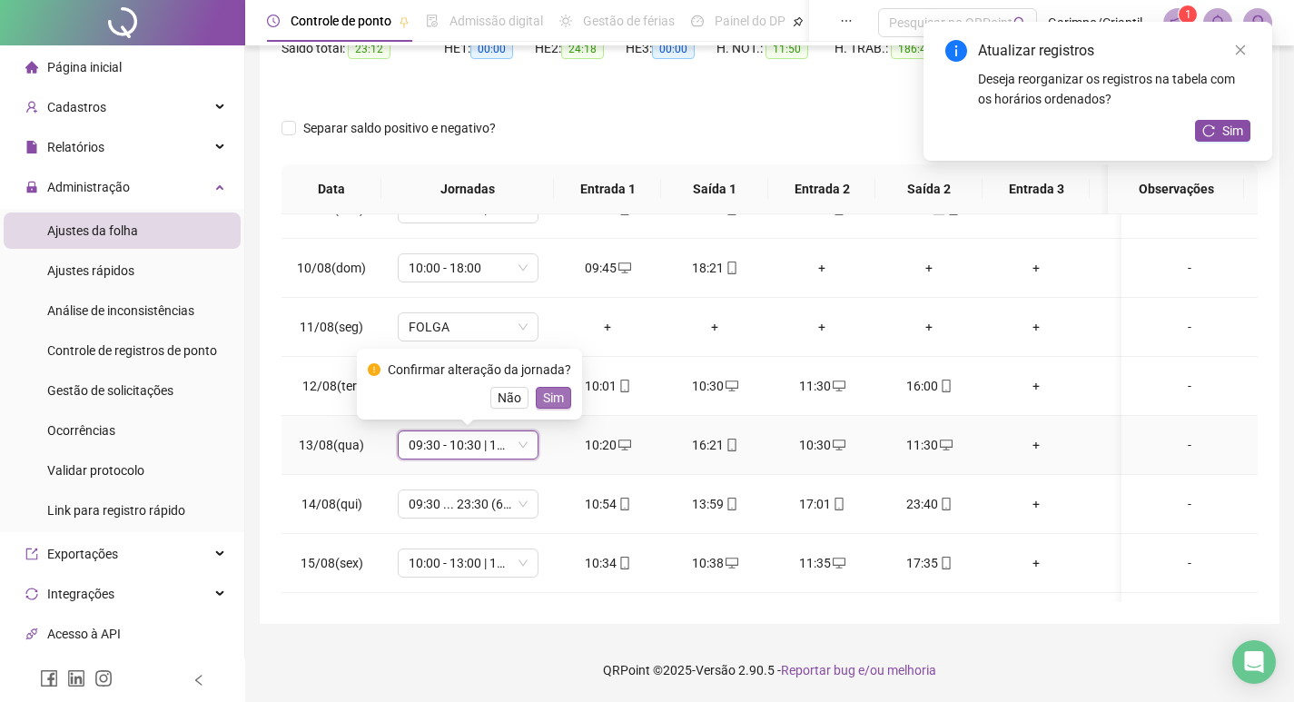
click at [562, 395] on button "Sim" at bounding box center [553, 398] width 35 height 22
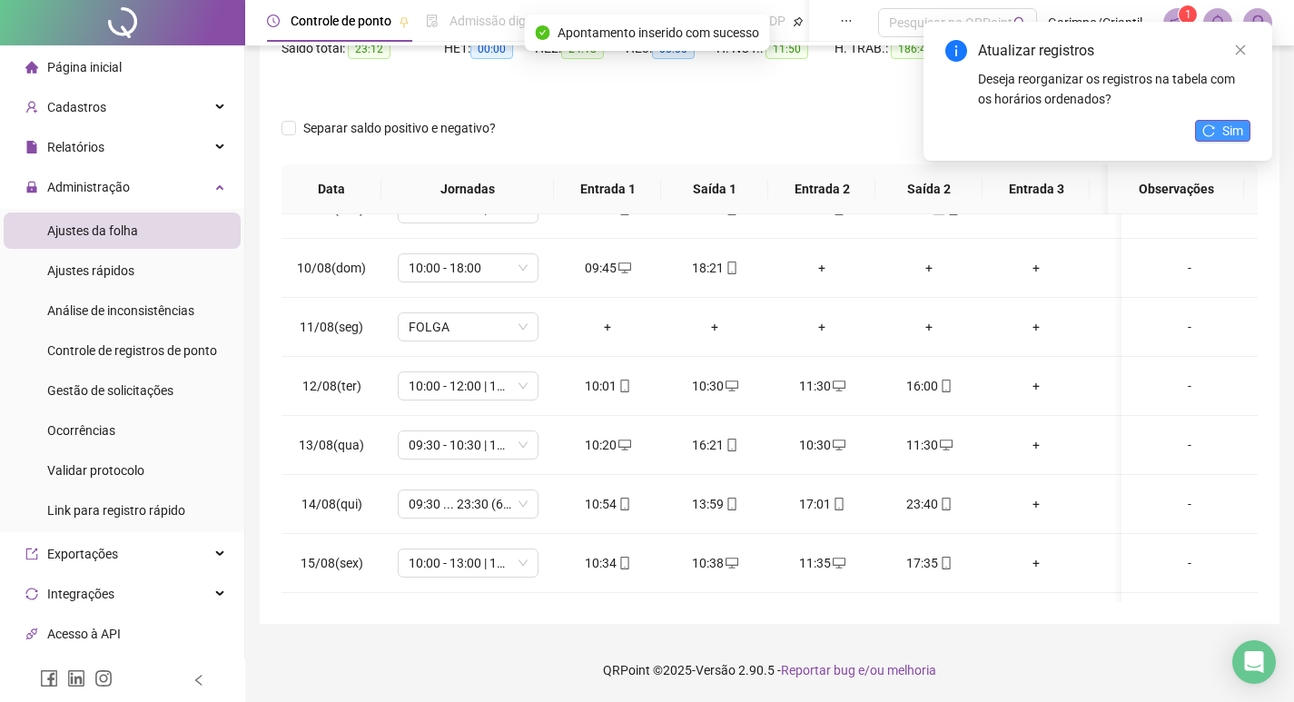
click at [1239, 130] on span "Sim" at bounding box center [1233, 131] width 21 height 20
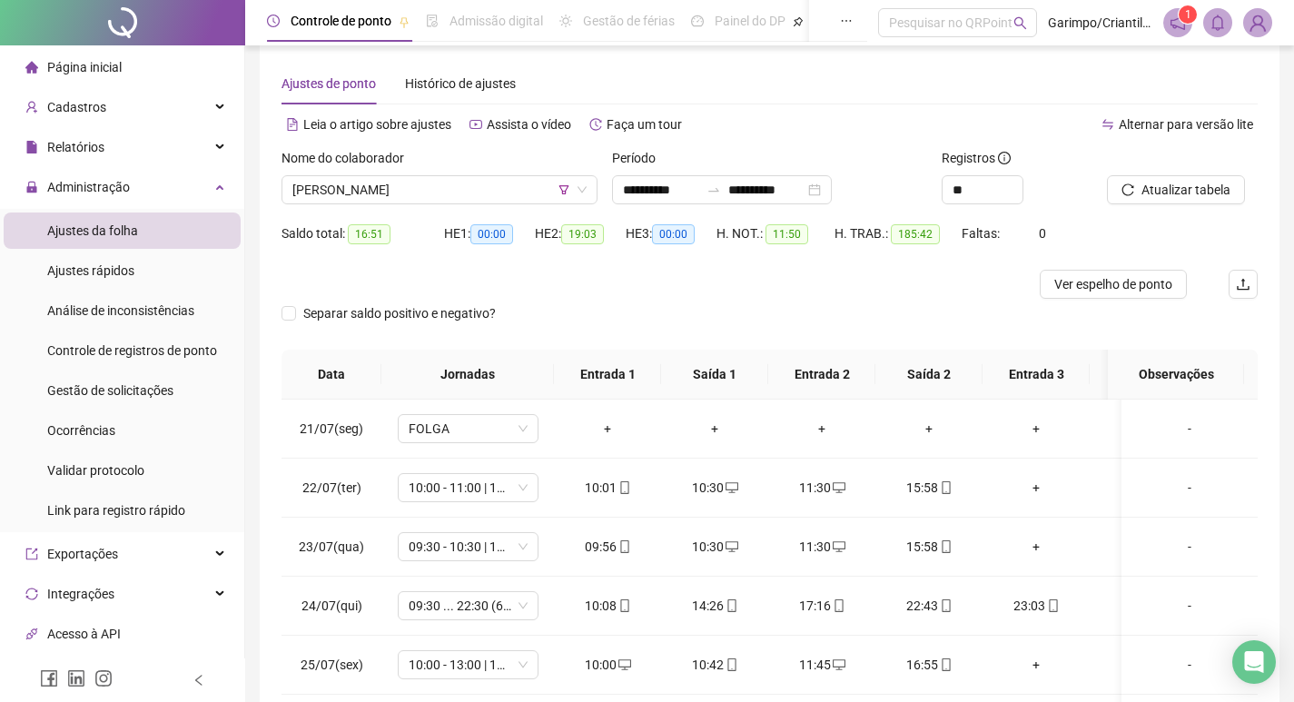
scroll to position [0, 0]
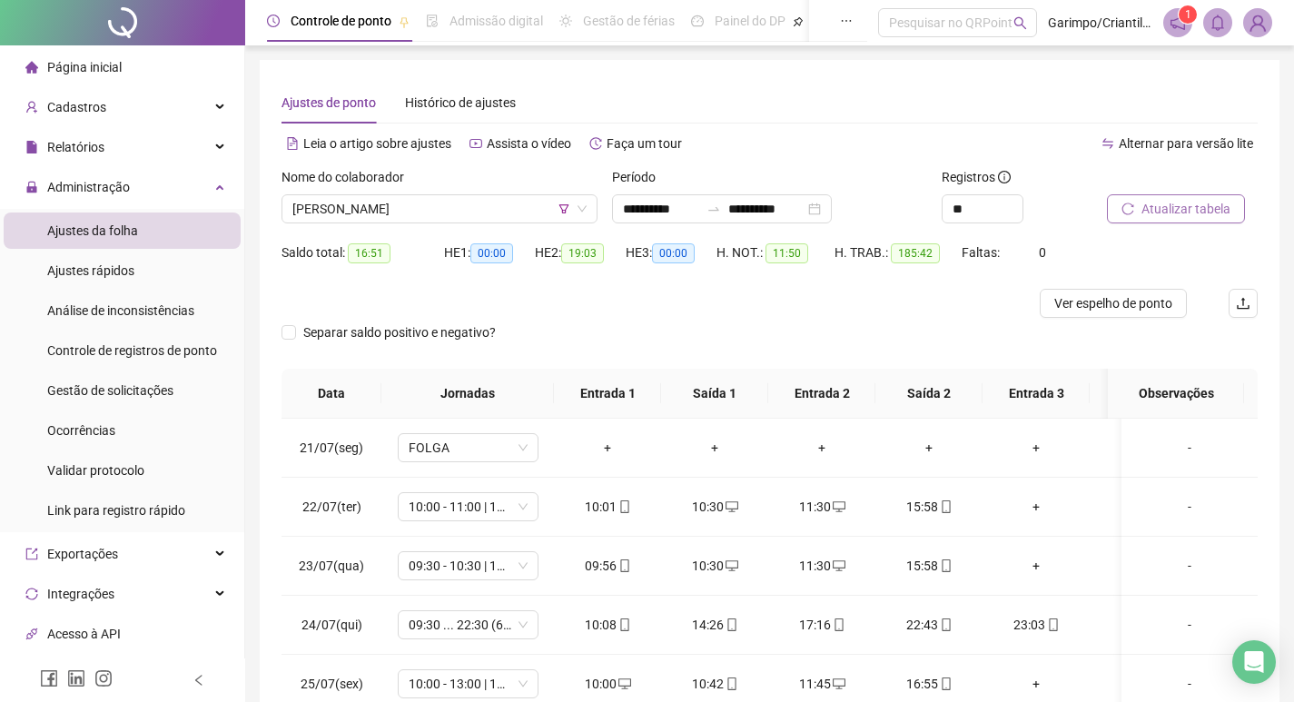
click at [1139, 204] on button "Atualizar tabela" at bounding box center [1176, 208] width 138 height 29
click at [1127, 302] on span "Ver espelho de ponto" at bounding box center [1114, 303] width 118 height 20
click at [480, 200] on span "[PERSON_NAME]" at bounding box center [439, 208] width 294 height 27
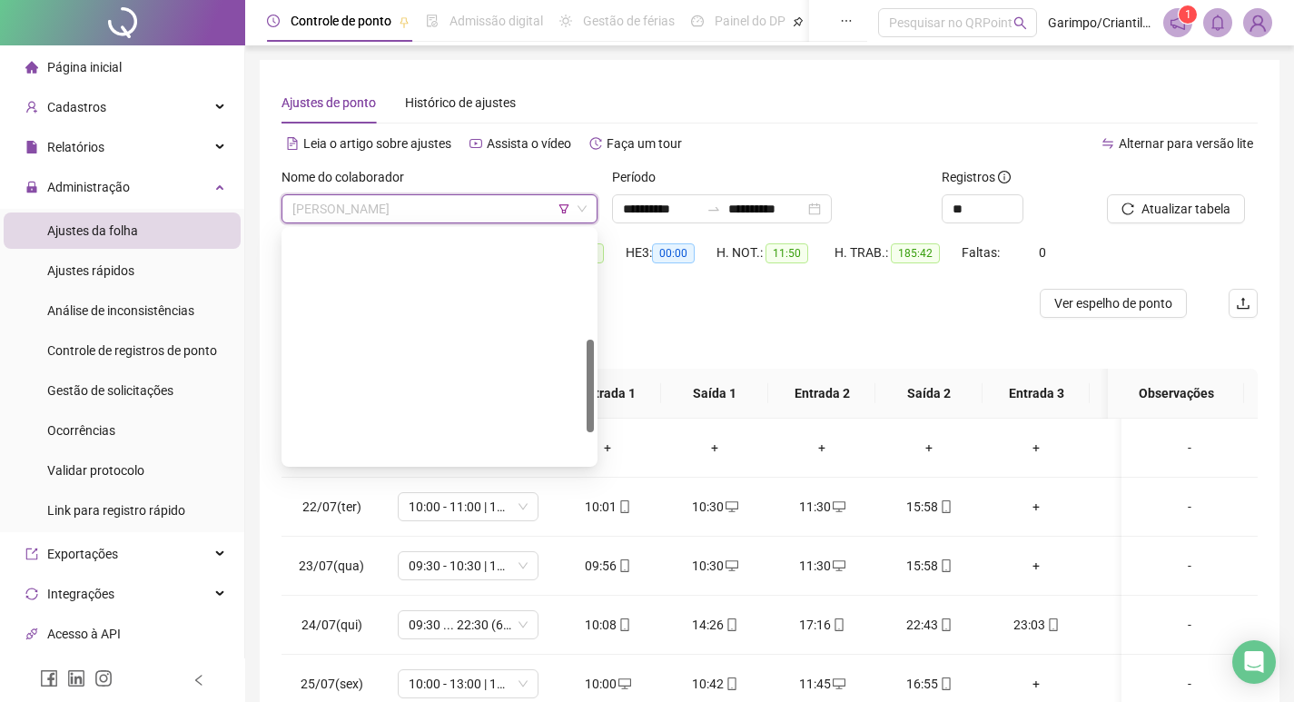
click at [529, 671] on div "[PERSON_NAME] IMACULADA [PERSON_NAME]" at bounding box center [439, 681] width 287 height 20
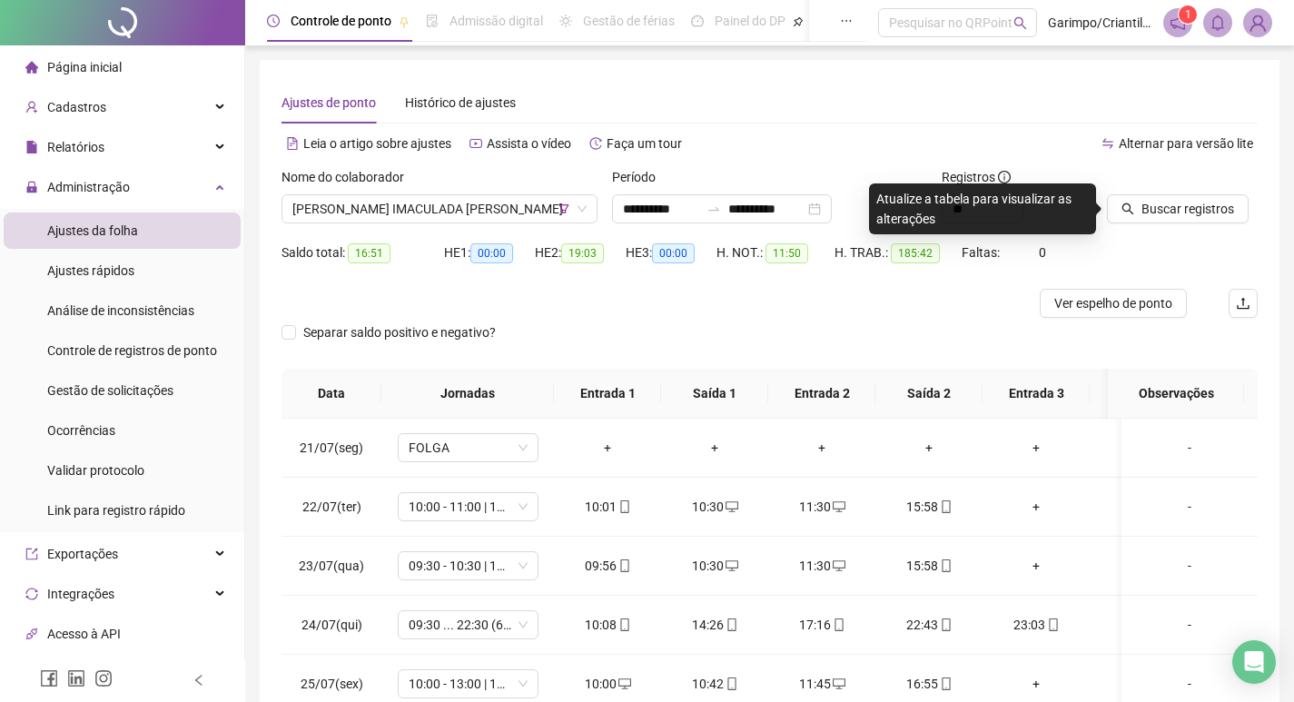
click at [1173, 191] on div at bounding box center [1159, 180] width 105 height 27
click at [1153, 209] on span "Buscar registros" at bounding box center [1188, 209] width 93 height 20
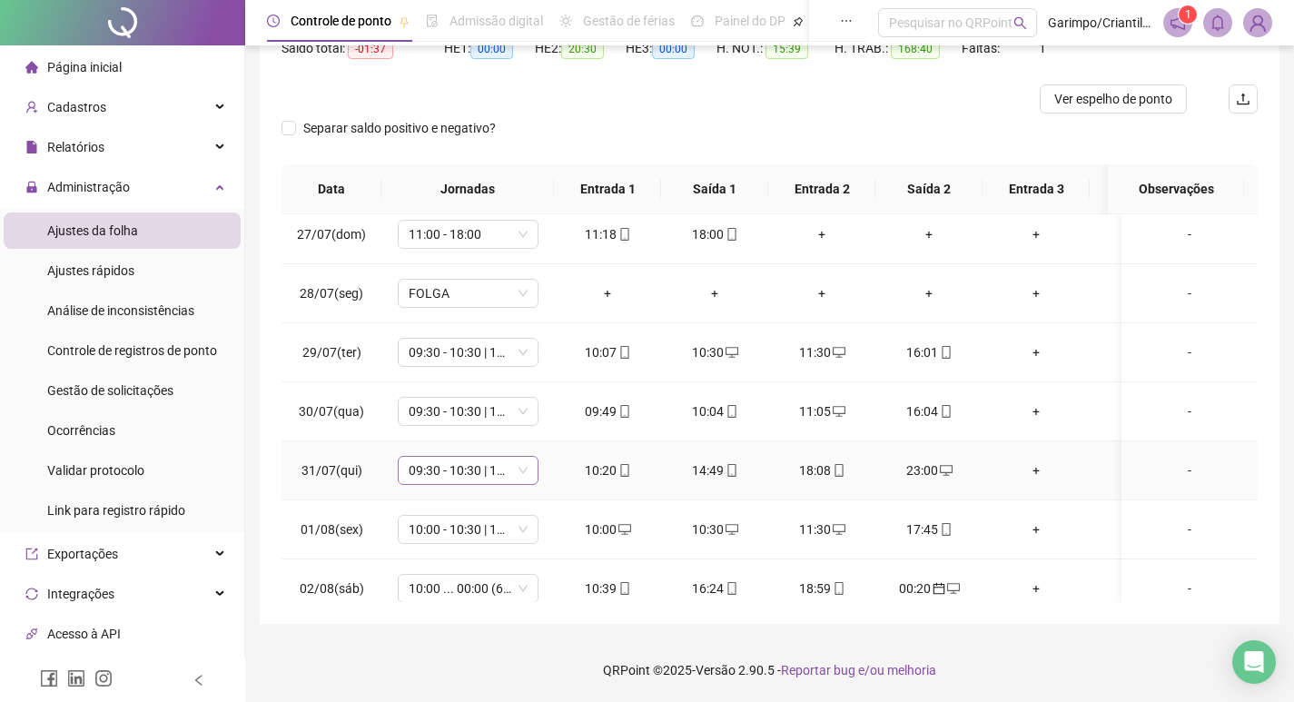
scroll to position [454, 0]
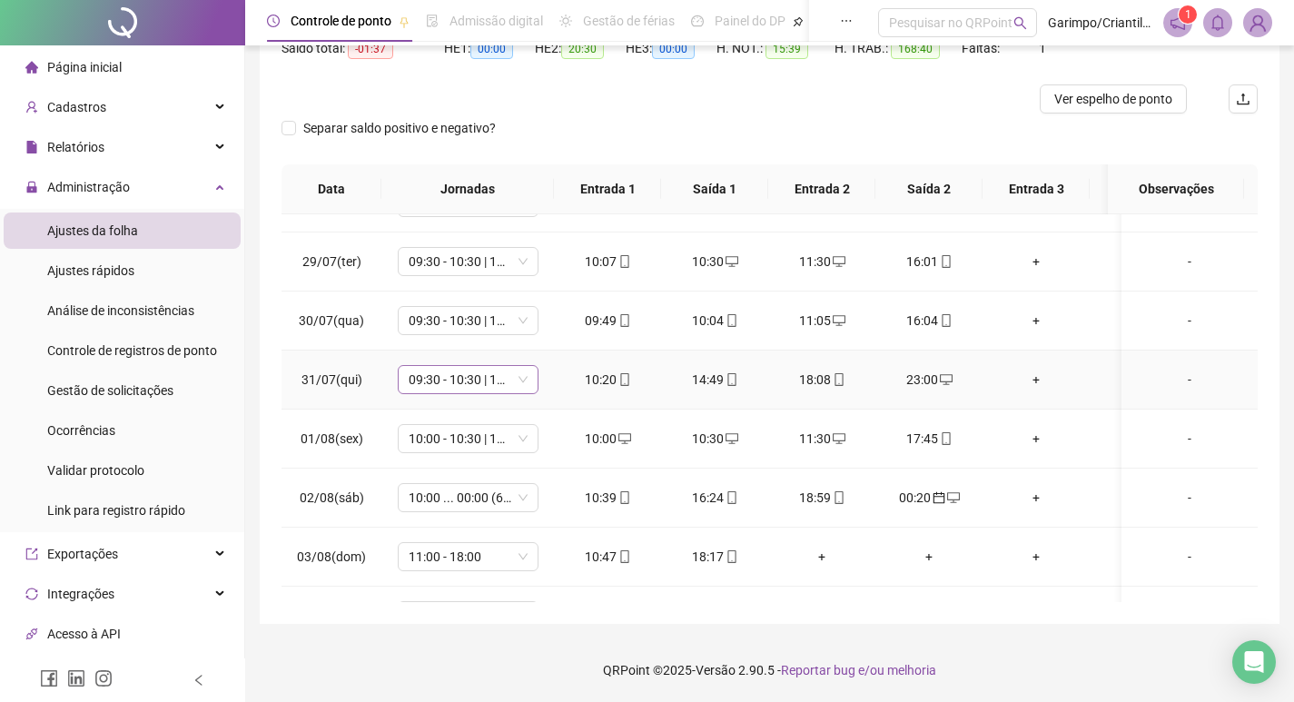
click at [487, 389] on span "09:30 - 10:30 | 11:30 - 16:00" at bounding box center [468, 379] width 119 height 27
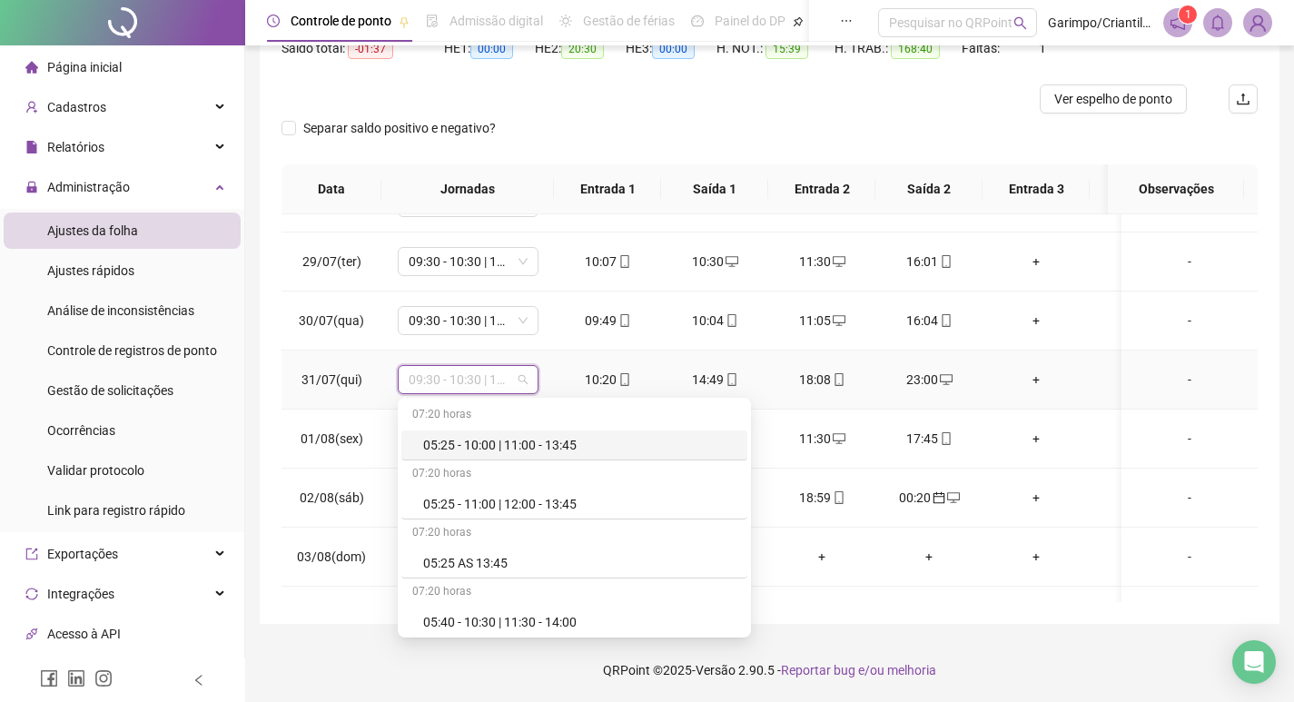
click at [487, 389] on span "09:30 - 10:30 | 11:30 - 16:00" at bounding box center [468, 379] width 119 height 27
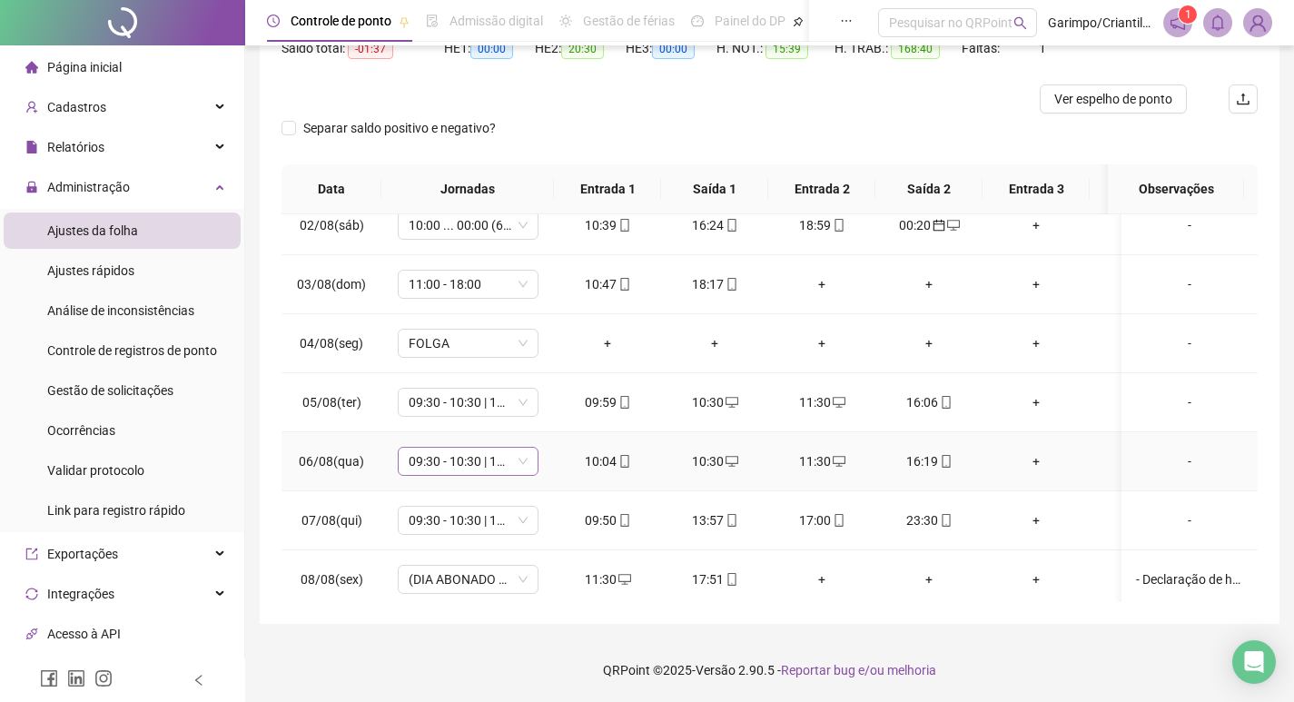
scroll to position [817, 0]
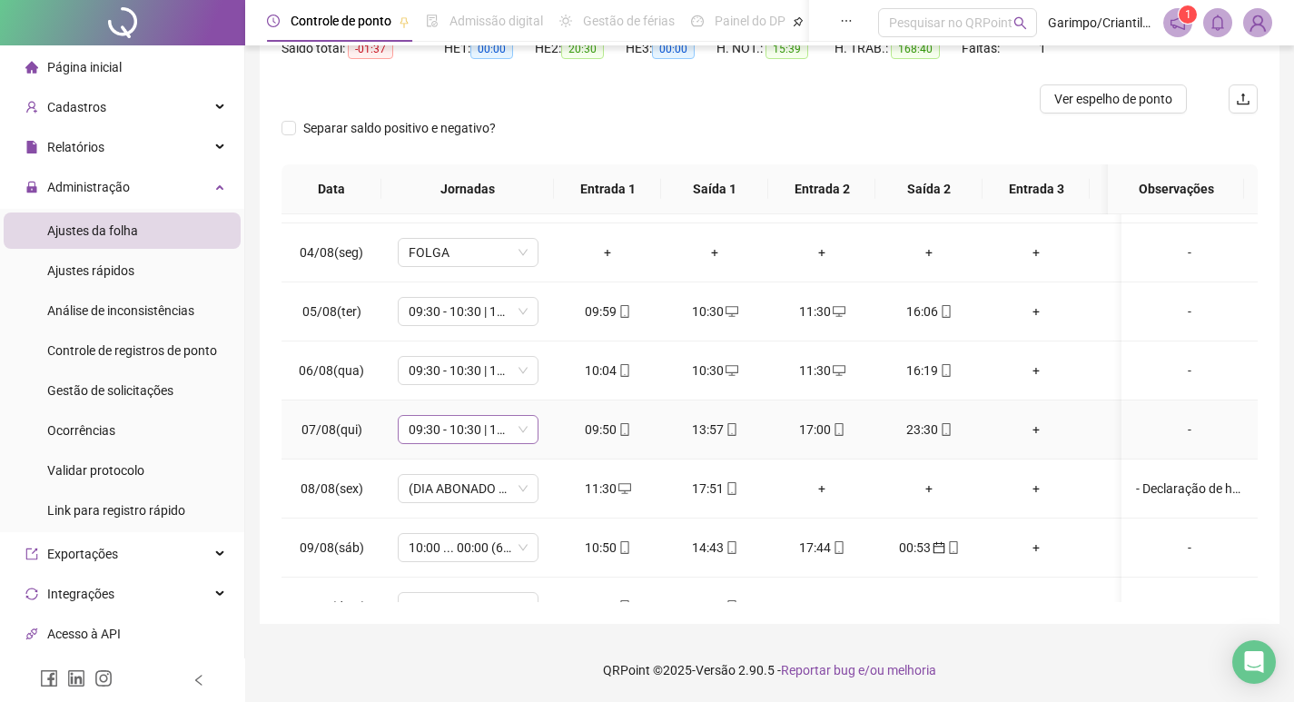
click at [472, 434] on span "09:30 - 10:30 | 11:30 - 16:00" at bounding box center [468, 429] width 119 height 27
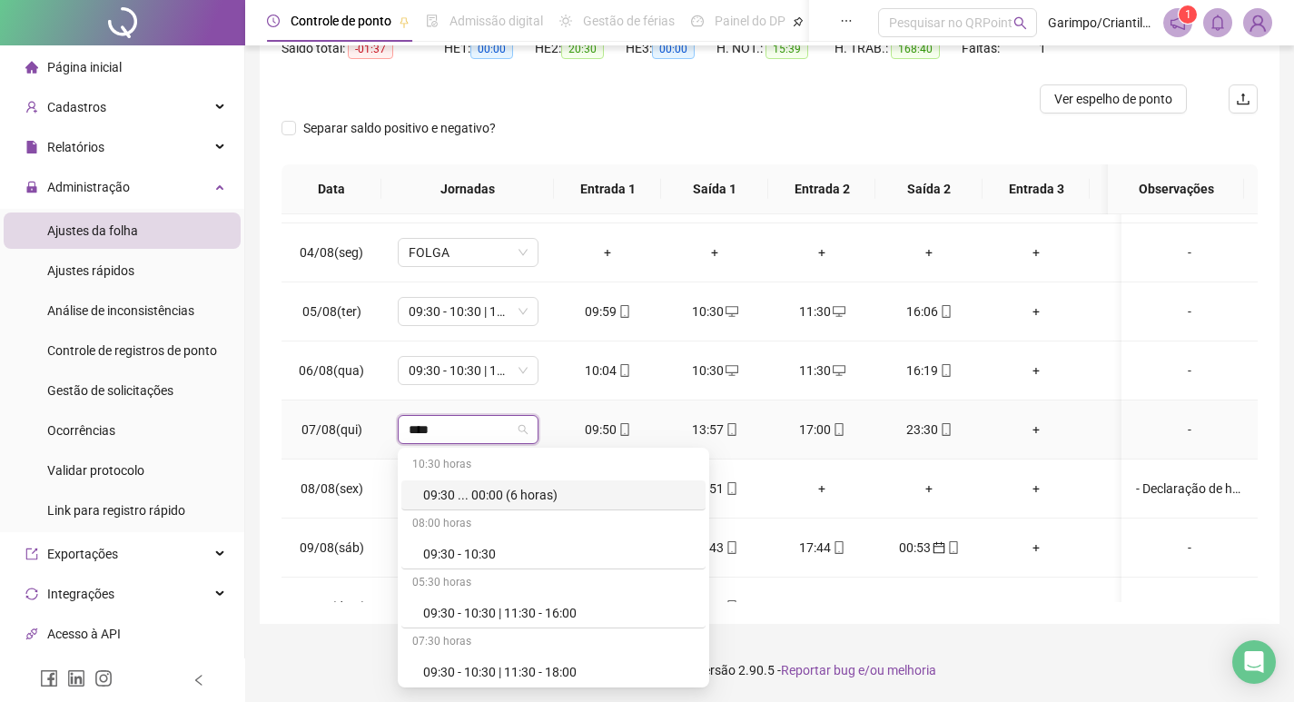
type input "*****"
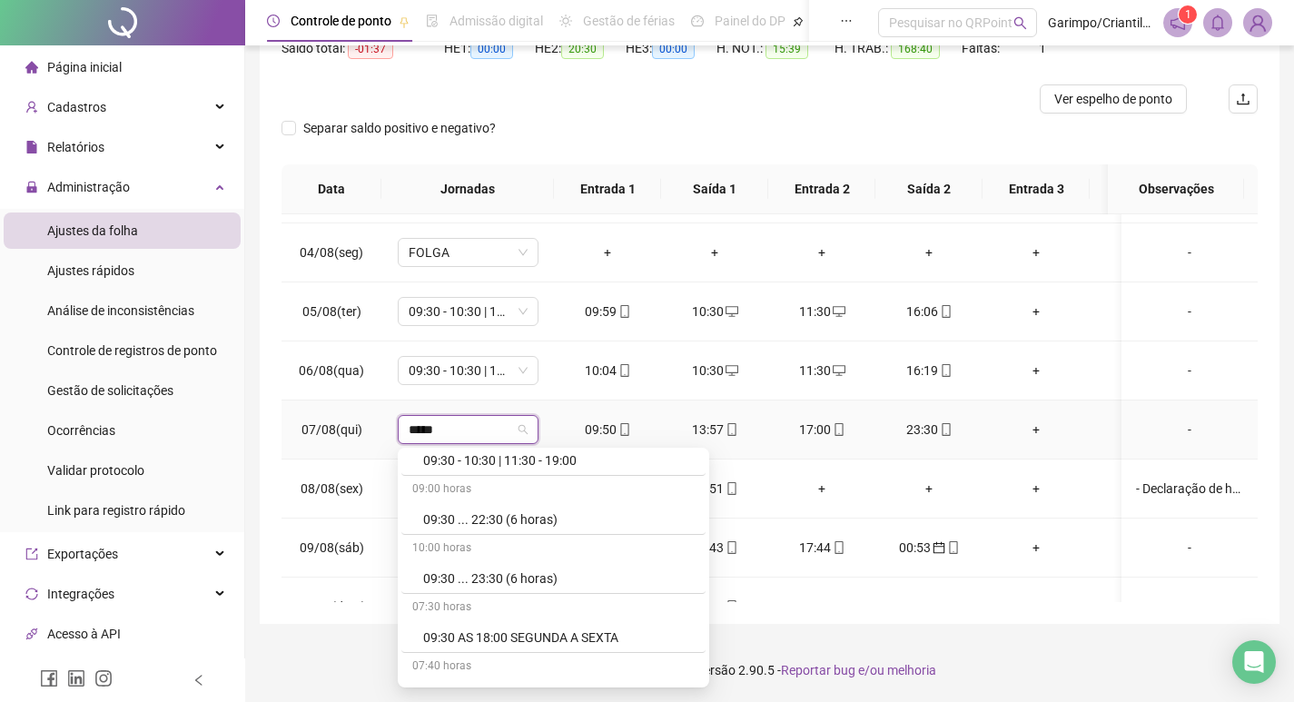
scroll to position [358, 0]
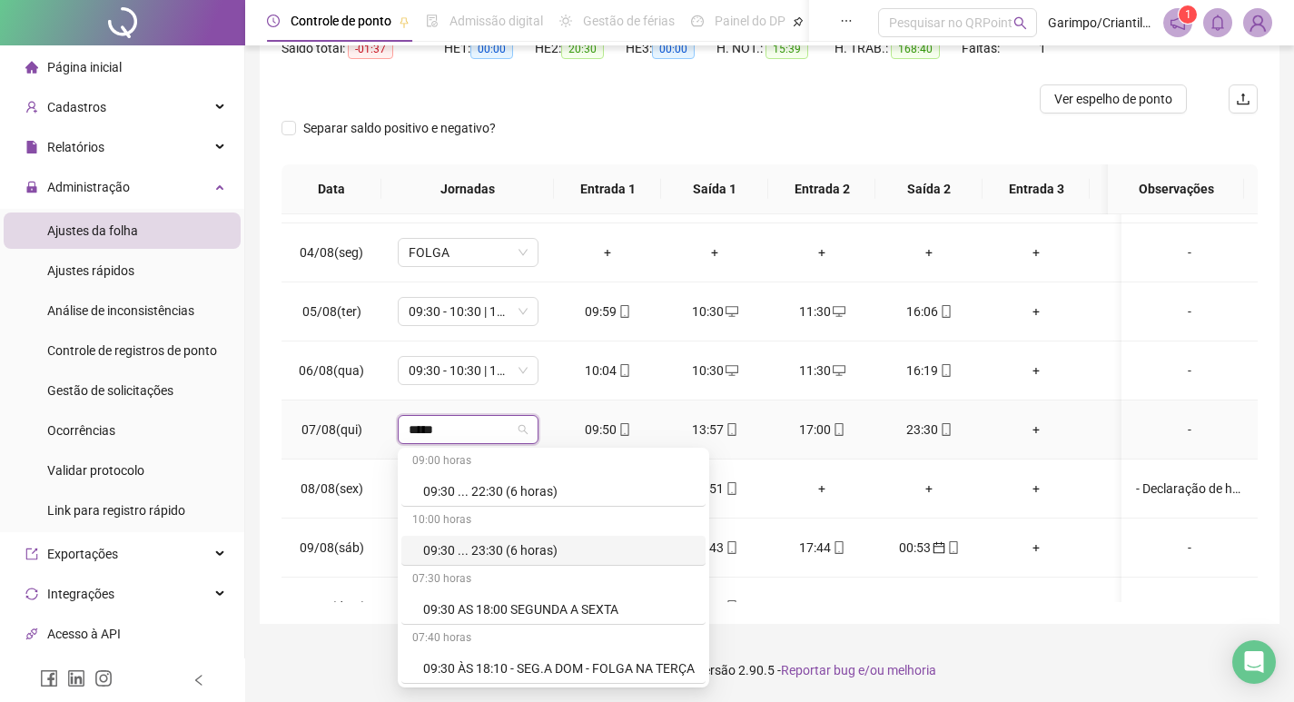
click at [546, 546] on div "09:30 ... 23:30 (6 horas)" at bounding box center [559, 550] width 272 height 20
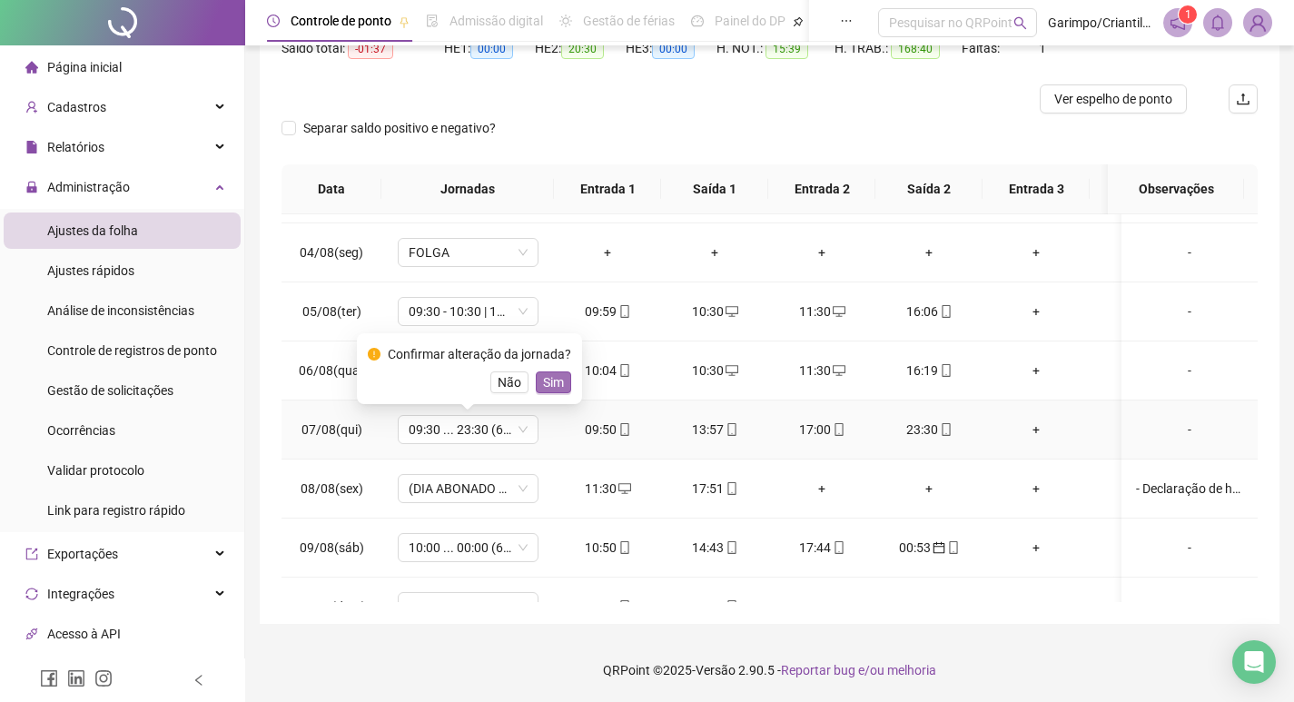
click at [554, 380] on span "Sim" at bounding box center [553, 382] width 21 height 20
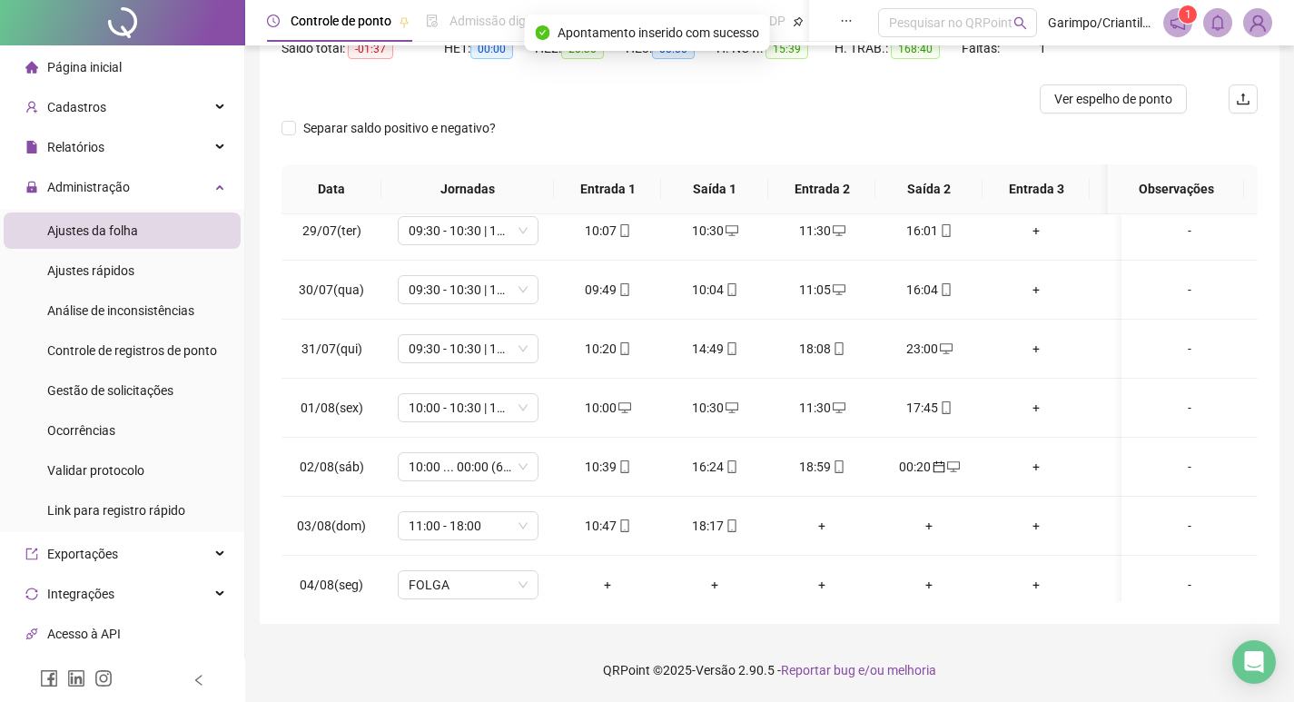
scroll to position [454, 0]
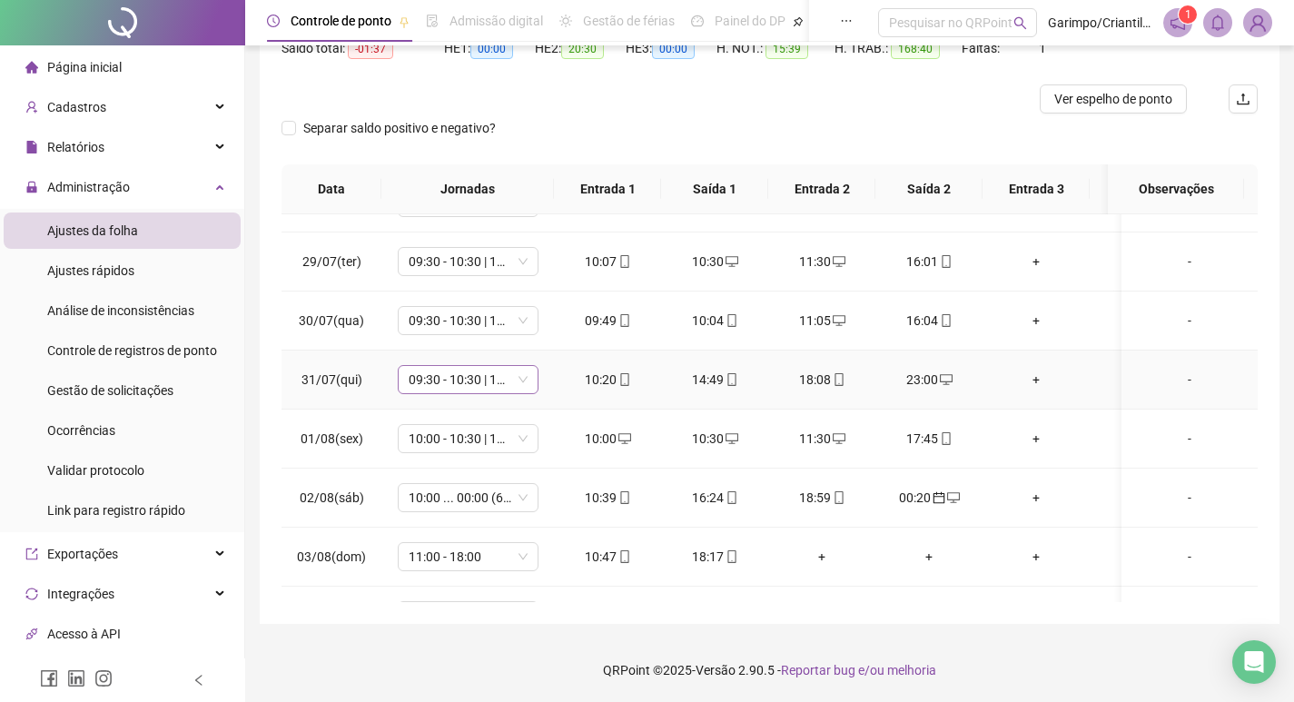
click at [480, 391] on span "09:30 - 10:30 | 11:30 - 16:00" at bounding box center [468, 379] width 119 height 27
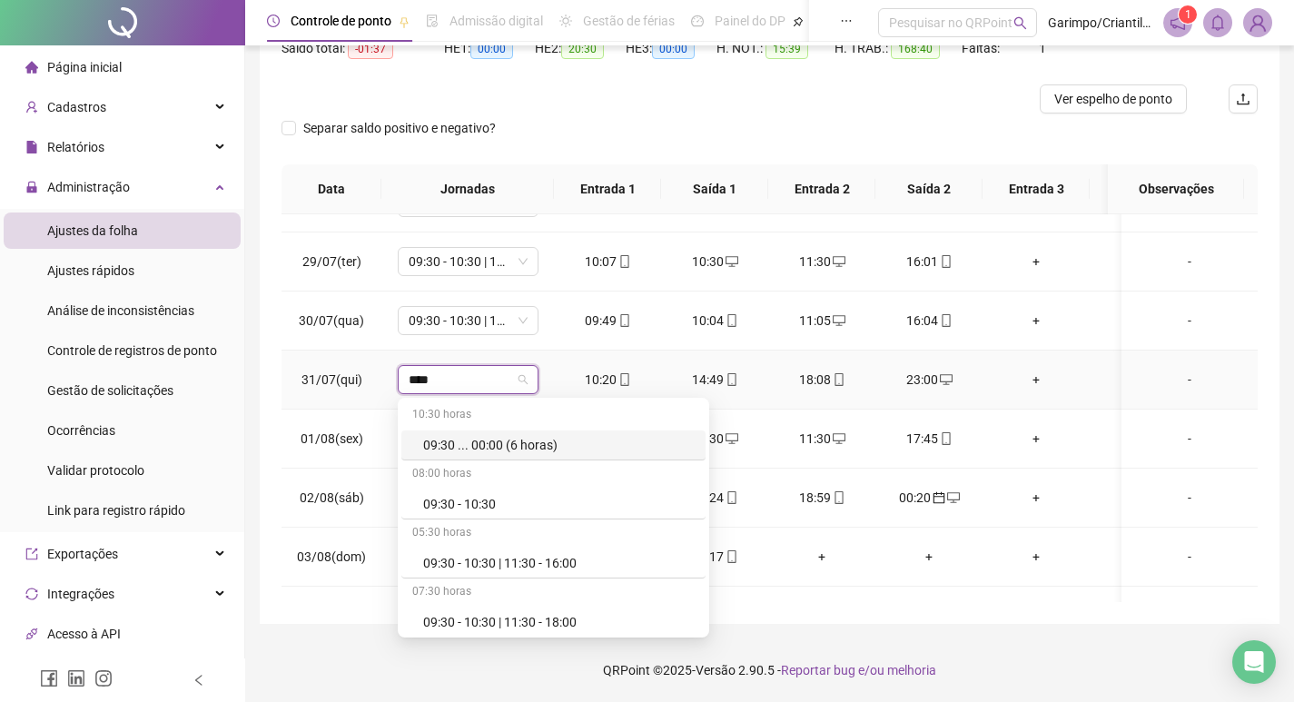
type input "*****"
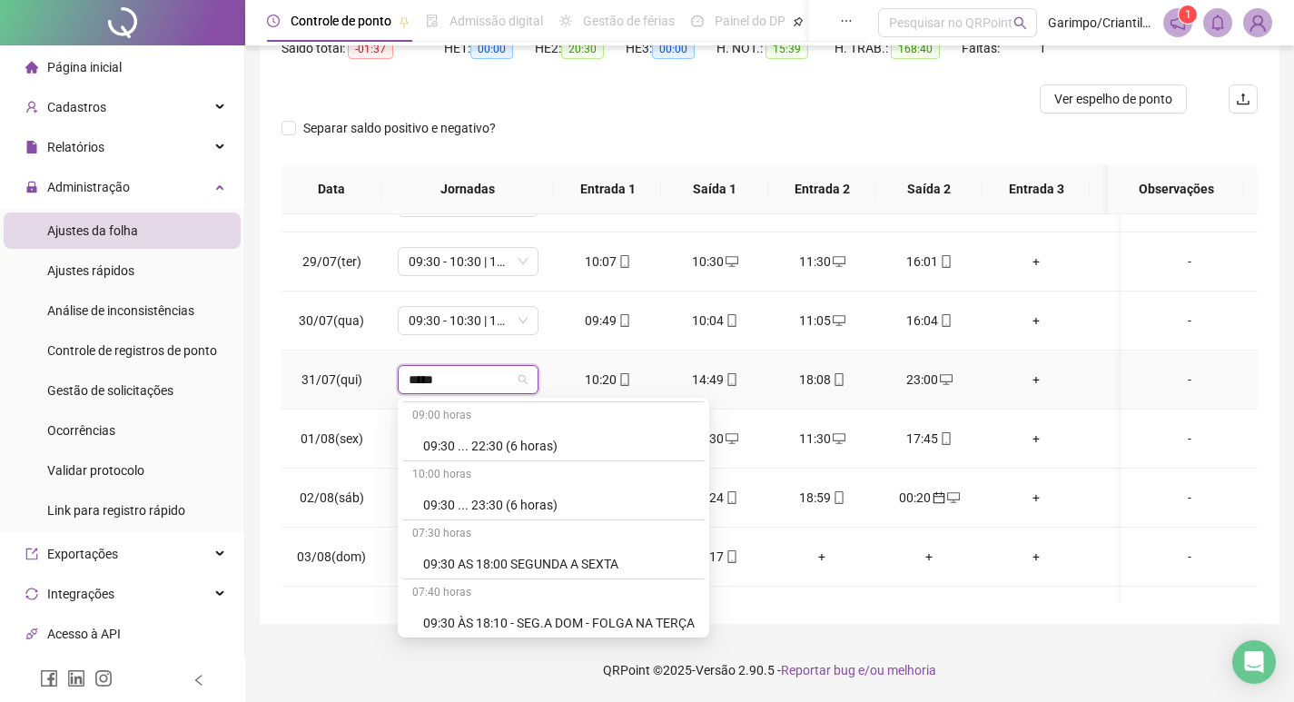
scroll to position [358, 0]
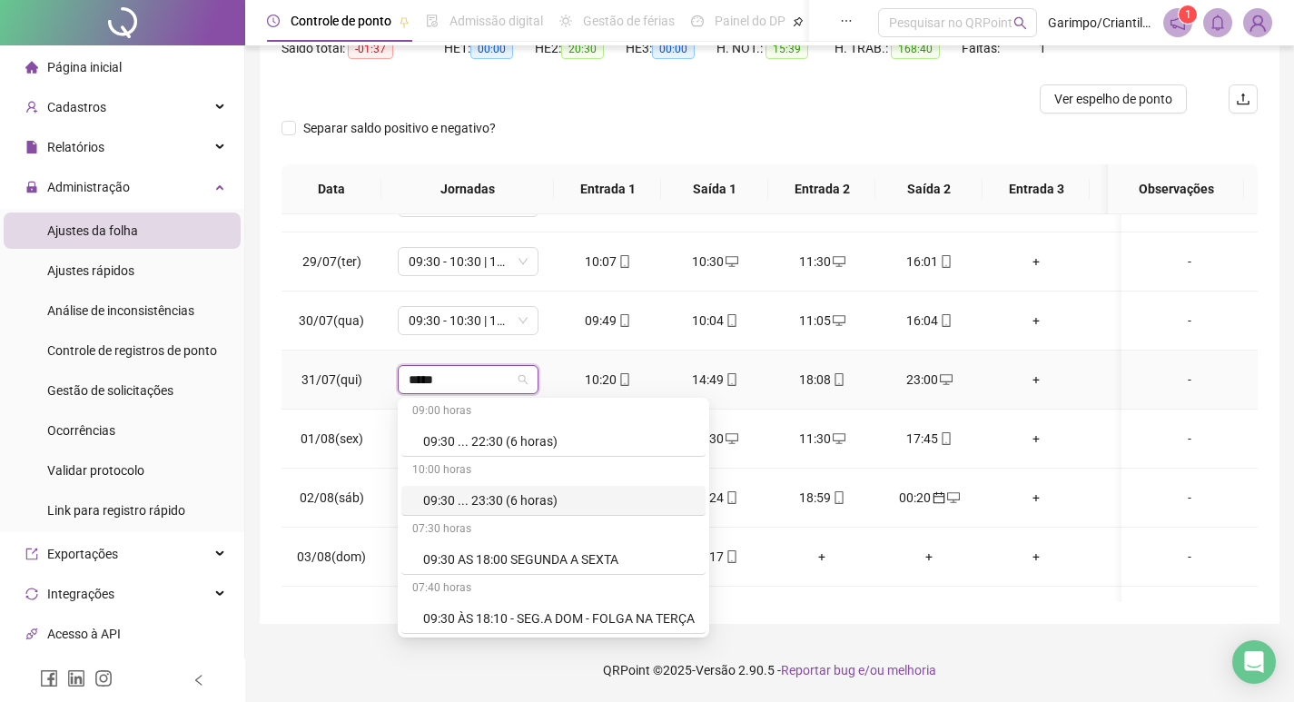
click at [535, 494] on div "09:30 ... 23:30 (6 horas)" at bounding box center [559, 500] width 272 height 20
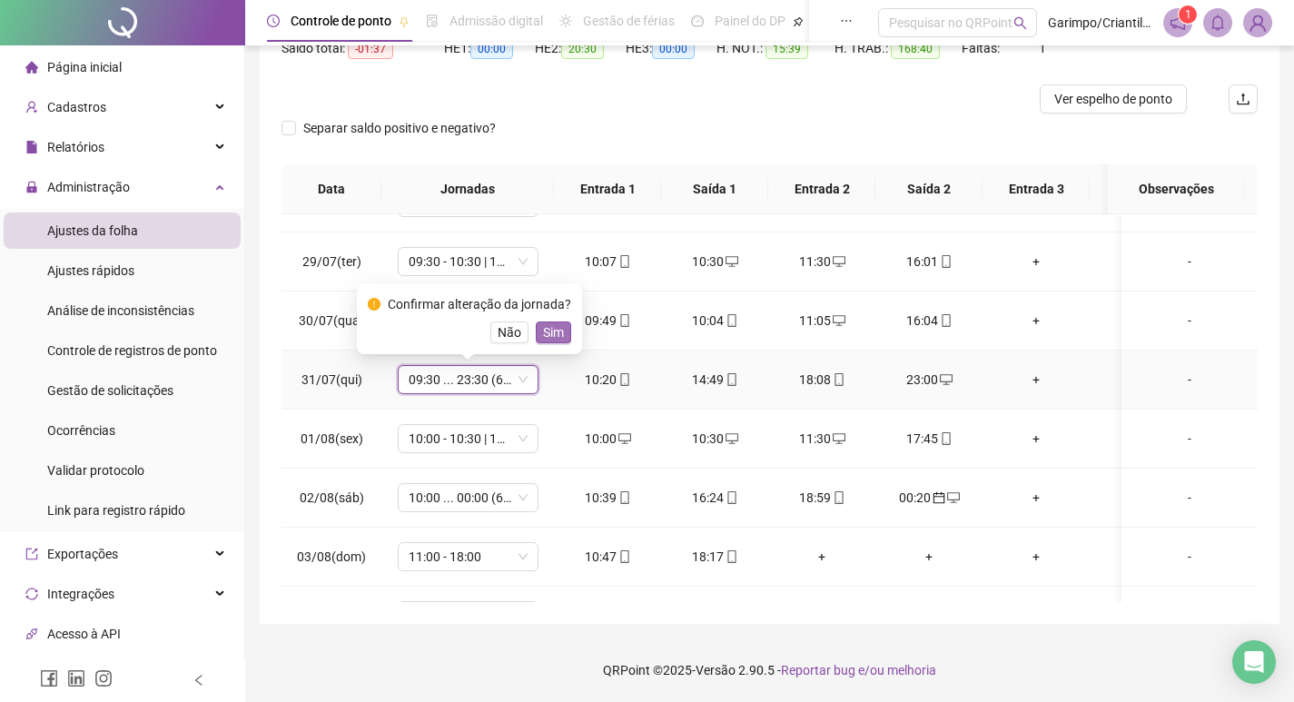
click at [557, 334] on span "Sim" at bounding box center [553, 332] width 21 height 20
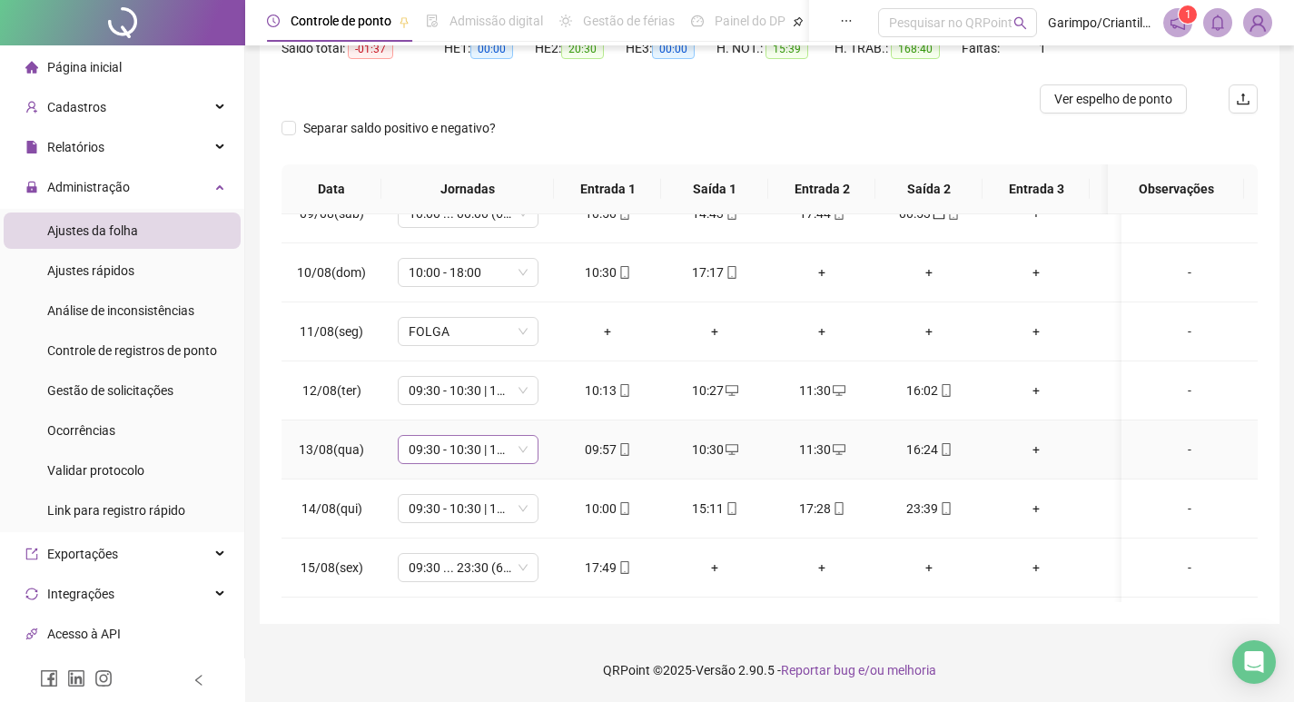
scroll to position [1181, 0]
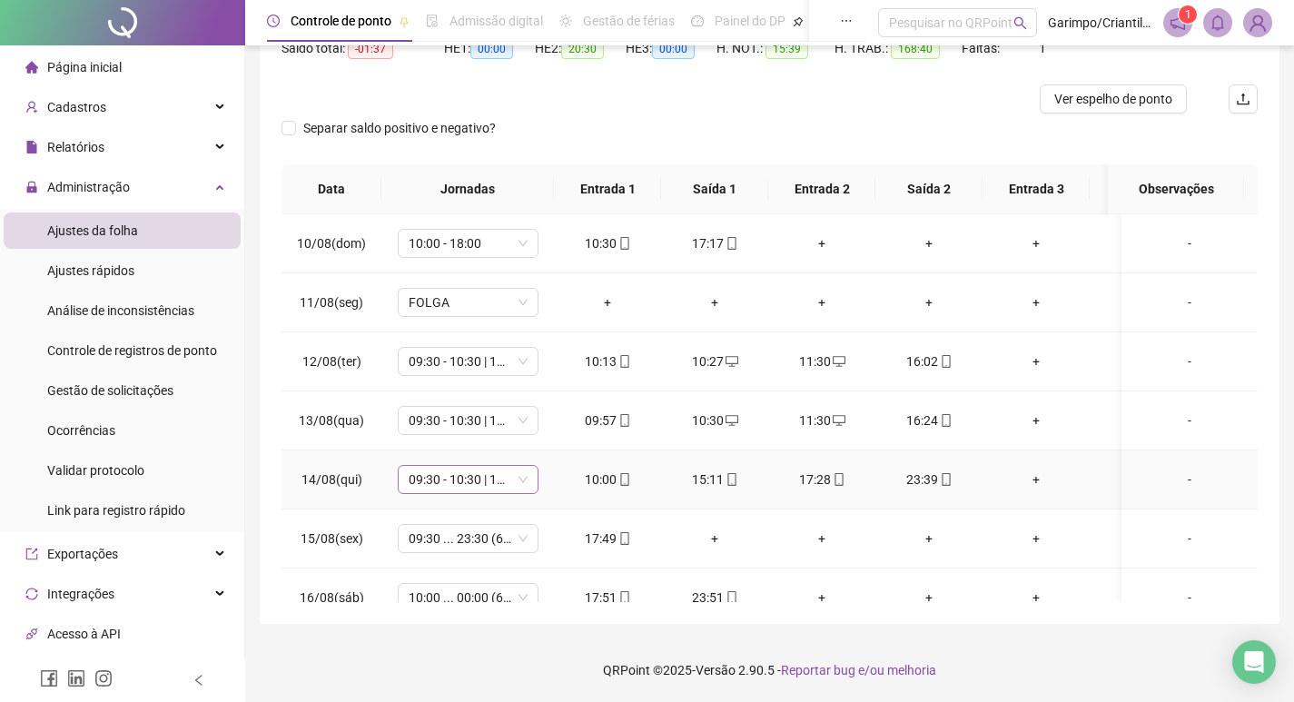
drag, startPoint x: 467, startPoint y: 485, endPoint x: 456, endPoint y: 481, distance: 11.5
click at [467, 485] on span "09:30 - 10:30 | 11:30 - 16:00" at bounding box center [468, 479] width 119 height 27
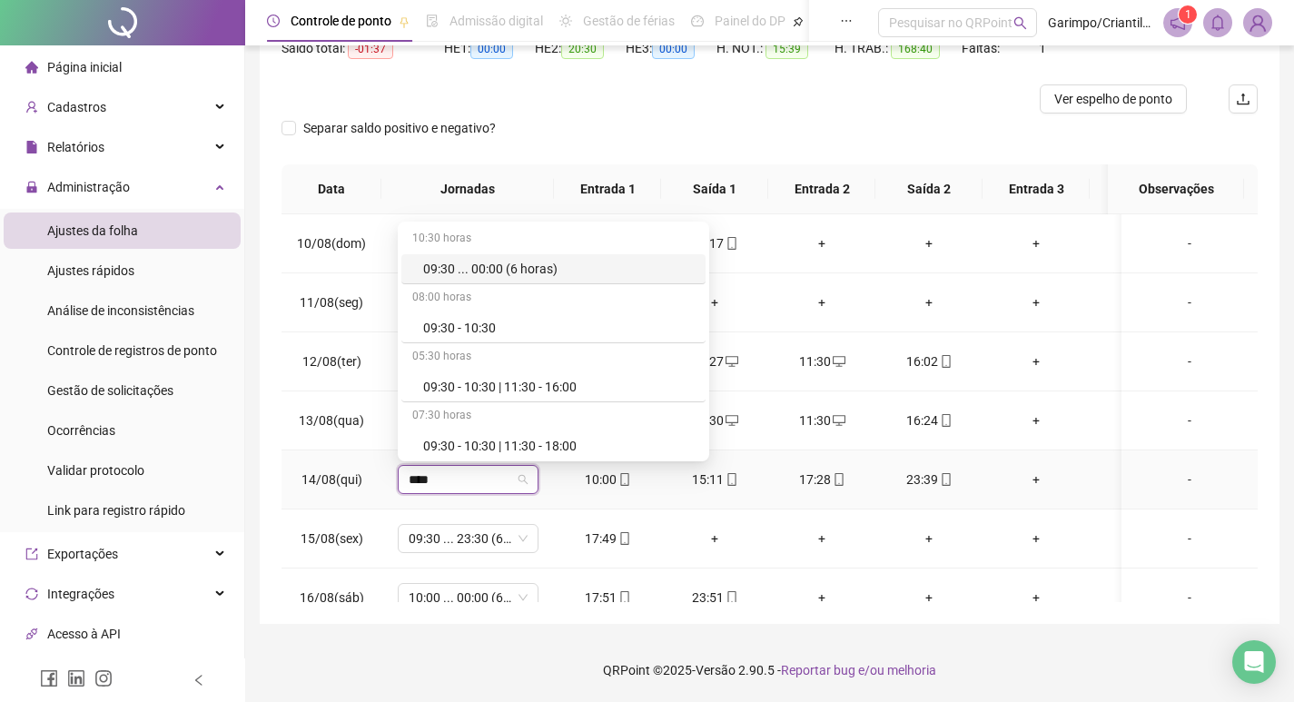
type input "*****"
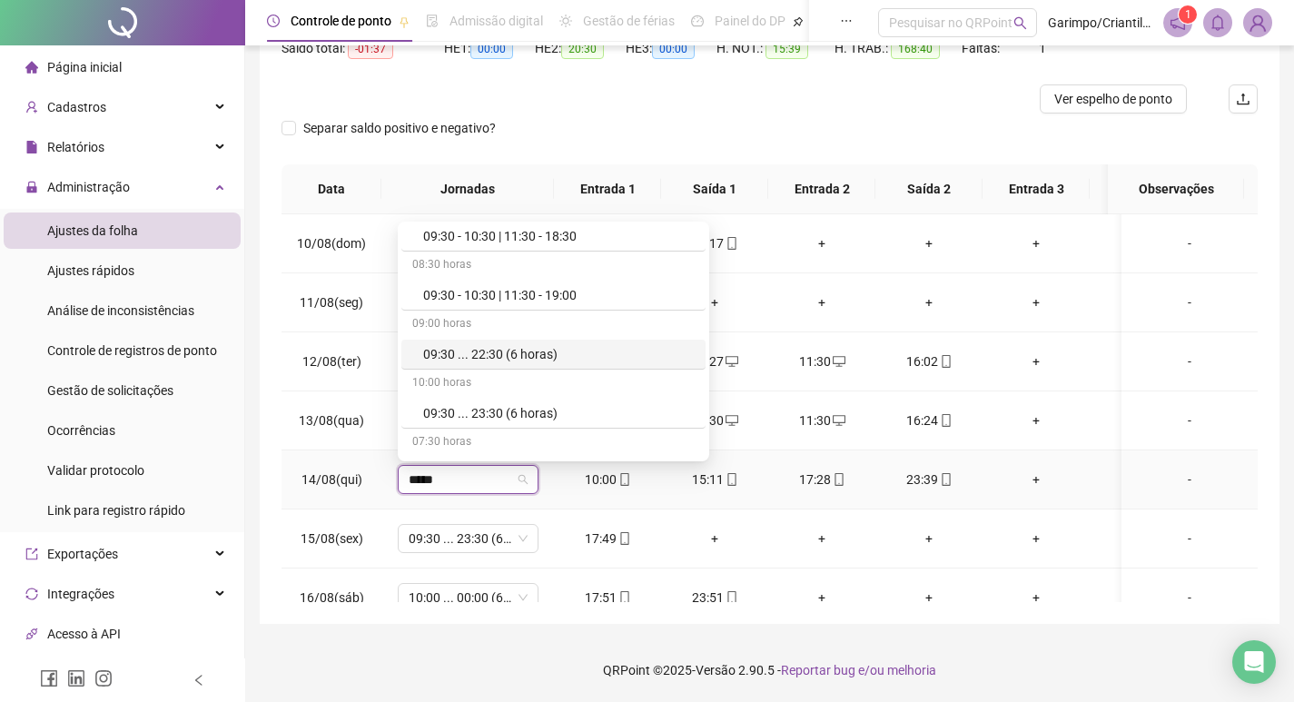
scroll to position [272, 0]
click at [514, 411] on div "09:30 ... 23:30 (6 horas)" at bounding box center [559, 410] width 272 height 20
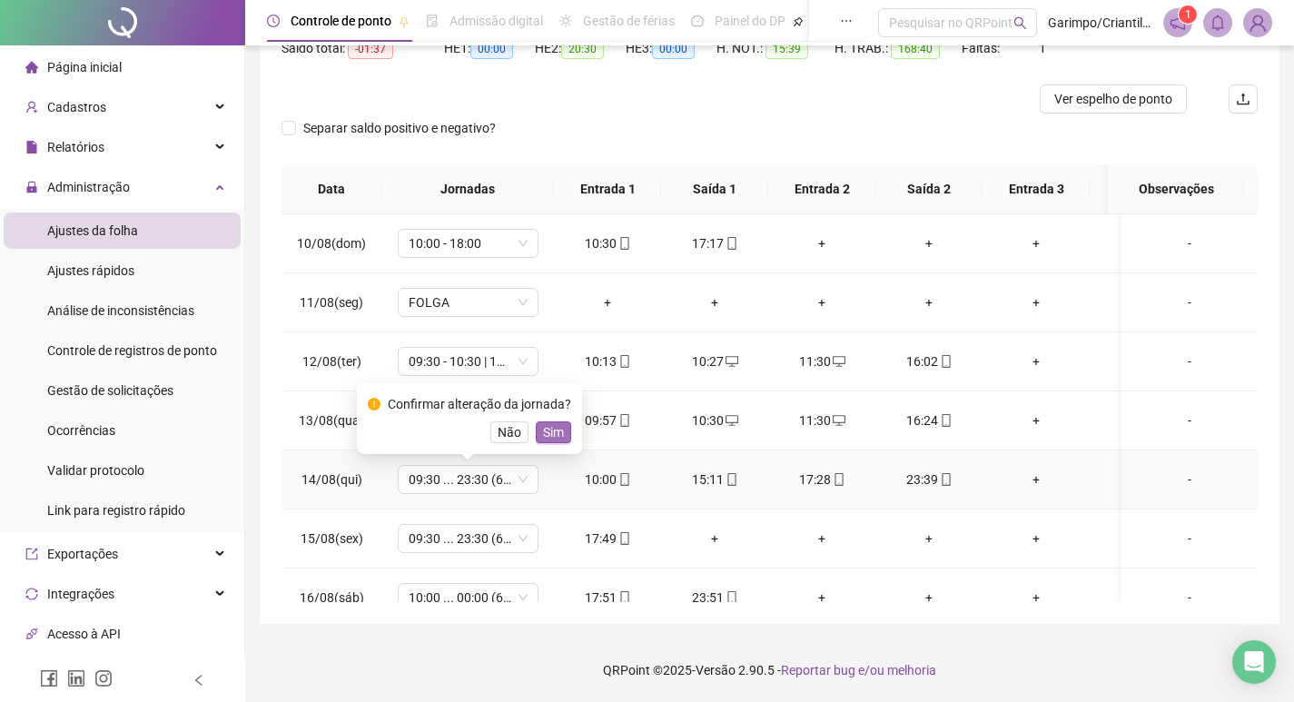
click at [566, 434] on button "Sim" at bounding box center [553, 432] width 35 height 22
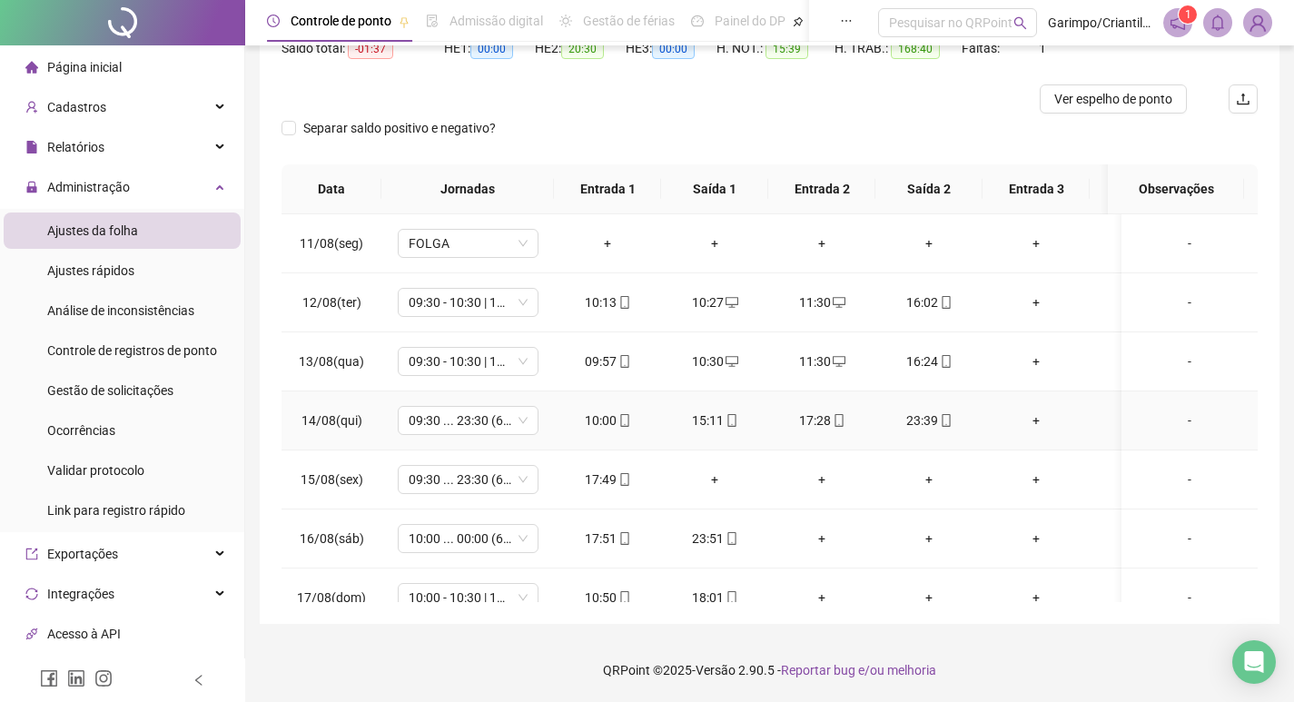
scroll to position [1272, 0]
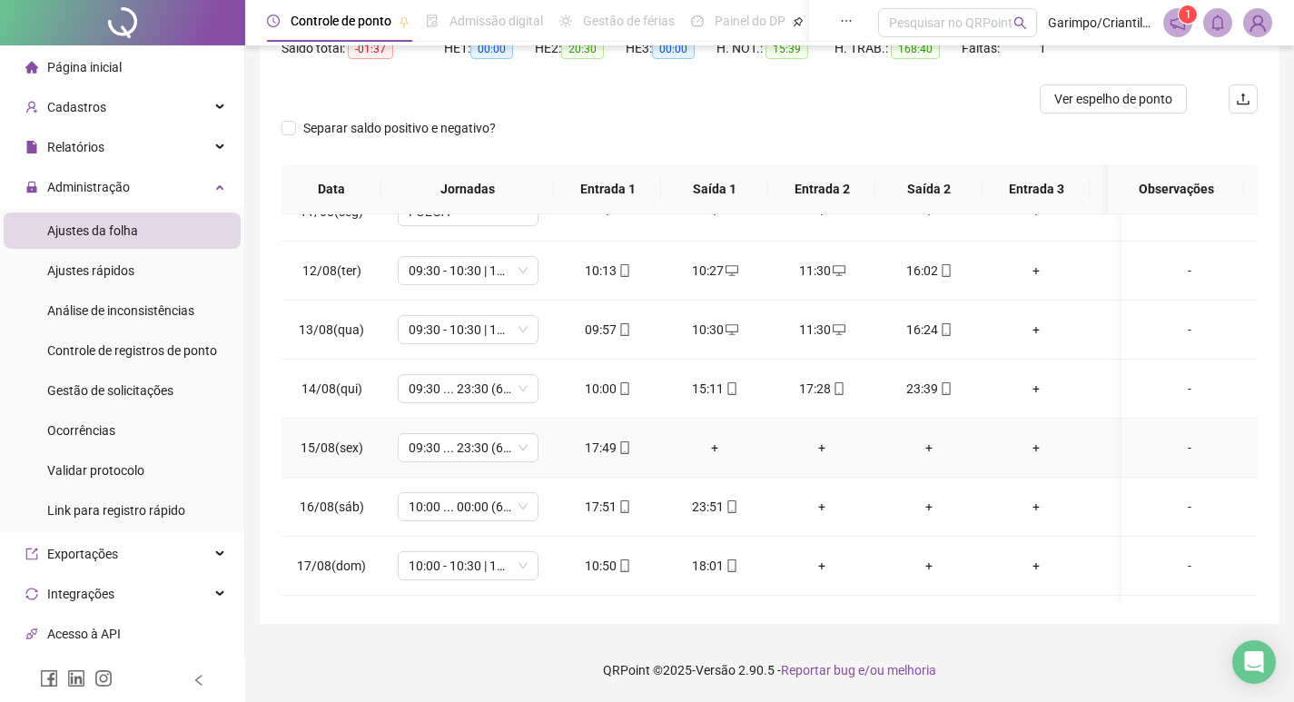
click at [729, 447] on div "+" at bounding box center [715, 448] width 78 height 20
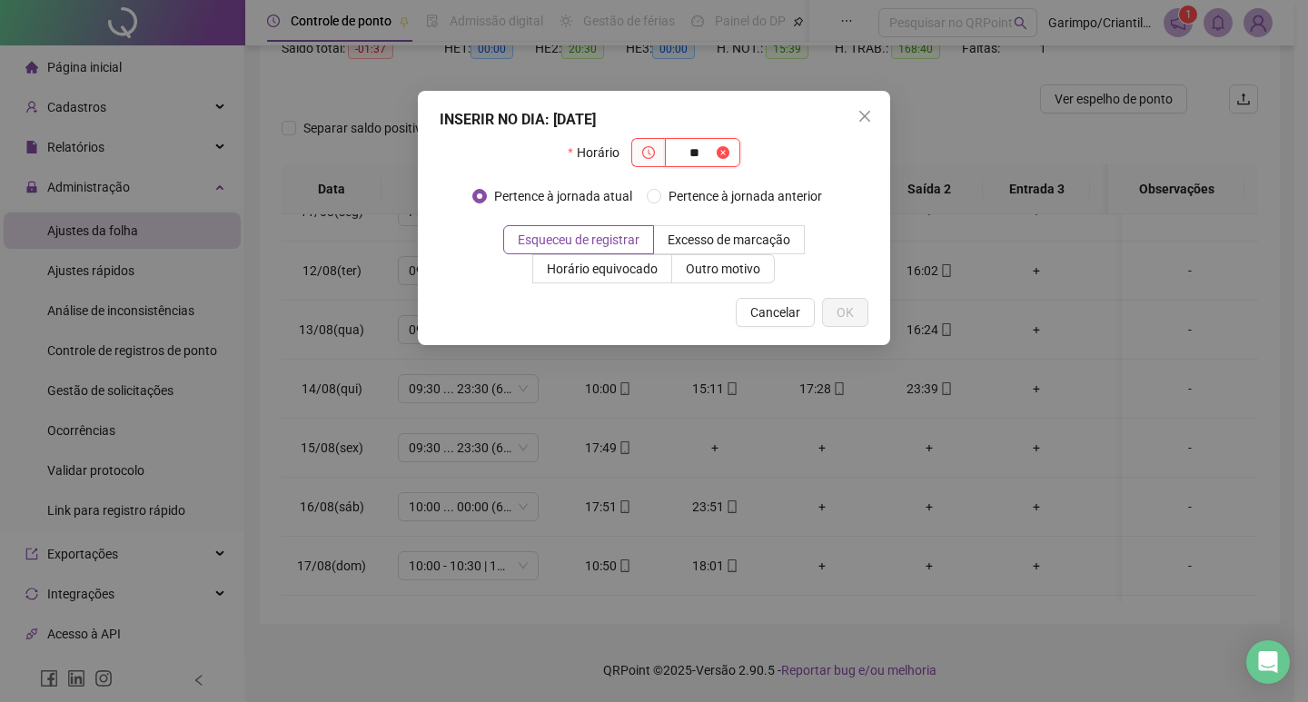
type input "*"
type input "*****"
click at [871, 114] on icon "close" at bounding box center [864, 116] width 15 height 15
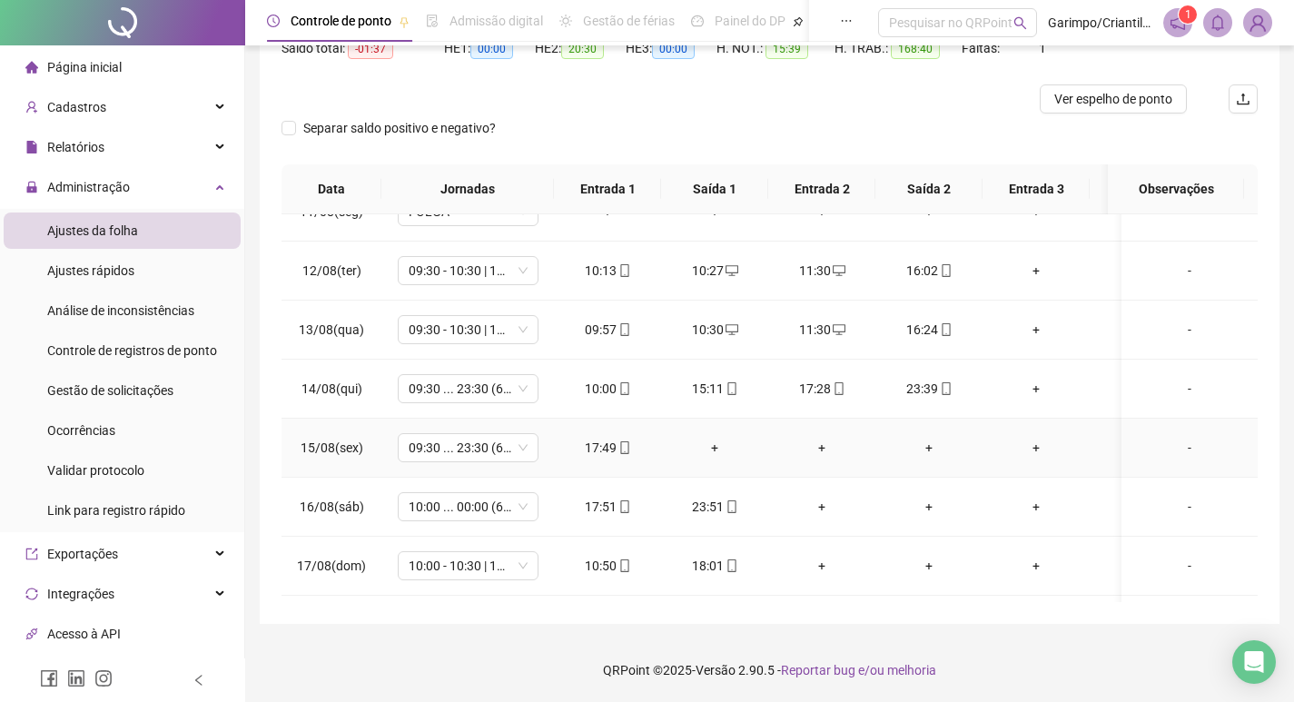
click at [821, 448] on div "+" at bounding box center [822, 448] width 78 height 20
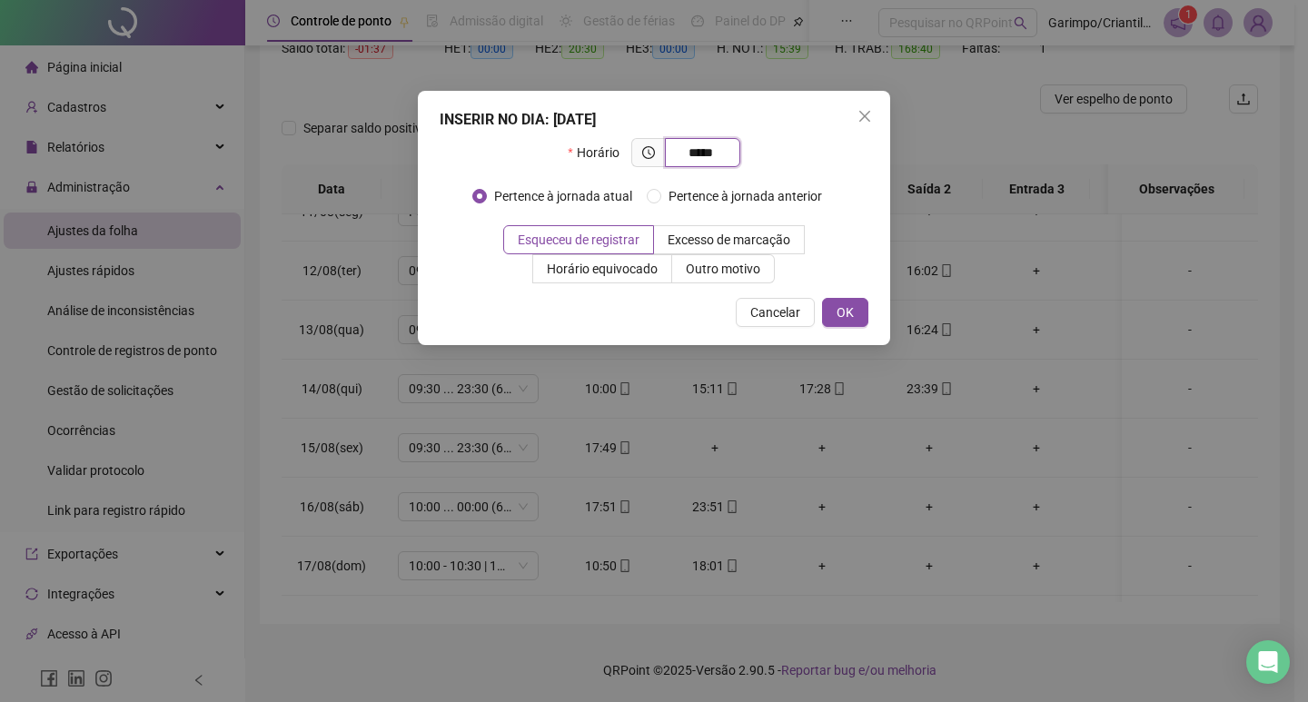
type input "*****"
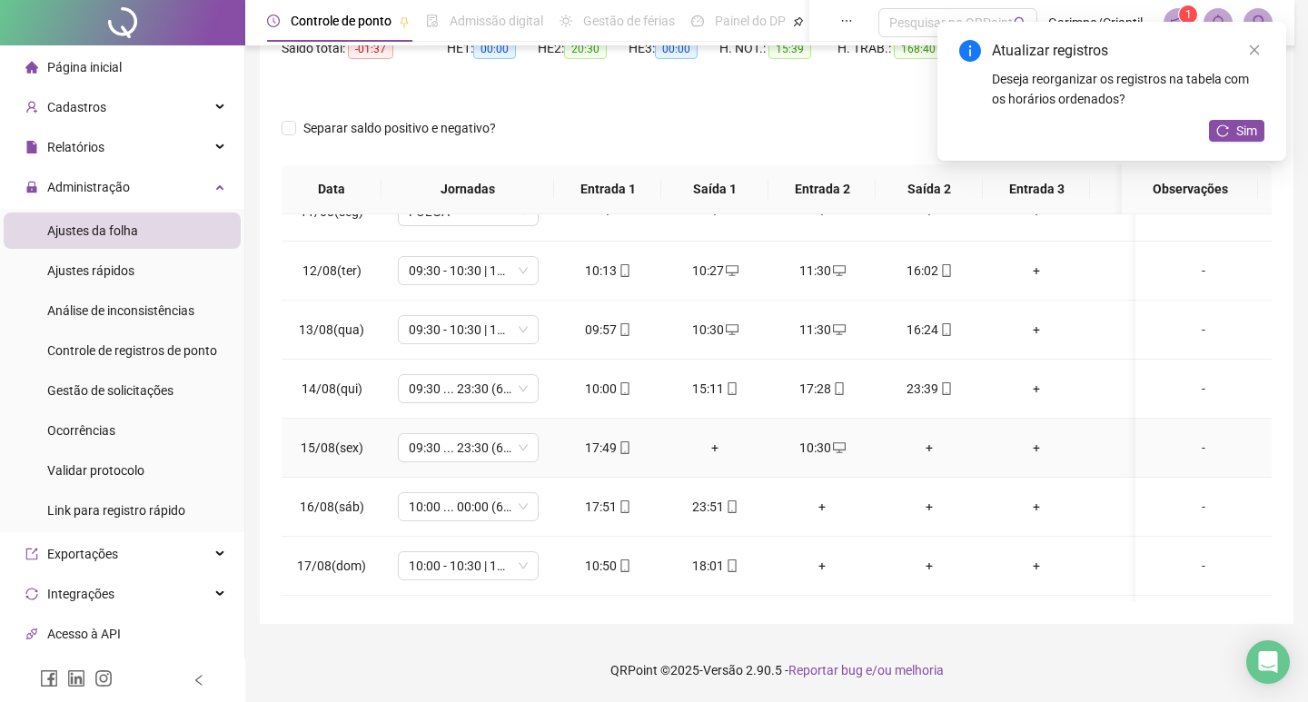
click at [936, 447] on div "+" at bounding box center [929, 448] width 78 height 20
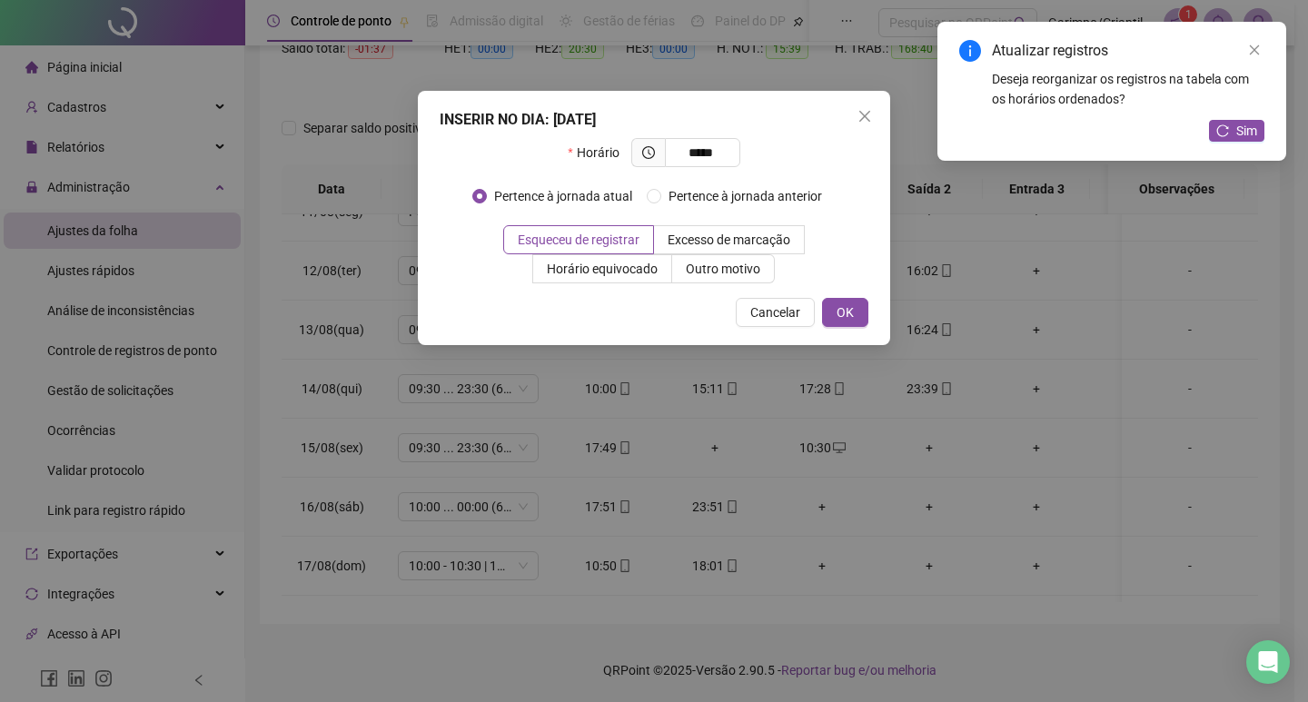
type input "*****"
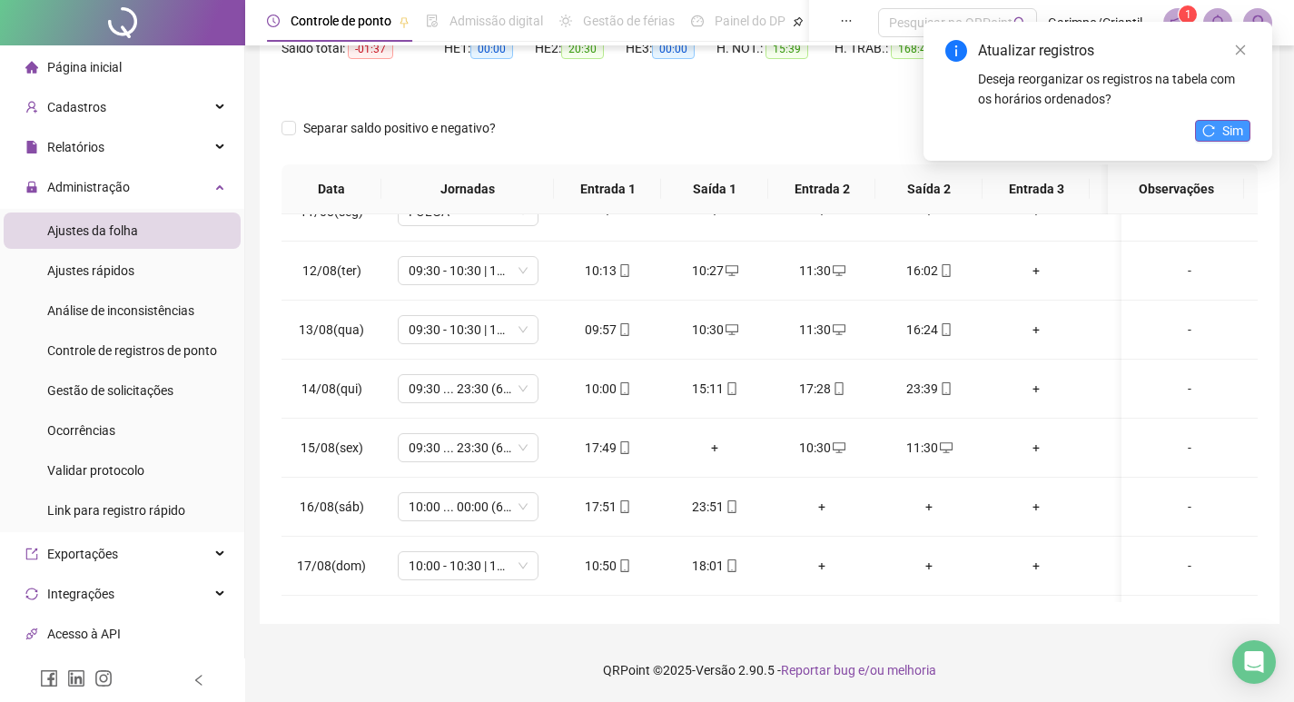
click at [1226, 130] on span "Sim" at bounding box center [1233, 131] width 21 height 20
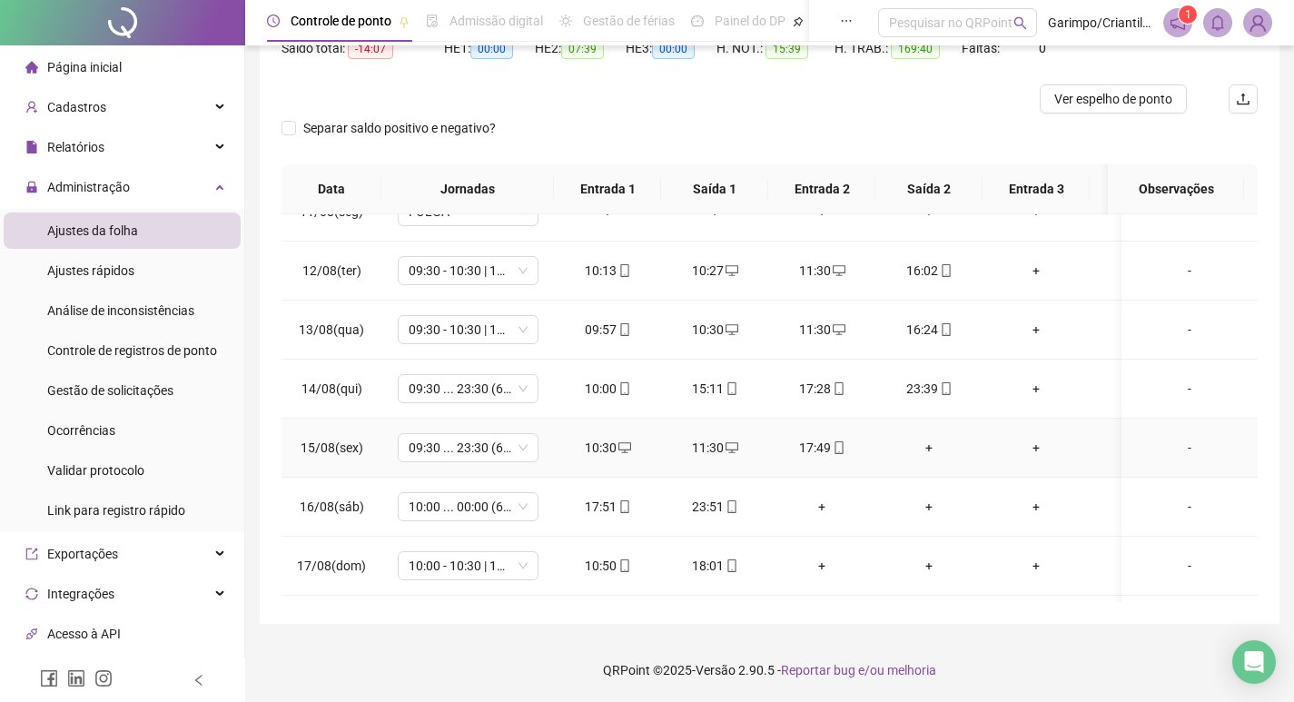
click at [920, 445] on div "+" at bounding box center [929, 448] width 78 height 20
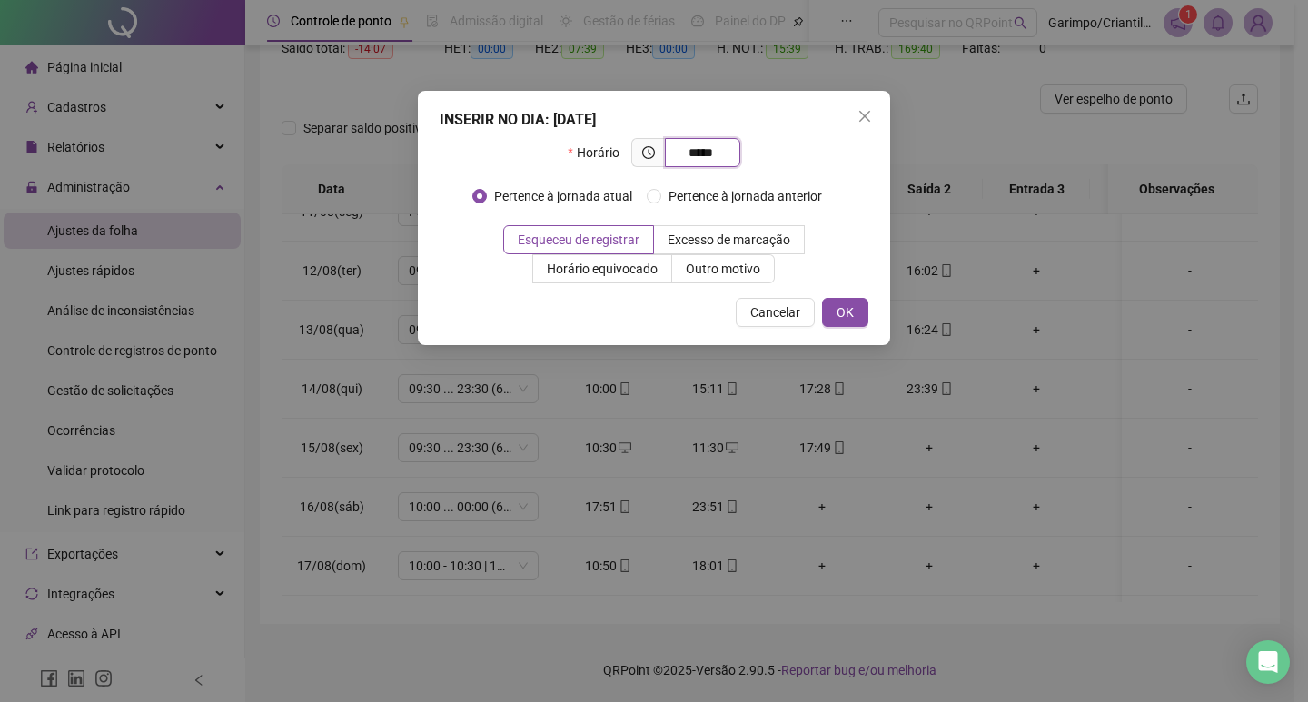
type input "*****"
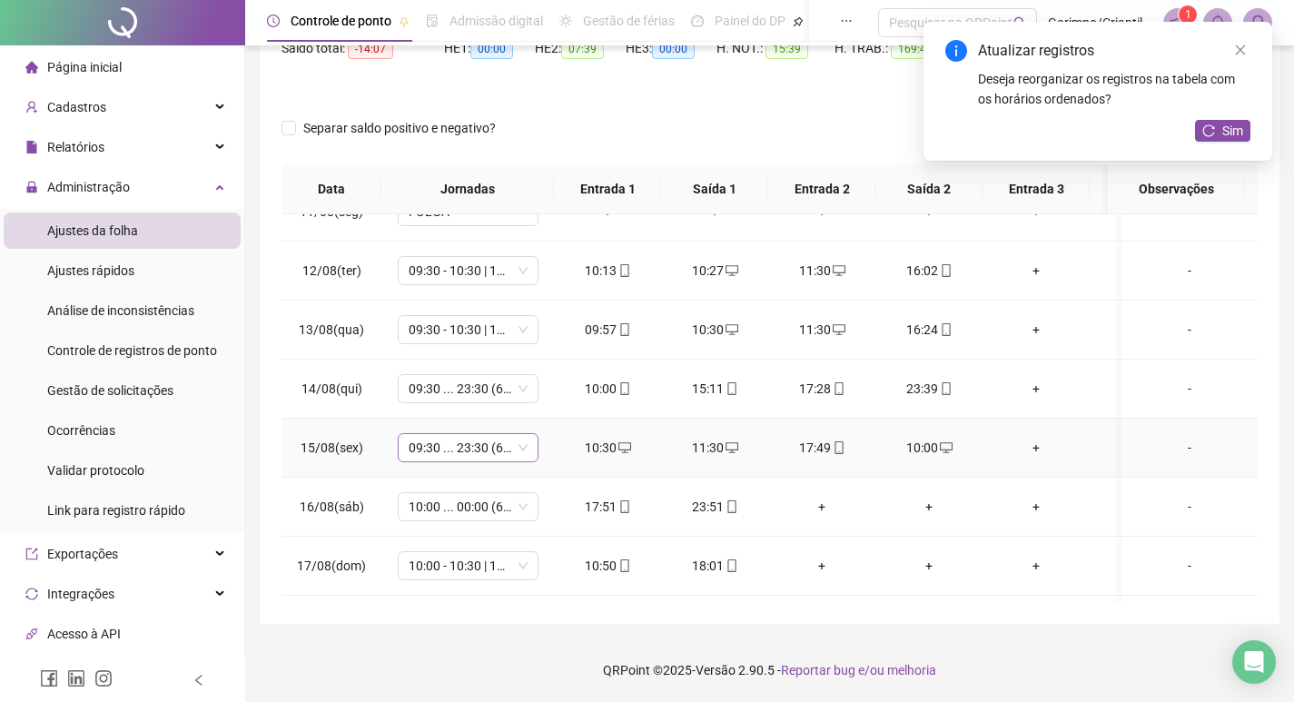
click at [466, 438] on span "09:30 ... 23:30 (6 HORAS)" at bounding box center [468, 447] width 119 height 27
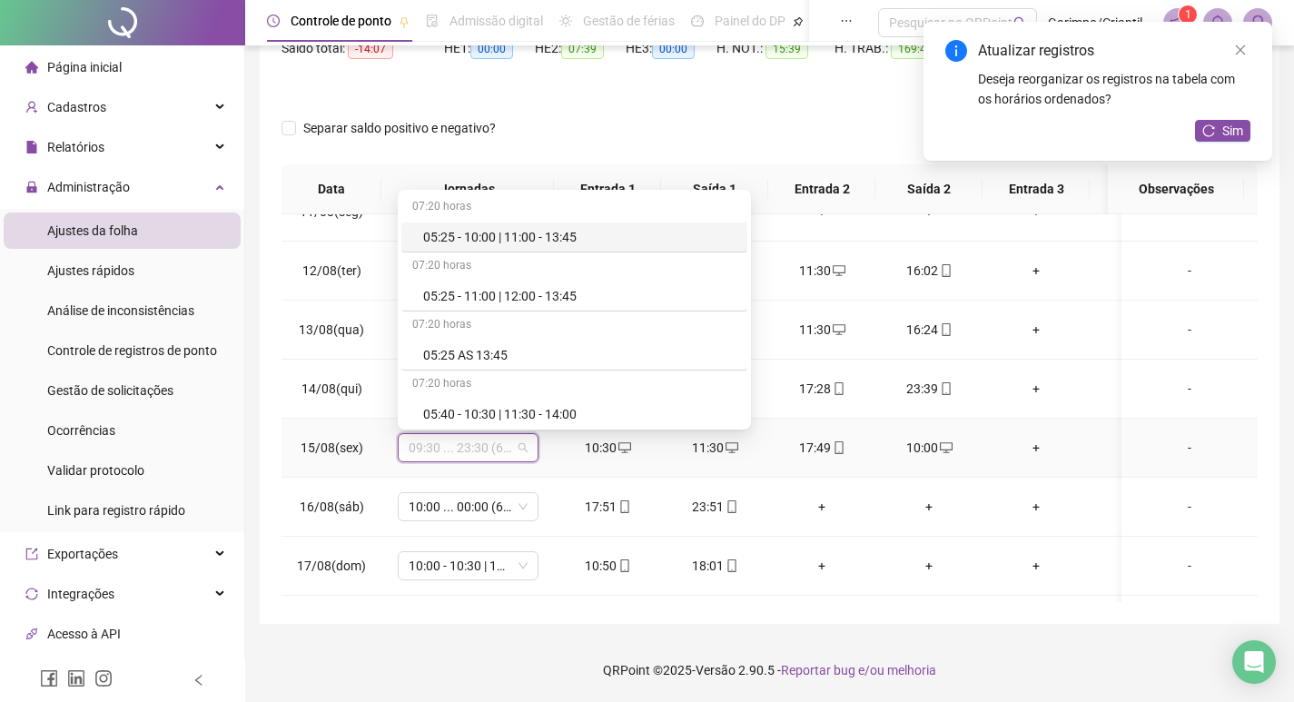
type input "*"
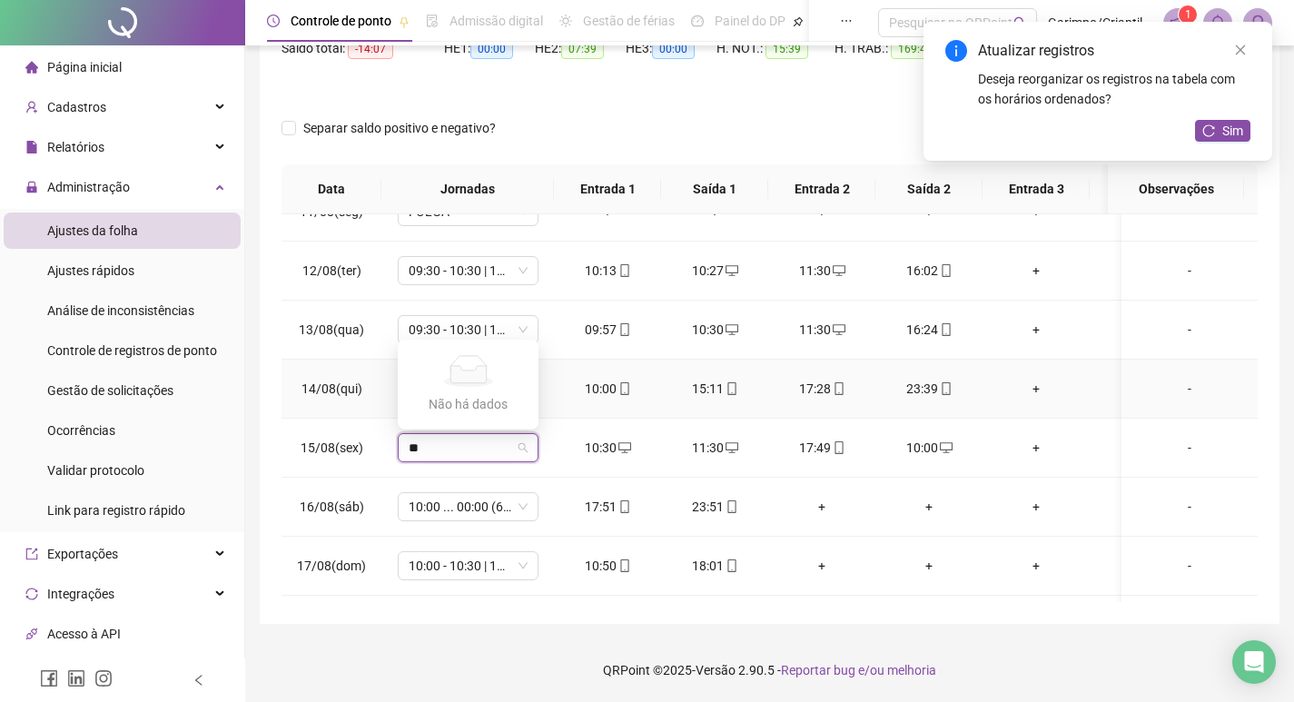
type input "*"
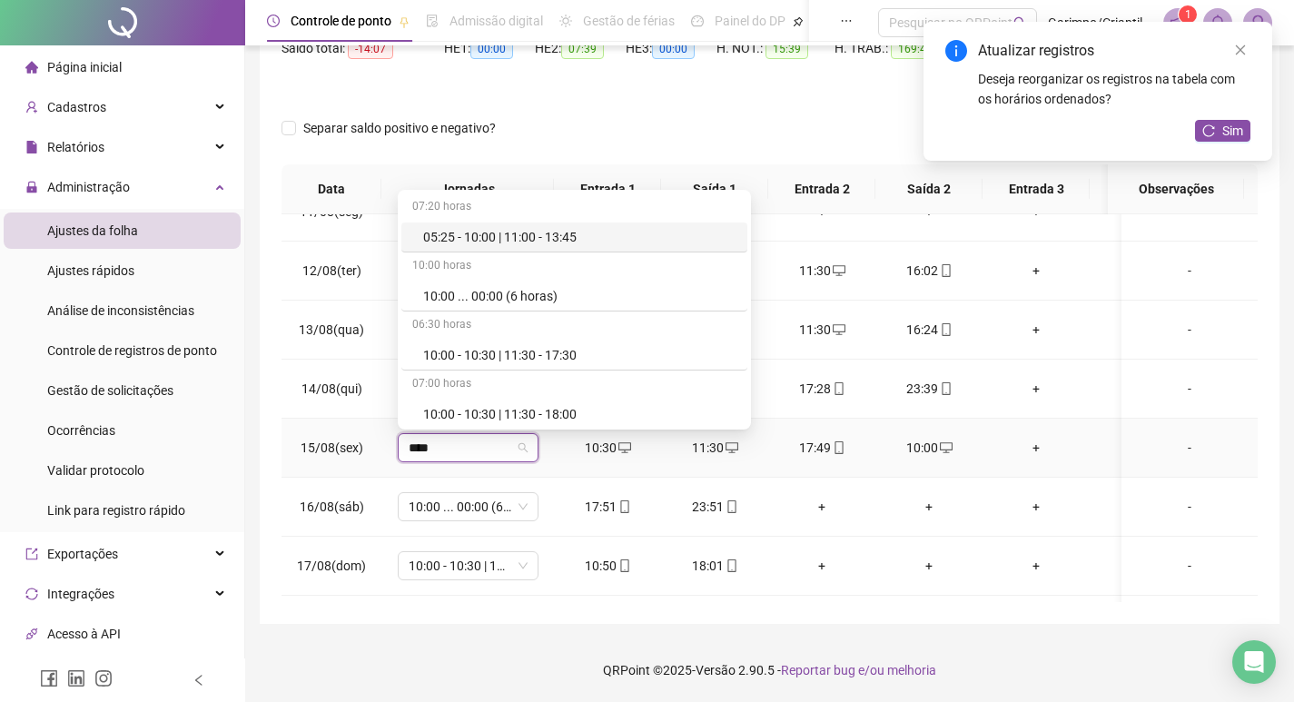
type input "*****"
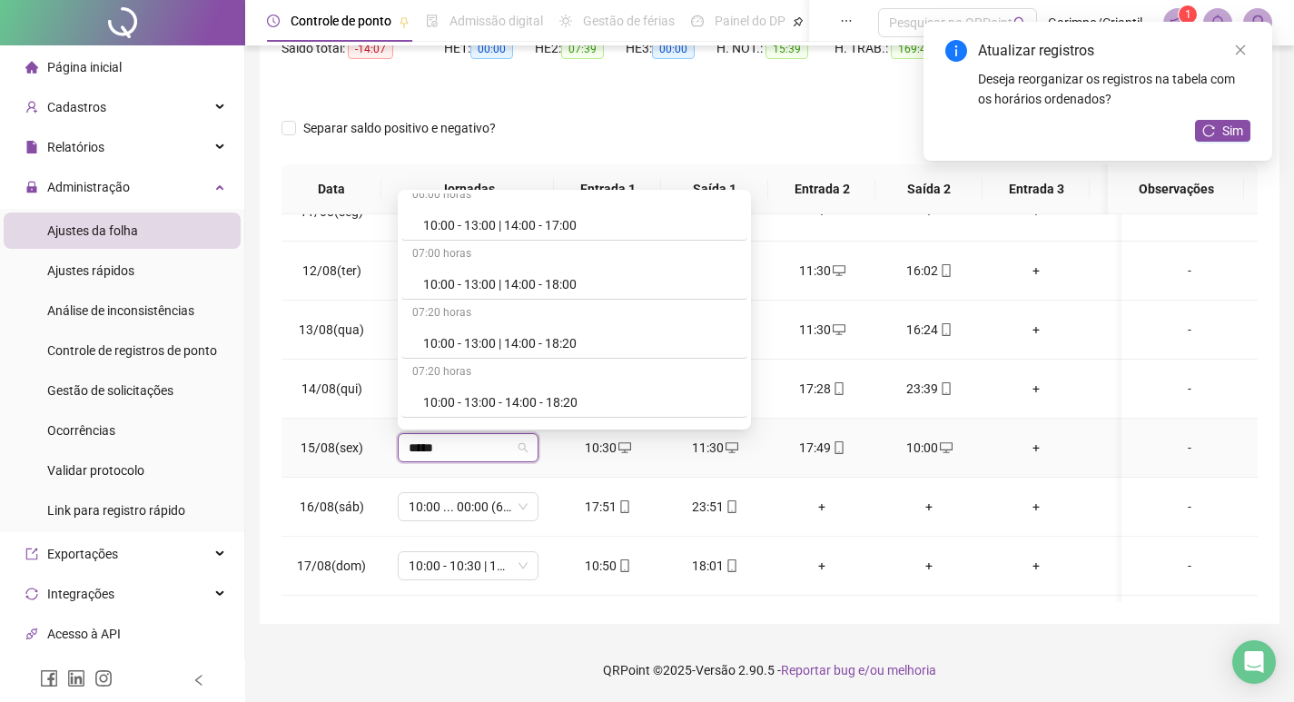
scroll to position [545, 0]
click at [577, 226] on div "10:00 - 13:00 | 14:00 - 17:00" at bounding box center [579, 223] width 313 height 20
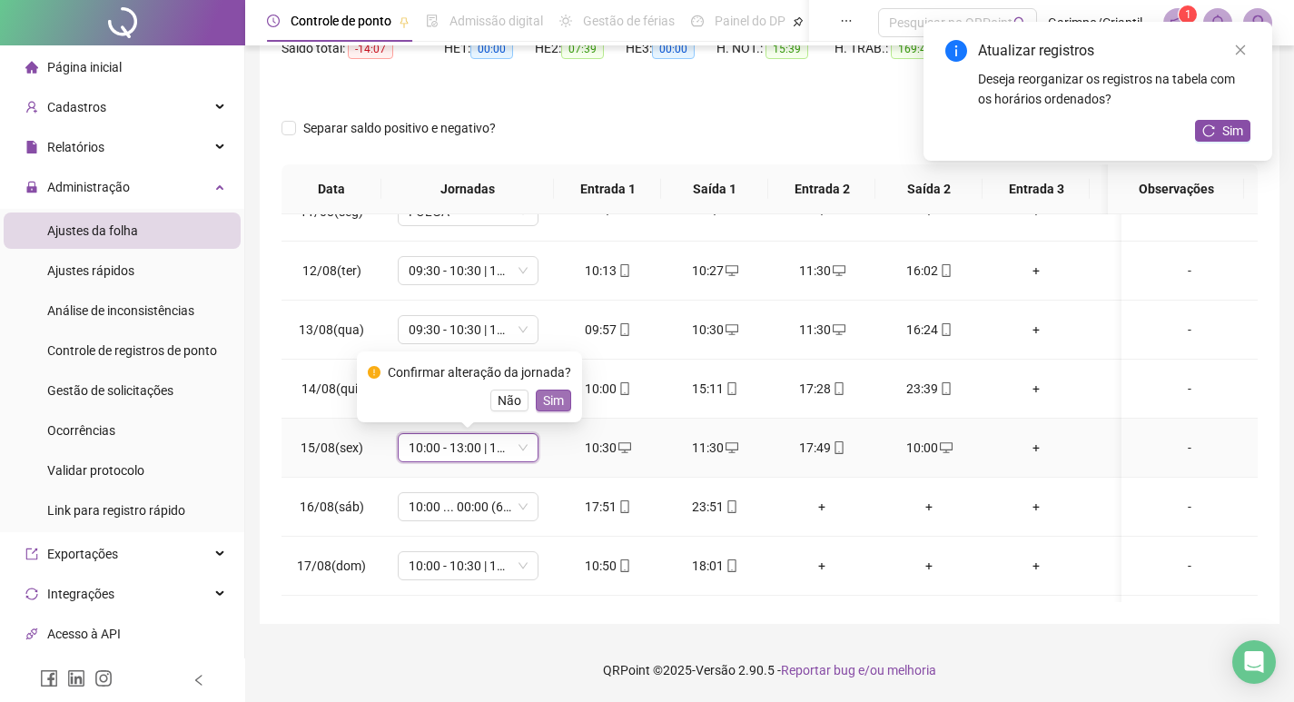
click at [549, 395] on span "Sim" at bounding box center [553, 401] width 21 height 20
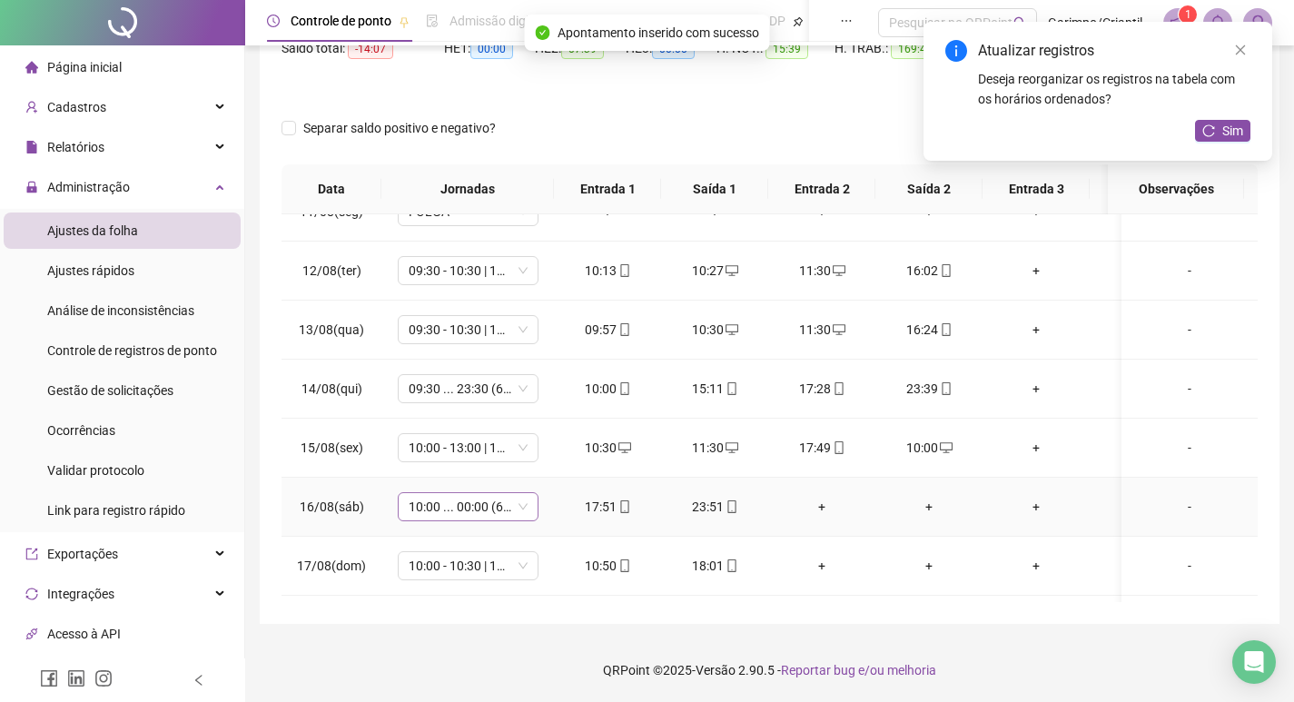
click at [491, 509] on span "10:00 ... 00:00 (6 HORAS)" at bounding box center [468, 506] width 119 height 27
click at [674, 524] on td "23:51" at bounding box center [714, 507] width 107 height 59
click at [815, 499] on div "+" at bounding box center [822, 507] width 78 height 20
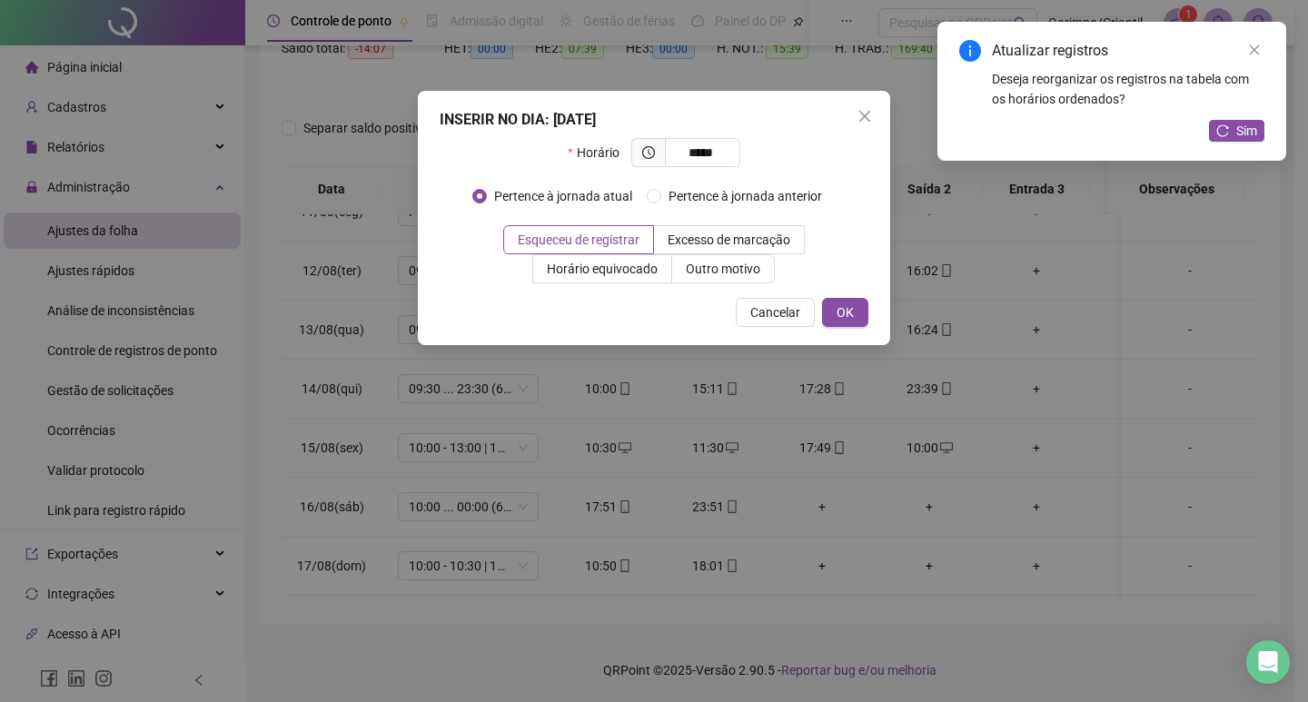
type input "*****"
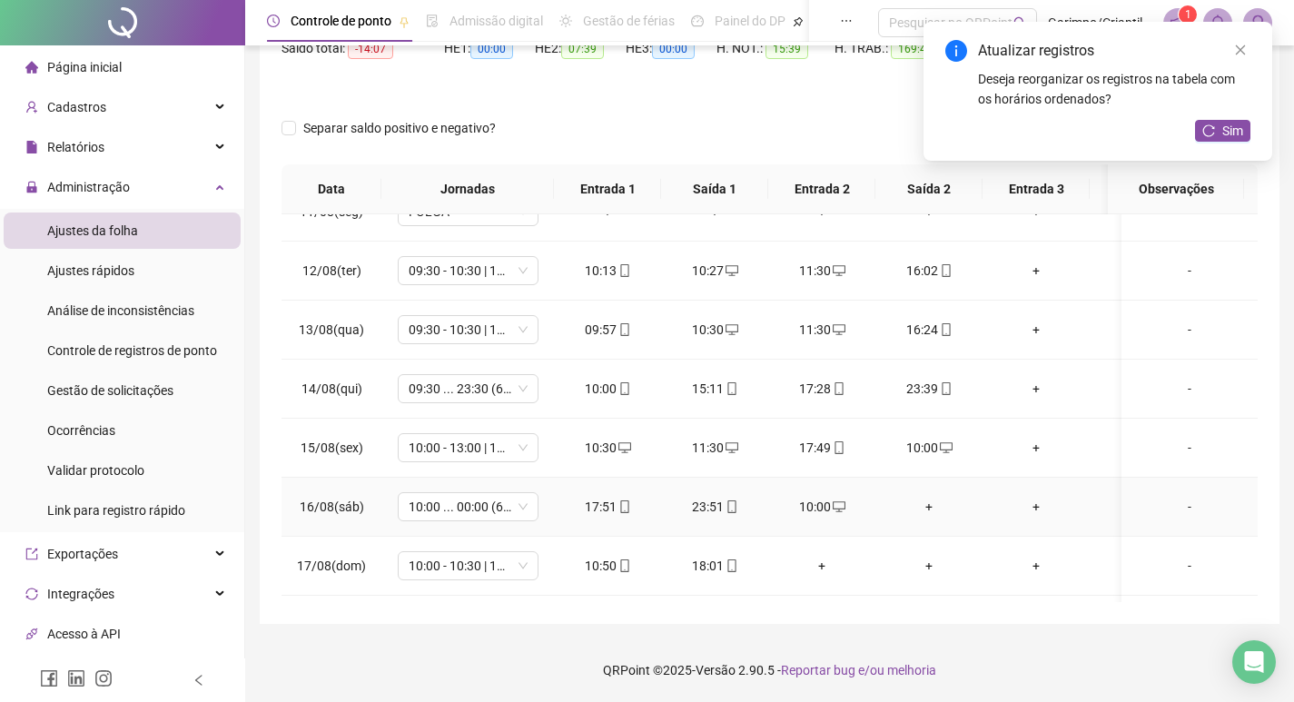
click at [923, 504] on div "+" at bounding box center [929, 507] width 78 height 20
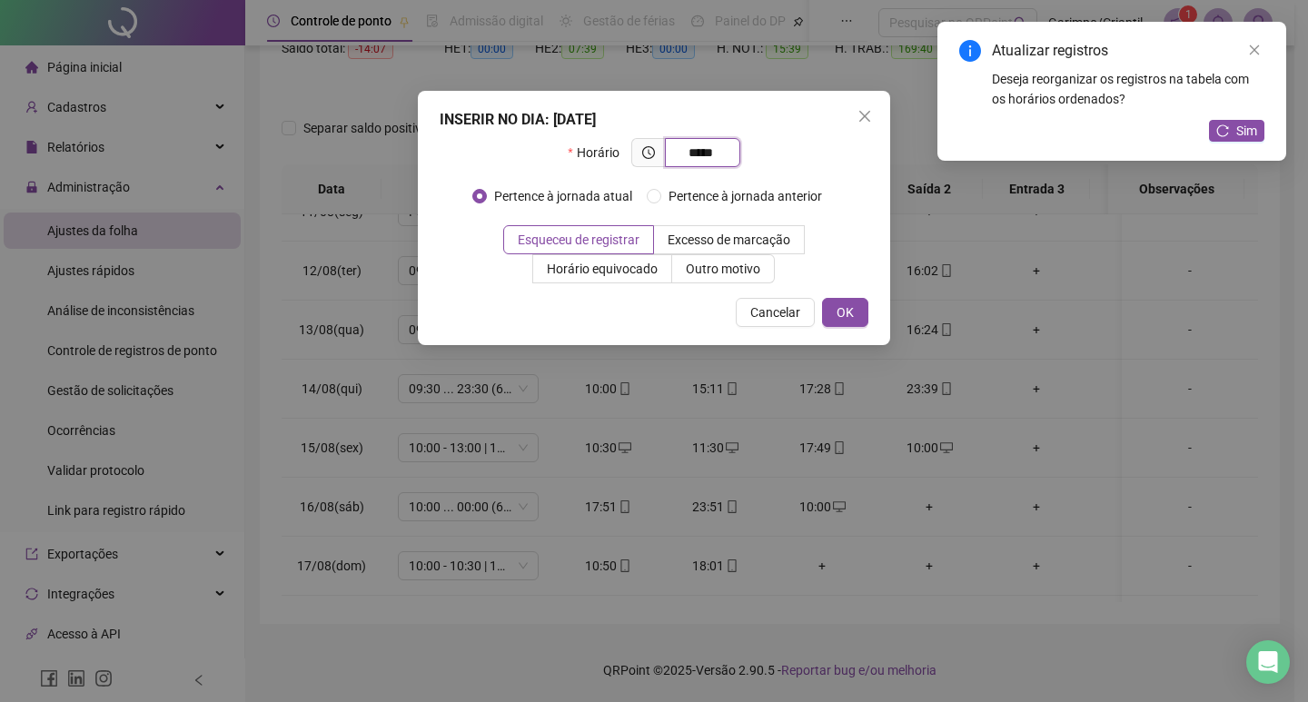
type input "*****"
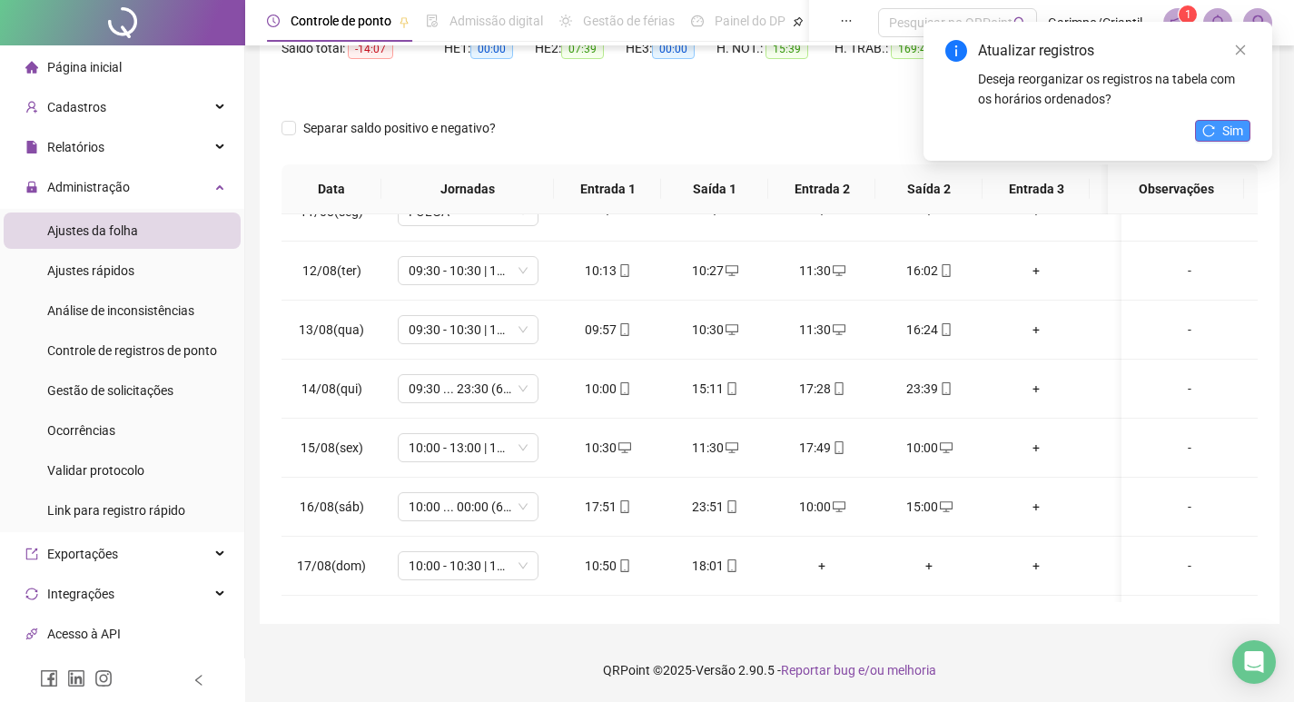
click at [1239, 124] on span "Sim" at bounding box center [1233, 131] width 21 height 20
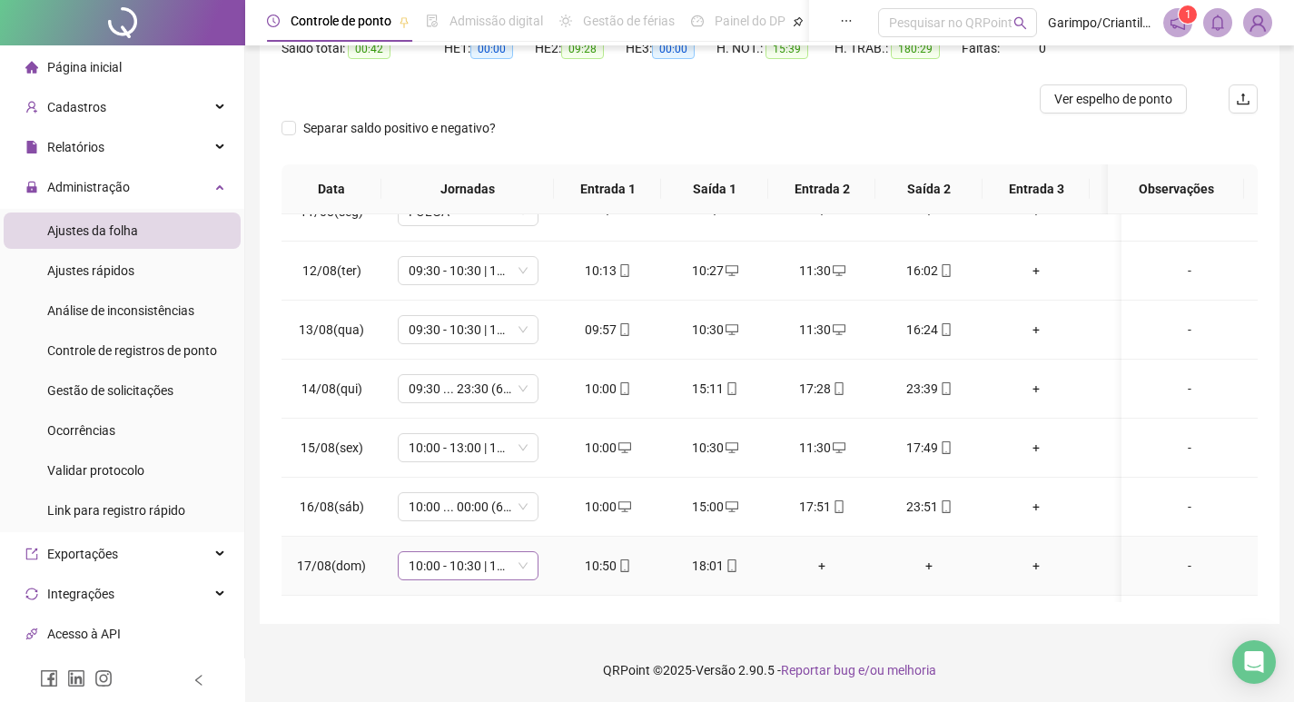
click at [430, 567] on span "10:00 - 10:30 | 11:30 - 18:00" at bounding box center [468, 565] width 119 height 27
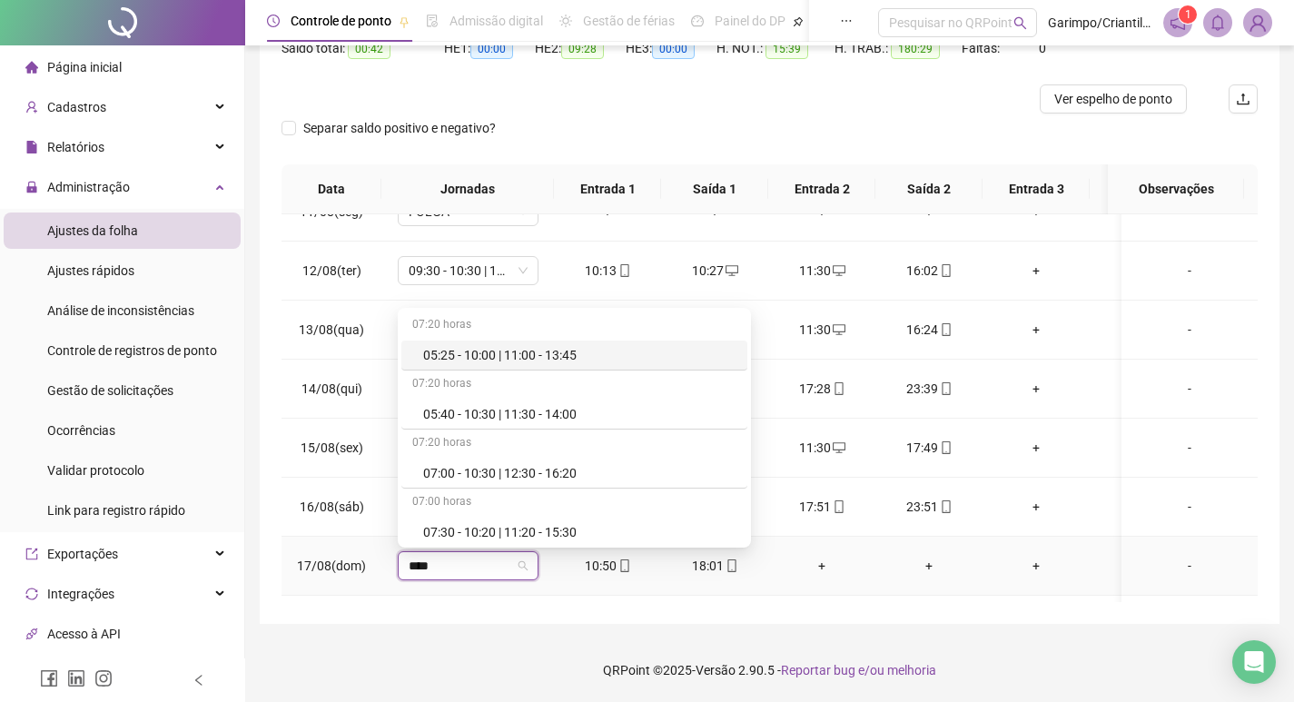
type input "*****"
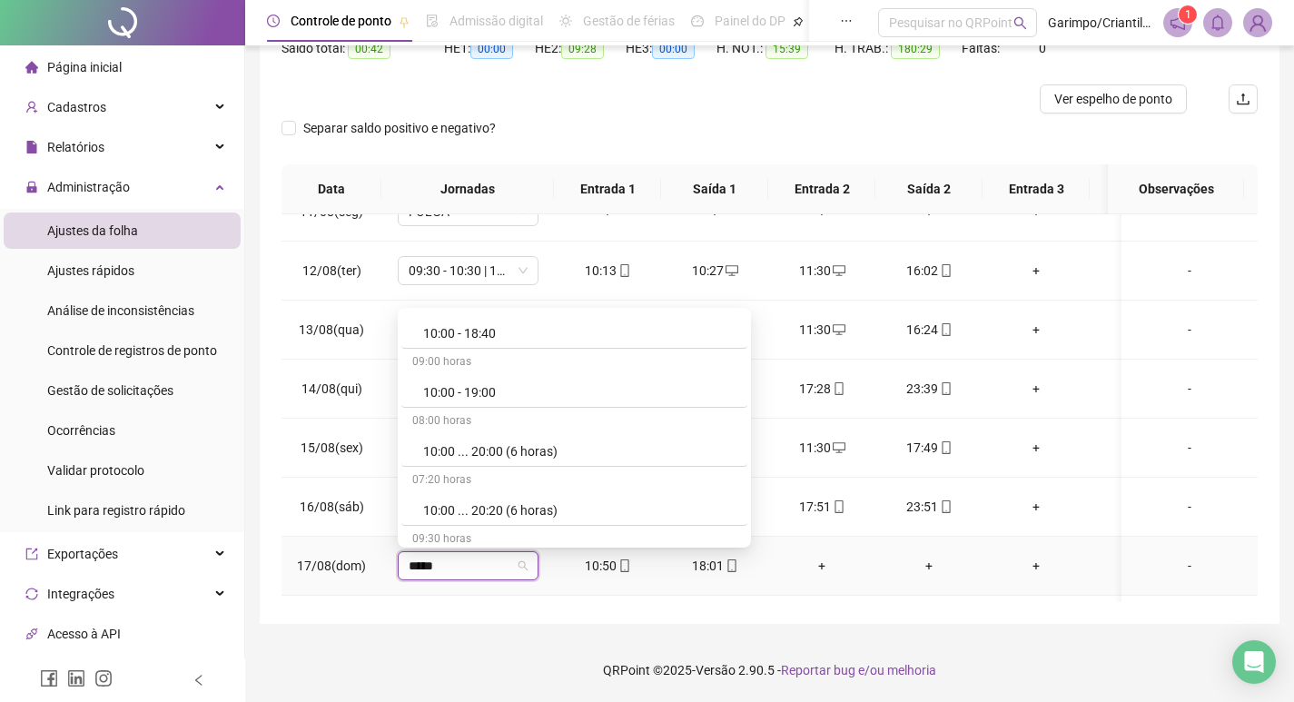
scroll to position [2089, 0]
click at [464, 381] on div "10:00 - 19:00" at bounding box center [574, 392] width 346 height 30
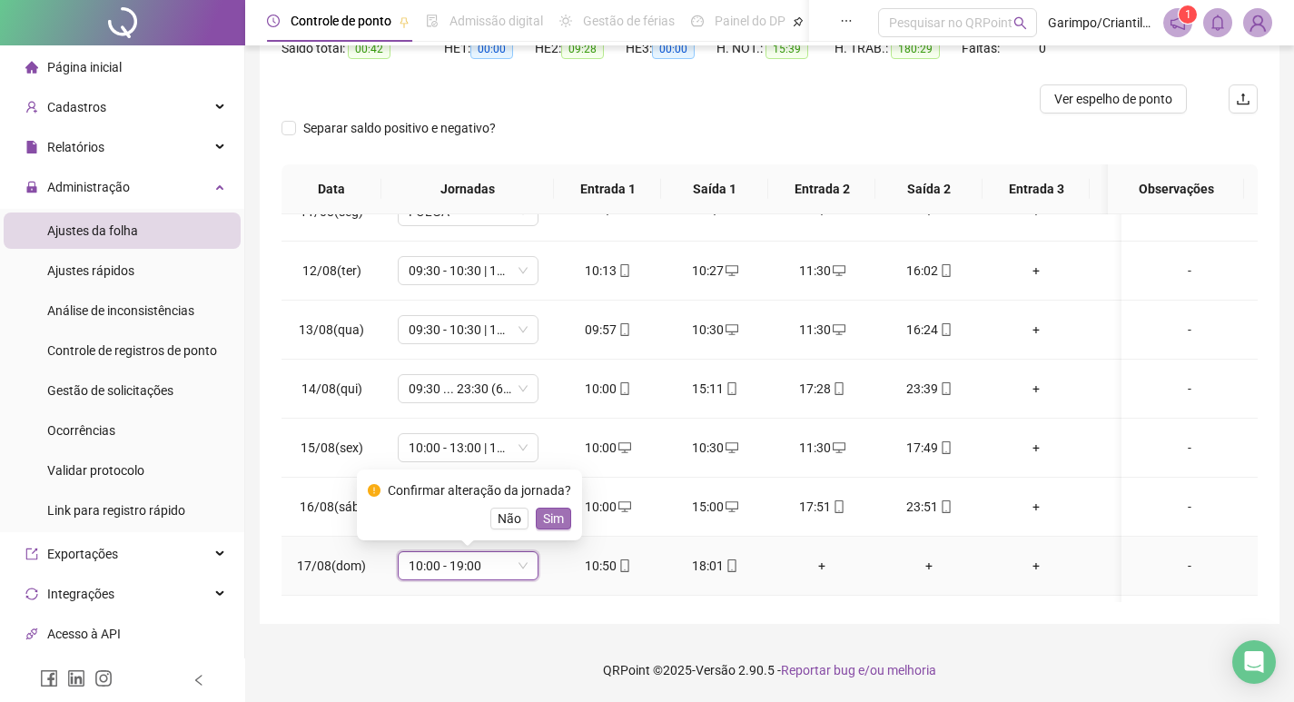
click at [536, 509] on button "Sim" at bounding box center [553, 519] width 35 height 22
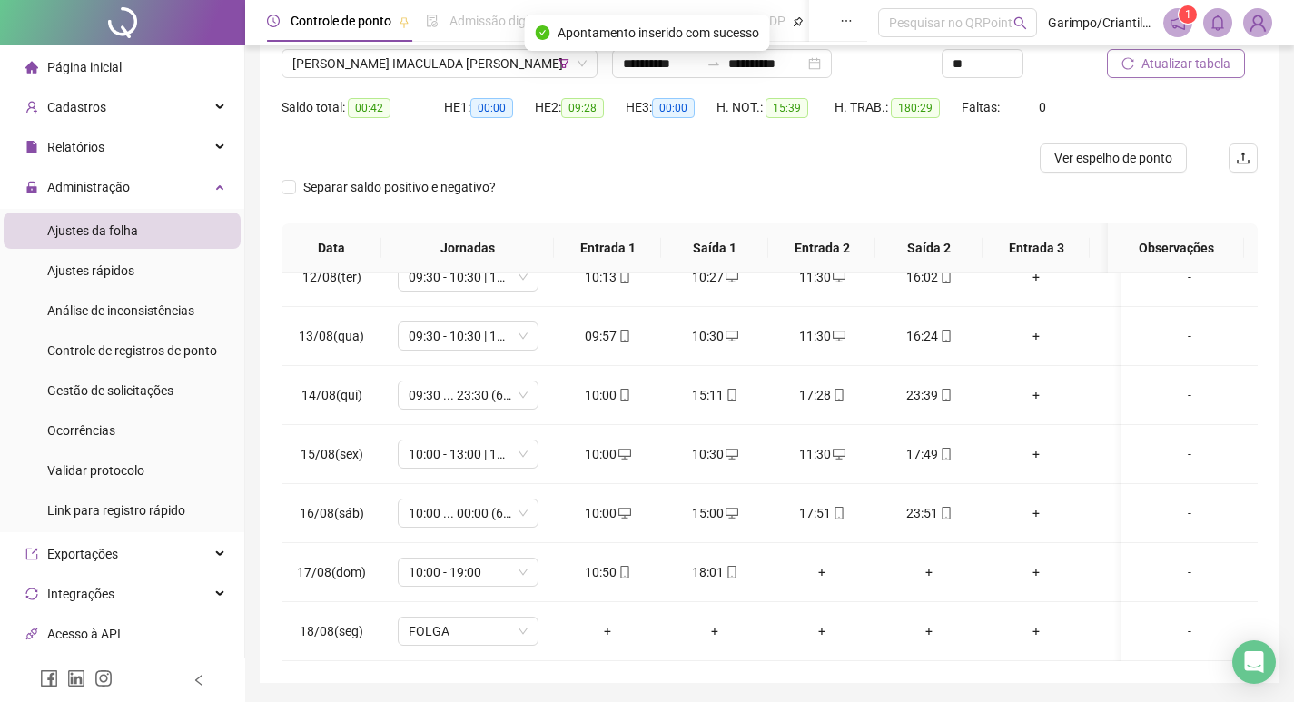
scroll to position [114, 0]
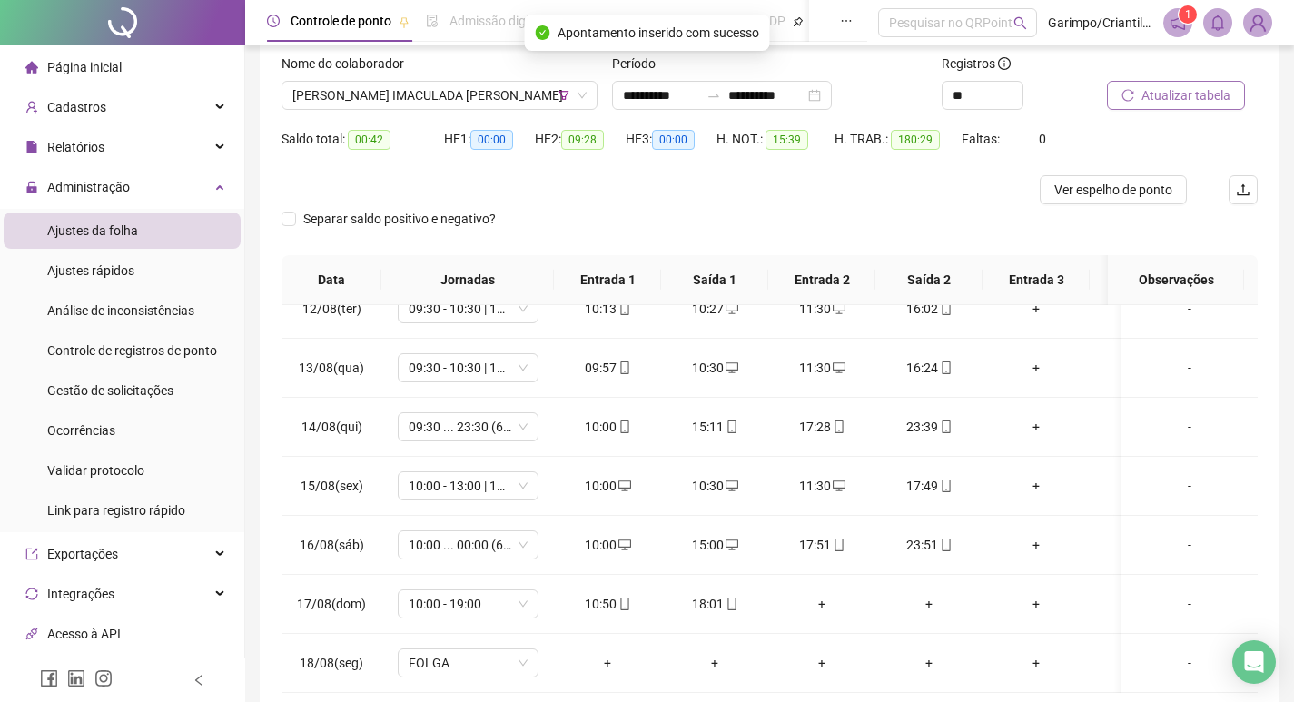
click at [1139, 95] on button "Atualizar tabela" at bounding box center [1176, 95] width 138 height 29
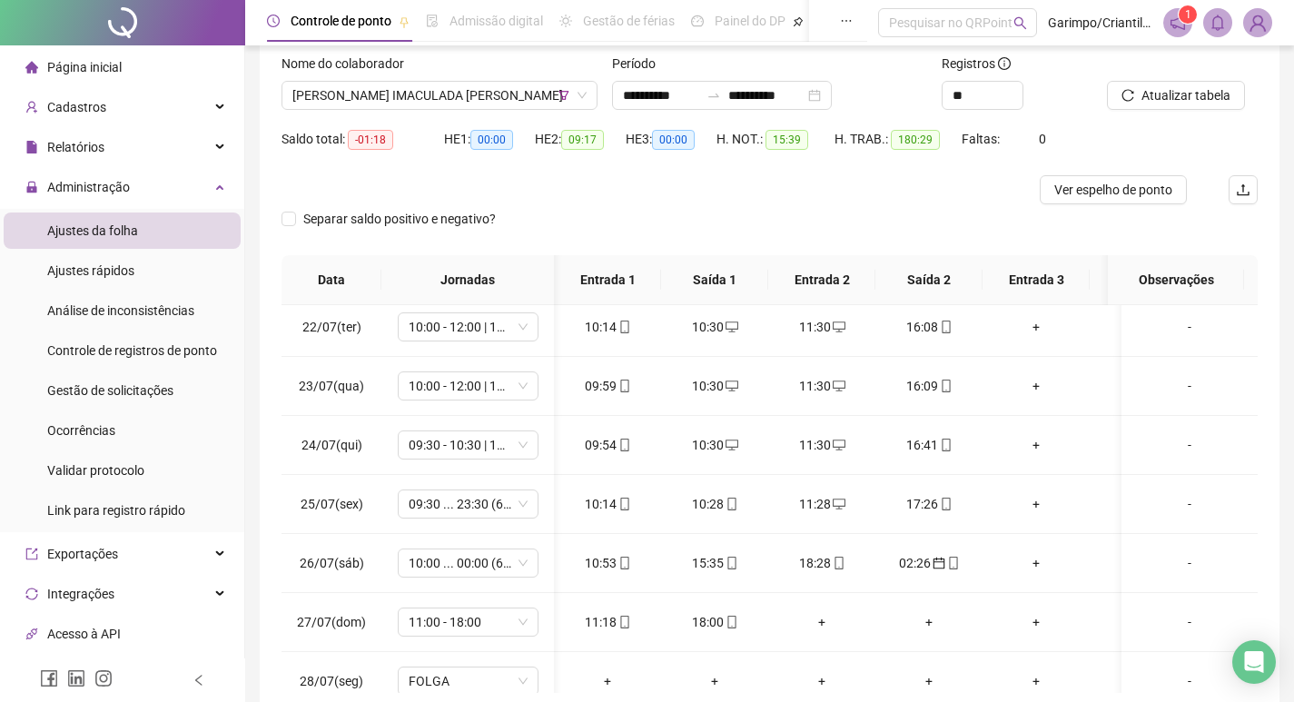
scroll to position [0, 518]
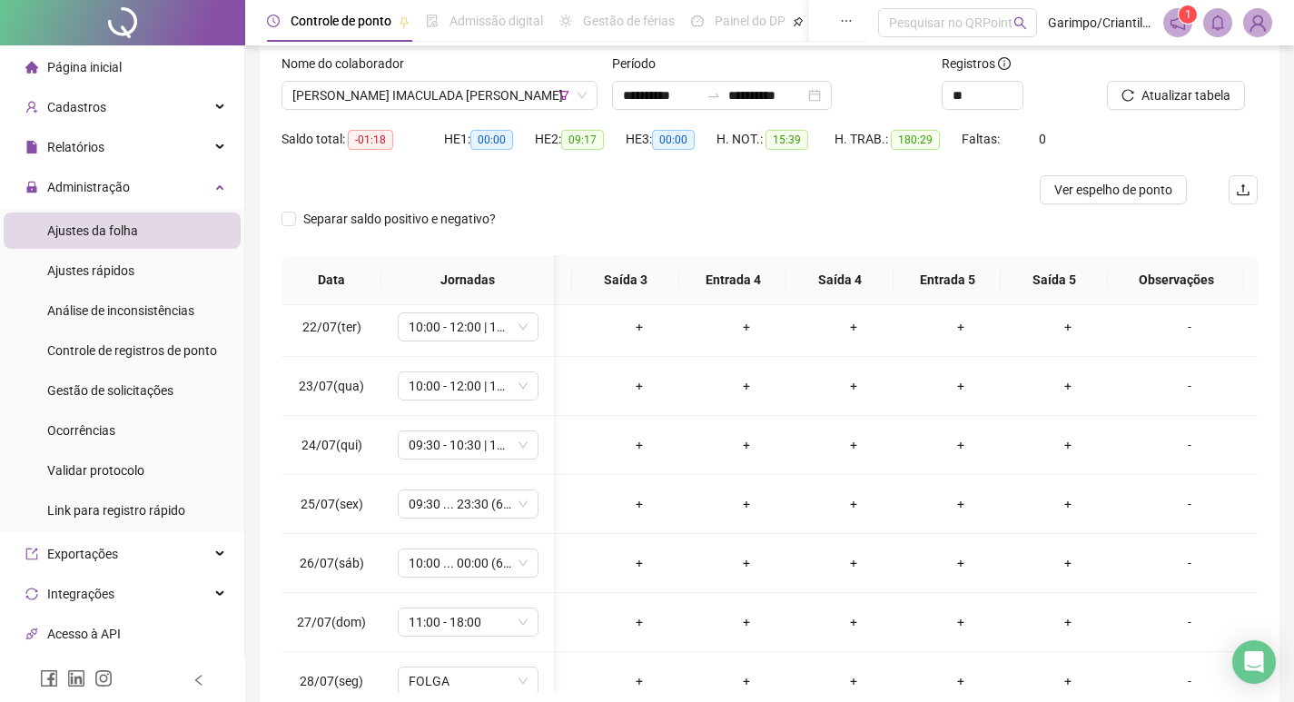
click at [291, 695] on div "**********" at bounding box center [770, 330] width 1020 height 768
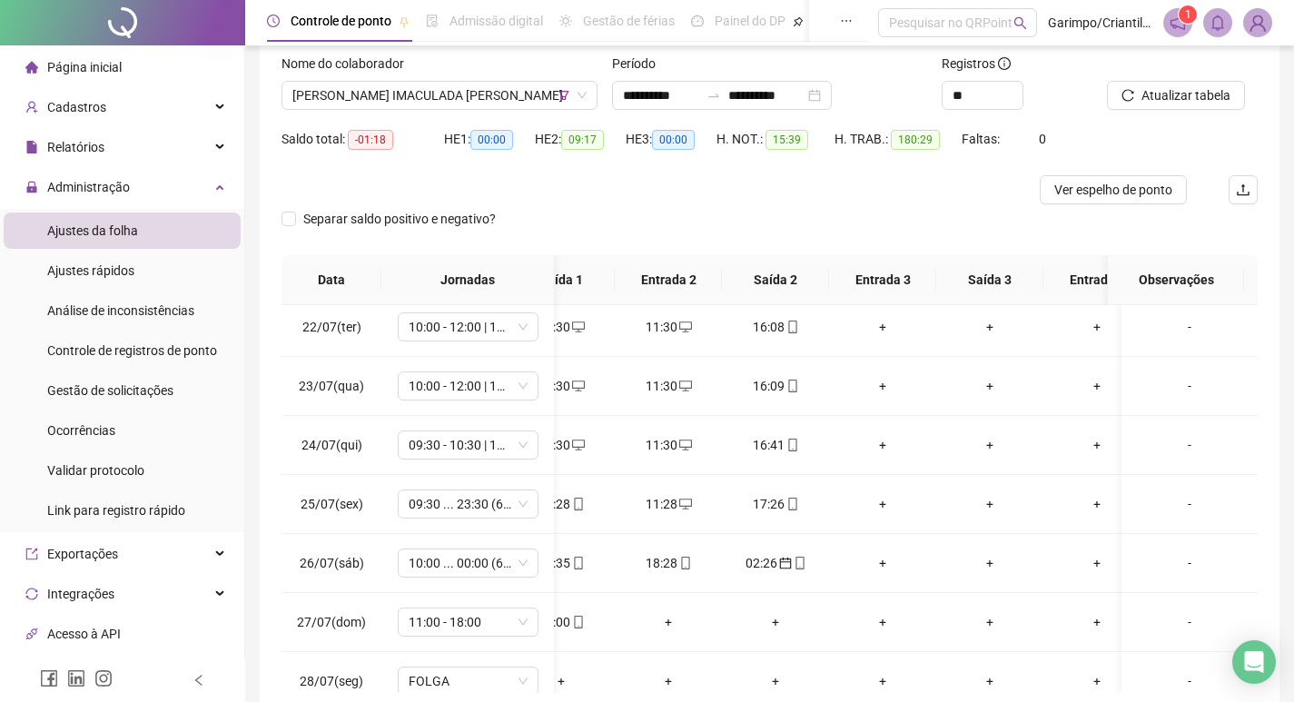
scroll to position [0, 0]
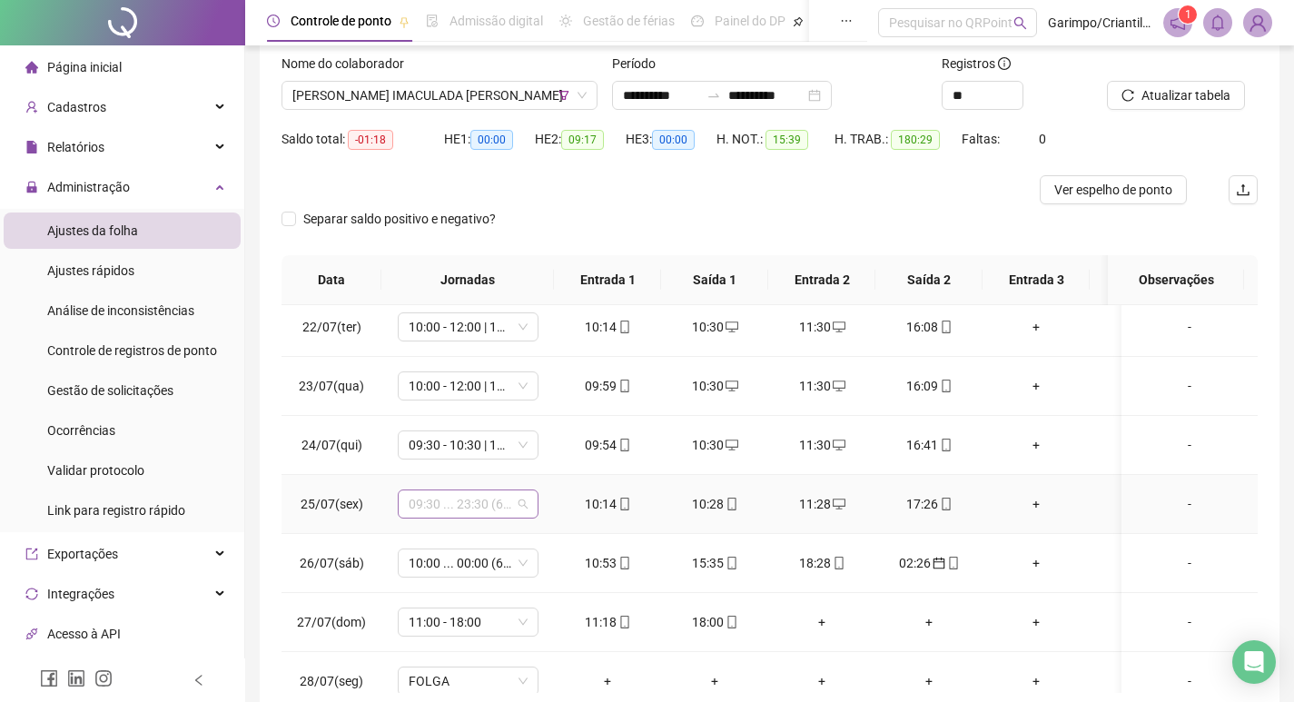
click at [474, 504] on span "09:30 ... 23:30 (6 HORAS)" at bounding box center [468, 503] width 119 height 27
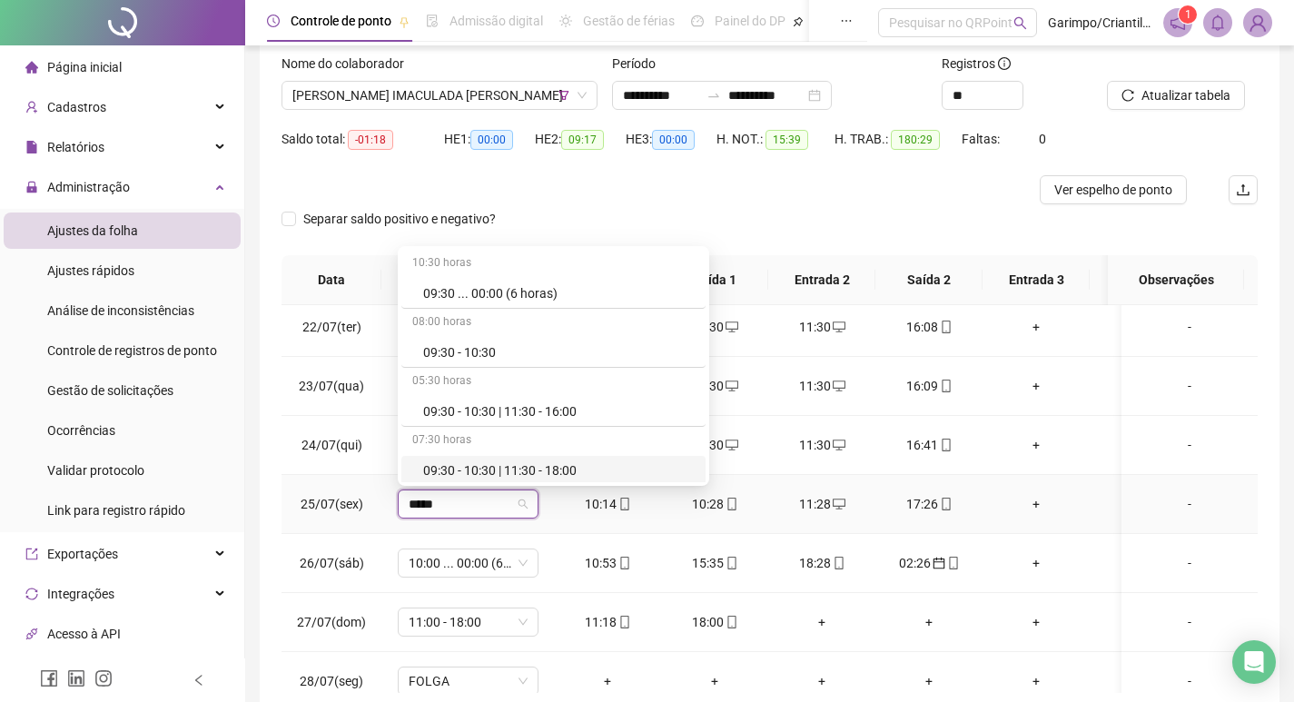
click at [492, 501] on input "*****" at bounding box center [460, 503] width 103 height 27
type input "*"
type input "*****"
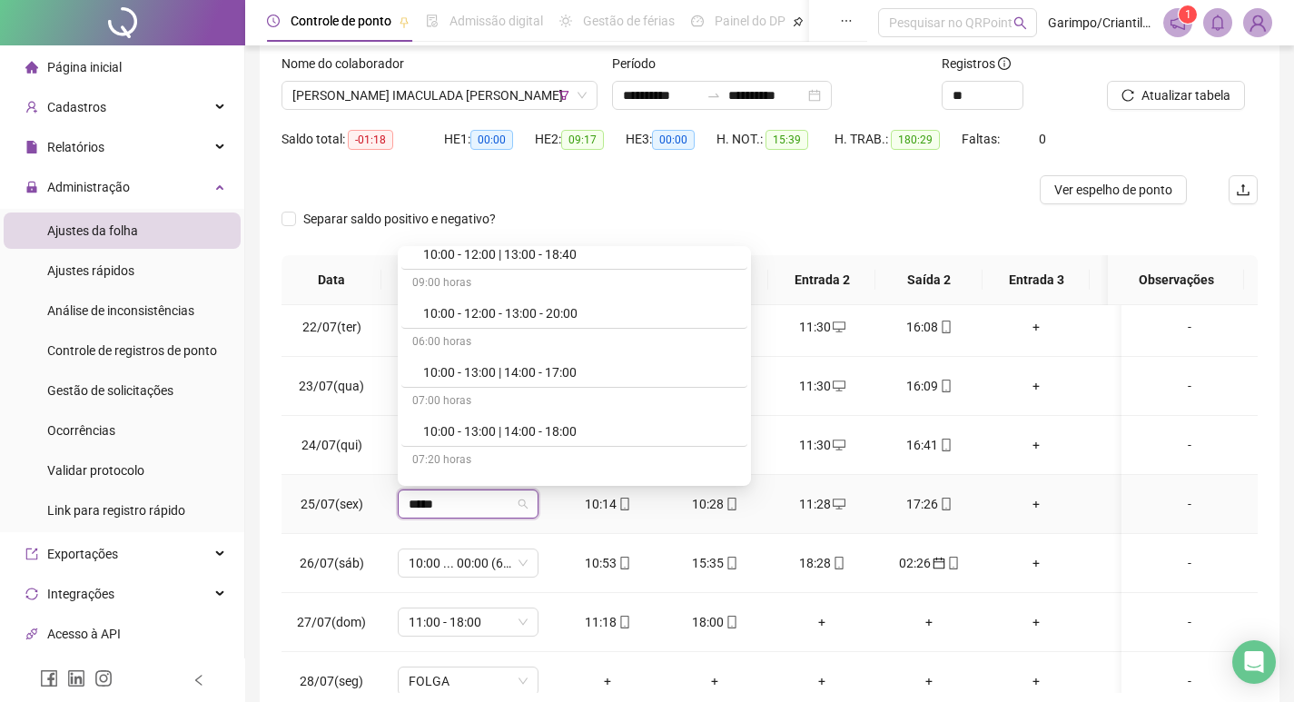
scroll to position [454, 0]
click at [579, 359] on div "10:00 - 13:00 | 14:00 - 17:00" at bounding box center [574, 371] width 346 height 30
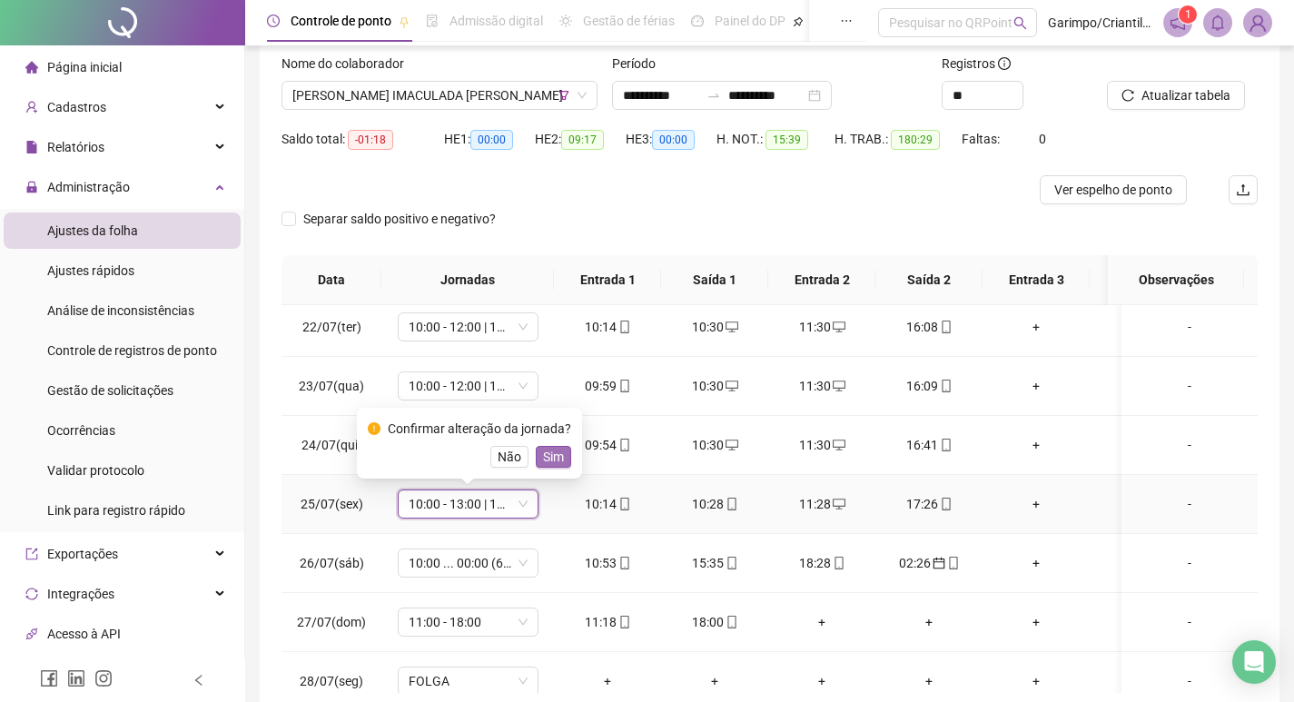
click at [552, 453] on span "Sim" at bounding box center [553, 457] width 21 height 20
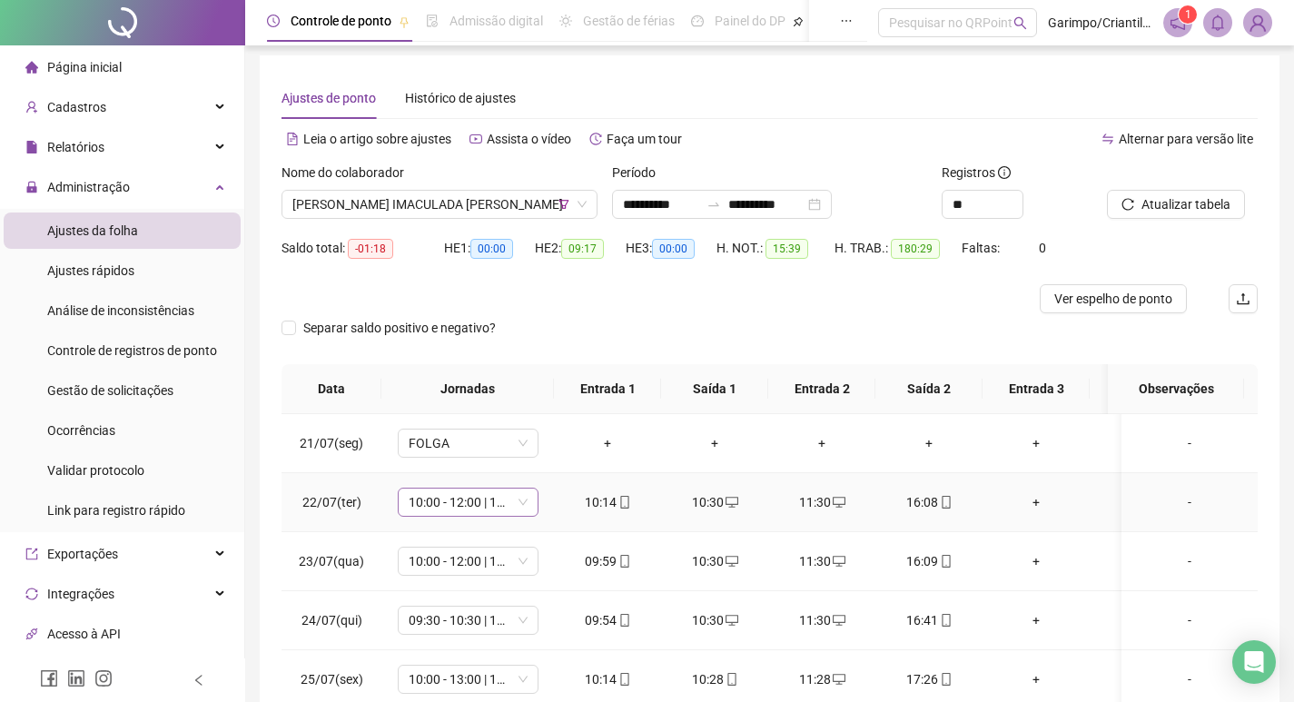
scroll to position [0, 0]
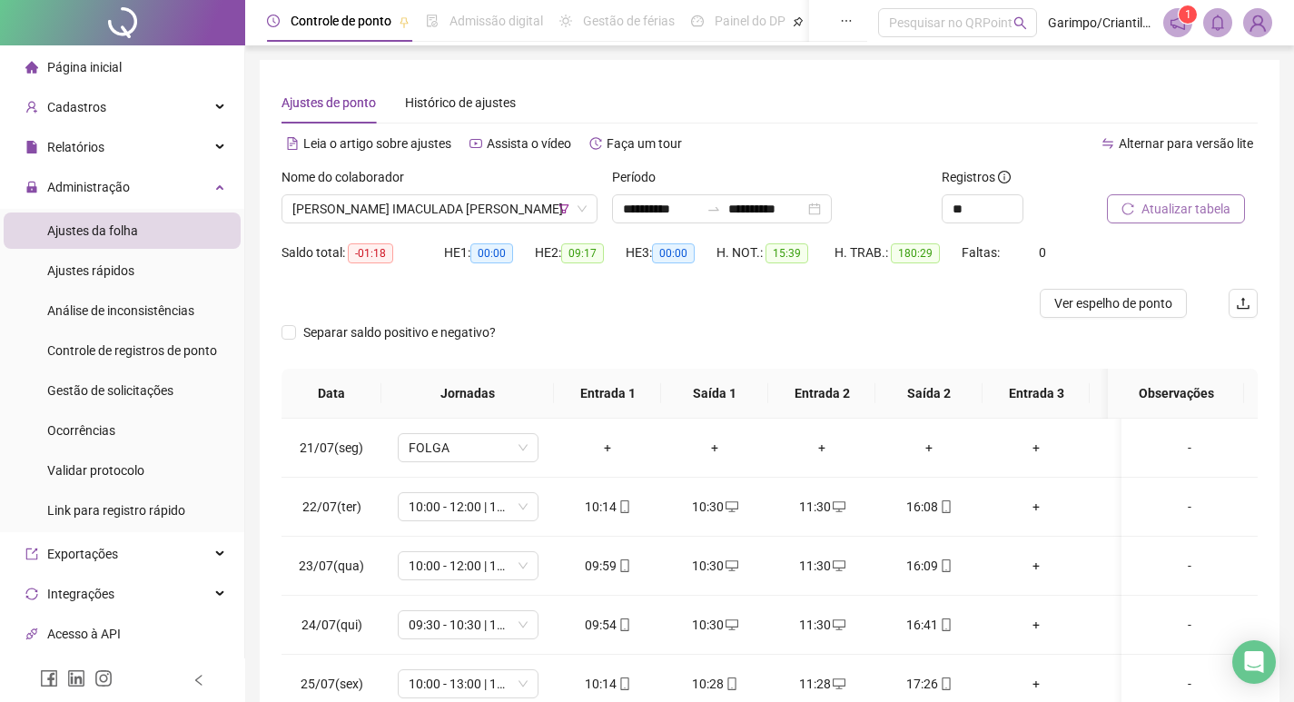
click at [1191, 204] on span "Atualizar tabela" at bounding box center [1186, 209] width 89 height 20
click at [355, 227] on div "Nome do colaborador [PERSON_NAME]" at bounding box center [439, 202] width 331 height 71
click at [375, 204] on span "[PERSON_NAME] IMACULADA [PERSON_NAME]" at bounding box center [439, 208] width 294 height 27
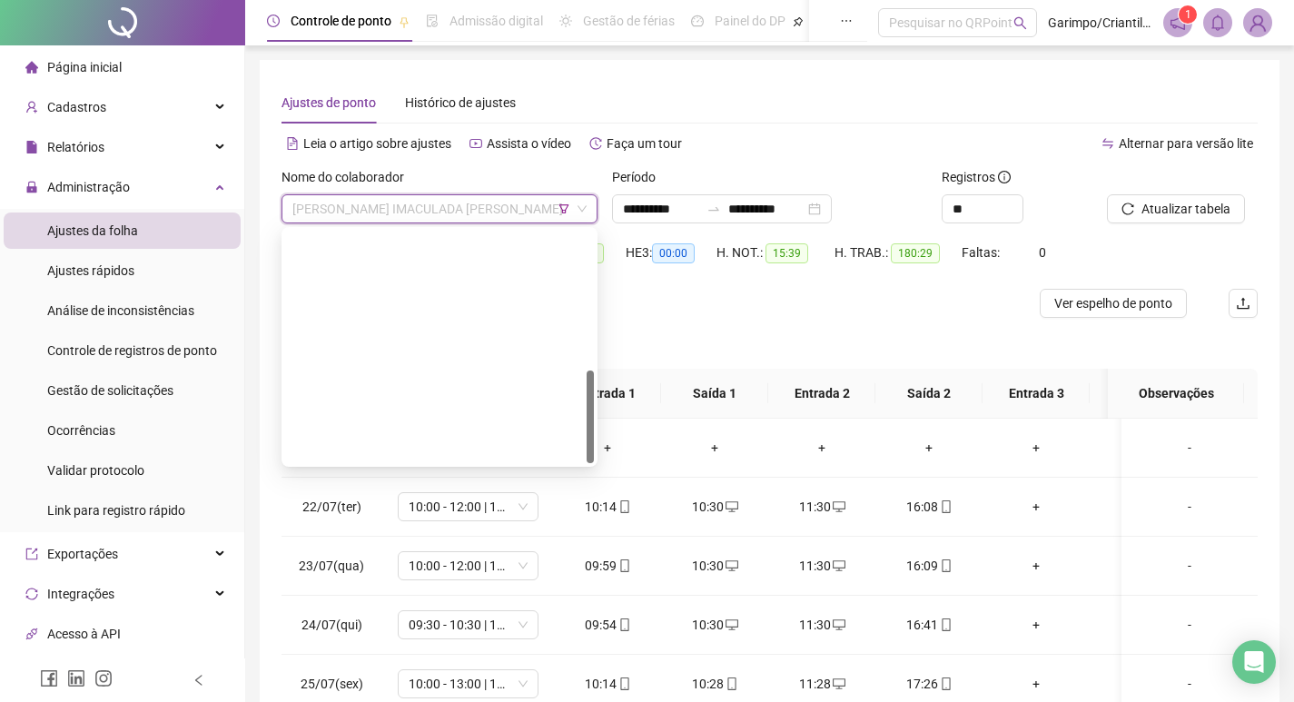
scroll to position [349, 0]
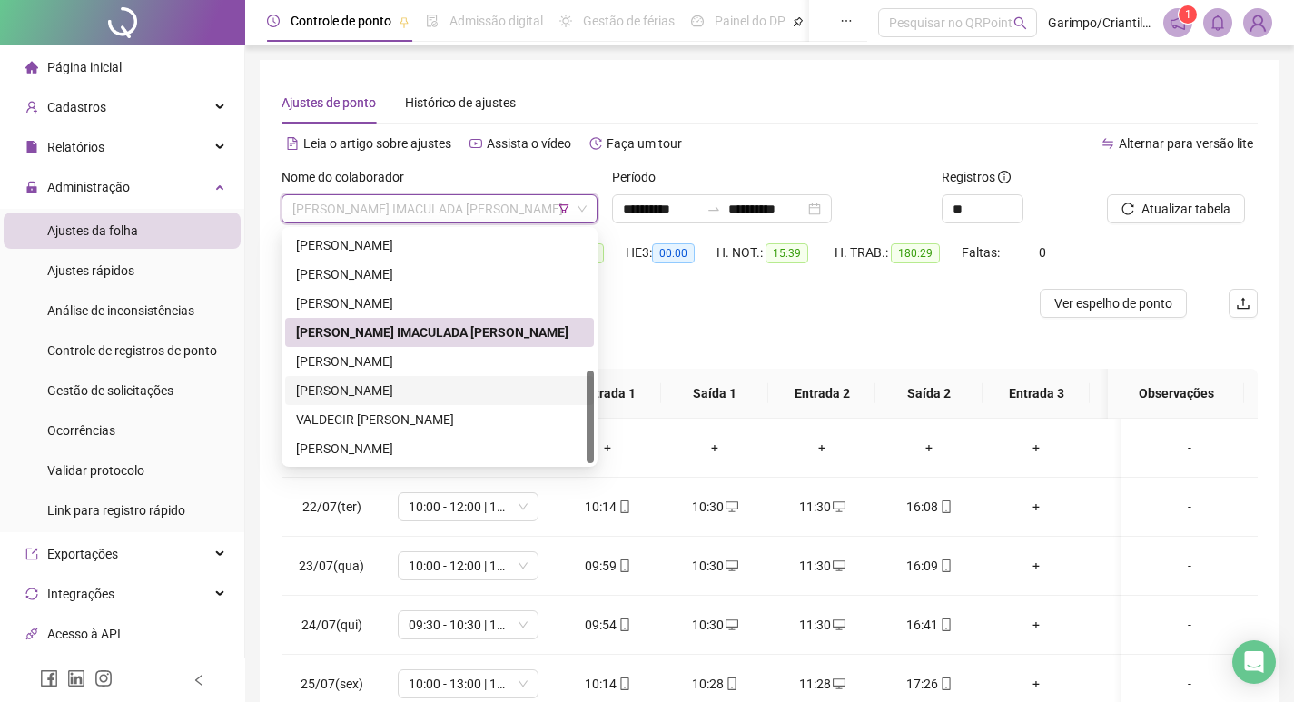
click at [426, 386] on div "[PERSON_NAME]" at bounding box center [439, 391] width 287 height 20
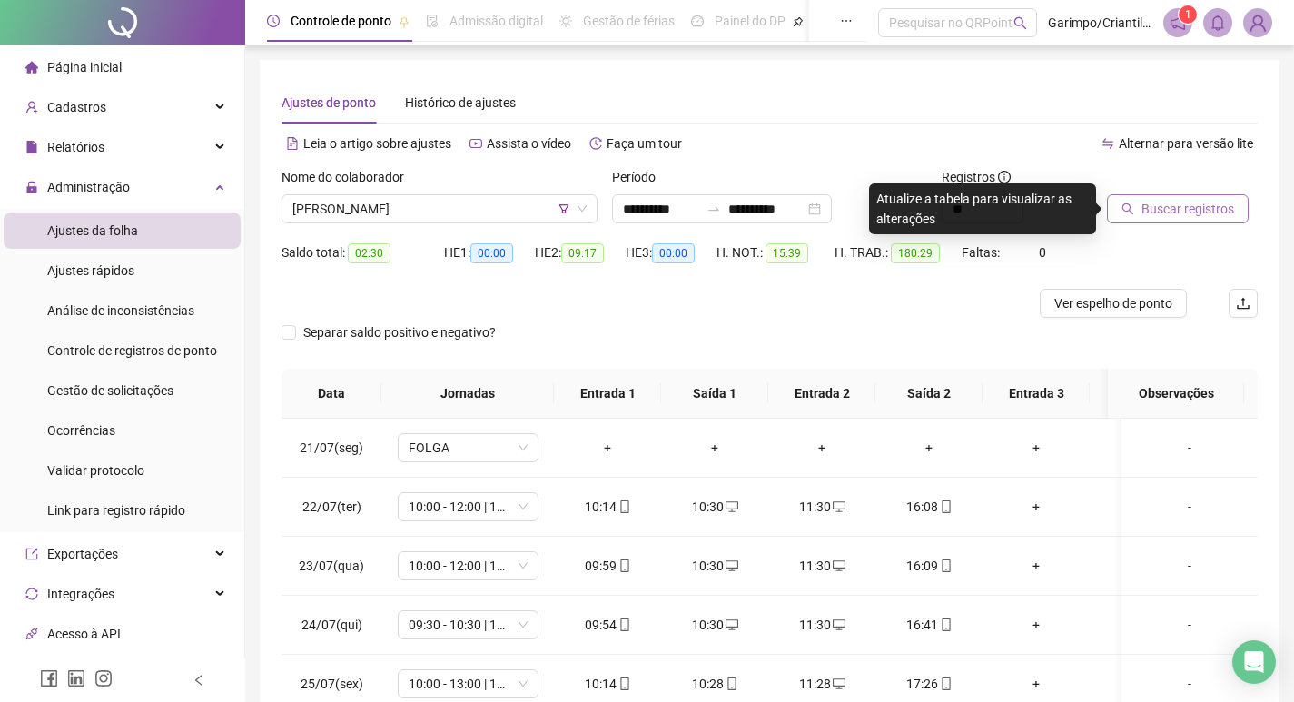
click at [1134, 211] on icon "search" at bounding box center [1128, 209] width 13 height 13
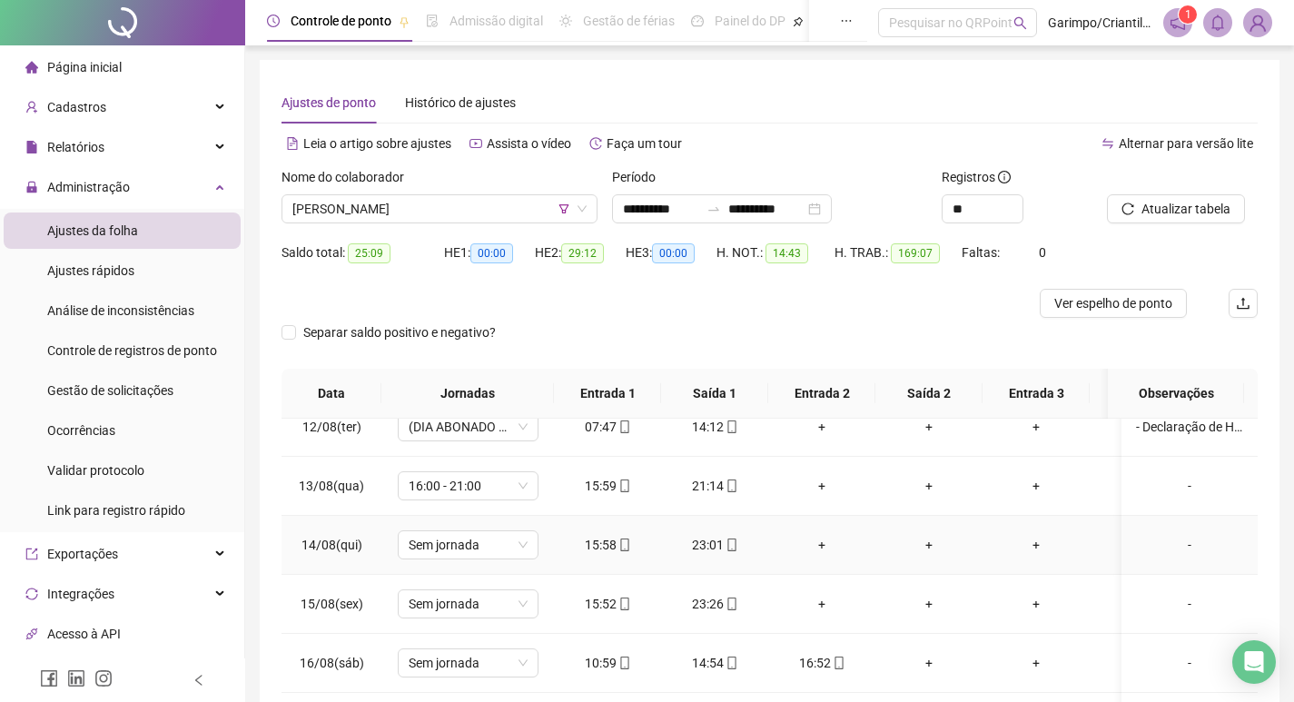
scroll to position [1338, 0]
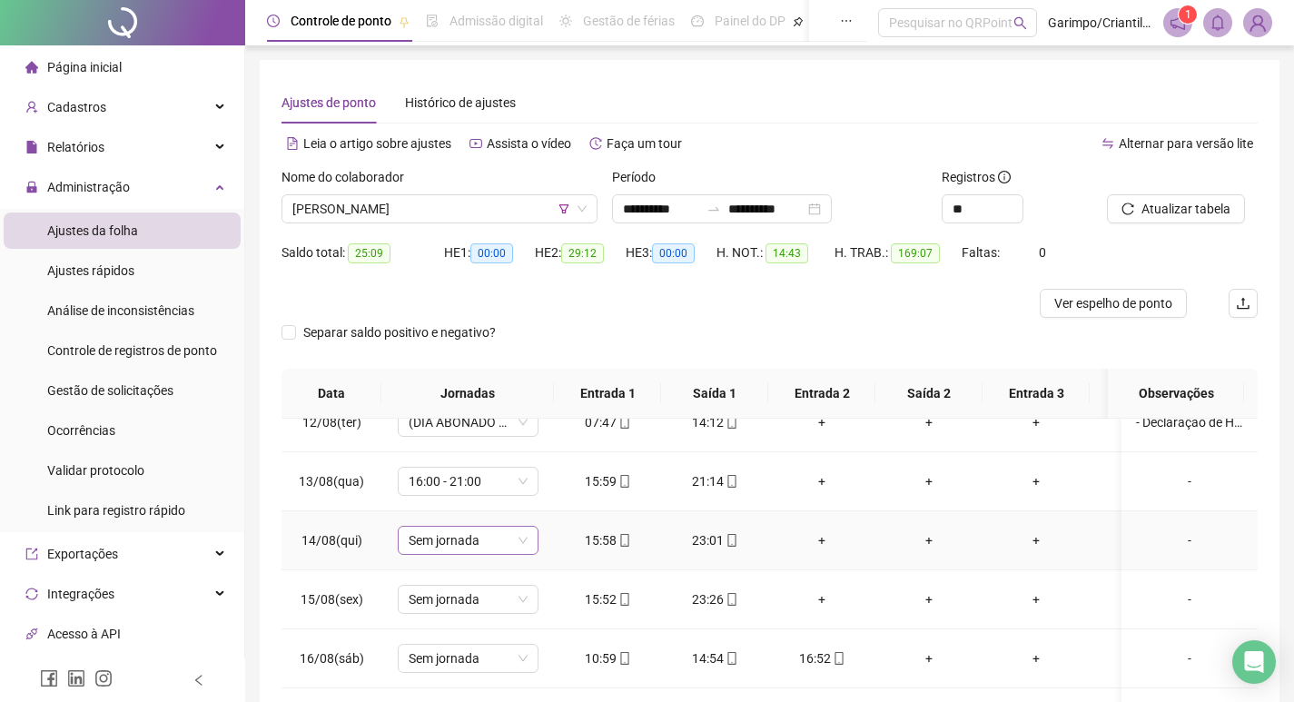
click at [465, 529] on span "Sem jornada" at bounding box center [468, 540] width 119 height 27
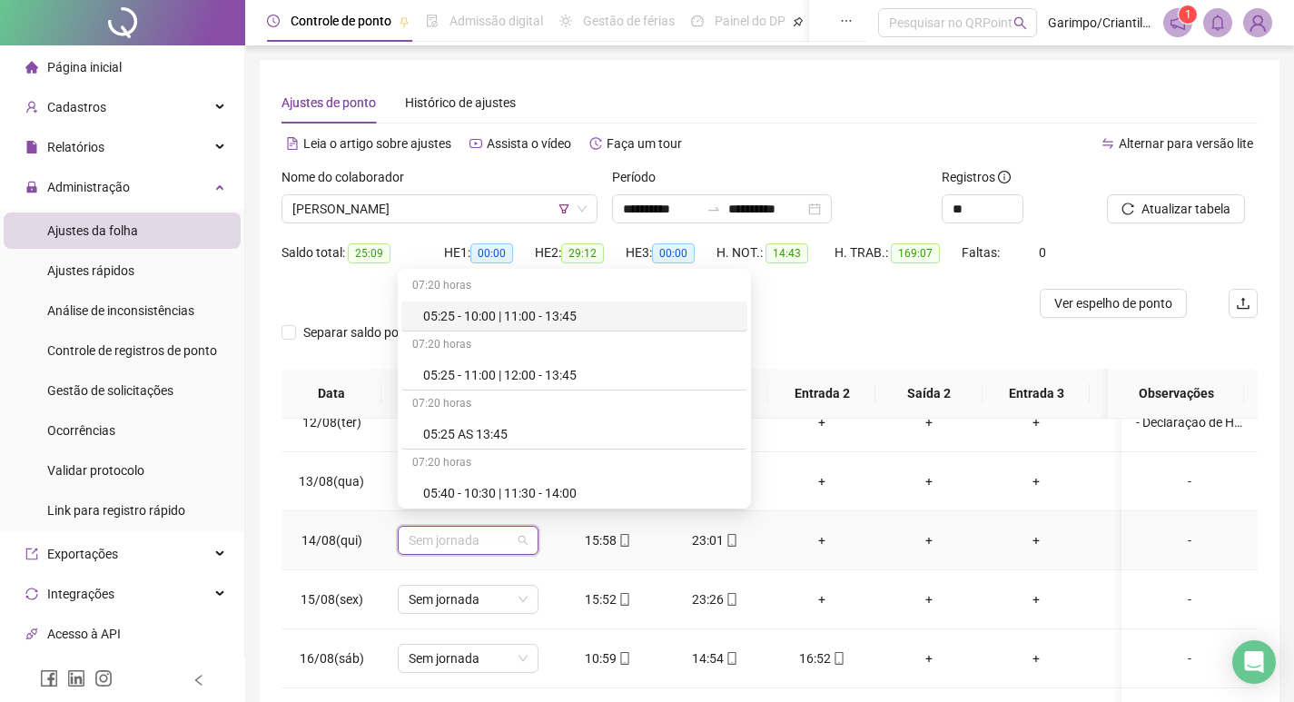
click at [465, 529] on span "Sem jornada" at bounding box center [468, 540] width 119 height 27
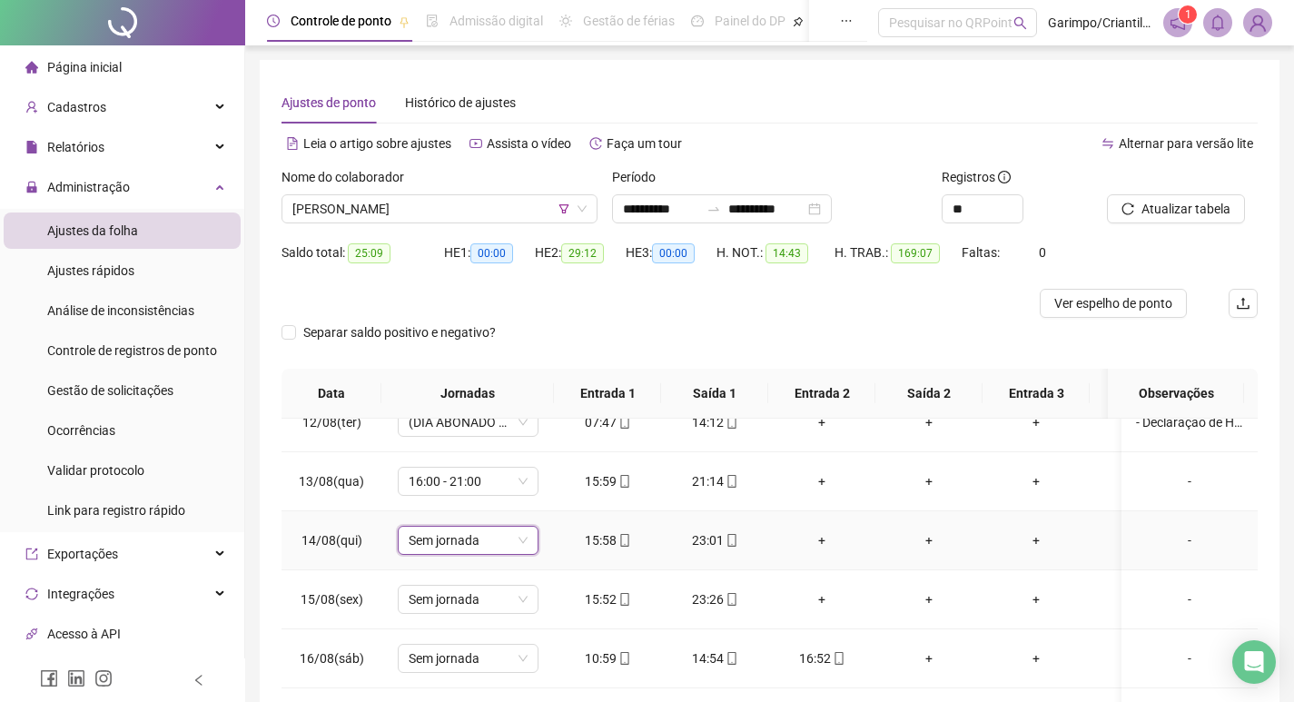
click at [465, 529] on span "Sem jornada" at bounding box center [468, 540] width 119 height 27
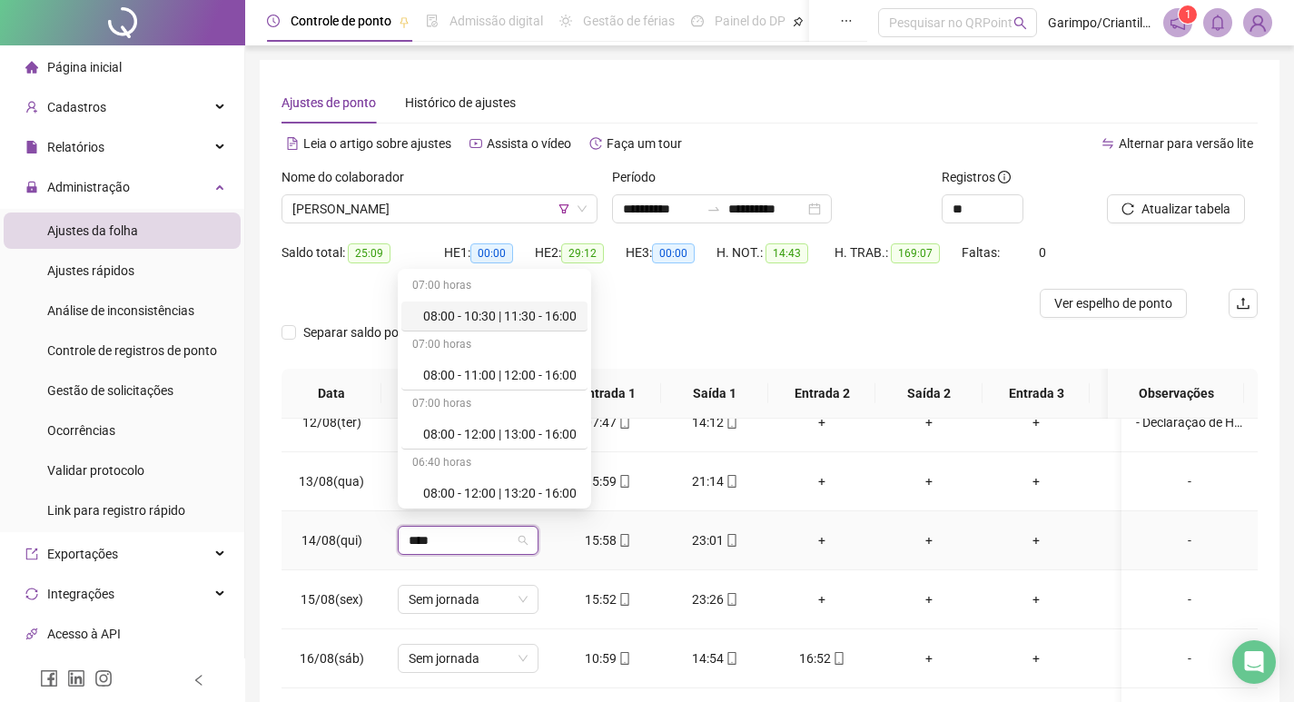
type input "*****"
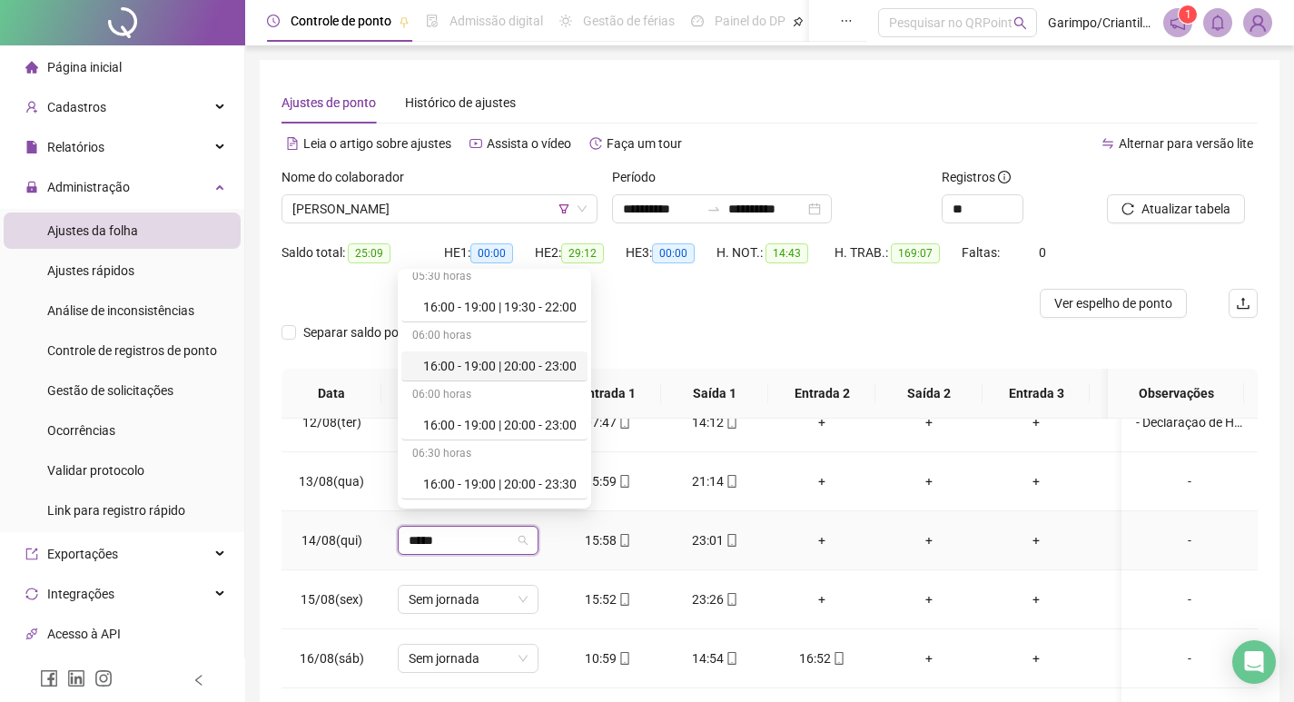
drag, startPoint x: 547, startPoint y: 367, endPoint x: 536, endPoint y: 411, distance: 44.9
click at [547, 367] on div "16:00 - 19:00 | 20:00 - 23:00" at bounding box center [499, 366] width 153 height 20
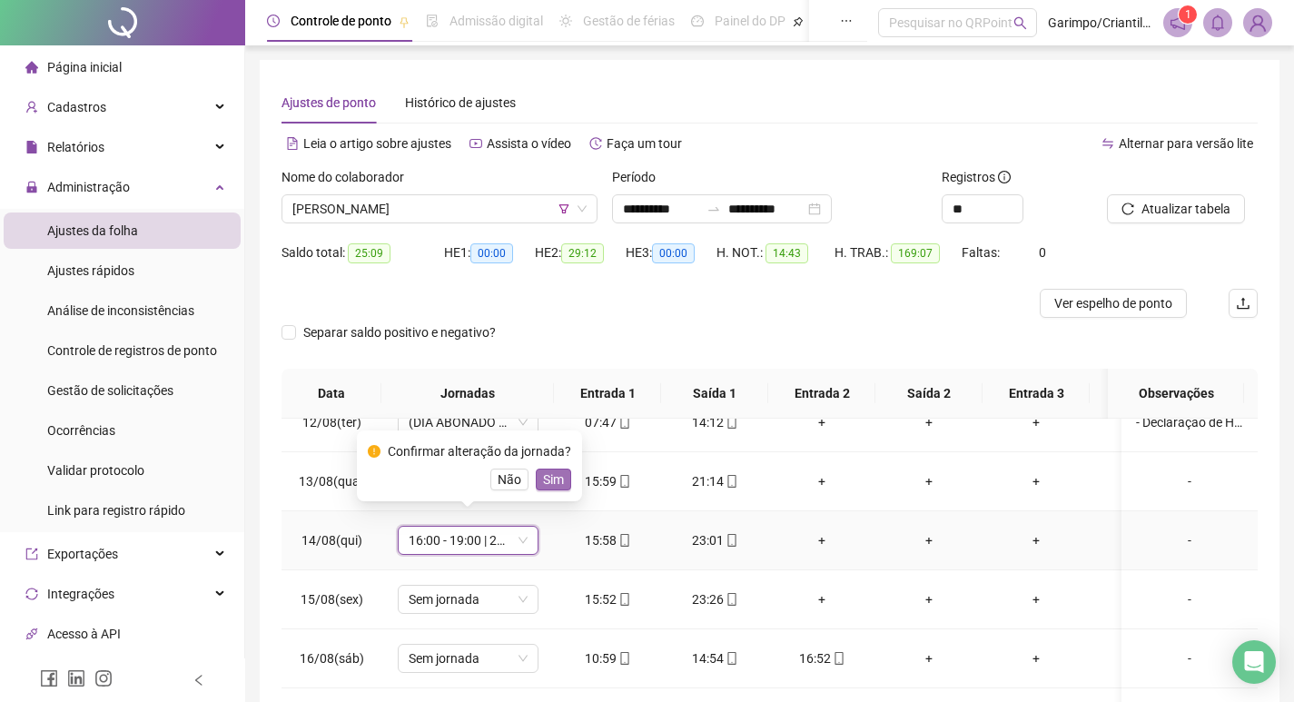
click at [536, 478] on button "Sim" at bounding box center [553, 480] width 35 height 22
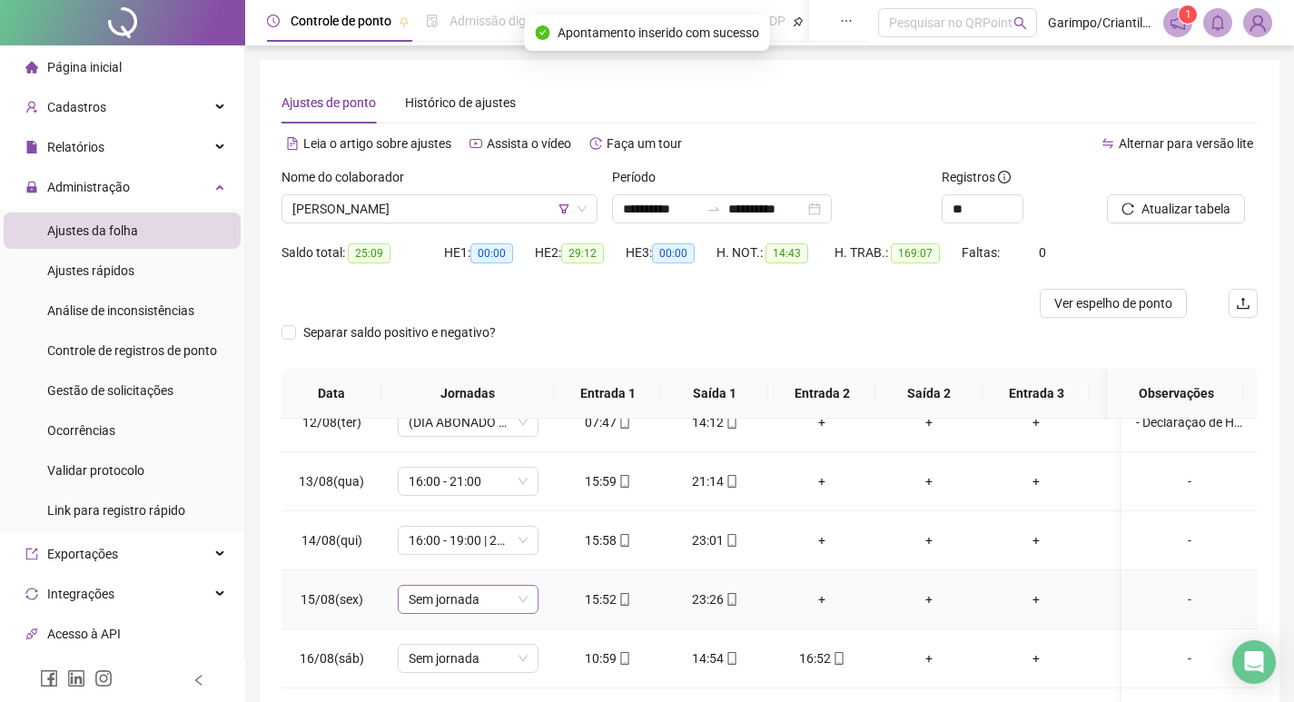
click at [444, 586] on span "Sem jornada" at bounding box center [468, 599] width 119 height 27
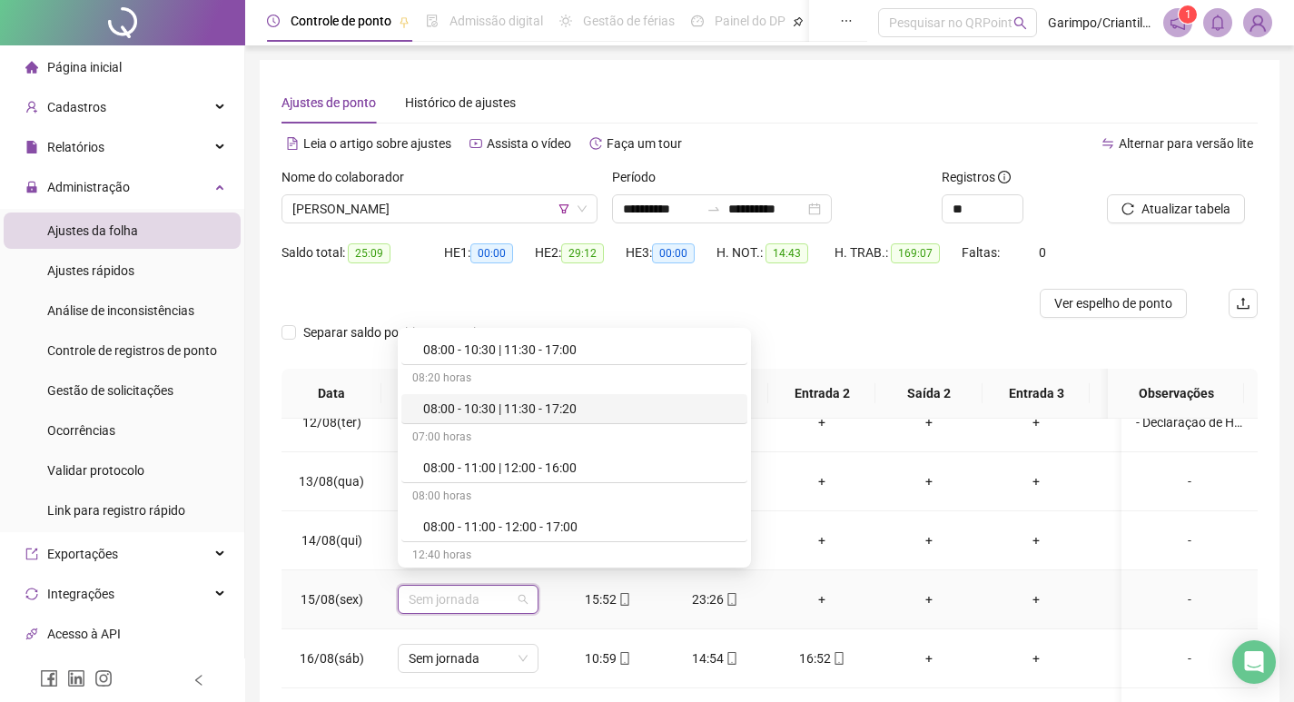
scroll to position [2362, 0]
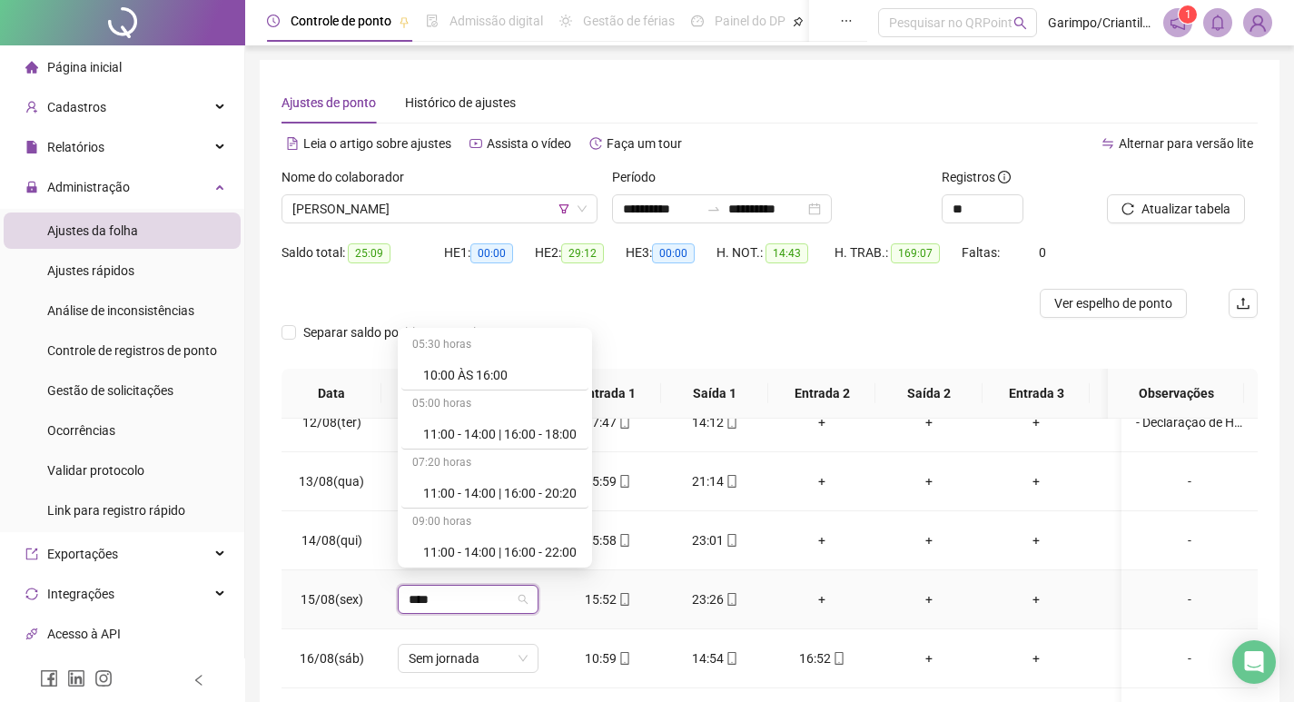
type input "*****"
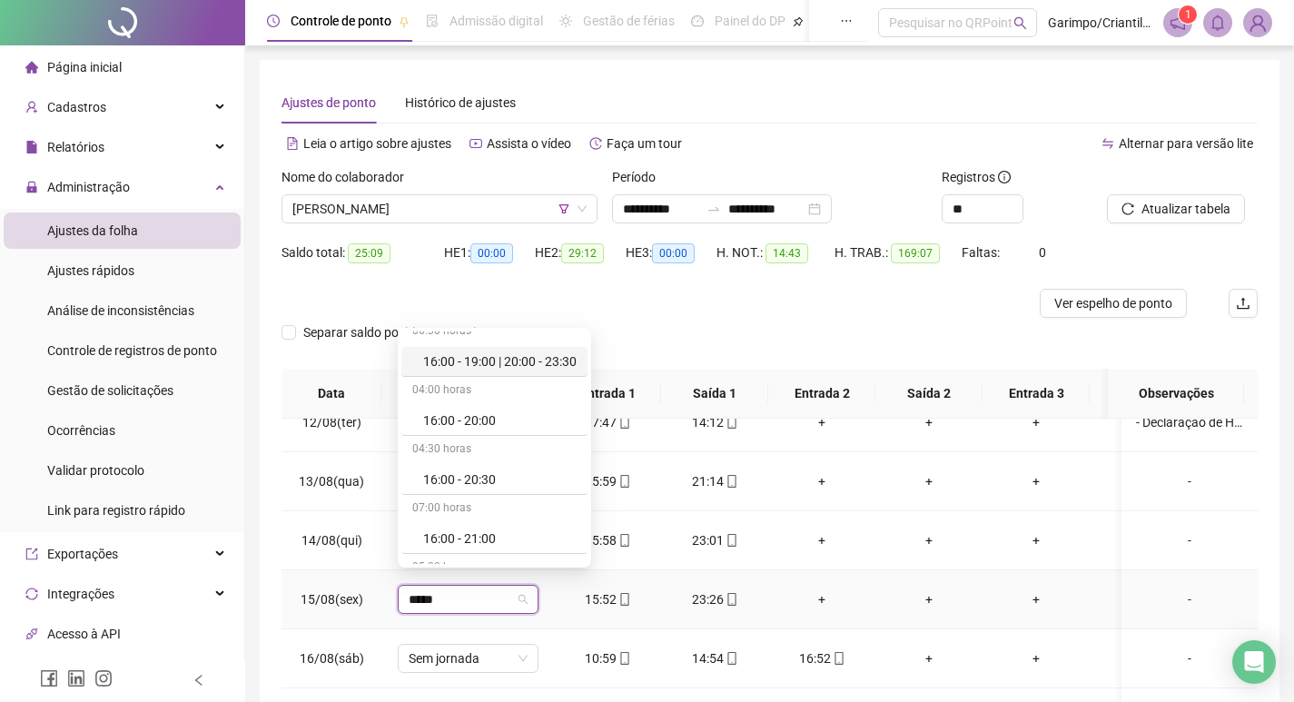
click at [527, 367] on div "16:00 - 19:00 | 20:00 - 23:30" at bounding box center [499, 362] width 153 height 20
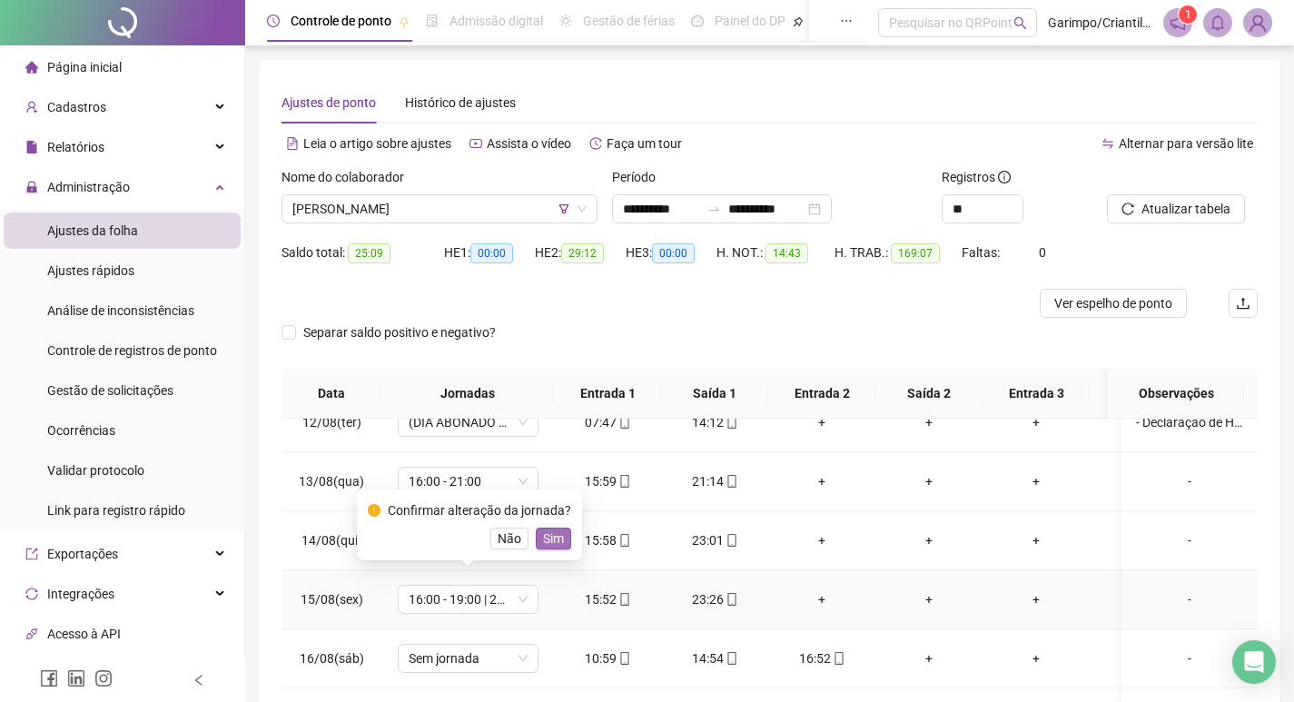
click at [546, 530] on span "Sim" at bounding box center [553, 539] width 21 height 20
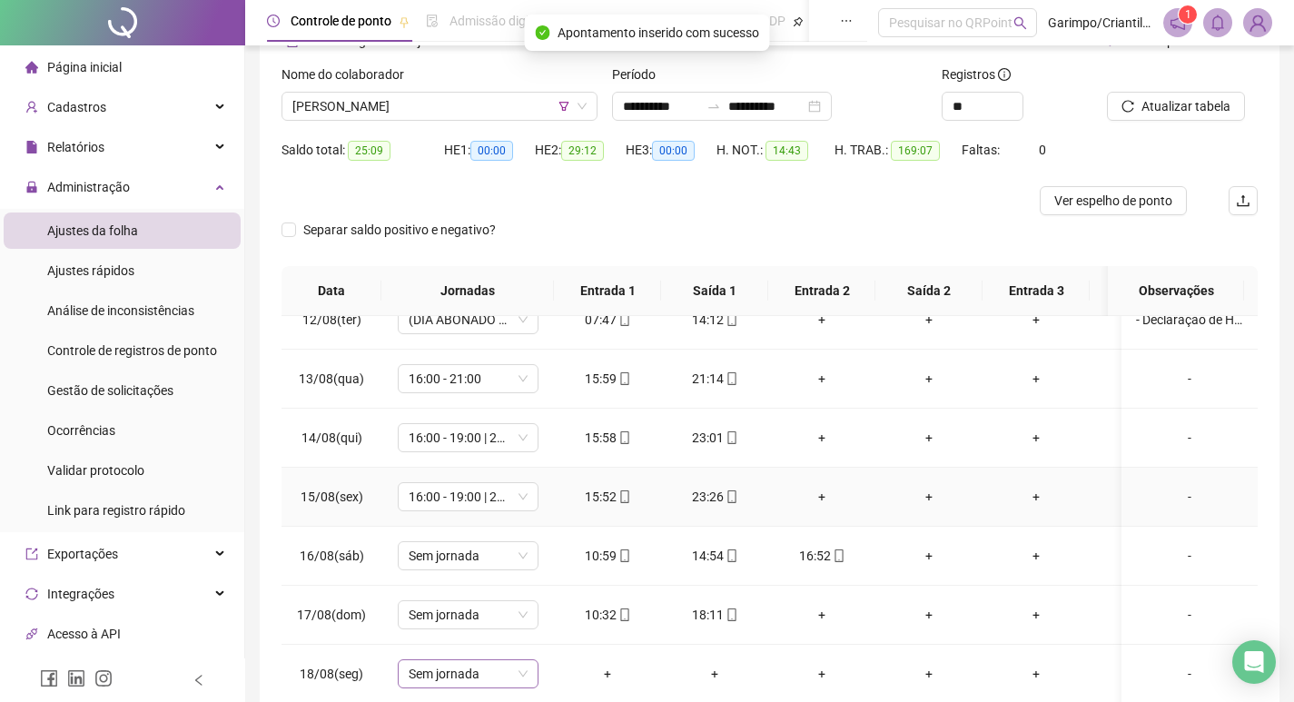
scroll to position [182, 0]
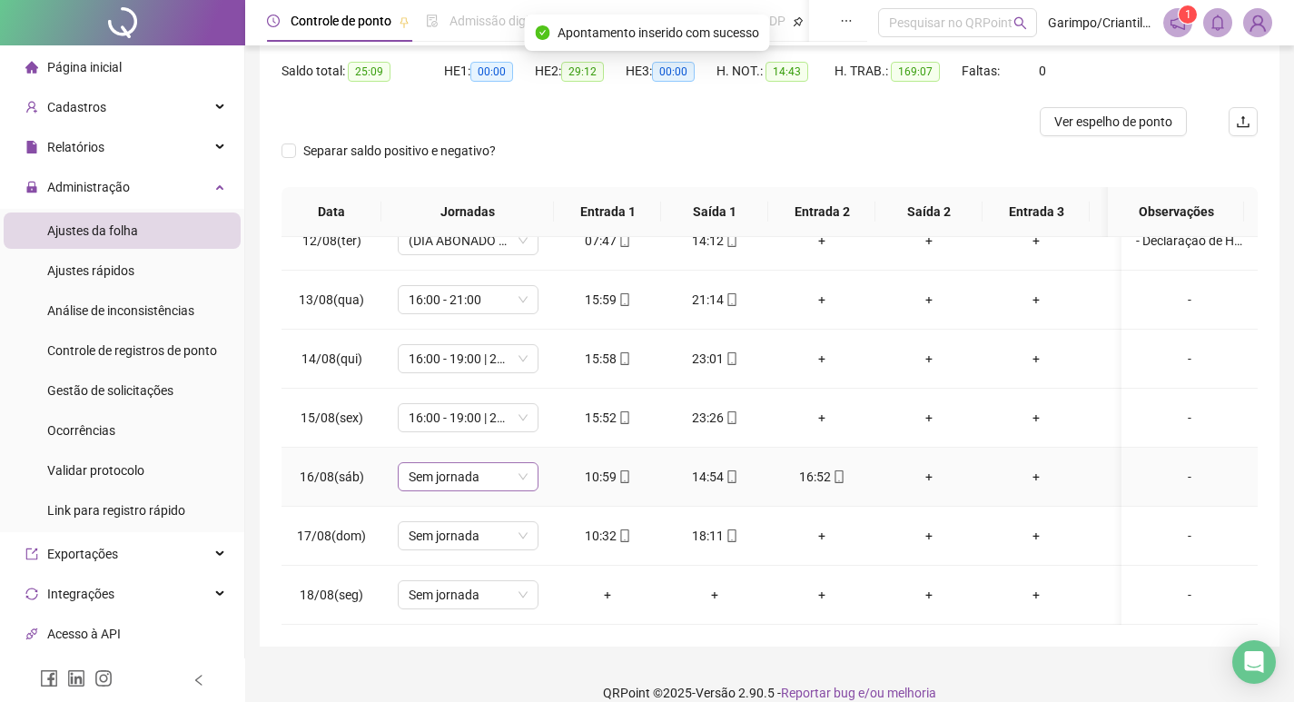
click at [474, 463] on span "Sem jornada" at bounding box center [468, 476] width 119 height 27
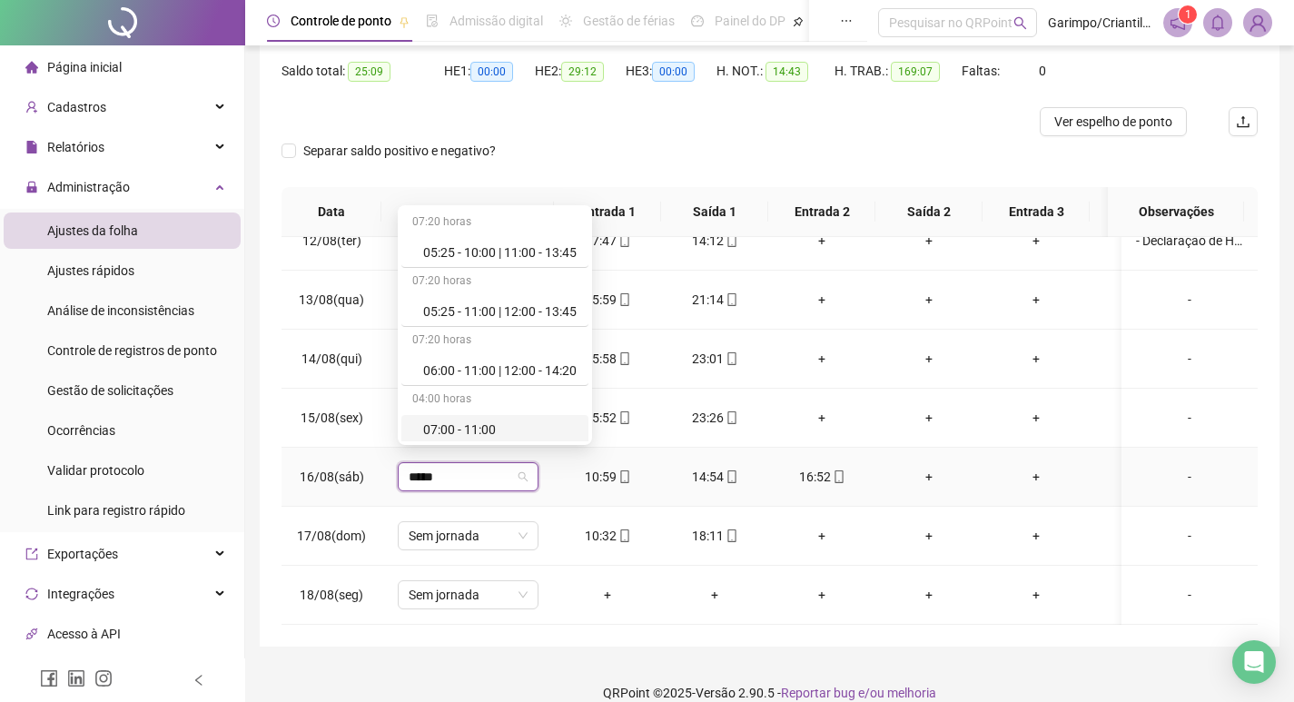
type input "*****"
click at [931, 469] on div "+" at bounding box center [929, 477] width 78 height 20
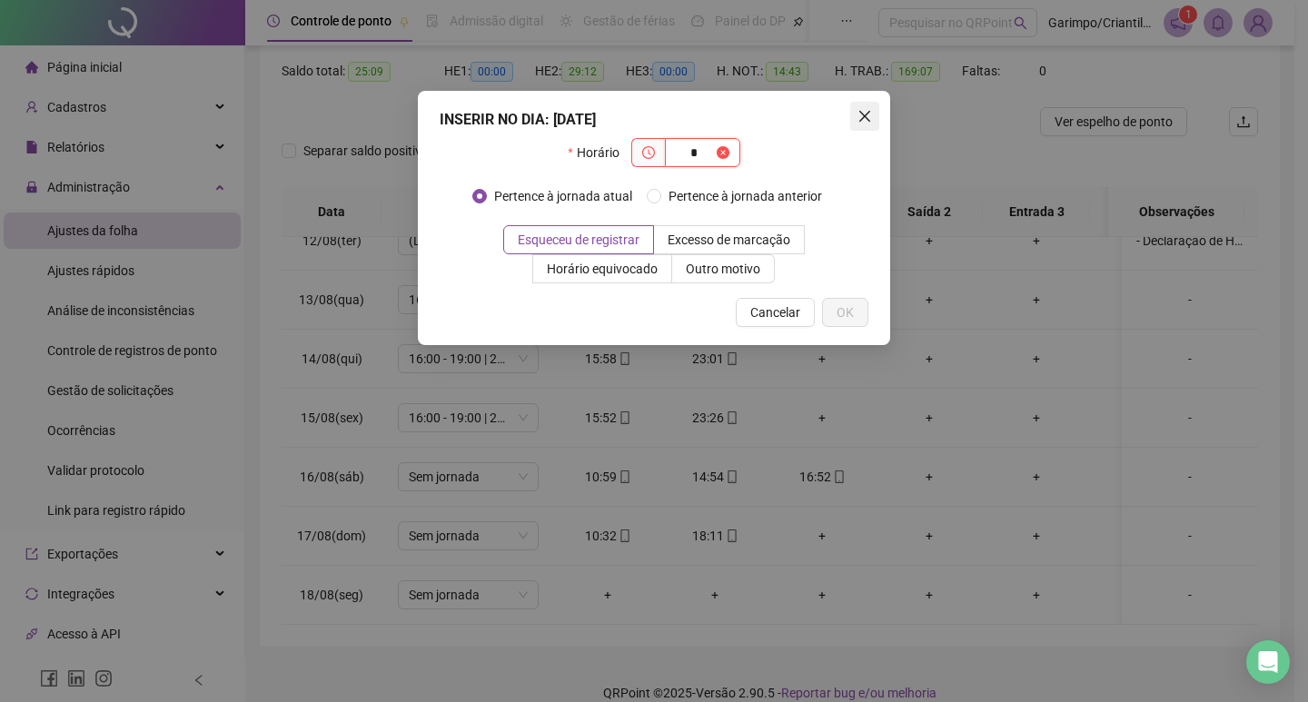
type input "*"
click at [876, 113] on span "Close" at bounding box center [864, 116] width 29 height 15
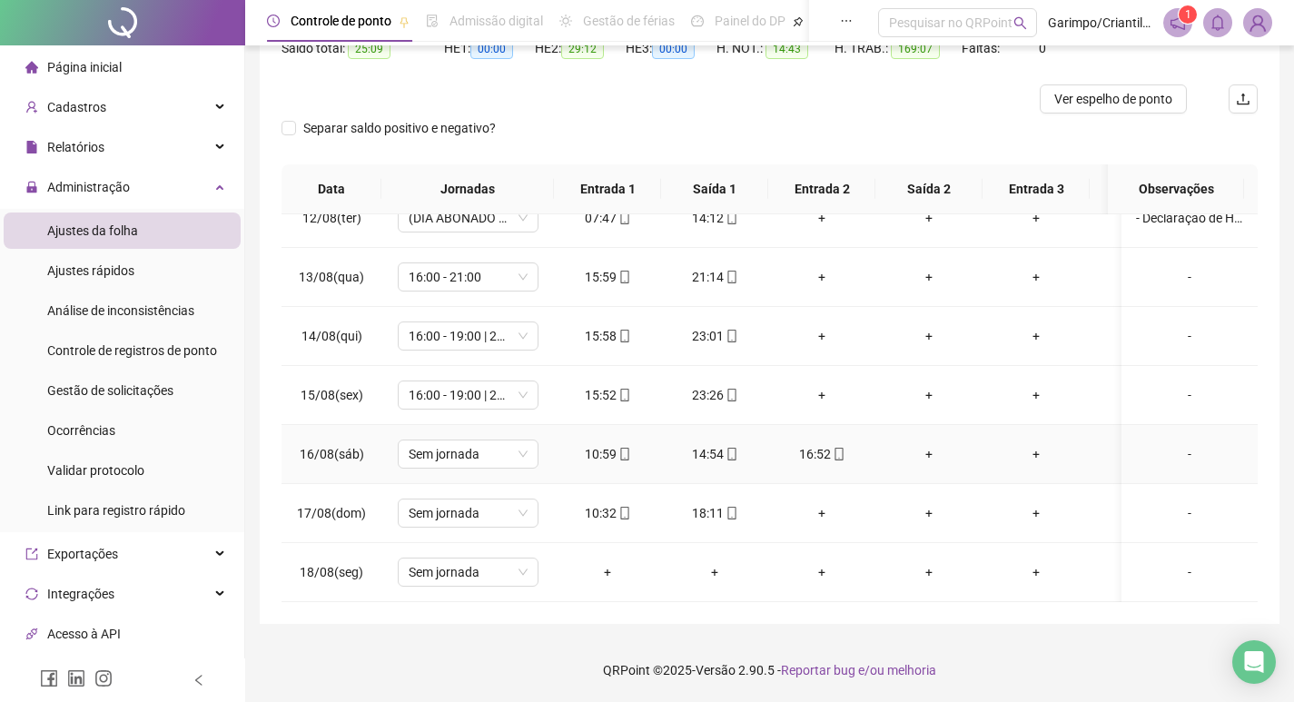
scroll to position [1338, 0]
click at [920, 444] on div "+" at bounding box center [929, 454] width 78 height 20
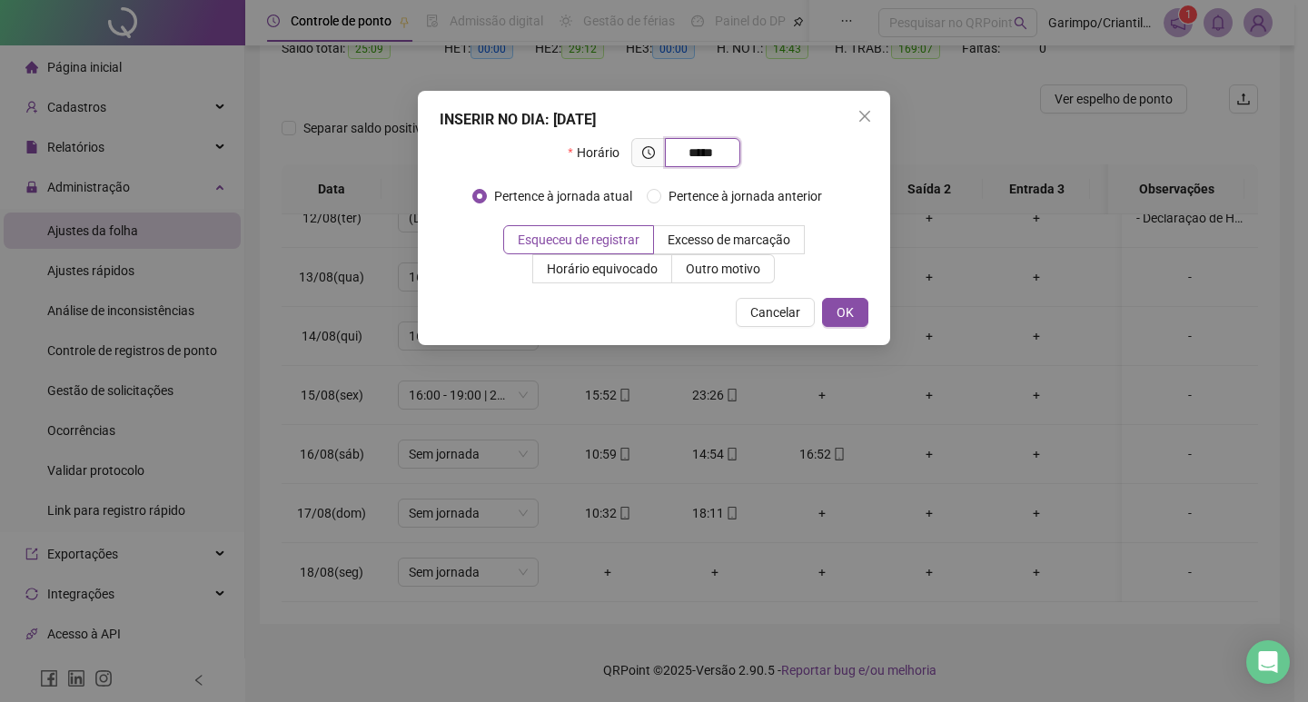
type input "*****"
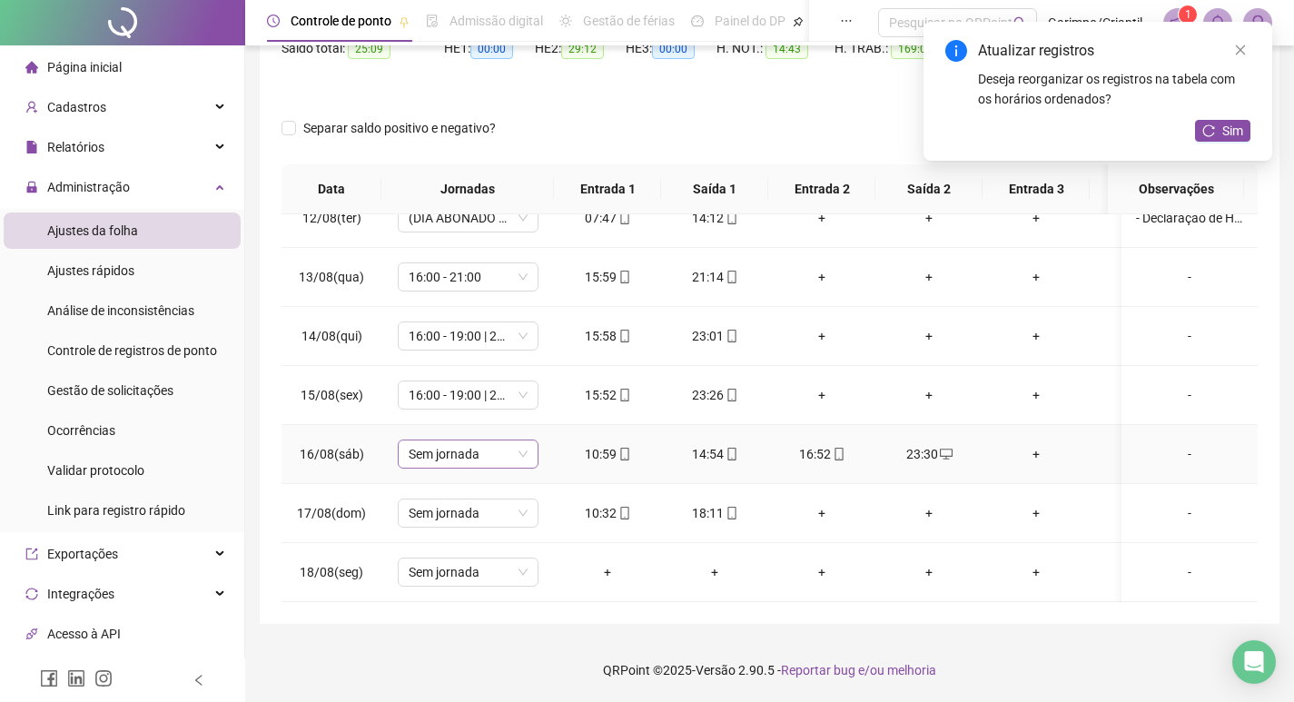
click at [456, 450] on span "Sem jornada" at bounding box center [468, 454] width 119 height 27
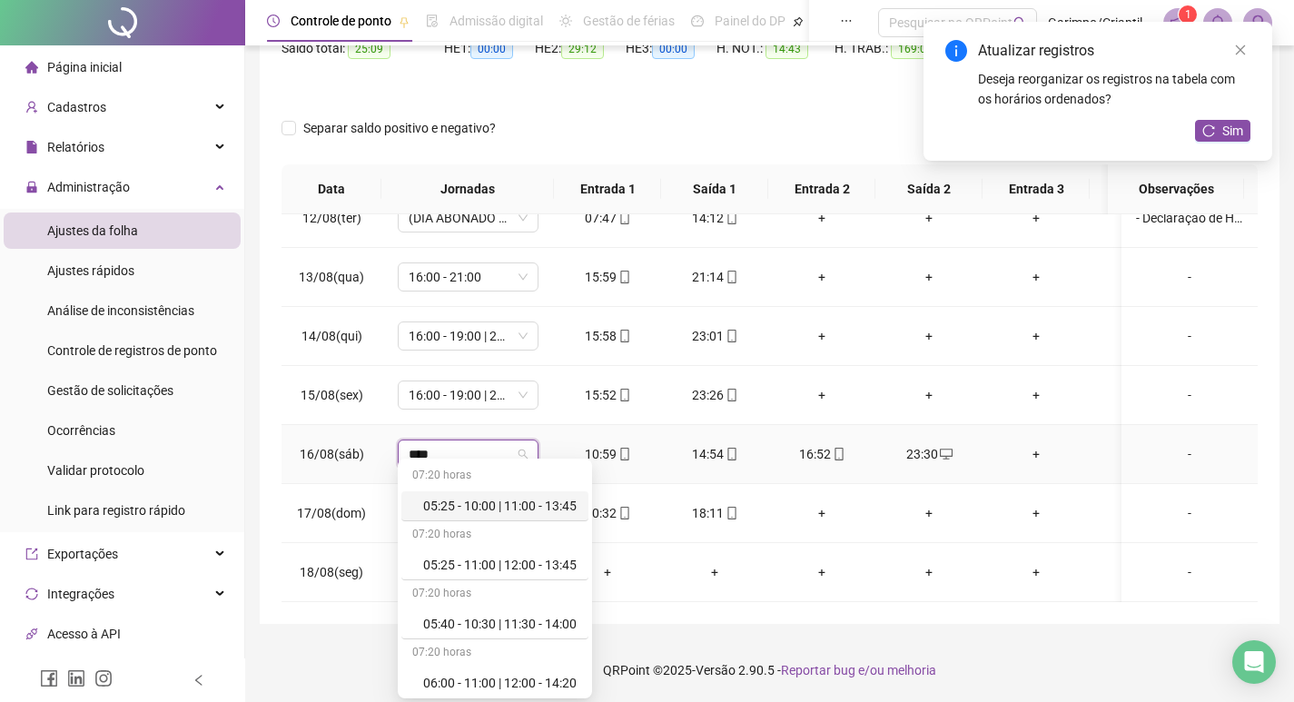
type input "*****"
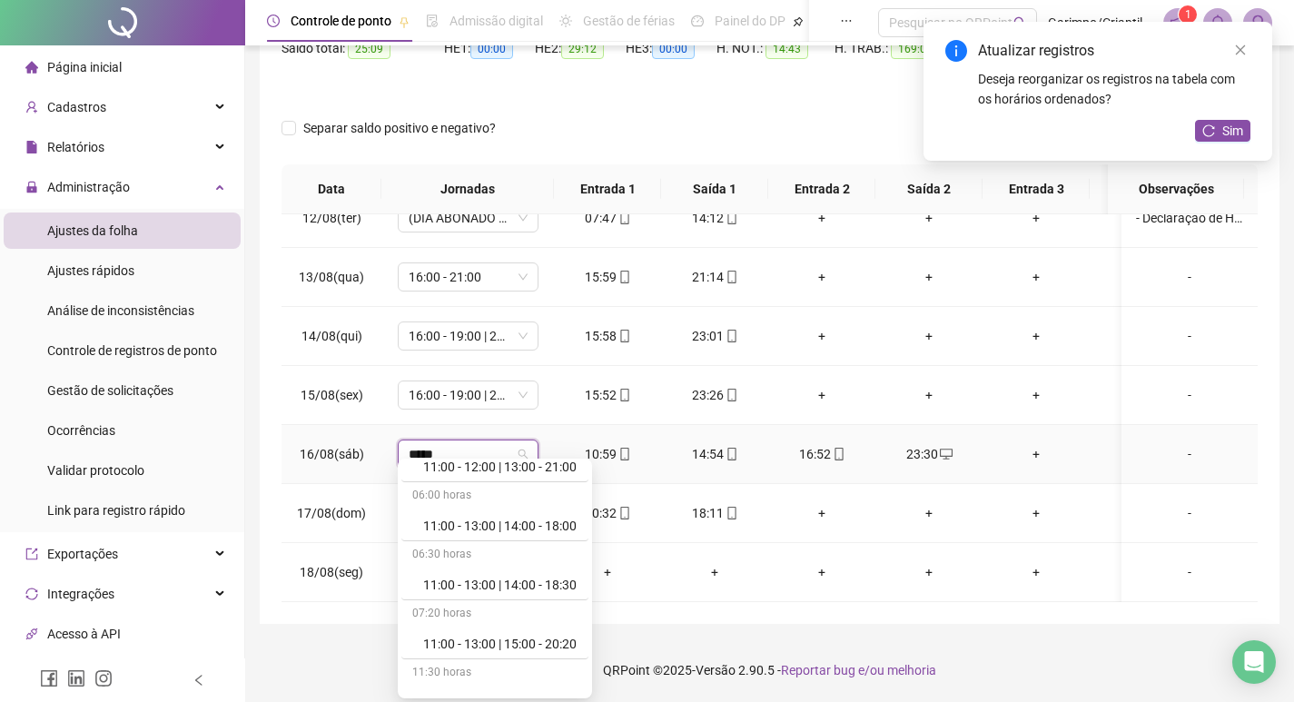
scroll to position [908, 0]
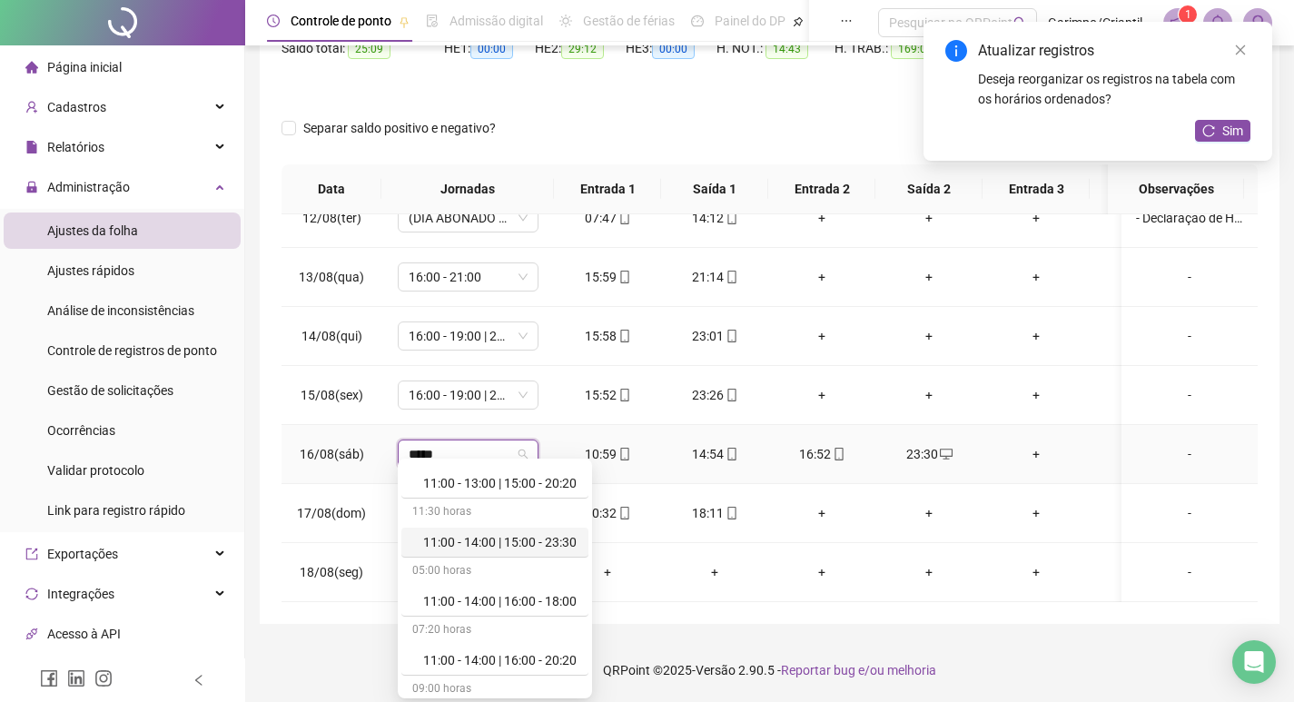
click at [509, 538] on div "11:00 - 14:00 | 15:00 - 23:30" at bounding box center [500, 542] width 154 height 20
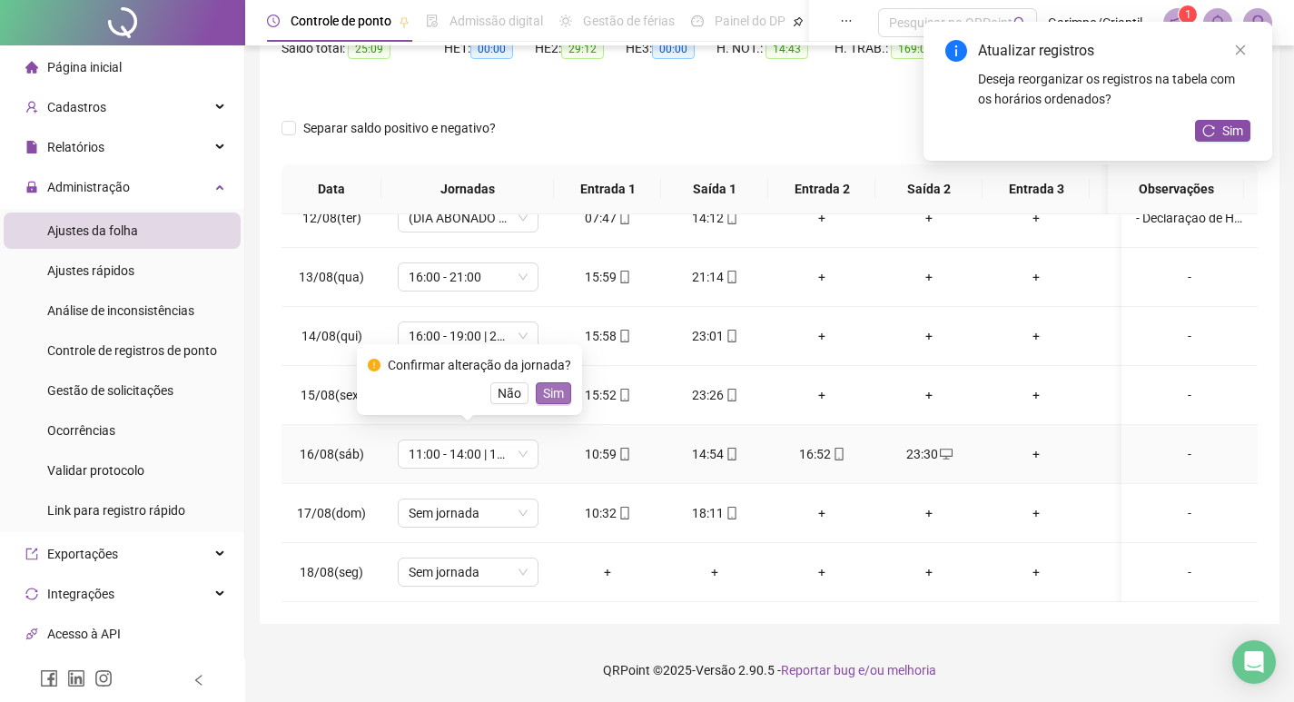
click at [543, 393] on span "Sim" at bounding box center [553, 393] width 21 height 20
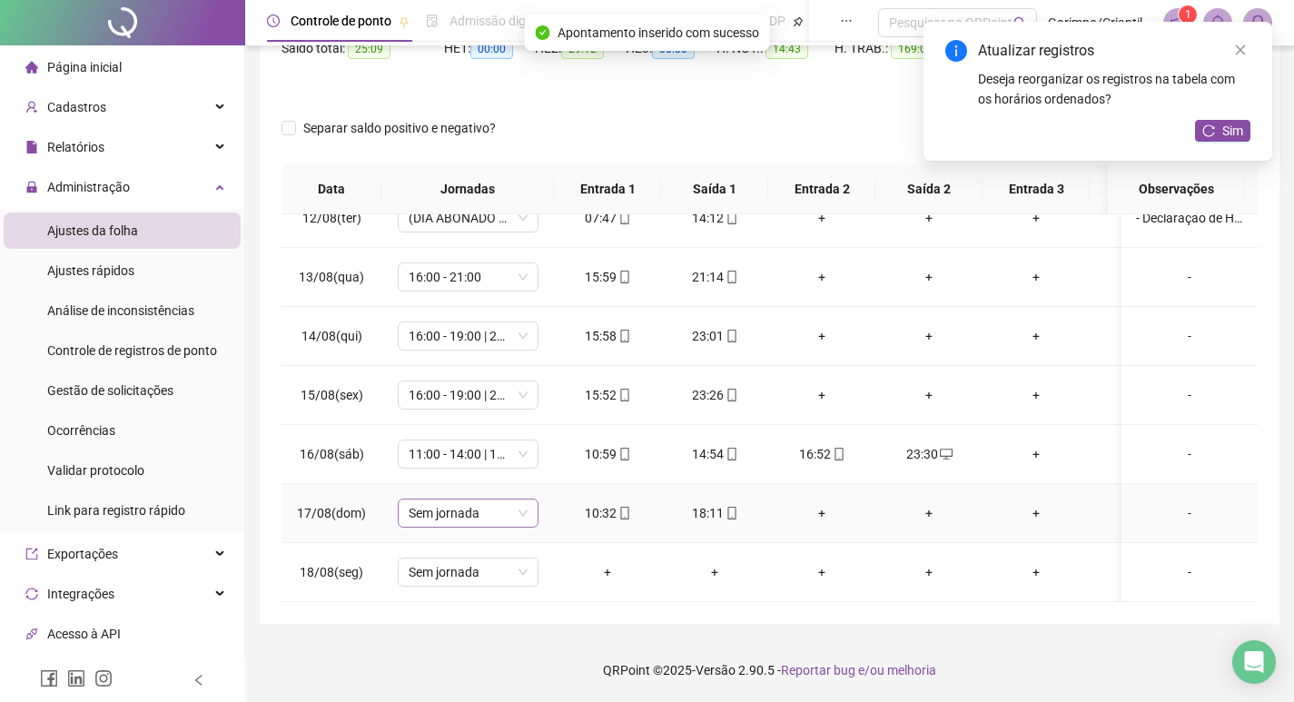
click at [484, 507] on span "Sem jornada" at bounding box center [468, 513] width 119 height 27
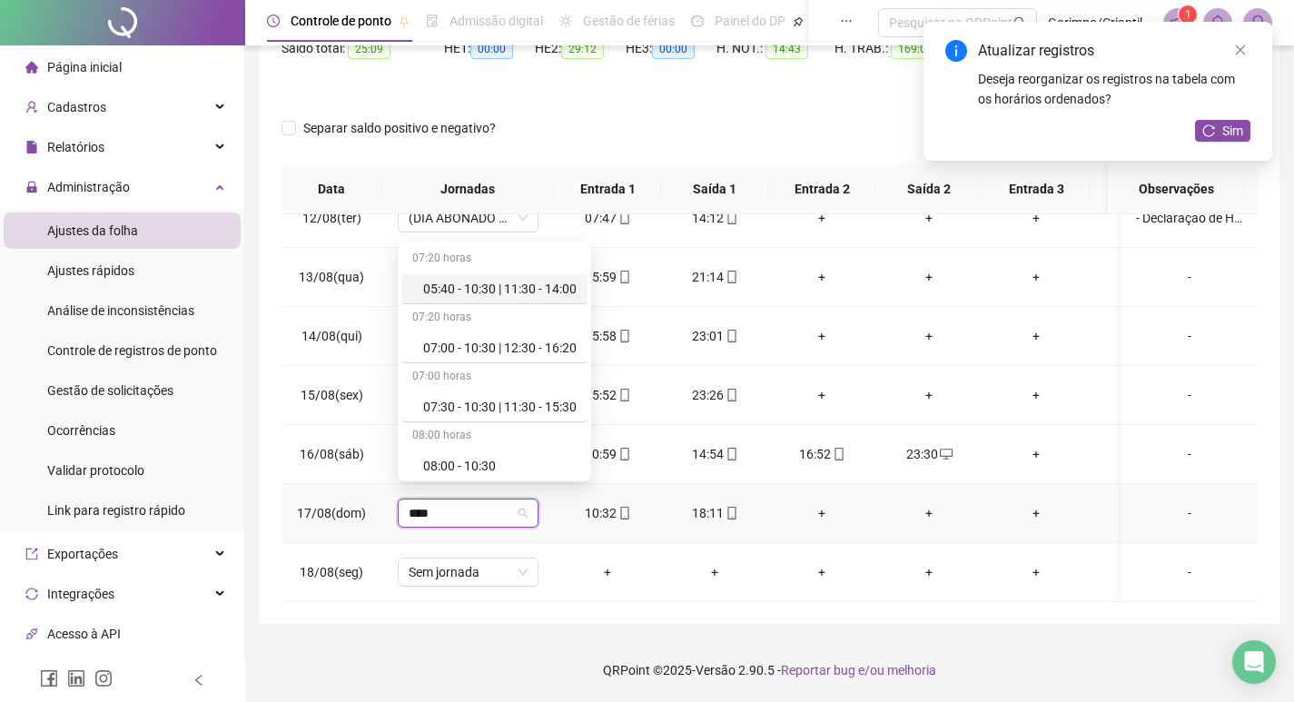
type input "*****"
click at [493, 468] on div "10:30 - 18:30" at bounding box center [499, 462] width 153 height 20
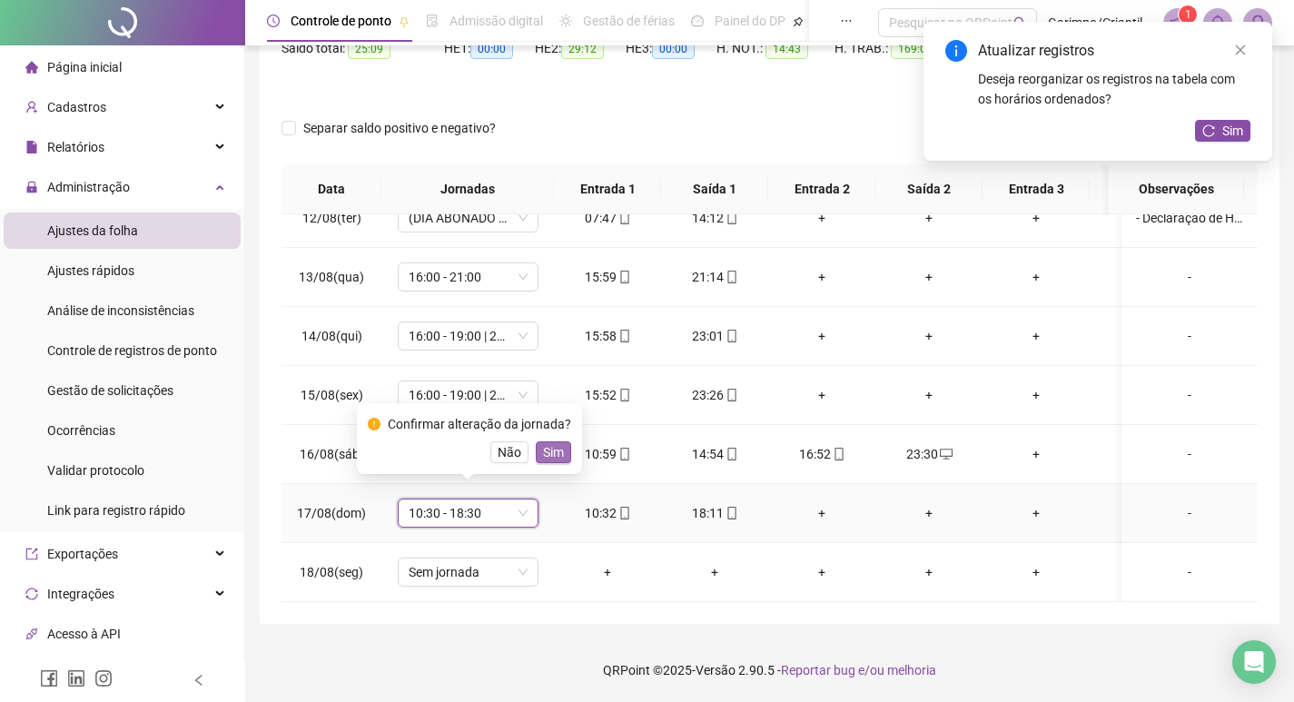
click at [543, 448] on span "Sim" at bounding box center [553, 452] width 21 height 20
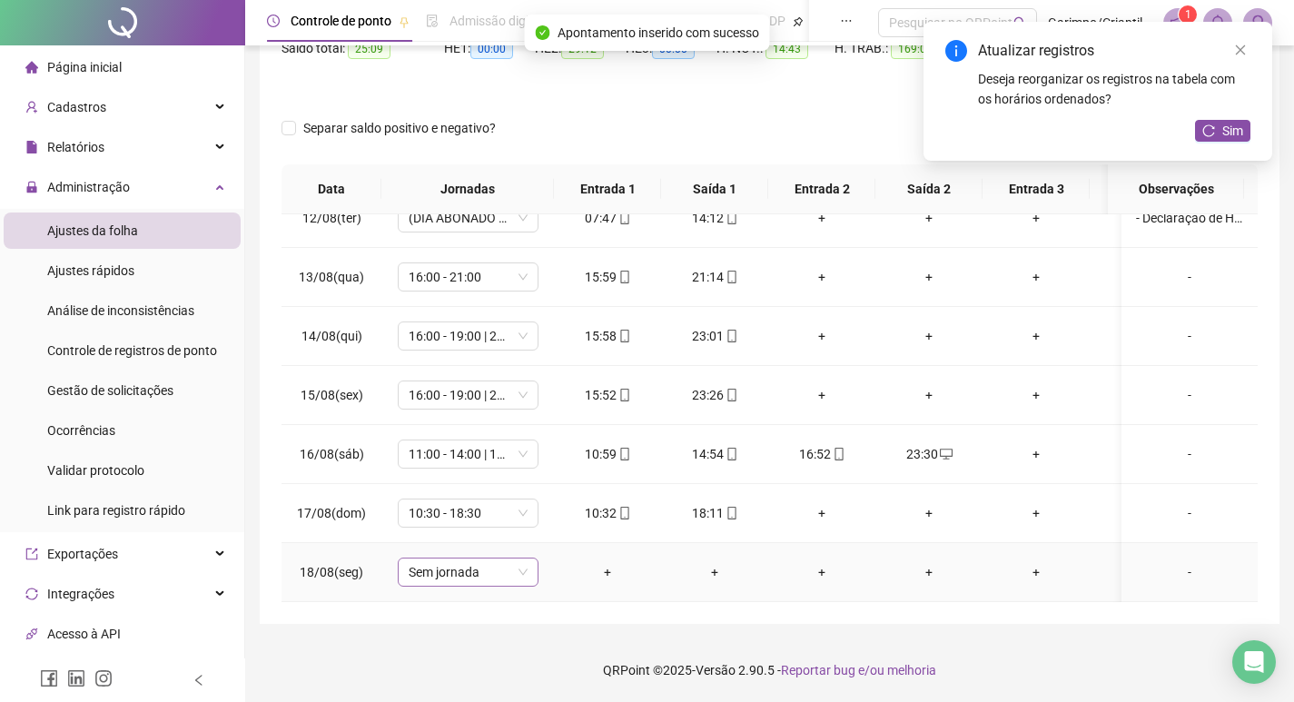
click at [480, 561] on span "Sem jornada" at bounding box center [468, 572] width 119 height 27
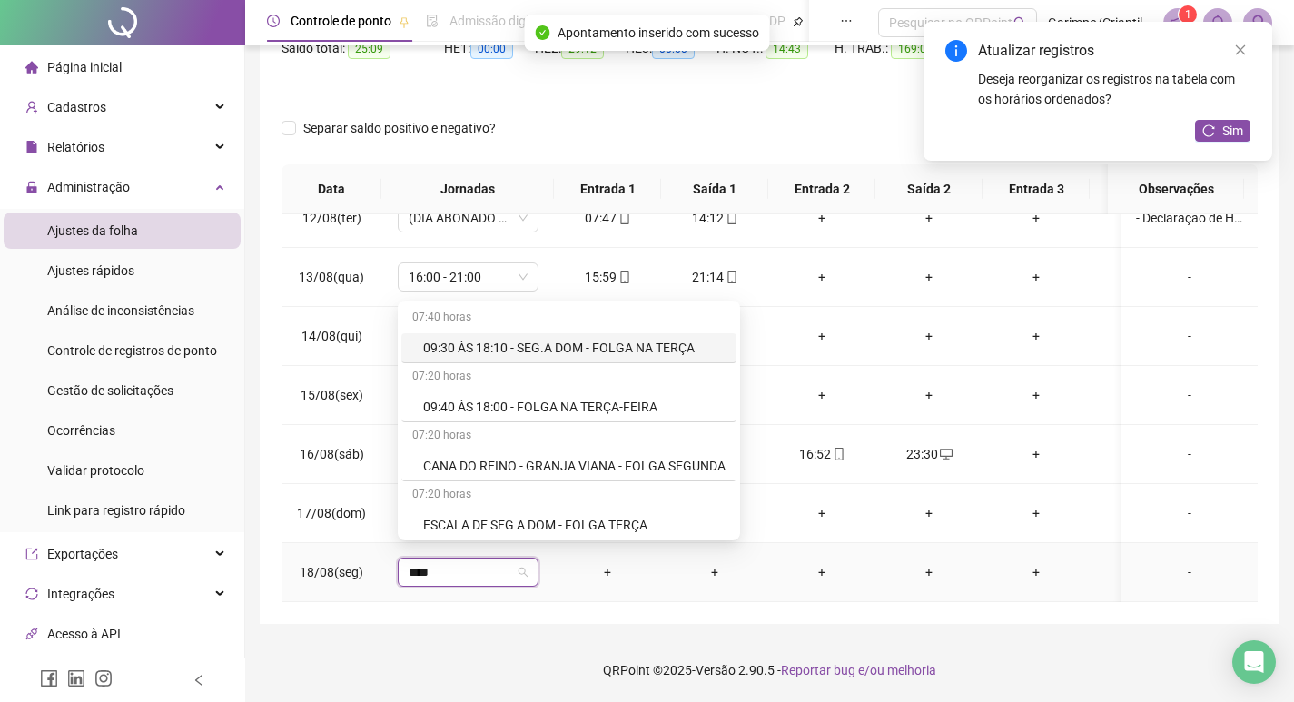
type input "*****"
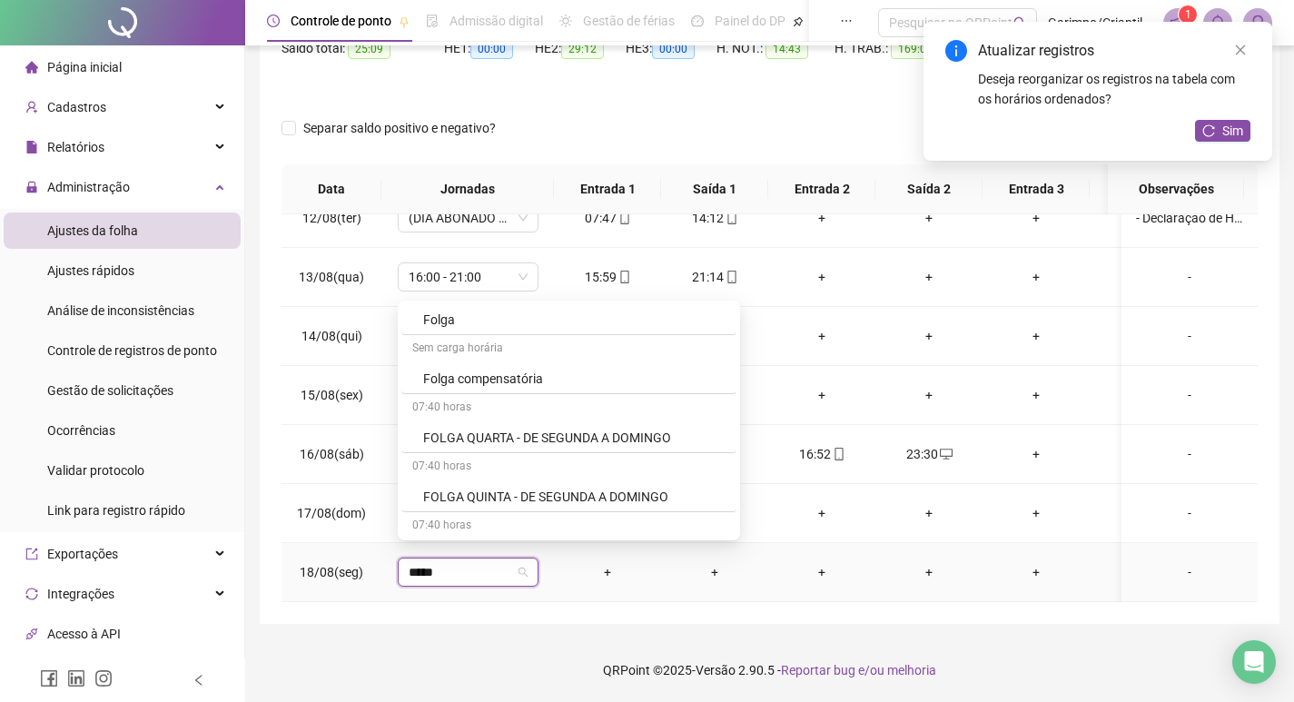
scroll to position [272, 0]
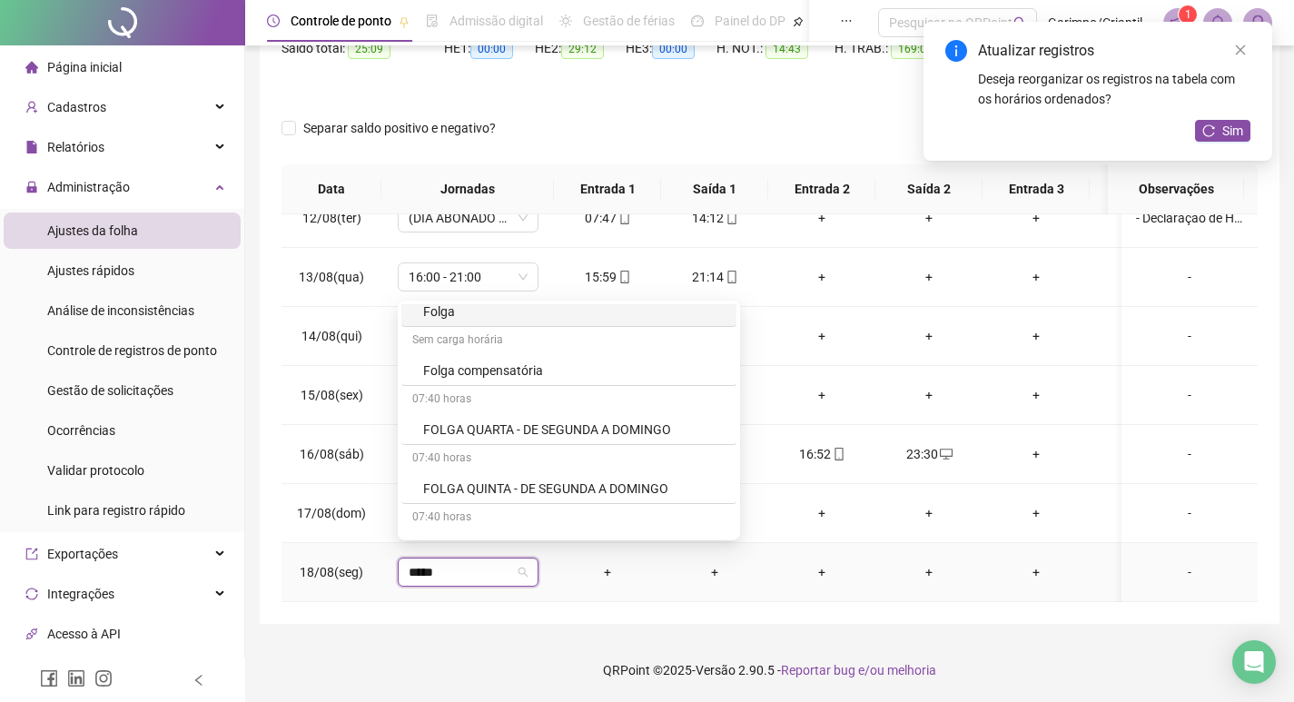
click at [510, 317] on div "Folga" at bounding box center [574, 312] width 302 height 20
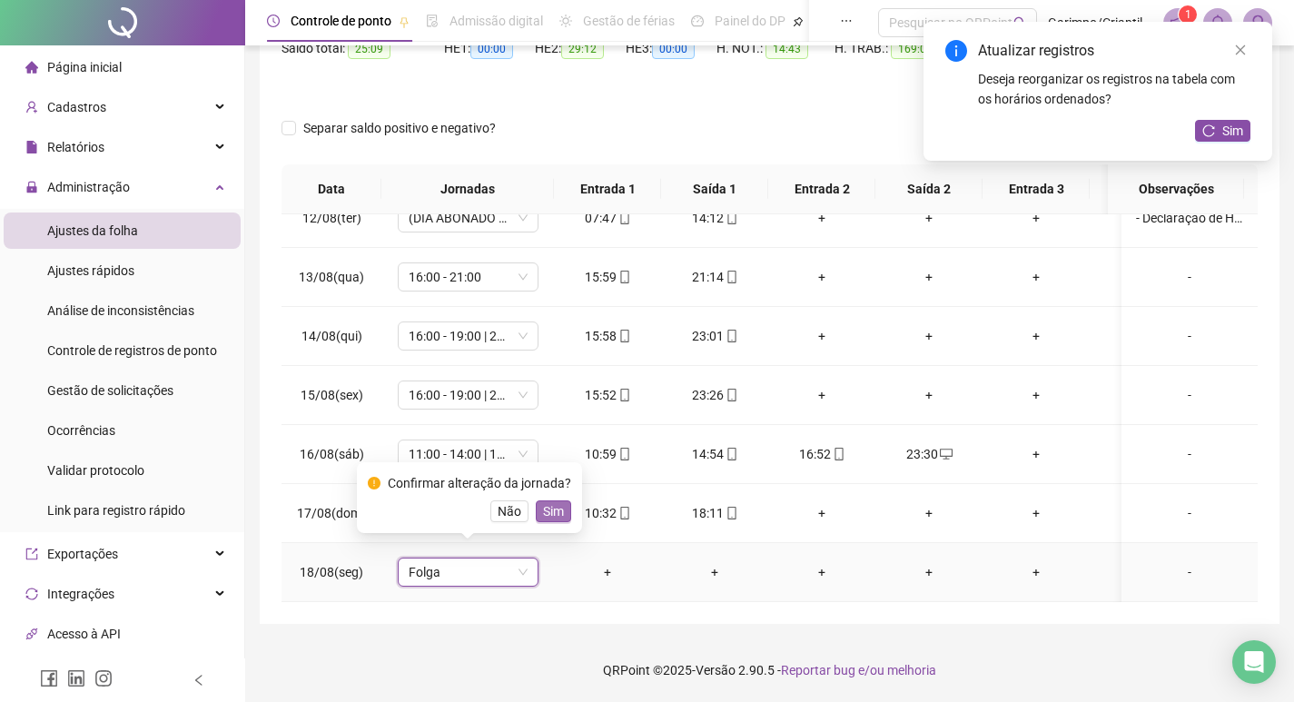
click at [546, 515] on span "Sim" at bounding box center [553, 511] width 21 height 20
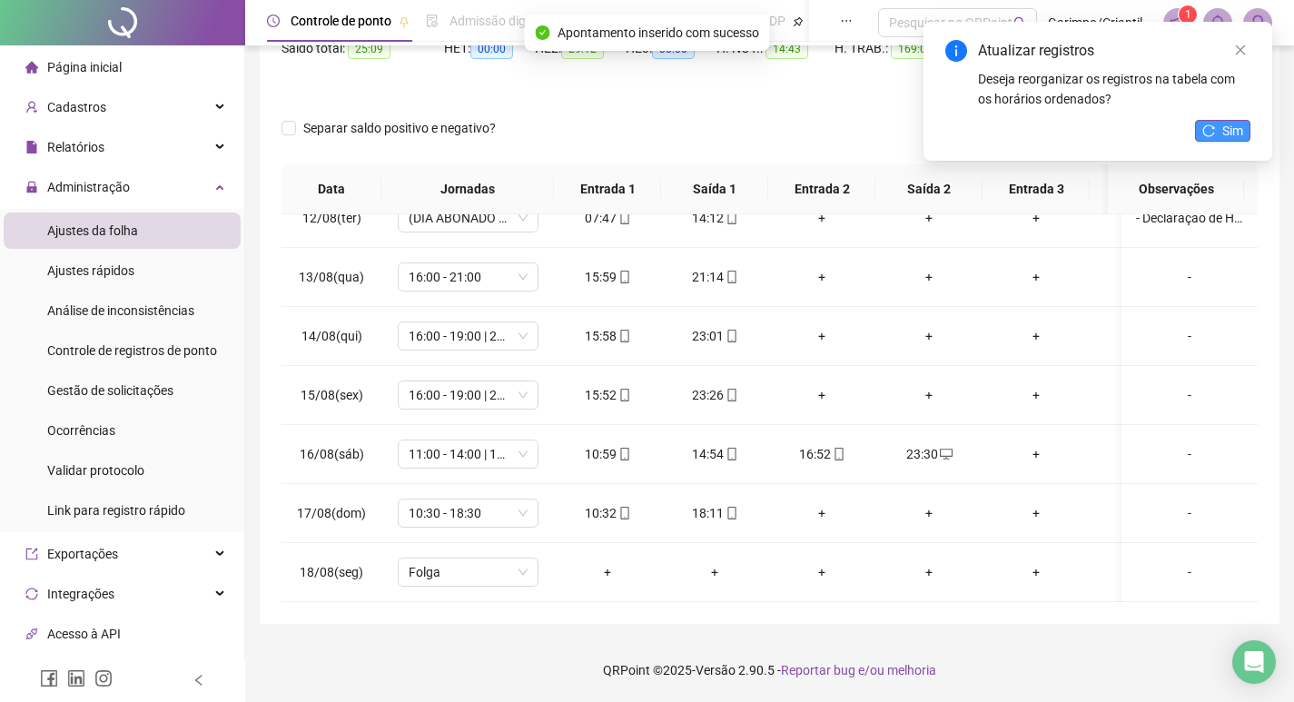
click at [1210, 129] on icon "reload" at bounding box center [1209, 130] width 13 height 13
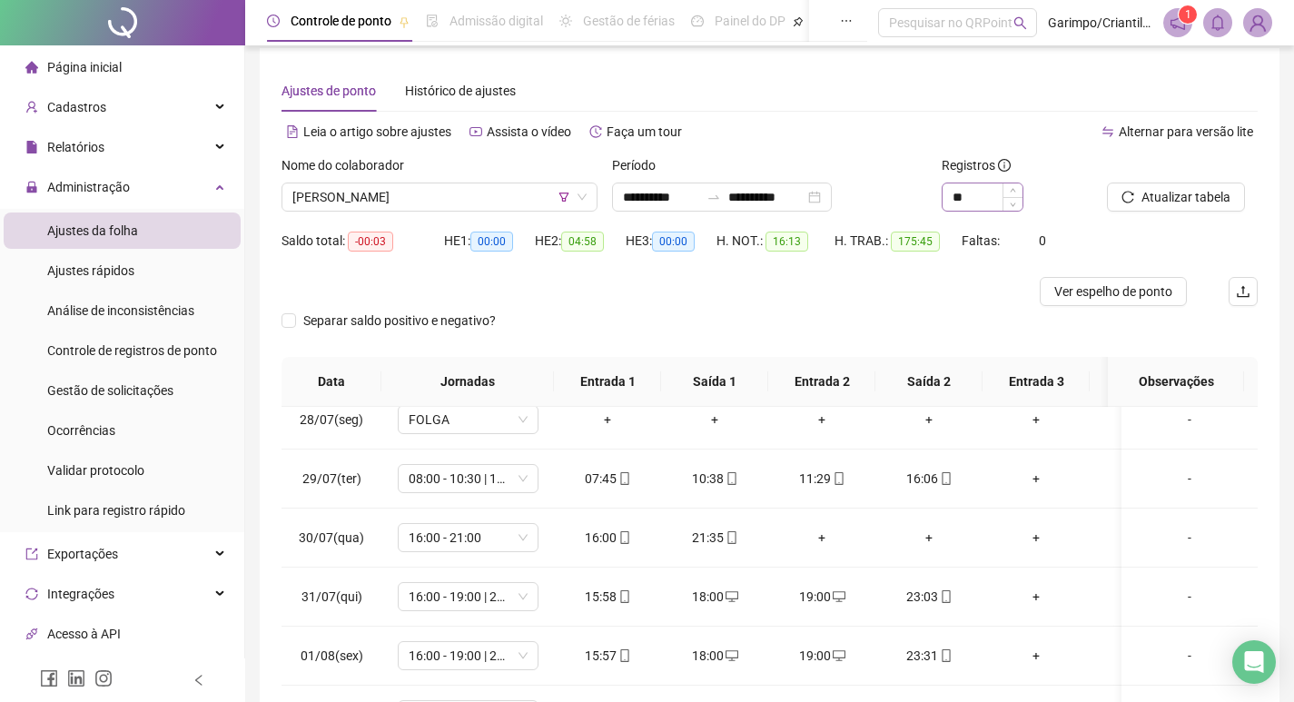
scroll to position [0, 0]
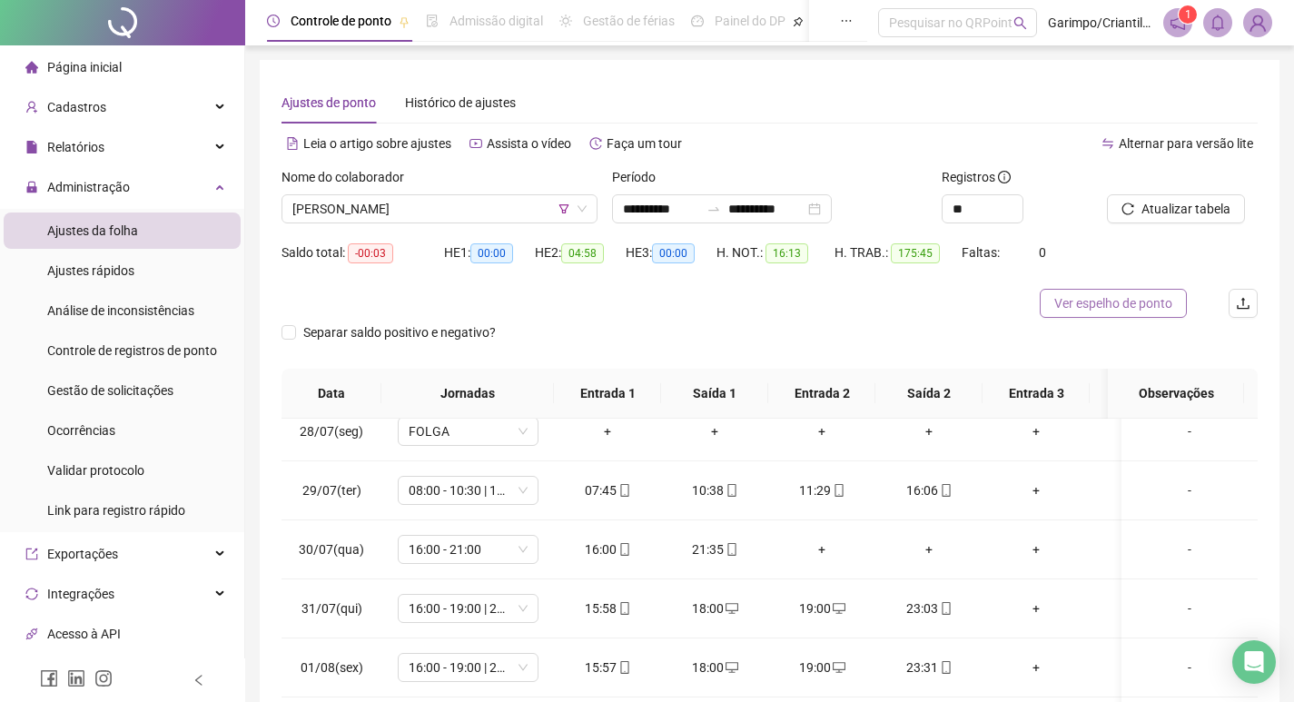
click at [1124, 303] on span "Ver espelho de ponto" at bounding box center [1114, 303] width 118 height 20
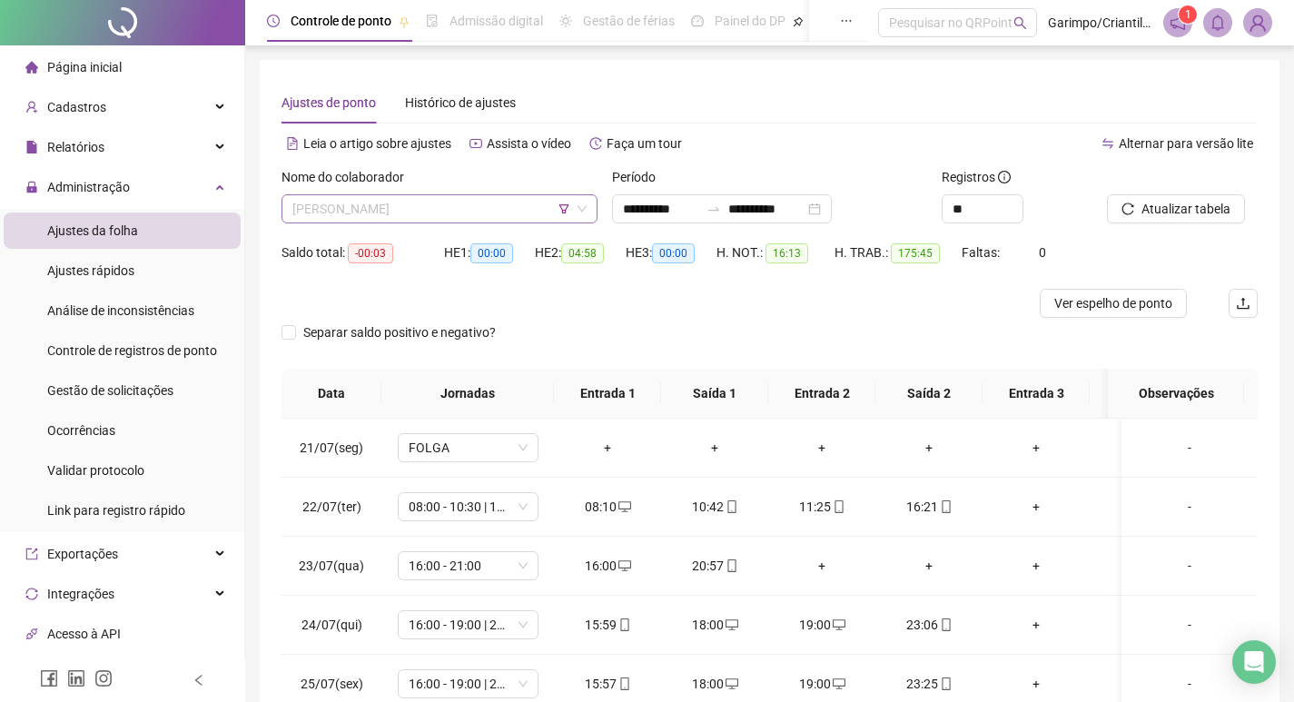
click at [427, 203] on span "[PERSON_NAME]" at bounding box center [439, 208] width 294 height 27
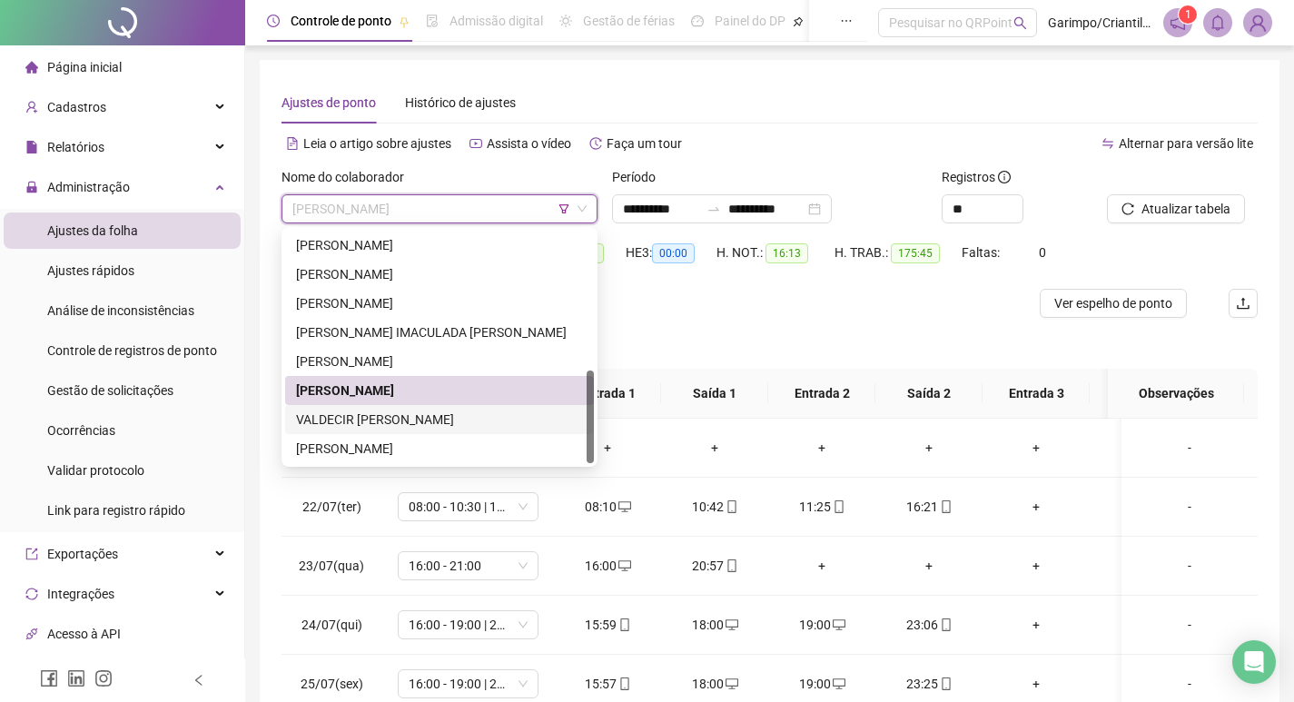
click at [396, 424] on div "VALDECIR [PERSON_NAME]" at bounding box center [439, 420] width 287 height 20
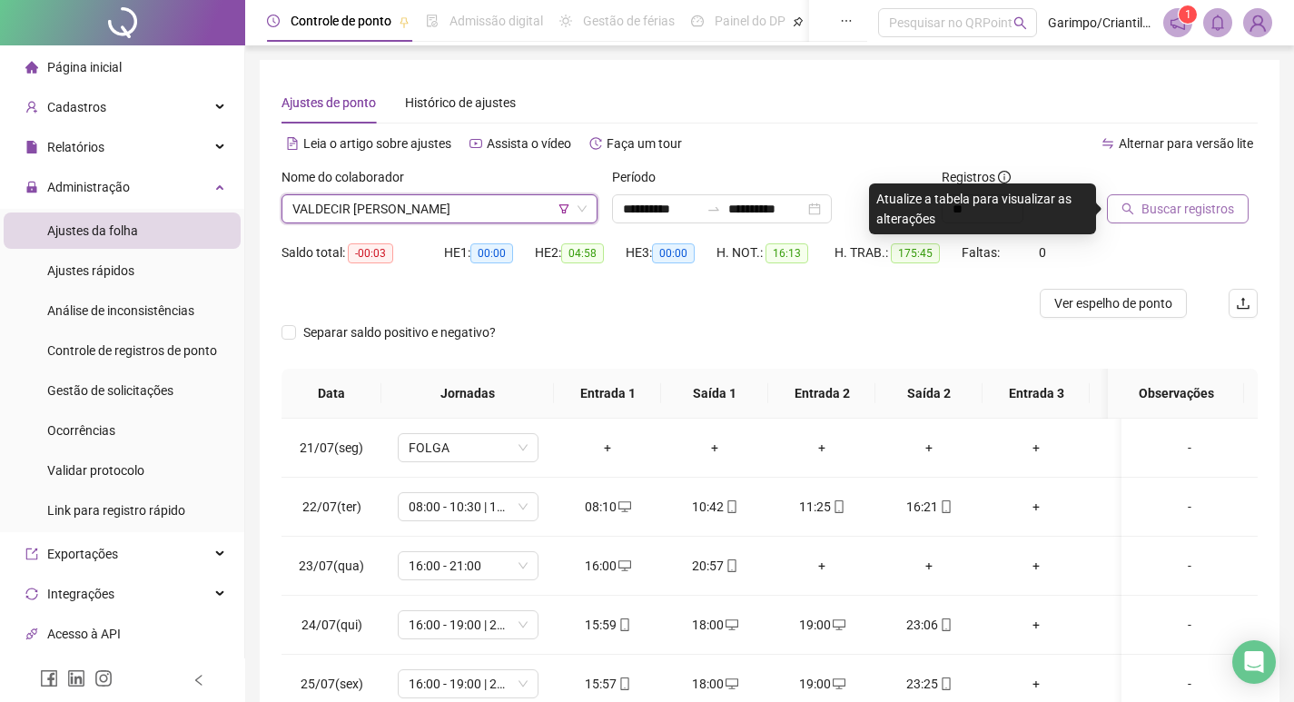
click at [1205, 214] on span "Buscar registros" at bounding box center [1188, 209] width 93 height 20
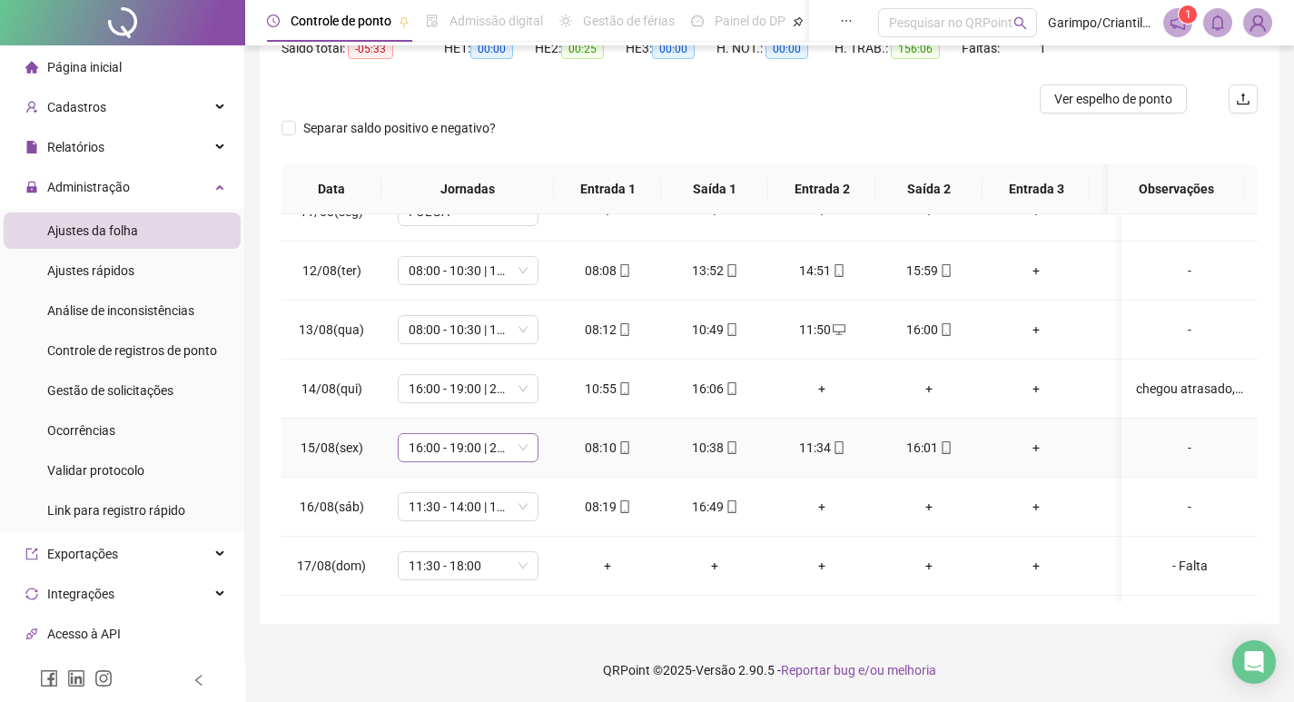
scroll to position [1338, 0]
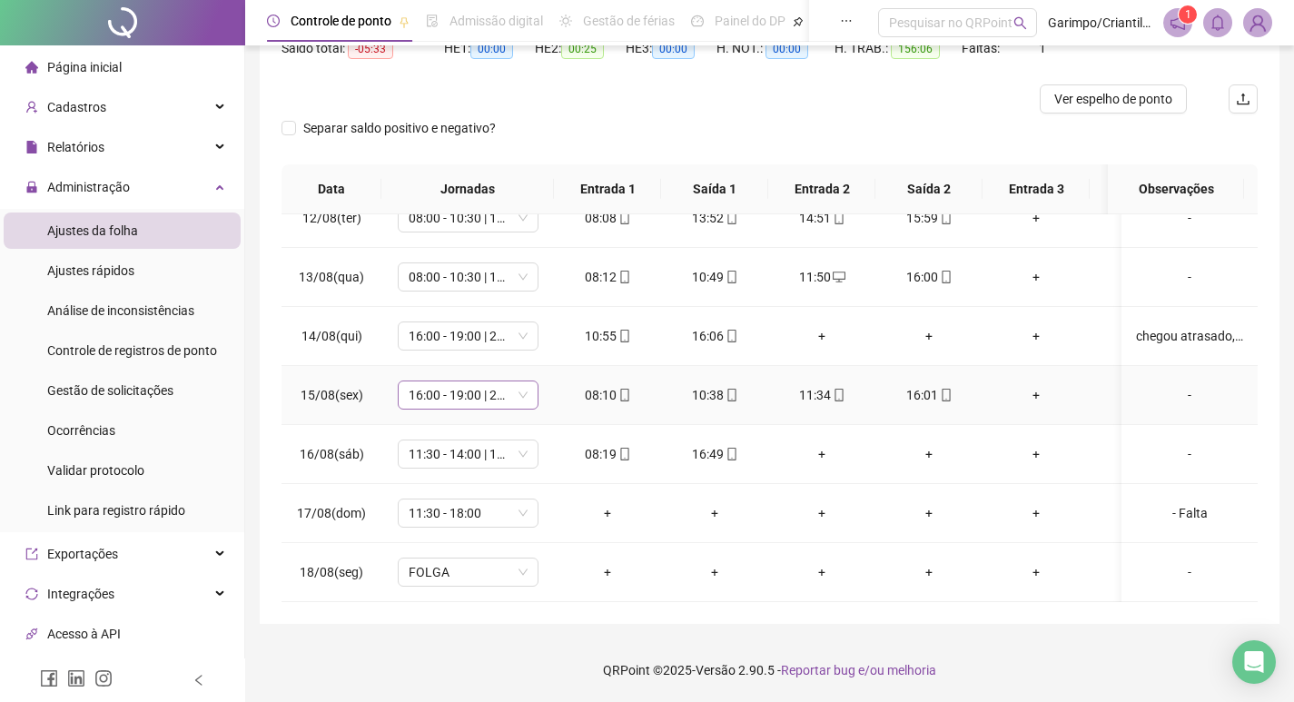
click at [461, 381] on span "16:00 - 19:00 | 20:00 - 23:30" at bounding box center [468, 394] width 119 height 27
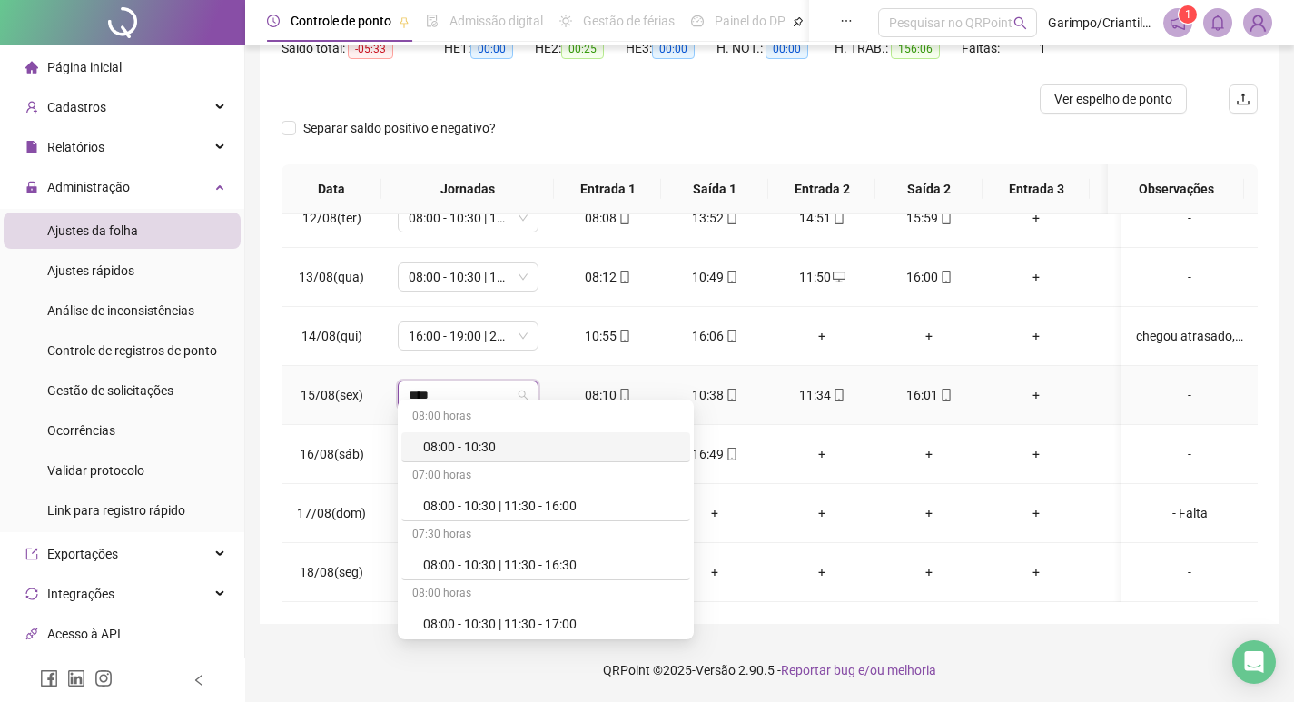
type input "*****"
click at [586, 516] on div "08:00 - 10:30 | 11:30 - 16:00" at bounding box center [545, 506] width 289 height 30
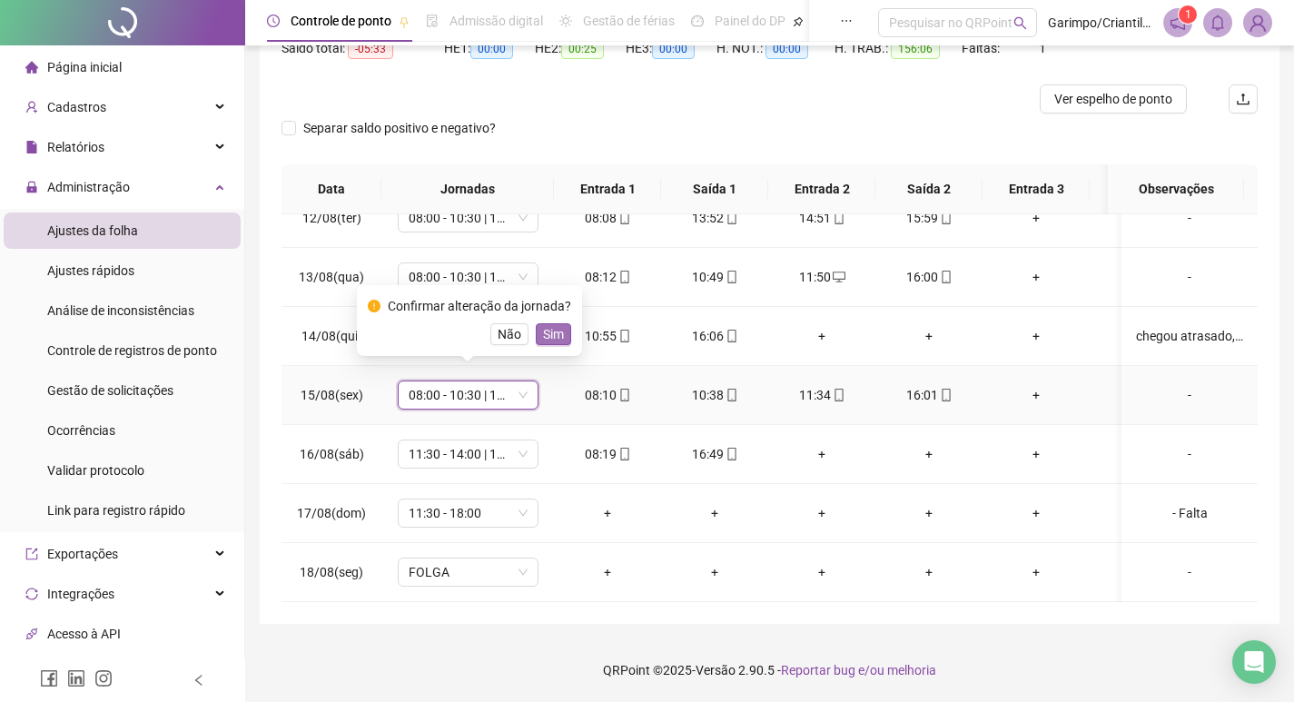
click at [548, 341] on span "Sim" at bounding box center [553, 334] width 21 height 20
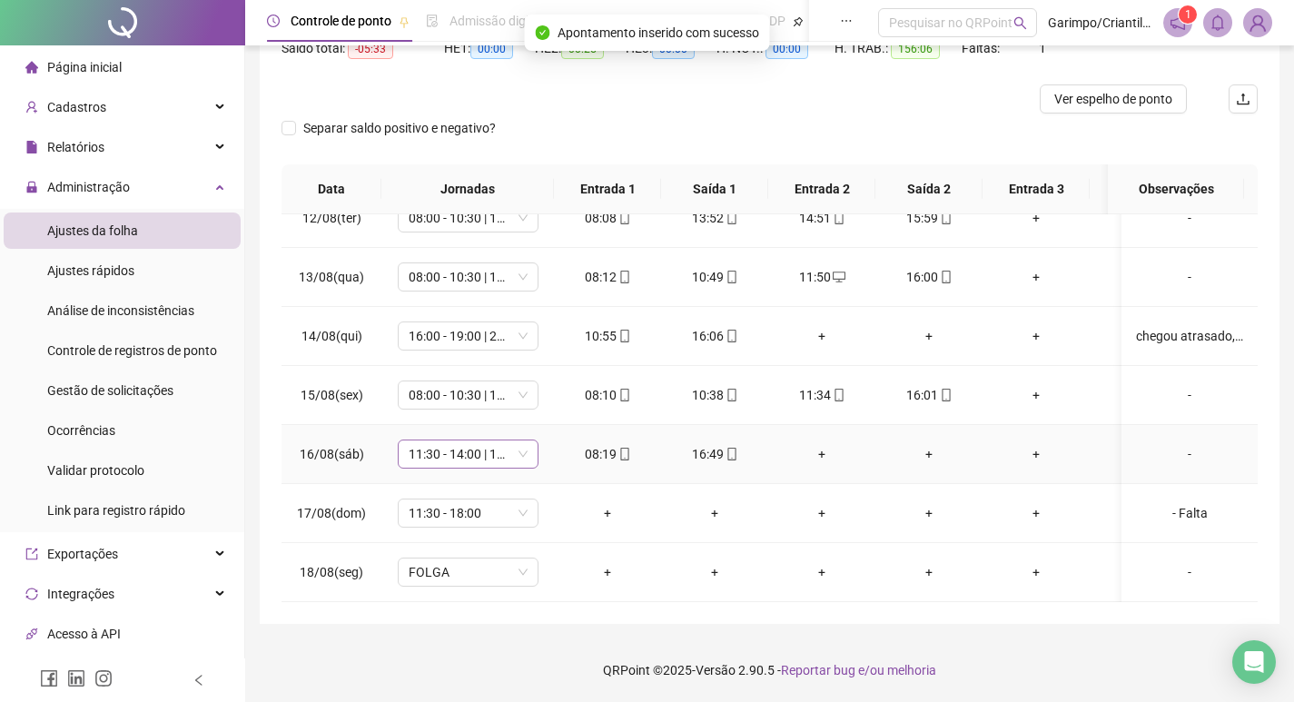
drag, startPoint x: 481, startPoint y: 432, endPoint x: 464, endPoint y: 432, distance: 17.3
click at [481, 441] on span "11:30 - 14:00 | 16:00 - 23:30" at bounding box center [468, 454] width 119 height 27
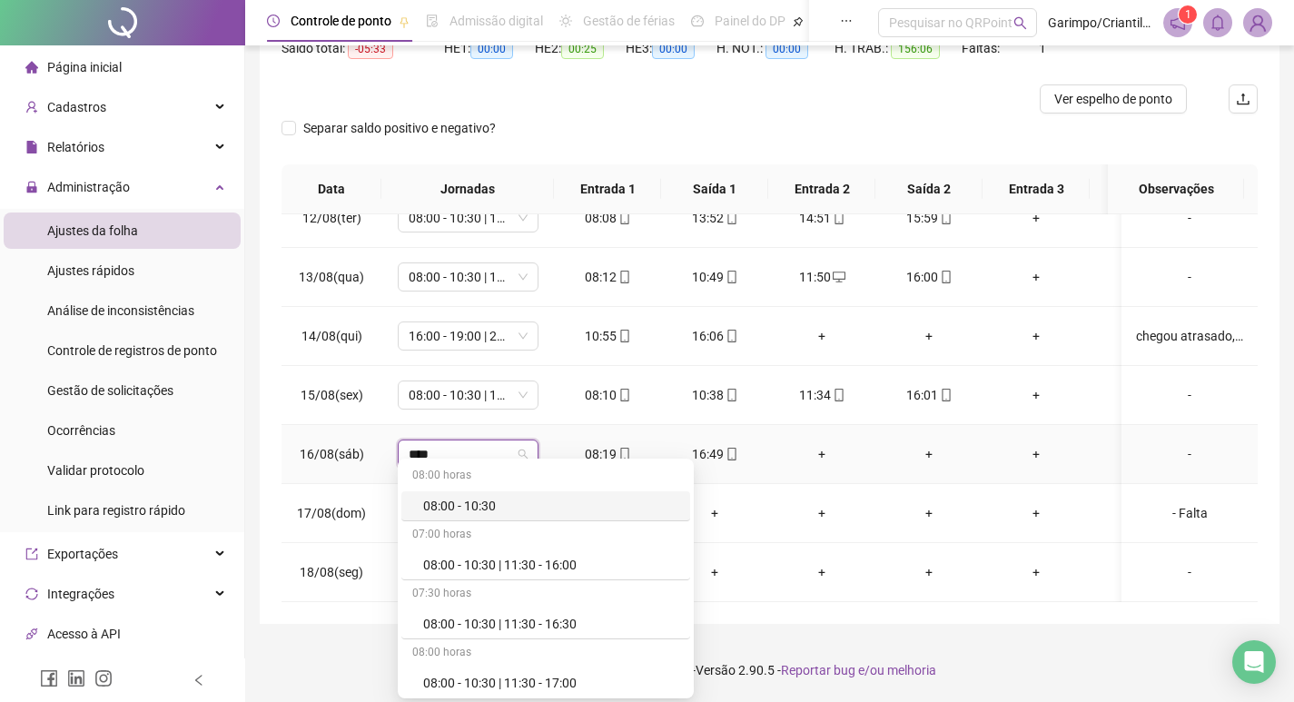
type input "*****"
click at [475, 568] on div "08:00 - 10:30 | 11:30 - 16:00" at bounding box center [551, 565] width 256 height 20
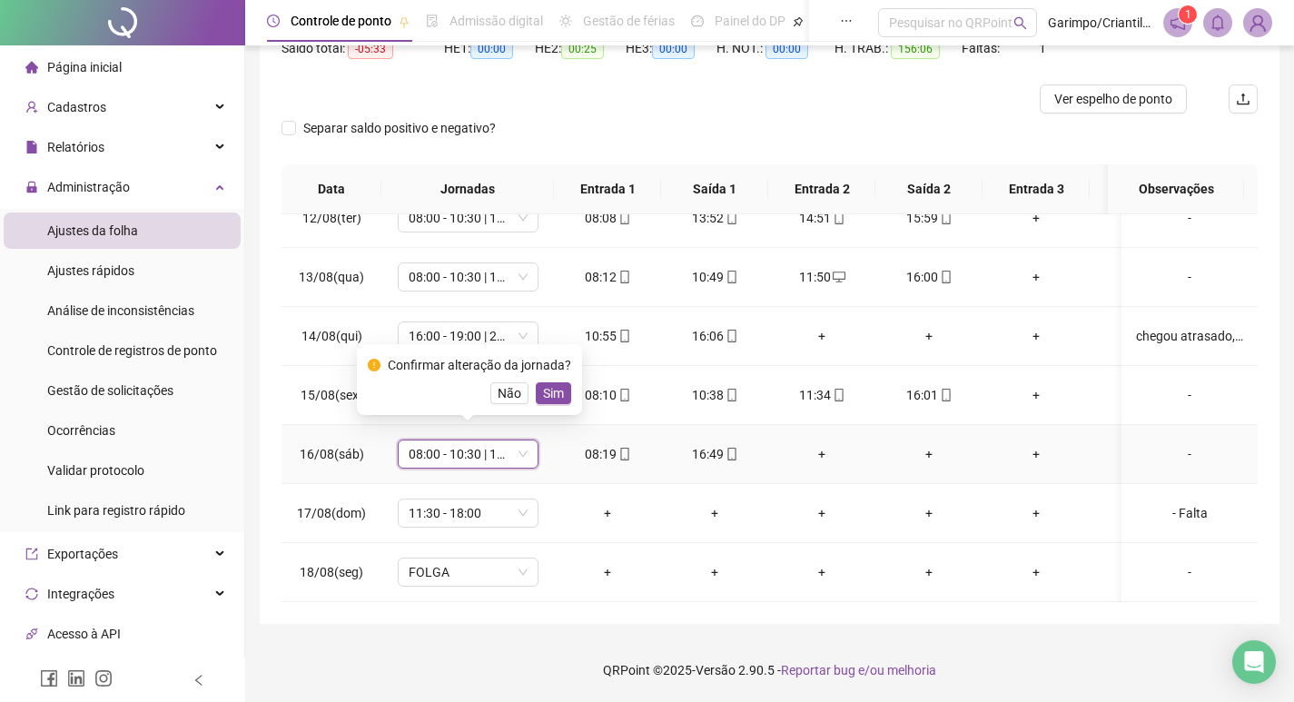
click at [548, 404] on div "Confirmar alteração da jornada? Não Sim" at bounding box center [469, 379] width 225 height 71
click at [560, 390] on button "Sim" at bounding box center [553, 393] width 35 height 22
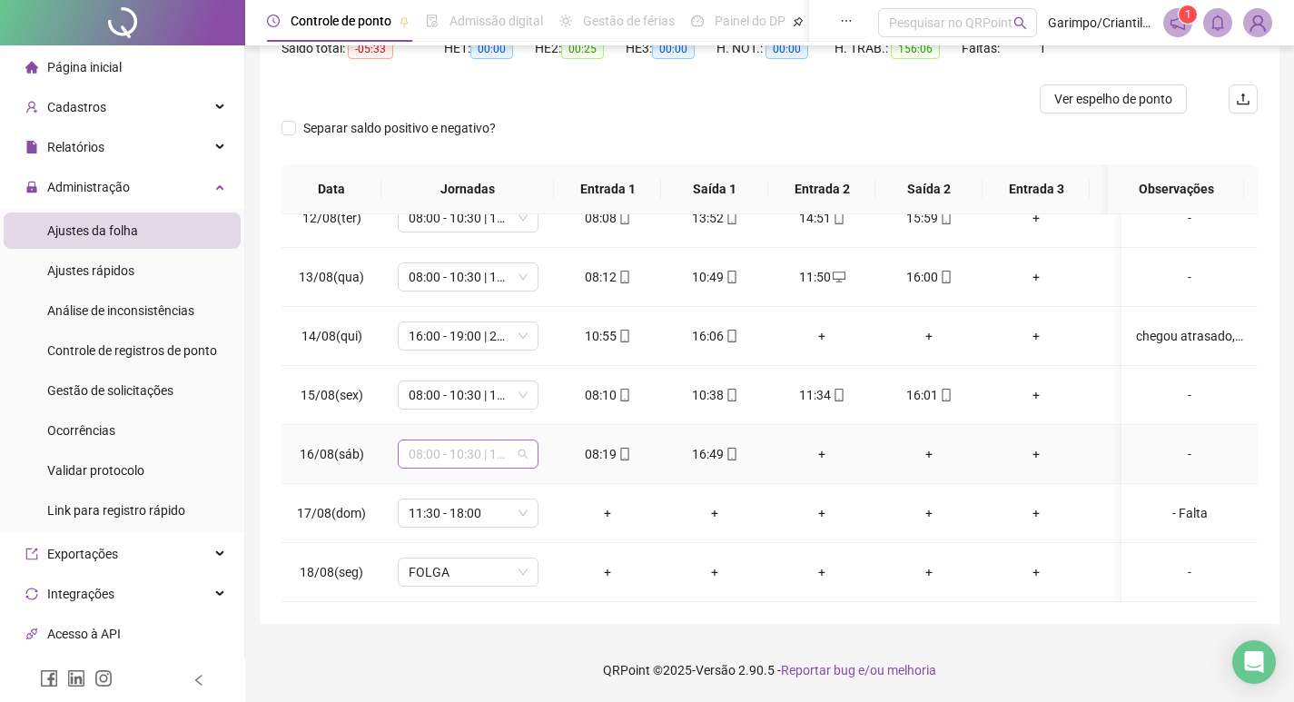
click at [490, 441] on span "08:00 - 10:30 | 11:30 - 16:00" at bounding box center [468, 454] width 119 height 27
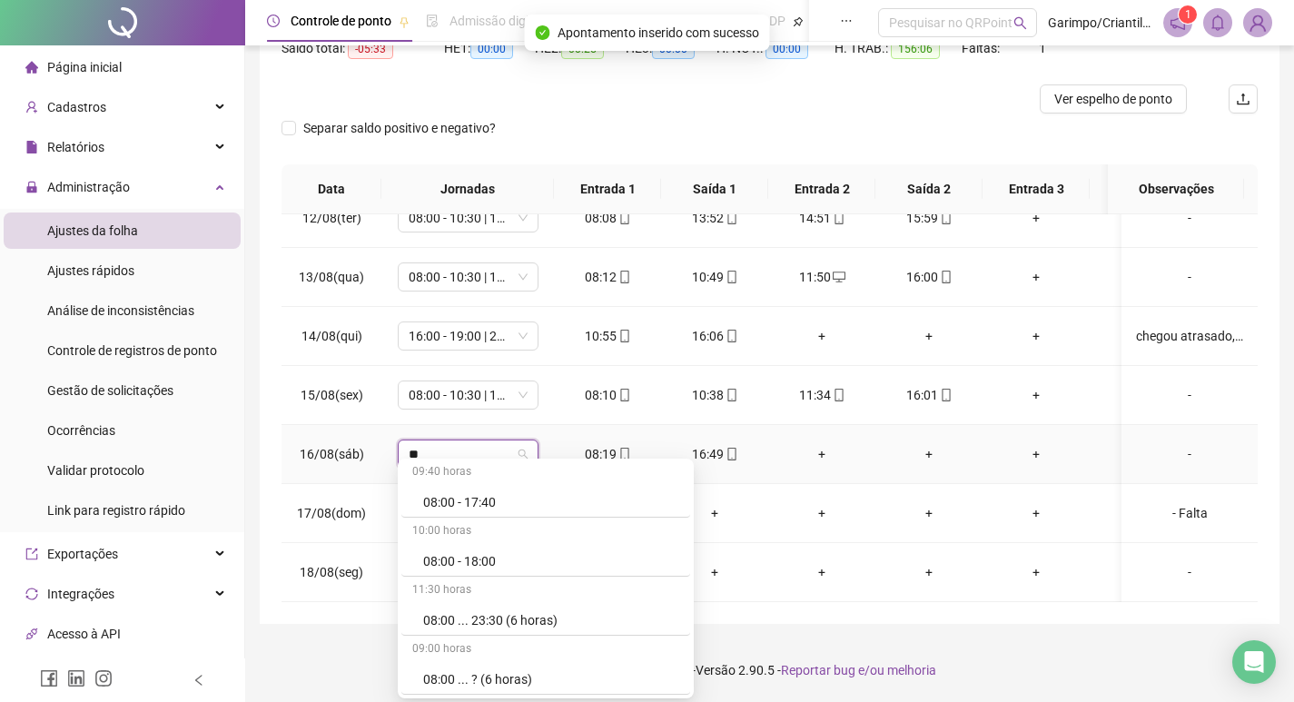
scroll to position [88, 0]
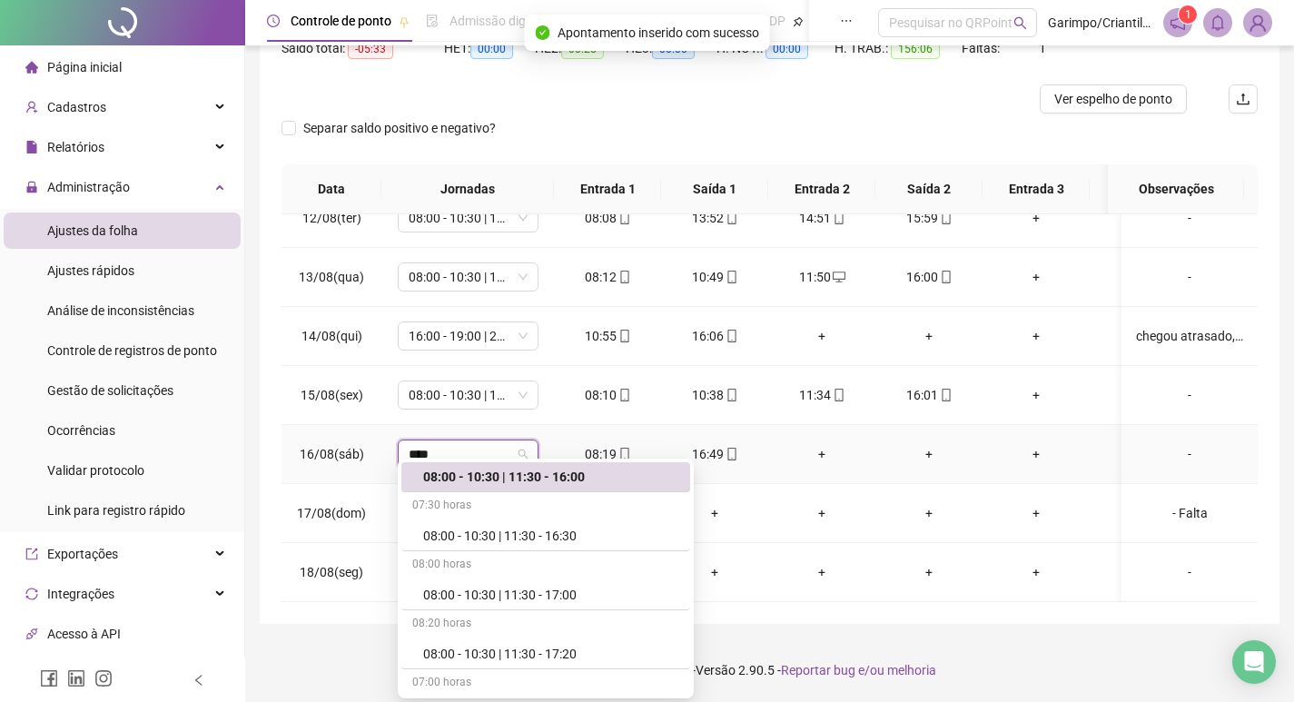
type input "*****"
click at [535, 601] on div "08:00 - 10:30 | 11:30 - 17:00" at bounding box center [551, 595] width 256 height 20
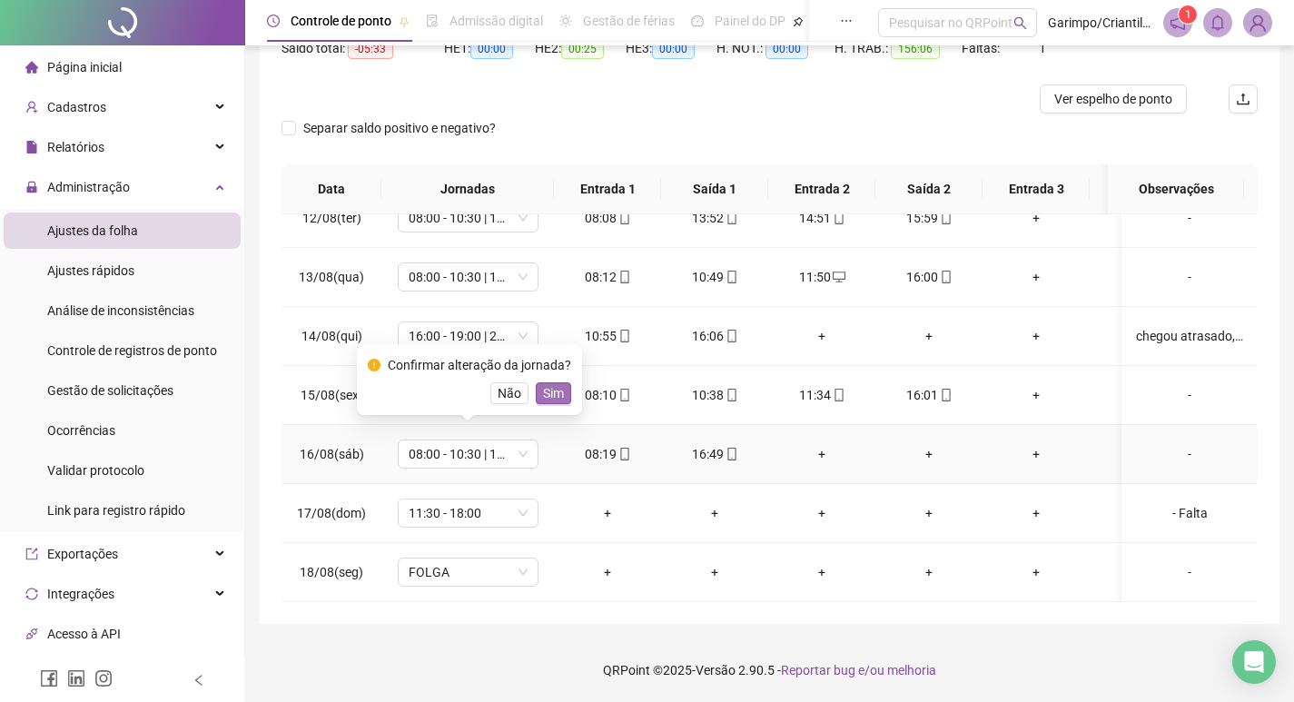
click at [559, 387] on span "Sim" at bounding box center [553, 393] width 21 height 20
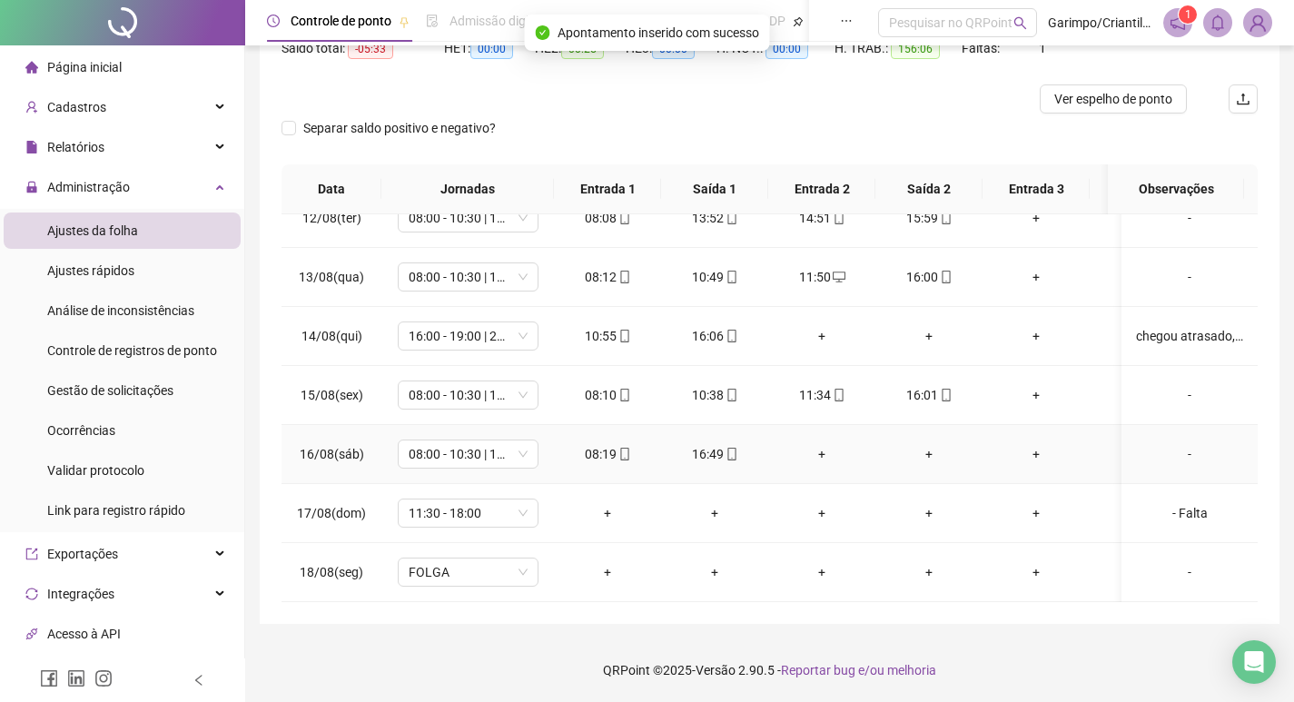
click at [816, 444] on div "+" at bounding box center [822, 454] width 78 height 20
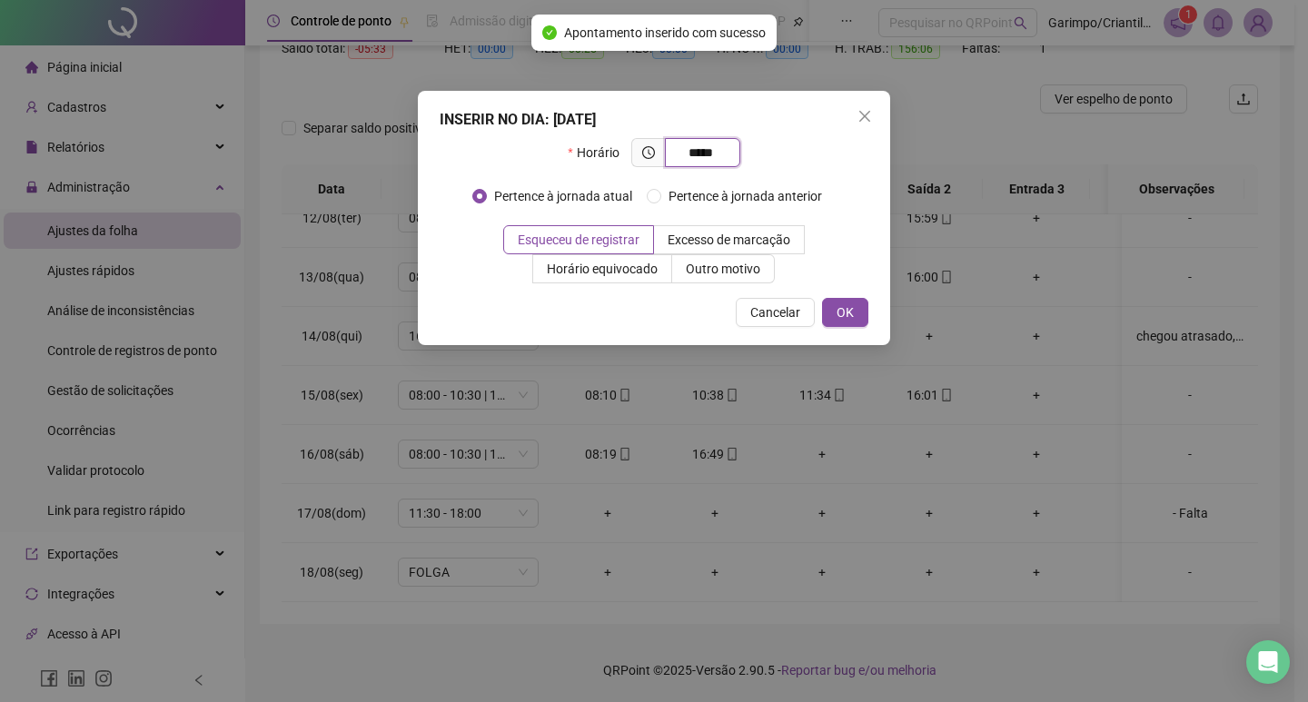
type input "*****"
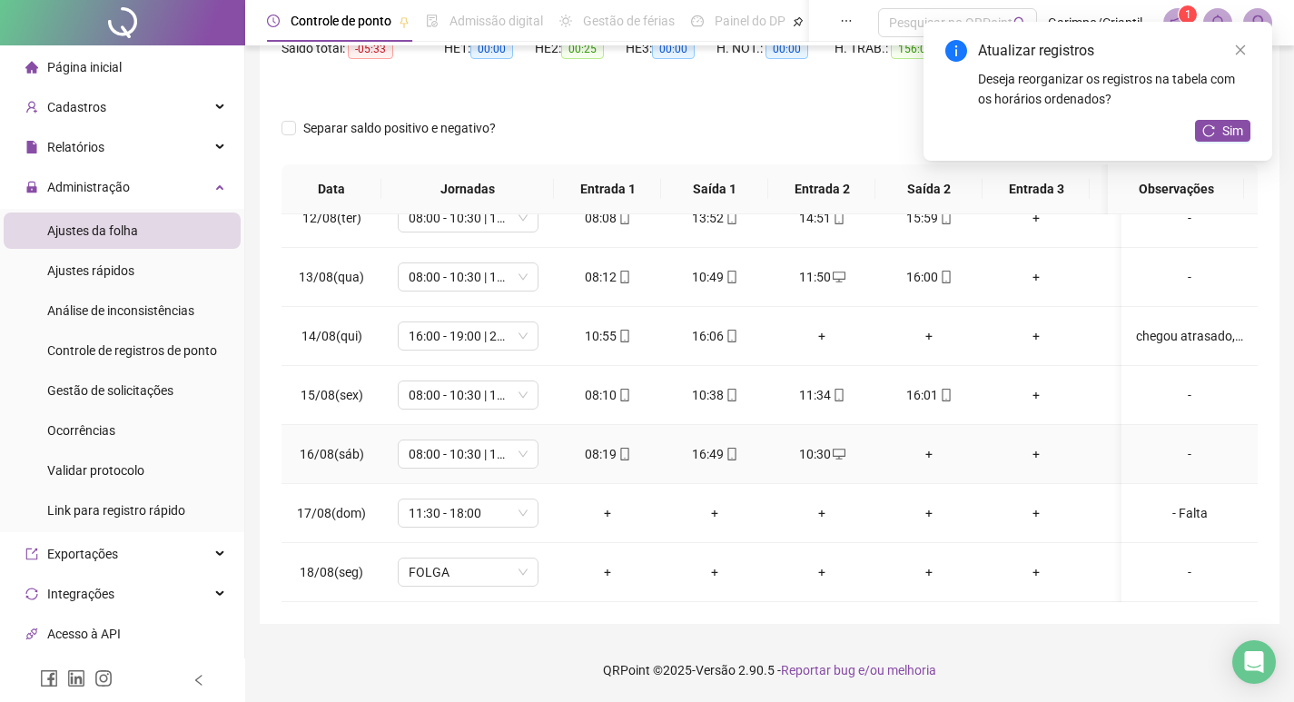
click at [926, 444] on div "+" at bounding box center [929, 454] width 78 height 20
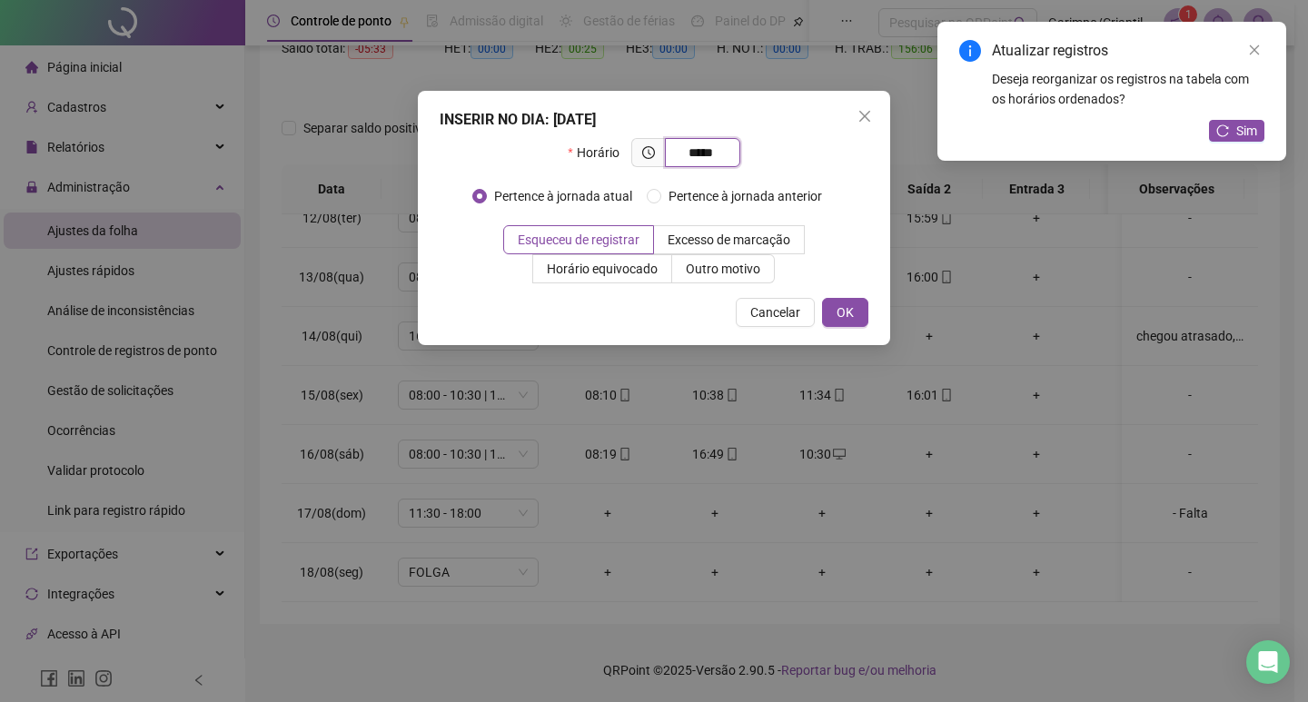
type input "*****"
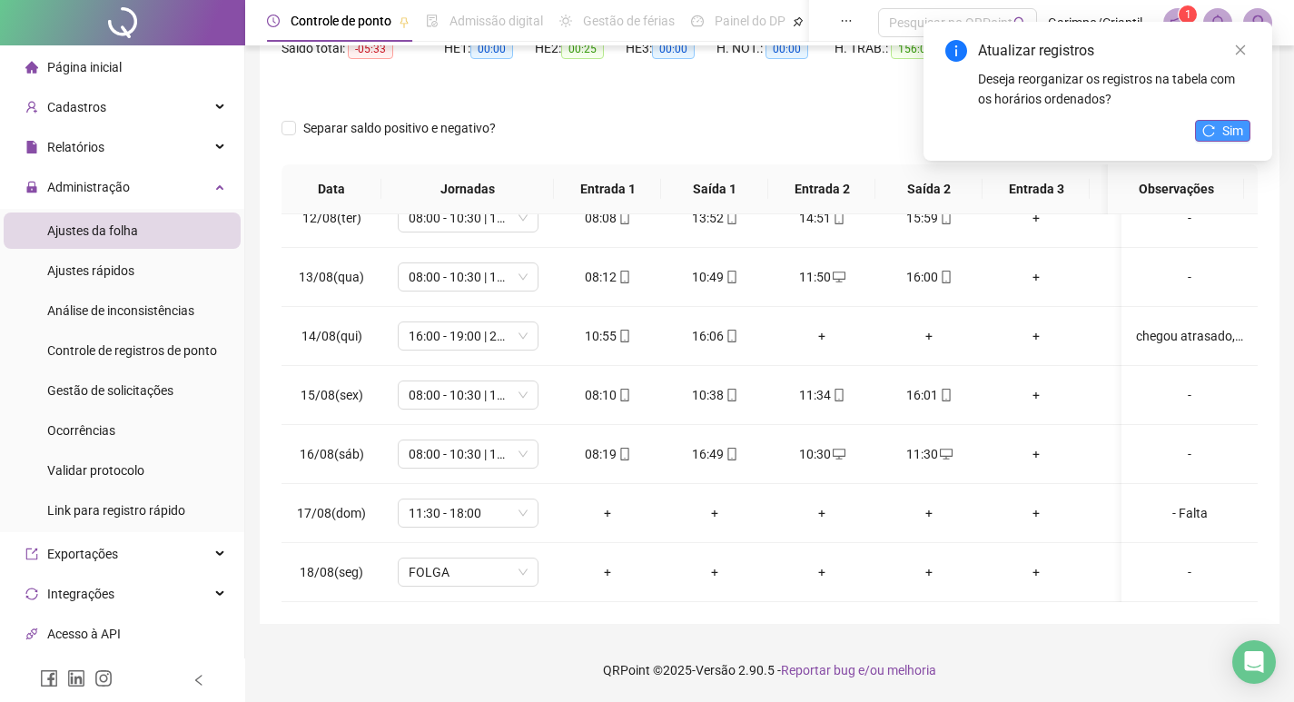
click at [1226, 125] on span "Sim" at bounding box center [1233, 131] width 21 height 20
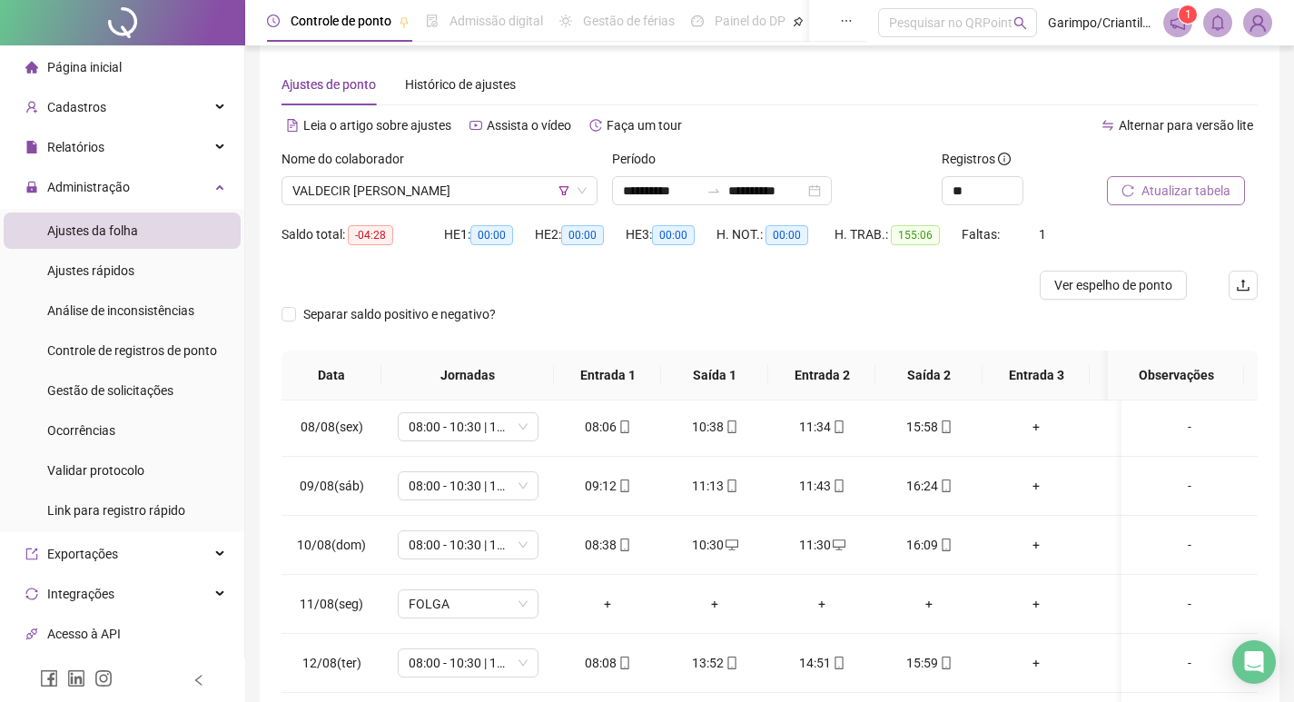
scroll to position [0, 0]
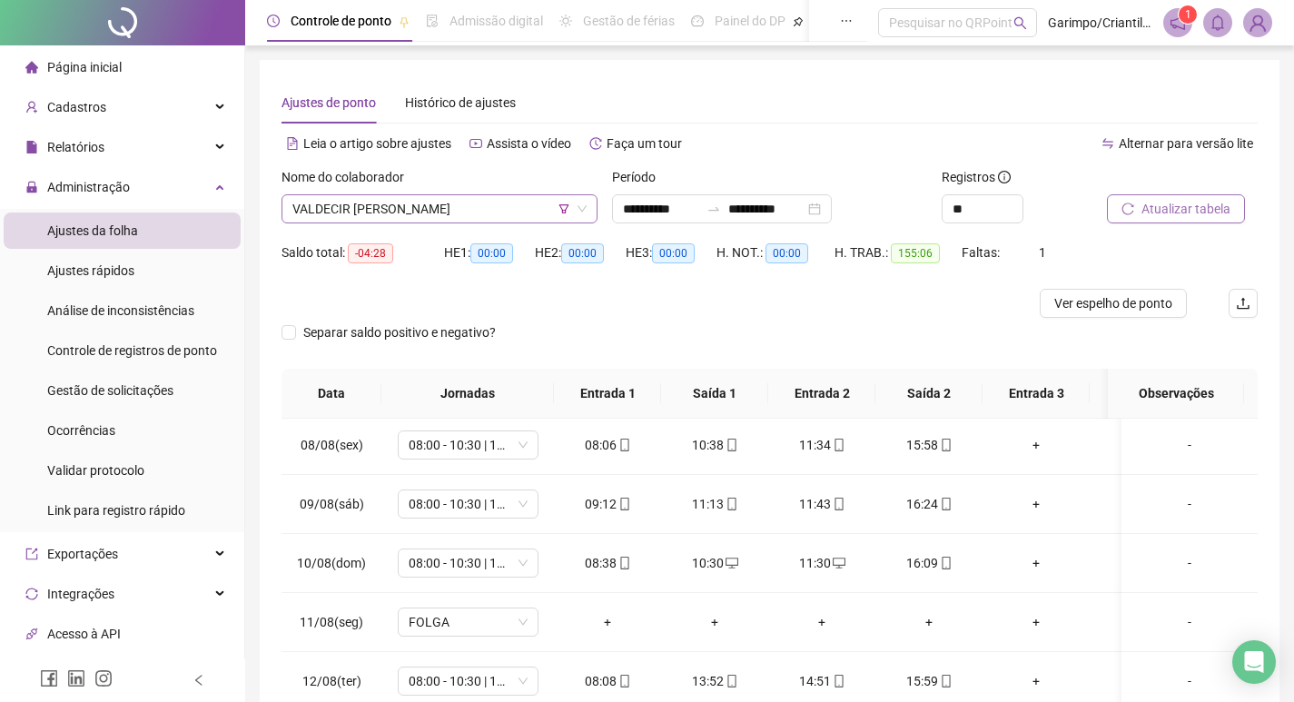
click at [451, 209] on span "VALDECIR [PERSON_NAME]" at bounding box center [439, 208] width 294 height 27
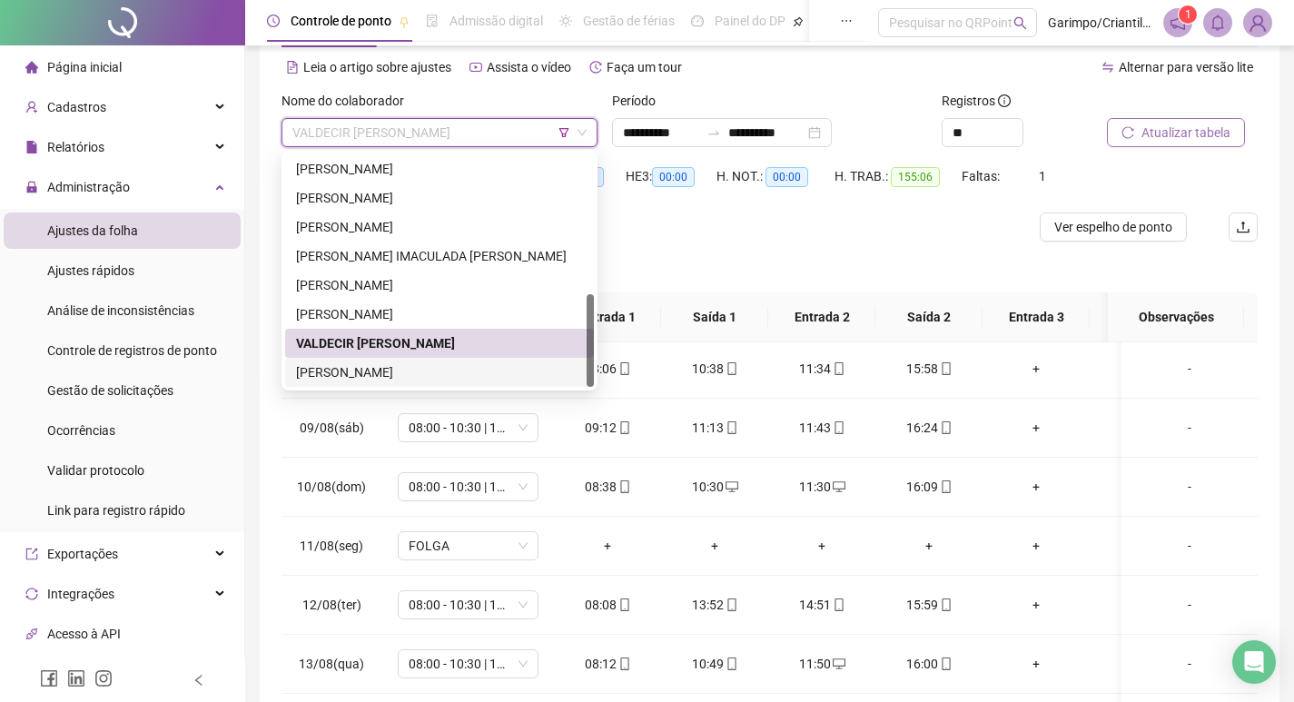
scroll to position [91, 0]
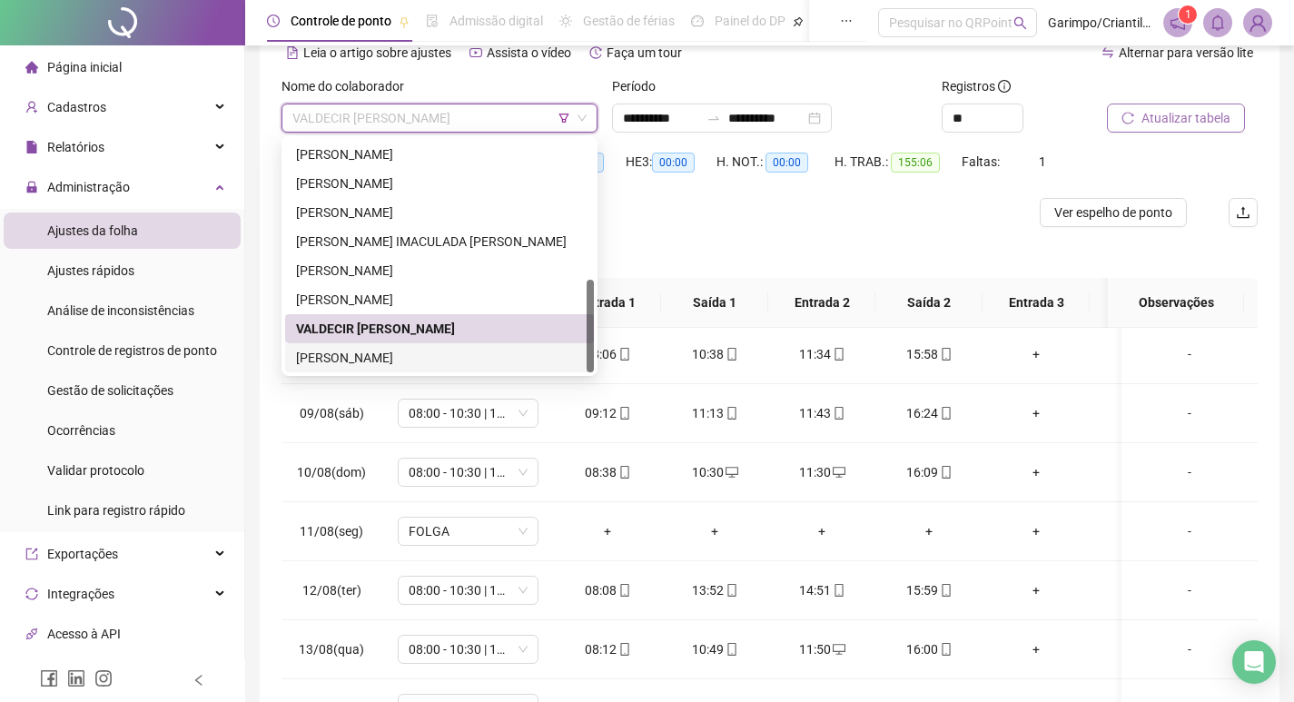
click at [379, 360] on div "[PERSON_NAME]" at bounding box center [439, 358] width 287 height 20
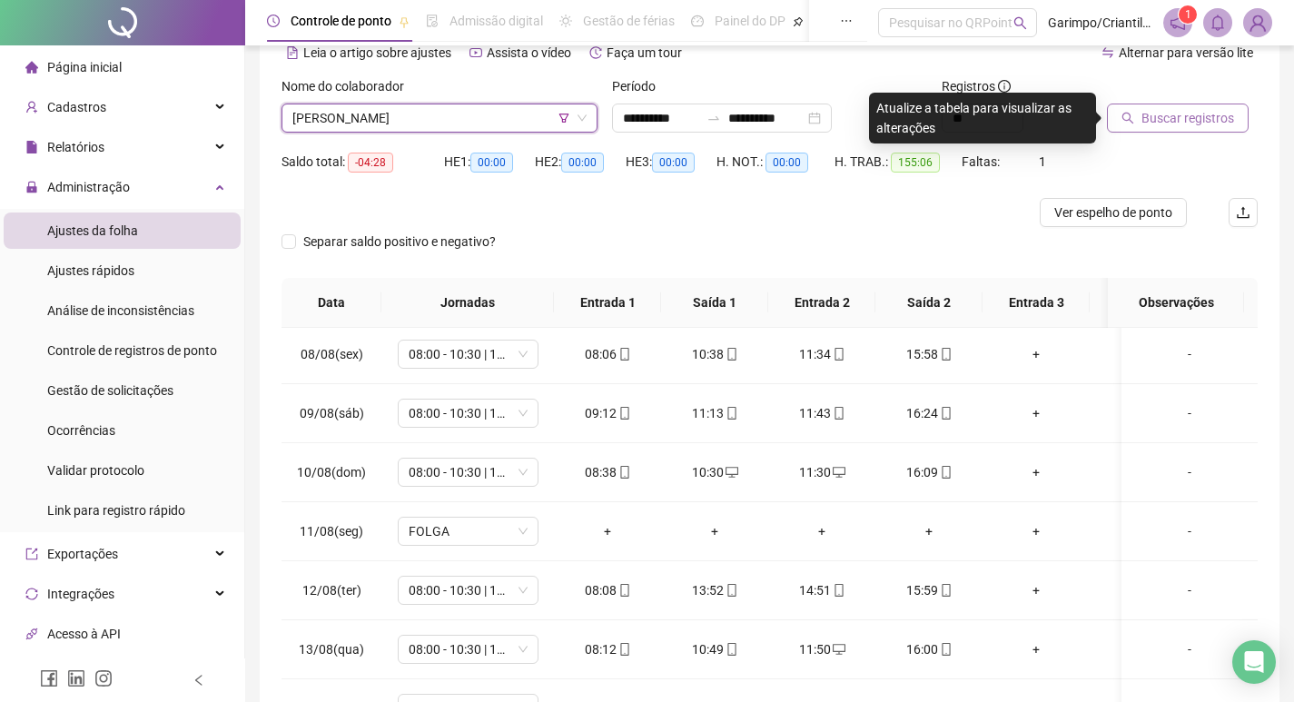
click at [1215, 118] on span "Buscar registros" at bounding box center [1188, 118] width 93 height 20
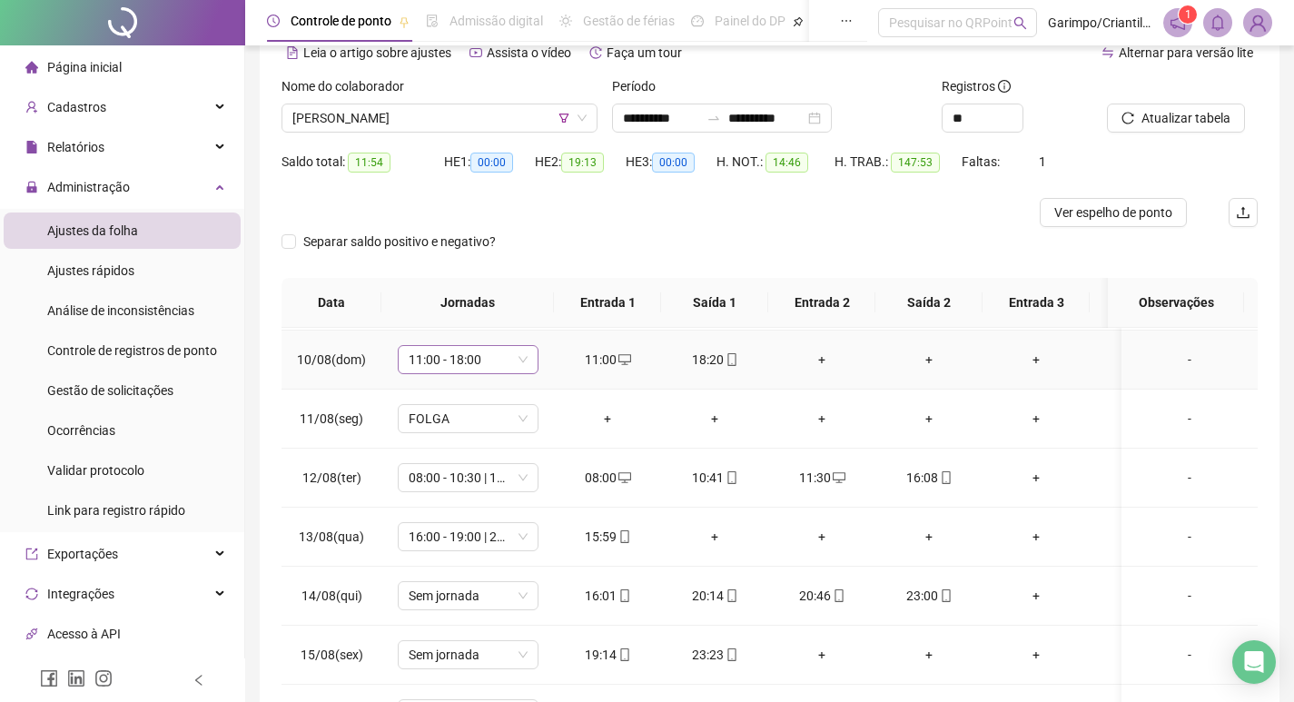
scroll to position [1181, 0]
click at [711, 526] on div "+" at bounding box center [715, 534] width 78 height 20
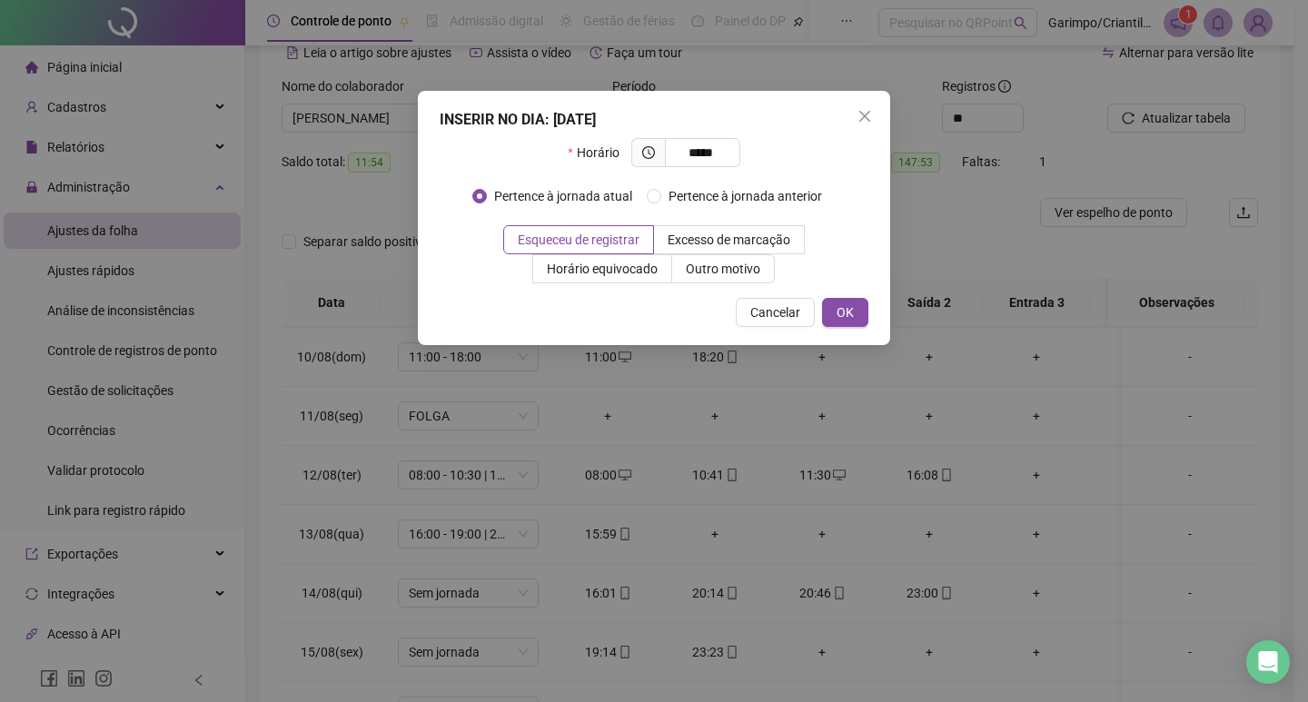
type input "*****"
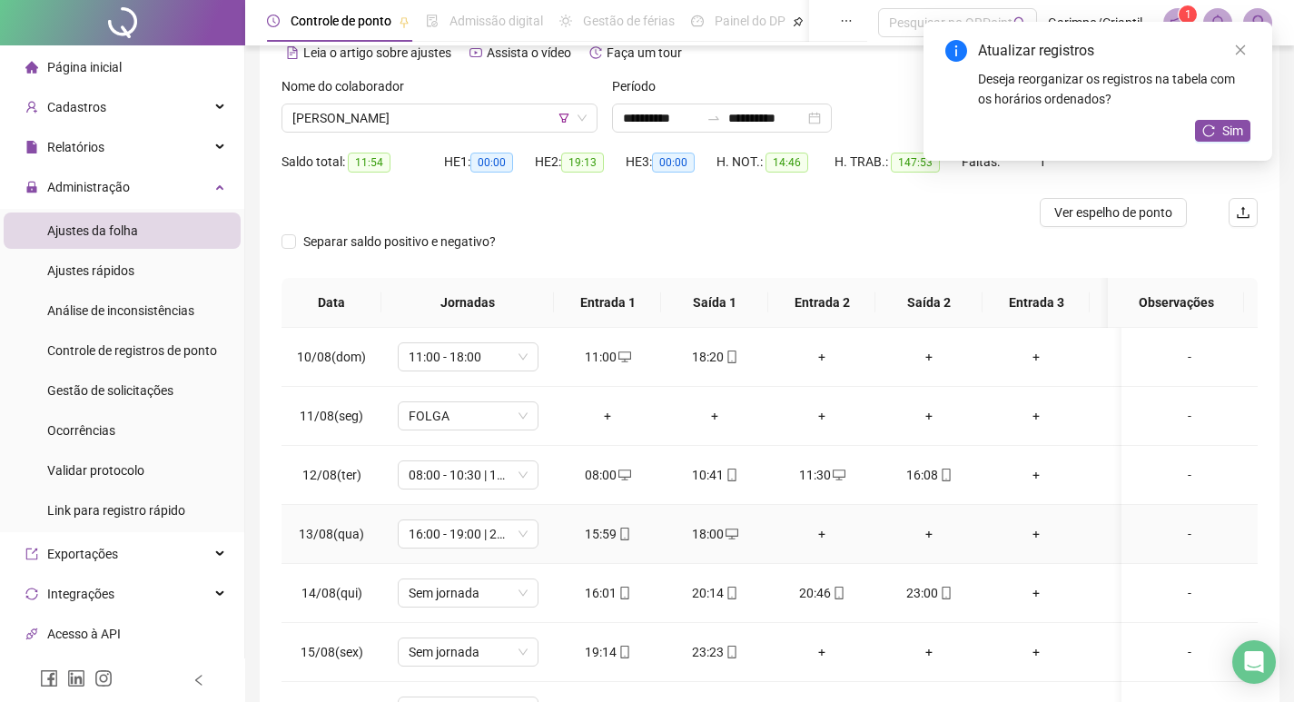
click at [730, 535] on icon "desktop" at bounding box center [732, 534] width 13 height 13
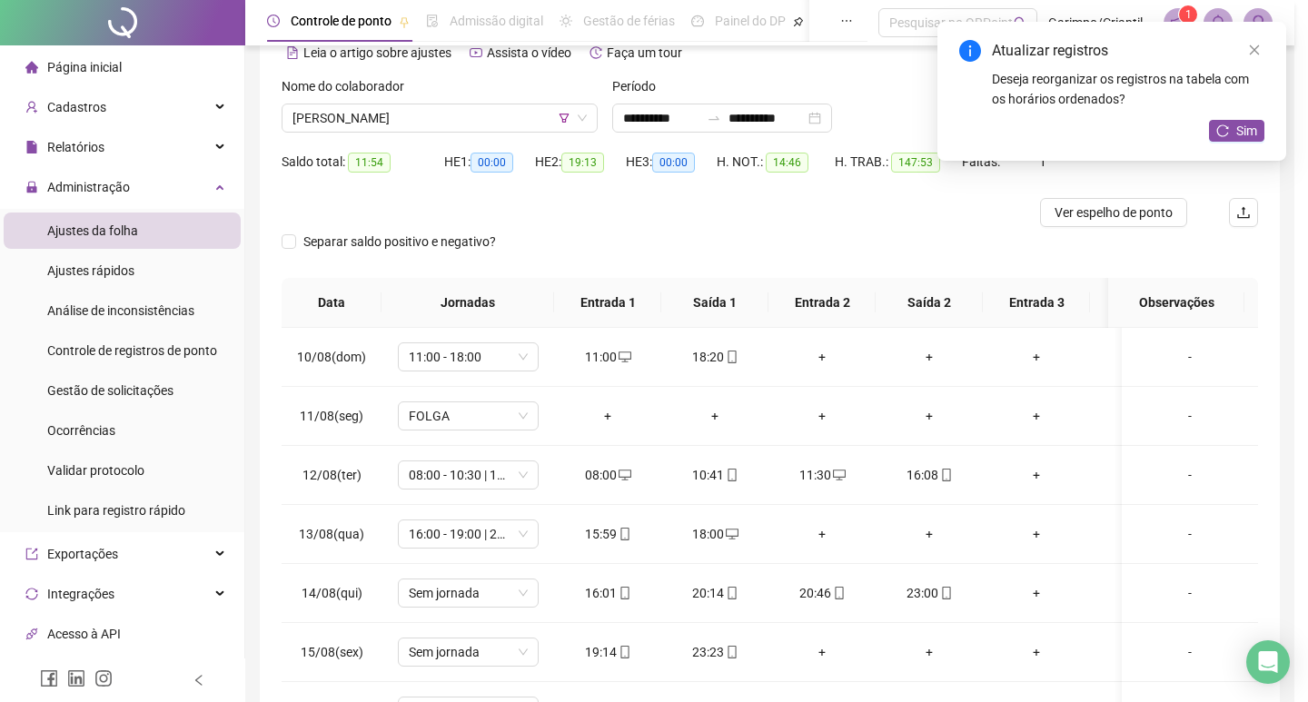
type input "**********"
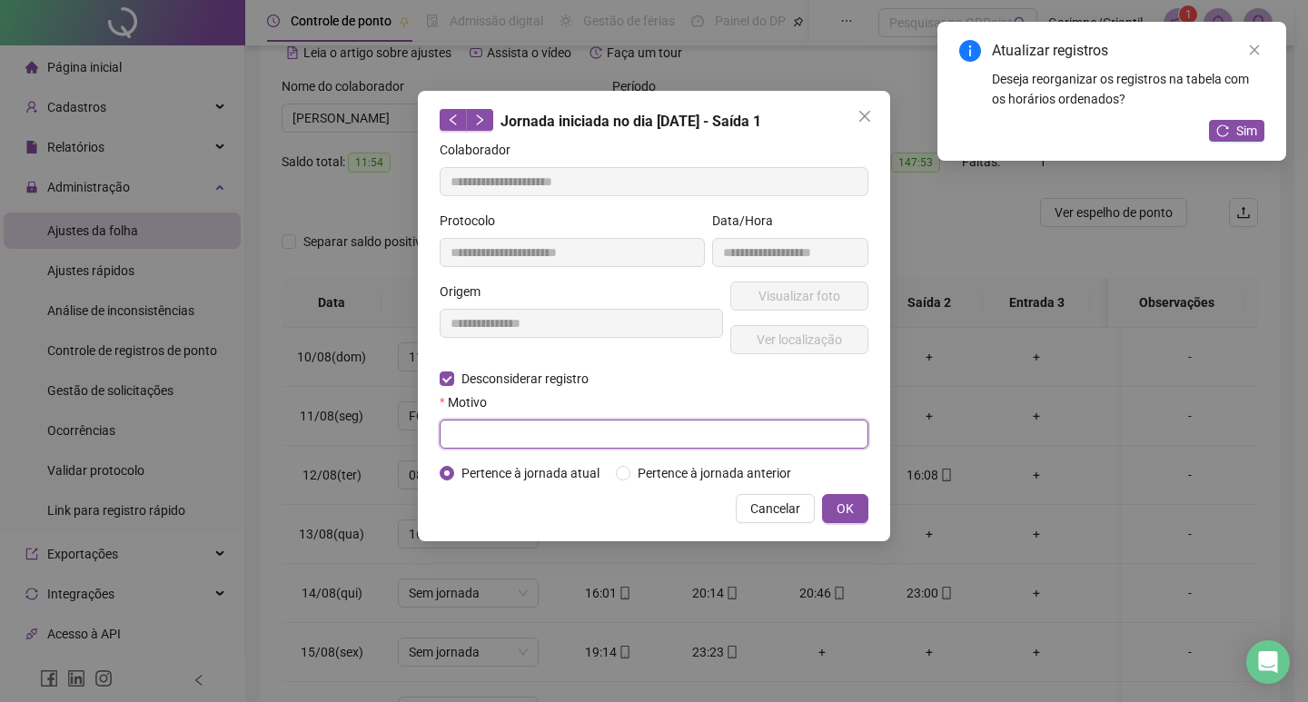
click at [551, 442] on input "text" at bounding box center [654, 434] width 429 height 29
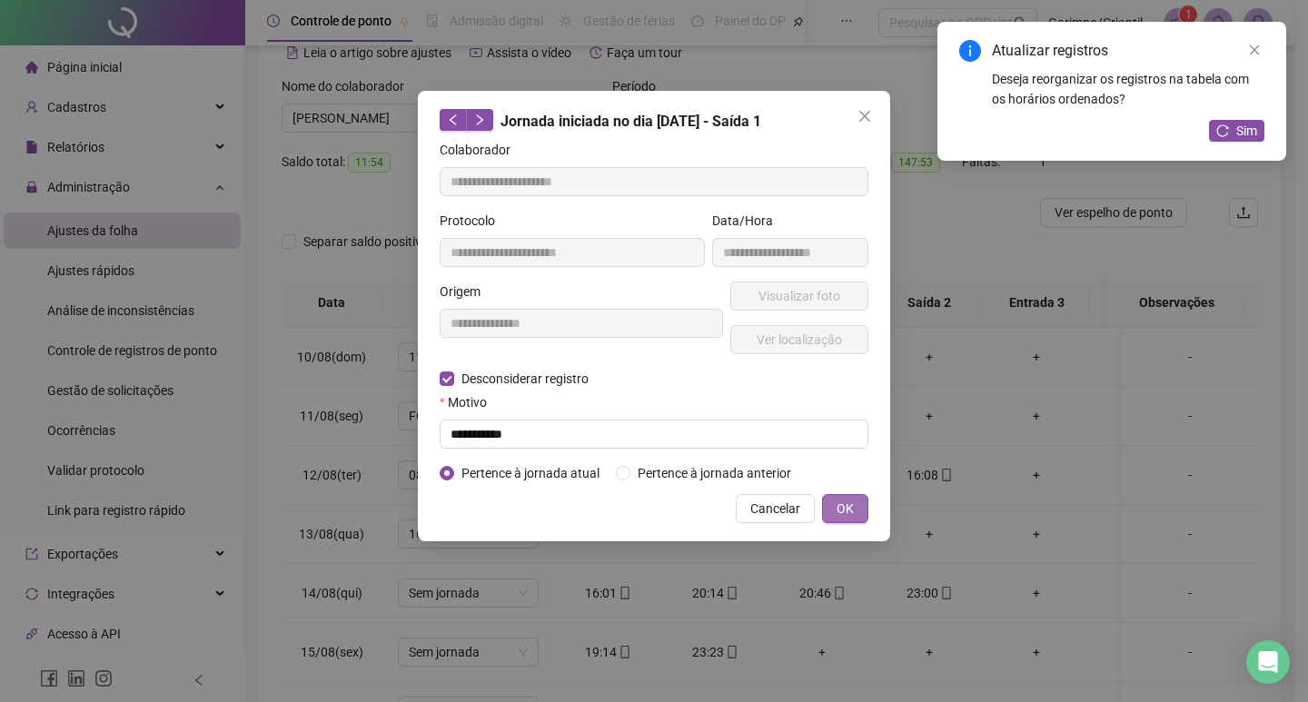
click at [844, 510] on span "OK" at bounding box center [845, 509] width 17 height 20
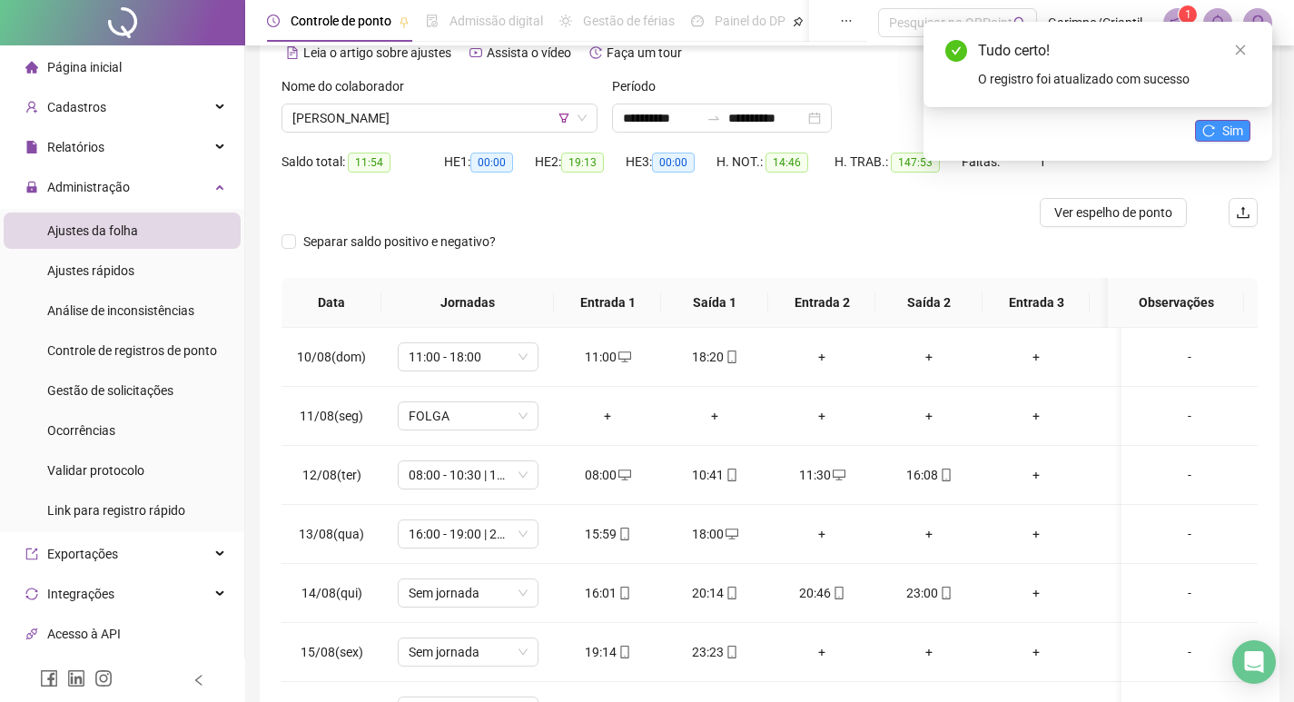
click at [1217, 134] on button "Sim" at bounding box center [1222, 131] width 55 height 22
click at [715, 537] on div "+" at bounding box center [715, 534] width 78 height 20
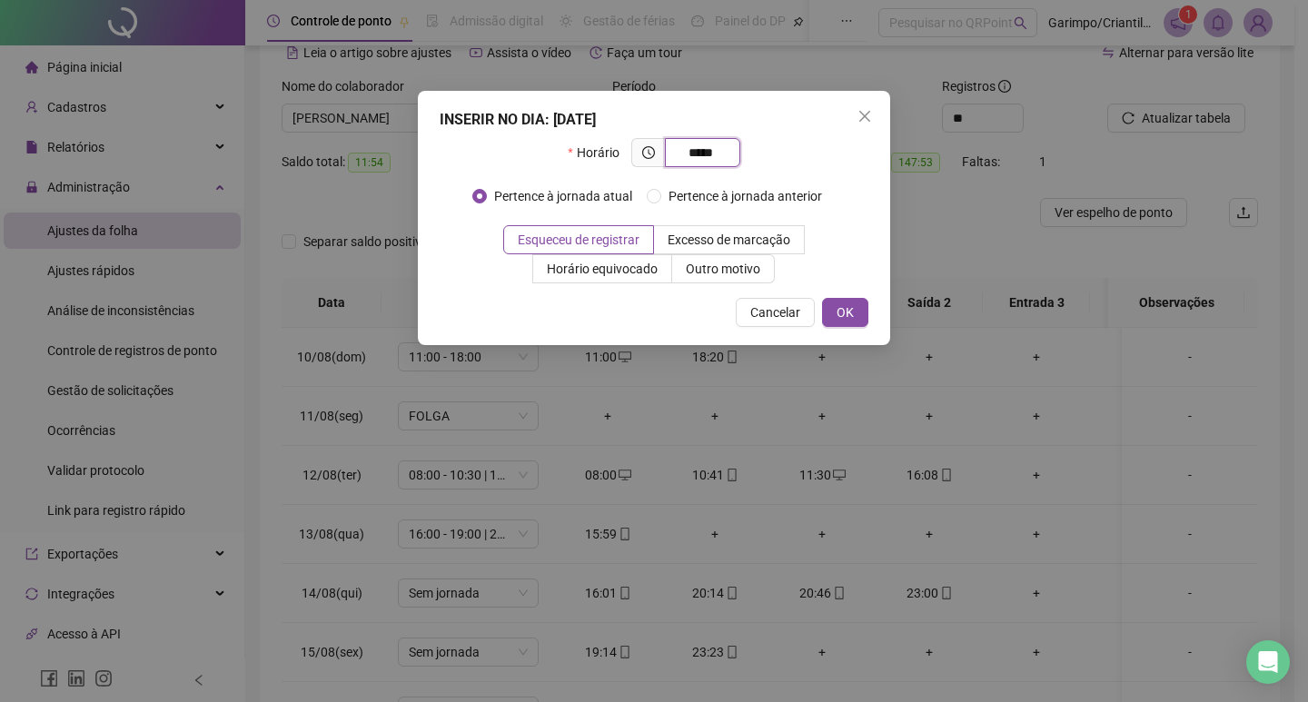
type input "*****"
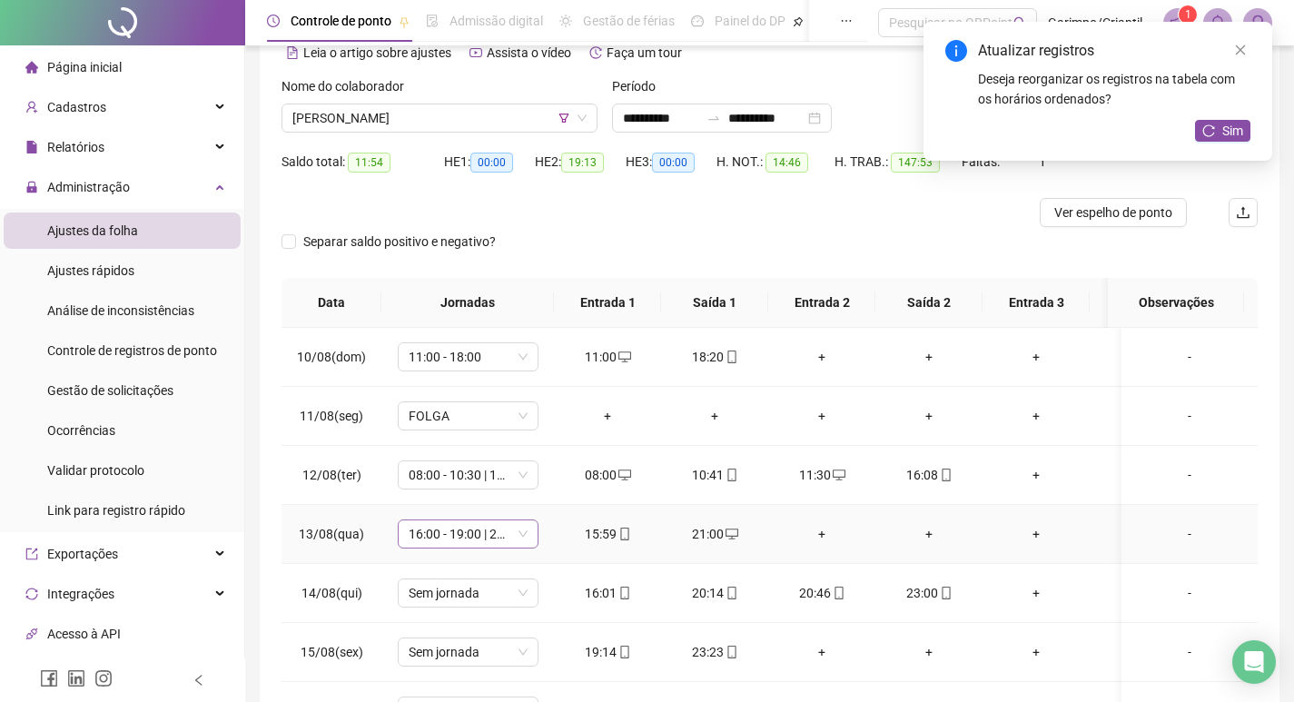
click at [465, 542] on span "16:00 - 19:00 | 20:00 - 23:00" at bounding box center [468, 533] width 119 height 27
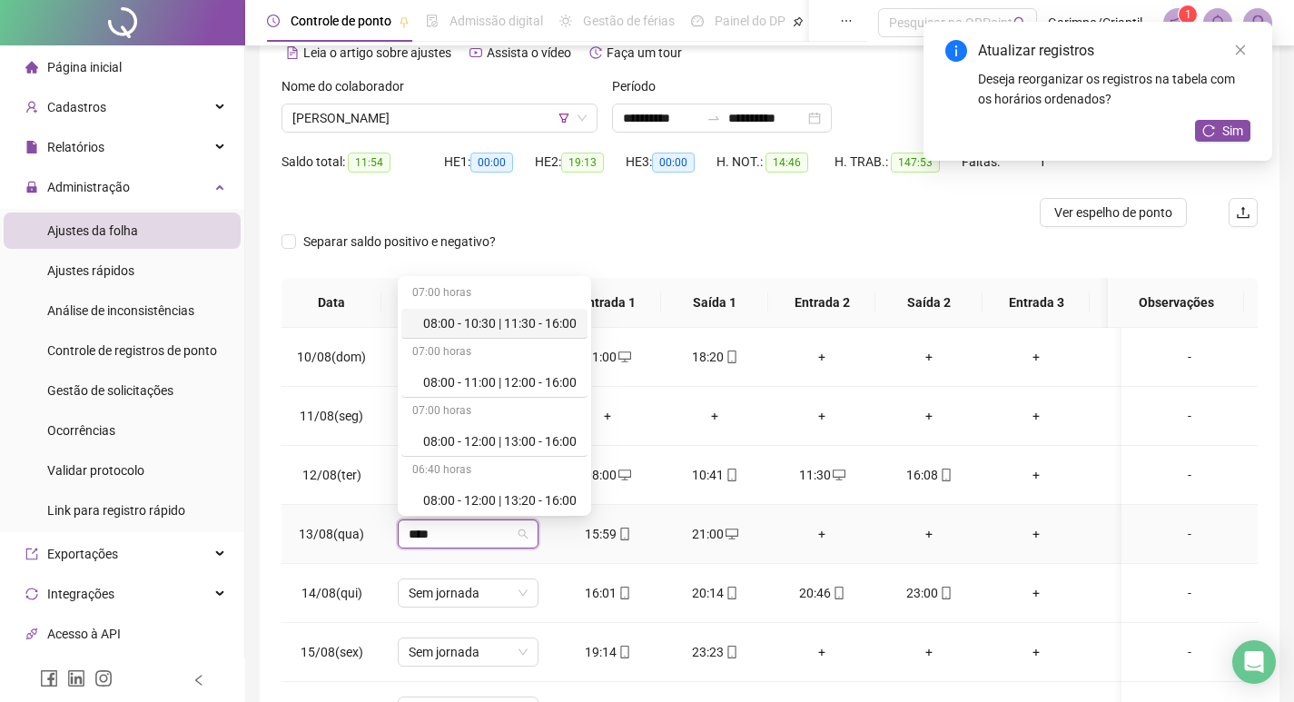
type input "*****"
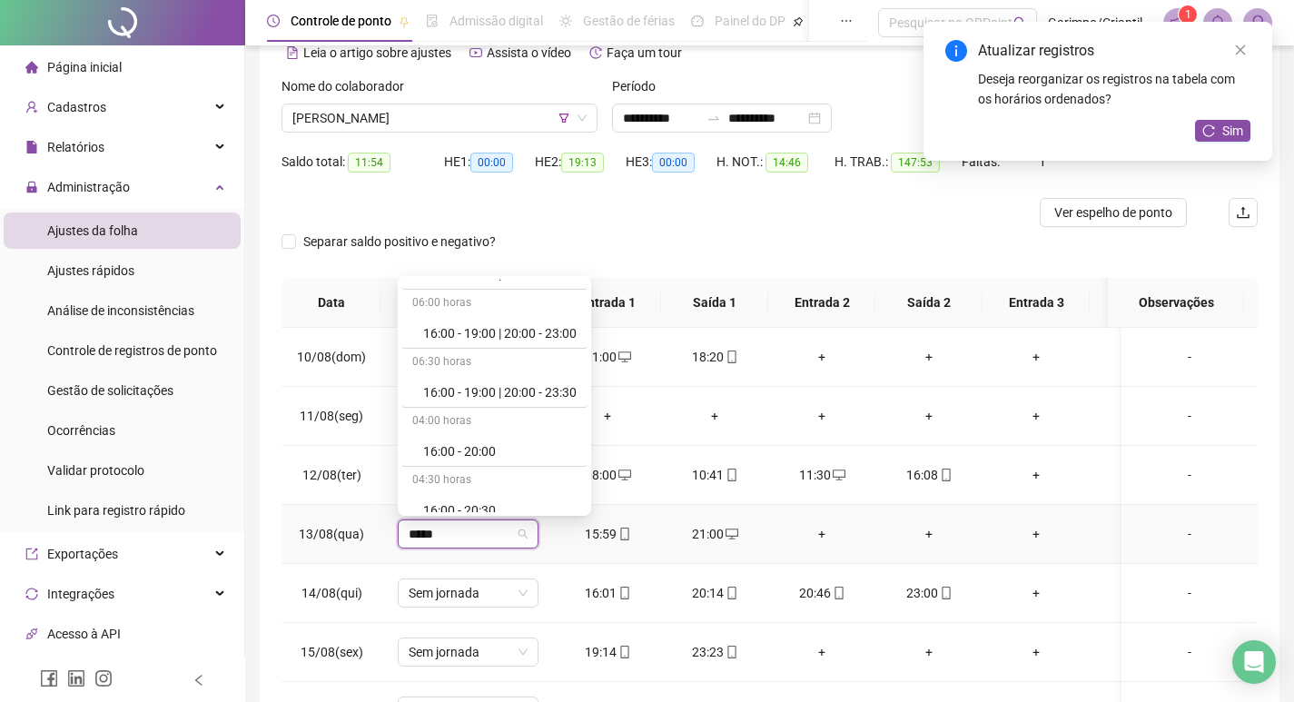
scroll to position [2906, 0]
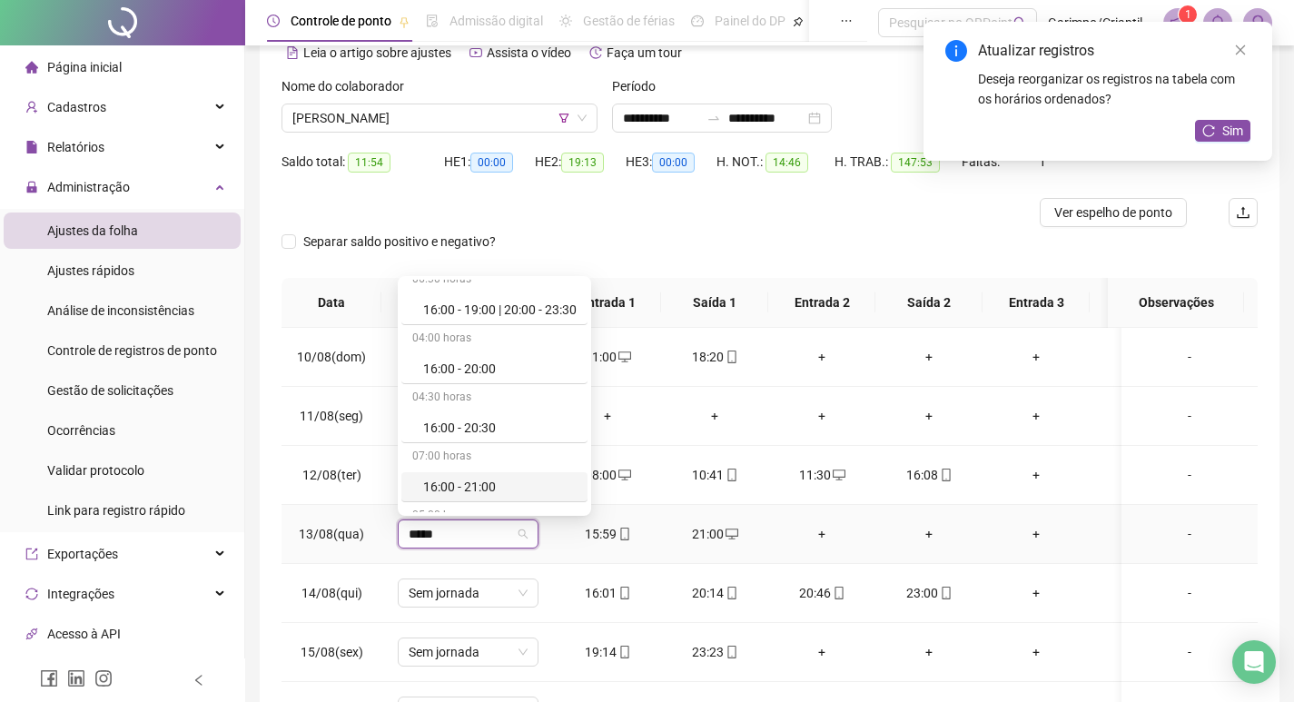
click at [474, 485] on div "16:00 - 21:00" at bounding box center [499, 487] width 153 height 20
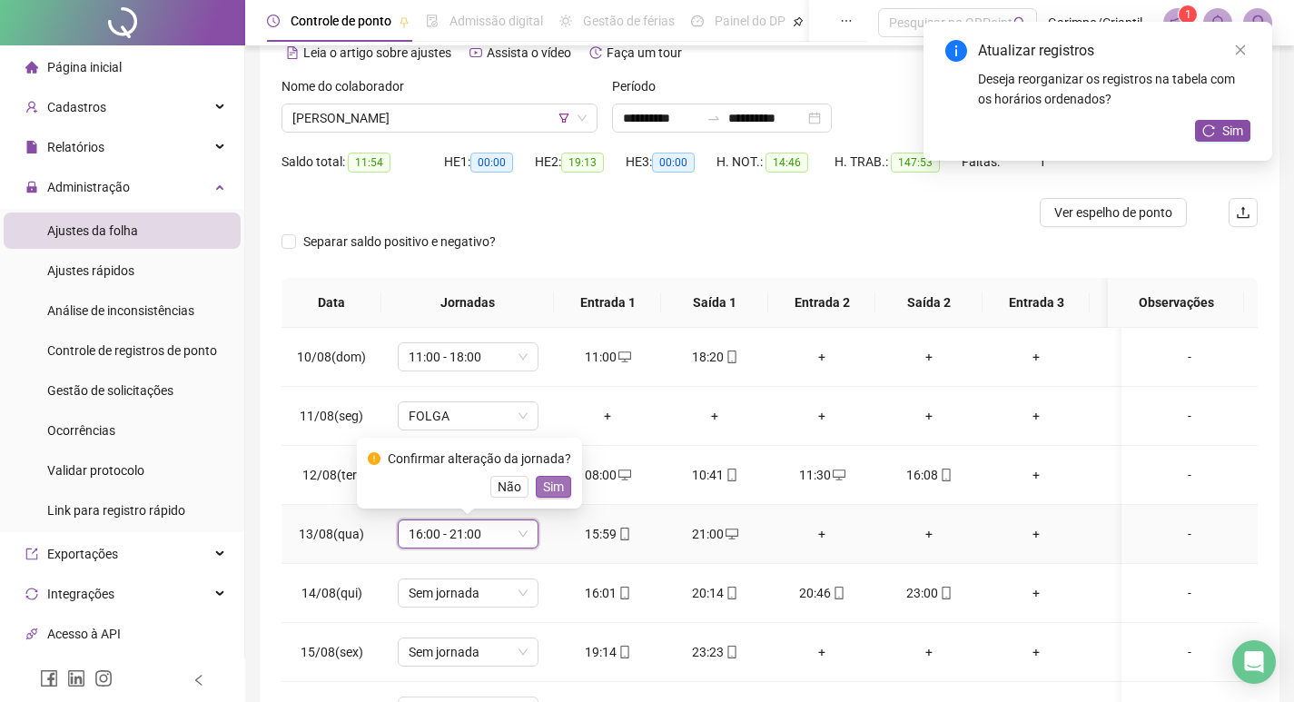
click at [550, 489] on span "Sim" at bounding box center [553, 487] width 21 height 20
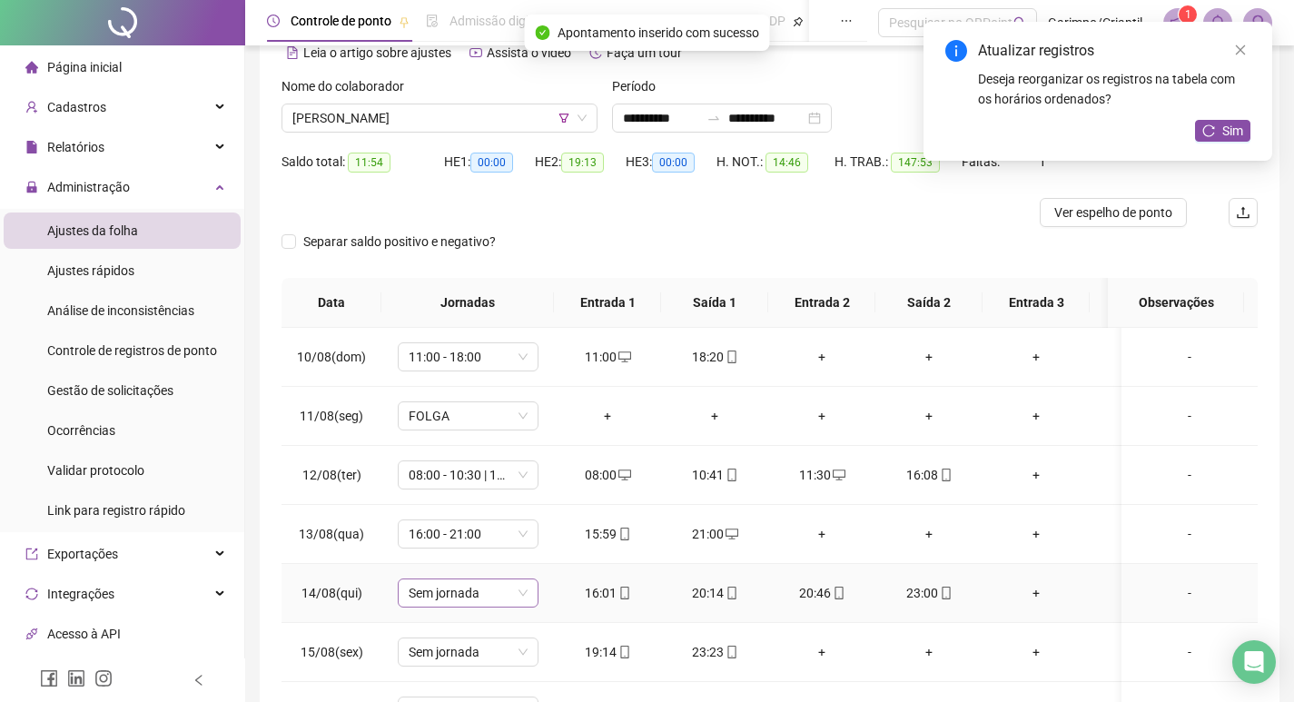
click at [509, 594] on span "Sem jornada" at bounding box center [468, 592] width 119 height 27
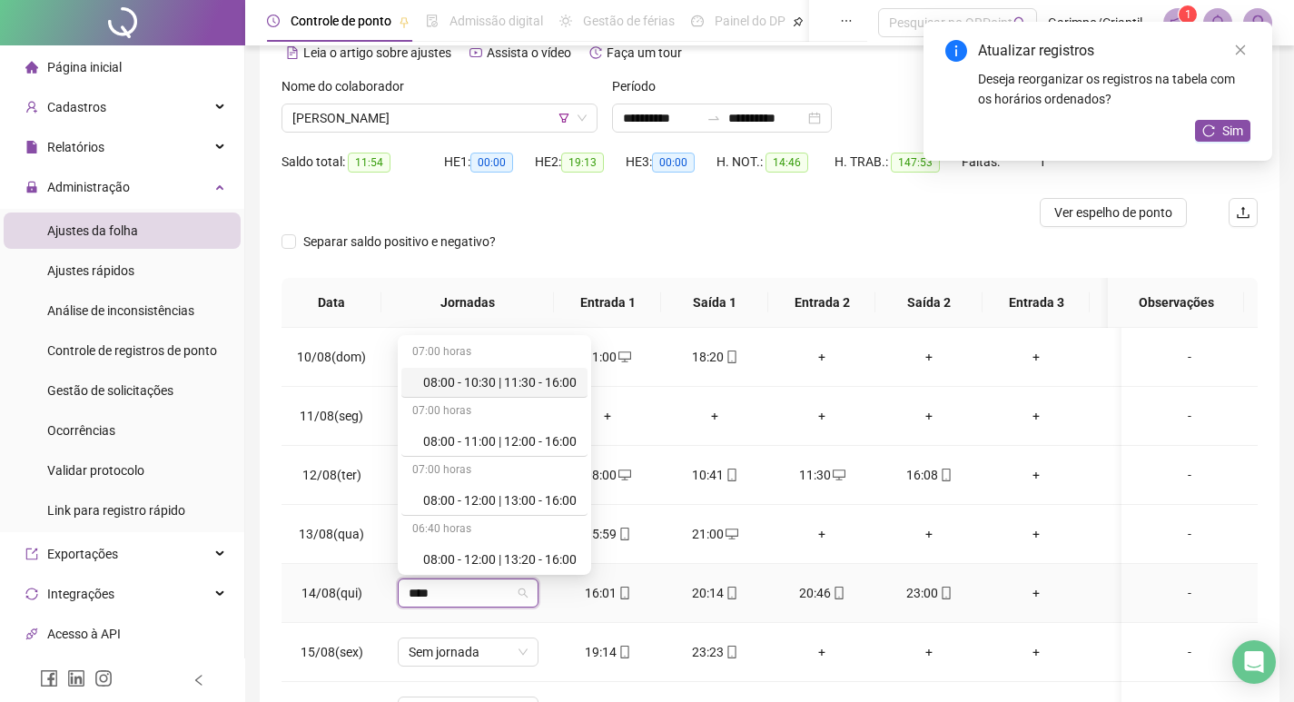
type input "*****"
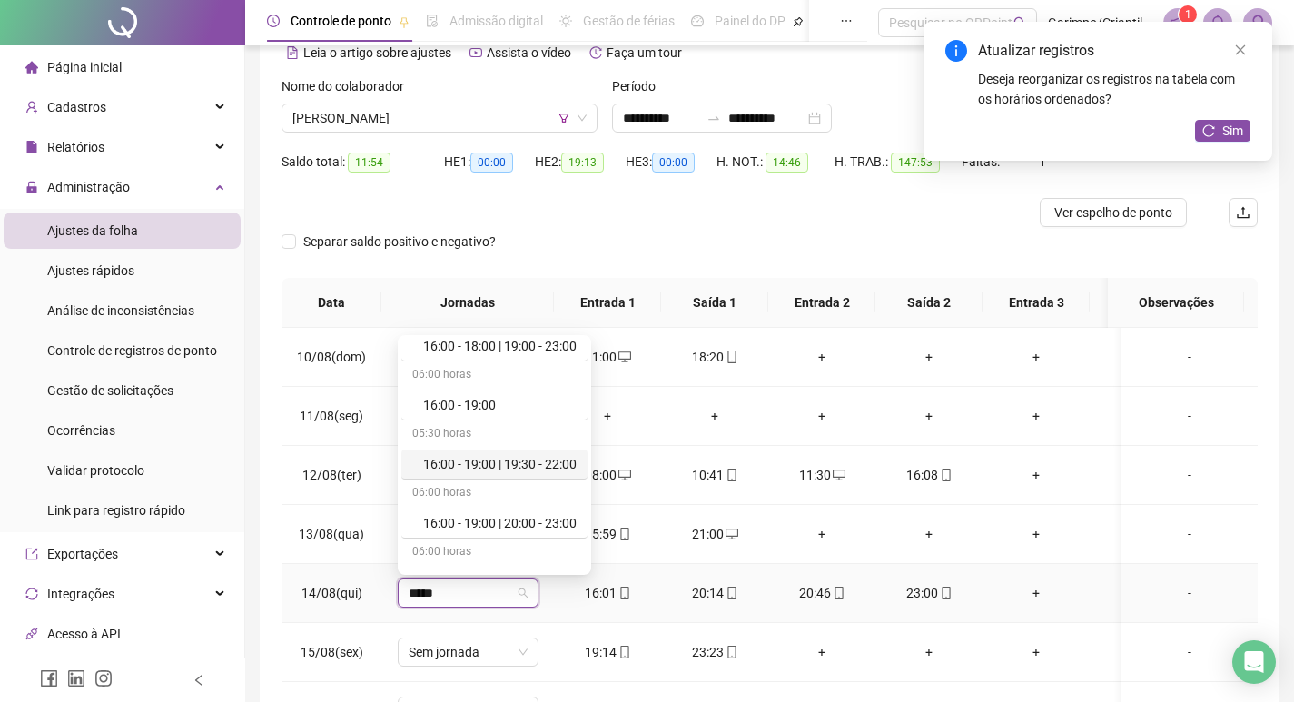
scroll to position [2725, 0]
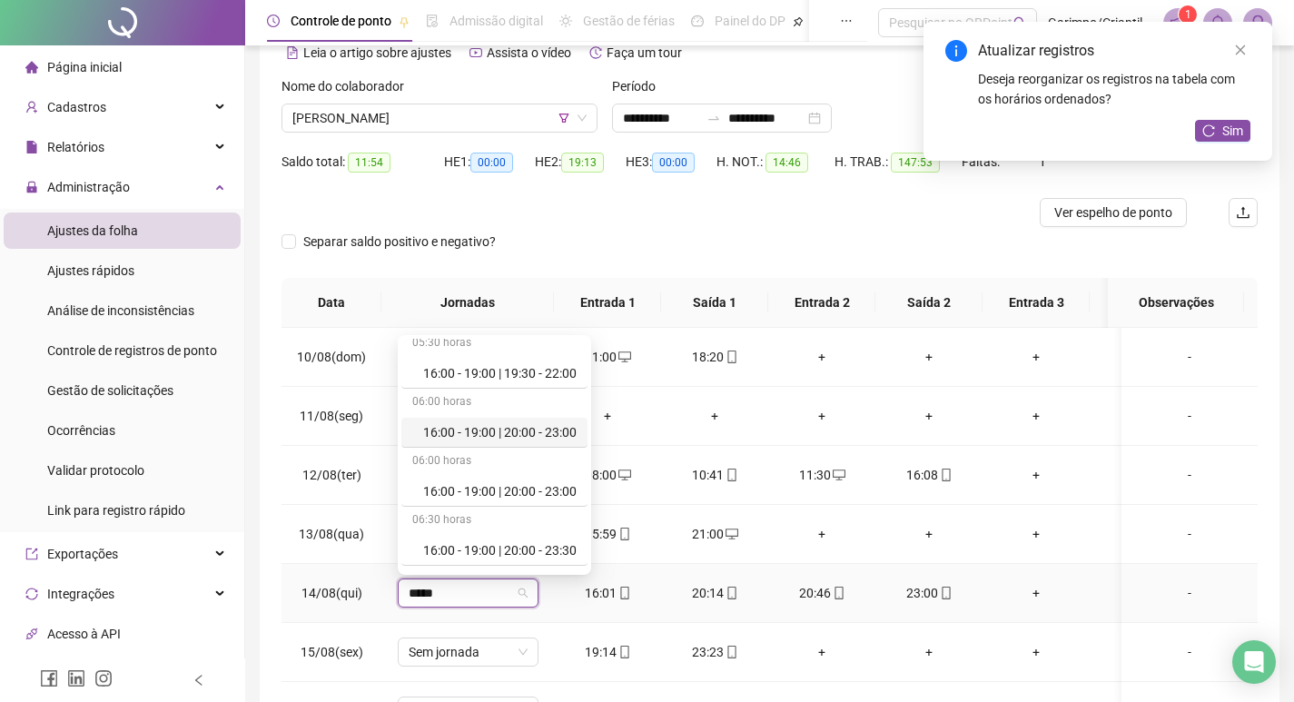
click at [526, 438] on div "16:00 - 19:00 | 20:00 - 23:00" at bounding box center [499, 432] width 153 height 20
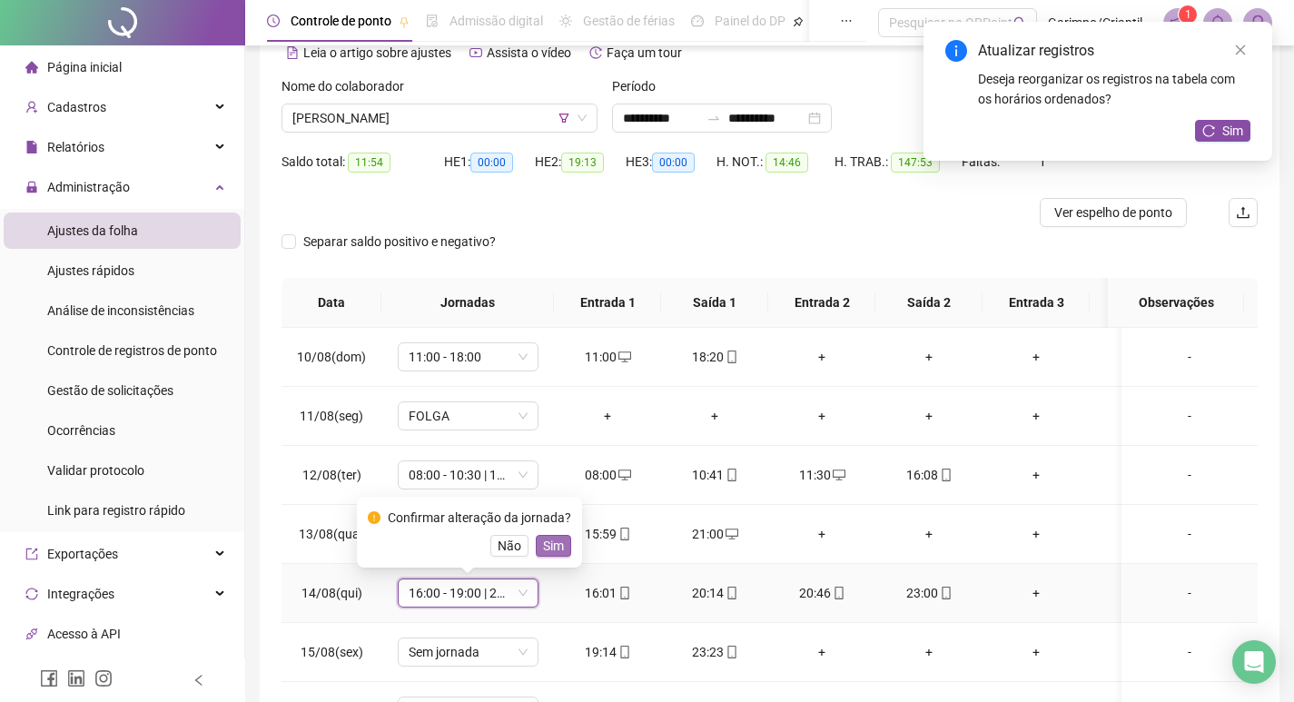
click at [544, 541] on span "Sim" at bounding box center [553, 546] width 21 height 20
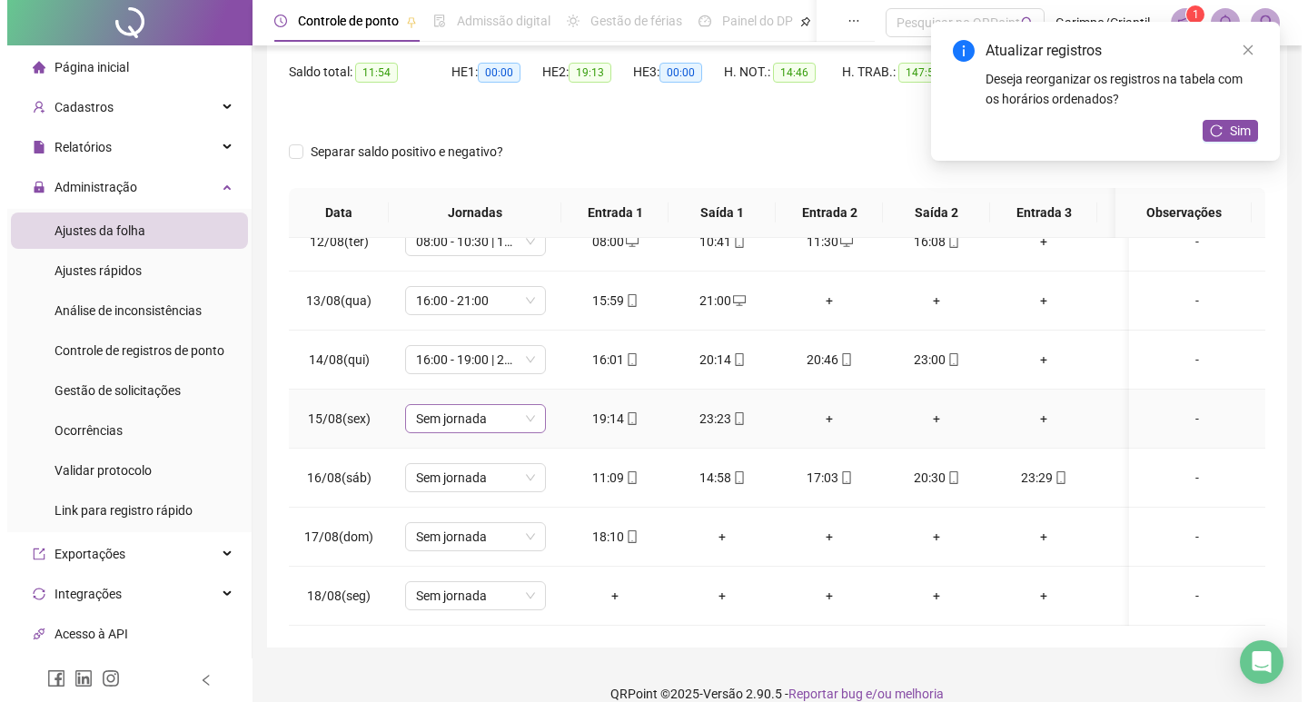
scroll to position [182, 0]
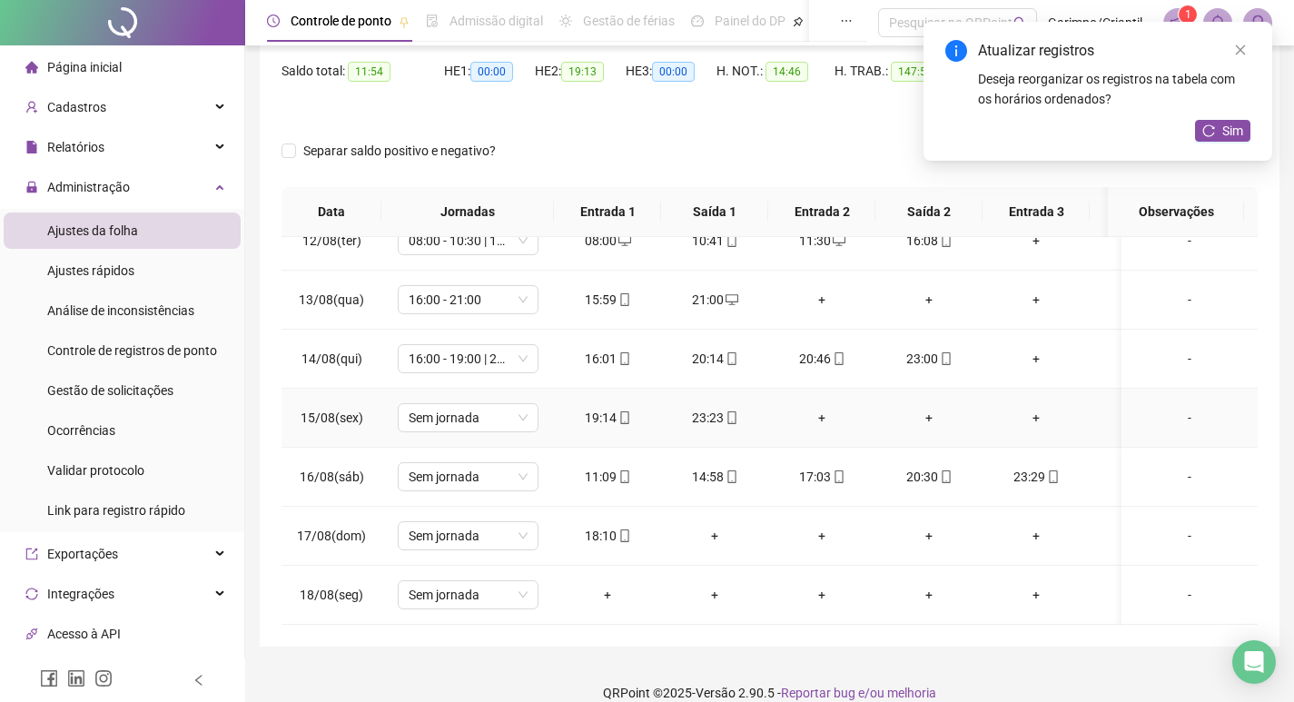
click at [1179, 408] on div "-" at bounding box center [1189, 418] width 107 height 20
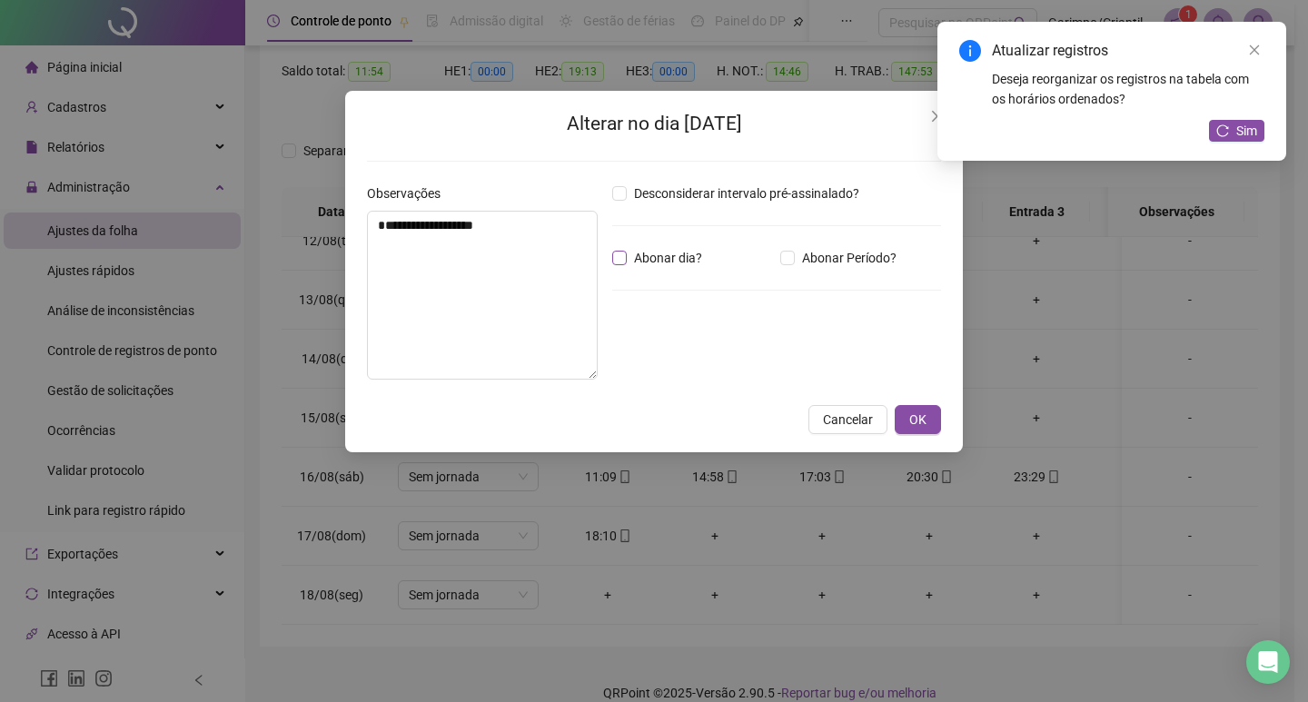
click at [669, 264] on span "Abonar dia?" at bounding box center [668, 258] width 83 height 20
click at [814, 248] on span "Abonar Período?" at bounding box center [849, 258] width 109 height 20
click at [632, 361] on input "*****" at bounding box center [659, 358] width 73 height 22
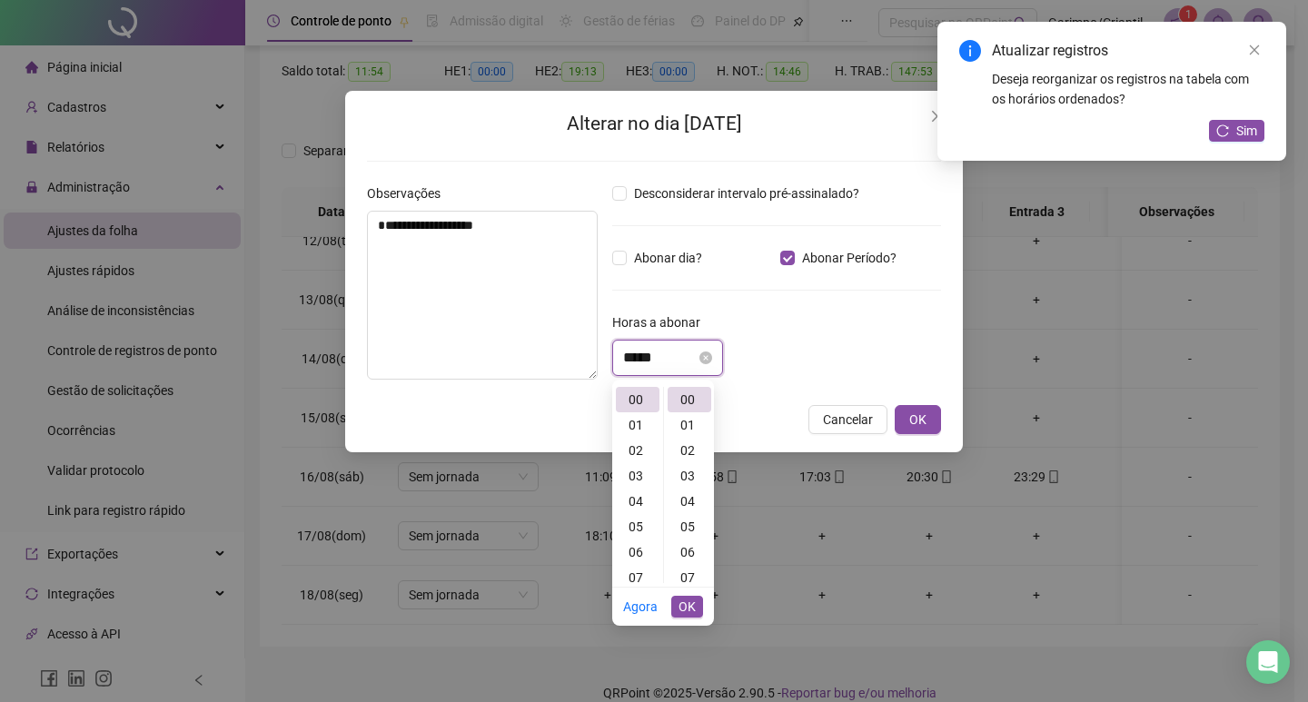
click at [639, 357] on input "*****" at bounding box center [659, 358] width 73 height 22
click at [644, 504] on div "04" at bounding box center [638, 501] width 44 height 25
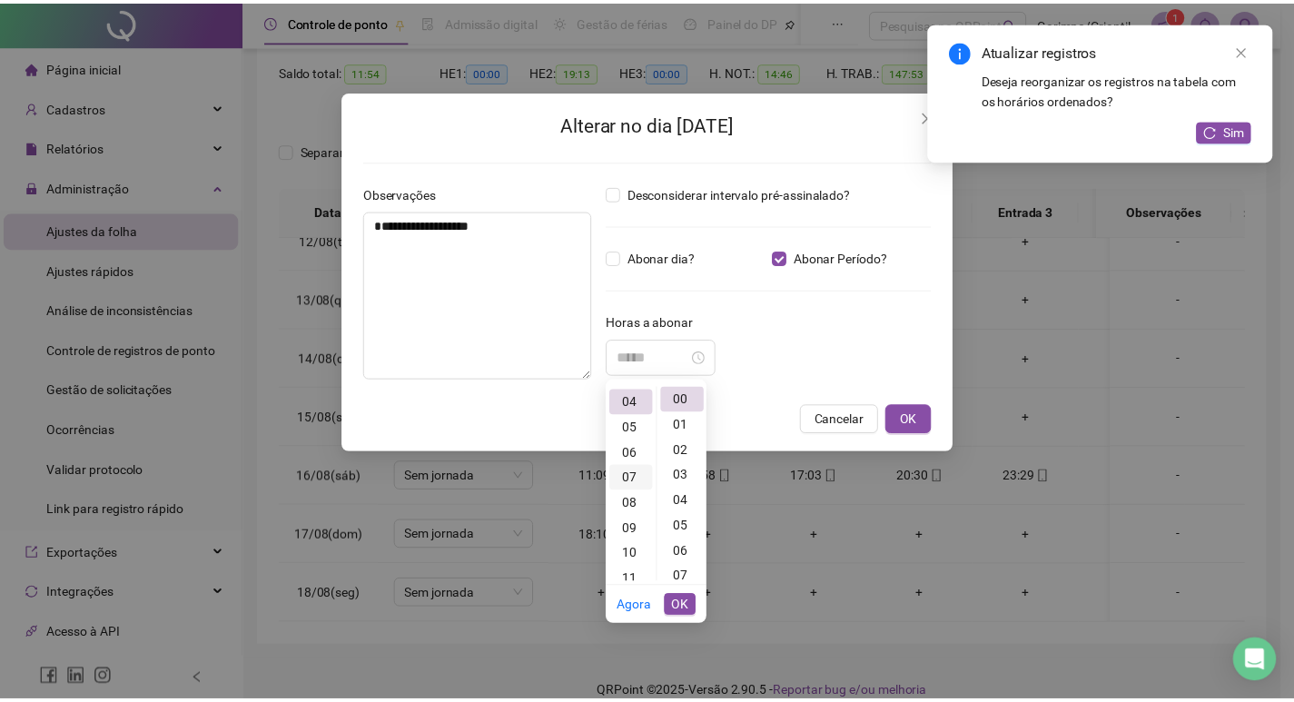
scroll to position [102, 0]
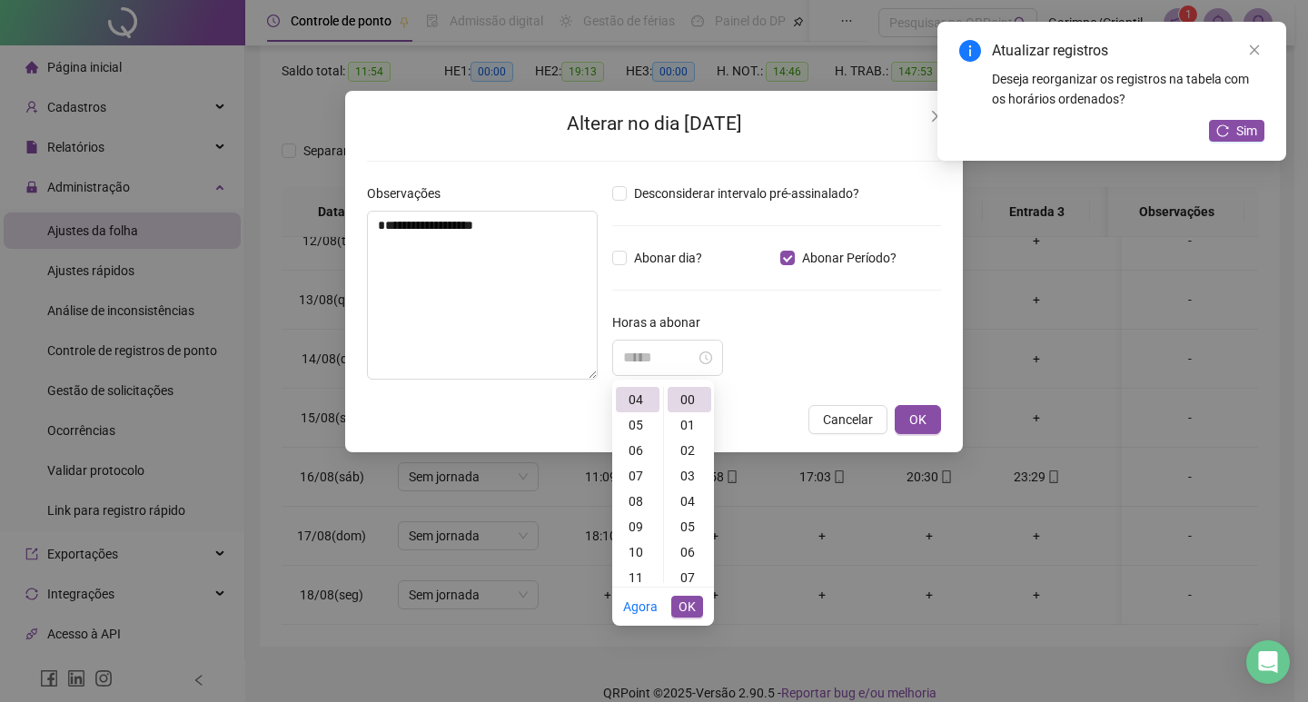
type input "*****"
click at [682, 611] on span "OK" at bounding box center [686, 607] width 17 height 20
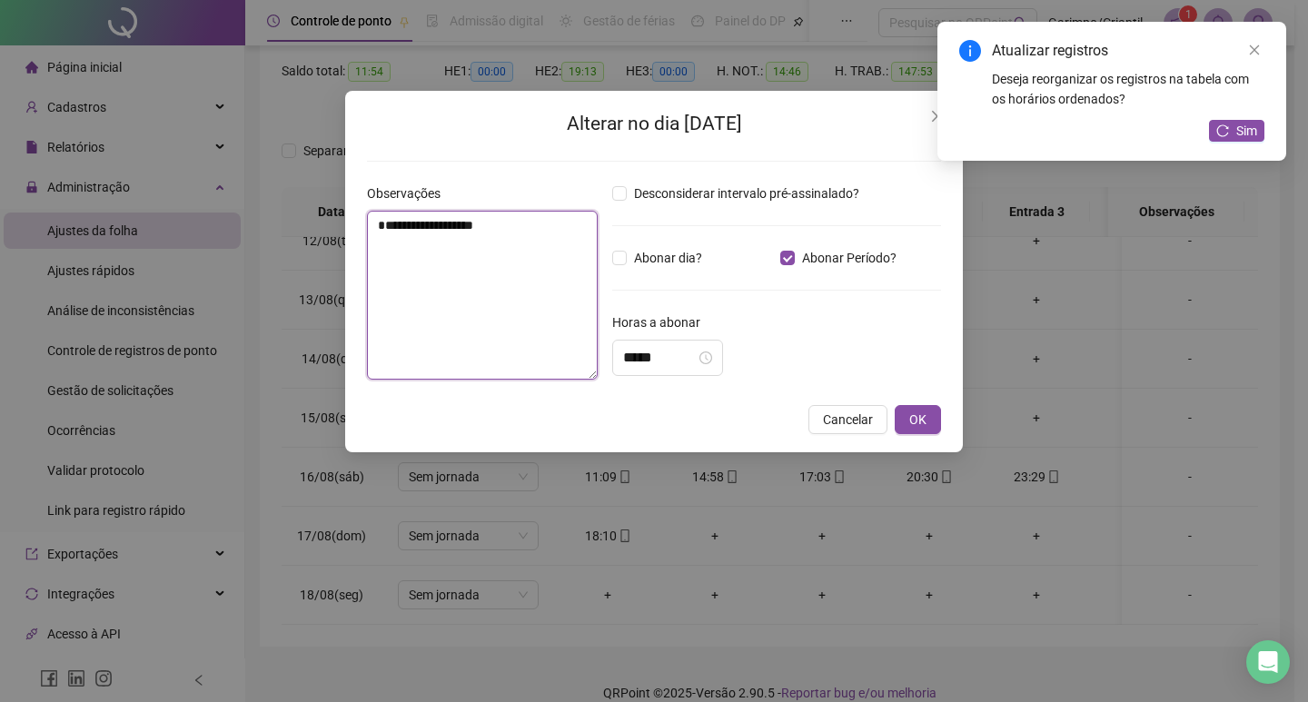
click at [443, 269] on textarea "**********" at bounding box center [482, 295] width 231 height 169
type textarea "**********"
click at [907, 415] on button "OK" at bounding box center [918, 419] width 46 height 29
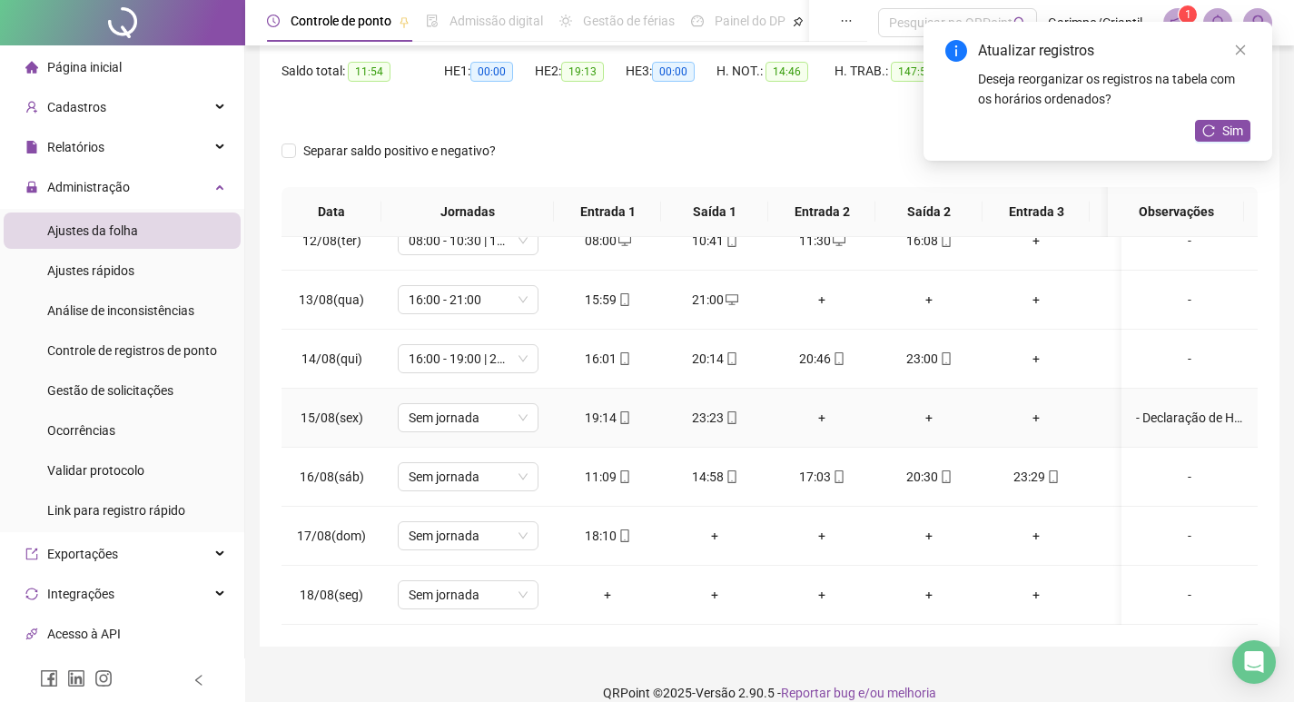
click at [460, 419] on td "Sem jornada" at bounding box center [467, 418] width 173 height 59
click at [463, 404] on span "Sem jornada" at bounding box center [468, 417] width 119 height 27
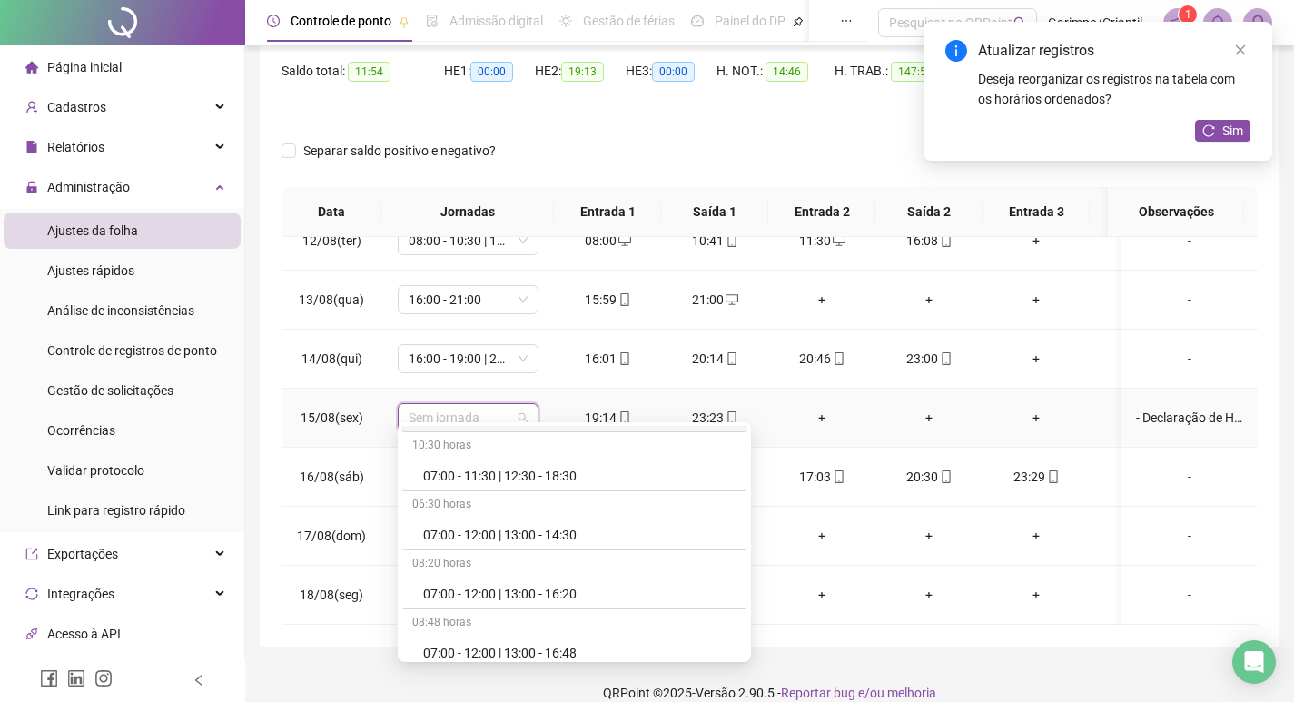
scroll to position [636, 0]
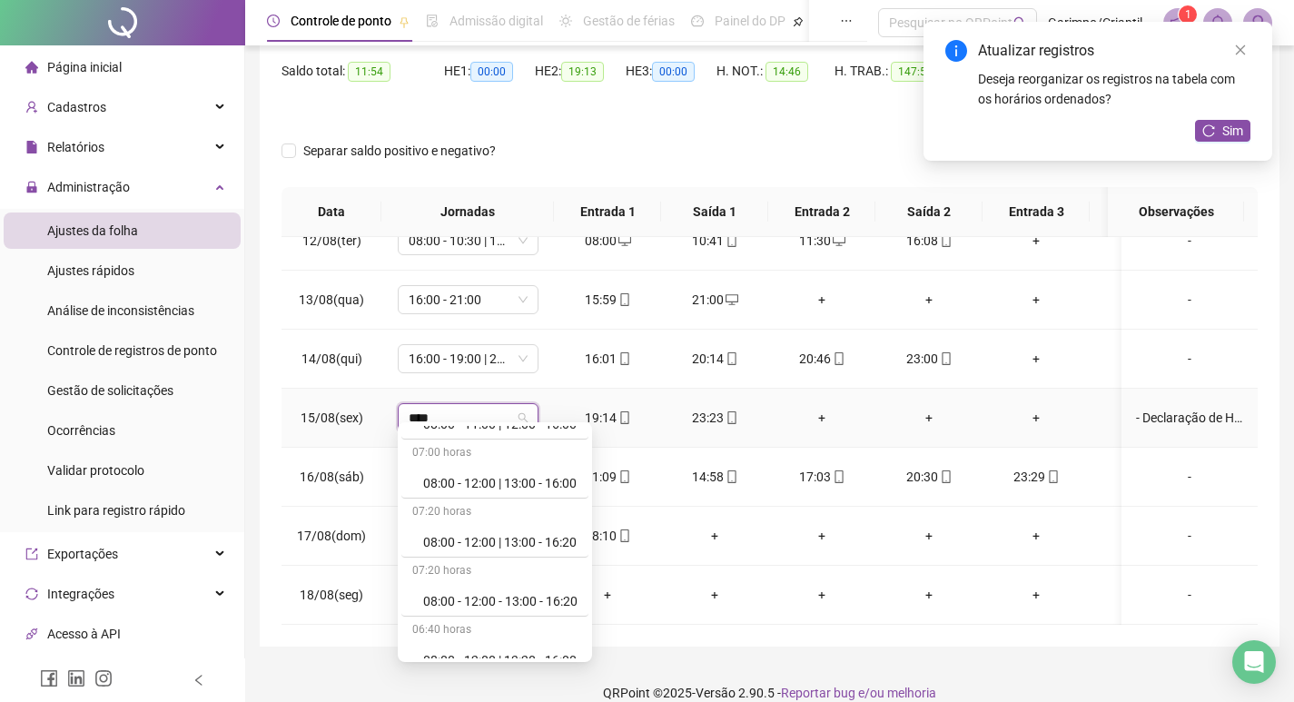
type input "*****"
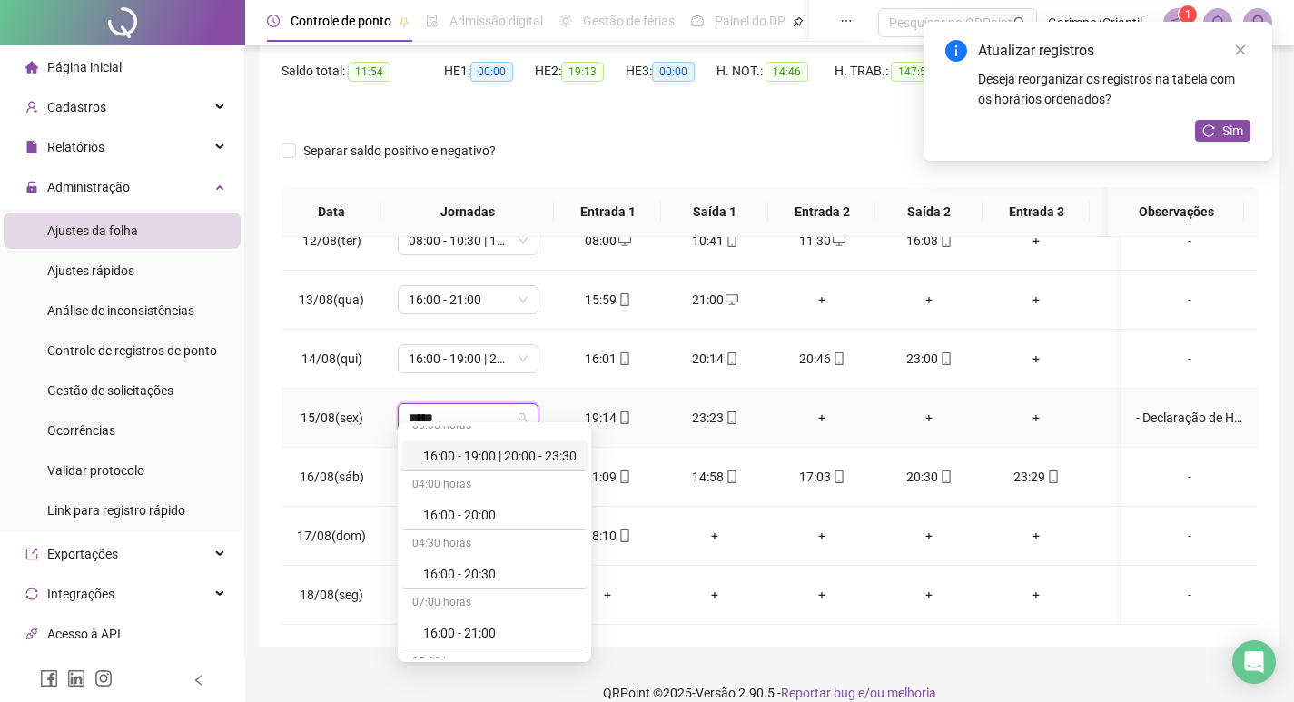
click at [550, 464] on div "16:00 - 19:00 | 20:00 - 23:30" at bounding box center [499, 456] width 153 height 20
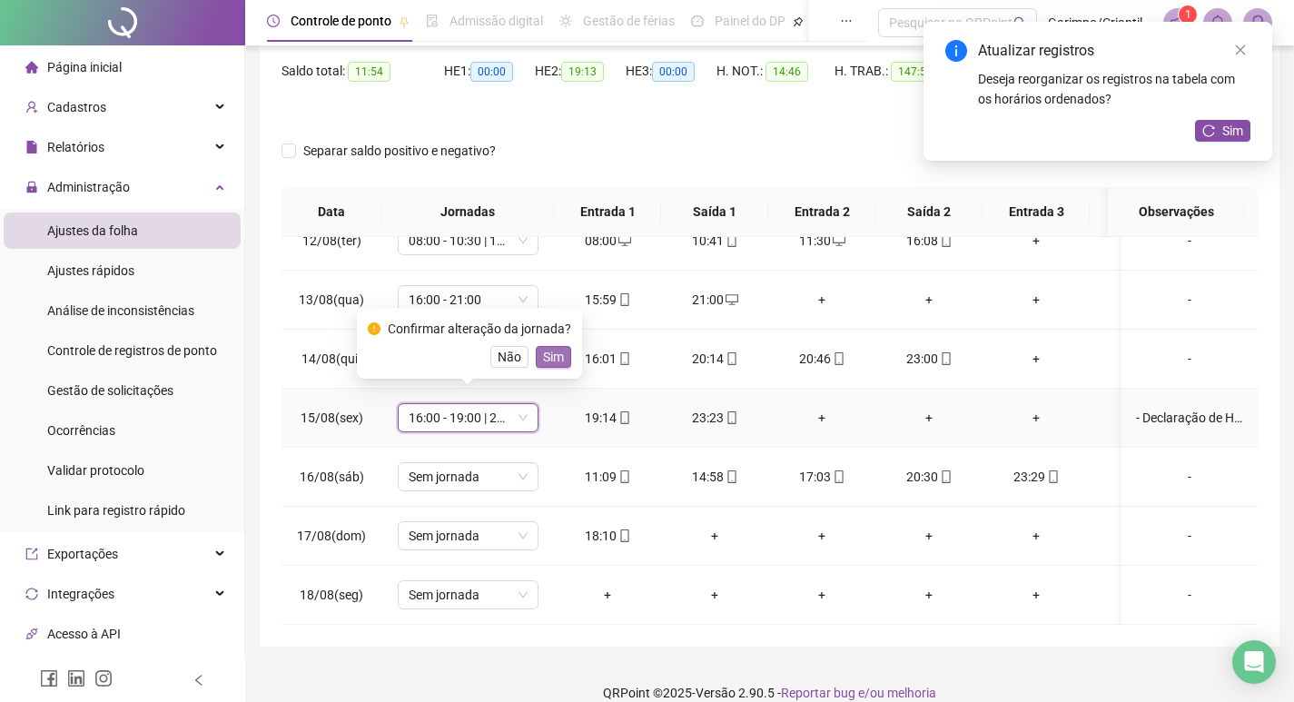
click at [544, 360] on span "Sim" at bounding box center [553, 357] width 21 height 20
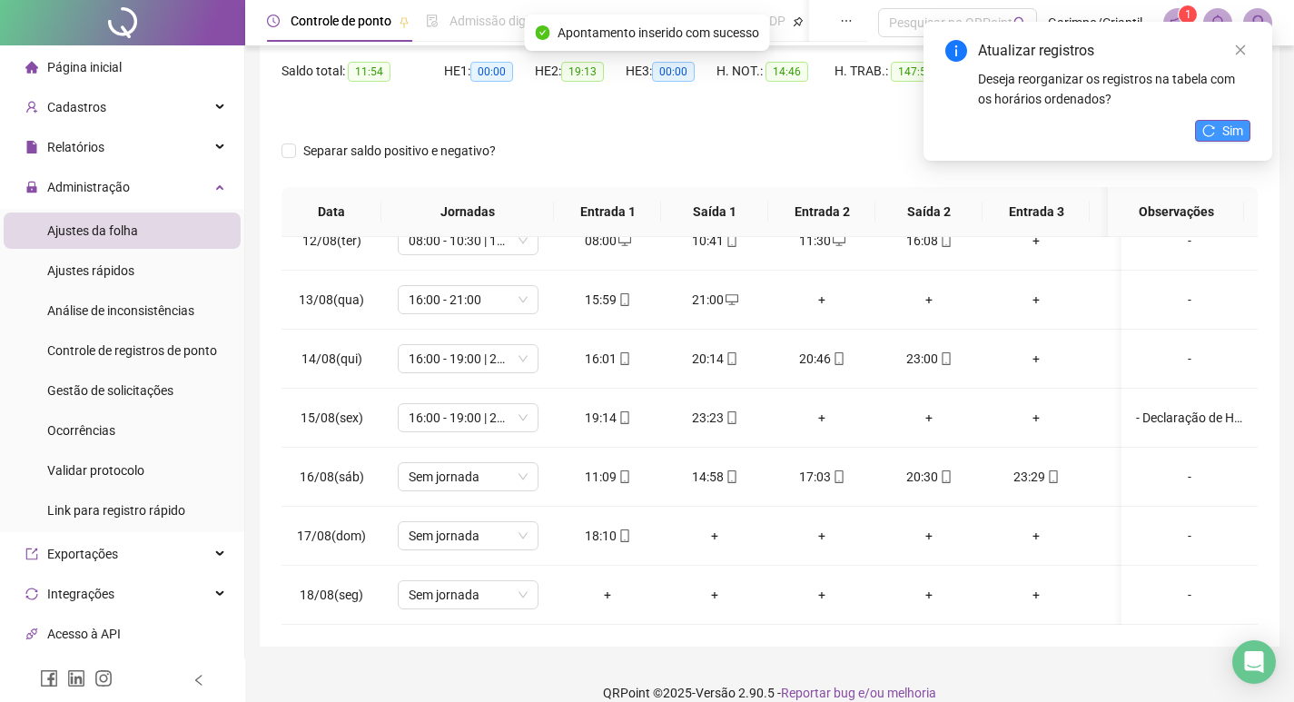
click at [1227, 123] on span "Sim" at bounding box center [1233, 131] width 21 height 20
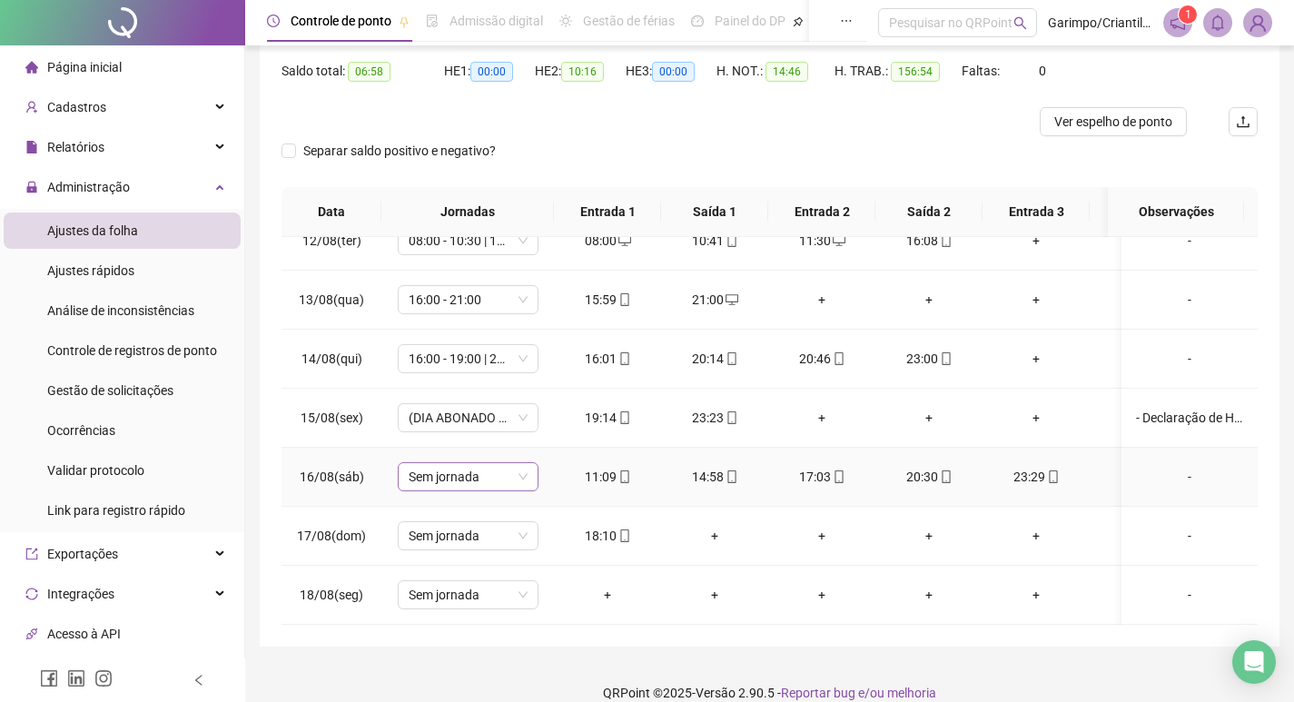
click at [486, 466] on span "Sem jornada" at bounding box center [468, 476] width 119 height 27
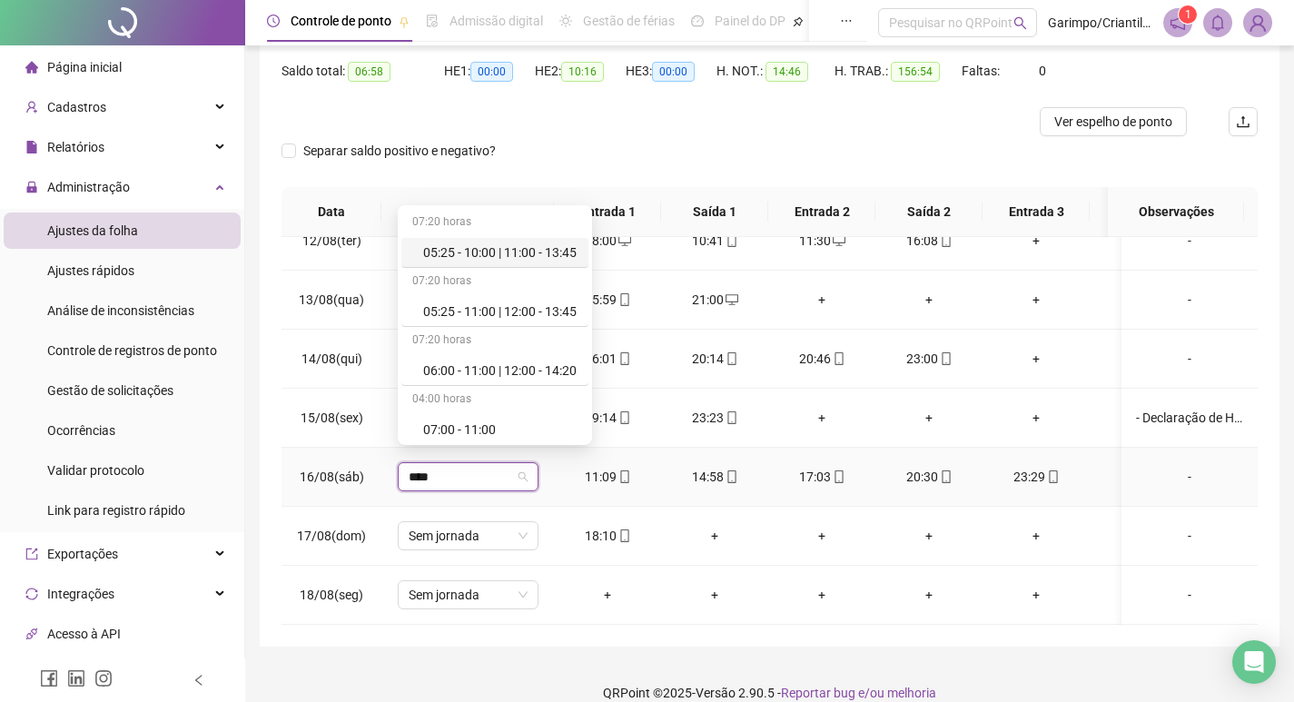
type input "*****"
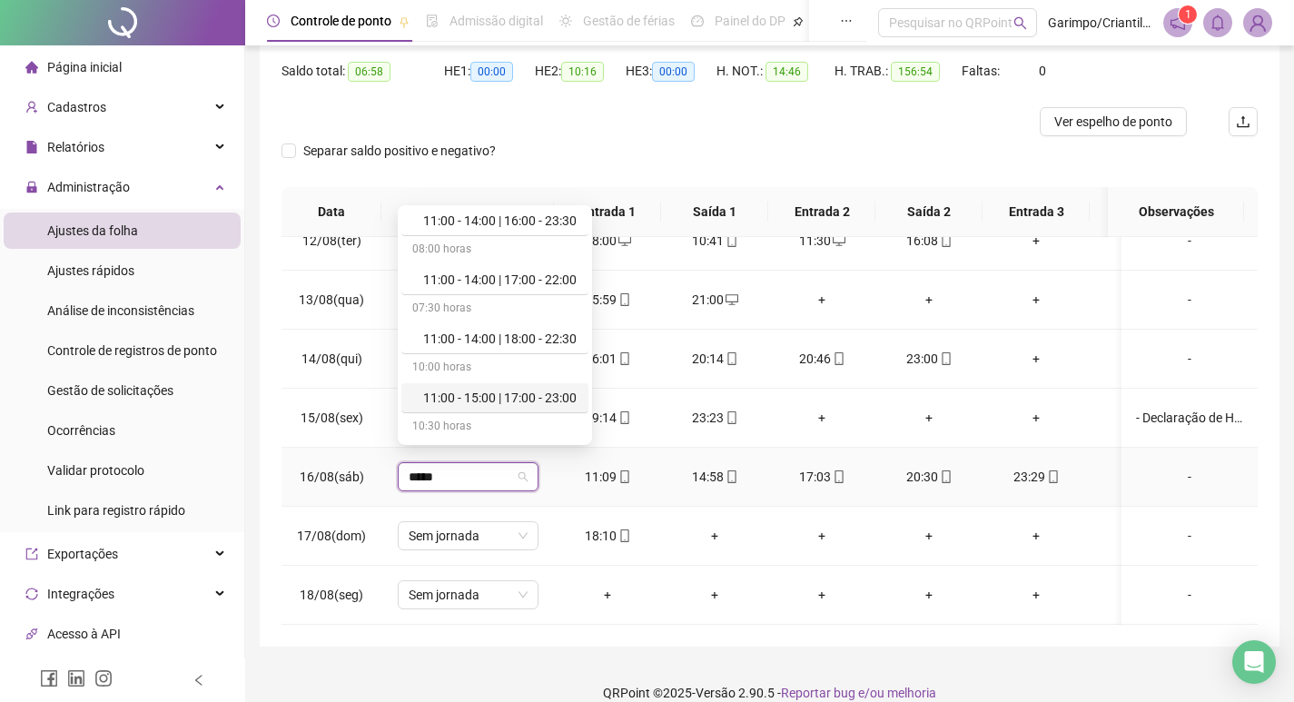
scroll to position [1362, 0]
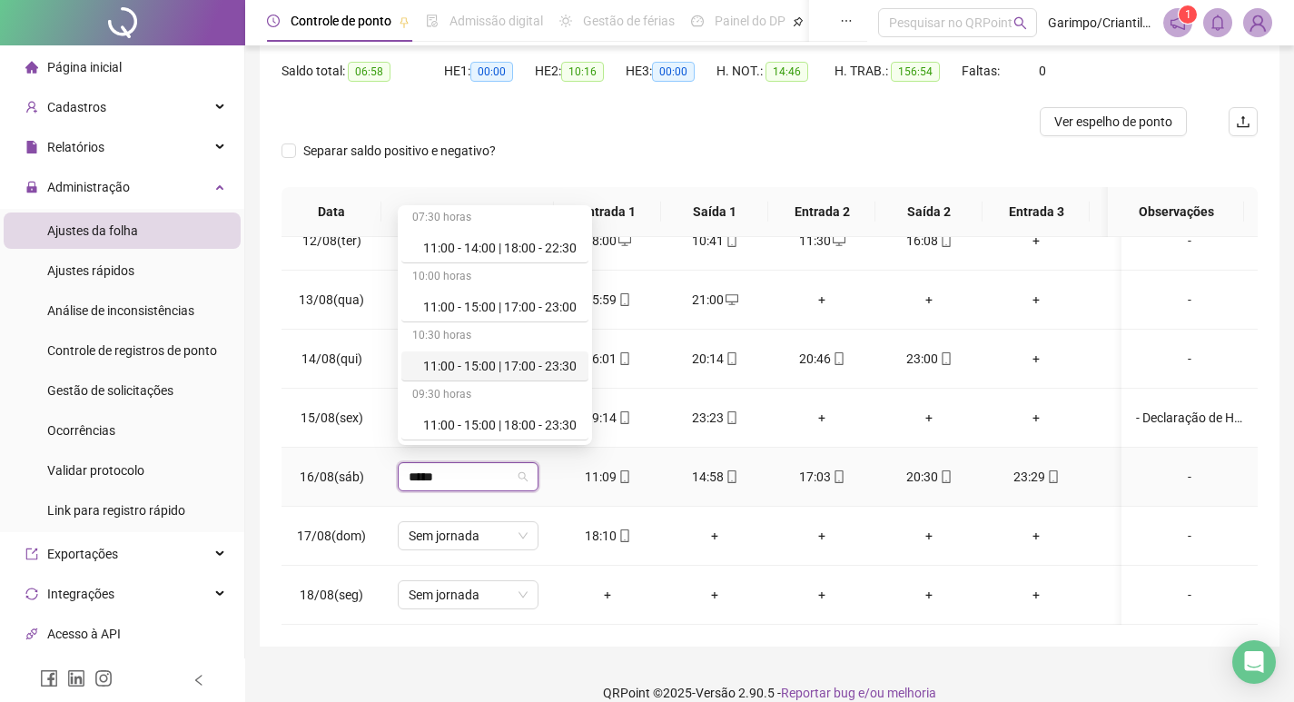
drag, startPoint x: 520, startPoint y: 373, endPoint x: 531, endPoint y: 446, distance: 73.5
click at [520, 373] on div "11:00 - 15:00 | 17:00 - 23:30" at bounding box center [500, 366] width 154 height 20
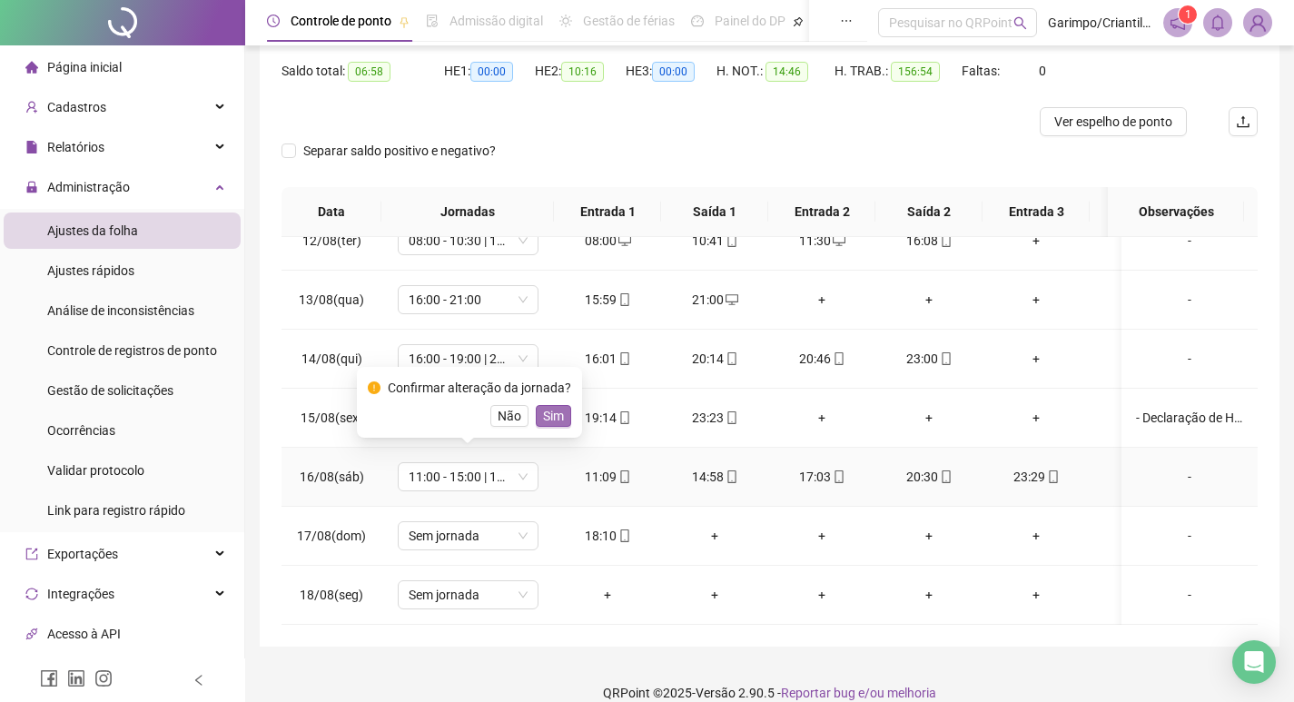
click at [547, 426] on button "Sim" at bounding box center [553, 416] width 35 height 22
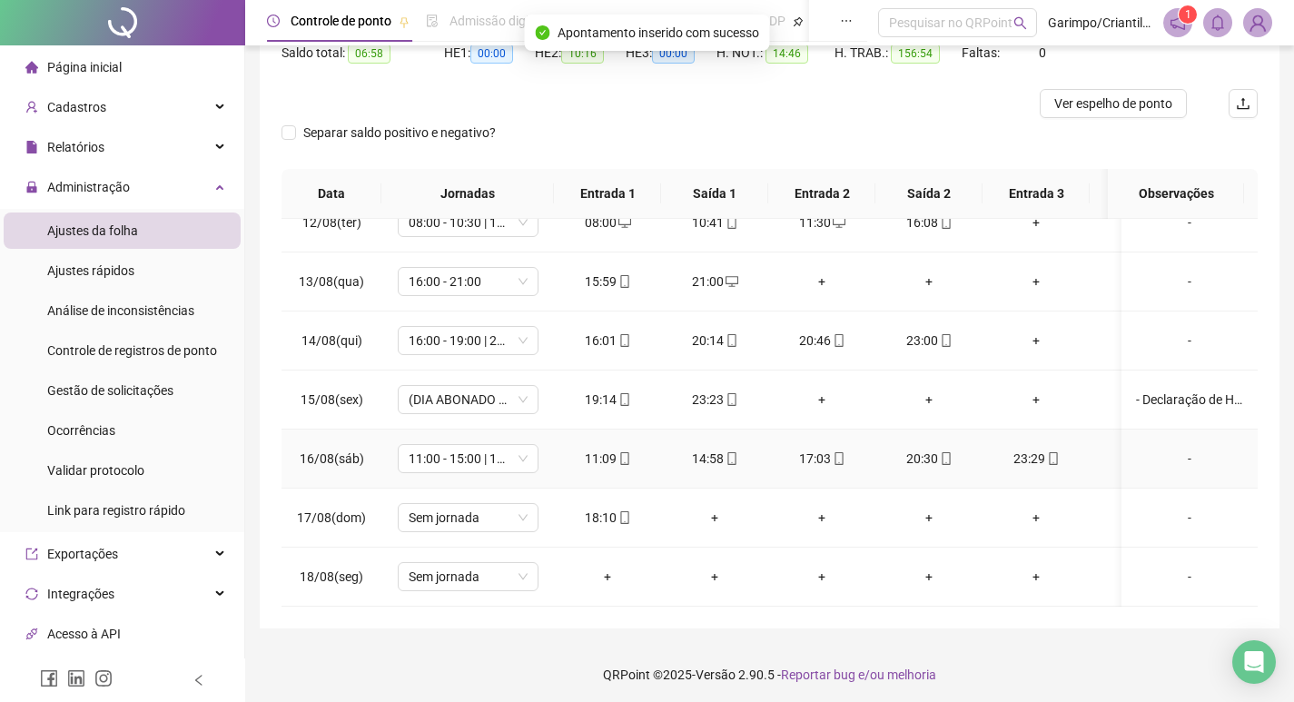
scroll to position [204, 0]
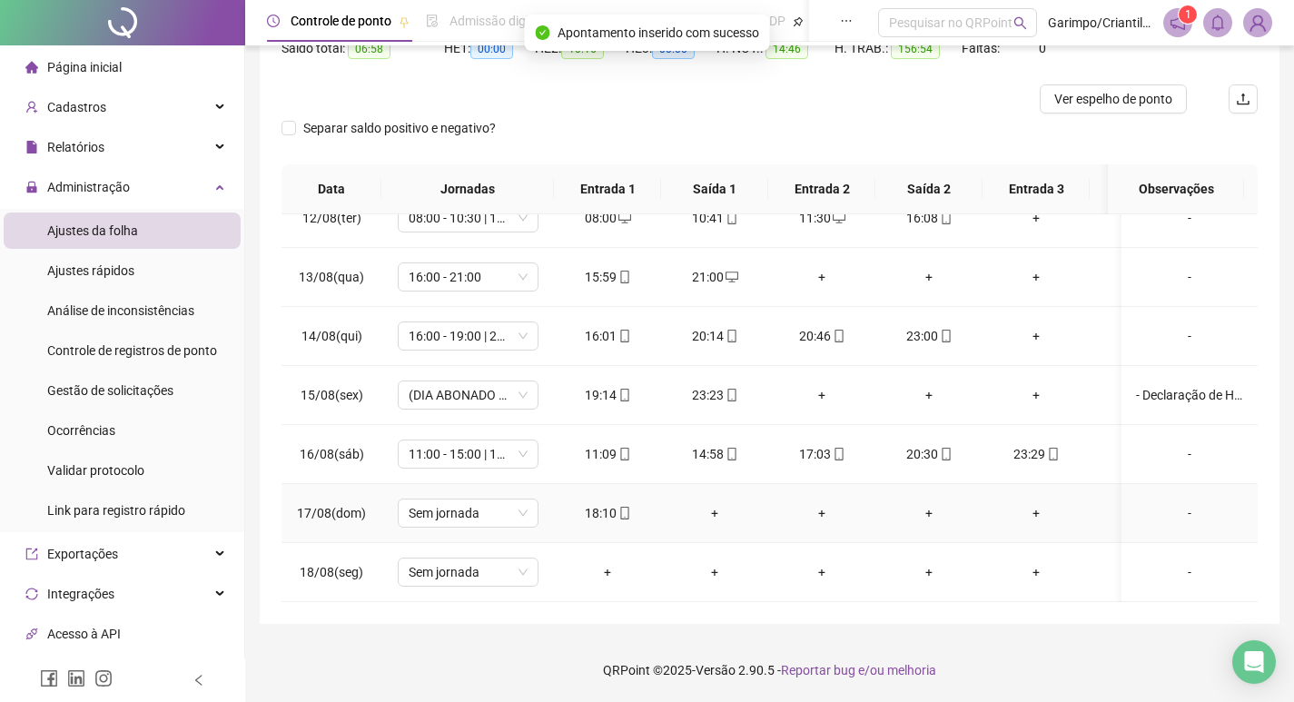
click at [712, 503] on div "+" at bounding box center [715, 513] width 78 height 20
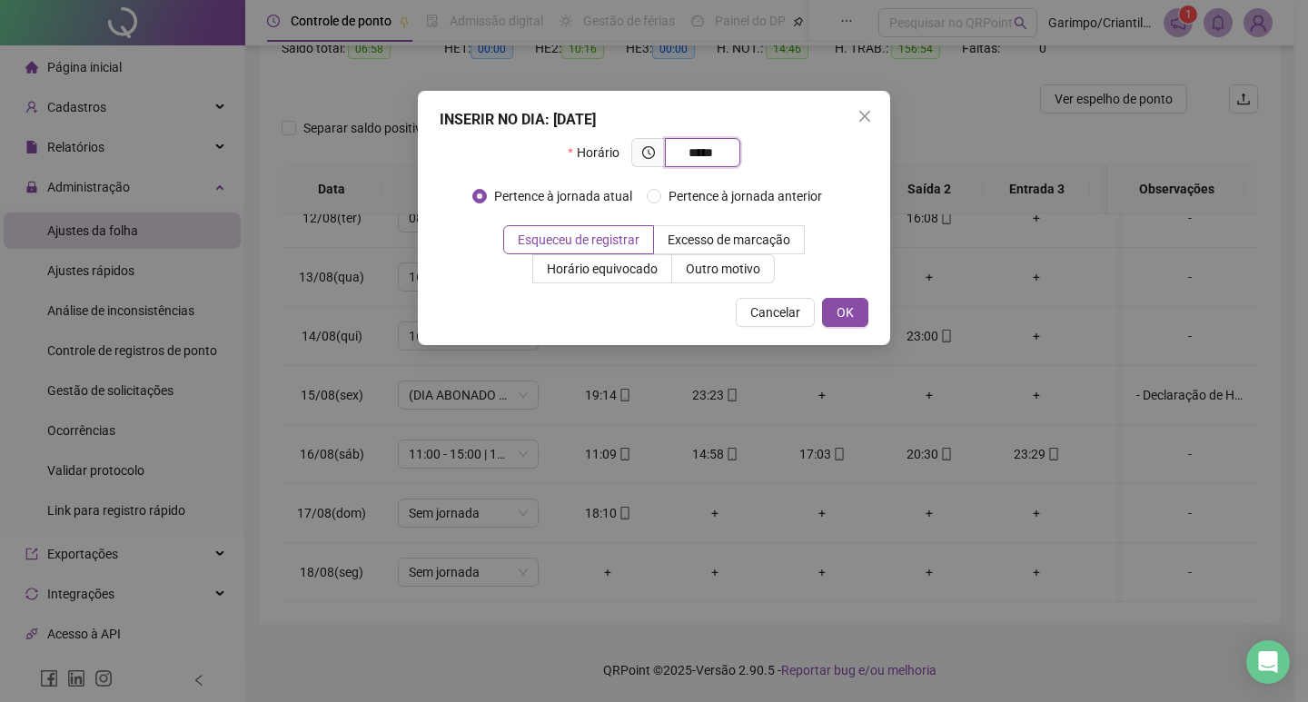
type input "*****"
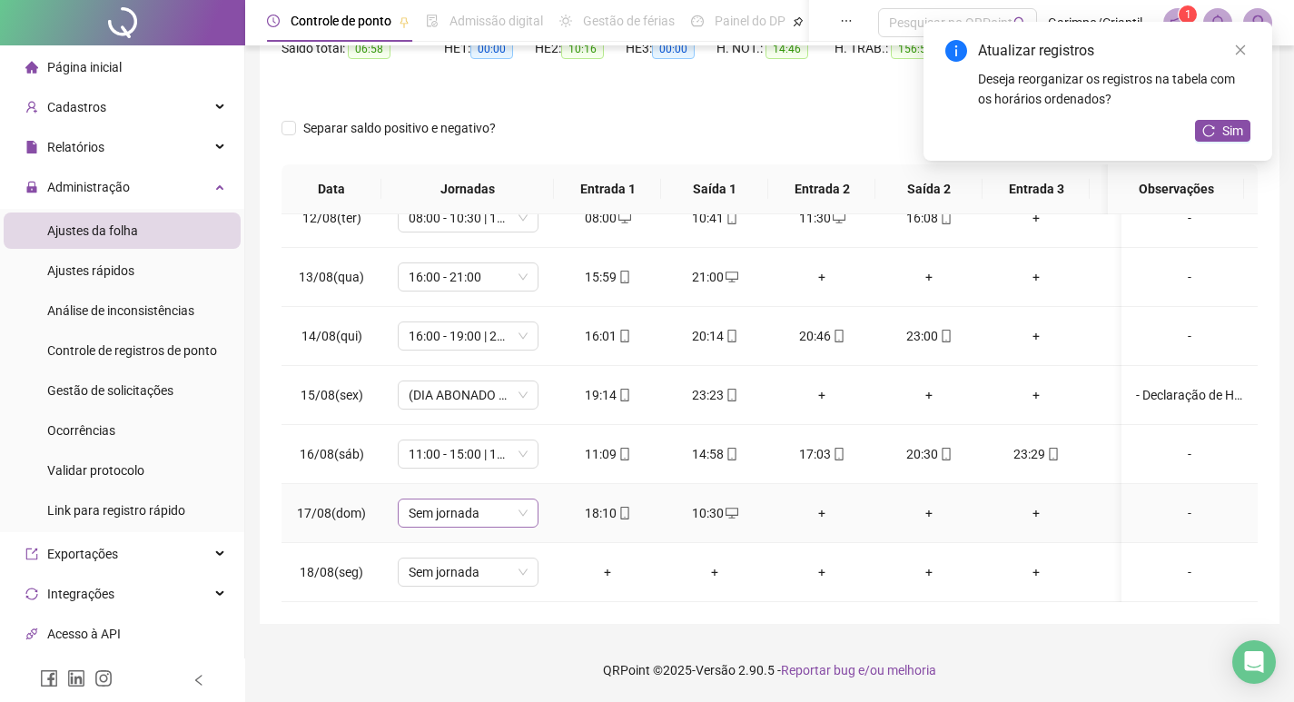
click at [459, 505] on span "Sem jornada" at bounding box center [468, 513] width 119 height 27
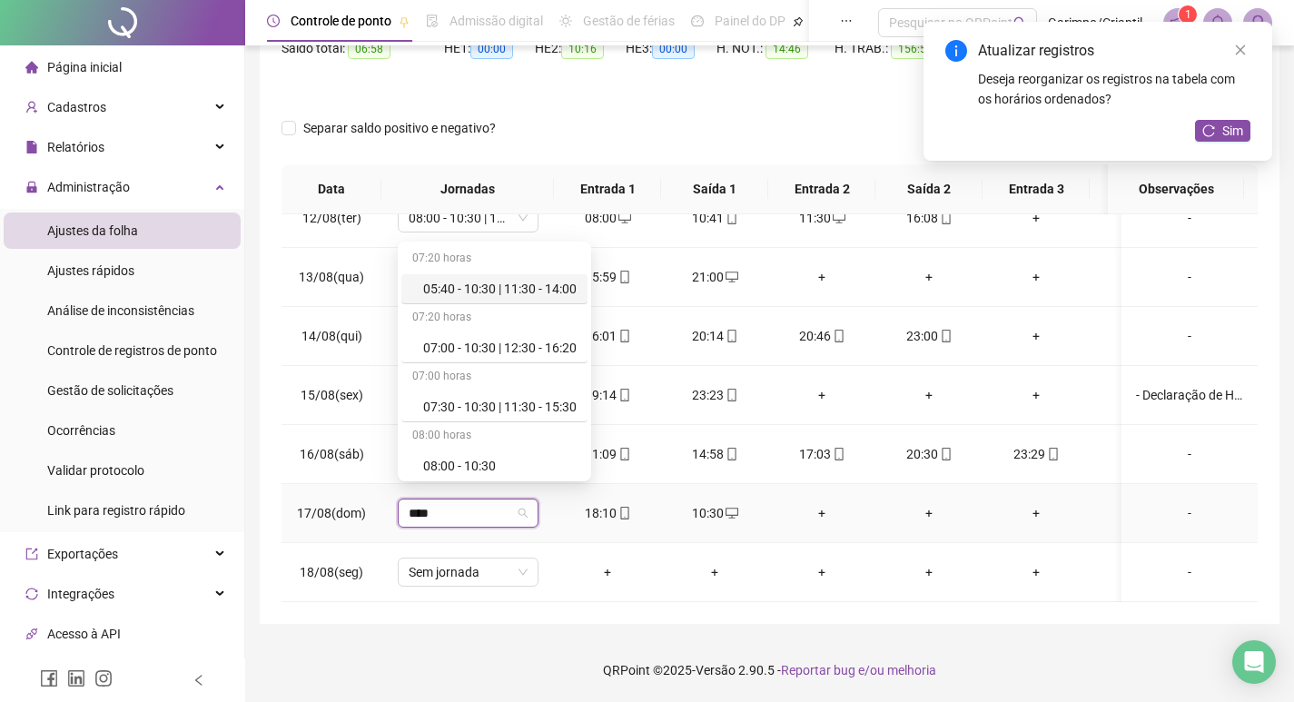
type input "*****"
click at [486, 468] on div "10:30 - 18:30" at bounding box center [499, 462] width 153 height 20
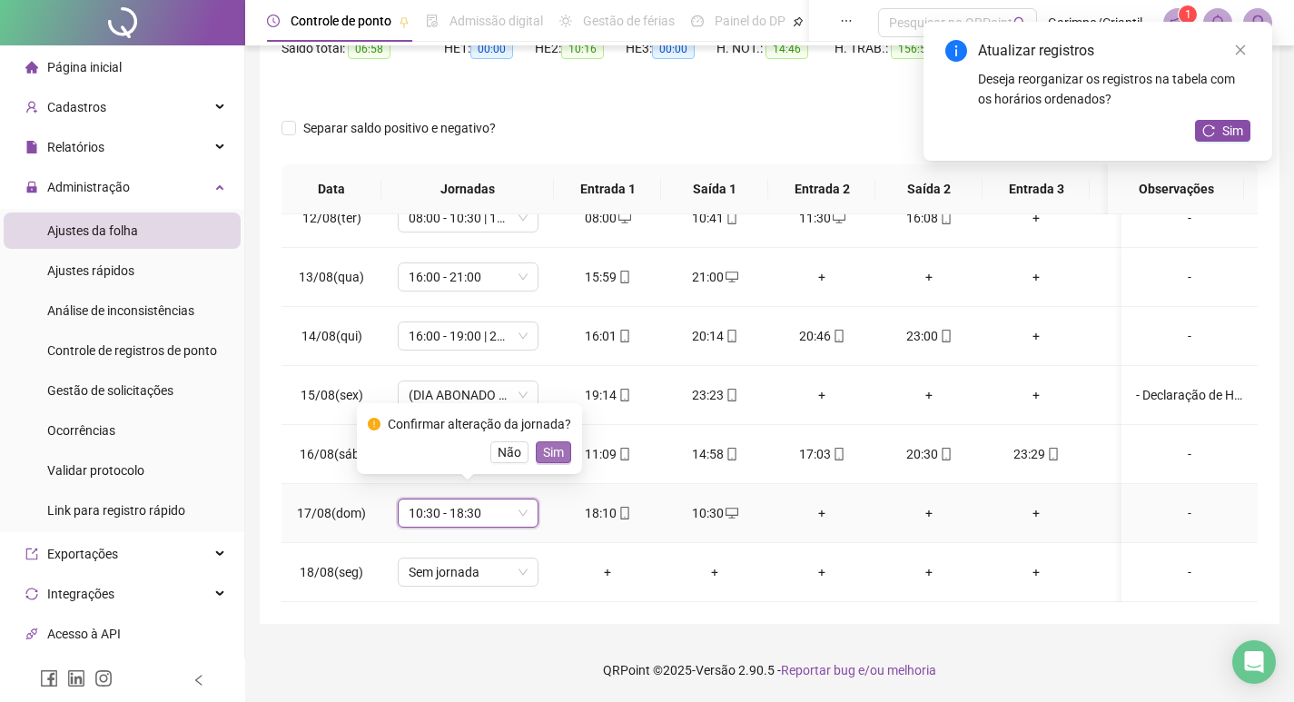
click at [561, 454] on button "Sim" at bounding box center [553, 452] width 35 height 22
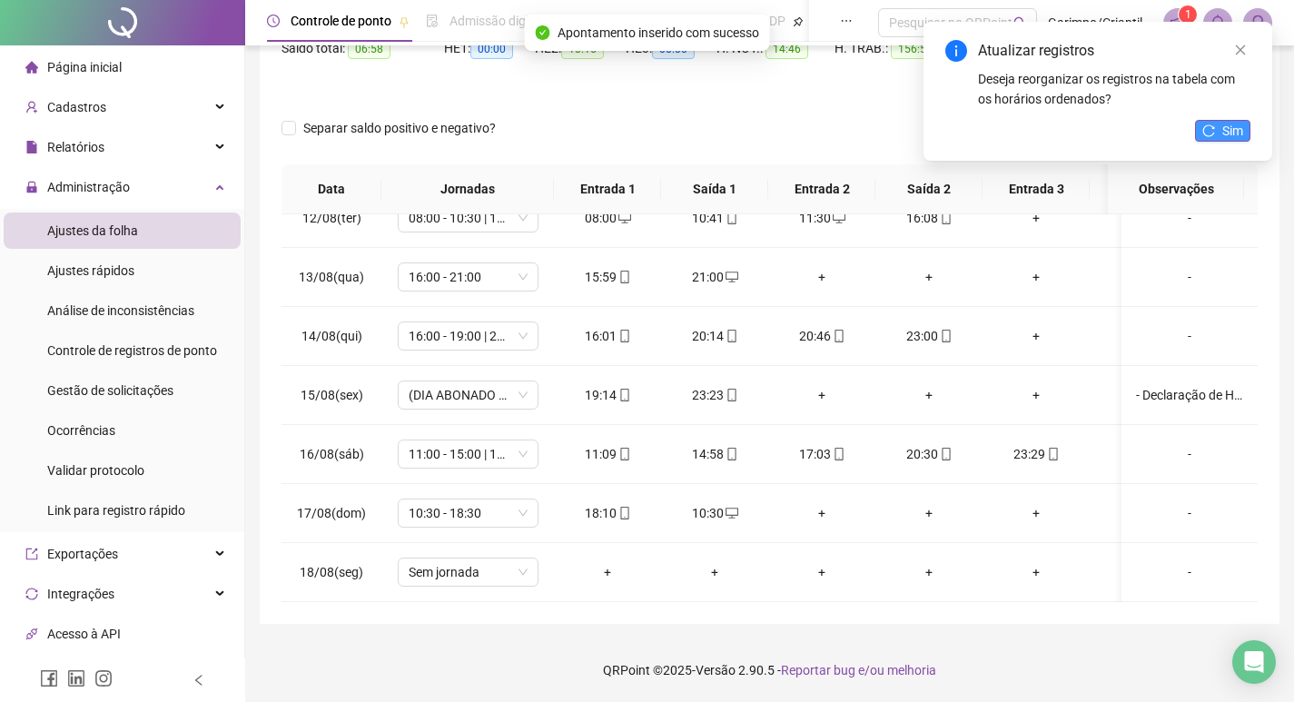
click at [1214, 138] on button "Sim" at bounding box center [1222, 131] width 55 height 22
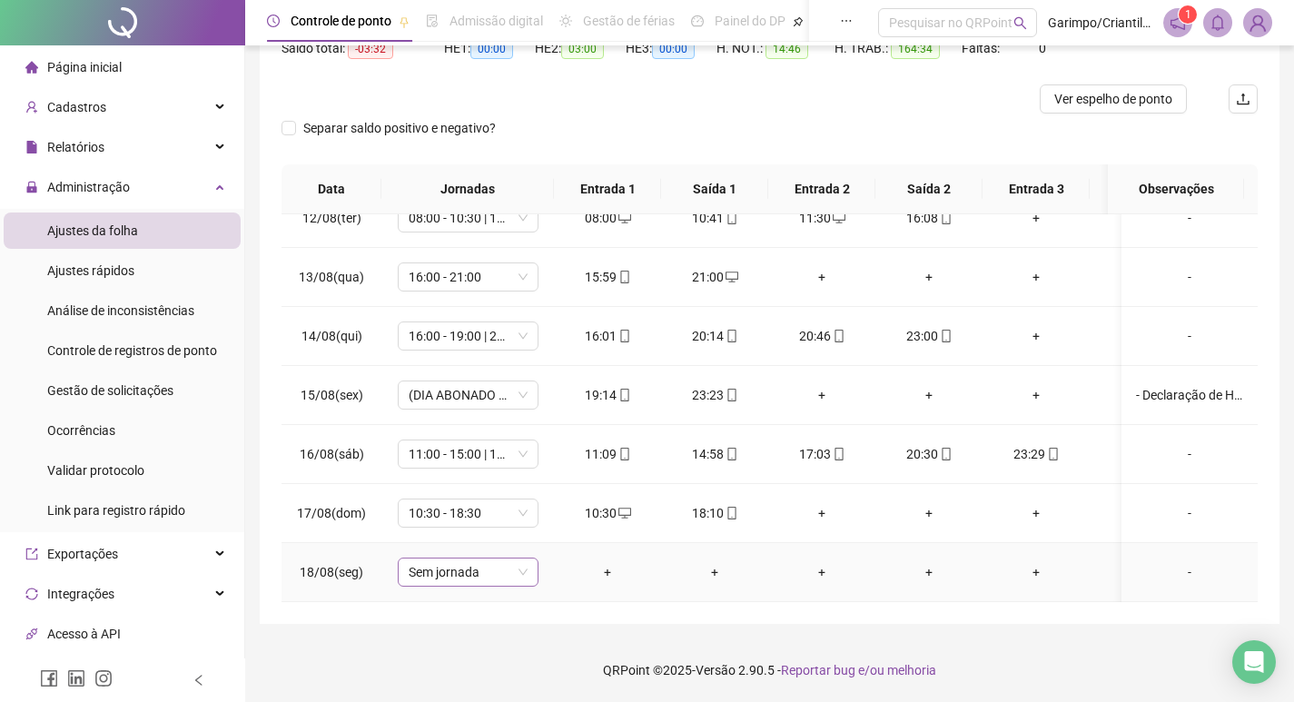
click at [440, 561] on span "Sem jornada" at bounding box center [468, 572] width 119 height 27
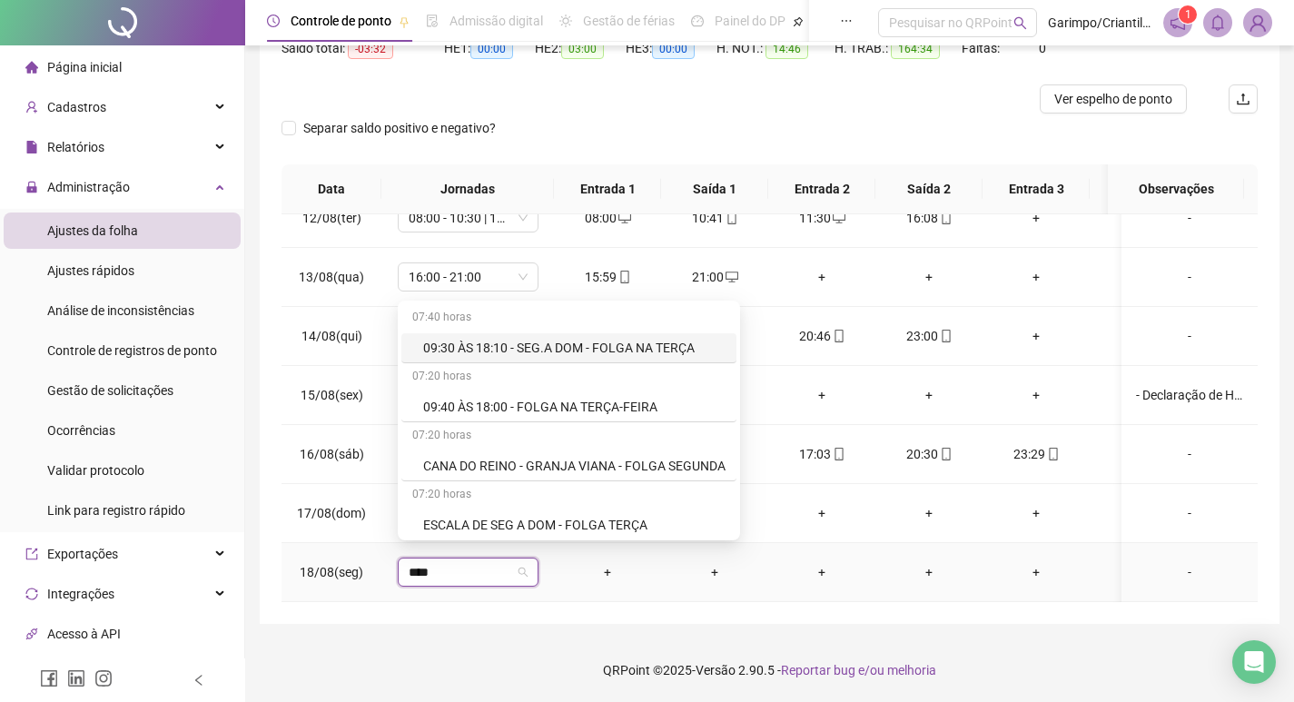
type input "*****"
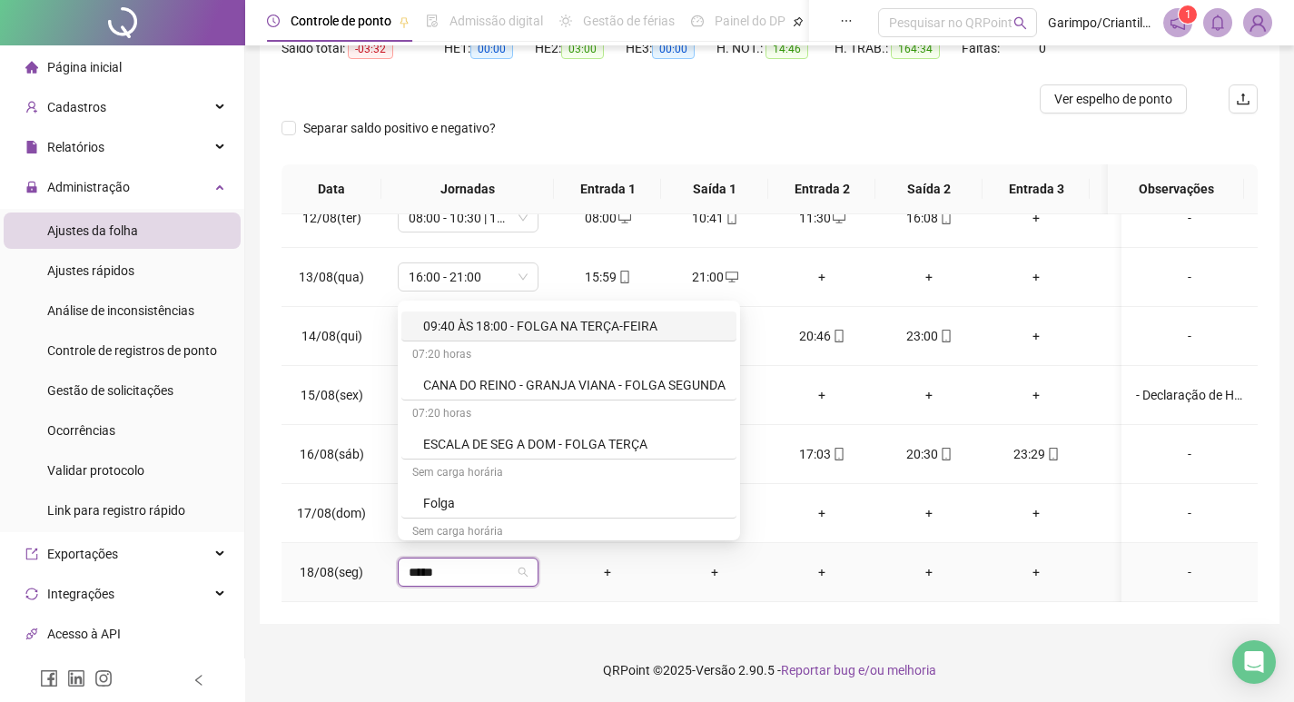
scroll to position [272, 0]
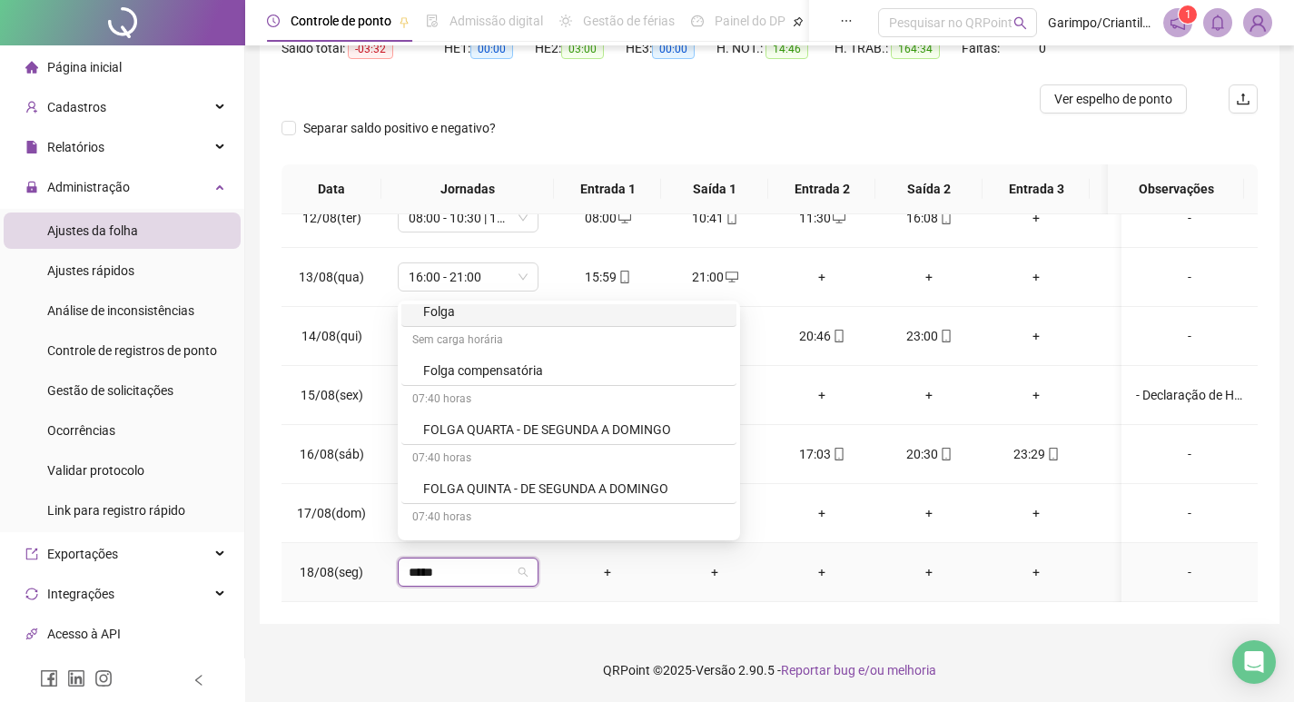
click at [516, 317] on div "Folga" at bounding box center [574, 312] width 302 height 20
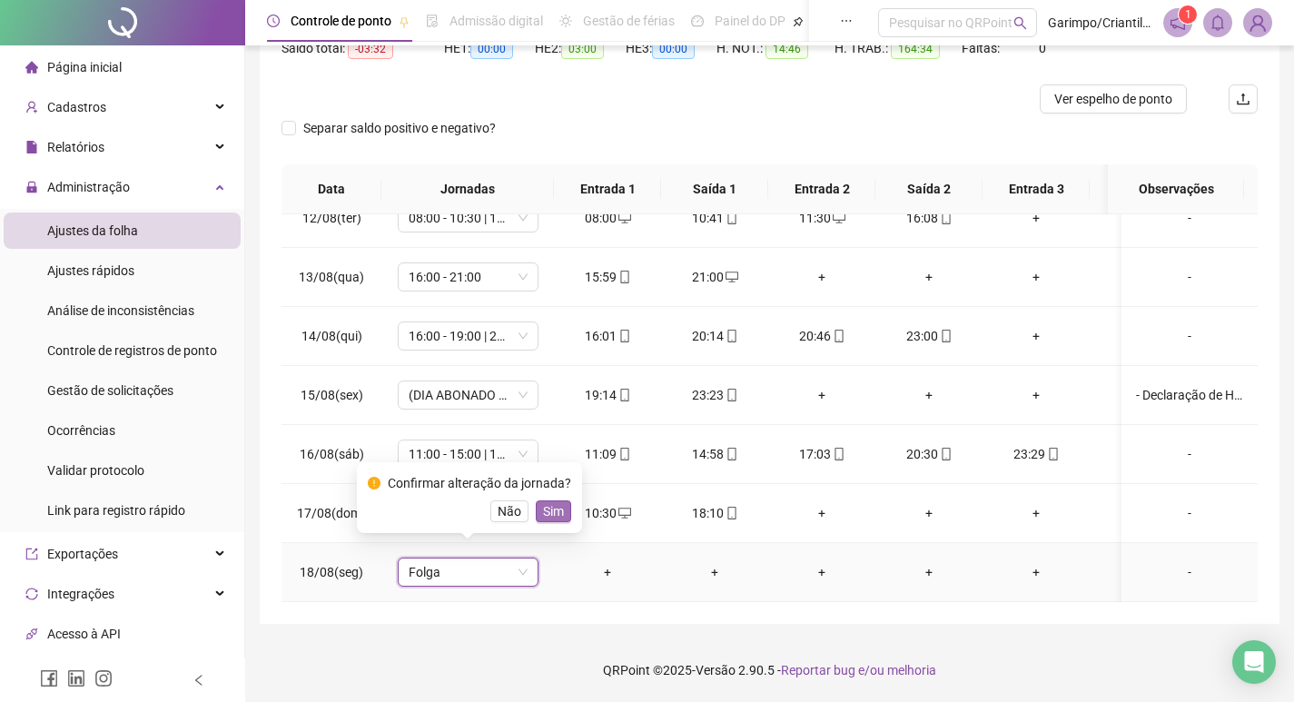
click at [545, 512] on span "Sim" at bounding box center [553, 511] width 21 height 20
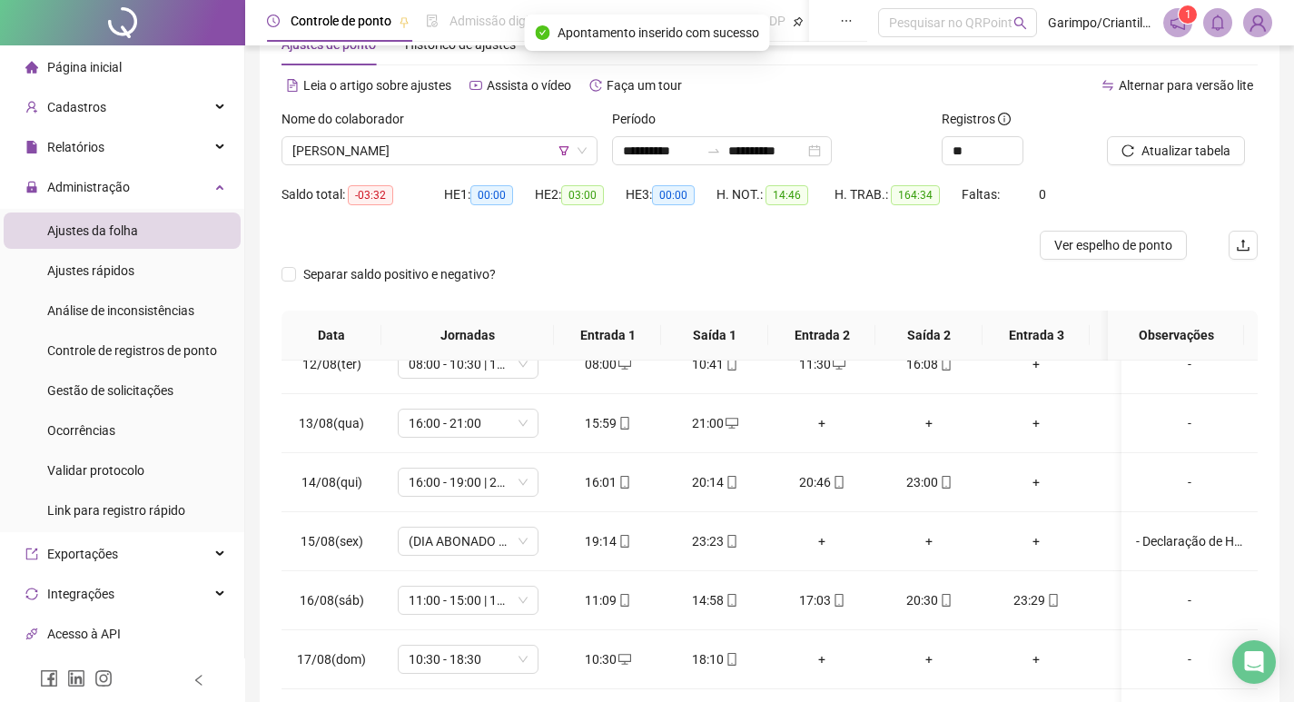
scroll to position [23, 0]
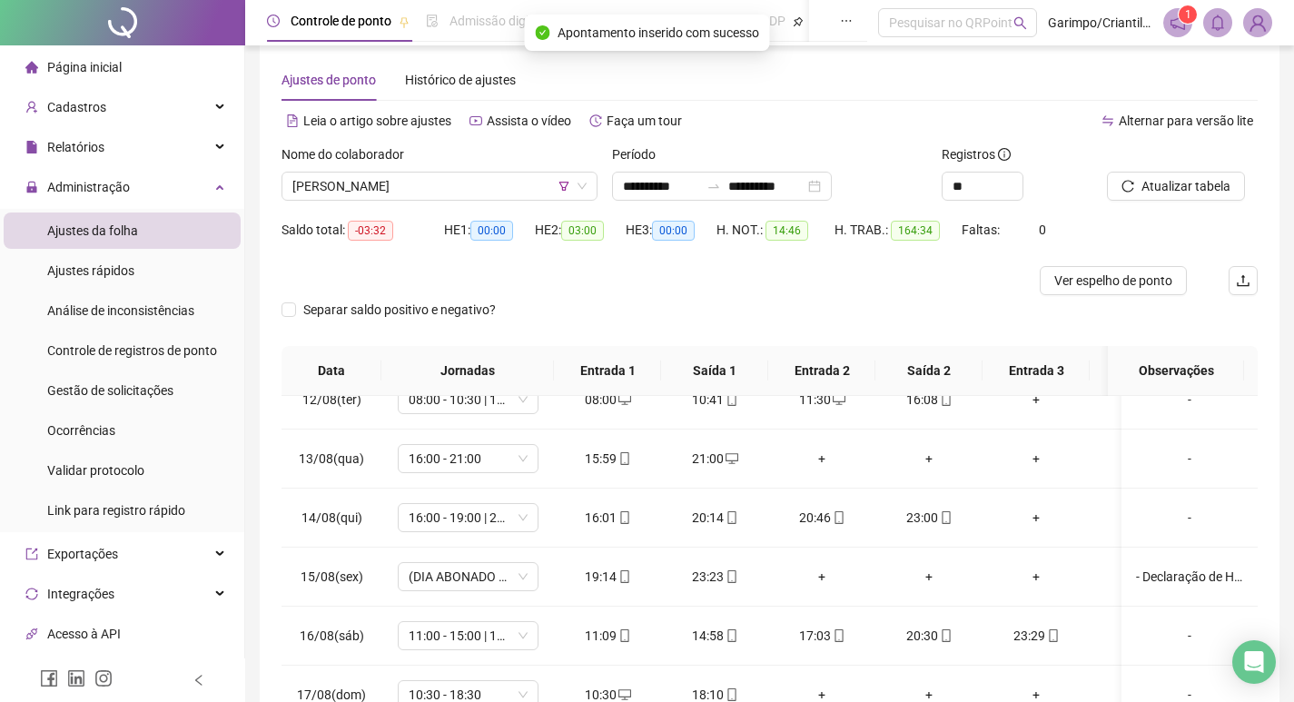
click at [1163, 168] on div at bounding box center [1159, 157] width 105 height 27
click at [1163, 173] on button "Atualizar tabela" at bounding box center [1176, 186] width 138 height 29
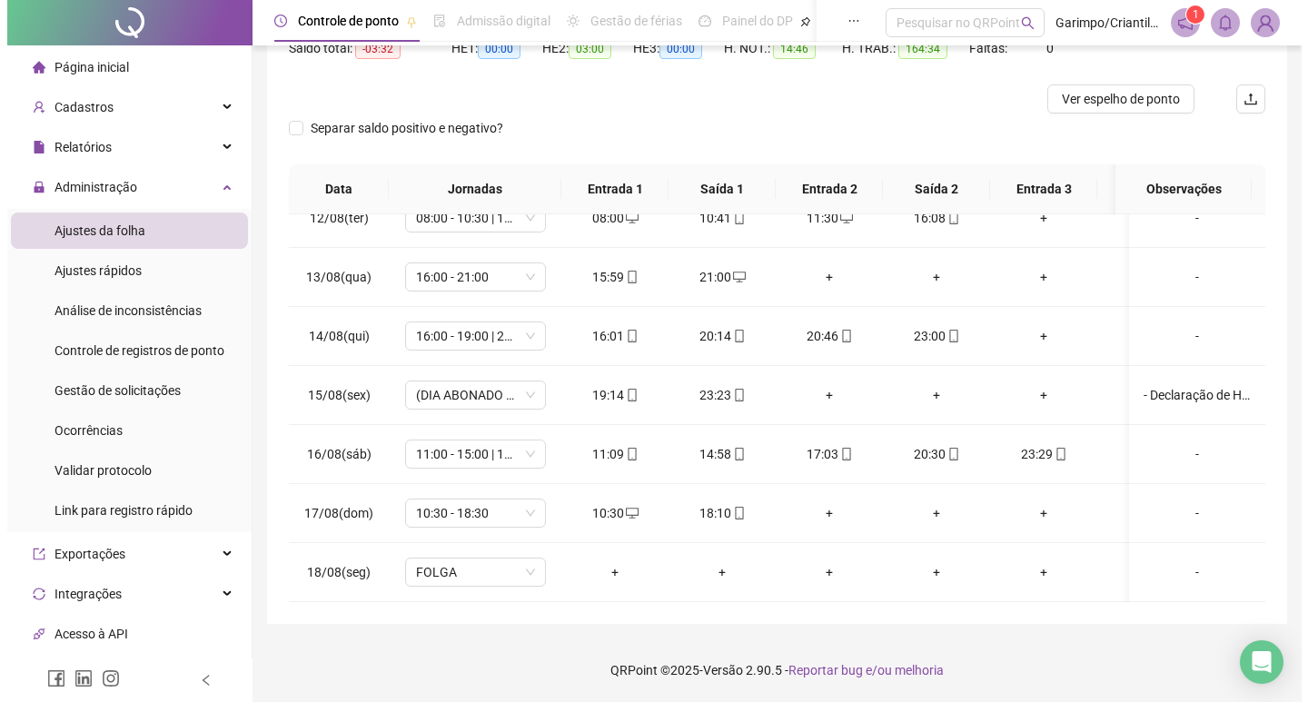
scroll to position [114, 0]
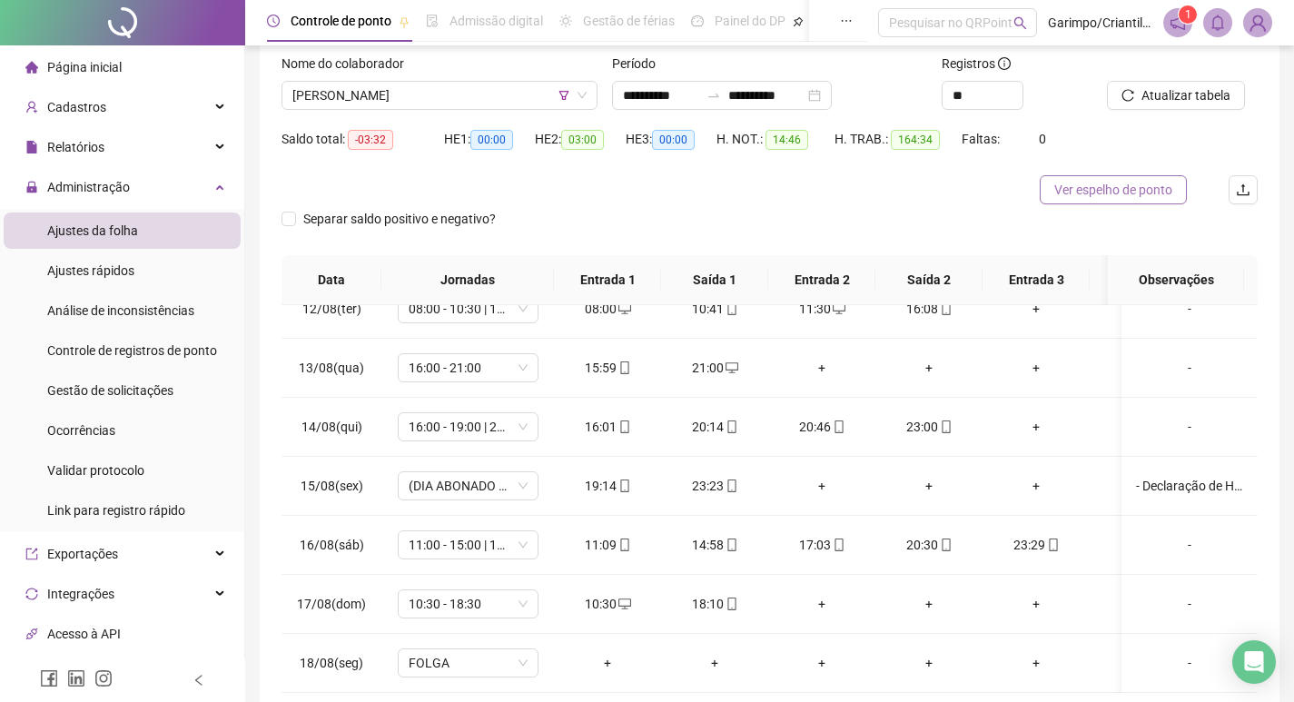
click at [1104, 198] on span "Ver espelho de ponto" at bounding box center [1114, 190] width 118 height 20
click at [1150, 476] on div "- Declaração de Horas" at bounding box center [1189, 486] width 107 height 20
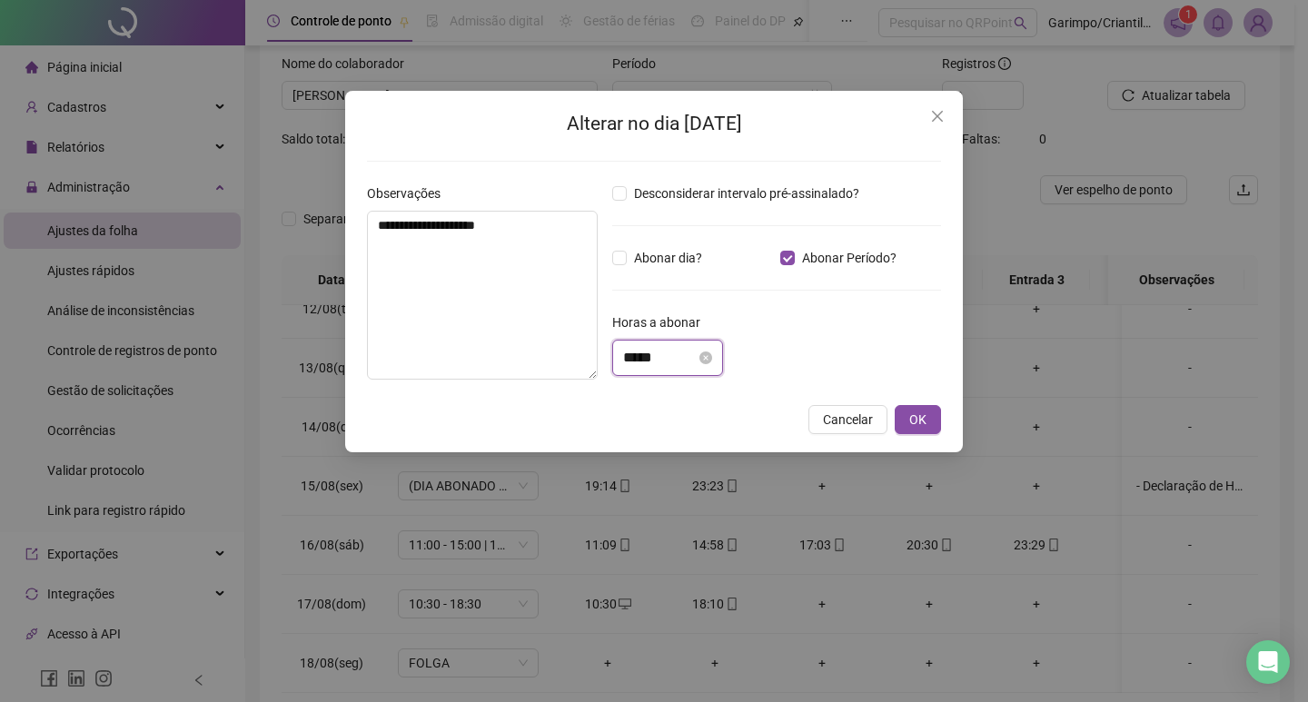
click at [639, 361] on input "*****" at bounding box center [659, 358] width 73 height 22
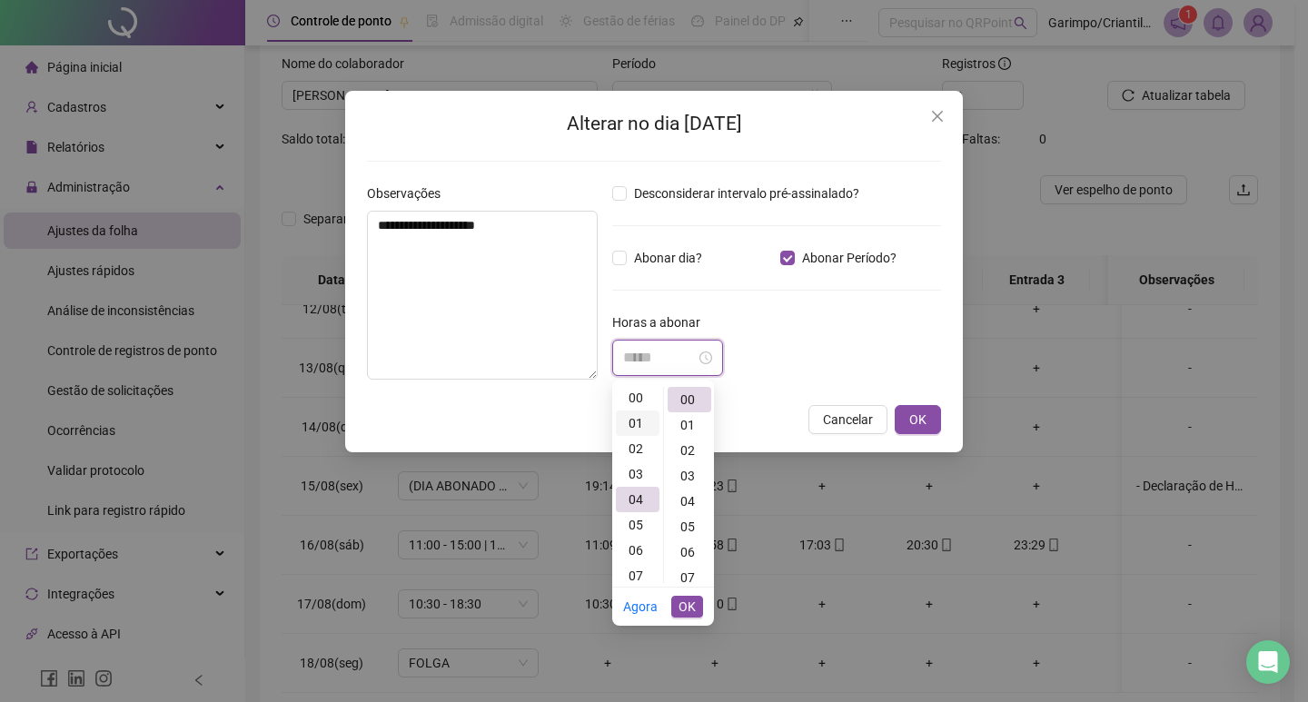
scroll to position [0, 0]
click at [639, 475] on div "03" at bounding box center [638, 475] width 44 height 25
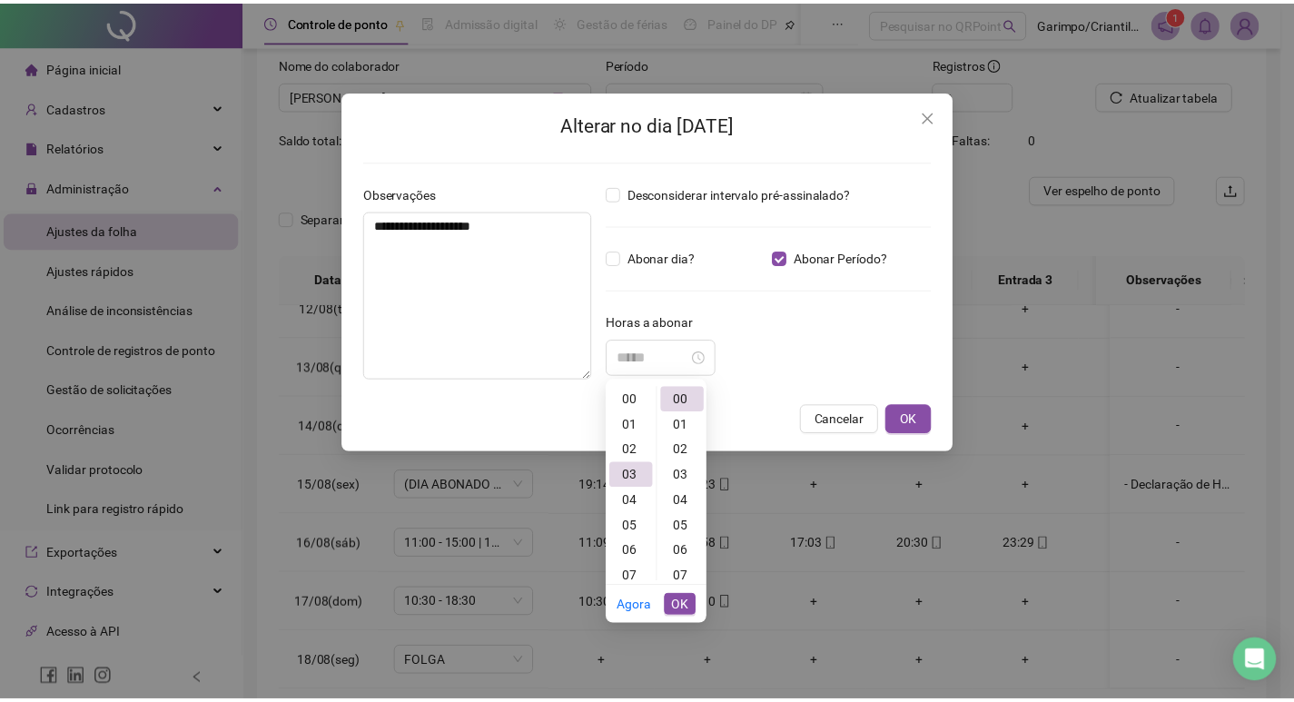
scroll to position [76, 0]
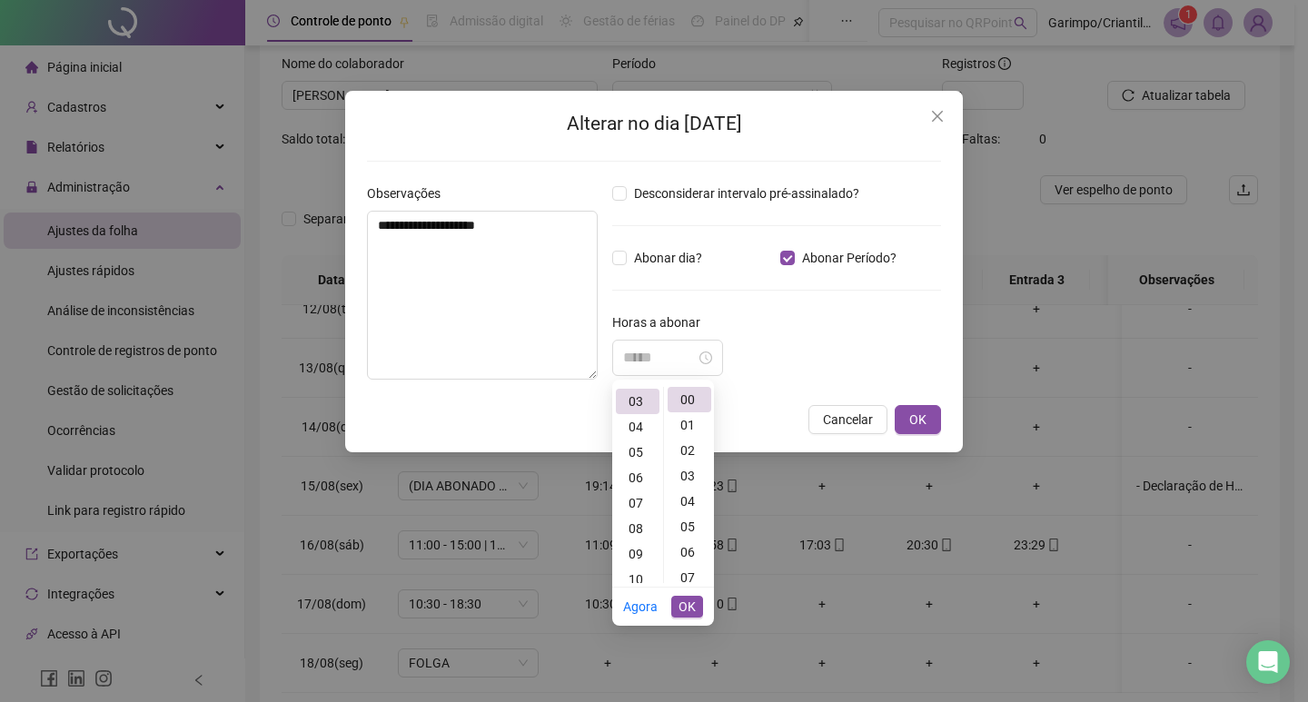
type input "*****"
click at [681, 611] on span "OK" at bounding box center [686, 607] width 17 height 20
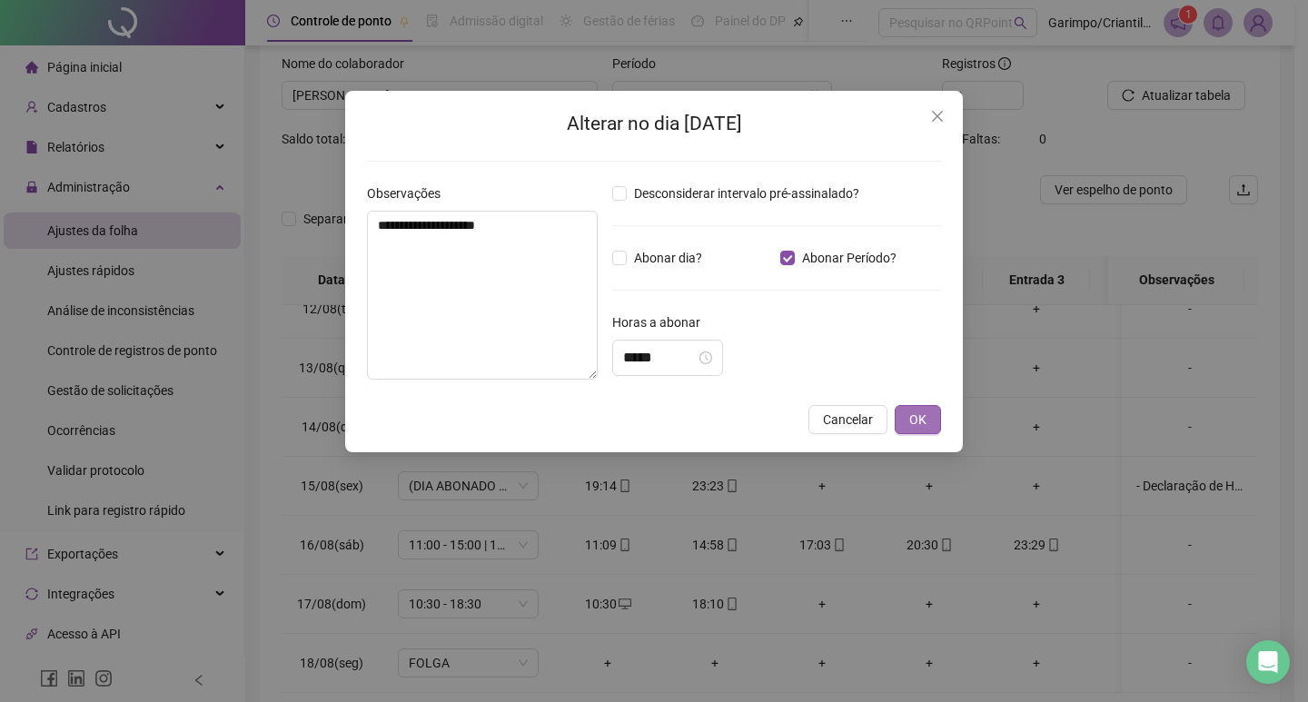
click at [906, 423] on button "OK" at bounding box center [918, 419] width 46 height 29
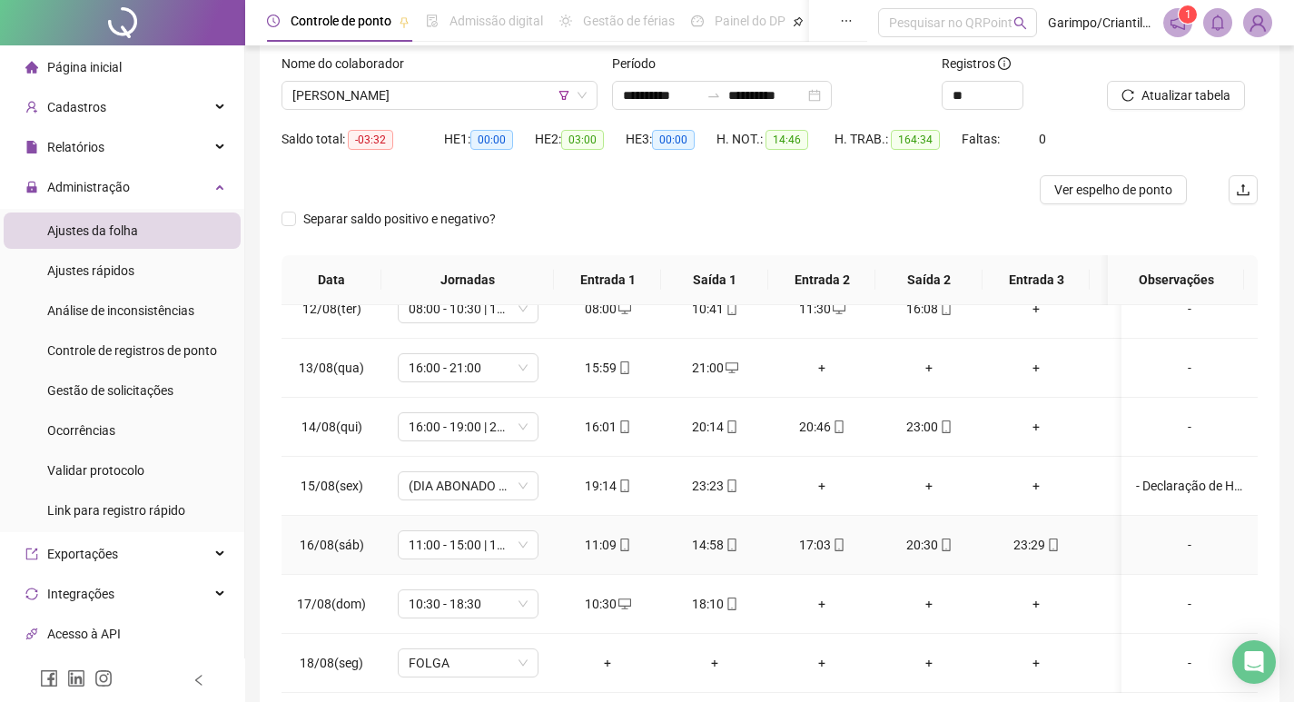
click at [936, 535] on div "20:30" at bounding box center [929, 545] width 78 height 20
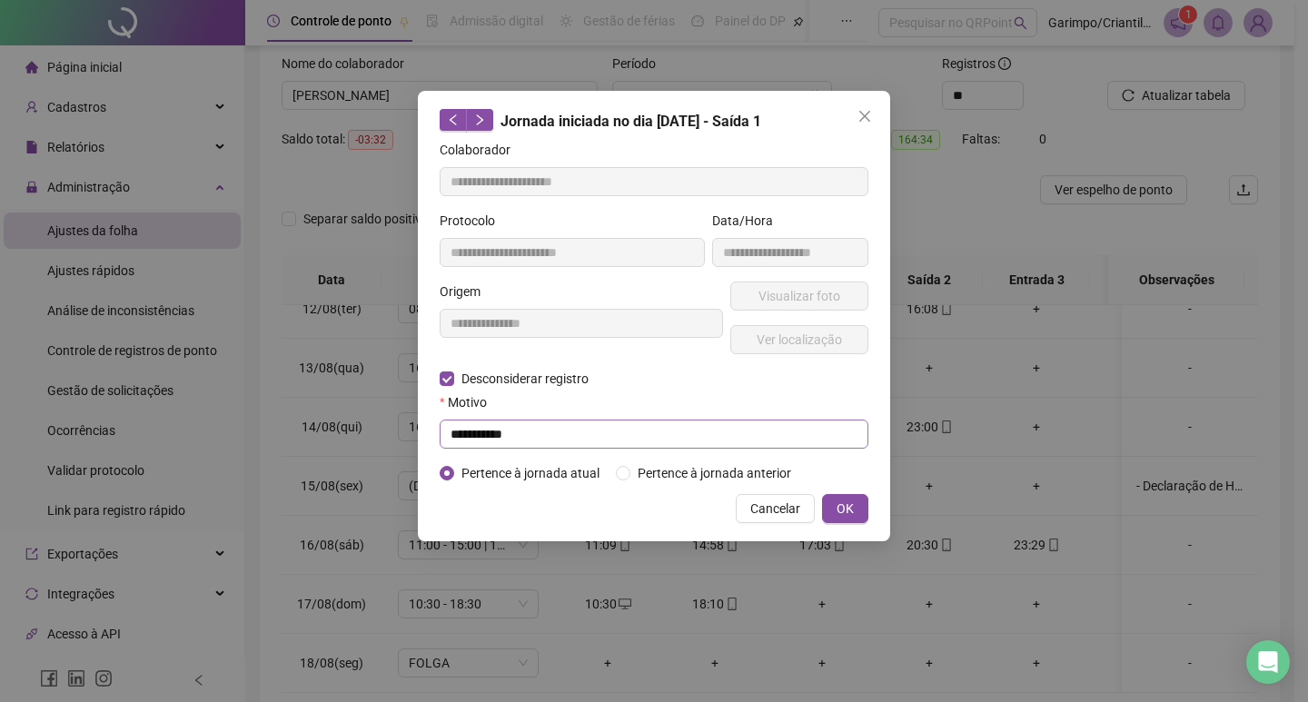
type input "**********"
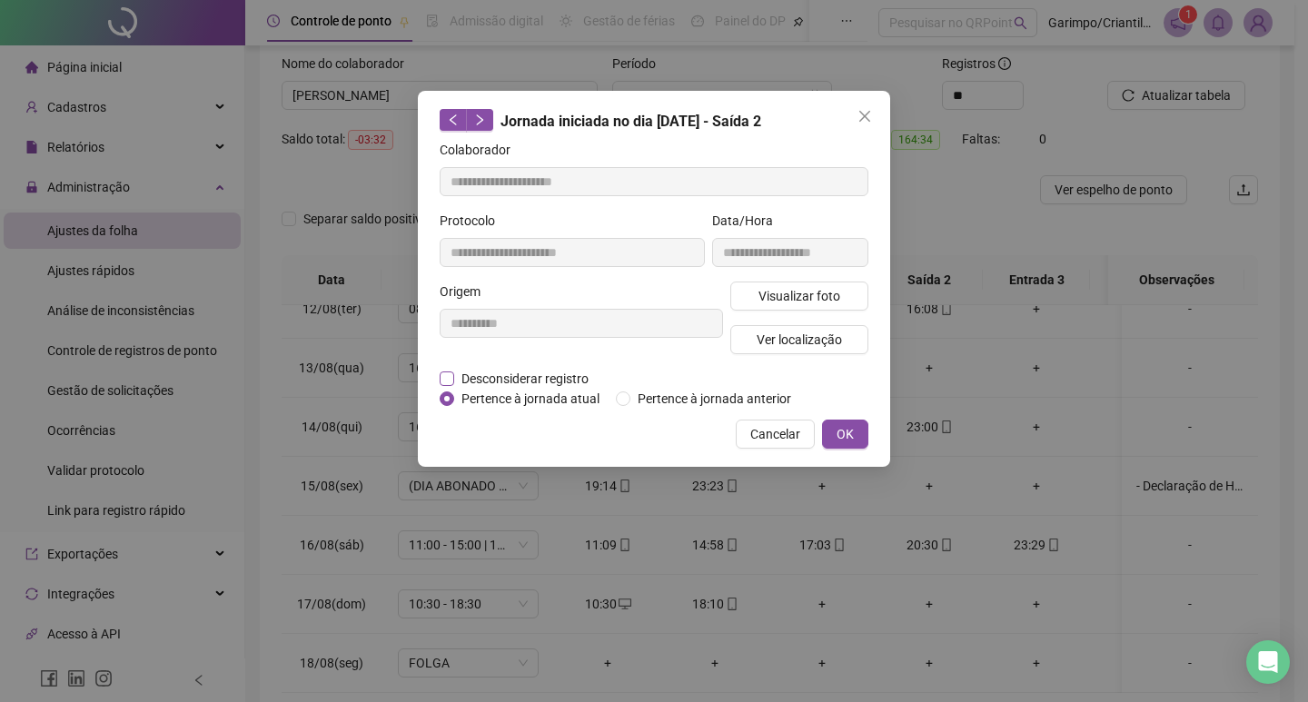
click at [543, 380] on span "Desconsiderar registro" at bounding box center [525, 379] width 142 height 20
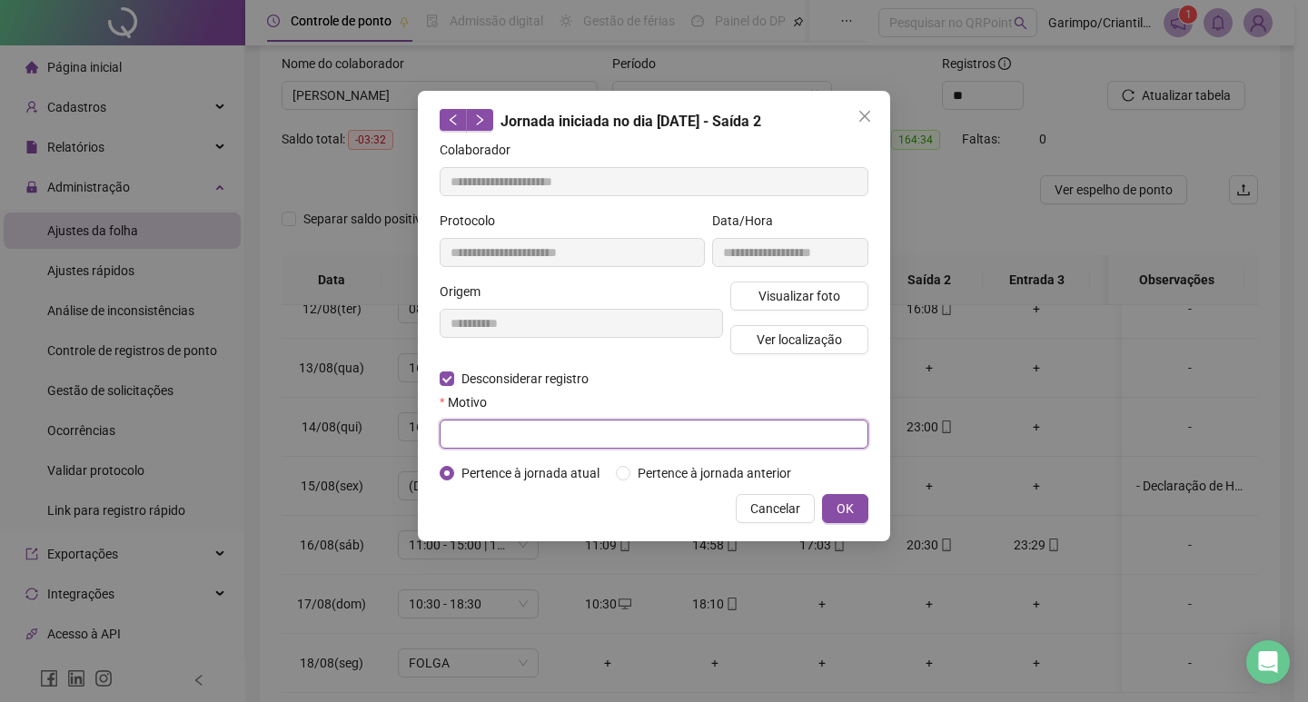
drag, startPoint x: 540, startPoint y: 421, endPoint x: 540, endPoint y: 431, distance: 9.1
click at [540, 424] on input "text" at bounding box center [654, 434] width 429 height 29
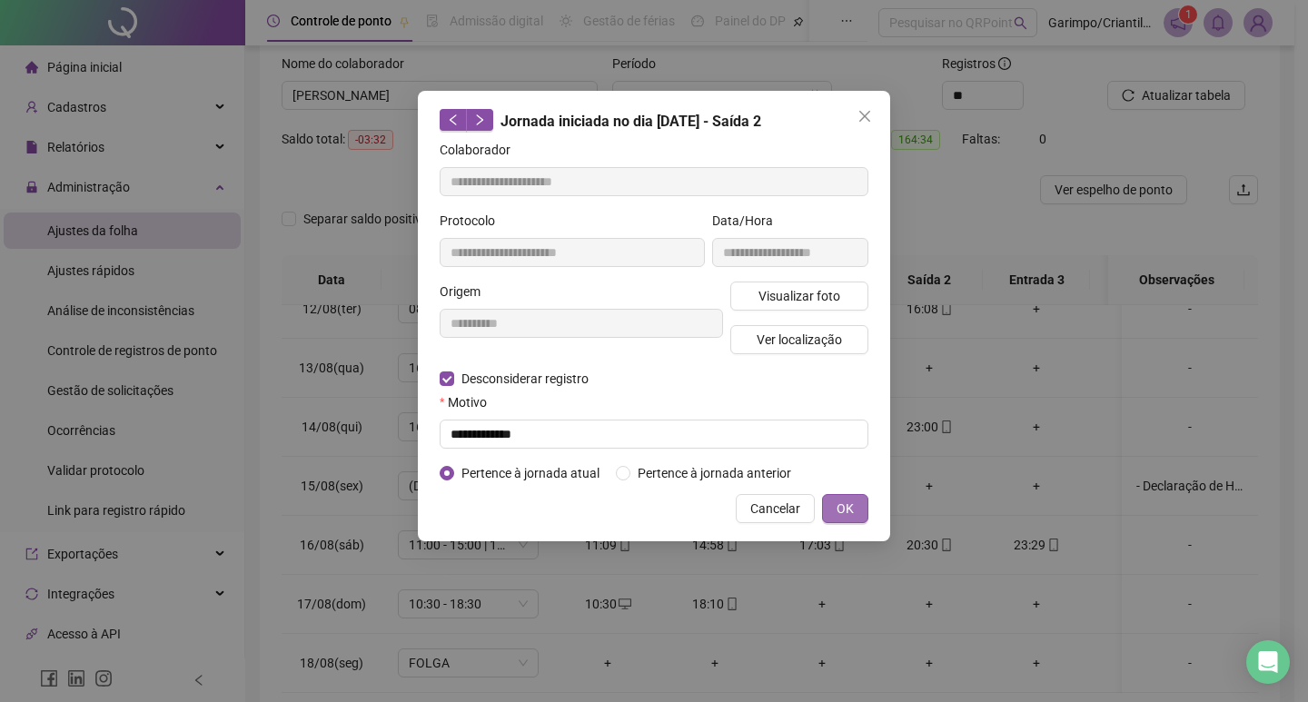
click at [853, 509] on span "OK" at bounding box center [845, 509] width 17 height 20
click at [822, 494] on button "OK" at bounding box center [845, 508] width 46 height 29
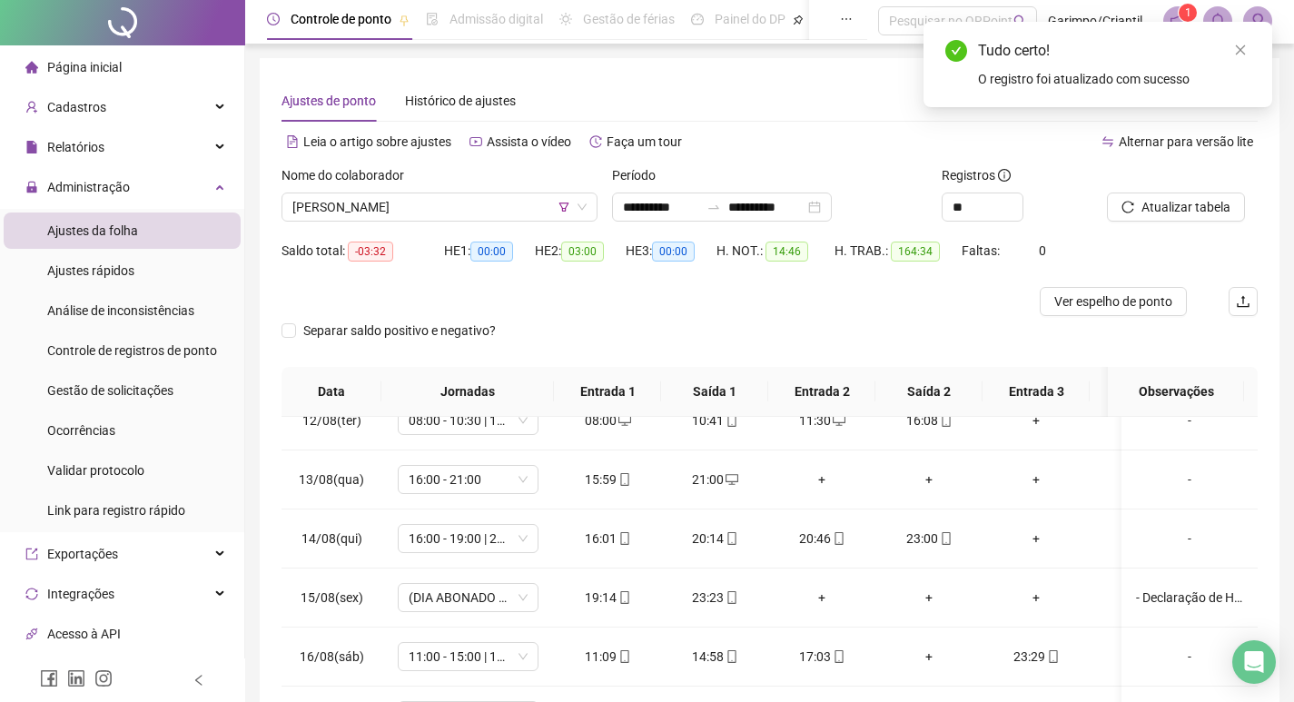
scroll to position [0, 0]
click at [1163, 212] on span "Atualizar tabela" at bounding box center [1186, 209] width 89 height 20
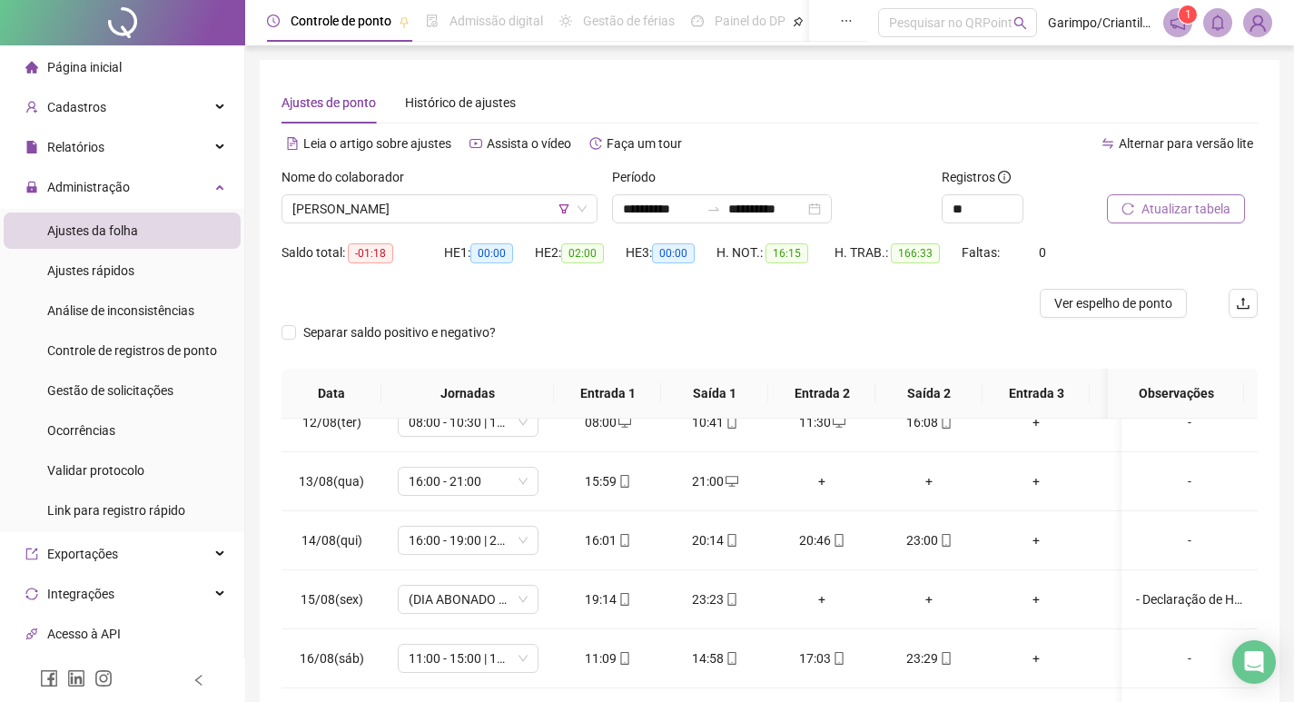
click at [1125, 199] on button "Atualizar tabela" at bounding box center [1176, 208] width 138 height 29
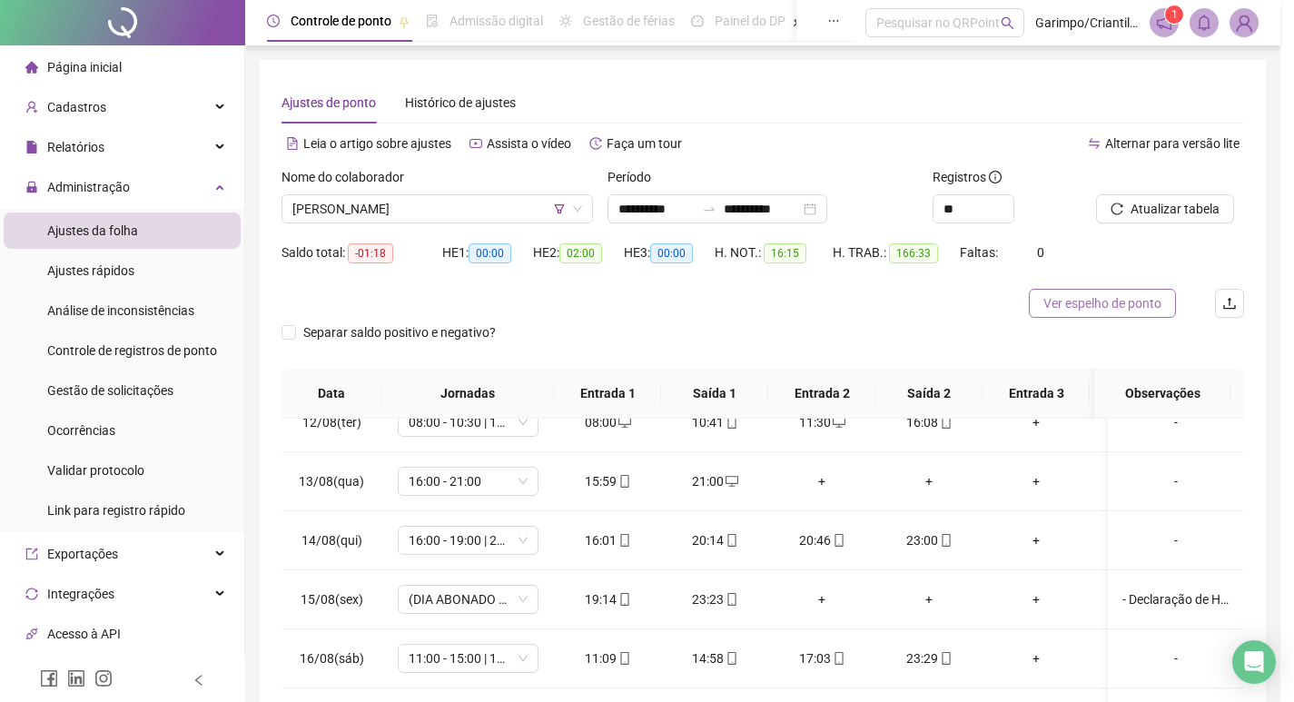
click at [1104, 312] on span "Ver espelho de ponto" at bounding box center [1103, 303] width 118 height 20
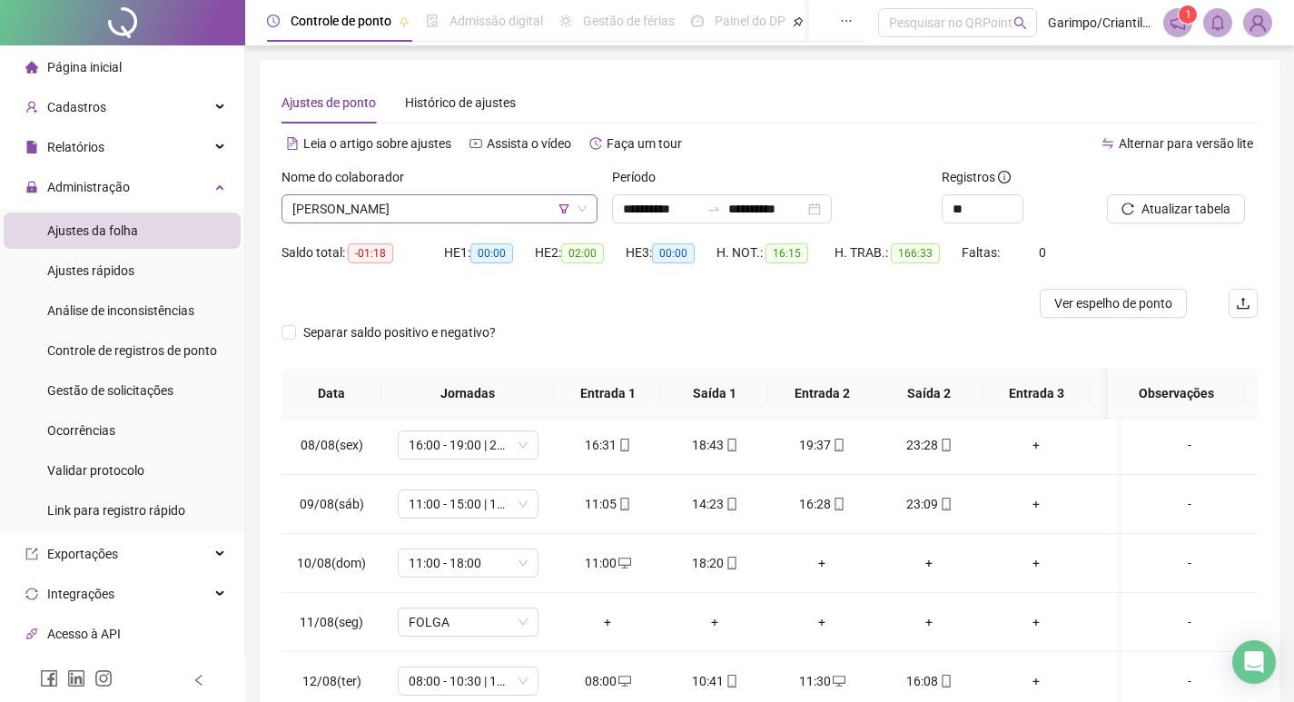
click at [413, 211] on span "[PERSON_NAME]" at bounding box center [439, 208] width 294 height 27
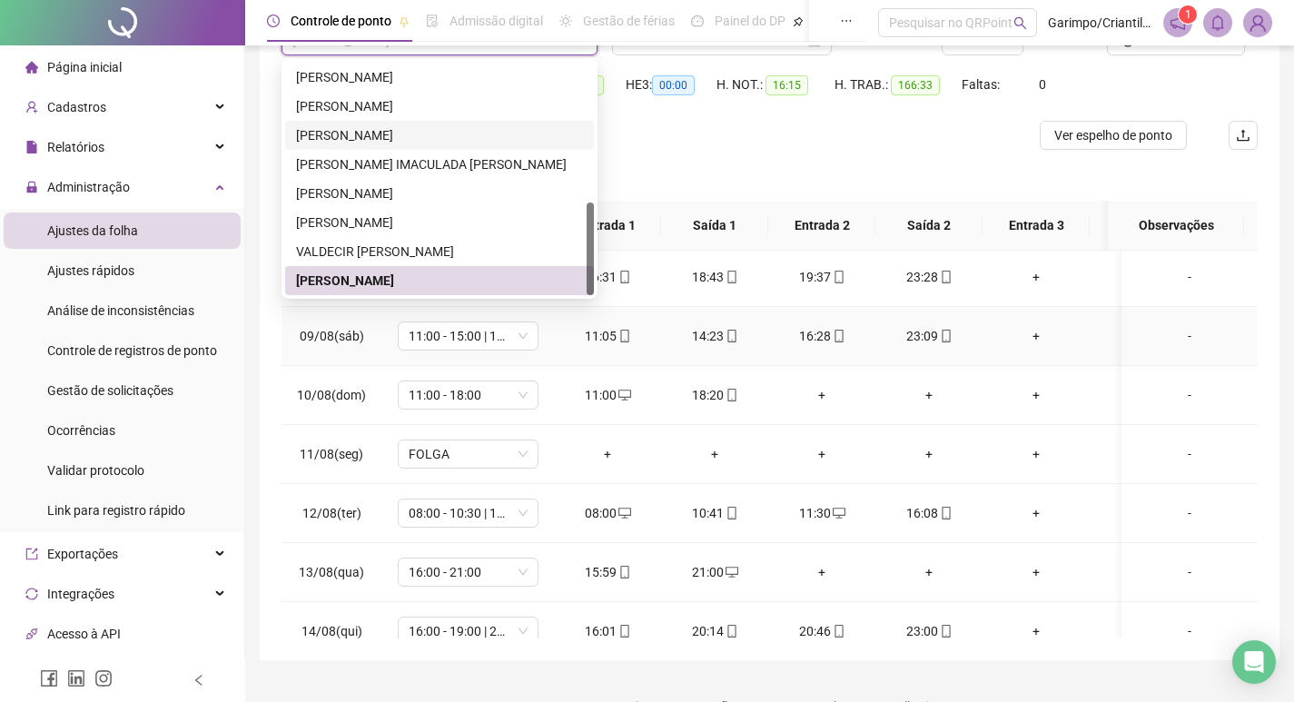
scroll to position [204, 0]
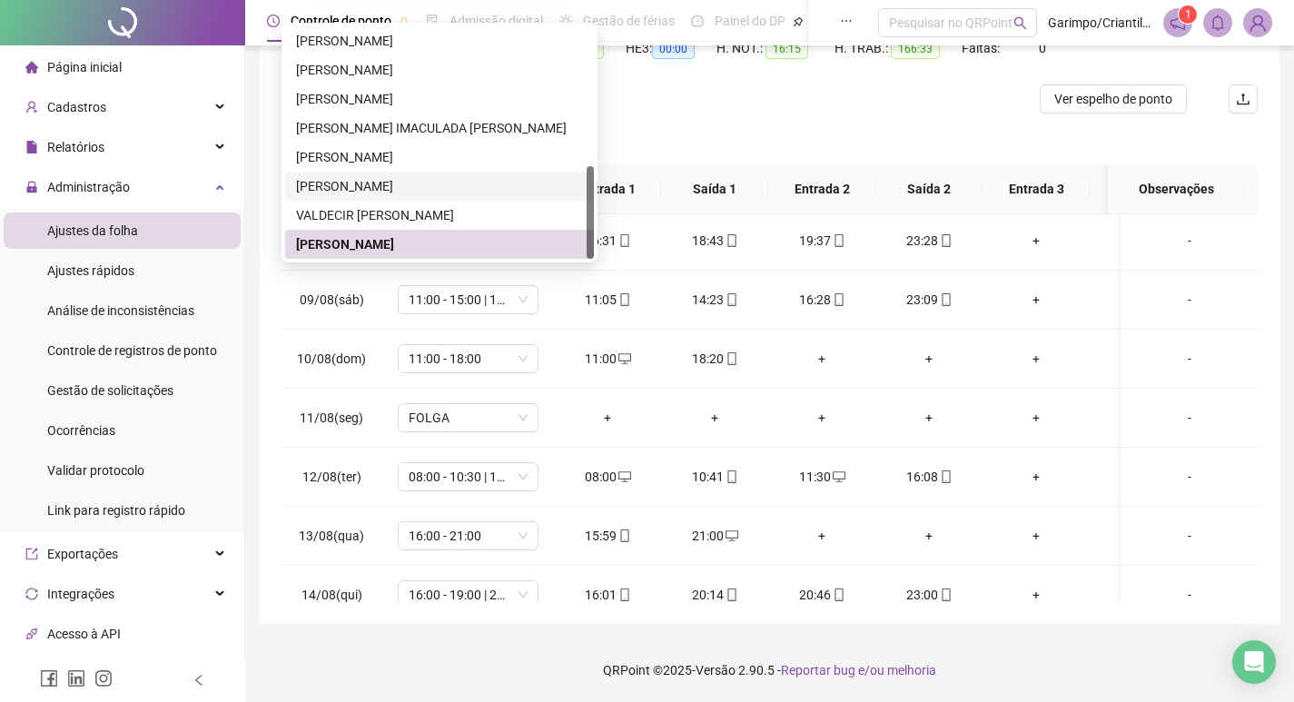
click at [429, 172] on div "[PERSON_NAME]" at bounding box center [439, 186] width 309 height 29
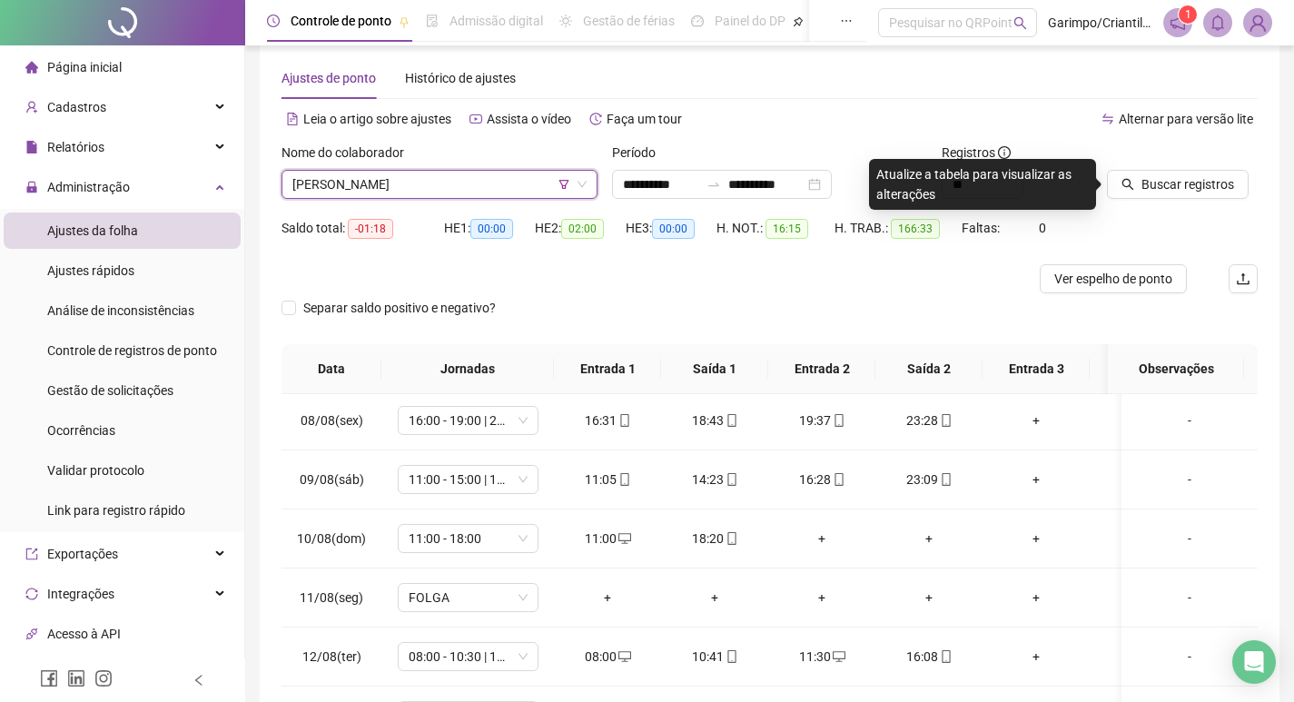
scroll to position [23, 0]
click at [1199, 189] on span "Buscar registros" at bounding box center [1188, 186] width 93 height 20
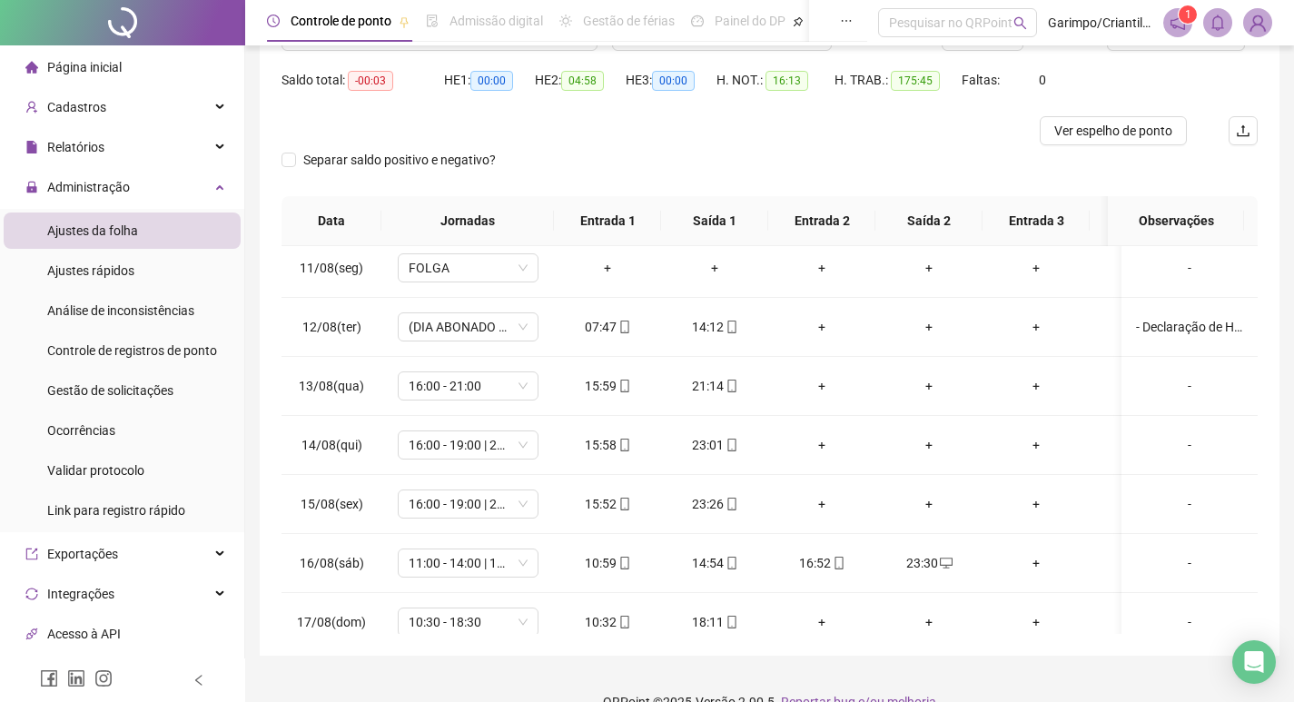
scroll to position [204, 0]
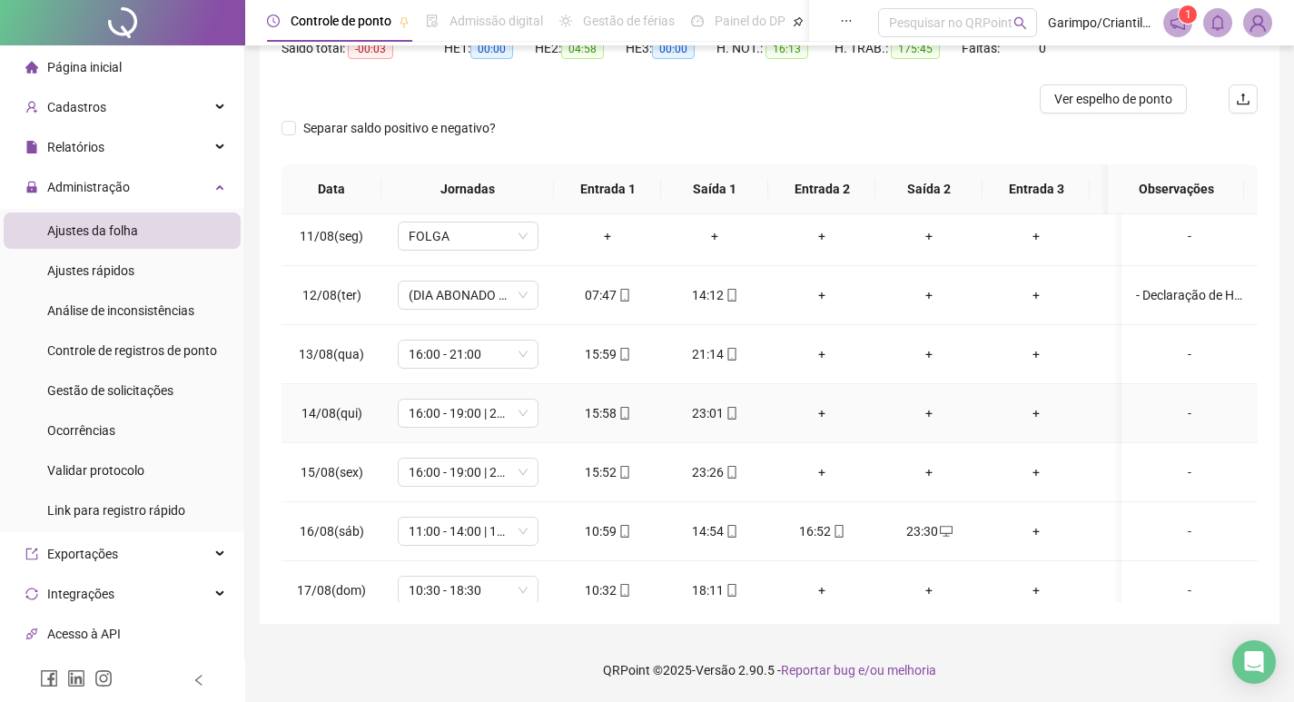
click at [821, 411] on div "+" at bounding box center [822, 413] width 78 height 20
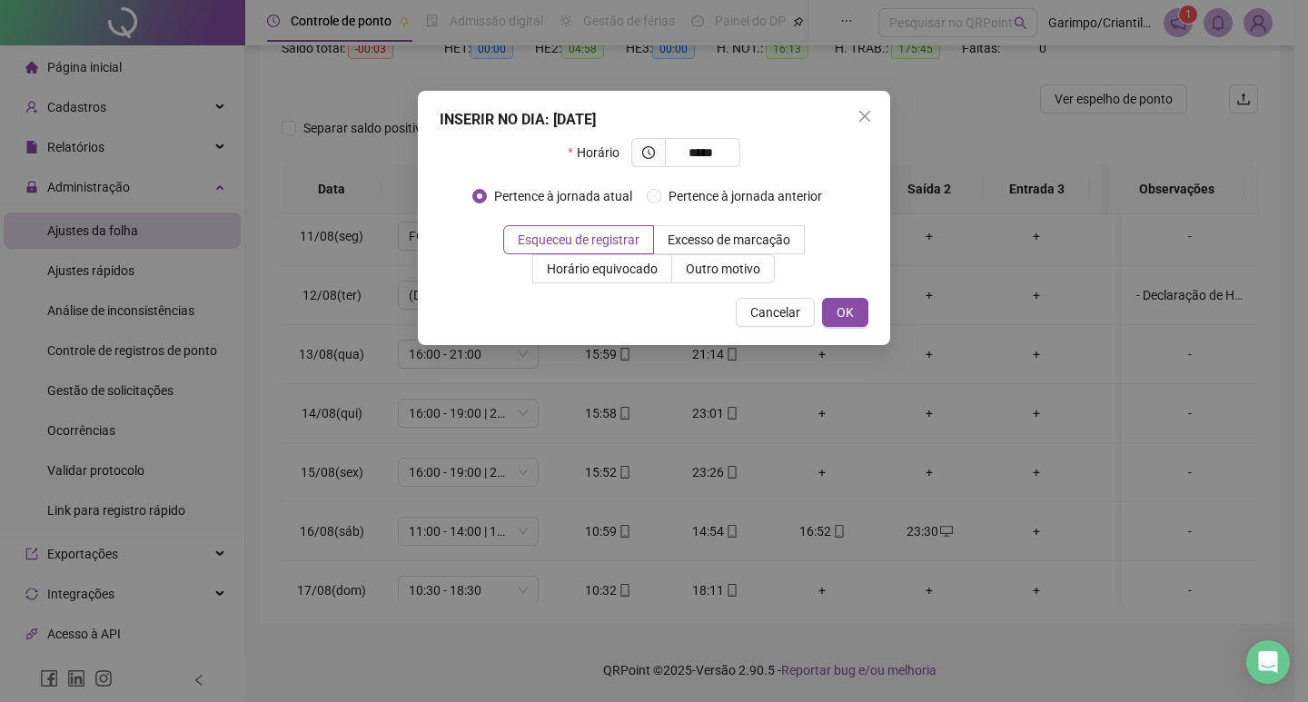
type input "*****"
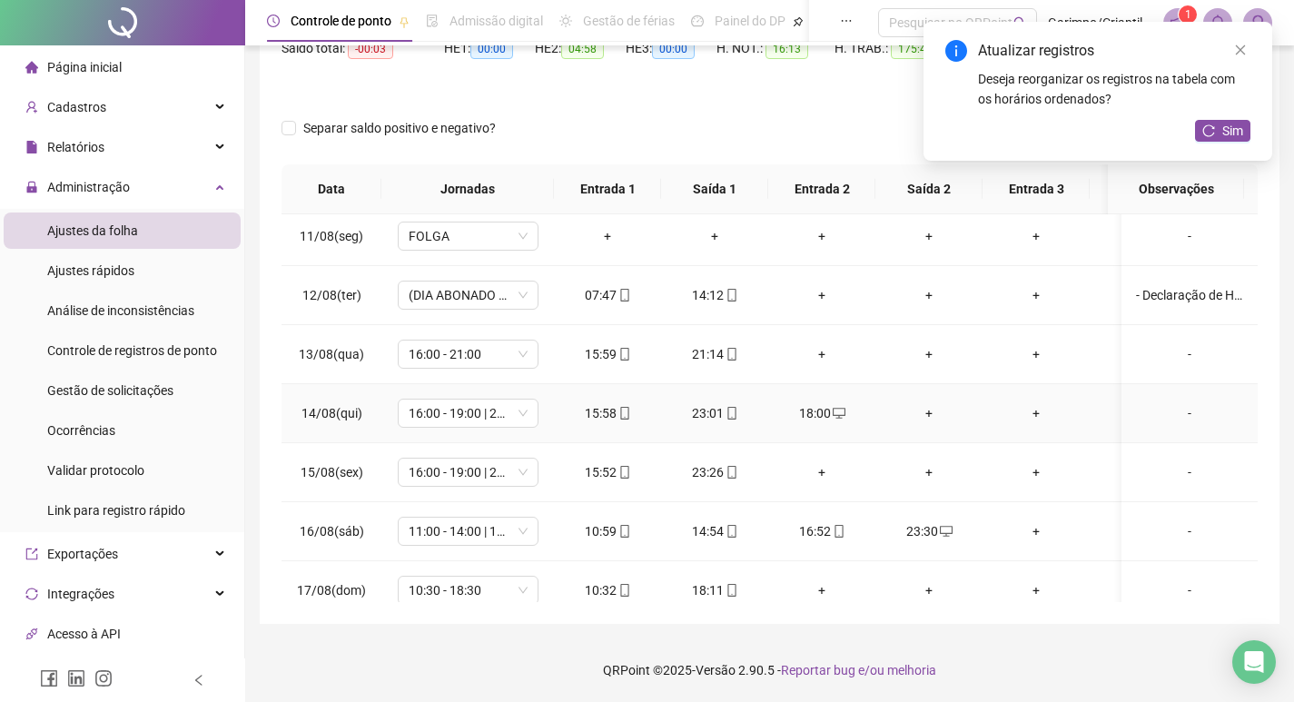
click at [935, 413] on div "+" at bounding box center [929, 413] width 78 height 20
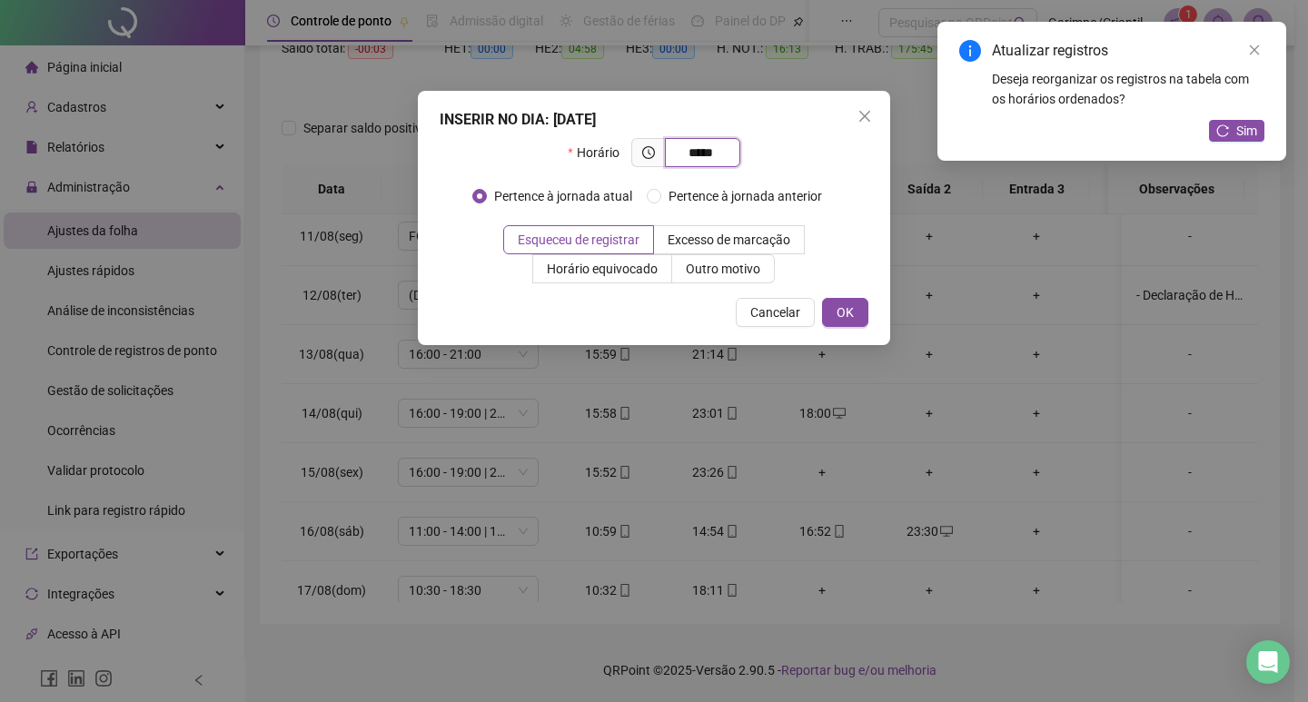
type input "*****"
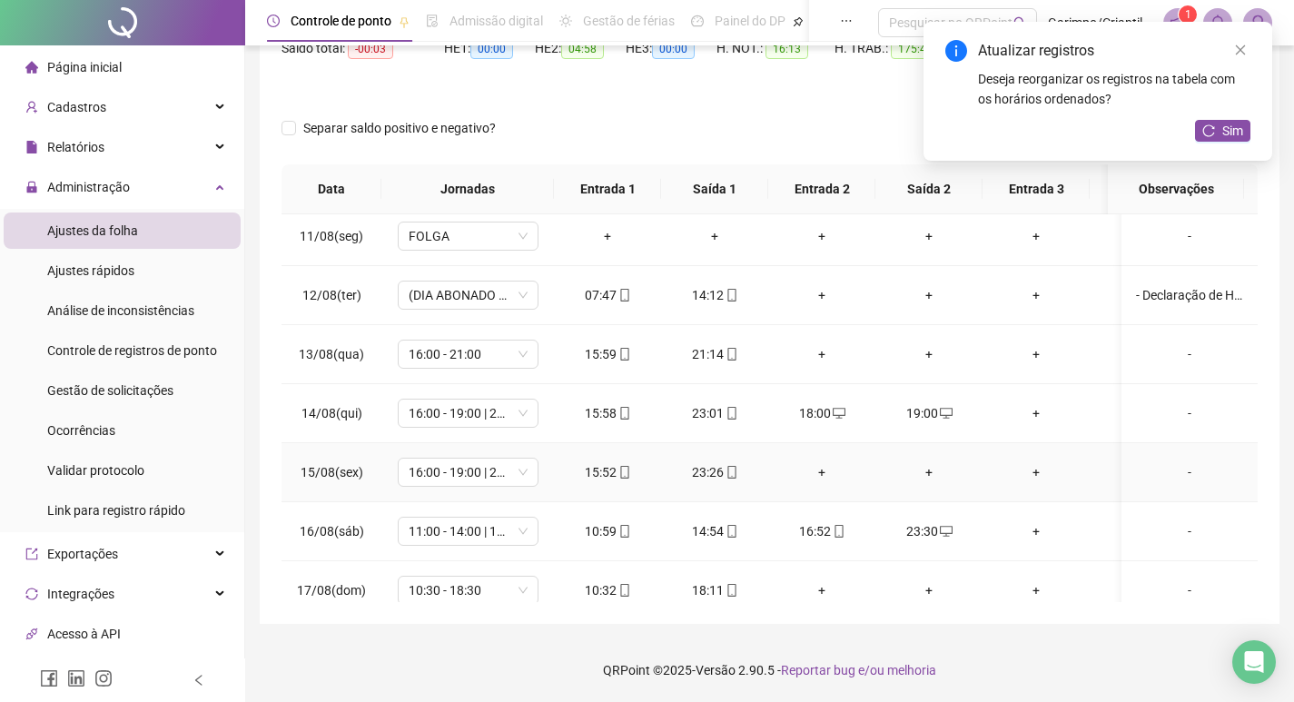
click at [824, 472] on div "+" at bounding box center [822, 472] width 78 height 20
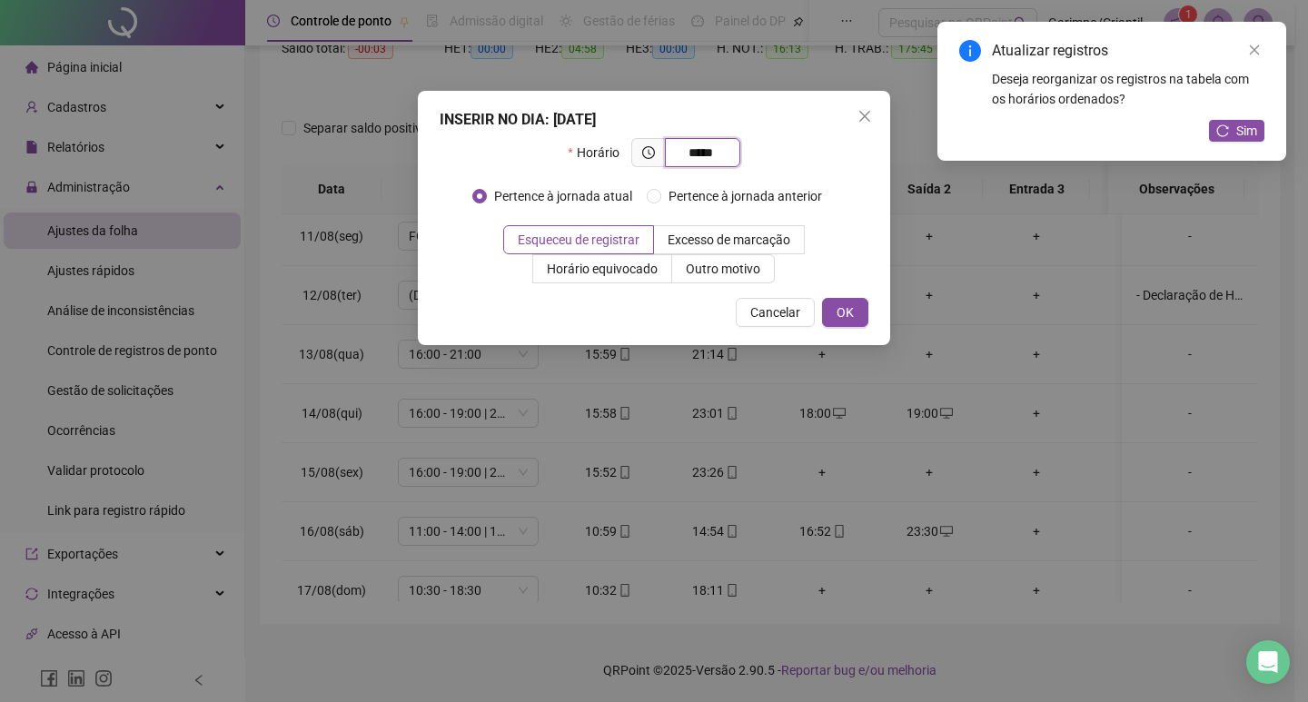
type input "*****"
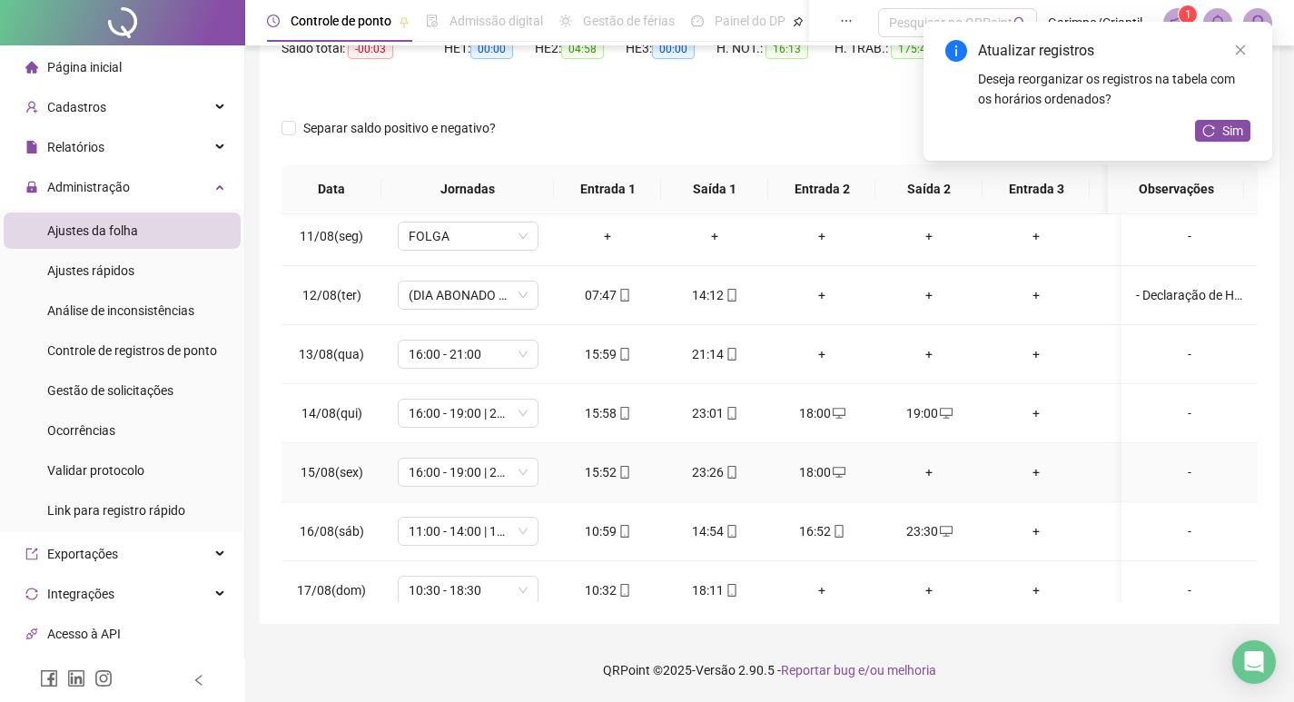
click at [925, 464] on div "+" at bounding box center [929, 472] width 78 height 20
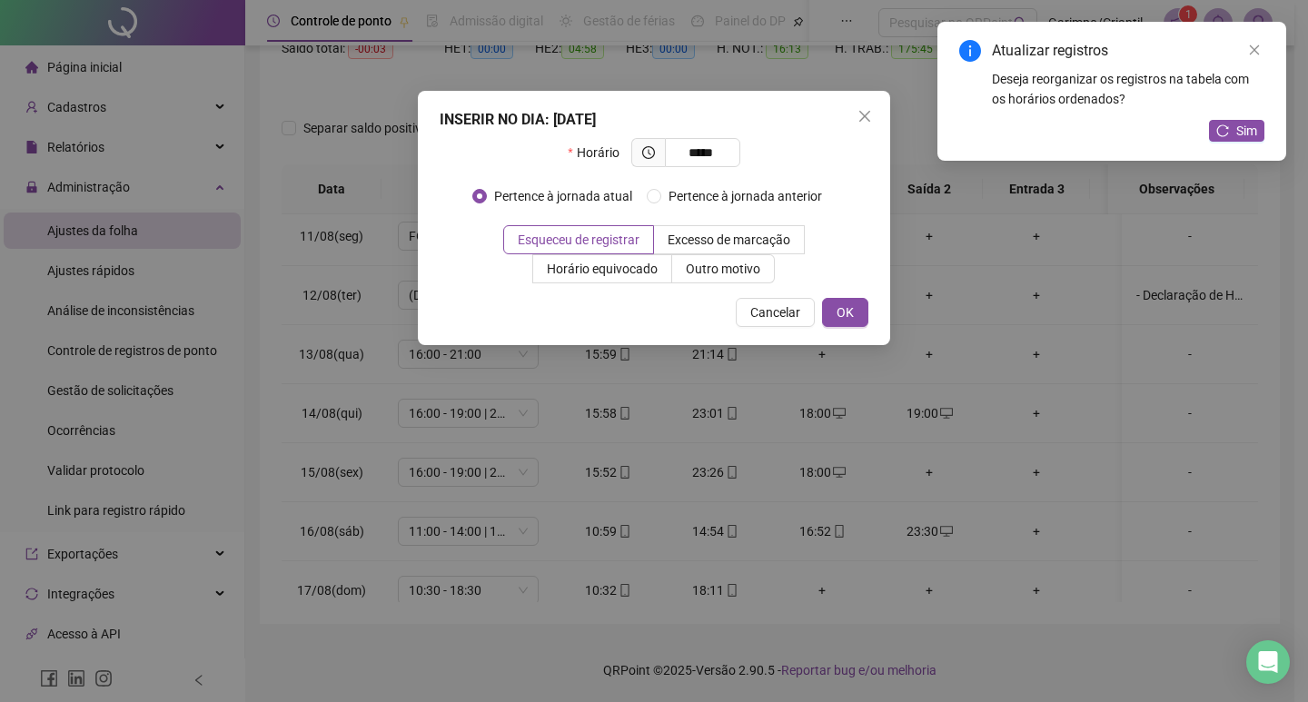
type input "*****"
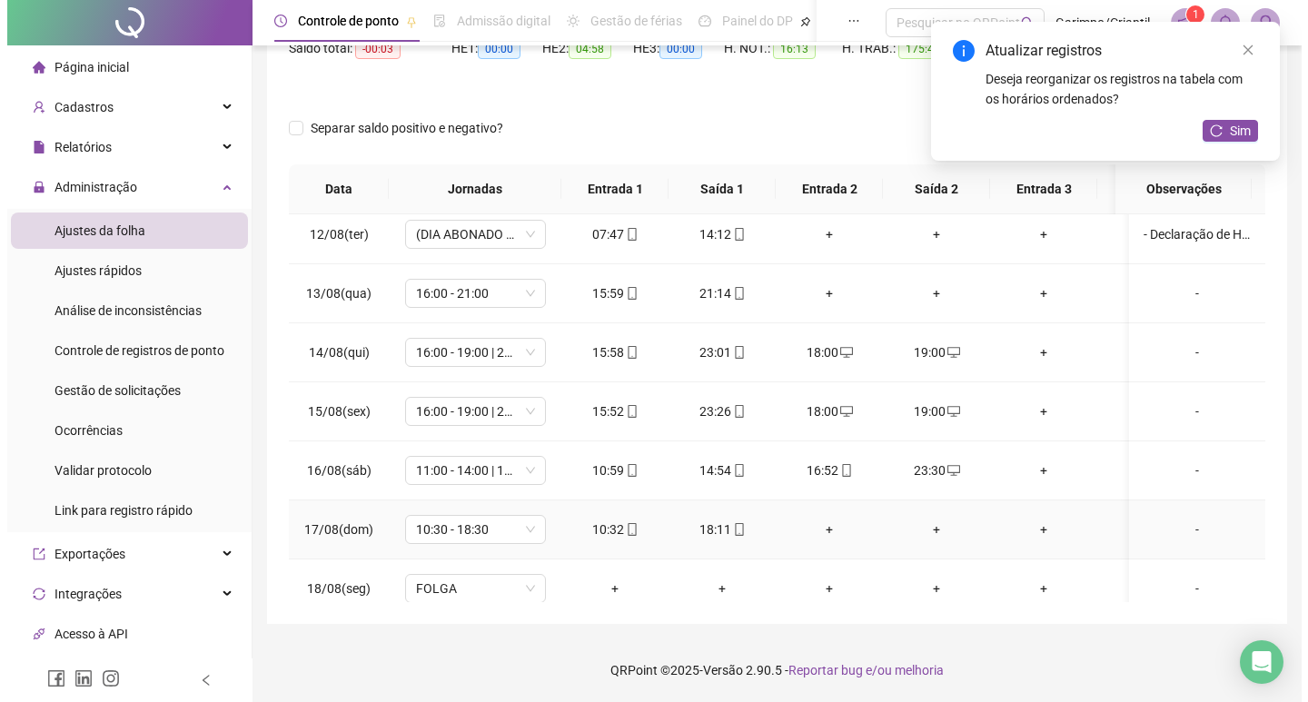
scroll to position [1338, 0]
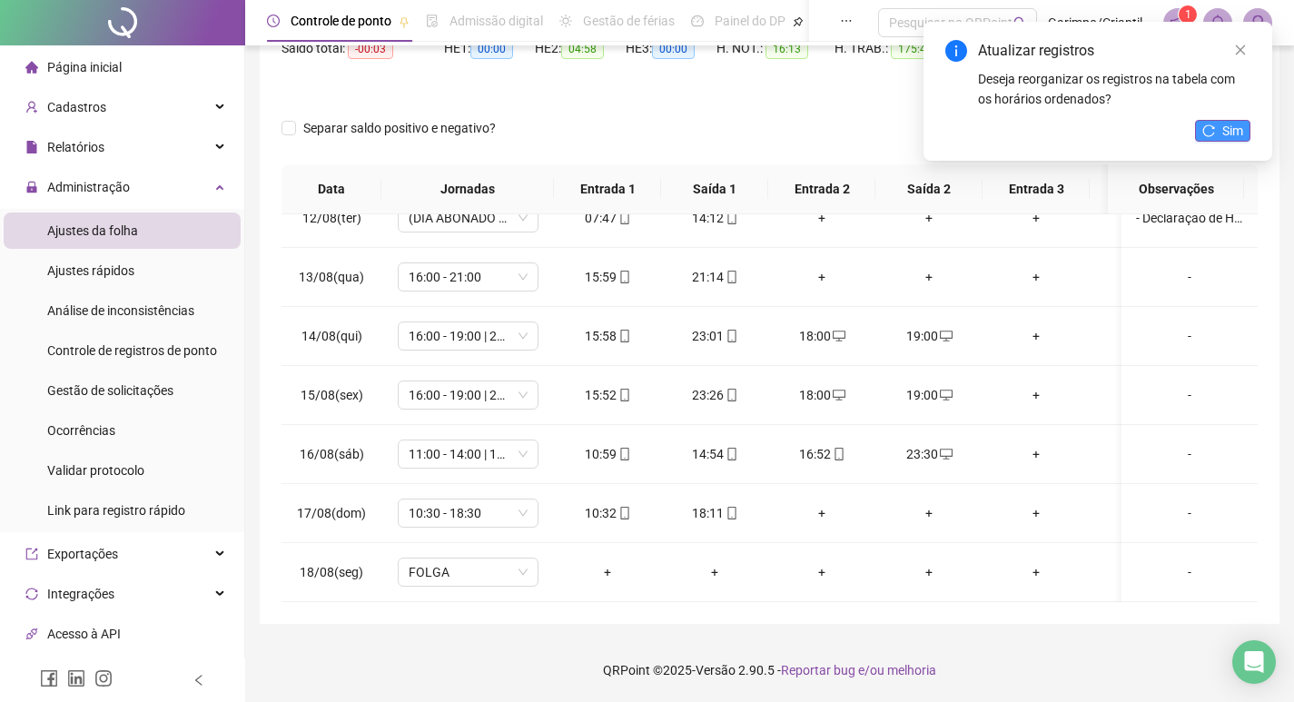
click at [1233, 130] on span "Sim" at bounding box center [1233, 131] width 21 height 20
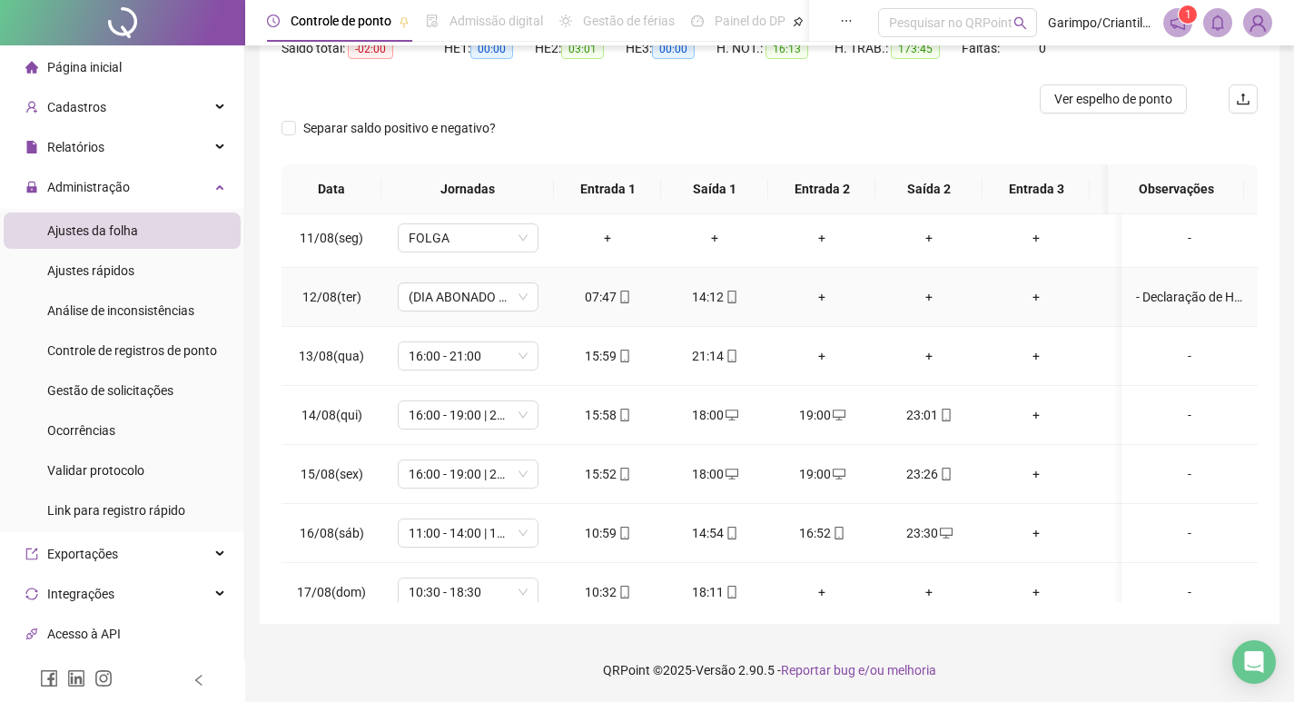
scroll to position [1247, 0]
click at [1219, 295] on div "- Declaração de Horas" at bounding box center [1189, 295] width 107 height 20
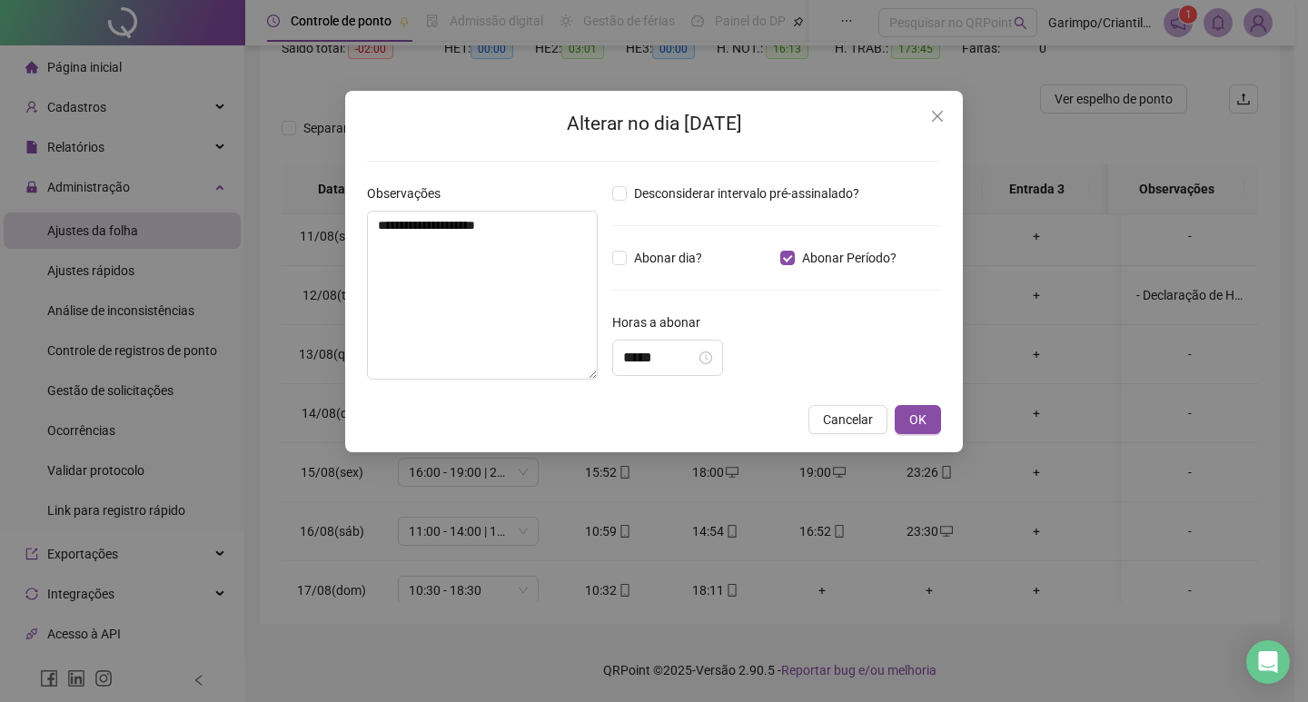
type input "*****"
click at [925, 415] on span "OK" at bounding box center [917, 420] width 17 height 20
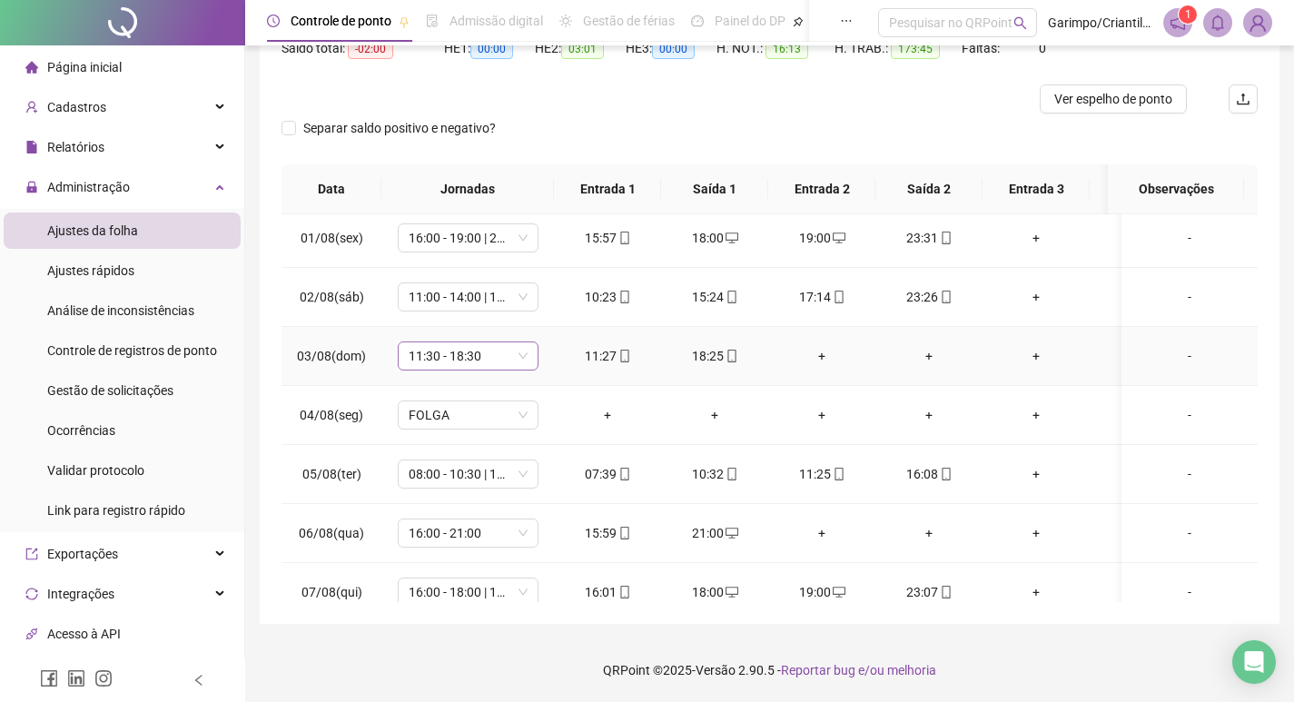
scroll to position [611, 0]
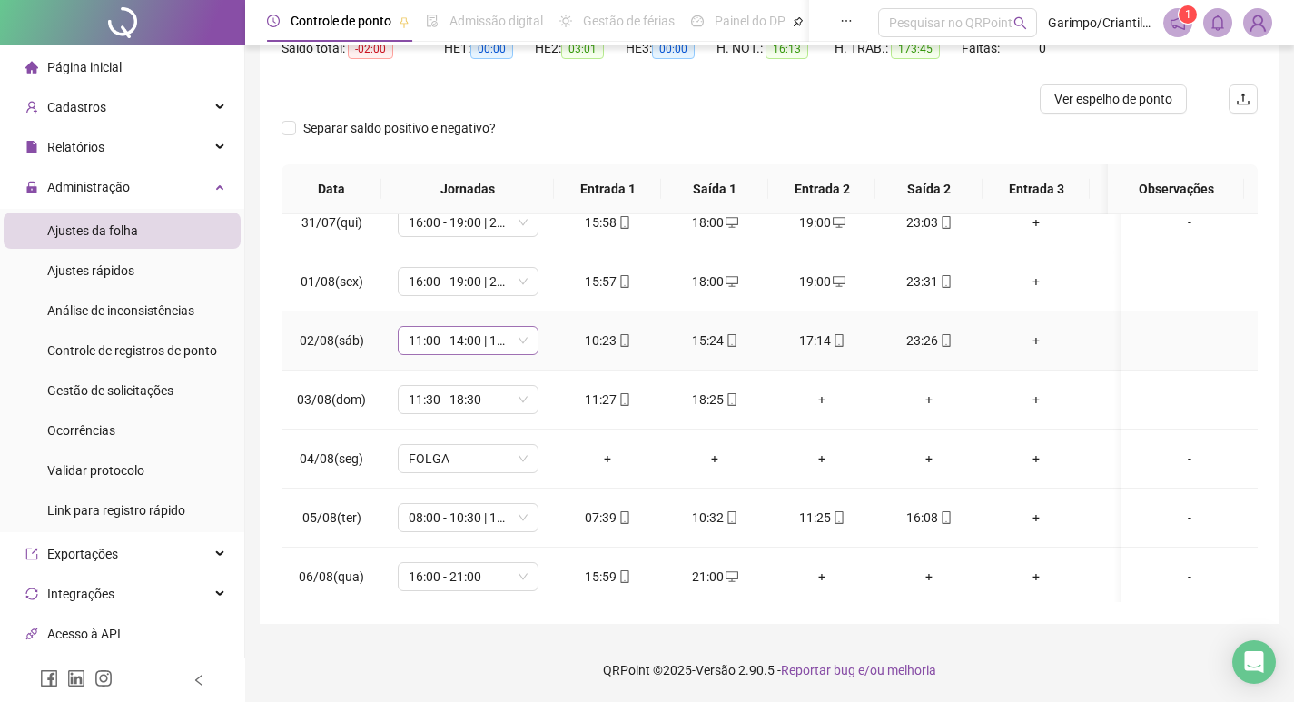
click at [464, 342] on span "11:00 - 14:00 | 15:00 - 23:30" at bounding box center [468, 340] width 119 height 27
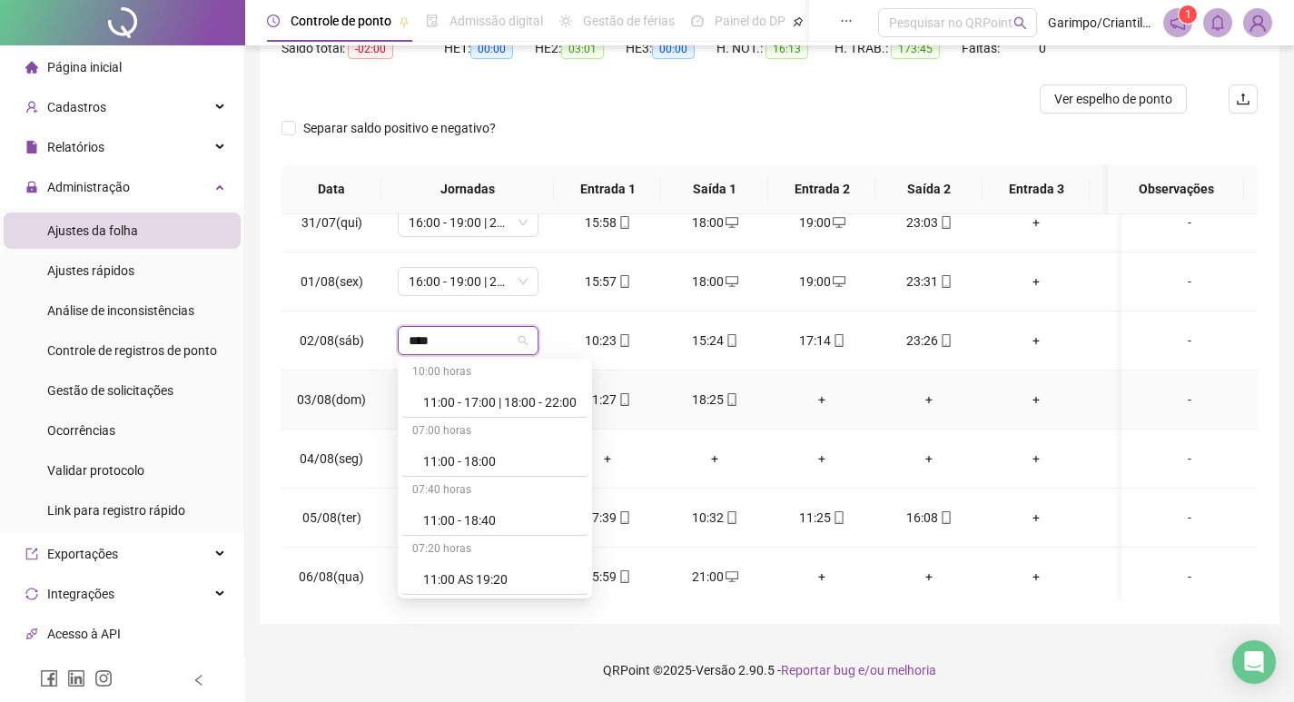
scroll to position [1834, 0]
type input "*****"
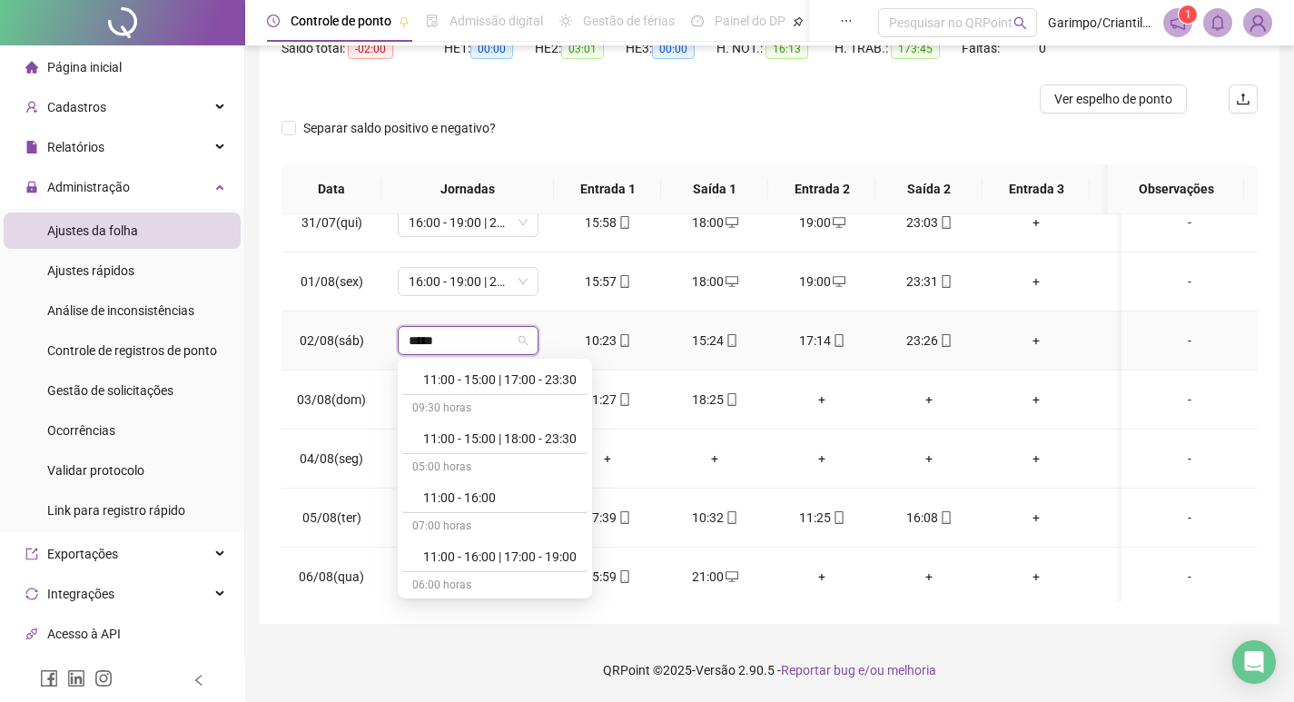
scroll to position [1470, 0]
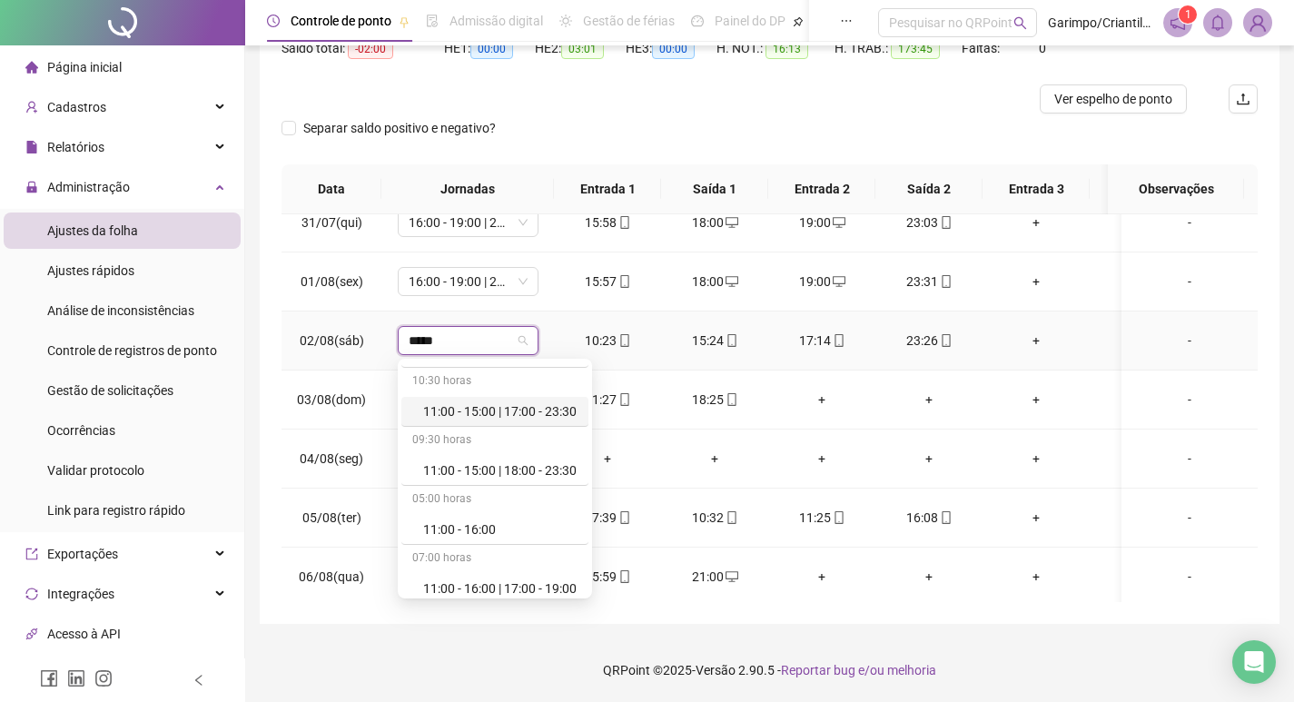
drag, startPoint x: 569, startPoint y: 416, endPoint x: 555, endPoint y: 352, distance: 65.2
click at [569, 416] on div "11:00 - 15:00 | 17:00 - 23:30" at bounding box center [500, 411] width 154 height 20
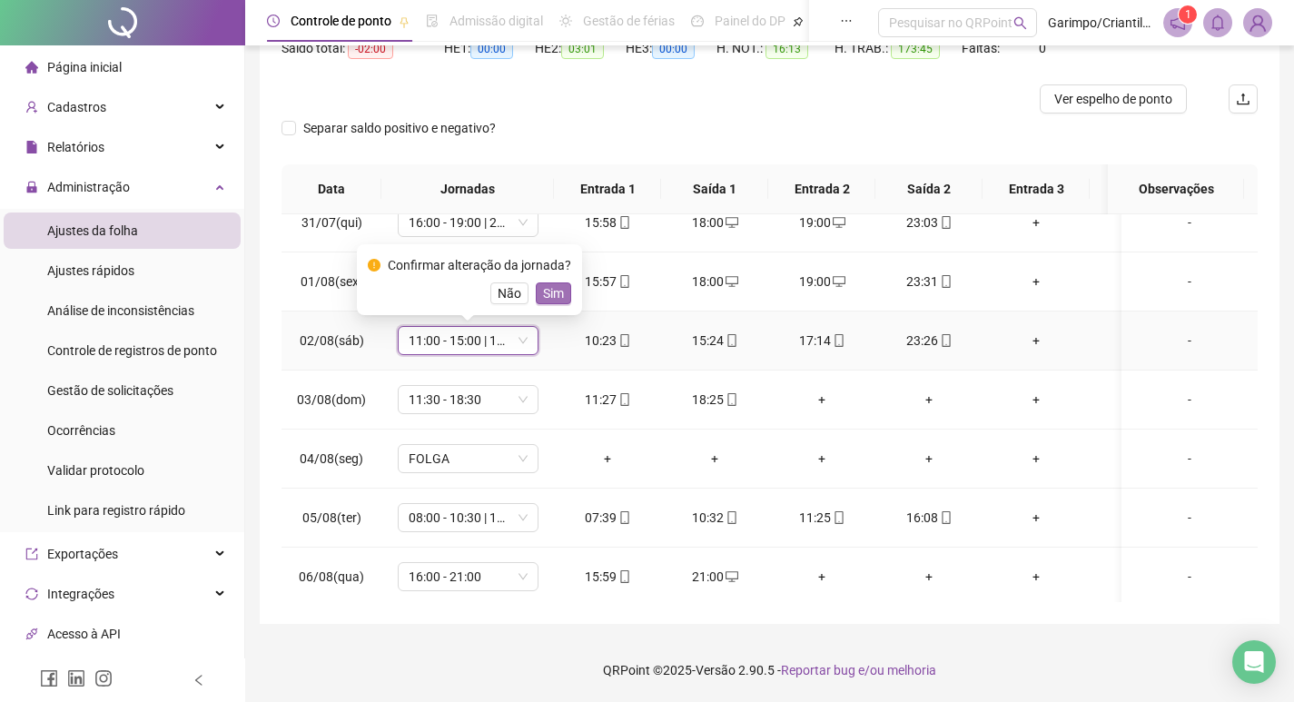
click at [553, 283] on span "Sim" at bounding box center [553, 293] width 21 height 20
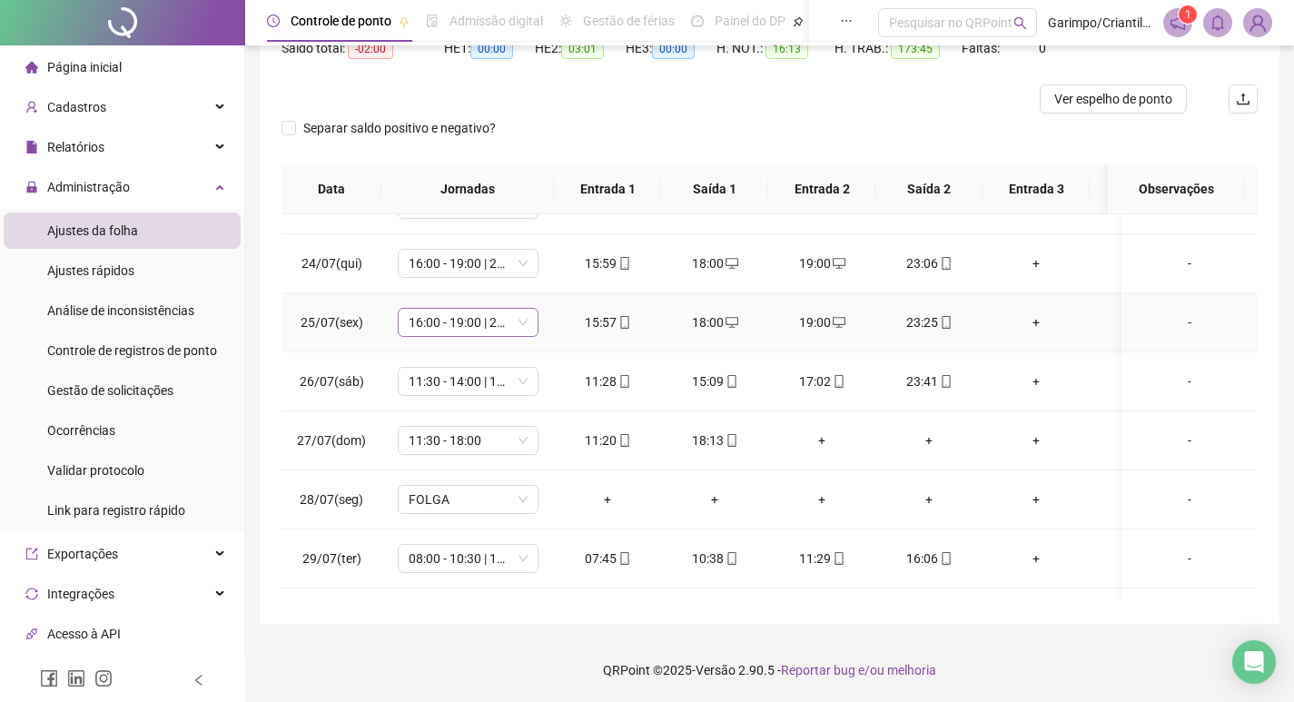
scroll to position [66, 0]
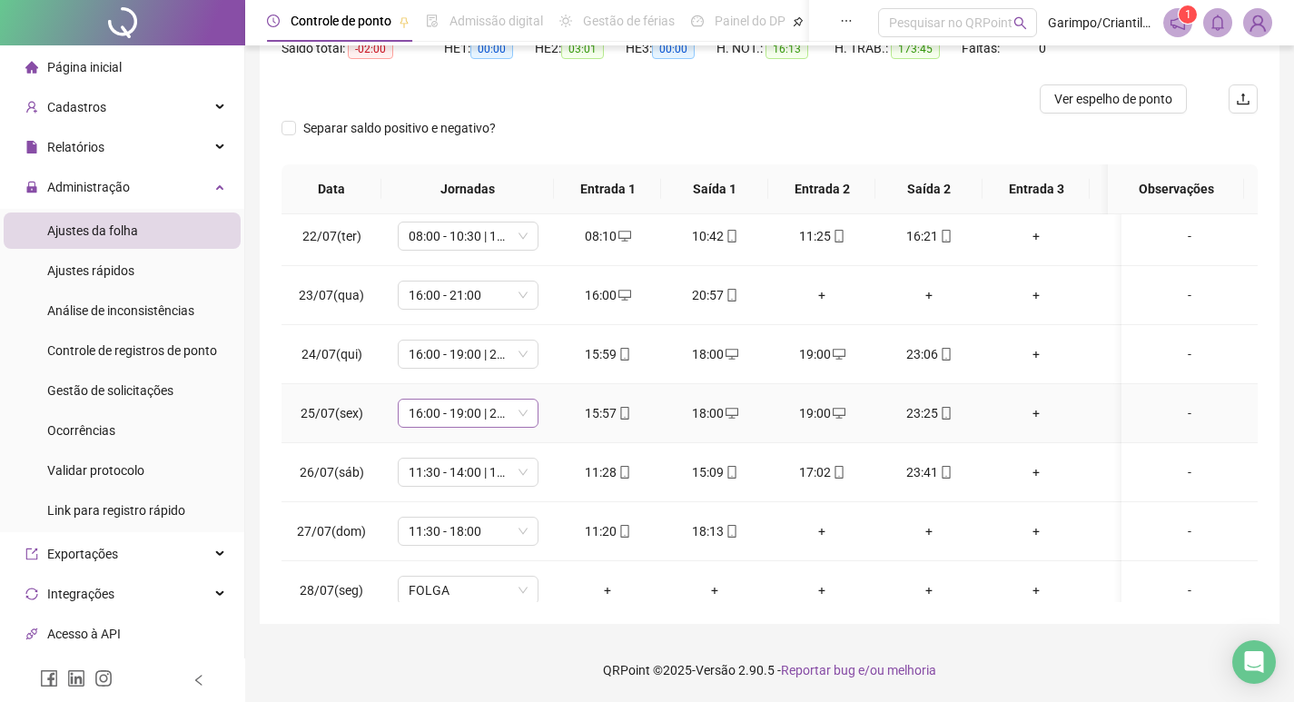
click at [492, 419] on span "16:00 - 19:00 | 20:00 - 23:00" at bounding box center [468, 413] width 119 height 27
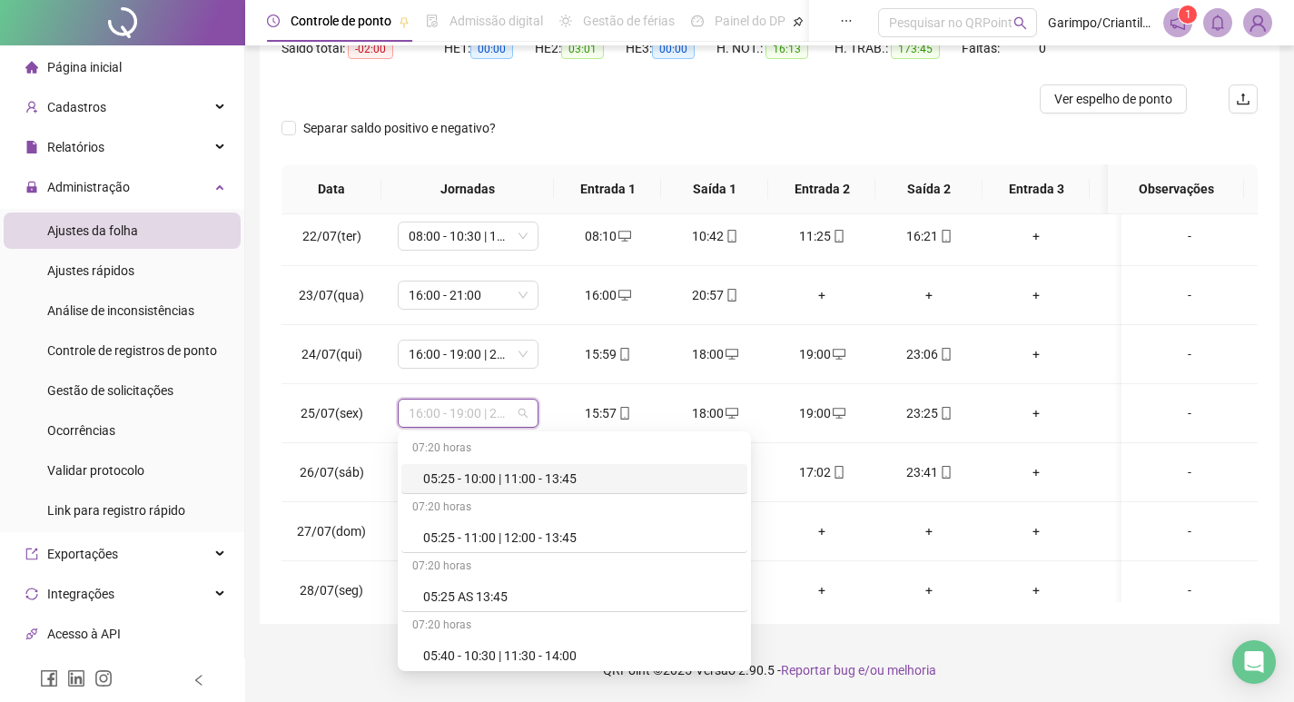
click at [576, 161] on div "Separar saldo positivo e negativo?" at bounding box center [770, 139] width 976 height 51
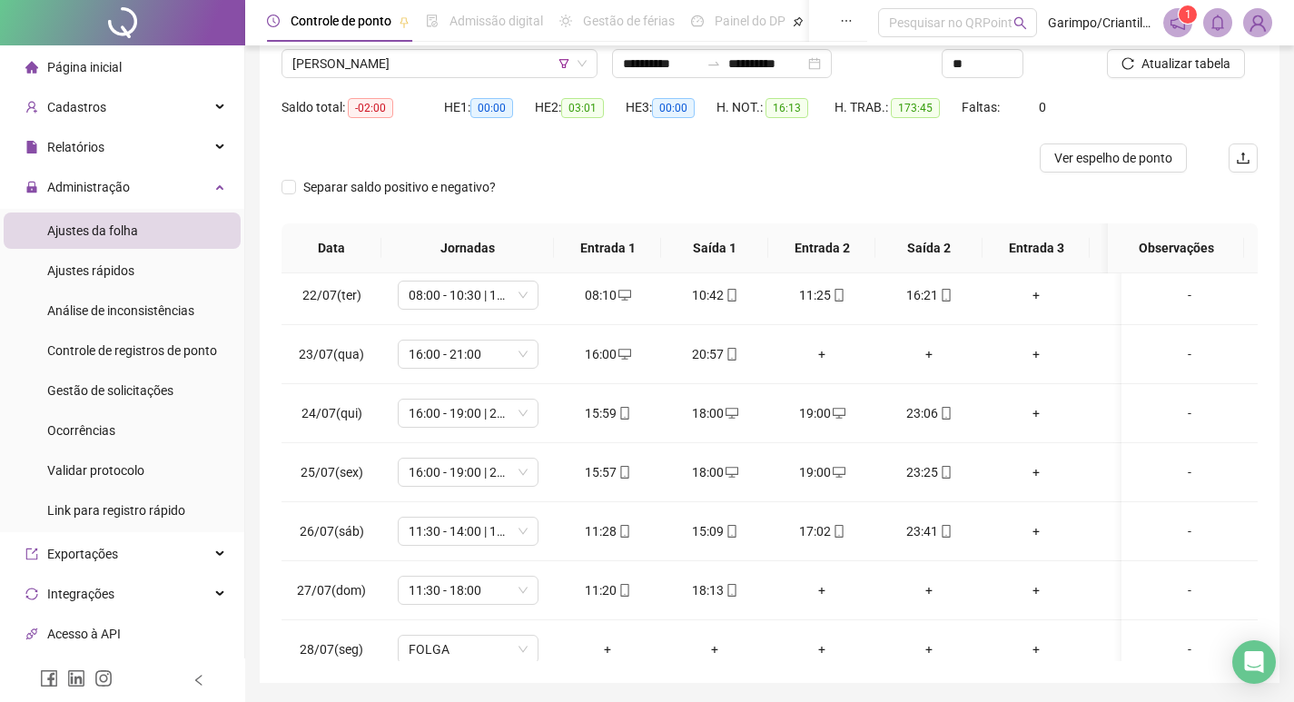
scroll to position [114, 0]
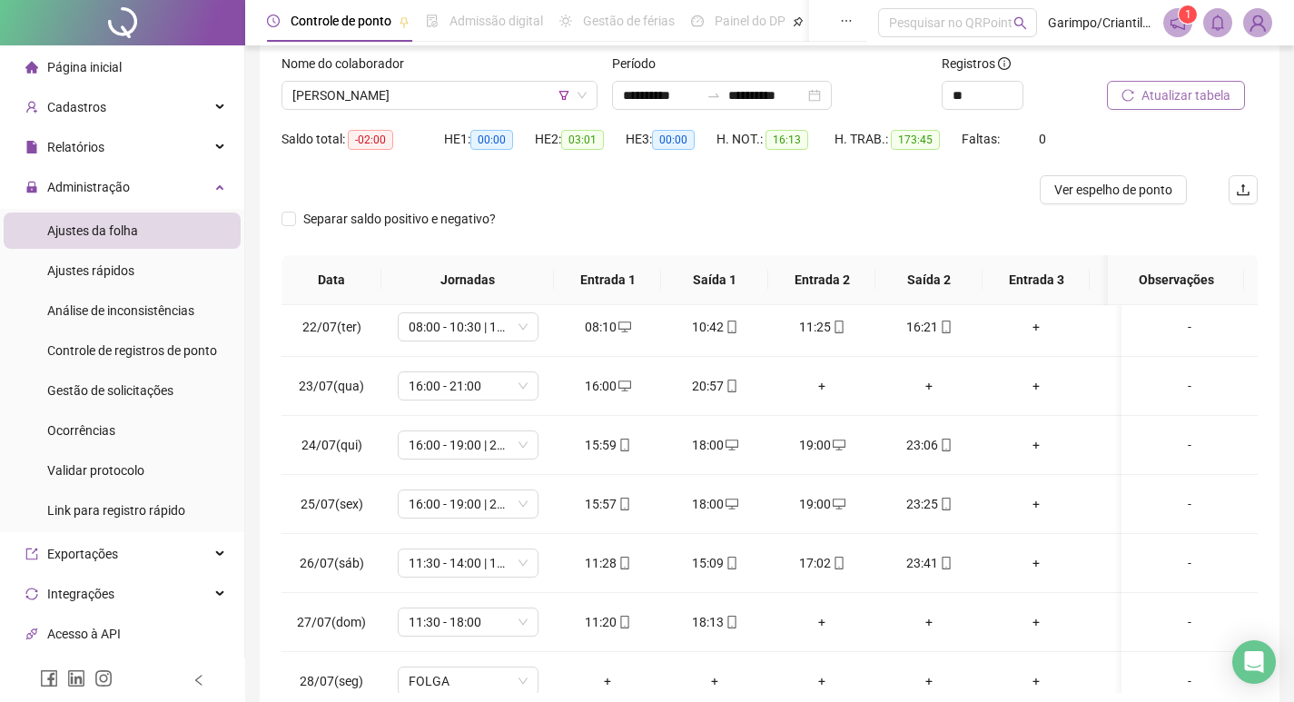
click at [1203, 88] on span "Atualizar tabela" at bounding box center [1186, 95] width 89 height 20
click at [454, 450] on span "16:00 - 19:00 | 20:00 - 23:30" at bounding box center [468, 444] width 119 height 27
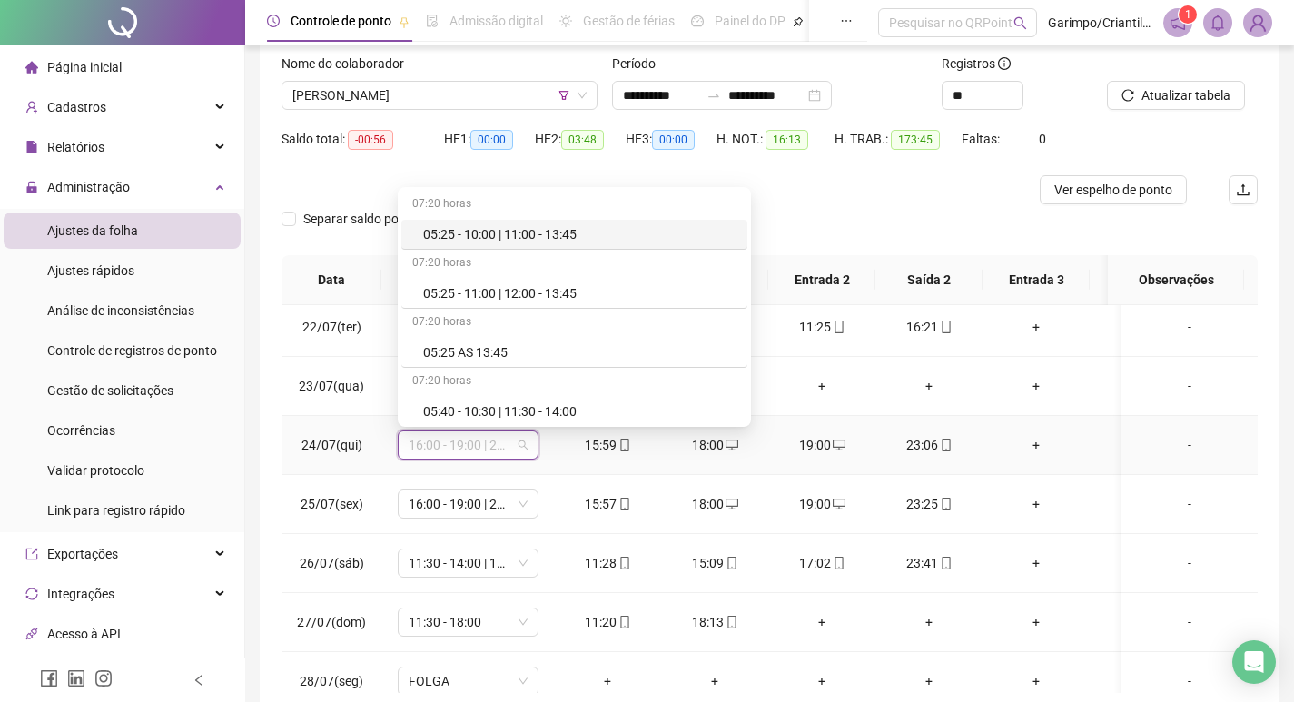
click at [454, 450] on span "16:00 - 19:00 | 20:00 - 23:30" at bounding box center [468, 444] width 119 height 27
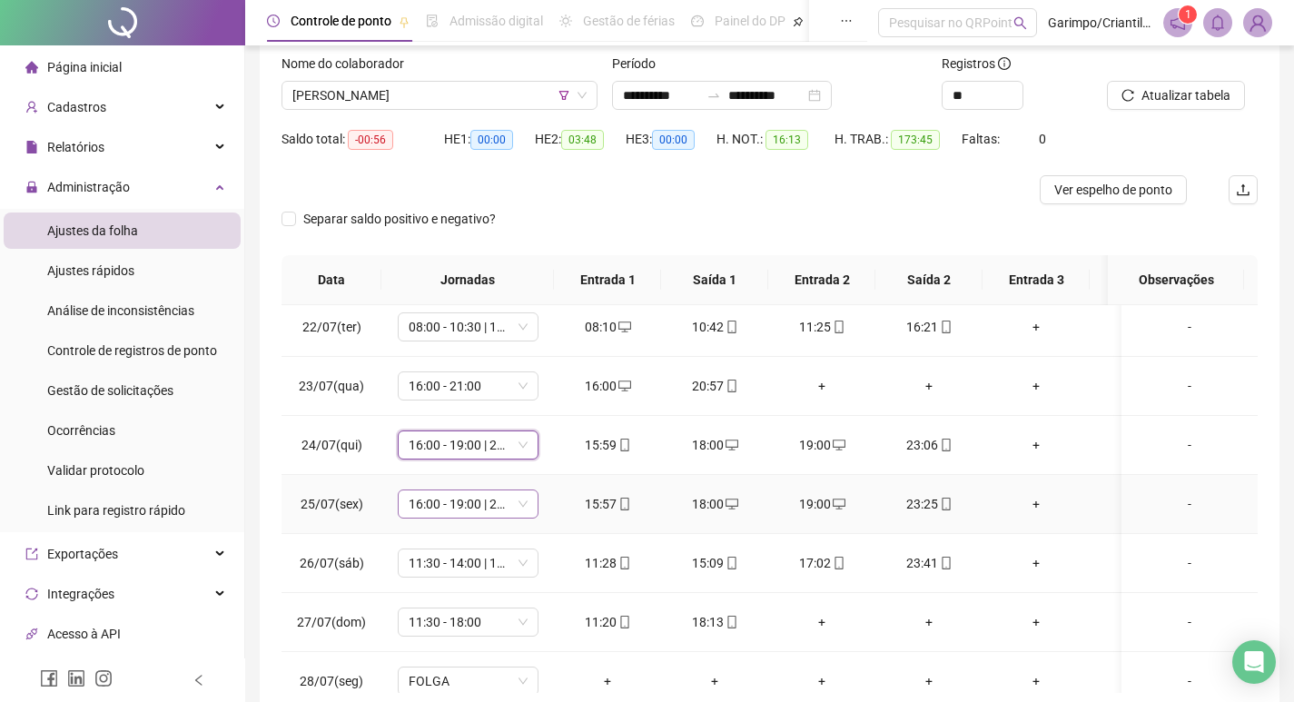
click at [473, 502] on span "16:00 - 19:00 | 20:00 - 23:00" at bounding box center [468, 503] width 119 height 27
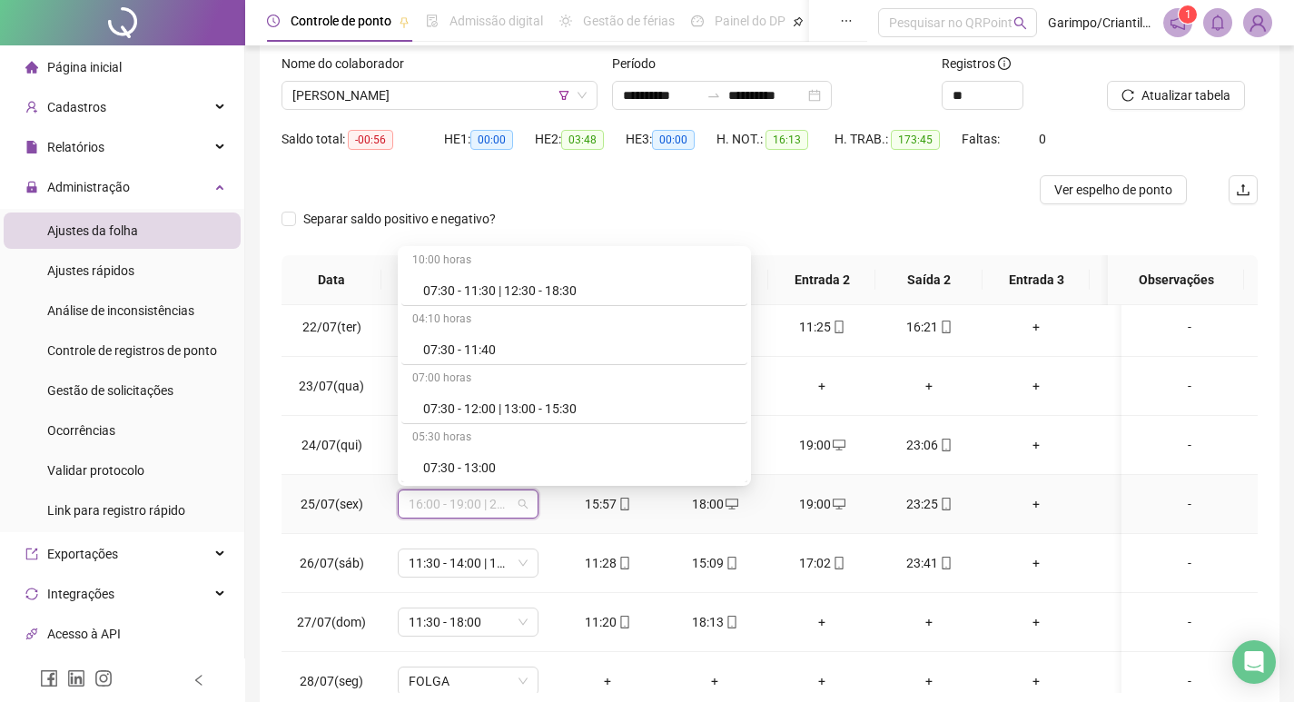
scroll to position [1362, 0]
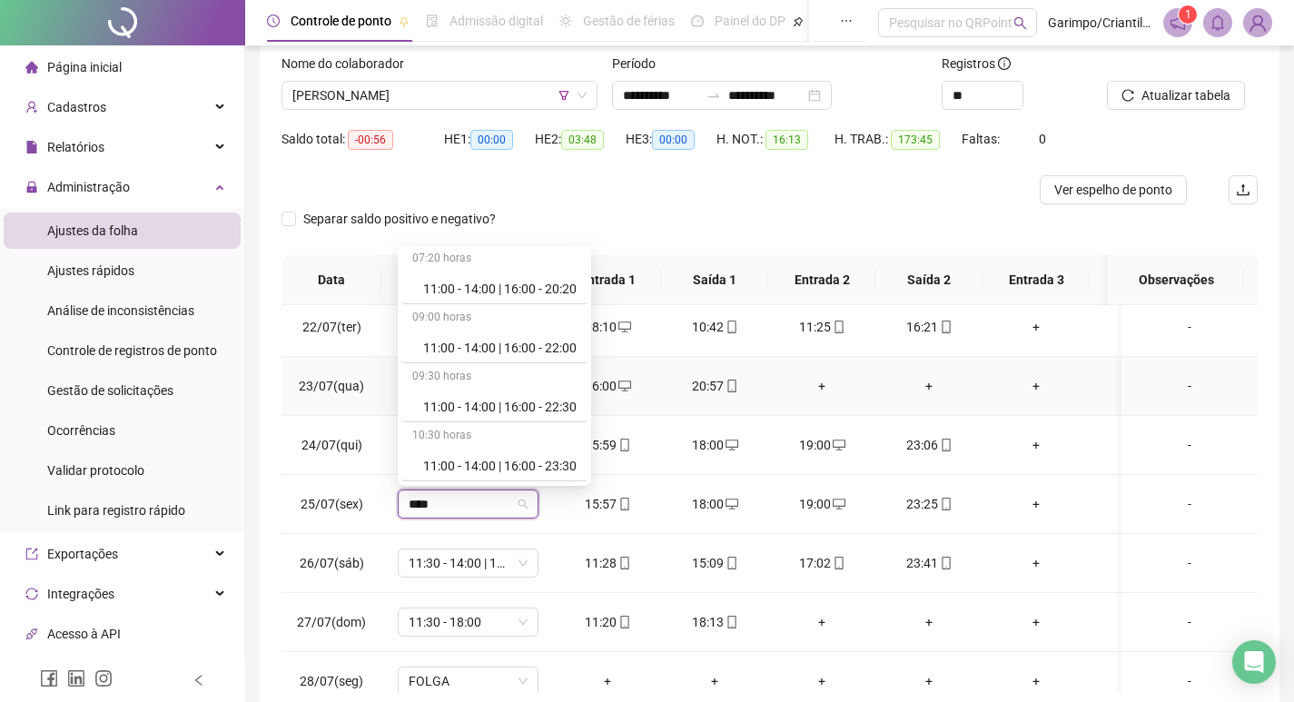
type input "*****"
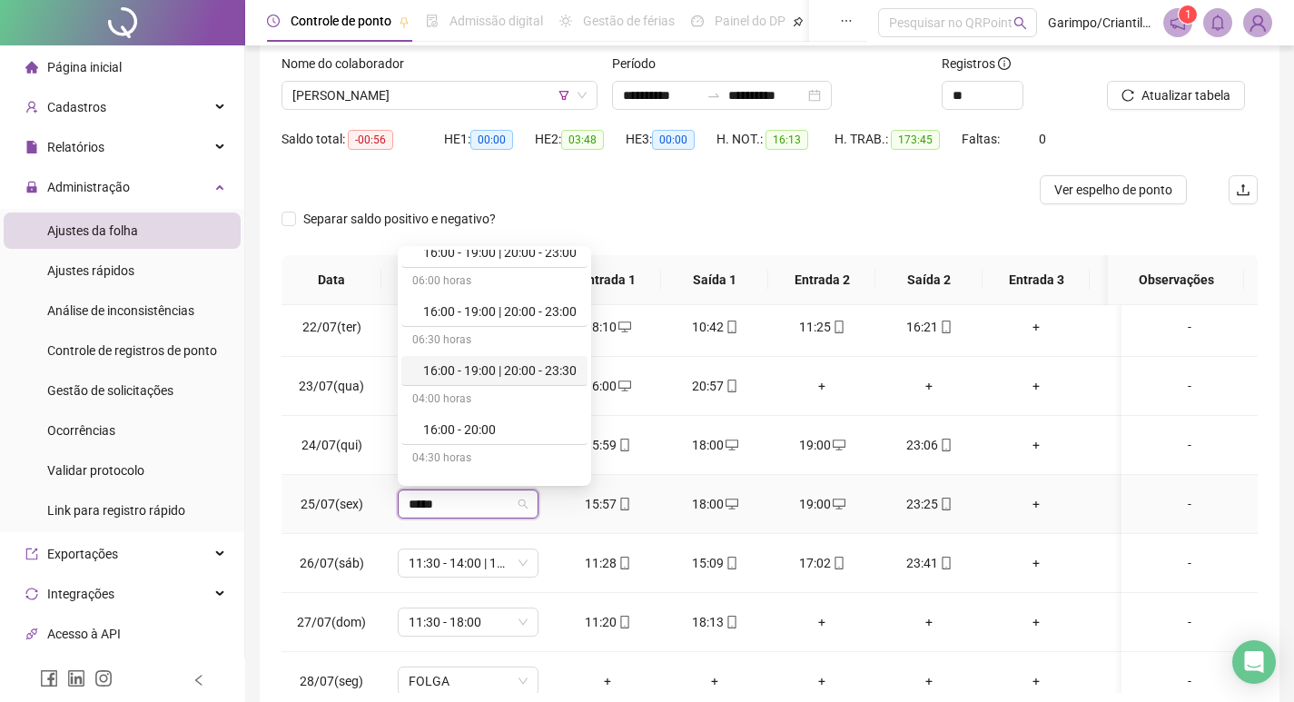
click at [530, 374] on div "16:00 - 19:00 | 20:00 - 23:30" at bounding box center [499, 371] width 153 height 20
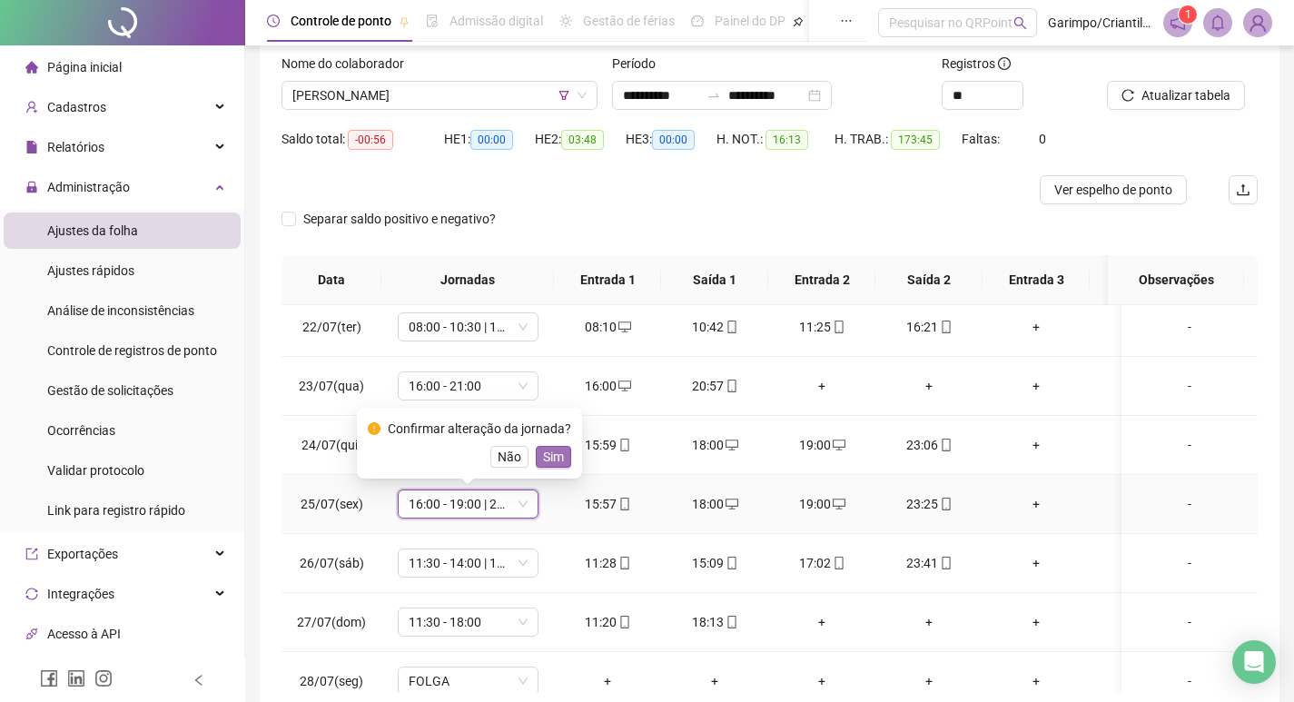
click at [546, 453] on span "Sim" at bounding box center [553, 457] width 21 height 20
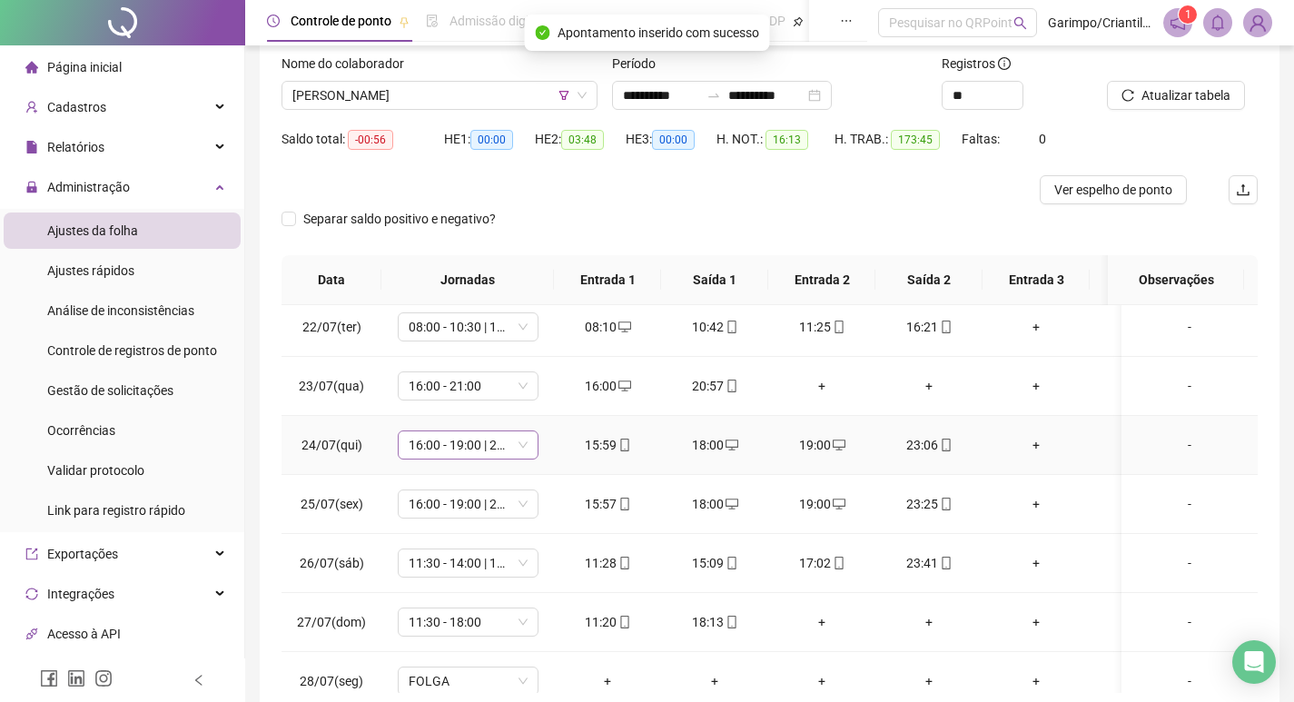
click at [490, 449] on span "16:00 - 19:00 | 20:00 - 23:30" at bounding box center [468, 444] width 119 height 27
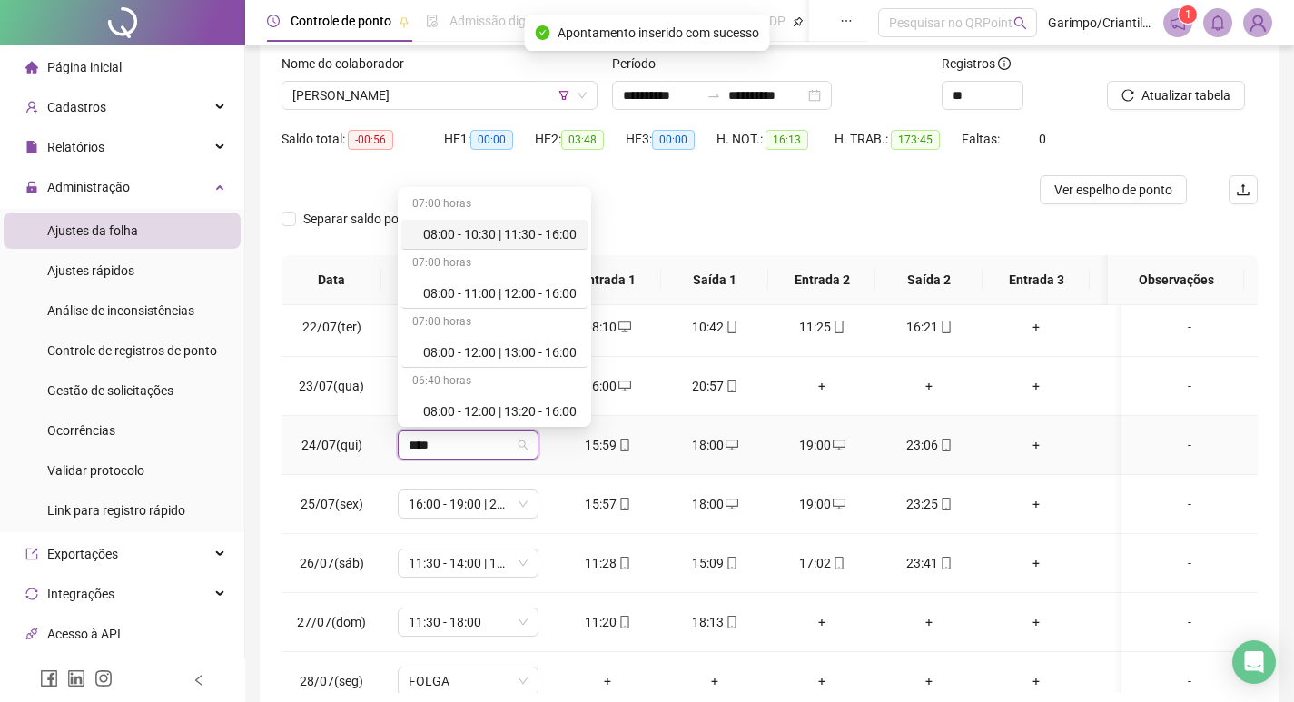
type input "*****"
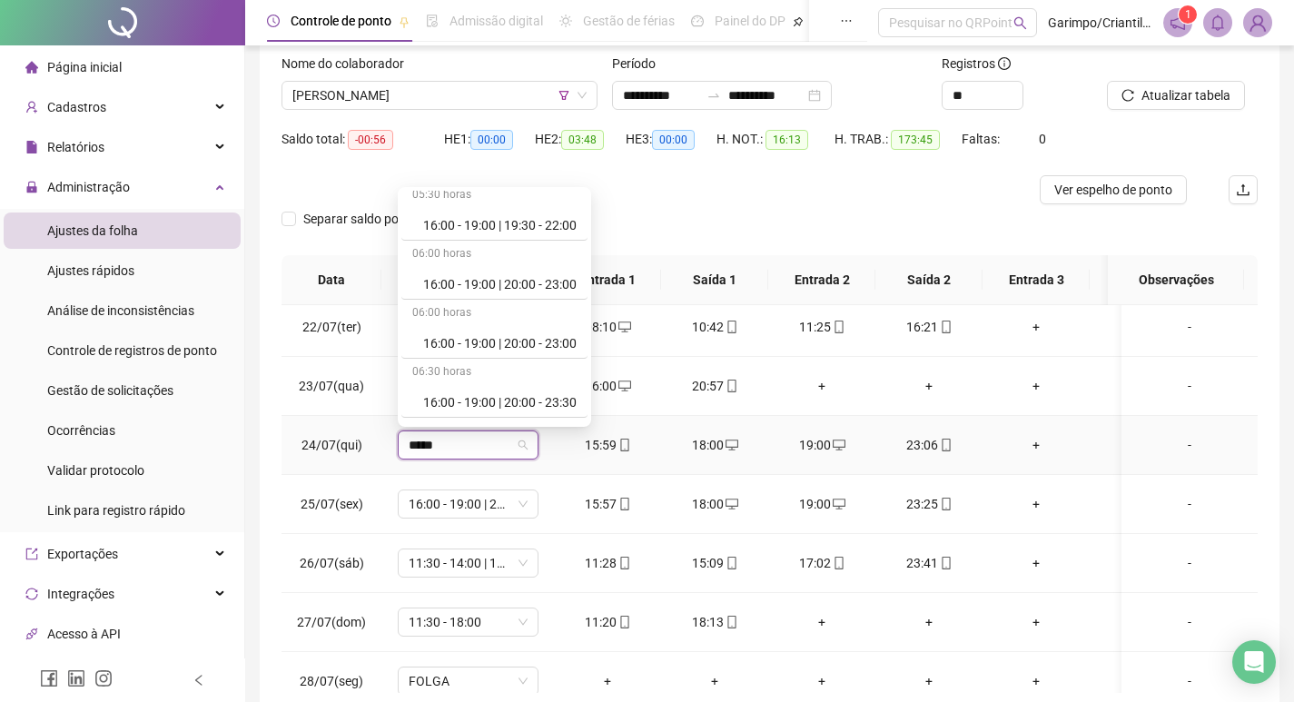
scroll to position [2634, 0]
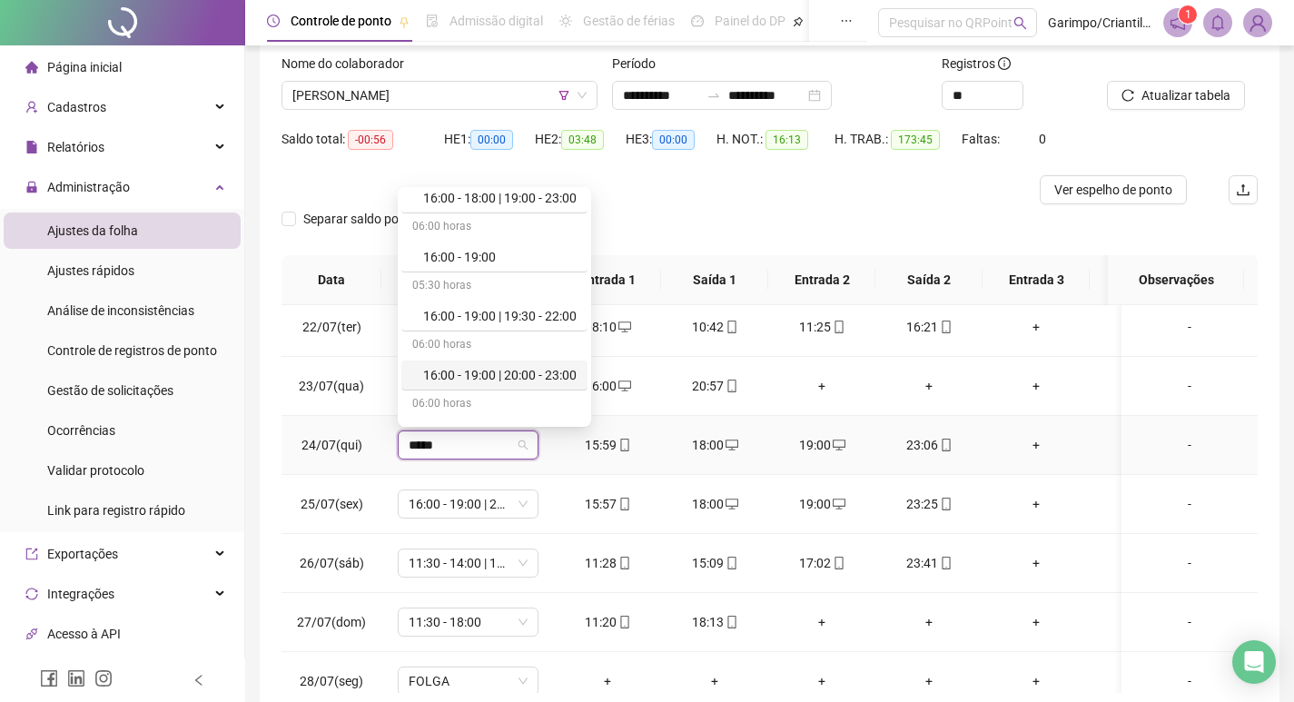
click at [511, 375] on div "16:00 - 19:00 | 20:00 - 23:00" at bounding box center [499, 375] width 153 height 20
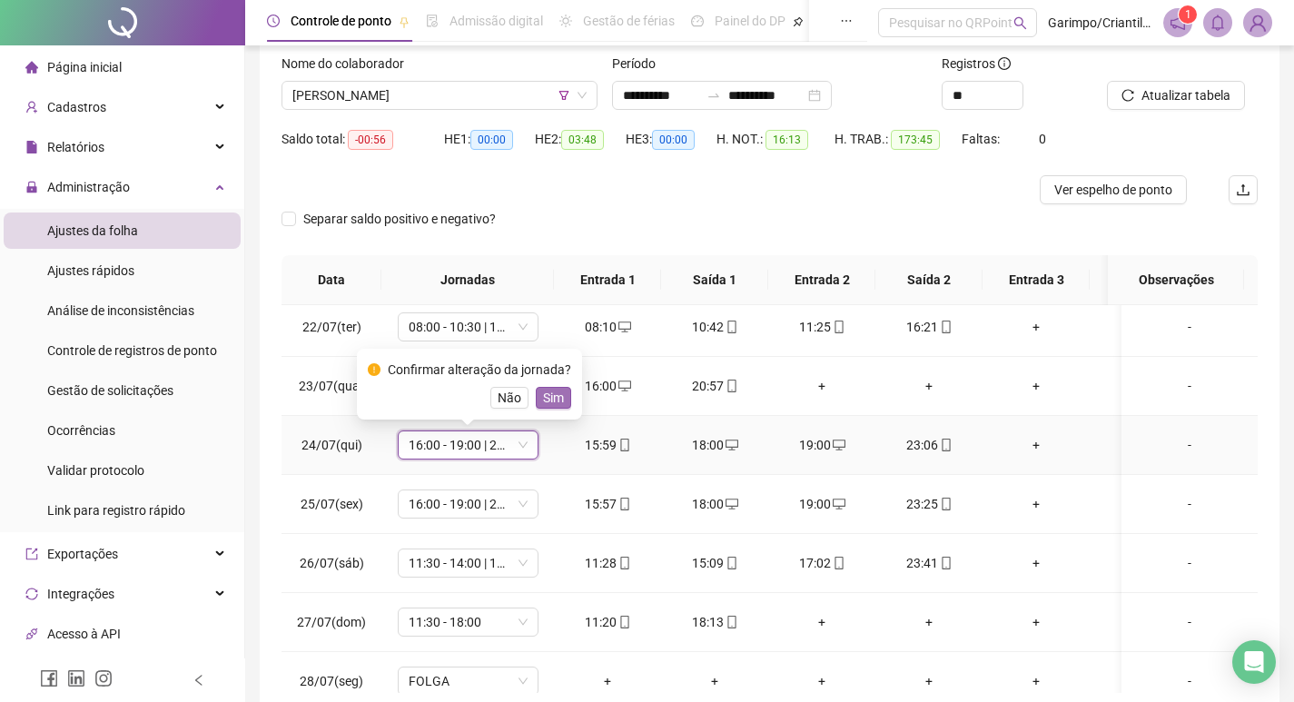
click at [545, 403] on span "Sim" at bounding box center [553, 398] width 21 height 20
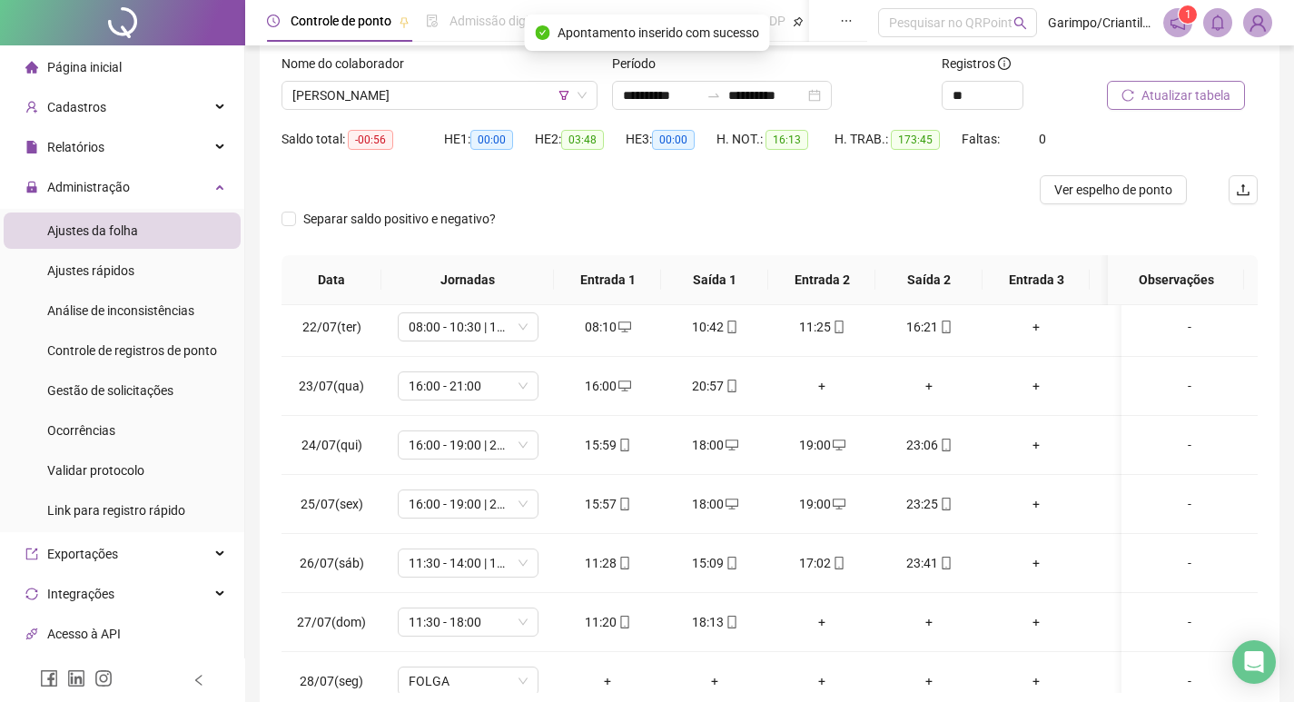
click at [1153, 84] on button "Atualizar tabela" at bounding box center [1176, 95] width 138 height 29
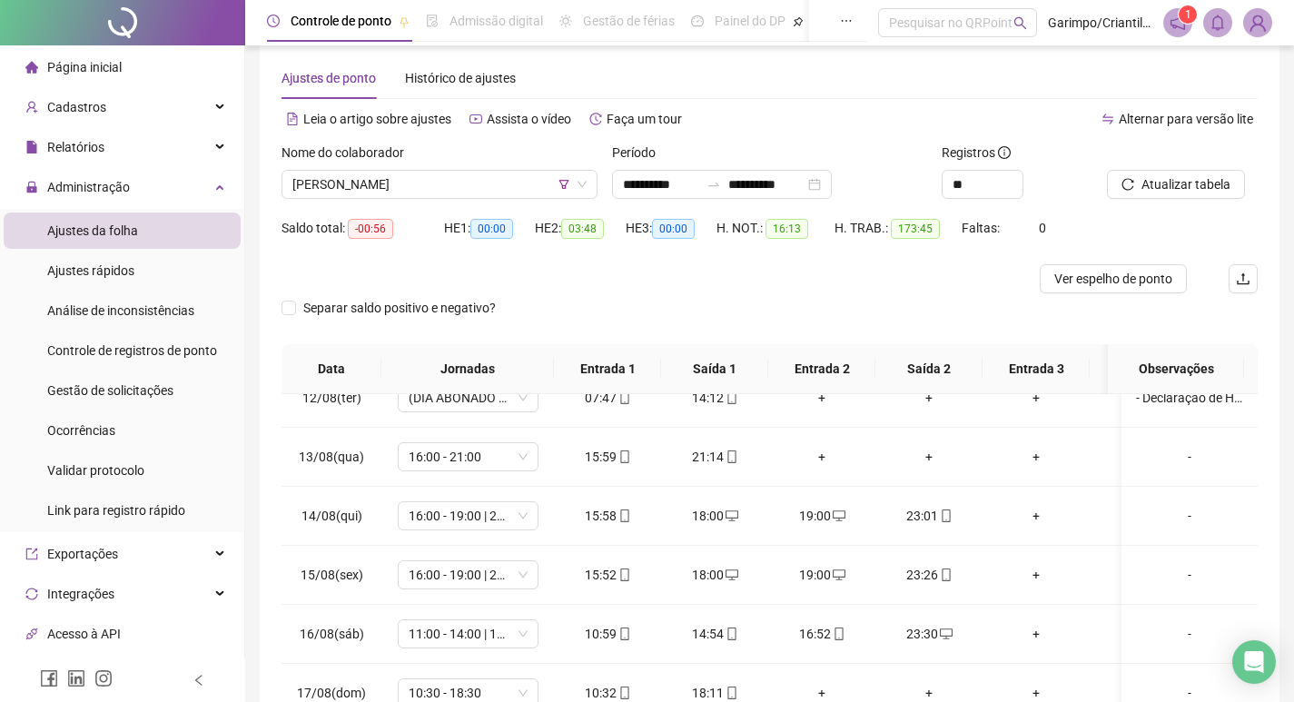
scroll to position [23, 0]
click at [332, 182] on span "[PERSON_NAME]" at bounding box center [439, 186] width 294 height 27
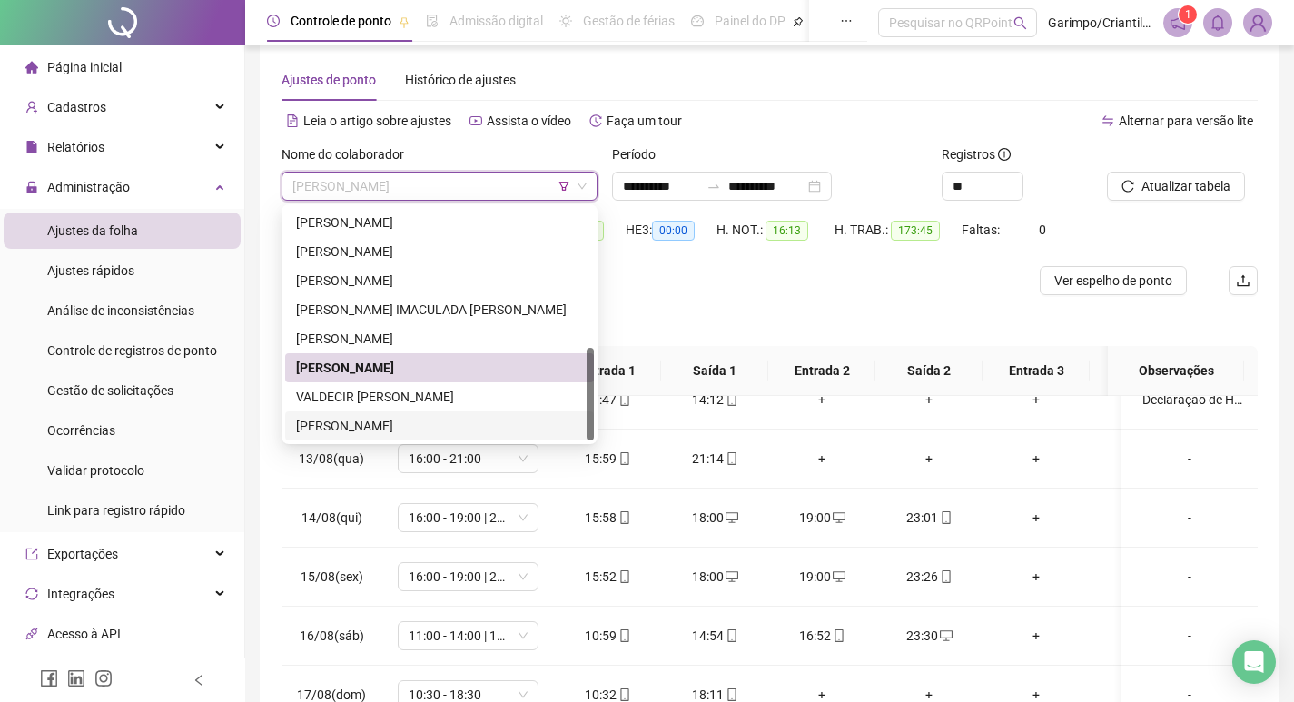
click at [377, 414] on div "[PERSON_NAME]" at bounding box center [439, 425] width 309 height 29
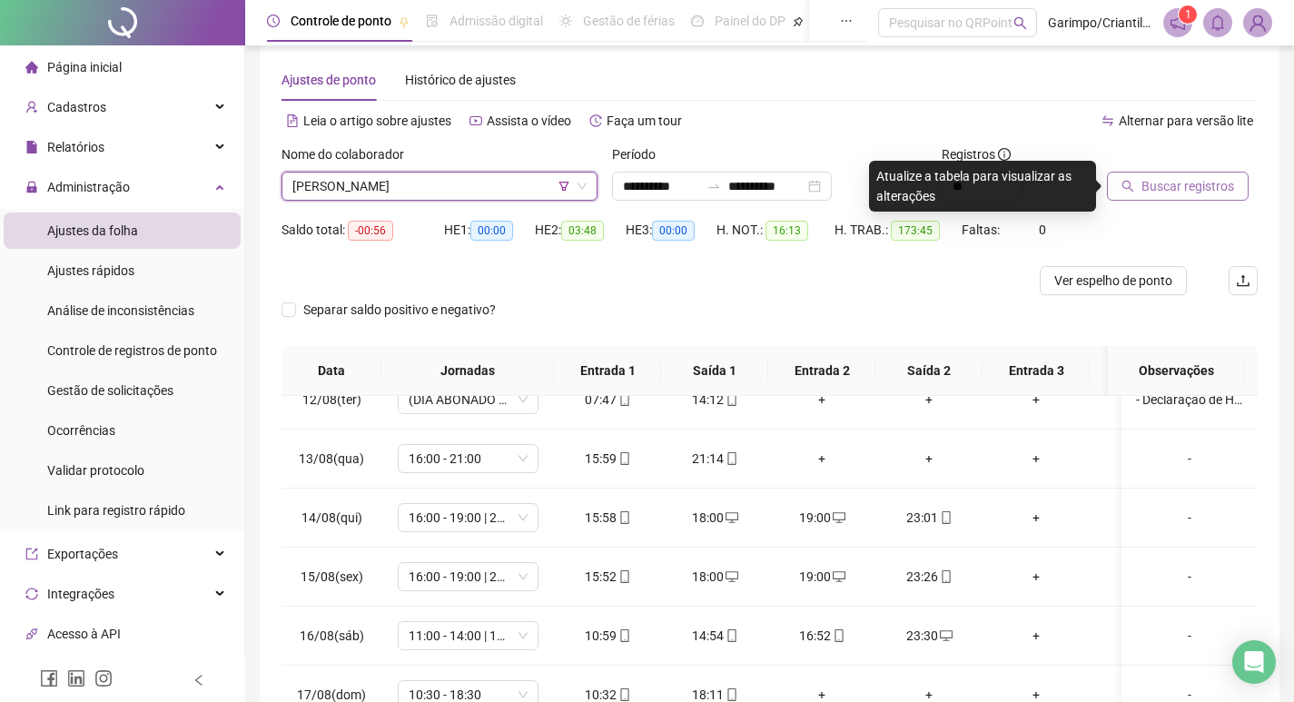
click at [1165, 186] on span "Buscar registros" at bounding box center [1188, 186] width 93 height 20
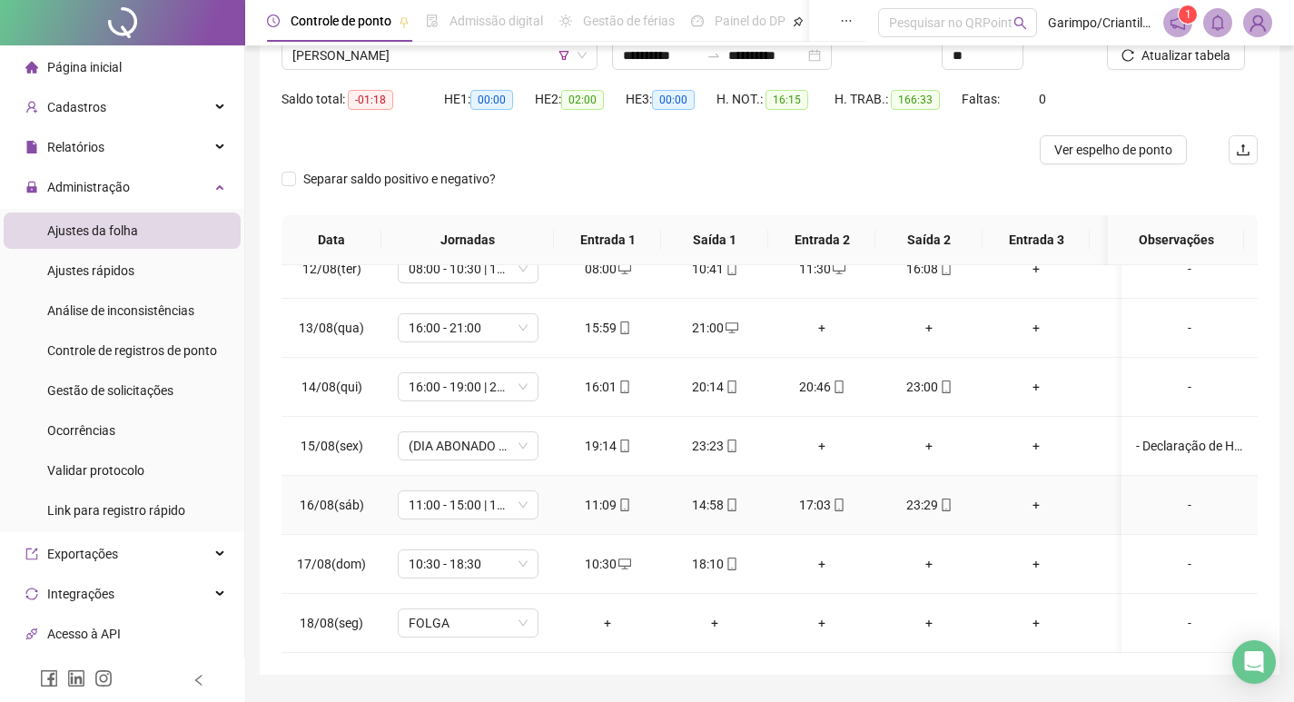
scroll to position [204, 0]
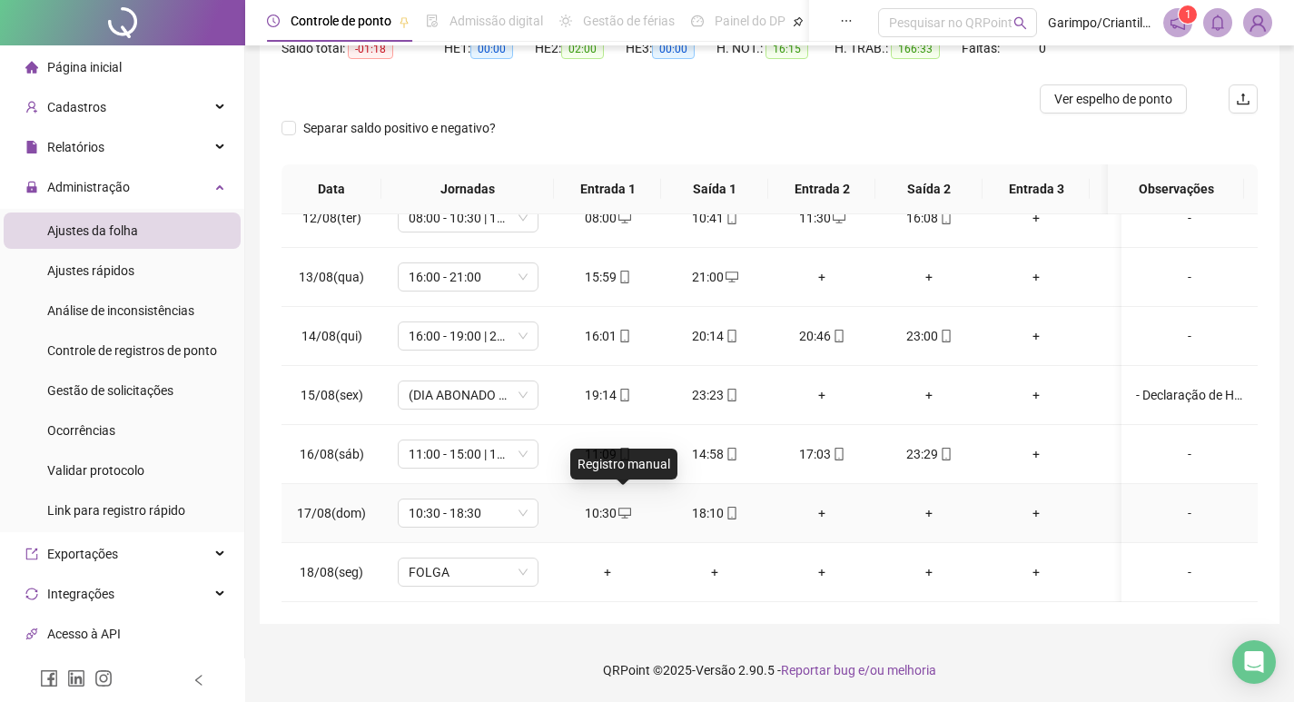
click at [627, 508] on icon "desktop" at bounding box center [625, 513] width 13 height 11
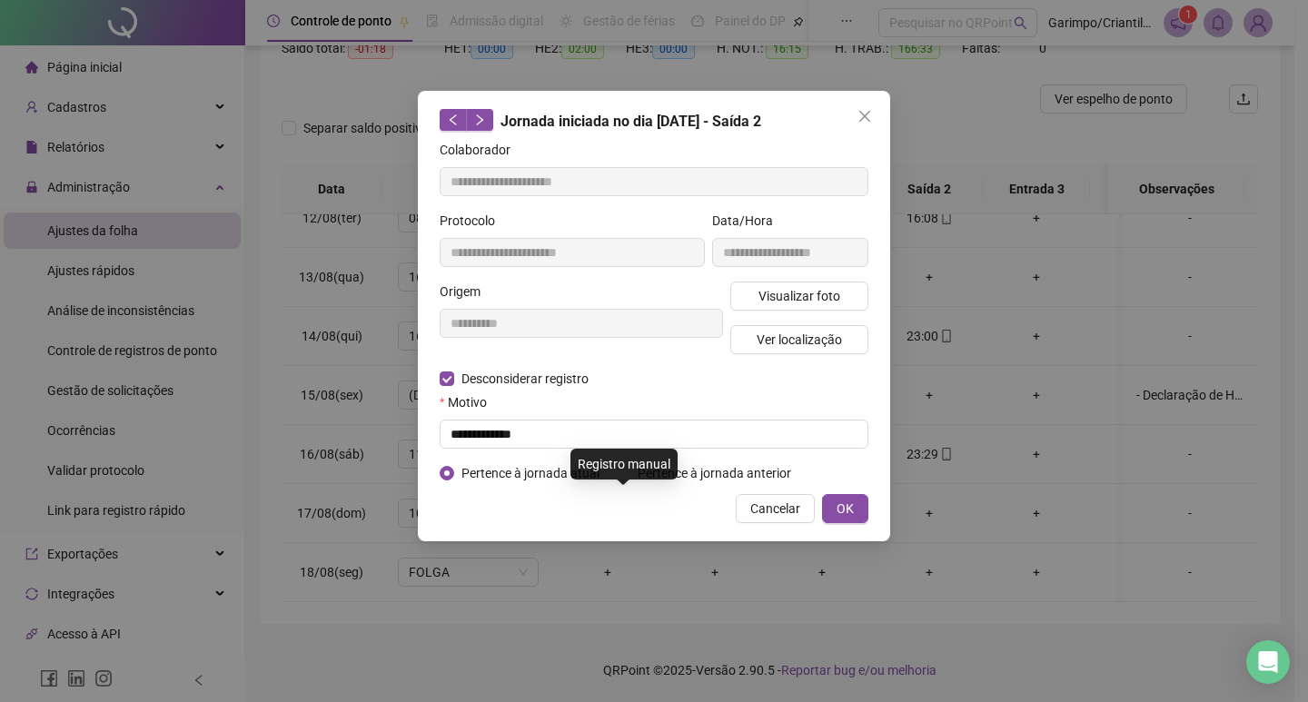
type input "**********"
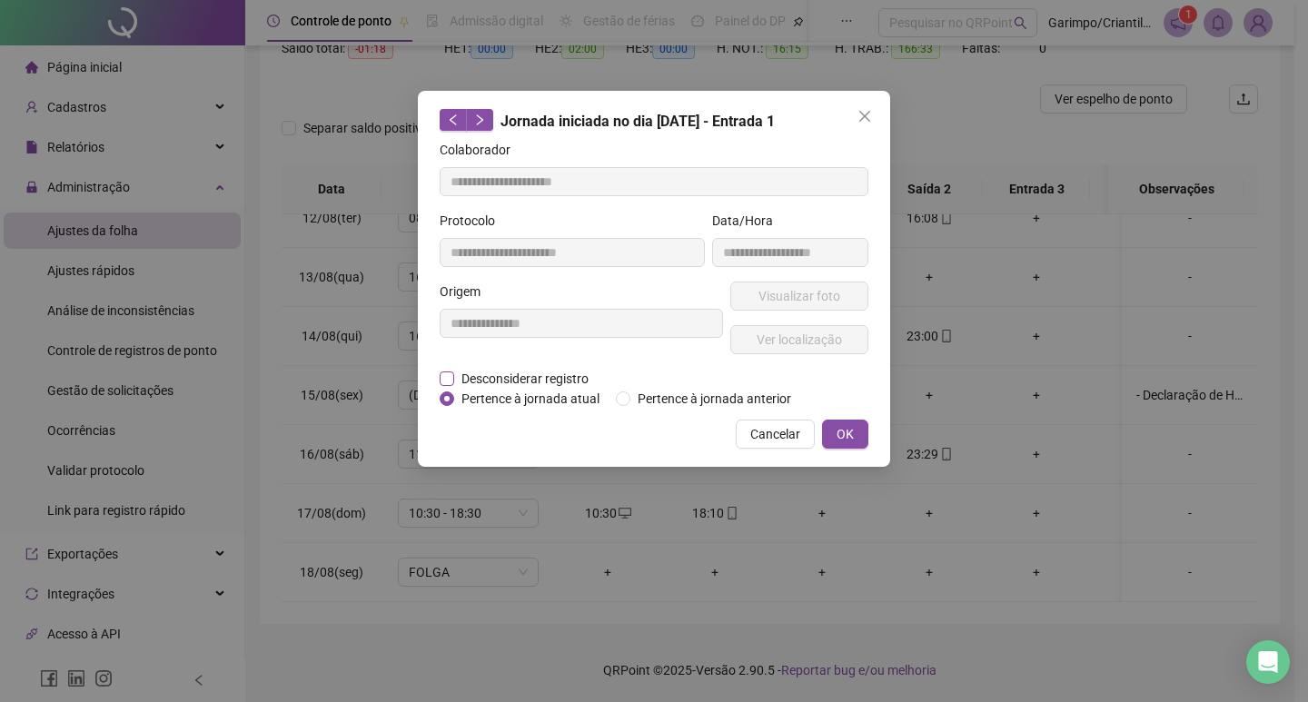
click at [565, 377] on span "Desconsiderar registro" at bounding box center [525, 379] width 142 height 20
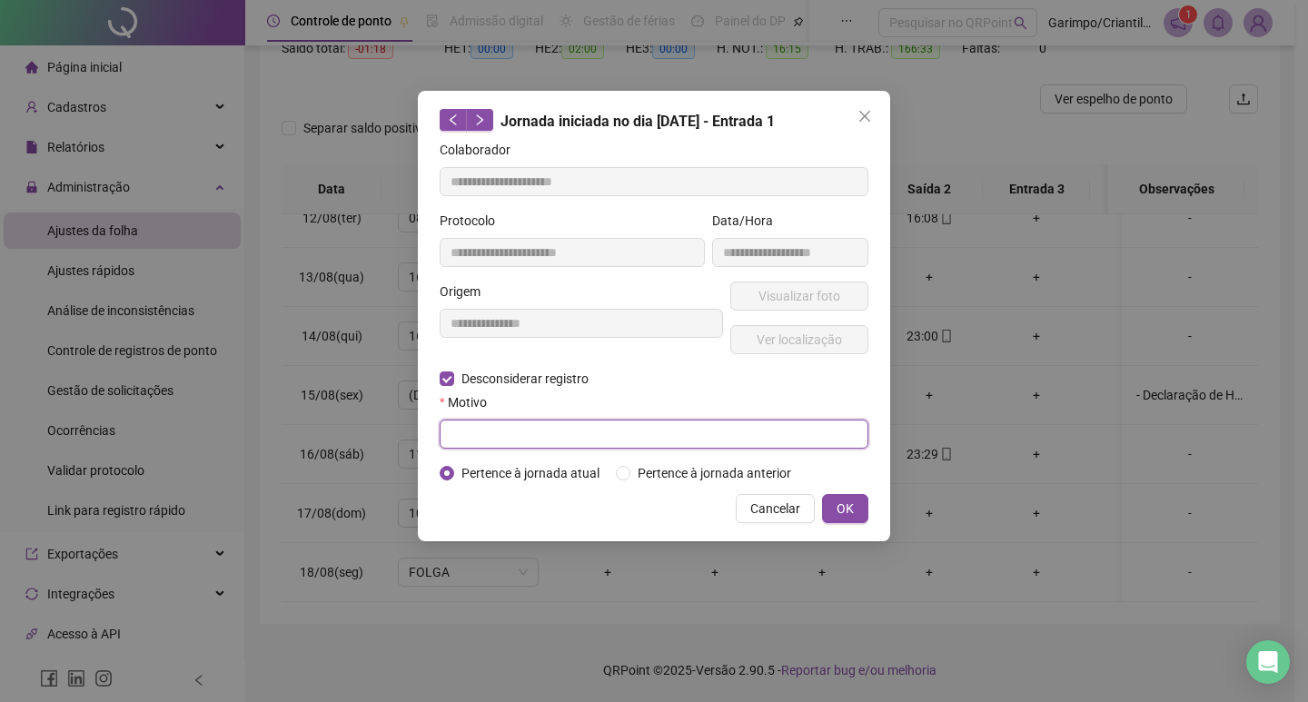
click at [530, 431] on input "text" at bounding box center [654, 434] width 429 height 29
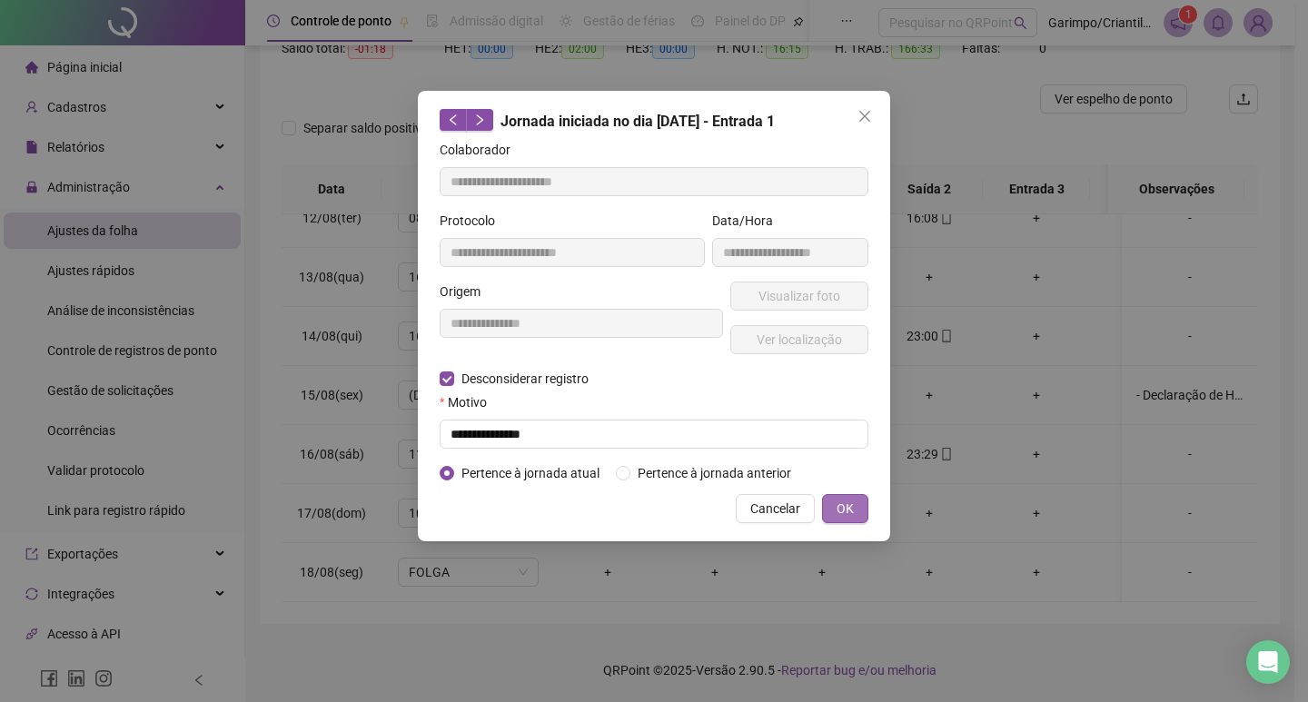
click at [822, 494] on button "OK" at bounding box center [845, 508] width 46 height 29
click at [841, 509] on span "OK" at bounding box center [845, 509] width 17 height 20
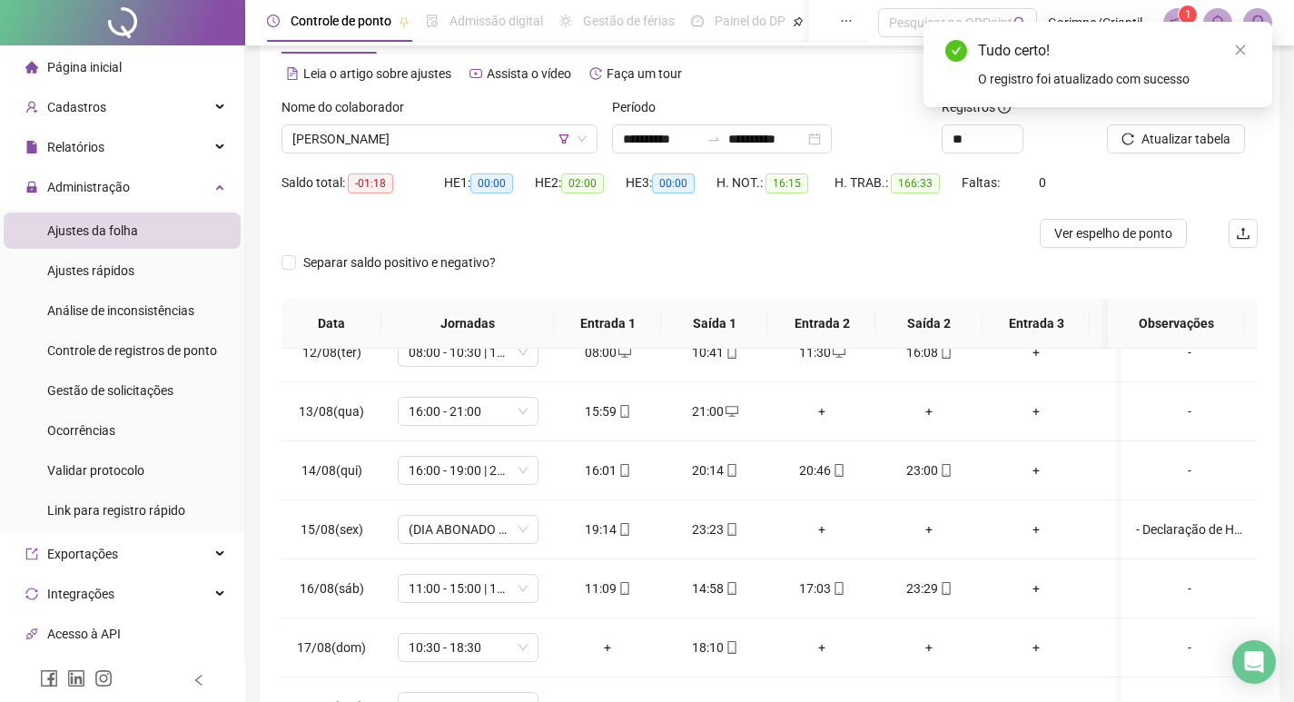
scroll to position [23, 0]
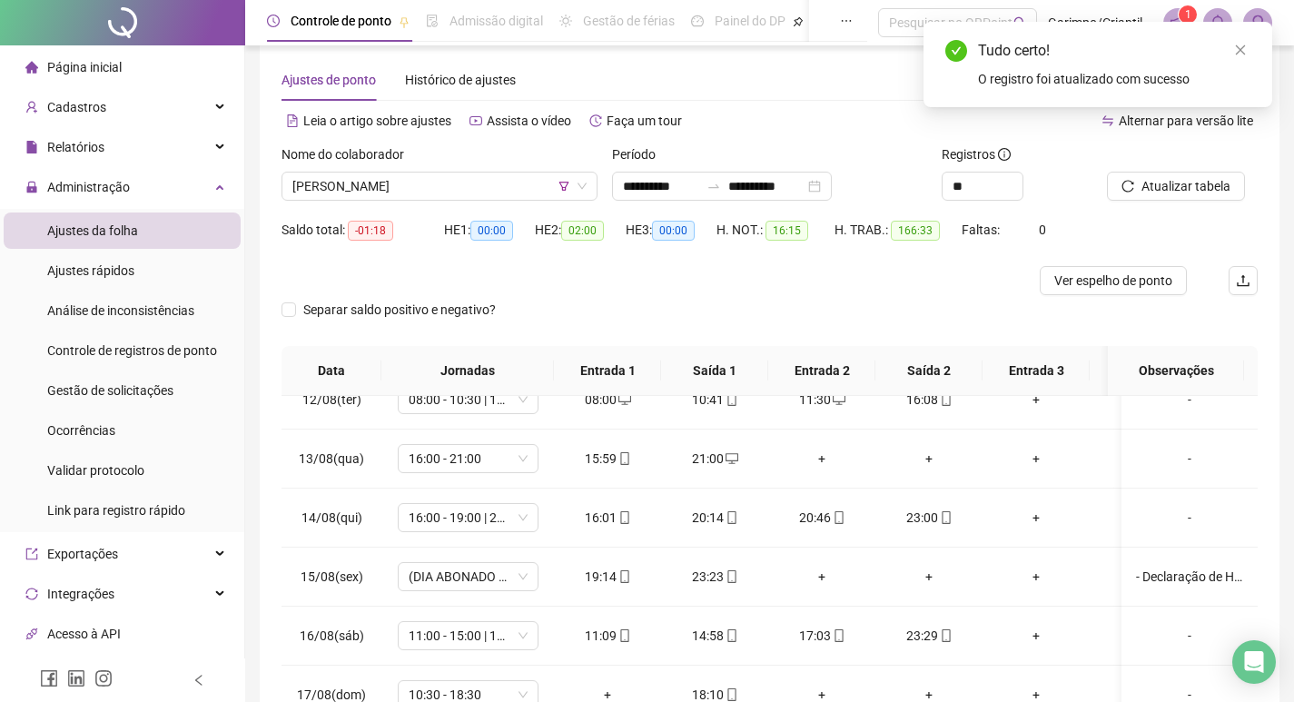
click at [1141, 166] on div at bounding box center [1159, 157] width 105 height 27
click at [1144, 189] on span "Atualizar tabela" at bounding box center [1186, 186] width 89 height 20
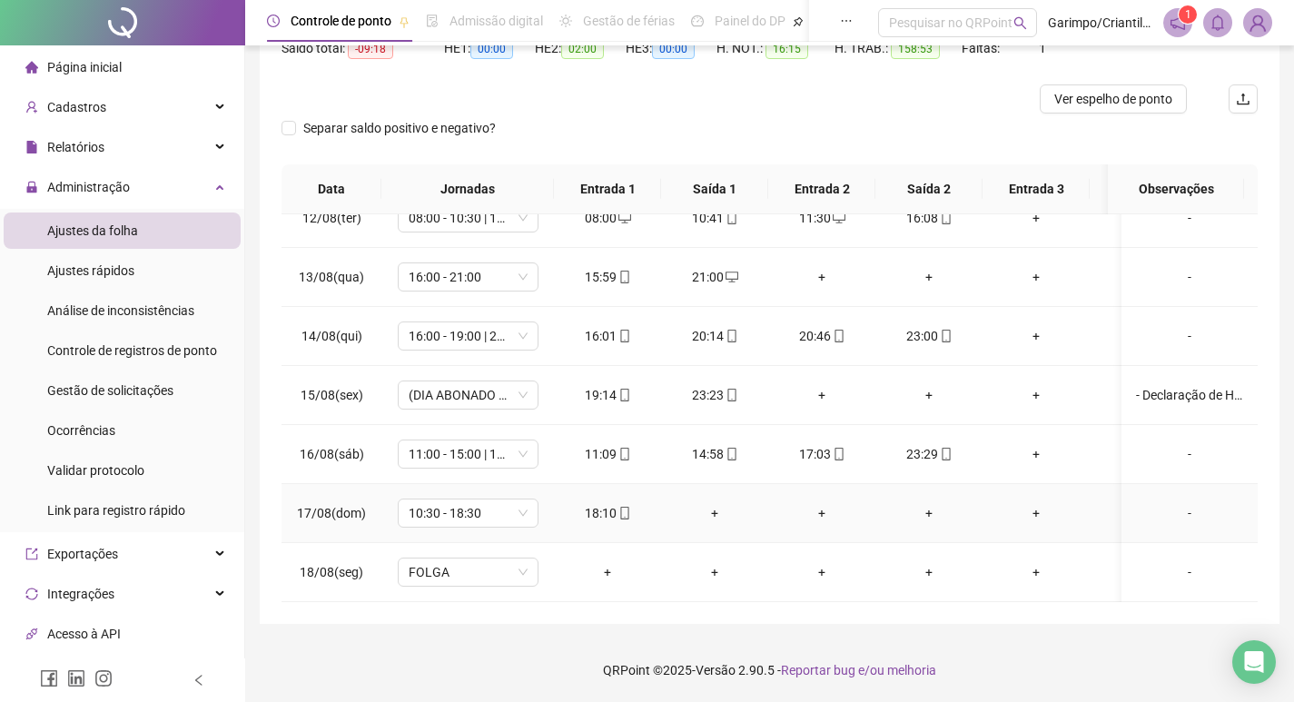
click at [708, 503] on div "+" at bounding box center [715, 513] width 78 height 20
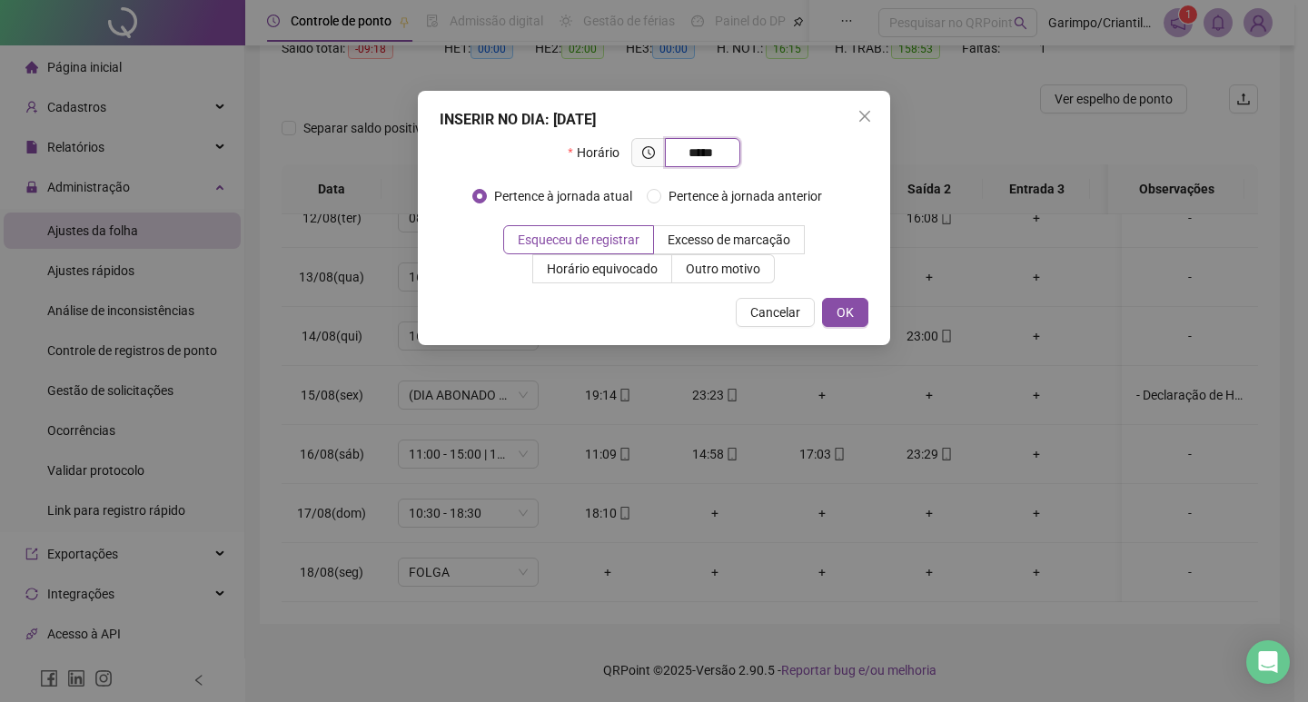
type input "*****"
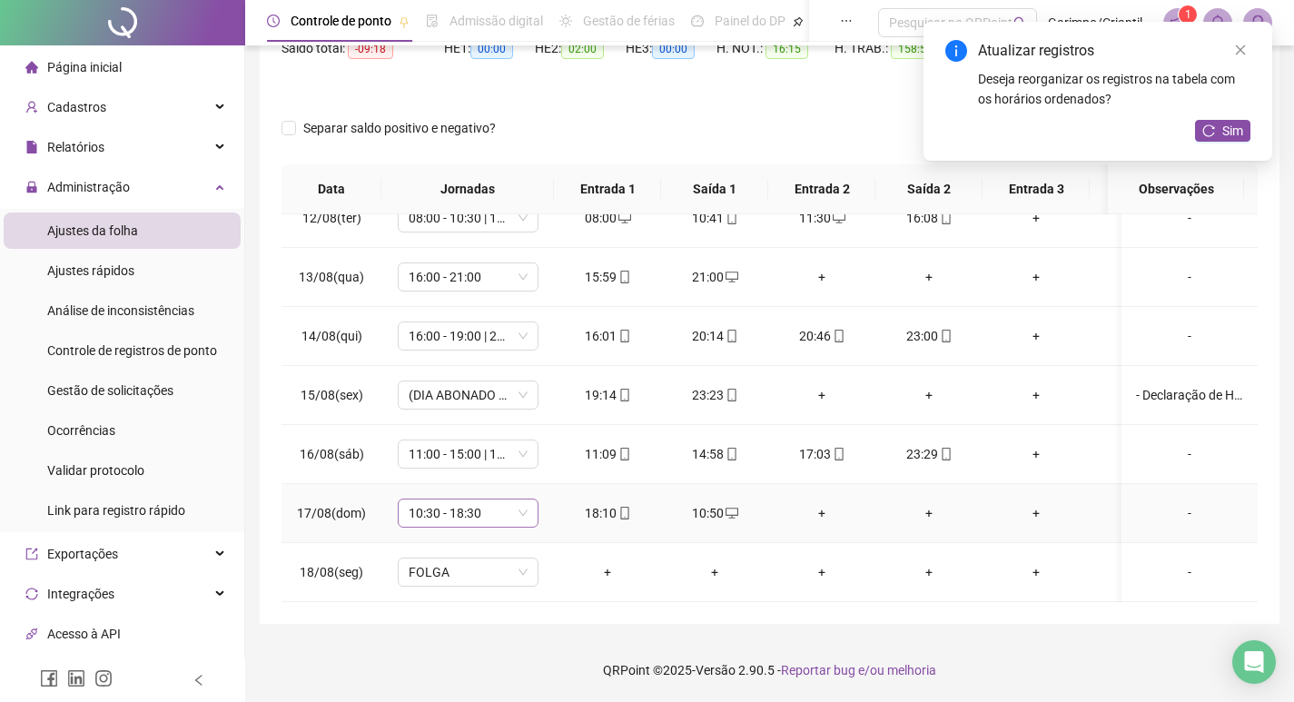
click at [457, 500] on span "10:30 - 18:30" at bounding box center [468, 513] width 119 height 27
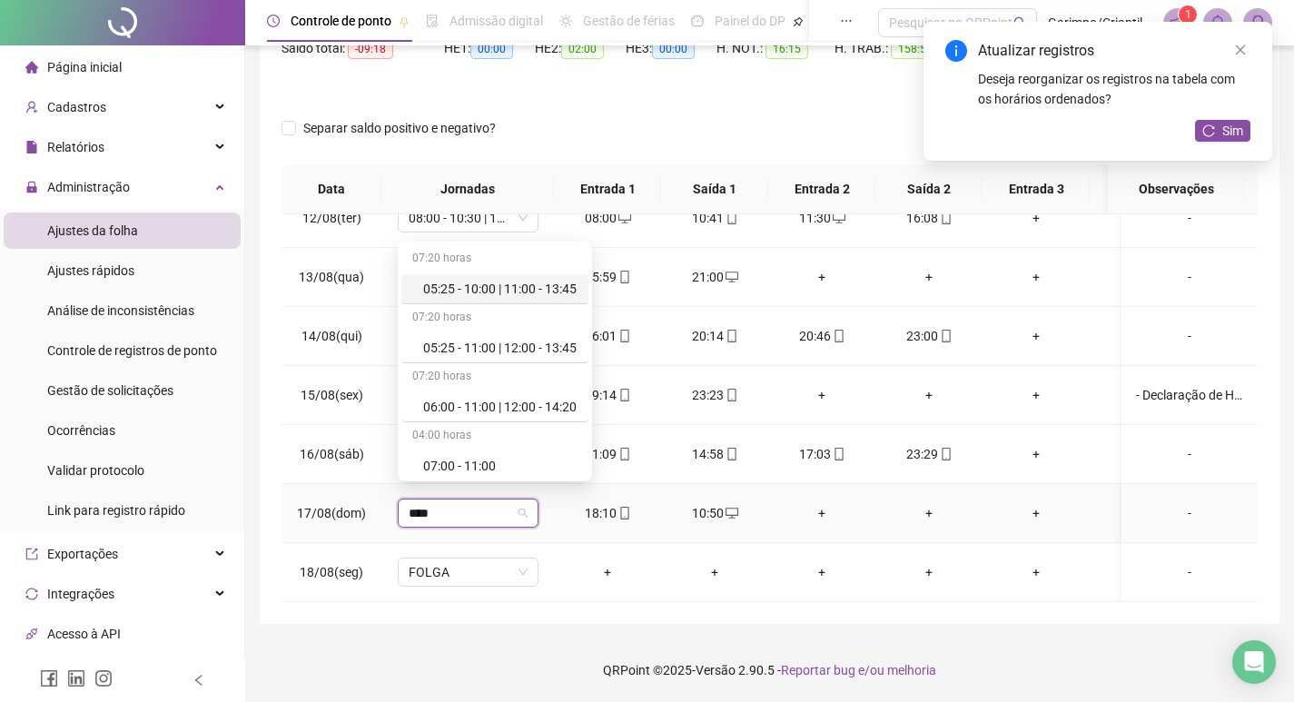
type input "*****"
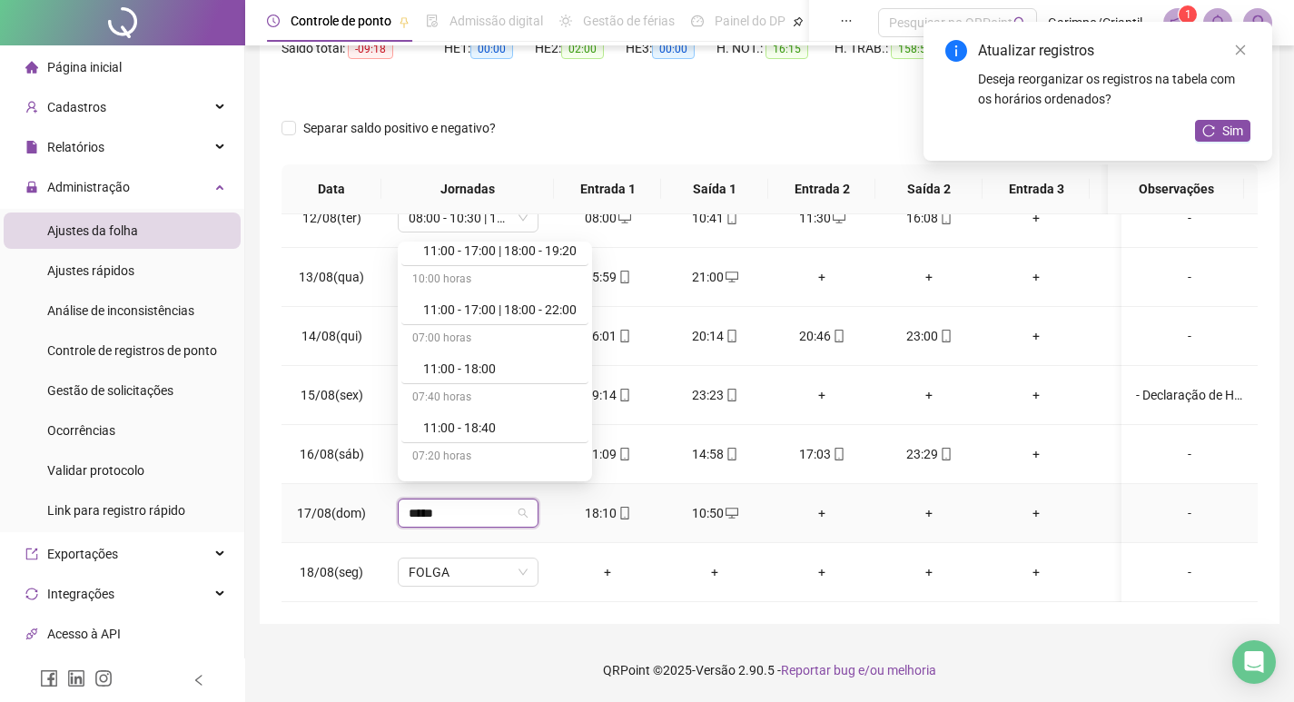
scroll to position [1834, 0]
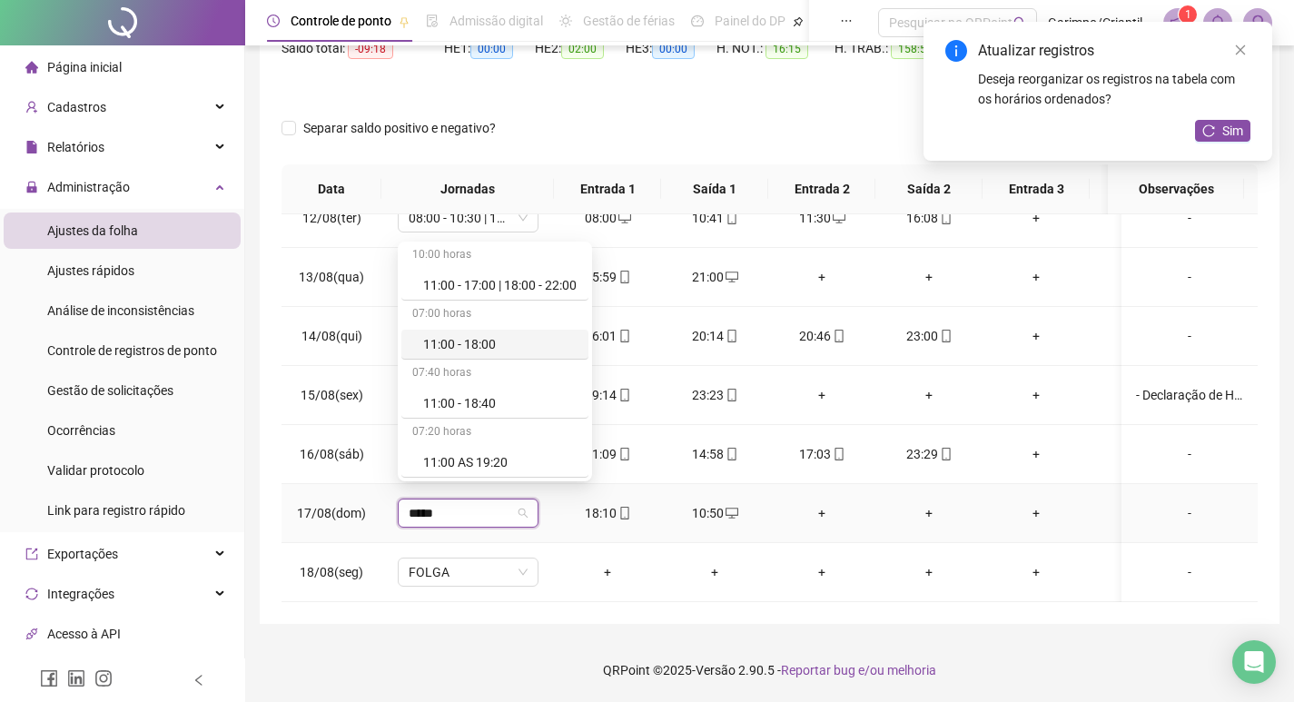
drag, startPoint x: 511, startPoint y: 345, endPoint x: 545, endPoint y: 518, distance: 175.8
click at [511, 345] on div "11:00 - 18:00" at bounding box center [500, 344] width 154 height 20
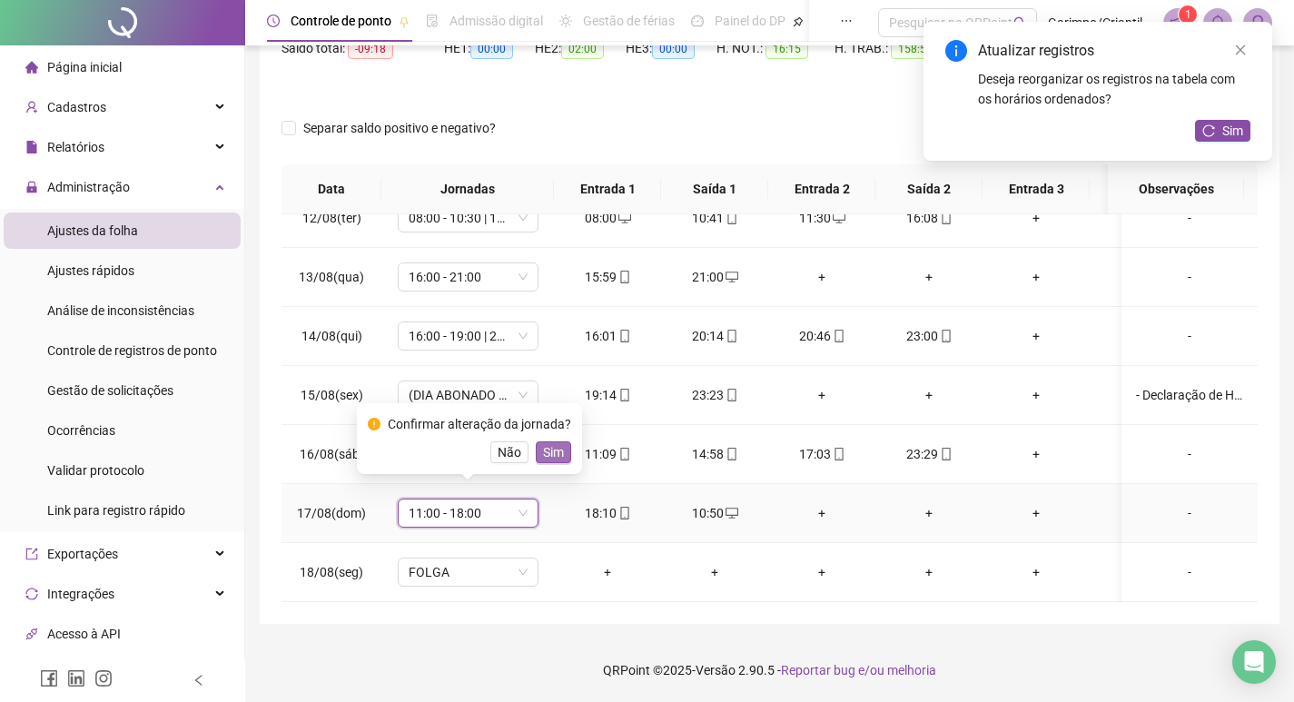
click at [553, 455] on span "Sim" at bounding box center [553, 452] width 21 height 20
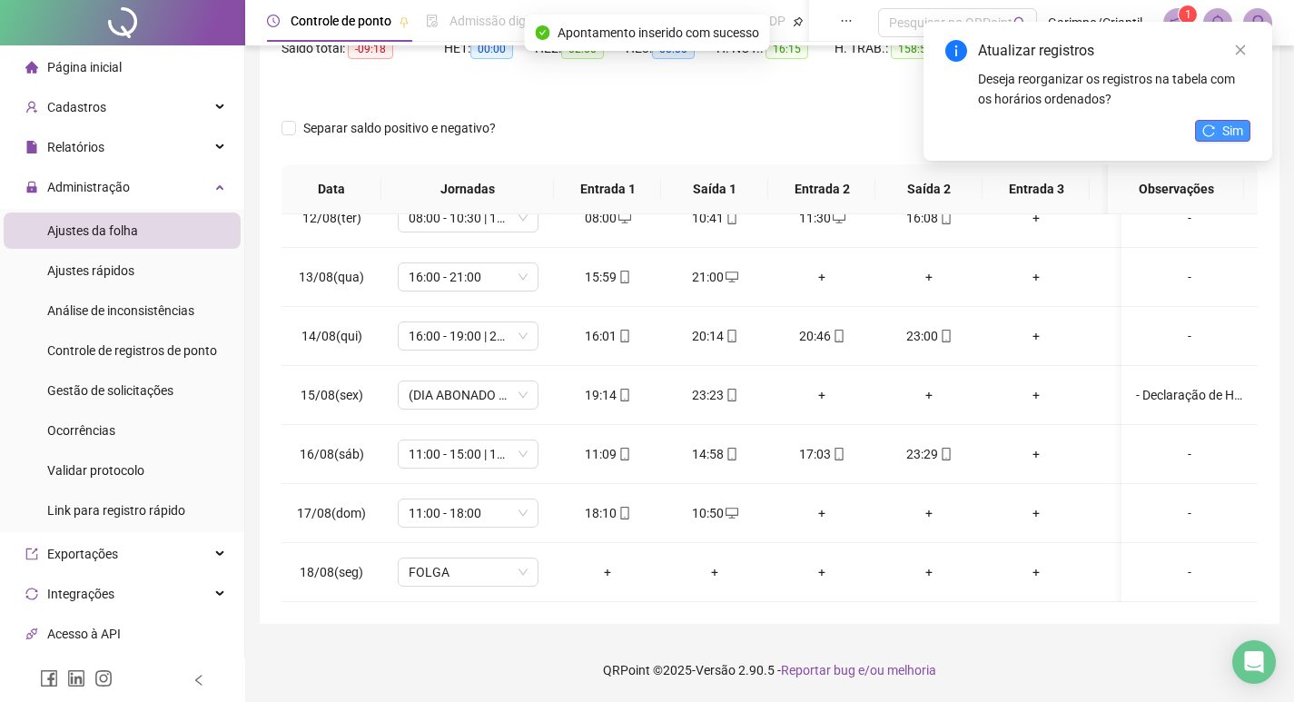
click at [1215, 138] on button "Sim" at bounding box center [1222, 131] width 55 height 22
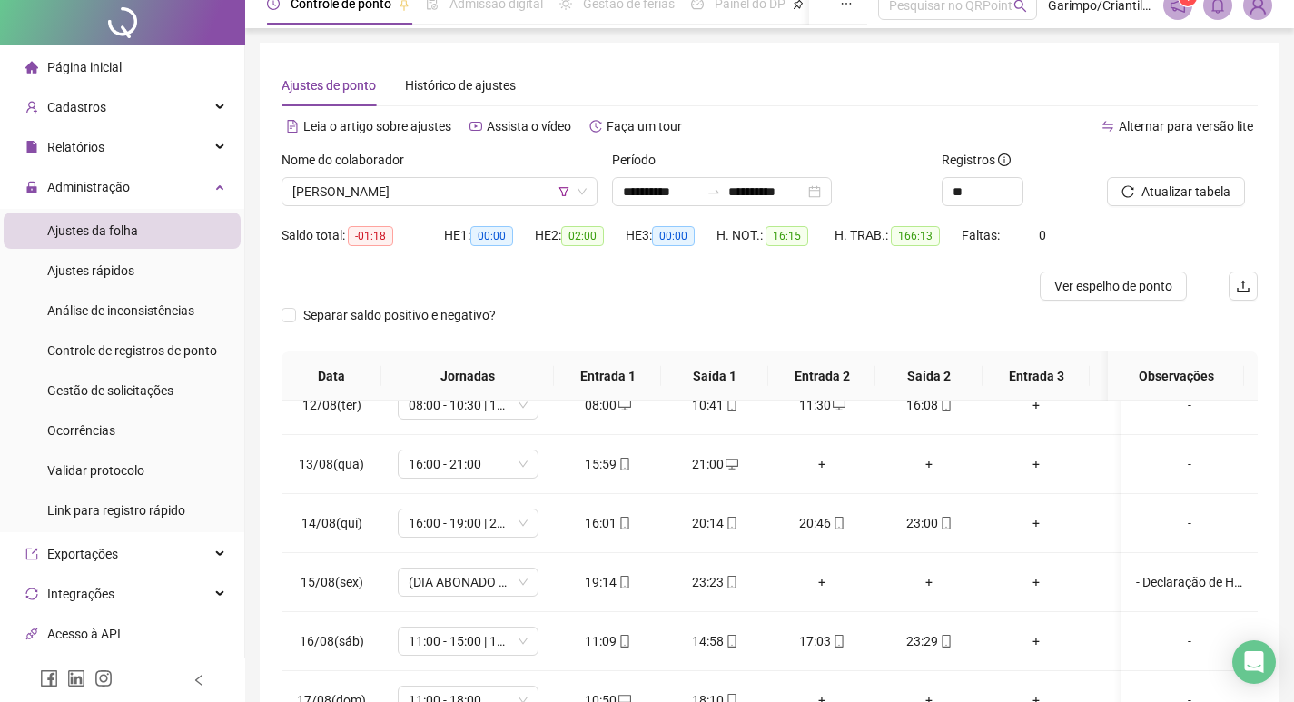
scroll to position [0, 0]
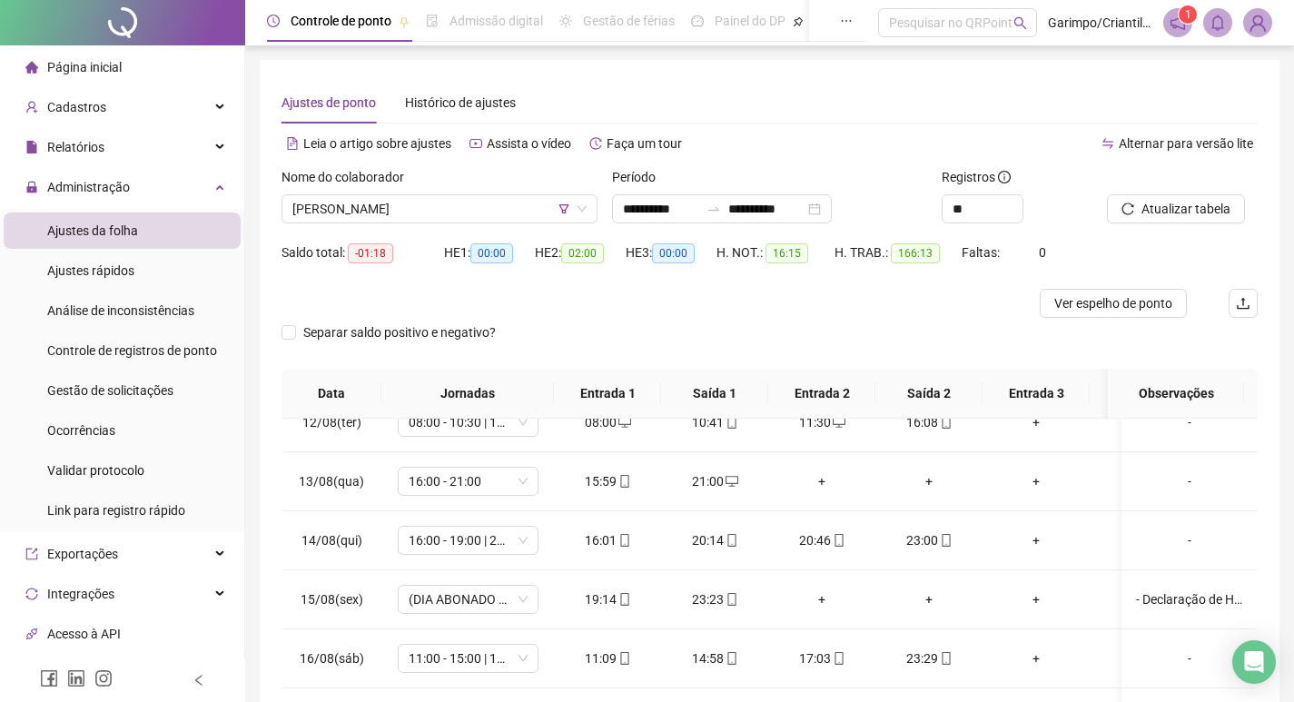
click at [404, 193] on div "Nome do colaborador" at bounding box center [440, 180] width 316 height 27
click at [413, 203] on span "[PERSON_NAME]" at bounding box center [439, 208] width 294 height 27
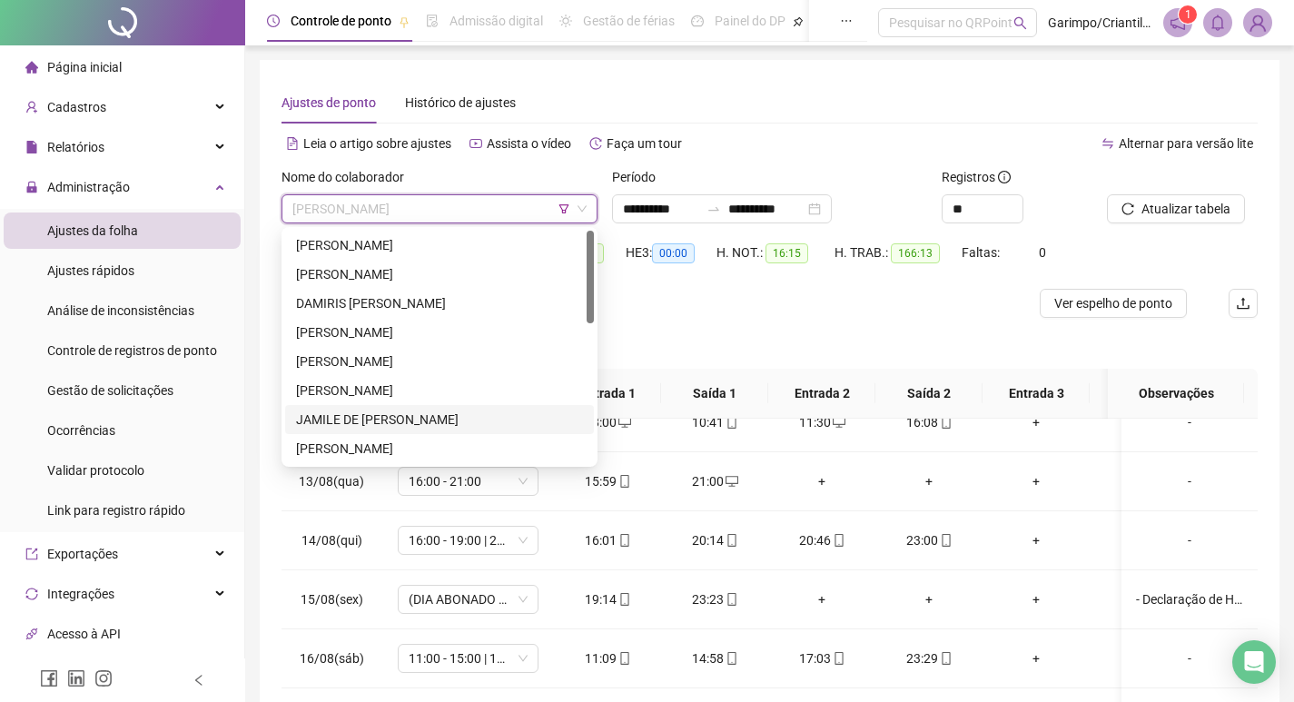
click at [359, 413] on div "JAMILE DE [PERSON_NAME]" at bounding box center [439, 420] width 287 height 20
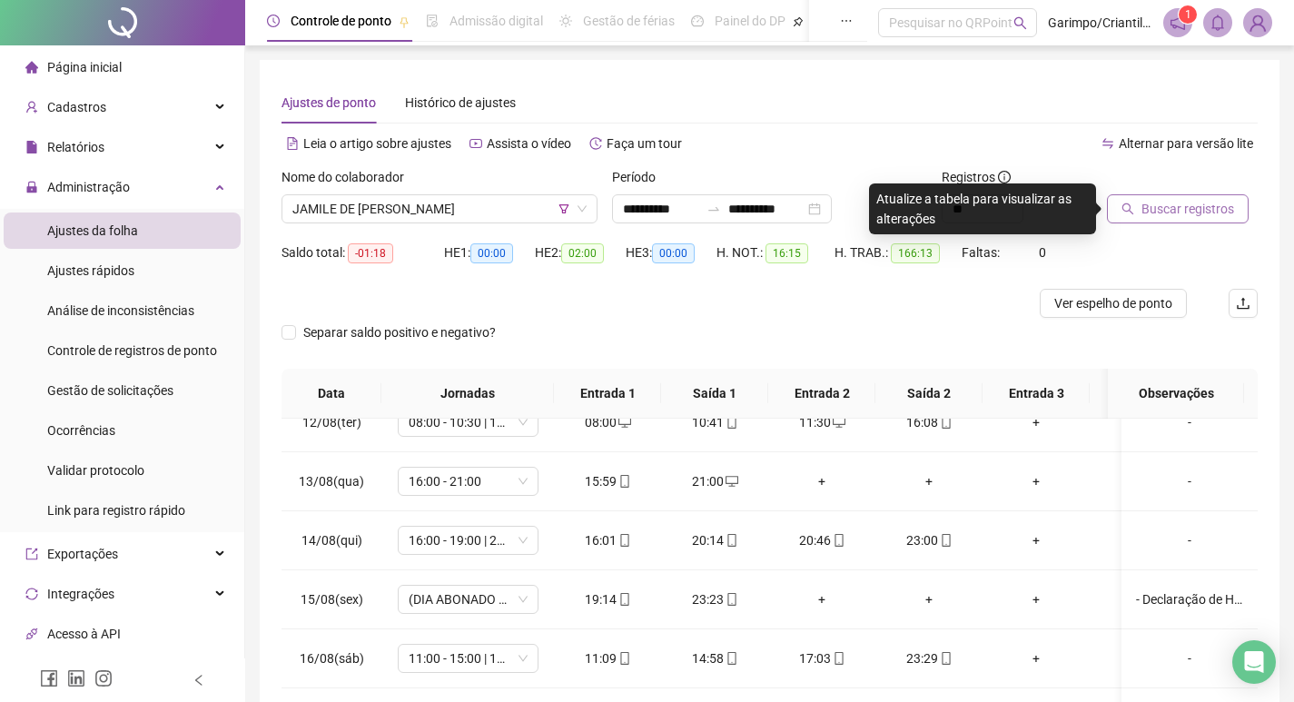
click at [1224, 206] on span "Buscar registros" at bounding box center [1188, 209] width 93 height 20
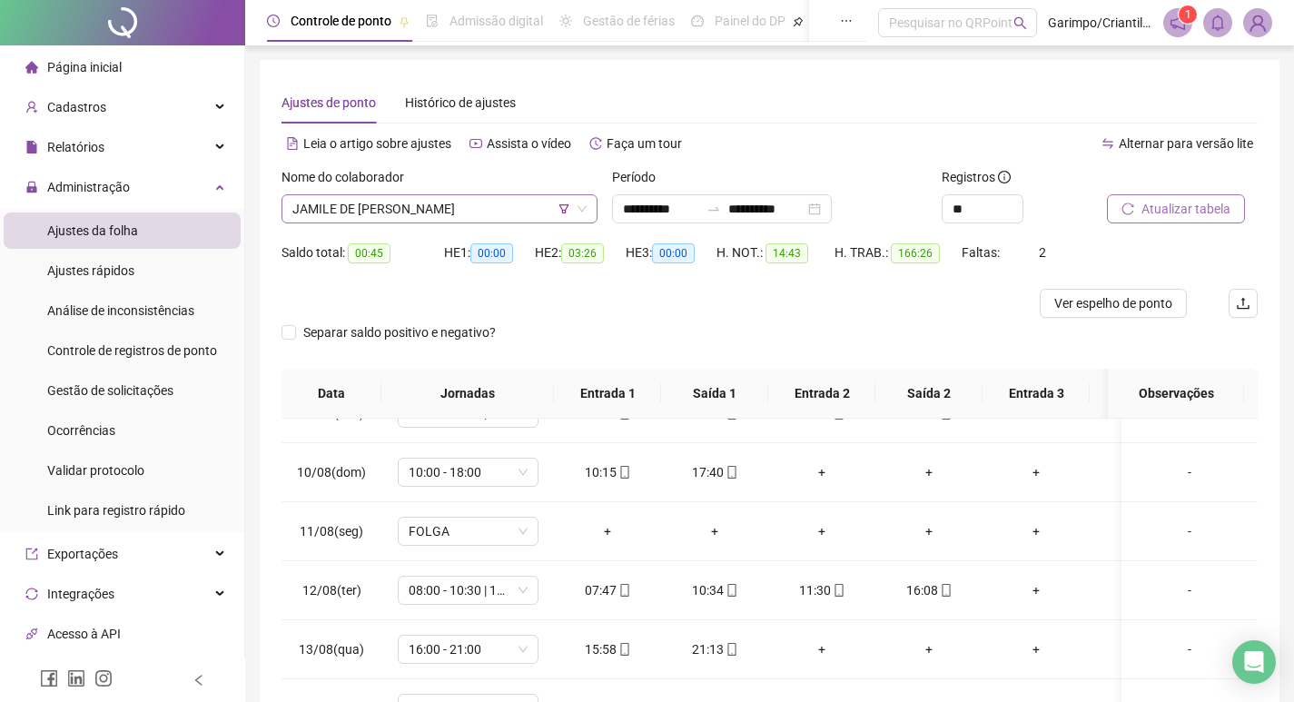
click at [321, 202] on span "JAMILE DE [PERSON_NAME]" at bounding box center [439, 208] width 294 height 27
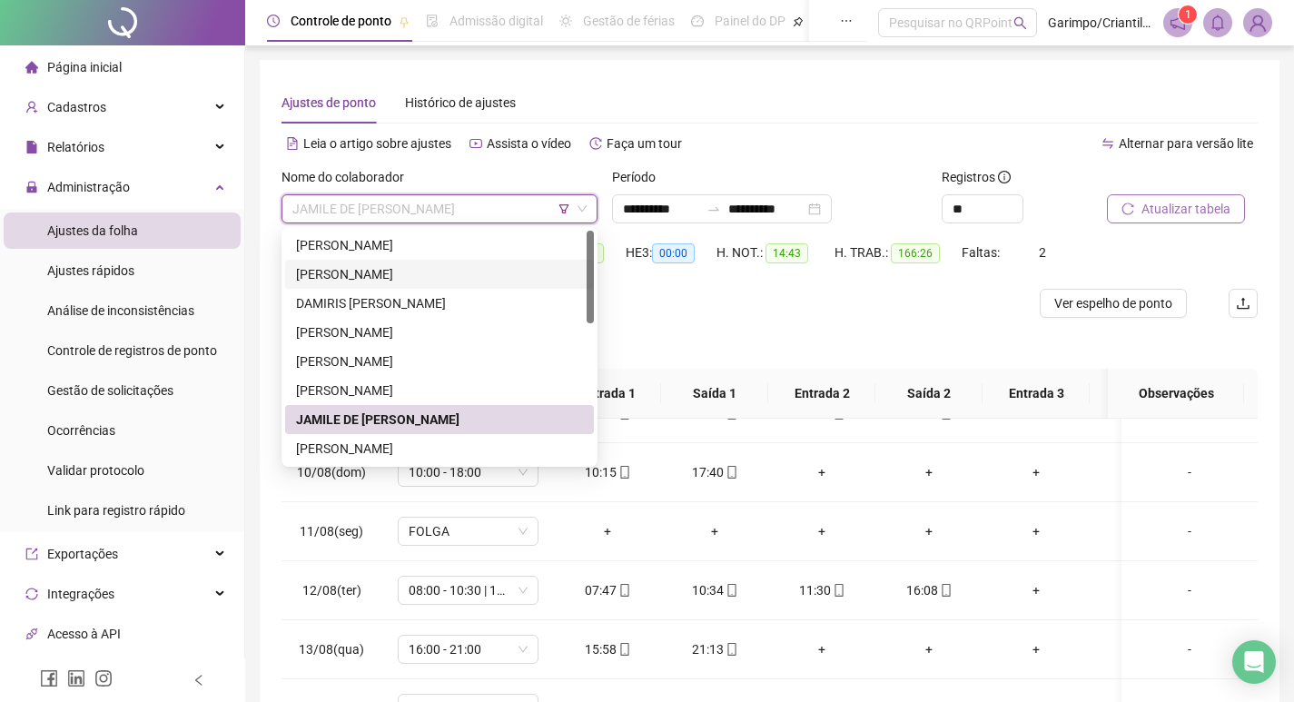
click at [459, 274] on div "[PERSON_NAME]" at bounding box center [439, 274] width 287 height 20
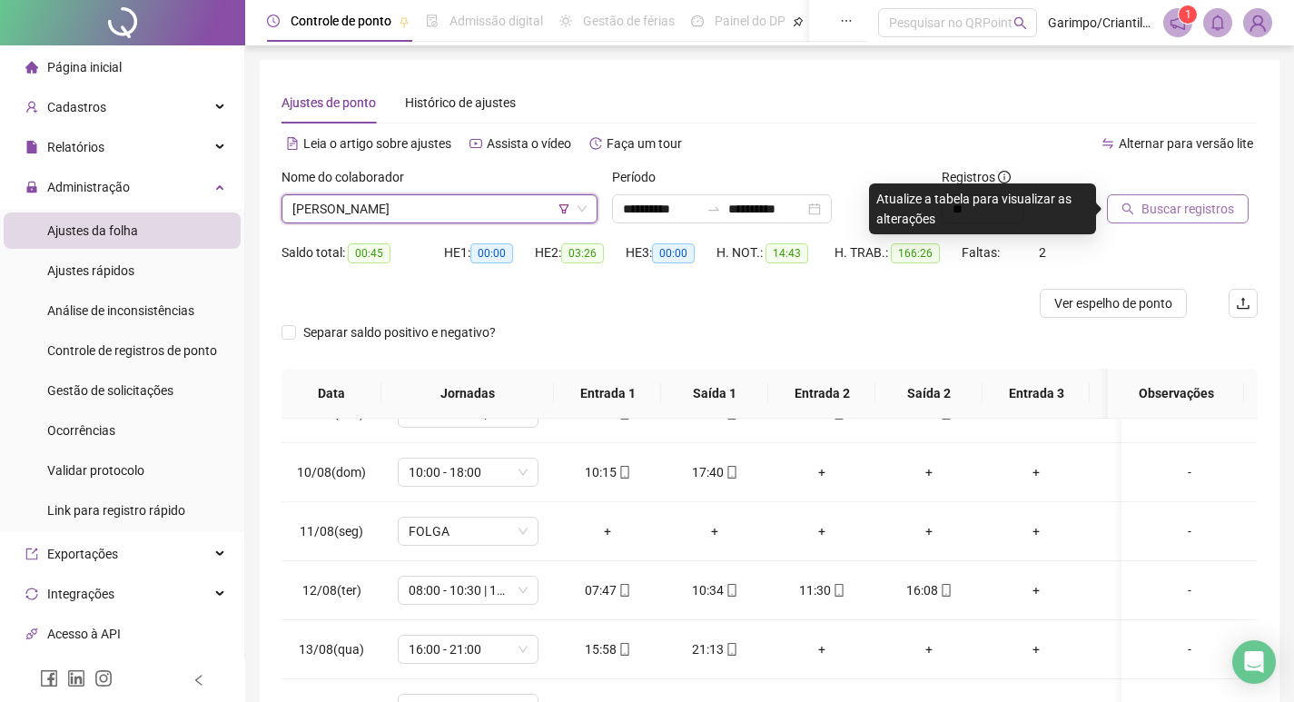
click at [1189, 201] on span "Buscar registros" at bounding box center [1188, 209] width 93 height 20
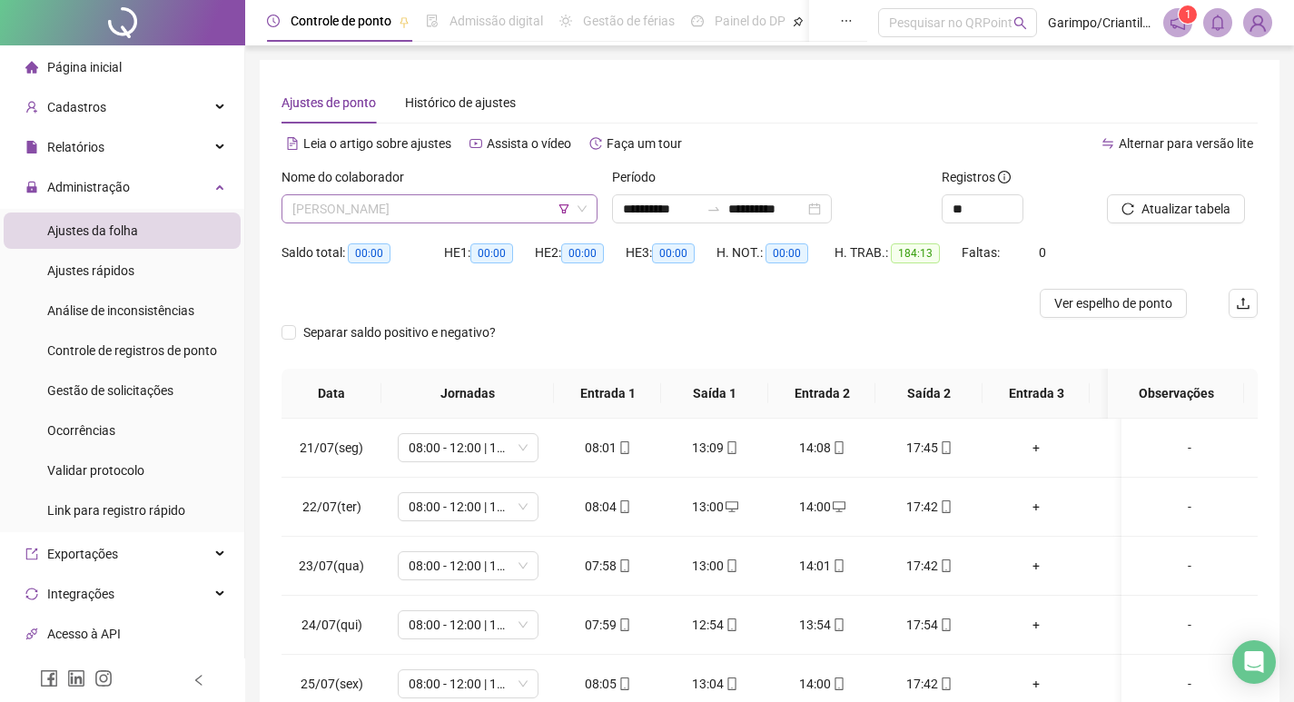
click at [424, 203] on span "[PERSON_NAME]" at bounding box center [439, 208] width 294 height 27
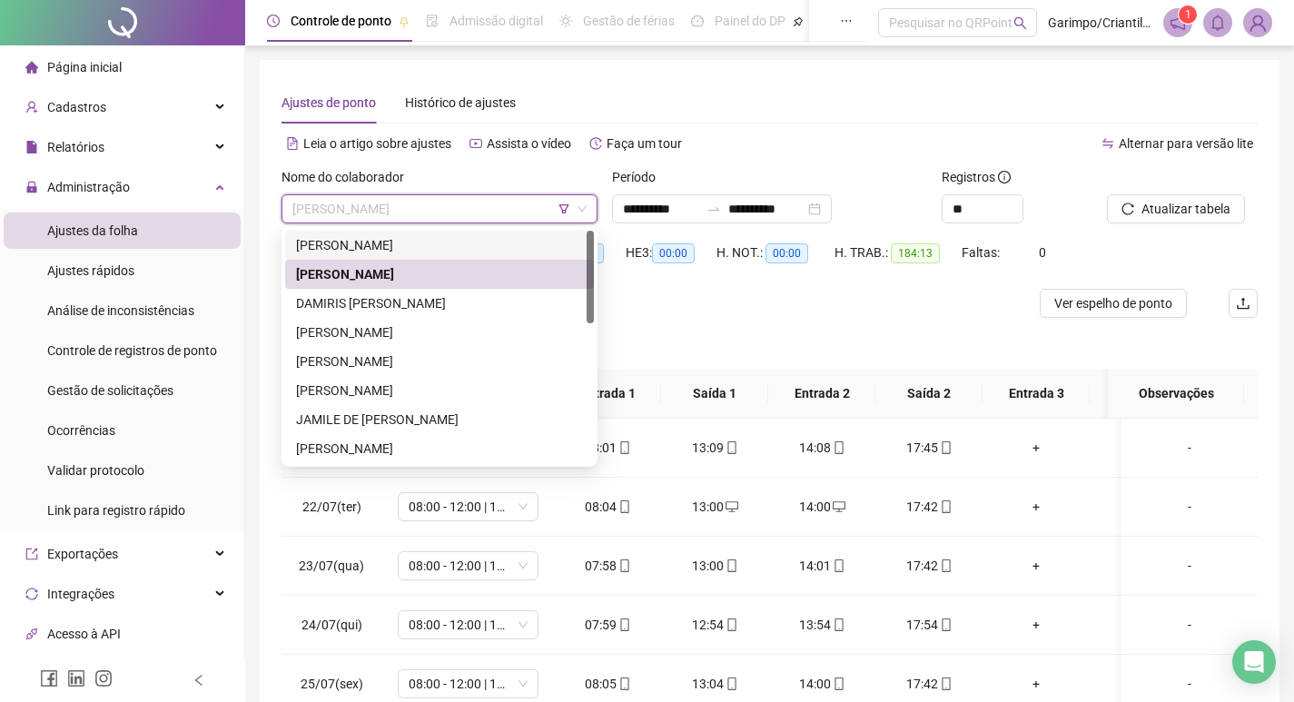
click at [466, 251] on div "[PERSON_NAME]" at bounding box center [439, 245] width 287 height 20
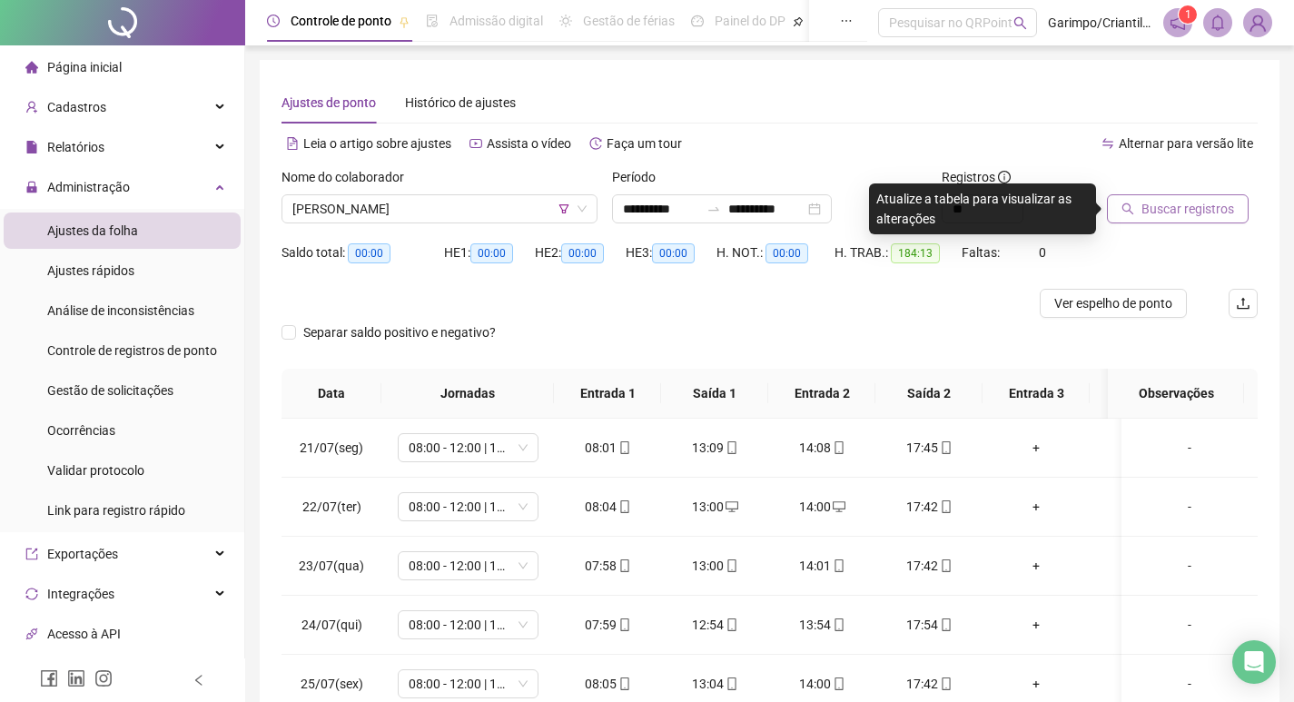
click at [1190, 216] on span "Buscar registros" at bounding box center [1188, 209] width 93 height 20
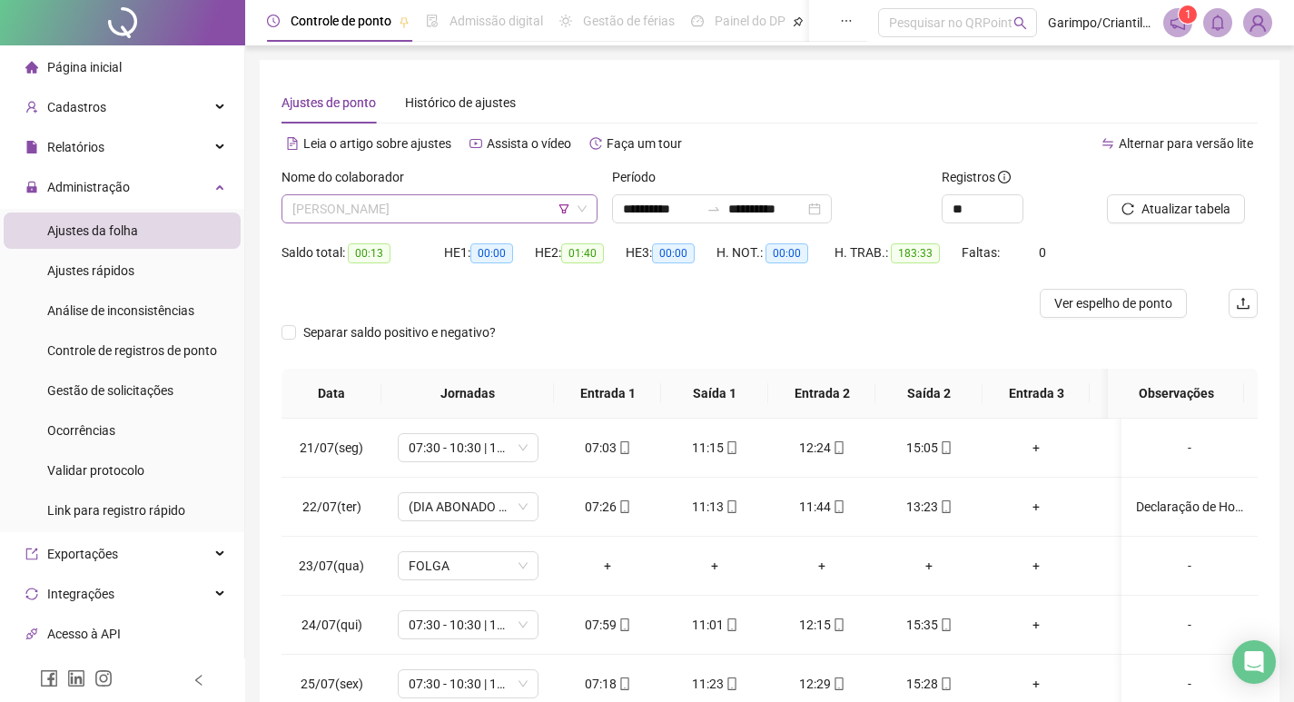
click at [391, 212] on span "[PERSON_NAME]" at bounding box center [439, 208] width 294 height 27
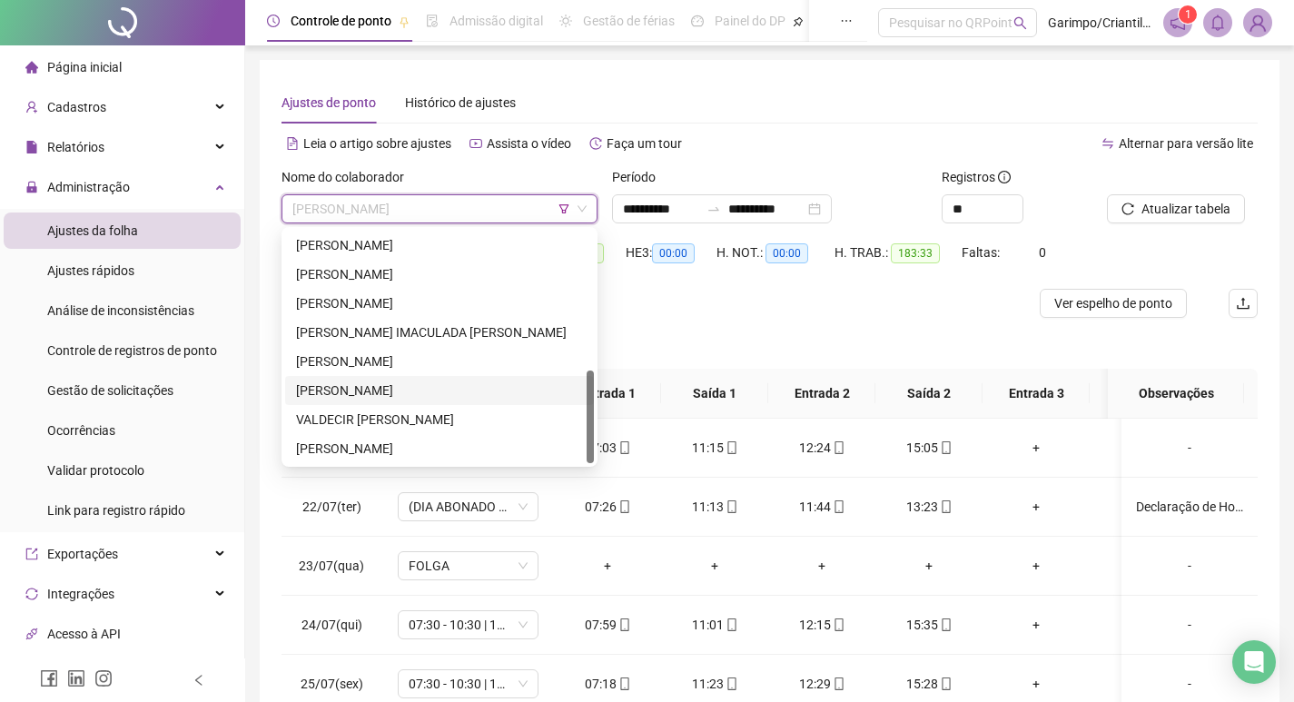
scroll to position [91, 0]
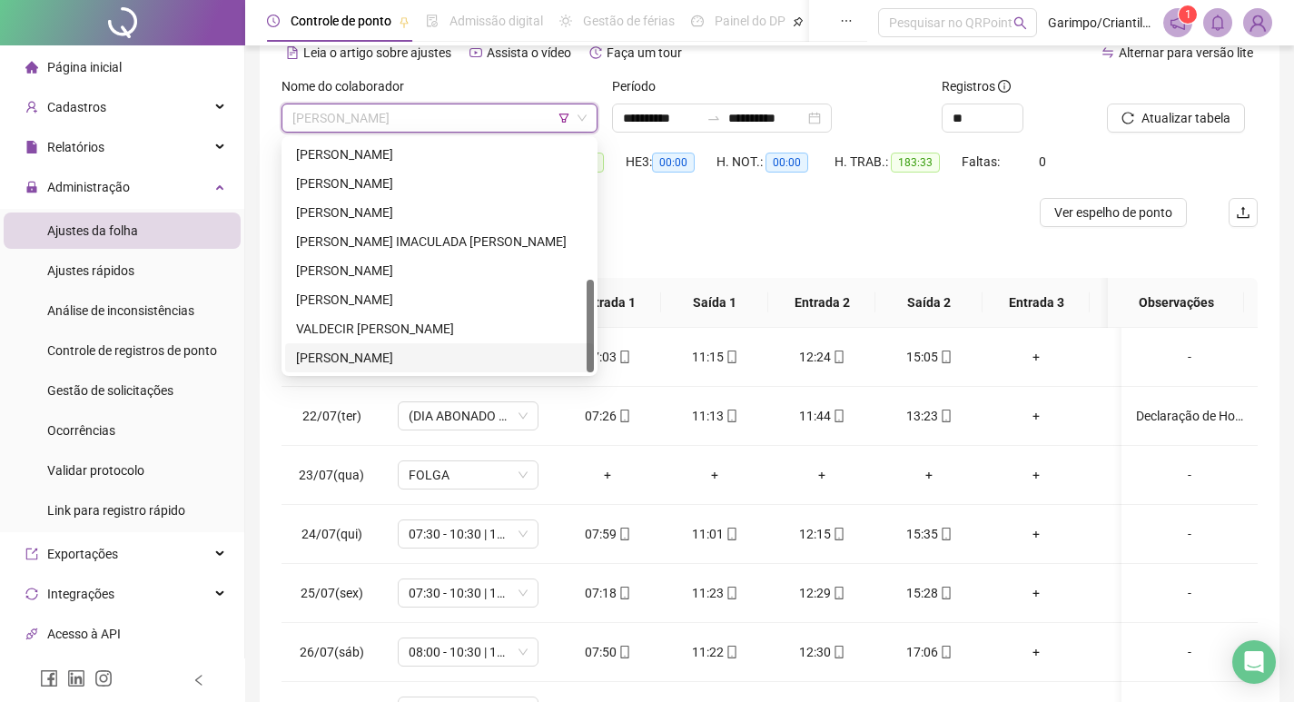
click at [431, 349] on div "[PERSON_NAME]" at bounding box center [439, 358] width 287 height 20
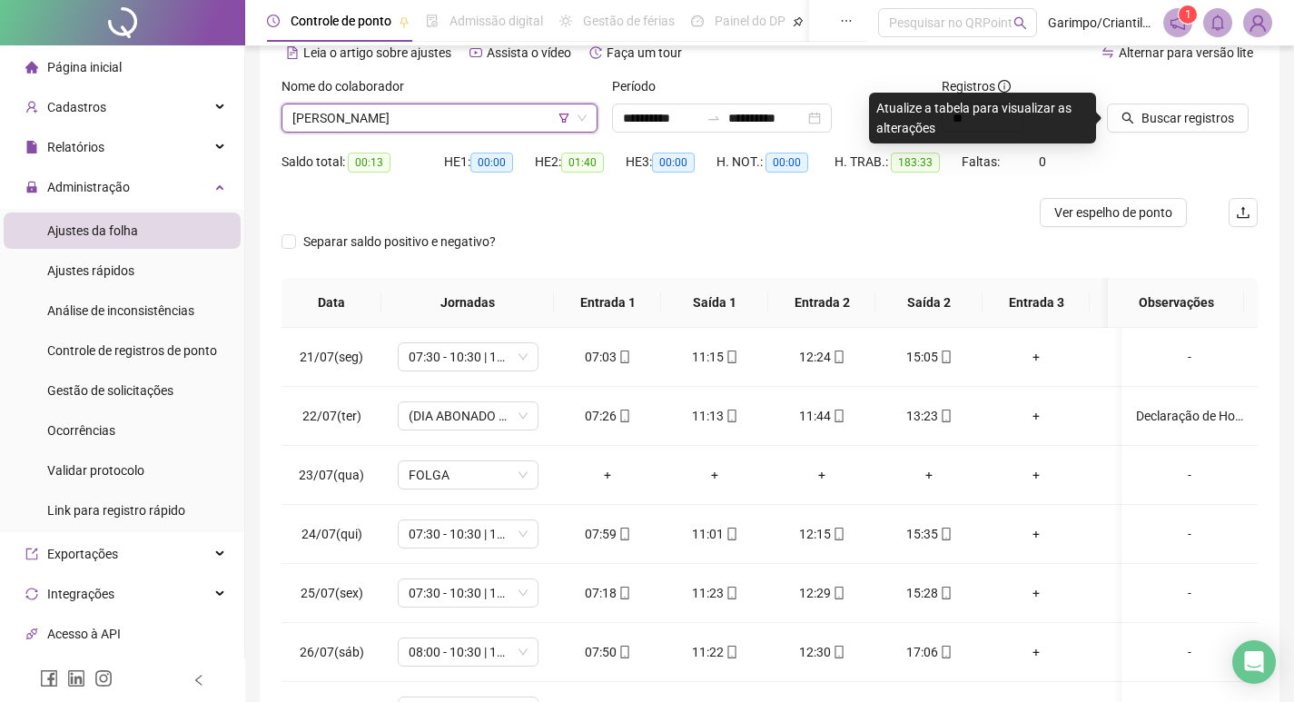
click at [1118, 102] on div at bounding box center [1159, 89] width 105 height 27
click at [1118, 115] on button "Buscar registros" at bounding box center [1178, 118] width 142 height 29
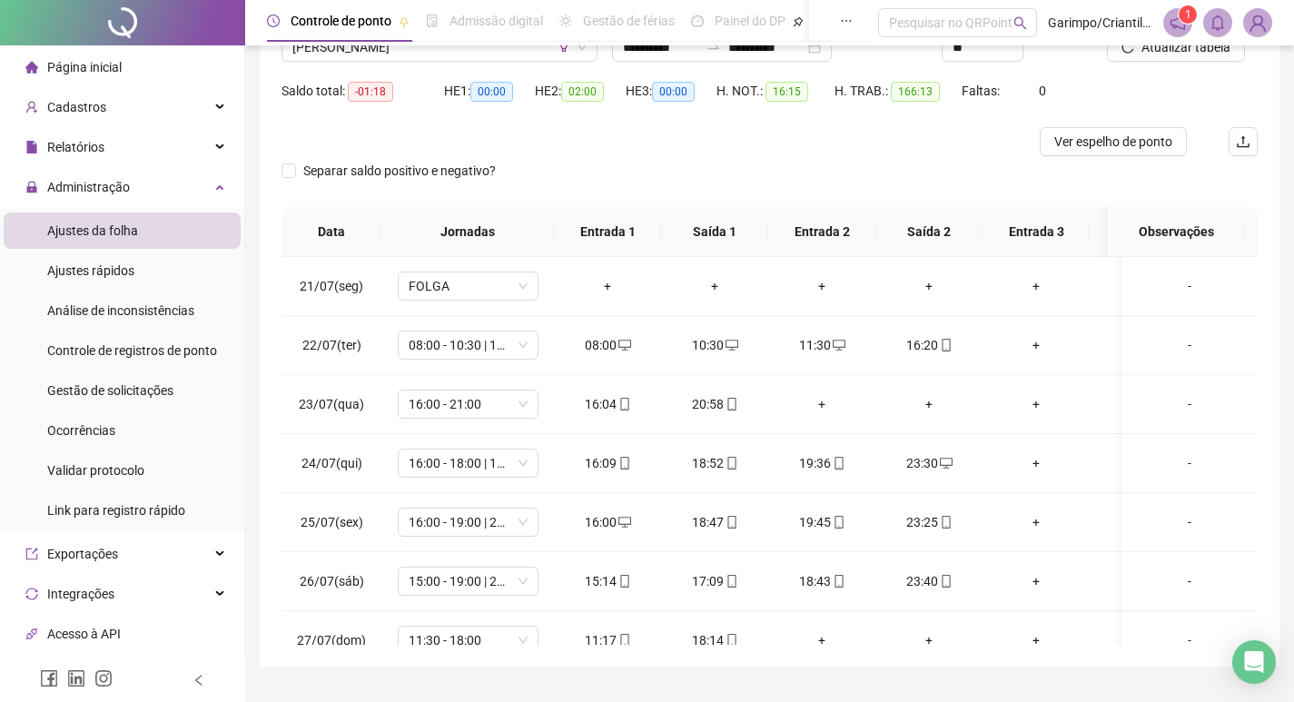
scroll to position [182, 0]
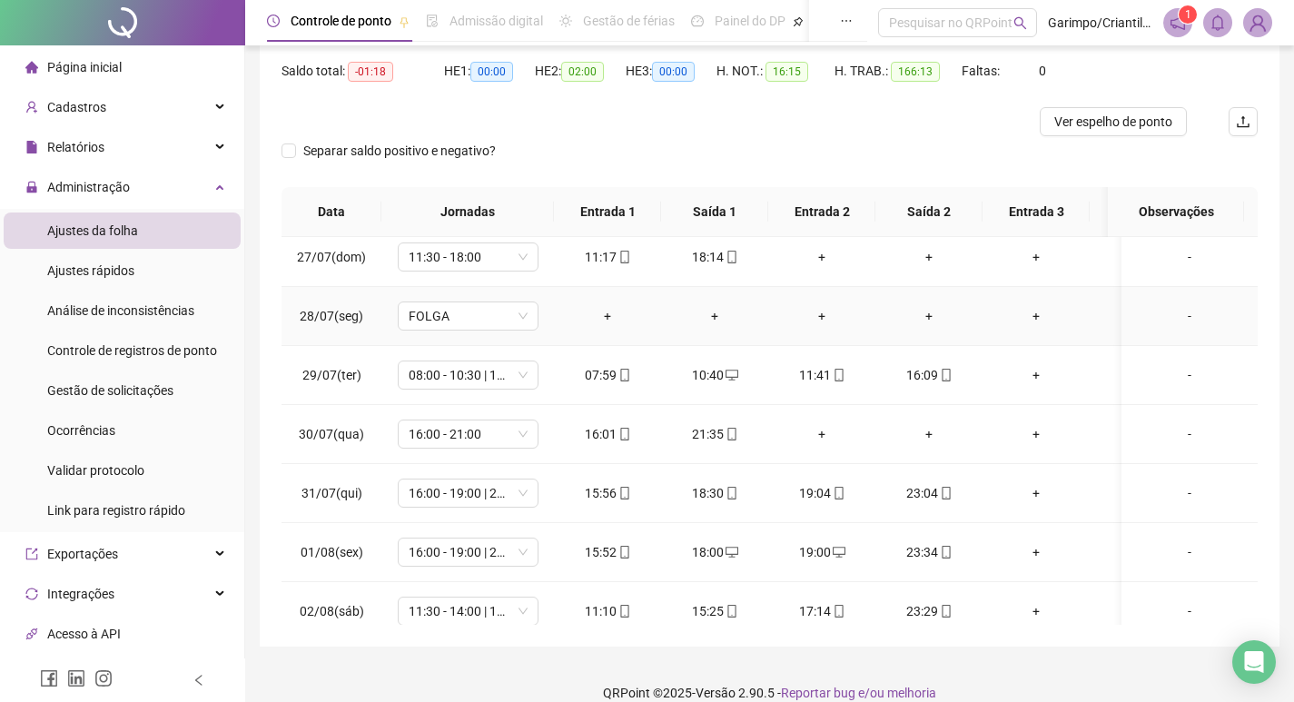
drag, startPoint x: 896, startPoint y: 341, endPoint x: 886, endPoint y: 383, distance: 43.8
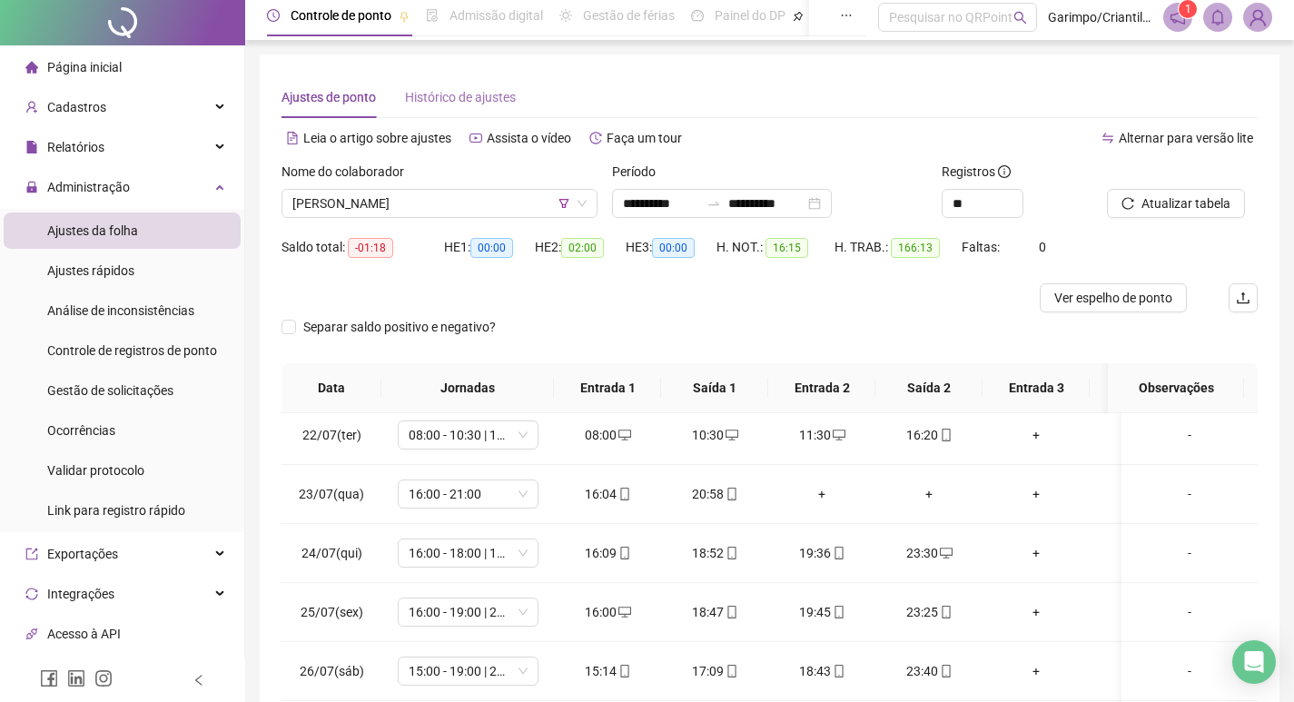
scroll to position [0, 0]
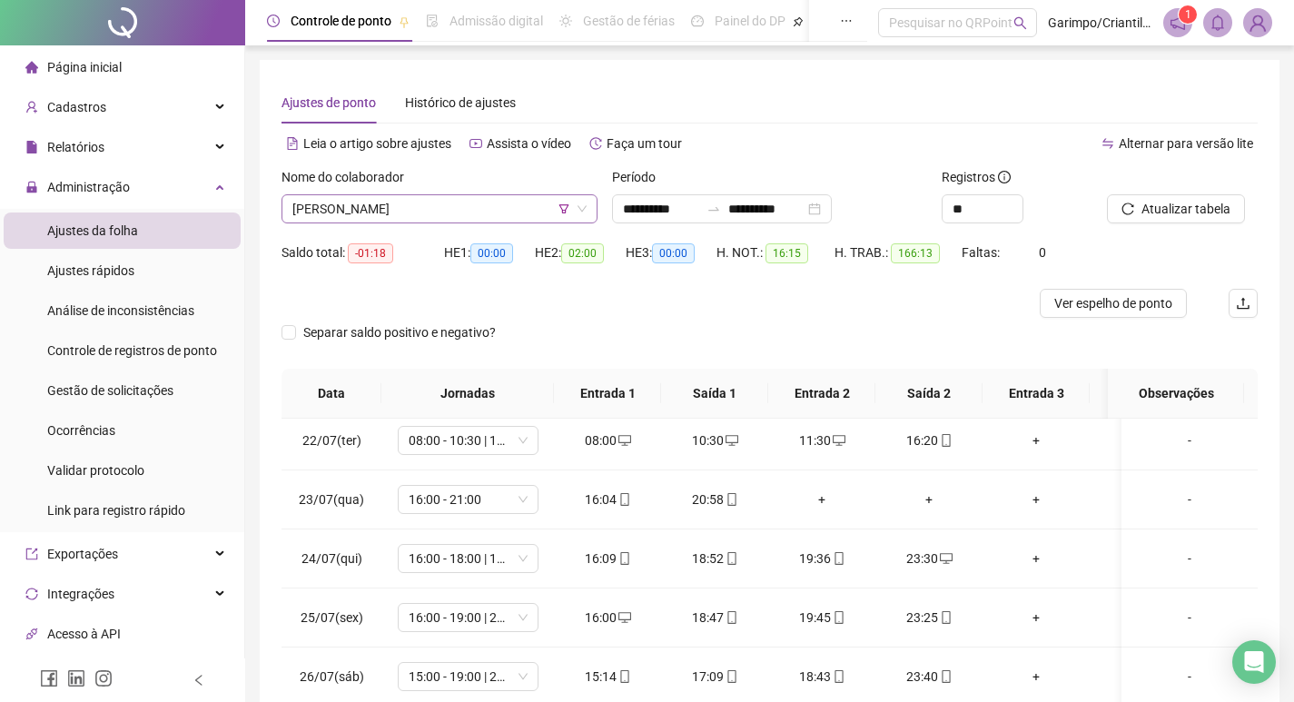
click at [493, 222] on span "[PERSON_NAME]" at bounding box center [439, 208] width 294 height 27
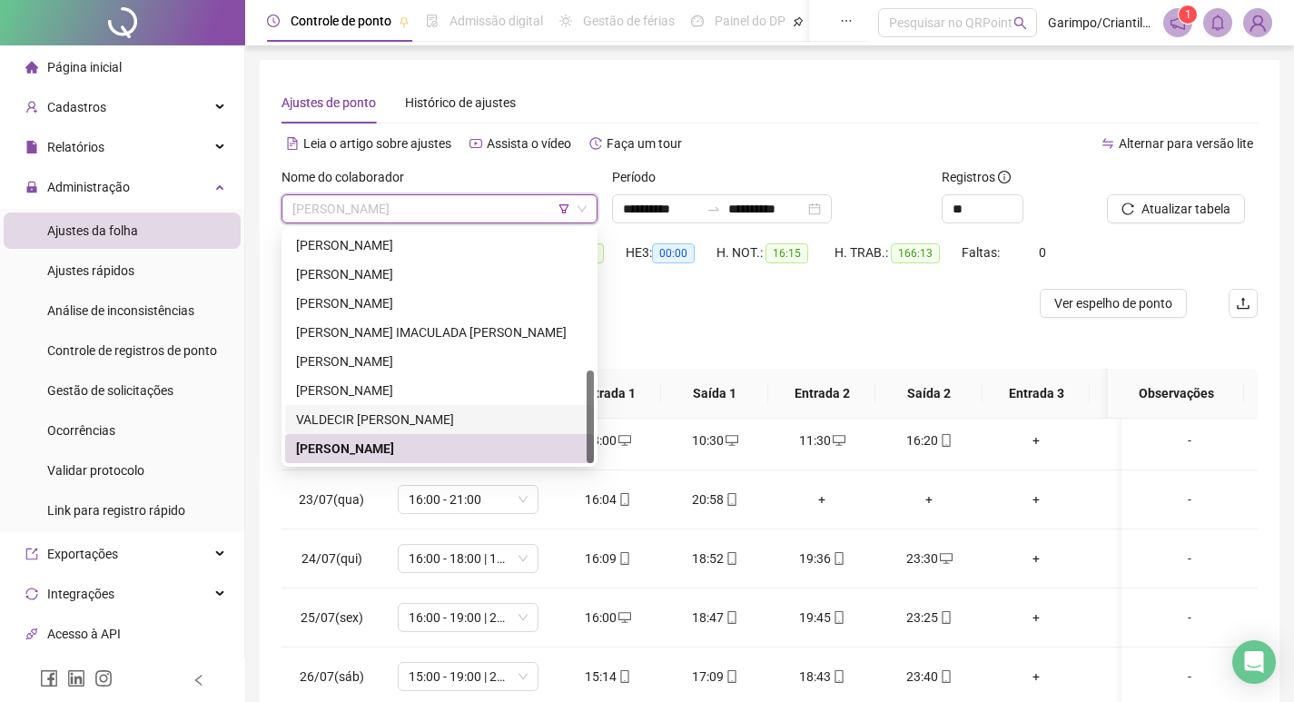
click at [370, 416] on div "VALDECIR [PERSON_NAME]" at bounding box center [439, 420] width 287 height 20
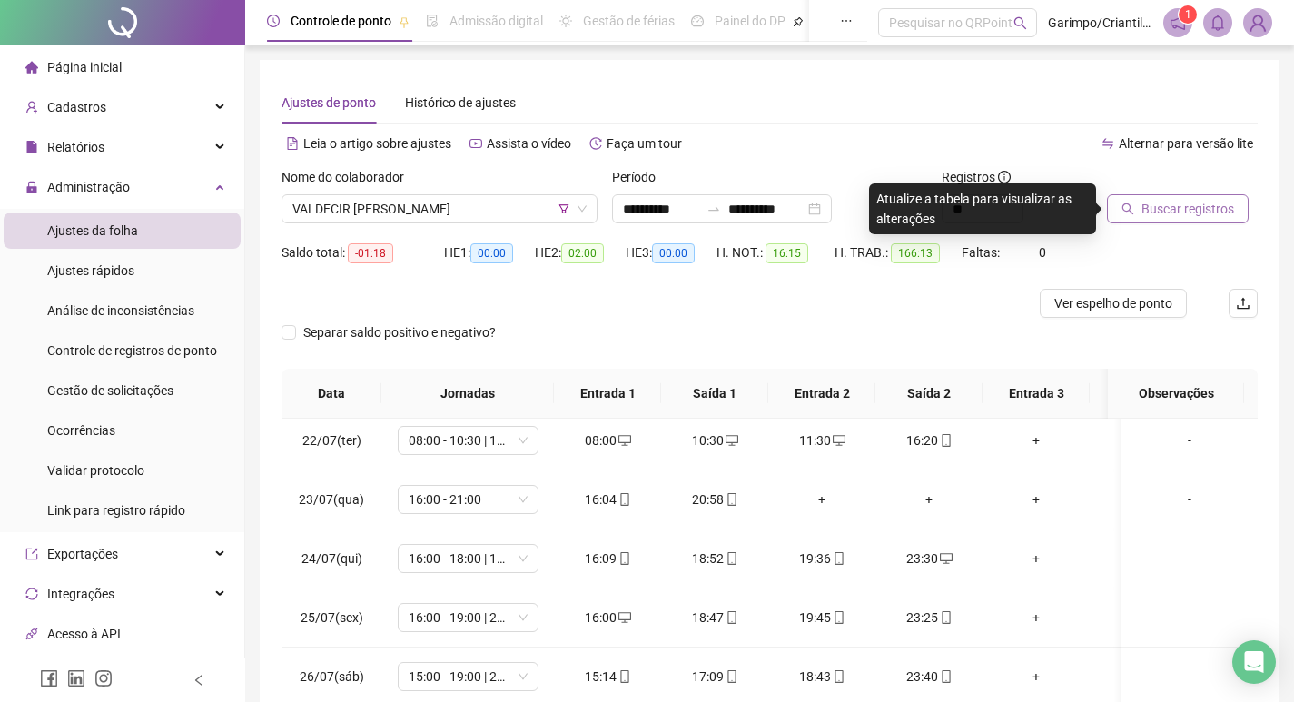
click at [1142, 212] on span "Buscar registros" at bounding box center [1188, 209] width 93 height 20
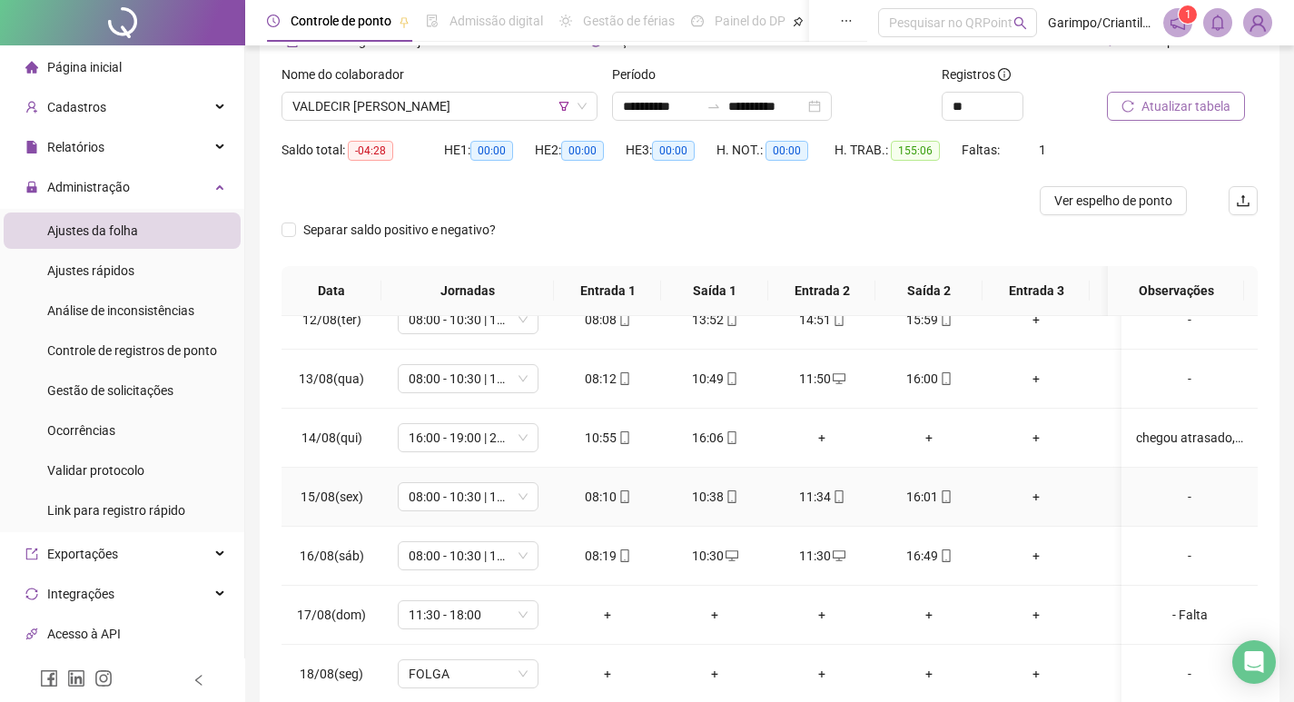
scroll to position [204, 0]
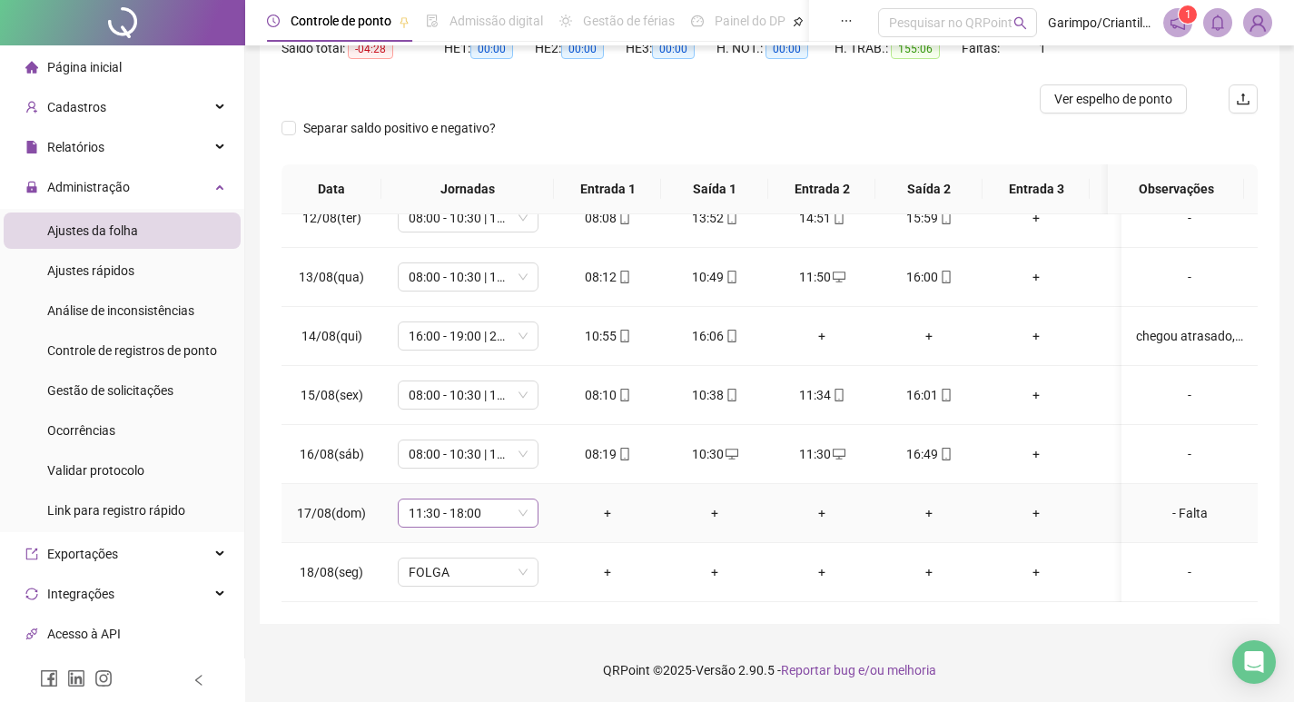
click at [484, 500] on span "11:30 - 18:00" at bounding box center [468, 513] width 119 height 27
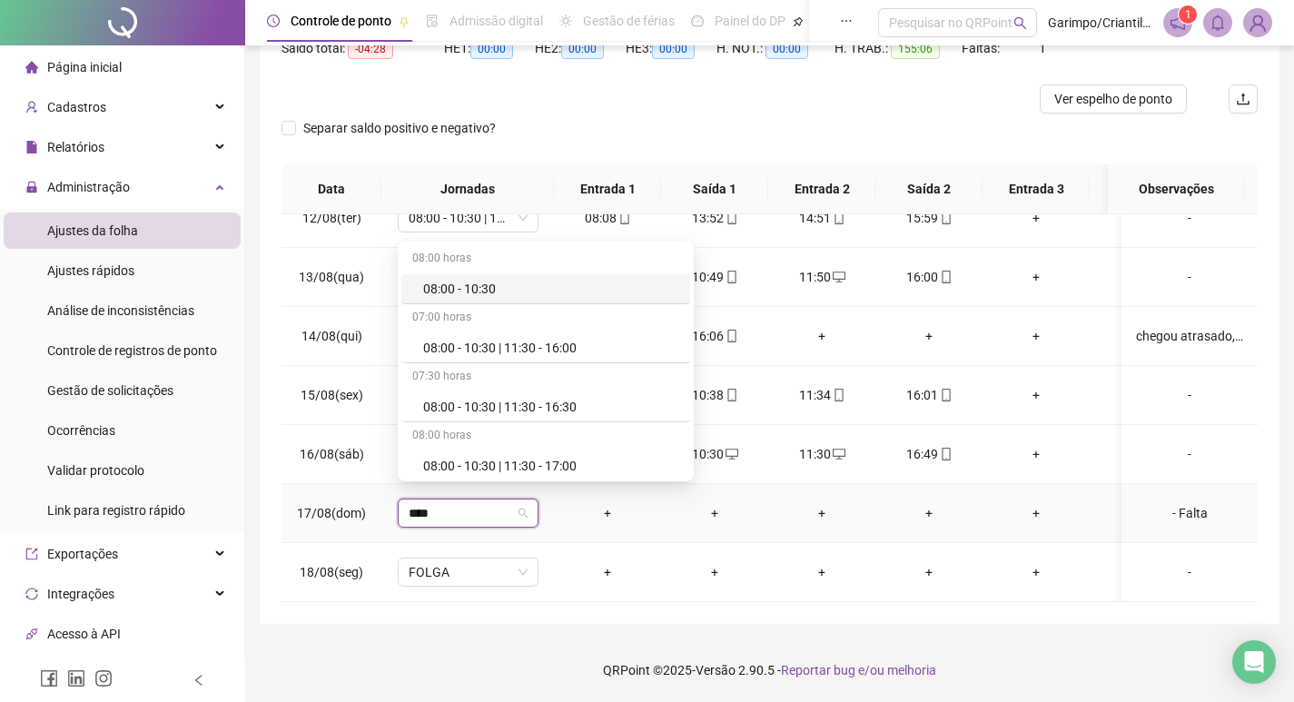
type input "*****"
click at [540, 472] on div "08:00 - 10:30 | 11:30 - 17:00" at bounding box center [551, 466] width 256 height 20
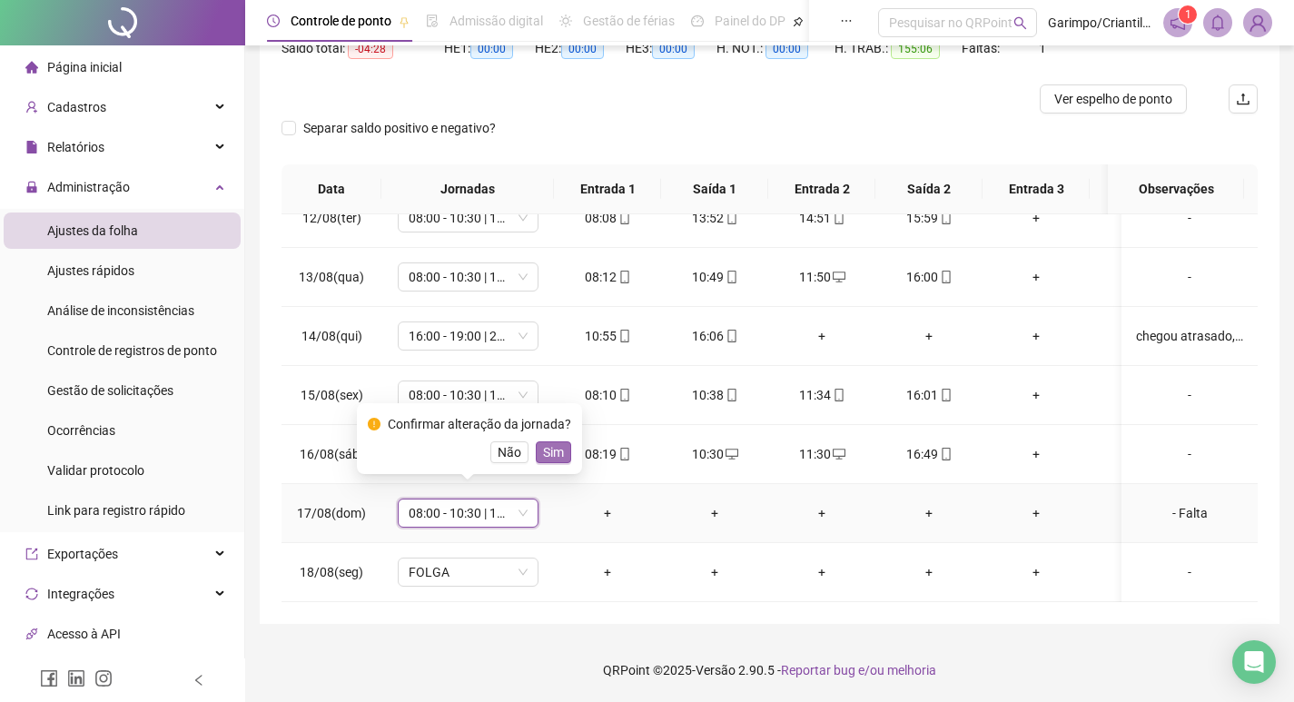
click at [554, 454] on span "Sim" at bounding box center [553, 452] width 21 height 20
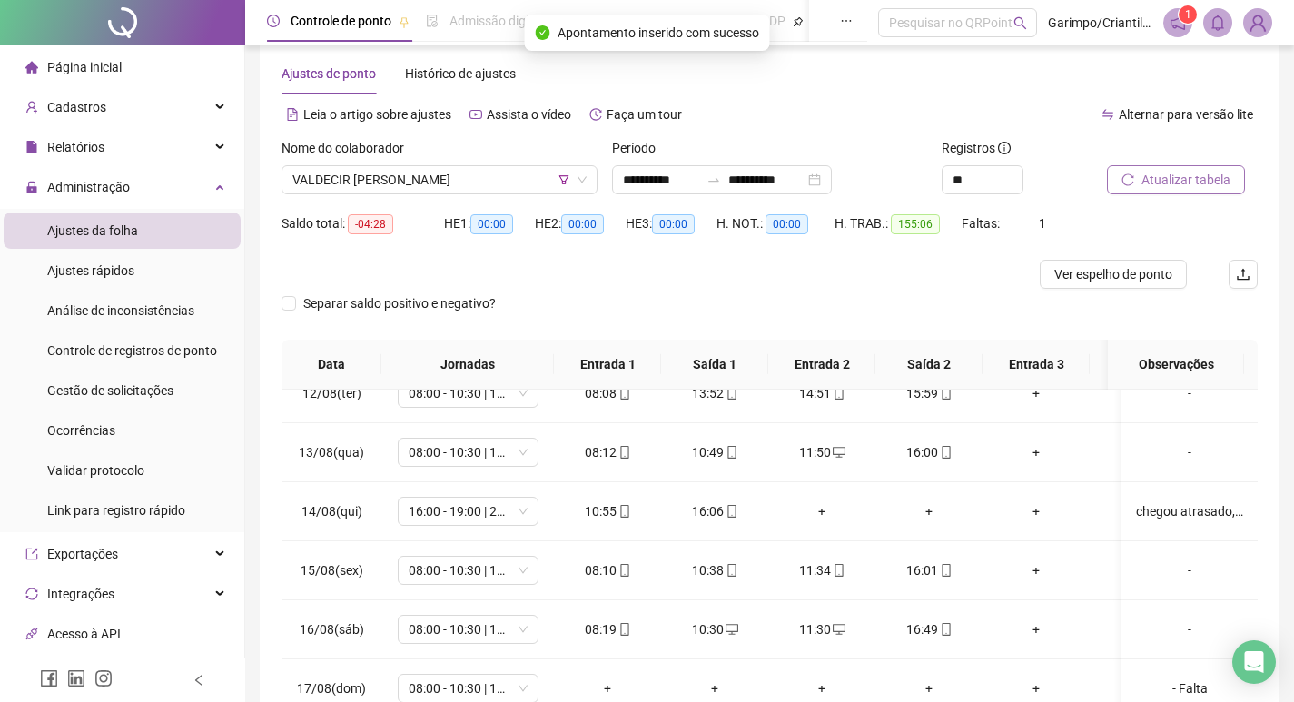
scroll to position [23, 0]
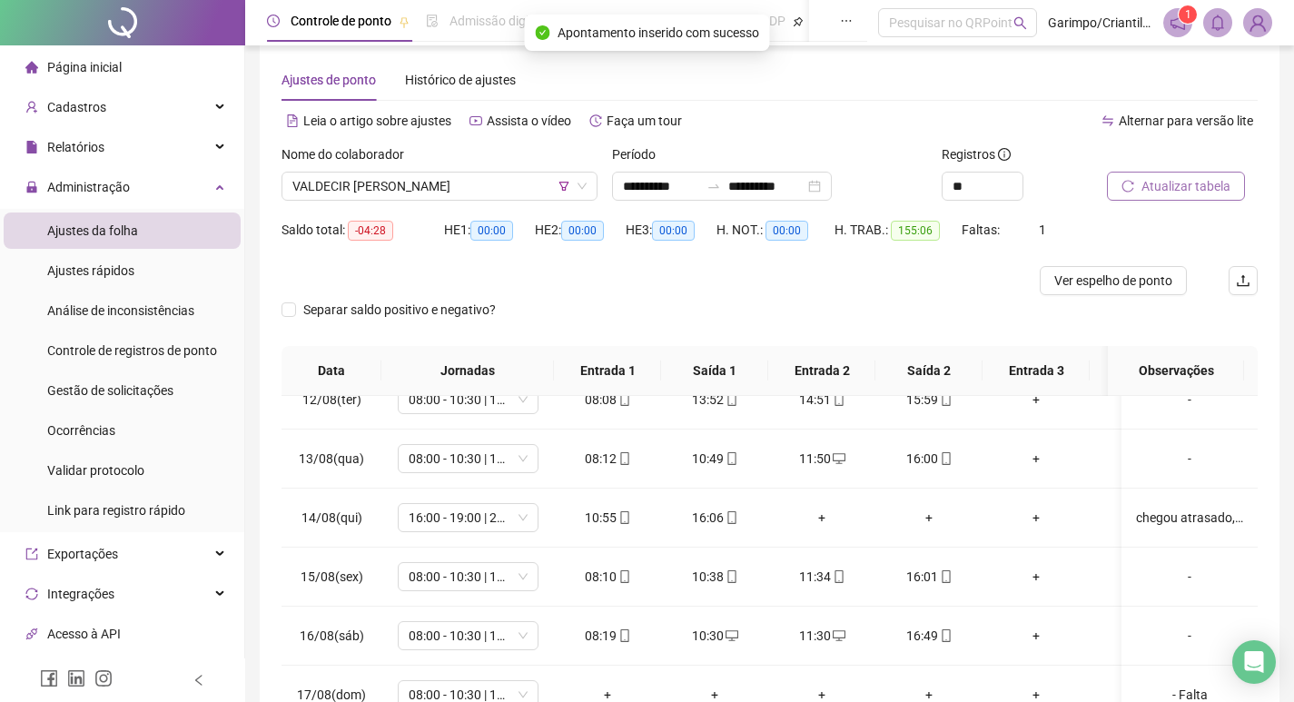
click at [1145, 189] on span "Atualizar tabela" at bounding box center [1186, 186] width 89 height 20
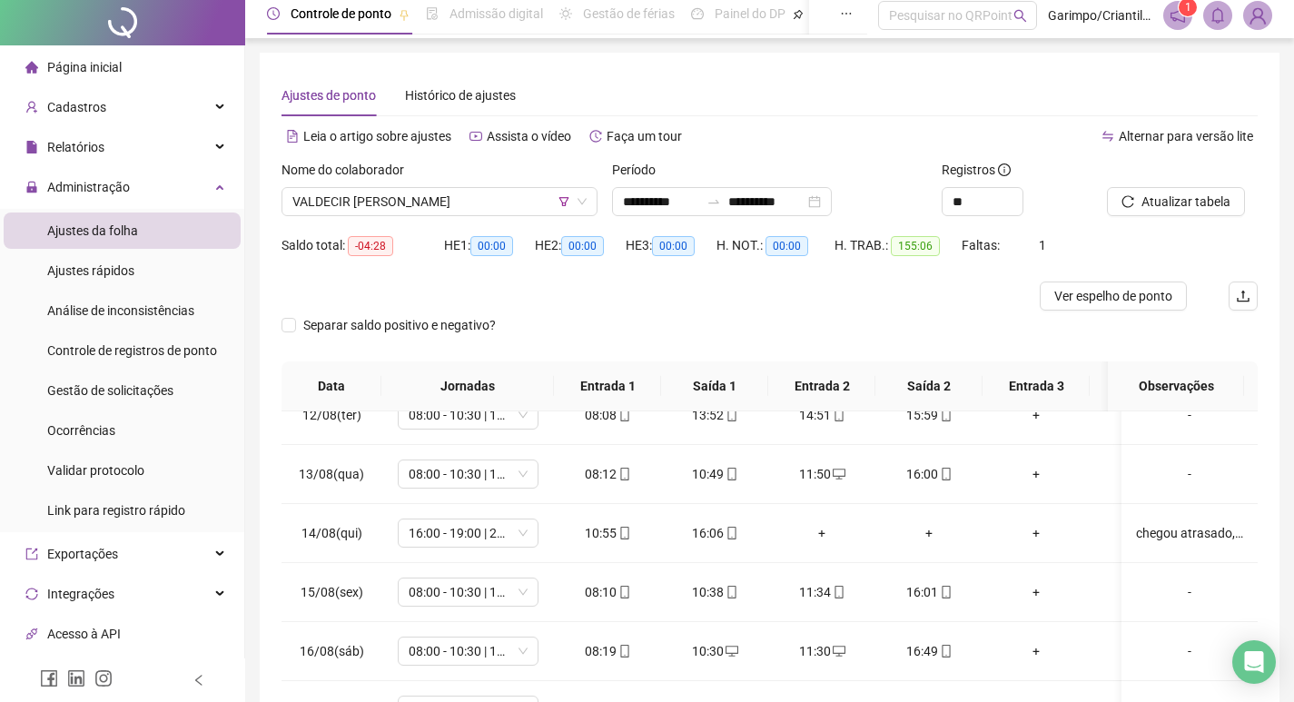
scroll to position [0, 0]
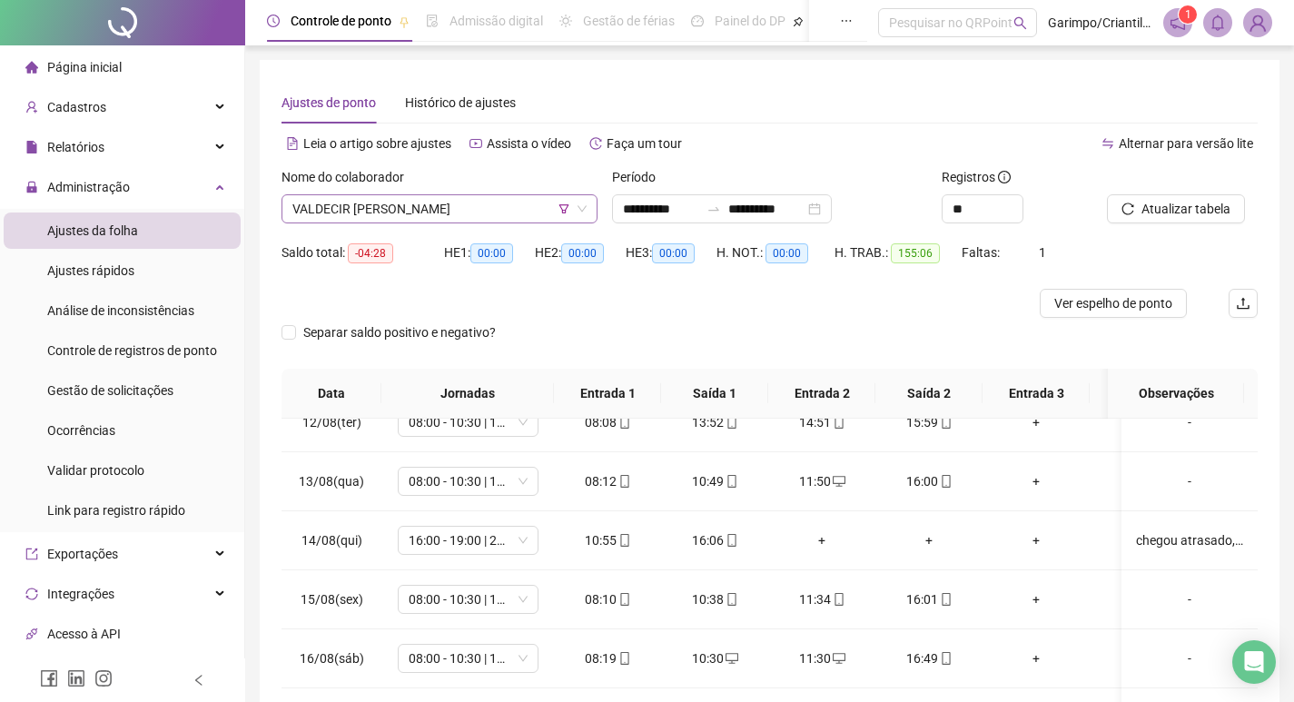
click at [391, 201] on span "VALDECIR [PERSON_NAME]" at bounding box center [439, 208] width 294 height 27
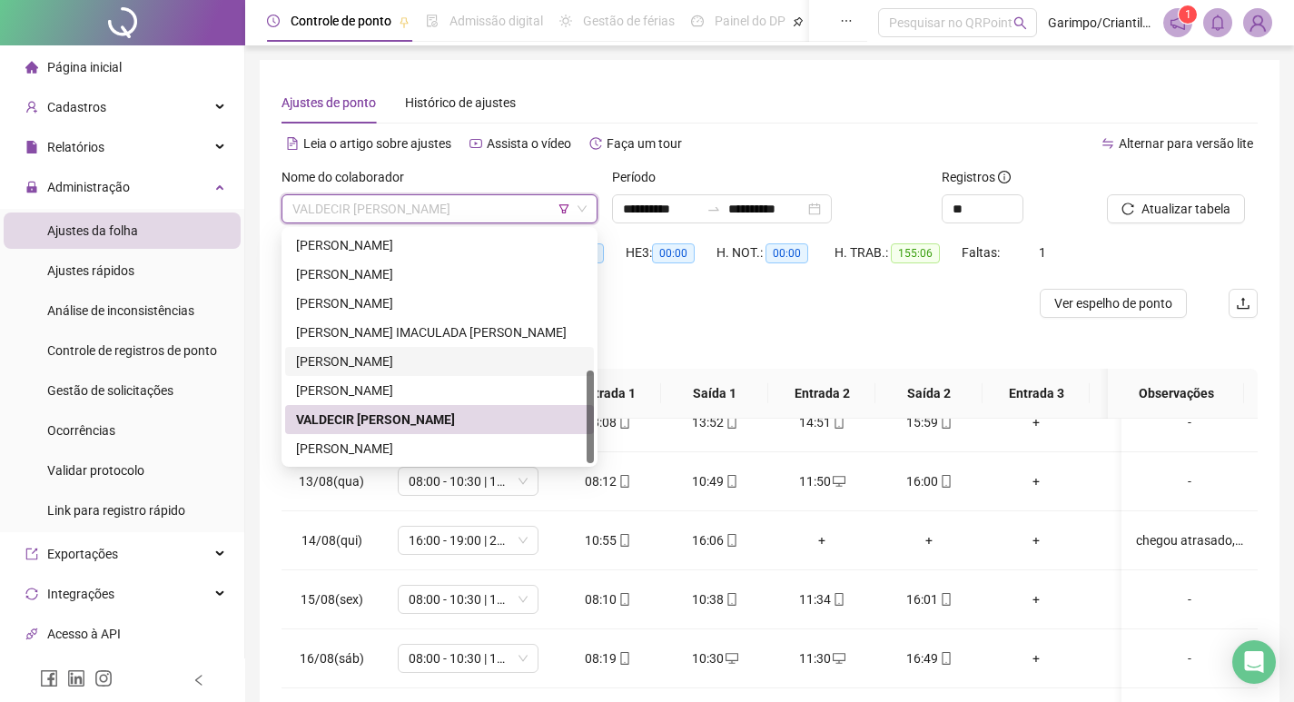
scroll to position [182, 0]
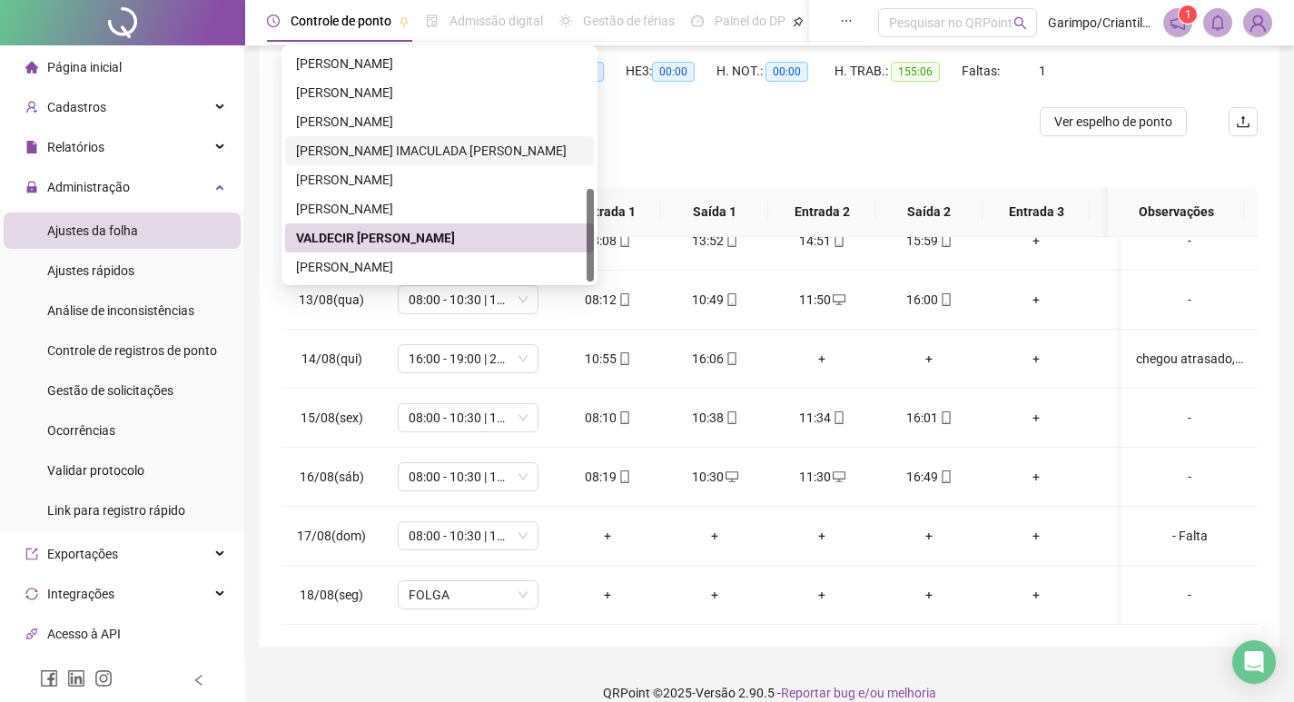
click at [439, 126] on div "[PERSON_NAME]" at bounding box center [439, 122] width 287 height 20
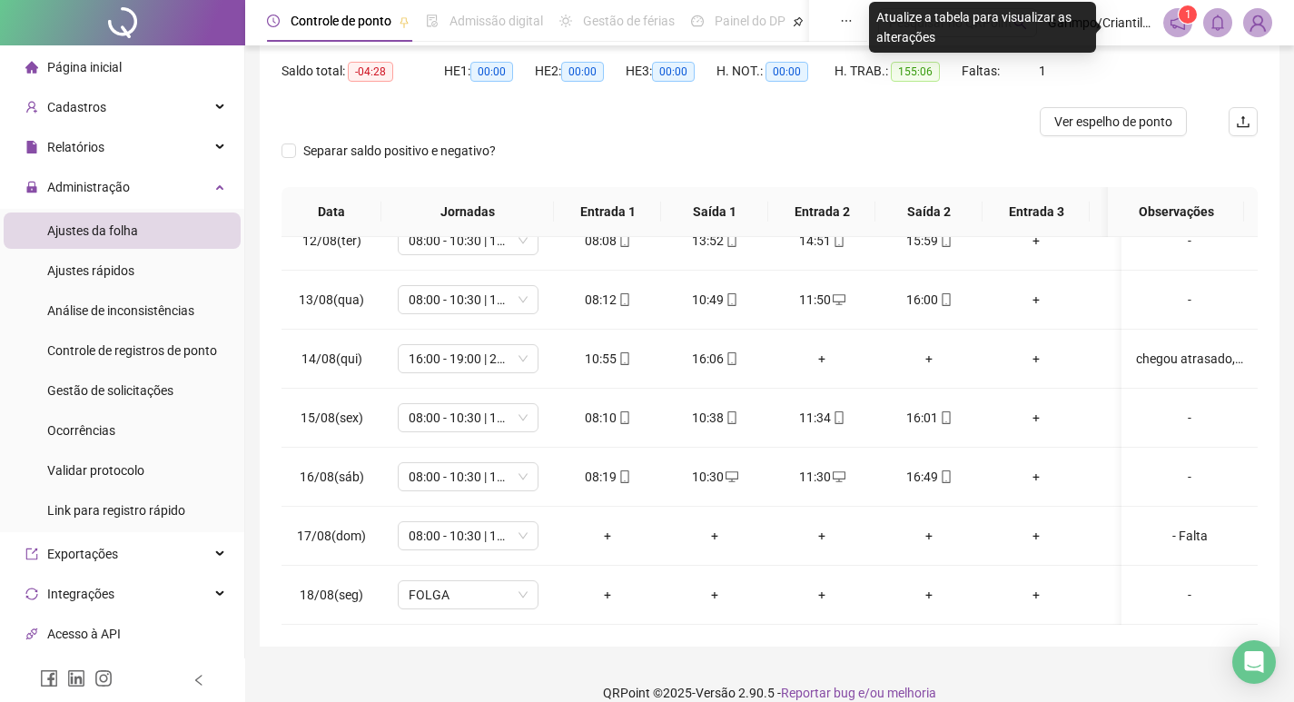
click at [453, 120] on div at bounding box center [648, 121] width 732 height 29
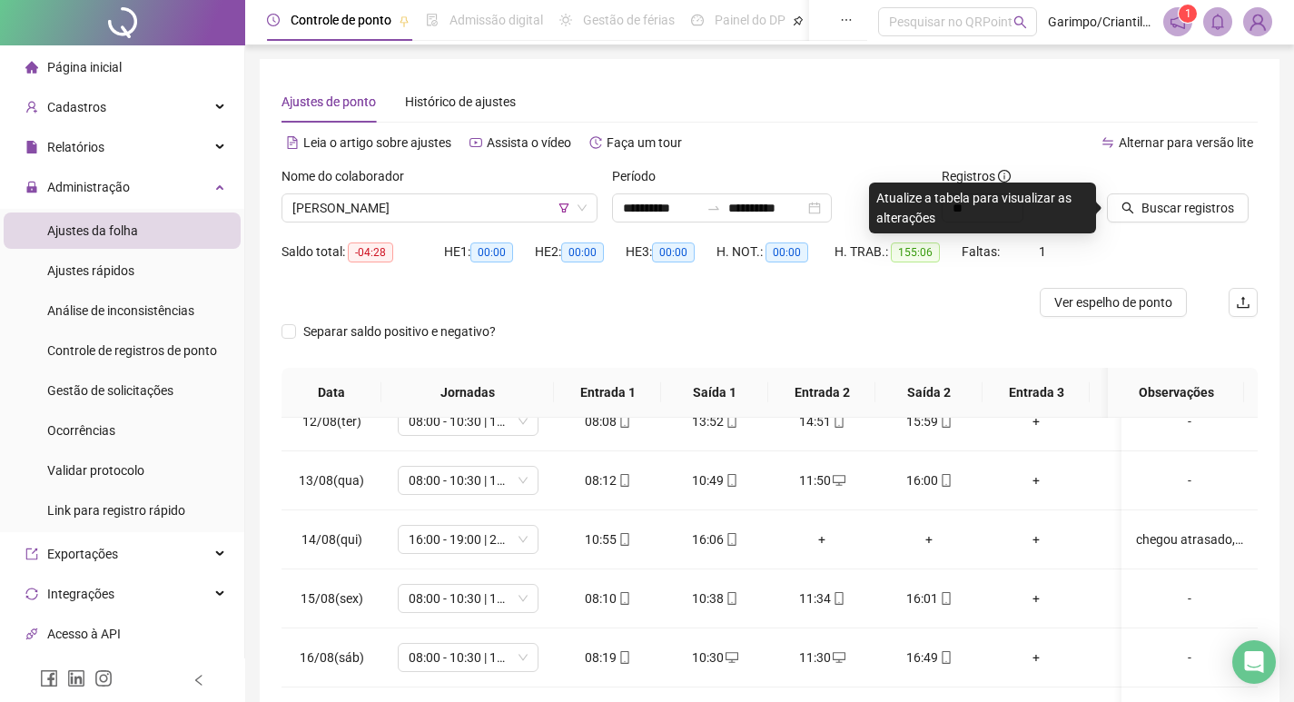
scroll to position [0, 0]
click at [1201, 220] on button "Buscar registros" at bounding box center [1178, 208] width 142 height 29
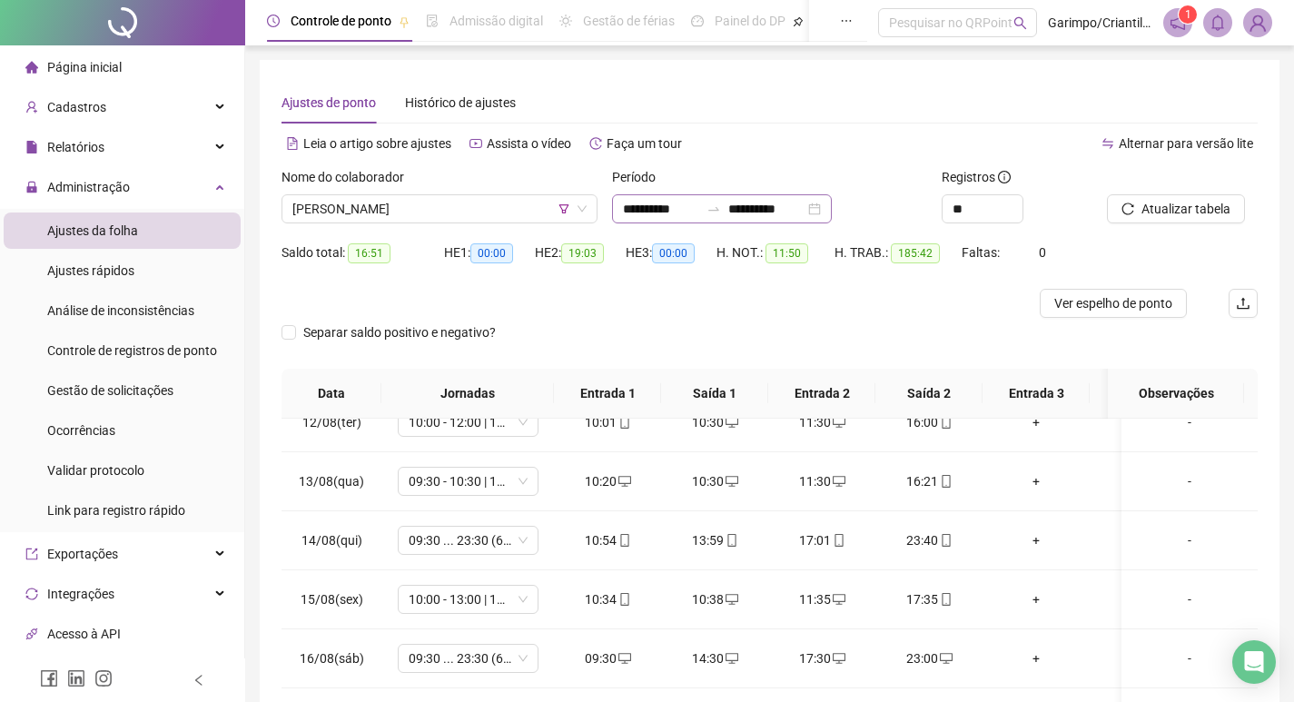
click at [832, 206] on div "**********" at bounding box center [722, 208] width 220 height 29
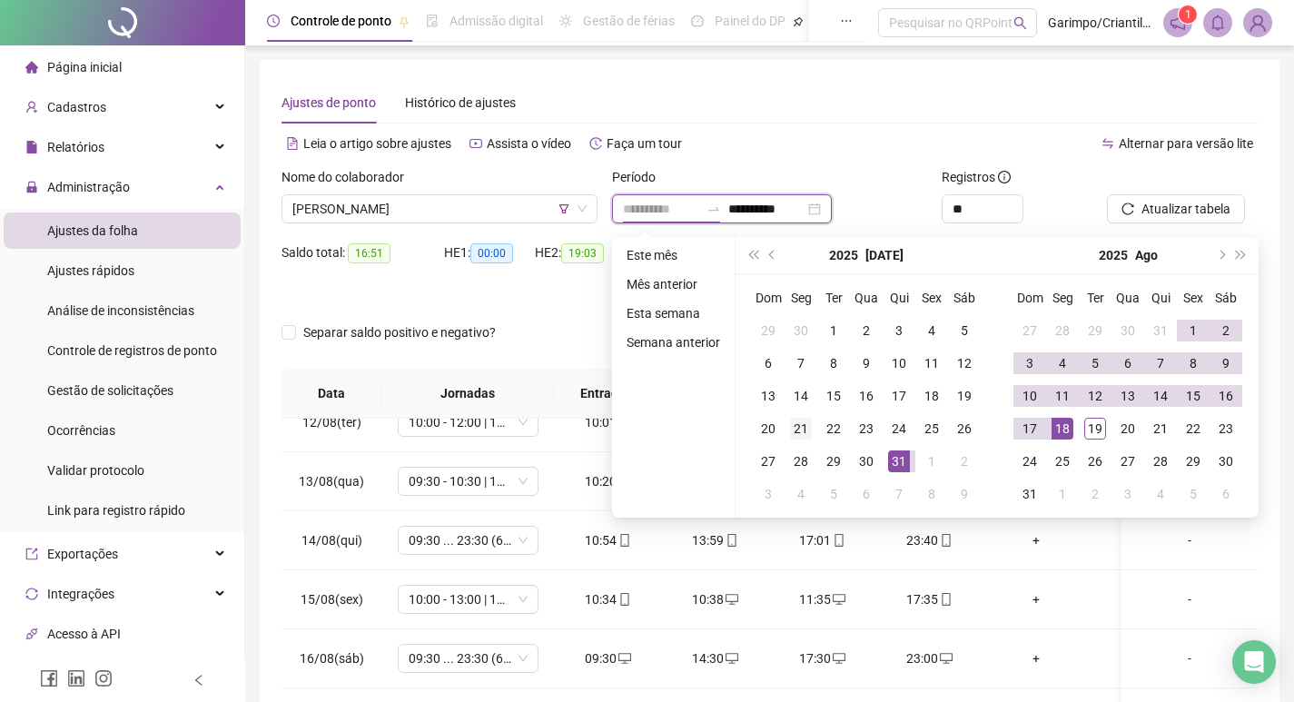
type input "**********"
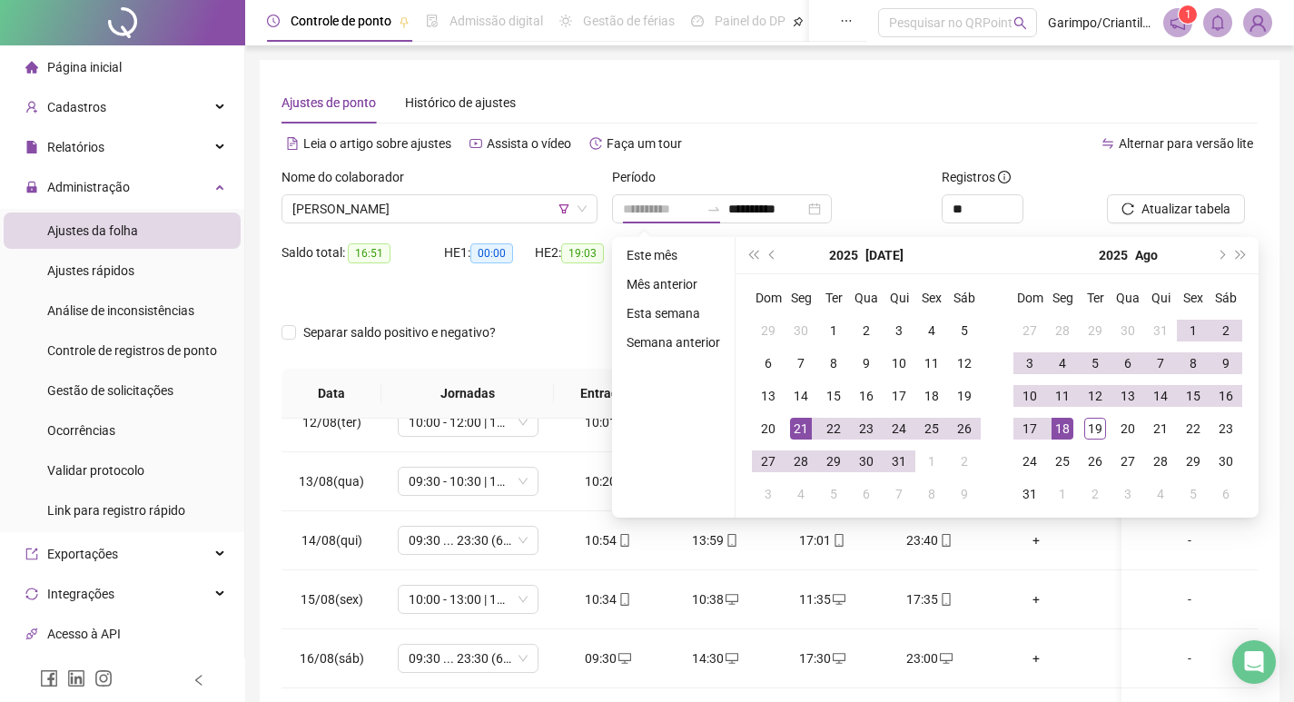
click at [797, 421] on div "21" at bounding box center [801, 429] width 22 height 22
type input "**********"
click at [1096, 430] on div "19" at bounding box center [1095, 429] width 22 height 22
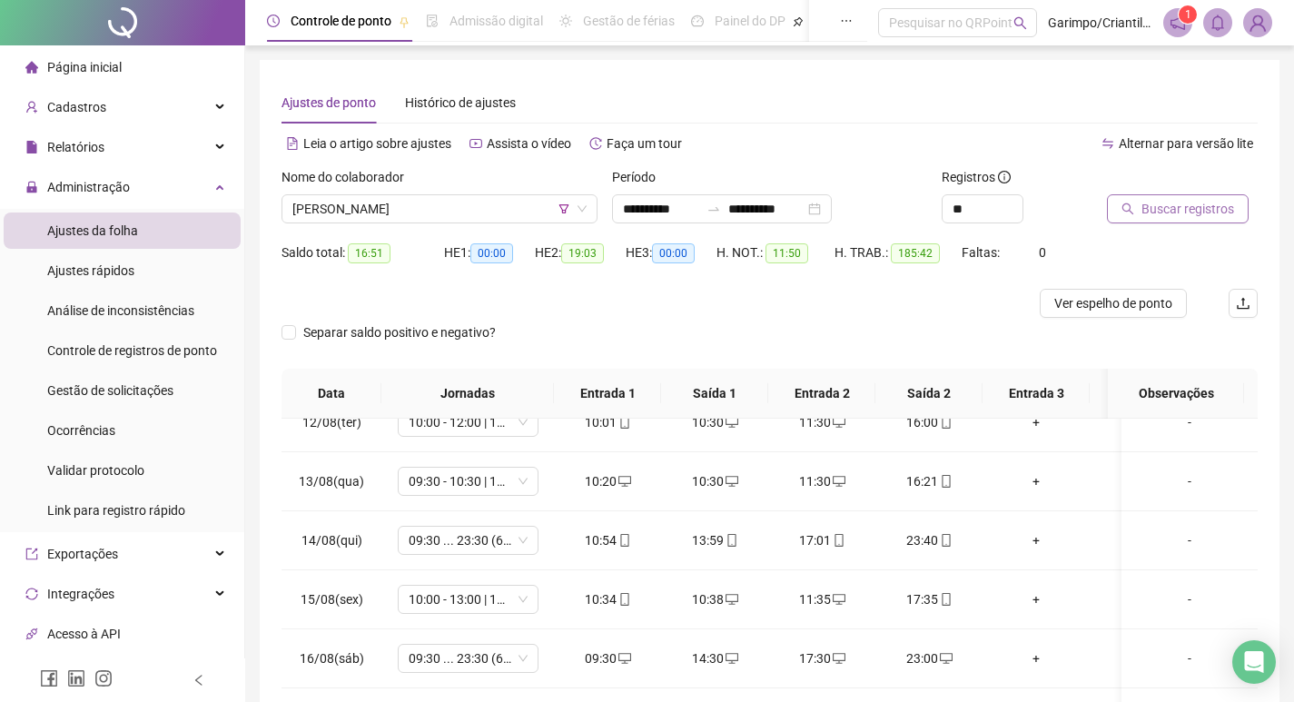
click at [1208, 204] on span "Buscar registros" at bounding box center [1188, 209] width 93 height 20
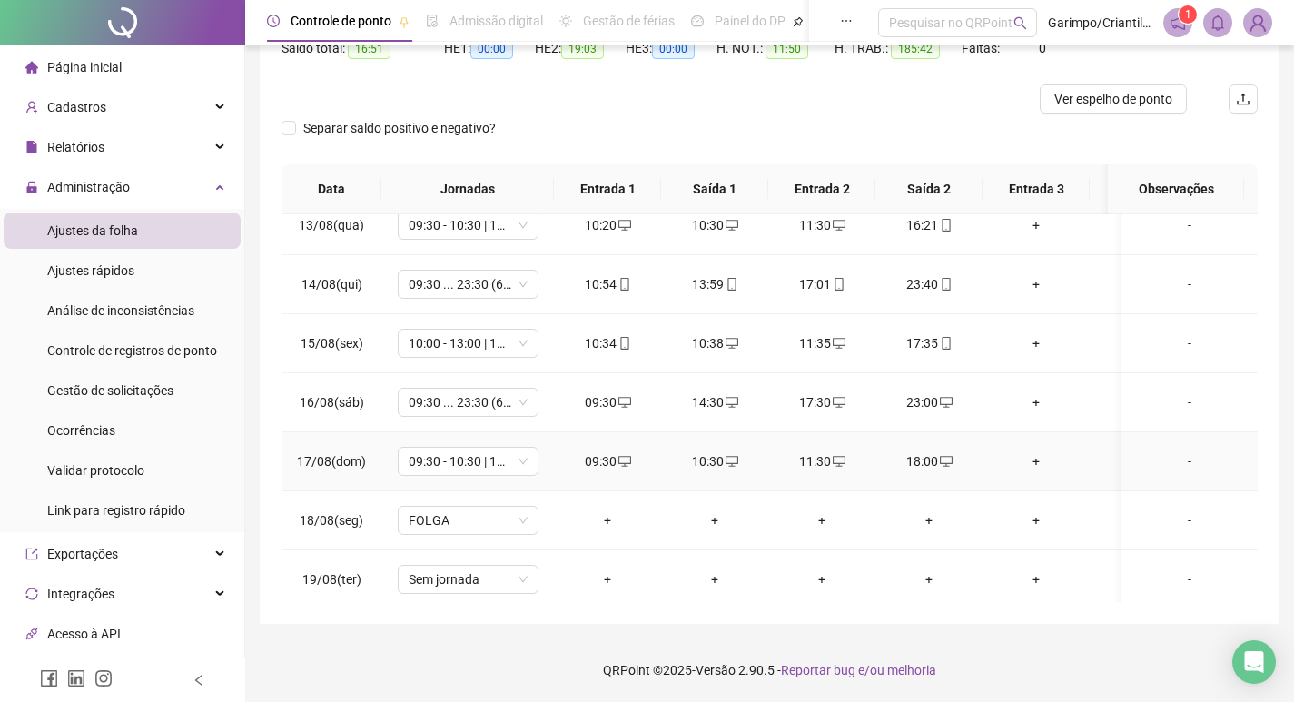
scroll to position [1397, 0]
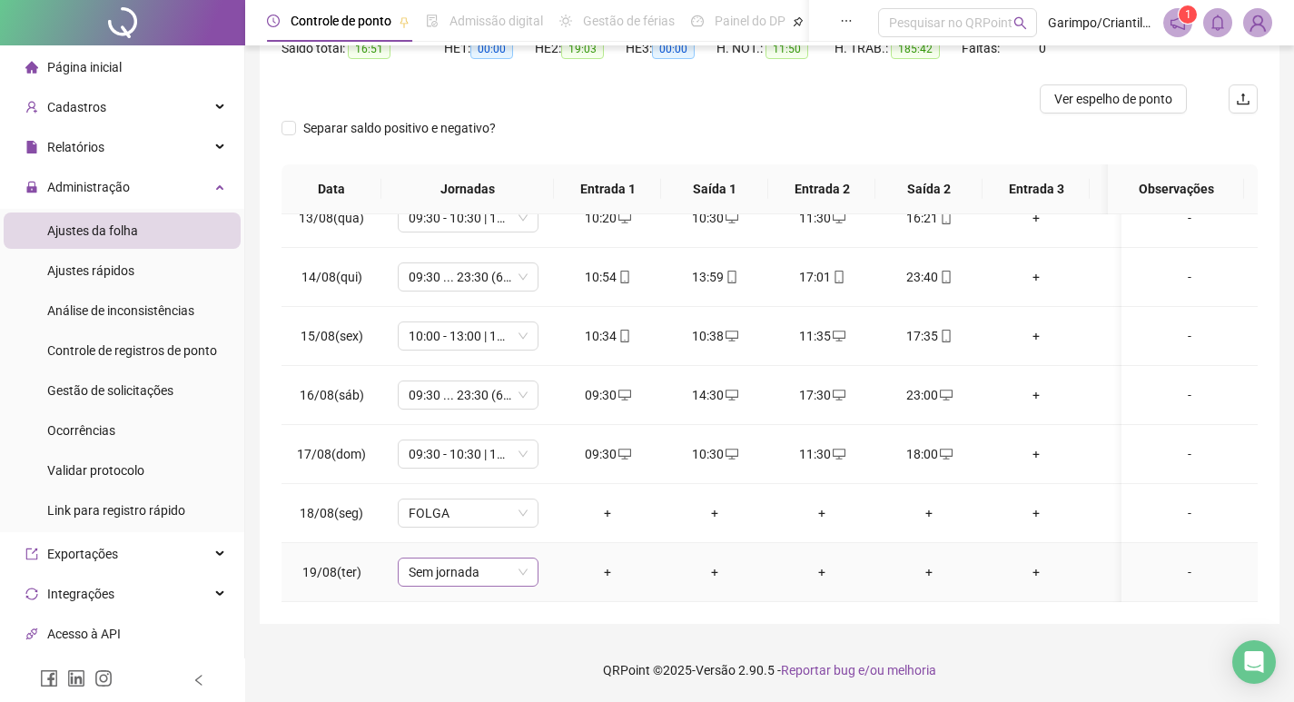
click at [483, 569] on span "Sem jornada" at bounding box center [468, 572] width 119 height 27
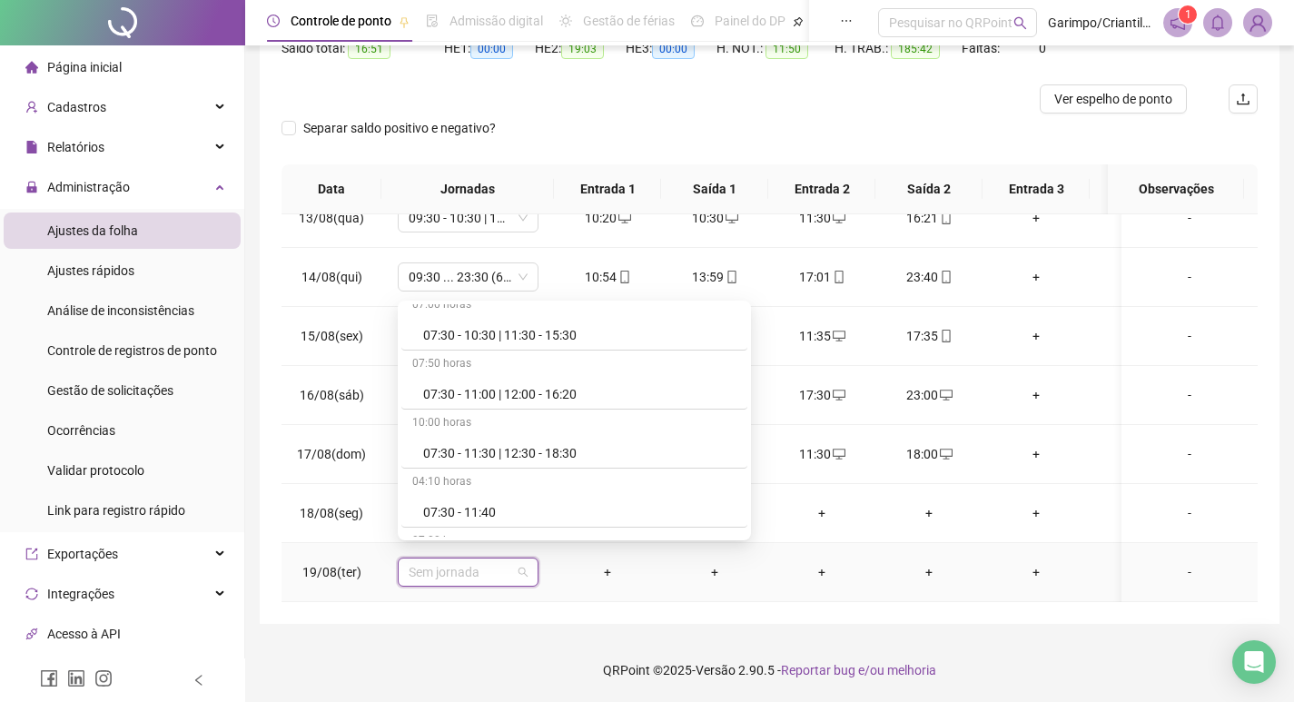
scroll to position [1272, 0]
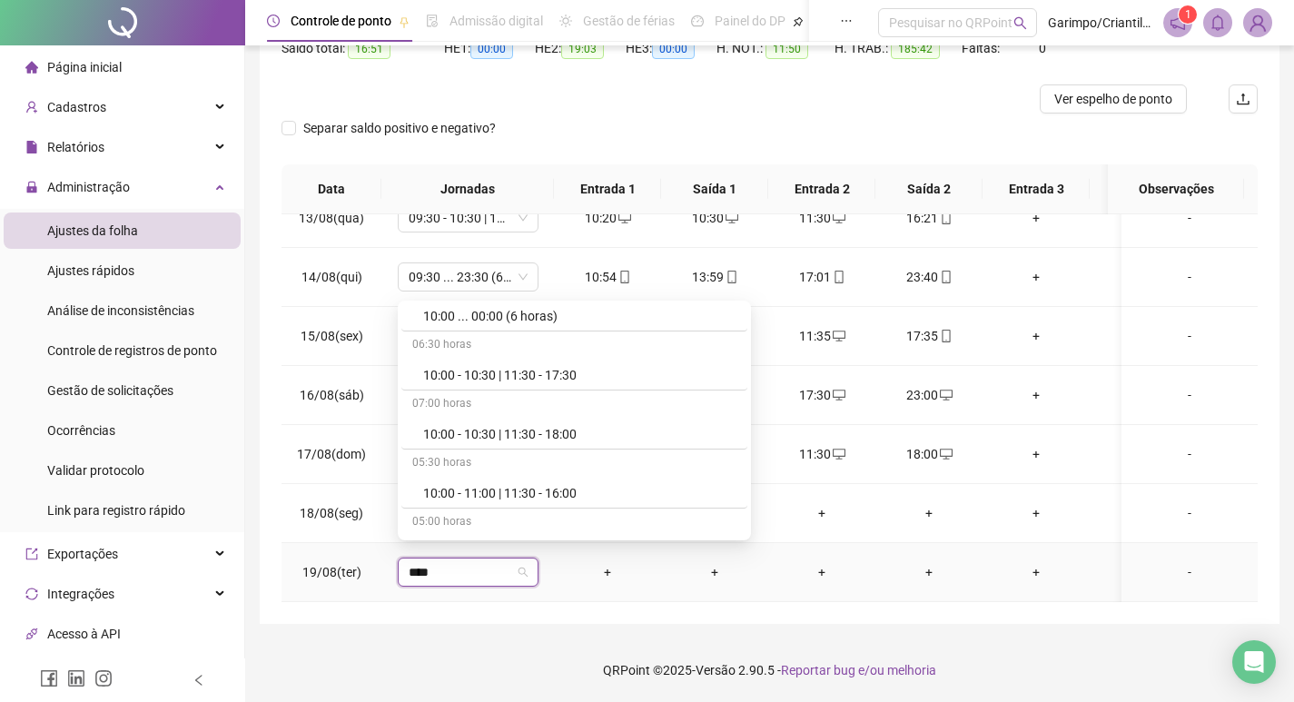
type input "*****"
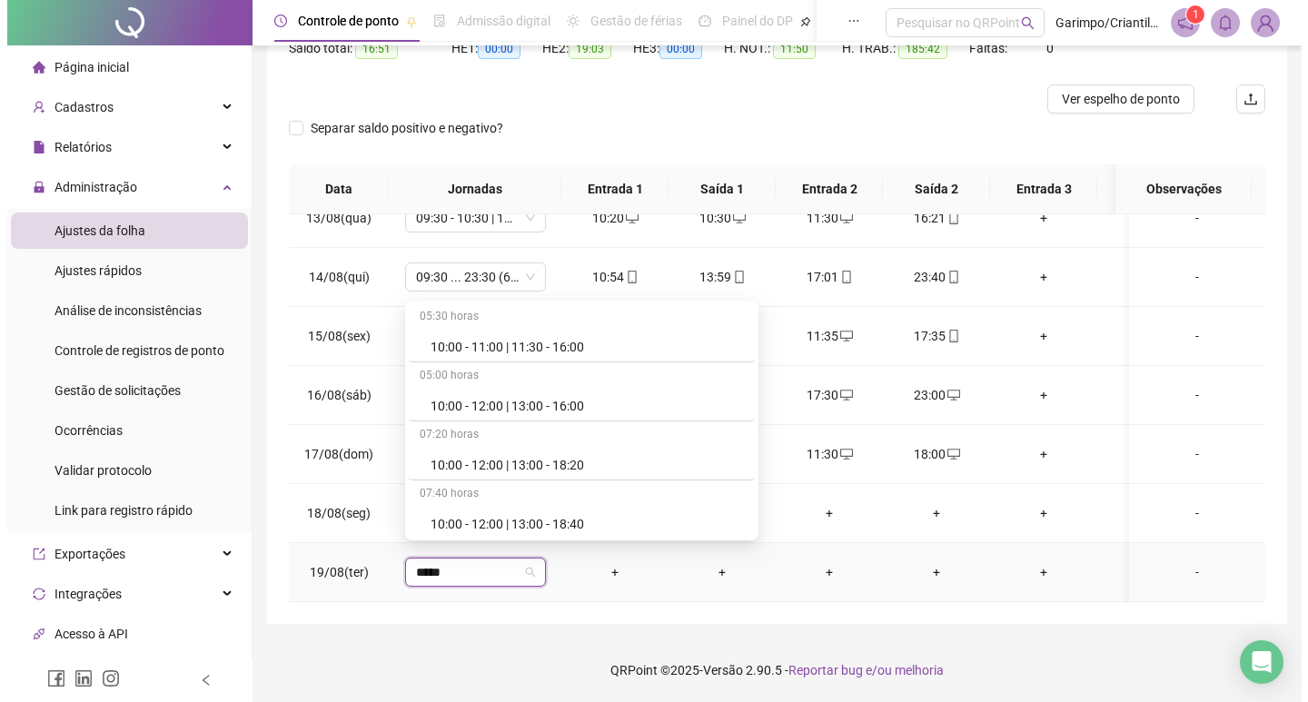
scroll to position [182, 0]
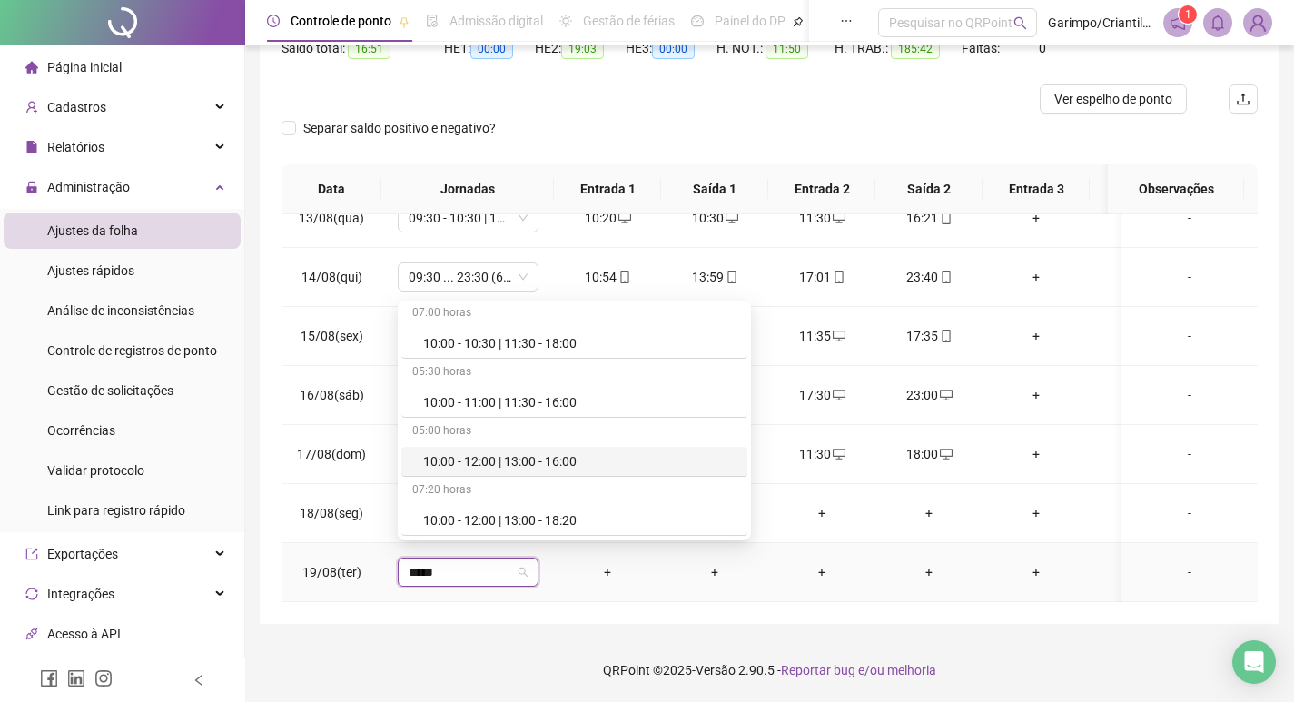
click at [457, 460] on div "10:00 - 12:00 | 13:00 - 16:00" at bounding box center [579, 461] width 313 height 20
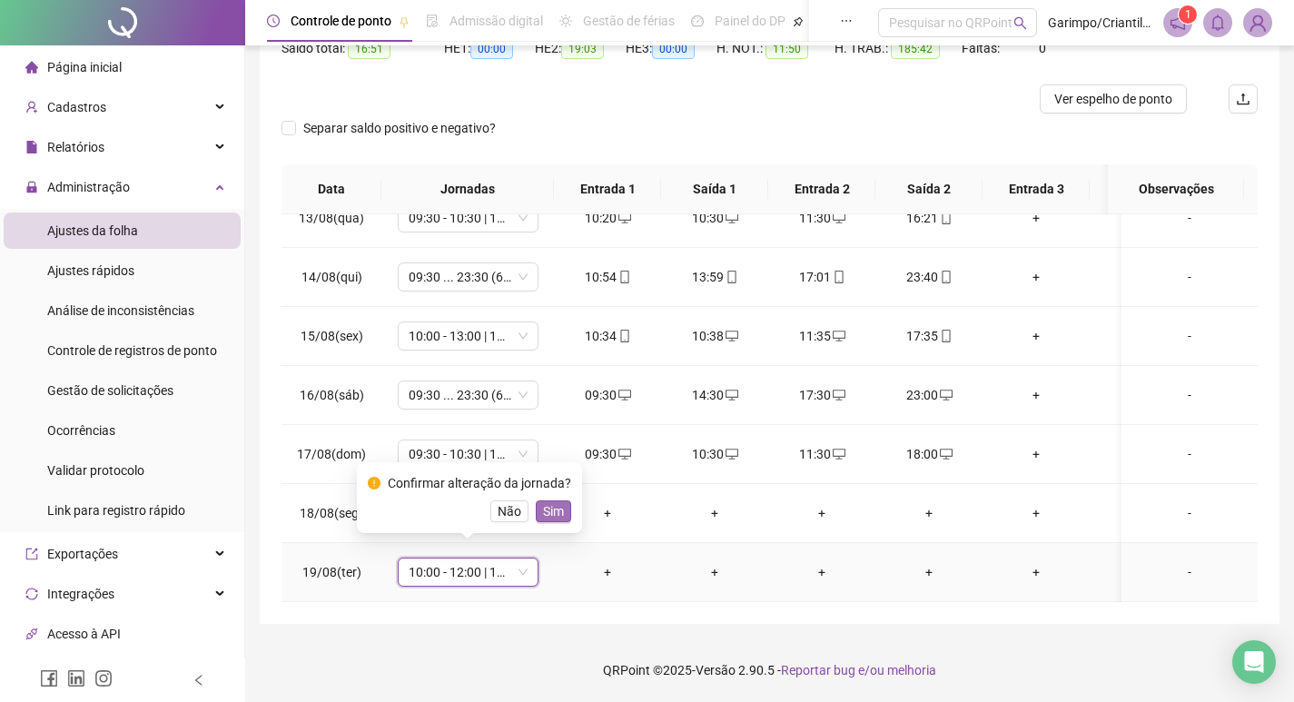
click at [562, 510] on button "Sim" at bounding box center [553, 511] width 35 height 22
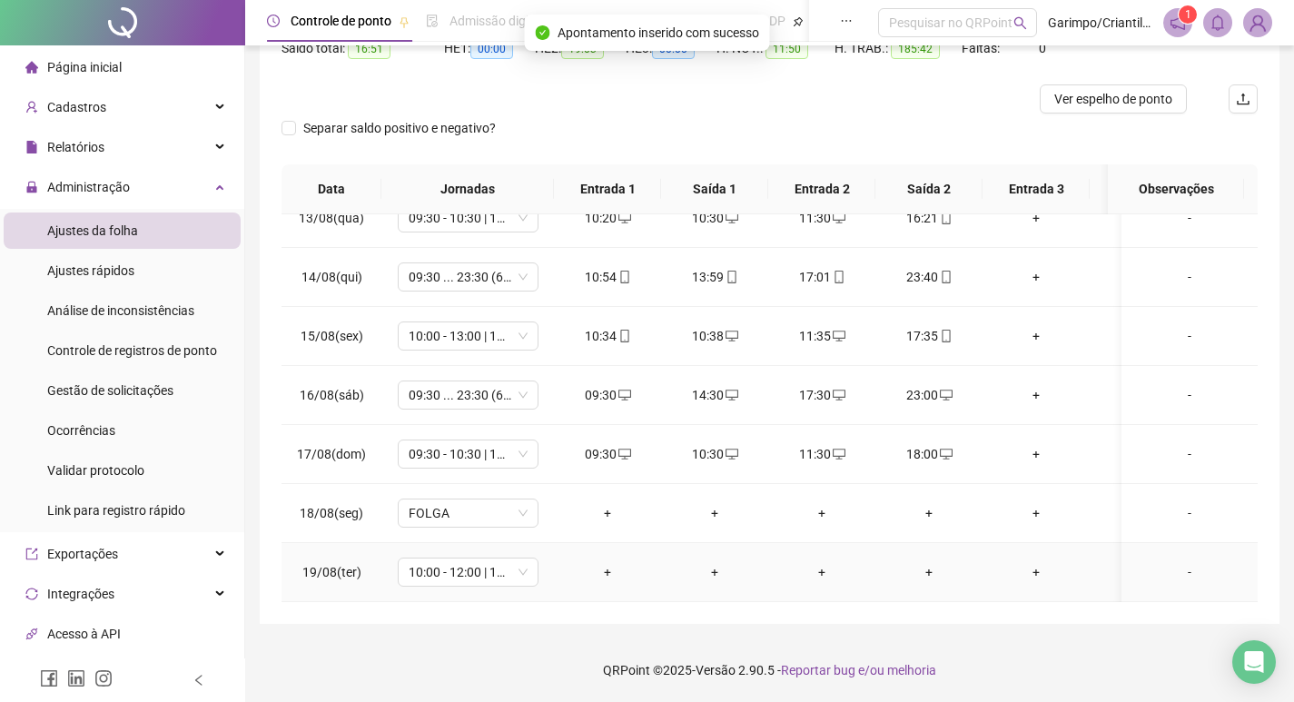
click at [1181, 562] on div "-" at bounding box center [1189, 572] width 107 height 20
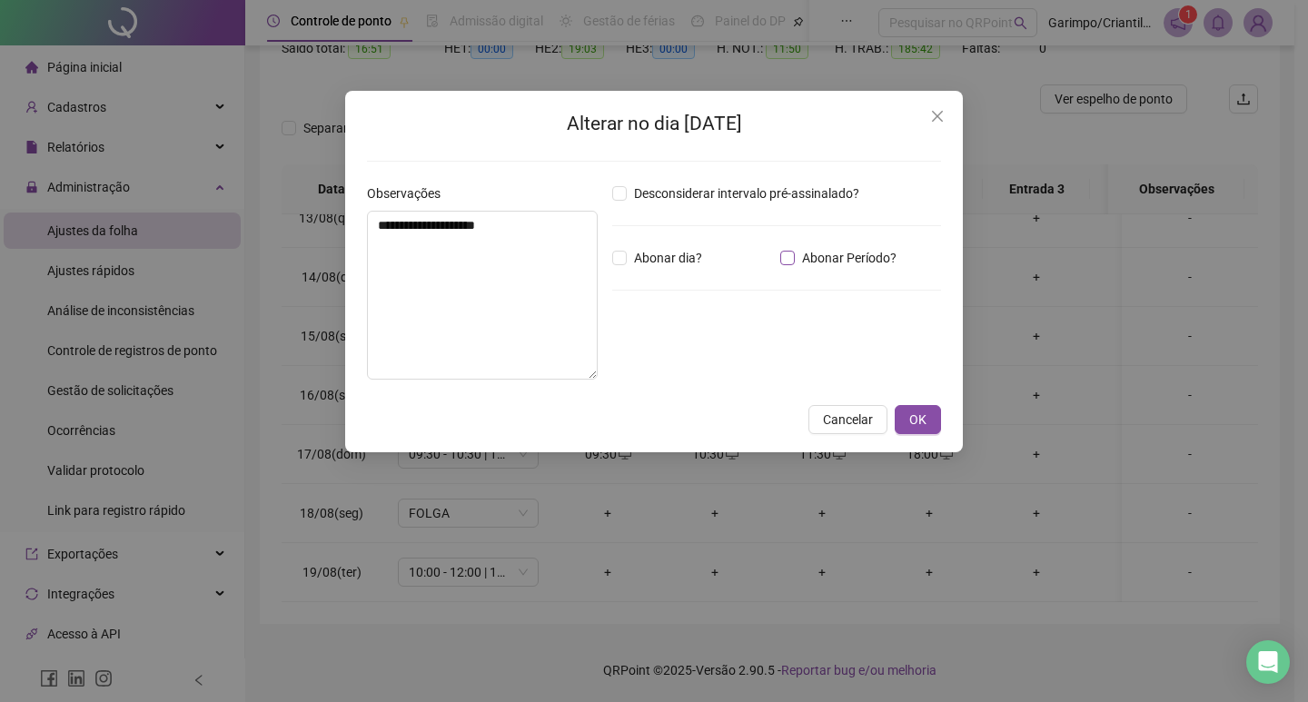
click at [860, 258] on span "Abonar Período?" at bounding box center [849, 258] width 109 height 20
click at [639, 363] on input "*****" at bounding box center [659, 358] width 73 height 22
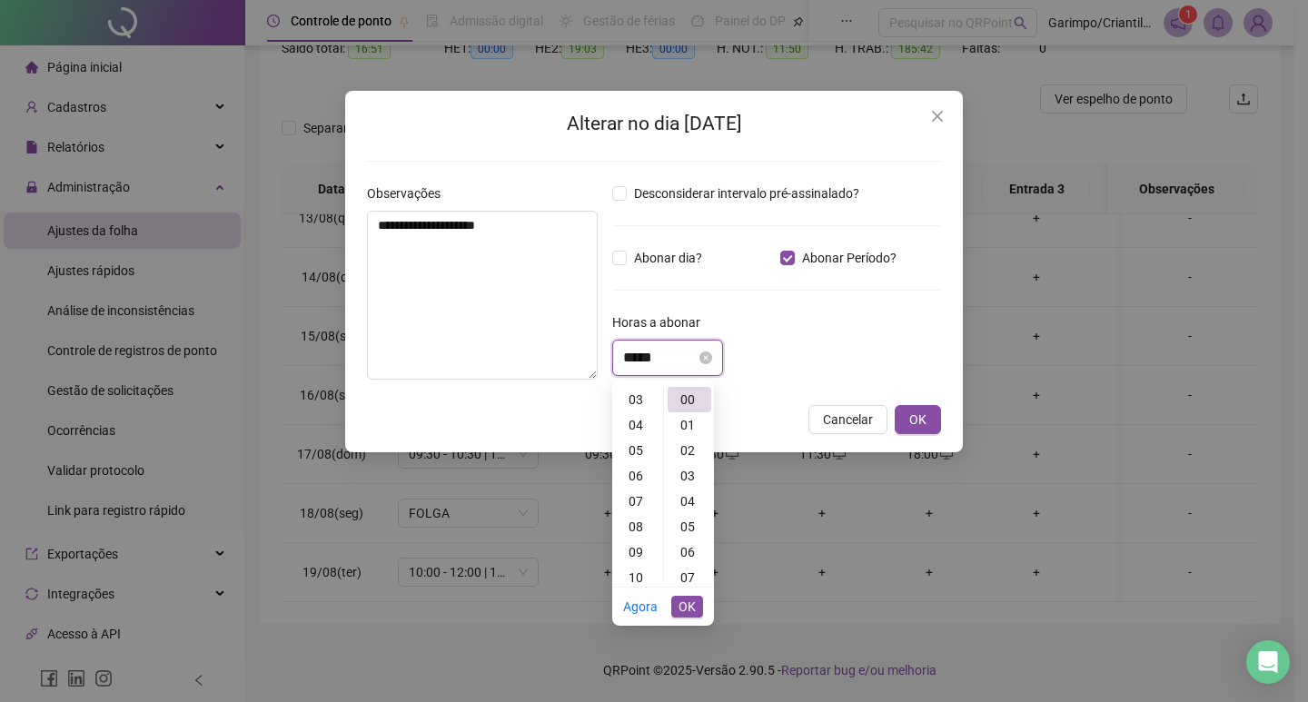
scroll to position [0, 0]
click at [634, 418] on div "01" at bounding box center [638, 424] width 44 height 25
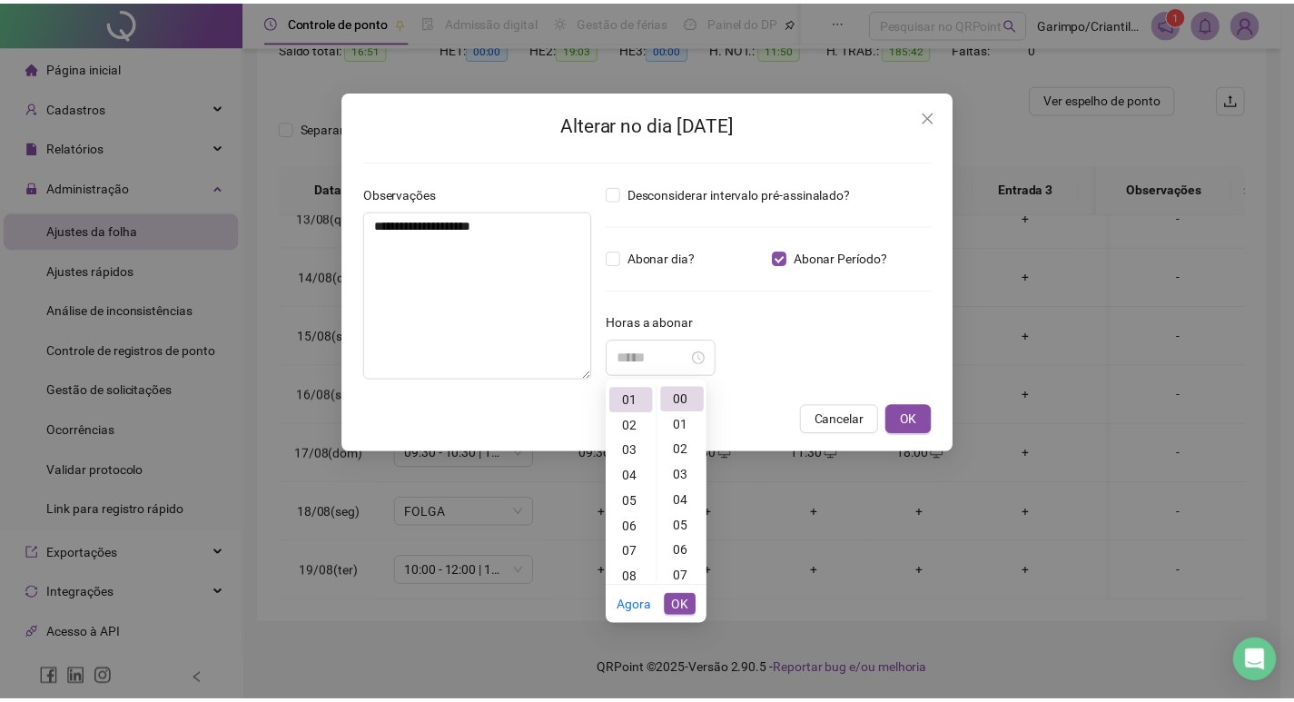
scroll to position [25, 0]
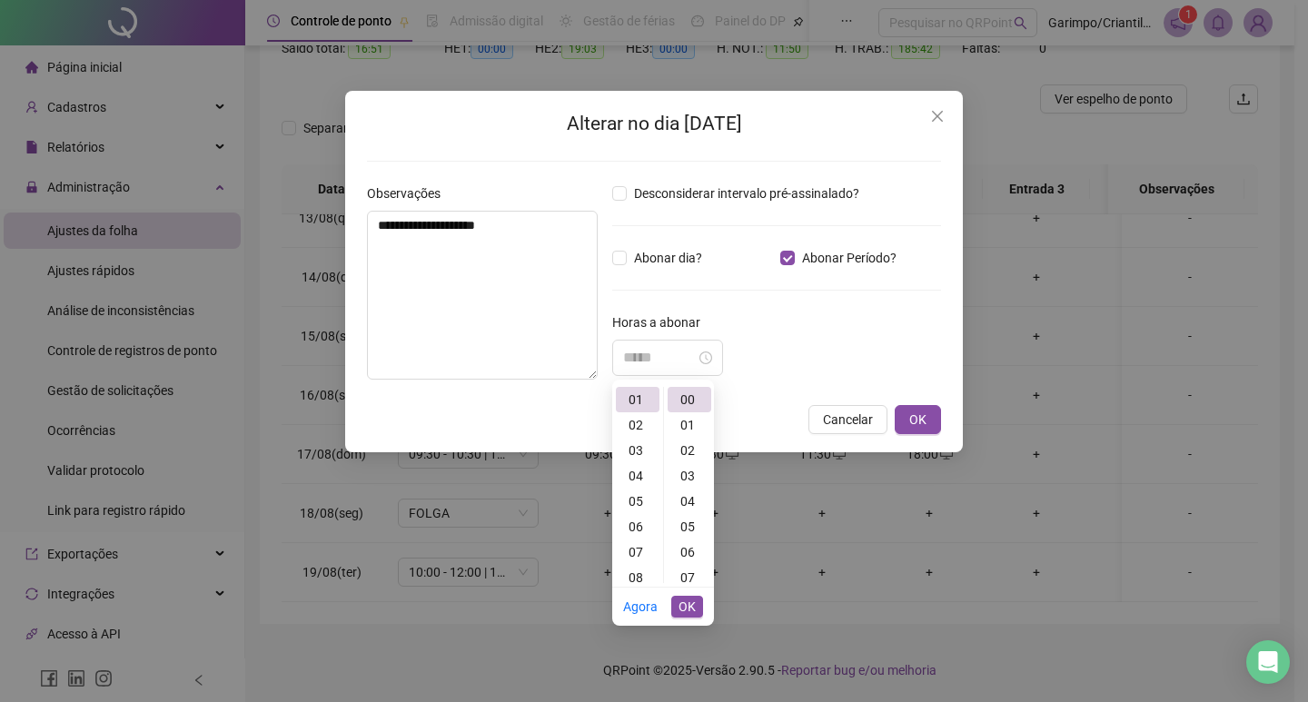
type input "*****"
click at [683, 602] on span "OK" at bounding box center [686, 607] width 17 height 20
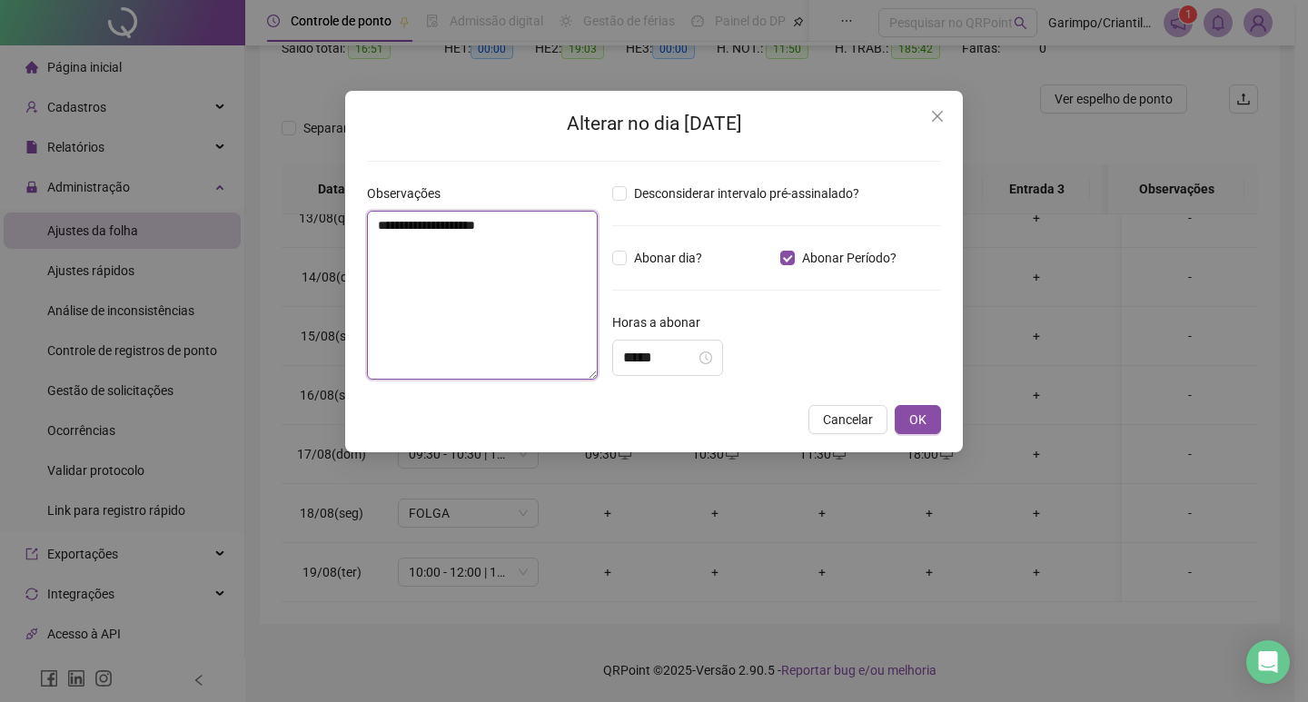
click at [491, 254] on textarea "**********" at bounding box center [482, 295] width 231 height 169
click at [443, 233] on textarea "**********" at bounding box center [482, 295] width 231 height 169
click at [435, 223] on textarea "**********" at bounding box center [482, 295] width 231 height 169
click at [556, 266] on textarea "**********" at bounding box center [482, 295] width 231 height 169
click at [441, 229] on textarea "**********" at bounding box center [482, 295] width 231 height 169
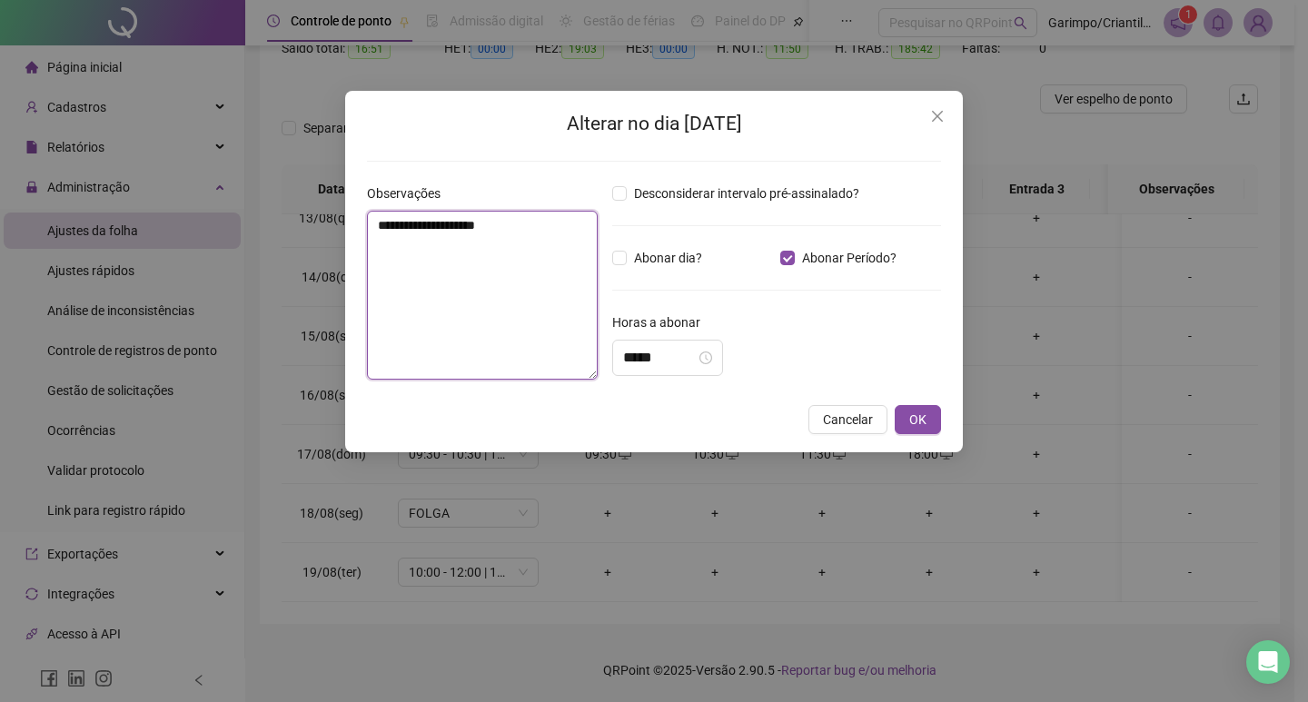
click at [441, 230] on textarea "**********" at bounding box center [482, 295] width 231 height 169
click at [455, 284] on textarea "**********" at bounding box center [482, 295] width 231 height 169
drag, startPoint x: 569, startPoint y: 354, endPoint x: 560, endPoint y: 361, distance: 11.1
click at [569, 356] on textarea "**********" at bounding box center [482, 295] width 231 height 169
type textarea "**********"
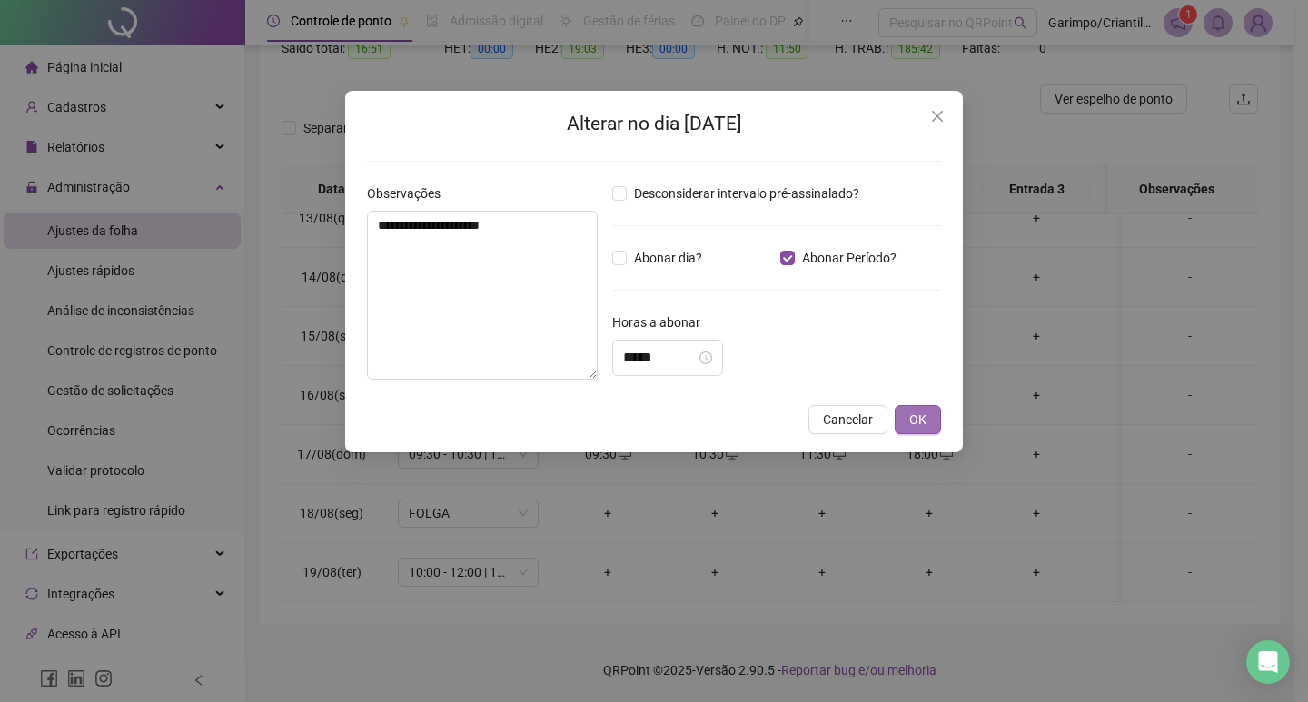
click at [909, 411] on button "OK" at bounding box center [918, 419] width 46 height 29
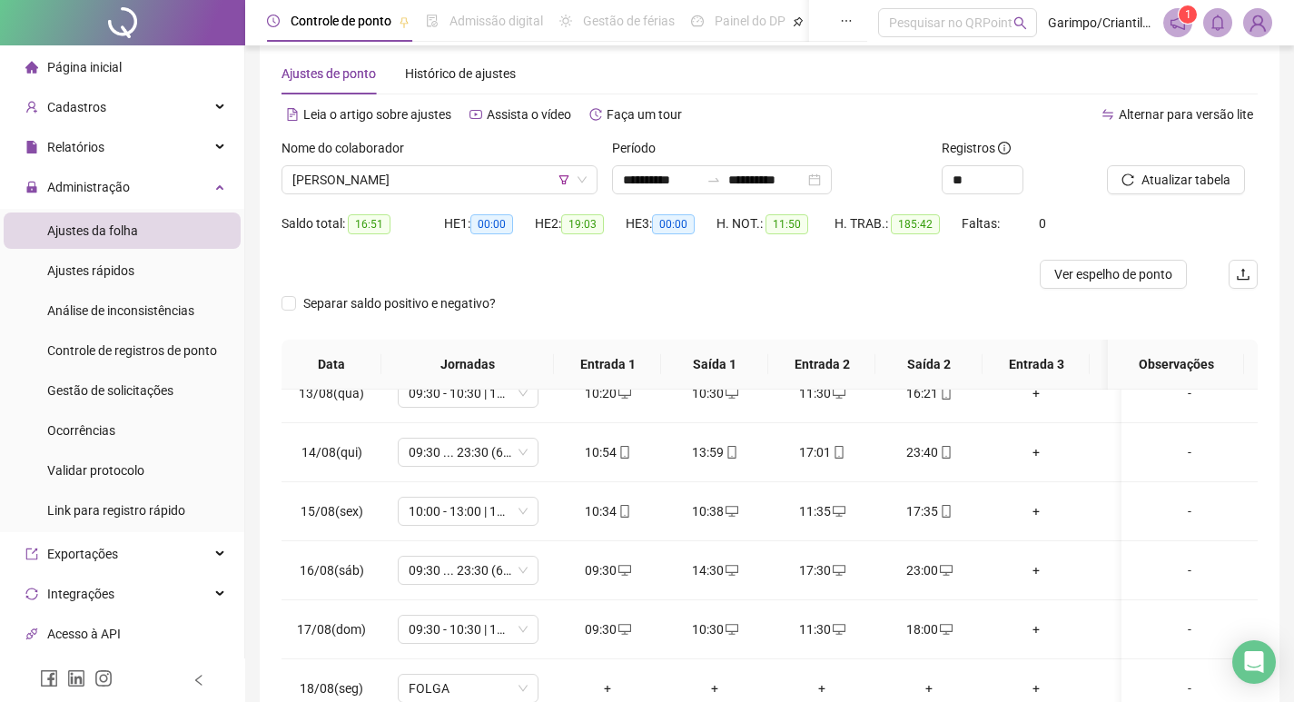
scroll to position [23, 0]
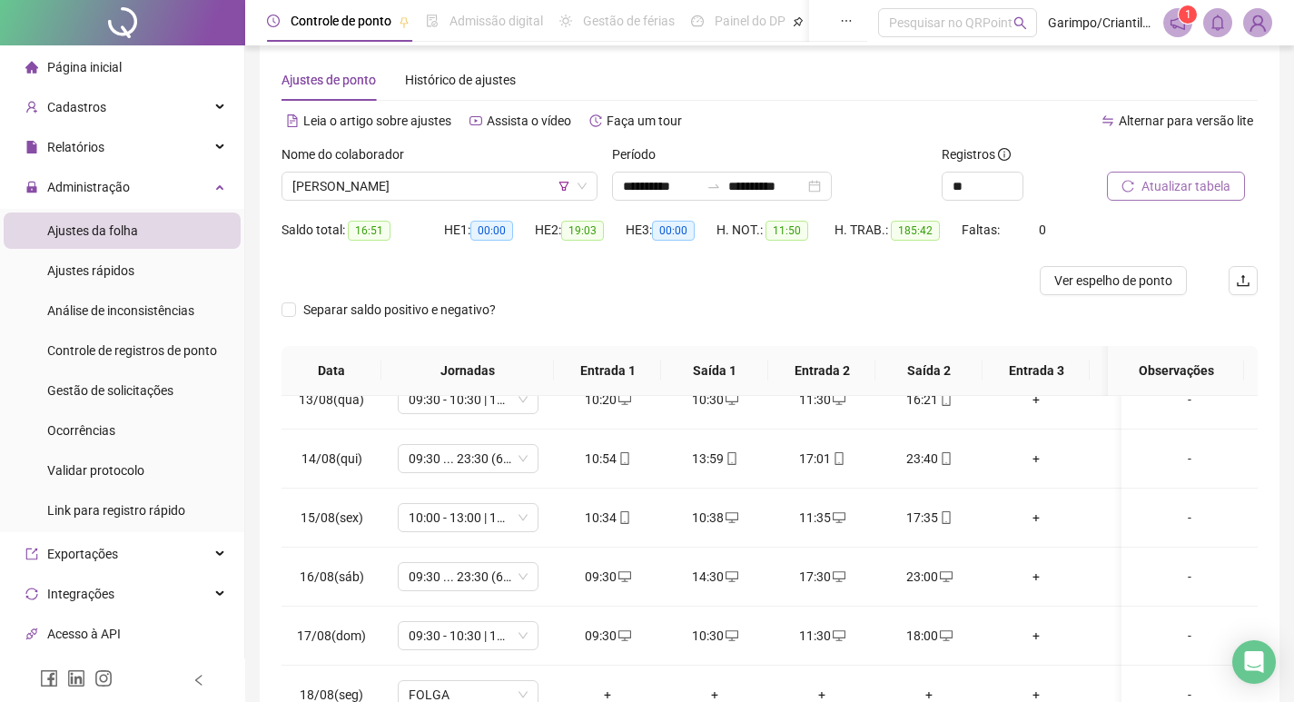
click at [1209, 193] on span "Atualizar tabela" at bounding box center [1186, 186] width 89 height 20
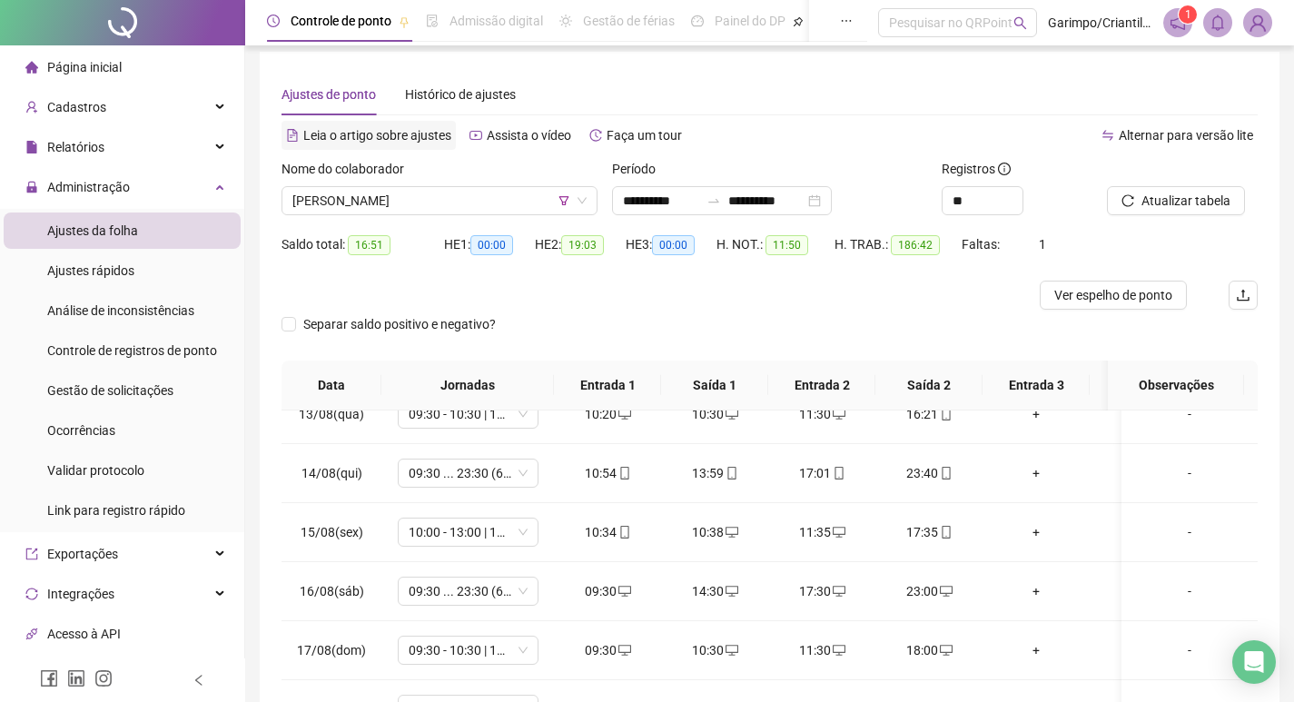
scroll to position [0, 0]
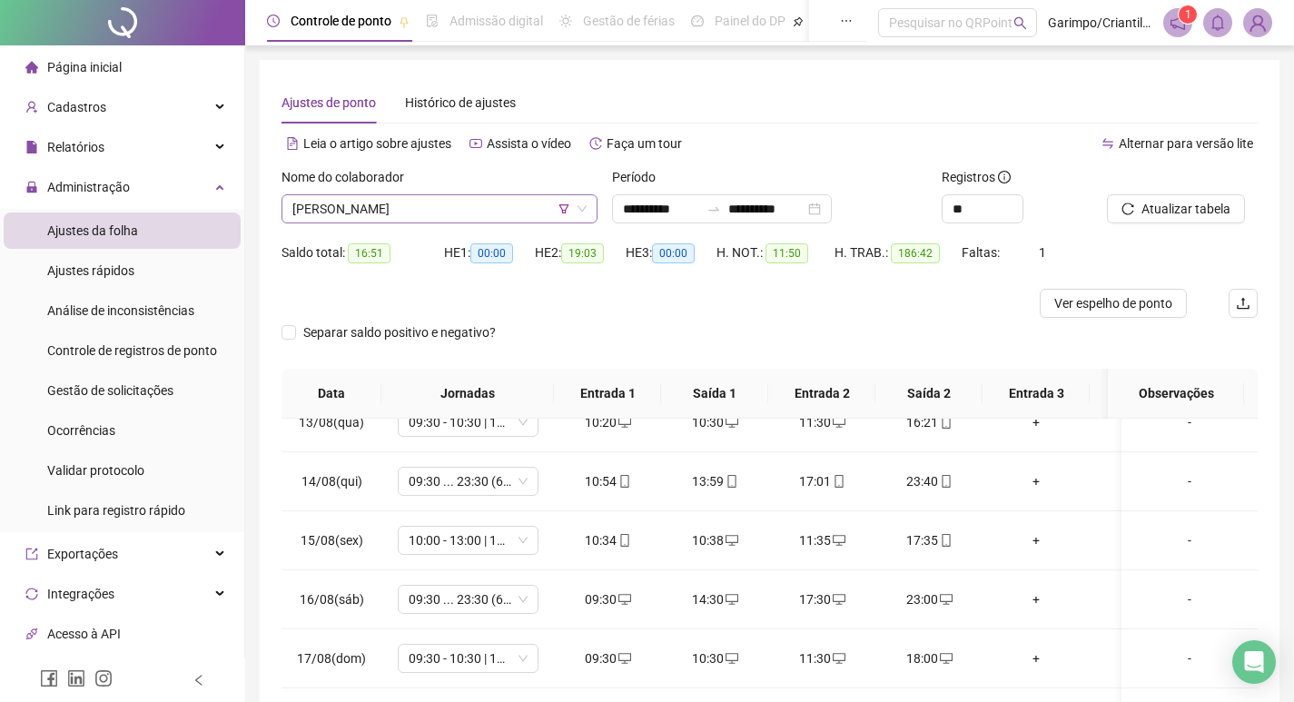
click at [376, 208] on span "[PERSON_NAME]" at bounding box center [439, 208] width 294 height 27
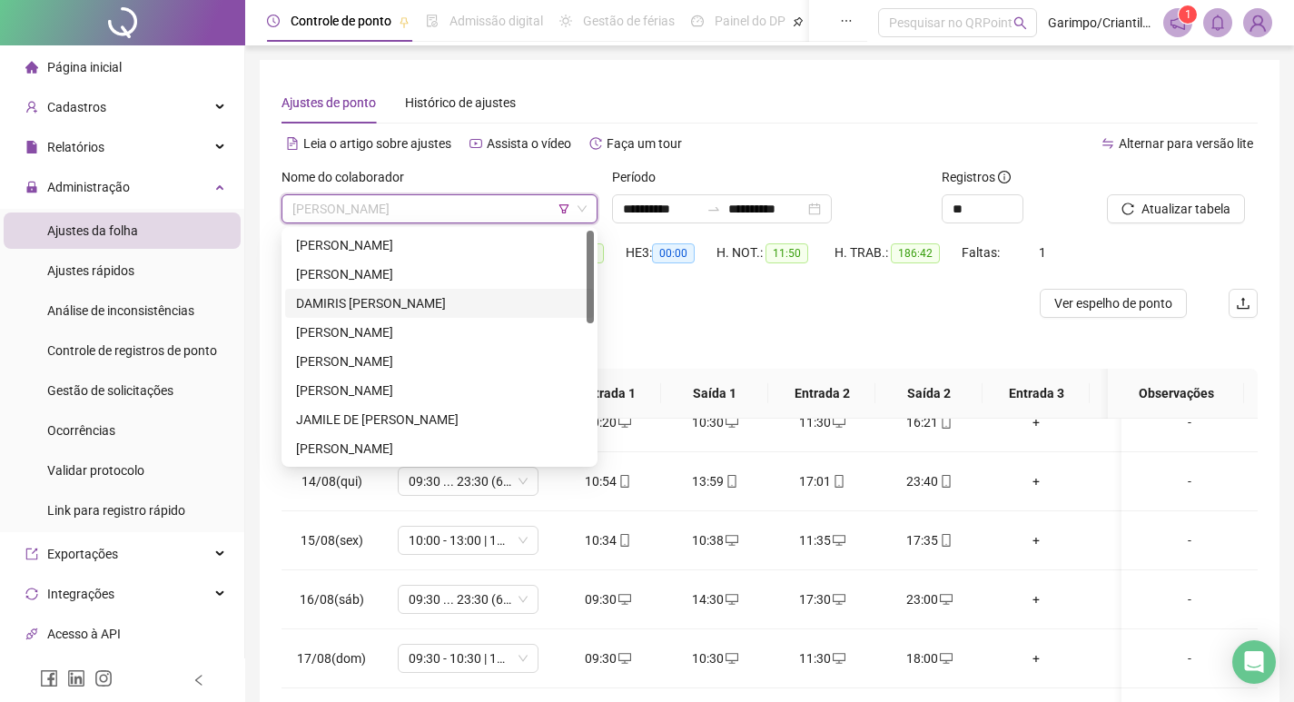
click at [386, 296] on div "DAMIRIS [PERSON_NAME]" at bounding box center [439, 303] width 287 height 20
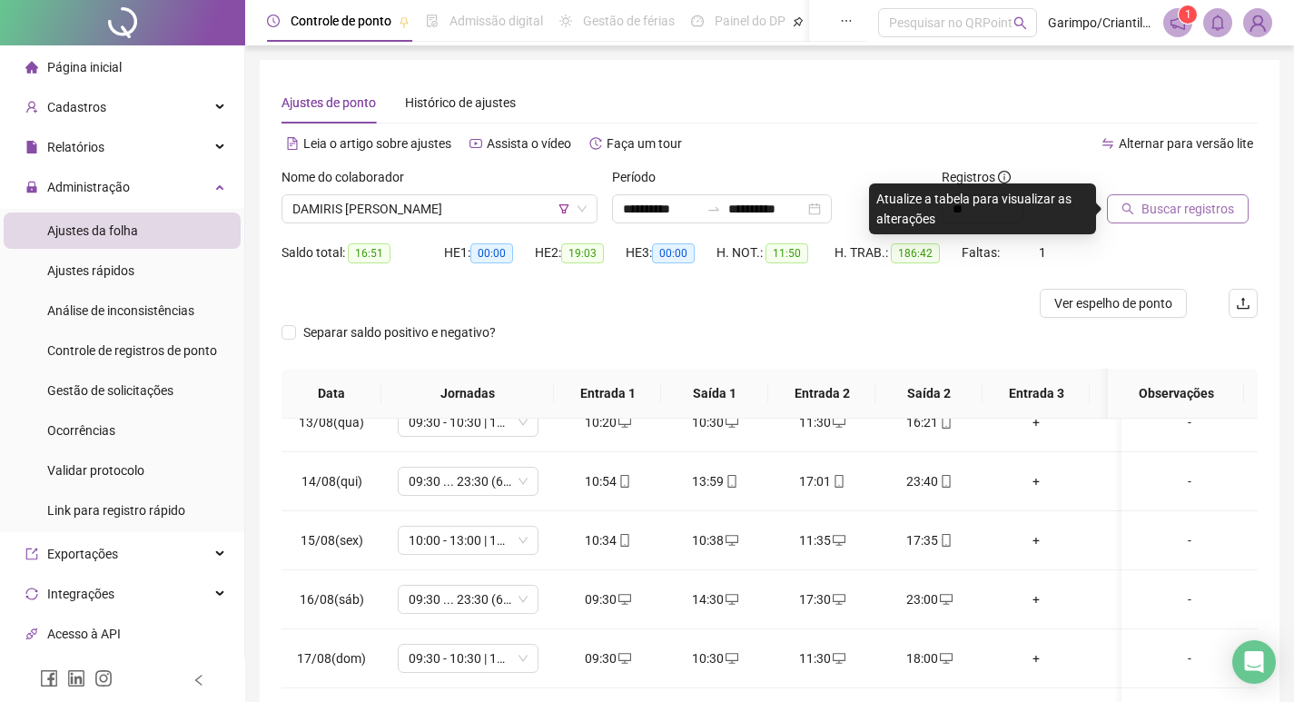
click at [1152, 204] on span "Buscar registros" at bounding box center [1188, 209] width 93 height 20
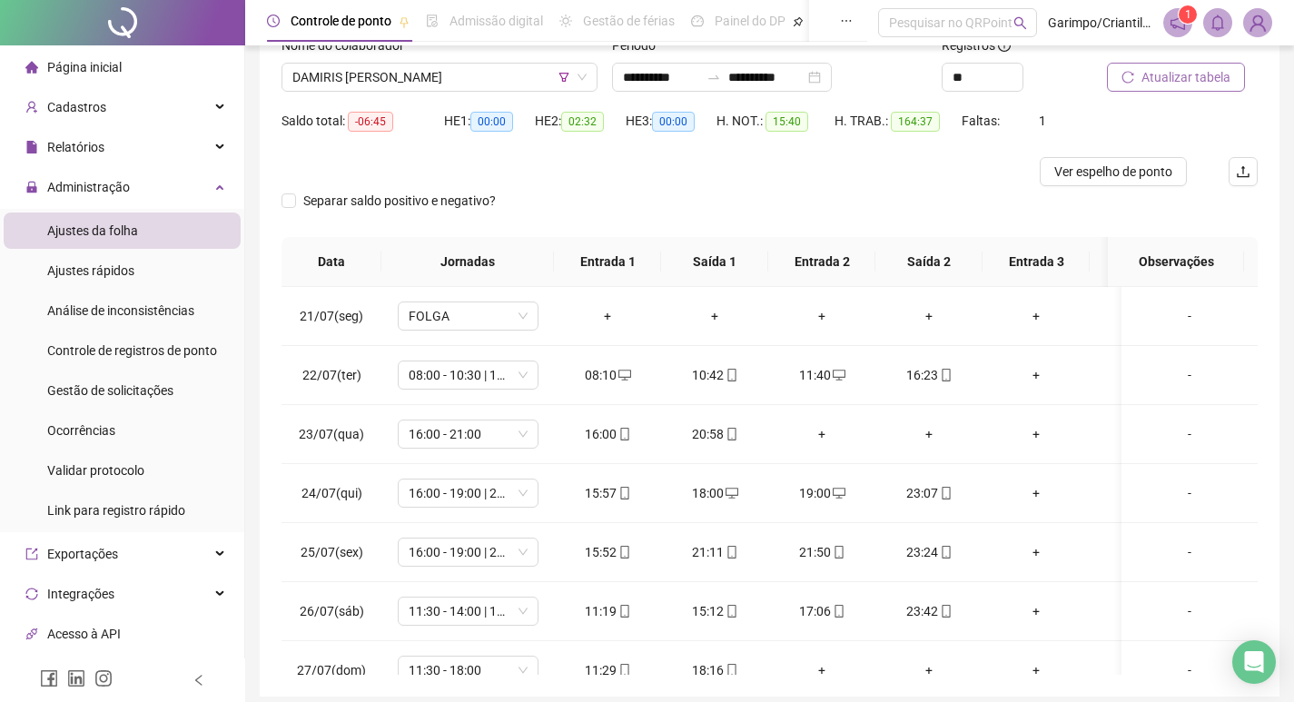
scroll to position [23, 0]
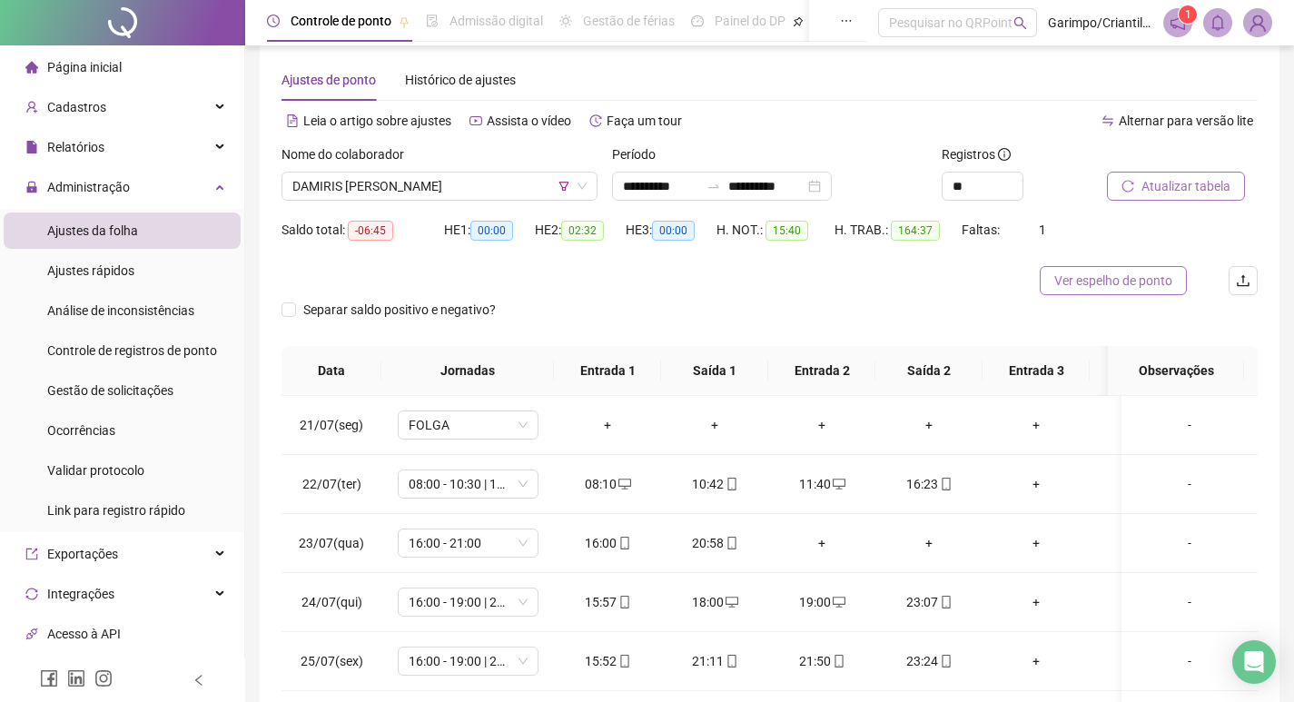
click at [1137, 288] on span "Ver espelho de ponto" at bounding box center [1114, 281] width 118 height 20
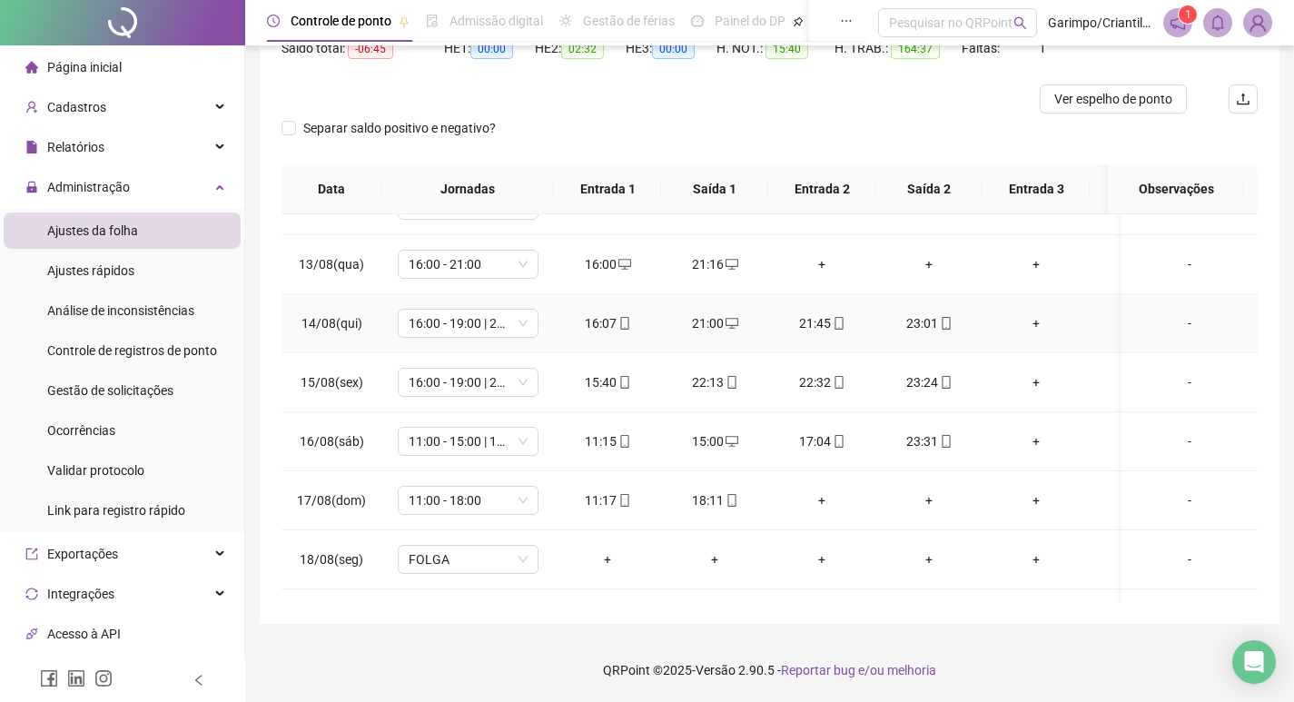
scroll to position [1397, 0]
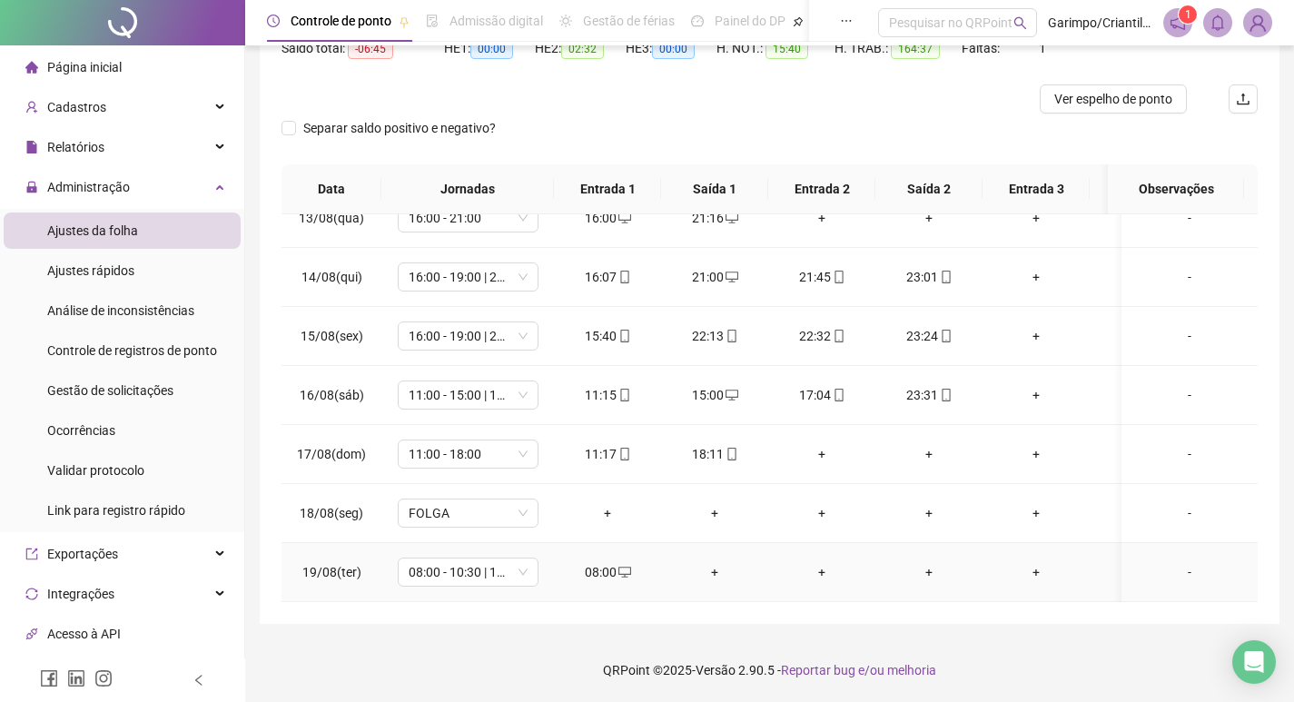
click at [725, 562] on div "+" at bounding box center [715, 572] width 78 height 20
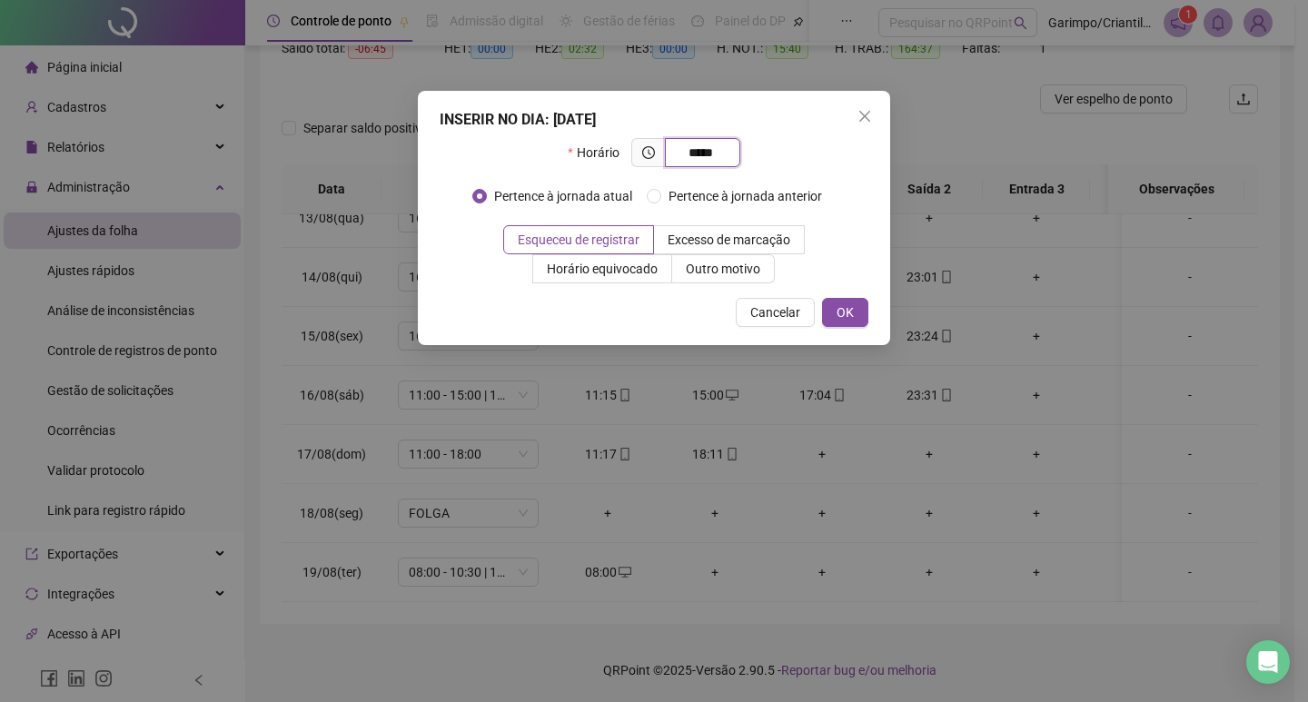
type input "*****"
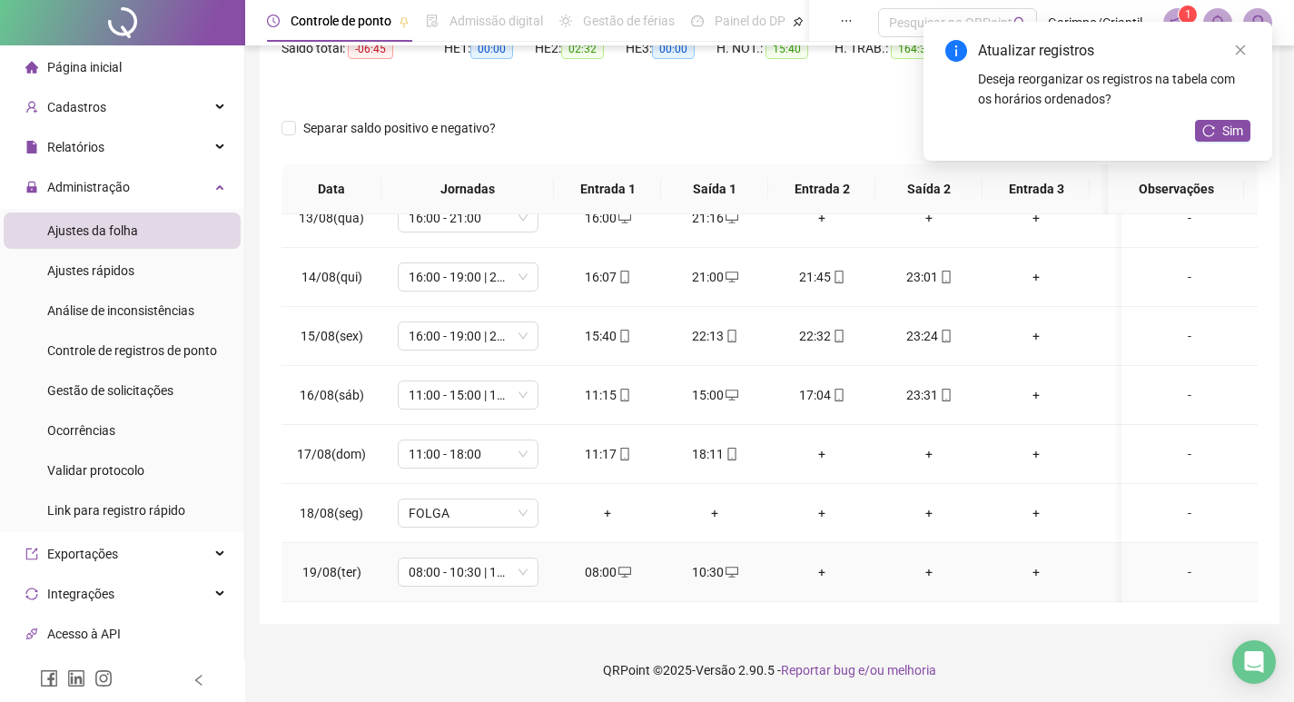
click at [831, 565] on div "+" at bounding box center [822, 572] width 78 height 20
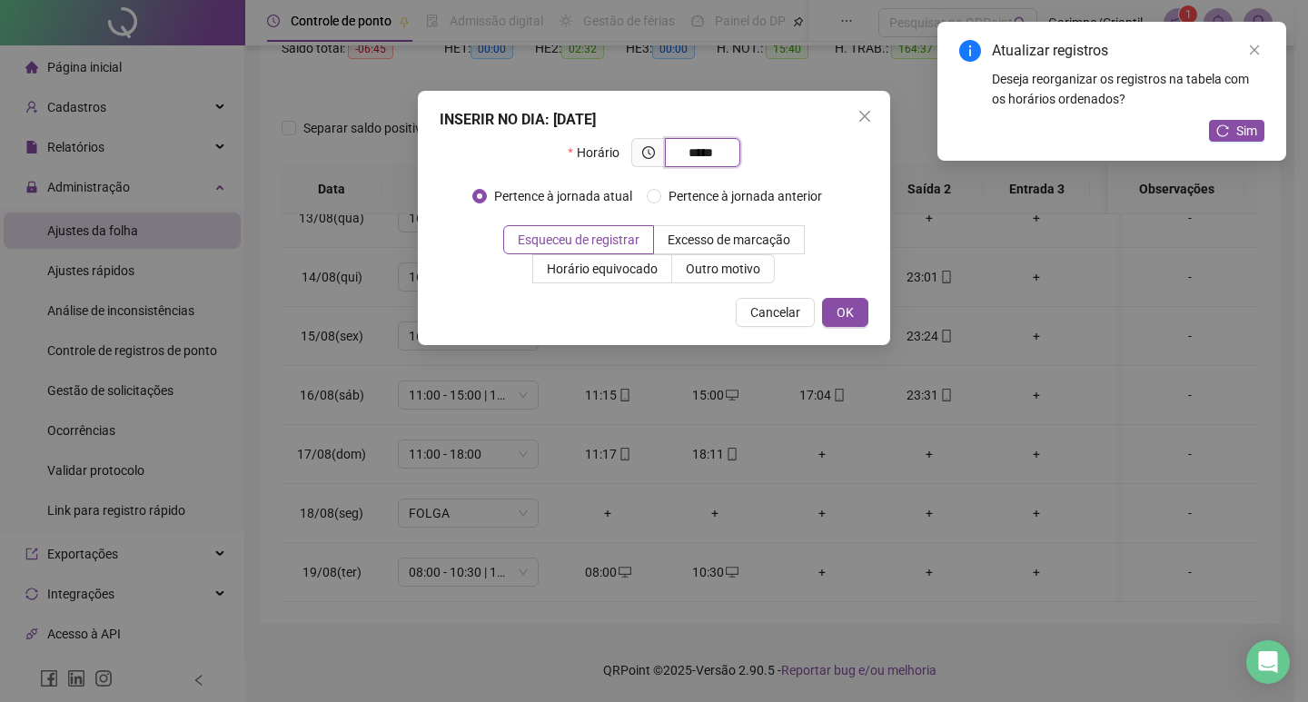
type input "*****"
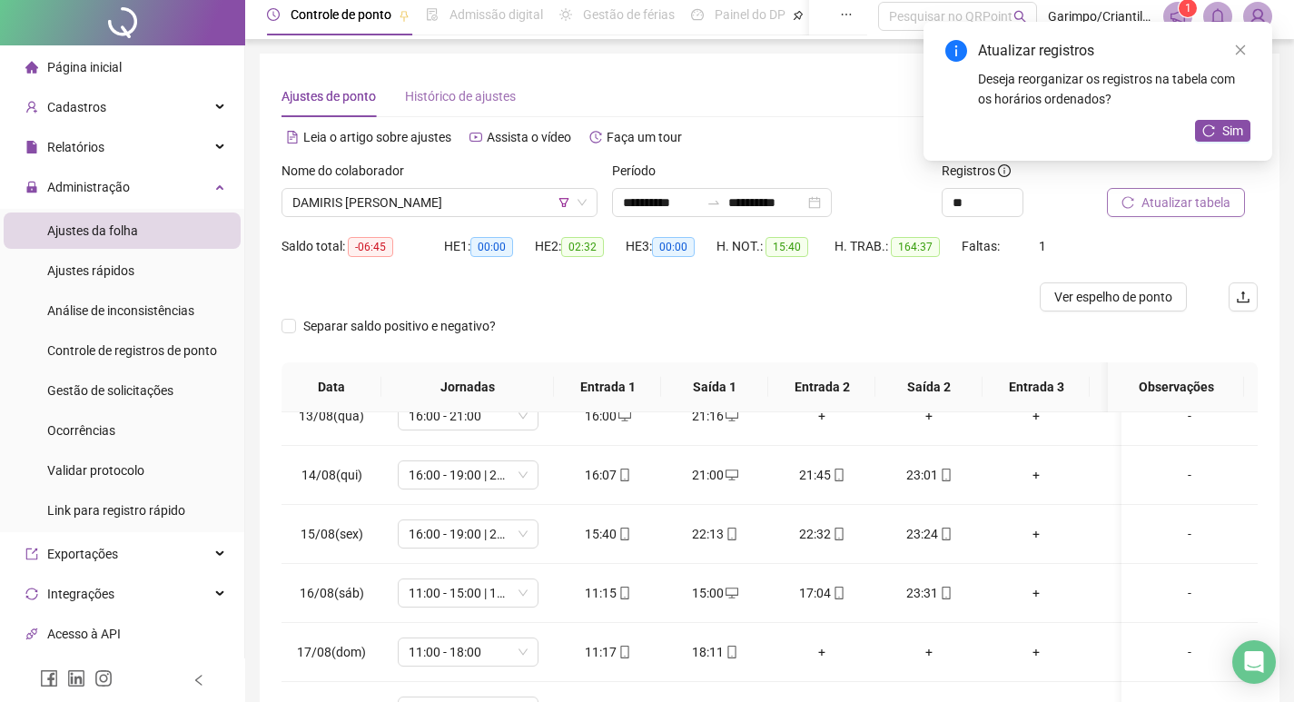
scroll to position [0, 0]
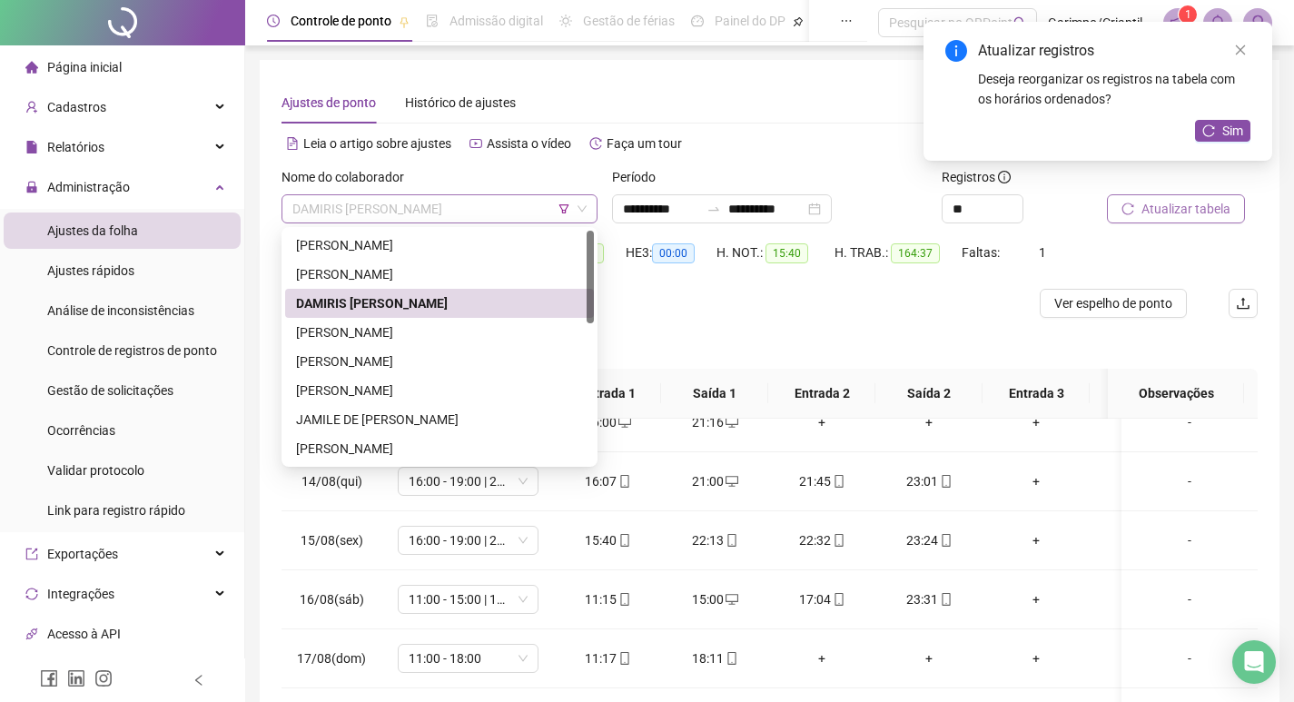
click at [401, 206] on span "DAMIRIS [PERSON_NAME]" at bounding box center [439, 208] width 294 height 27
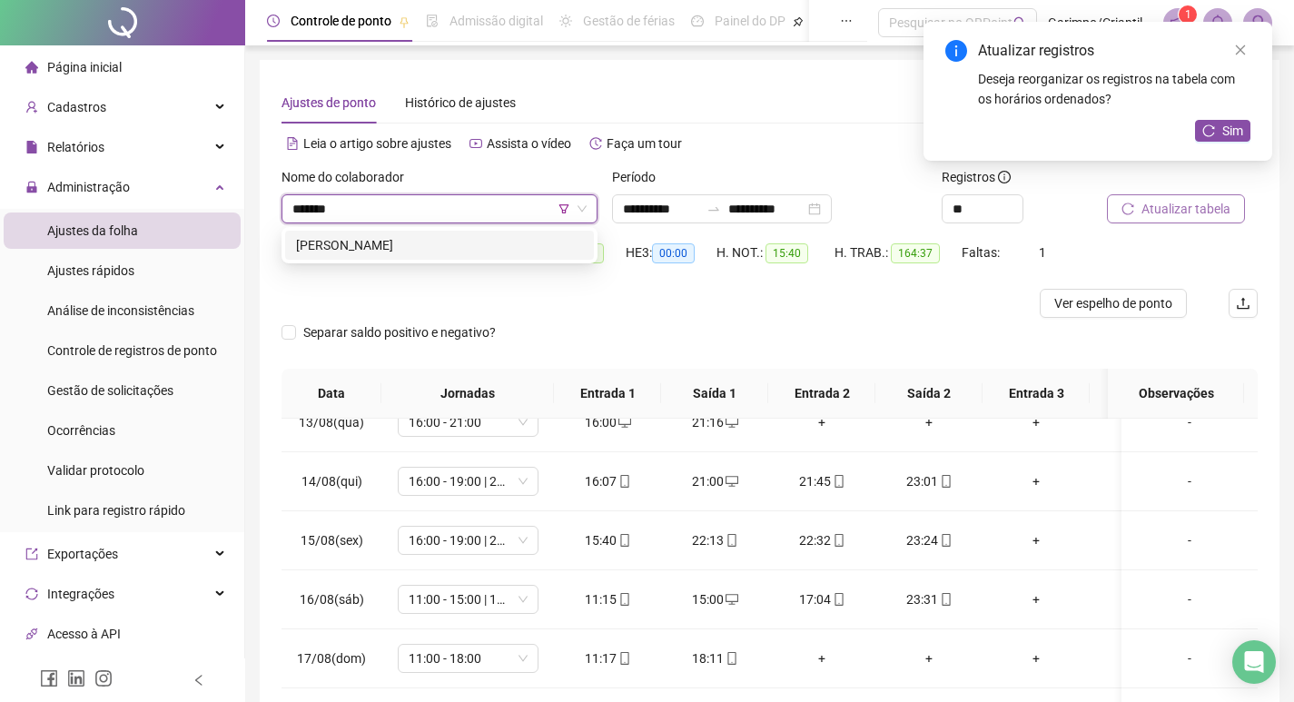
type input "********"
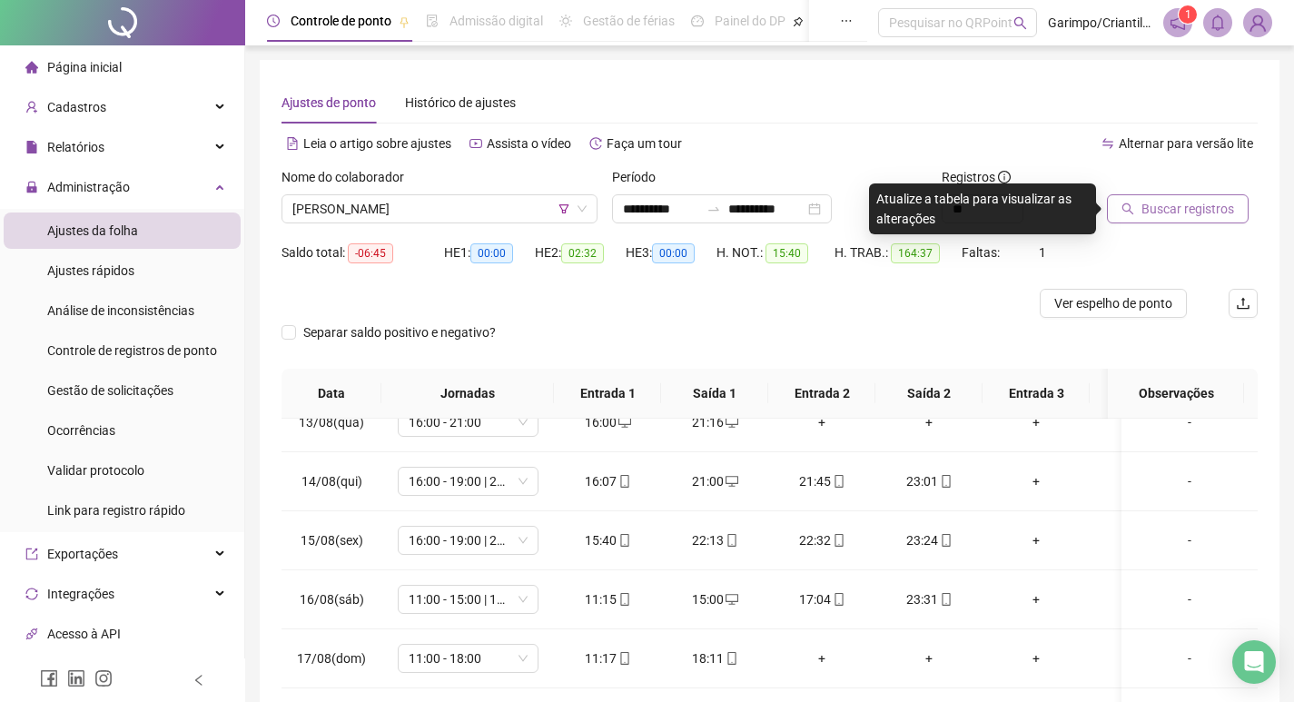
click at [1141, 208] on button "Buscar registros" at bounding box center [1178, 208] width 142 height 29
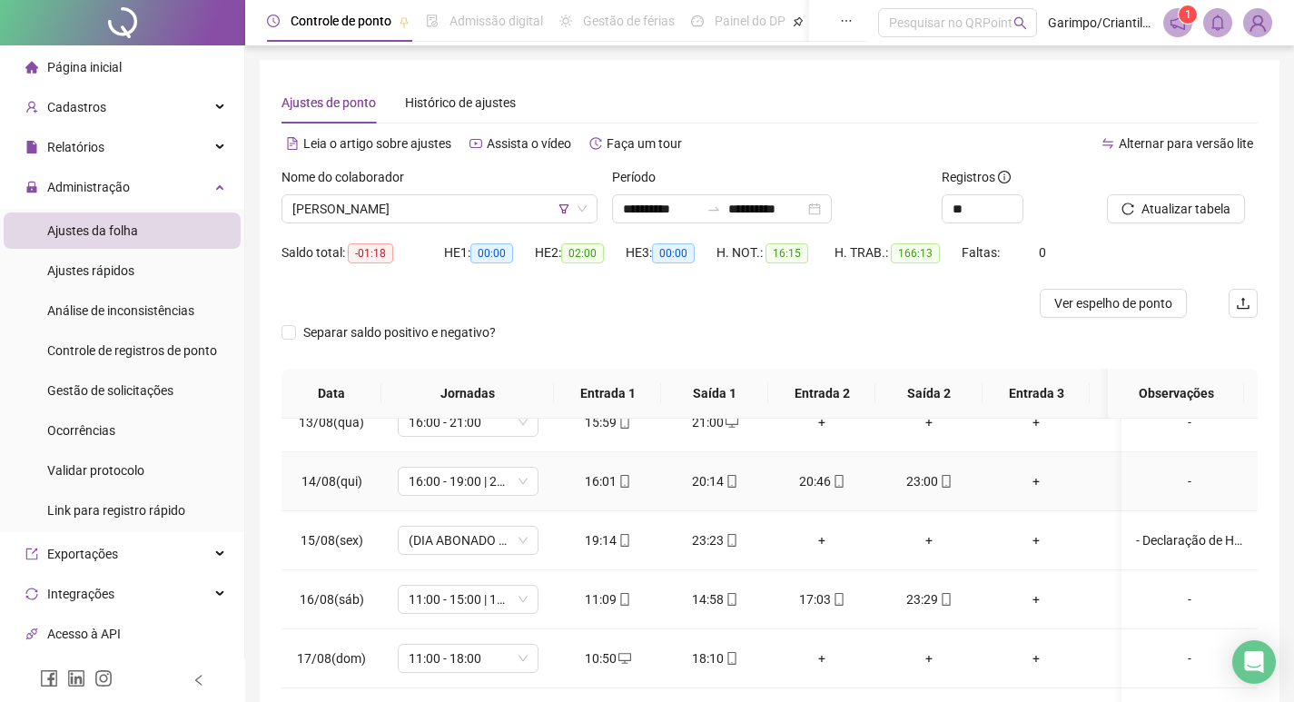
scroll to position [204, 0]
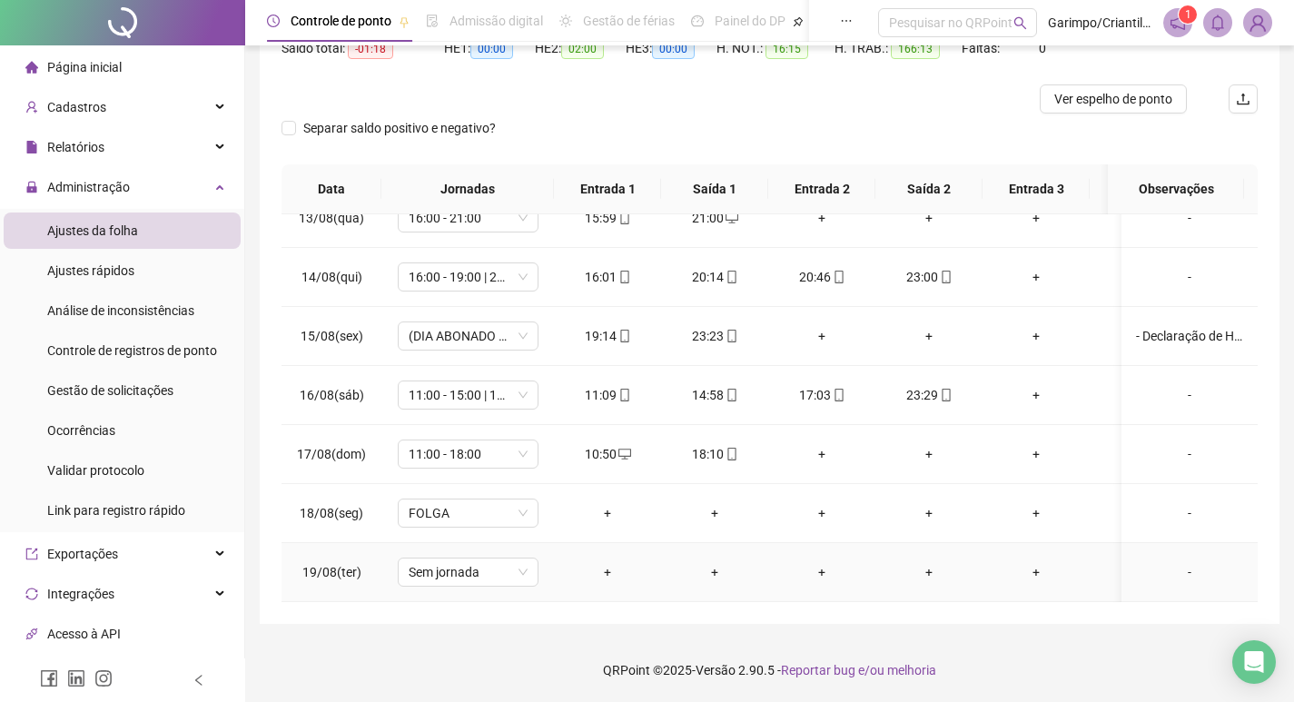
click at [604, 562] on div "+" at bounding box center [608, 572] width 78 height 20
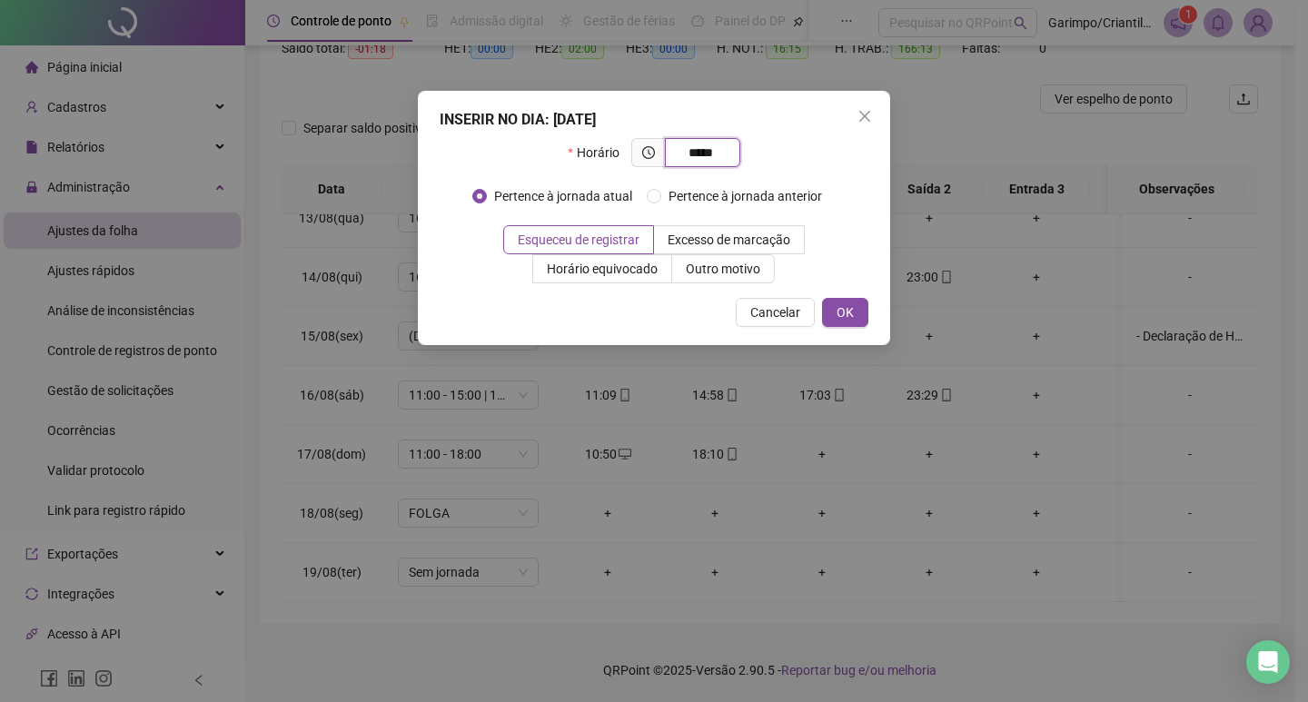
type input "*****"
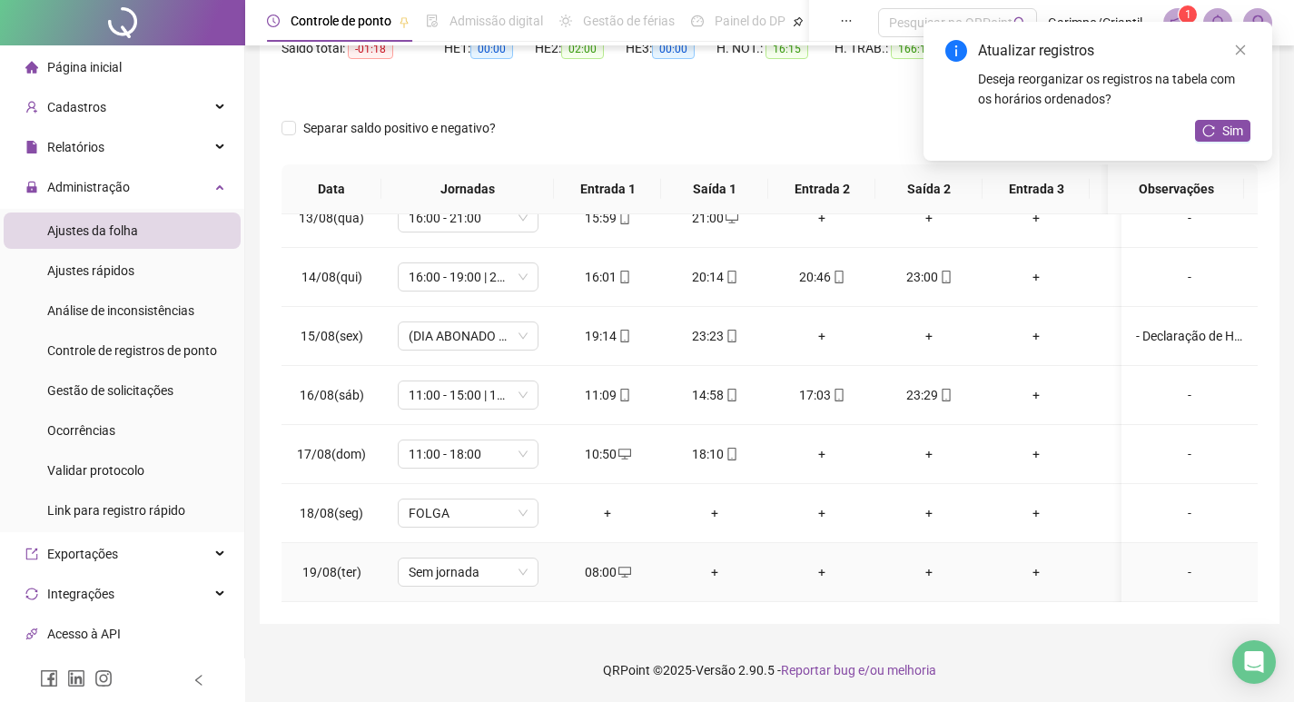
click at [727, 562] on div "+" at bounding box center [715, 572] width 78 height 20
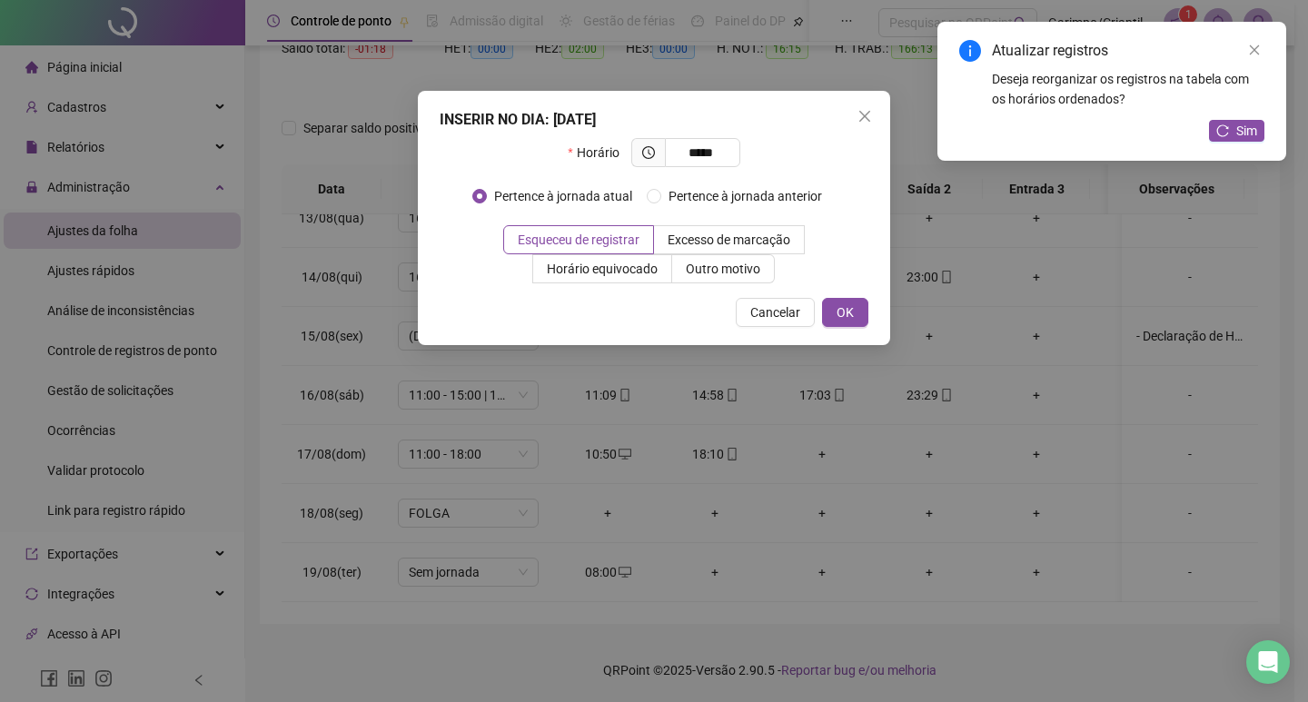
type input "*****"
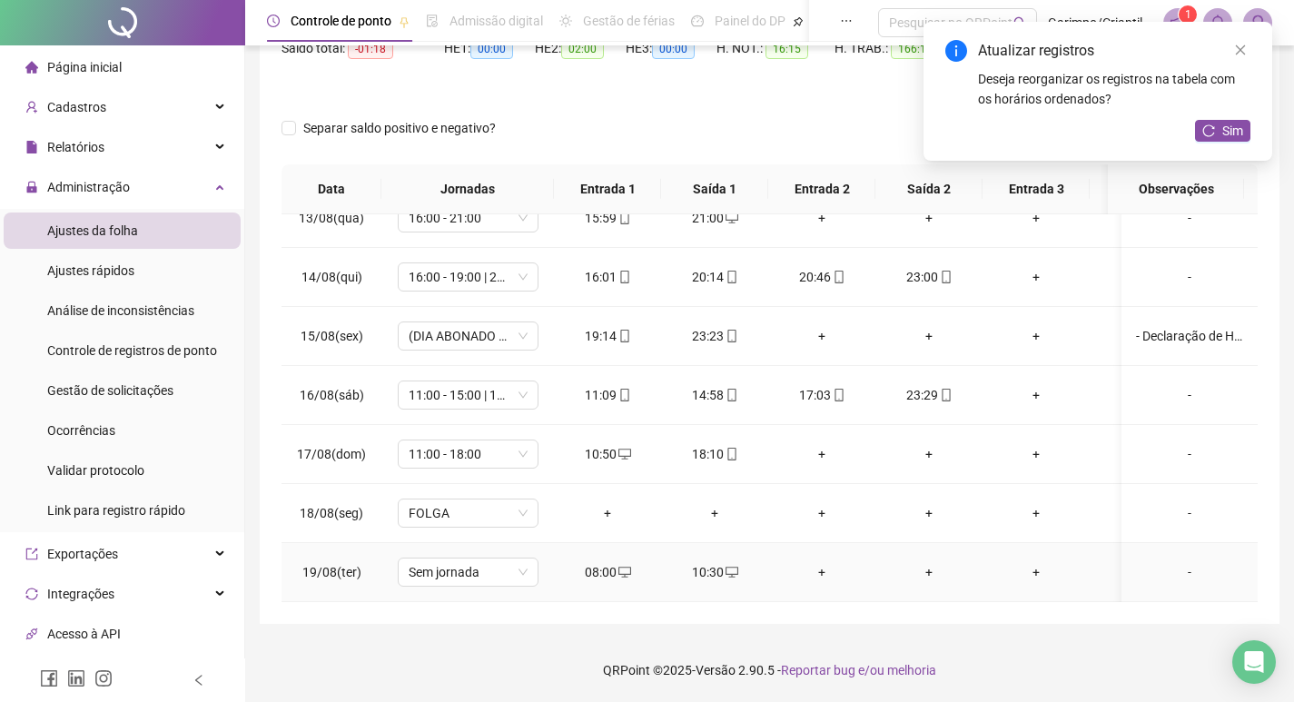
click at [824, 562] on div "+" at bounding box center [822, 572] width 78 height 20
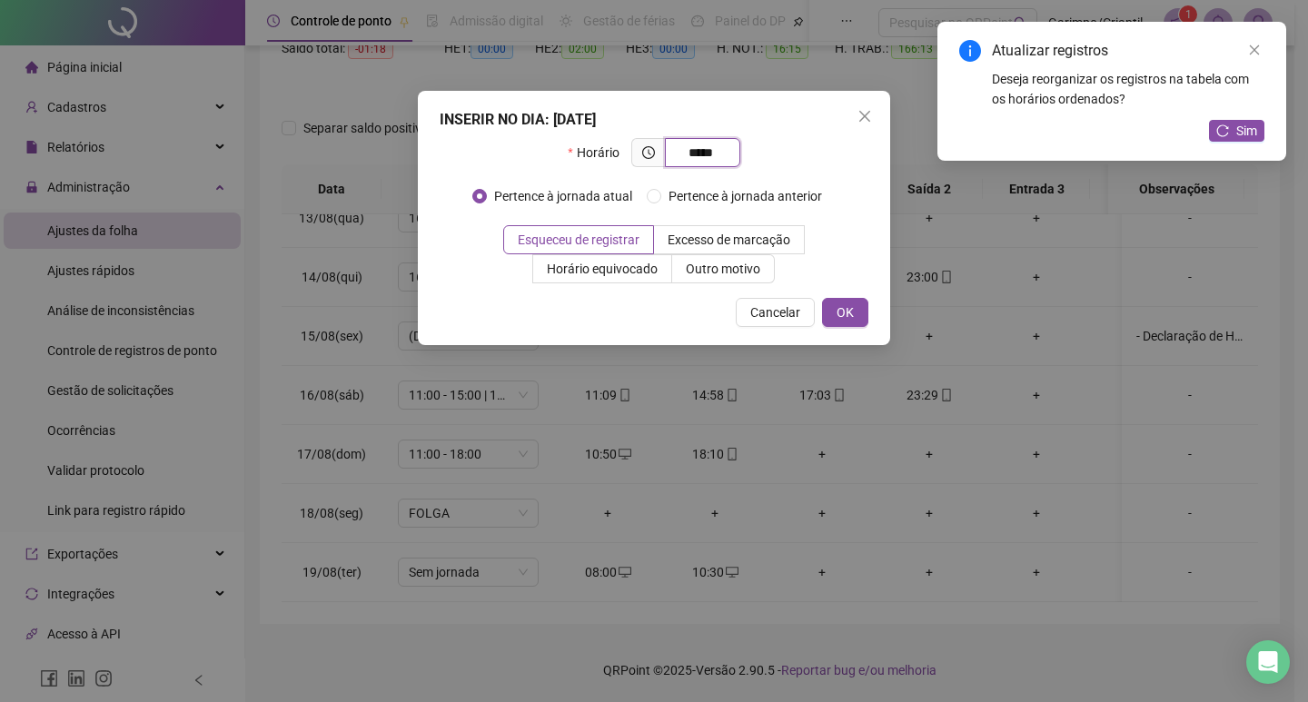
type input "*****"
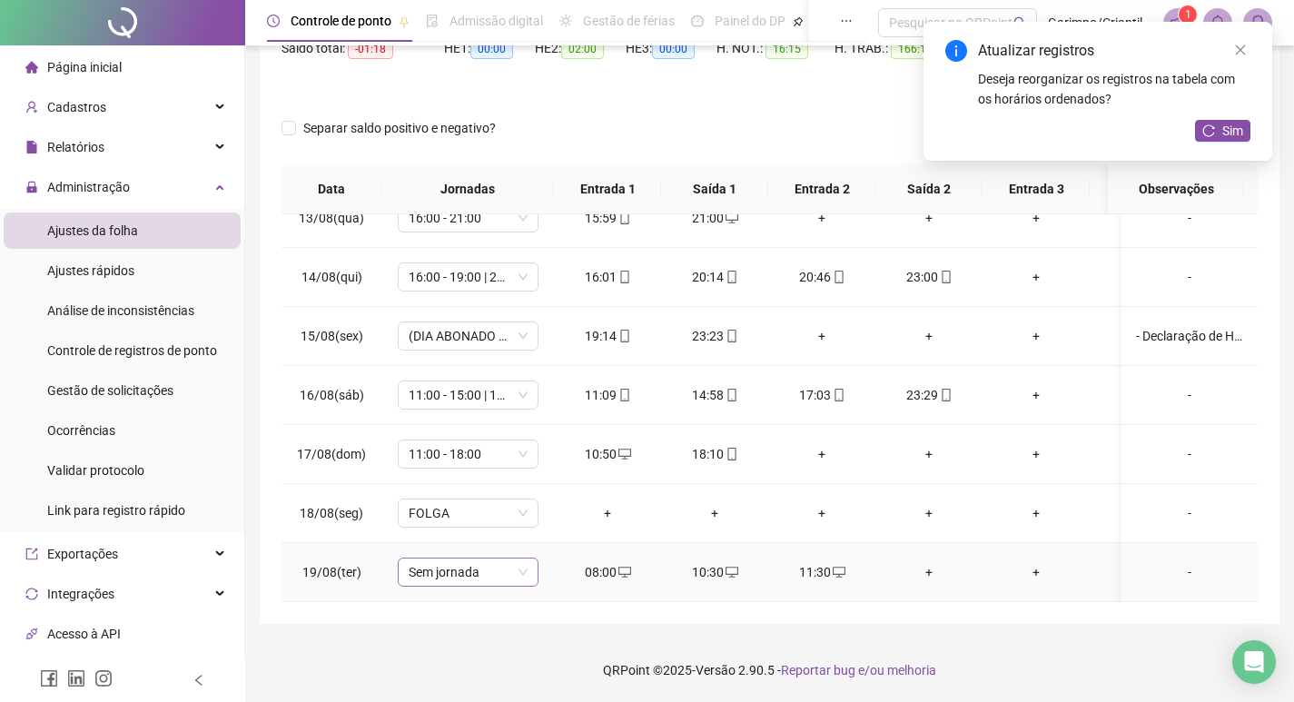
click at [465, 566] on span "Sem jornada" at bounding box center [468, 572] width 119 height 27
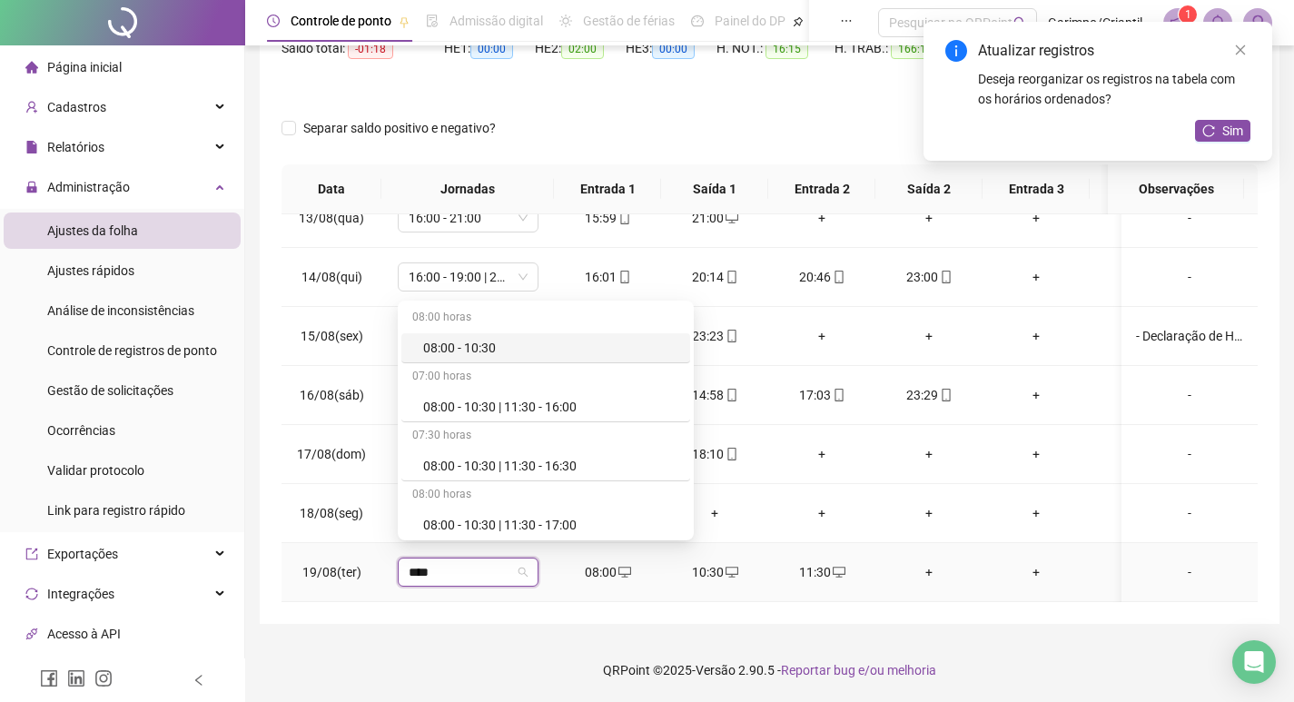
type input "*****"
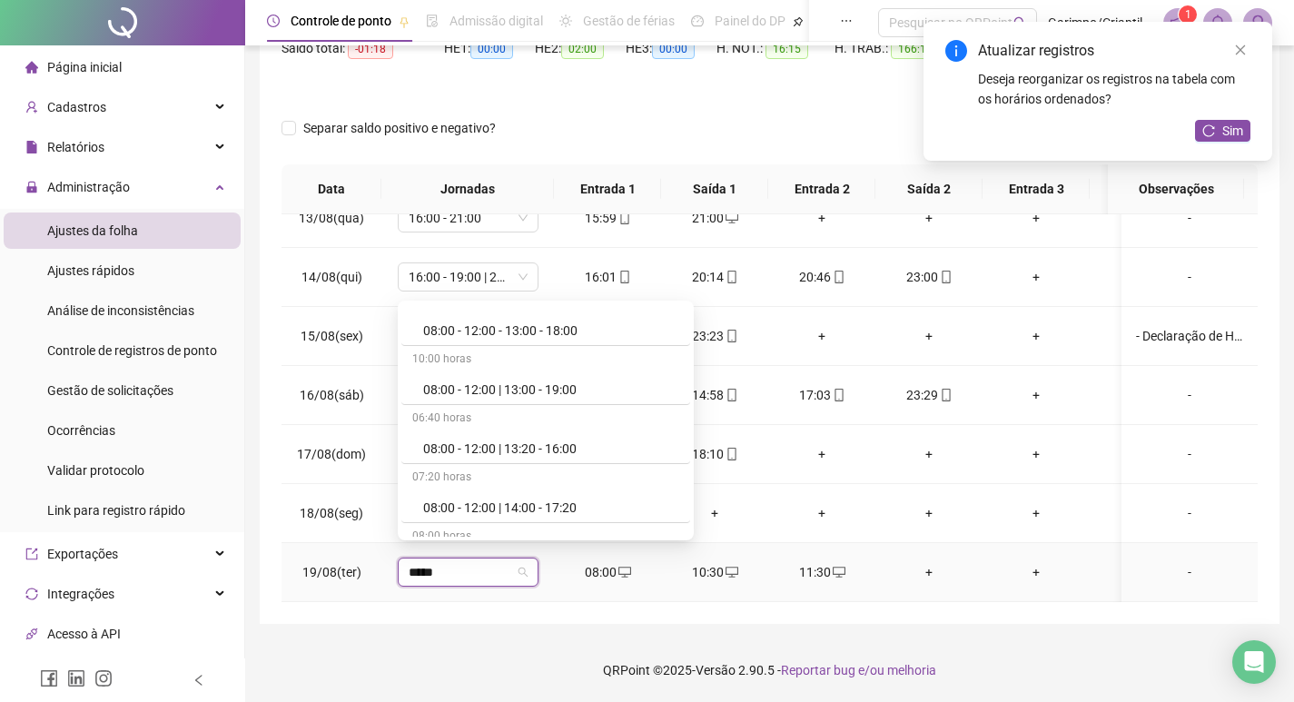
scroll to position [1272, 0]
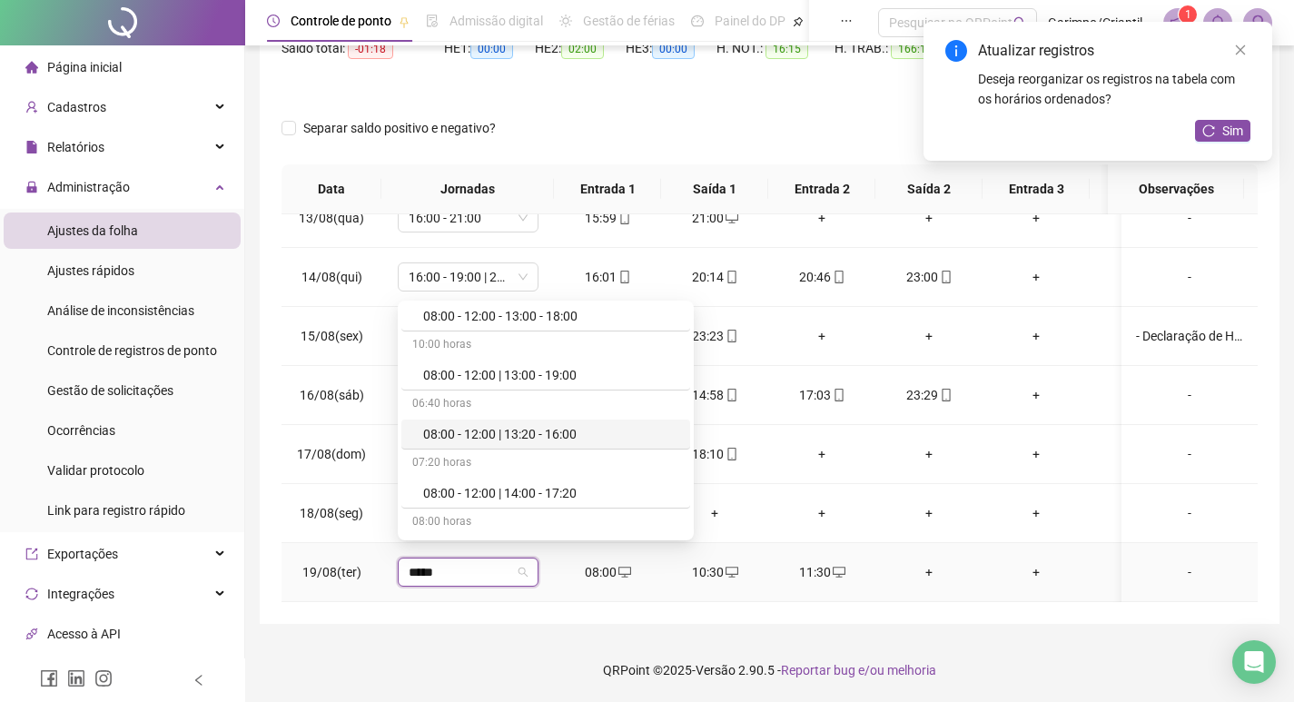
click at [538, 439] on div "08:00 - 12:00 | 13:20 - 16:00" at bounding box center [551, 434] width 256 height 20
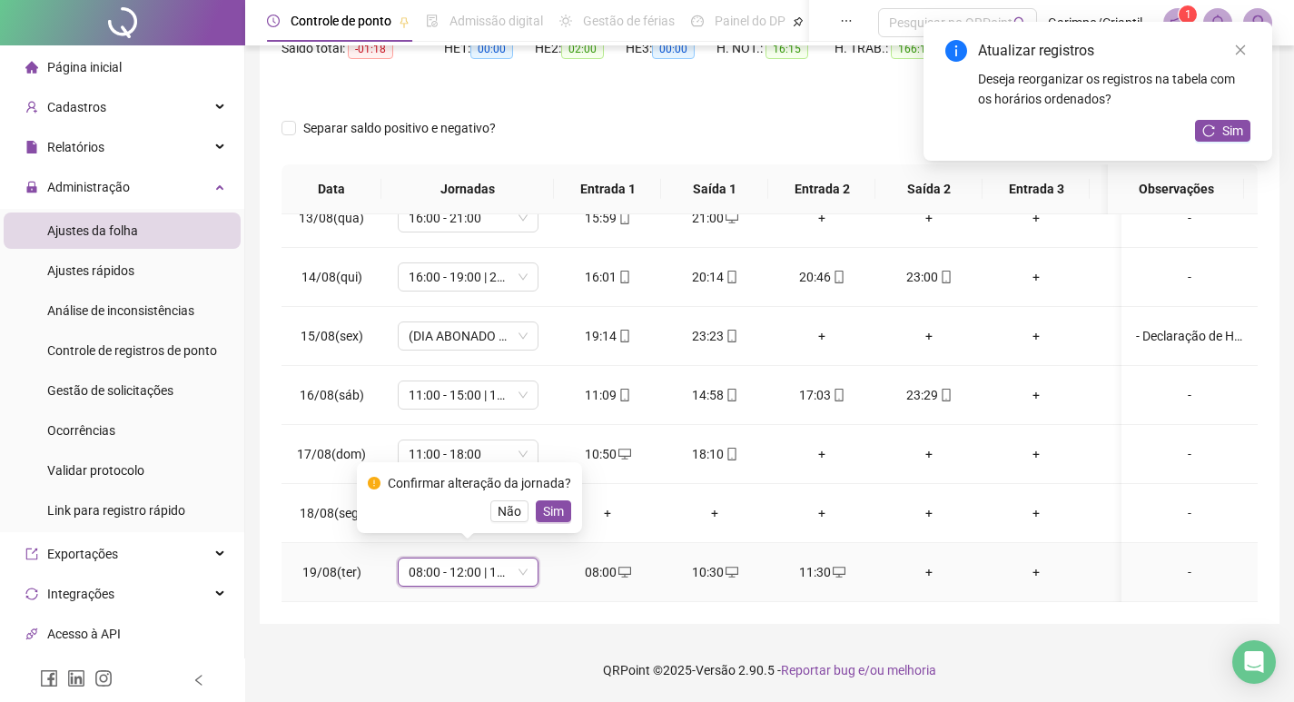
click at [491, 559] on span "08:00 - 12:00 | 13:20 - 16:00" at bounding box center [468, 572] width 119 height 27
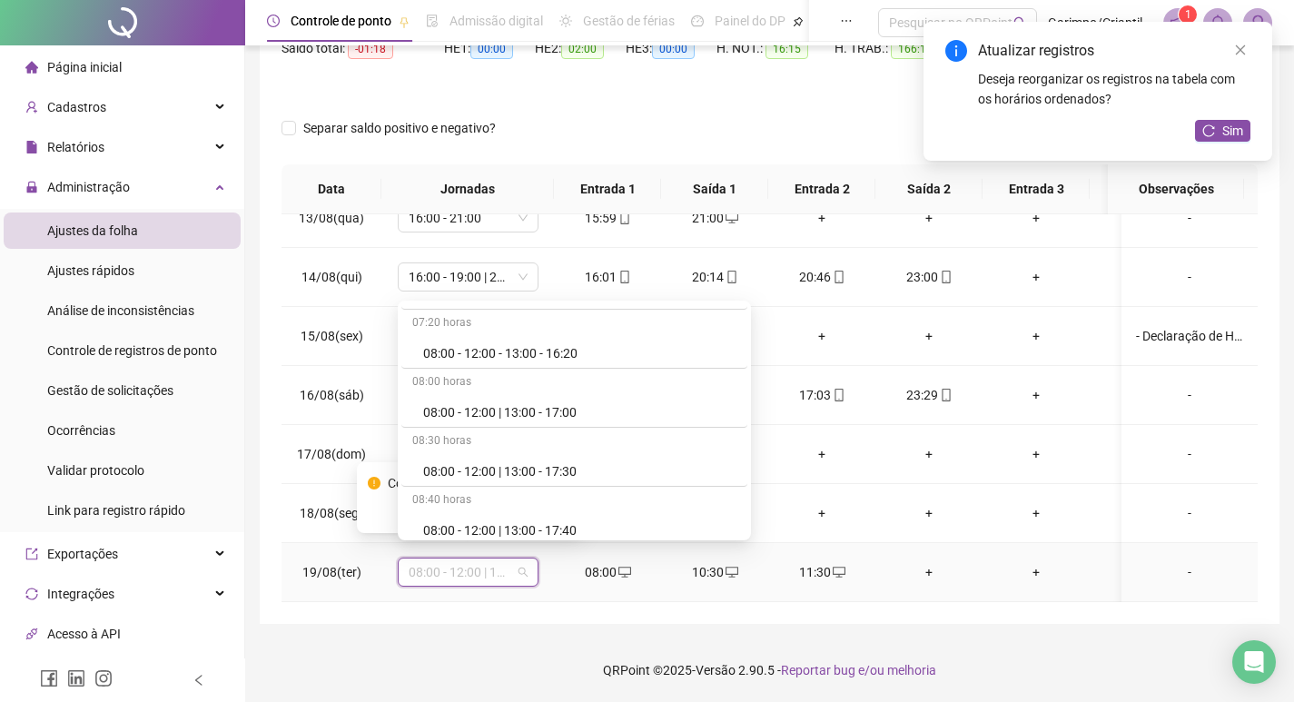
scroll to position [2678, 0]
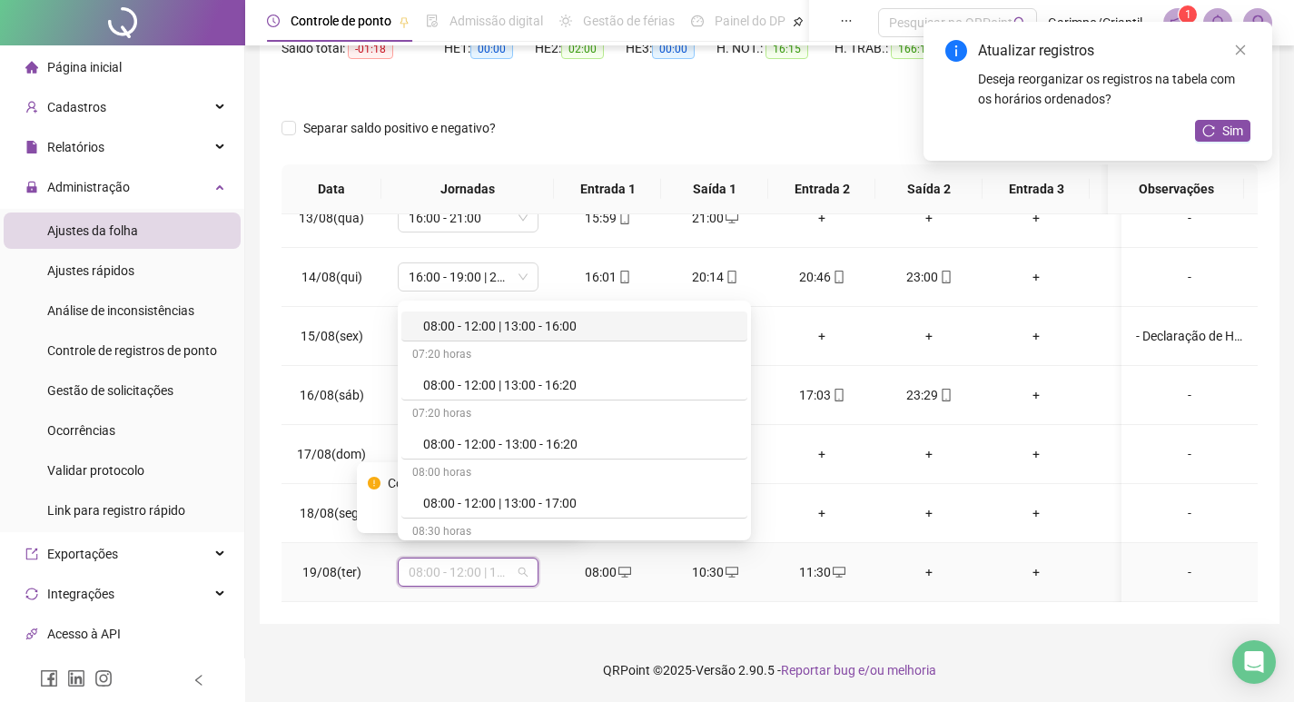
click at [572, 325] on div "08:00 - 12:00 | 13:00 - 16:00" at bounding box center [579, 326] width 313 height 20
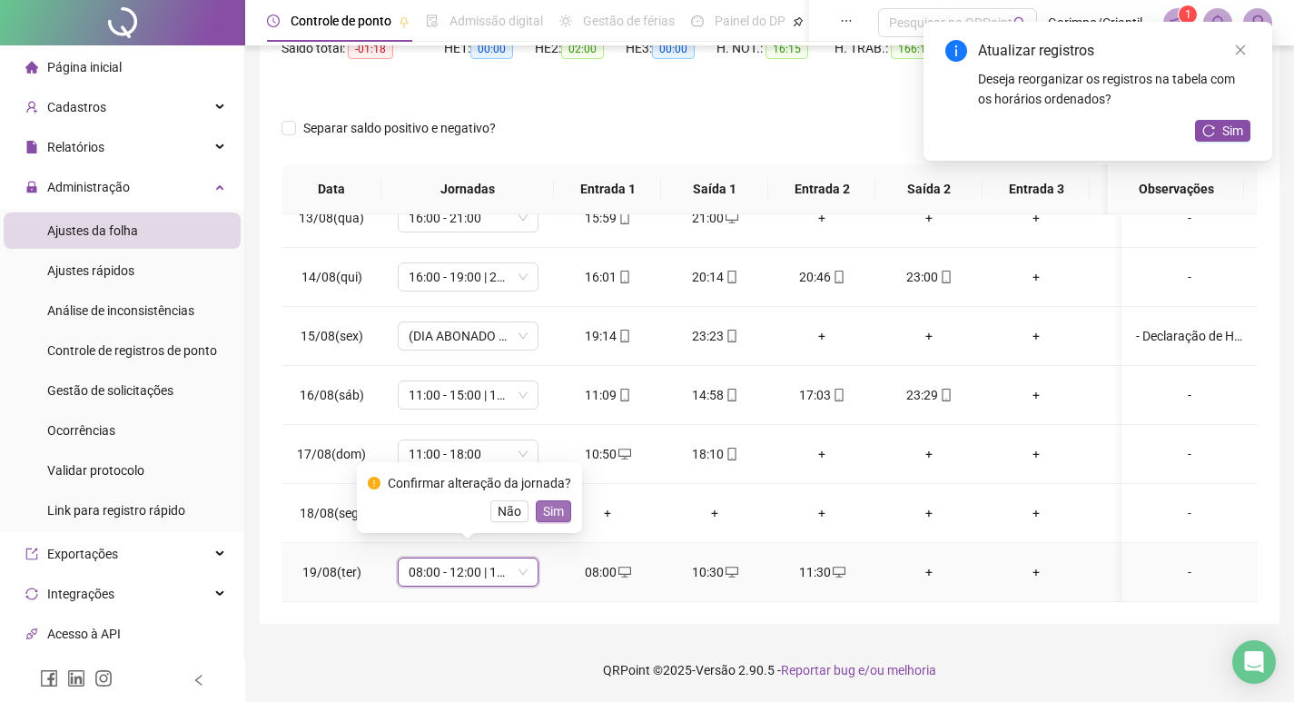
click at [547, 510] on span "Sim" at bounding box center [553, 511] width 21 height 20
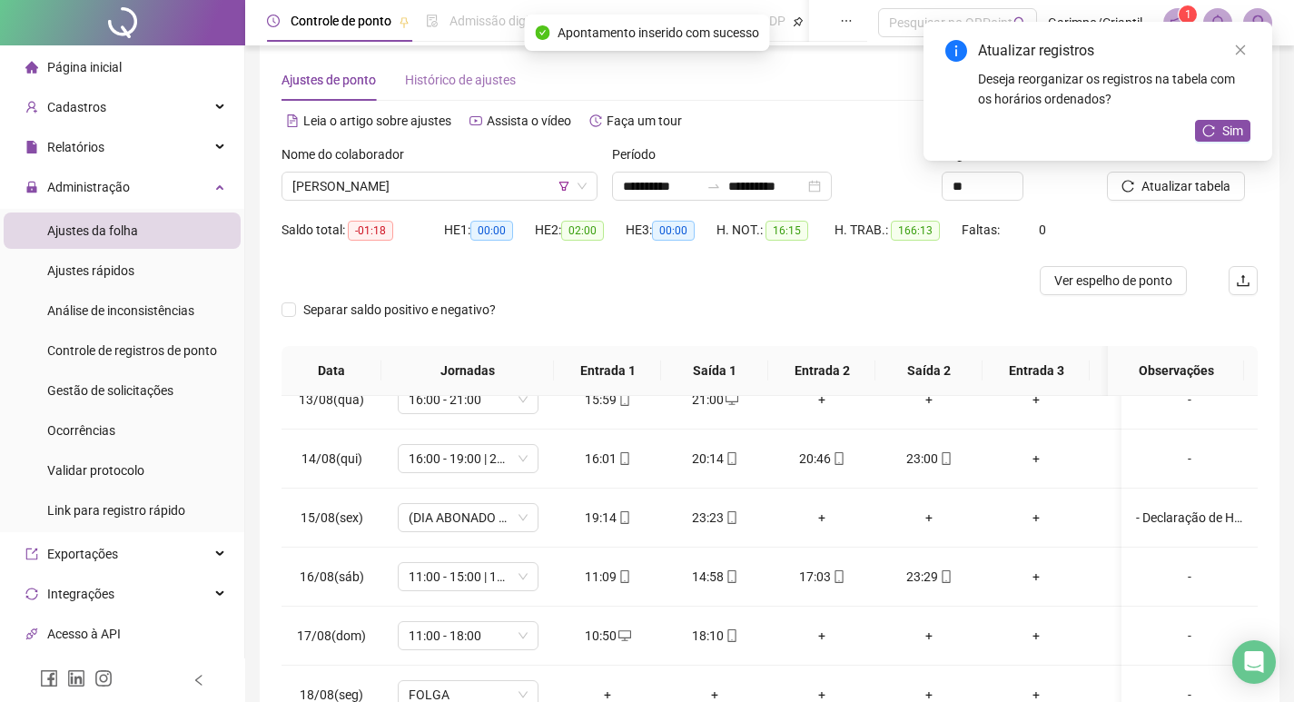
scroll to position [0, 0]
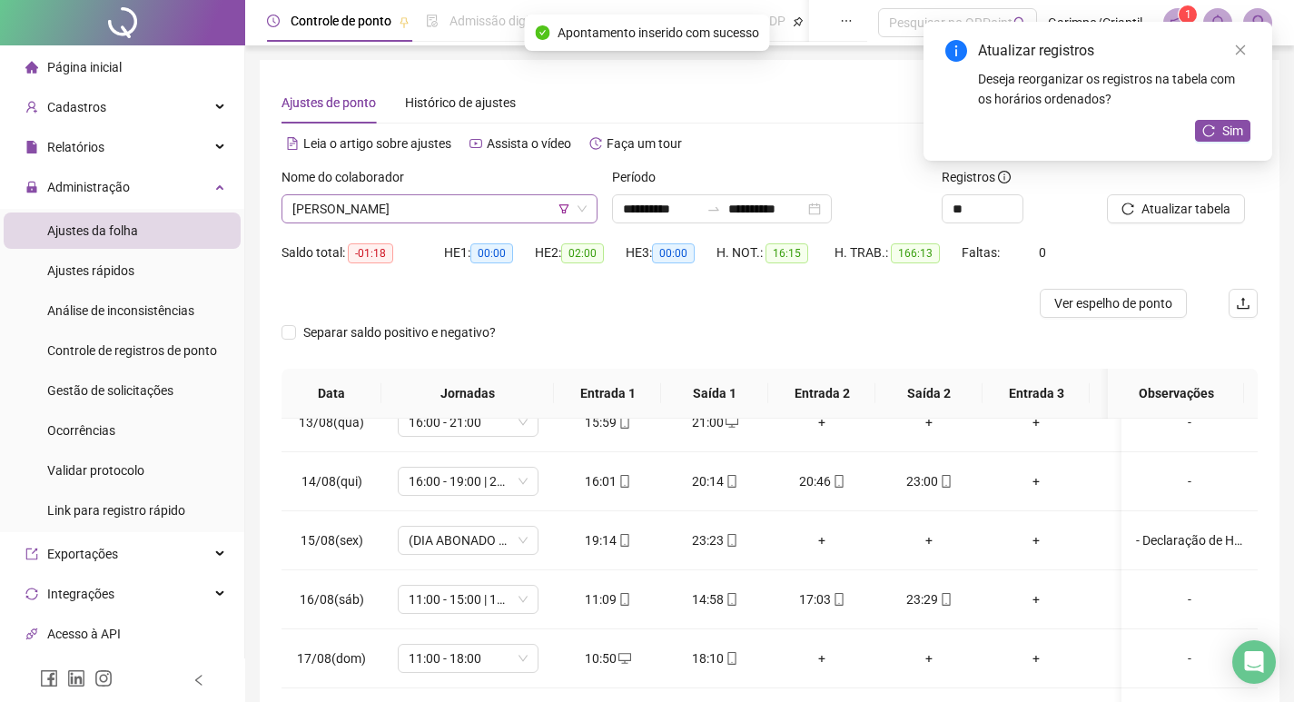
click at [473, 218] on span "[PERSON_NAME]" at bounding box center [439, 208] width 294 height 27
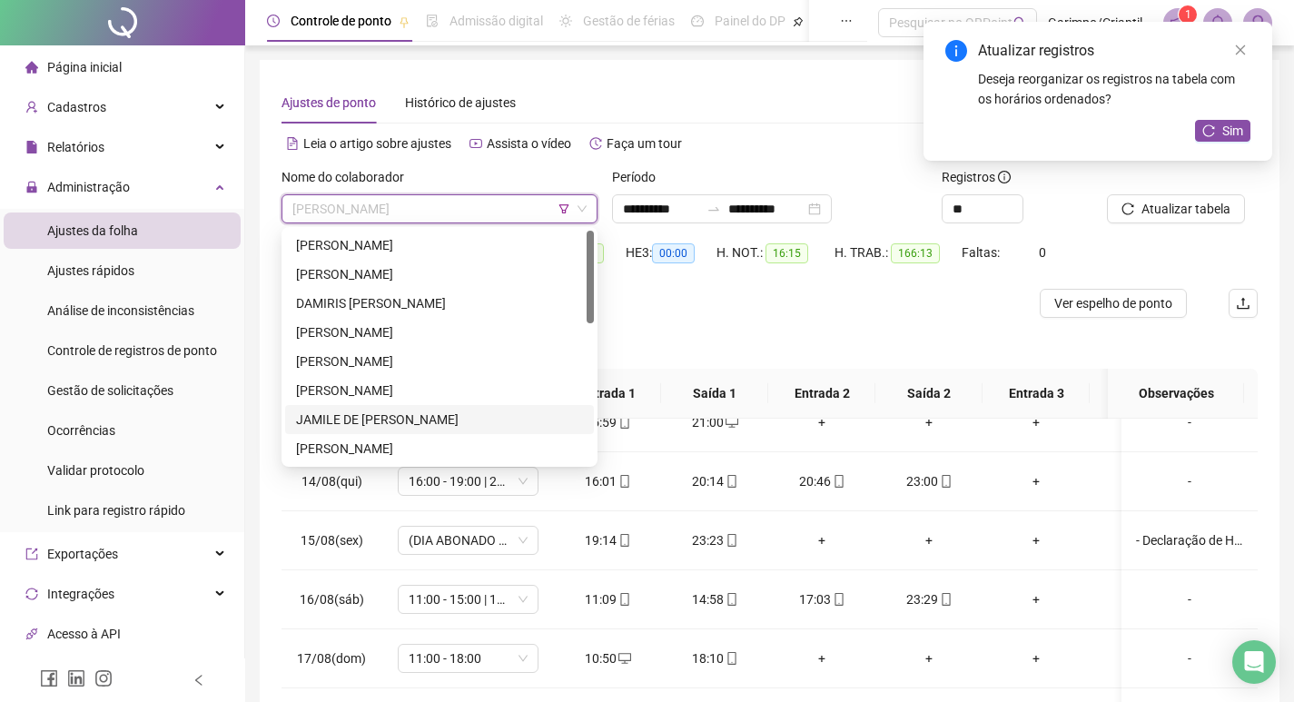
click at [369, 415] on div "JAMILE DE [PERSON_NAME]" at bounding box center [439, 420] width 287 height 20
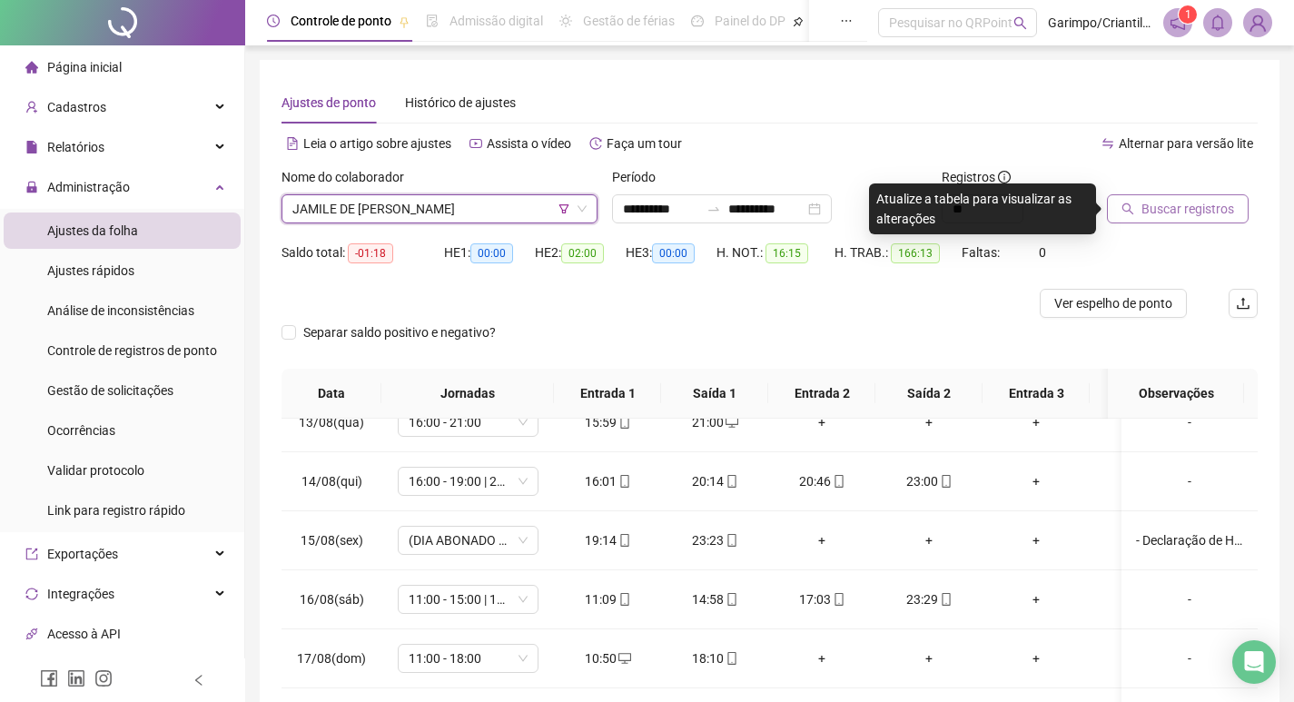
click at [1160, 208] on span "Buscar registros" at bounding box center [1188, 209] width 93 height 20
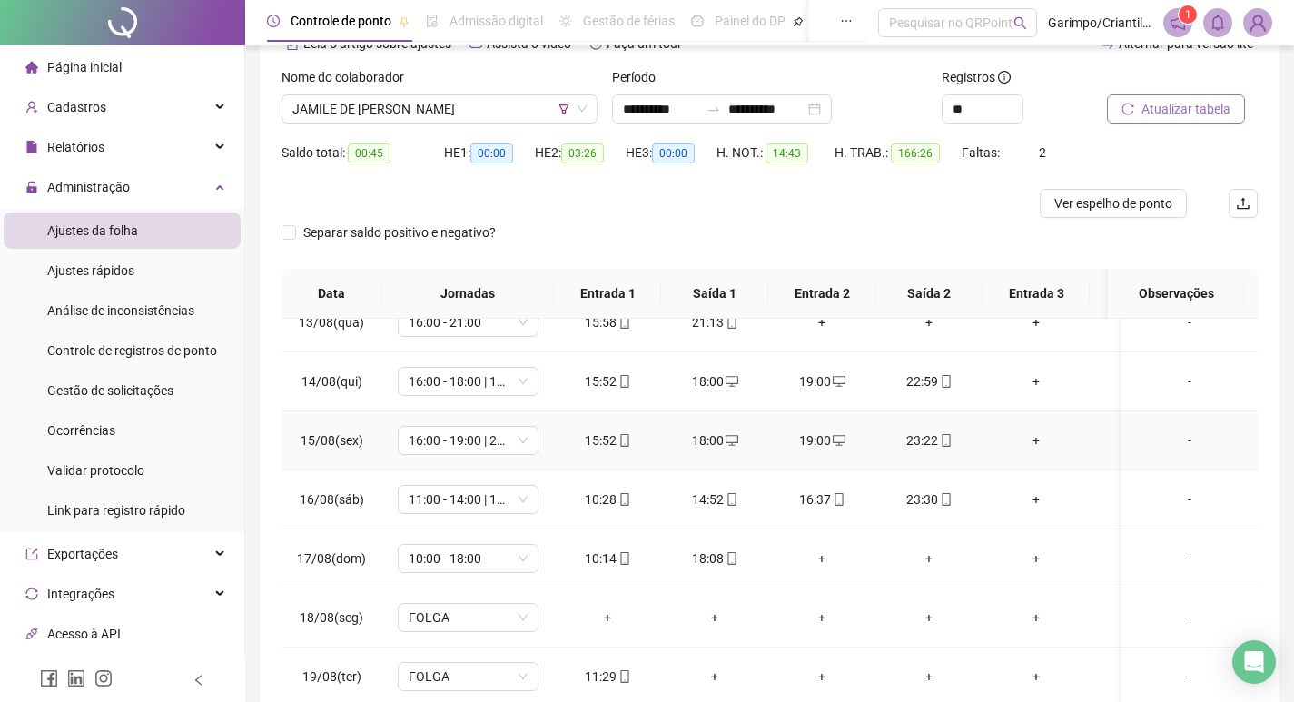
scroll to position [204, 0]
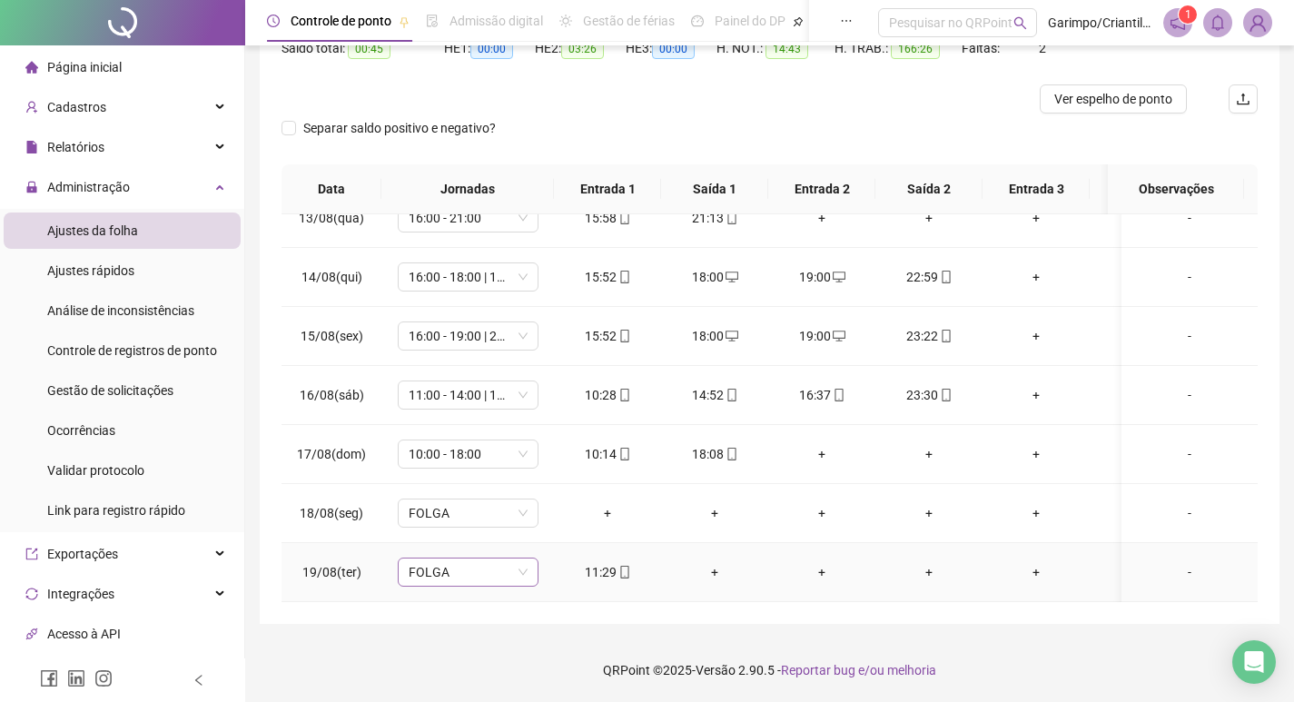
click at [404, 565] on div "FOLGA" at bounding box center [468, 572] width 141 height 29
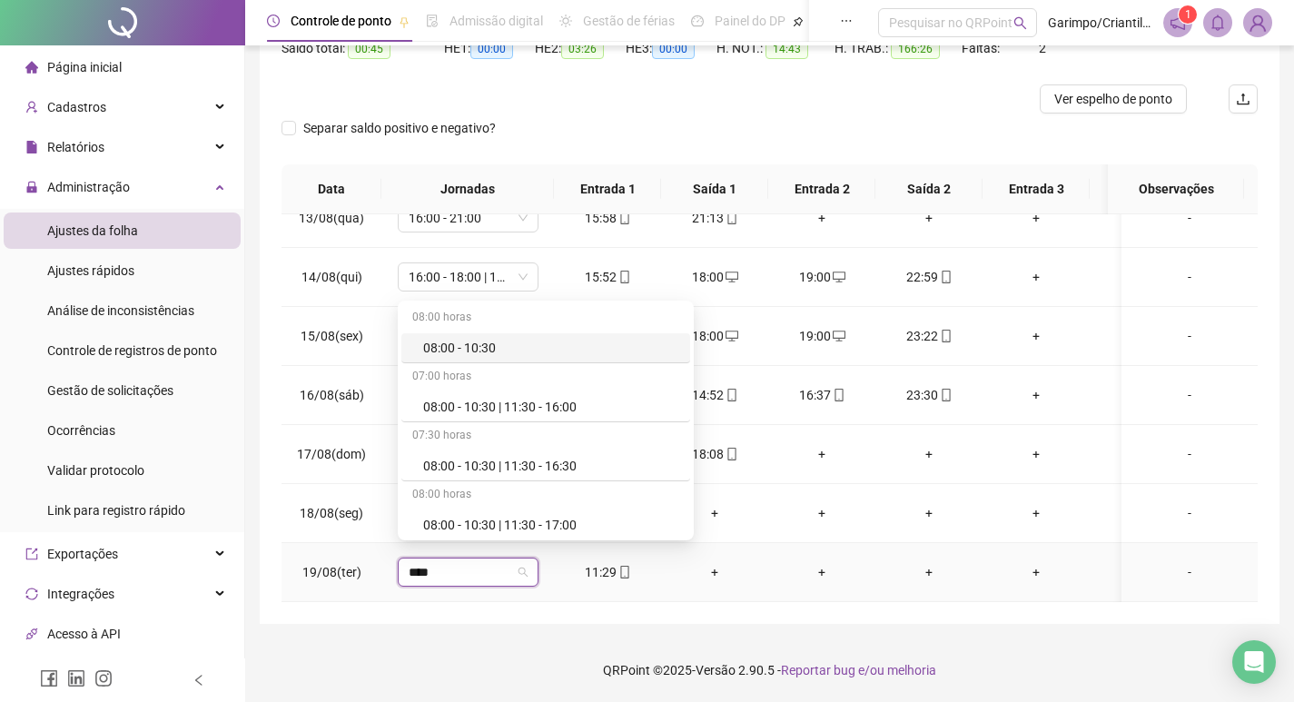
type input "*****"
drag, startPoint x: 507, startPoint y: 406, endPoint x: 514, endPoint y: 431, distance: 25.6
click at [507, 406] on div "08:00 - 10:30 | 11:30 - 16:00" at bounding box center [551, 407] width 256 height 20
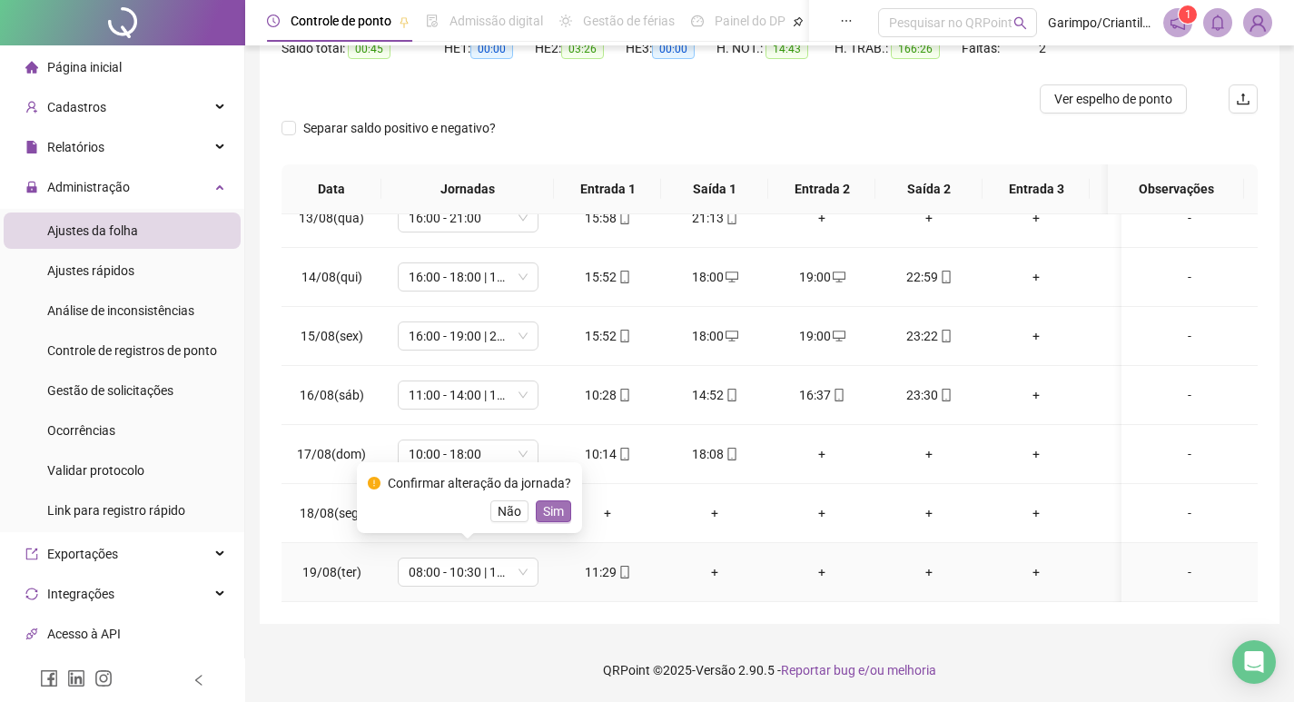
click at [555, 512] on span "Sim" at bounding box center [553, 511] width 21 height 20
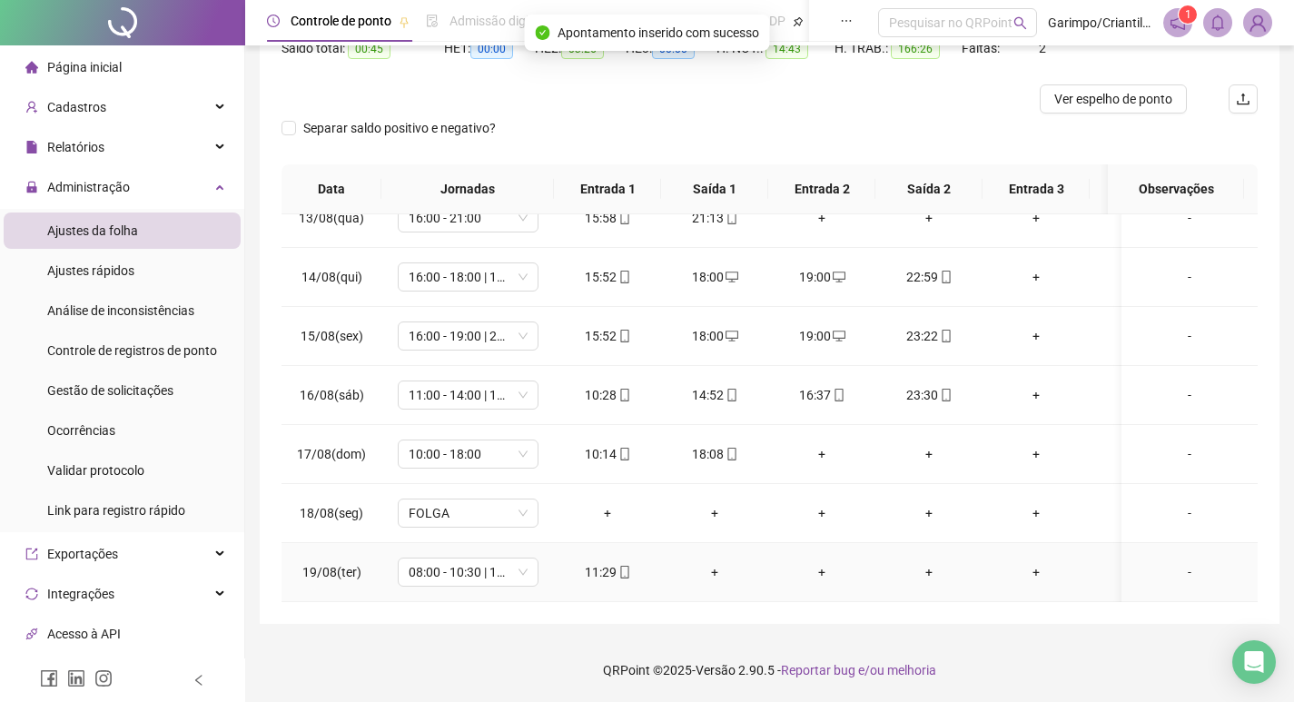
click at [708, 562] on div "+" at bounding box center [715, 572] width 78 height 20
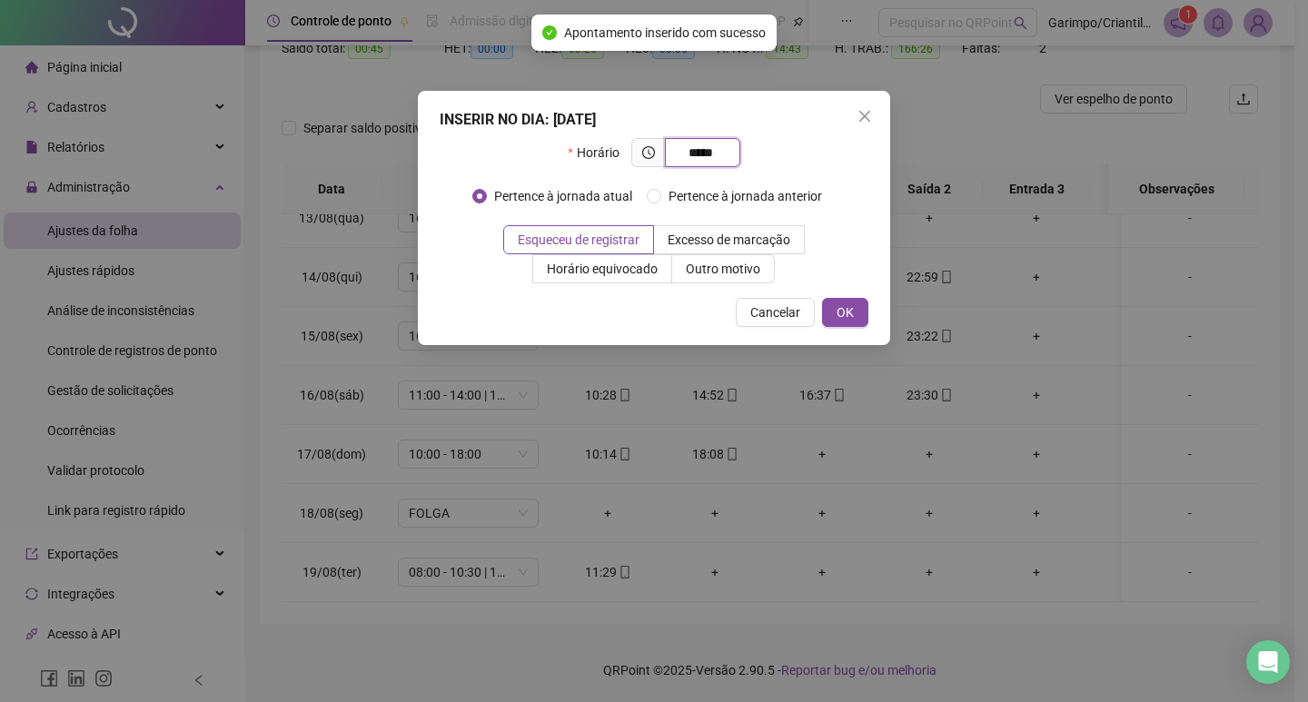
type input "*****"
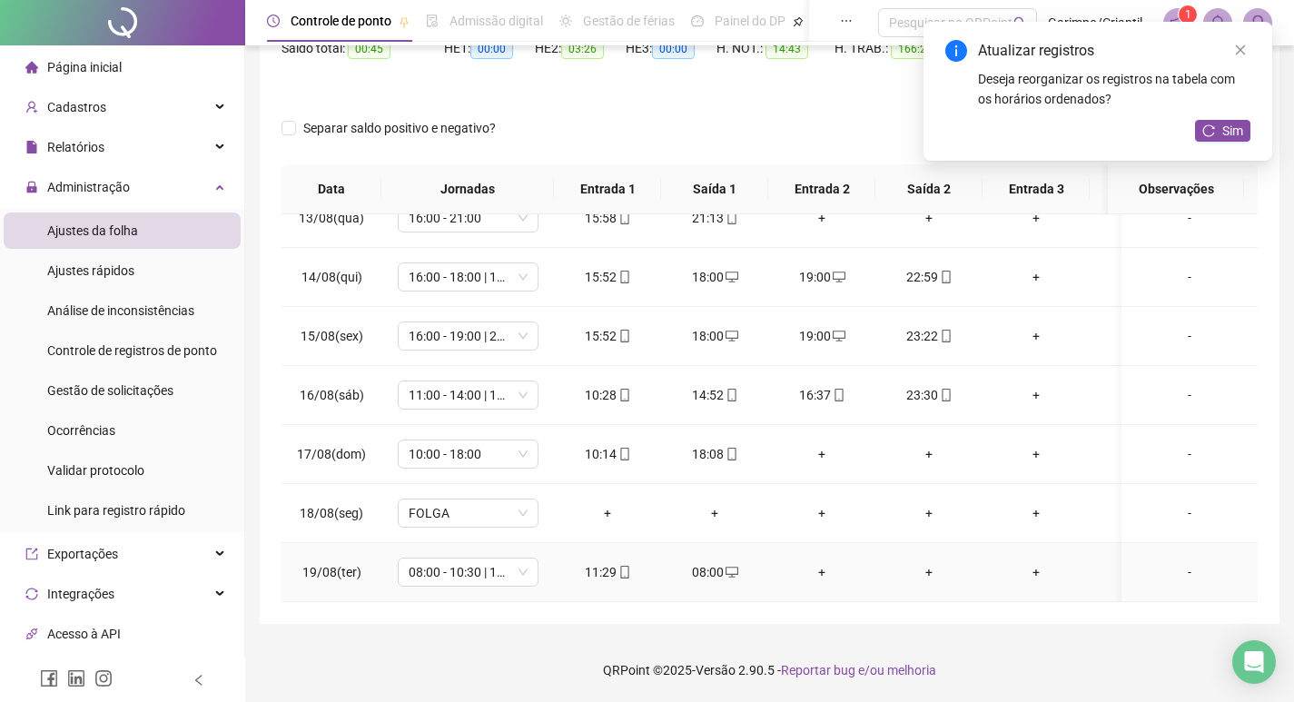
click at [817, 568] on div "+" at bounding box center [822, 572] width 78 height 20
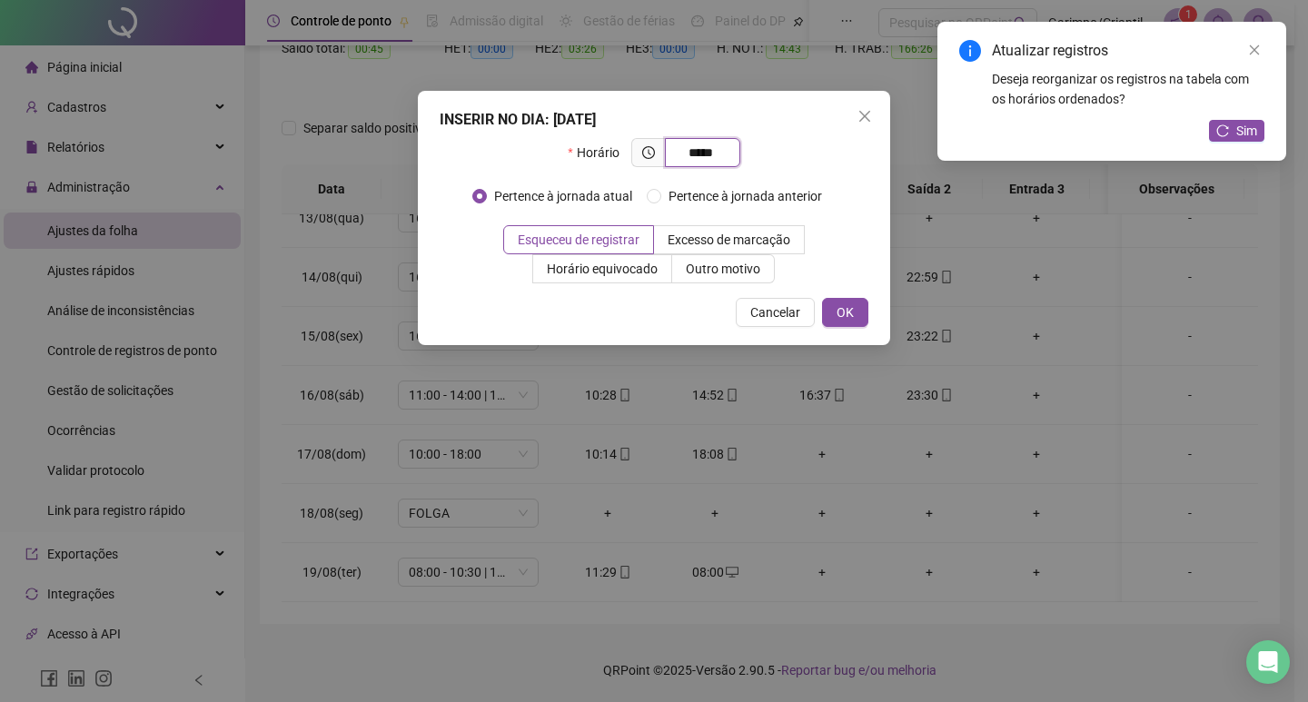
type input "*****"
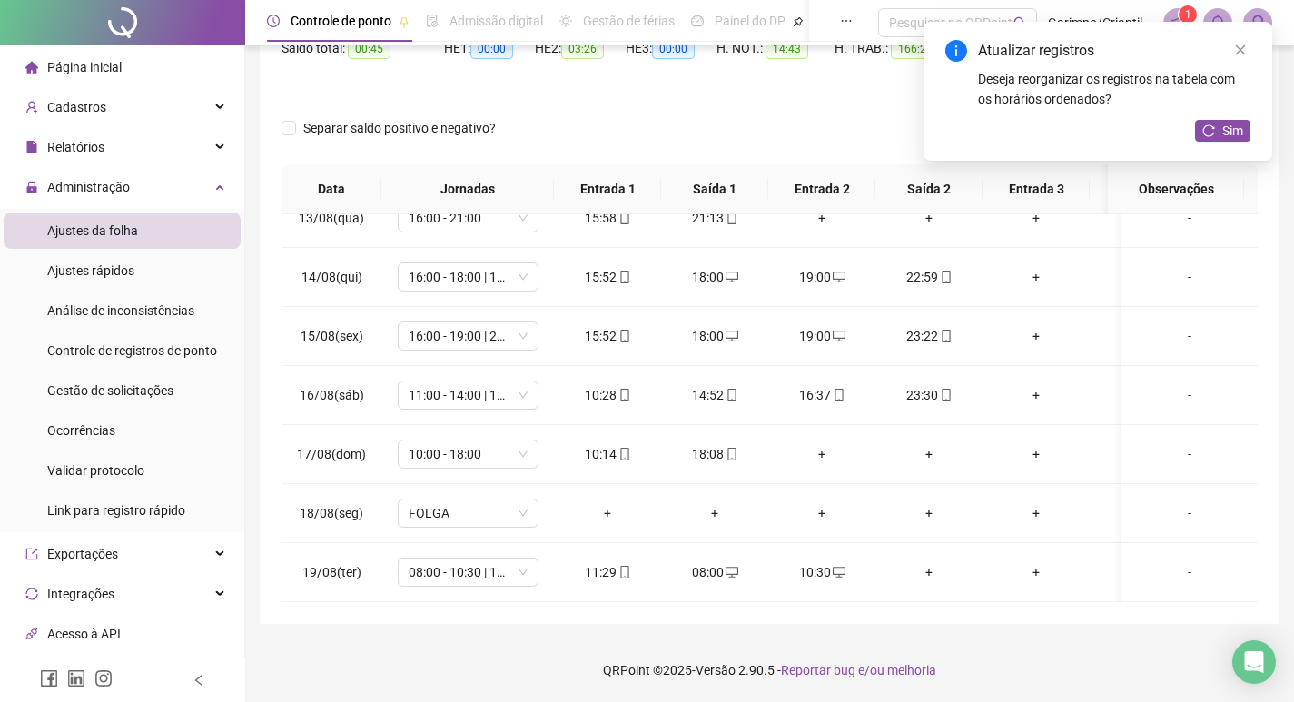
click at [1233, 116] on div "Atualizar registros Deseja reorganizar os registros na tabela com os horários o…" at bounding box center [1098, 91] width 349 height 139
click at [1212, 132] on icon "reload" at bounding box center [1209, 130] width 13 height 13
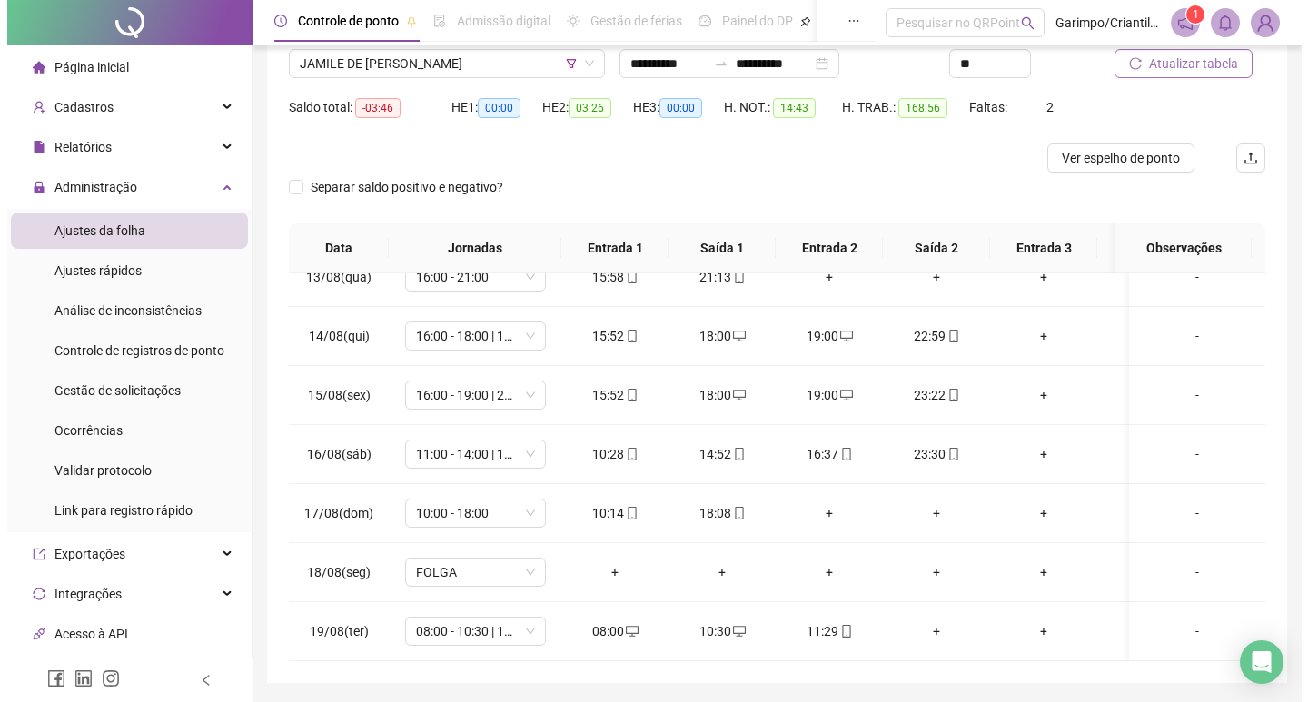
scroll to position [114, 0]
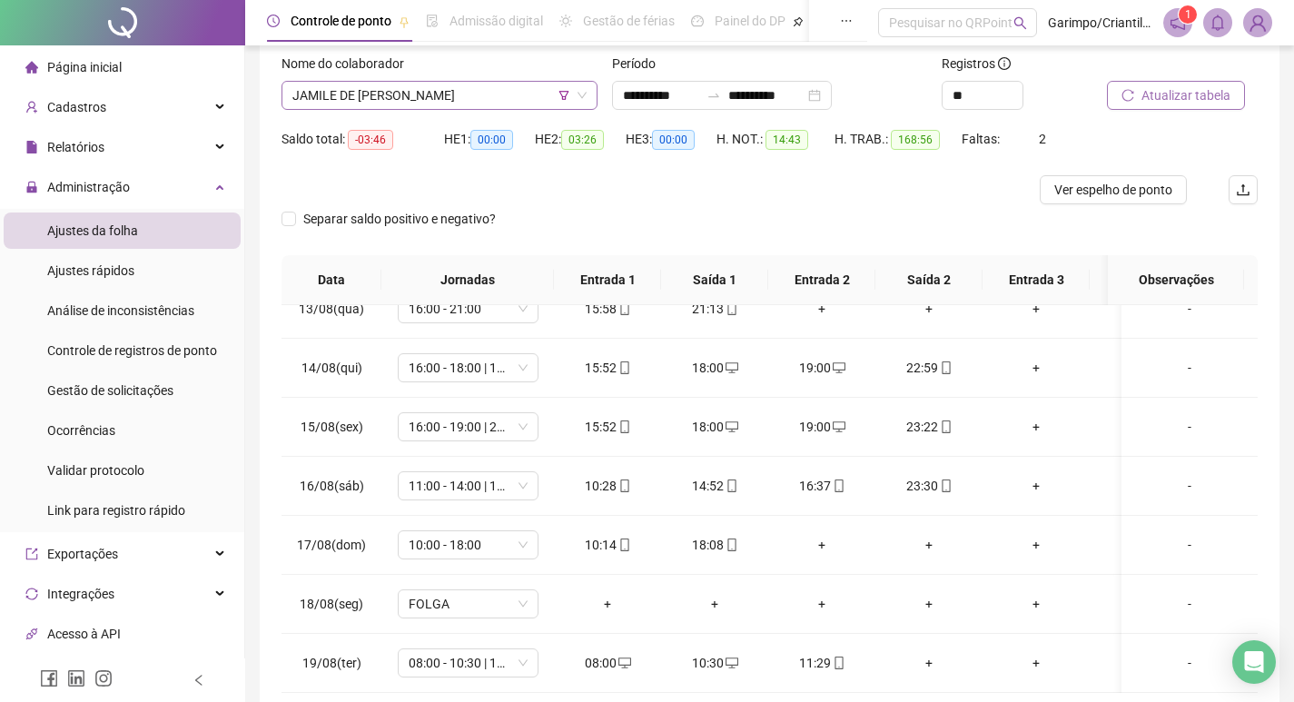
click at [446, 95] on span "JAMILE DE [PERSON_NAME]" at bounding box center [439, 95] width 294 height 27
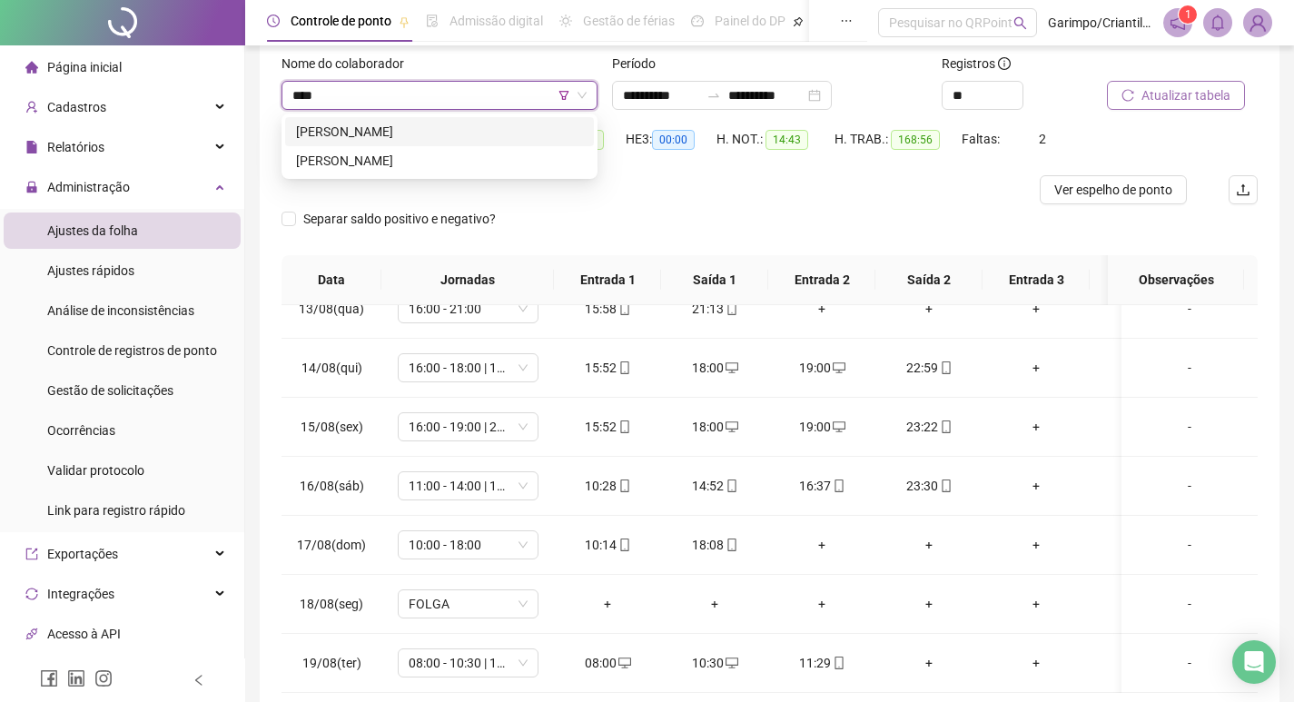
type input "*****"
click at [446, 167] on div "[PERSON_NAME]" at bounding box center [439, 161] width 287 height 20
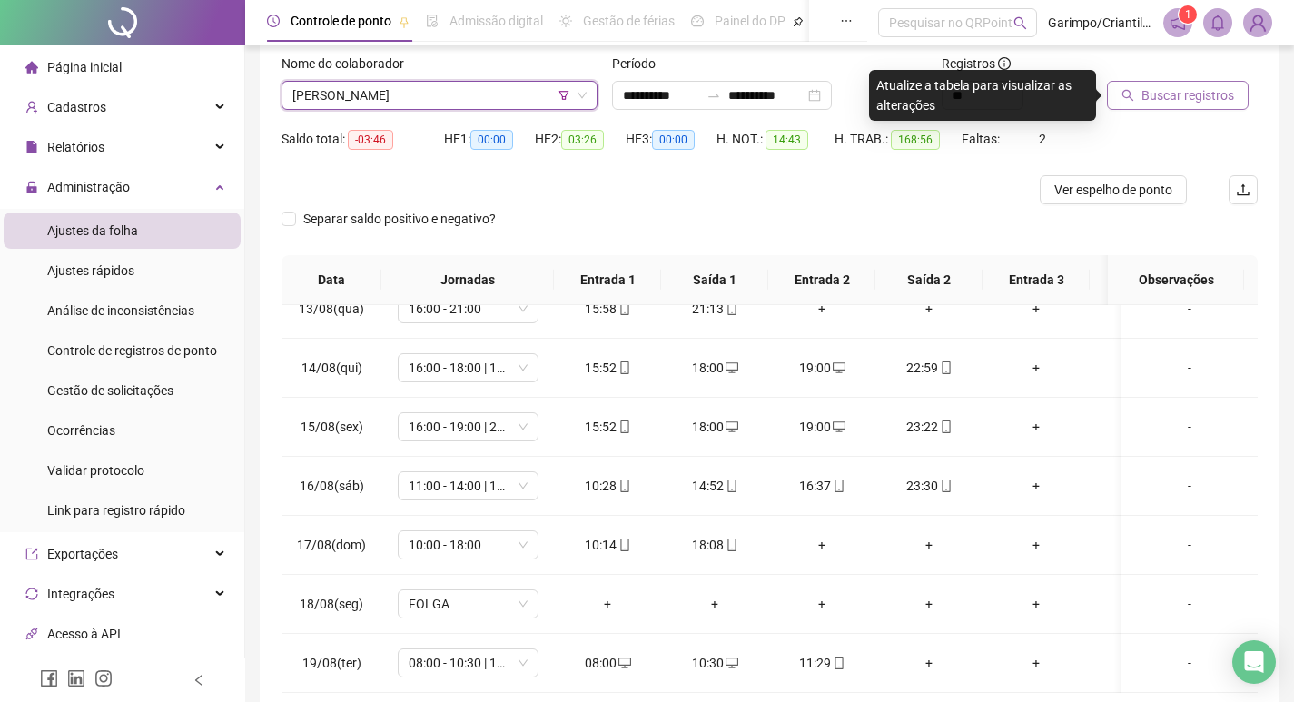
click at [1149, 101] on span "Buscar registros" at bounding box center [1188, 95] width 93 height 20
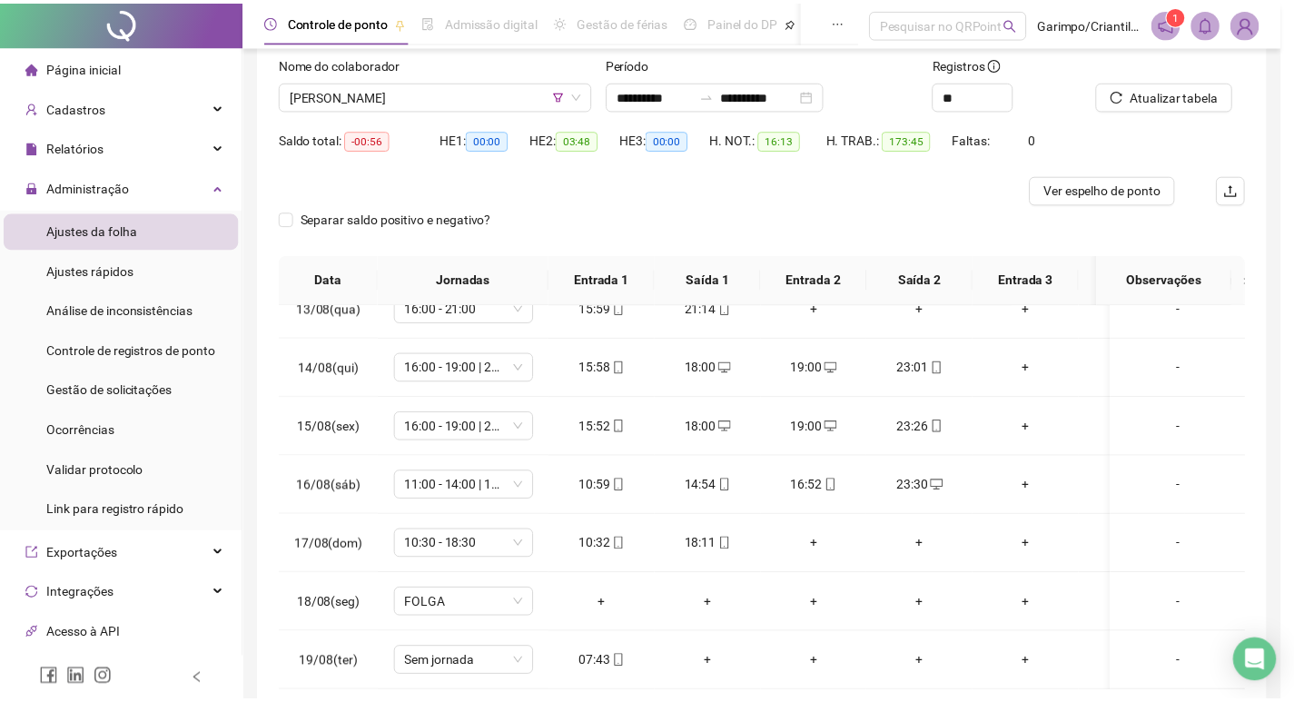
scroll to position [204, 0]
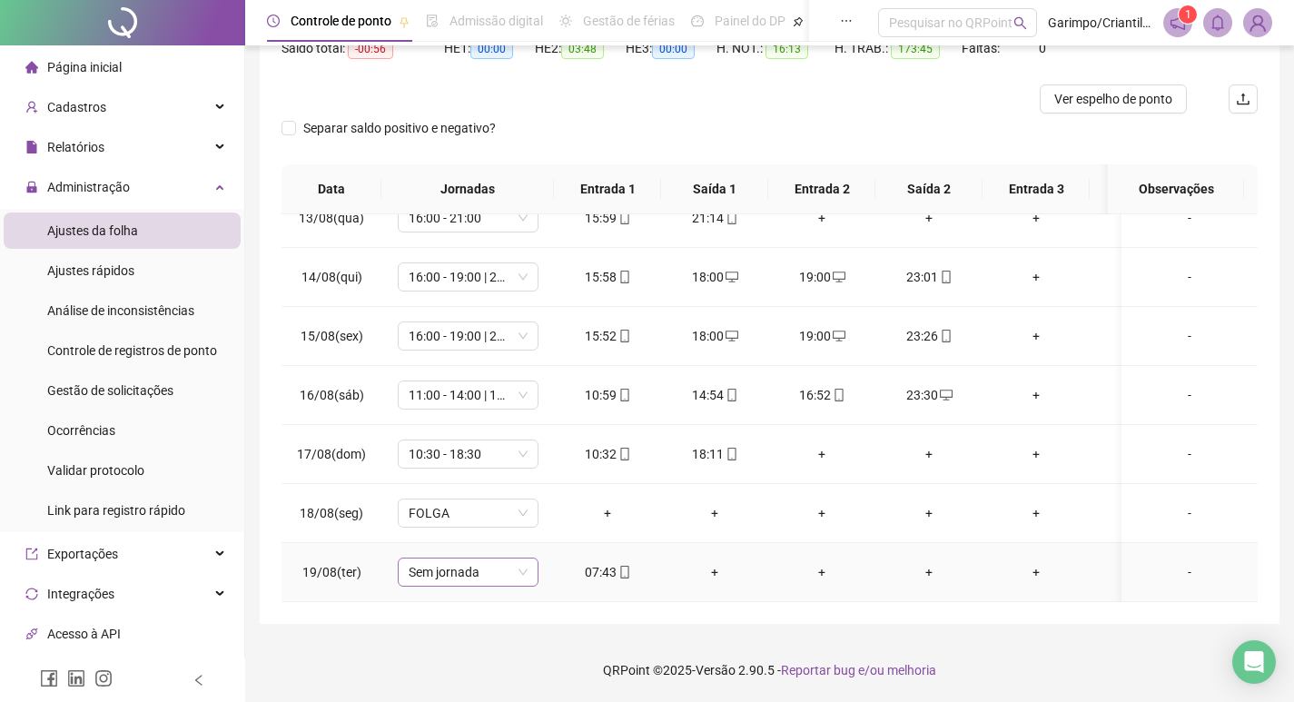
click at [460, 559] on span "Sem jornada" at bounding box center [468, 572] width 119 height 27
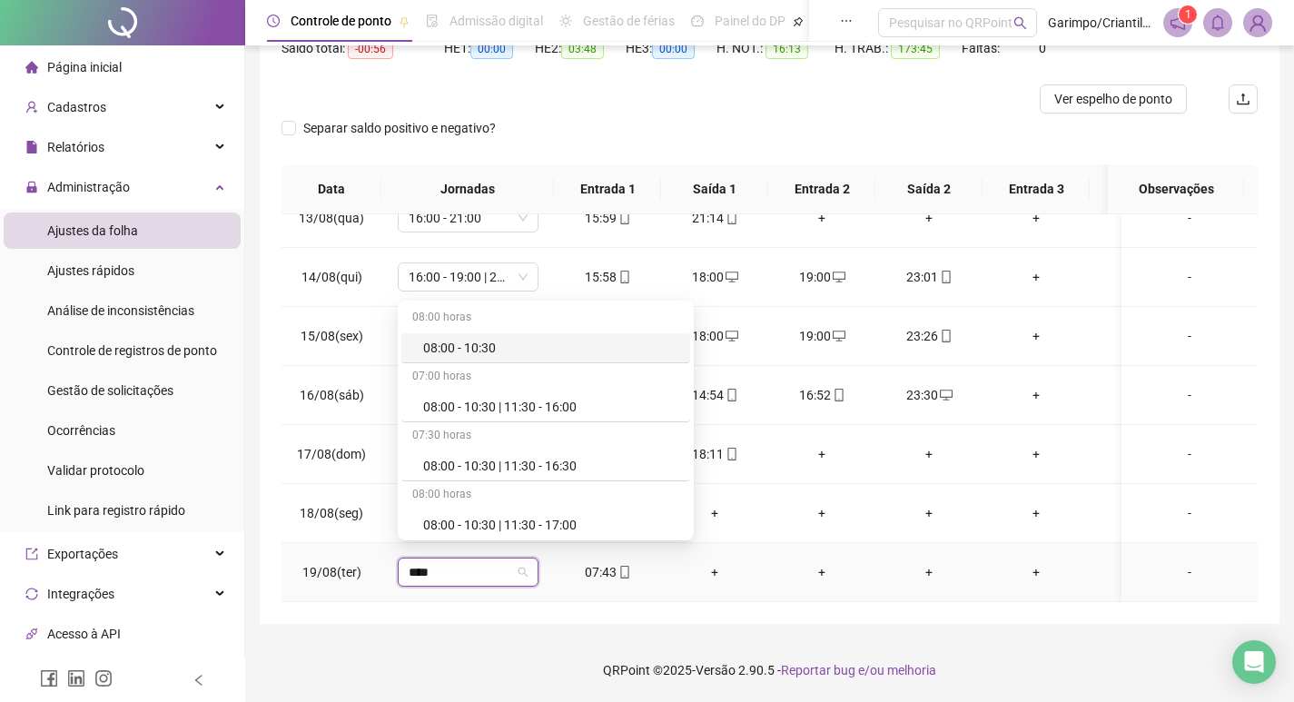
type input "*****"
click at [630, 417] on div "08:00 - 10:30 | 11:30 - 16:00" at bounding box center [545, 407] width 289 height 30
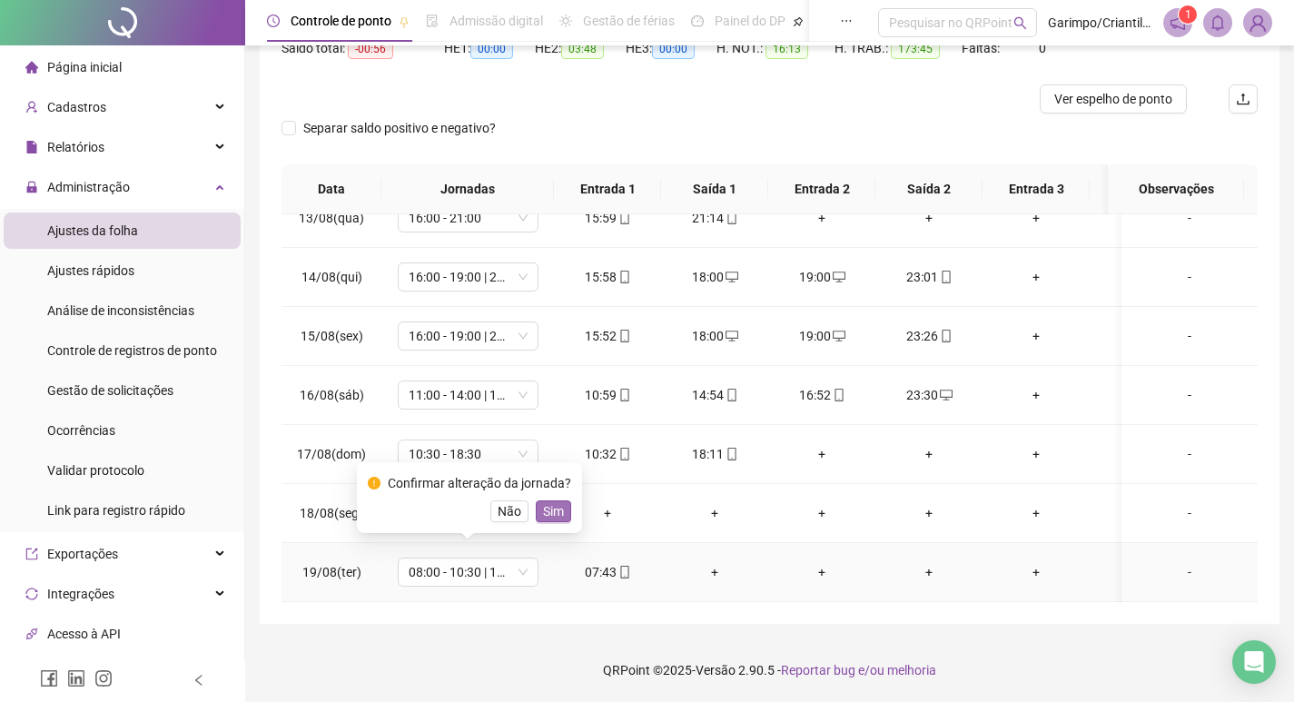
click at [545, 516] on span "Sim" at bounding box center [553, 511] width 21 height 20
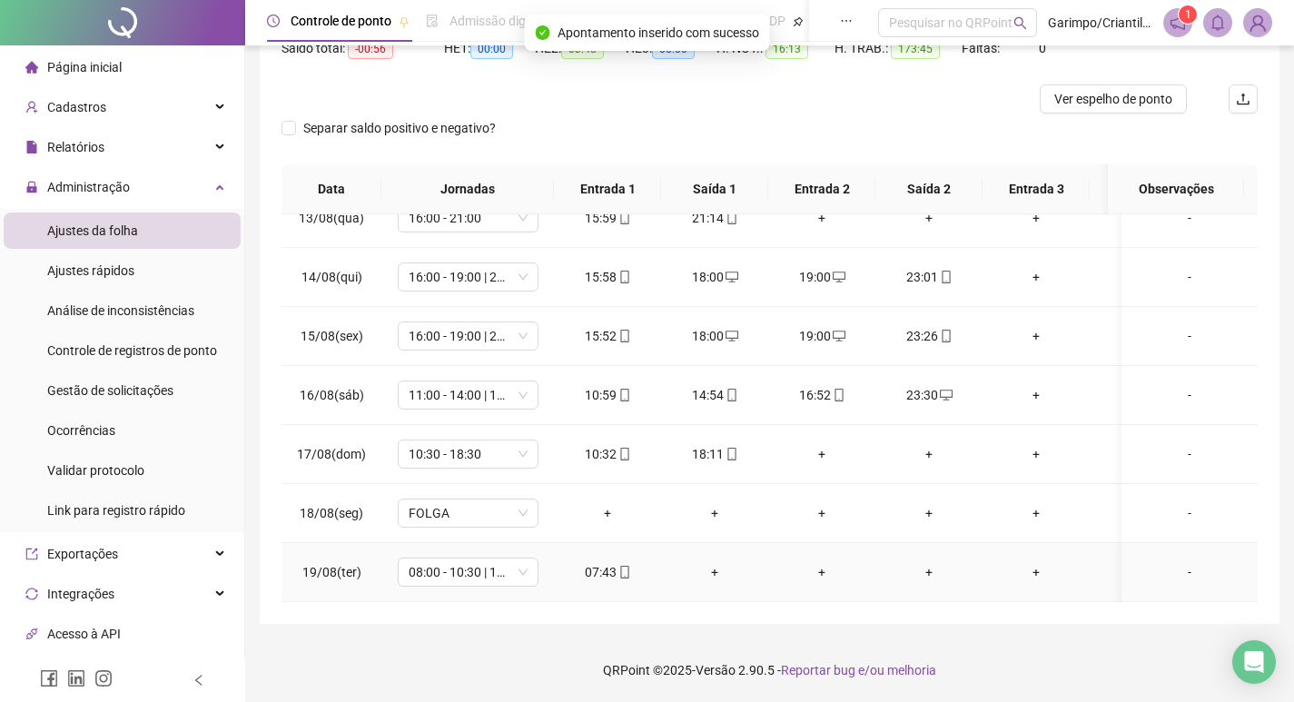
click at [718, 562] on div "+" at bounding box center [715, 572] width 78 height 20
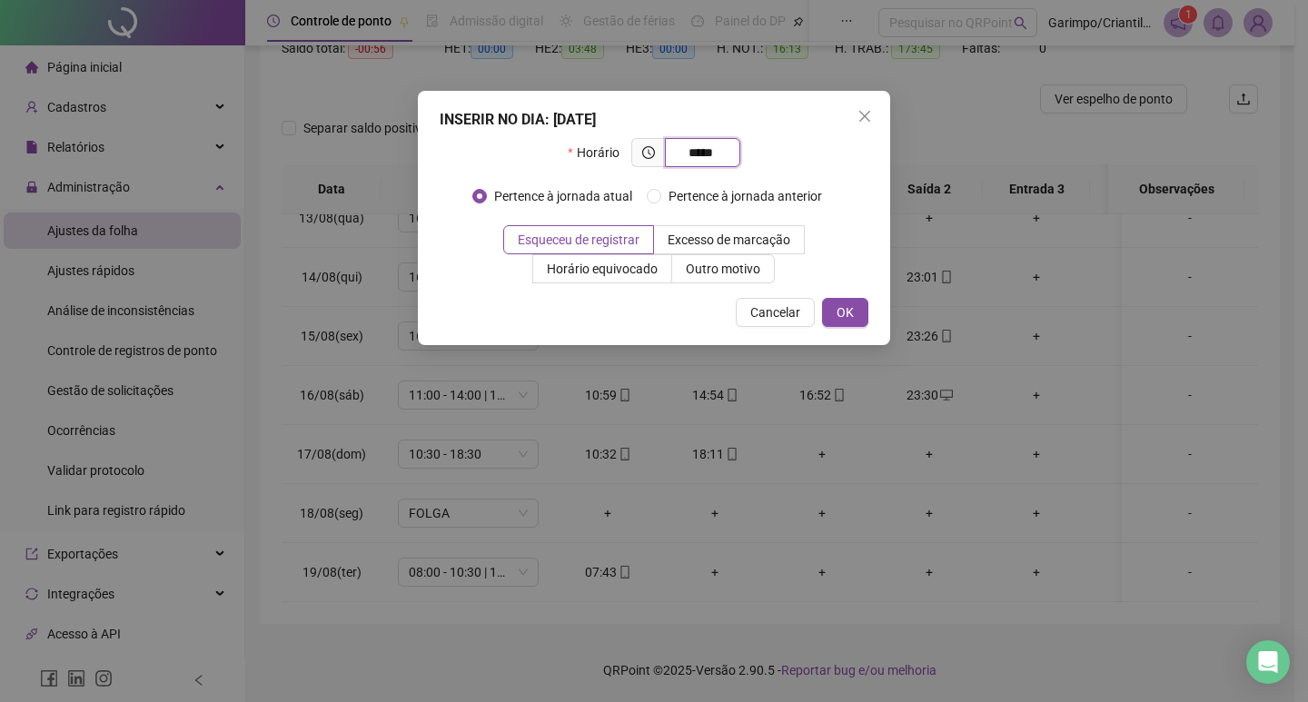
type input "*****"
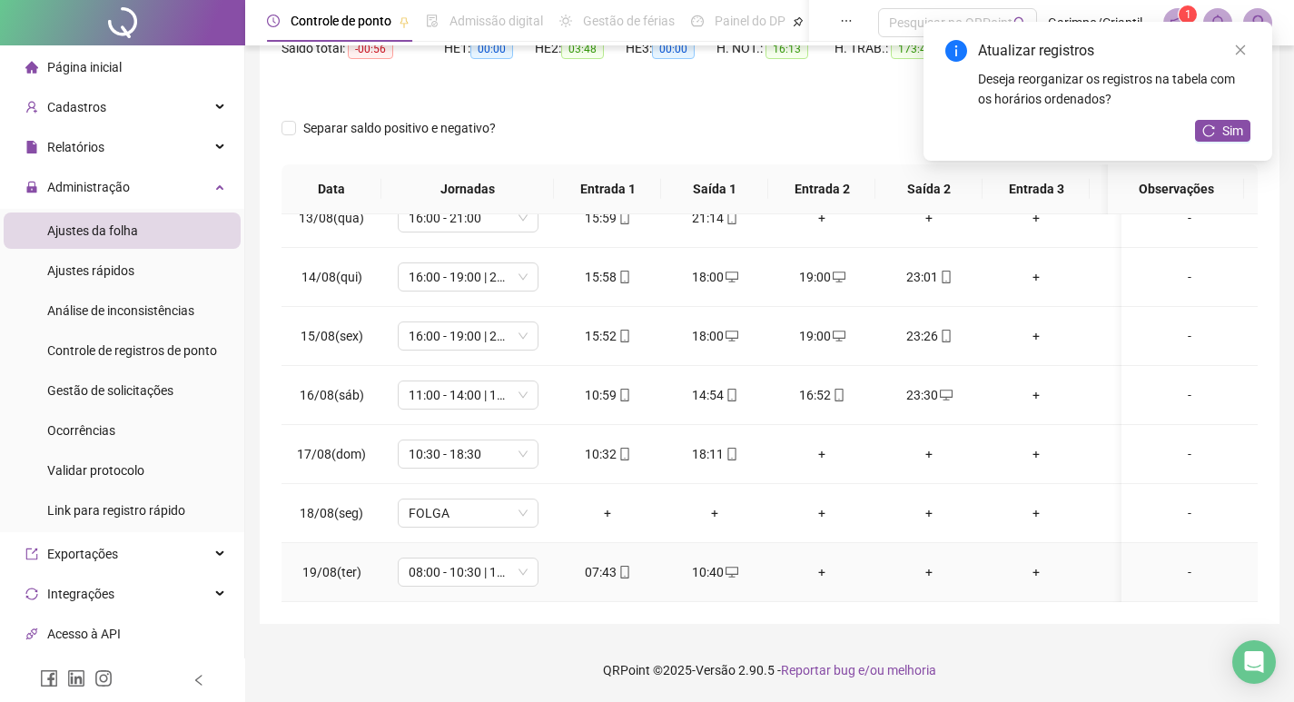
click at [822, 547] on td "+" at bounding box center [821, 572] width 107 height 59
click at [822, 562] on div "+" at bounding box center [822, 572] width 78 height 20
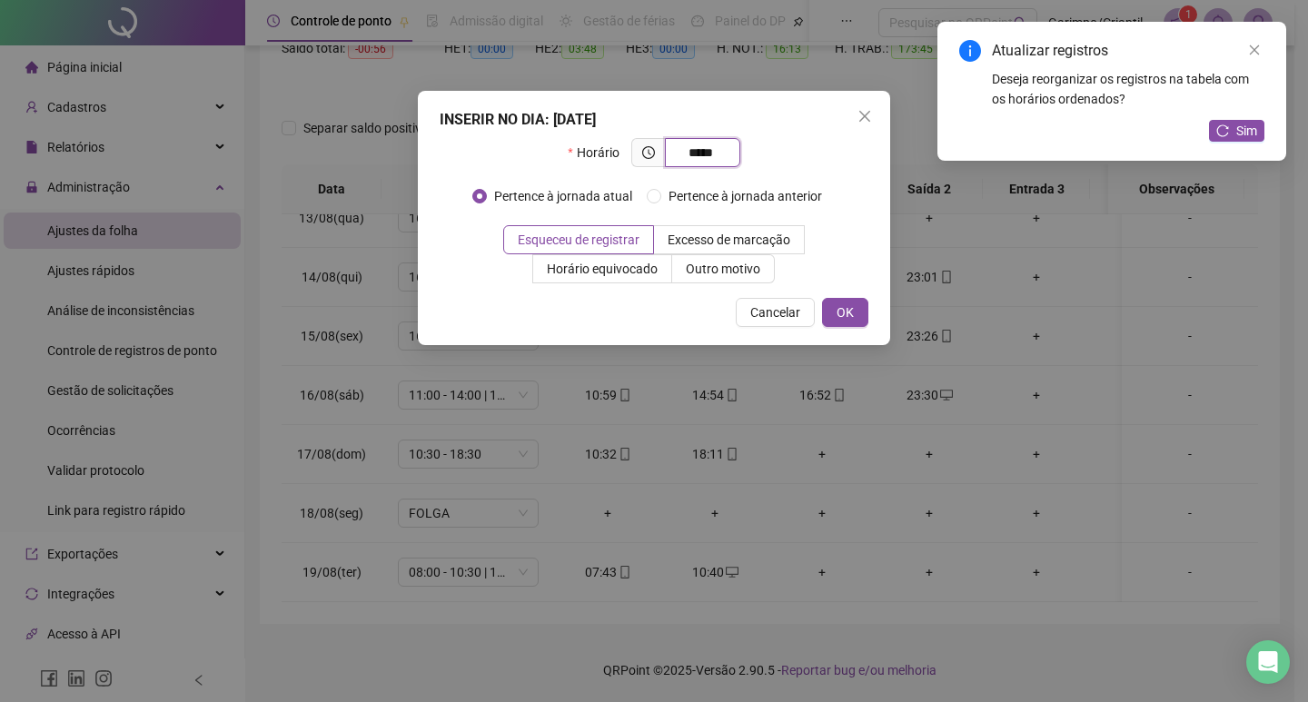
type input "*****"
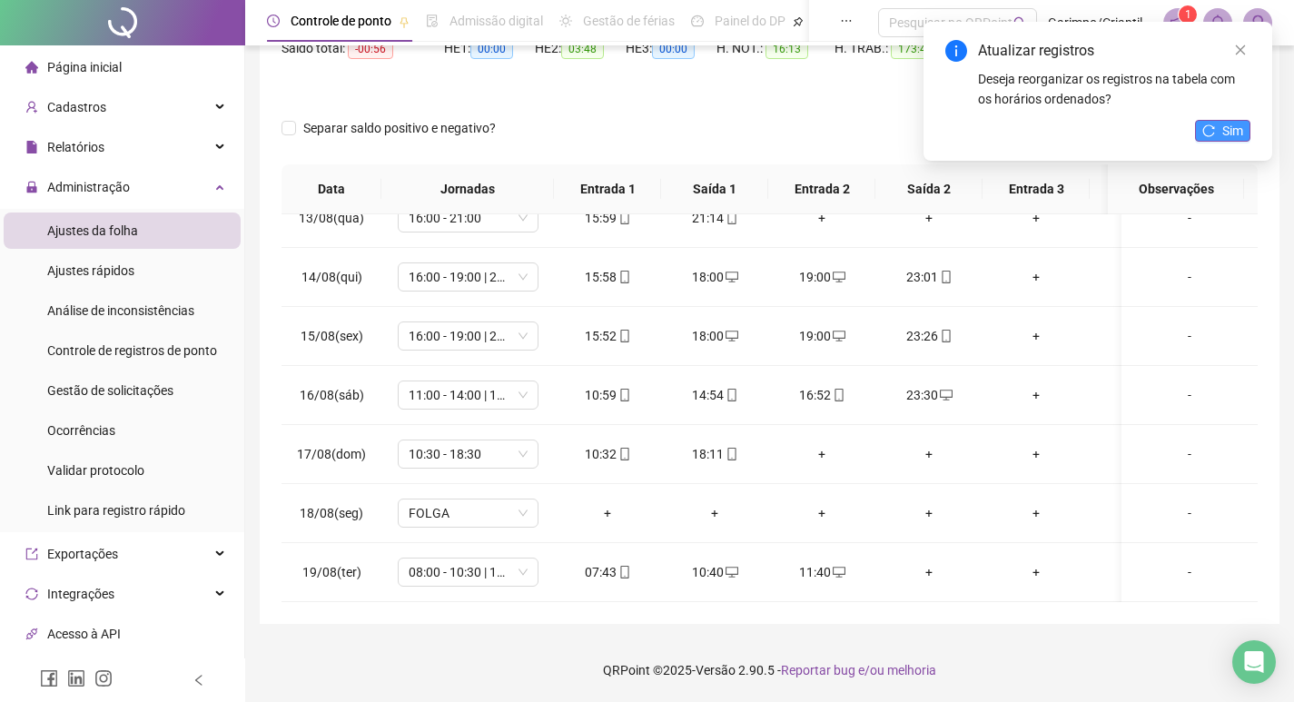
click at [1219, 136] on button "Sim" at bounding box center [1222, 131] width 55 height 22
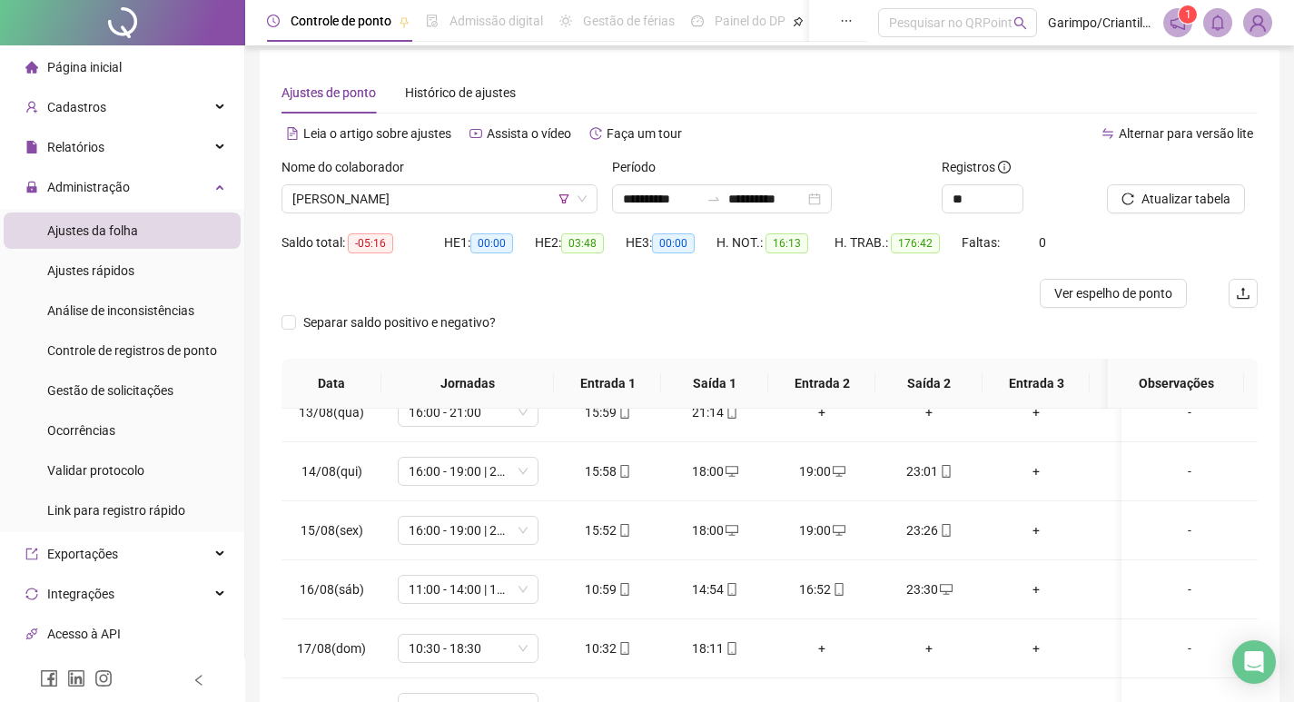
scroll to position [0, 0]
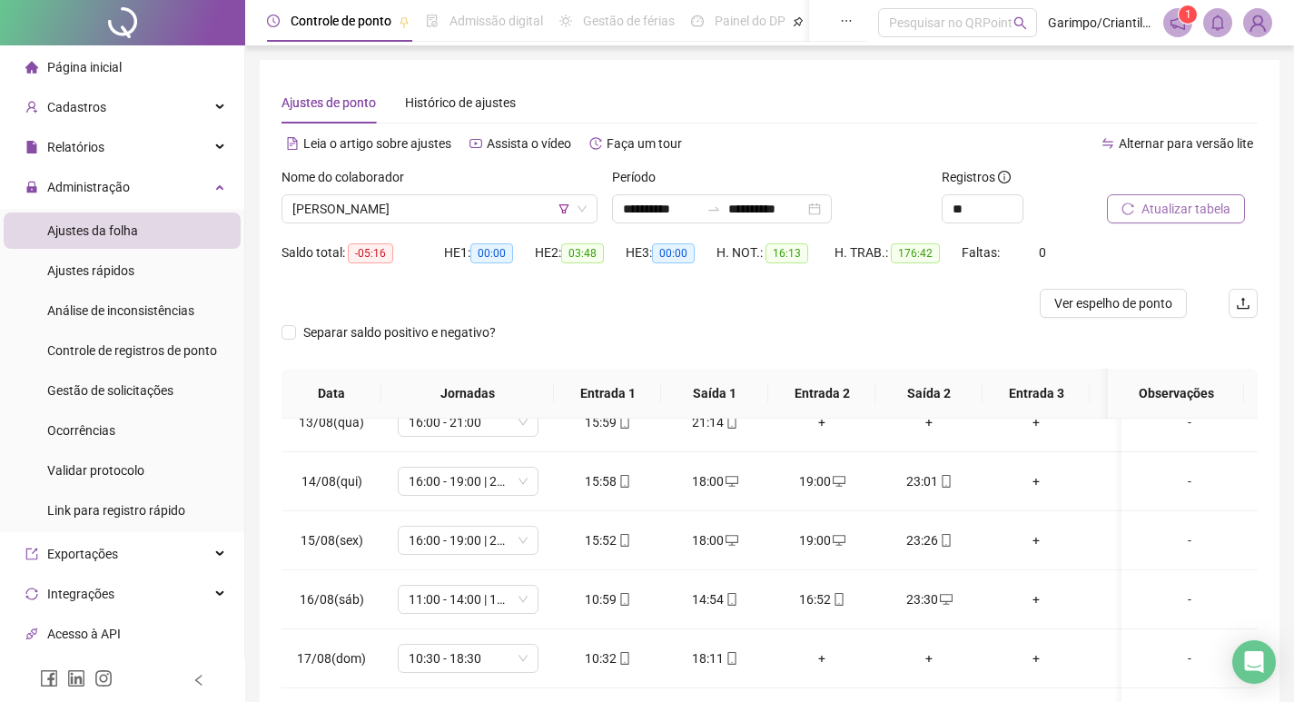
click at [1163, 194] on button "Atualizar tabela" at bounding box center [1176, 208] width 138 height 29
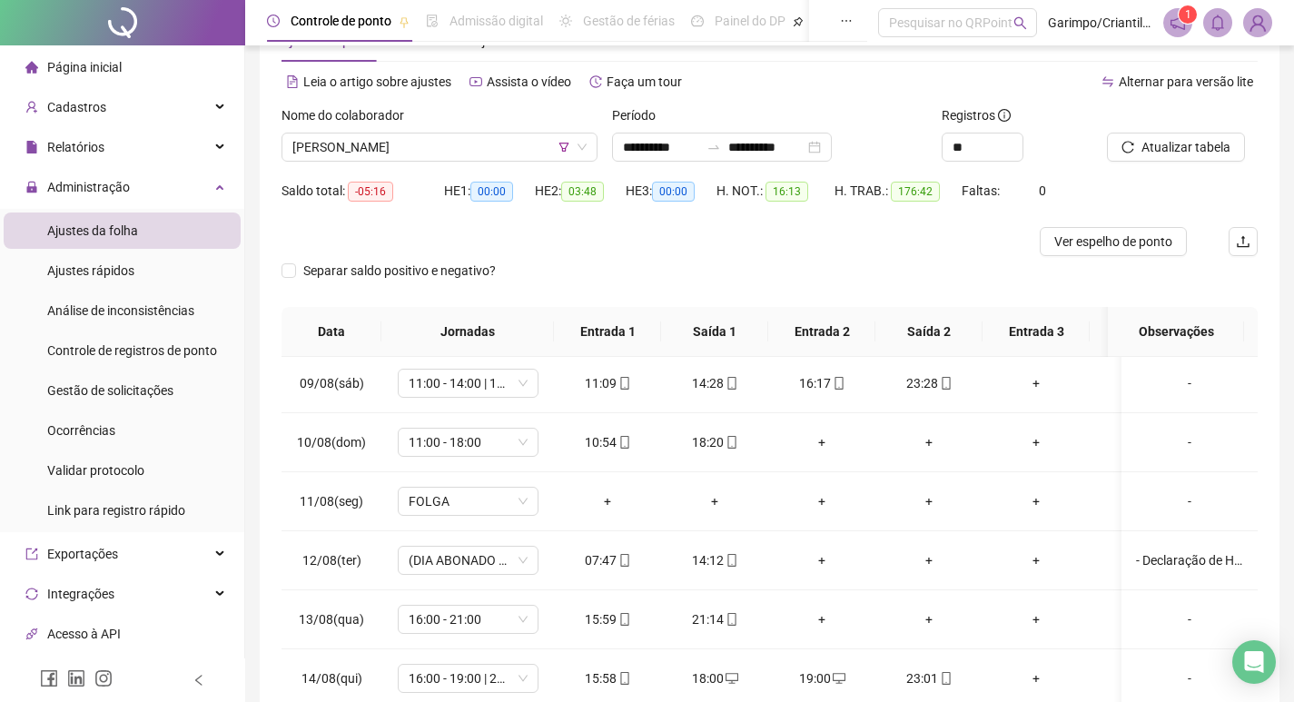
scroll to position [23, 0]
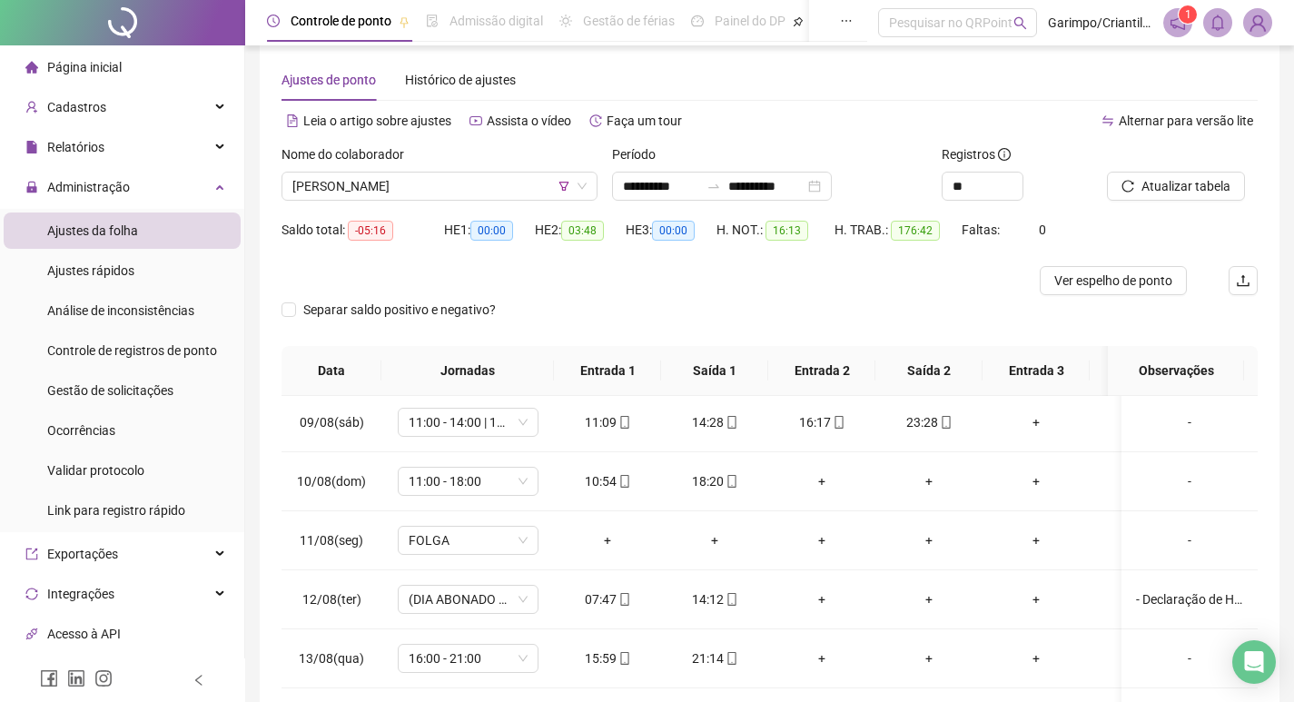
click at [457, 276] on div at bounding box center [648, 280] width 732 height 29
click at [74, 113] on span "Cadastros" at bounding box center [76, 107] width 59 height 15
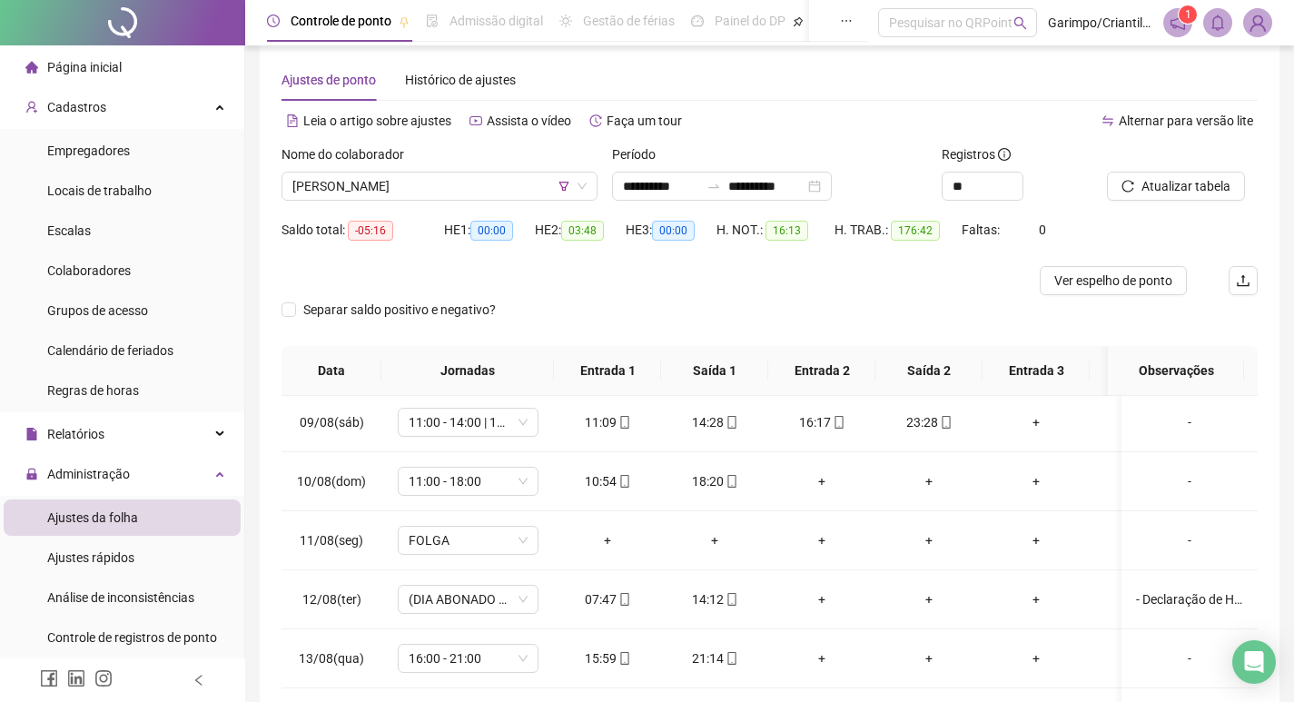
click at [491, 171] on div "Nome do colaborador" at bounding box center [440, 157] width 316 height 27
click at [432, 181] on span "[PERSON_NAME]" at bounding box center [439, 186] width 294 height 27
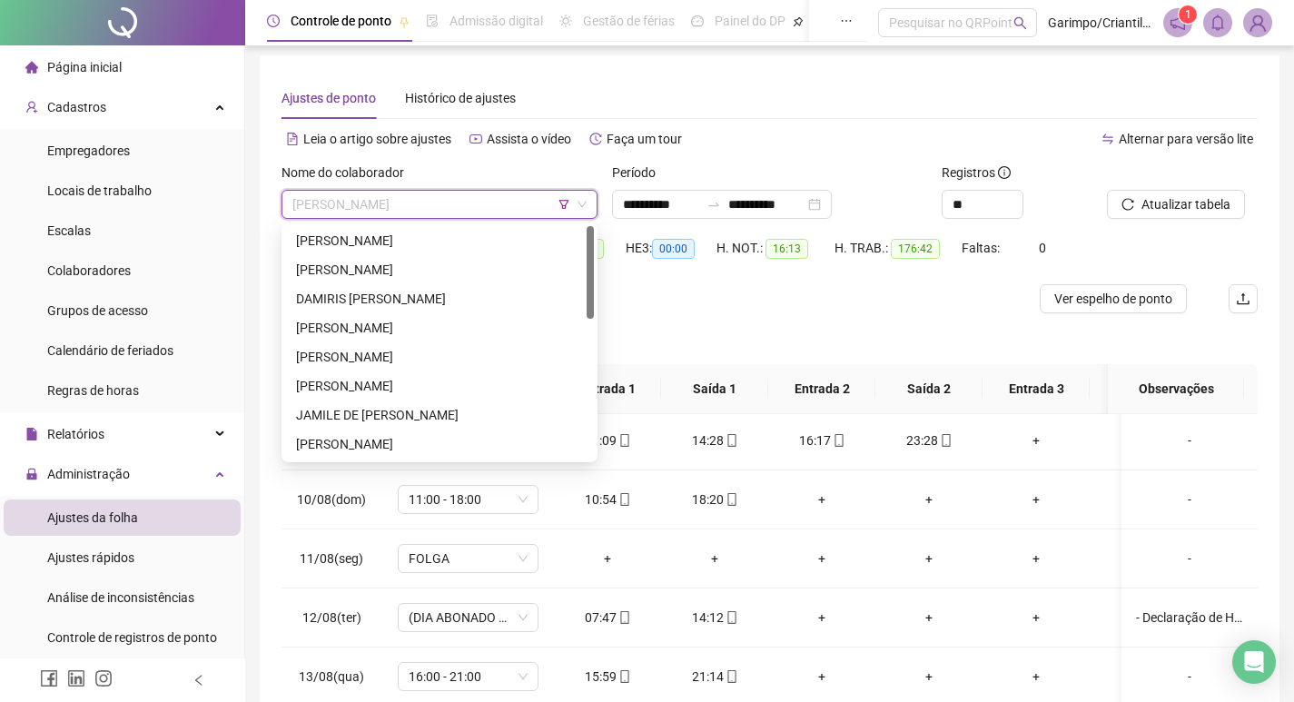
scroll to position [0, 0]
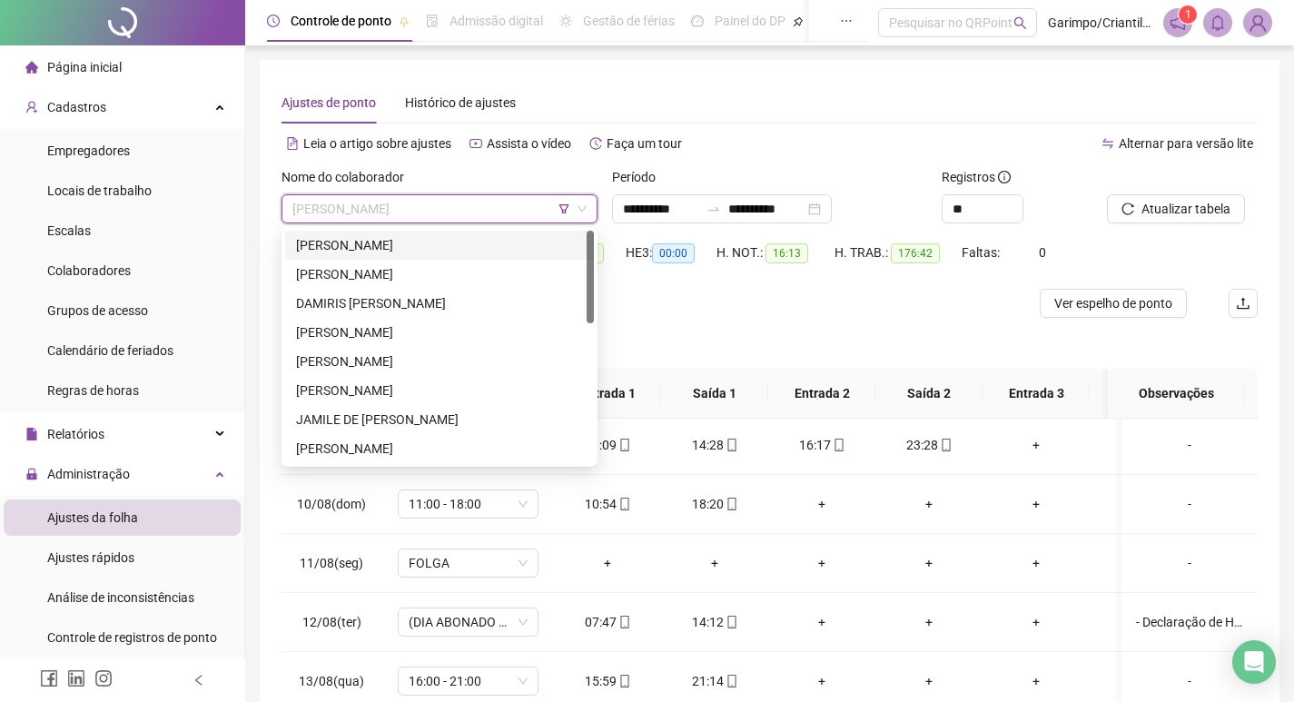
click at [437, 249] on div "[PERSON_NAME]" at bounding box center [439, 245] width 287 height 20
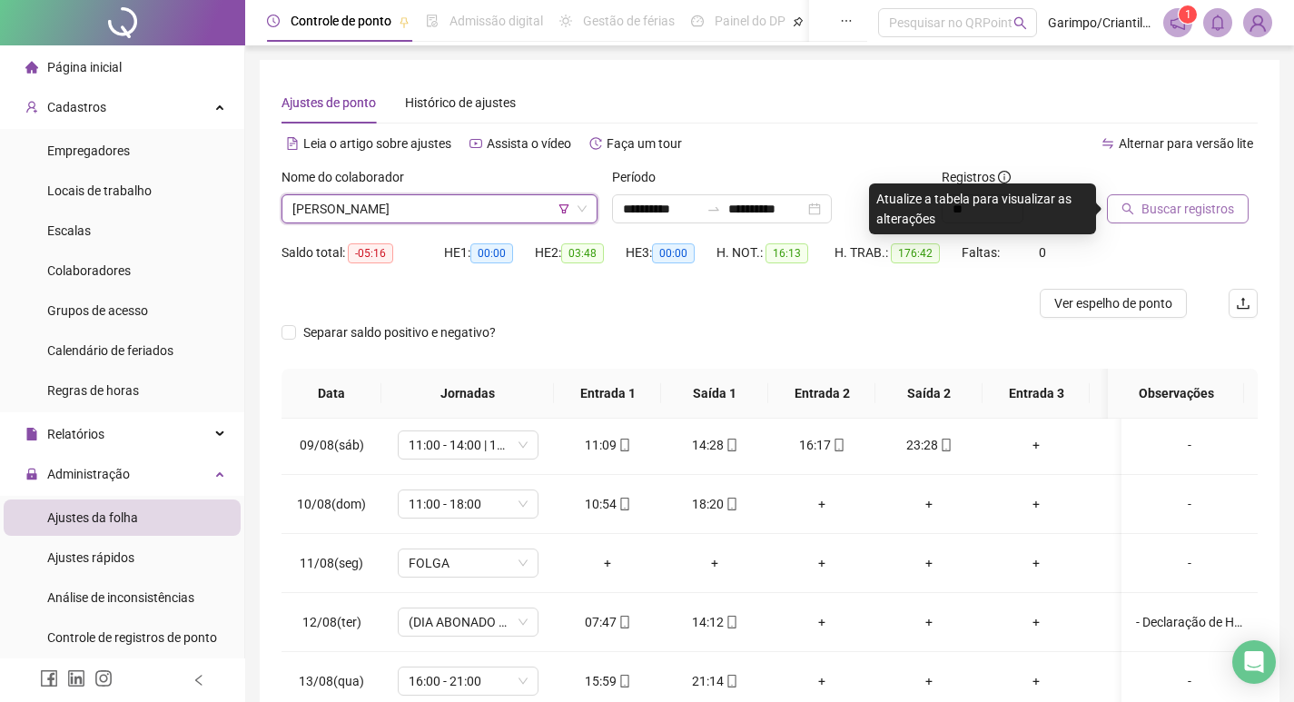
click at [1160, 200] on span "Buscar registros" at bounding box center [1188, 209] width 93 height 20
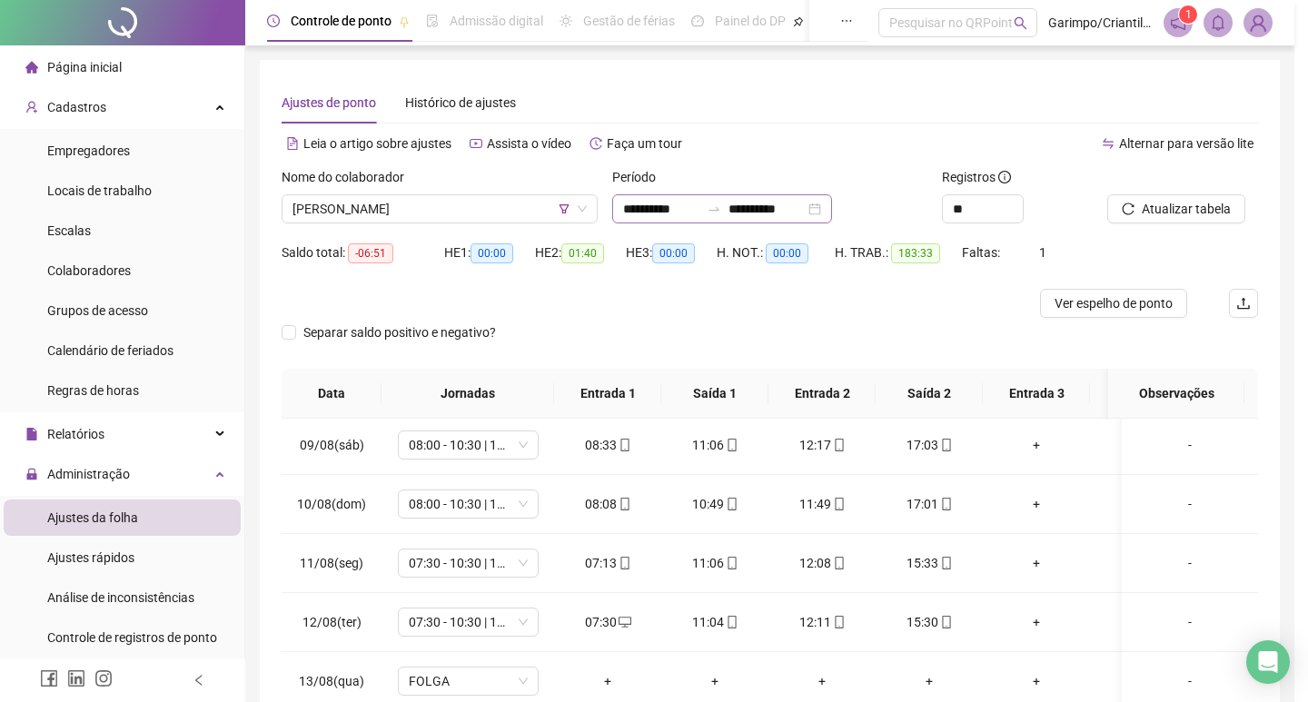
click at [832, 205] on div "**********" at bounding box center [722, 208] width 220 height 29
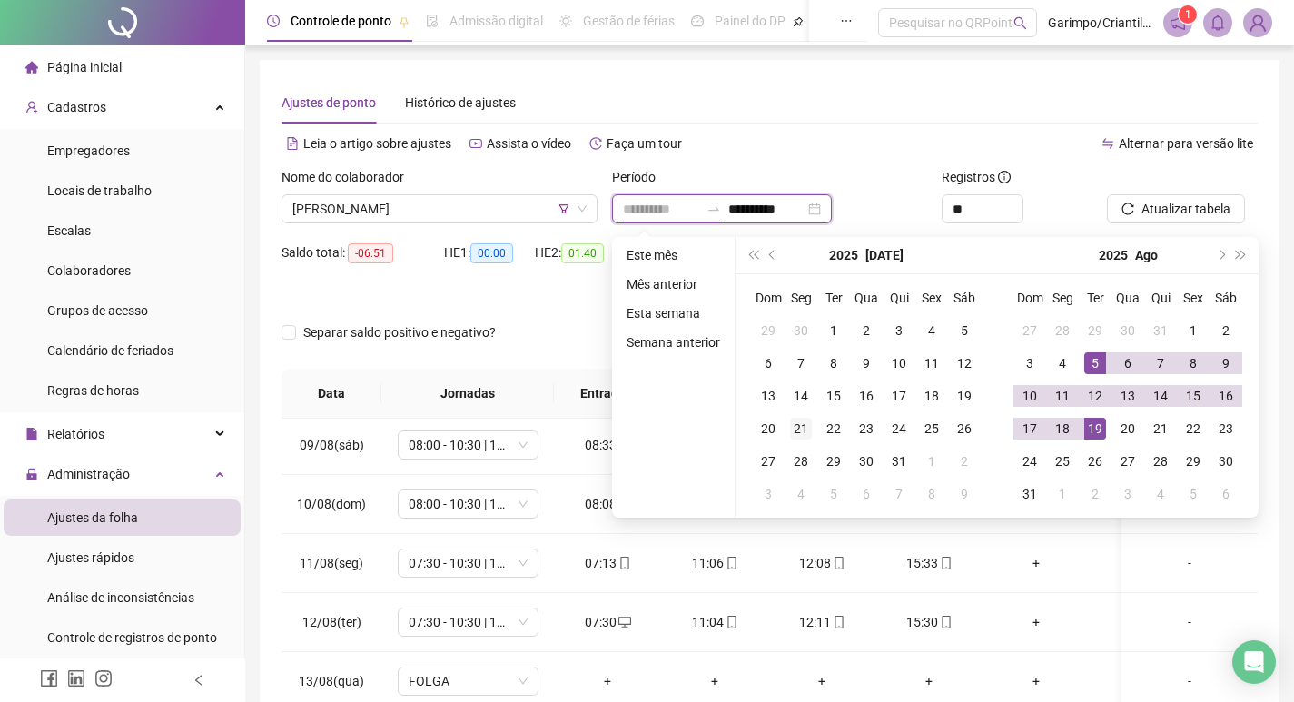
type input "**********"
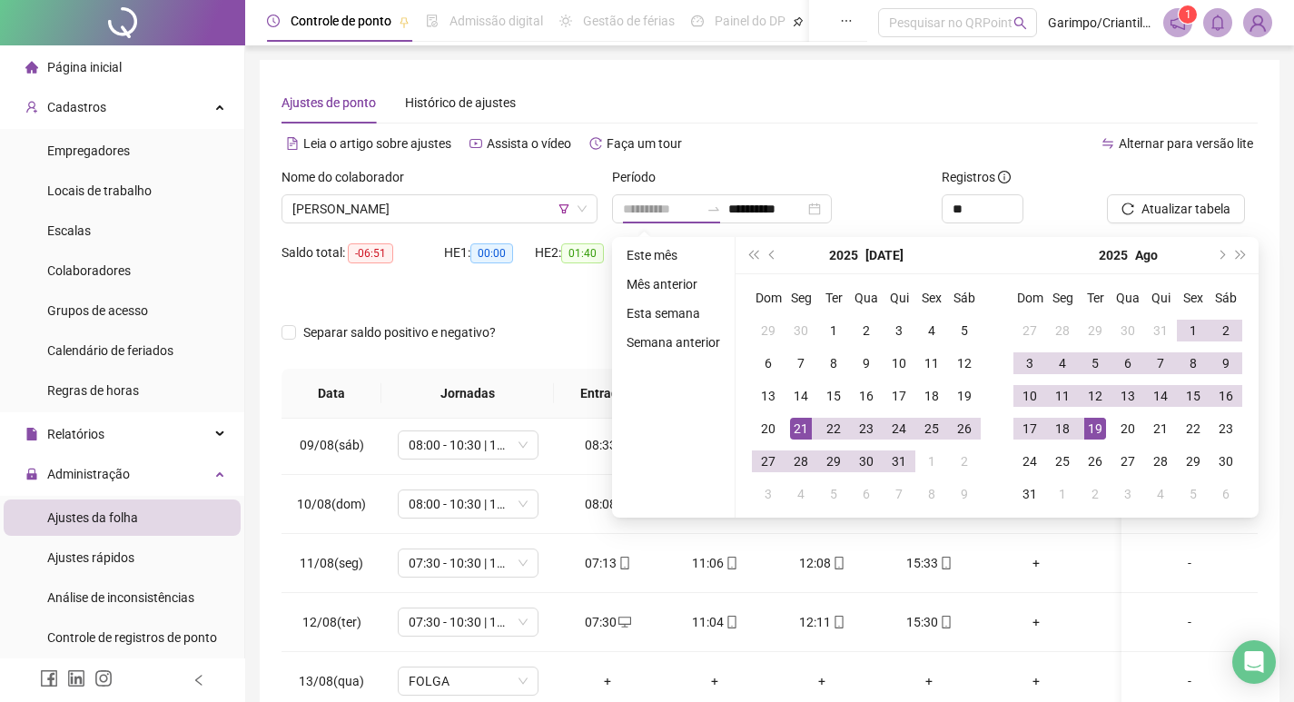
click at [806, 421] on div "21" at bounding box center [801, 429] width 22 height 22
type input "**********"
click at [1096, 425] on div "19" at bounding box center [1095, 429] width 22 height 22
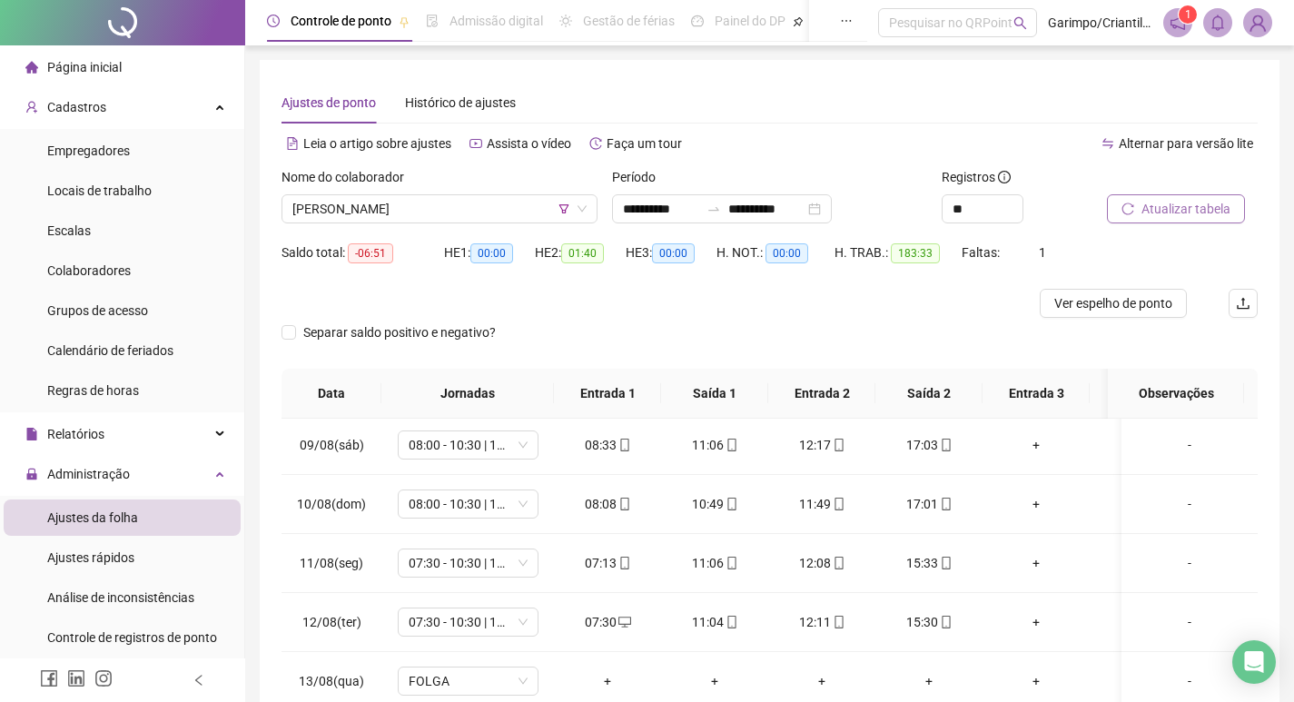
click at [1144, 214] on span "Atualizar tabela" at bounding box center [1186, 209] width 89 height 20
click at [419, 200] on span "[PERSON_NAME]" at bounding box center [439, 208] width 294 height 27
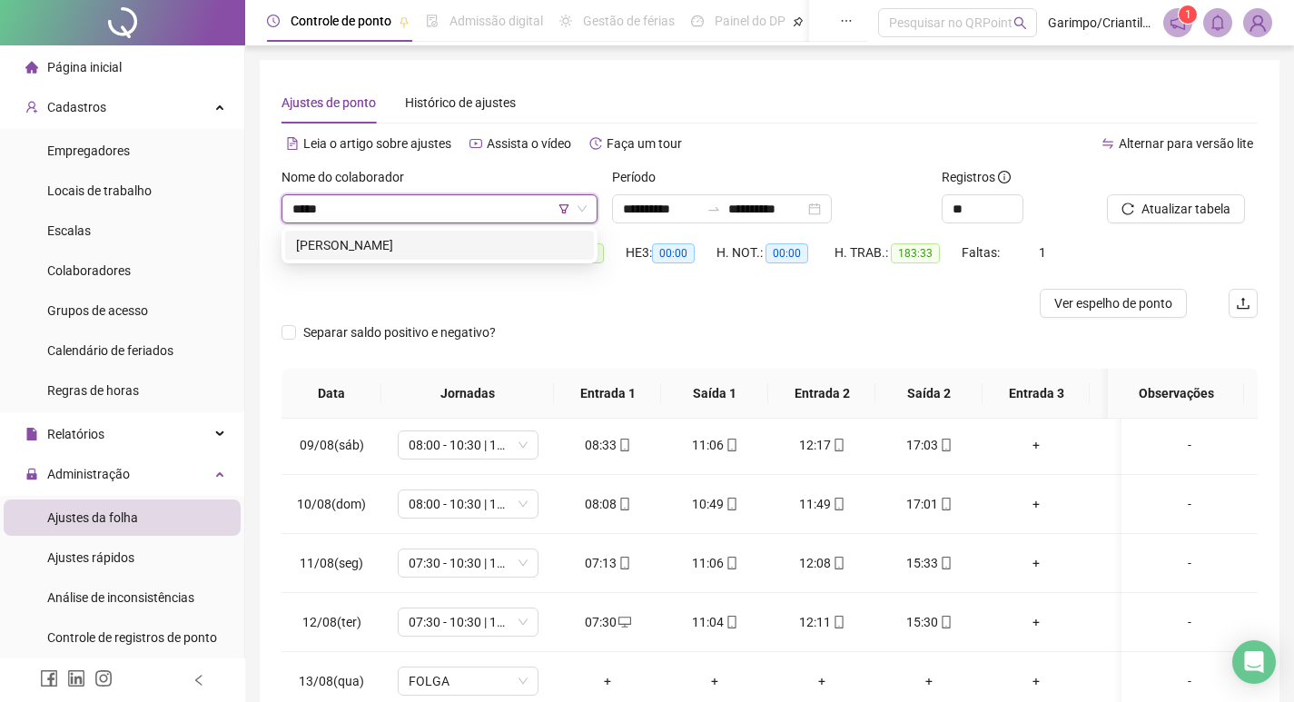
type input "******"
click at [330, 237] on div "[PERSON_NAME]" at bounding box center [439, 245] width 287 height 20
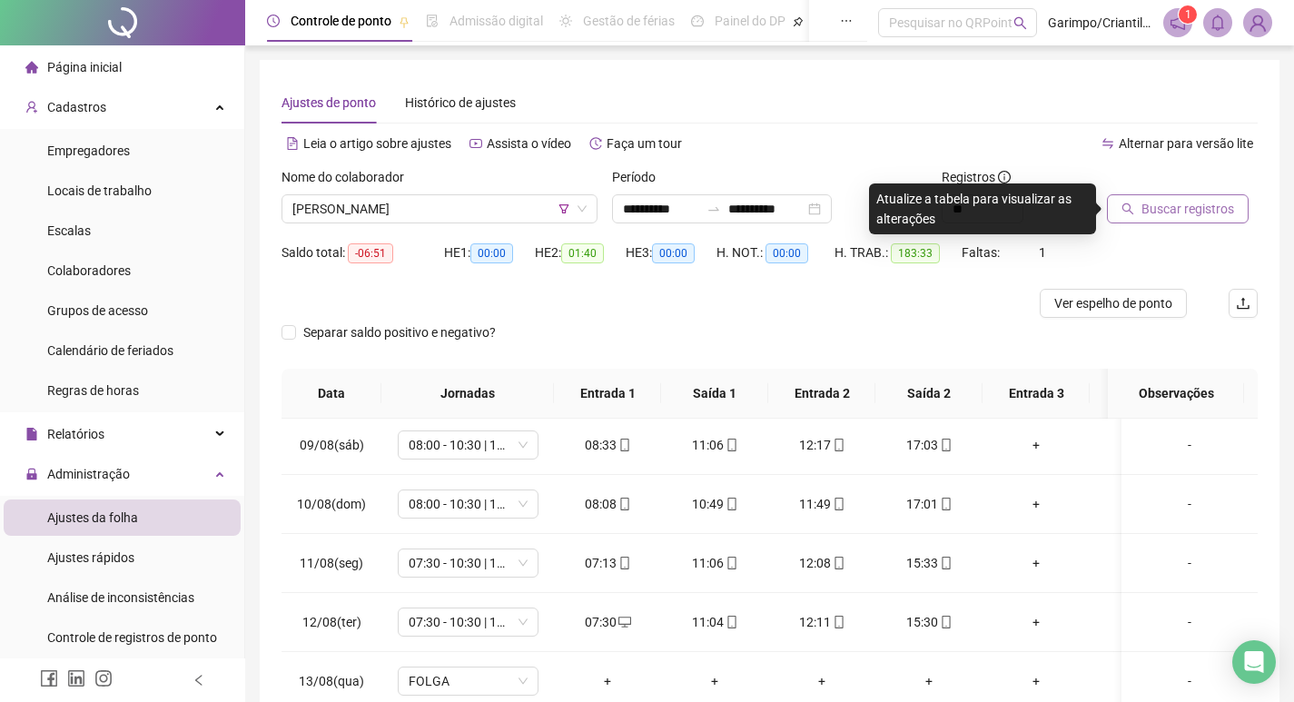
click at [1157, 207] on span "Buscar registros" at bounding box center [1188, 209] width 93 height 20
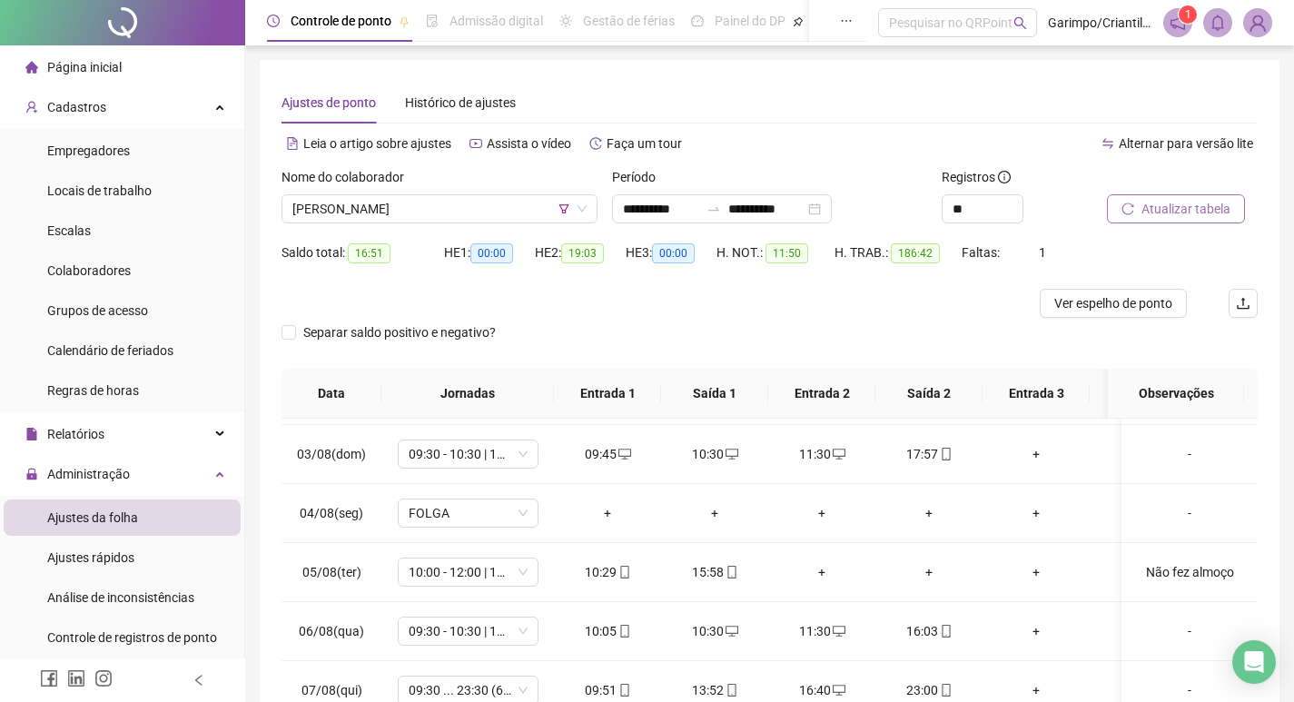
click at [406, 226] on div "Nome do colaborador [PERSON_NAME]" at bounding box center [439, 202] width 331 height 71
click at [419, 205] on span "[PERSON_NAME]" at bounding box center [439, 208] width 294 height 27
click at [372, 198] on span "[PERSON_NAME]" at bounding box center [439, 208] width 294 height 27
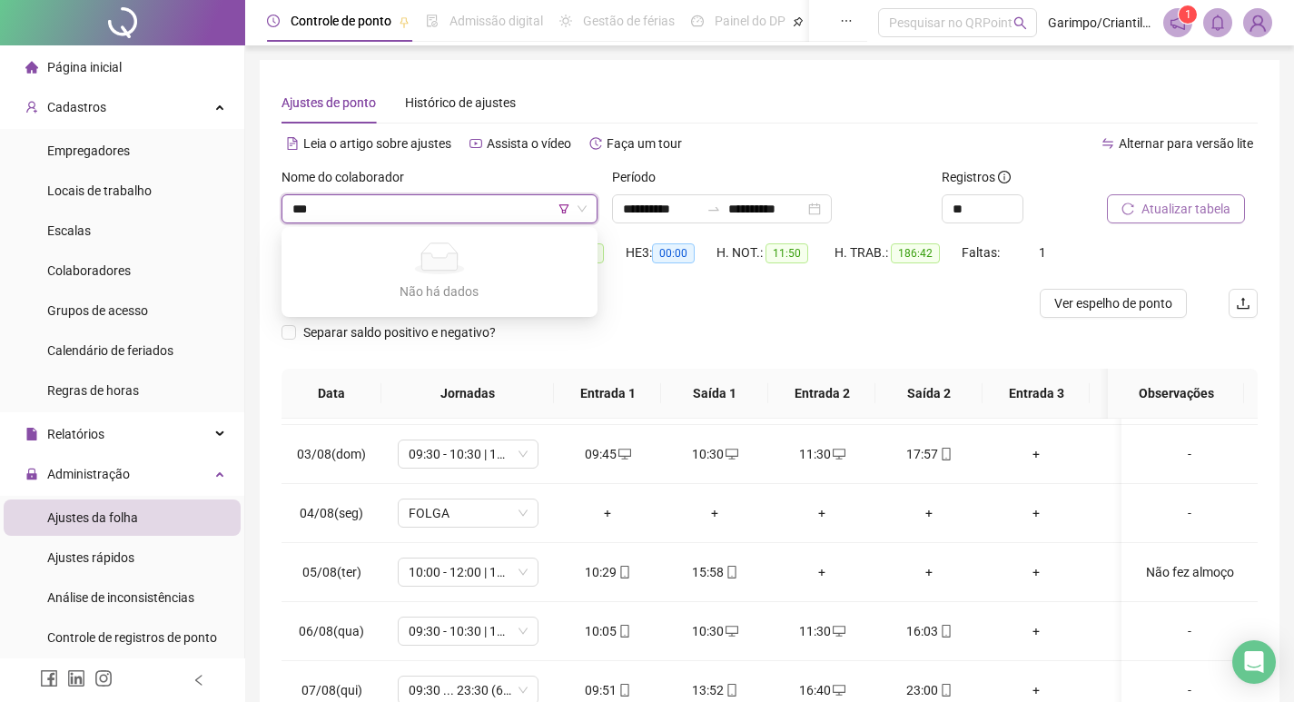
type input "**"
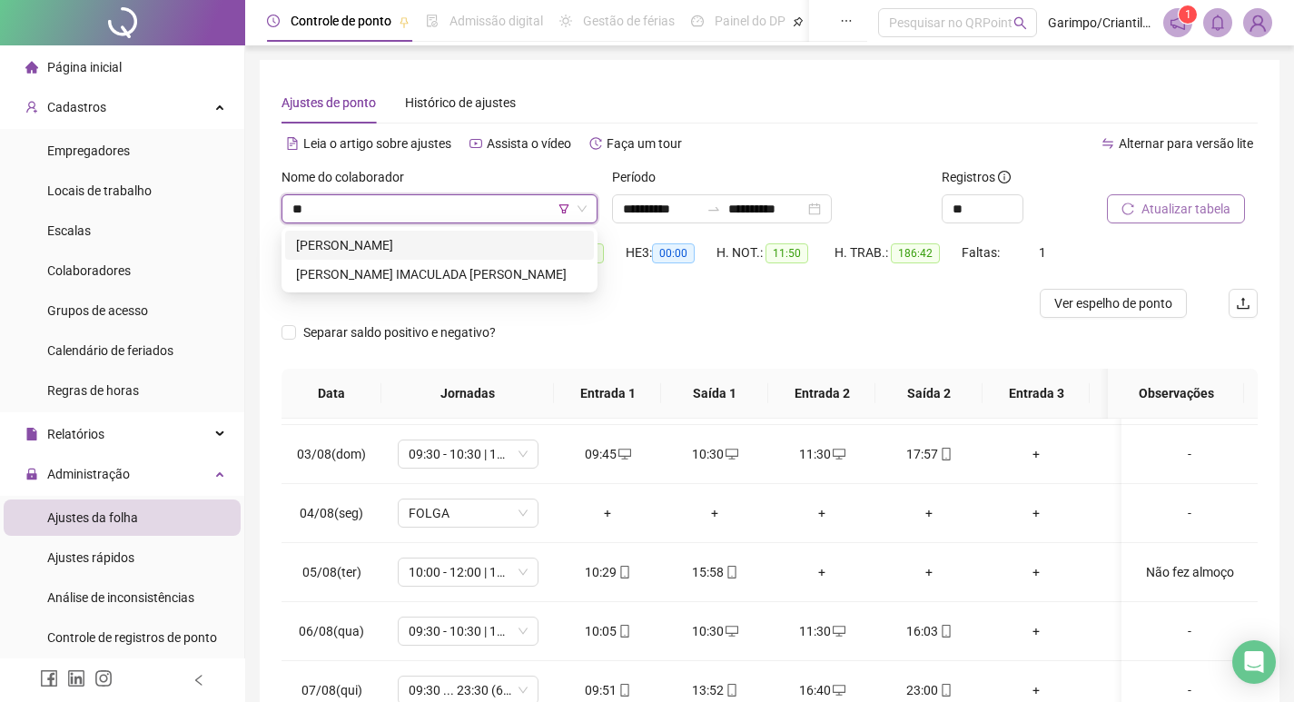
drag, startPoint x: 445, startPoint y: 241, endPoint x: 1087, endPoint y: 221, distance: 642.5
click at [445, 241] on div "[PERSON_NAME]" at bounding box center [439, 245] width 287 height 20
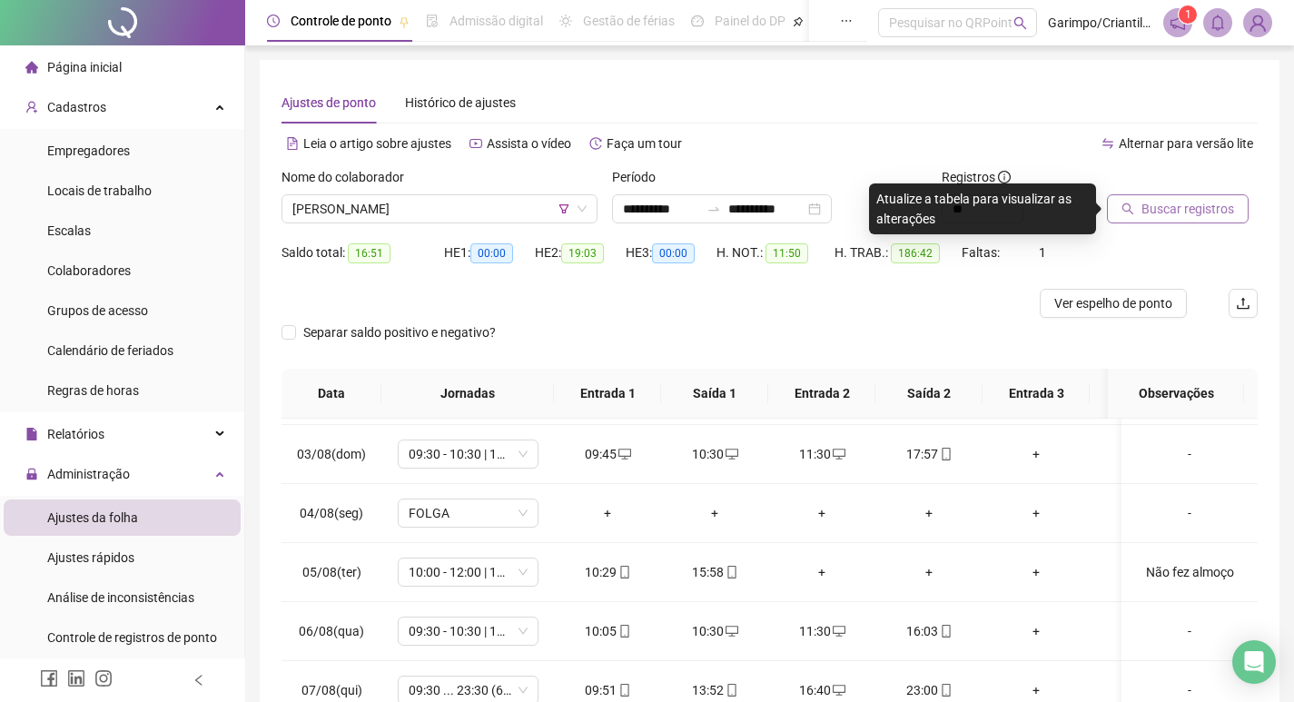
click at [1181, 209] on span "Buscar registros" at bounding box center [1188, 209] width 93 height 20
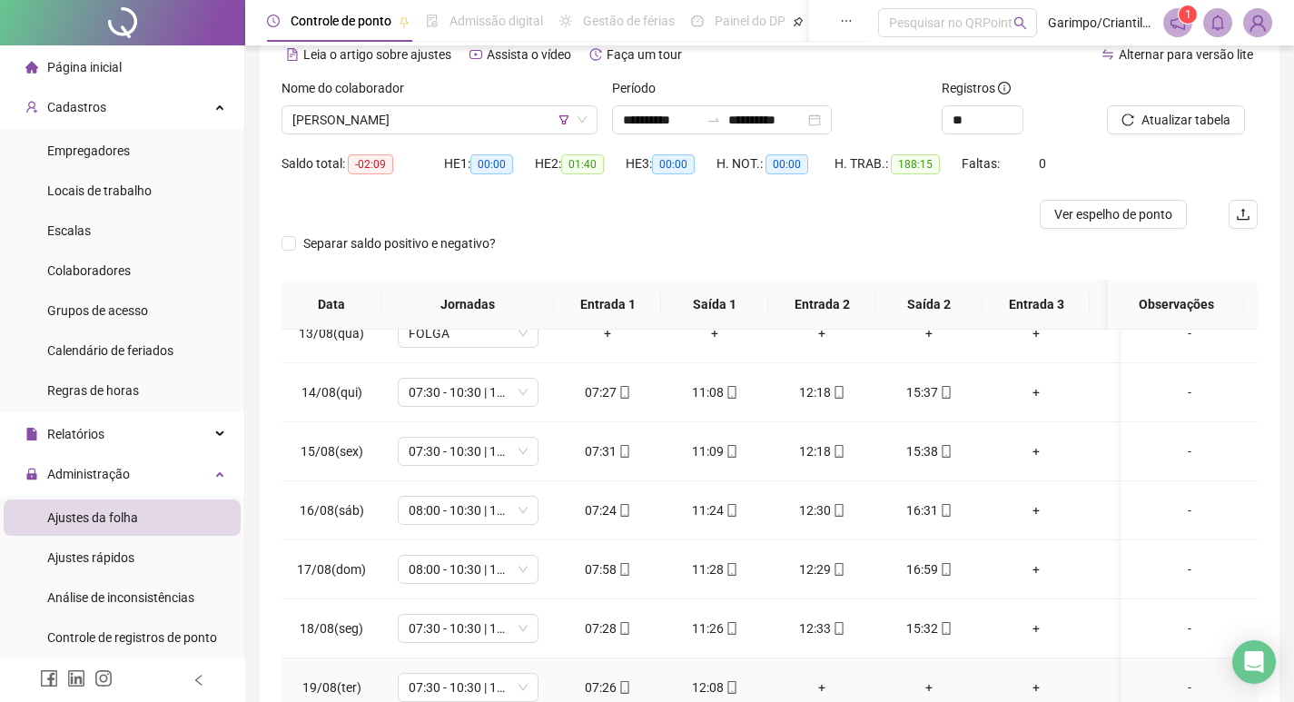
scroll to position [204, 0]
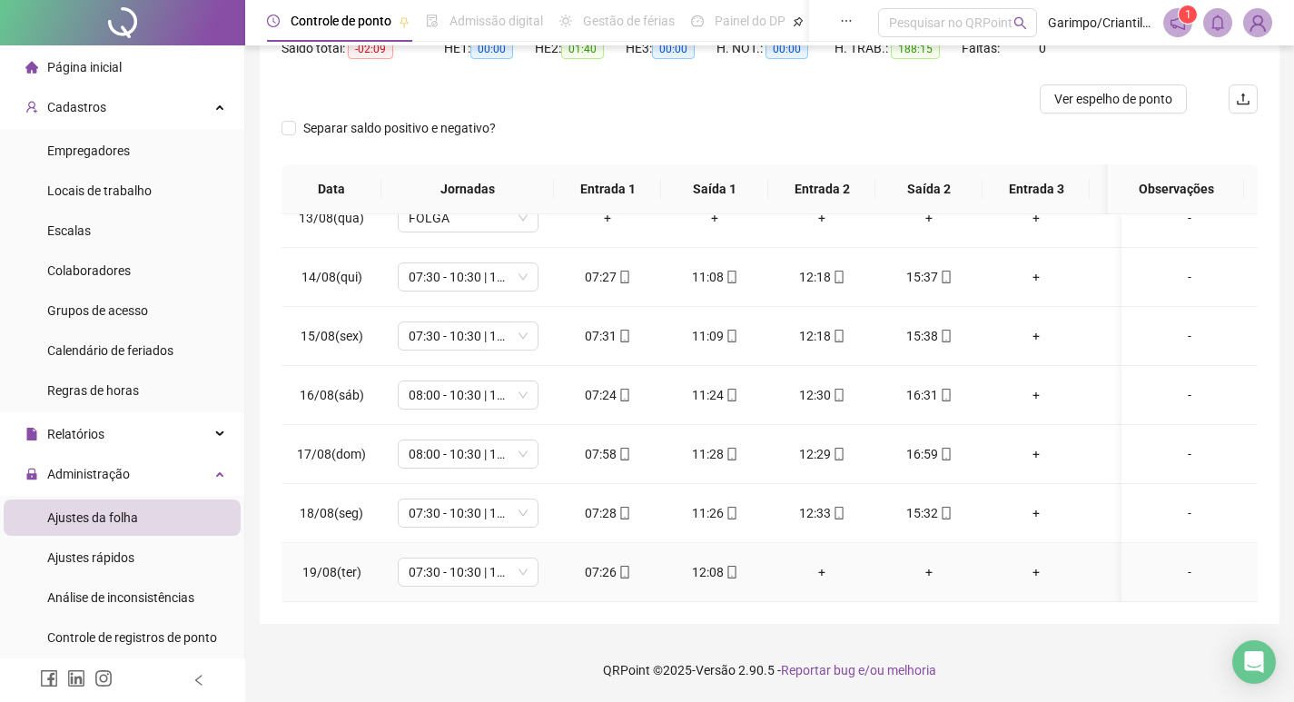
click at [828, 562] on div "+" at bounding box center [822, 572] width 78 height 20
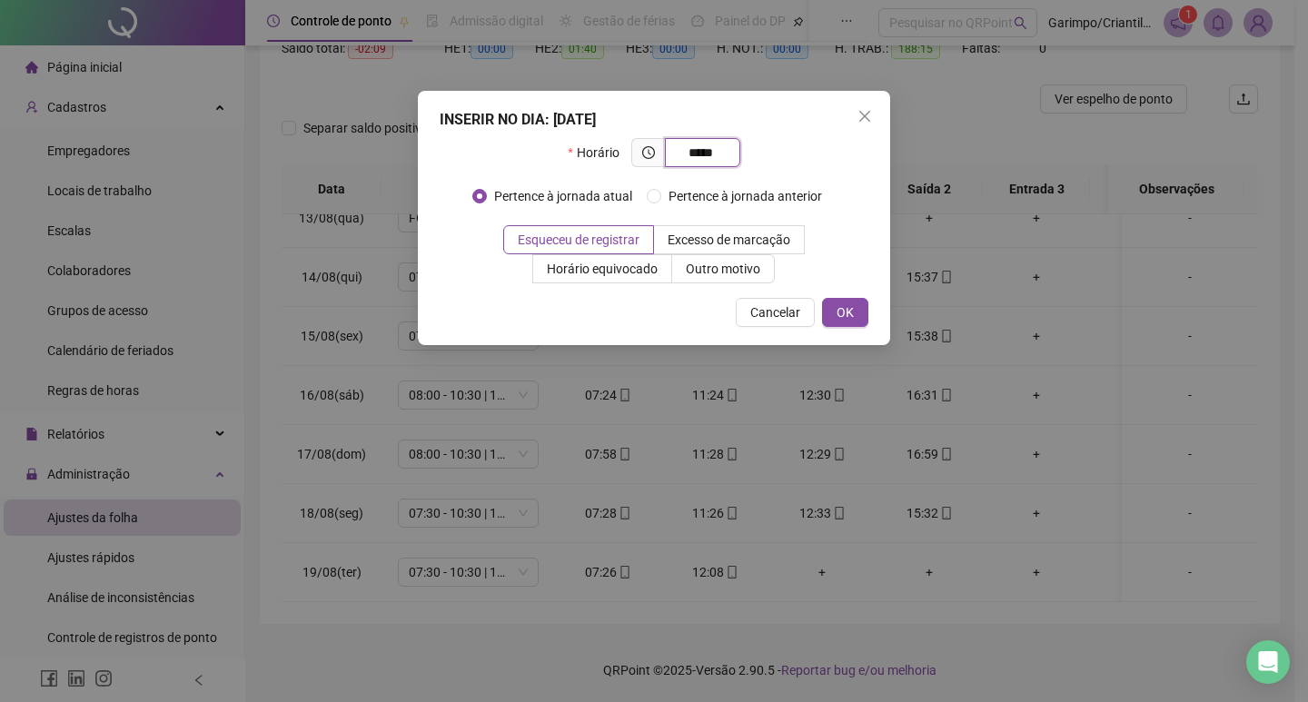
type input "*****"
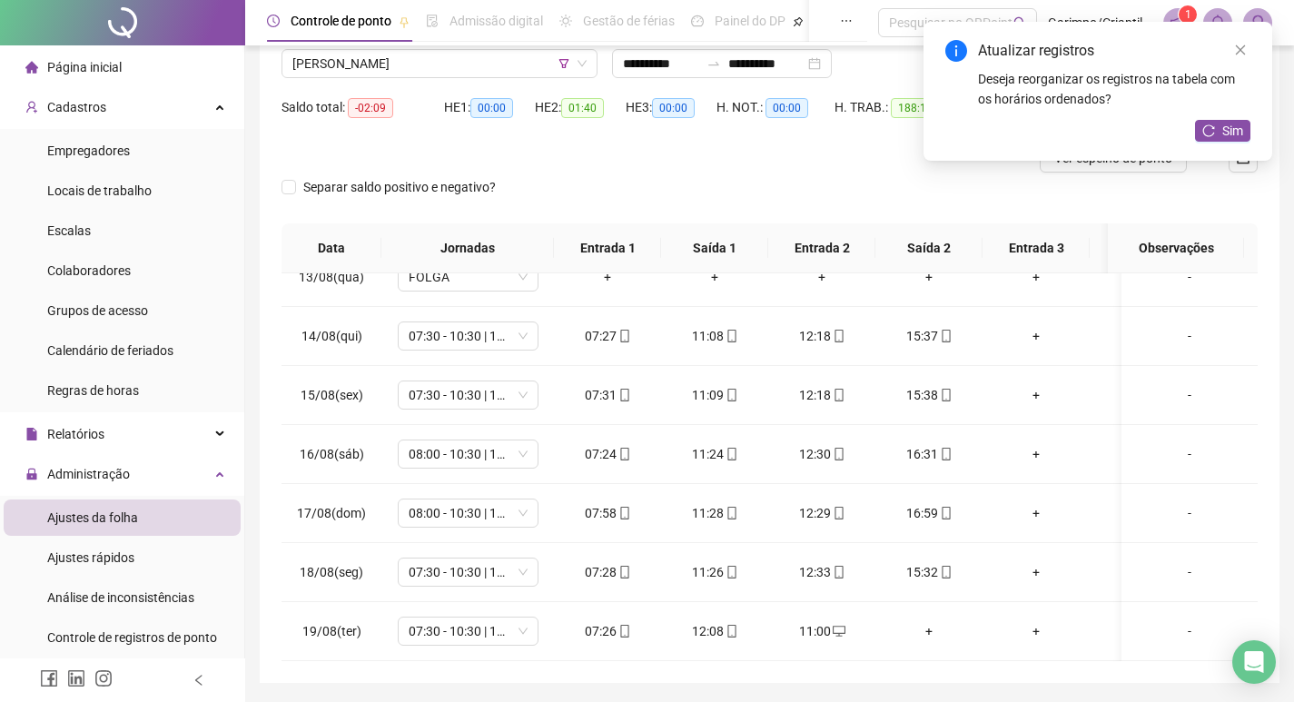
scroll to position [114, 0]
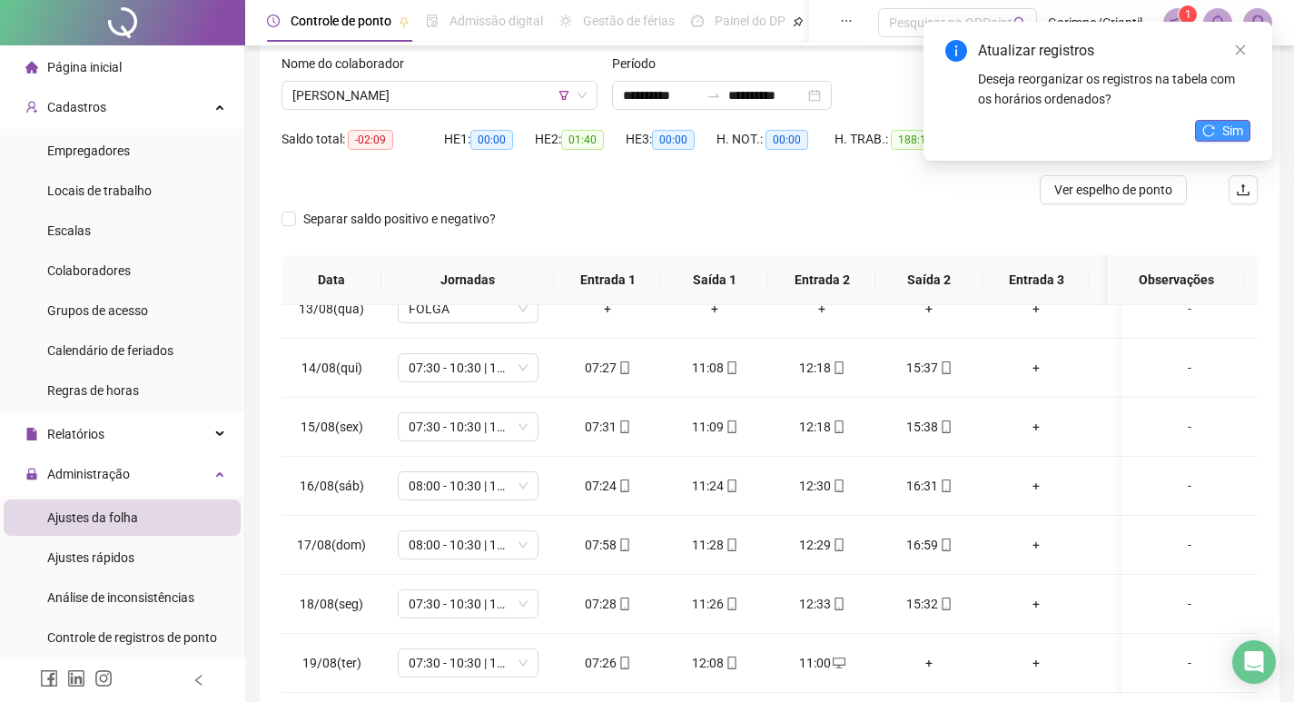
click at [1240, 124] on span "Sim" at bounding box center [1233, 131] width 21 height 20
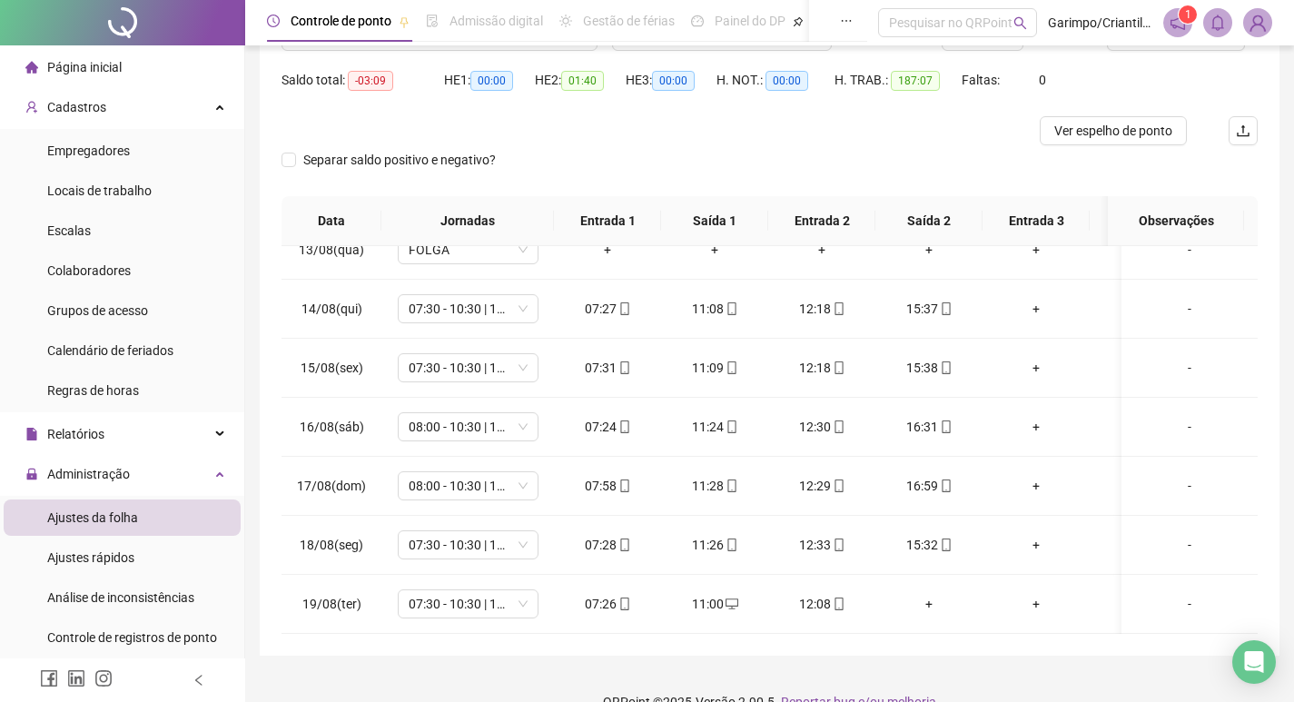
scroll to position [204, 0]
